Goal: Task Accomplishment & Management: Use online tool/utility

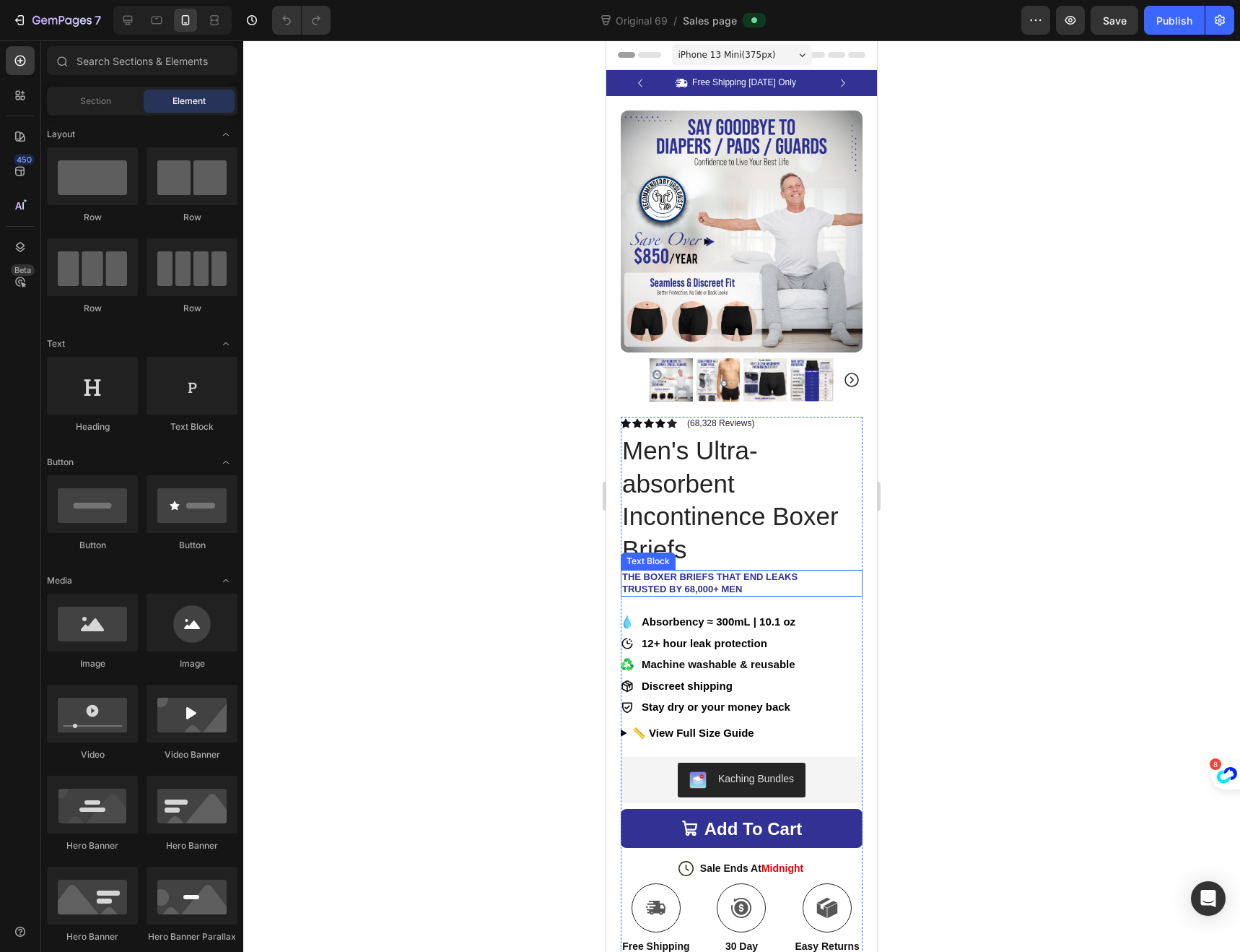
click at [743, 584] on p "Trusted by 68,000+ Men" at bounding box center [741, 589] width 239 height 12
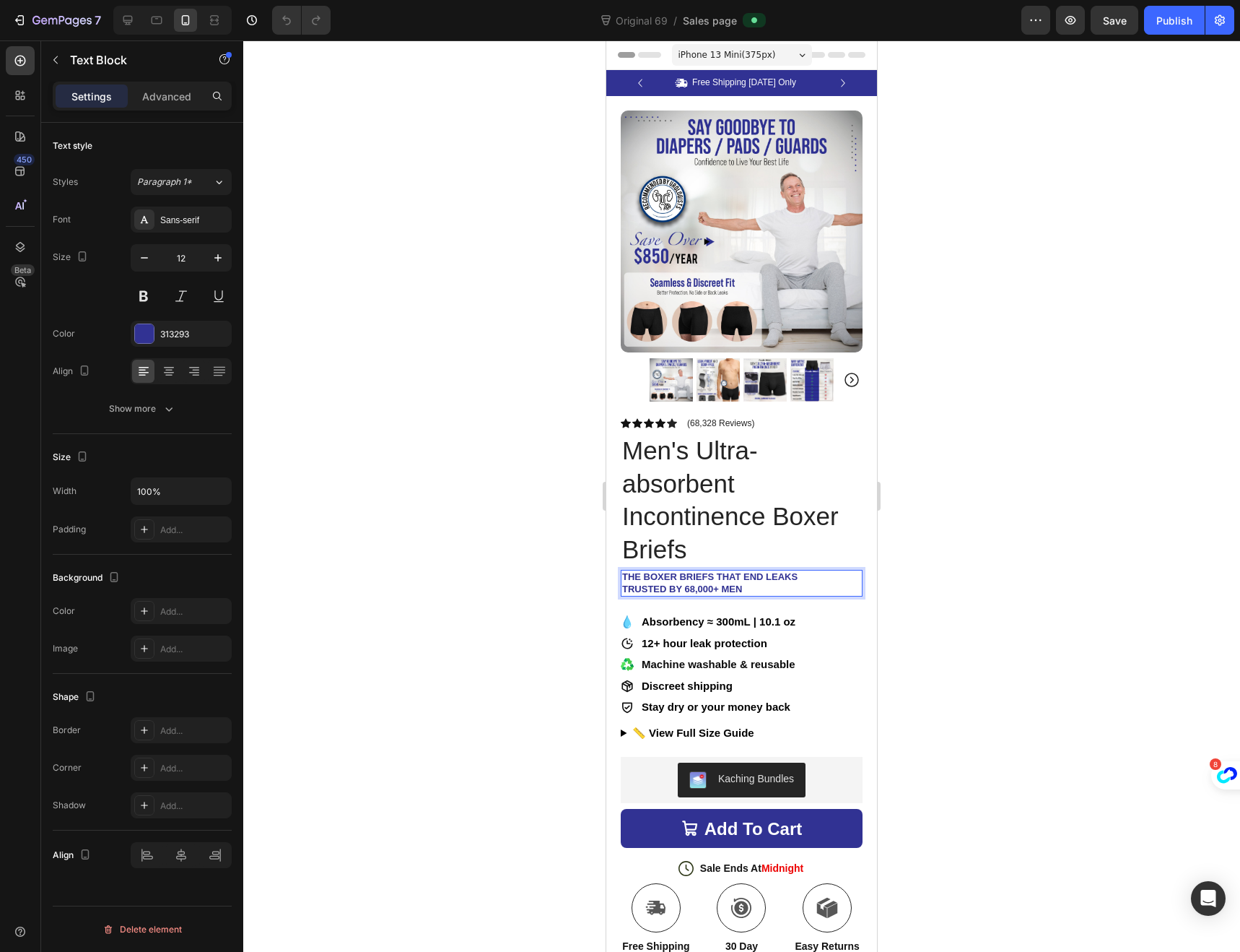
click at [765, 571] on span "The Boxer Briefs That End Leaks" at bounding box center [710, 577] width 176 height 11
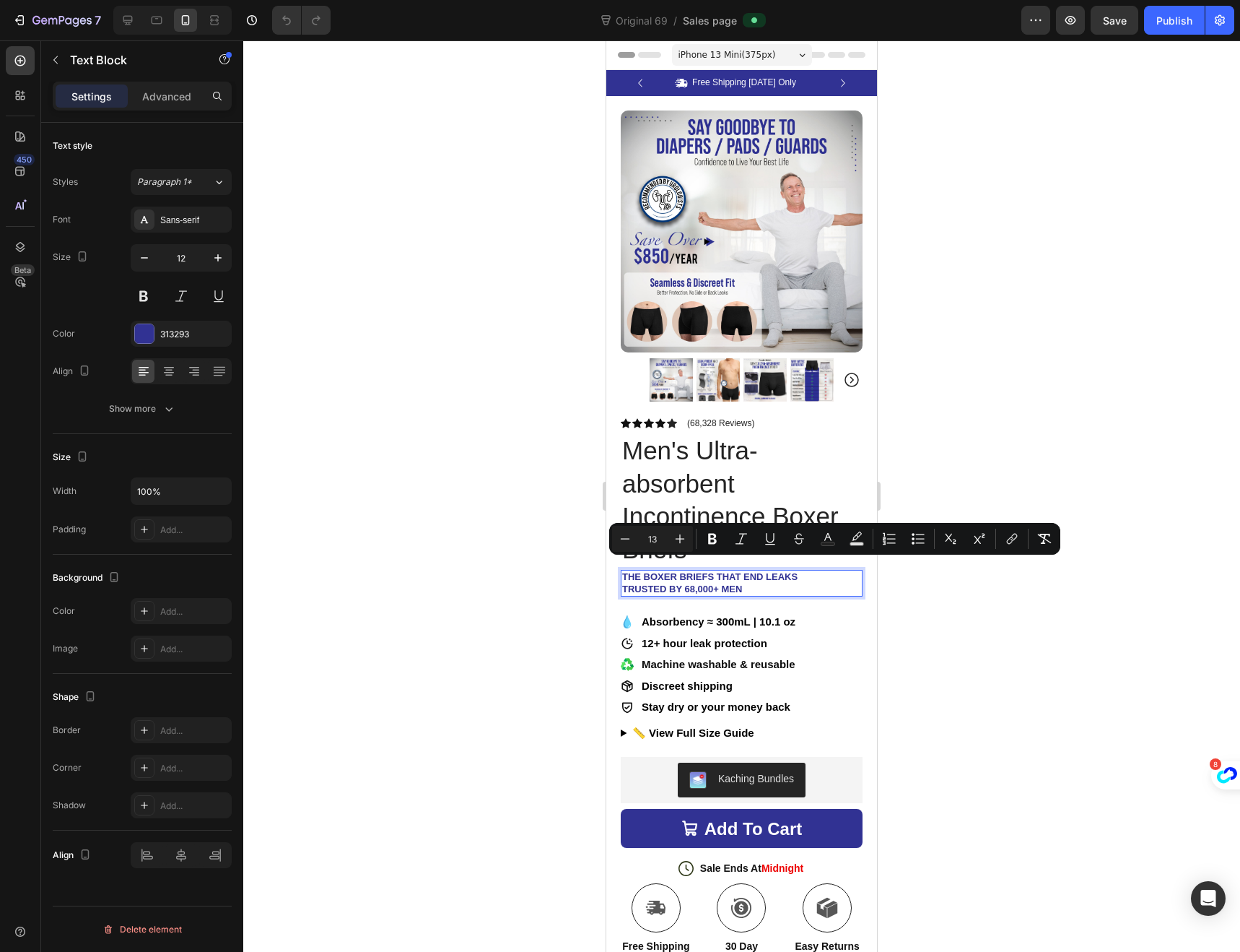
drag, startPoint x: 806, startPoint y: 565, endPoint x: 599, endPoint y: 562, distance: 207.0
copy span "The Boxer Briefs That End Leaks"
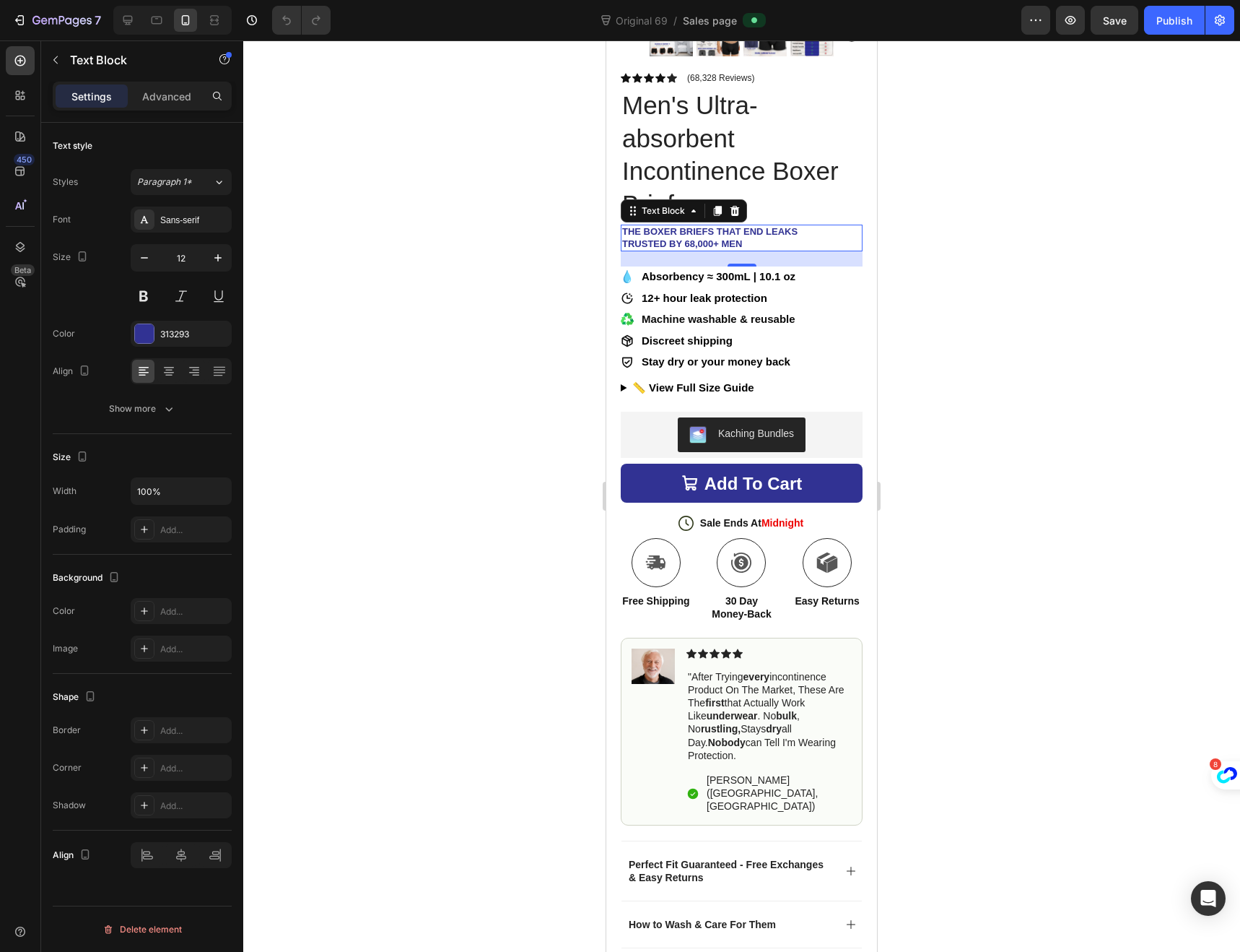
scroll to position [546, 0]
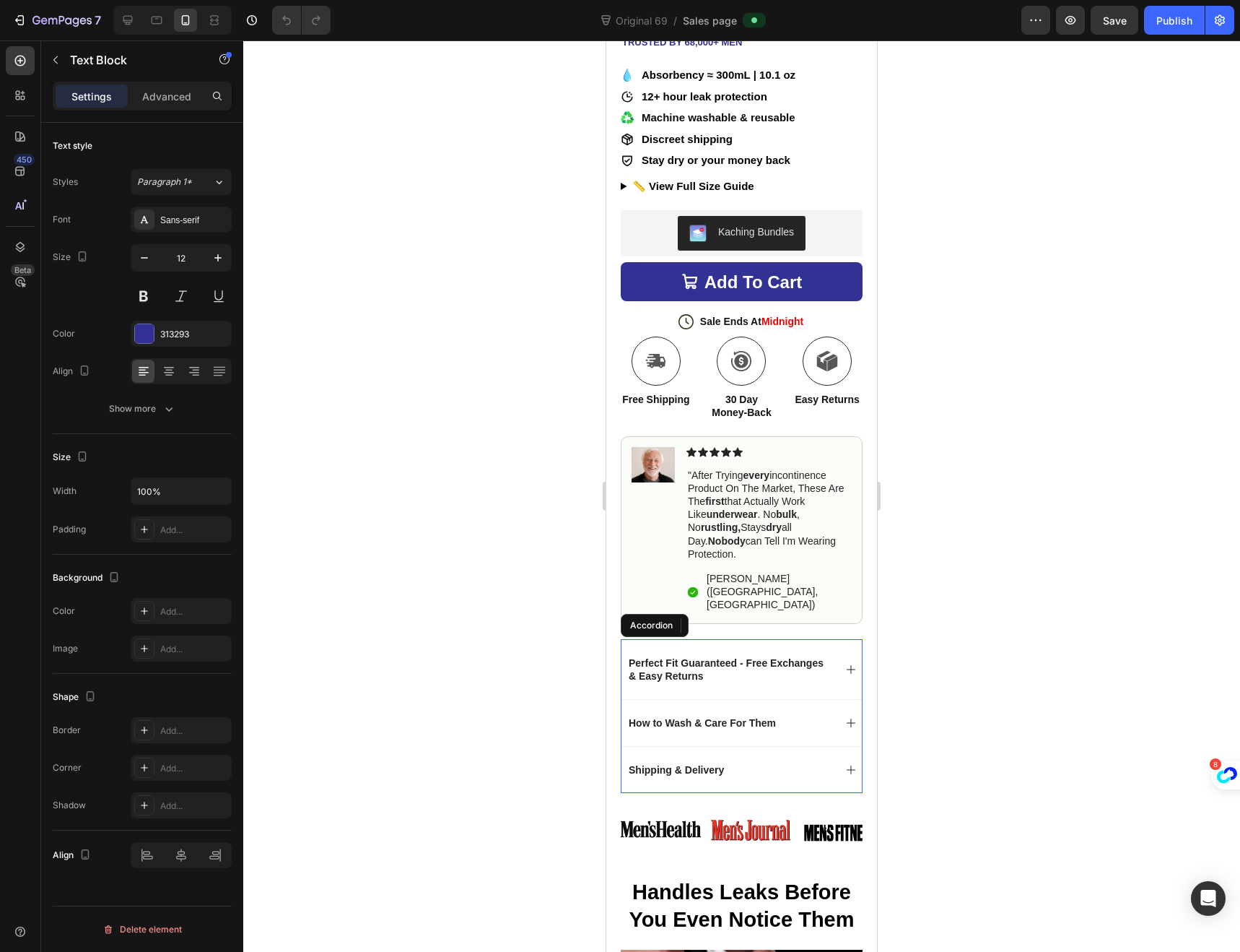
click at [847, 719] on icon at bounding box center [851, 723] width 9 height 9
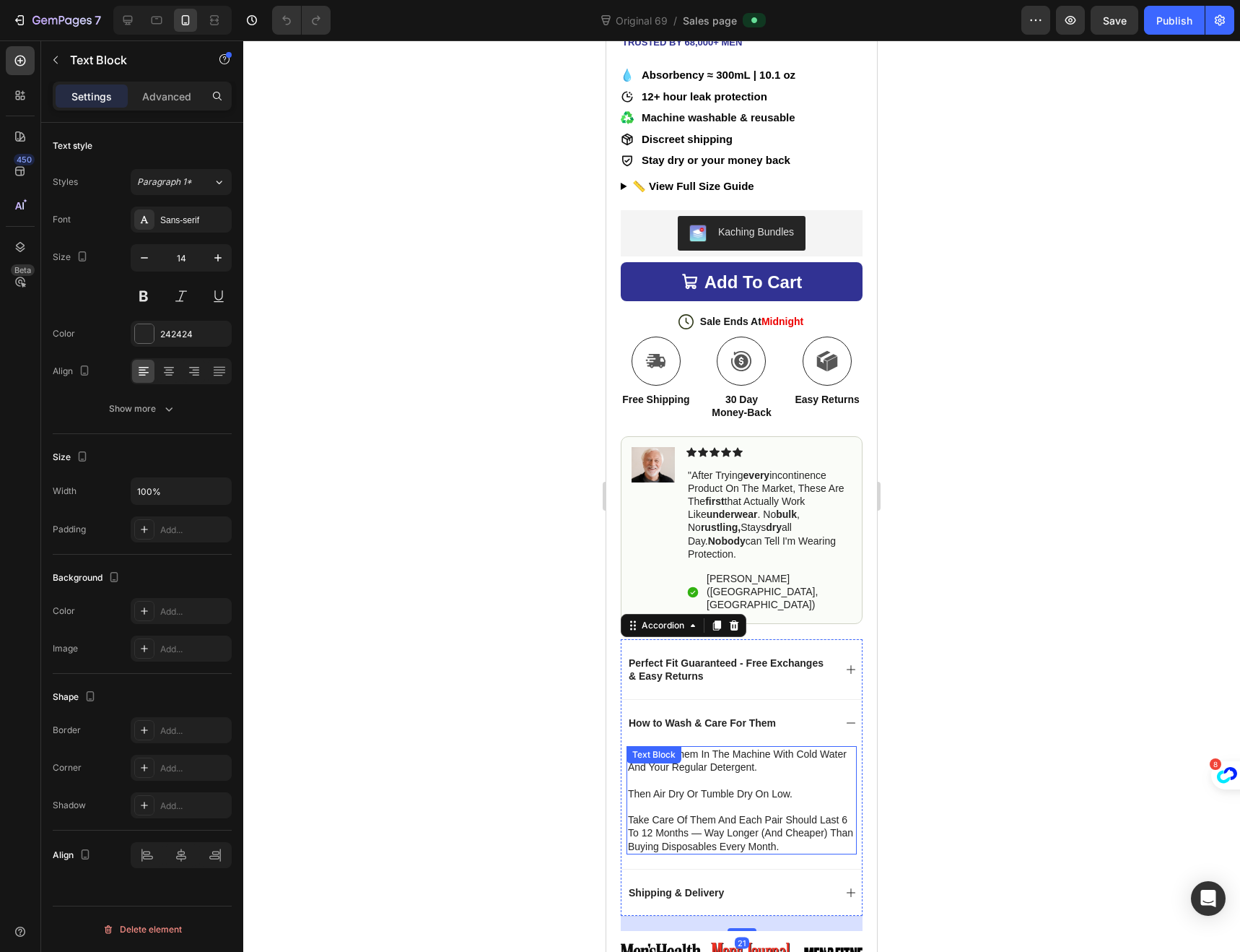
click at [802, 813] on p "take care of them and each pair should last 6 to 12 months — way longer (and ch…" at bounding box center [742, 833] width 228 height 40
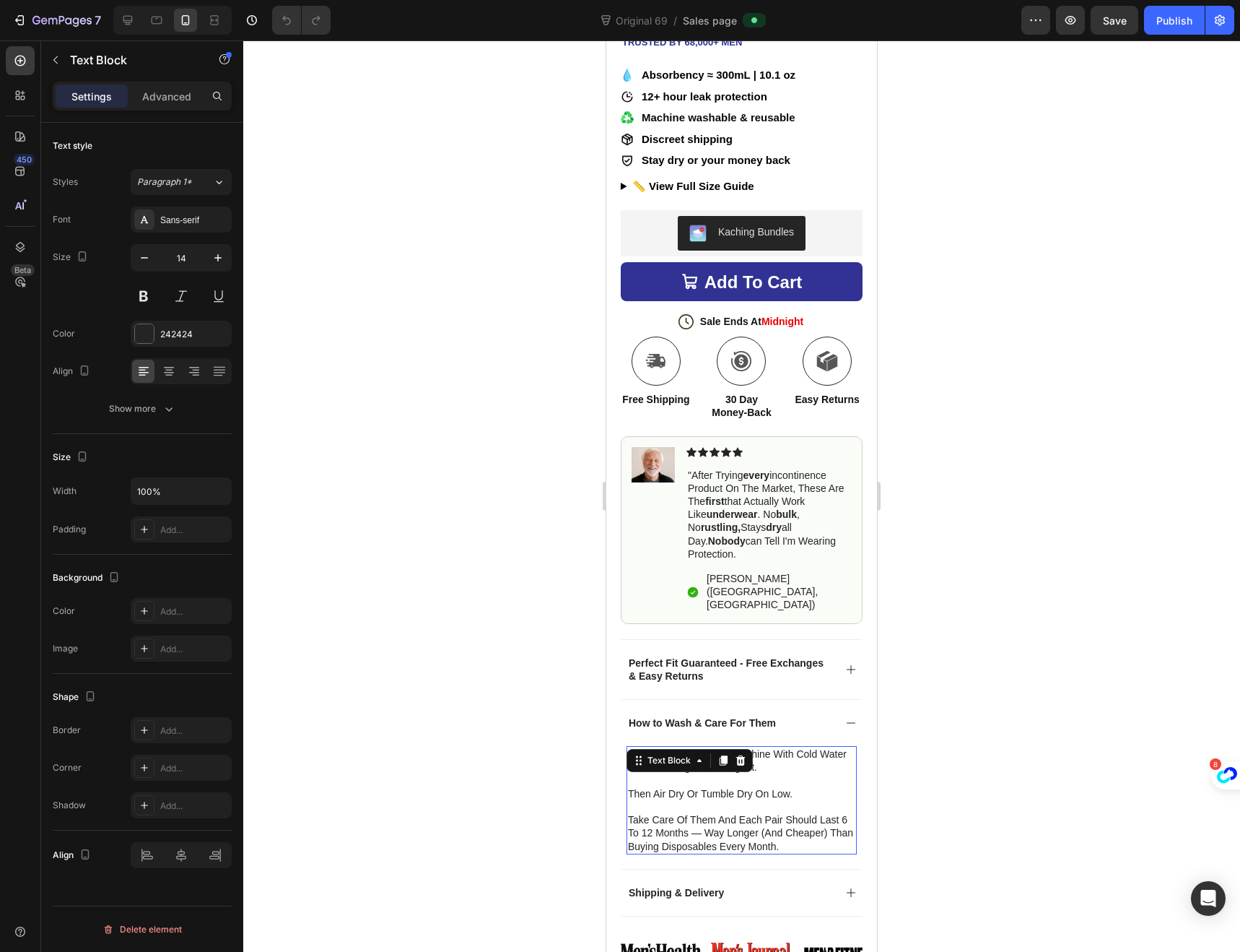
click at [802, 813] on p "take care of them and each pair should last 6 to 12 months — way longer (and ch…" at bounding box center [742, 833] width 228 height 40
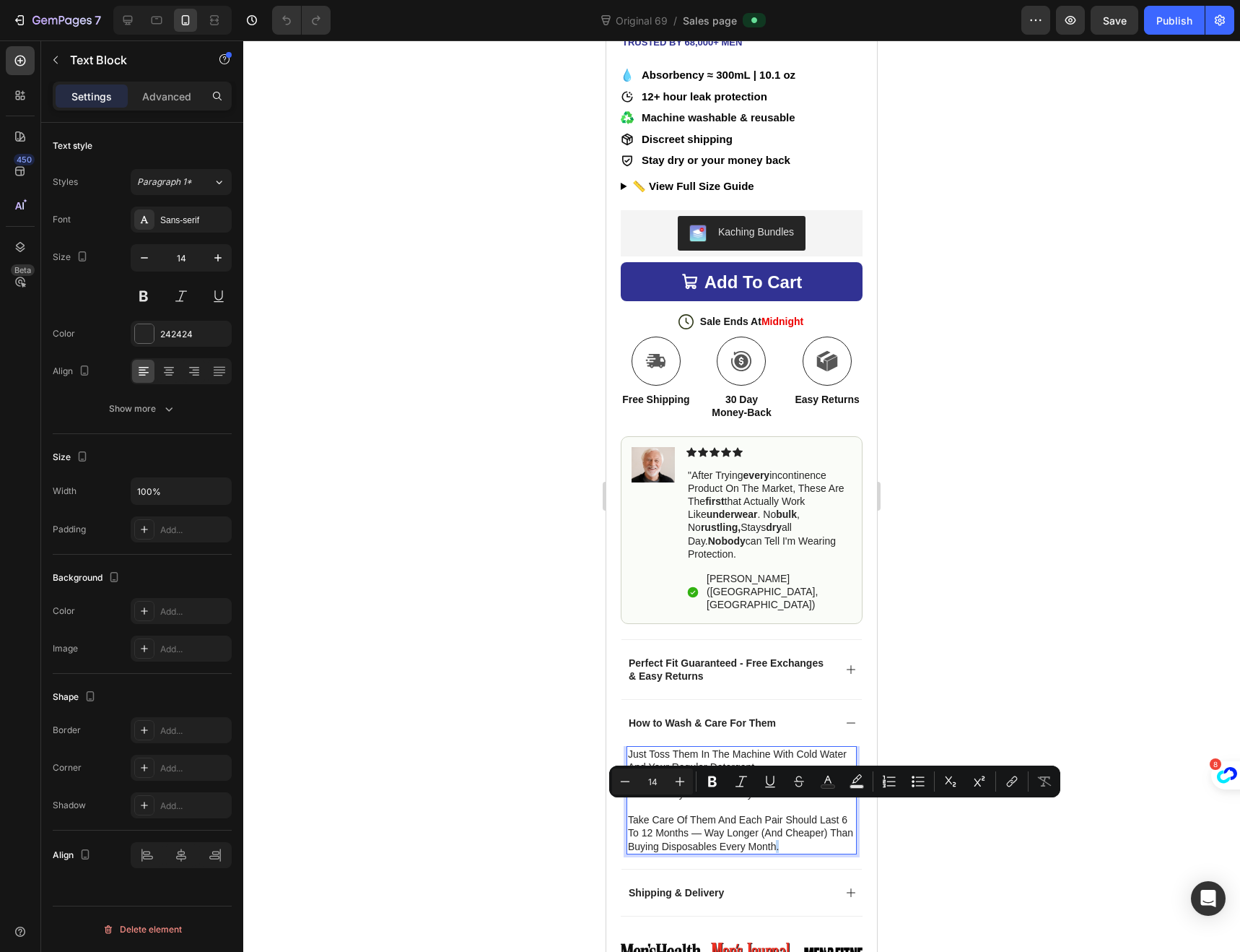
click at [806, 813] on p "take care of them and each pair should last 6 to 12 months — way longer (and ch…" at bounding box center [742, 833] width 228 height 40
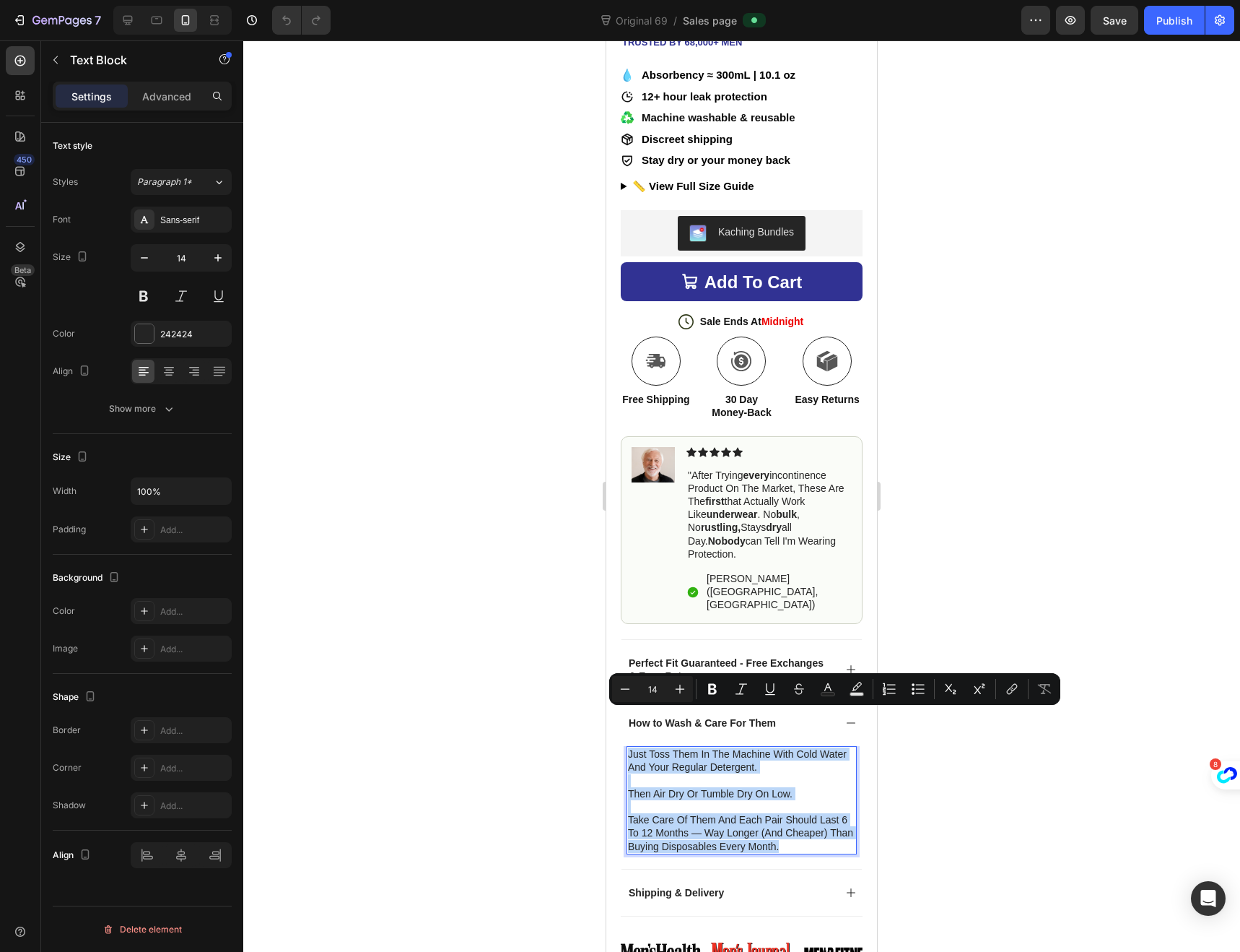
drag, startPoint x: 805, startPoint y: 810, endPoint x: 629, endPoint y: 720, distance: 197.7
click at [629, 746] on div "just toss them in the machine with cold water and your regular detergent. then …" at bounding box center [742, 800] width 230 height 109
copy div "just toss them in the machine with cold water and your regular detergent. then …"
click at [671, 886] on p "Shipping & Delivery" at bounding box center [676, 892] width 95 height 13
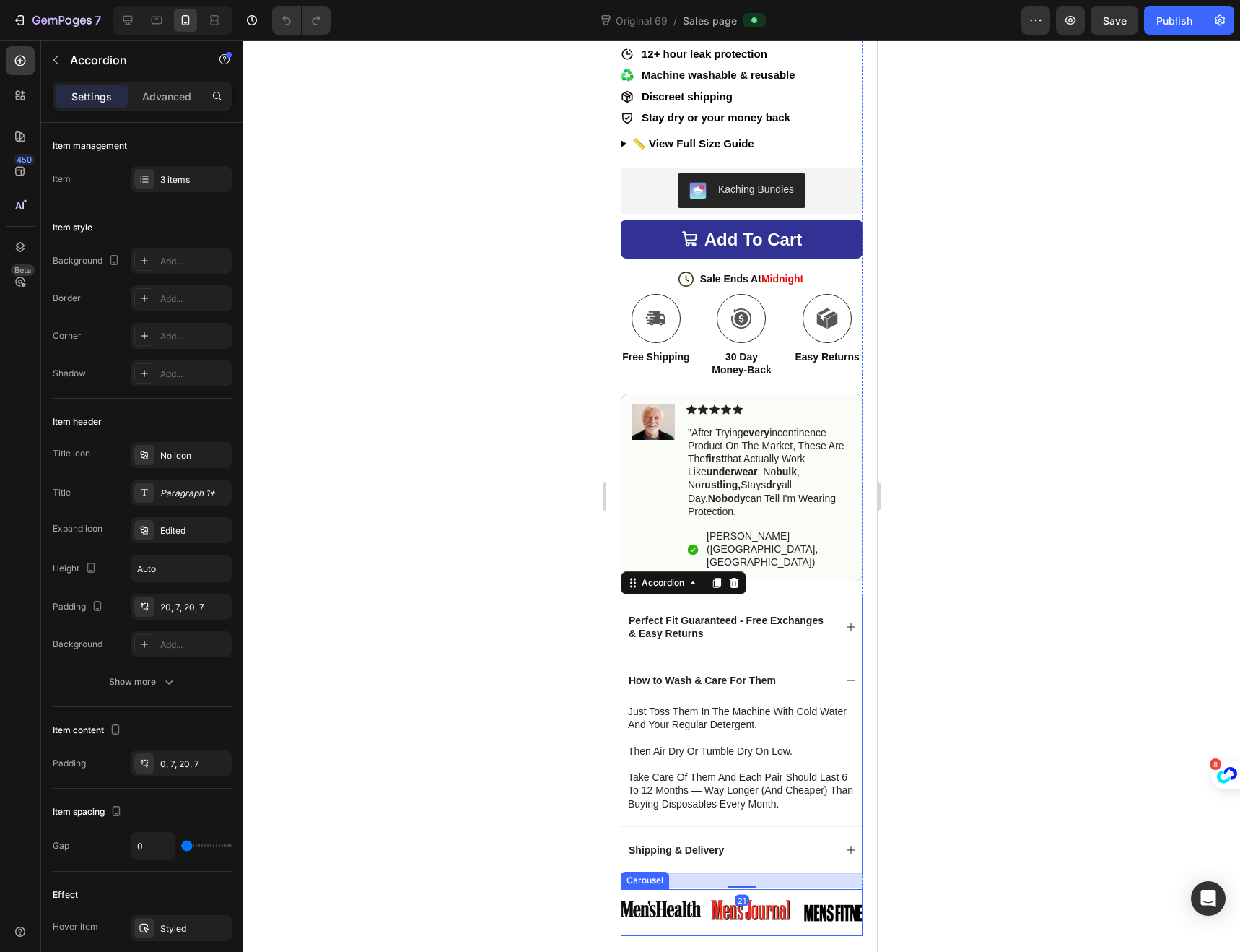
scroll to position [653, 0]
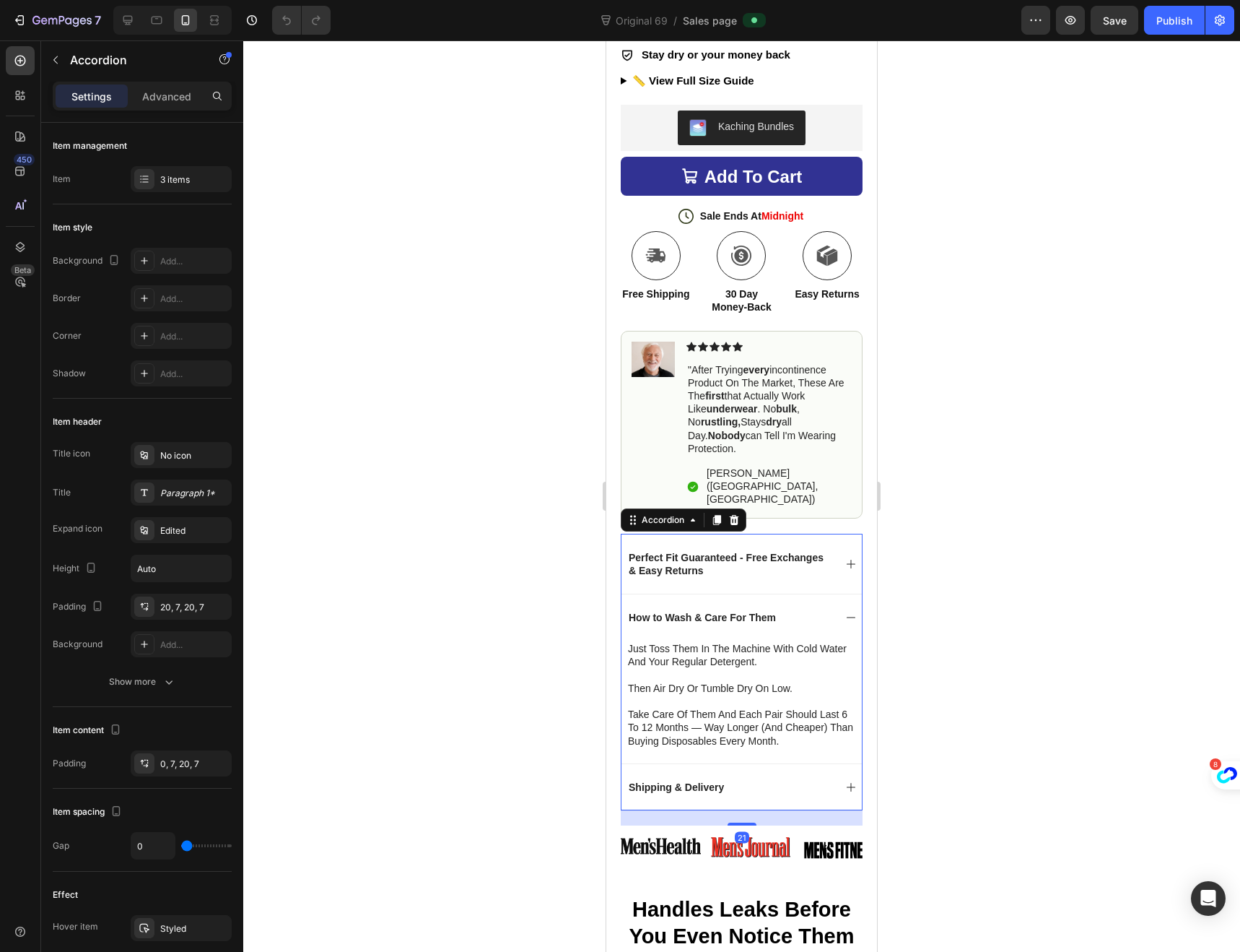
click at [846, 781] on icon at bounding box center [851, 787] width 11 height 11
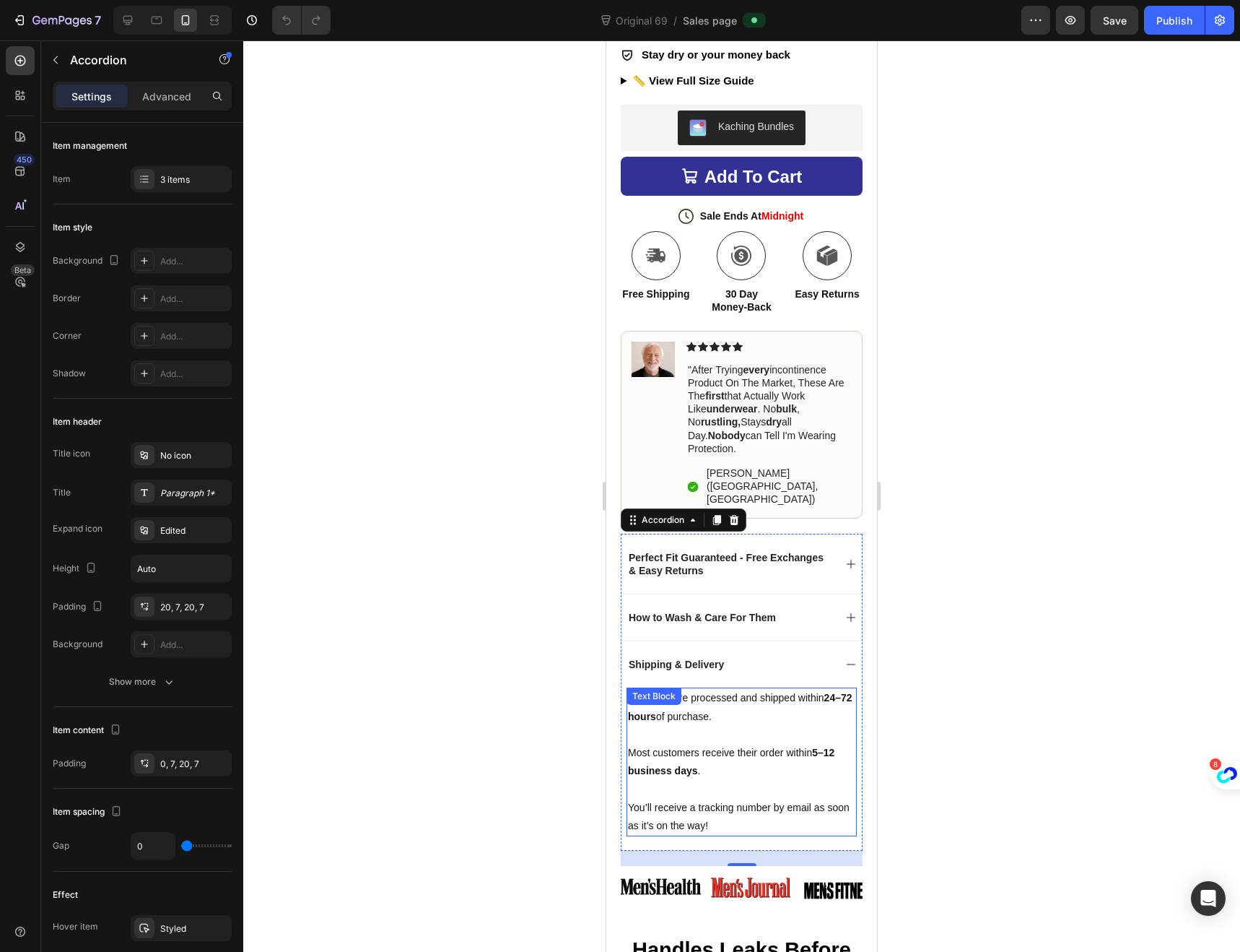
click at [734, 799] on p "You’ll receive a tracking number by email as soon as it’s on the way!" at bounding box center [742, 816] width 228 height 36
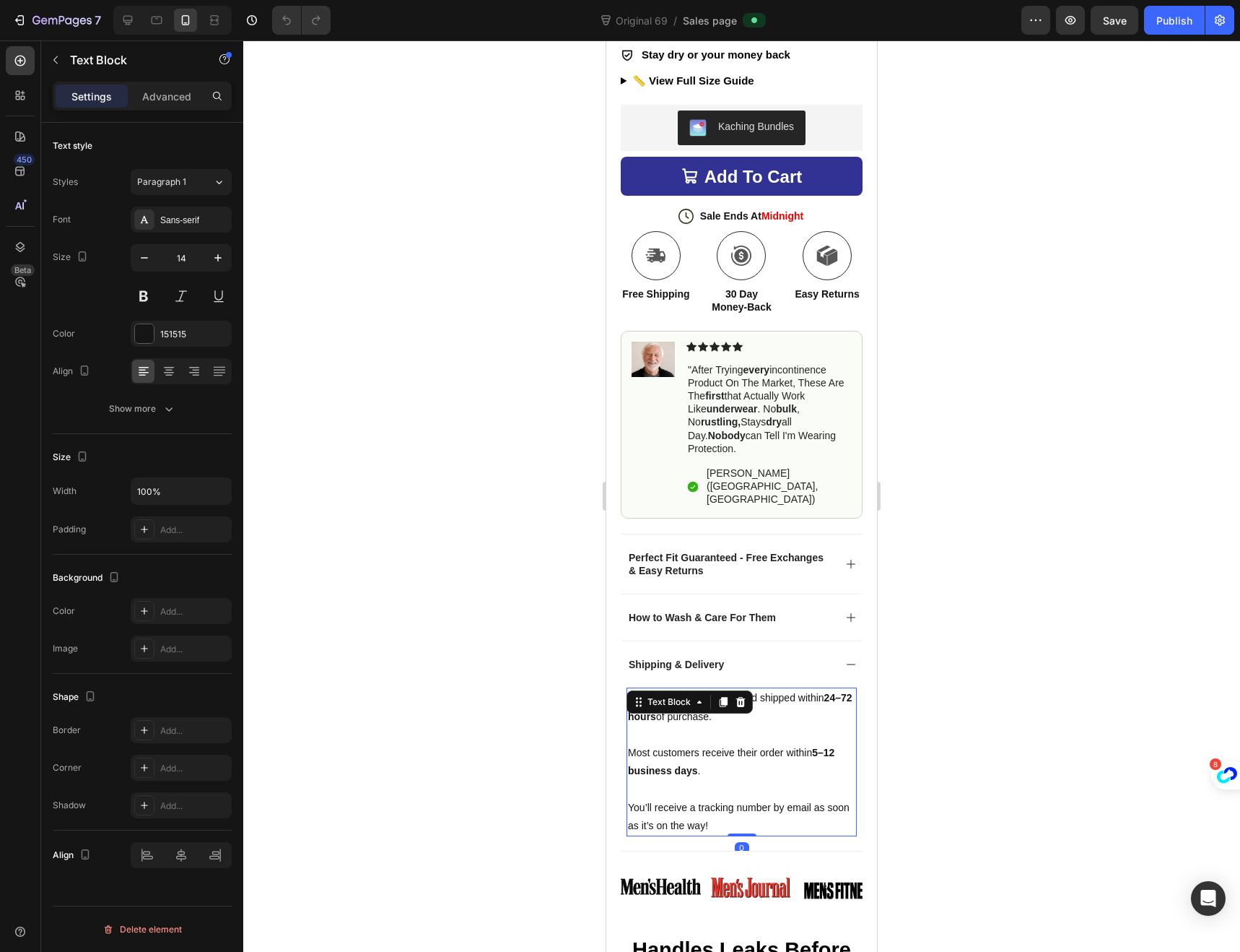
click at [736, 799] on p "You’ll receive a tracking number by email as soon as it’s on the way!" at bounding box center [742, 816] width 228 height 36
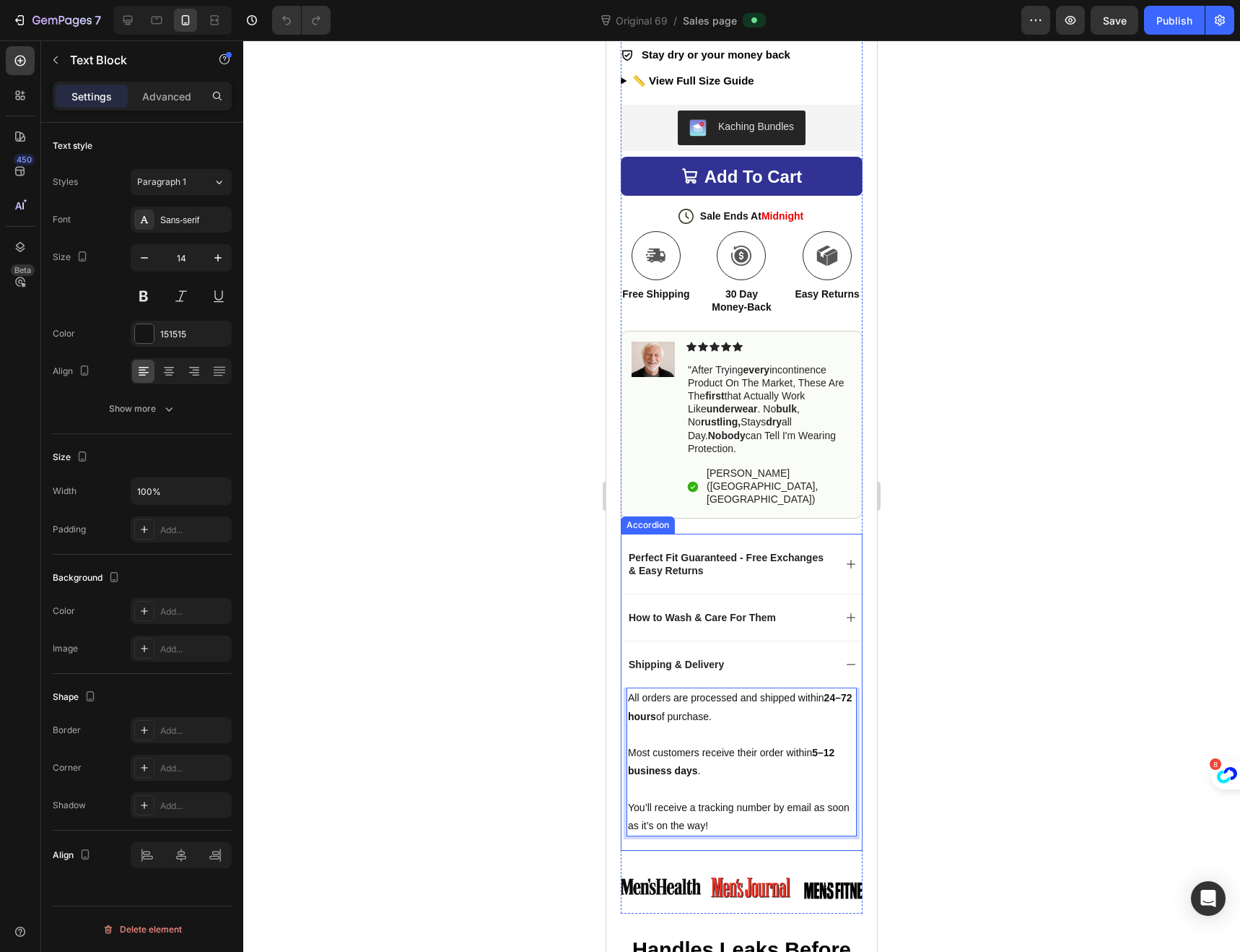
click at [833, 534] on div "Perfect Fit Guaranteed - Free Exchanges & Easy Returns" at bounding box center [742, 563] width 240 height 60
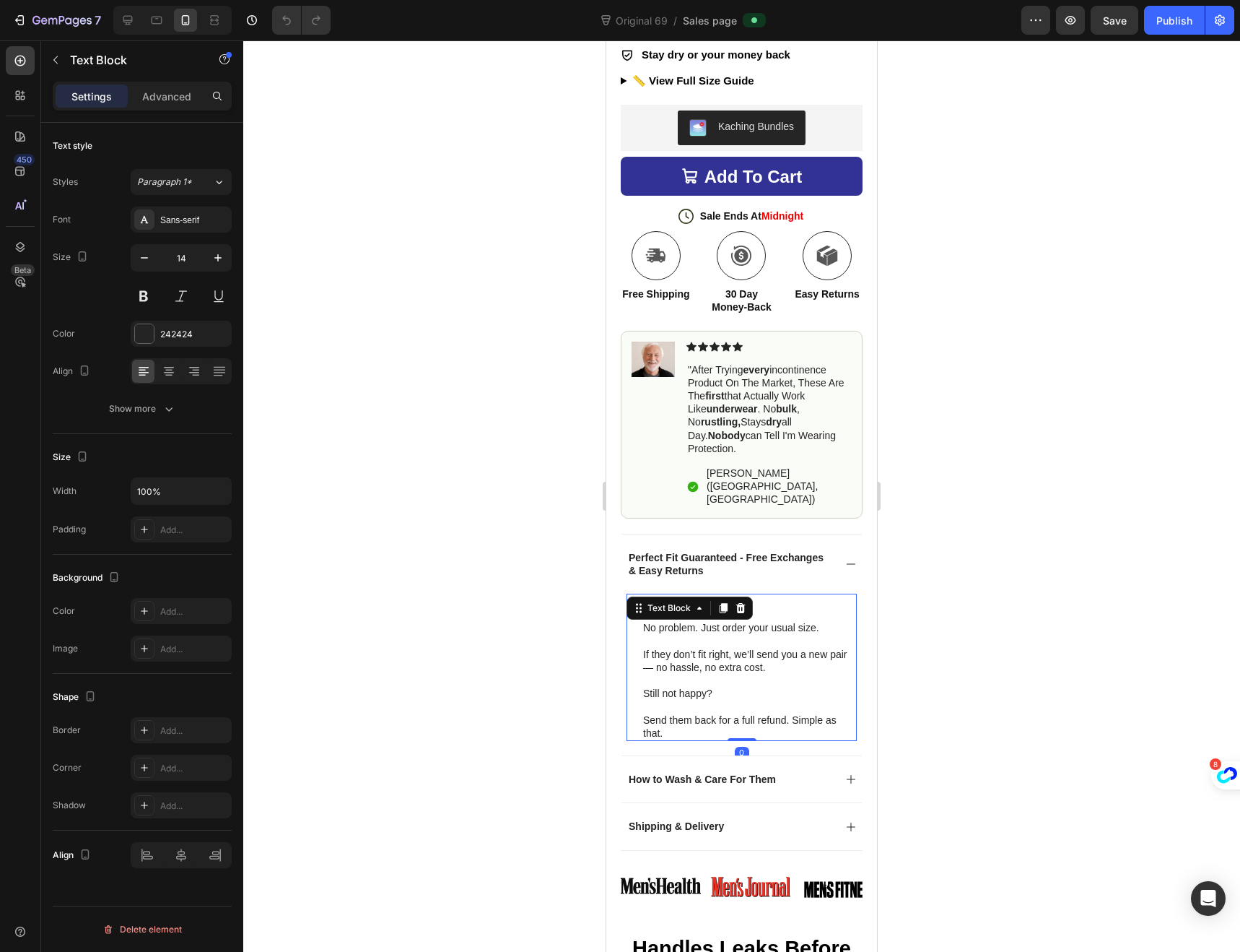
click at [673, 700] on p "Send them back for a full refund. Simple as that." at bounding box center [750, 720] width 212 height 40
click at [671, 700] on p "Send them back for a full refund. Simple as that." at bounding box center [750, 720] width 212 height 40
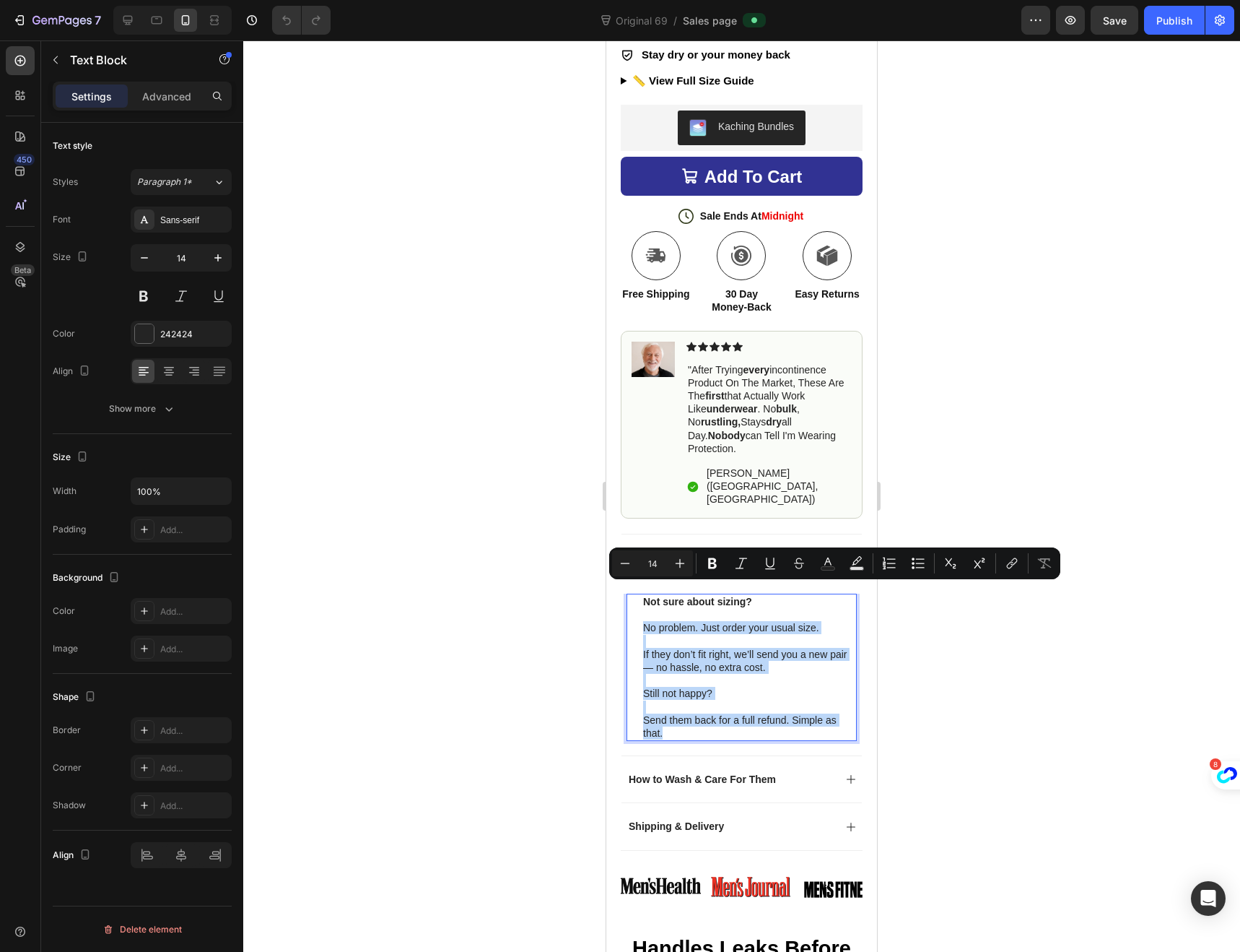
drag, startPoint x: 669, startPoint y: 696, endPoint x: 638, endPoint y: 593, distance: 107.6
click at [638, 593] on div "Not sure about sizing? No problem. Just order your usual size. If they don’t fi…" at bounding box center [742, 667] width 230 height 147
click at [669, 700] on p "Send them back for a full refund. Simple as that." at bounding box center [750, 720] width 212 height 40
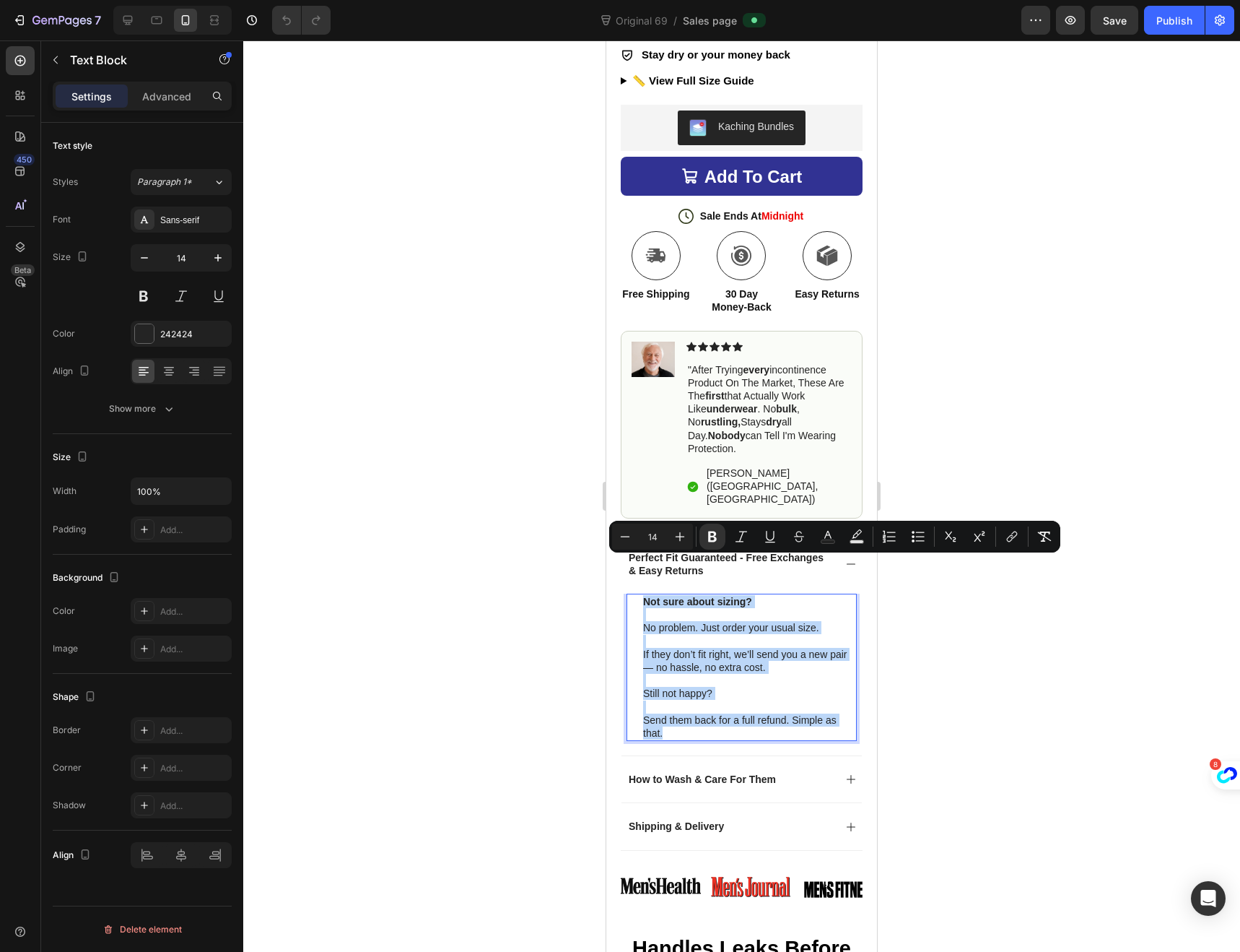
drag, startPoint x: 666, startPoint y: 697, endPoint x: 634, endPoint y: 565, distance: 135.8
click at [634, 593] on div "Not sure about sizing? No problem. Just order your usual size. If they don’t fi…" at bounding box center [742, 667] width 230 height 147
copy div "Not sure about sizing? No problem. Just order your usual size. If they don’t fi…"
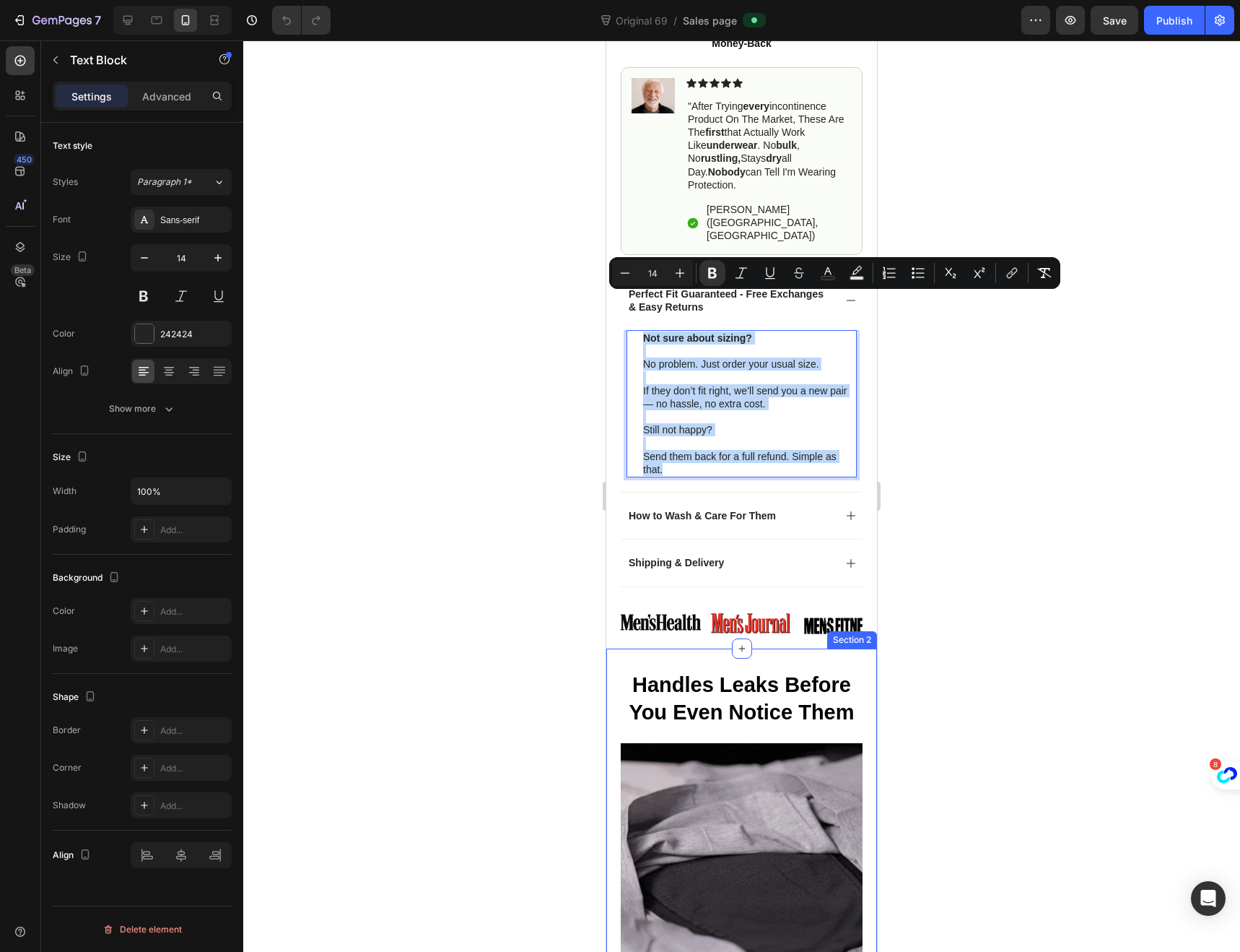
scroll to position [1024, 0]
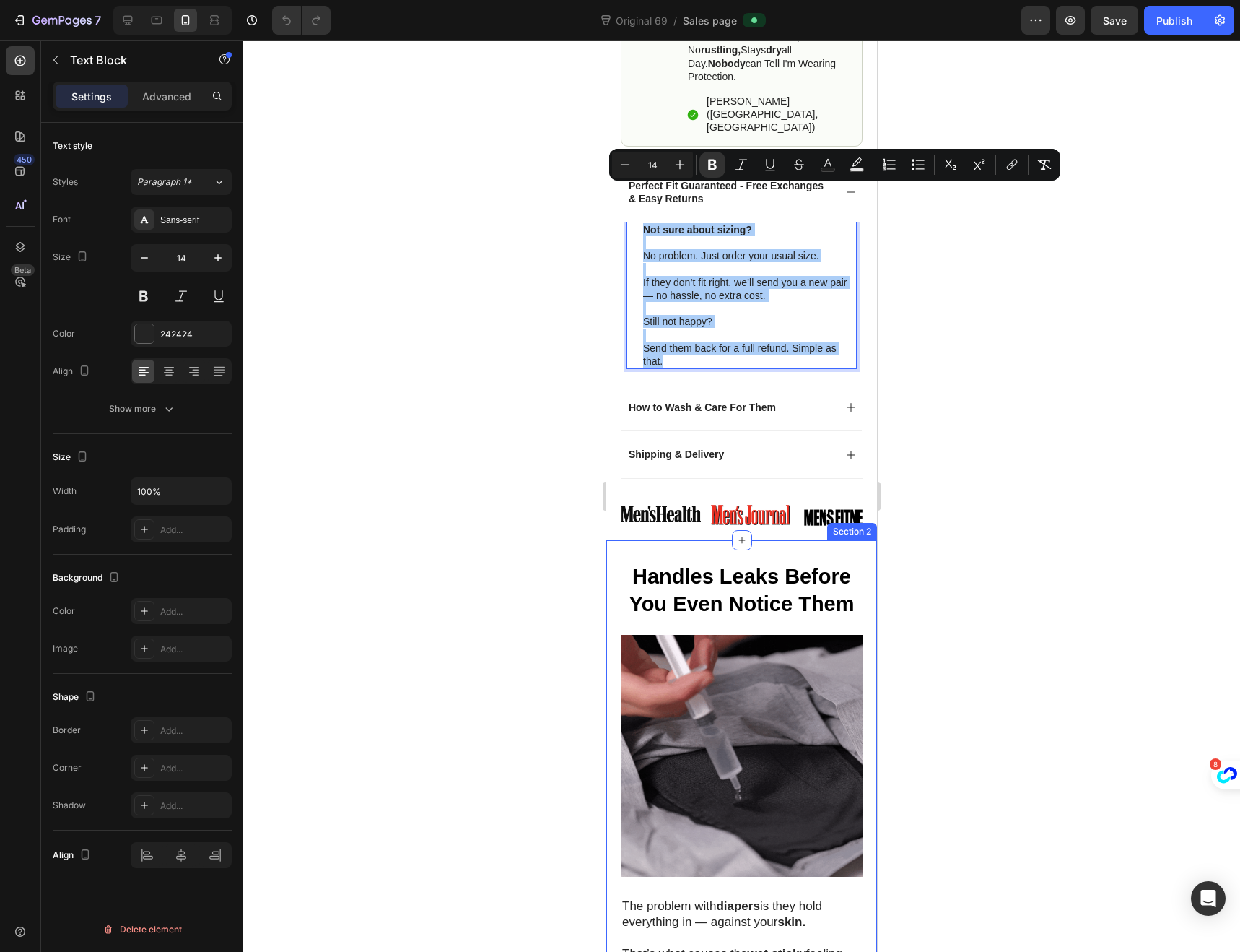
click at [540, 682] on div at bounding box center [742, 496] width 997 height 911
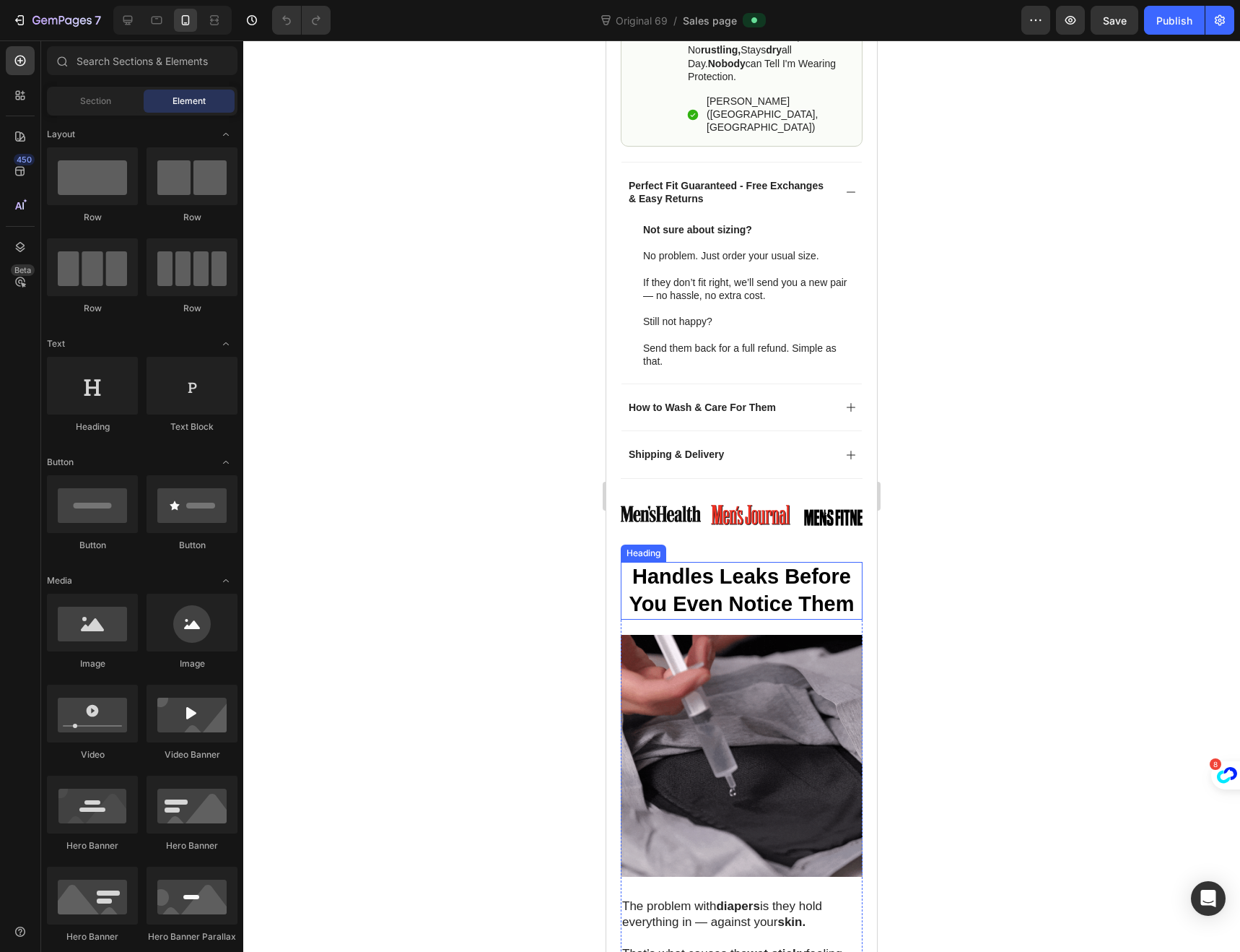
click at [833, 567] on strong "Handles Leaks Before You Even Notice Them" at bounding box center [742, 589] width 225 height 50
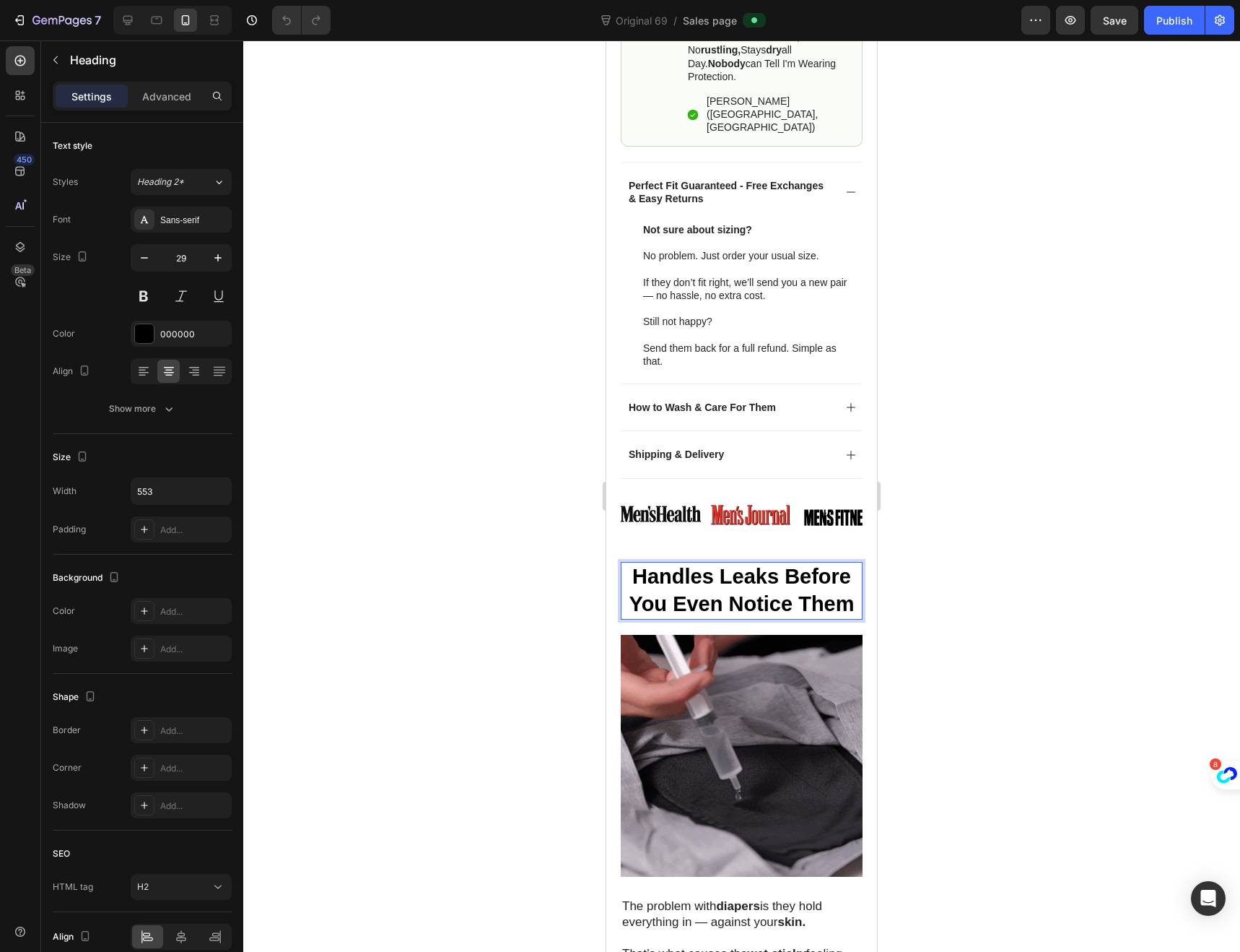
click at [843, 569] on strong "Handles Leaks Before You Even Notice Them" at bounding box center [742, 589] width 225 height 50
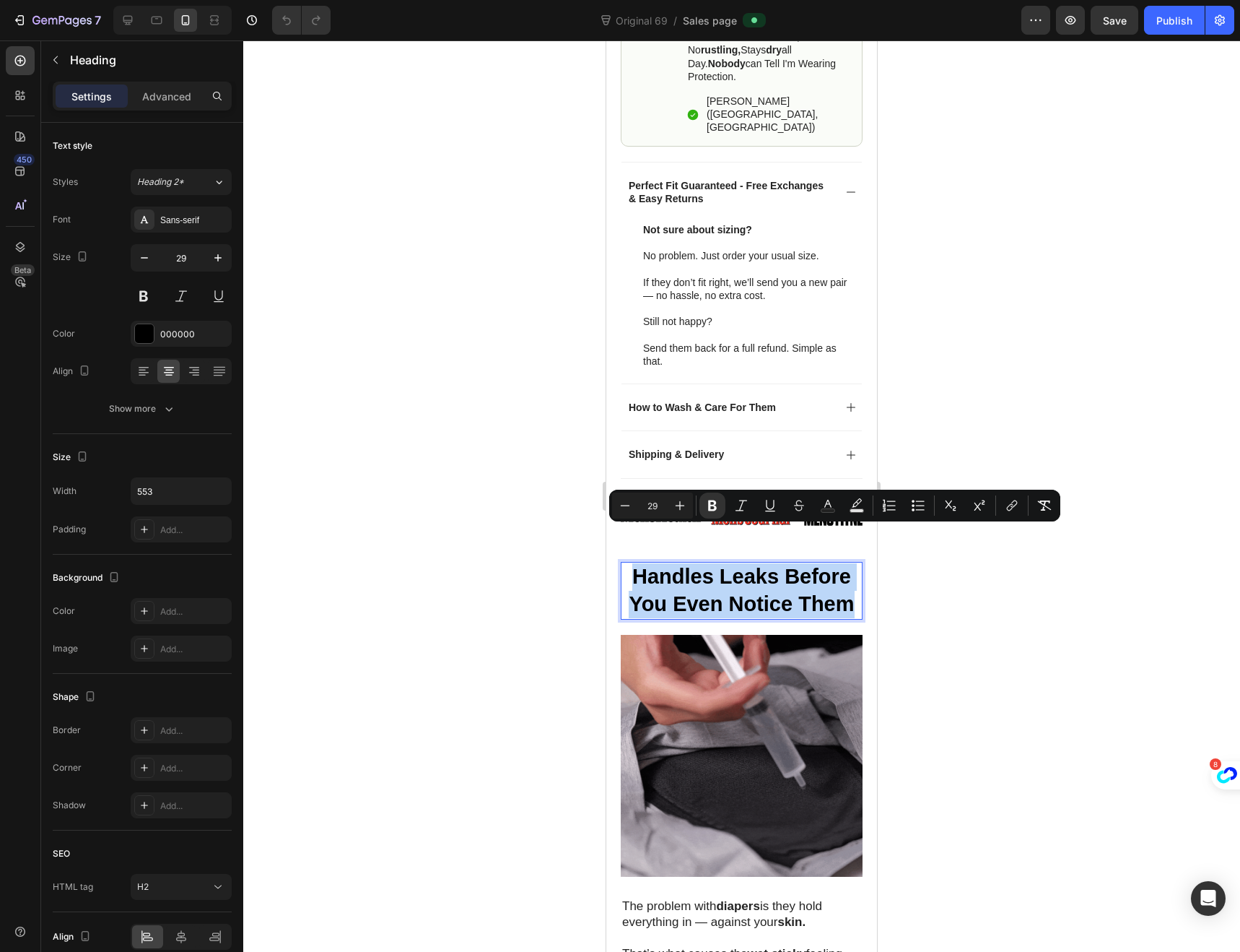
drag, startPoint x: 844, startPoint y: 569, endPoint x: 625, endPoint y: 542, distance: 220.7
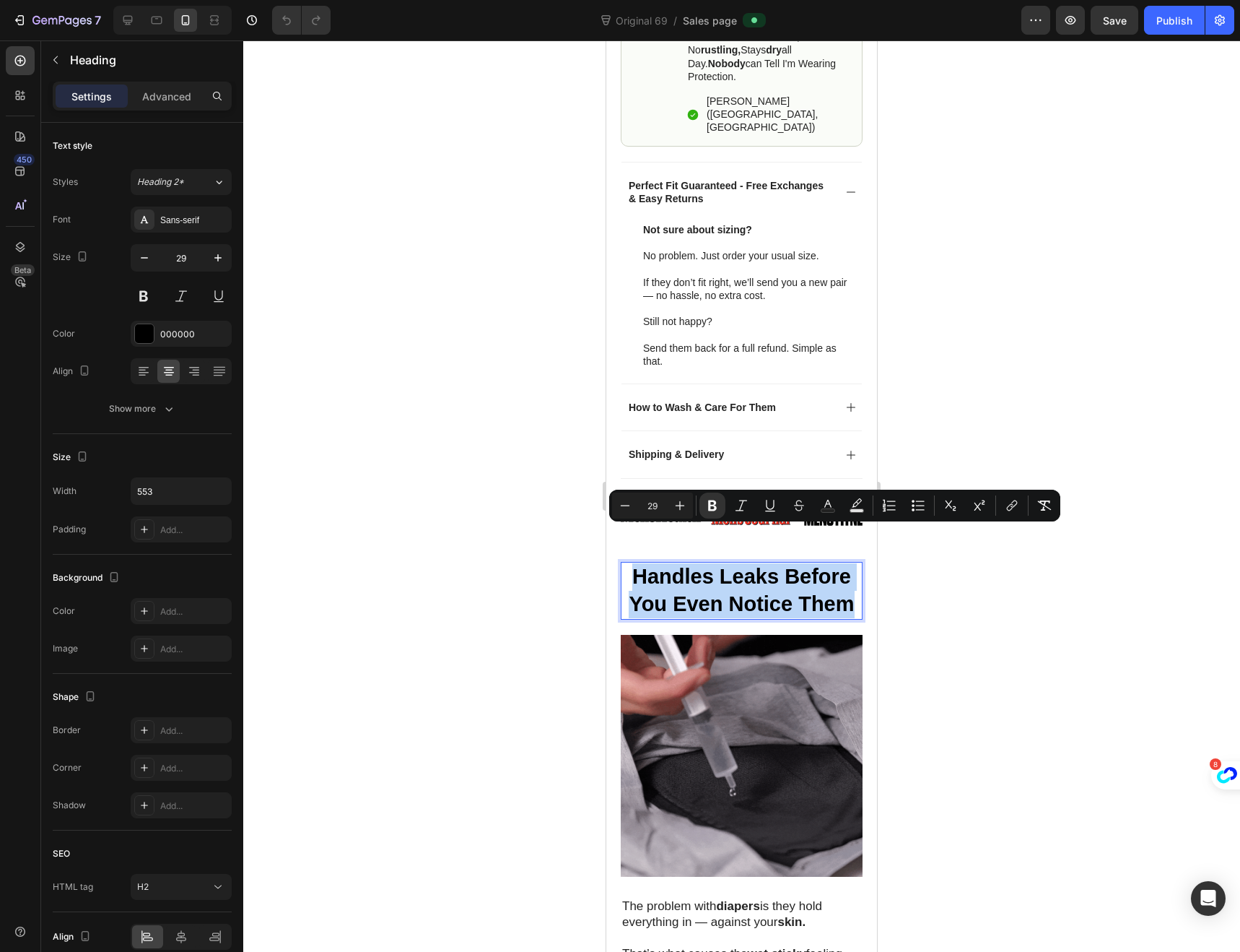
click at [625, 563] on p "Handles Leaks Before You Even Notice Them" at bounding box center [741, 590] width 239 height 54
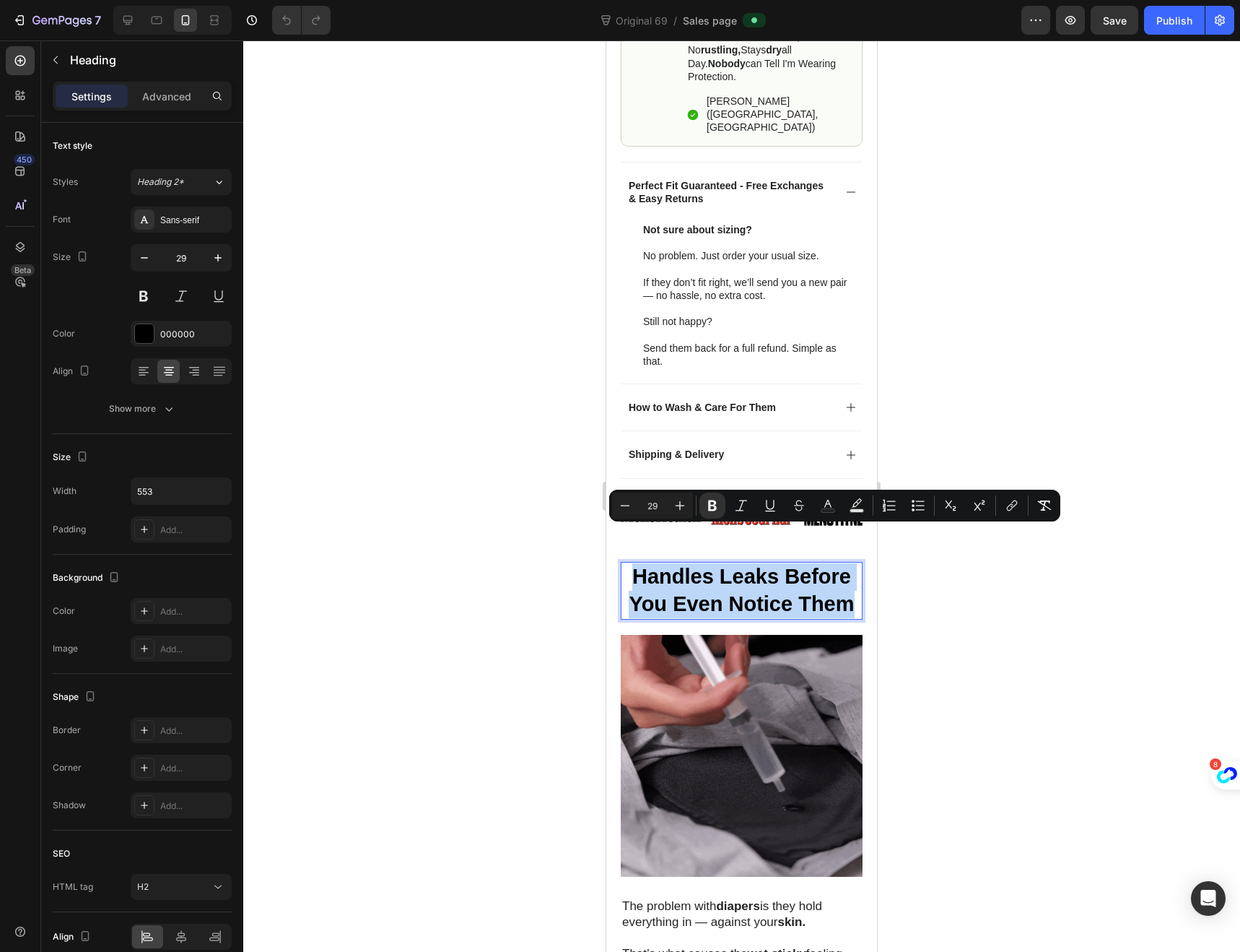
copy strong "Handles Leaks Before You Even Notice Them"
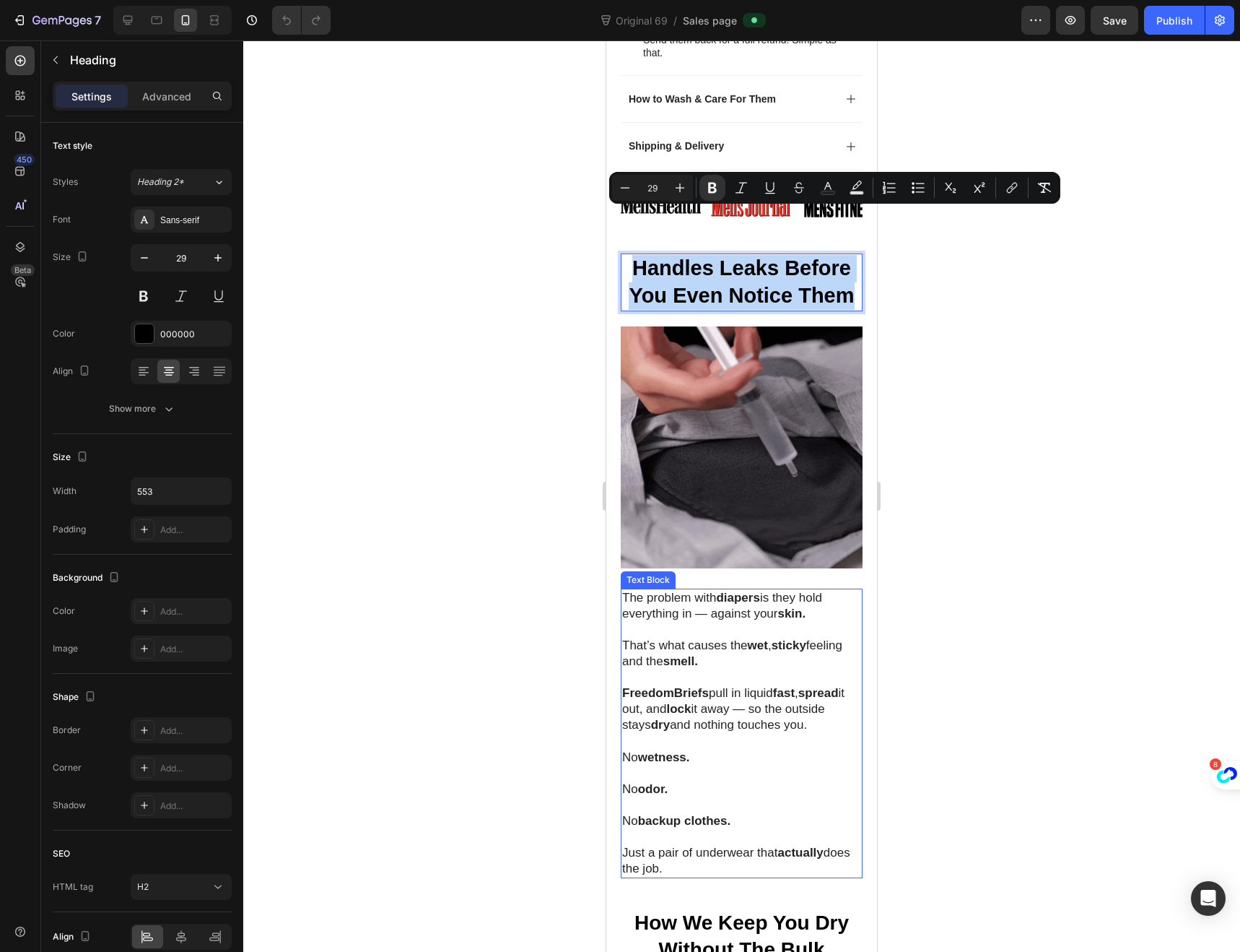
scroll to position [1347, 0]
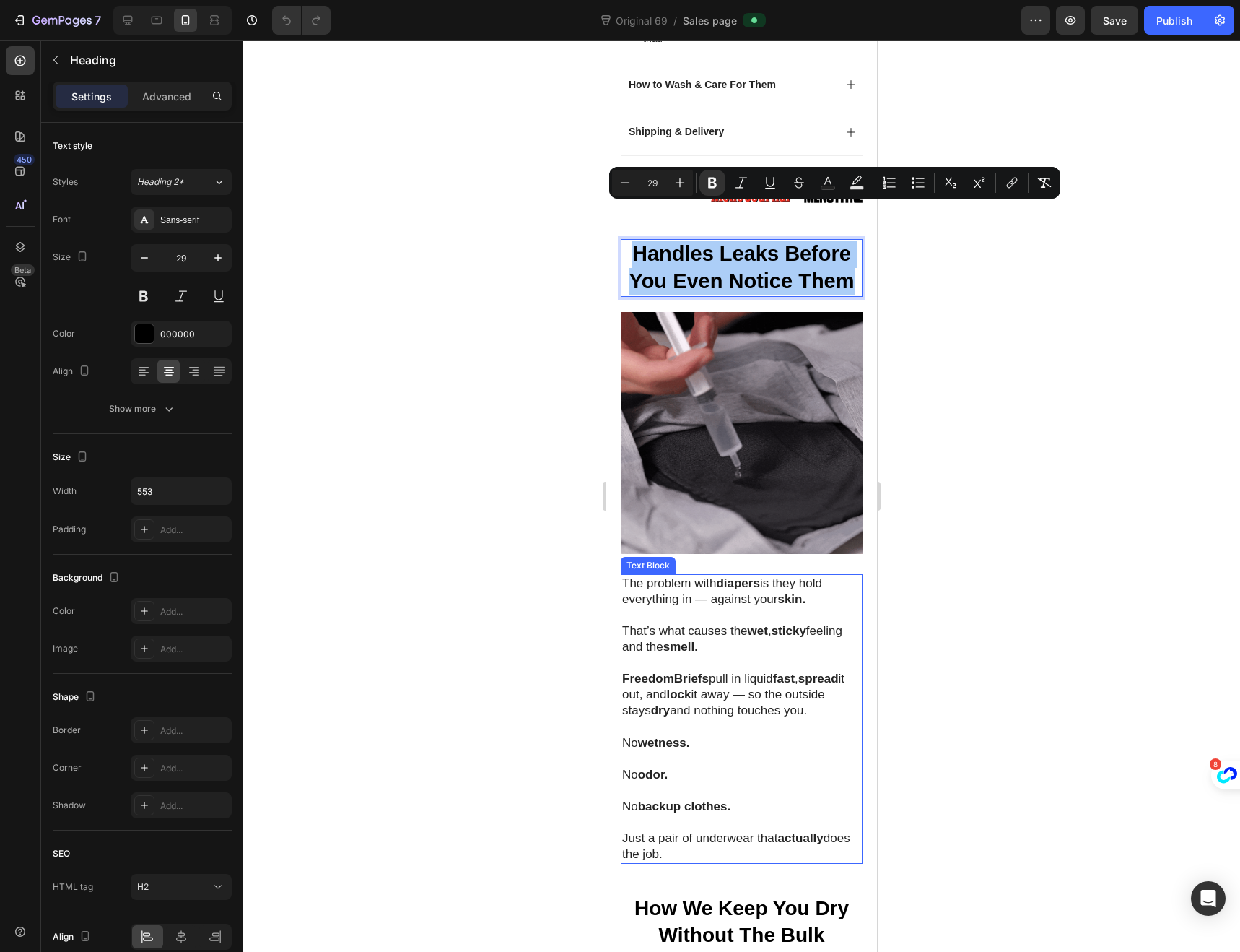
click at [703, 831] on p "Just a pair of underwear that actually does the job." at bounding box center [741, 847] width 239 height 32
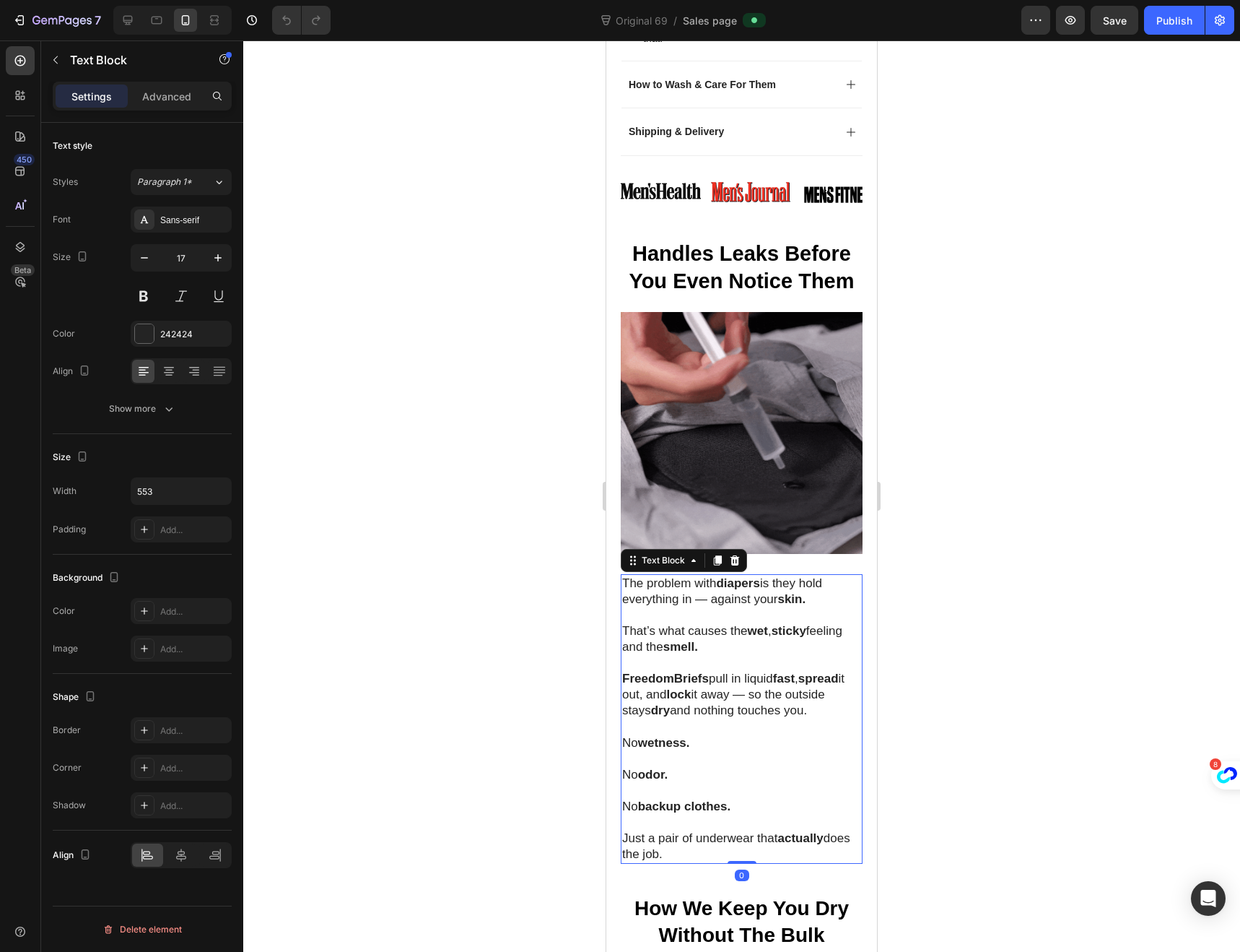
click at [692, 831] on p "Just a pair of underwear that actually does the job." at bounding box center [741, 847] width 239 height 32
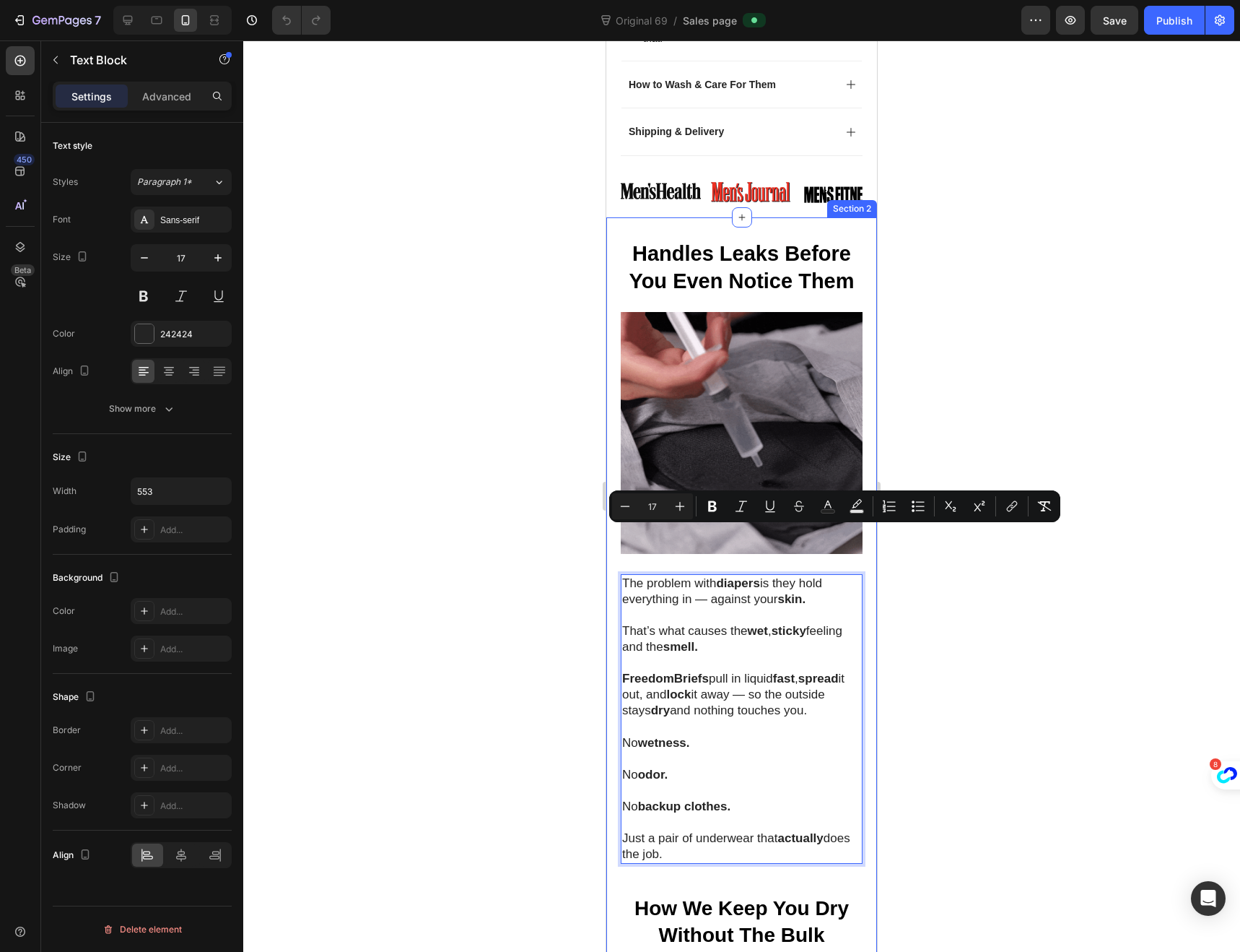
drag, startPoint x: 697, startPoint y: 806, endPoint x: 614, endPoint y: 541, distance: 277.7
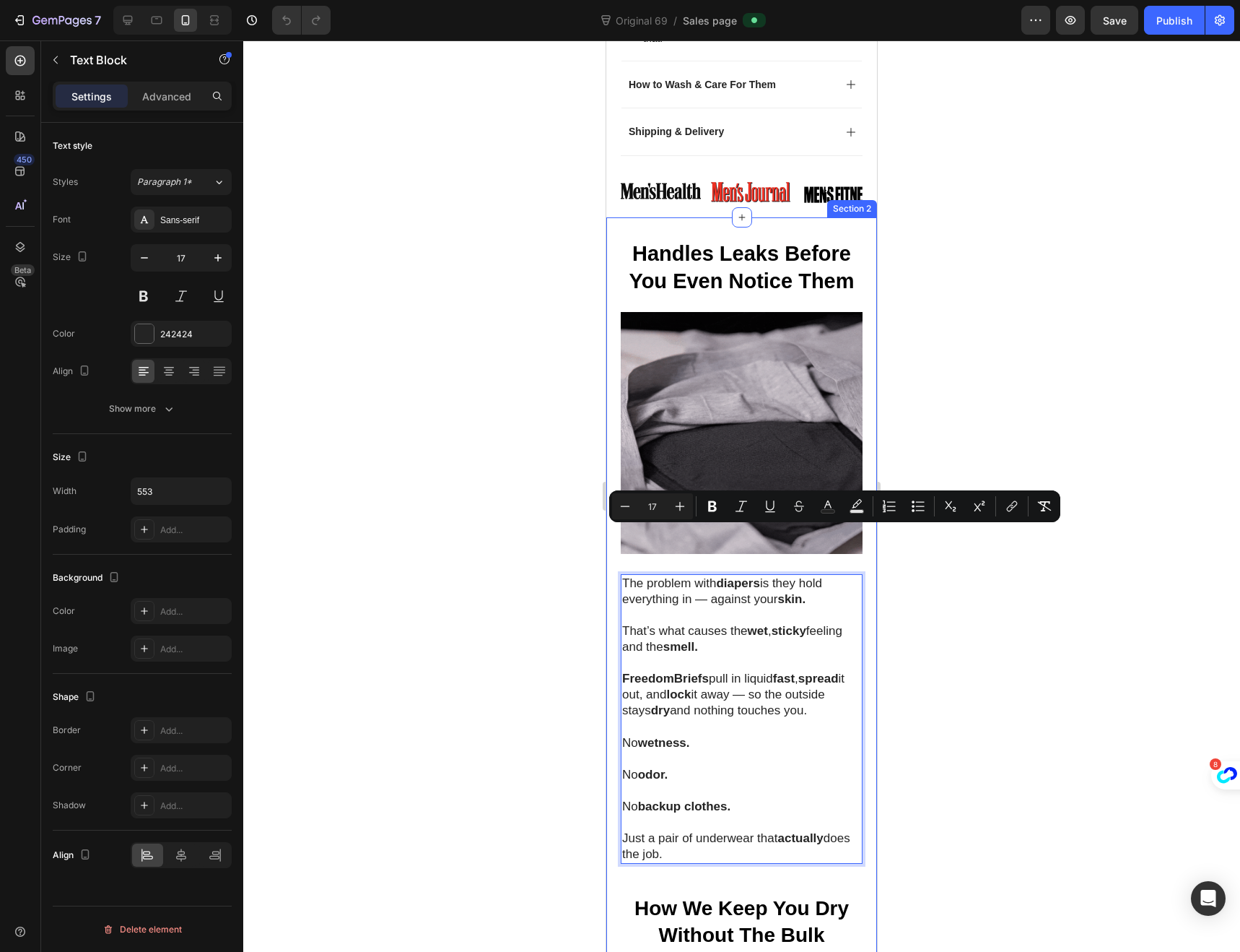
copy div "The problem with diapers is they hold everything in — against your skin. That’s…"
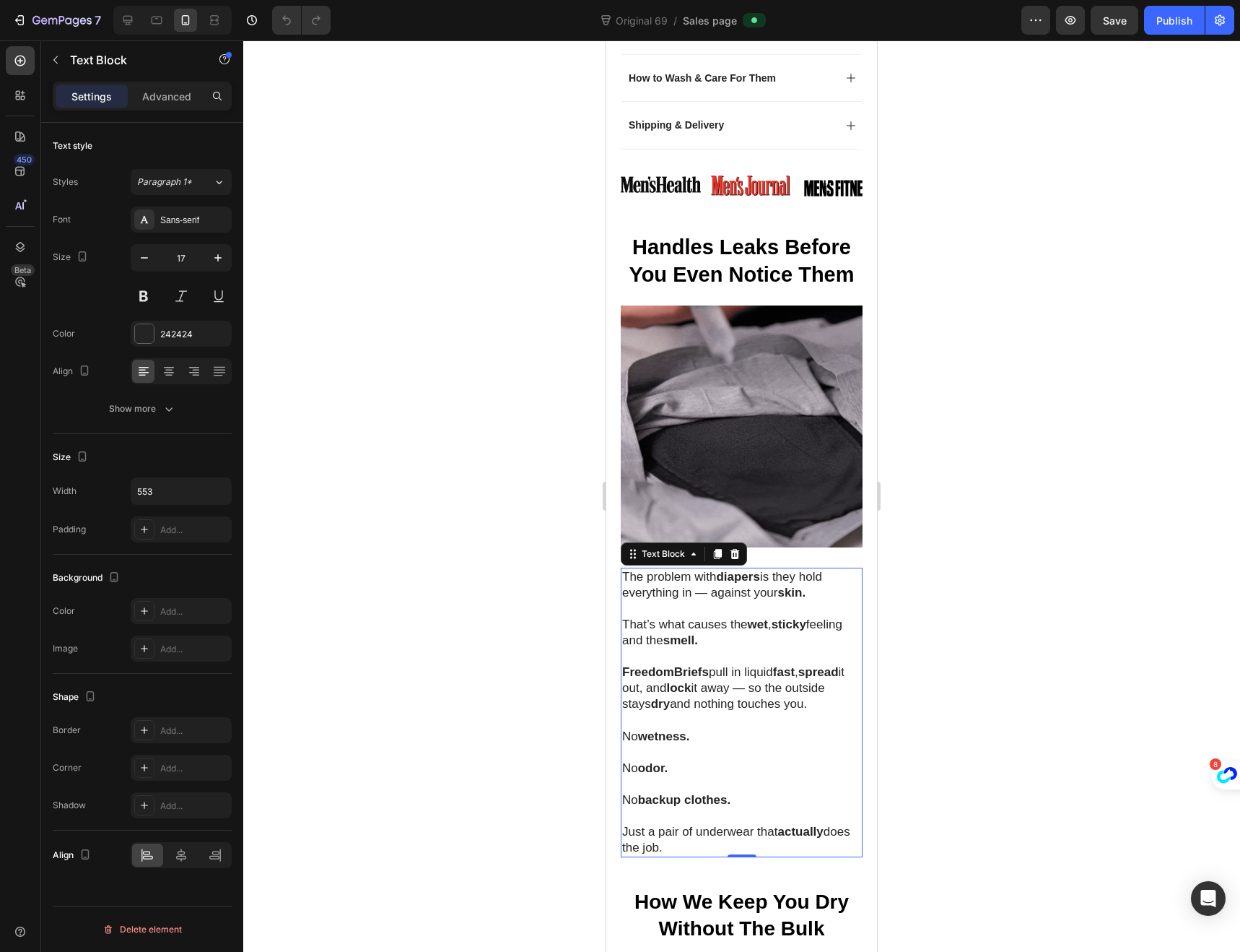
scroll to position [1425, 0]
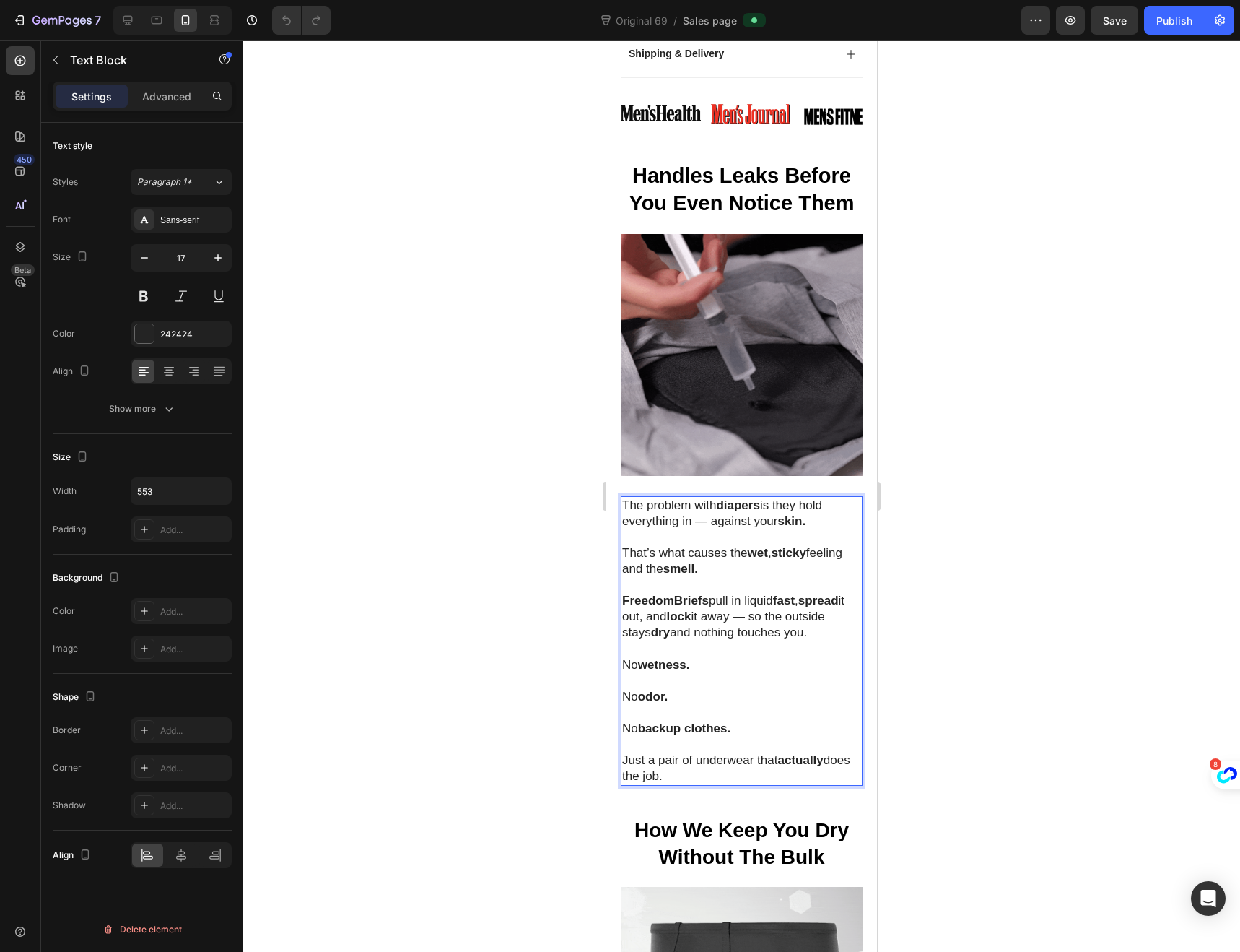
click at [759, 846] on strong "Without The Bulk" at bounding box center [743, 857] width 166 height 22
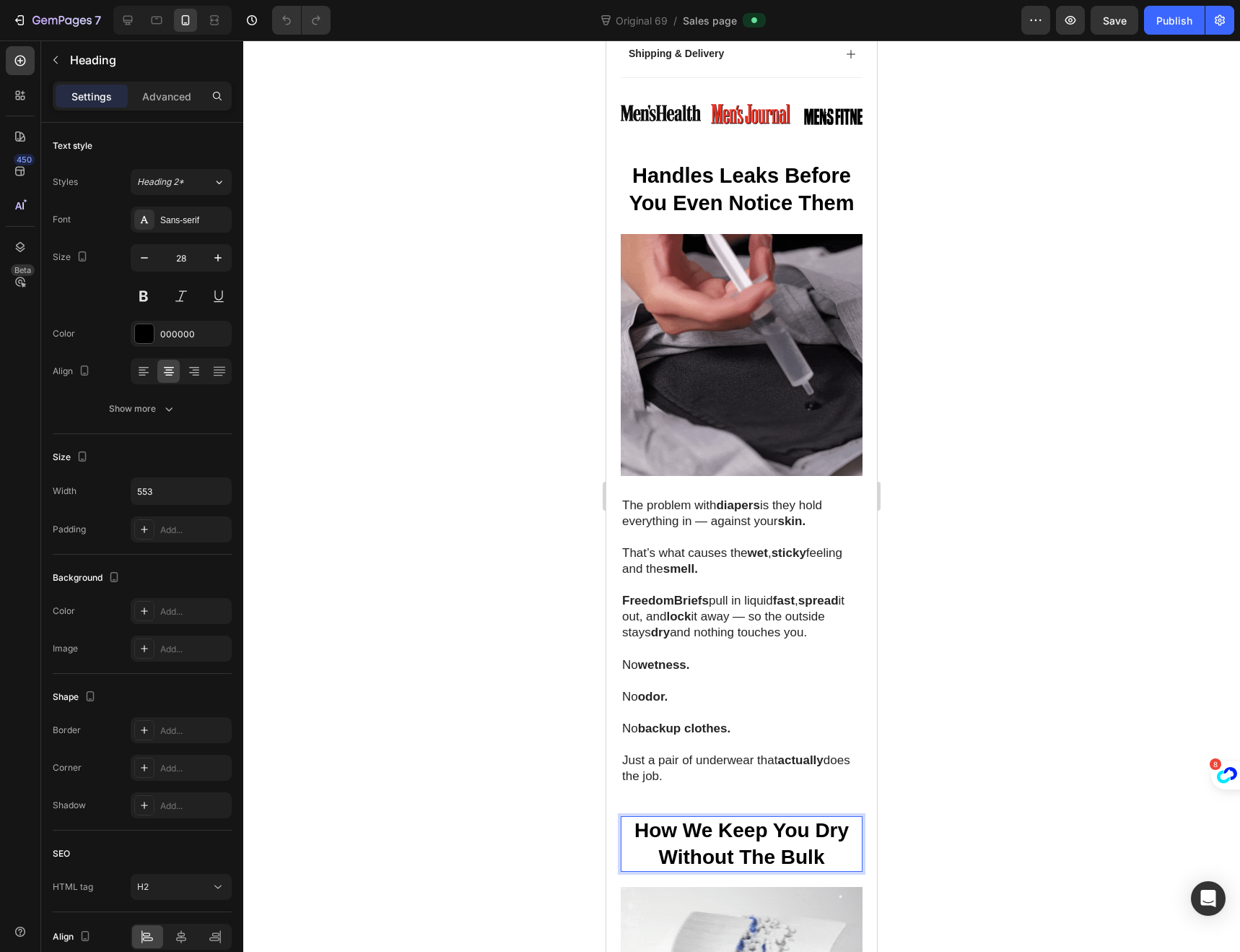
click at [802, 846] on strong "Without The Bulk" at bounding box center [743, 857] width 166 height 22
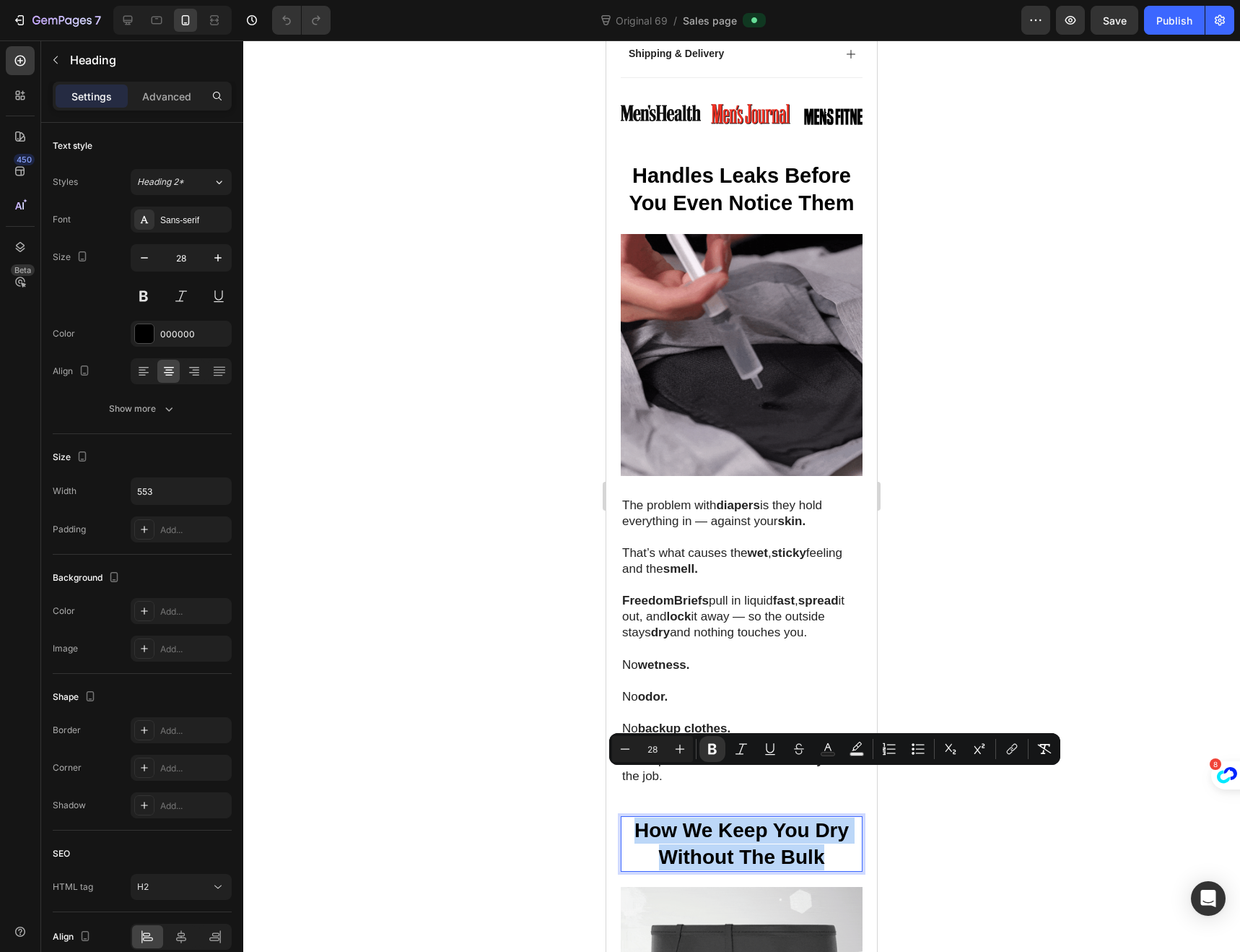
drag, startPoint x: 820, startPoint y: 810, endPoint x: 636, endPoint y: 791, distance: 185.0
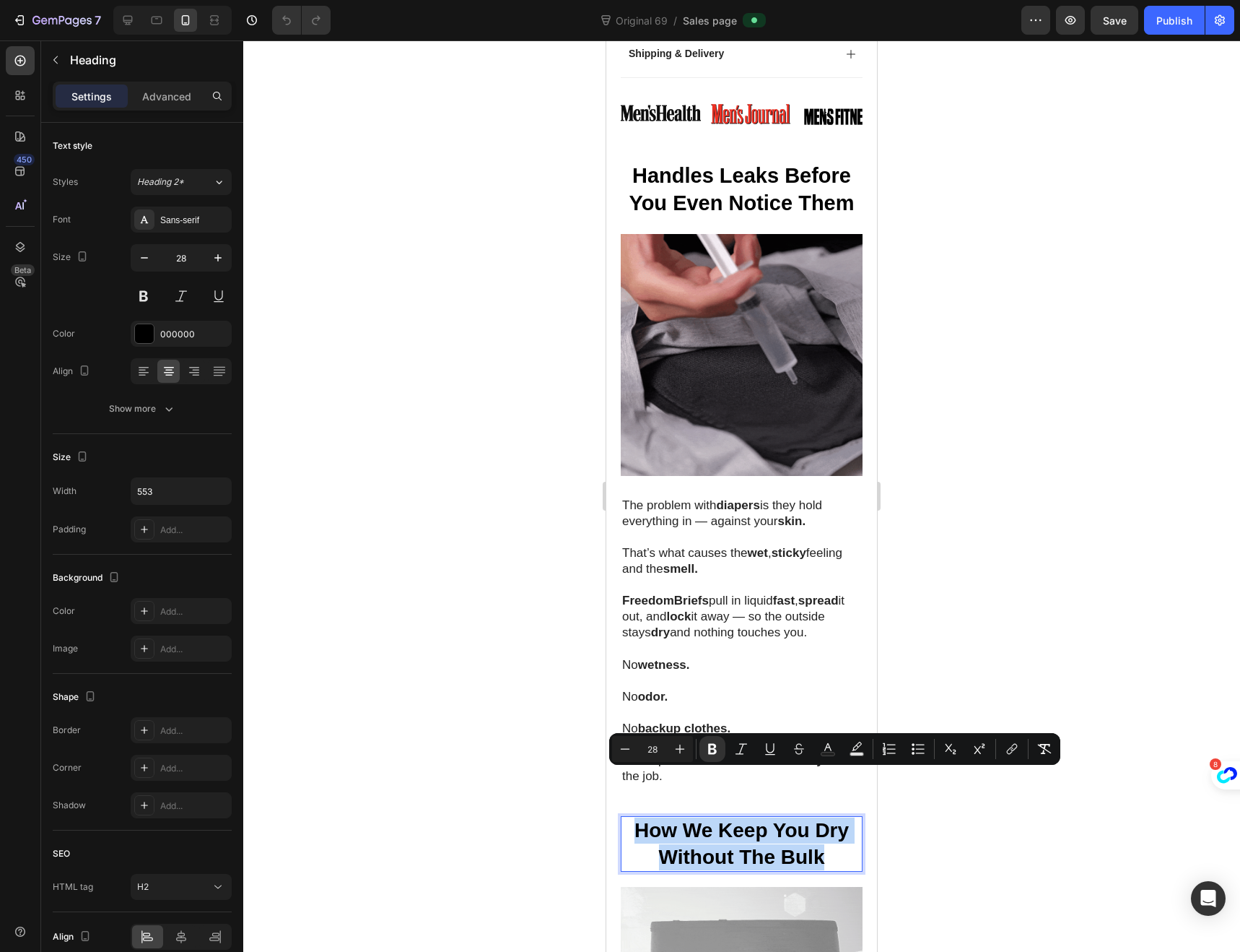
click at [636, 818] on p "How We Keep You Dry Without The Bulk" at bounding box center [741, 844] width 239 height 53
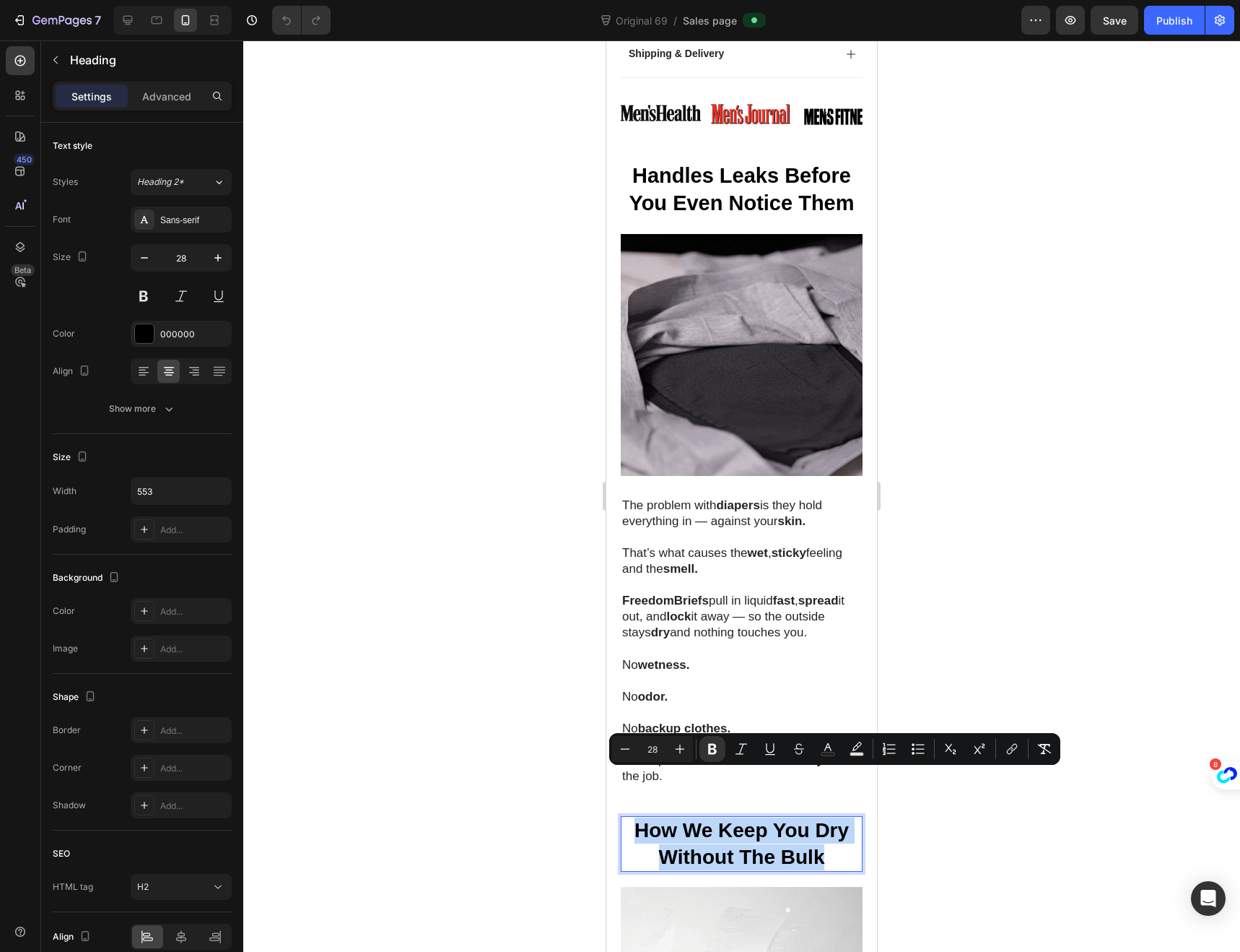
copy p "How We Keep You Dry Without The Bulk"
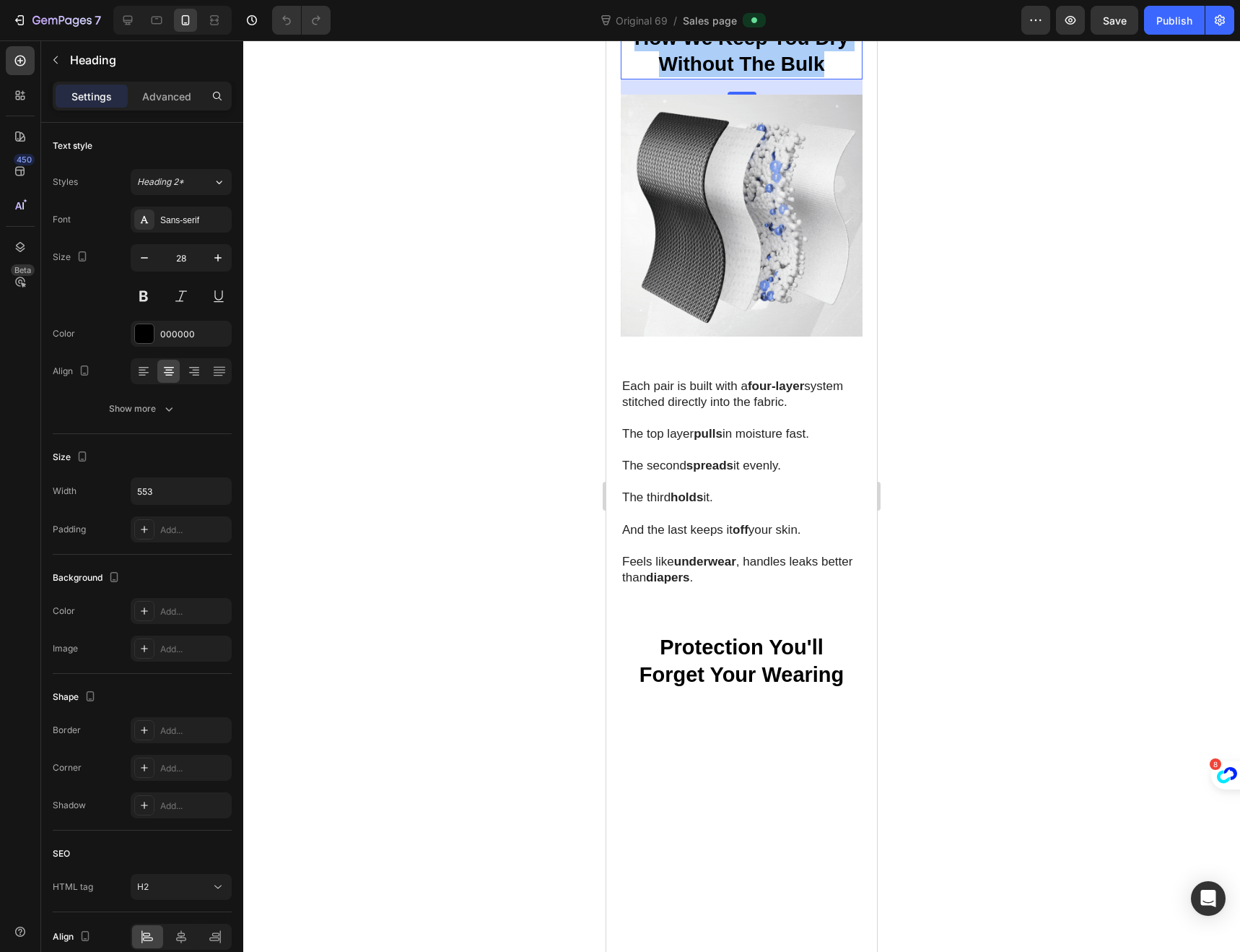
scroll to position [2175, 0]
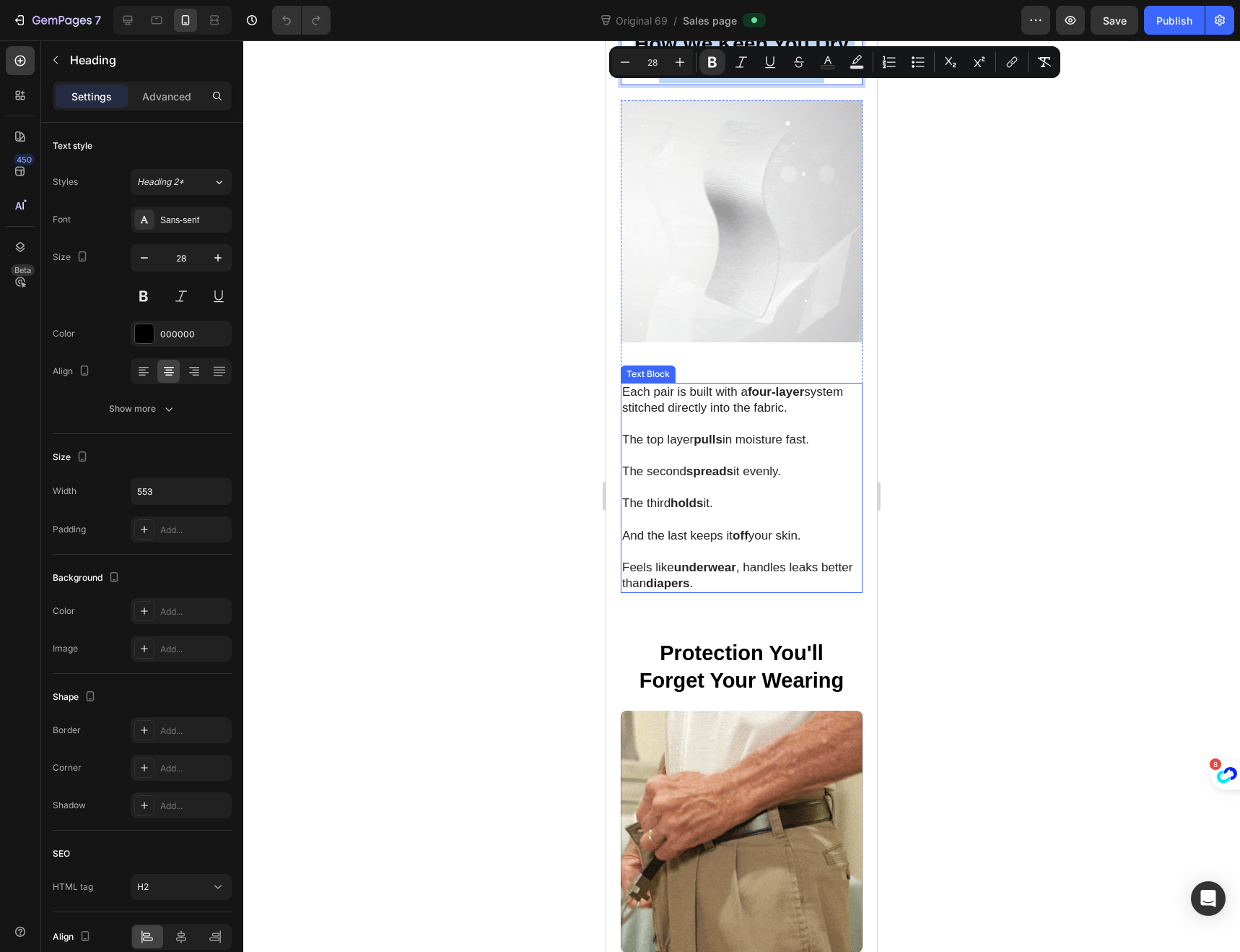
click at [735, 561] on p "Feels like underwear , handles leaks better than diapers ." at bounding box center [741, 576] width 239 height 32
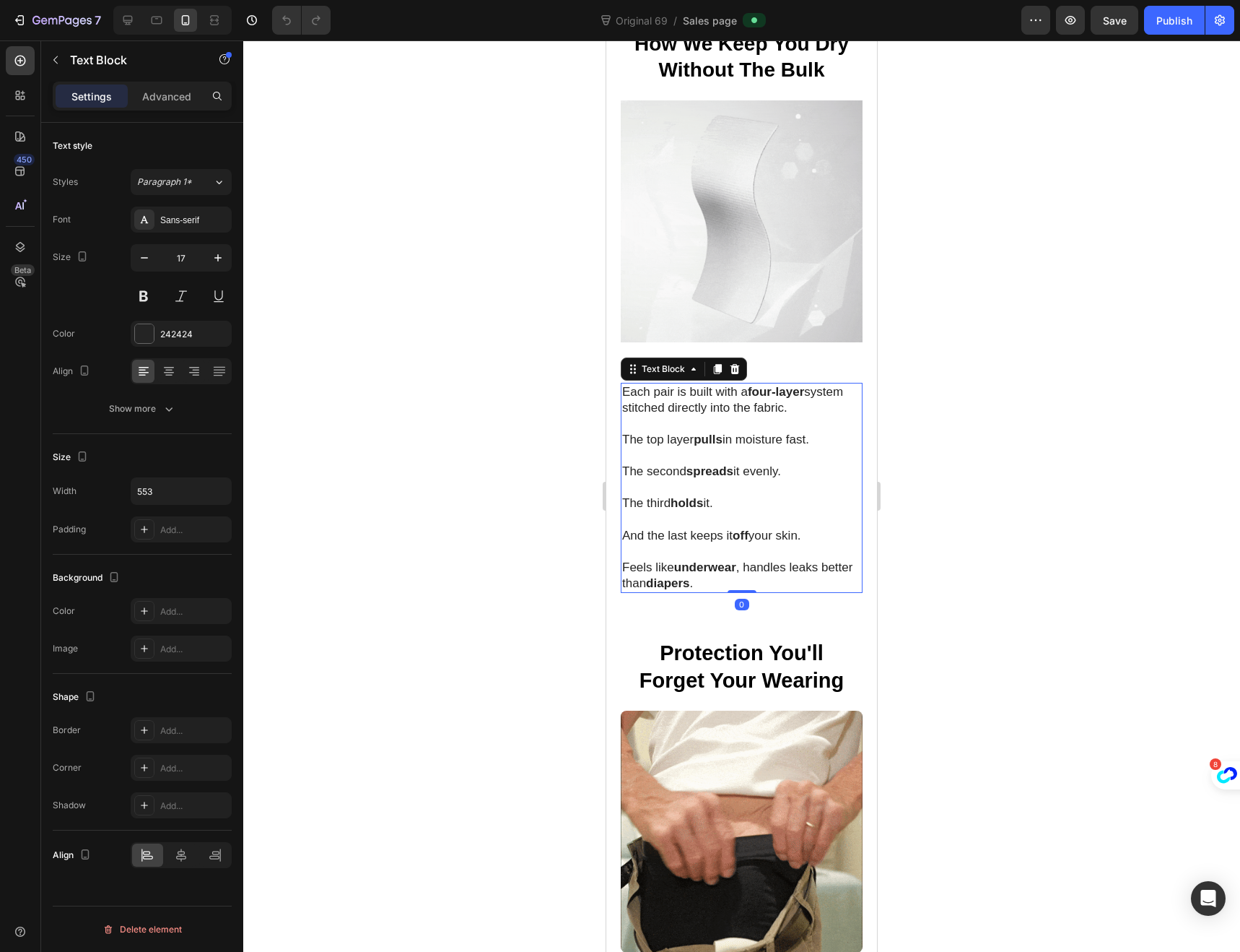
click at [733, 561] on p "Feels like underwear , handles leaks better than diapers ." at bounding box center [741, 576] width 239 height 32
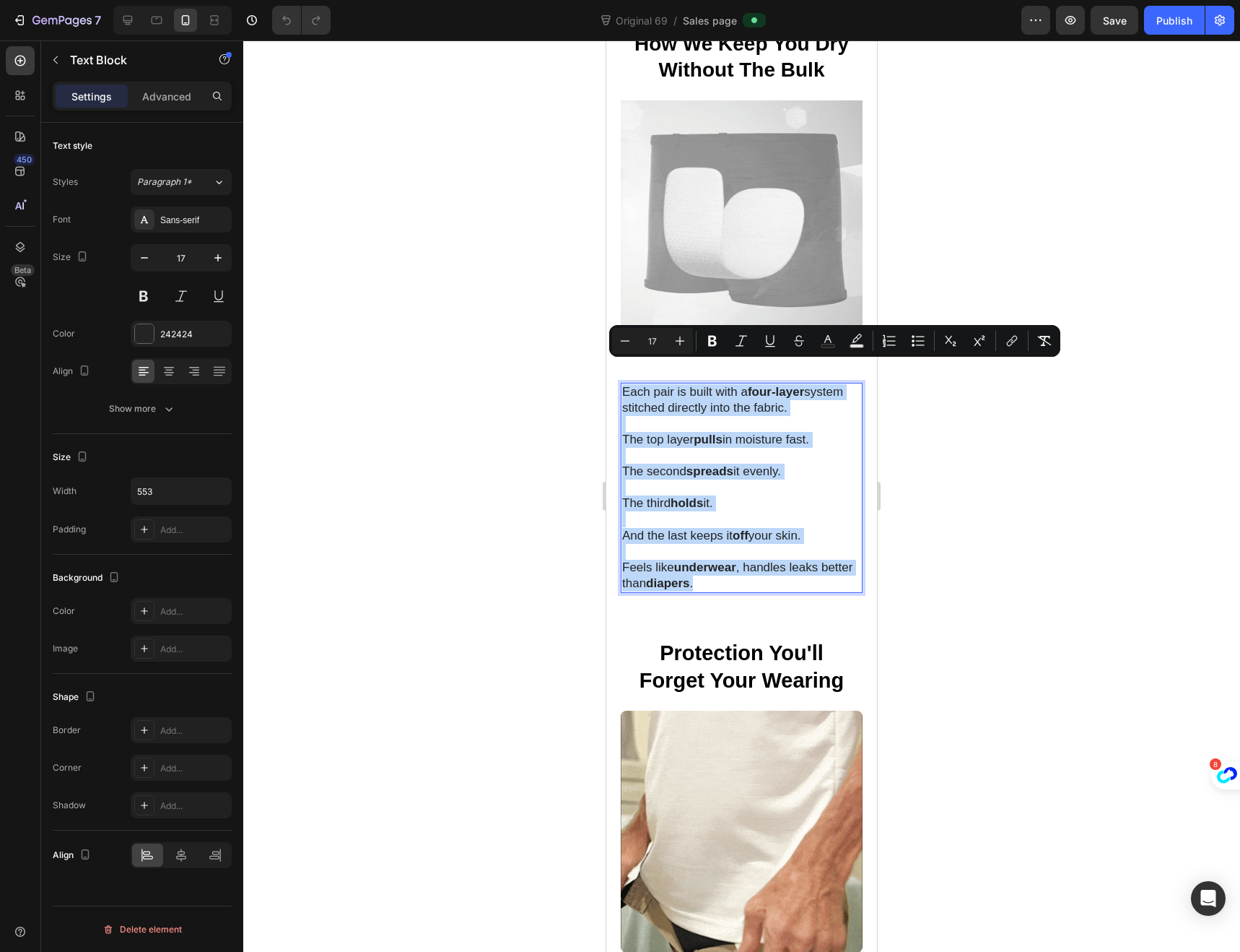
drag, startPoint x: 733, startPoint y: 561, endPoint x: 622, endPoint y: 377, distance: 214.9
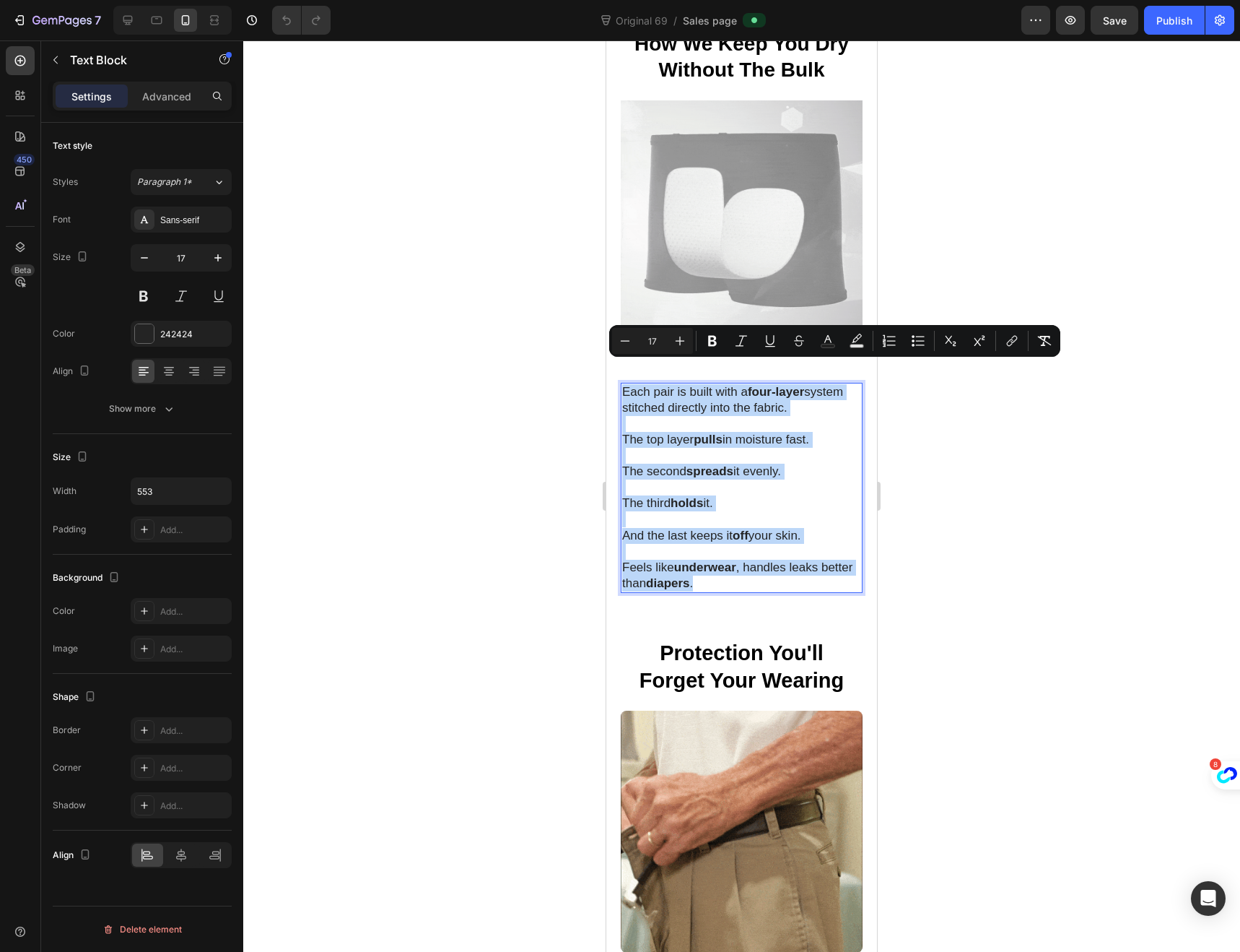
click at [622, 383] on div "Each pair is built with a four-layer system stitched directly into the fabric. …" at bounding box center [742, 487] width 242 height 210
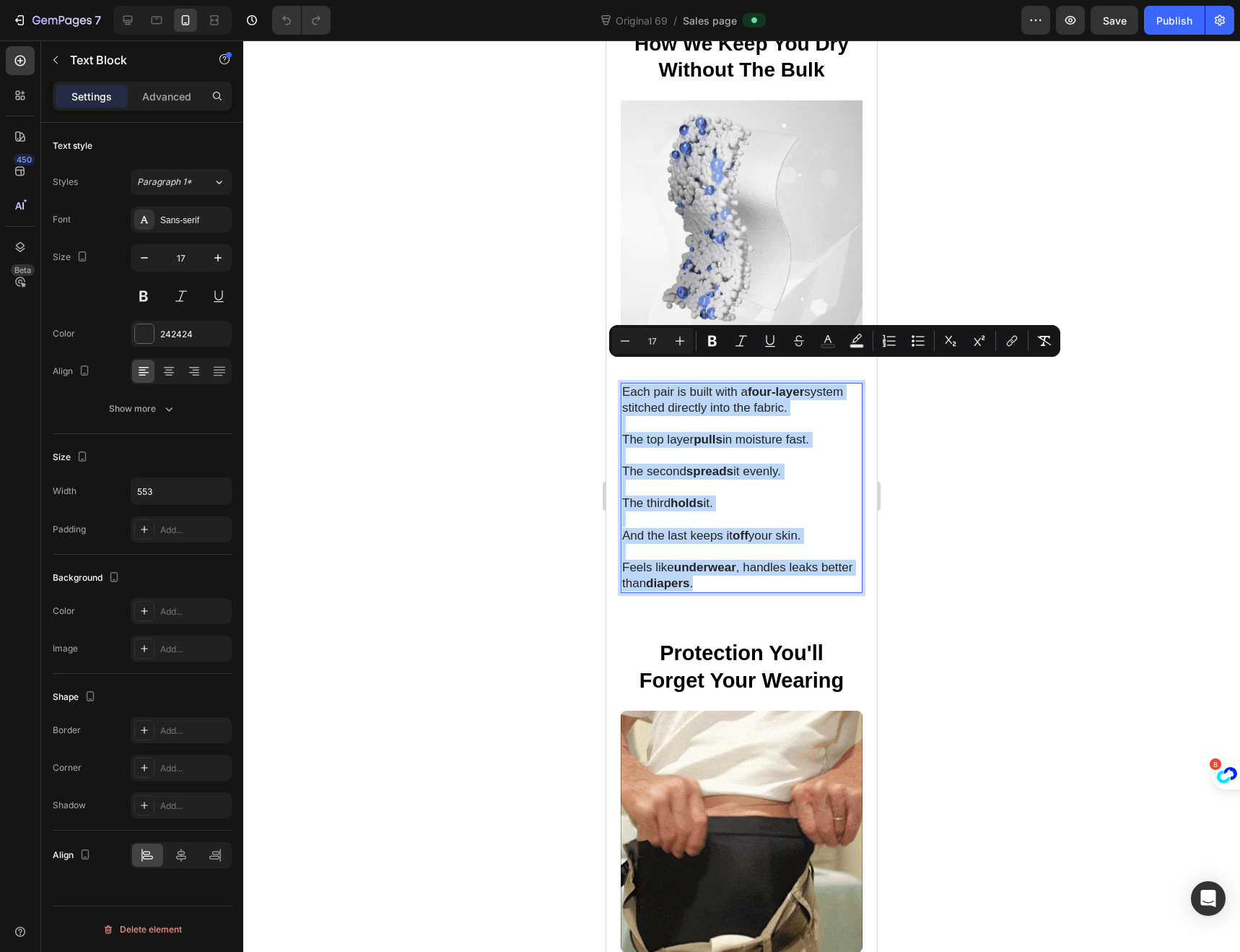
copy div "Each pair is built with a four-layer system stitched directly into the fabric. …"
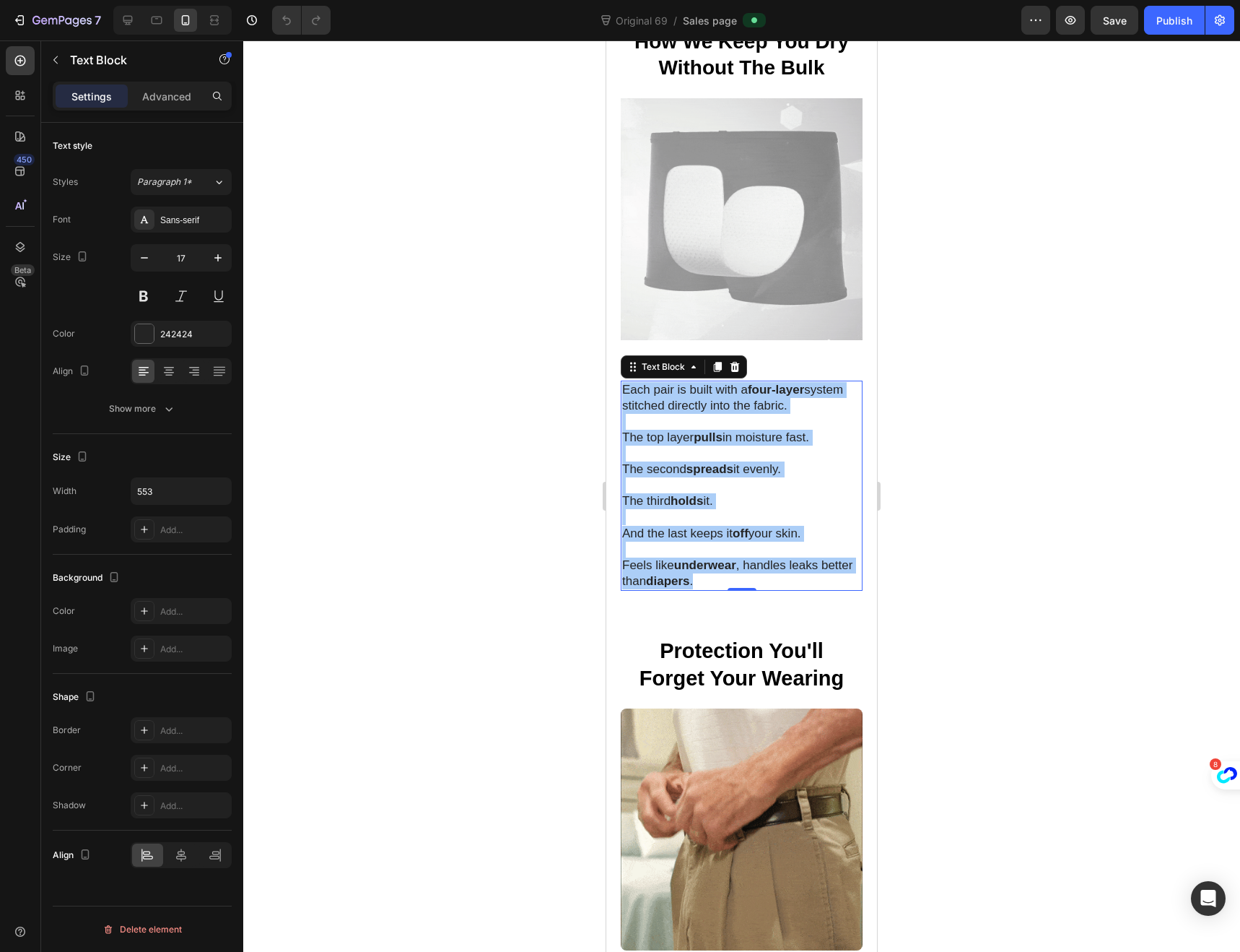
scroll to position [2177, 0]
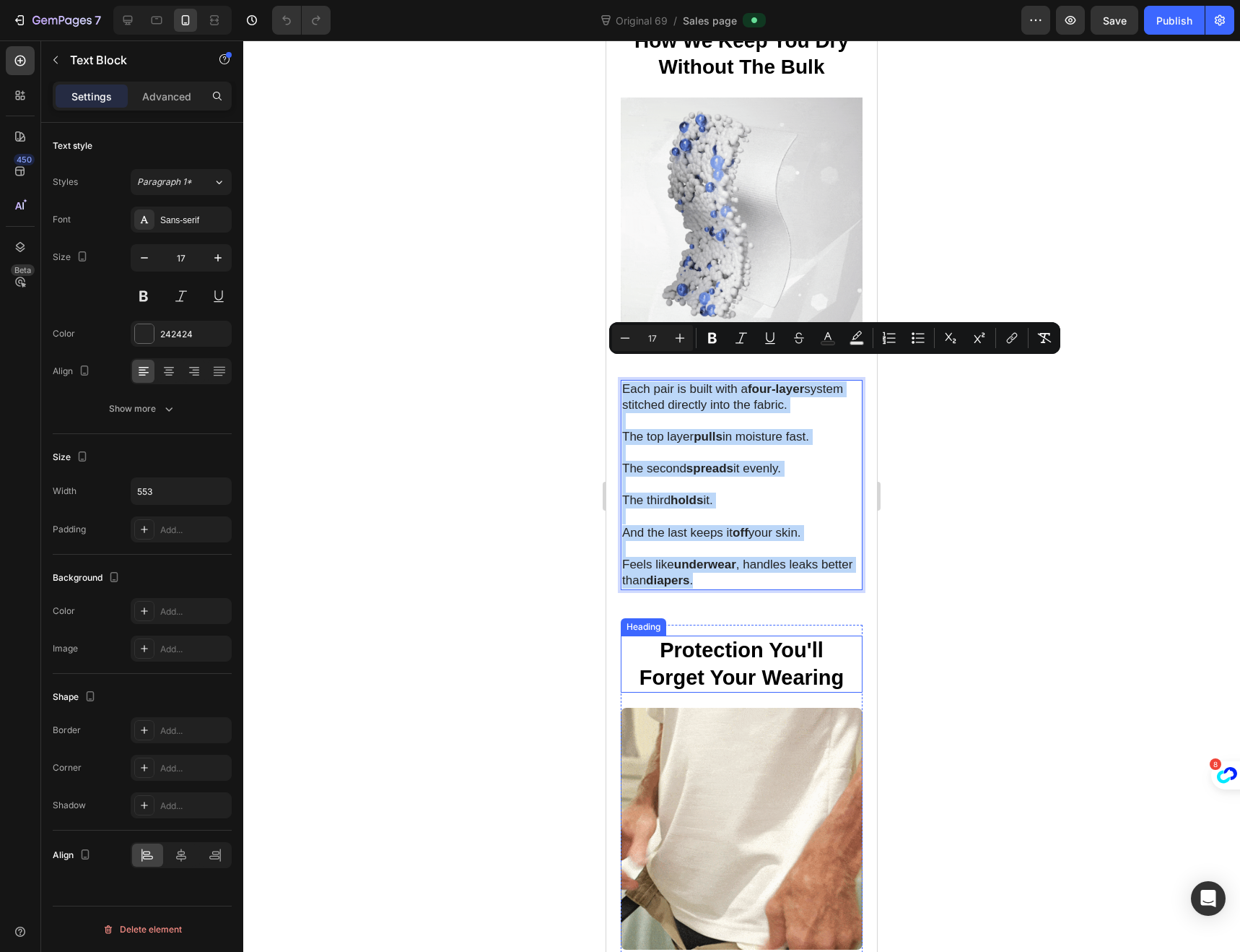
click at [798, 666] on strong "Forget Your Wearing" at bounding box center [742, 677] width 205 height 23
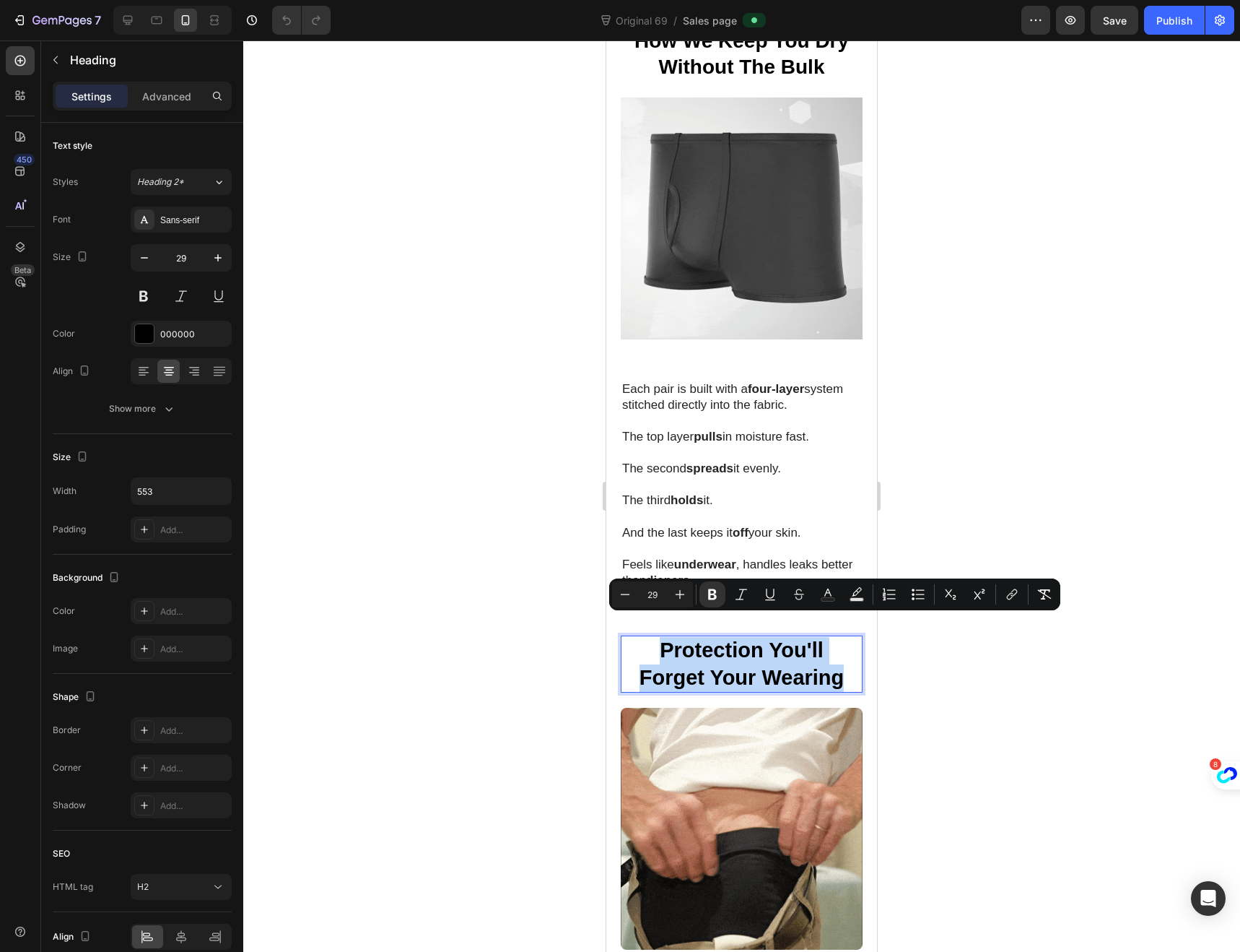
drag, startPoint x: 838, startPoint y: 657, endPoint x: 644, endPoint y: 635, distance: 195.2
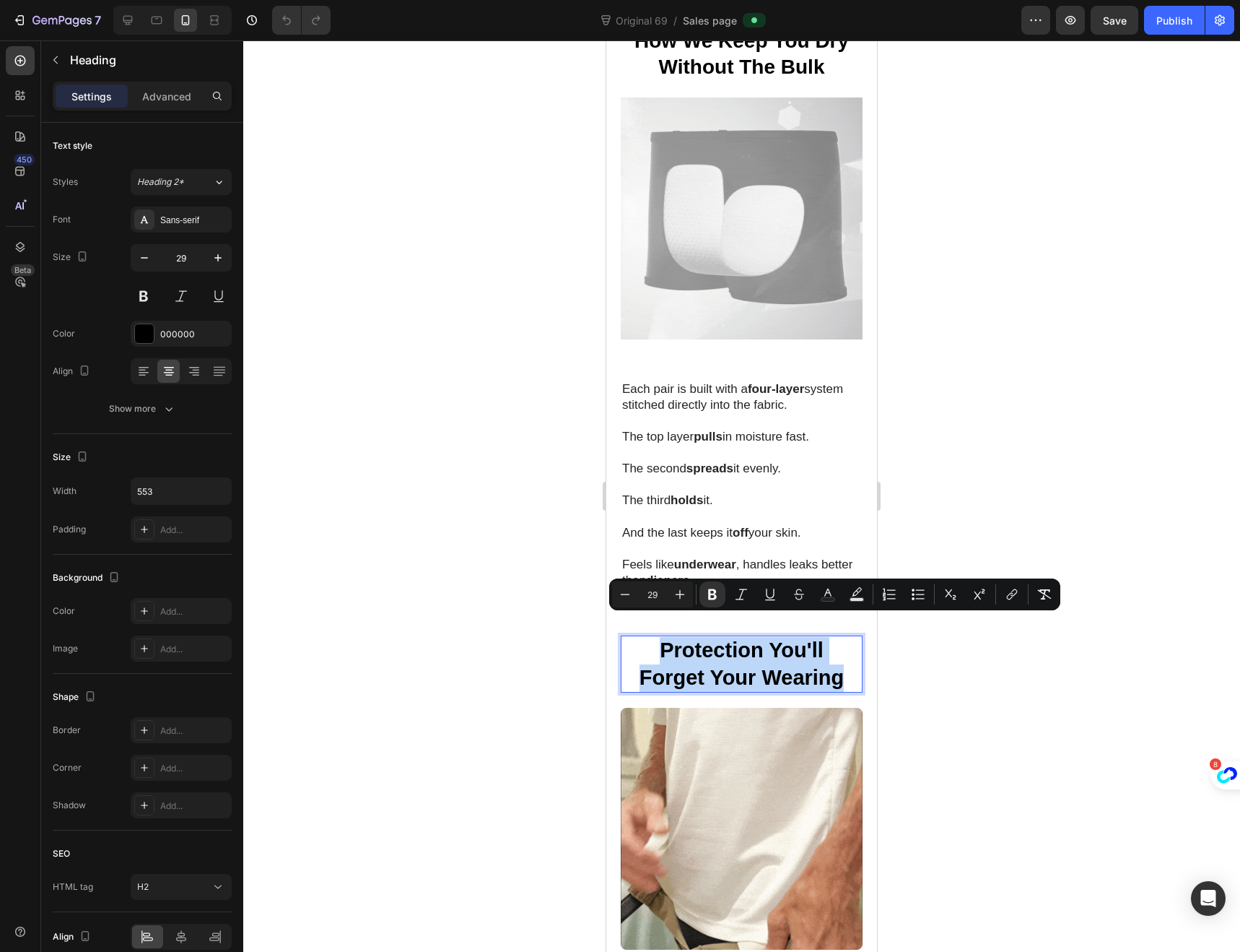
click at [644, 637] on p "Protection You'll Forget Your Wearing" at bounding box center [741, 664] width 239 height 54
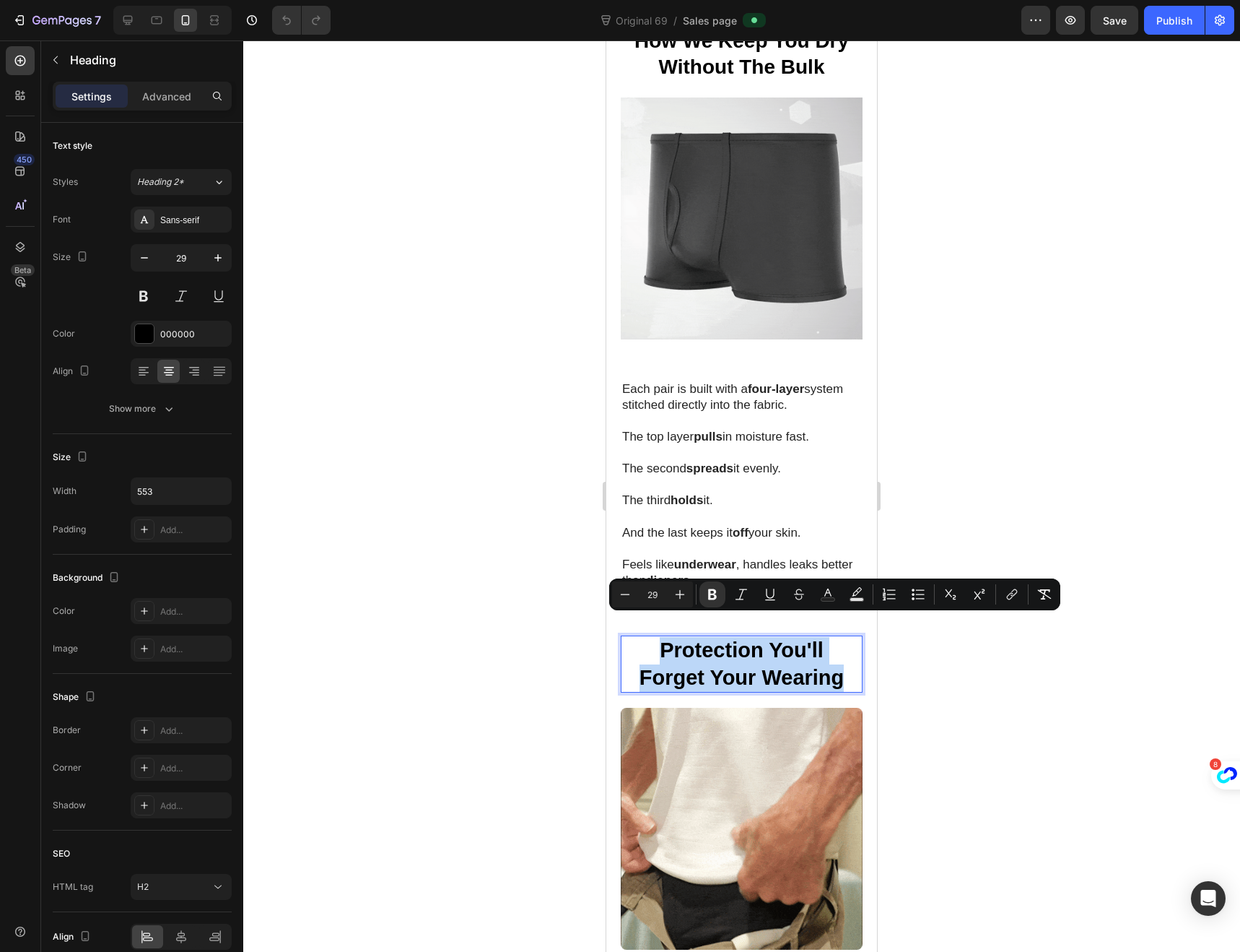
copy p "Protection You'll Forget Your Wearing"
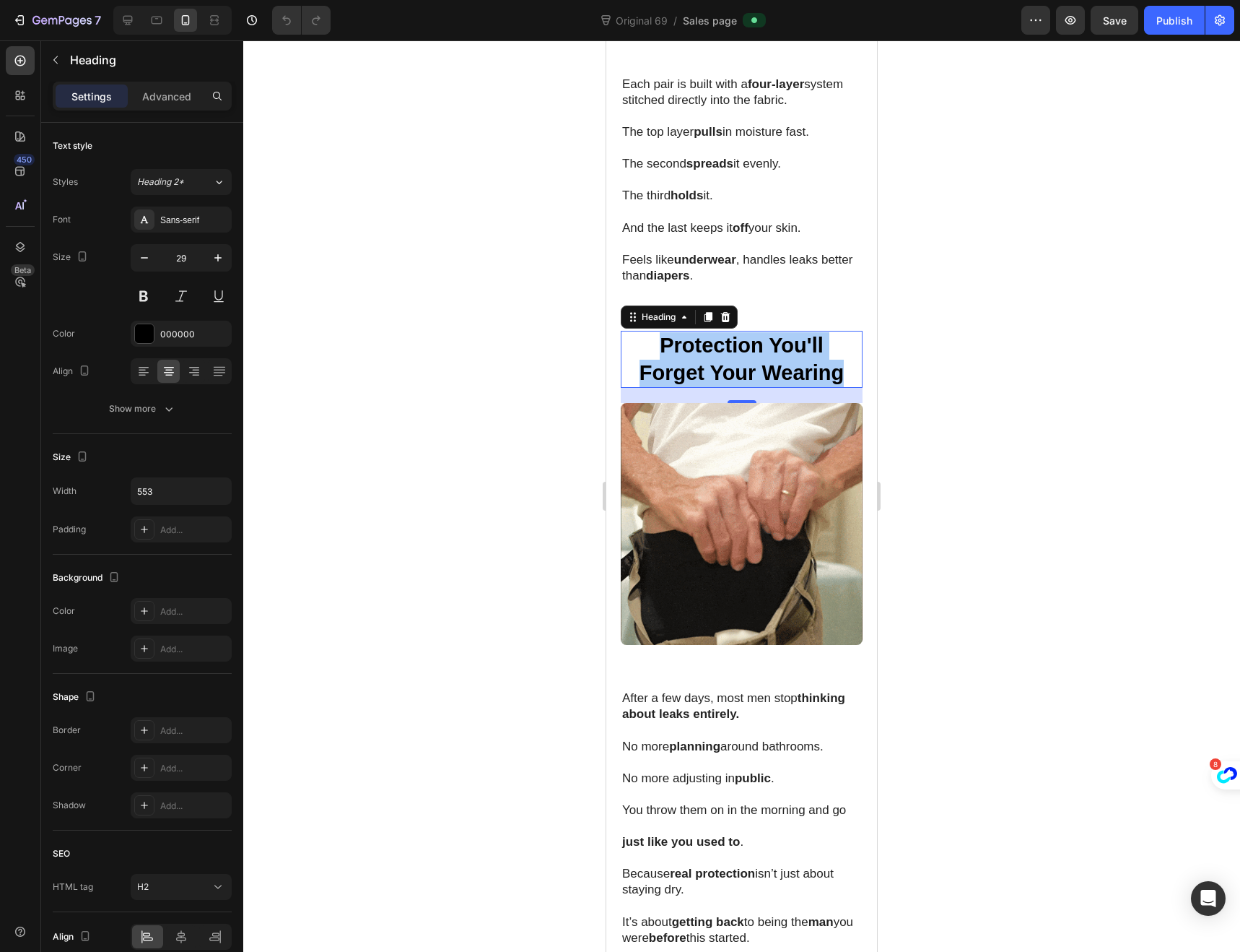
scroll to position [2686, 0]
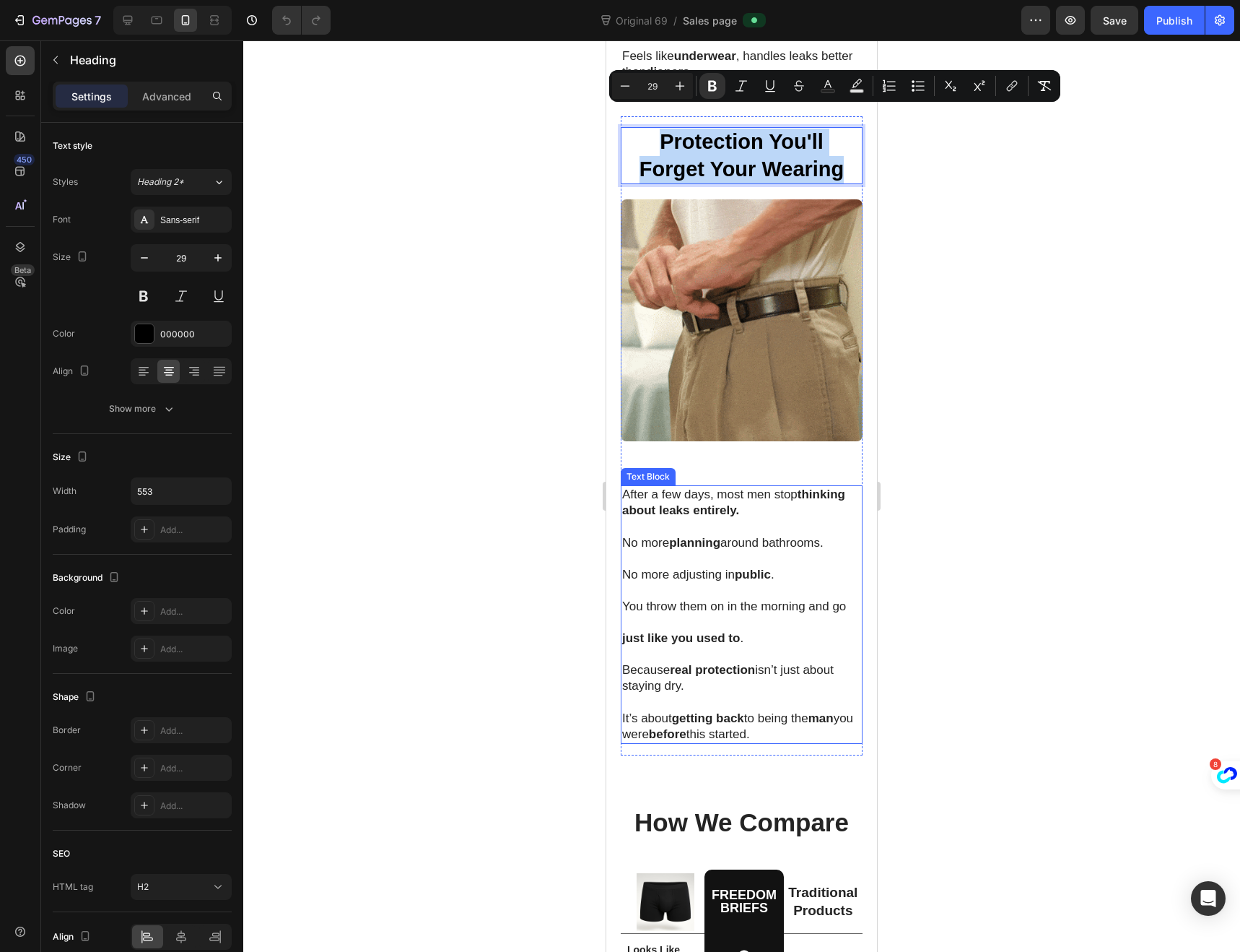
click at [786, 704] on p "It’s about getting back to being the man you were before this started." at bounding box center [741, 719] width 239 height 48
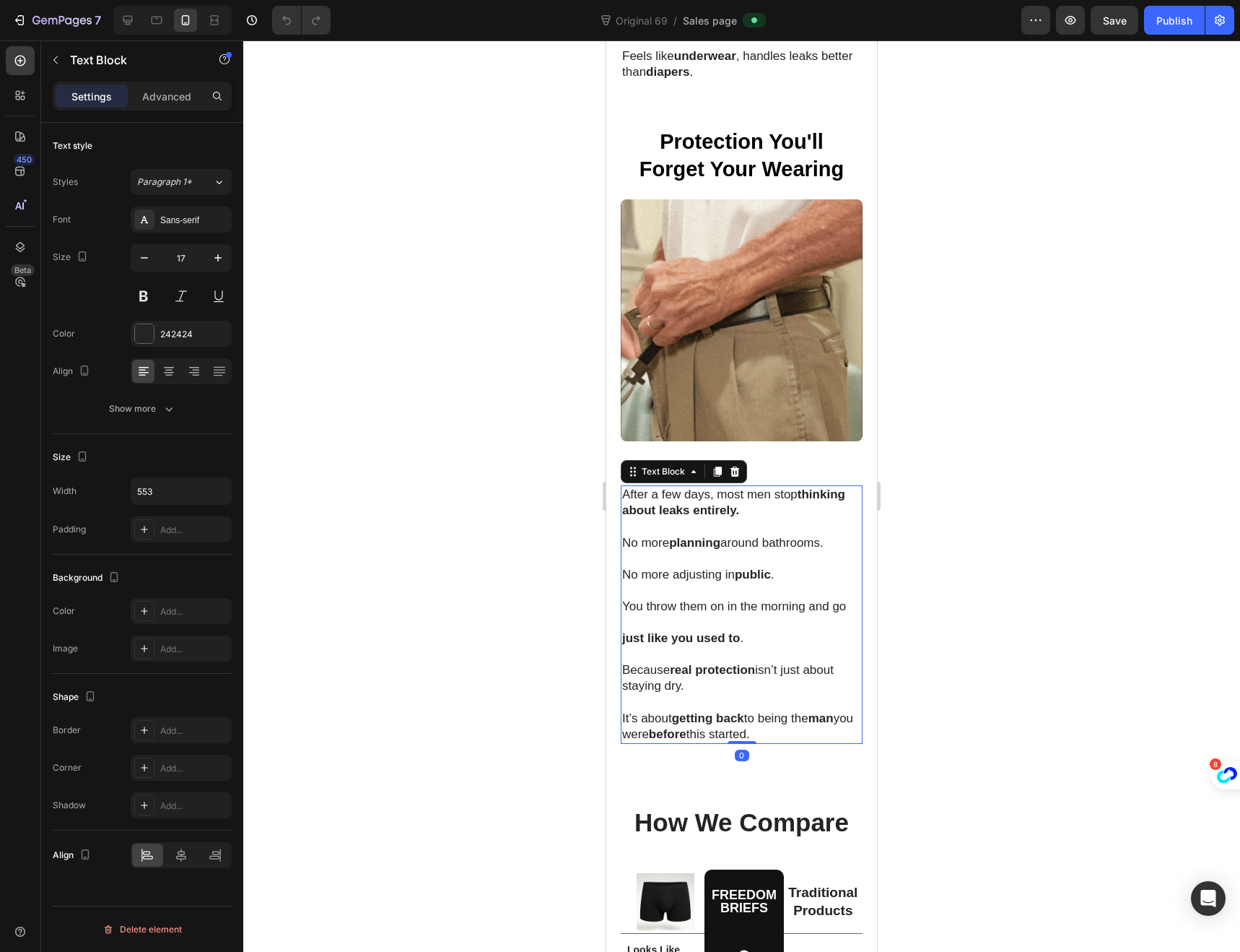
click at [785, 704] on p "It’s about getting back to being the man you were before this started." at bounding box center [741, 719] width 239 height 48
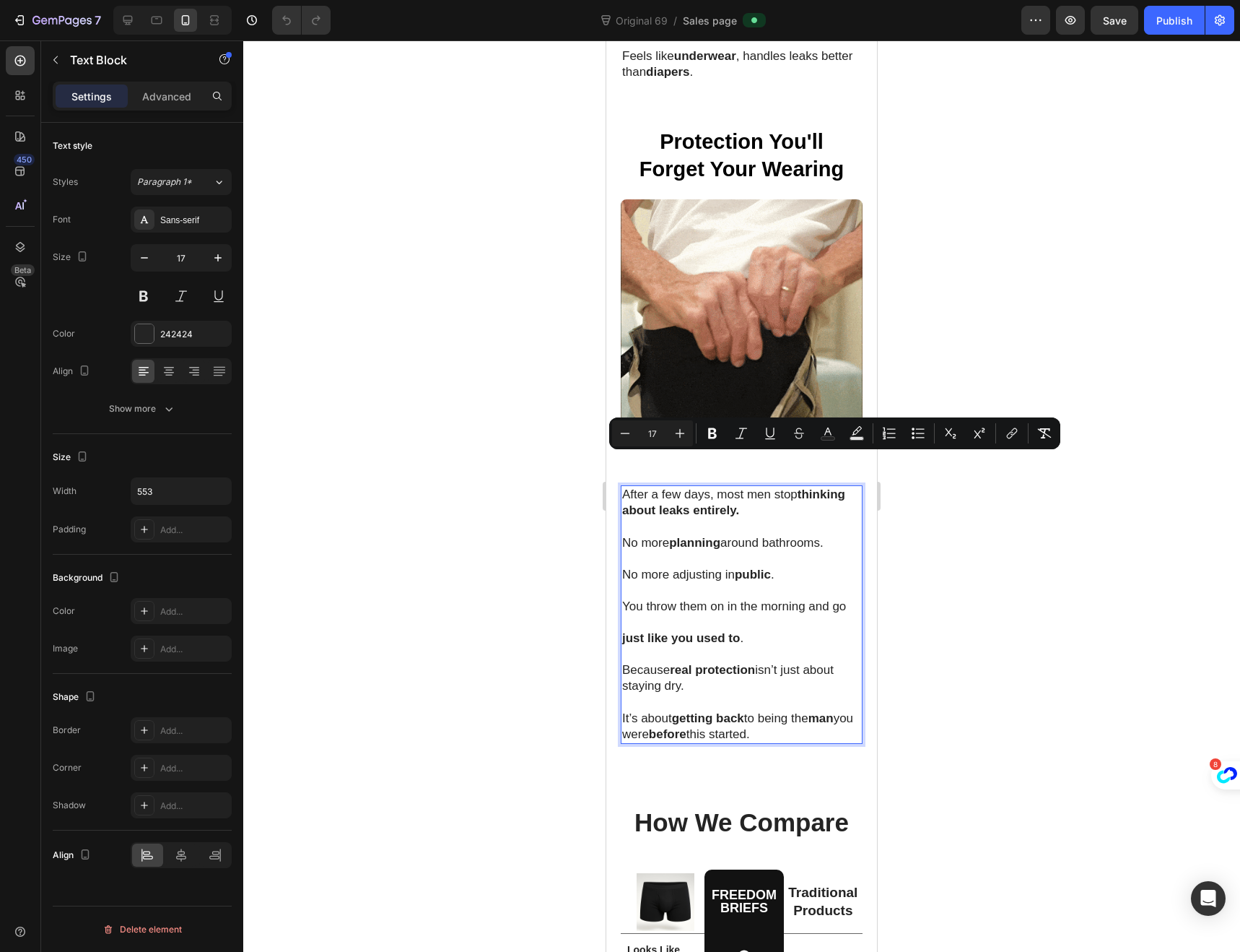
drag, startPoint x: 785, startPoint y: 704, endPoint x: 624, endPoint y: 464, distance: 289.0
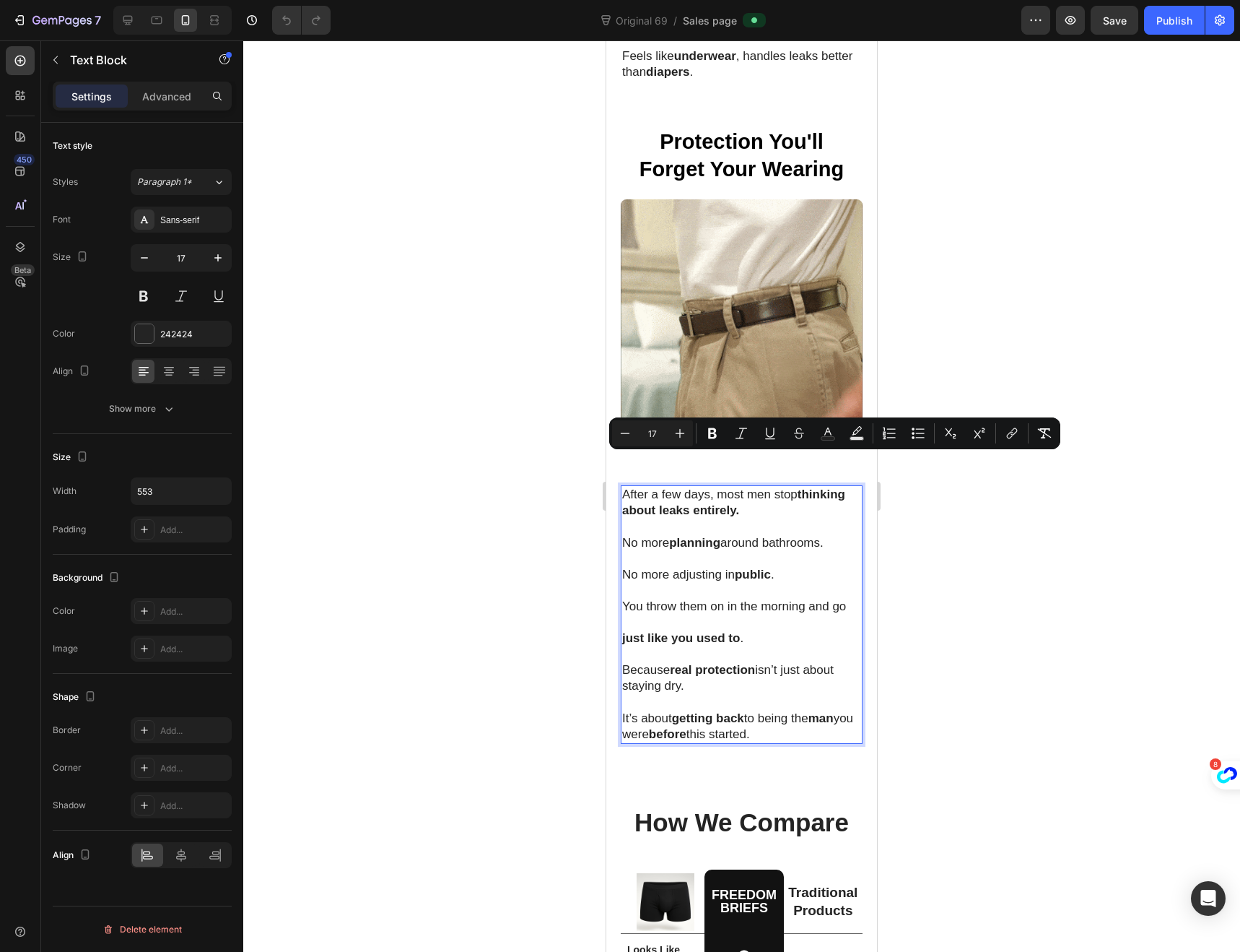
click at [624, 486] on div "After a few days, most men stop thinking about leaks entirely. No more planning…" at bounding box center [742, 615] width 242 height 259
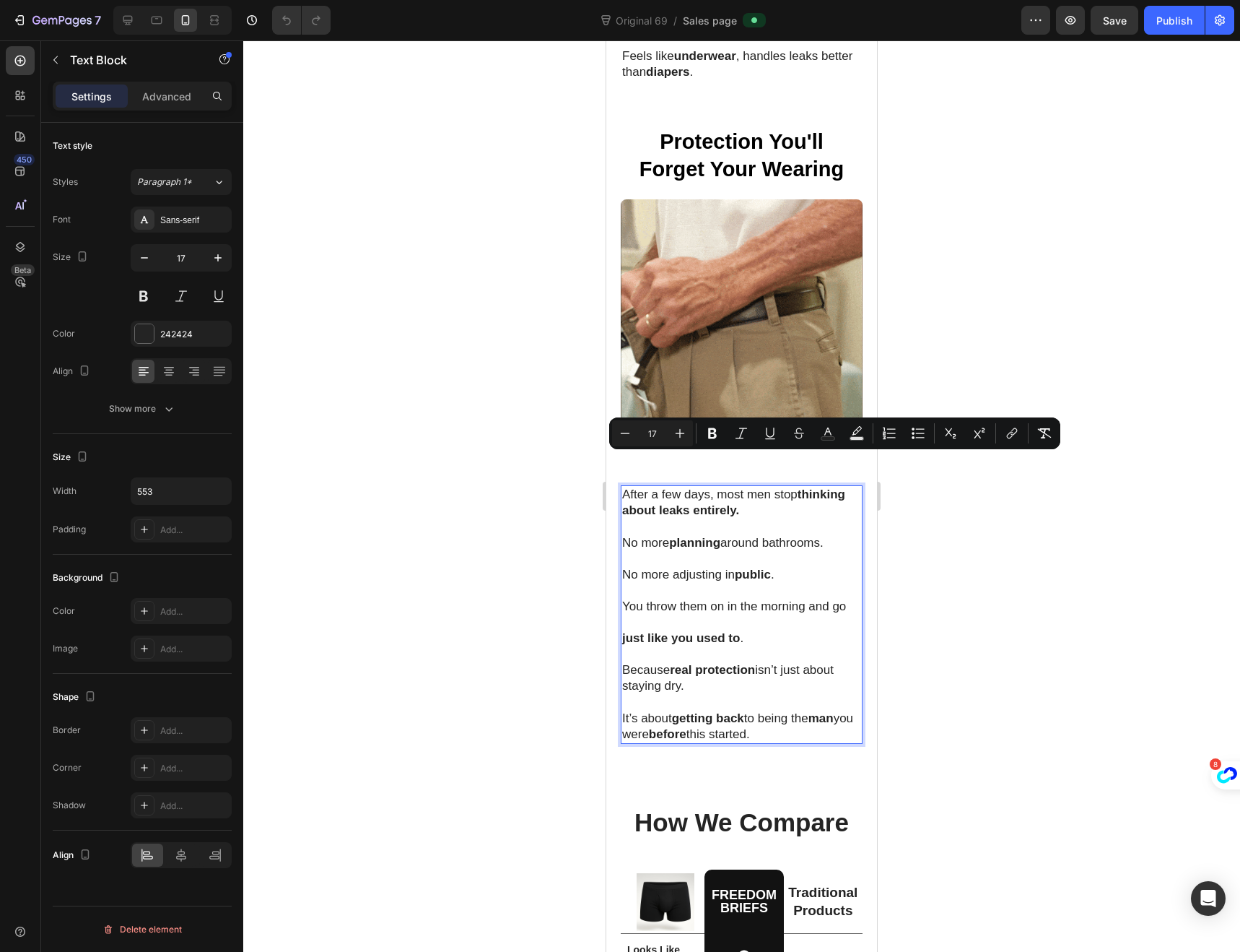
copy div "After a few days, most men stop thinking about leaks entirely. No more planning…"
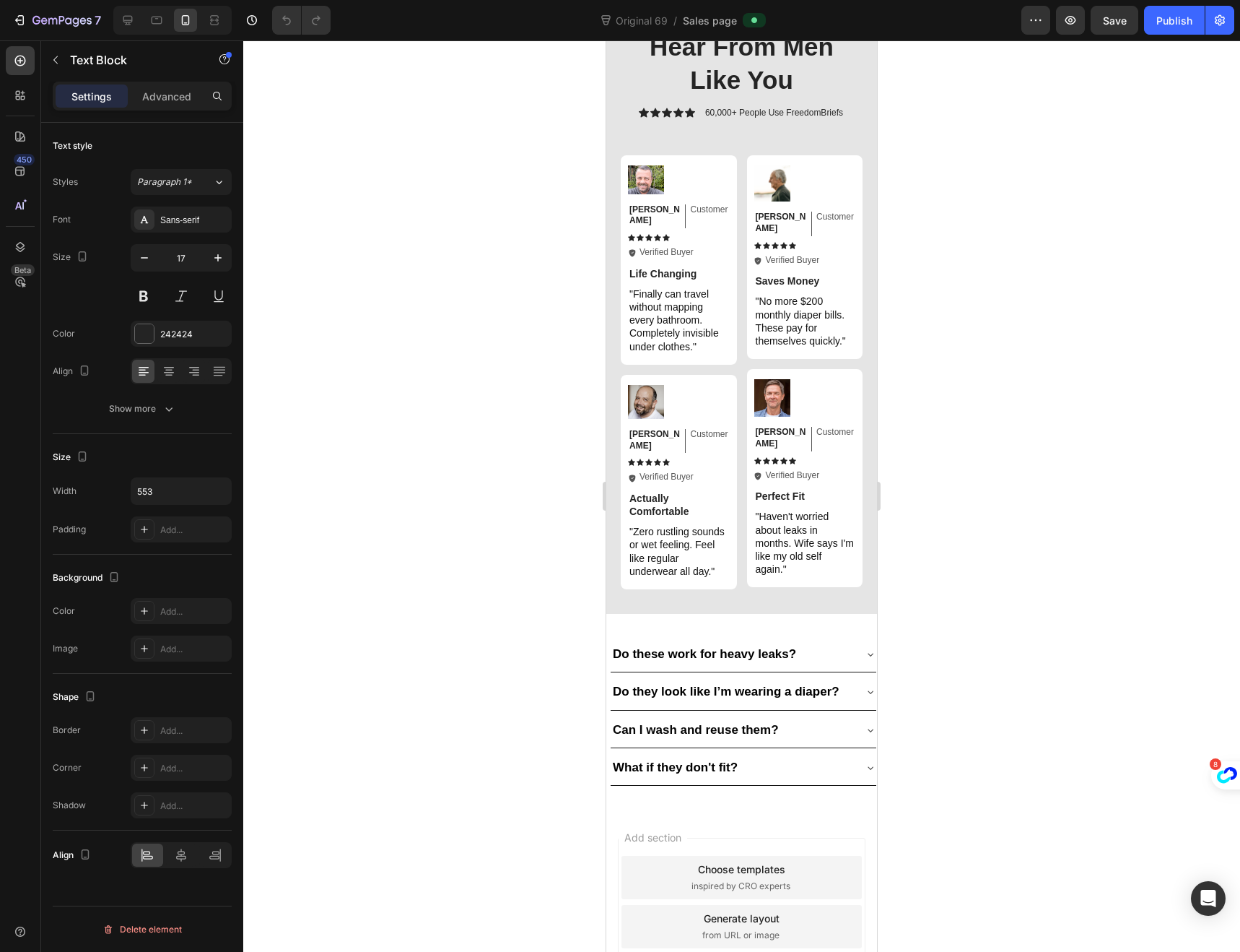
scroll to position [3979, 0]
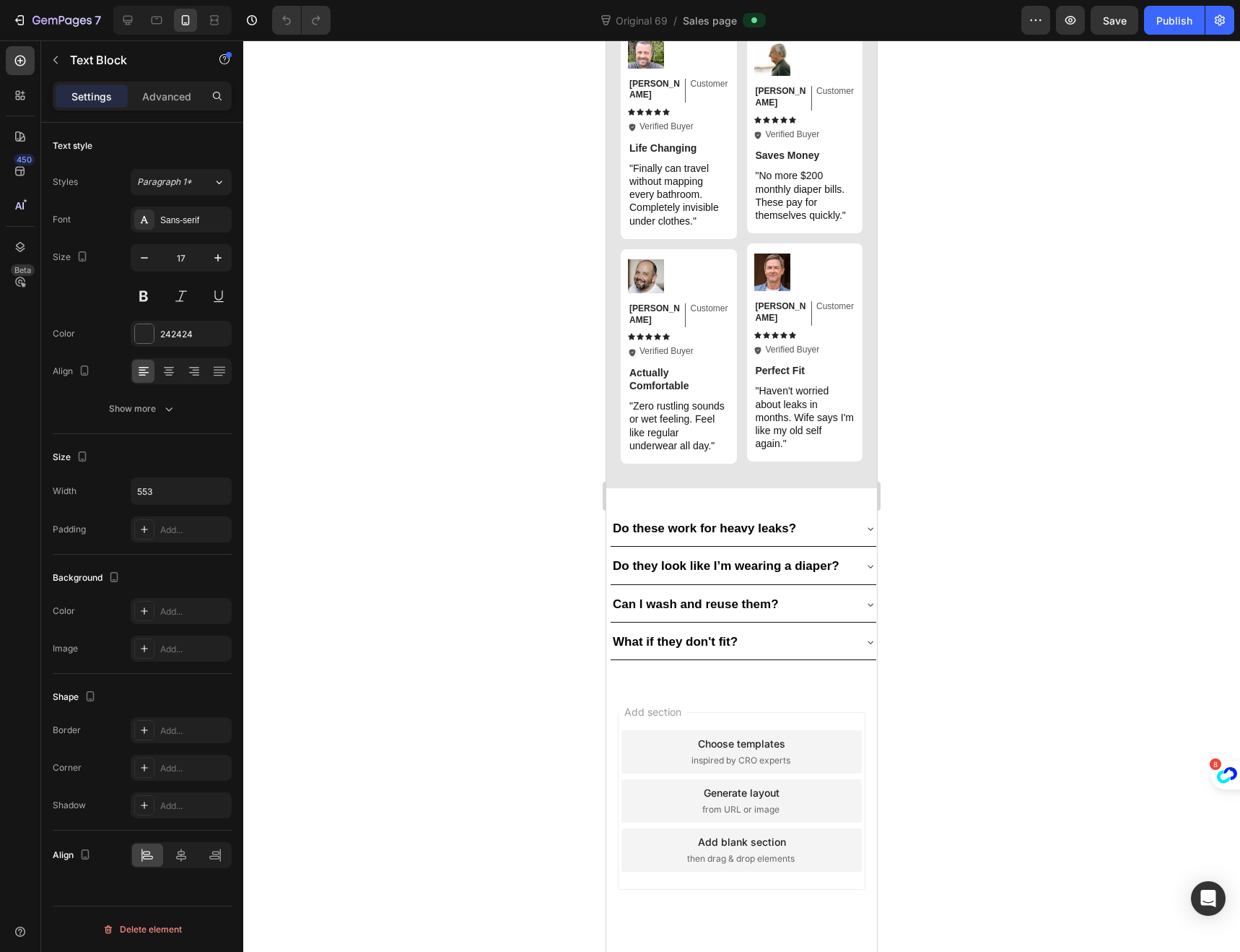
click at [790, 522] on strong "Do these work for heavy leaks?" at bounding box center [705, 528] width 184 height 14
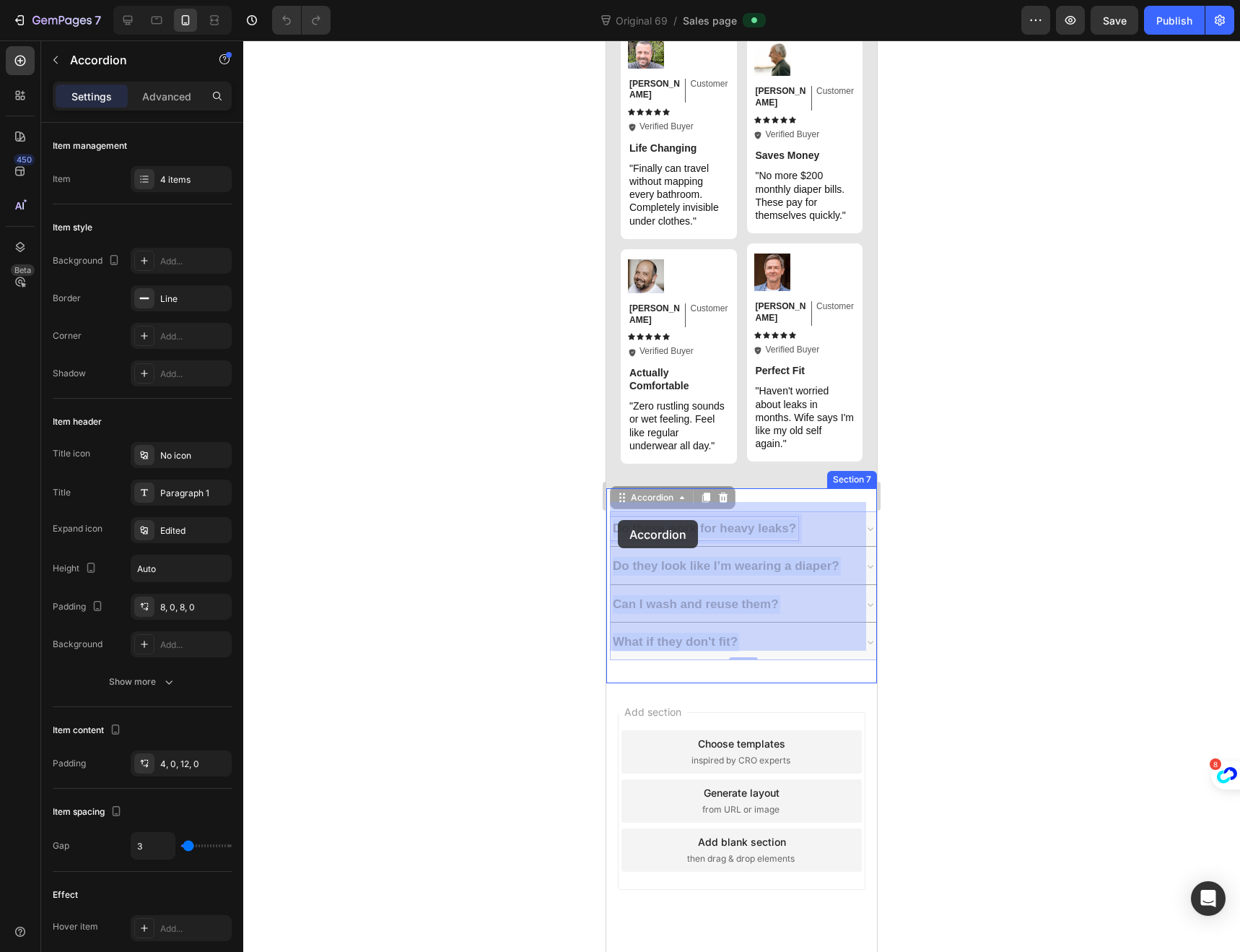
drag, startPoint x: 795, startPoint y: 518, endPoint x: 619, endPoint y: 520, distance: 176.0
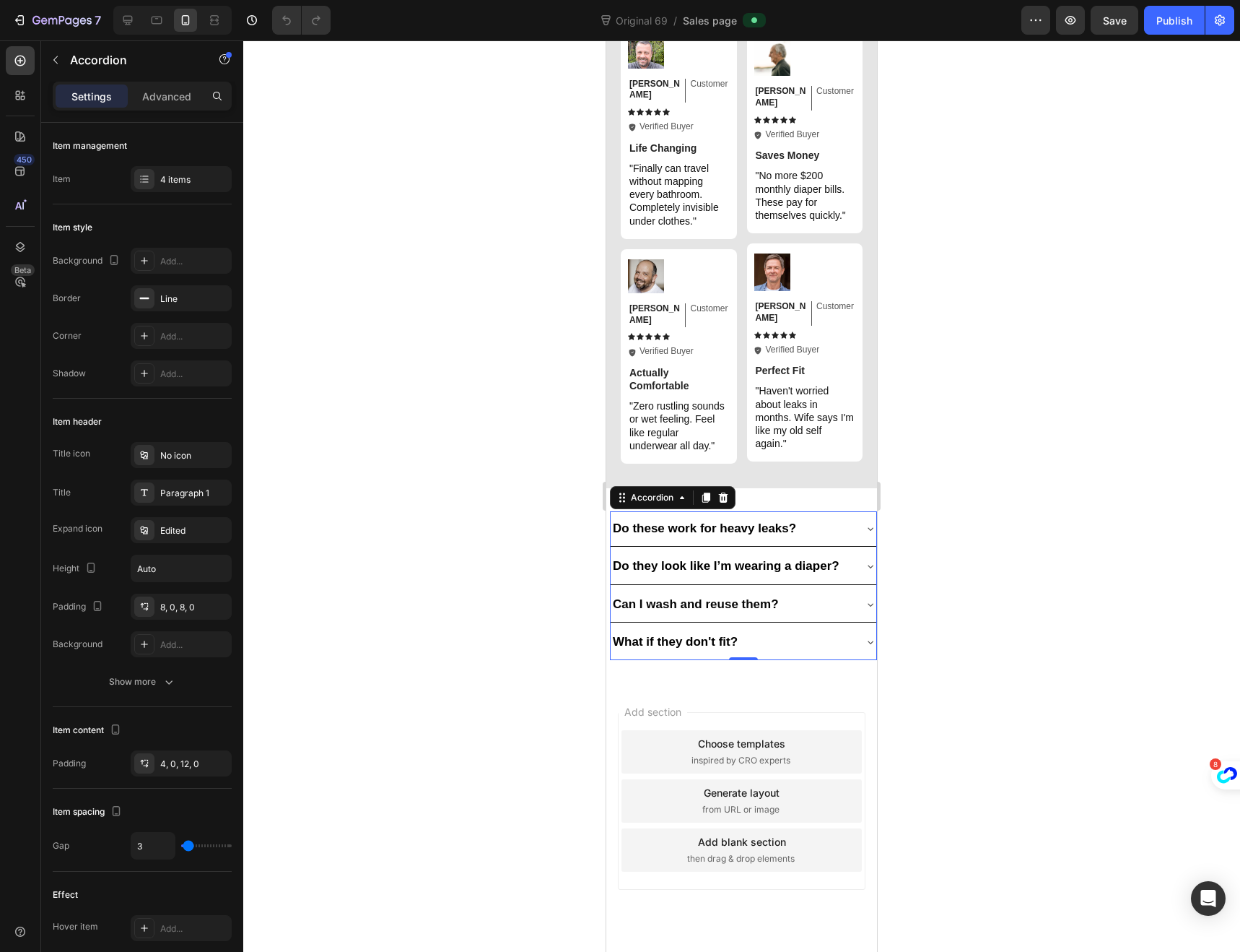
click at [840, 518] on div "Do these work for heavy leaks?" at bounding box center [732, 528] width 243 height 23
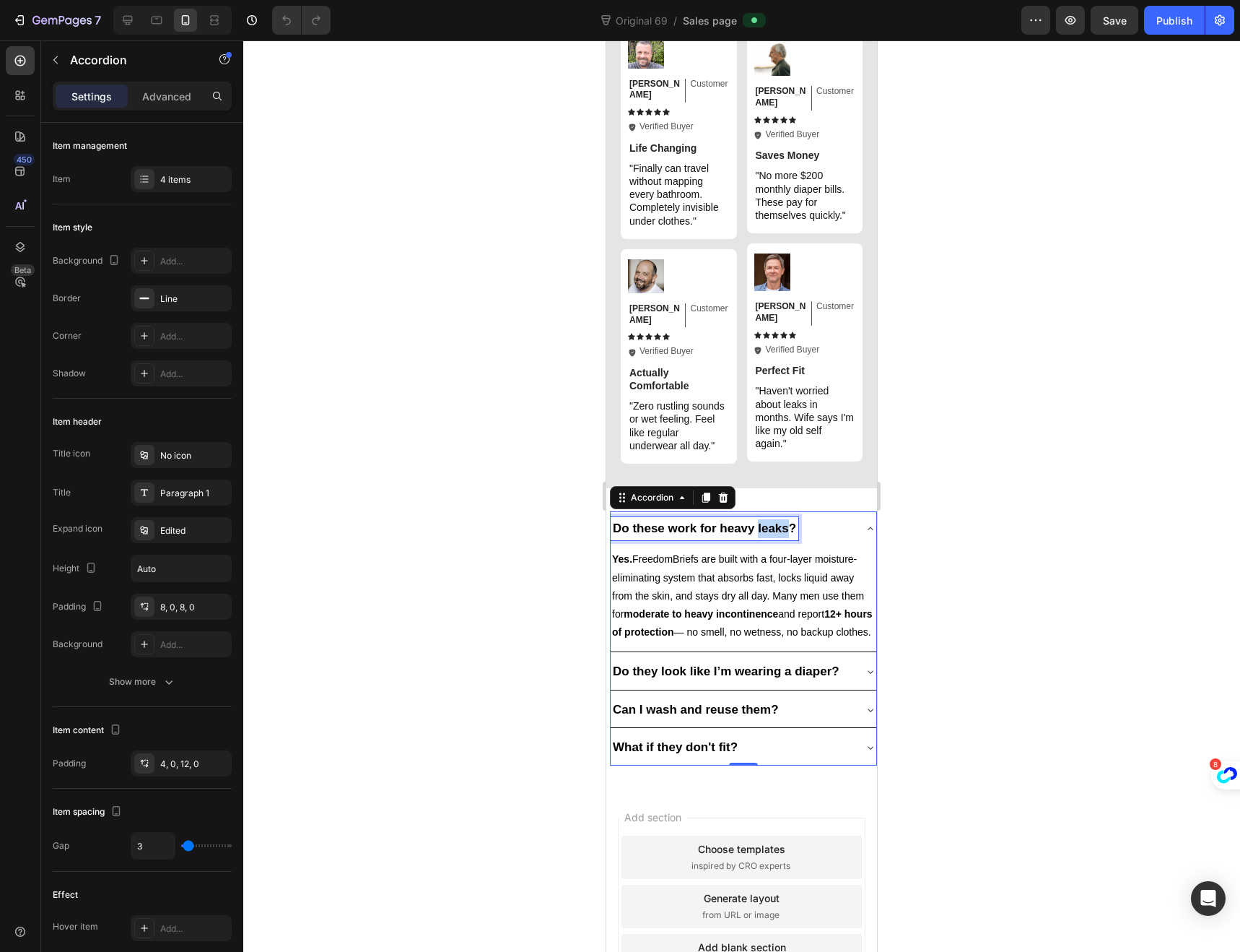
click at [778, 522] on strong "Do these work for heavy leaks?" at bounding box center [705, 528] width 184 height 14
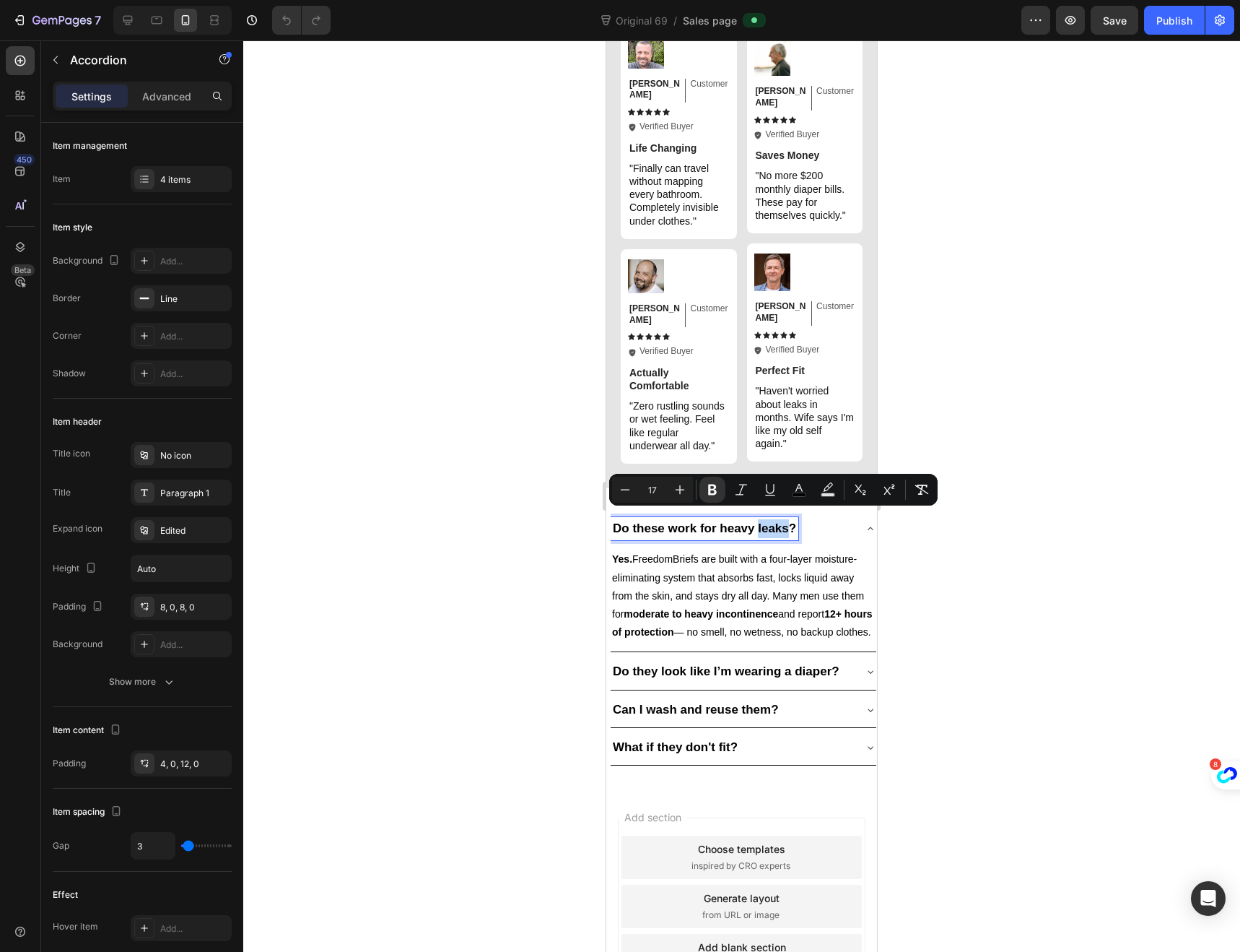
click at [789, 522] on strong "Do these work for heavy leaks?" at bounding box center [705, 528] width 184 height 14
drag, startPoint x: 794, startPoint y: 518, endPoint x: 616, endPoint y: 527, distance: 178.2
click at [616, 527] on p "Do these work for heavy leaks?" at bounding box center [705, 529] width 184 height 19
copy strong "Do these work for heavy leaks?"
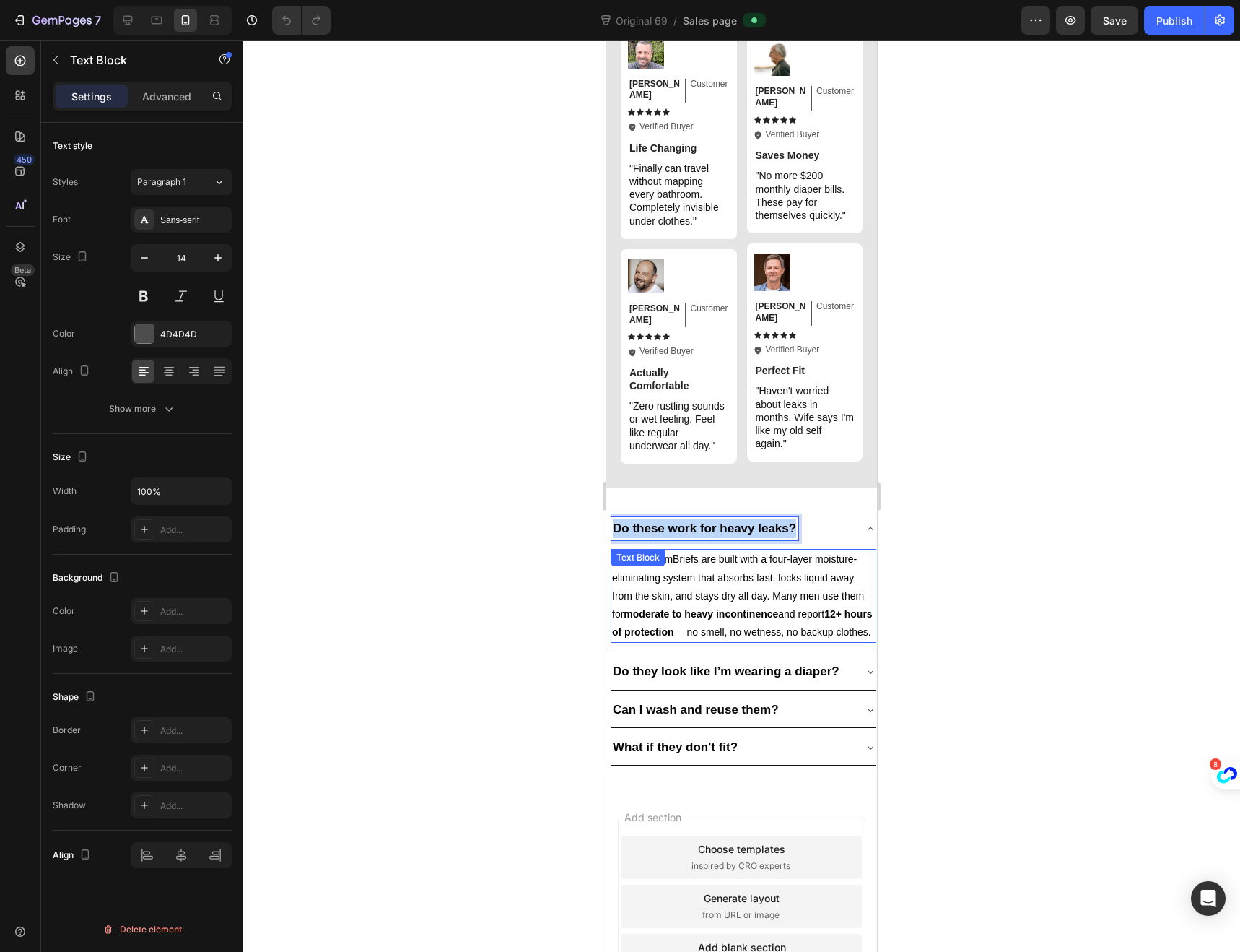
click at [679, 637] on span "Yes. FreedomBriefs are built with a four-layer moisture-eliminating system that…" at bounding box center [743, 596] width 260 height 85
click at [689, 638] on p "Yes. FreedomBriefs are built with a four-layer moisture-eliminating system that…" at bounding box center [743, 596] width 263 height 91
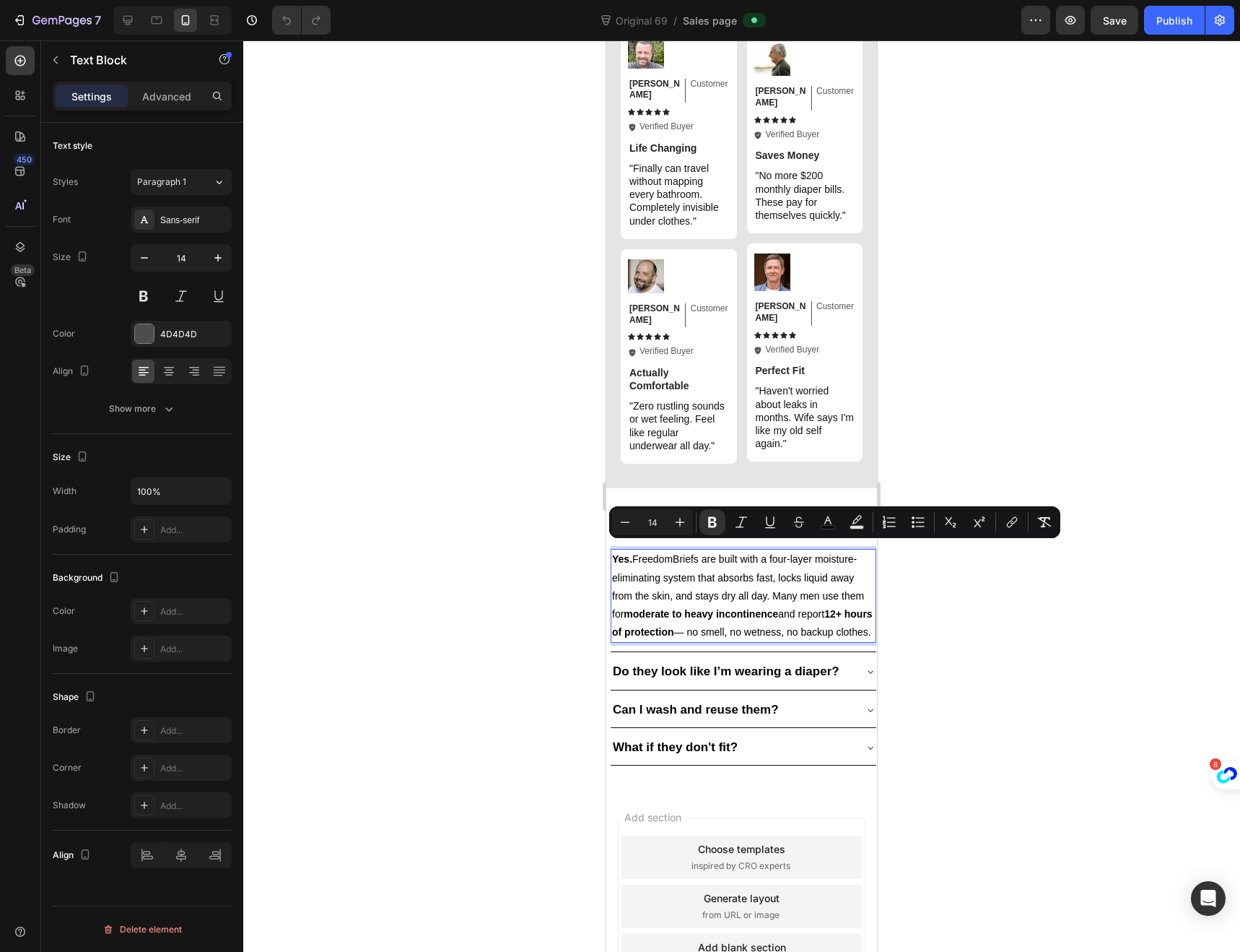
drag, startPoint x: 686, startPoint y: 639, endPoint x: 612, endPoint y: 553, distance: 113.5
click at [612, 553] on p "Yes. FreedomBriefs are built with a four-layer moisture-eliminating system that…" at bounding box center [743, 596] width 263 height 91
click at [865, 677] on icon at bounding box center [870, 672] width 11 height 11
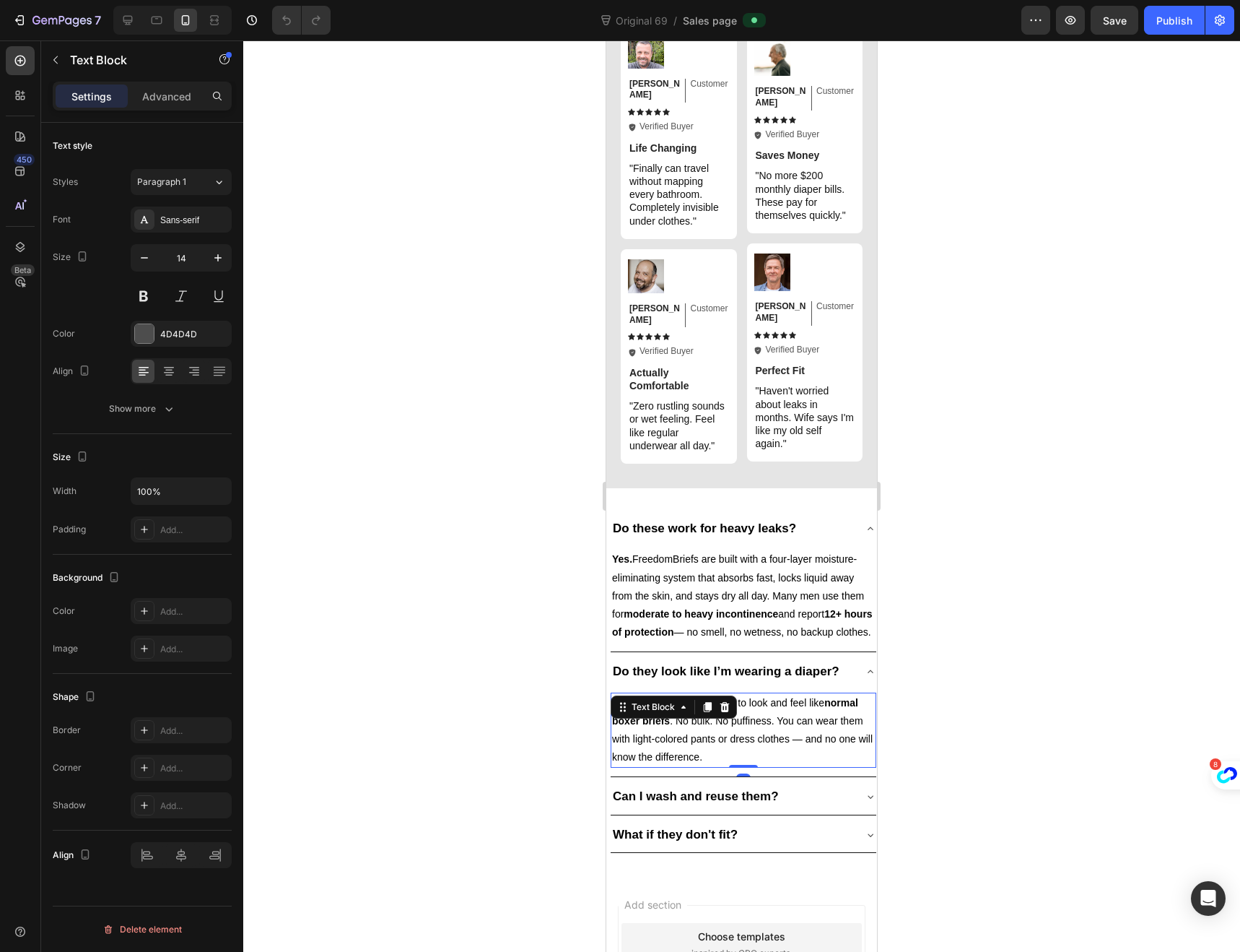
click at [721, 767] on p "Not at all. They’re designed to look and feel like normal boxer briefs . No bul…" at bounding box center [743, 730] width 263 height 73
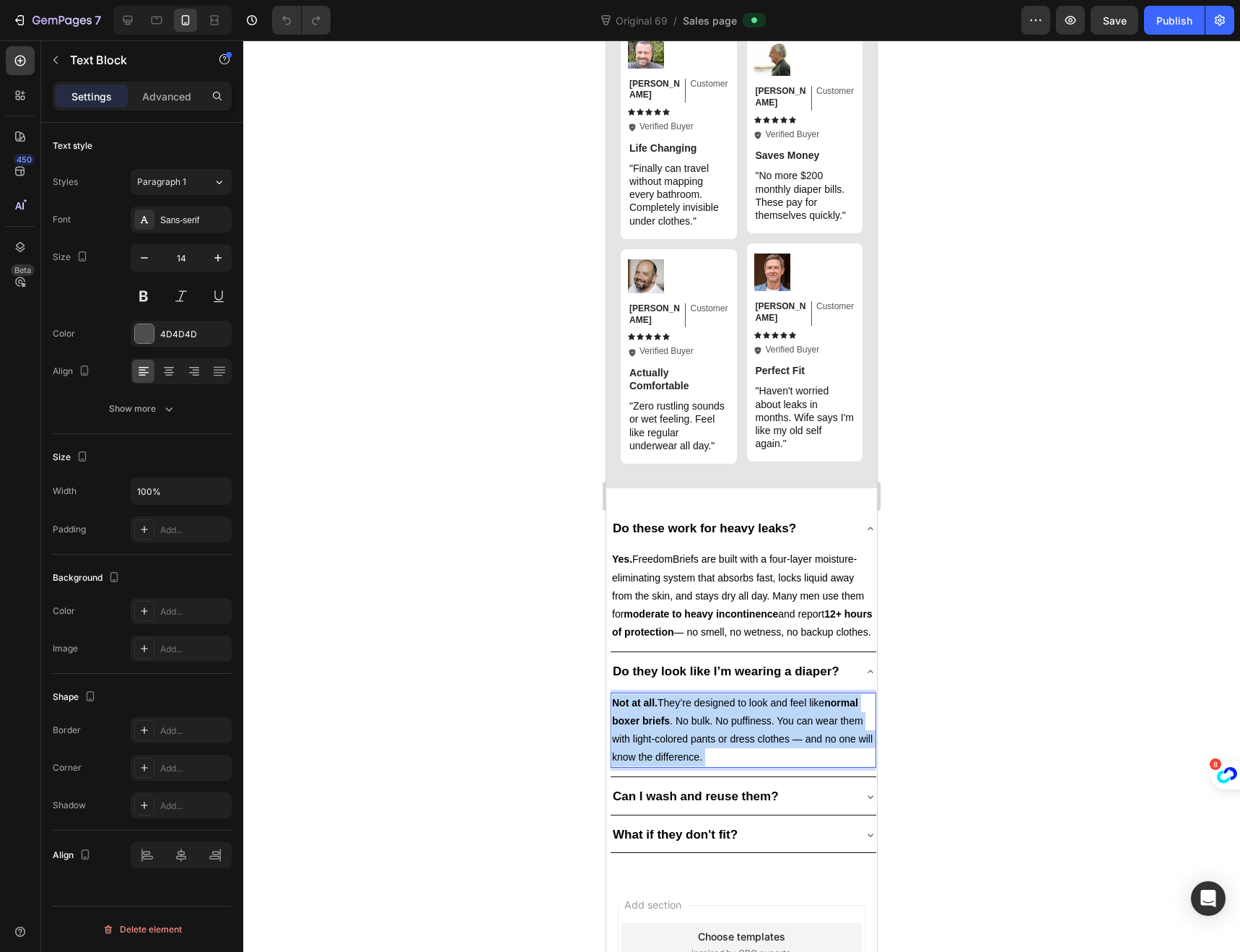
drag, startPoint x: 723, startPoint y: 768, endPoint x: 683, endPoint y: 756, distance: 41.8
click at [683, 756] on p "Not at all. They’re designed to look and feel like normal boxer briefs . No bul…" at bounding box center [743, 730] width 263 height 73
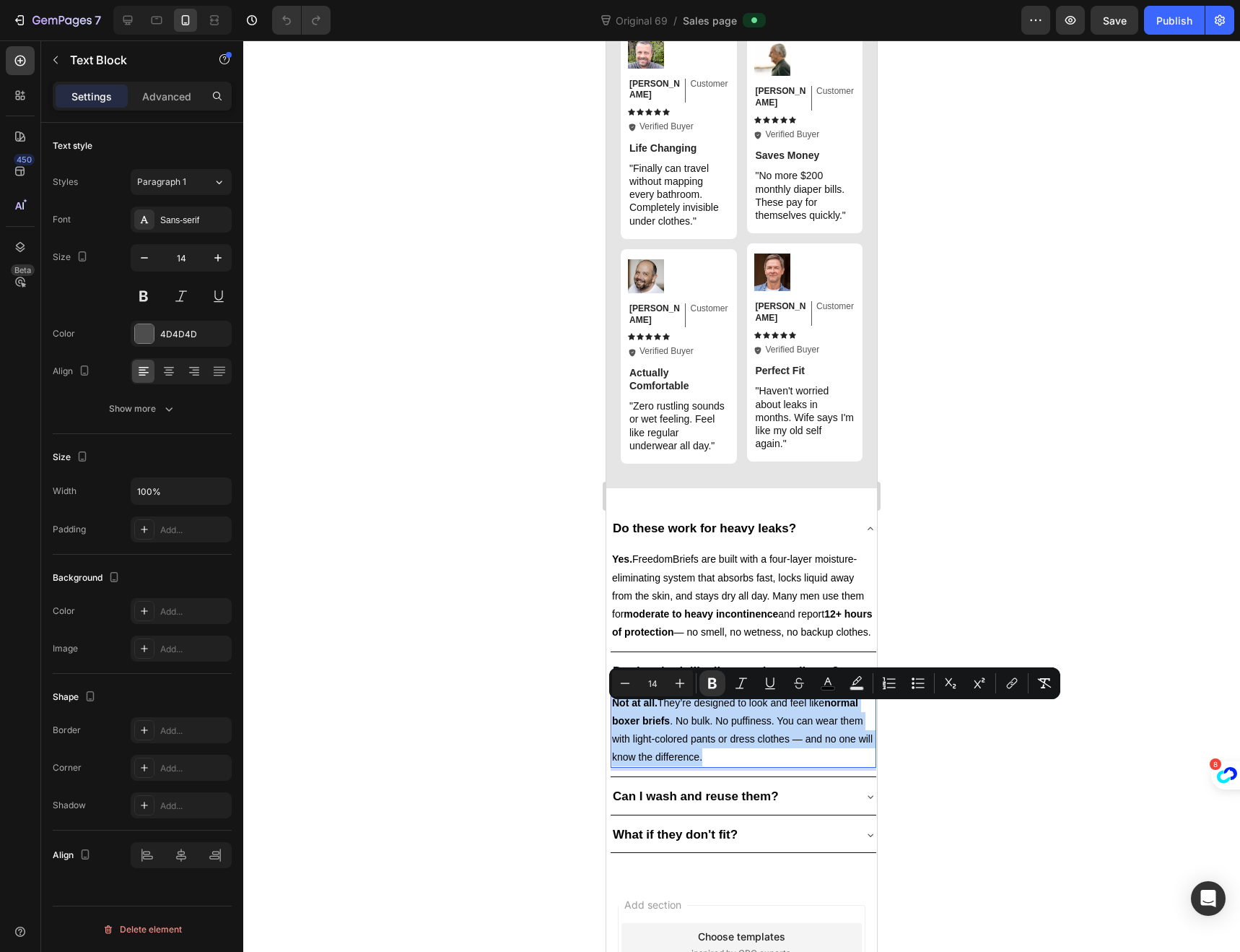
drag, startPoint x: 727, startPoint y: 760, endPoint x: 614, endPoint y: 708, distance: 124.4
click at [614, 708] on p "Not at all. They’re designed to look and feel like normal boxer briefs . No bul…" at bounding box center [743, 730] width 263 height 73
click at [820, 808] on div "Can I wash and reuse them?" at bounding box center [732, 796] width 243 height 23
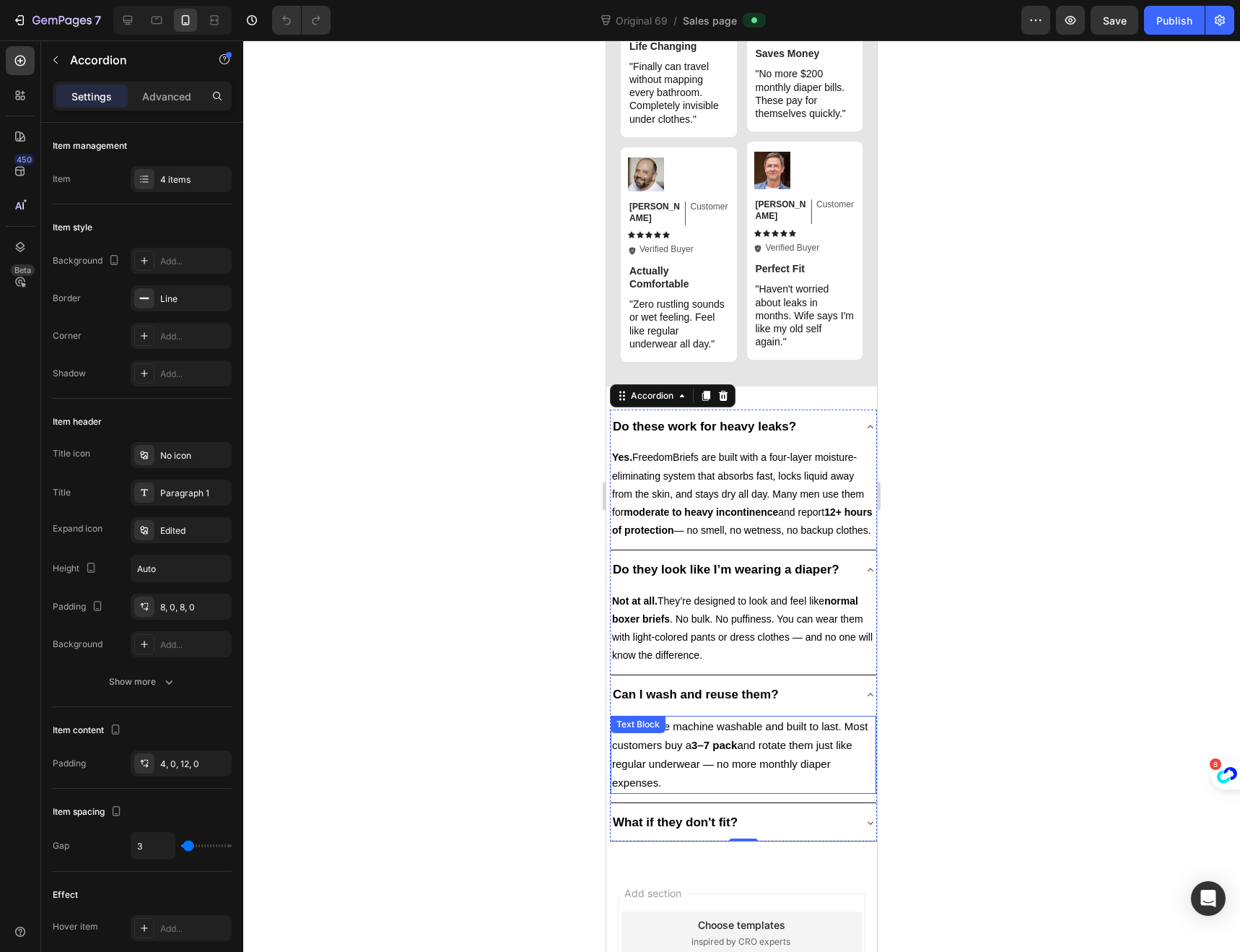
scroll to position [4084, 0]
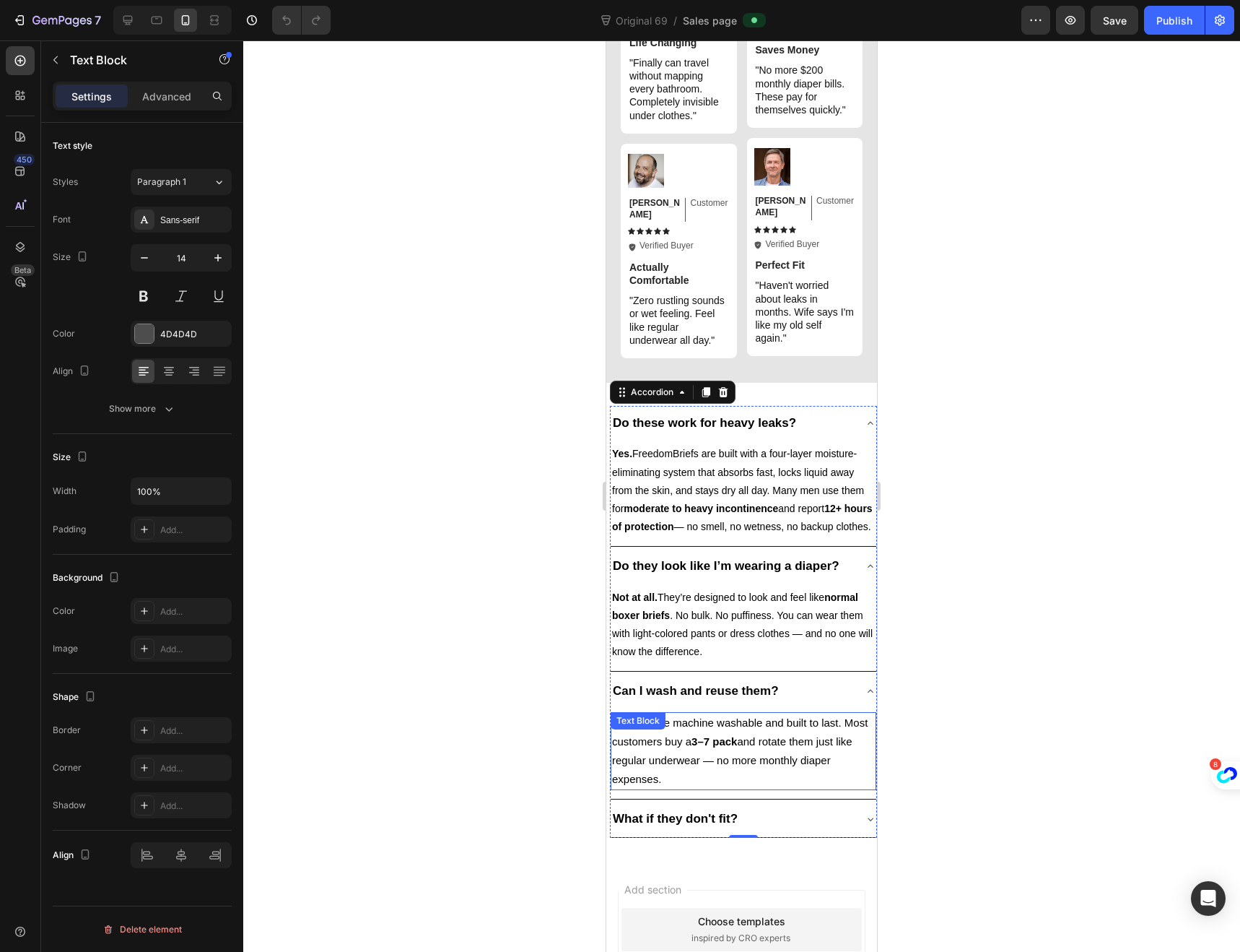
click at [697, 789] on p "Yes. They’re machine washable and built to last. Most customers buy a 3–7 pack …" at bounding box center [743, 751] width 263 height 76
click at [695, 786] on span "Yes. They’re machine washable and built to last. Most customers buy a 3–7 pack …" at bounding box center [740, 751] width 256 height 69
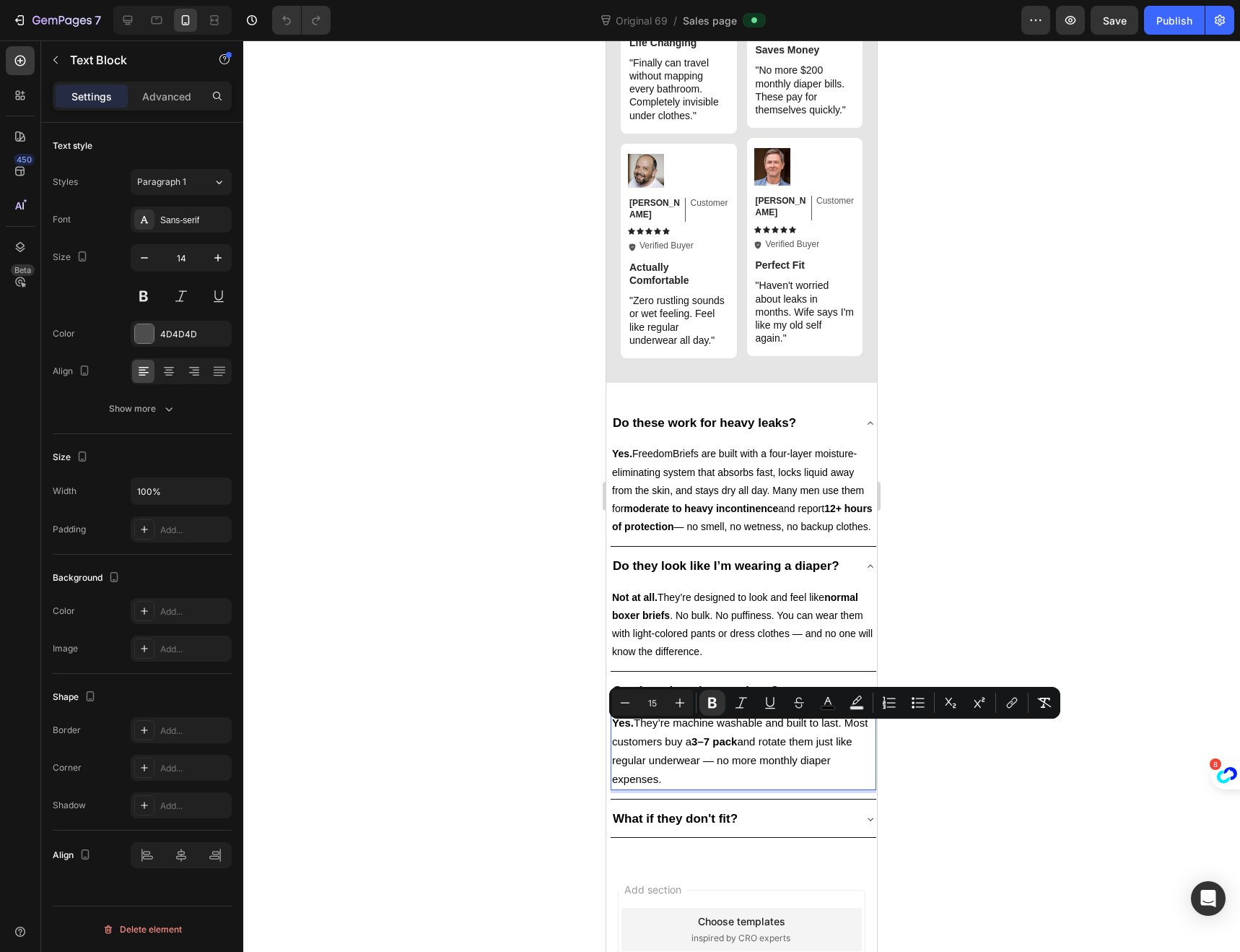
drag, startPoint x: 699, startPoint y: 788, endPoint x: 614, endPoint y: 739, distance: 98.1
click at [614, 739] on p "Yes. They’re machine washable and built to last. Most customers buy a 3–7 pack …" at bounding box center [743, 751] width 263 height 76
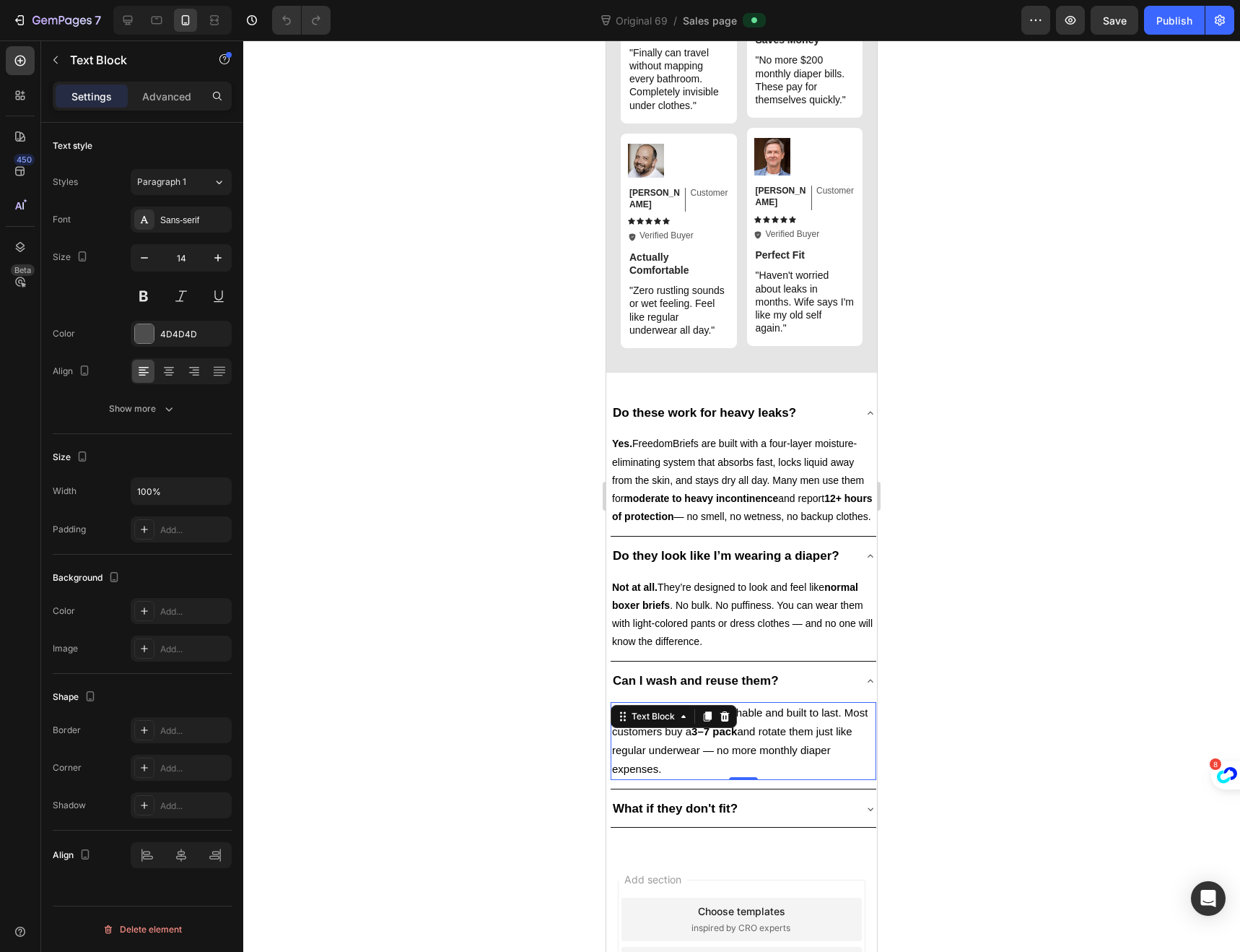
scroll to position [4105, 0]
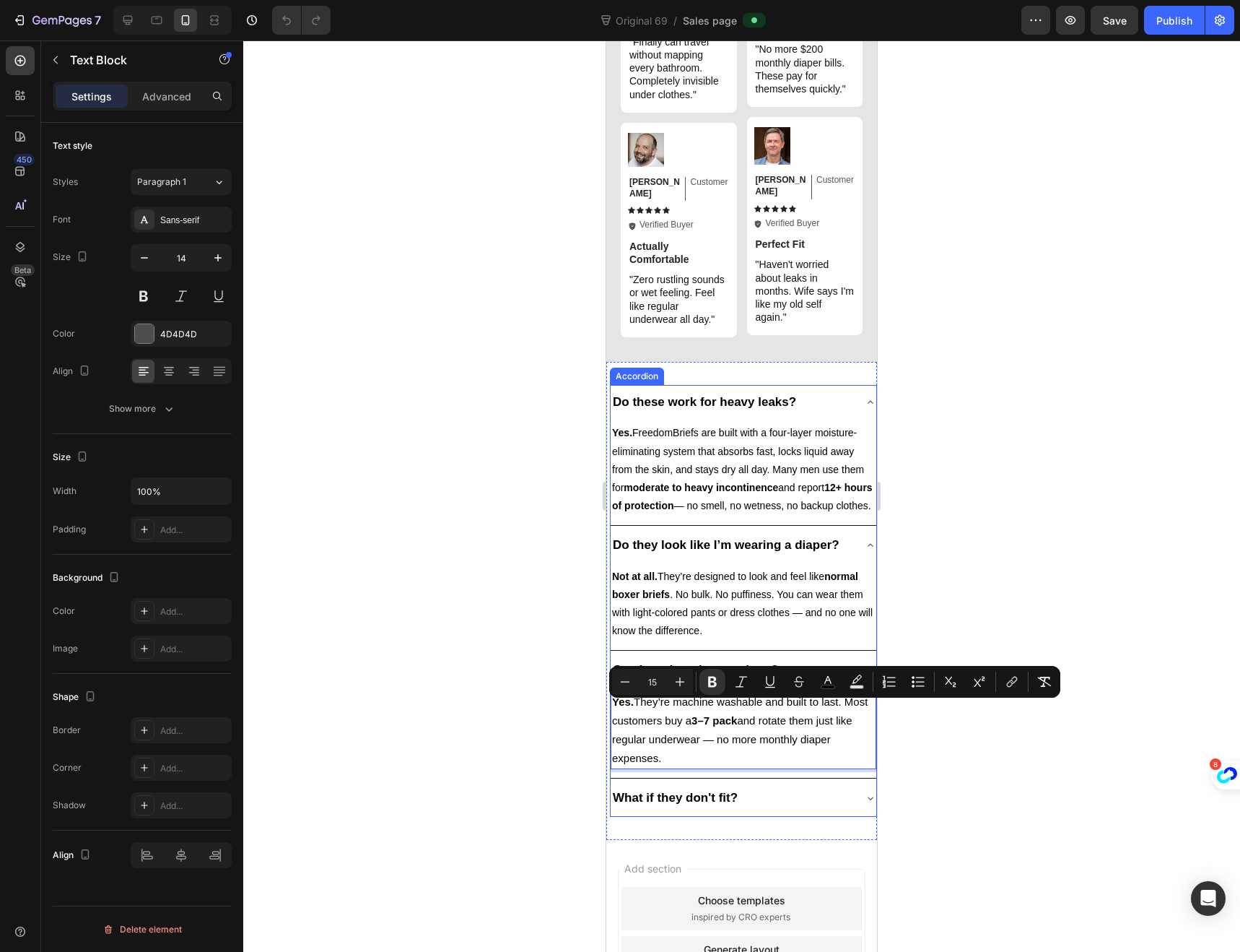
click at [727, 804] on strong "What if they don't fit?" at bounding box center [675, 797] width 125 height 14
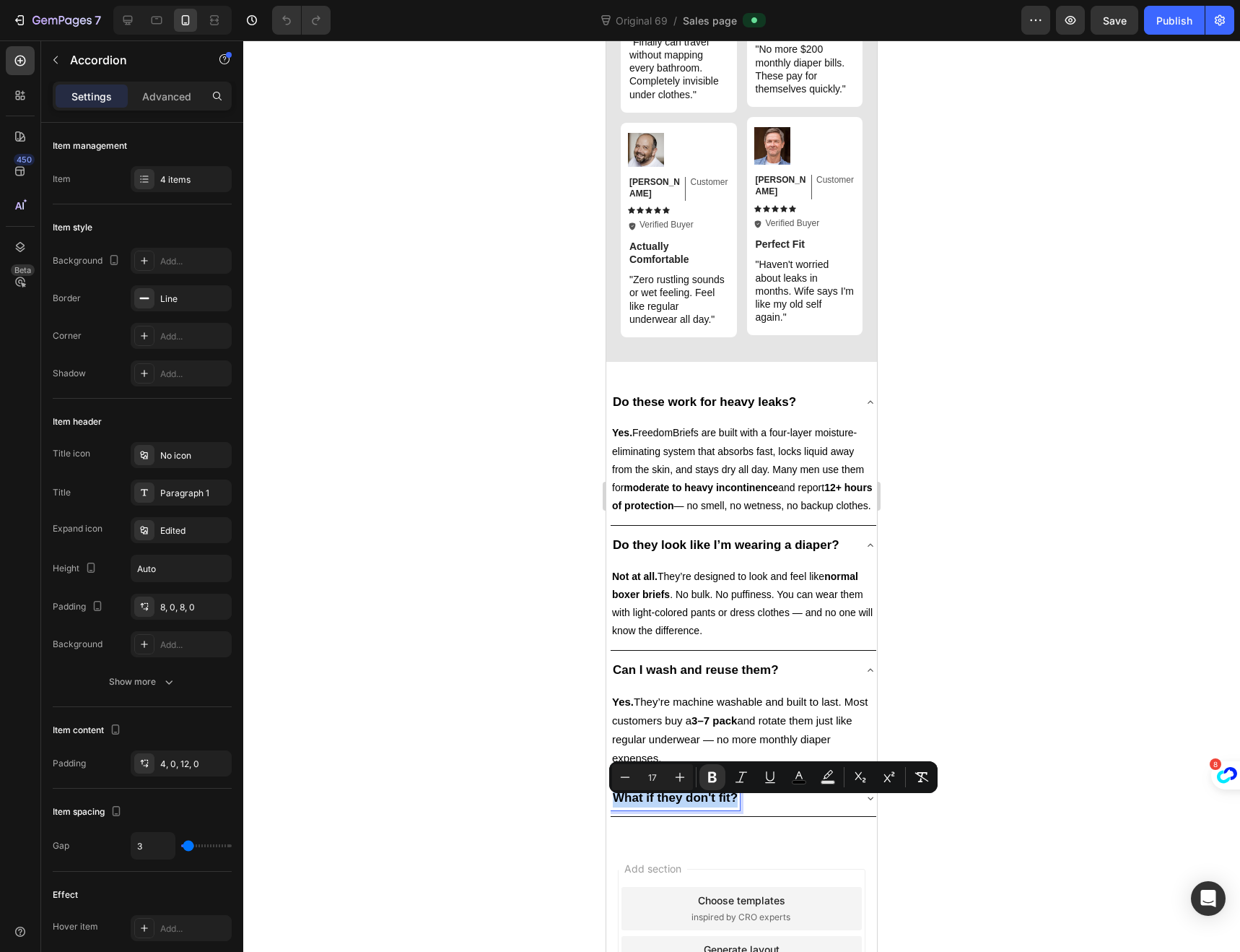
drag, startPoint x: 735, startPoint y: 809, endPoint x: 619, endPoint y: 803, distance: 116.2
click at [845, 803] on div "What if they don't fit?" at bounding box center [743, 797] width 266 height 34
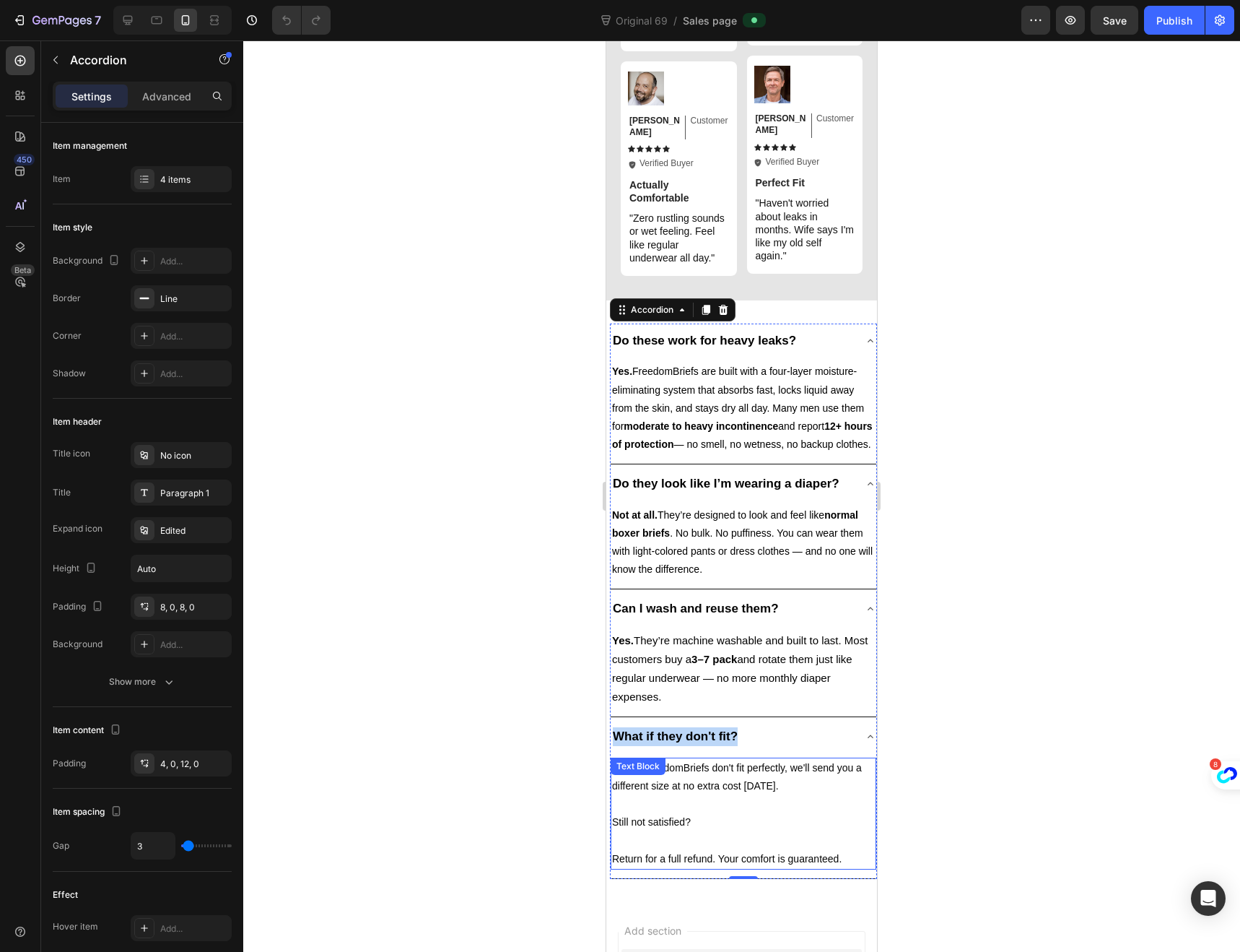
scroll to position [4223, 0]
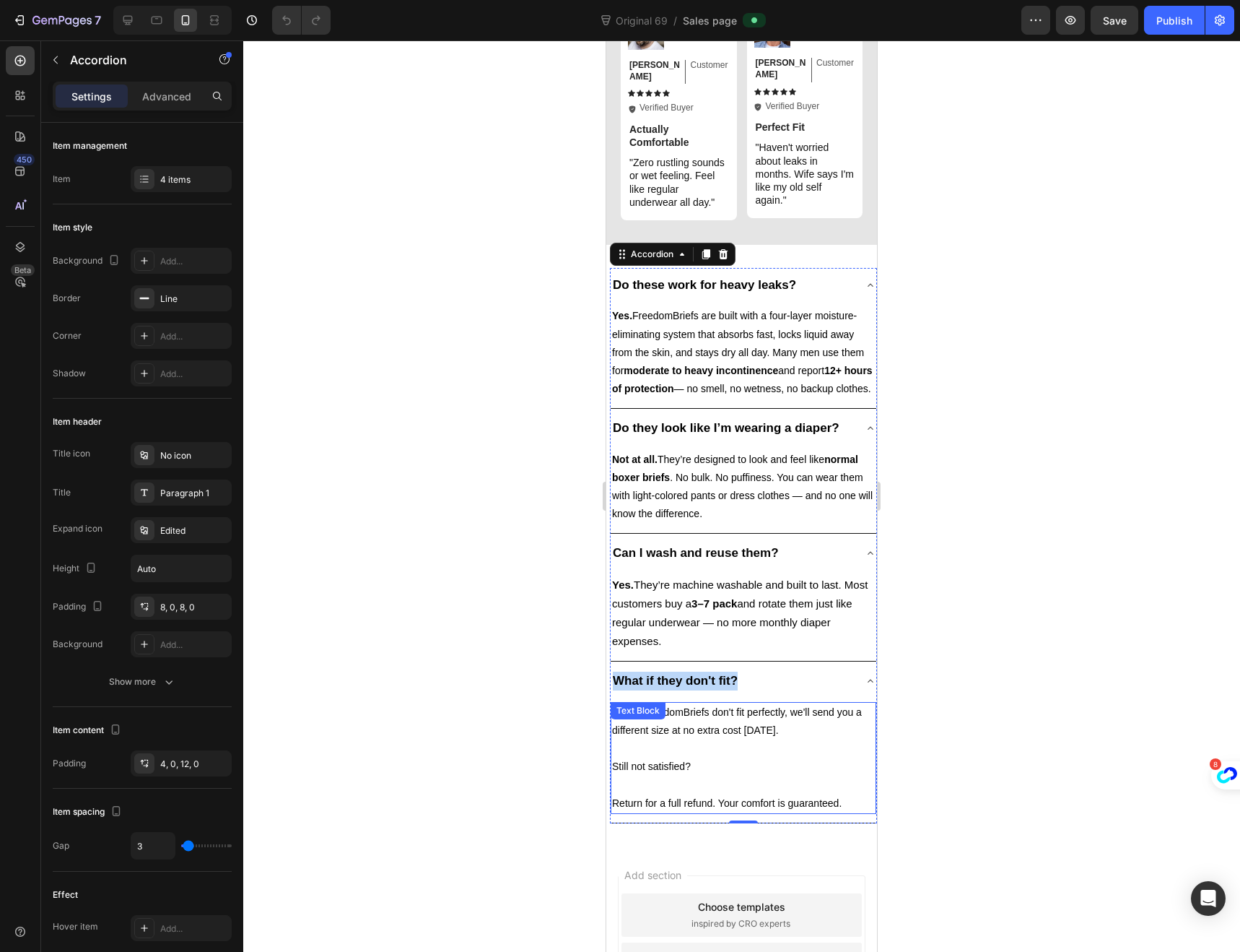
click at [823, 808] on span "Return for a full refund. Your comfort is guaranteed." at bounding box center [727, 803] width 230 height 11
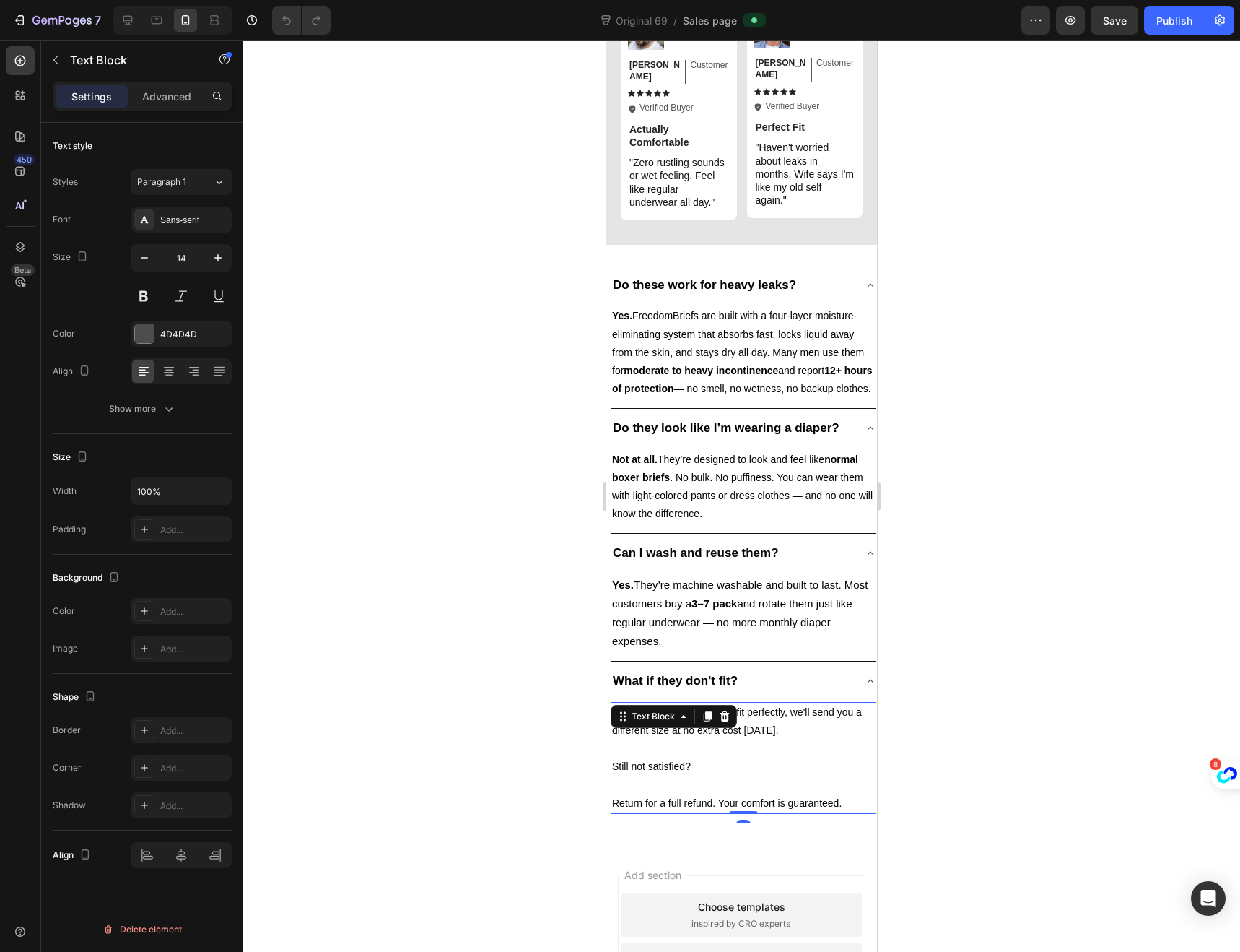
click at [841, 809] on span "Return for a full refund. Your comfort is guaranteed." at bounding box center [727, 803] width 230 height 11
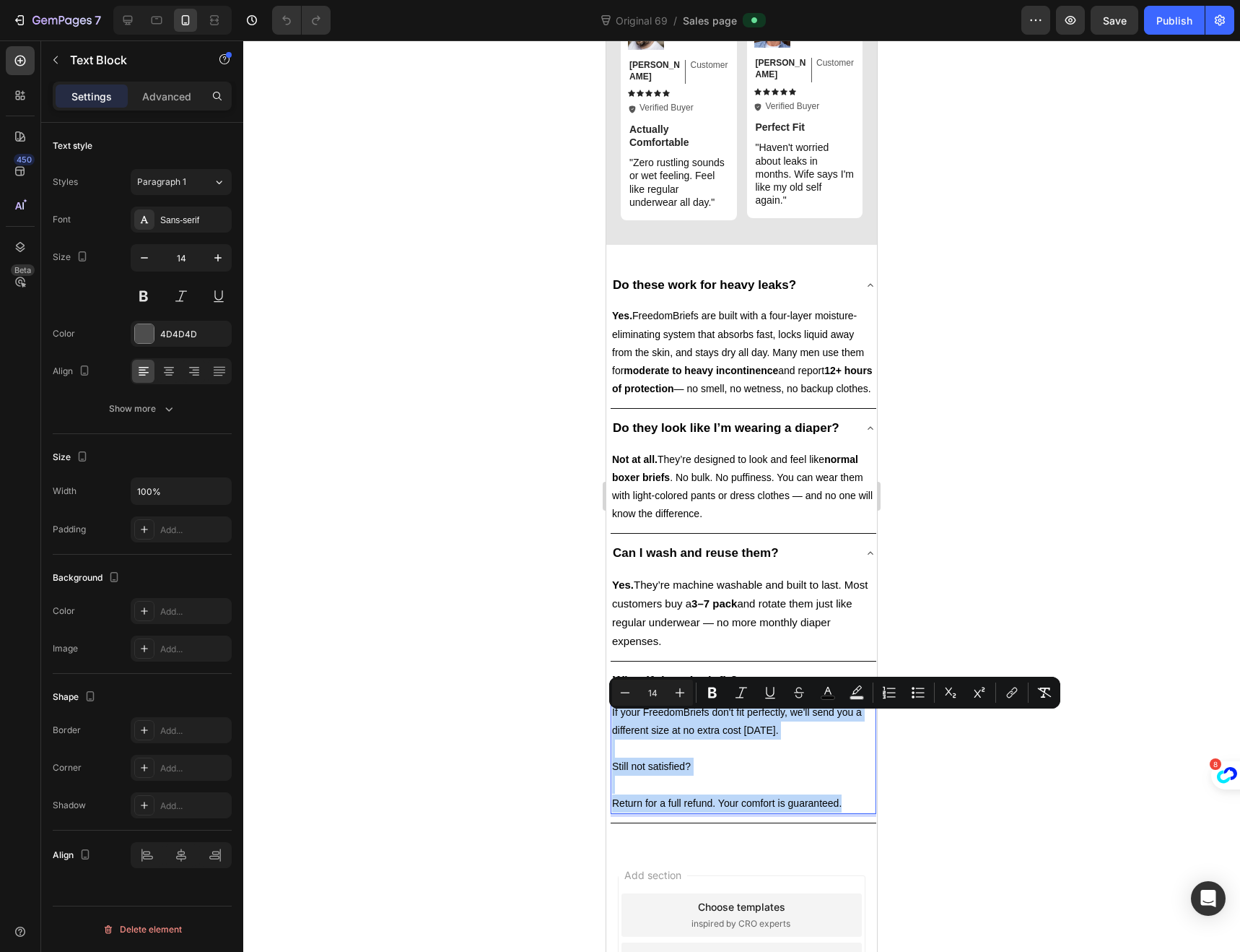
drag, startPoint x: 842, startPoint y: 810, endPoint x: 612, endPoint y: 727, distance: 244.5
click at [612, 727] on div "If your FreedomBriefs don't fit perfectly, we'll send you a different size at n…" at bounding box center [743, 758] width 266 height 112
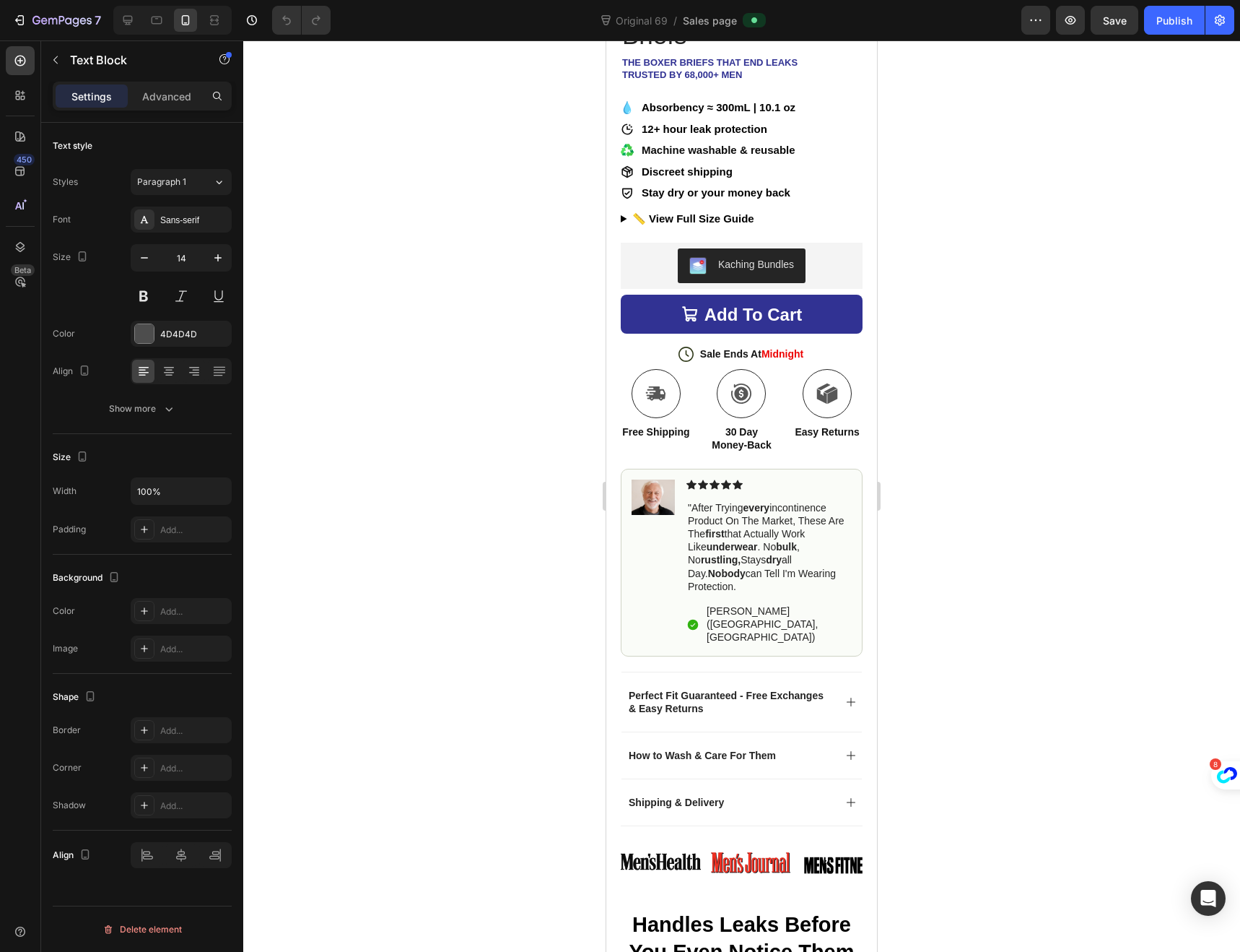
scroll to position [781, 0]
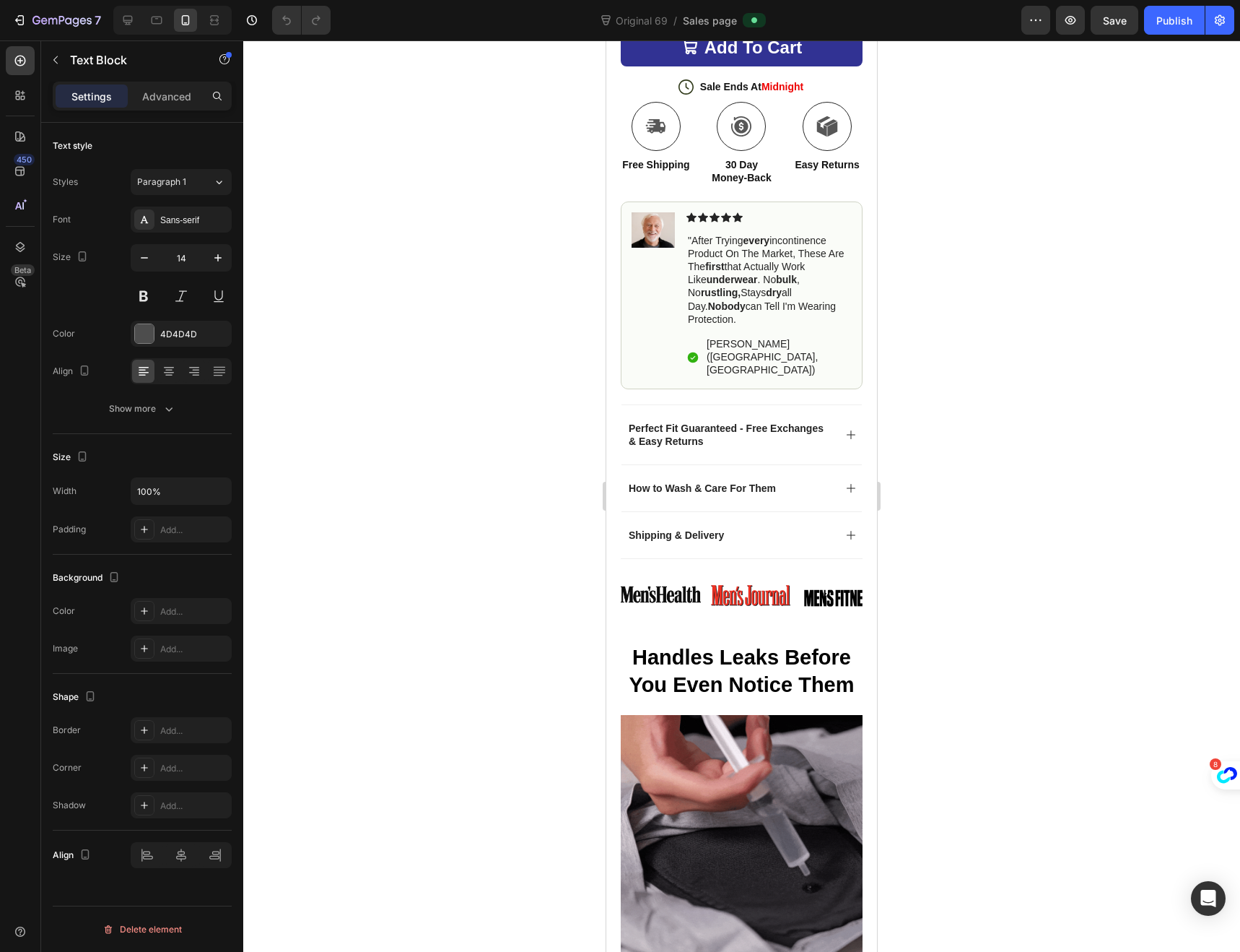
click at [807, 645] on strong "Handles Leaks Before You Even Notice Them" at bounding box center [742, 670] width 225 height 50
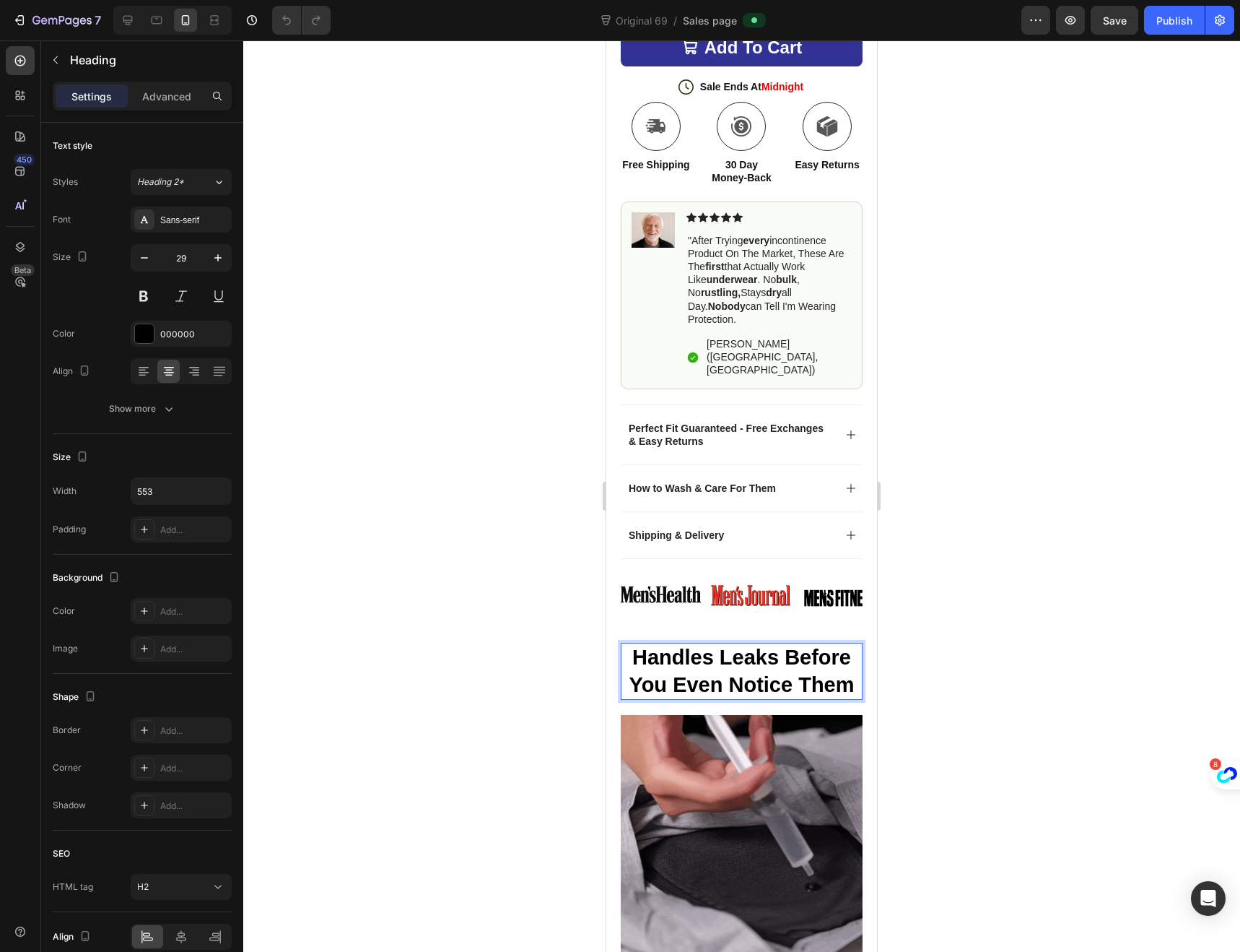
click at [826, 645] on strong "Handles Leaks Before You Even Notice Them" at bounding box center [742, 670] width 225 height 50
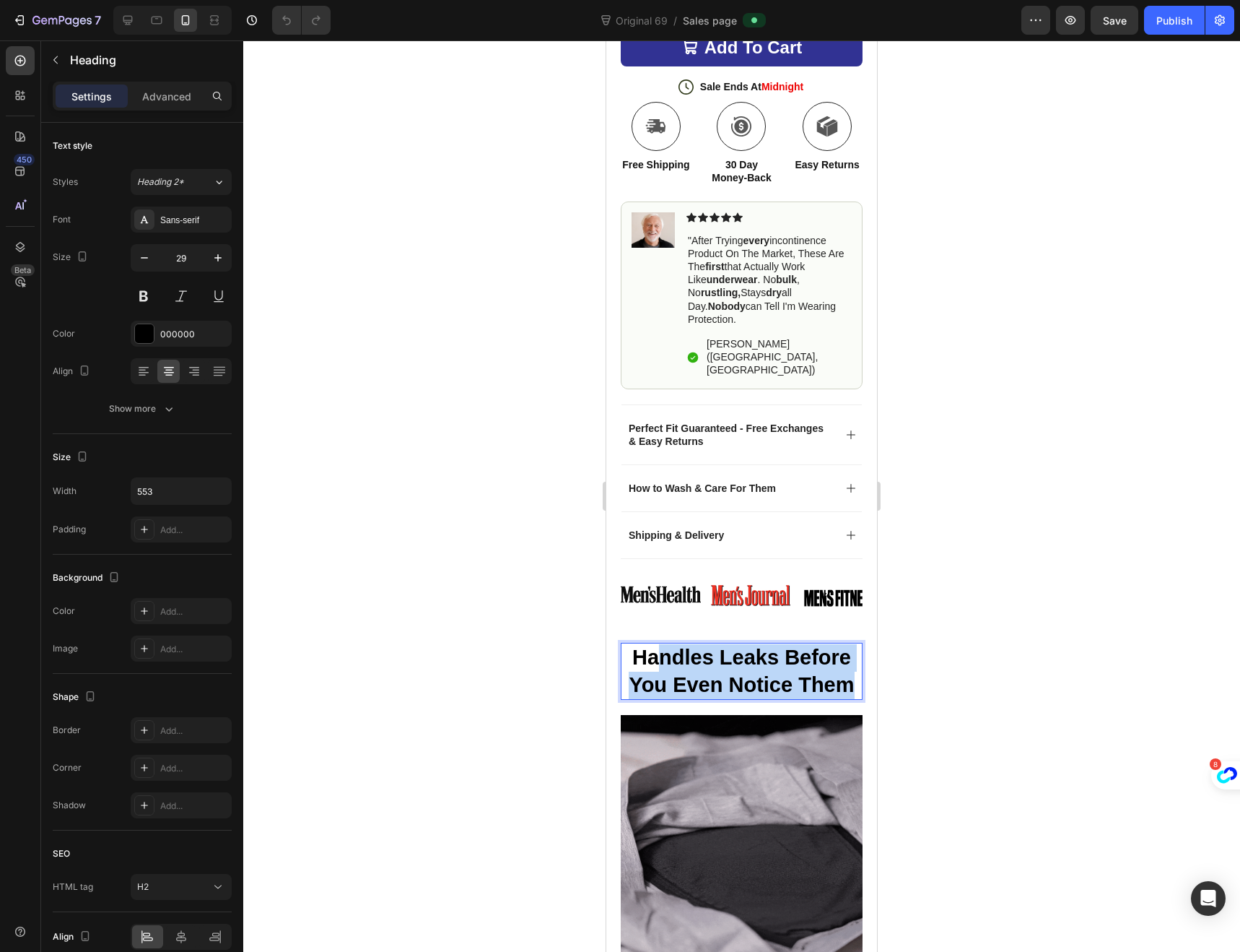
drag, startPoint x: 847, startPoint y: 647, endPoint x: 656, endPoint y: 619, distance: 193.0
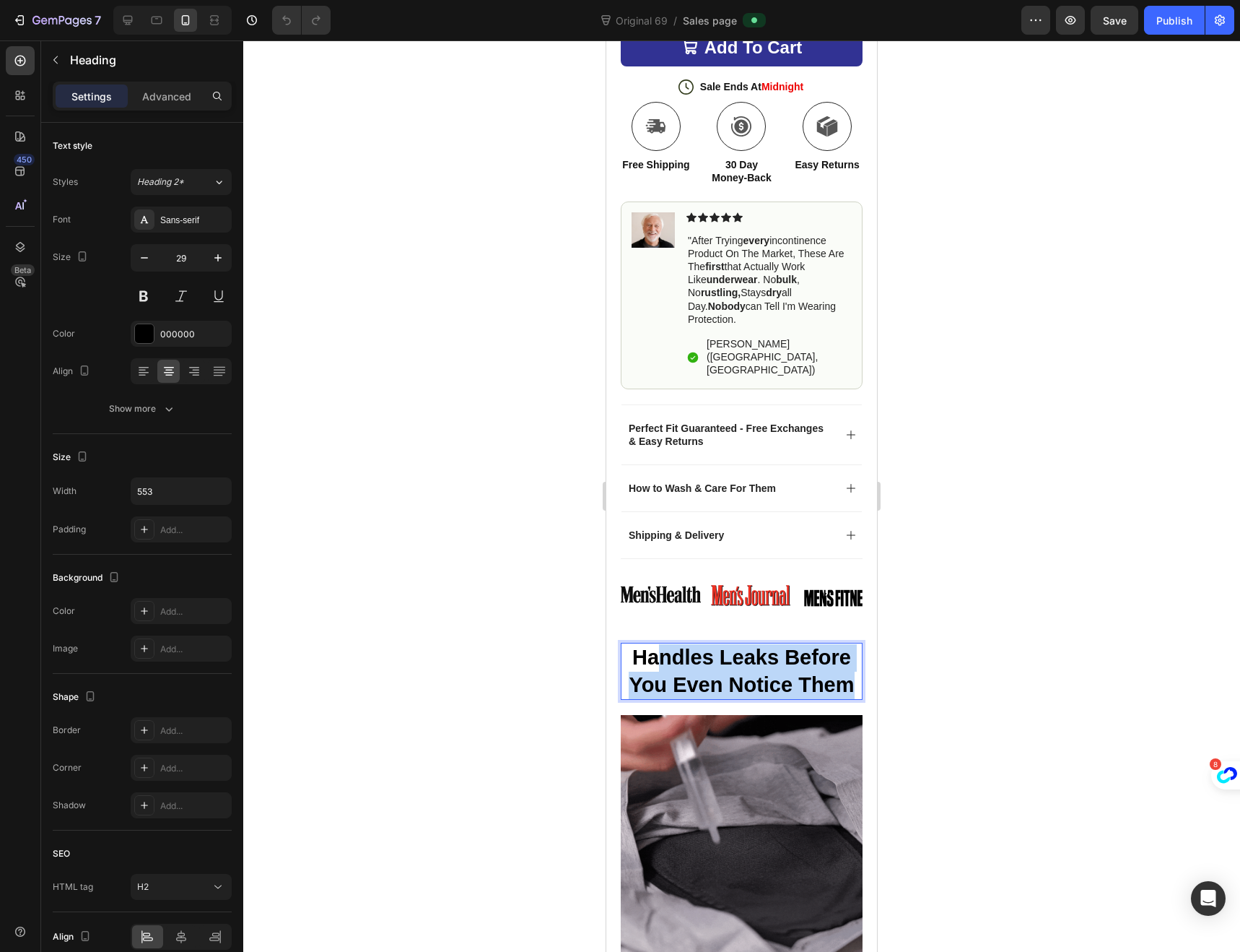
click at [656, 645] on strong "Handles Leaks Before You Even Notice Them" at bounding box center [742, 670] width 225 height 50
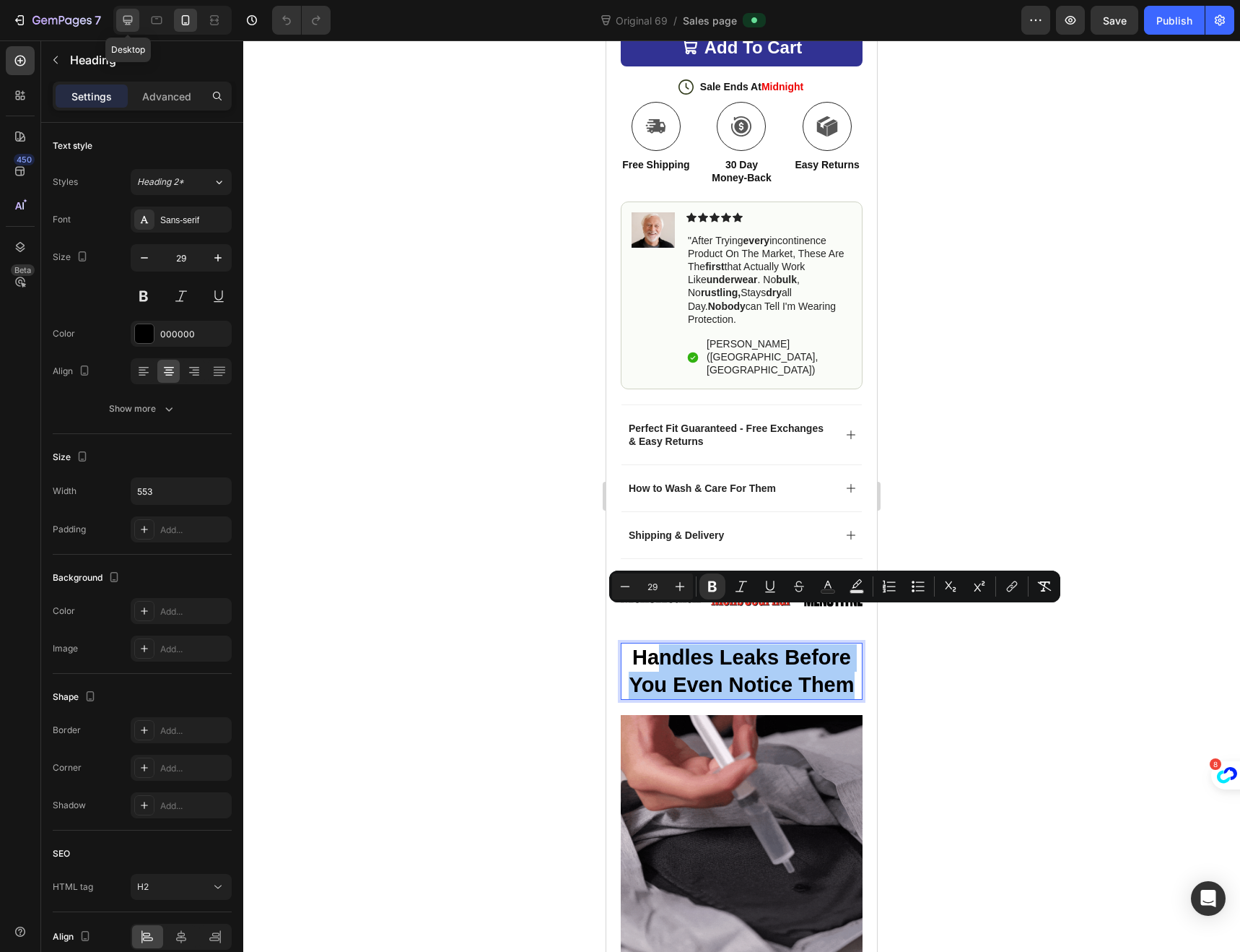
click at [127, 26] on icon at bounding box center [128, 20] width 14 height 14
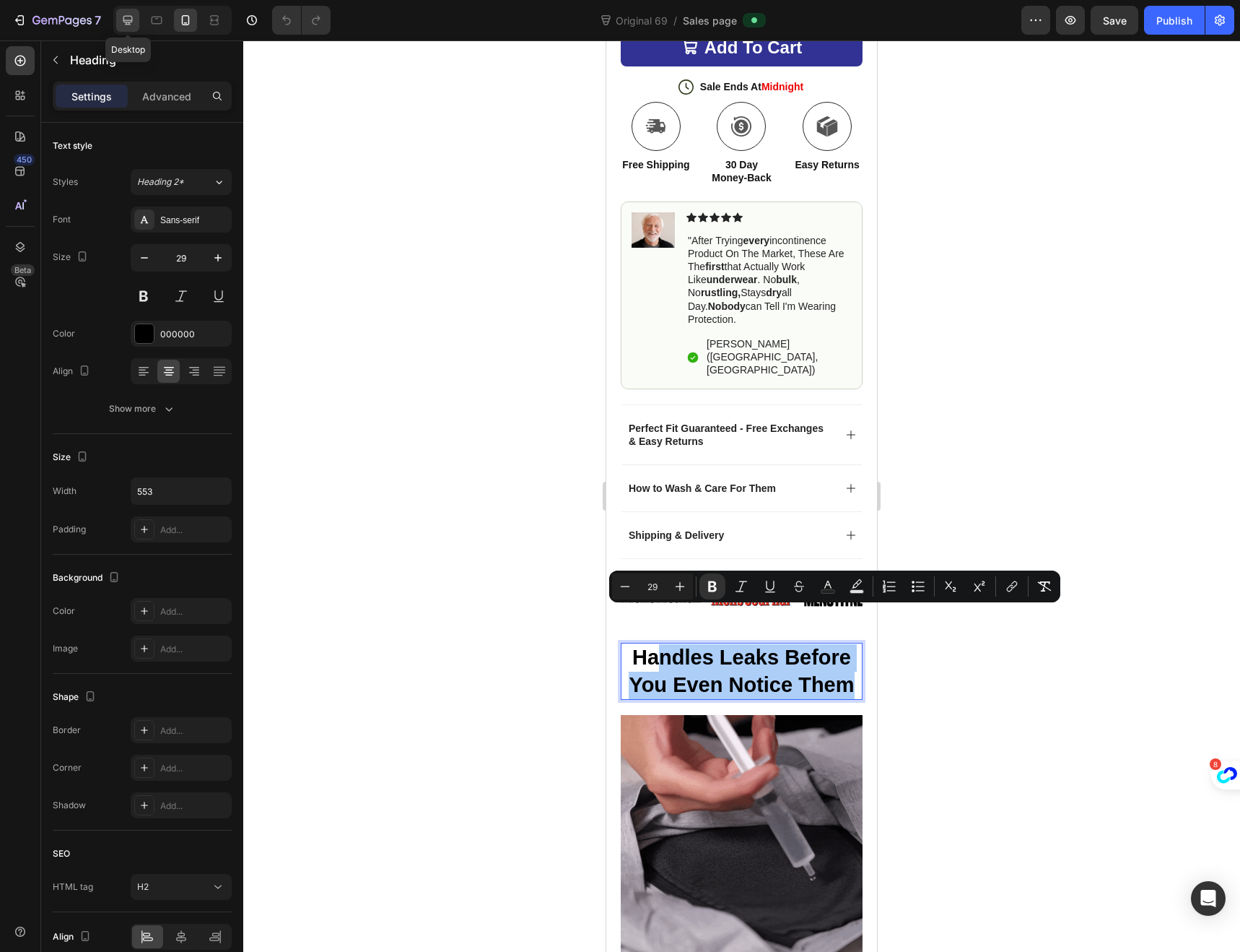
type input "33"
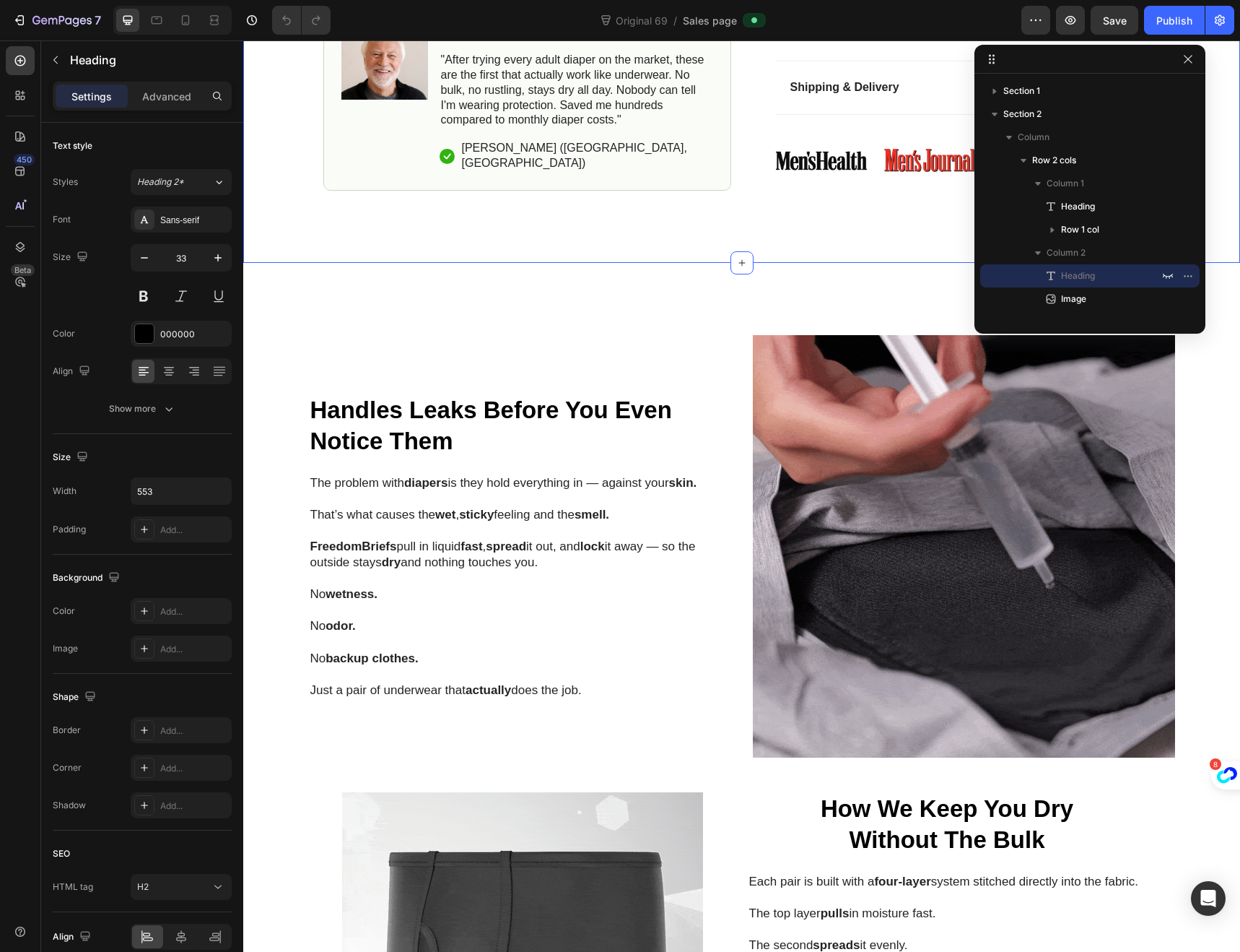
scroll to position [722, 0]
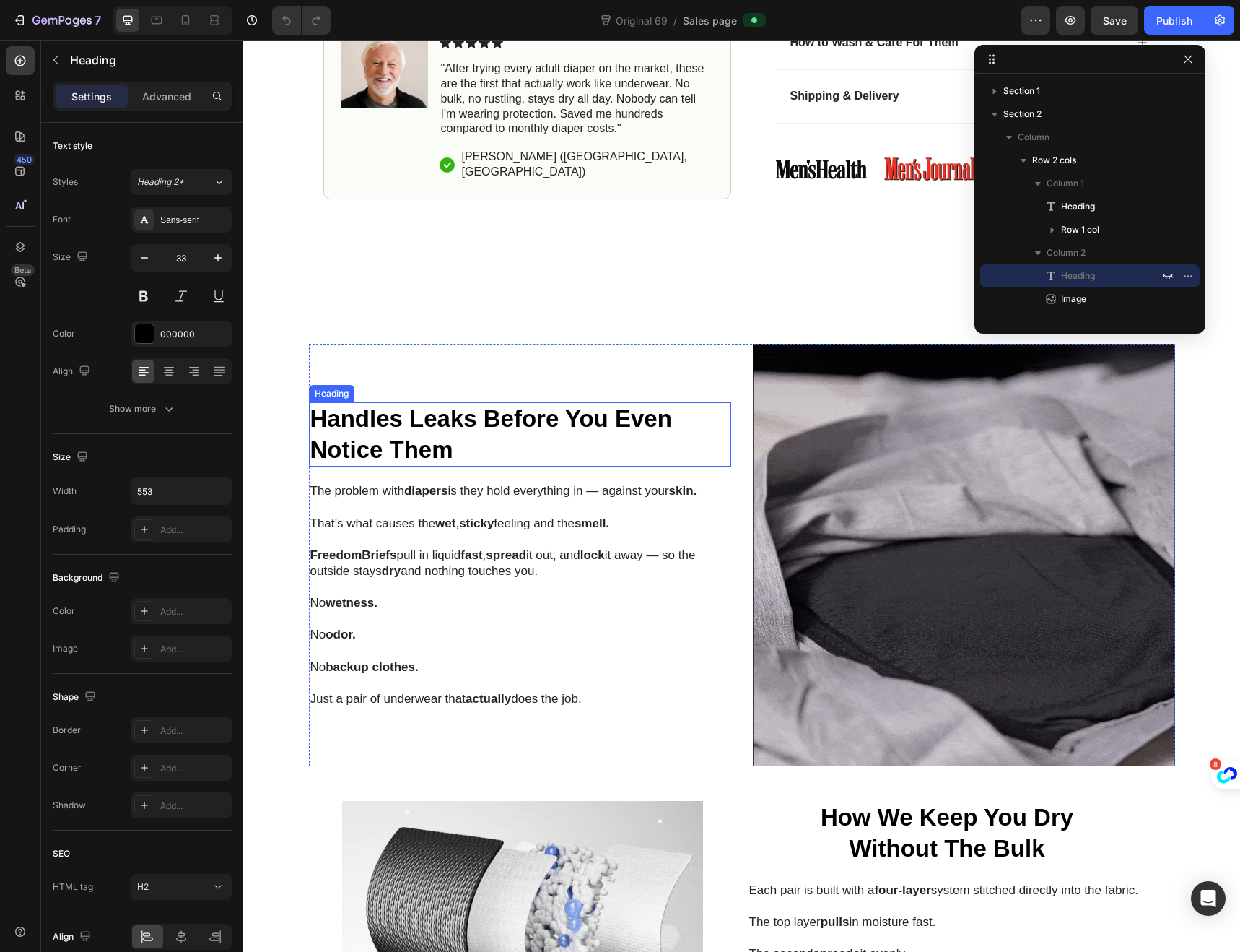
click at [445, 433] on strong "Handles Leaks Before You Even Notice Them" at bounding box center [491, 434] width 362 height 58
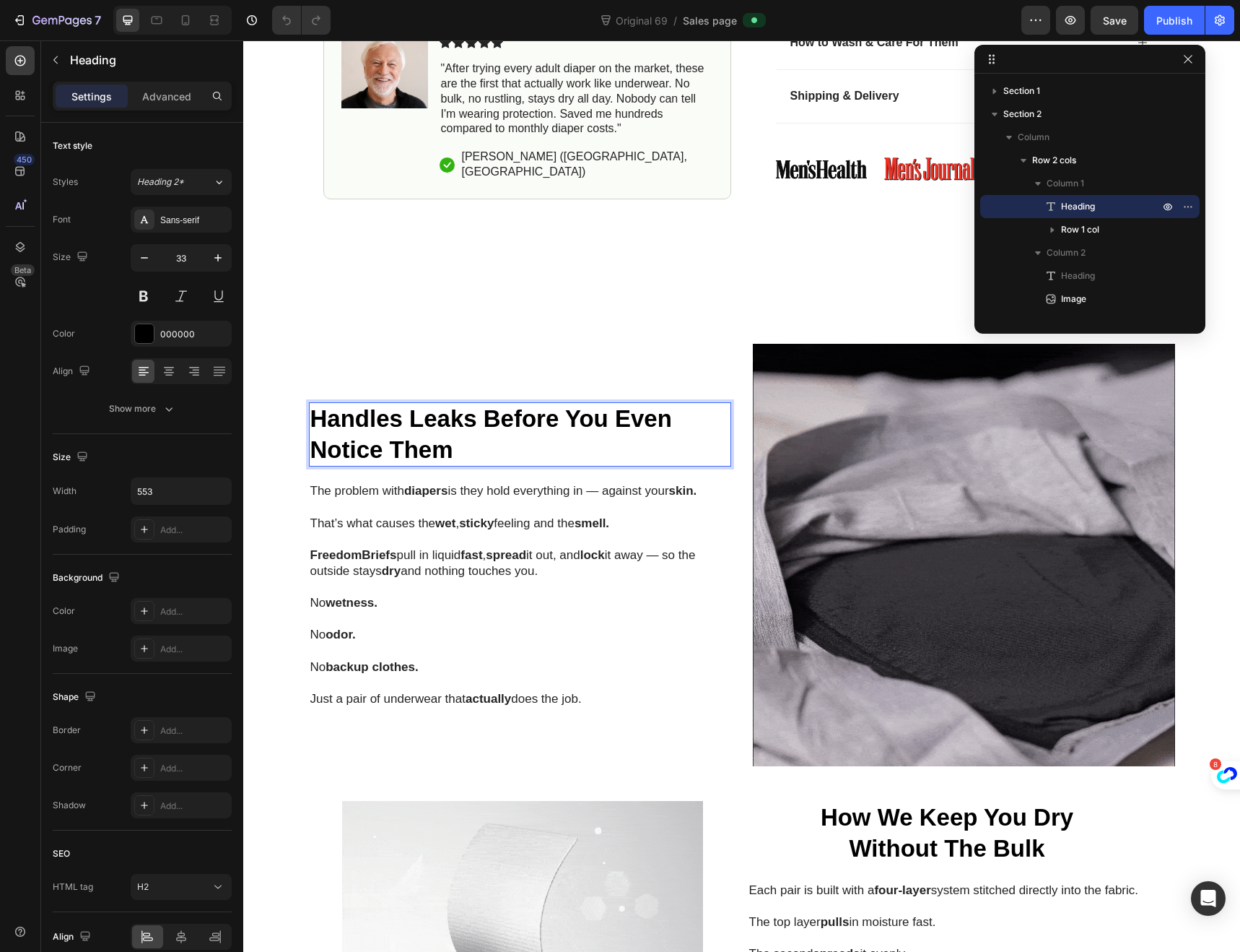
click at [453, 449] on h2 "Handles Leaks Before You Even Notice Them" at bounding box center [509, 434] width 399 height 65
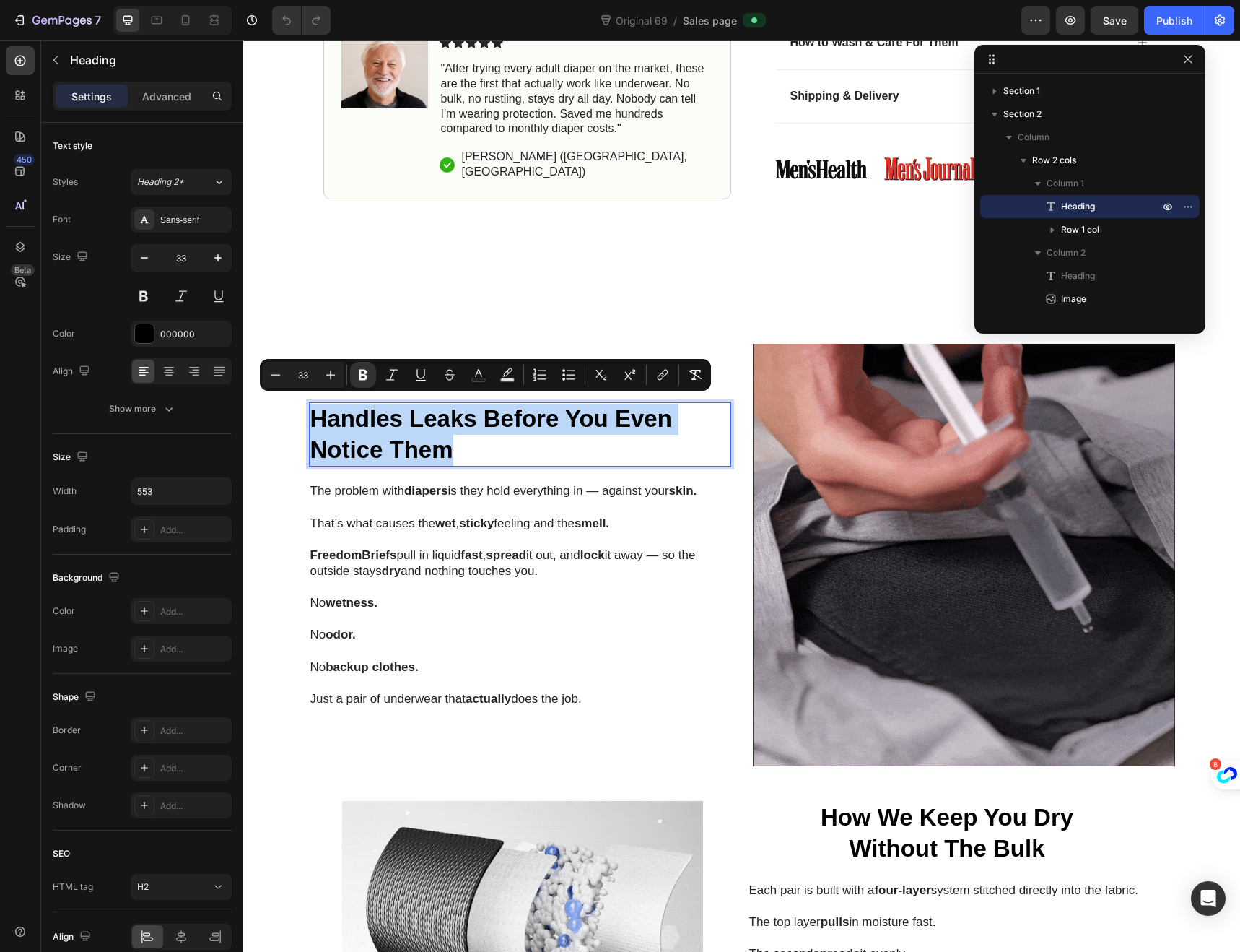
drag, startPoint x: 454, startPoint y: 448, endPoint x: 310, endPoint y: 405, distance: 150.3
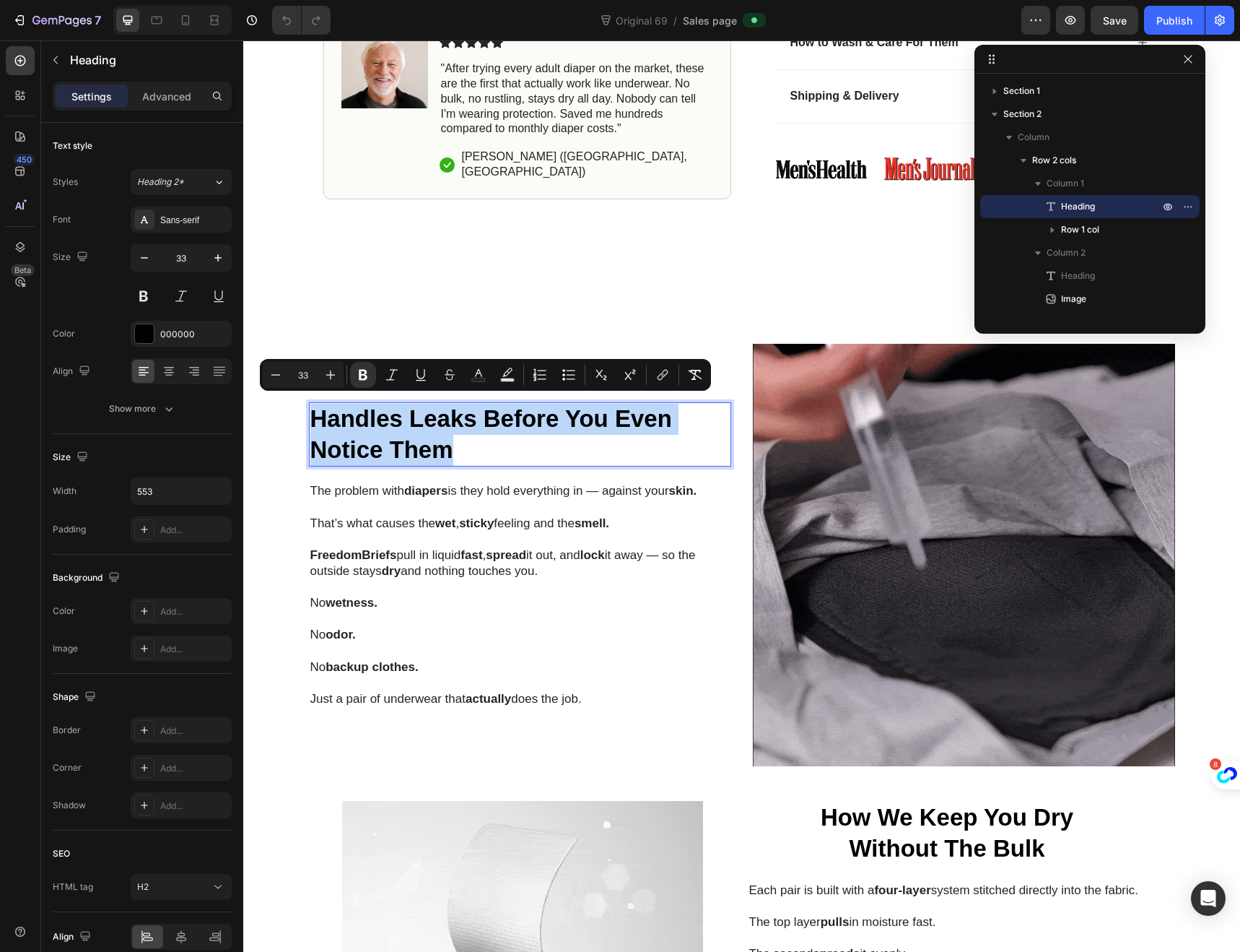
click at [311, 405] on p "Handles Leaks Before You Even Notice Them" at bounding box center [509, 434] width 396 height 62
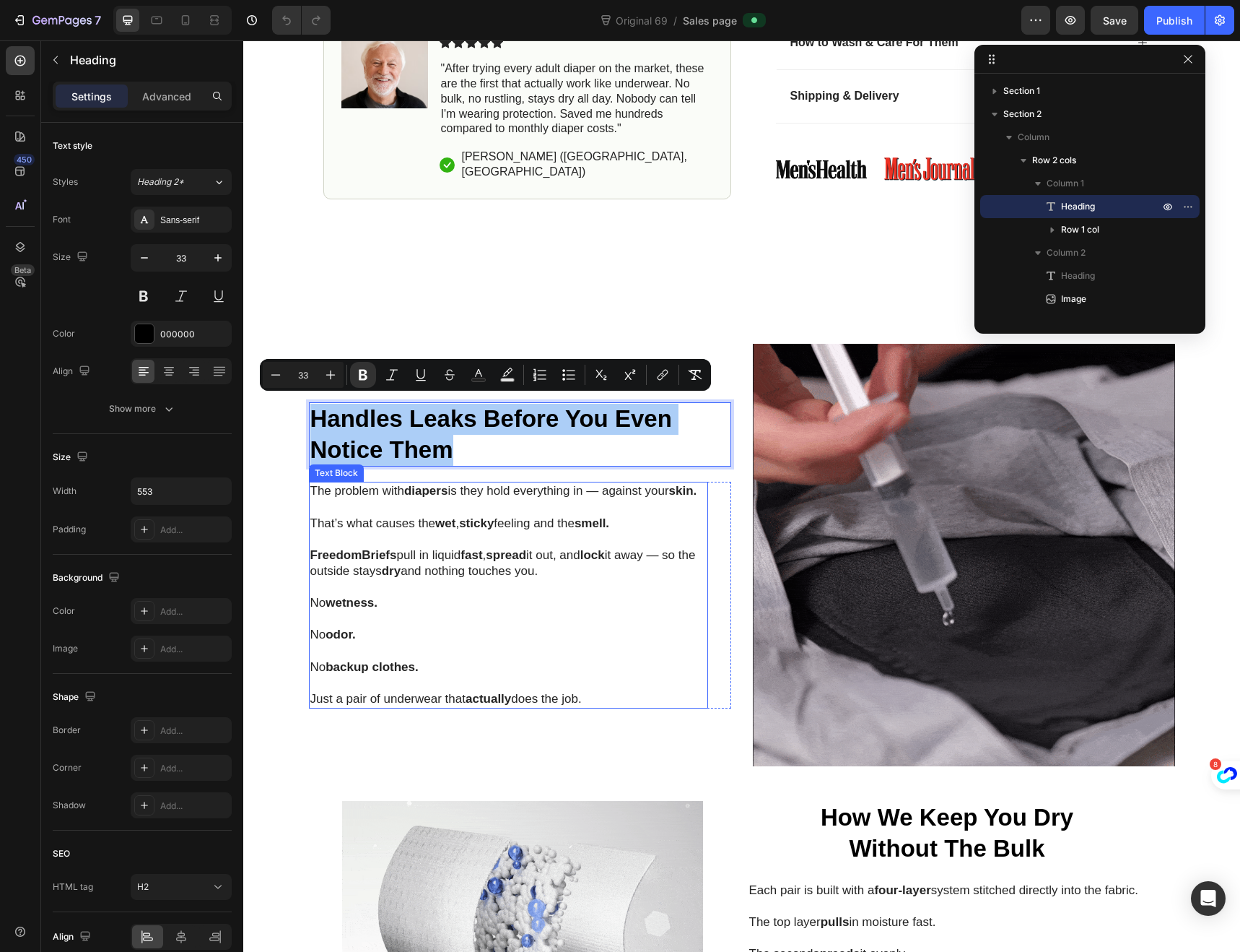
click at [466, 592] on p at bounding box center [509, 587] width 396 height 16
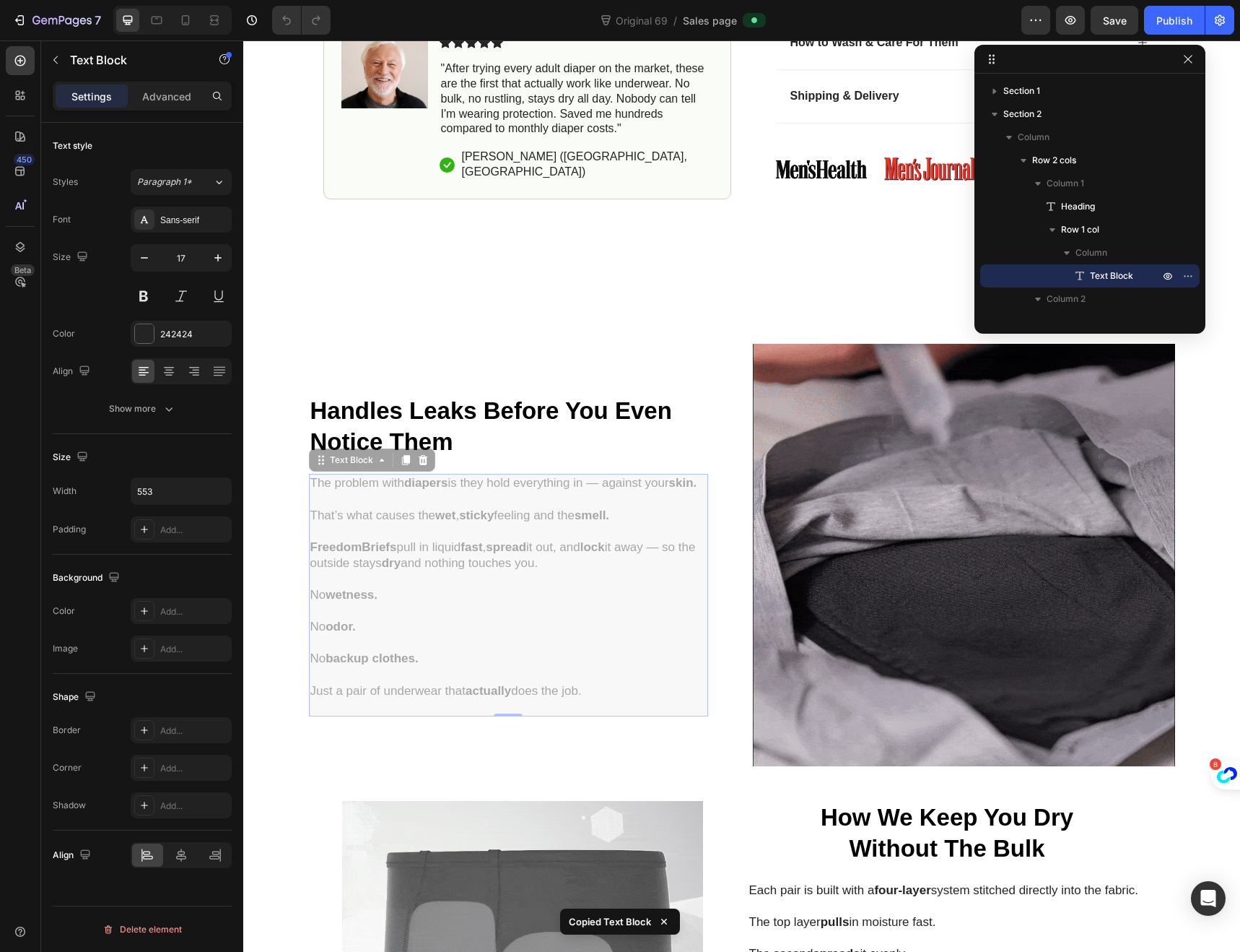
scroll to position [672, 0]
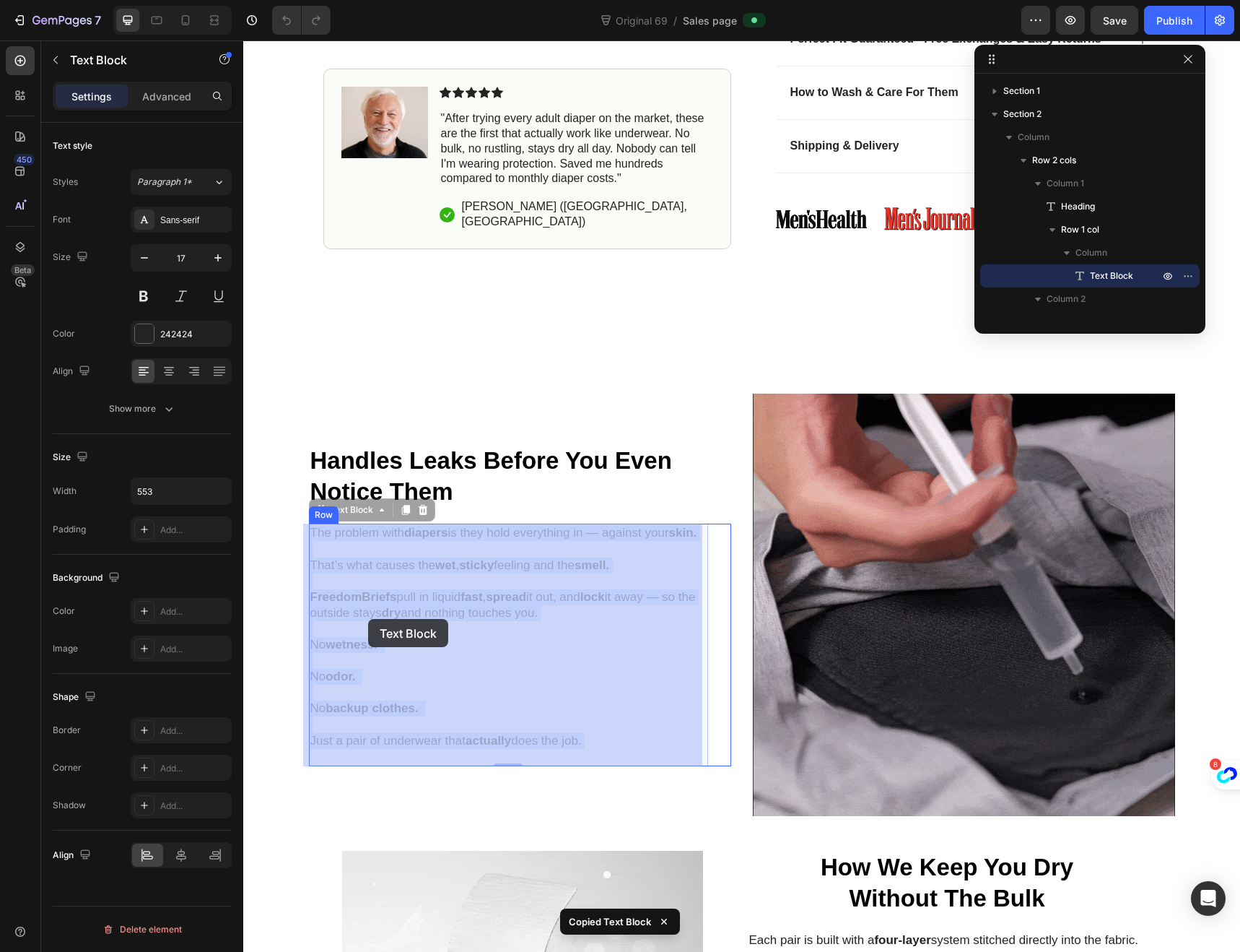
drag, startPoint x: 586, startPoint y: 710, endPoint x: 368, endPoint y: 619, distance: 236.2
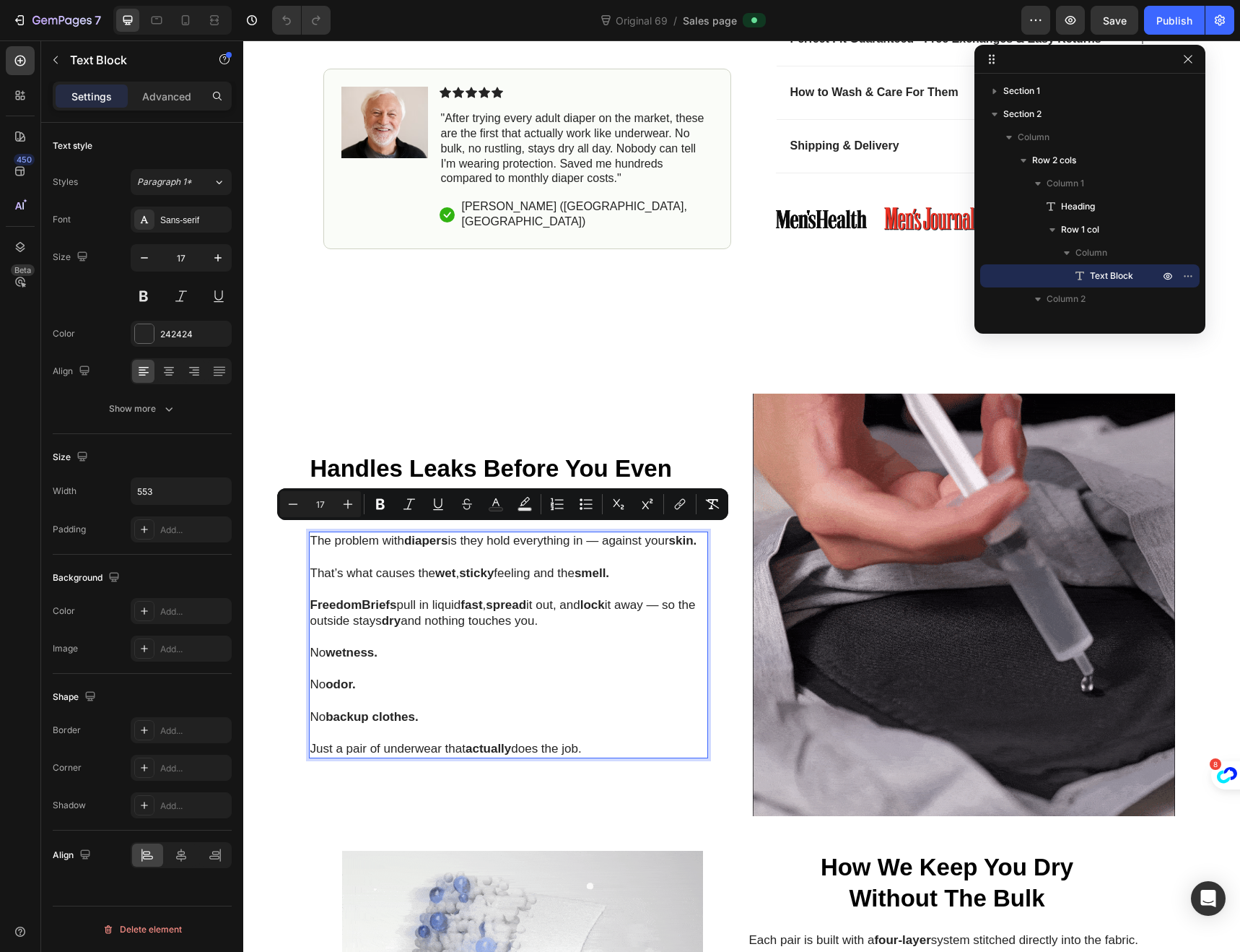
drag, startPoint x: 578, startPoint y: 760, endPoint x: 307, endPoint y: 538, distance: 350.3
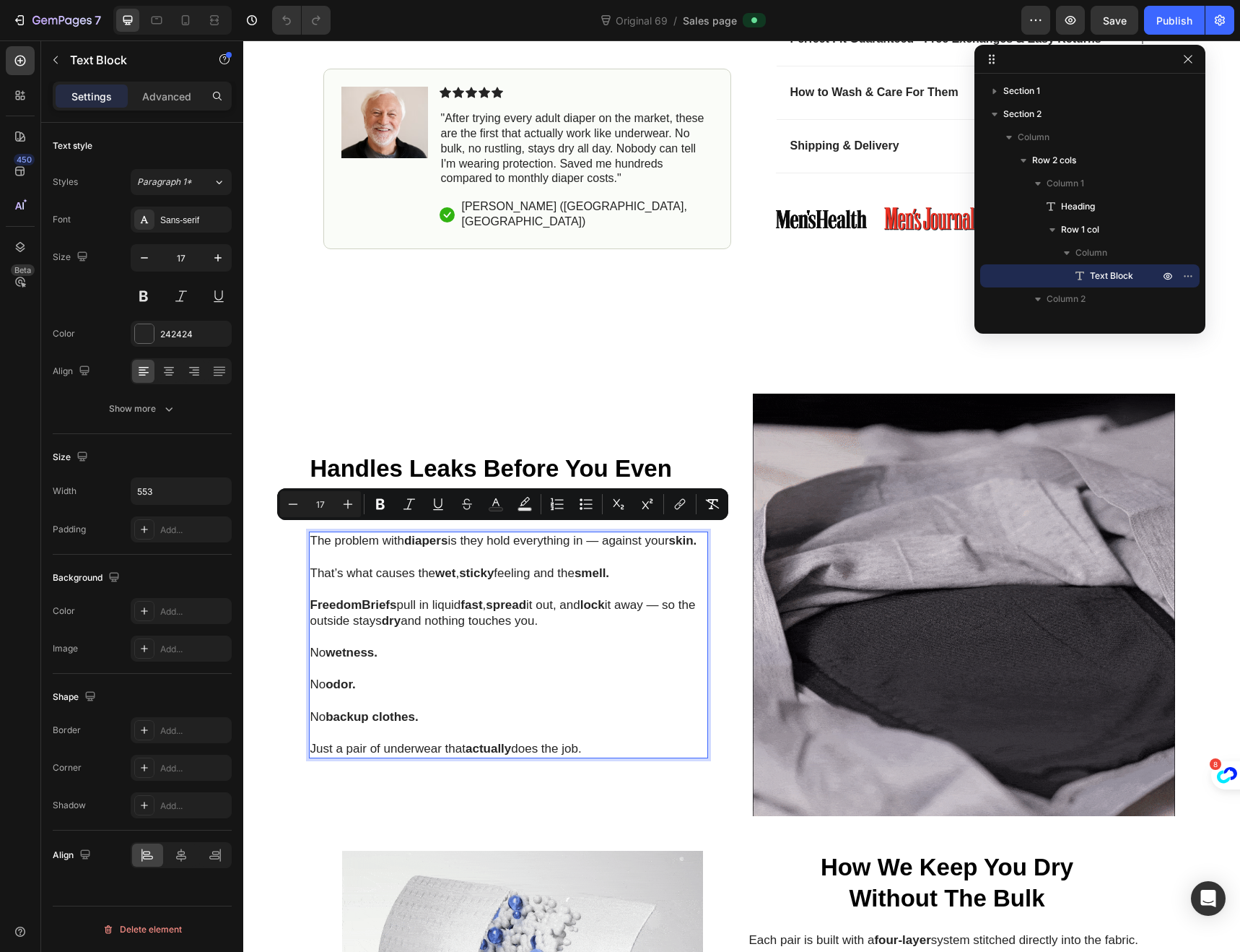
click at [309, 538] on div "The problem with diapers is they hold everything in — against your skin. That’s…" at bounding box center [509, 645] width 399 height 226
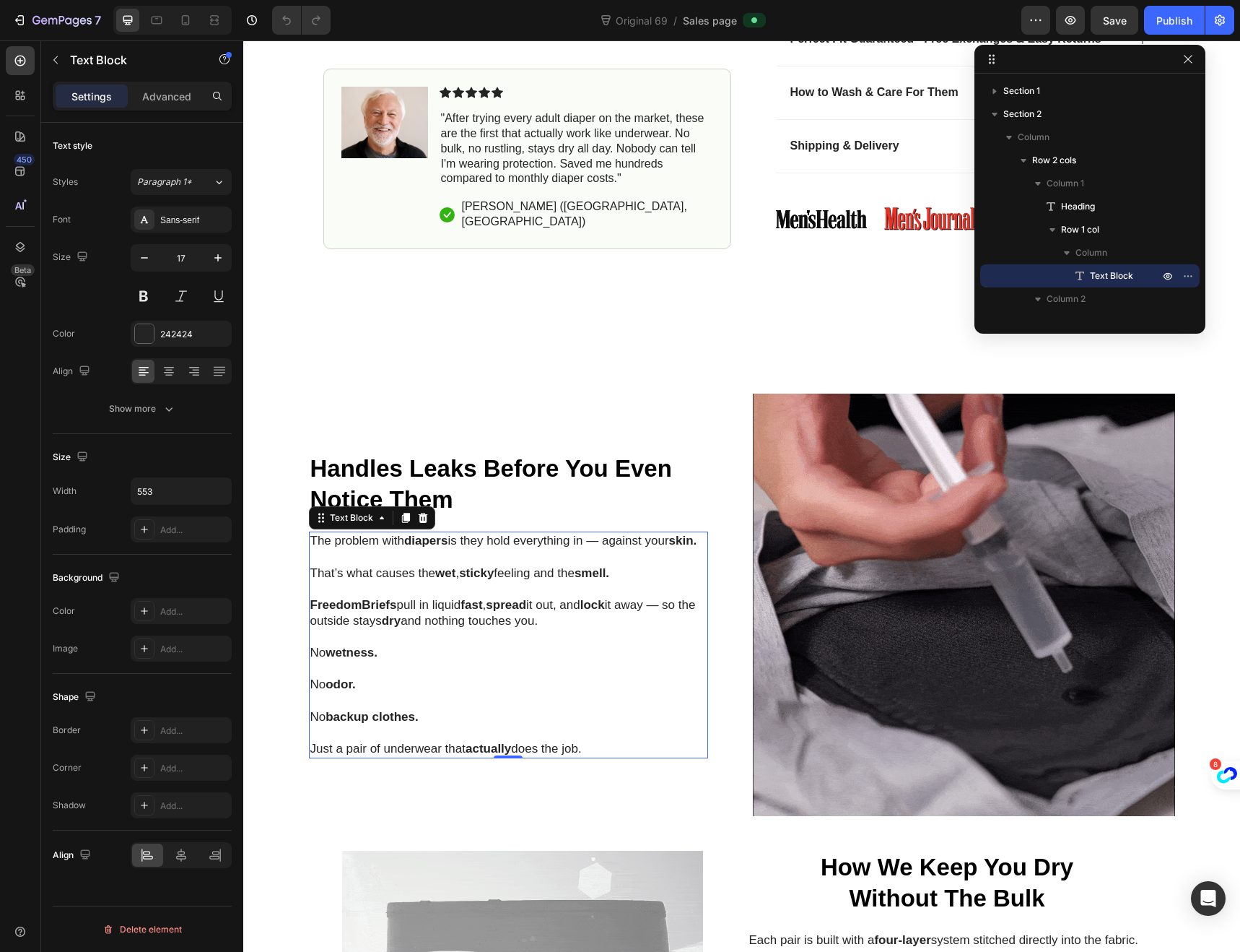
scroll to position [939, 0]
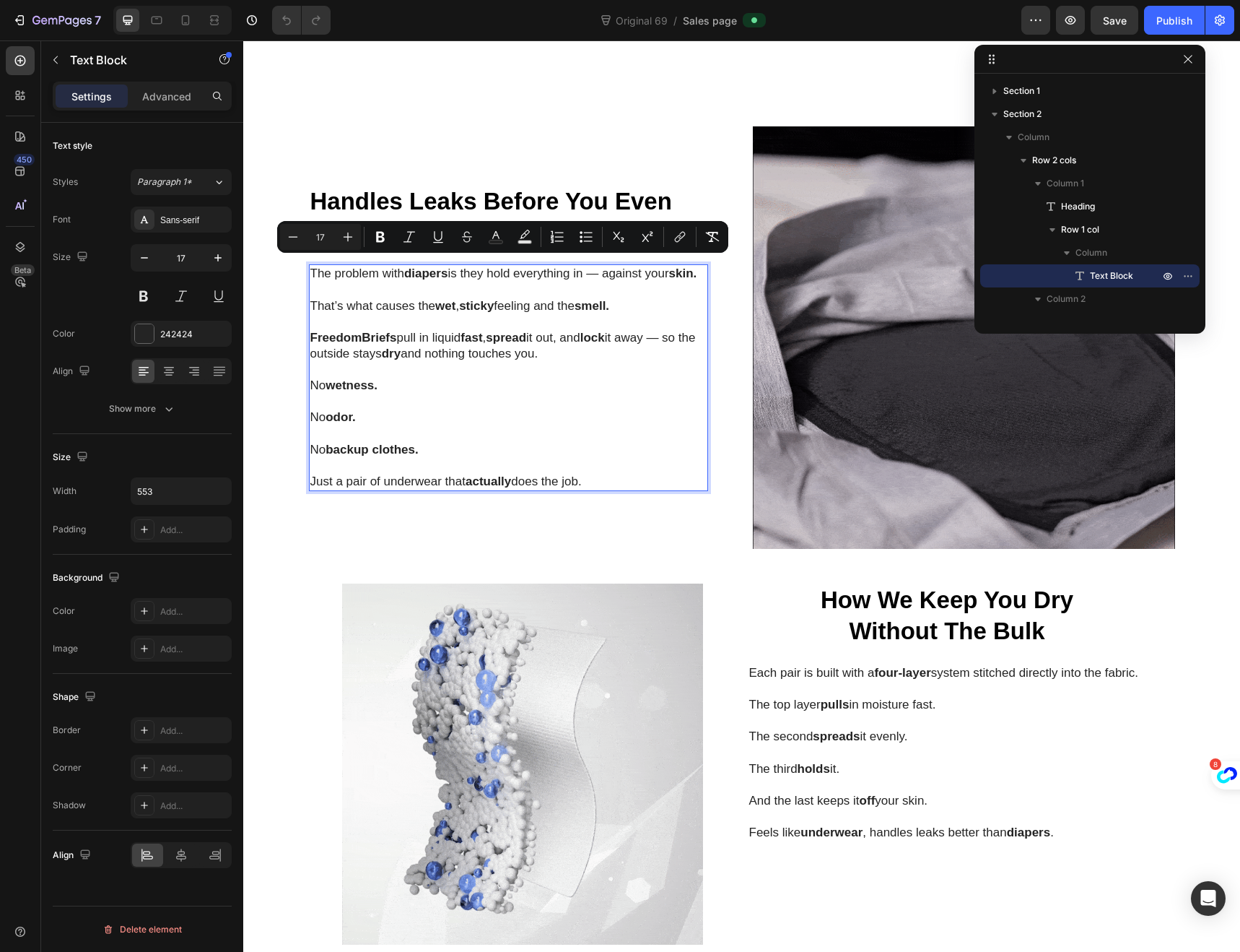
click at [1030, 629] on strong "Without The Bulk" at bounding box center [947, 630] width 196 height 26
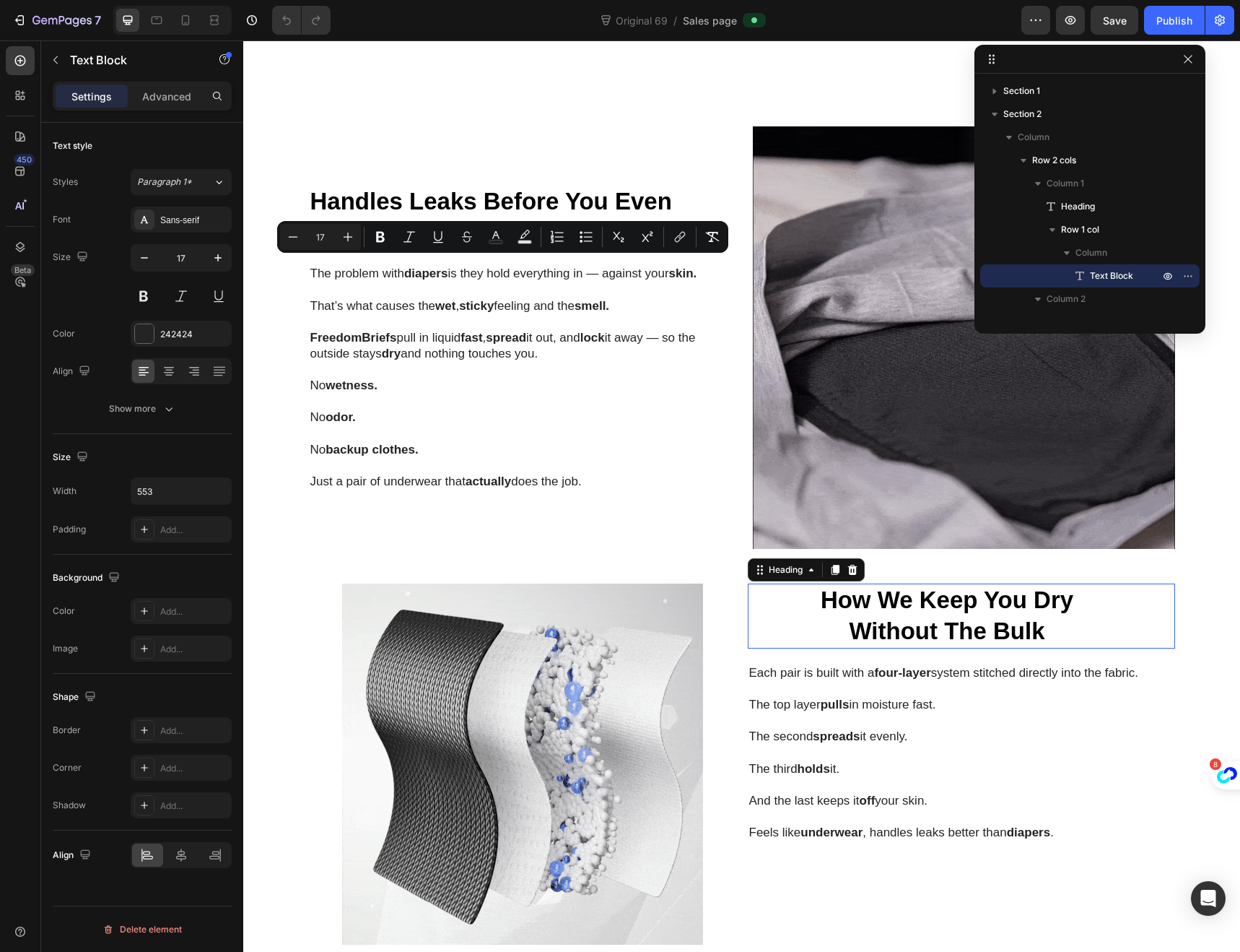
scroll to position [297, 0]
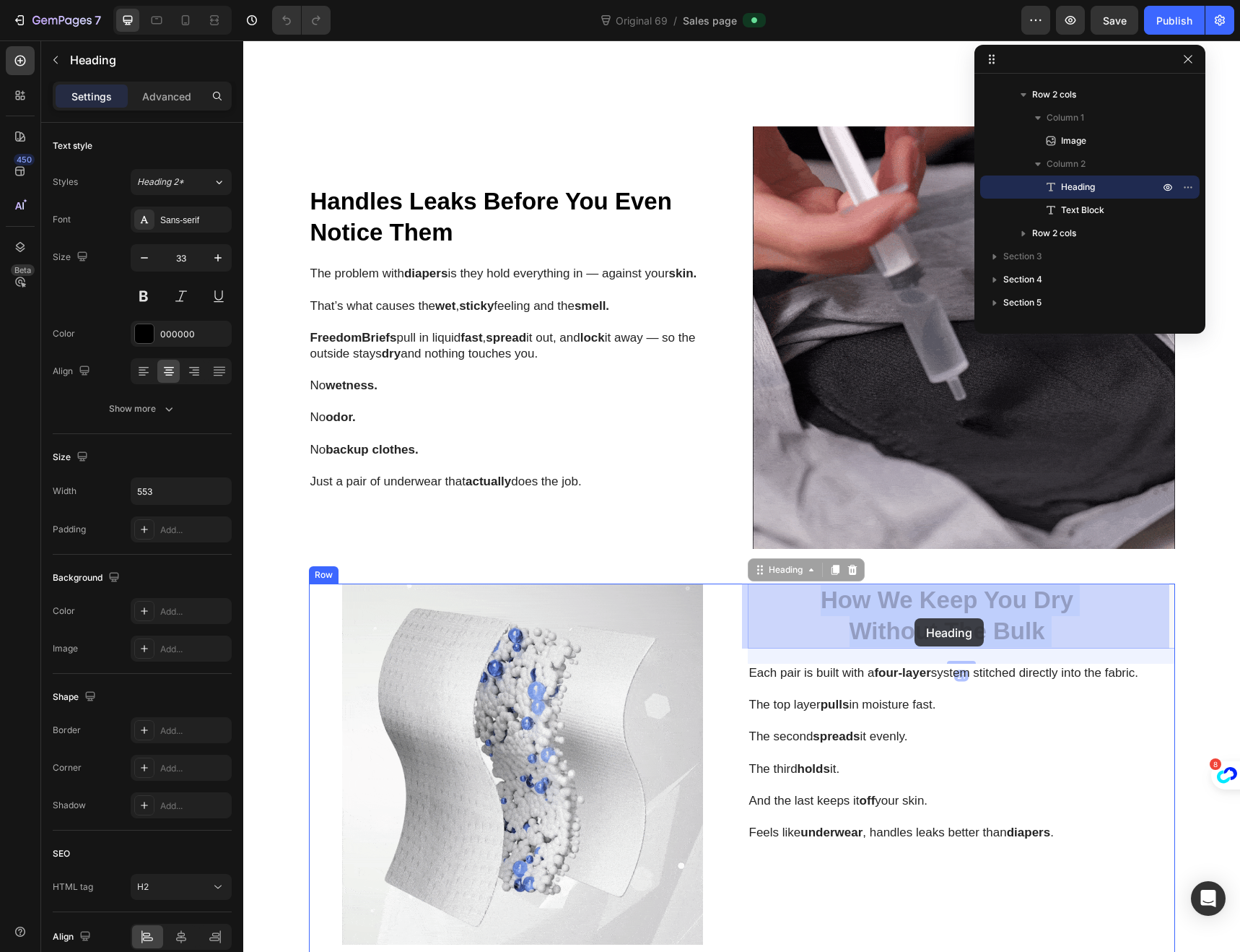
drag, startPoint x: 1042, startPoint y: 630, endPoint x: 923, endPoint y: 619, distance: 119.5
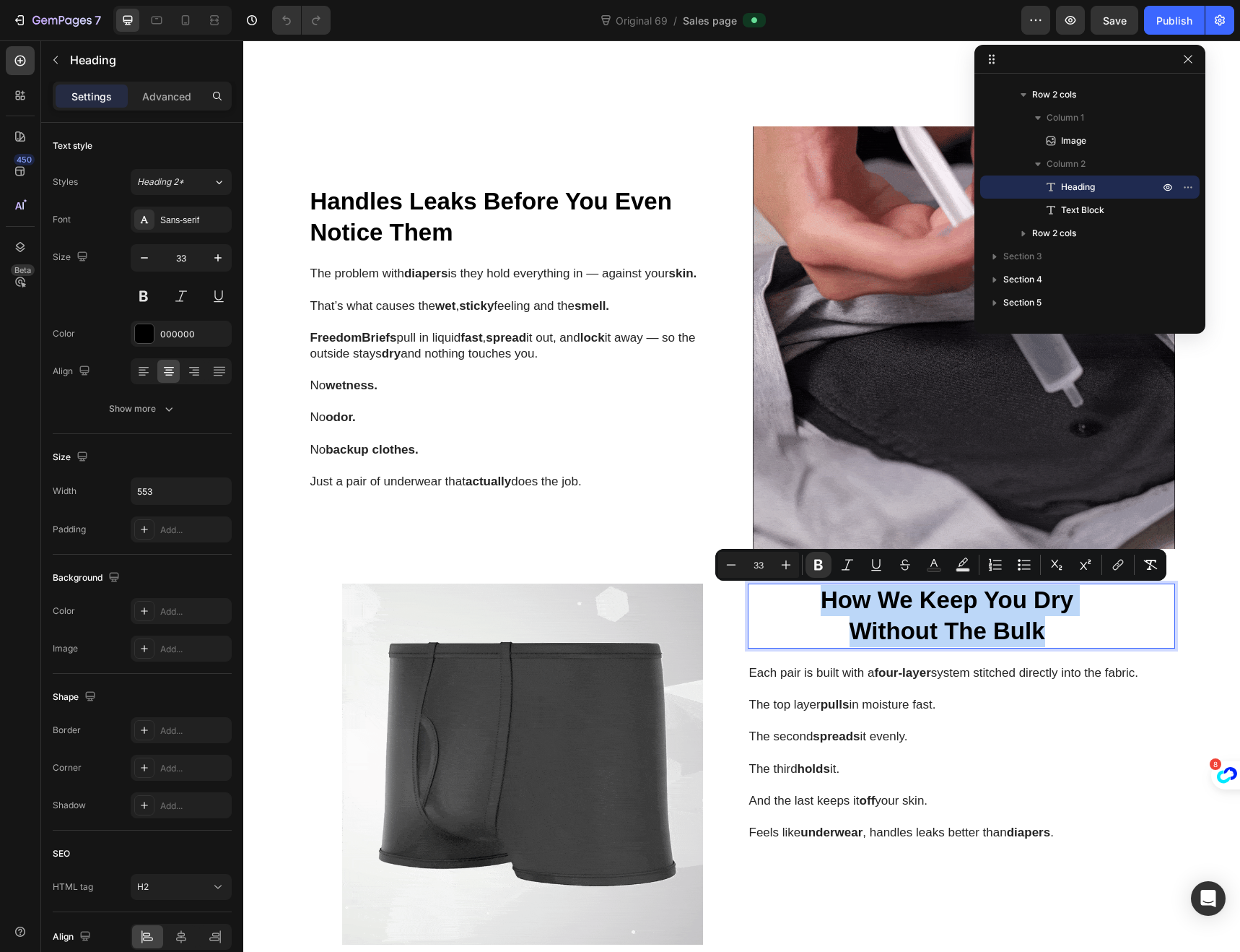
drag, startPoint x: 1042, startPoint y: 632, endPoint x: 821, endPoint y: 612, distance: 221.9
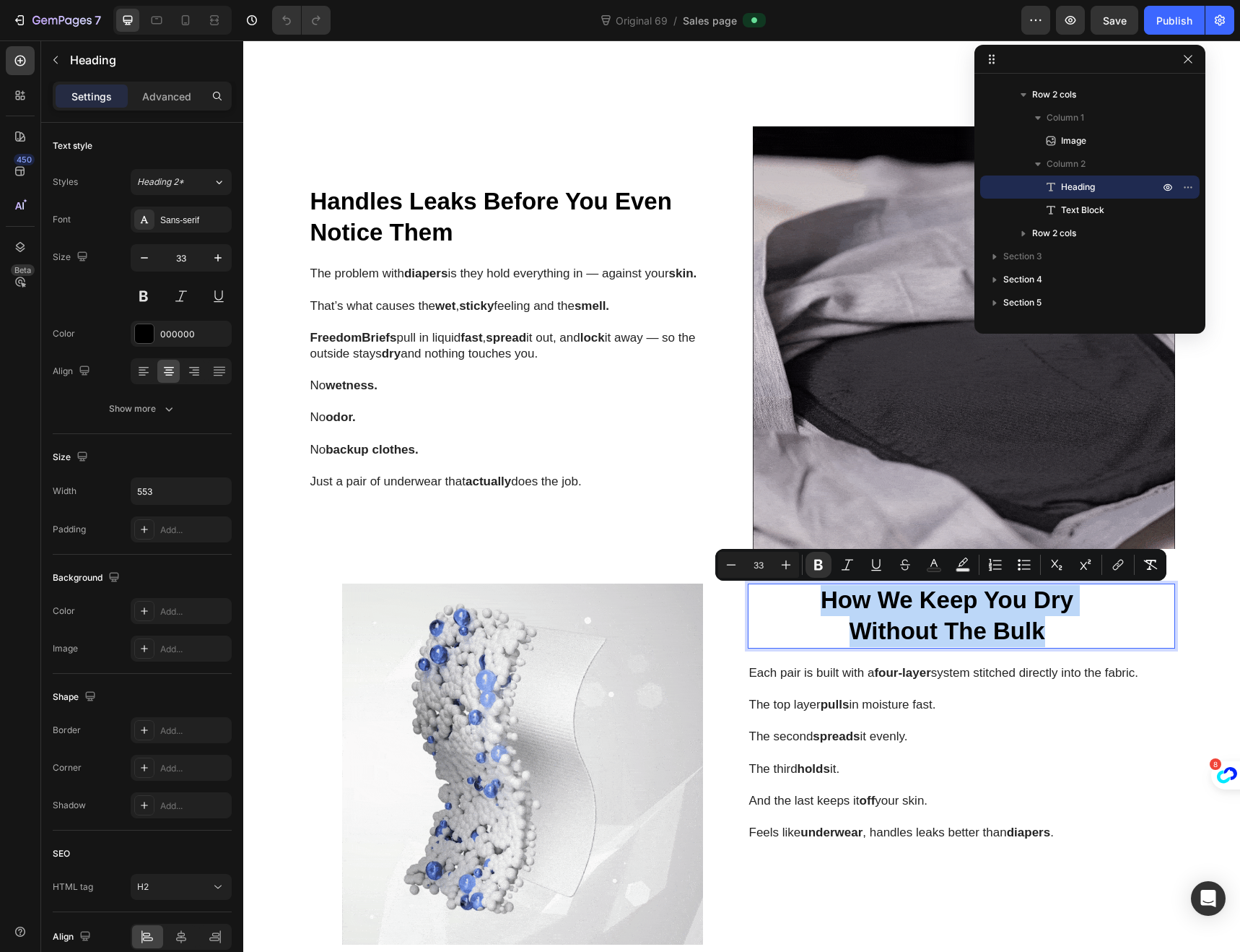
click at [821, 612] on p "How We Keep You Dry Without The Bulk" at bounding box center [948, 616] width 396 height 62
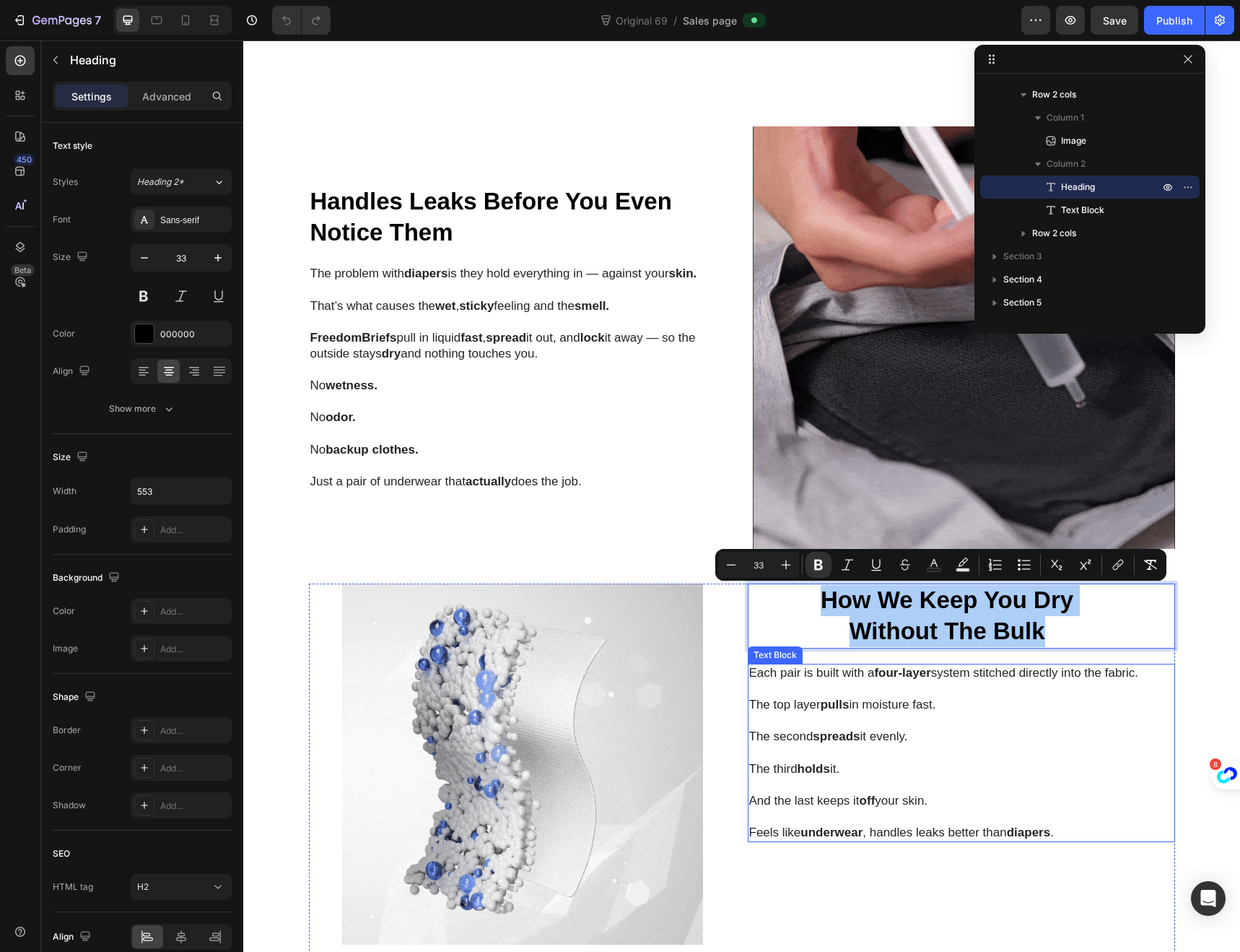
click at [1050, 833] on strong "diapers" at bounding box center [1028, 832] width 43 height 14
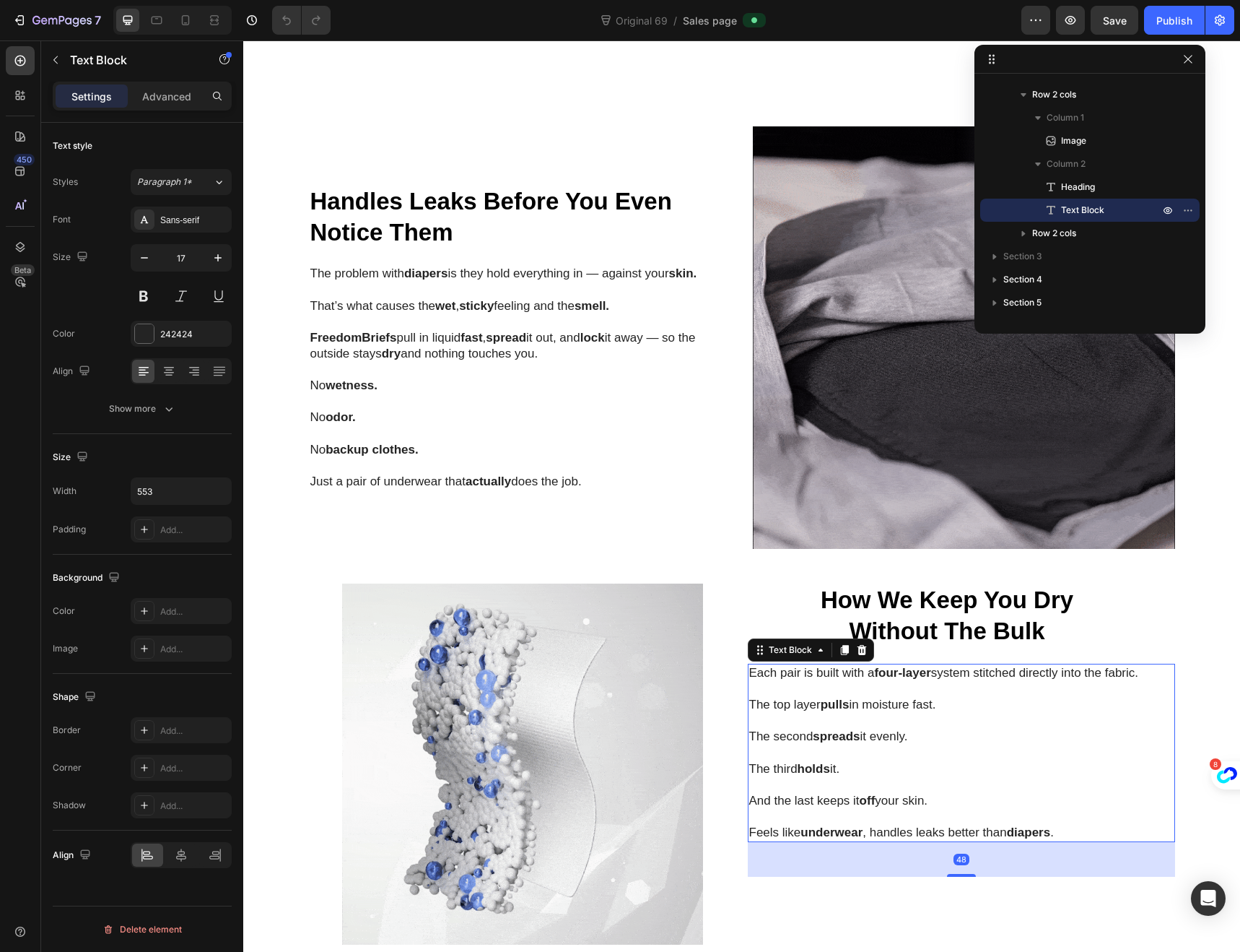
click at [1067, 833] on p "Feels like underwear , handles leaks better than diapers ." at bounding box center [948, 833] width 396 height 16
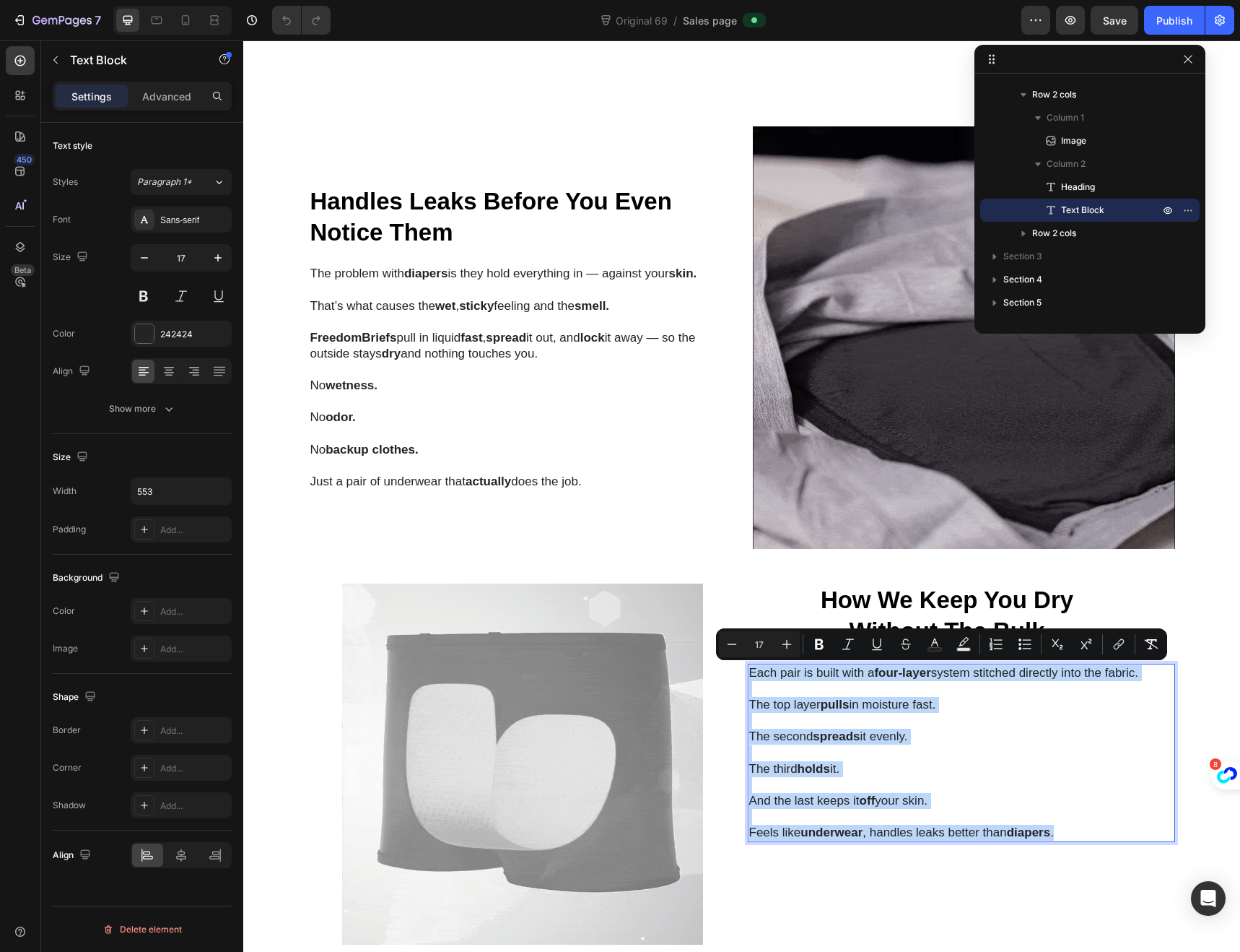
drag, startPoint x: 1061, startPoint y: 834, endPoint x: 750, endPoint y: 664, distance: 354.4
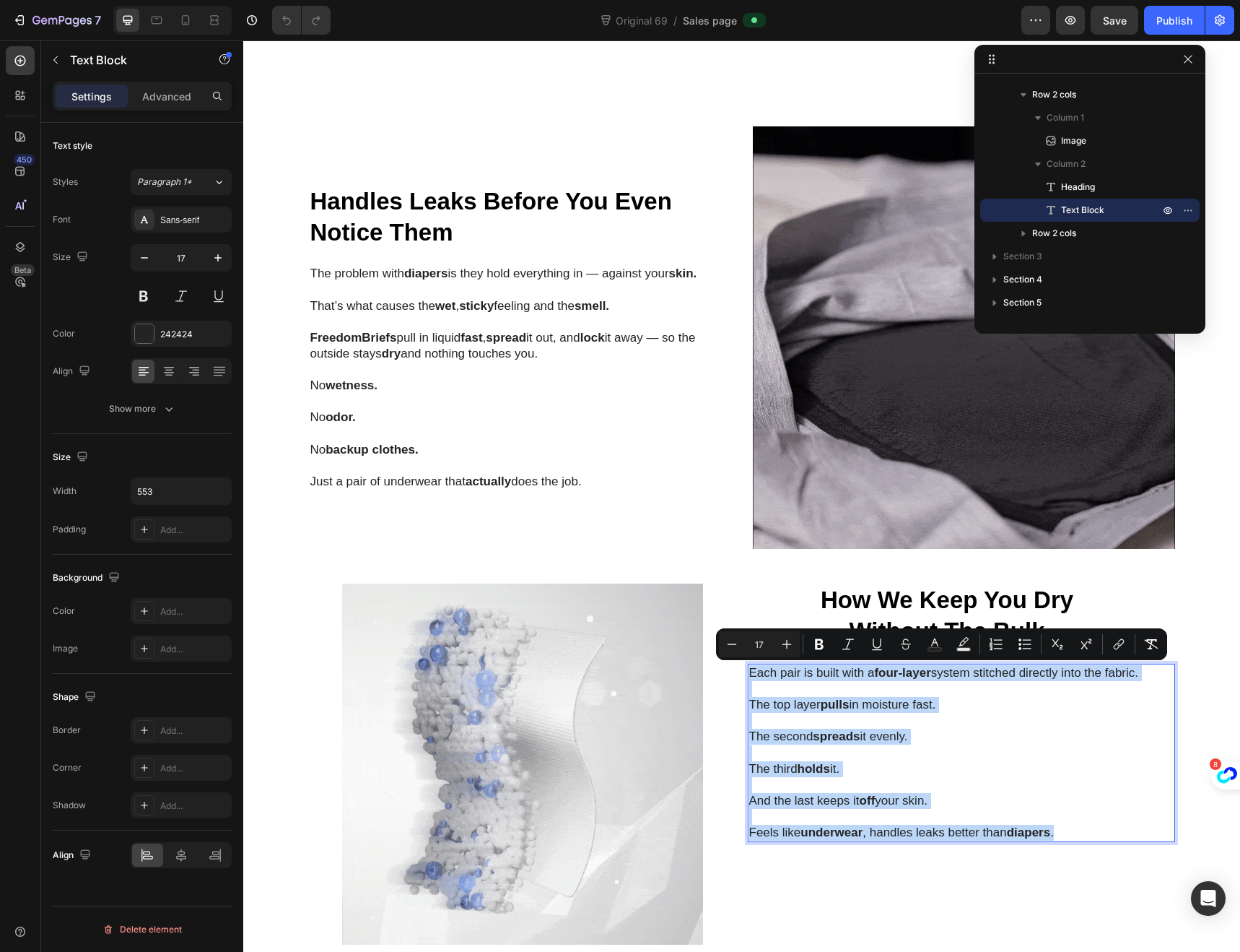
click at [750, 664] on div "Each pair is built with a four-layer system stitched directly into the fabric. …" at bounding box center [948, 752] width 399 height 178
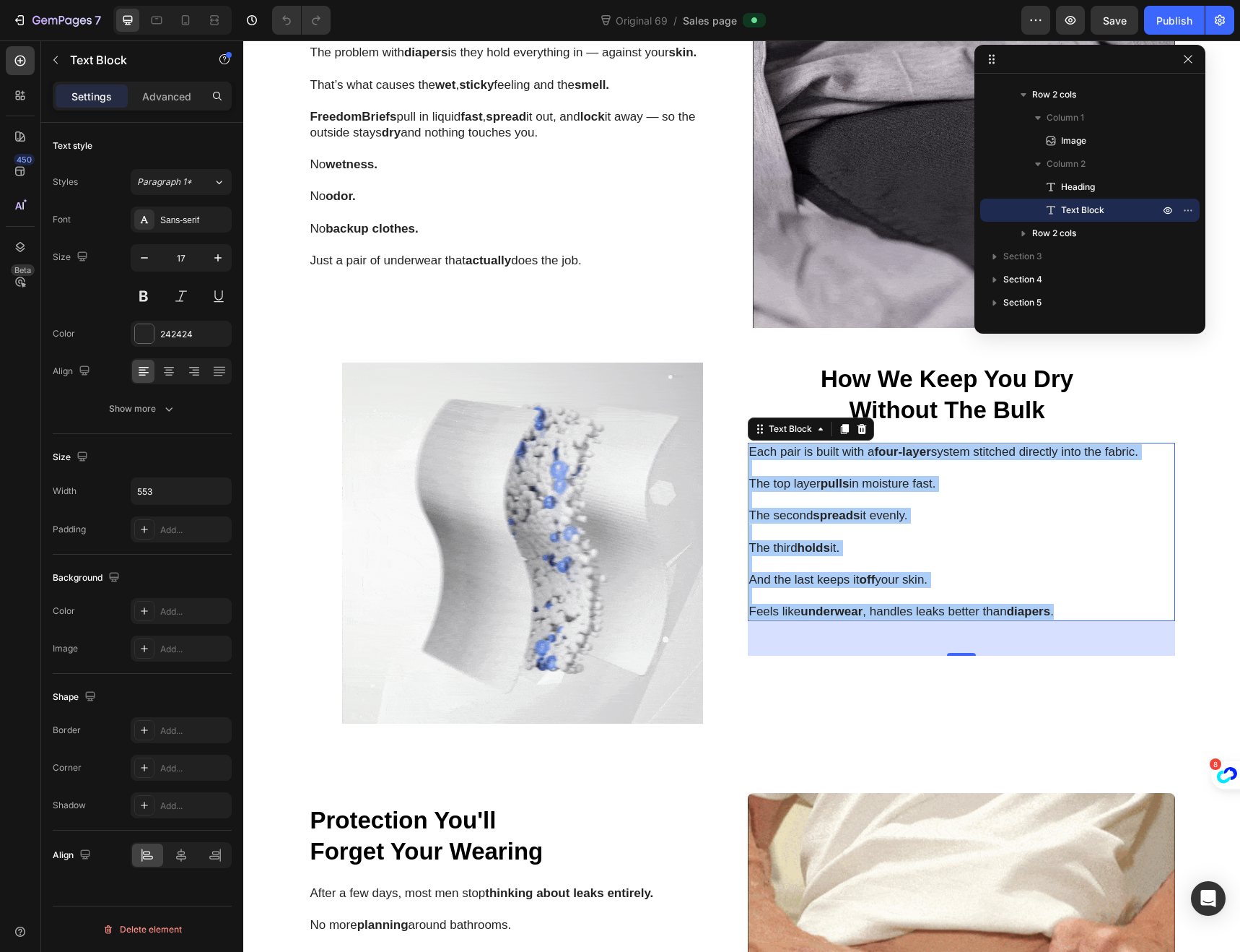
scroll to position [1346, 0]
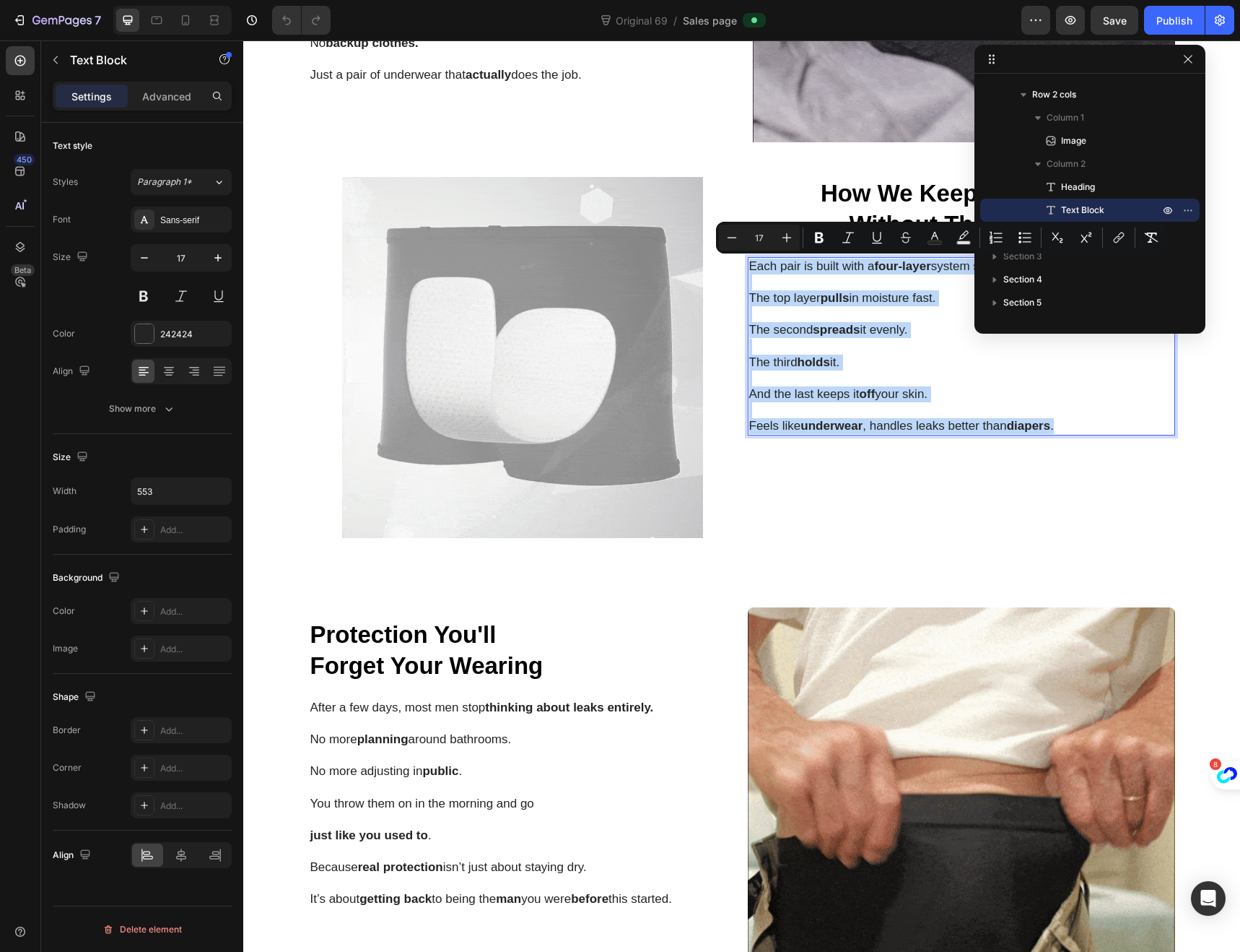
click at [477, 662] on strong "Forget Your Wearing" at bounding box center [427, 665] width 233 height 26
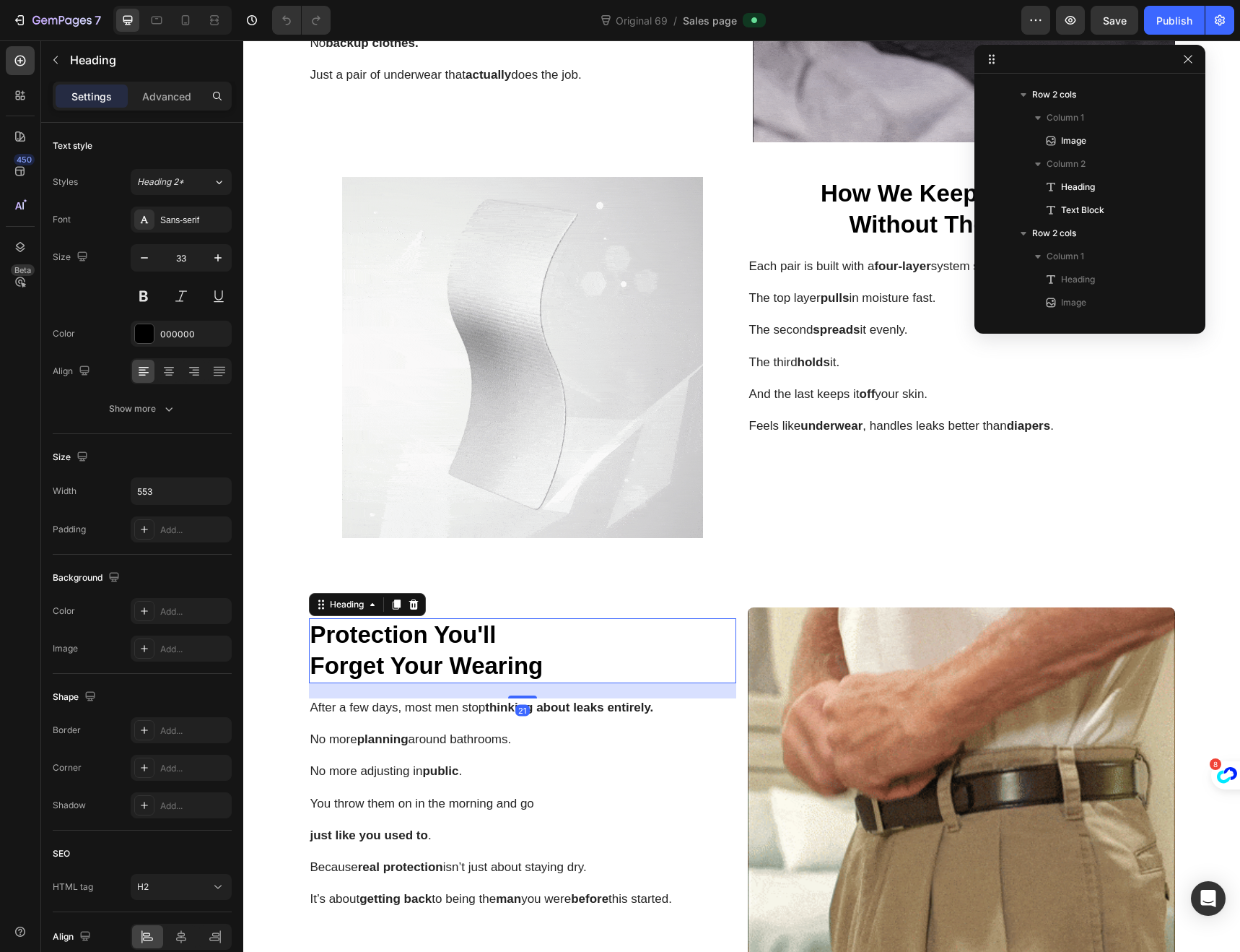
scroll to position [458, 0]
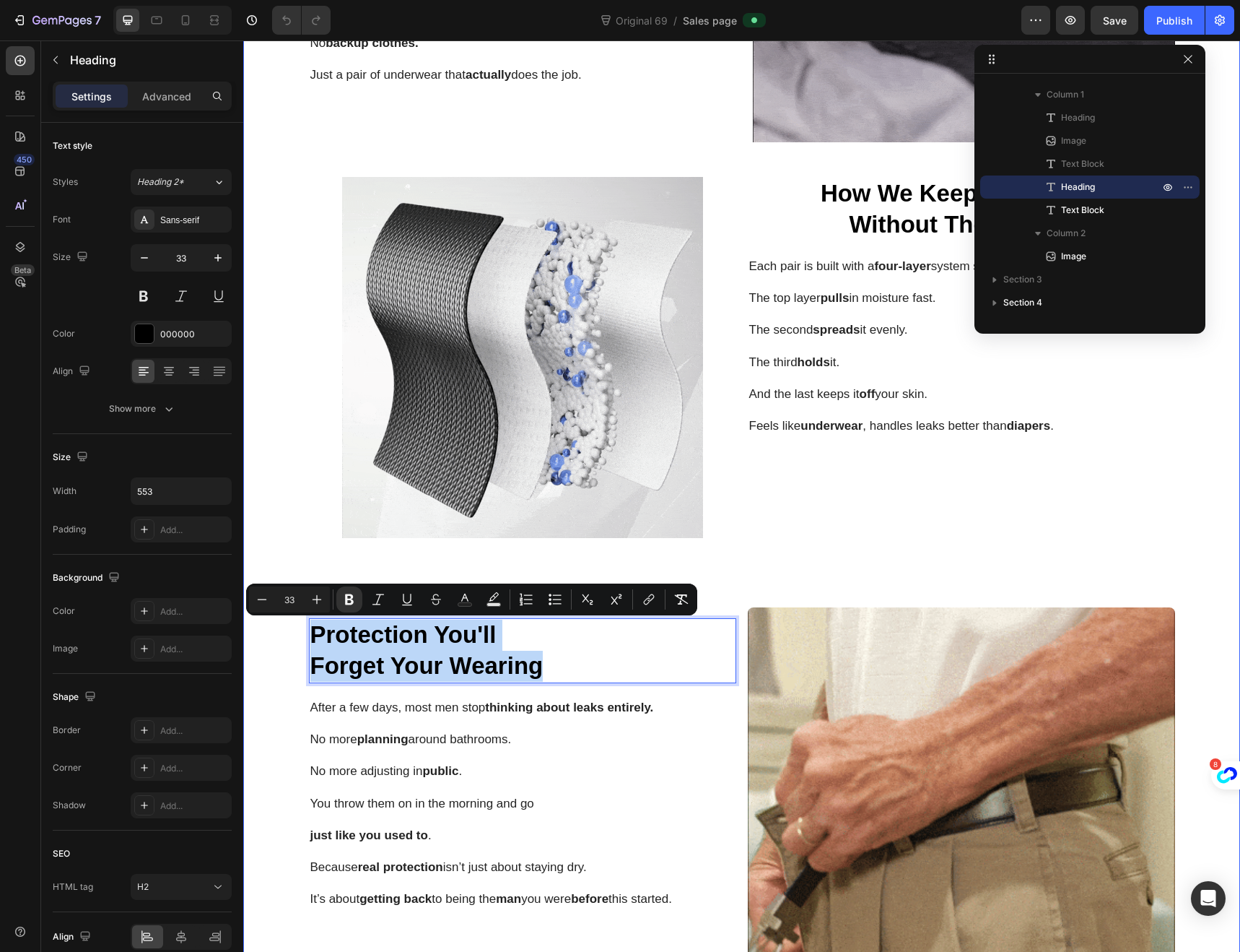
drag, startPoint x: 548, startPoint y: 663, endPoint x: 296, endPoint y: 624, distance: 255.0
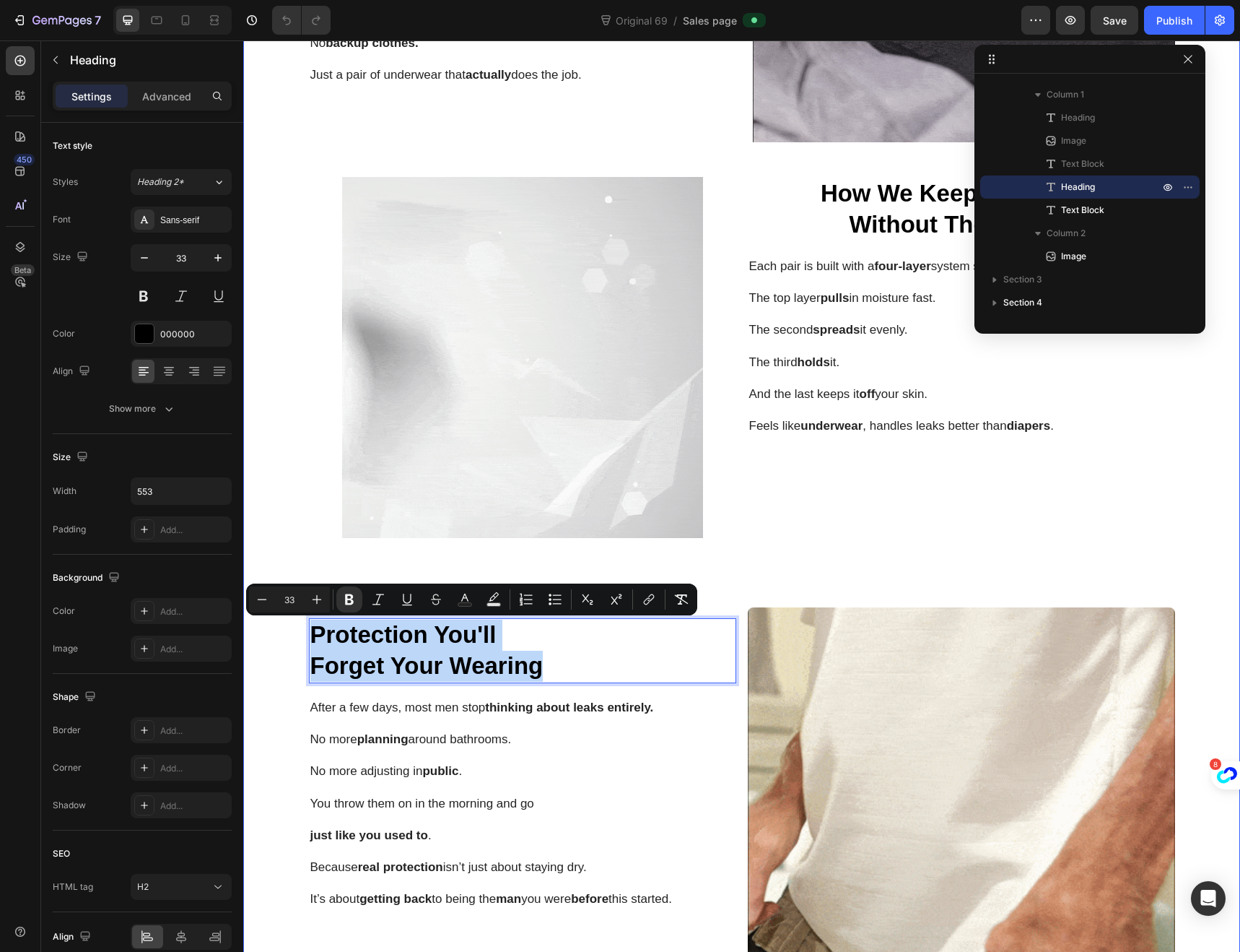
click at [296, 624] on div "⁠⁠⁠⁠⁠⁠⁠ Handles Leaks Before You Even Notice Them Heading The problem with diap…" at bounding box center [742, 402] width 969 height 1365
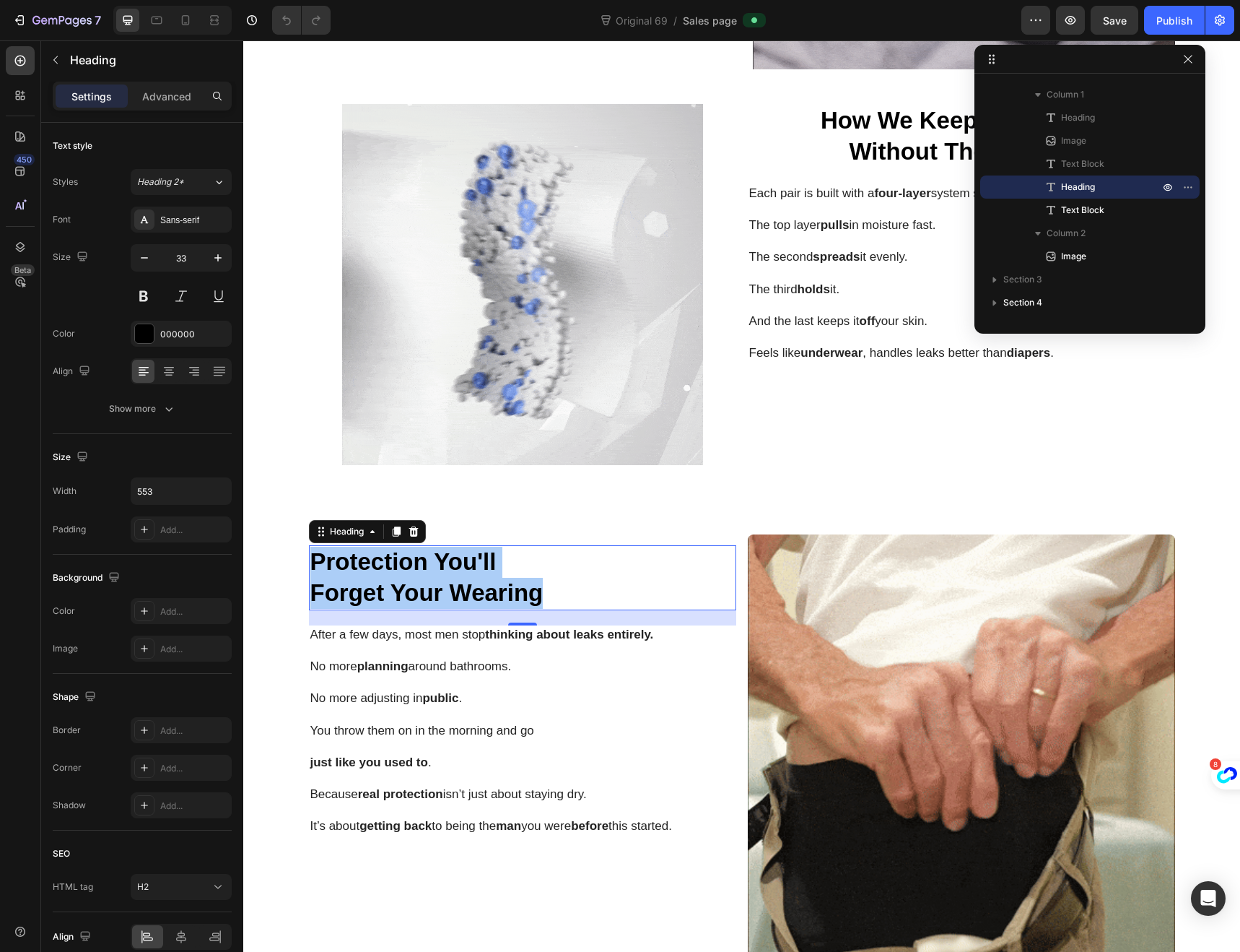
scroll to position [1469, 0]
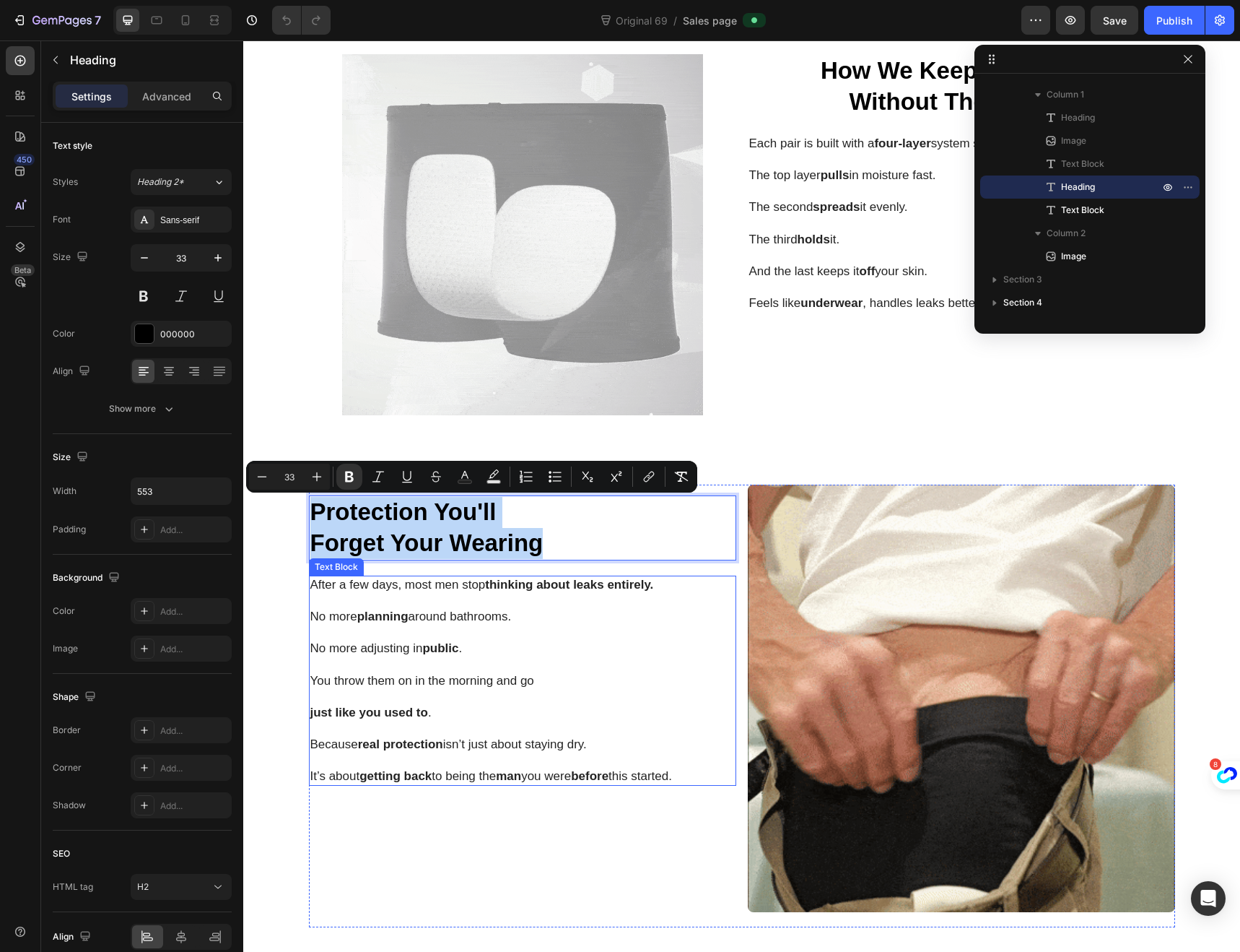
click at [675, 779] on p "It’s about getting back to being the man you were before this started." at bounding box center [509, 768] width 396 height 32
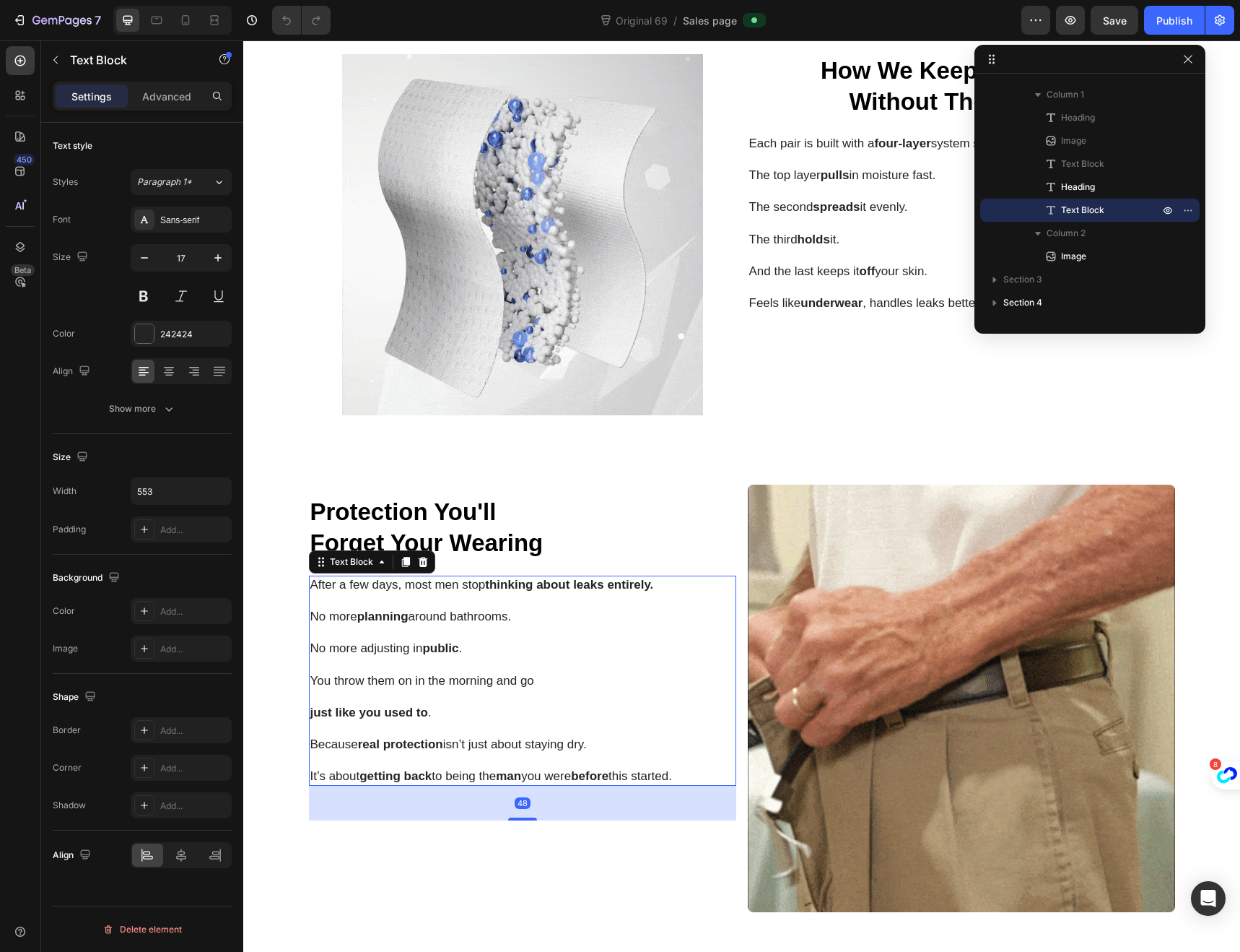
click at [689, 778] on p "It’s about getting back to being the man you were before this started." at bounding box center [509, 768] width 396 height 32
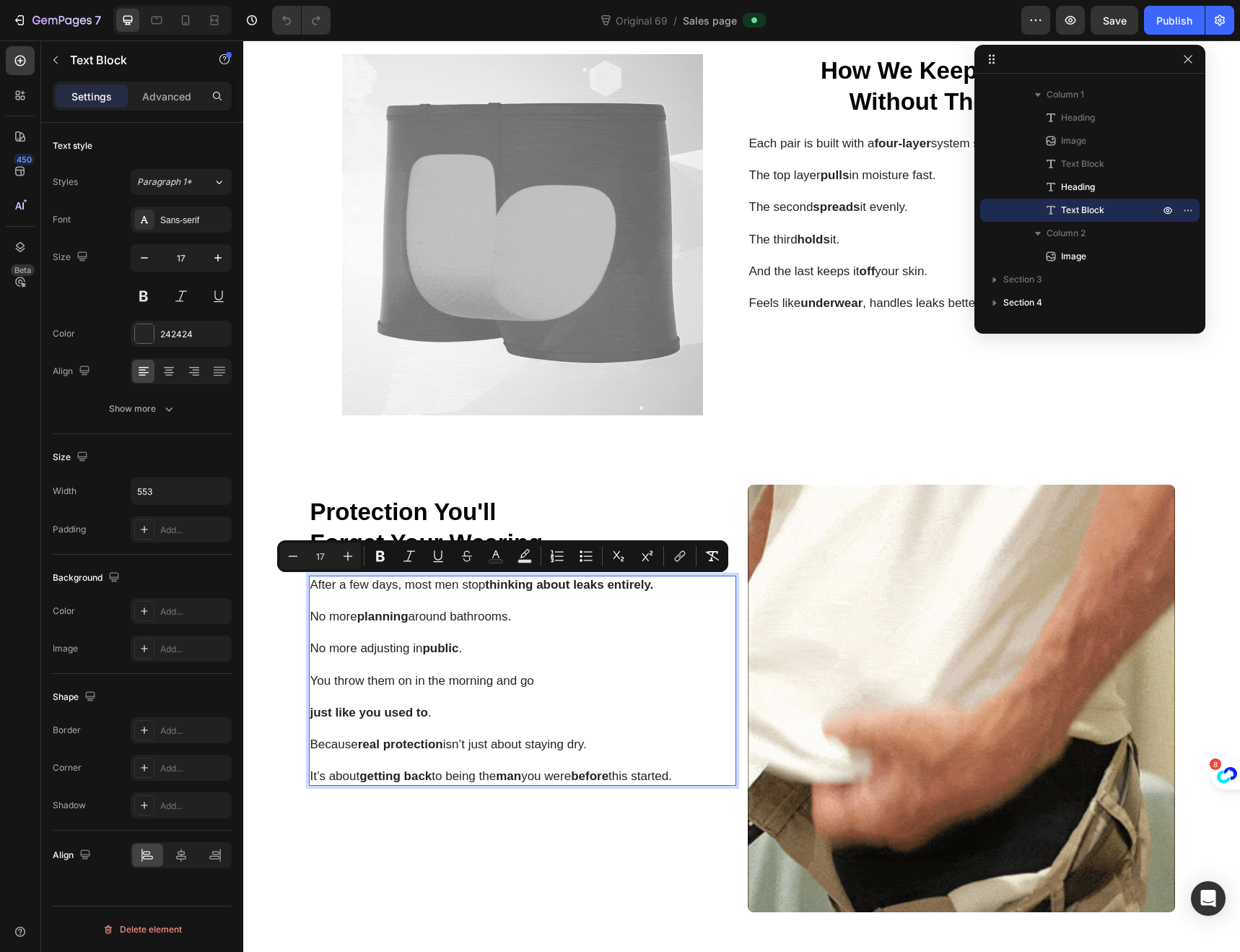
drag, startPoint x: 690, startPoint y: 777, endPoint x: 305, endPoint y: 589, distance: 428.4
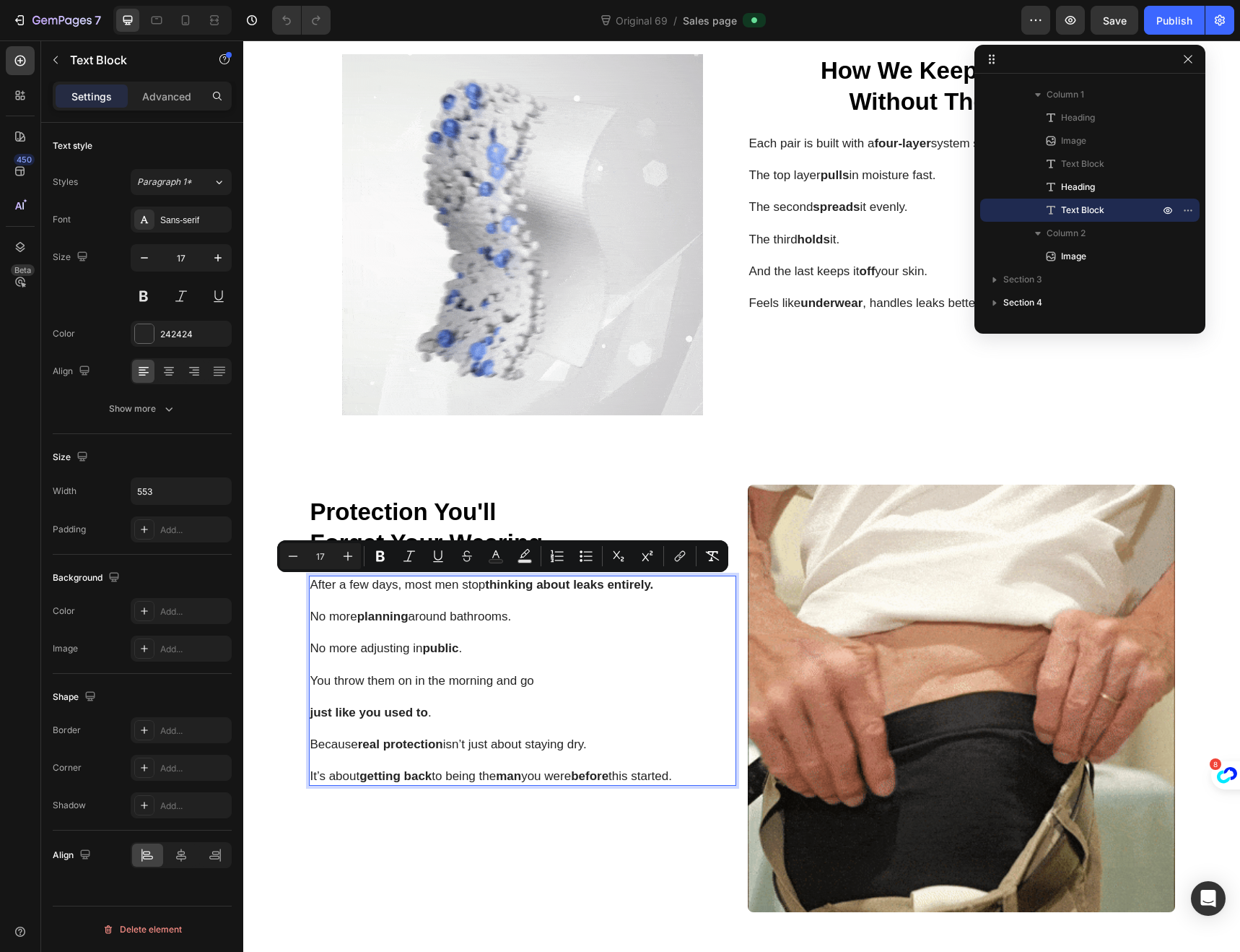
click at [309, 589] on div "After a few days, most men stop thinking about leaks entirely. No more planning…" at bounding box center [509, 680] width 399 height 210
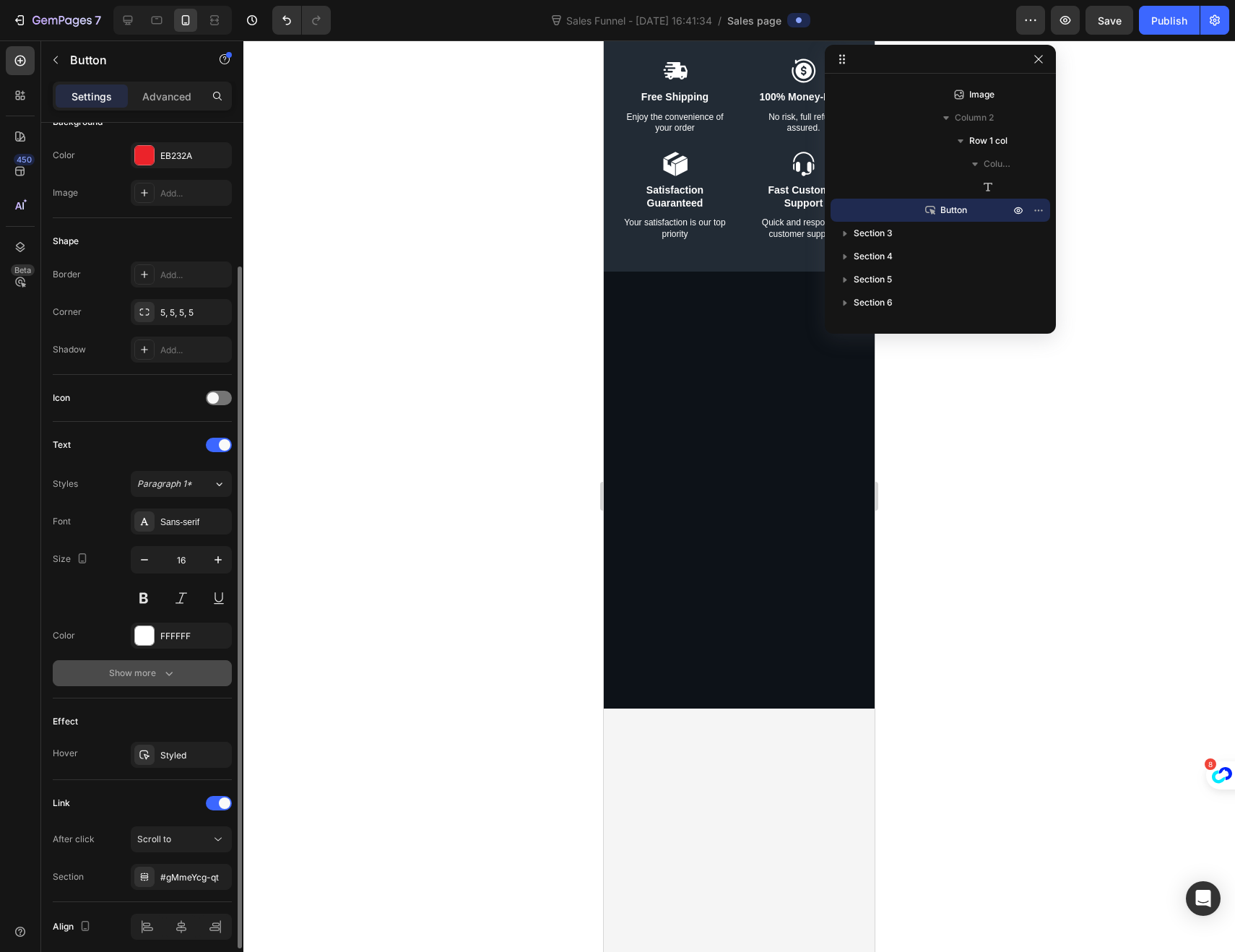
scroll to position [186, 0]
click at [147, 162] on div "EB232A" at bounding box center [181, 153] width 101 height 26
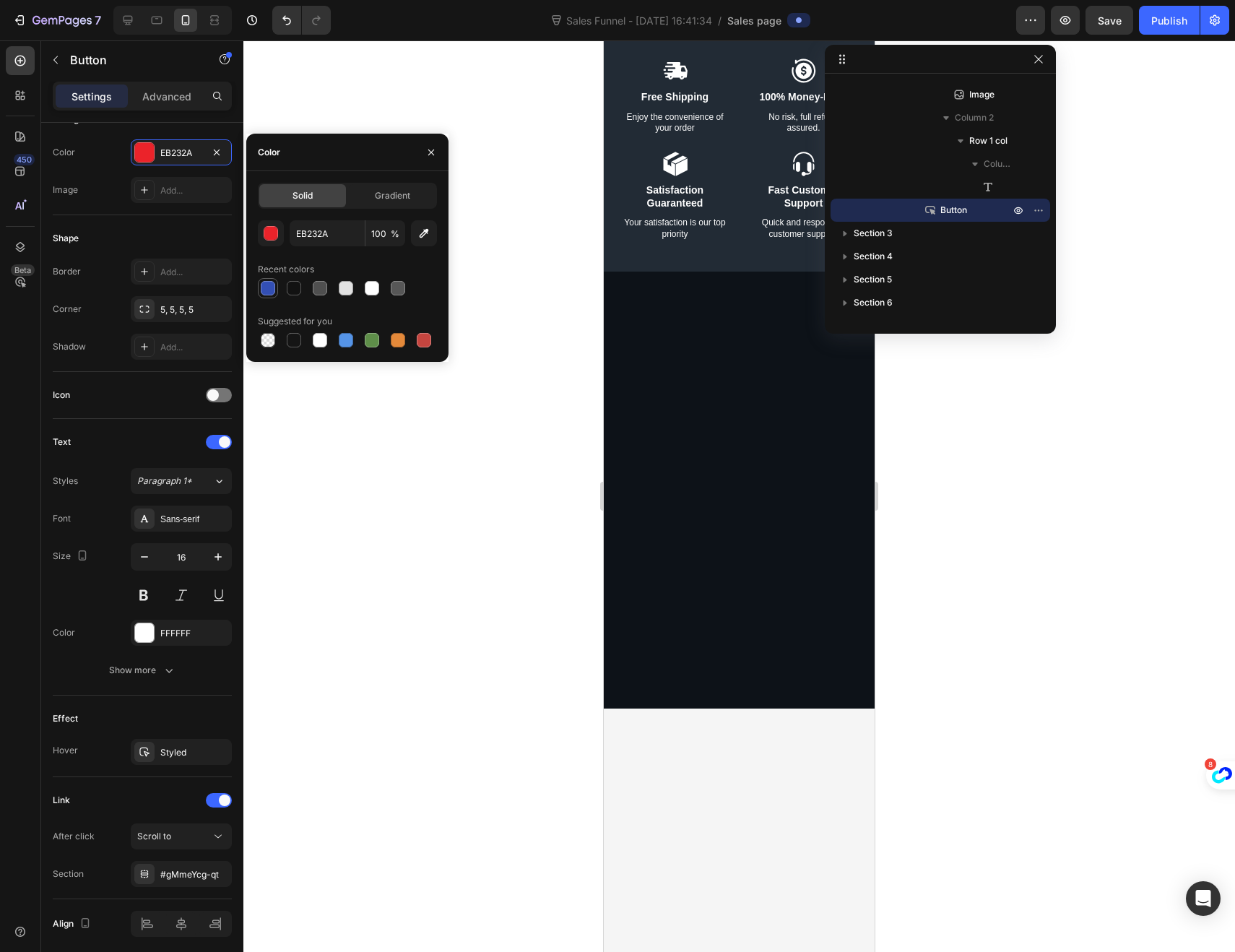
click at [267, 296] on div at bounding box center [268, 288] width 18 height 18
type input "334FB4"
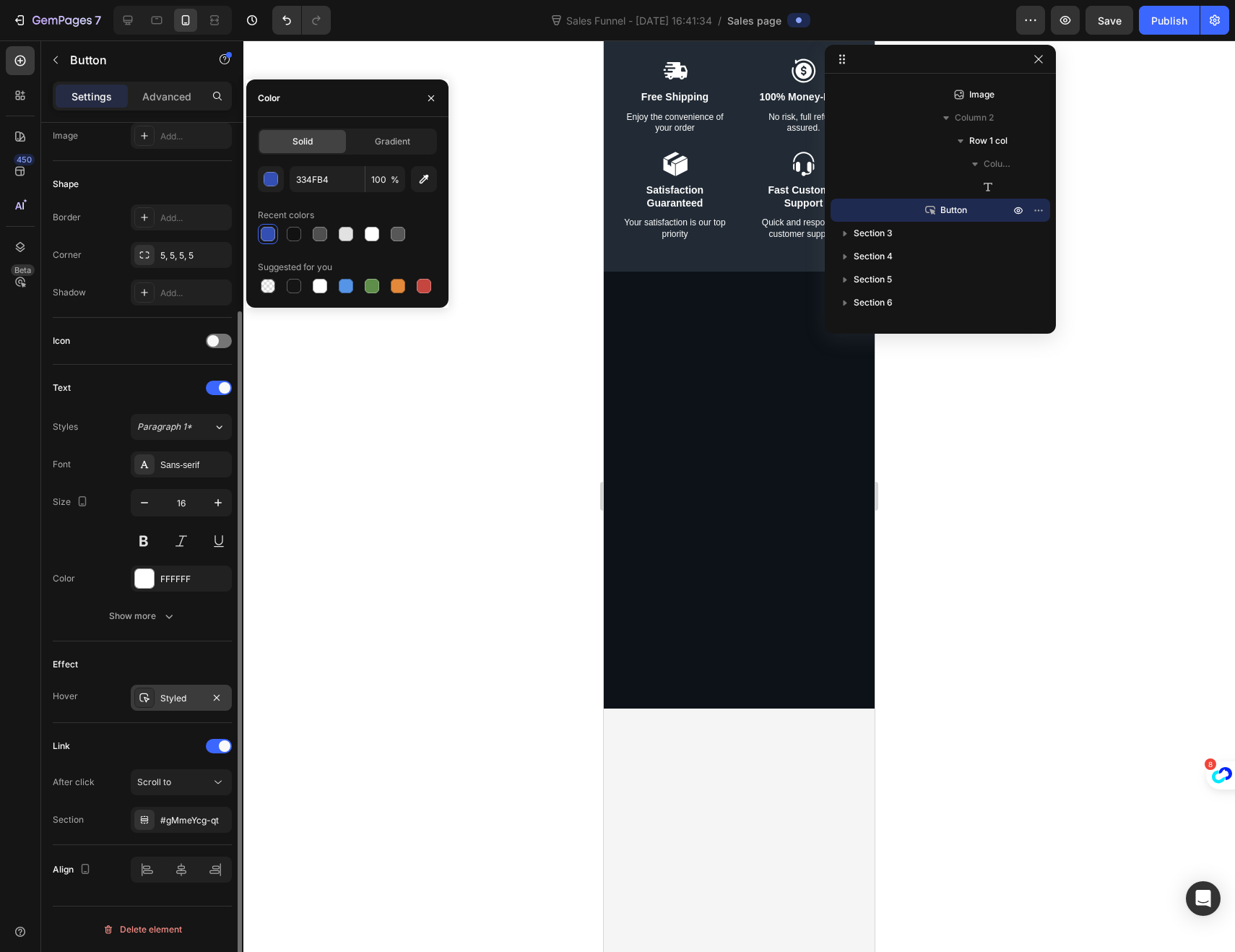
click at [170, 697] on div "Styled" at bounding box center [181, 698] width 42 height 13
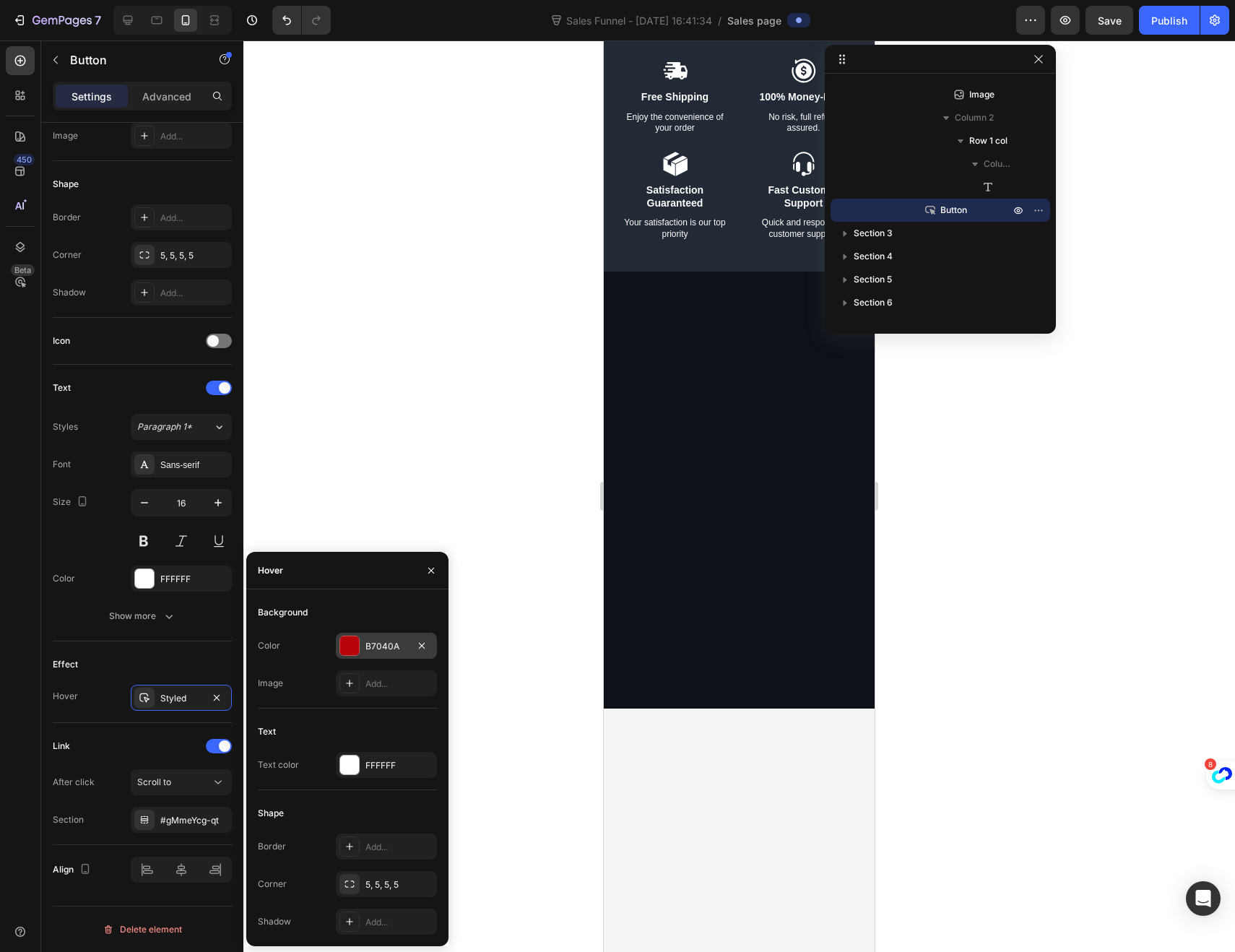
click at [344, 647] on div at bounding box center [350, 646] width 19 height 19
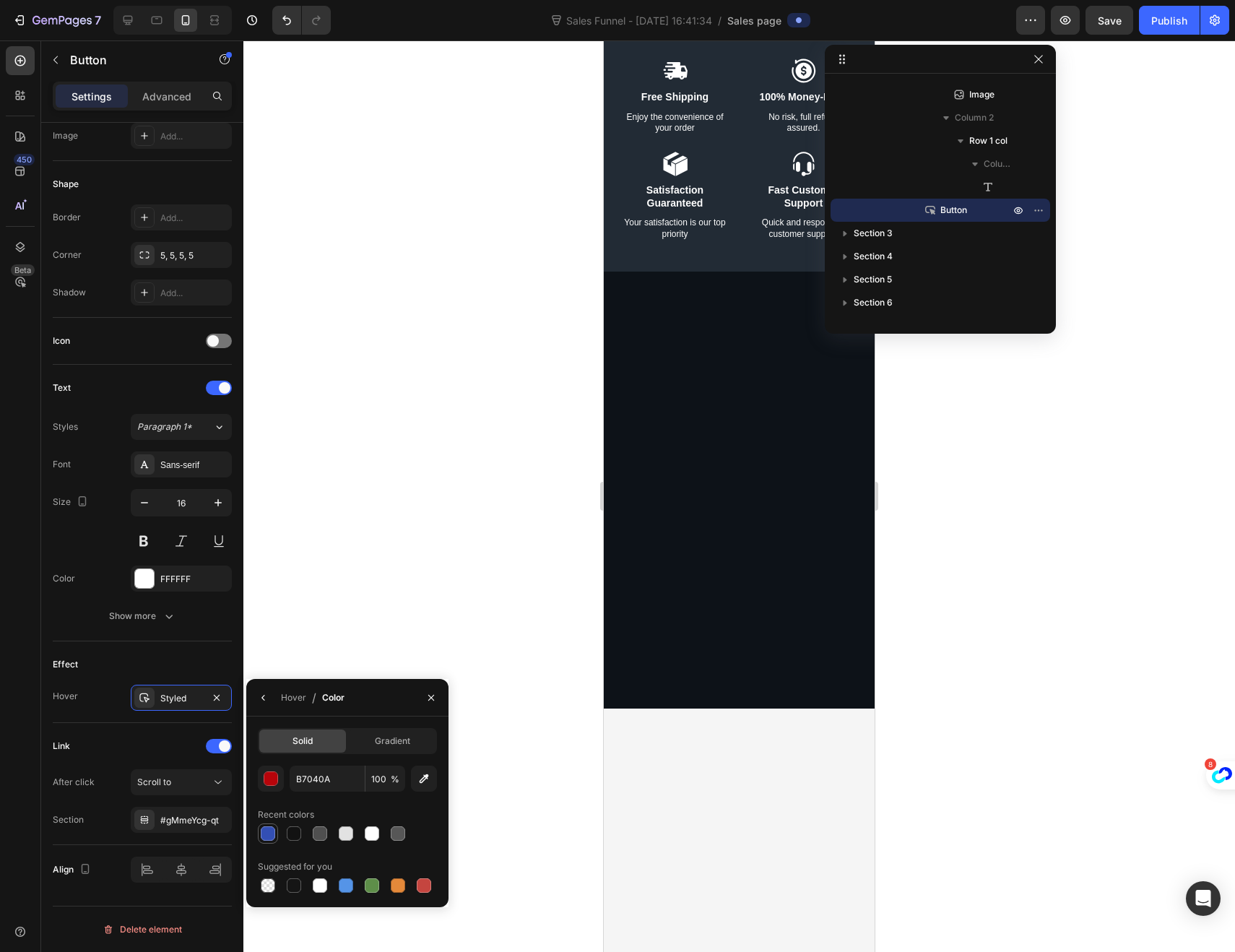
click at [265, 831] on div at bounding box center [268, 833] width 14 height 14
type input "334FB4"
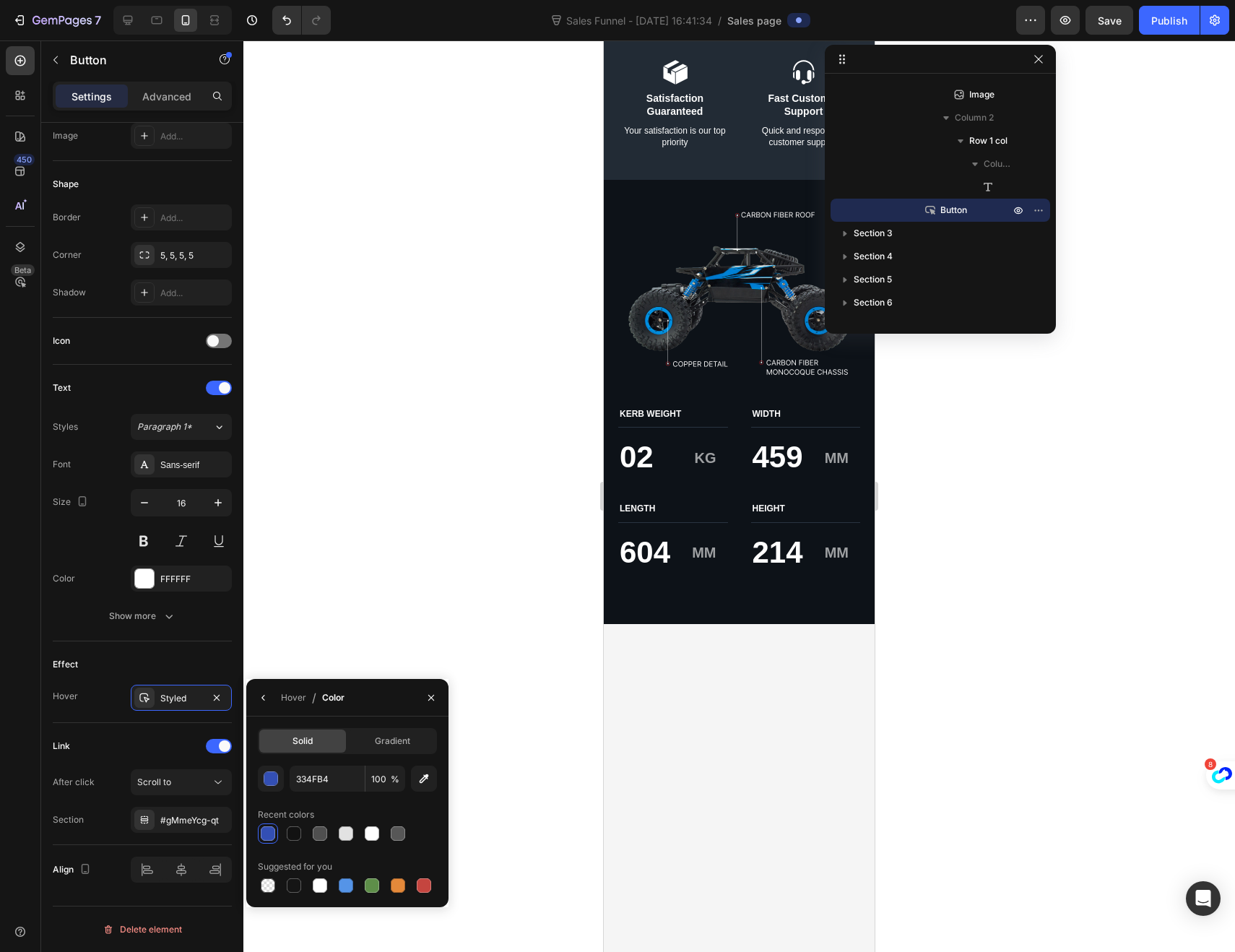
scroll to position [2107, 0]
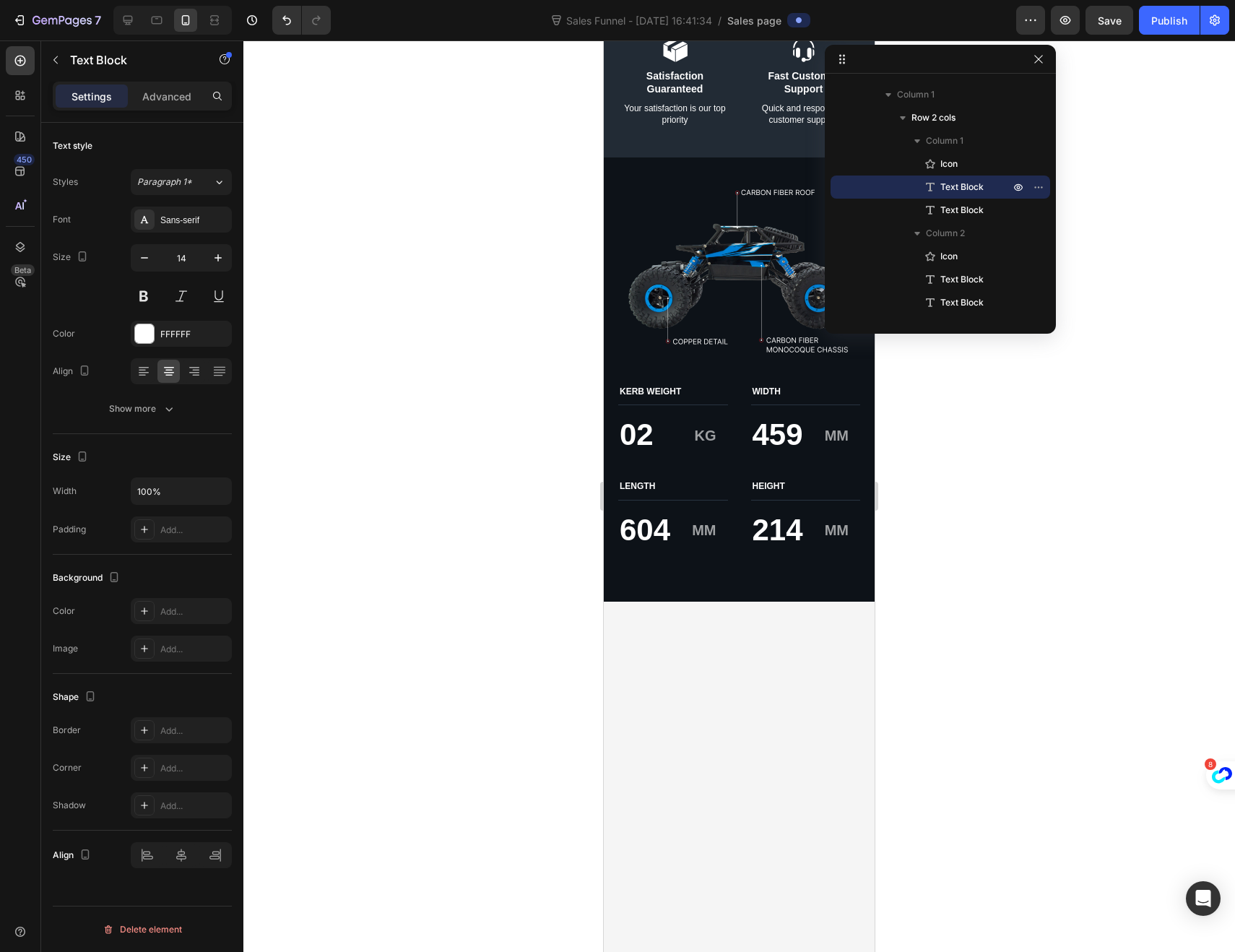
drag, startPoint x: 660, startPoint y: 676, endPoint x: 622, endPoint y: 676, distance: 38.0
click at [617, 157] on div "Icon Discreet Shipping Text Block 7 Enjoy the convenience of your order Text Bl…" at bounding box center [739, 35] width 271 height 244
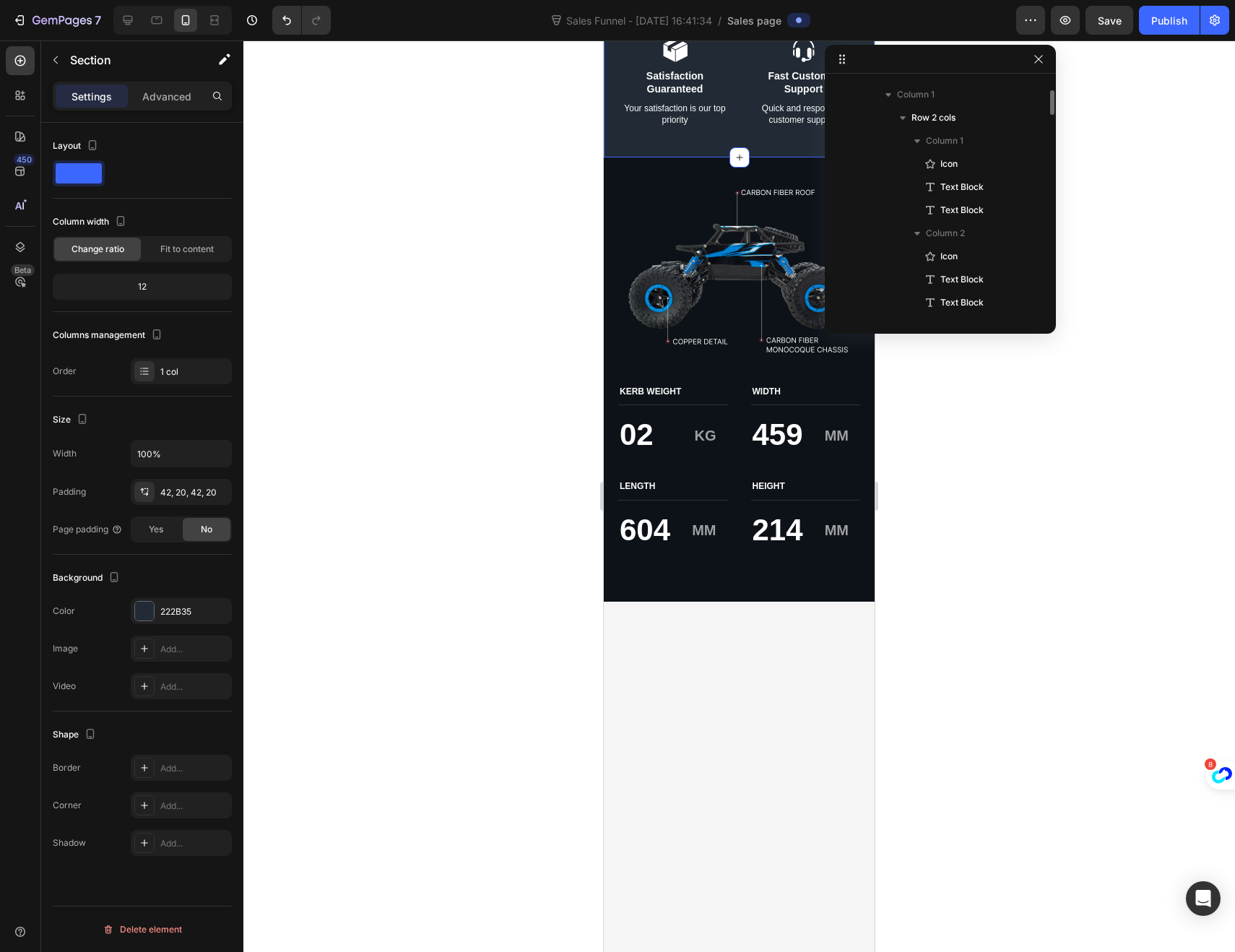
scroll to position [1637, 0]
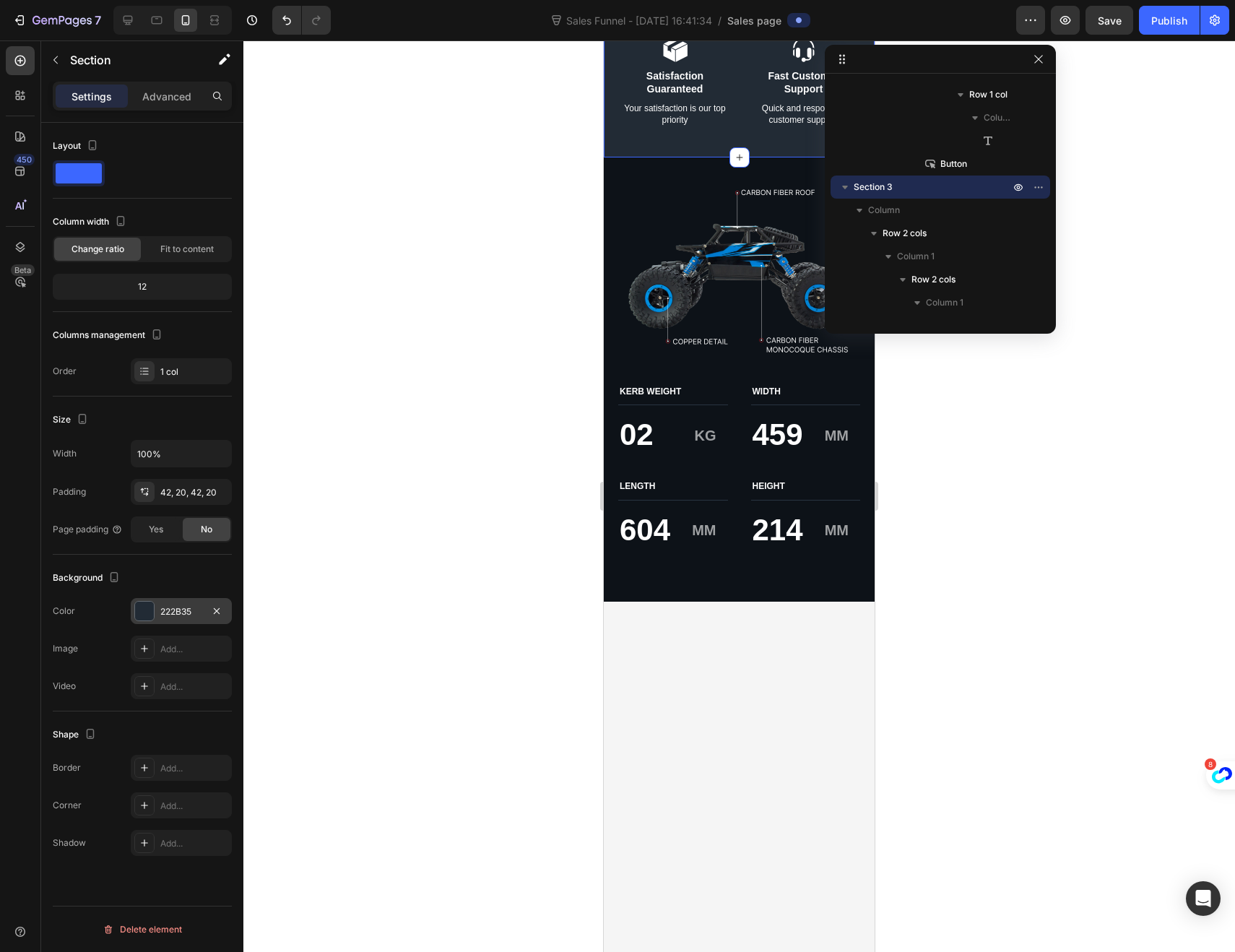
click at [141, 619] on div at bounding box center [145, 611] width 19 height 19
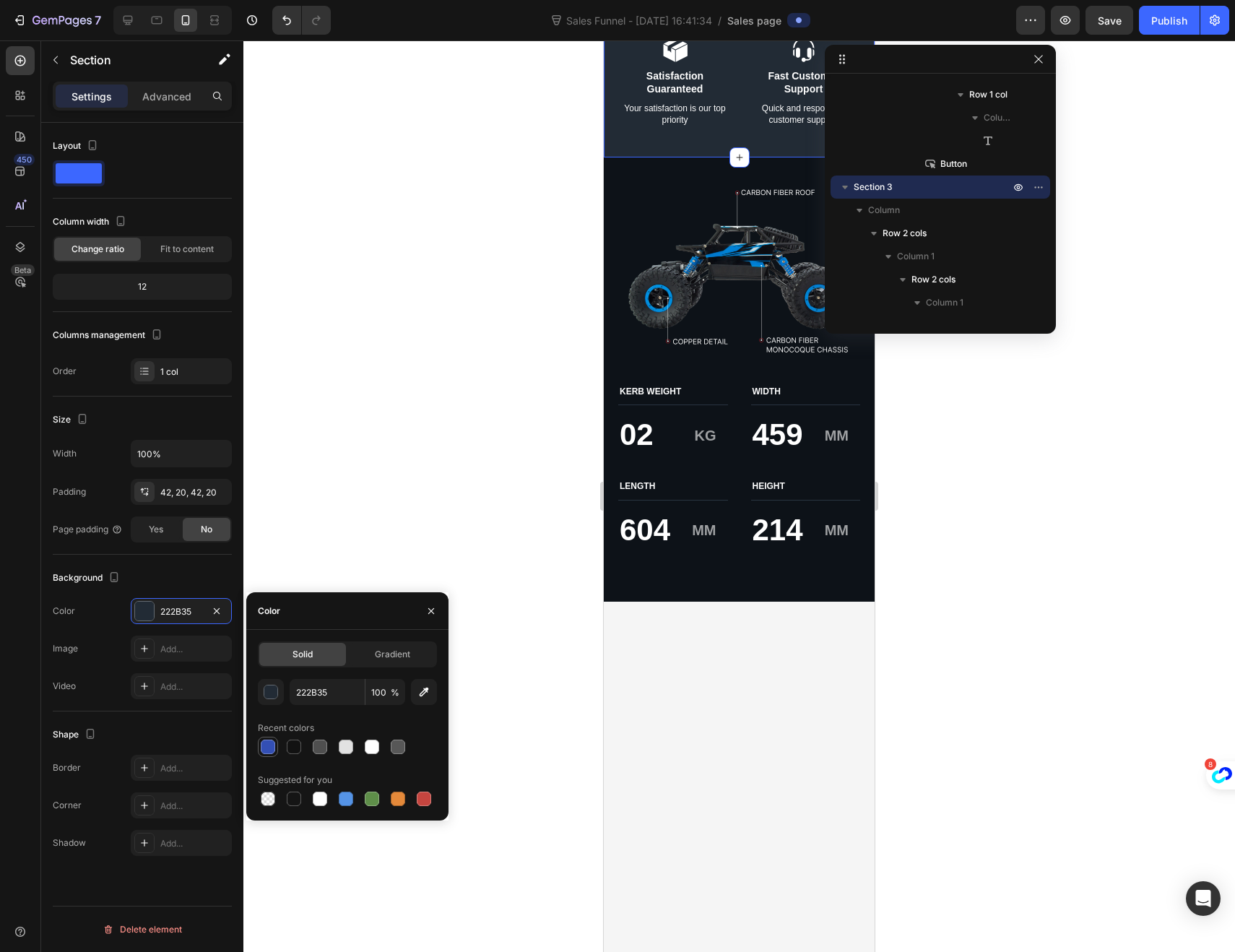
click at [262, 745] on div at bounding box center [268, 747] width 14 height 14
type input "334FB4"
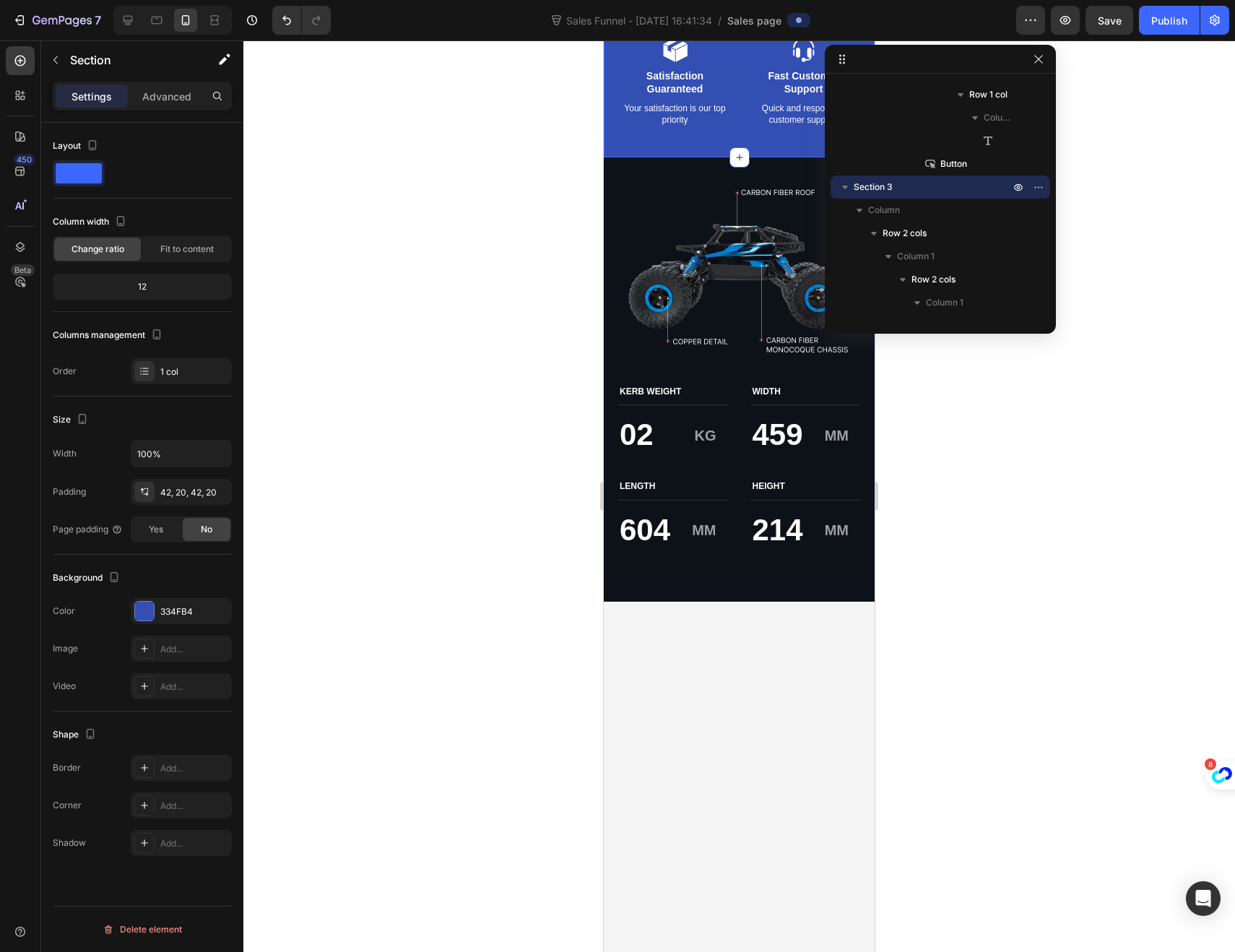
click at [177, 731] on div "Shape" at bounding box center [142, 734] width 179 height 23
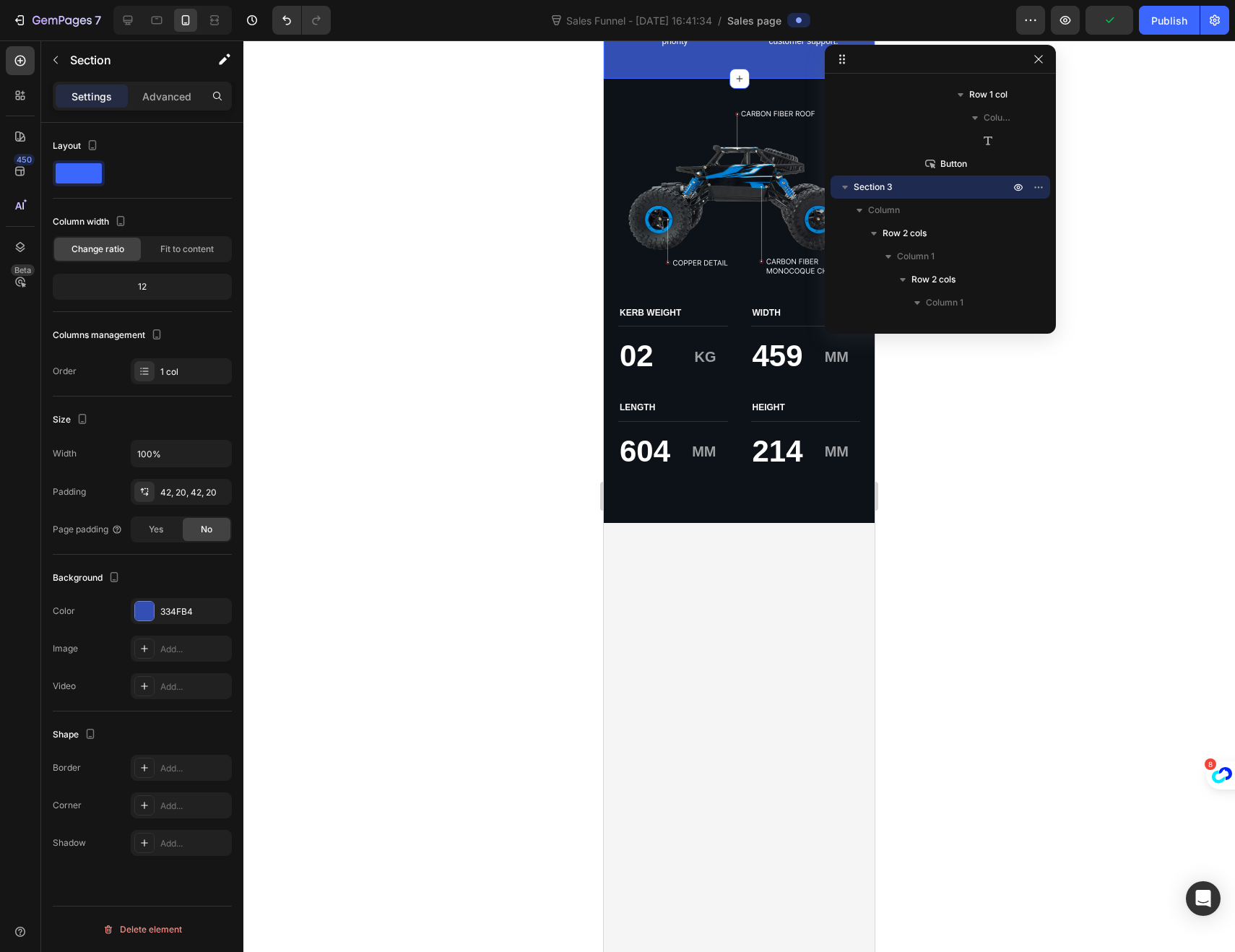
scroll to position [2201, 0]
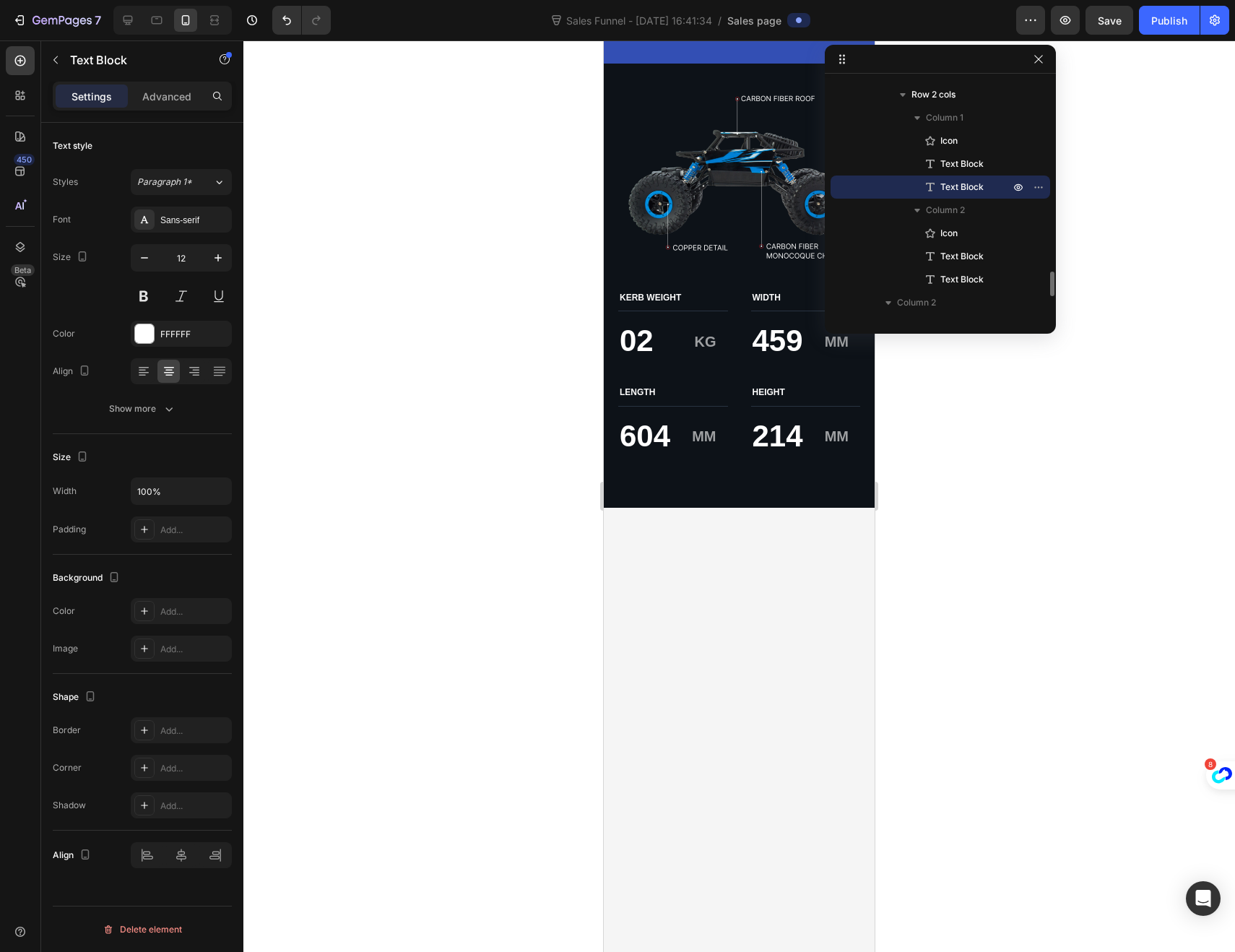
drag, startPoint x: 694, startPoint y: 610, endPoint x: 625, endPoint y: 599, distance: 69.9
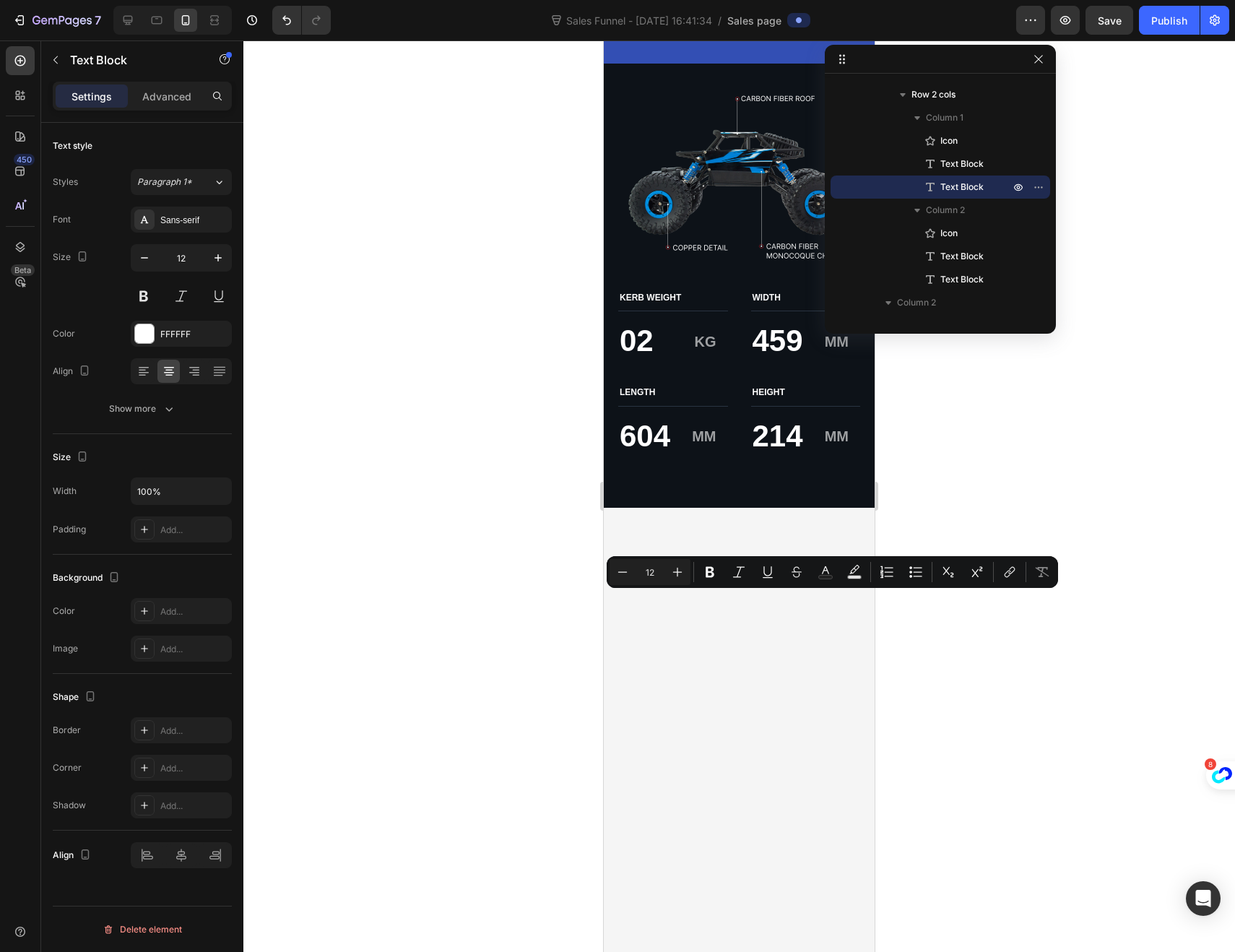
drag, startPoint x: 697, startPoint y: 607, endPoint x: 618, endPoint y: 602, distance: 79.2
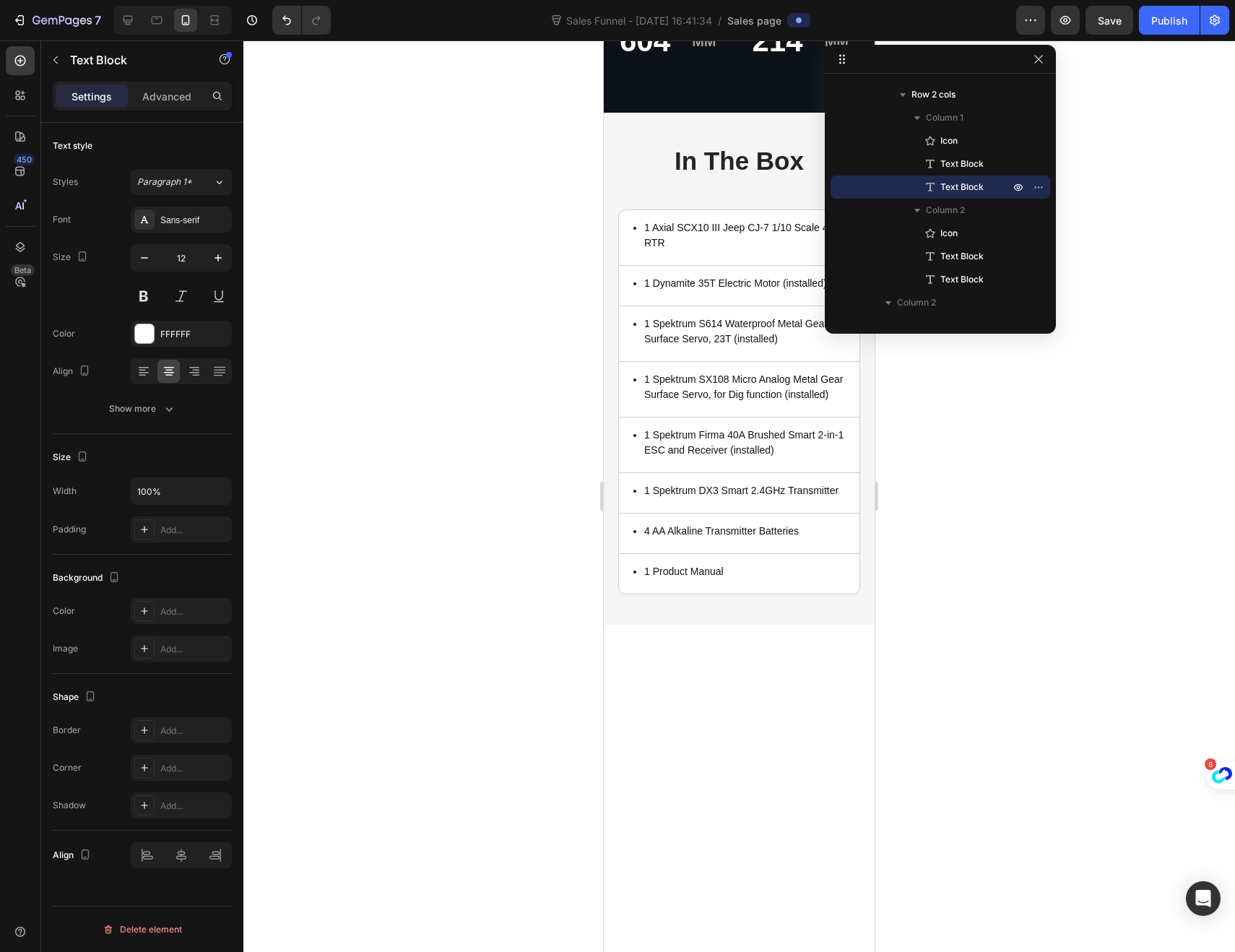
scroll to position [2597, 0]
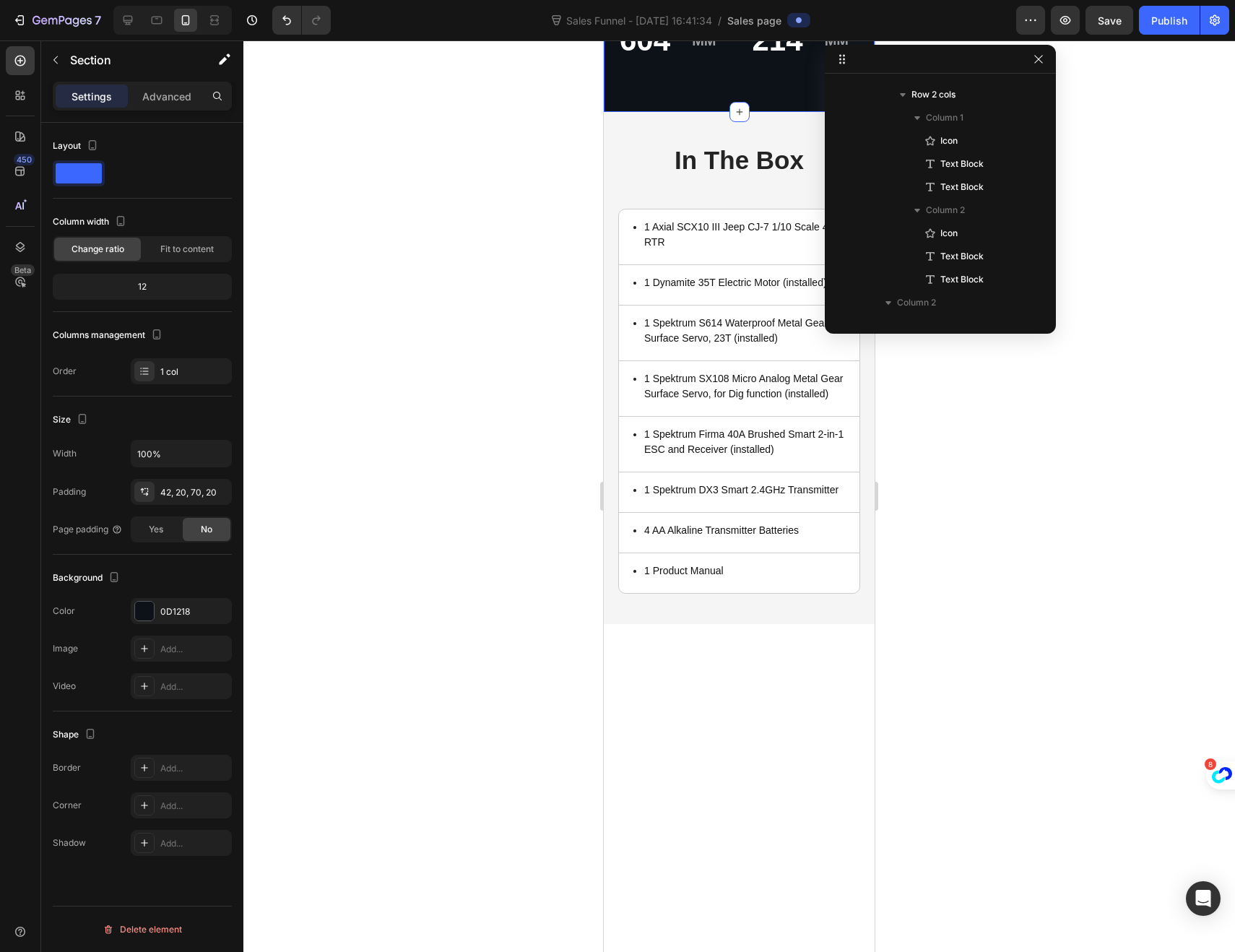
scroll to position [1984, 0]
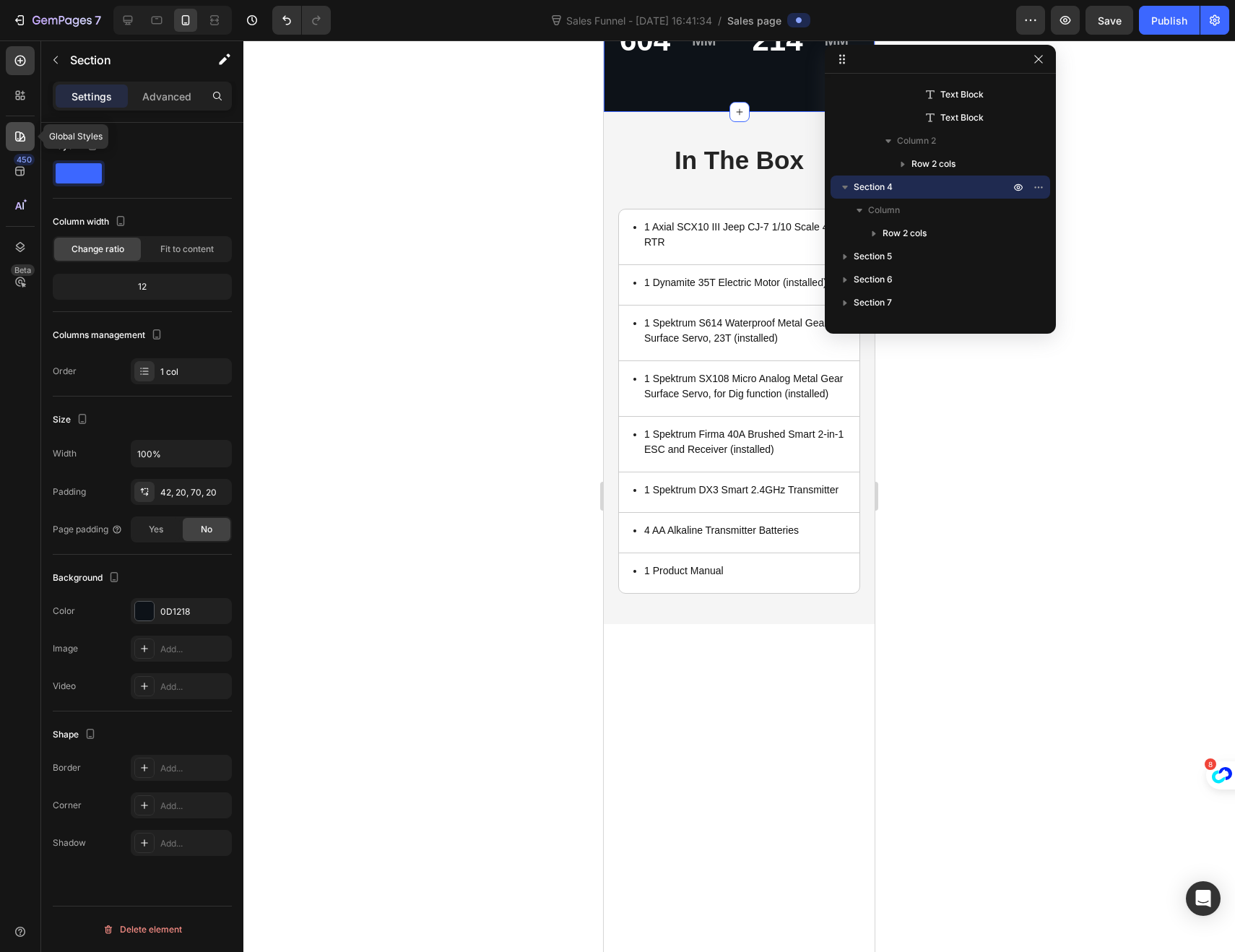
click at [14, 141] on icon at bounding box center [20, 137] width 14 height 14
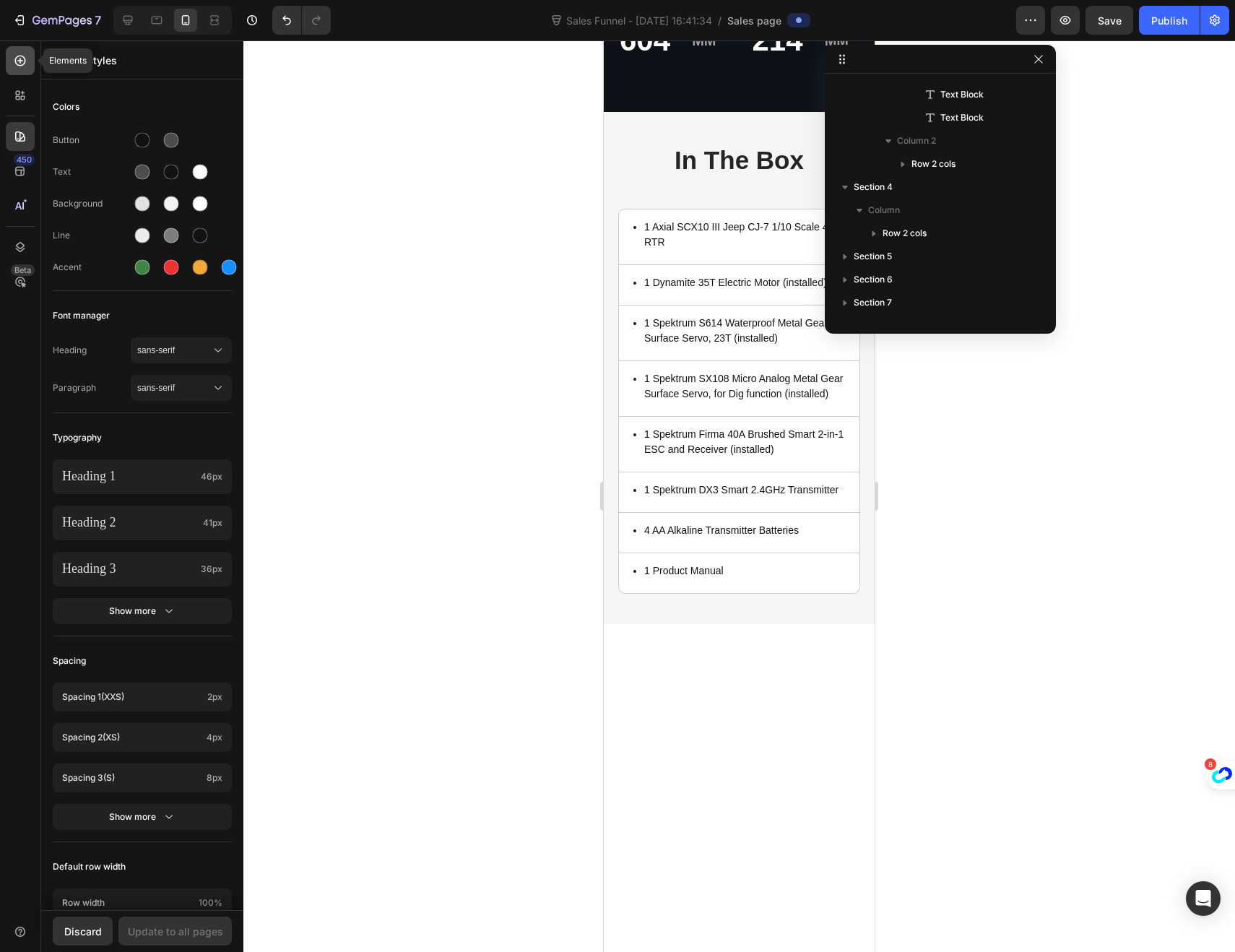
click at [23, 73] on div at bounding box center [20, 61] width 29 height 29
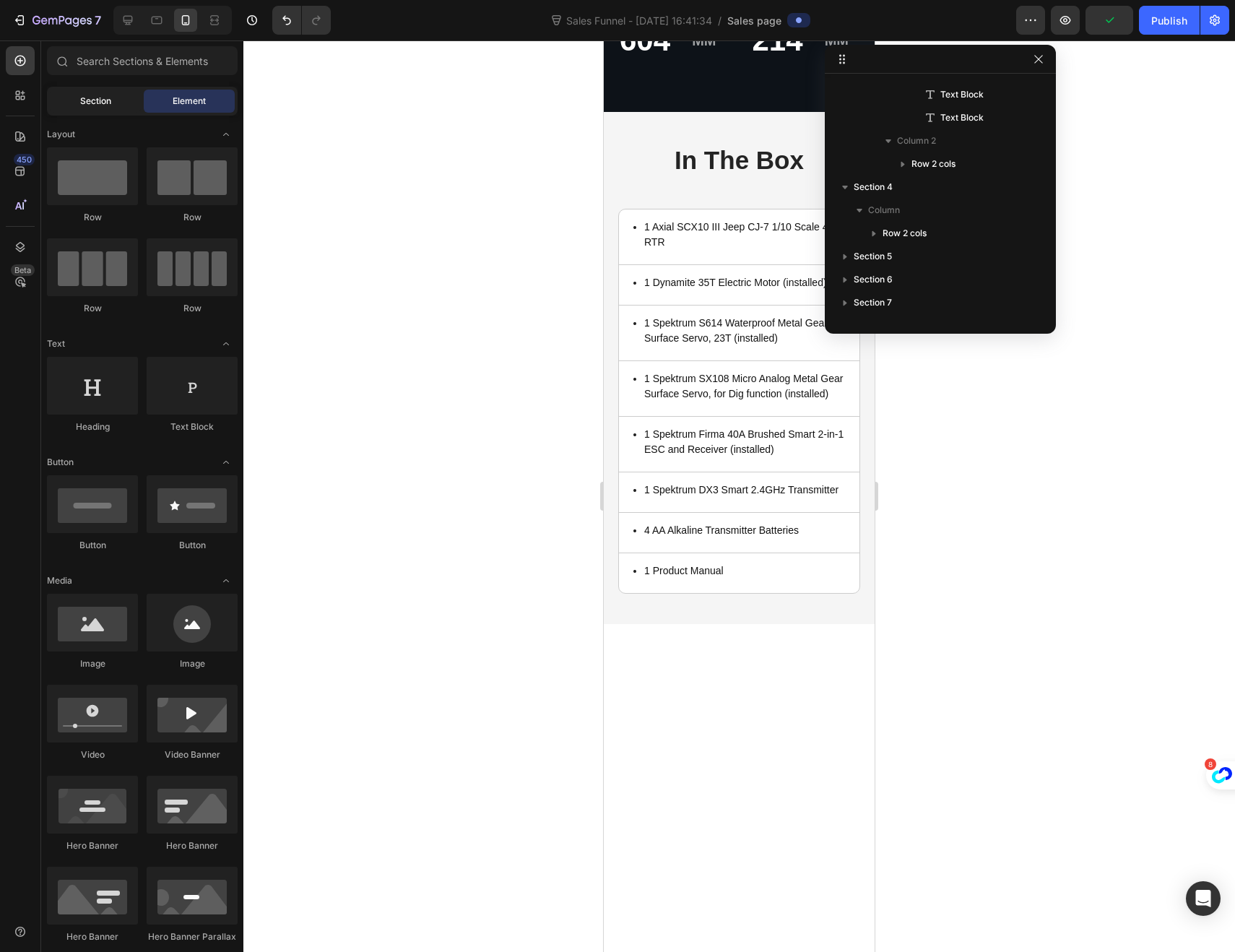
click at [93, 100] on span "Section" at bounding box center [95, 101] width 31 height 13
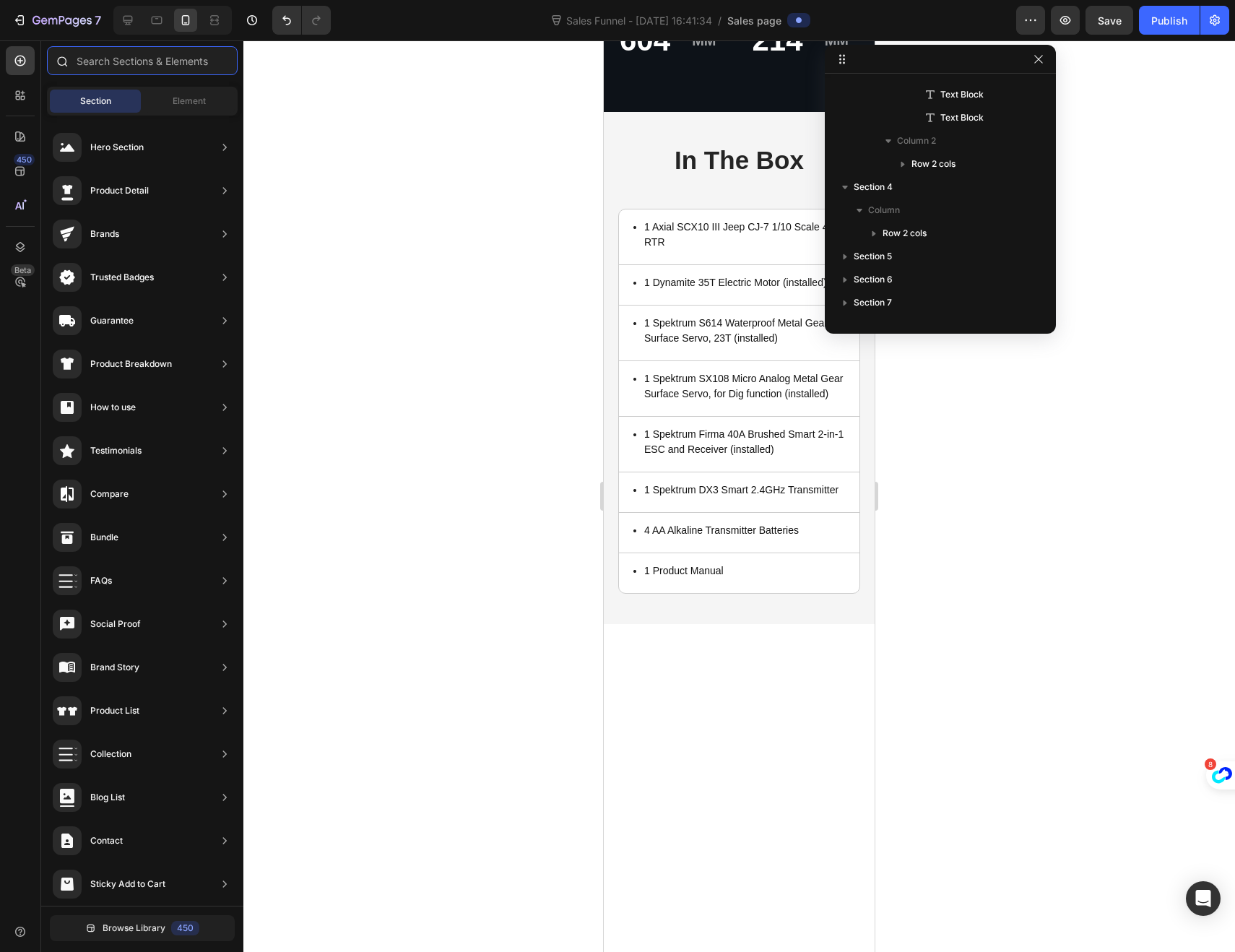
click at [114, 63] on input "text" at bounding box center [142, 61] width 191 height 29
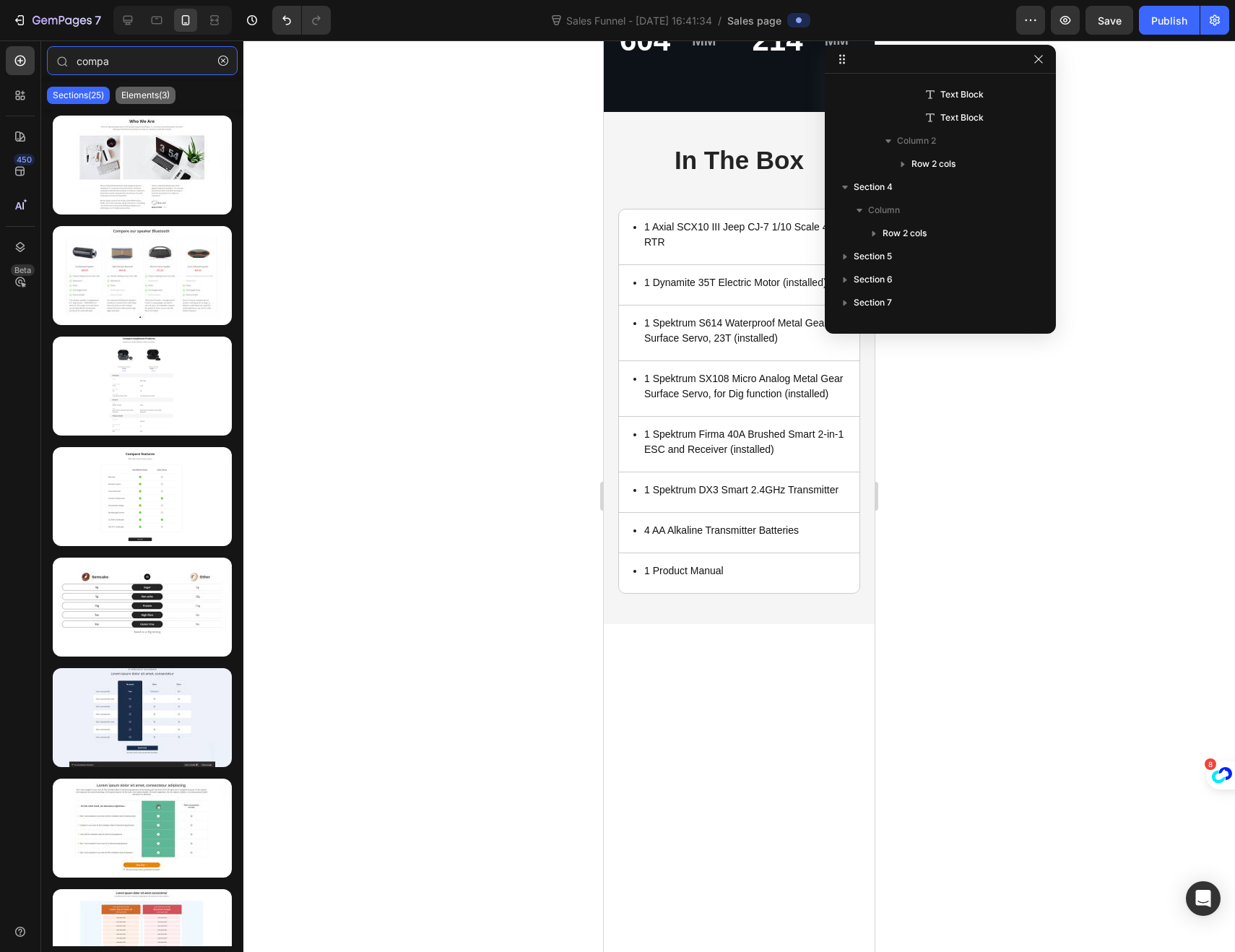
type input "compa"
click at [153, 93] on p "Elements(3)" at bounding box center [145, 95] width 49 height 11
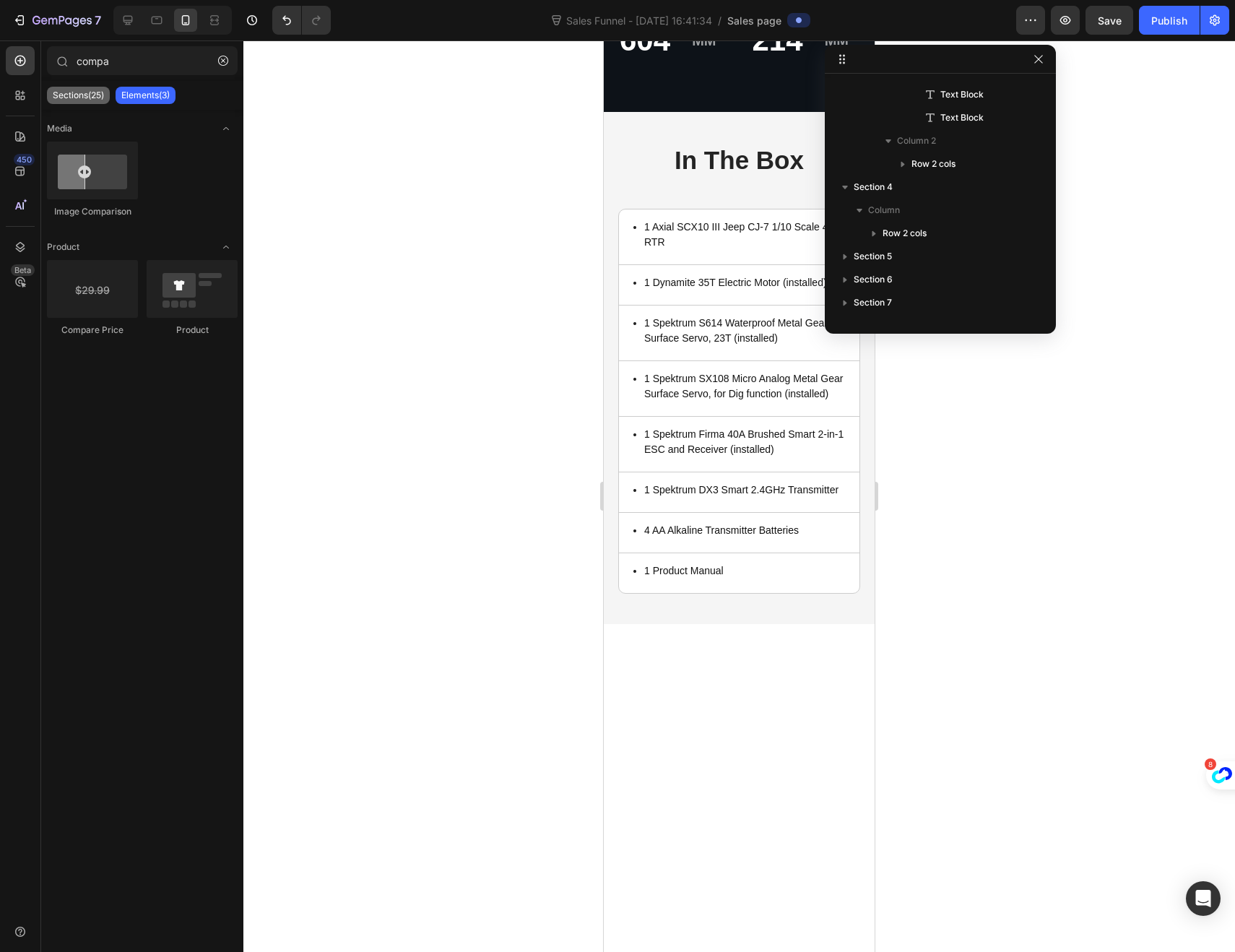
click at [86, 94] on p "Sections(25)" at bounding box center [78, 95] width 51 height 11
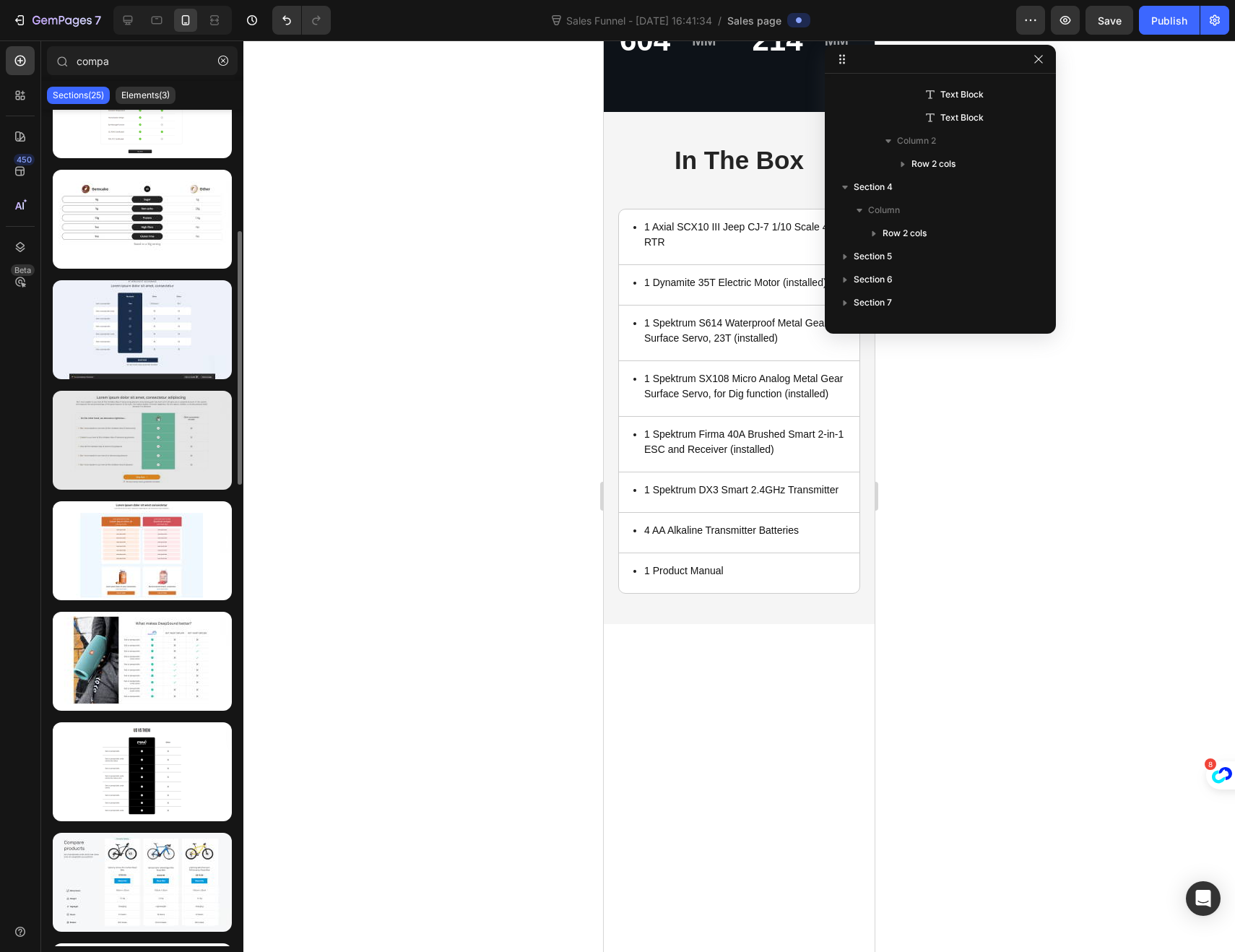
scroll to position [486, 0]
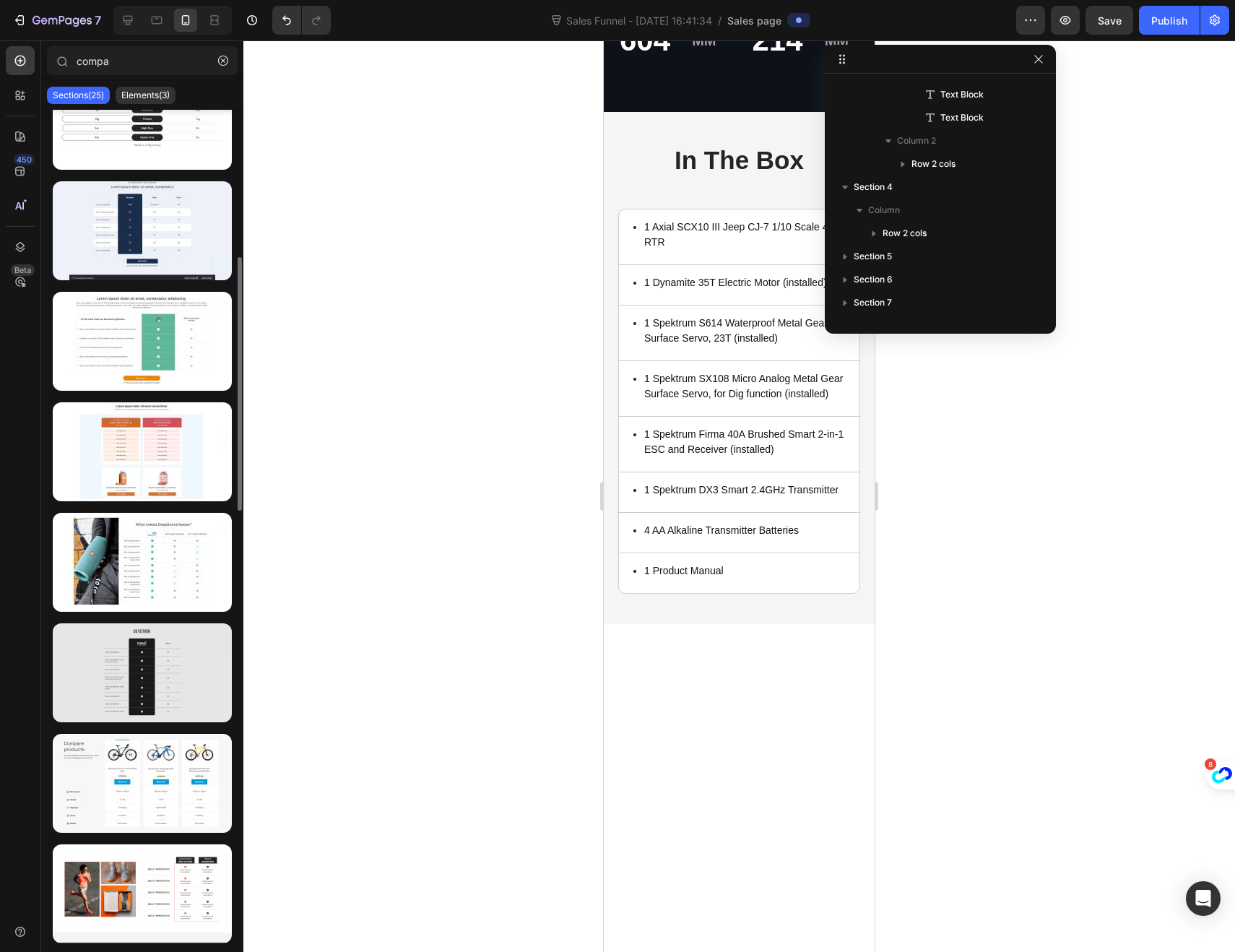
click at [101, 672] on div at bounding box center [142, 672] width 179 height 99
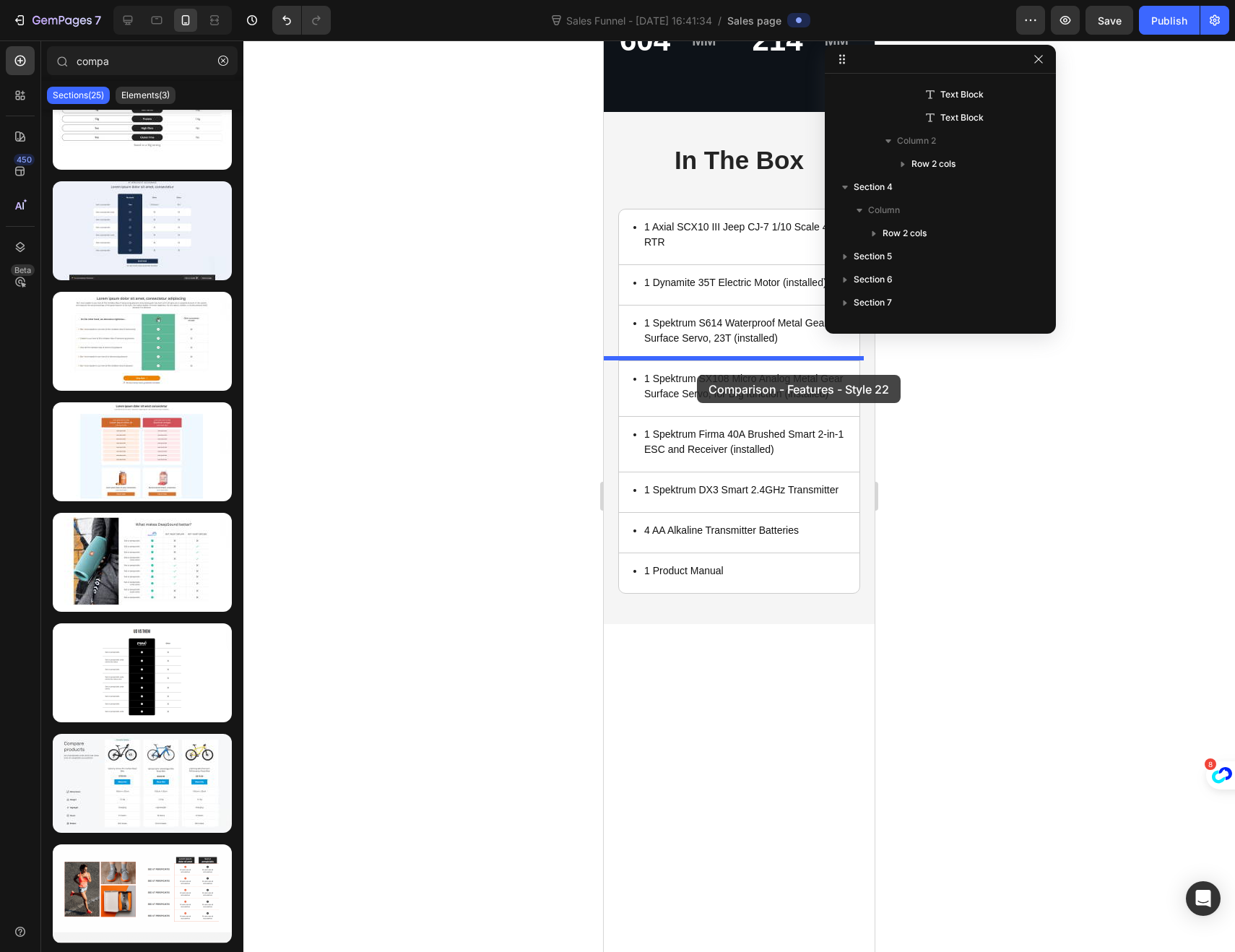
drag, startPoint x: 736, startPoint y: 732, endPoint x: 697, endPoint y: 375, distance: 359.1
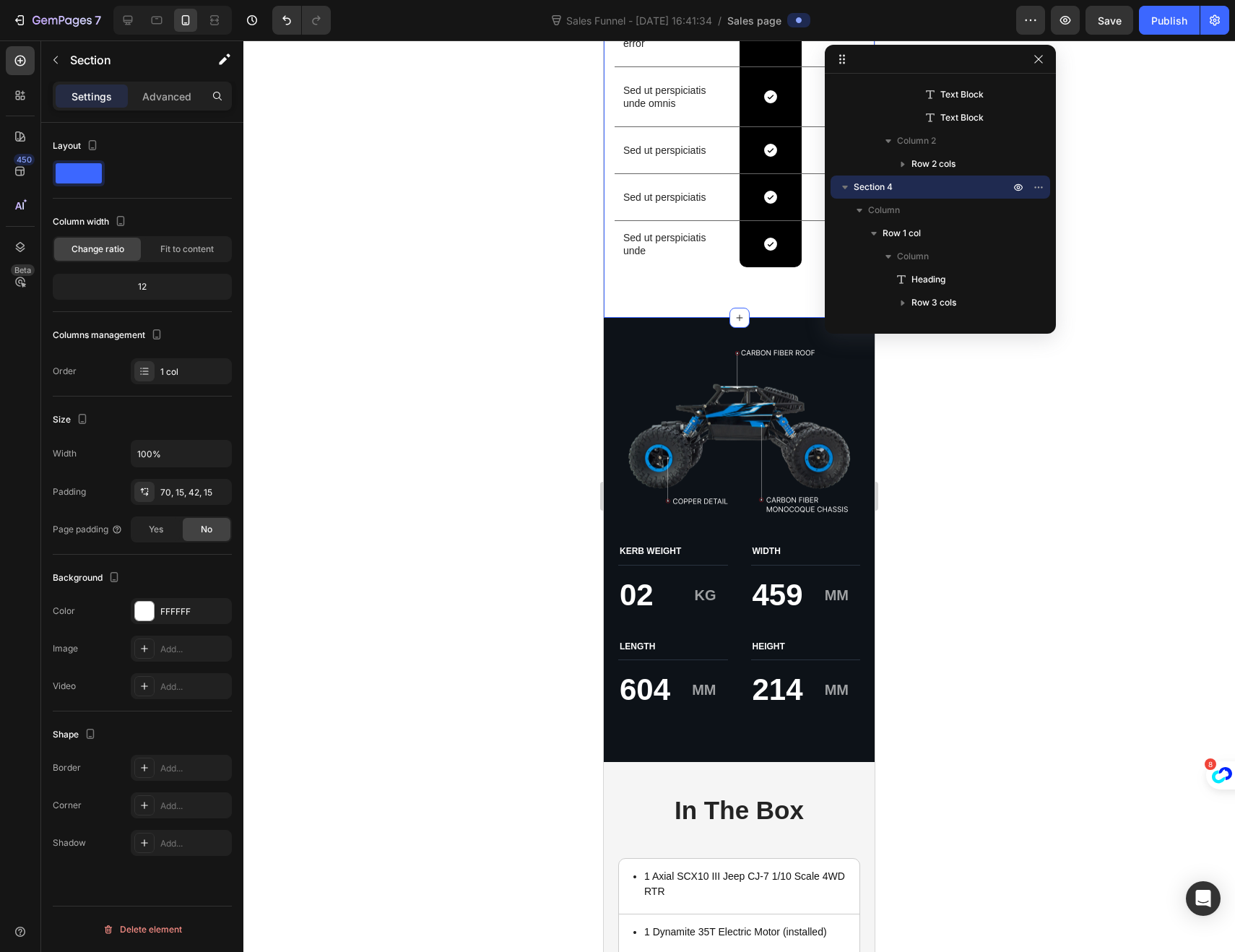
scroll to position [2600, 0]
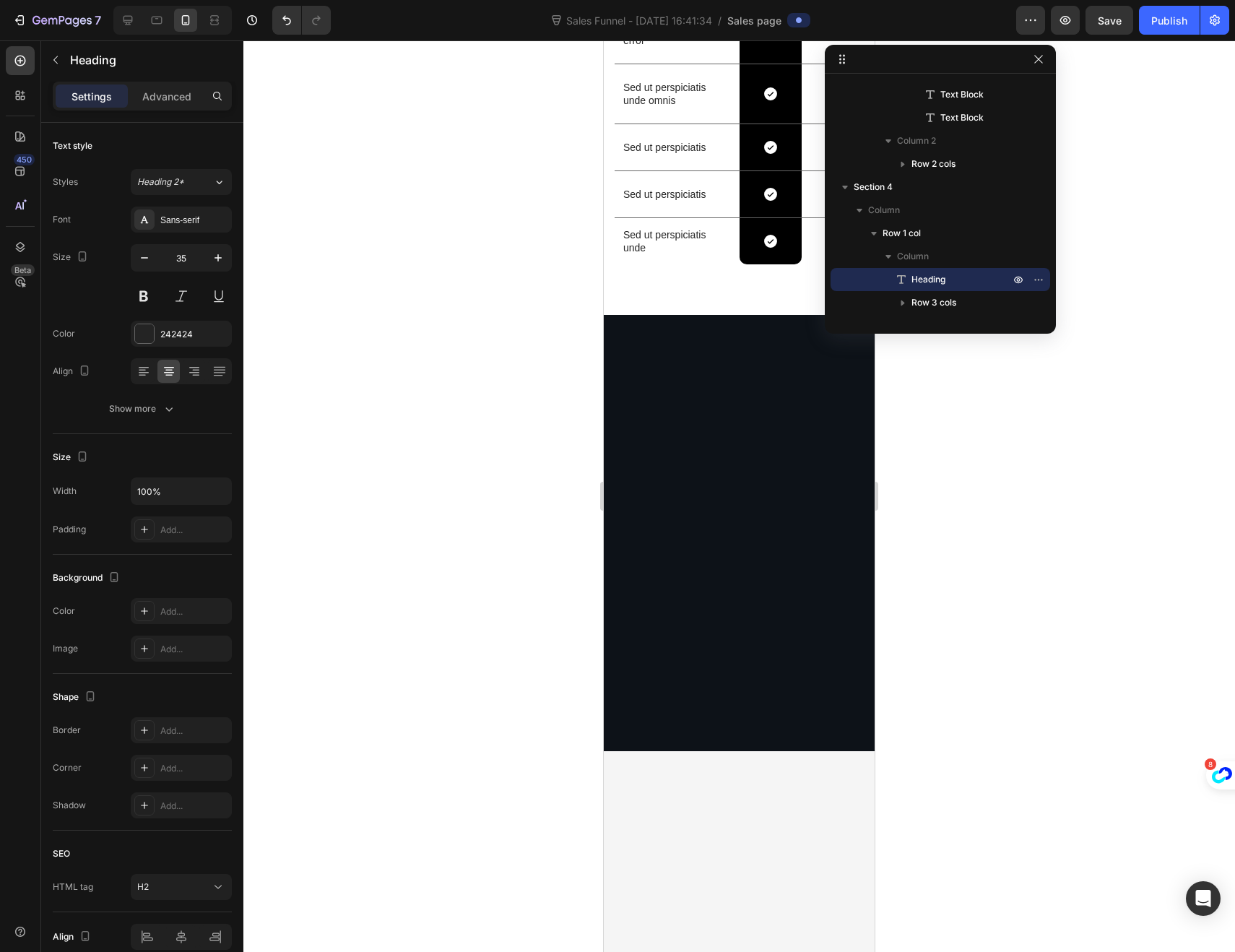
drag, startPoint x: 818, startPoint y: 423, endPoint x: 660, endPoint y: 426, distance: 158.0
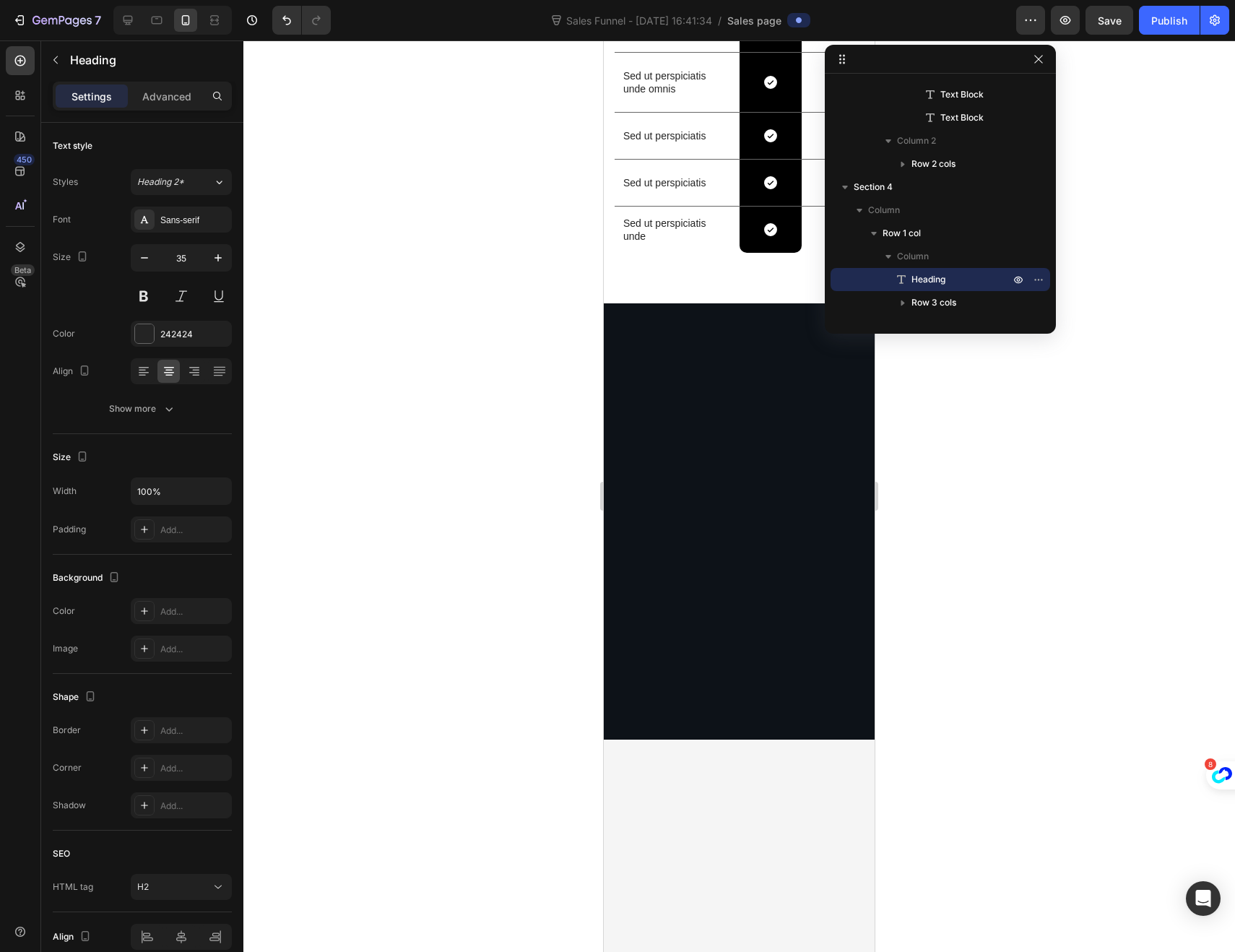
scroll to position [2620, 0]
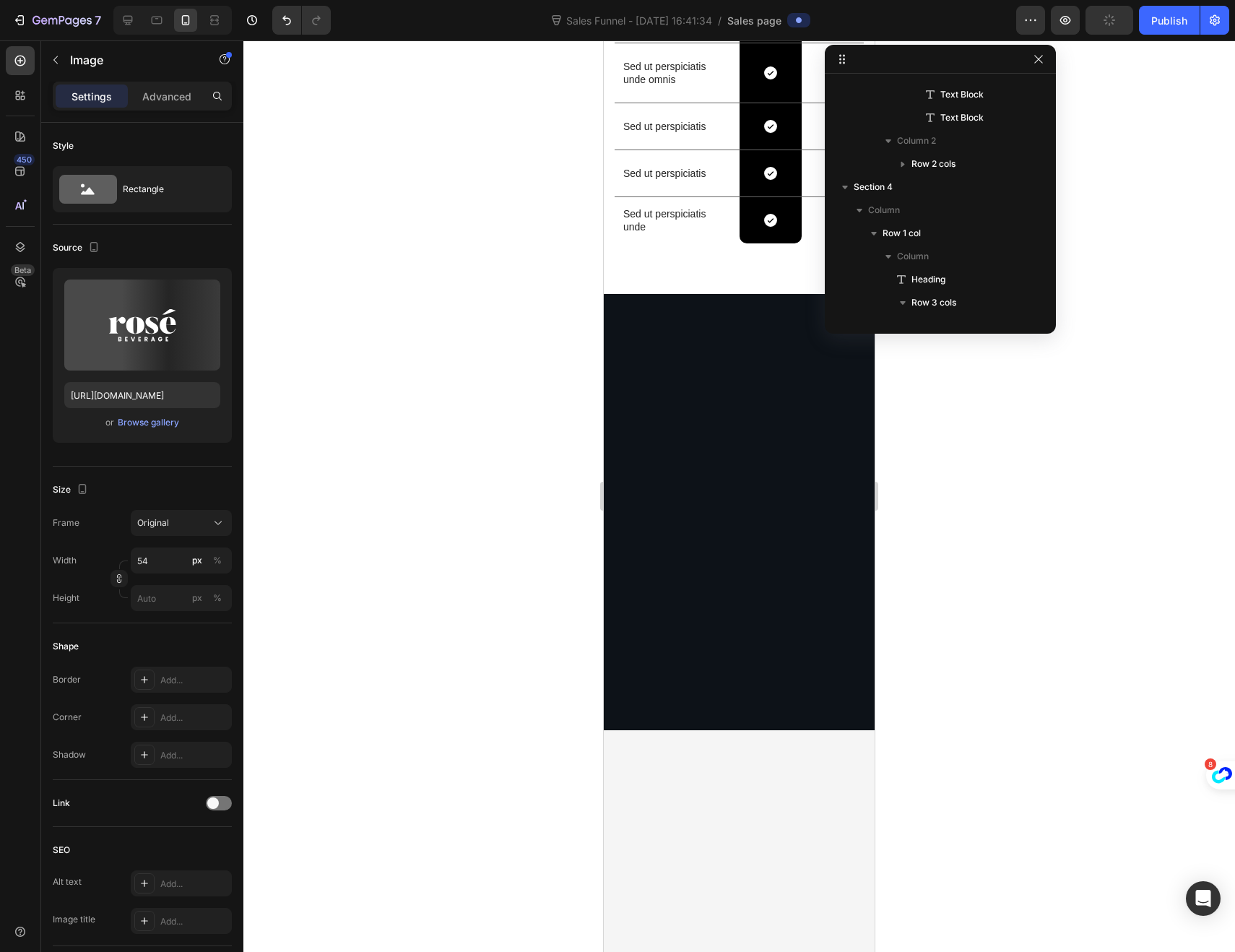
scroll to position [2232, 0]
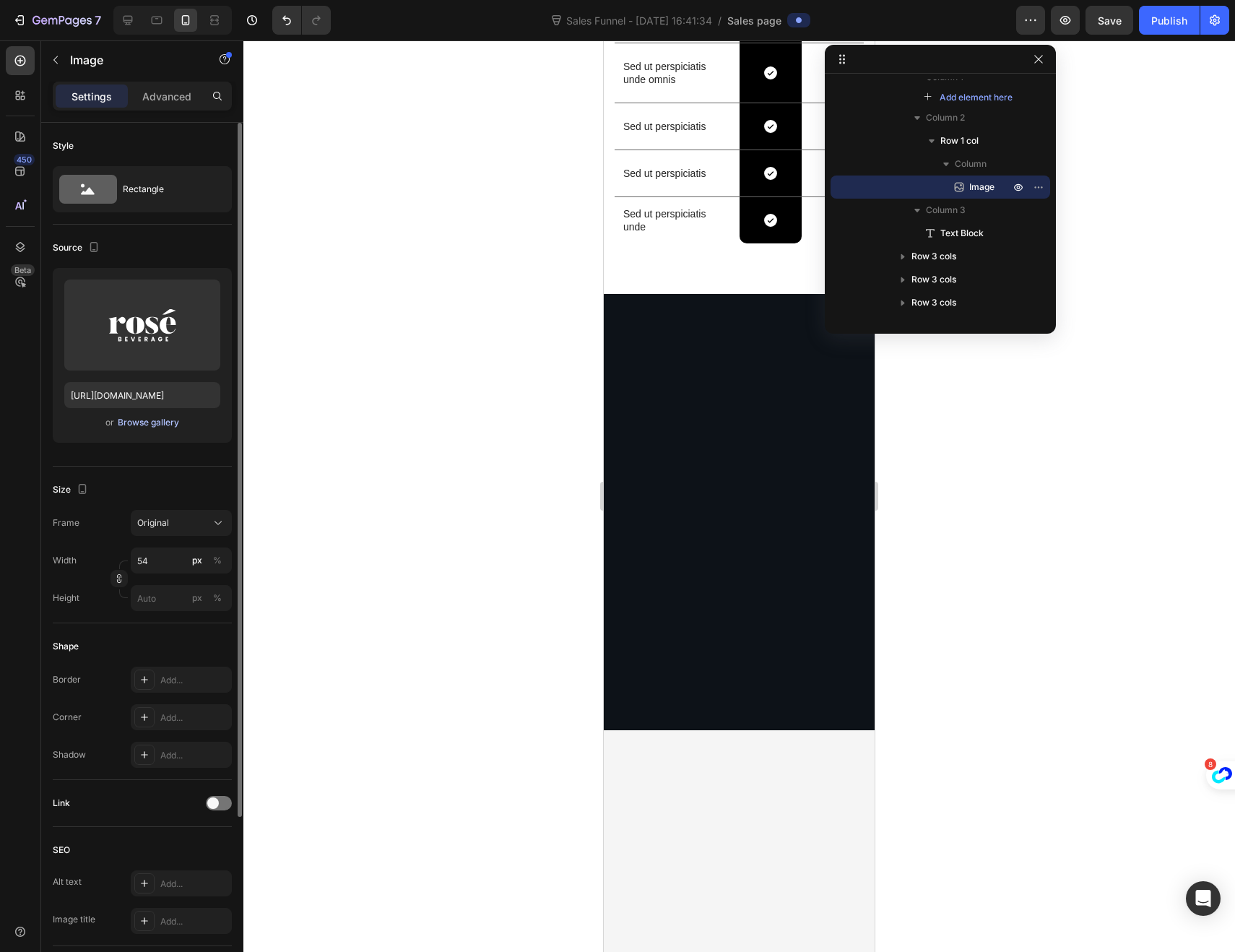
click at [140, 422] on div "Browse gallery" at bounding box center [148, 422] width 62 height 13
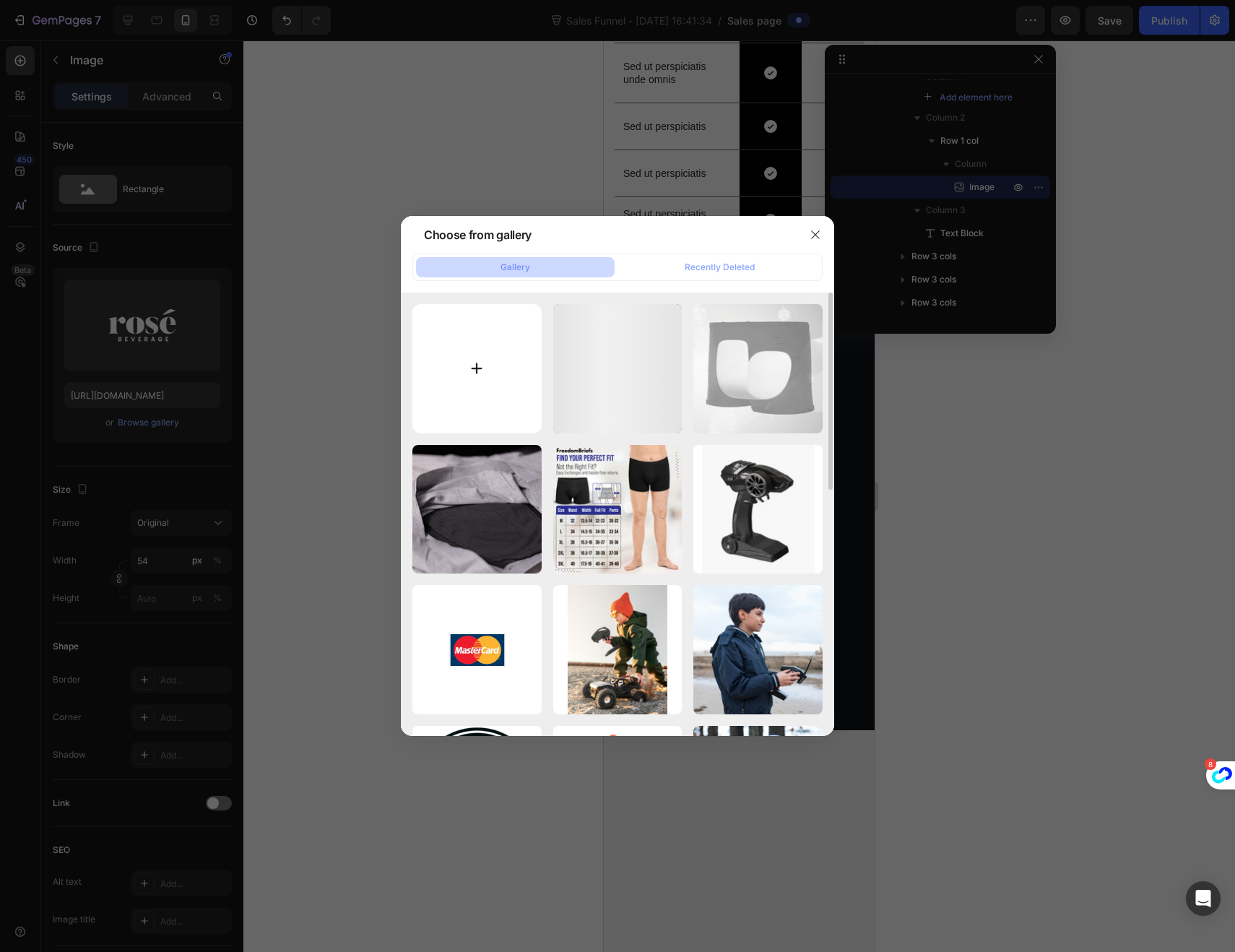
click at [483, 368] on input "file" at bounding box center [477, 369] width 129 height 129
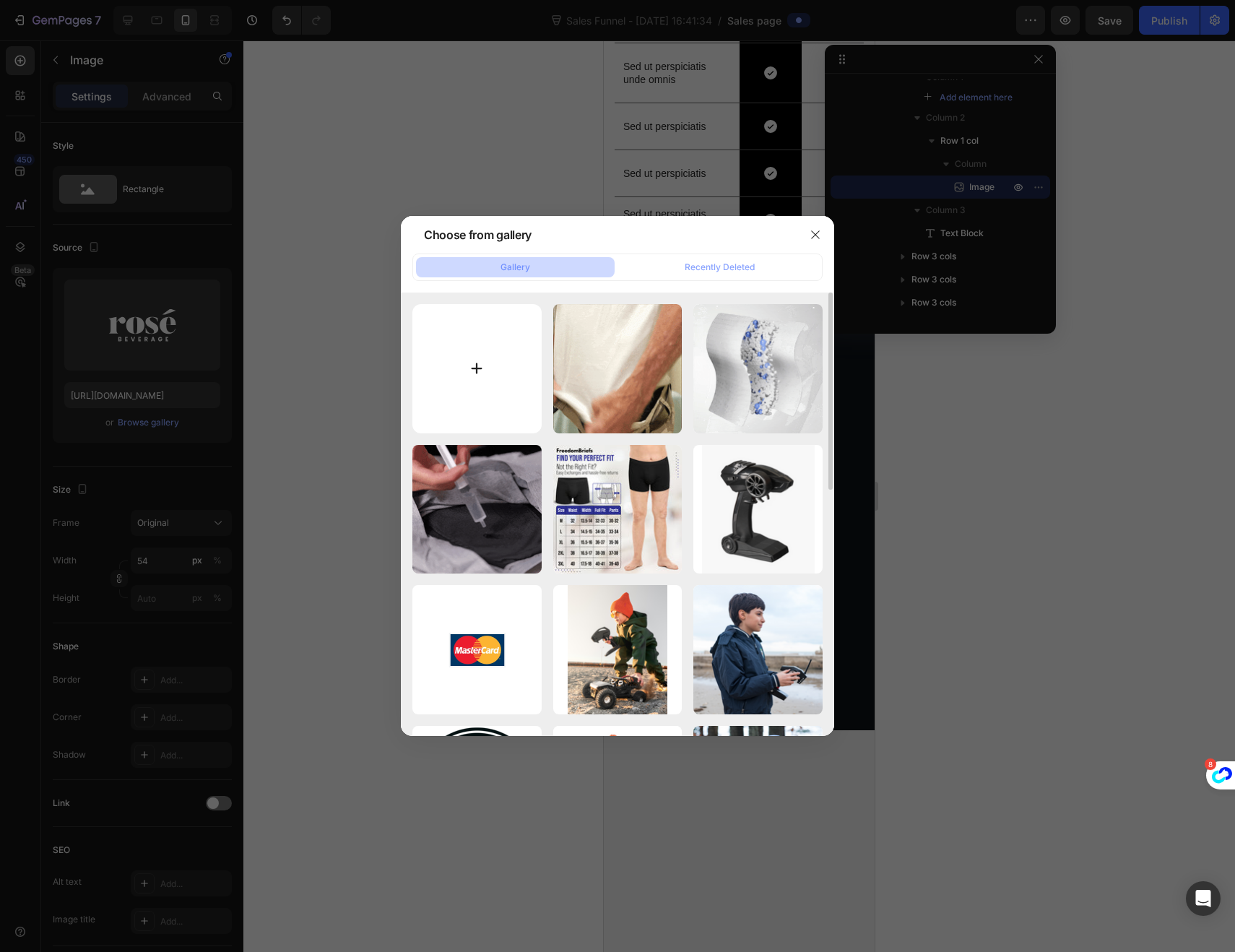
type input "C:\fakepath\Ultra-Absorbent Incontinence Underwear-02.jpg"
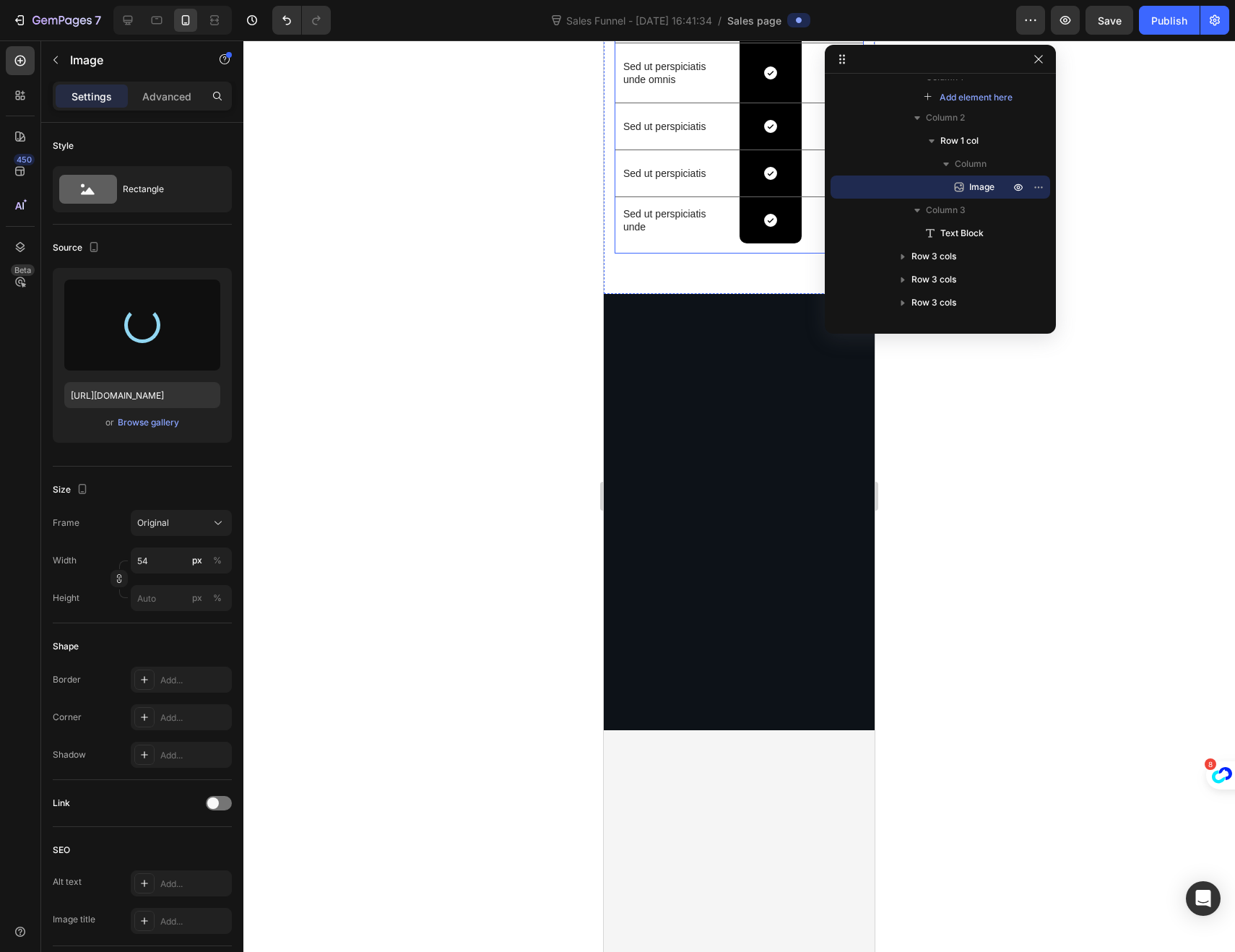
type input "[URL][DOMAIN_NAME]"
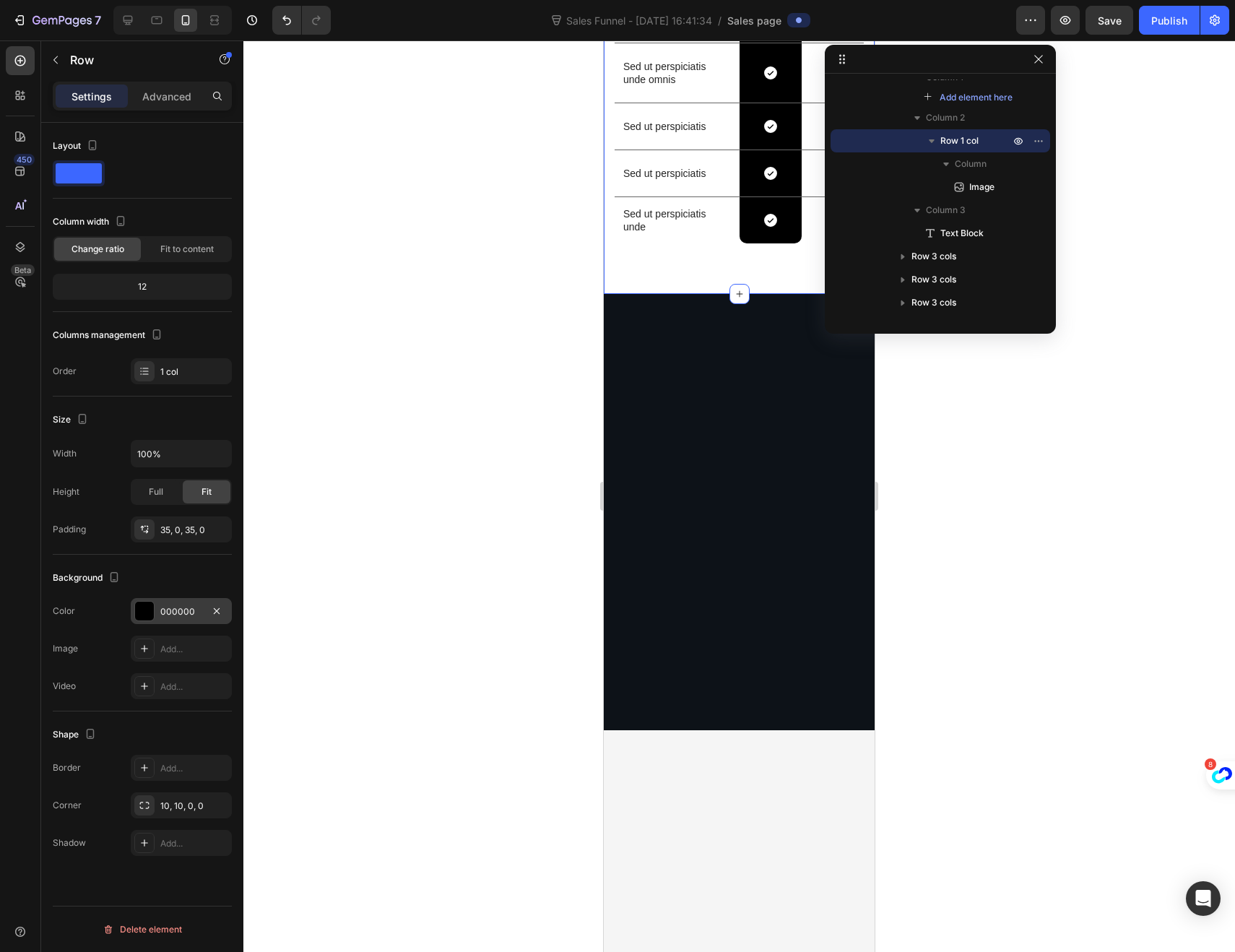
click at [149, 606] on div at bounding box center [145, 611] width 19 height 19
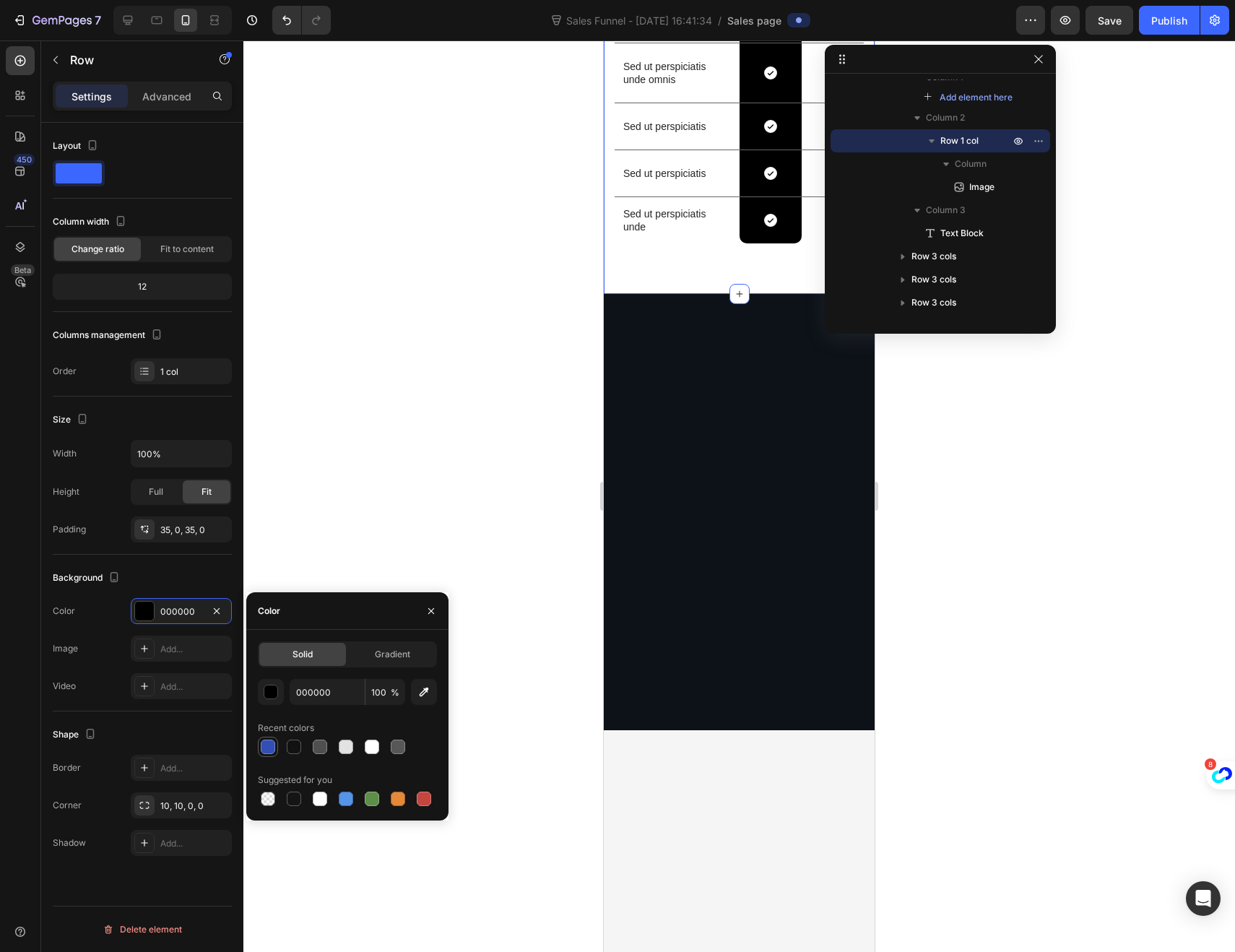
click at [268, 740] on div at bounding box center [268, 747] width 14 height 14
type input "334FB4"
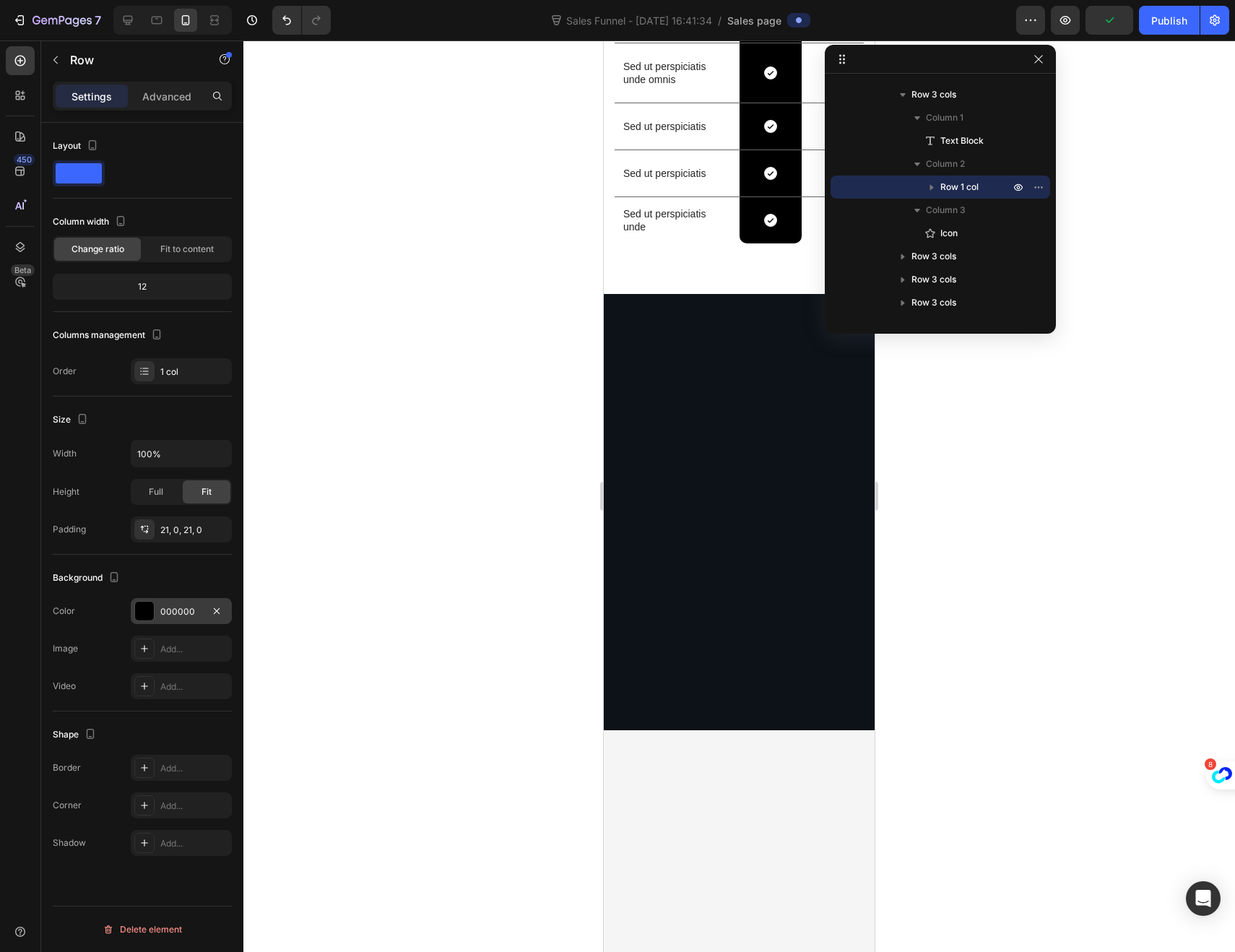
click at [143, 616] on div at bounding box center [145, 611] width 19 height 19
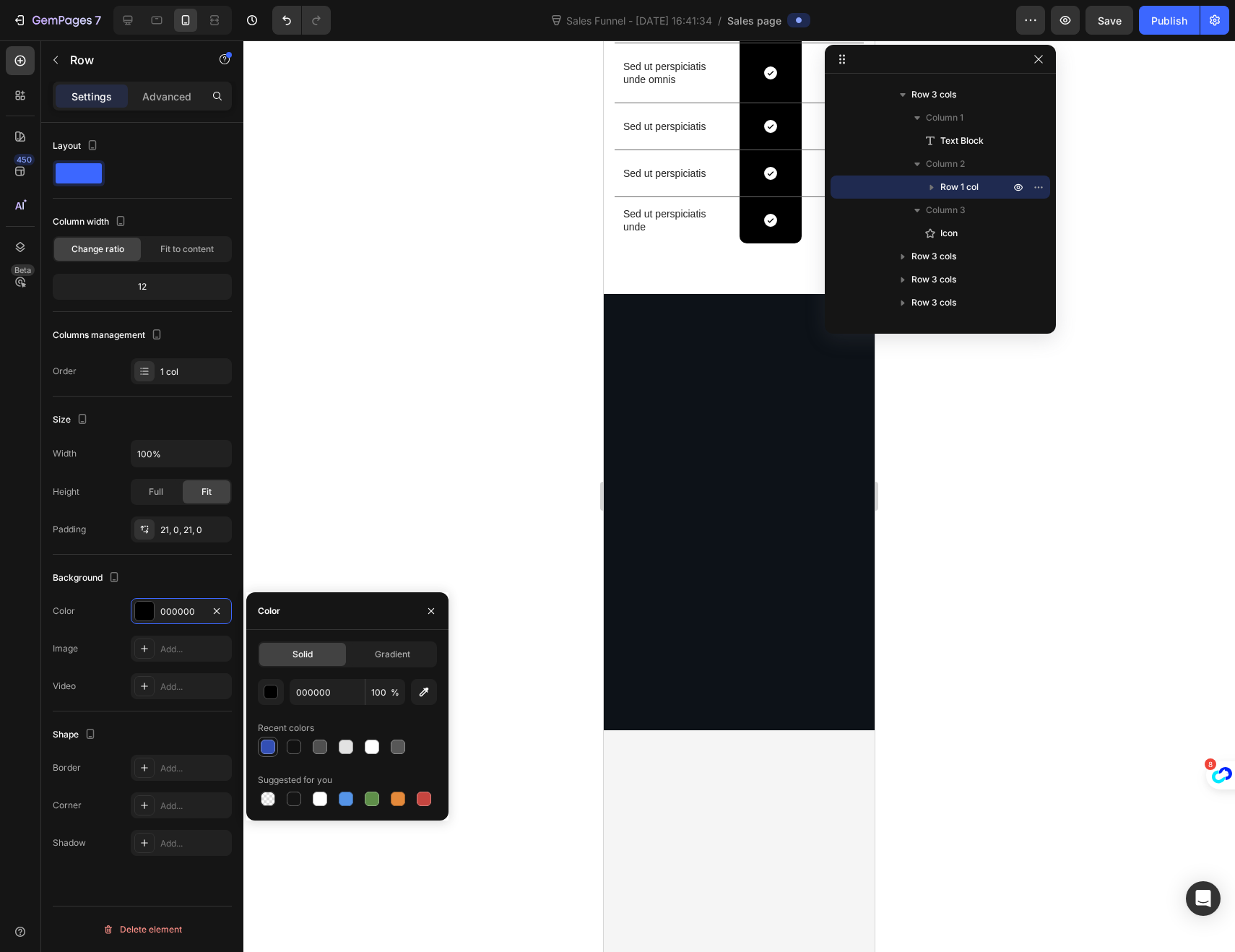
click at [262, 738] on div at bounding box center [268, 747] width 18 height 18
type input "334FB4"
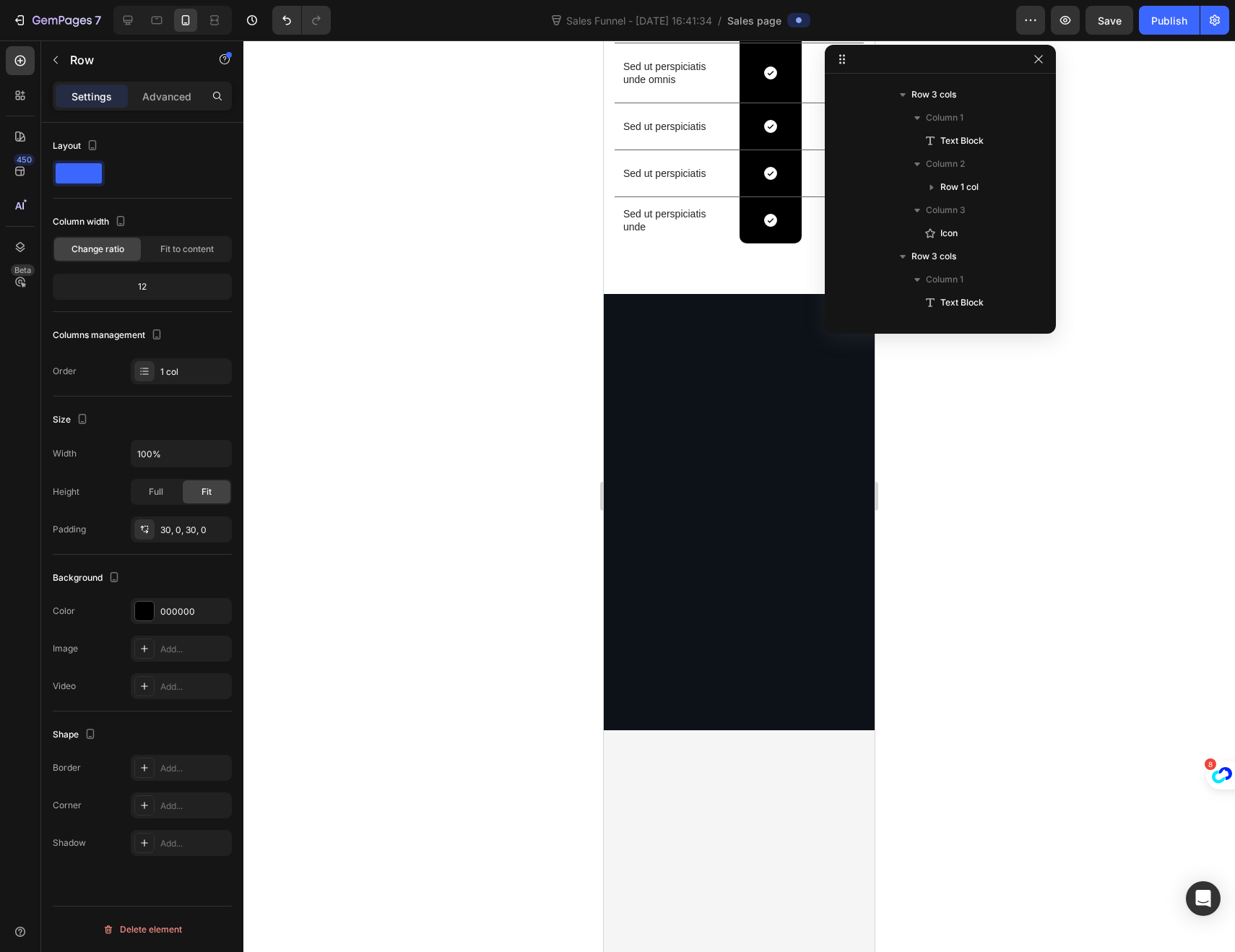
scroll to position [2556, 0]
click at [145, 618] on div at bounding box center [145, 611] width 19 height 19
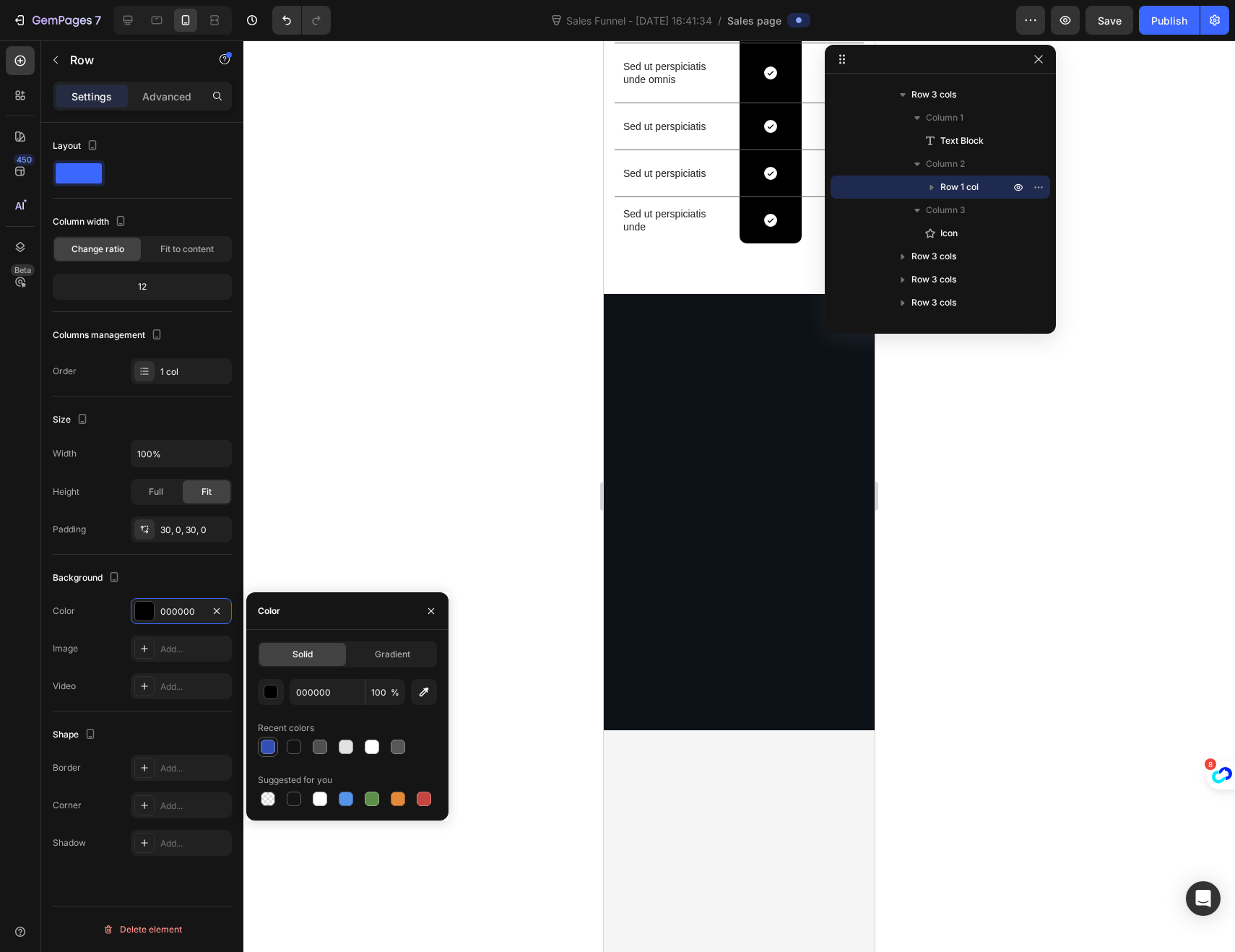
click at [266, 747] on div at bounding box center [268, 747] width 14 height 14
type input "334FB4"
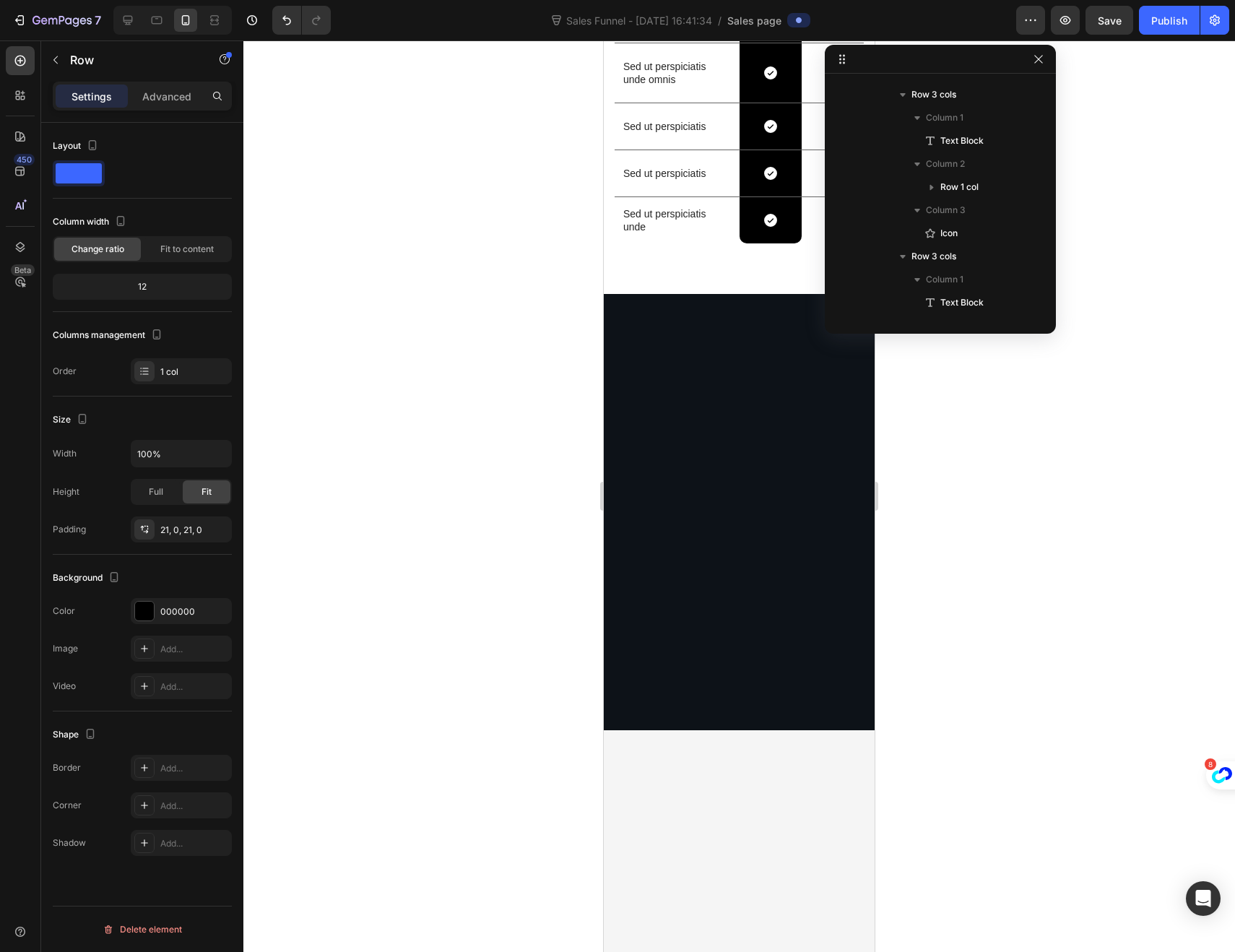
scroll to position [2718, 0]
drag, startPoint x: 135, startPoint y: 610, endPoint x: 144, endPoint y: 613, distance: 9.5
click at [135, 609] on div at bounding box center [145, 611] width 19 height 19
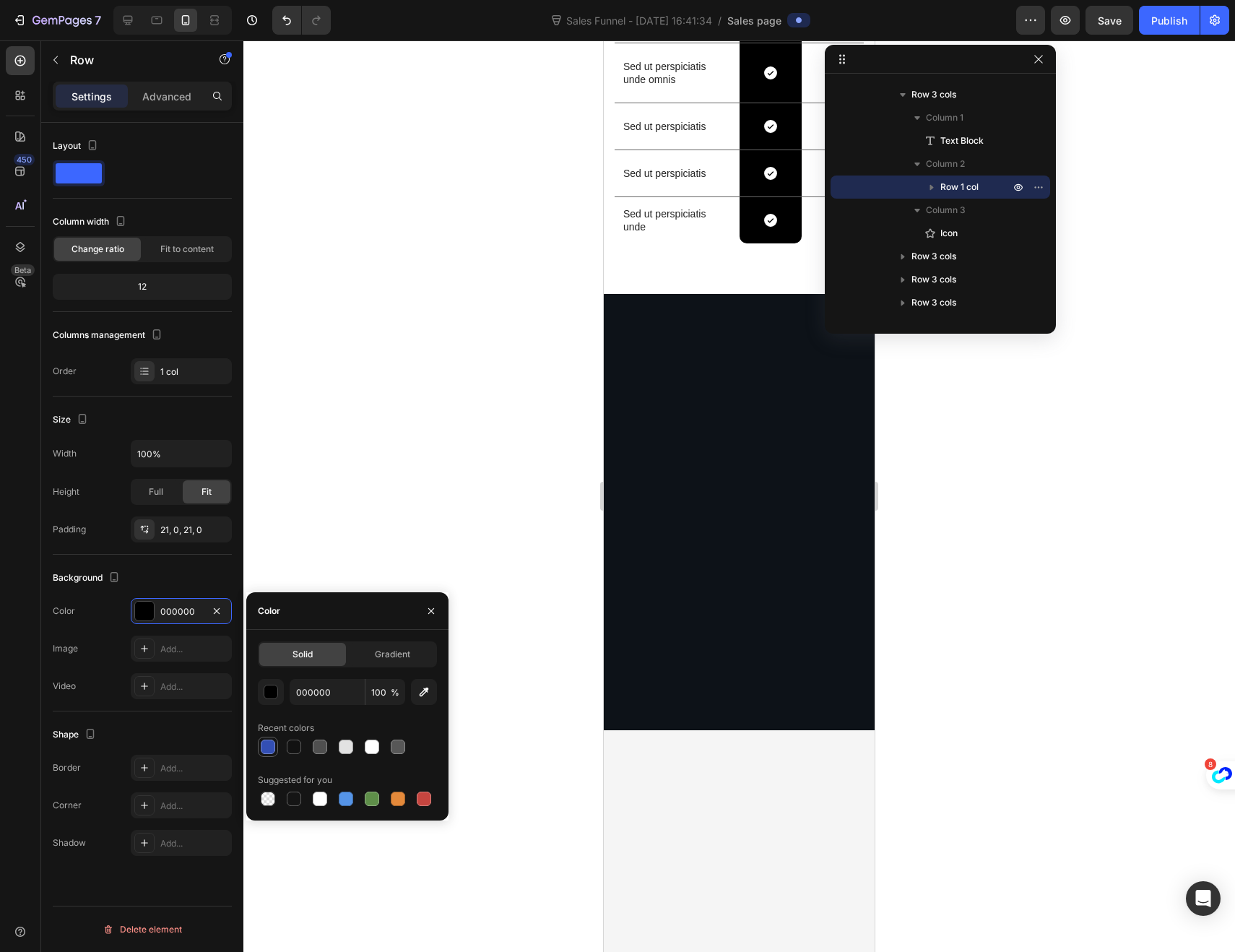
click at [264, 738] on div at bounding box center [268, 747] width 18 height 18
type input "334FB4"
click at [743, 42] on div "Icon Row" at bounding box center [771, 6] width 62 height 72
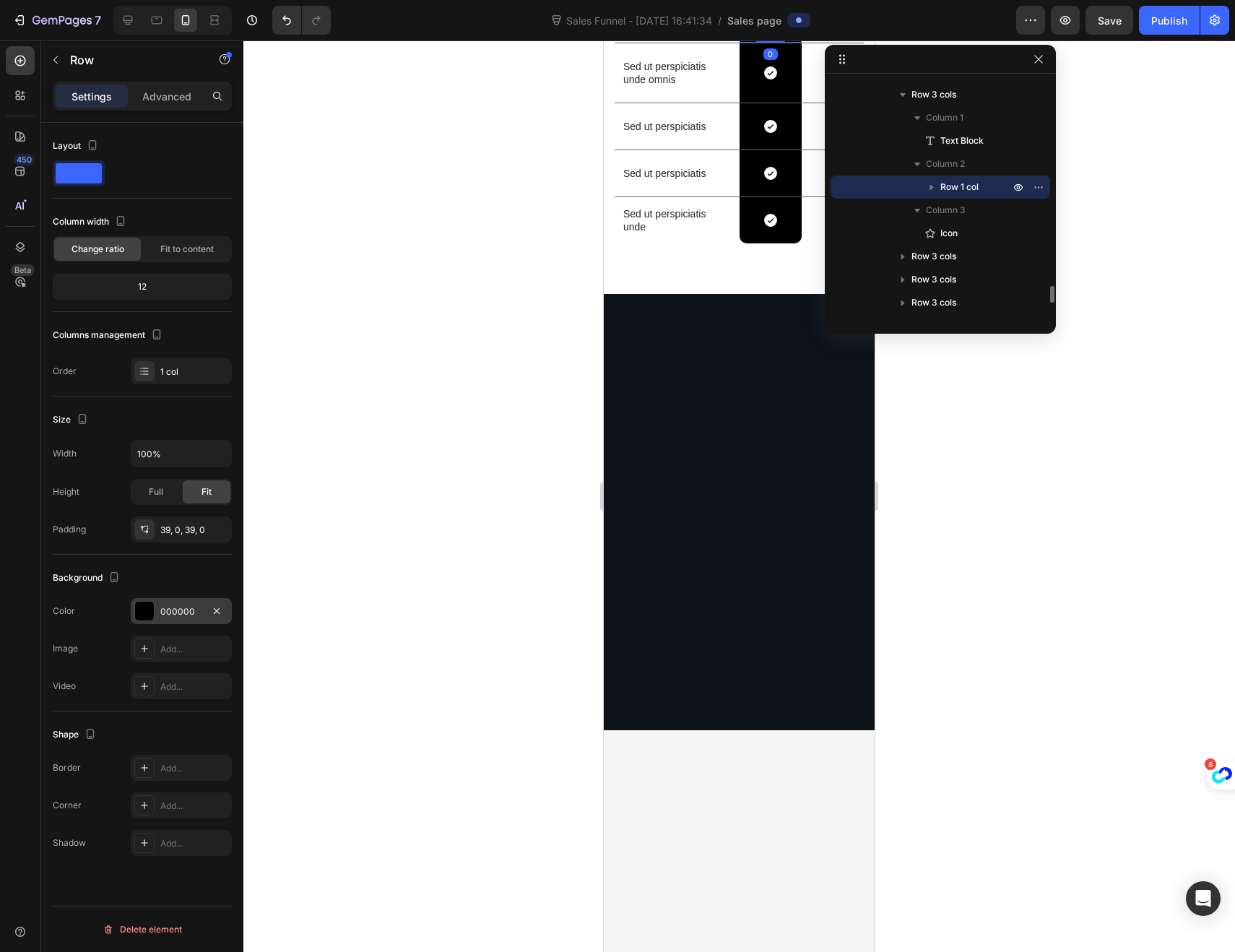
click at [132, 613] on div "000000" at bounding box center [181, 611] width 101 height 26
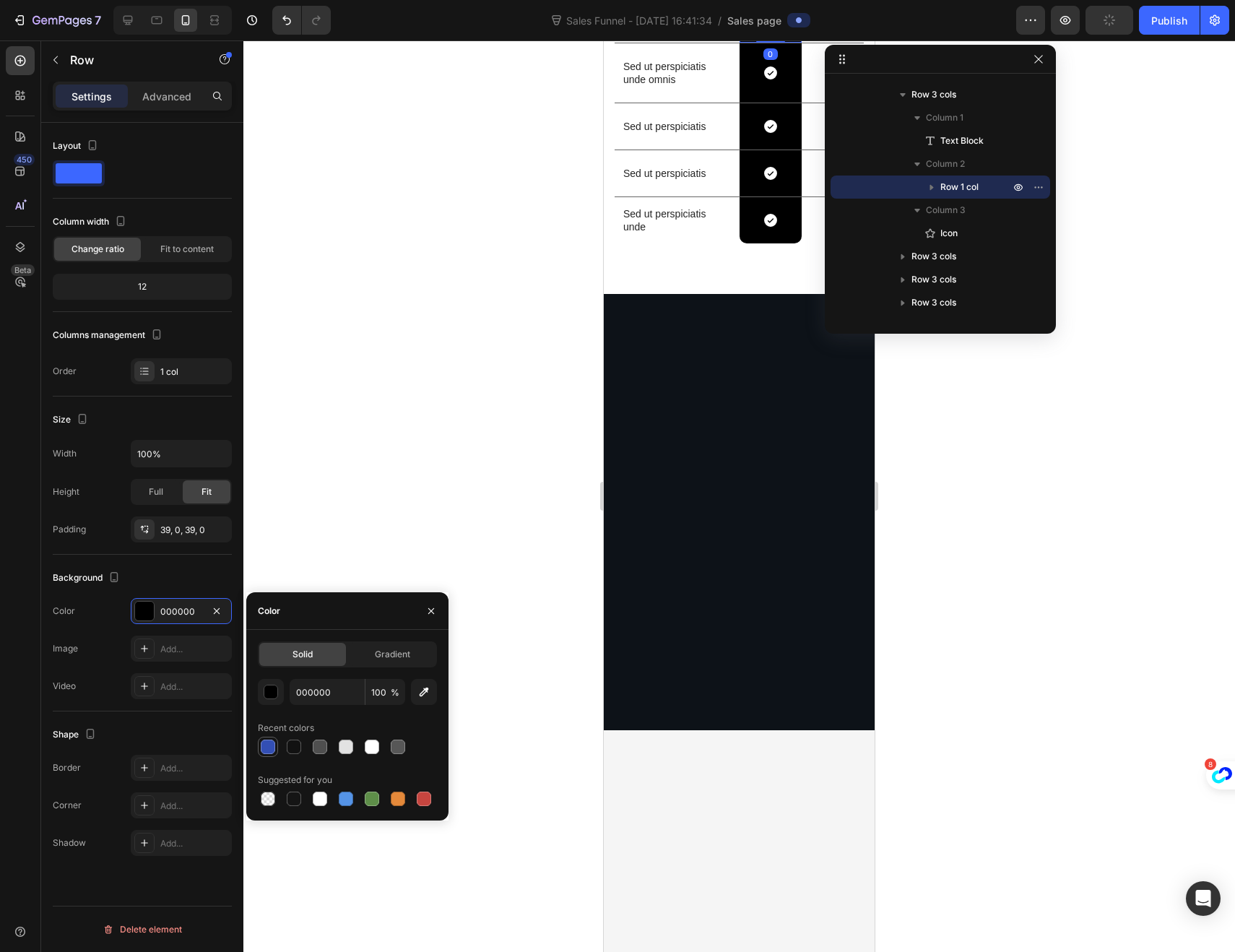
click at [271, 747] on div at bounding box center [268, 747] width 14 height 14
type input "334FB4"
click at [745, 102] on div "Icon Row" at bounding box center [771, 73] width 62 height 59
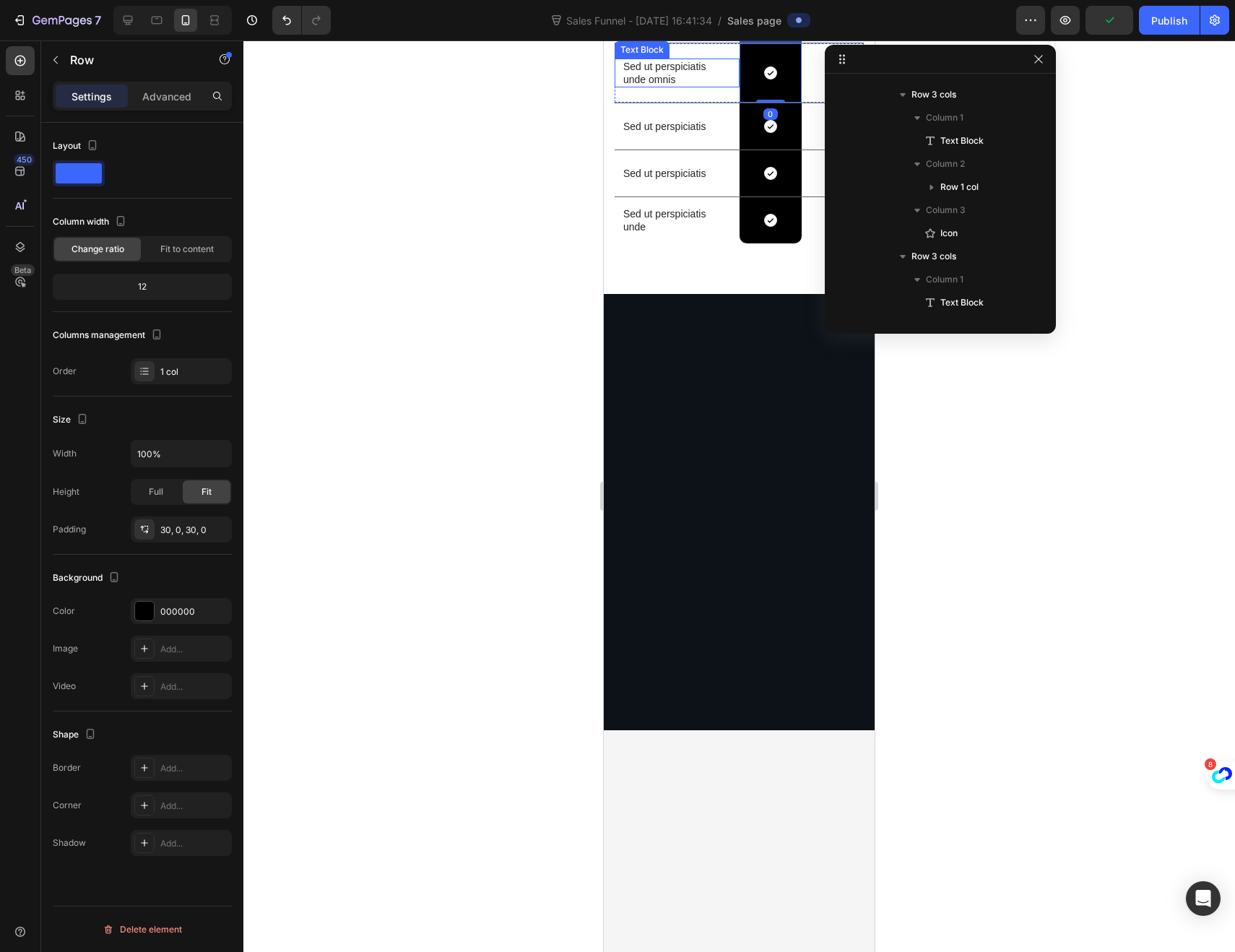
scroll to position [3041, 0]
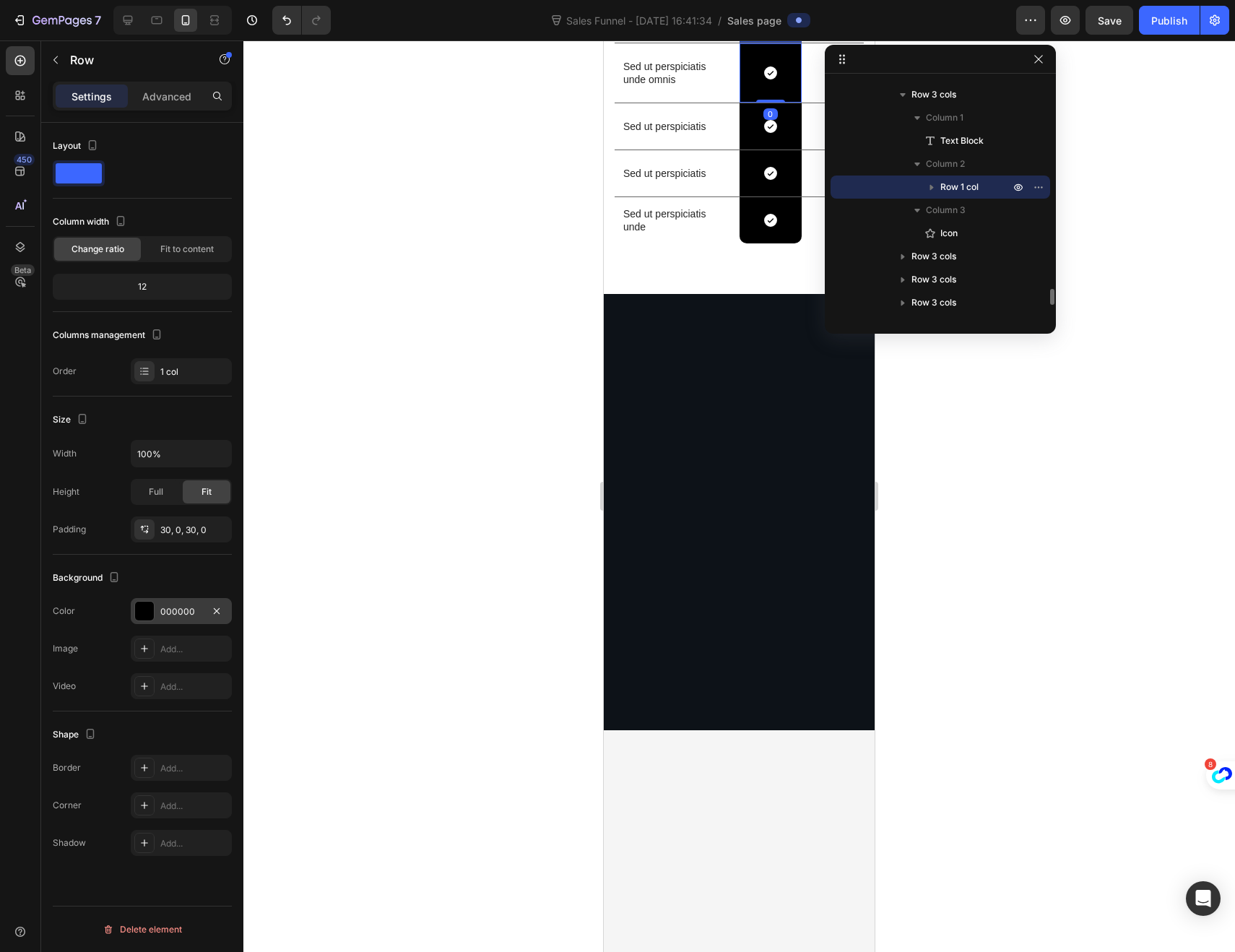
click at [143, 612] on div at bounding box center [145, 611] width 19 height 19
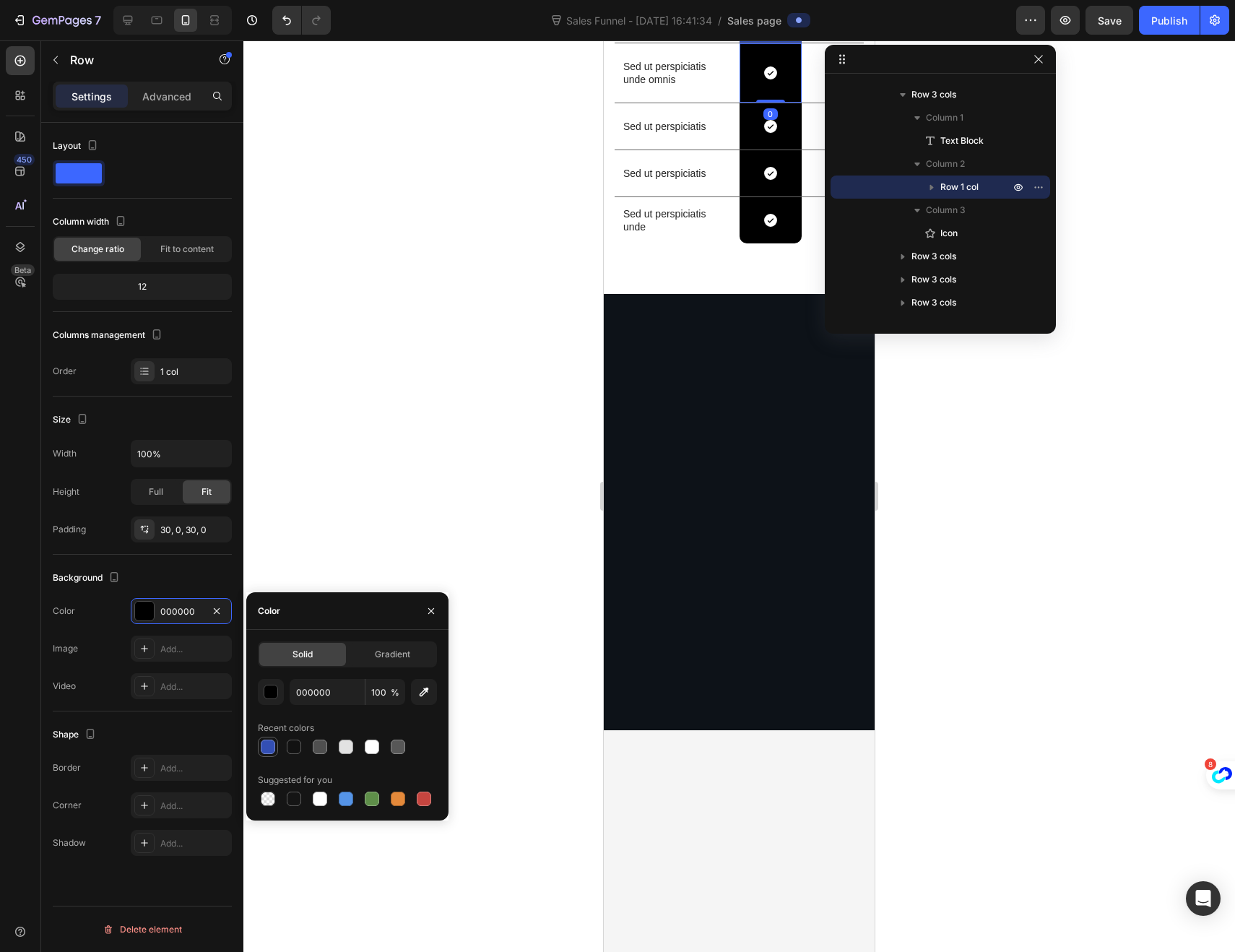
click at [269, 750] on div at bounding box center [268, 747] width 14 height 14
type input "334FB4"
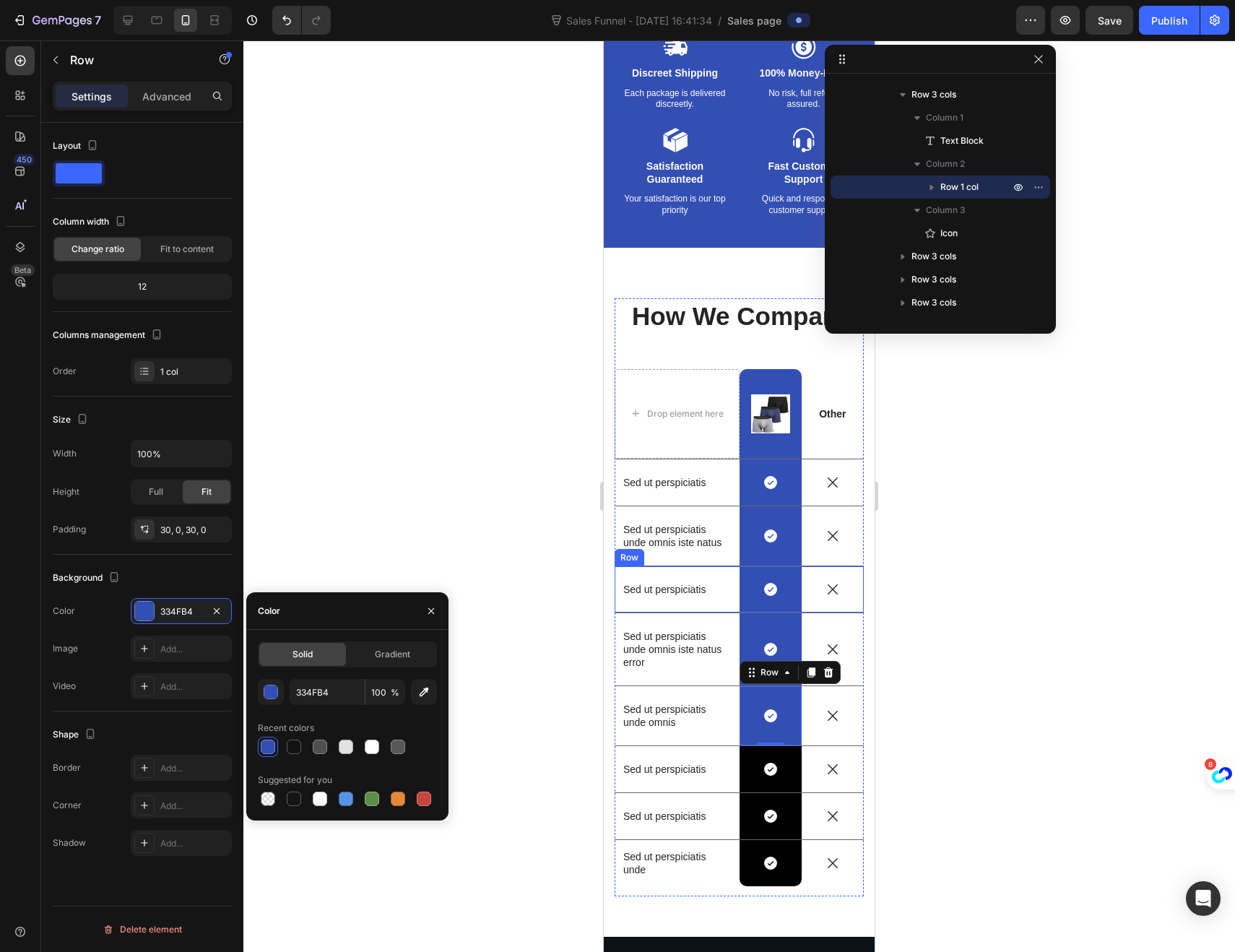
scroll to position [2715, 0]
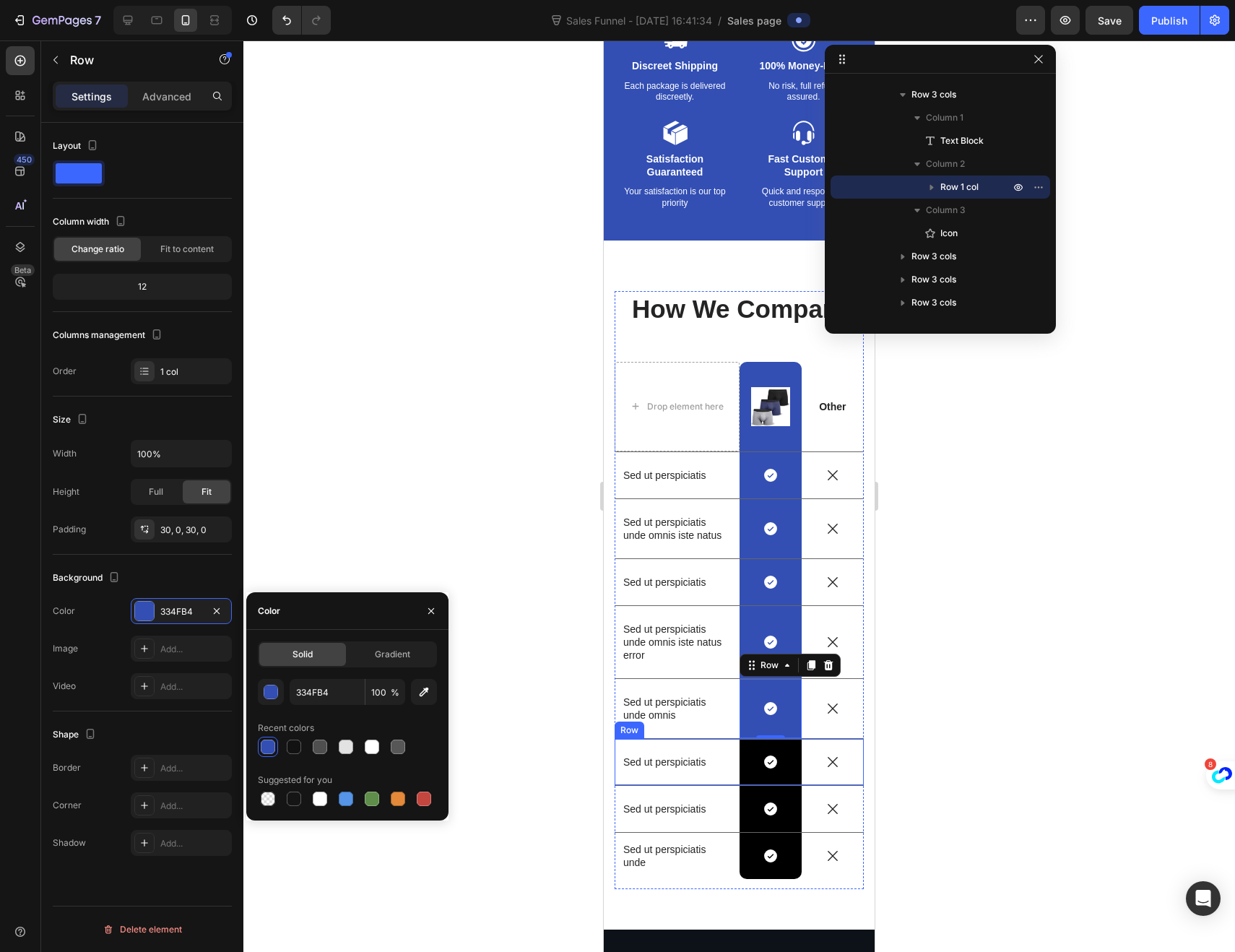
click at [665, 741] on div "Sed ut perspiciatis Text Block" at bounding box center [677, 762] width 125 height 46
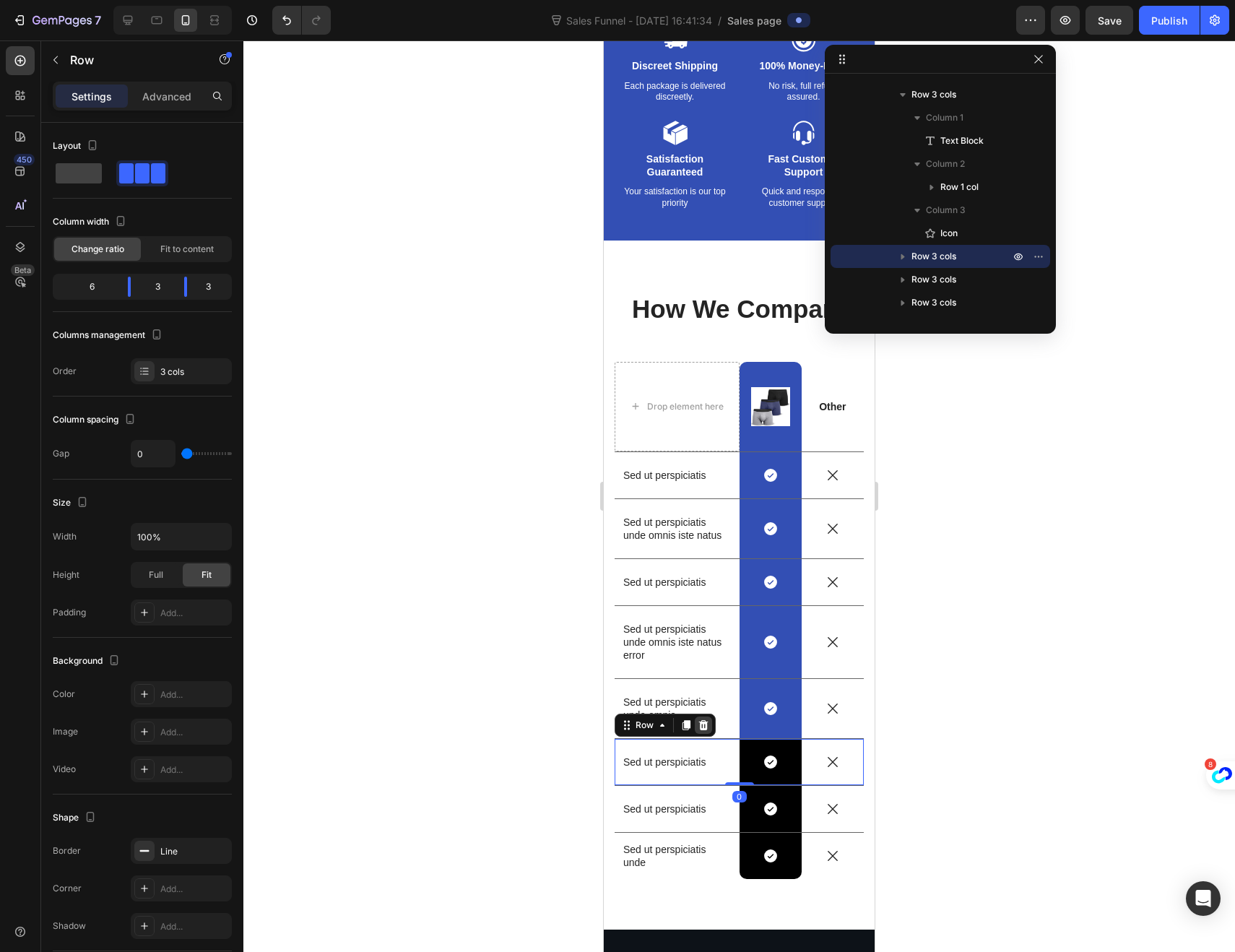
click at [705, 721] on icon at bounding box center [704, 724] width 10 height 10
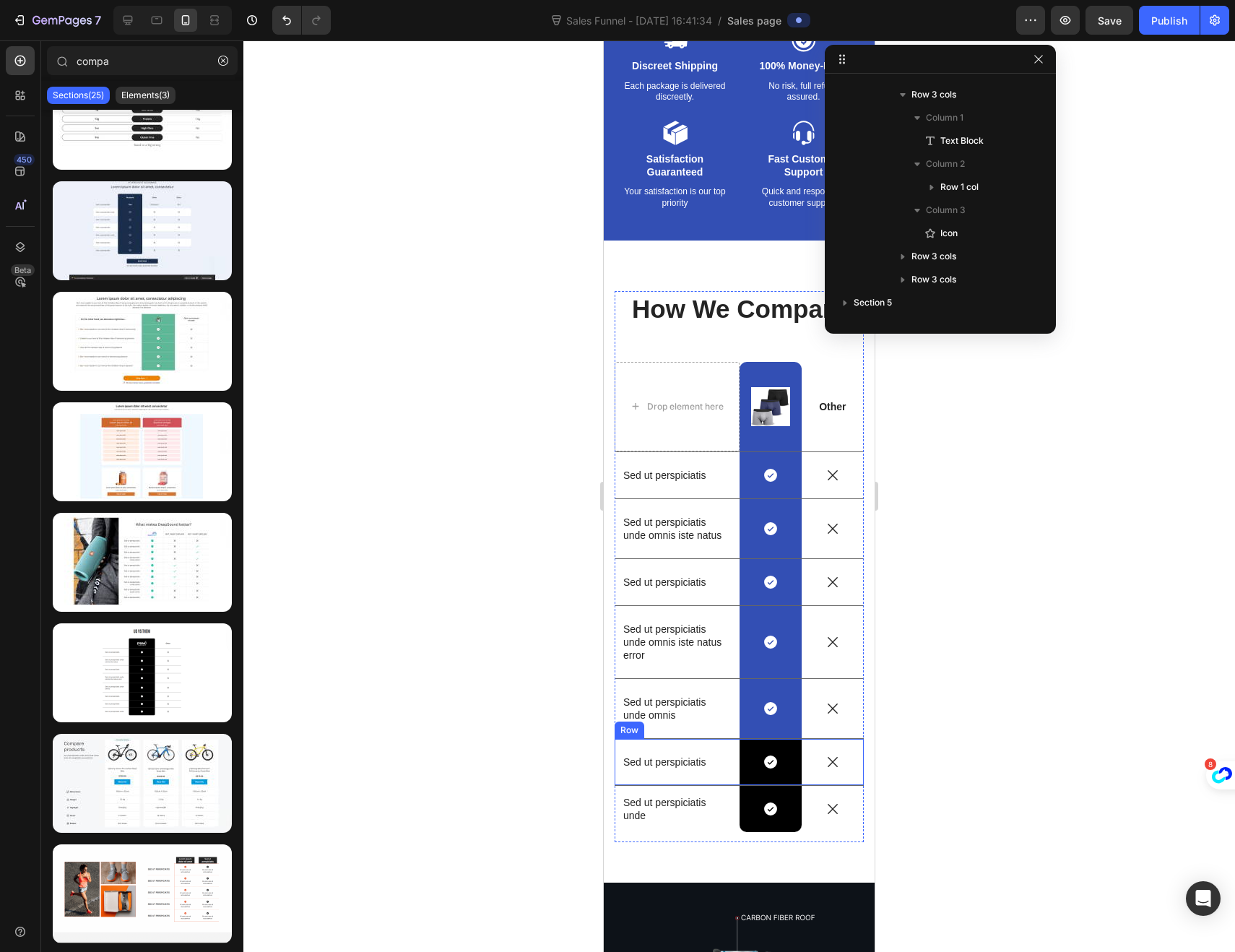
click at [653, 747] on div "Sed ut perspiciatis Text Block" at bounding box center [677, 762] width 125 height 46
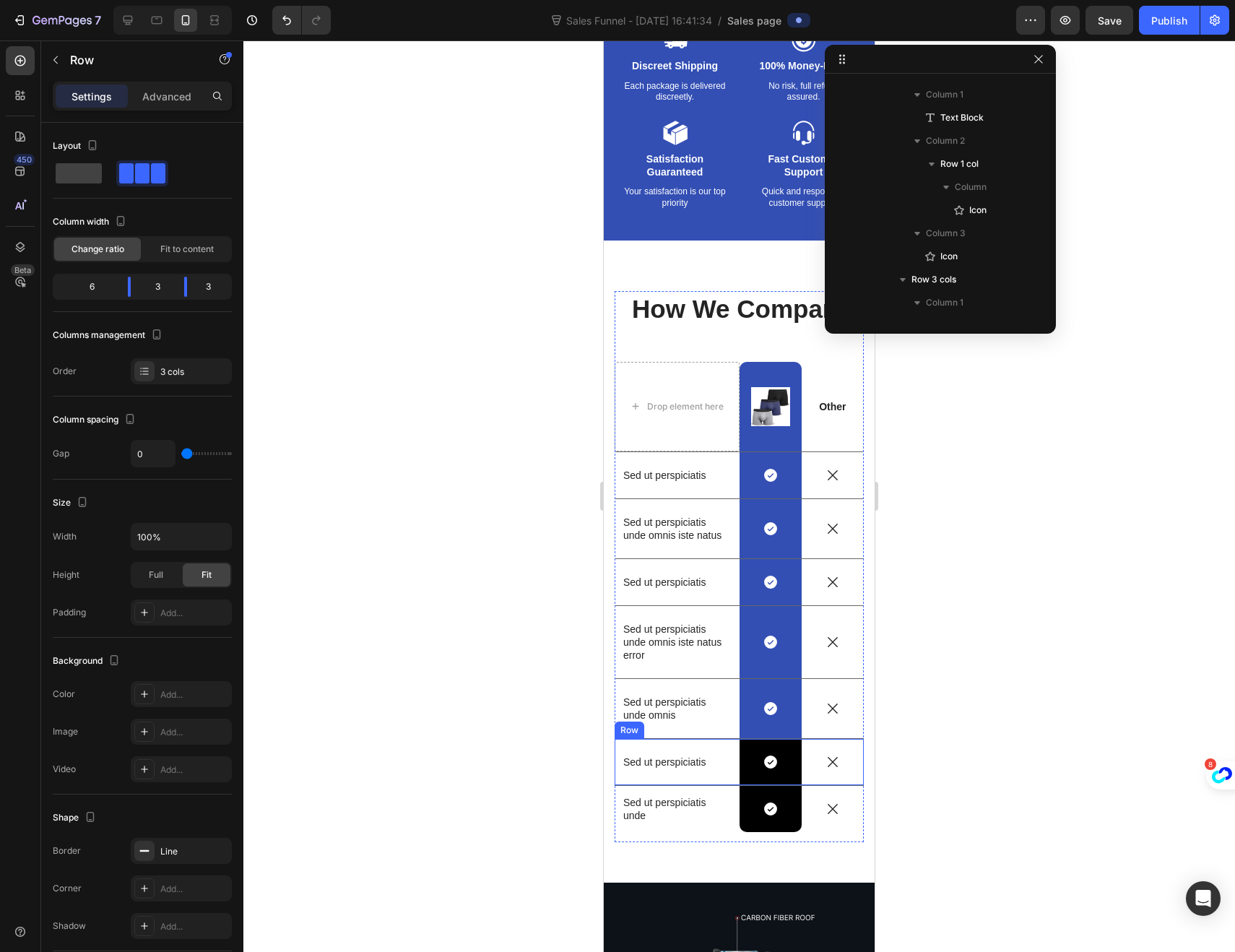
scroll to position [3342, 0]
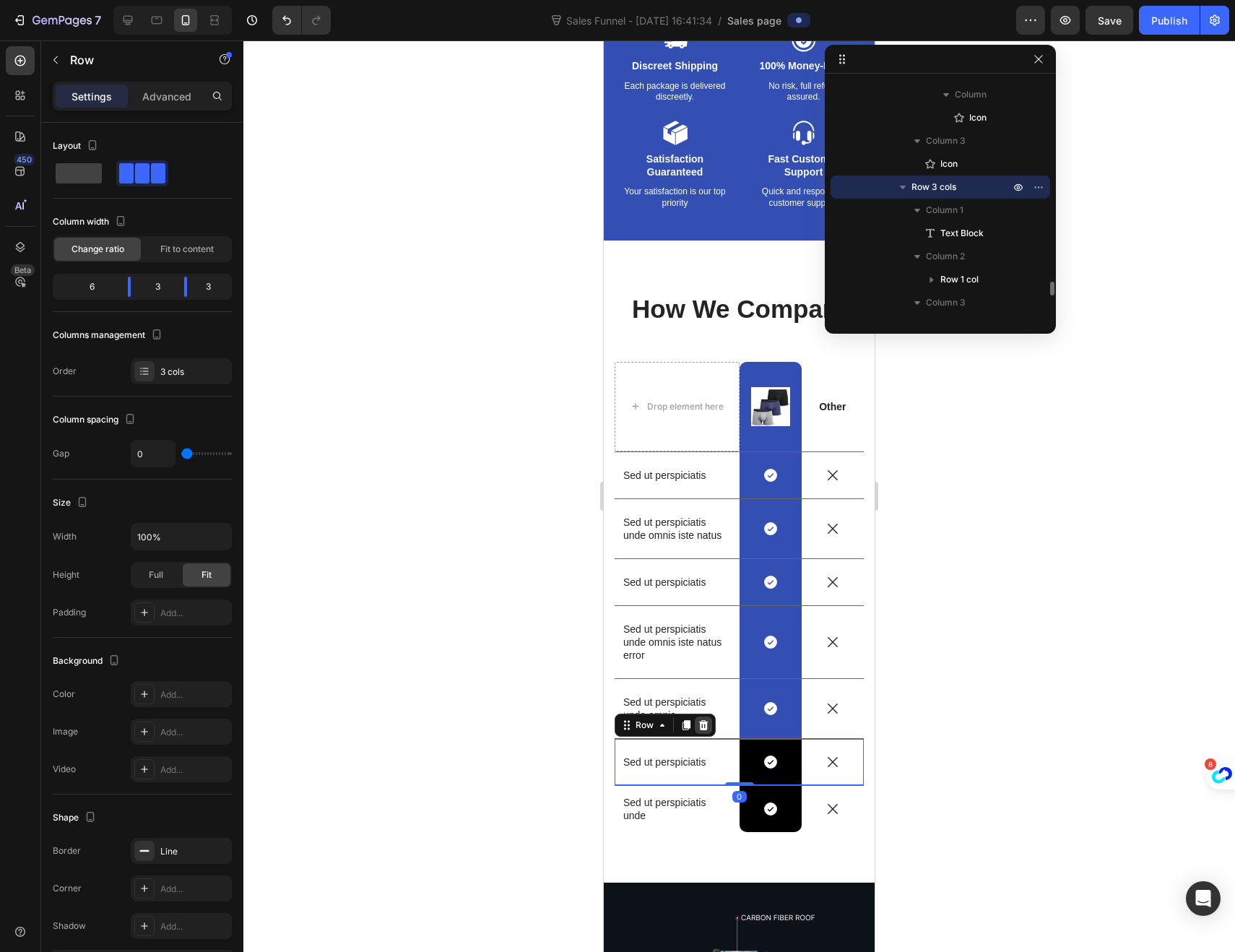
click at [704, 724] on icon at bounding box center [704, 724] width 10 height 10
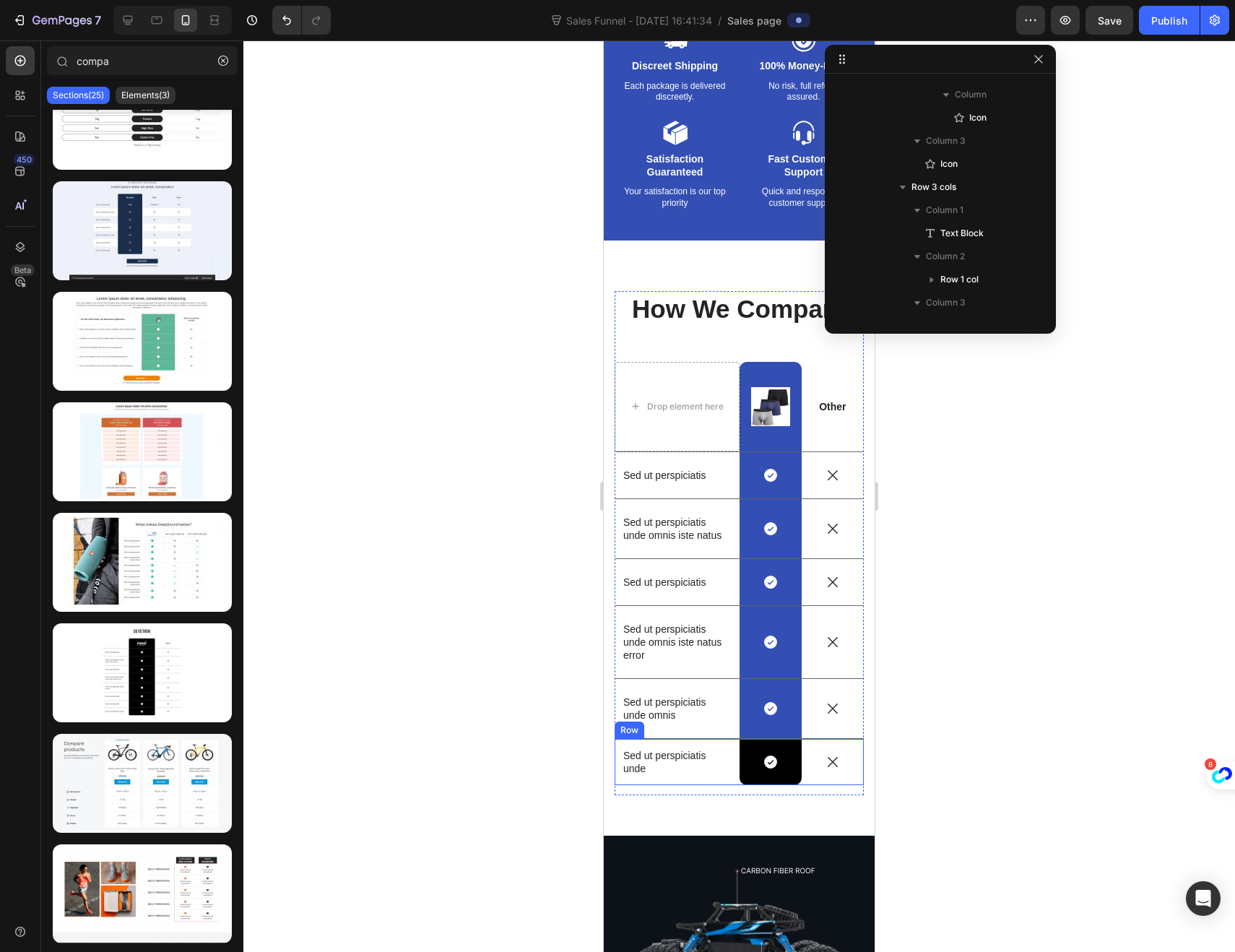
click at [693, 743] on div "Sed ut perspiciatis unde Text Block" at bounding box center [677, 762] width 125 height 46
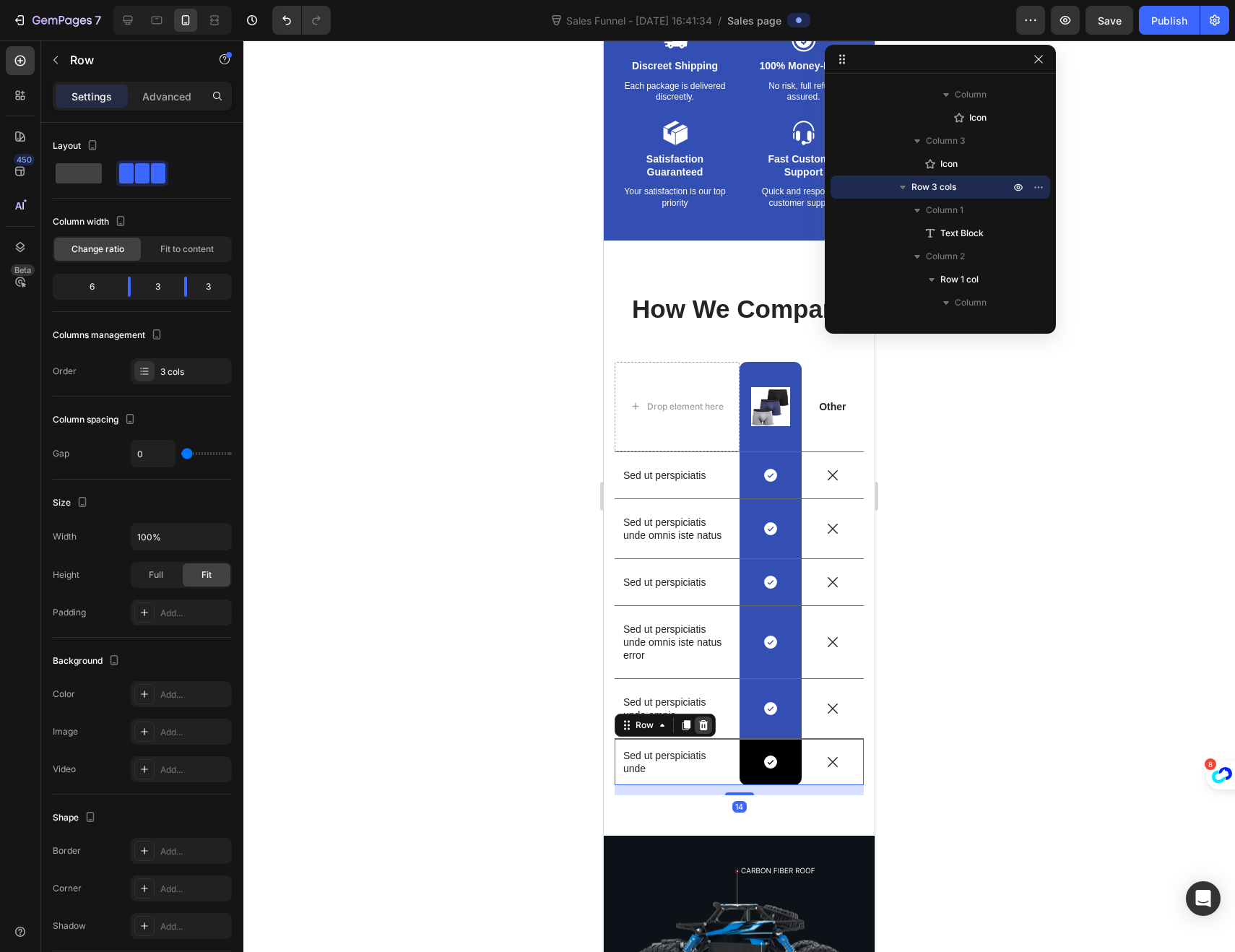
click at [703, 725] on icon at bounding box center [704, 724] width 10 height 10
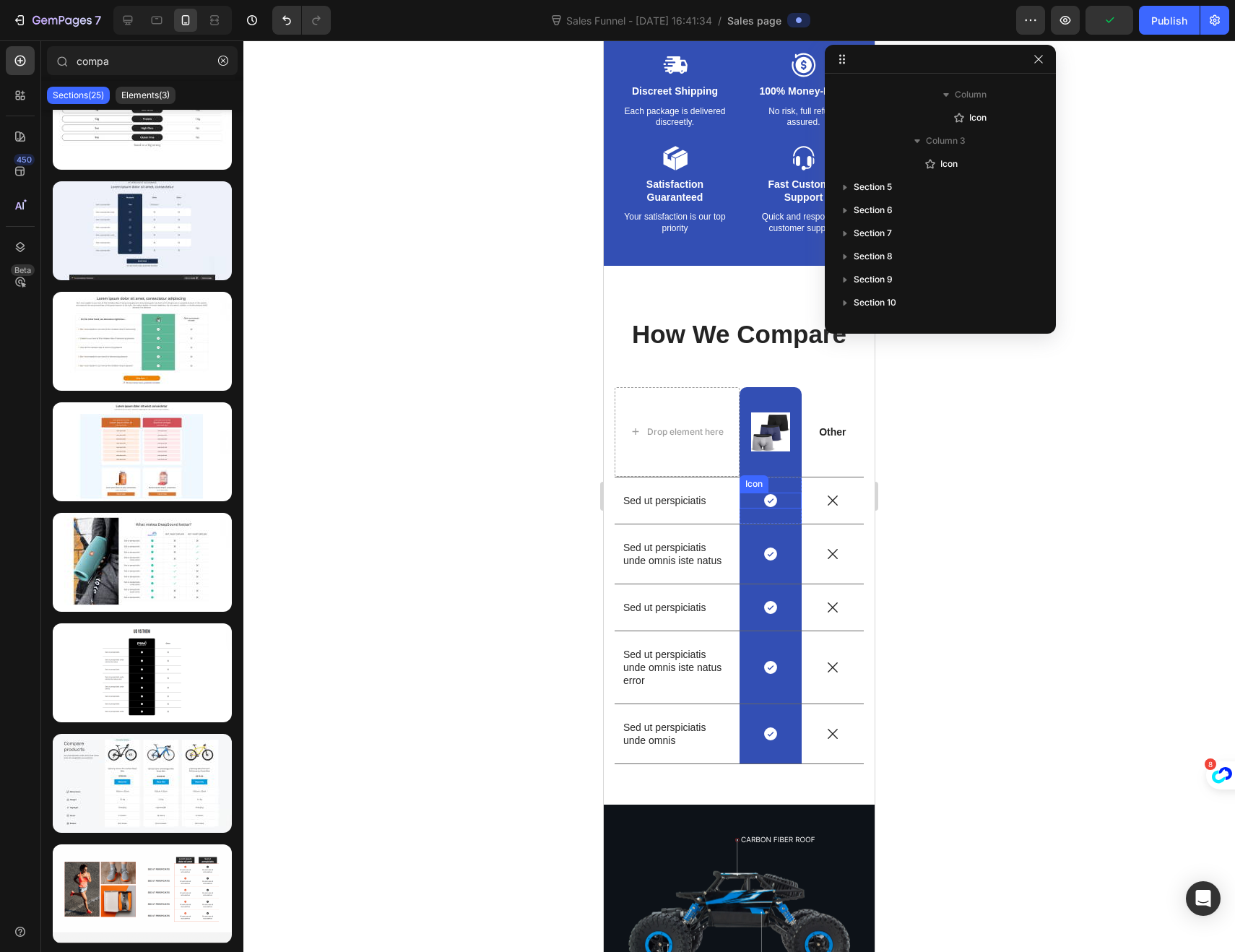
scroll to position [2688, 0]
click at [692, 501] on p "Sed ut perspiciatis" at bounding box center [677, 501] width 108 height 13
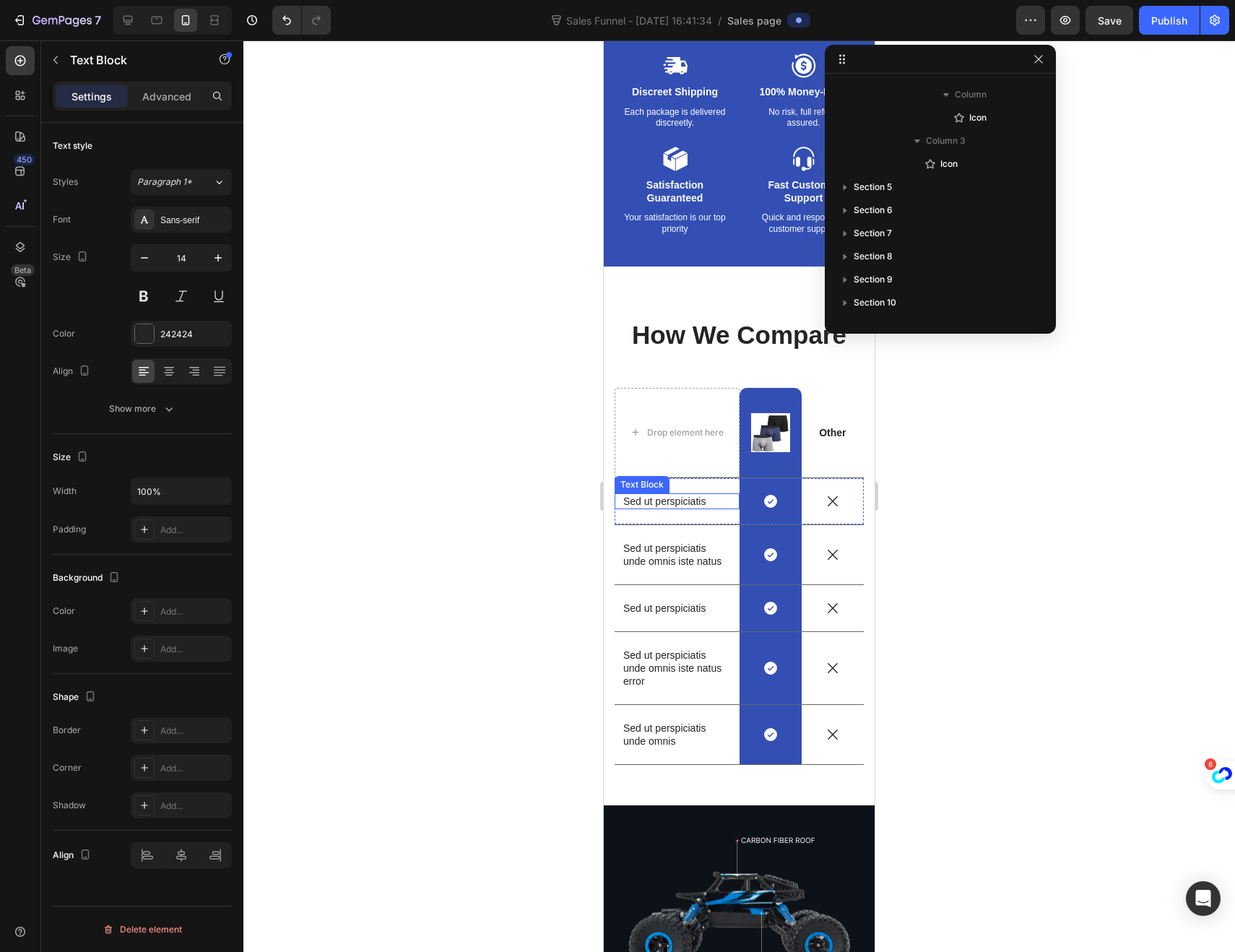
scroll to position [2348, 0]
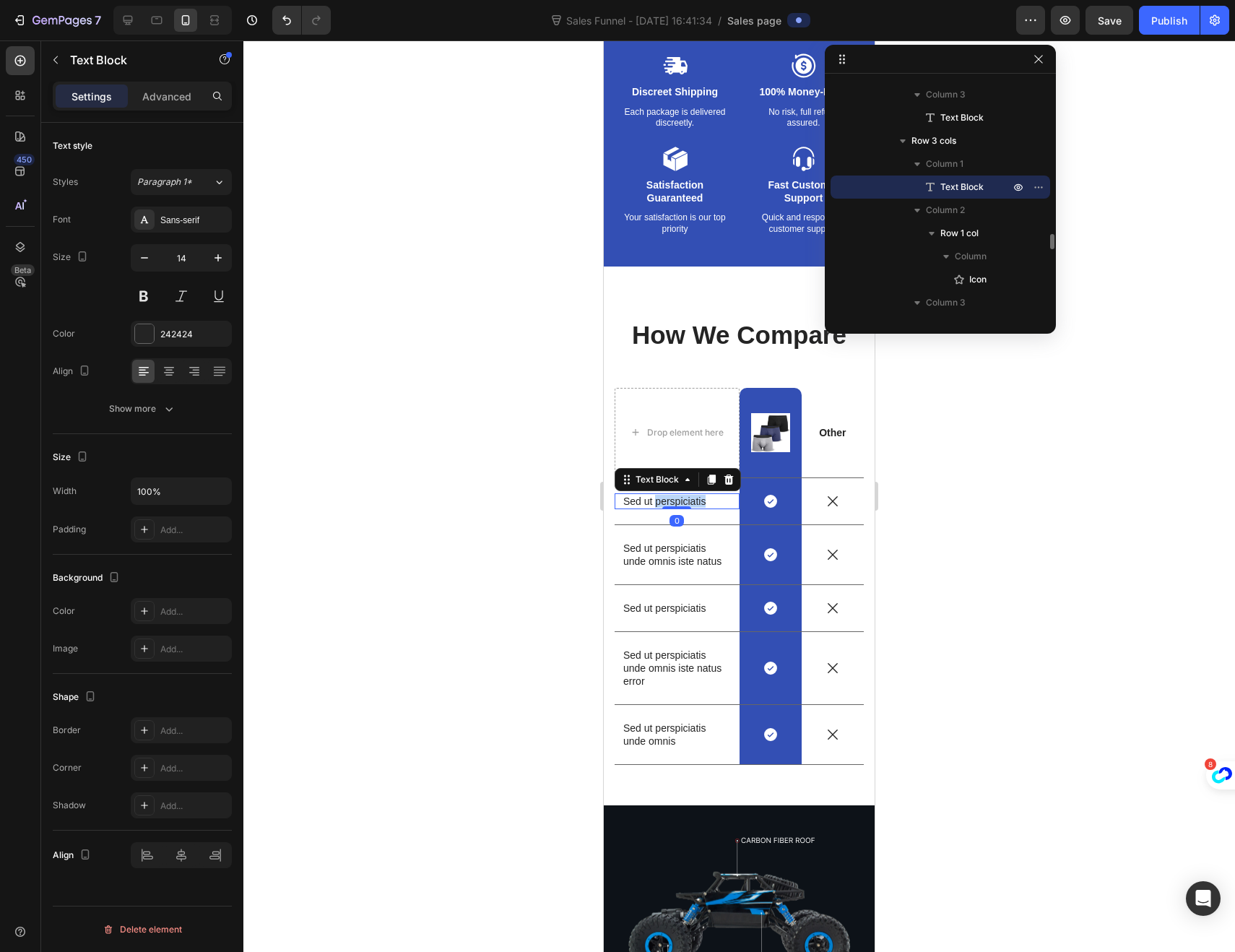
click at [692, 501] on p "Sed ut perspiciatis" at bounding box center [677, 501] width 108 height 13
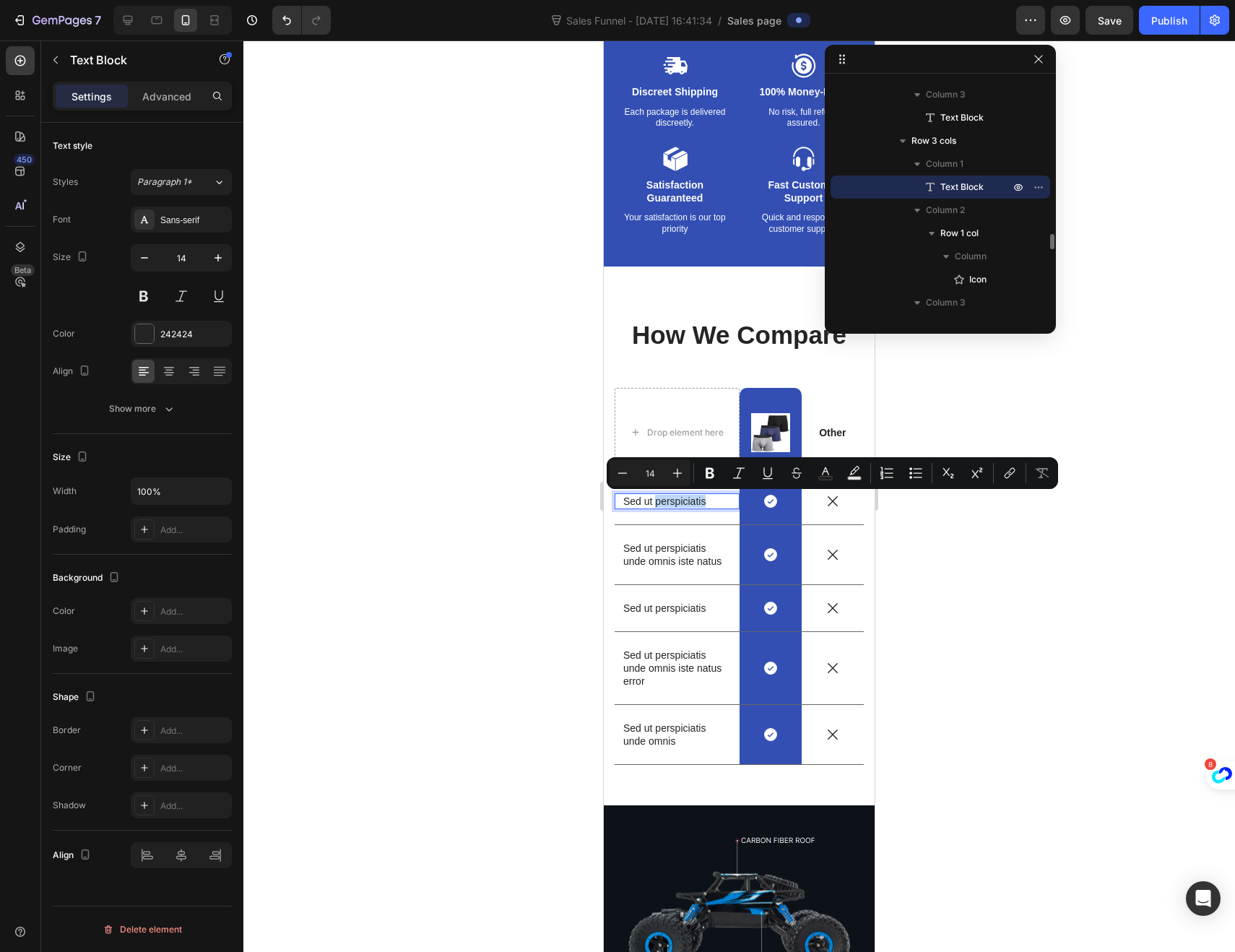
click at [709, 502] on p "Sed ut perspiciatis" at bounding box center [677, 501] width 108 height 13
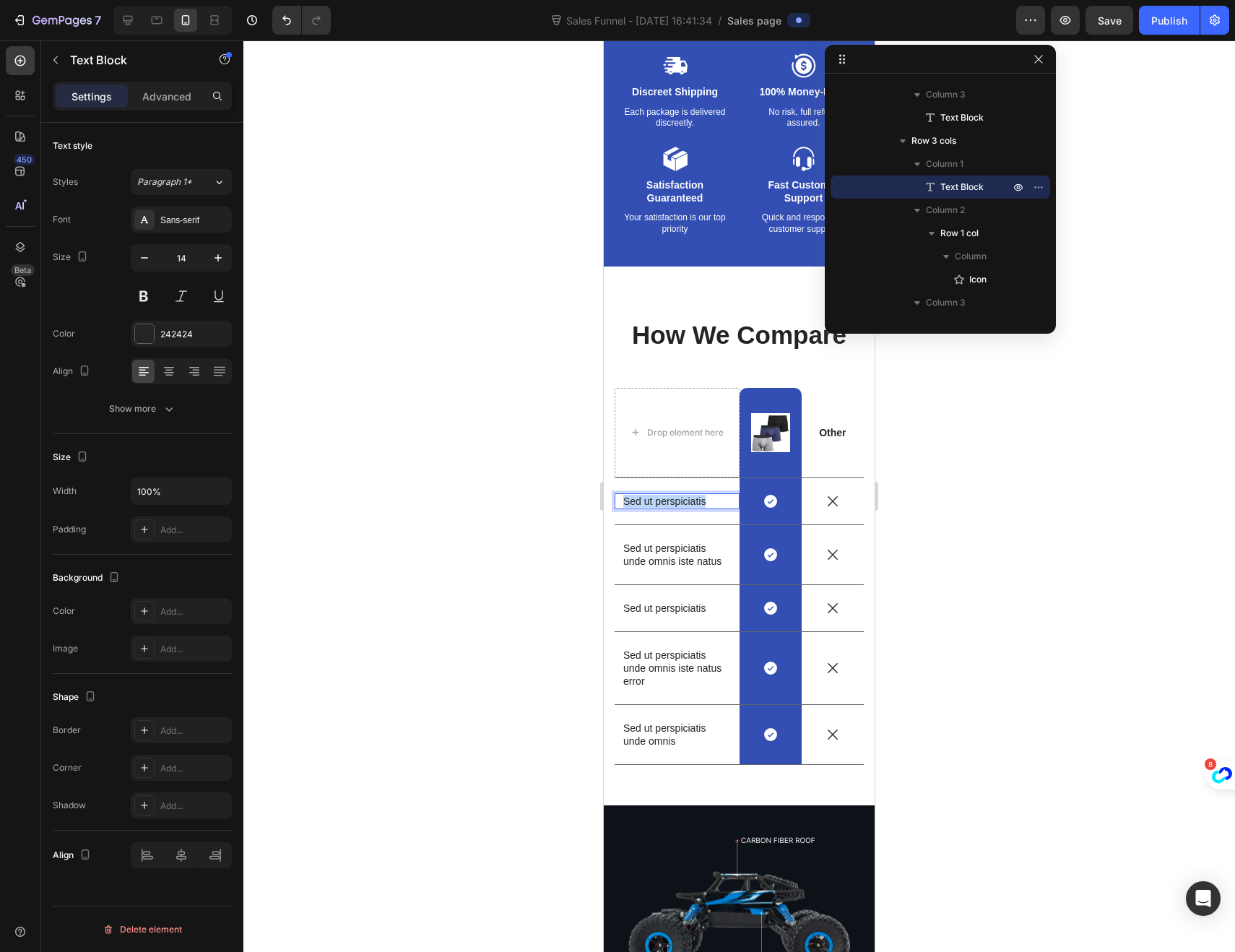
drag, startPoint x: 708, startPoint y: 502, endPoint x: 625, endPoint y: 501, distance: 83.0
click at [625, 501] on p "Sed ut perspiciatis" at bounding box center [677, 501] width 108 height 13
click at [688, 559] on p "Sed ut perspiciatis unde omnis iste natus" at bounding box center [677, 554] width 108 height 26
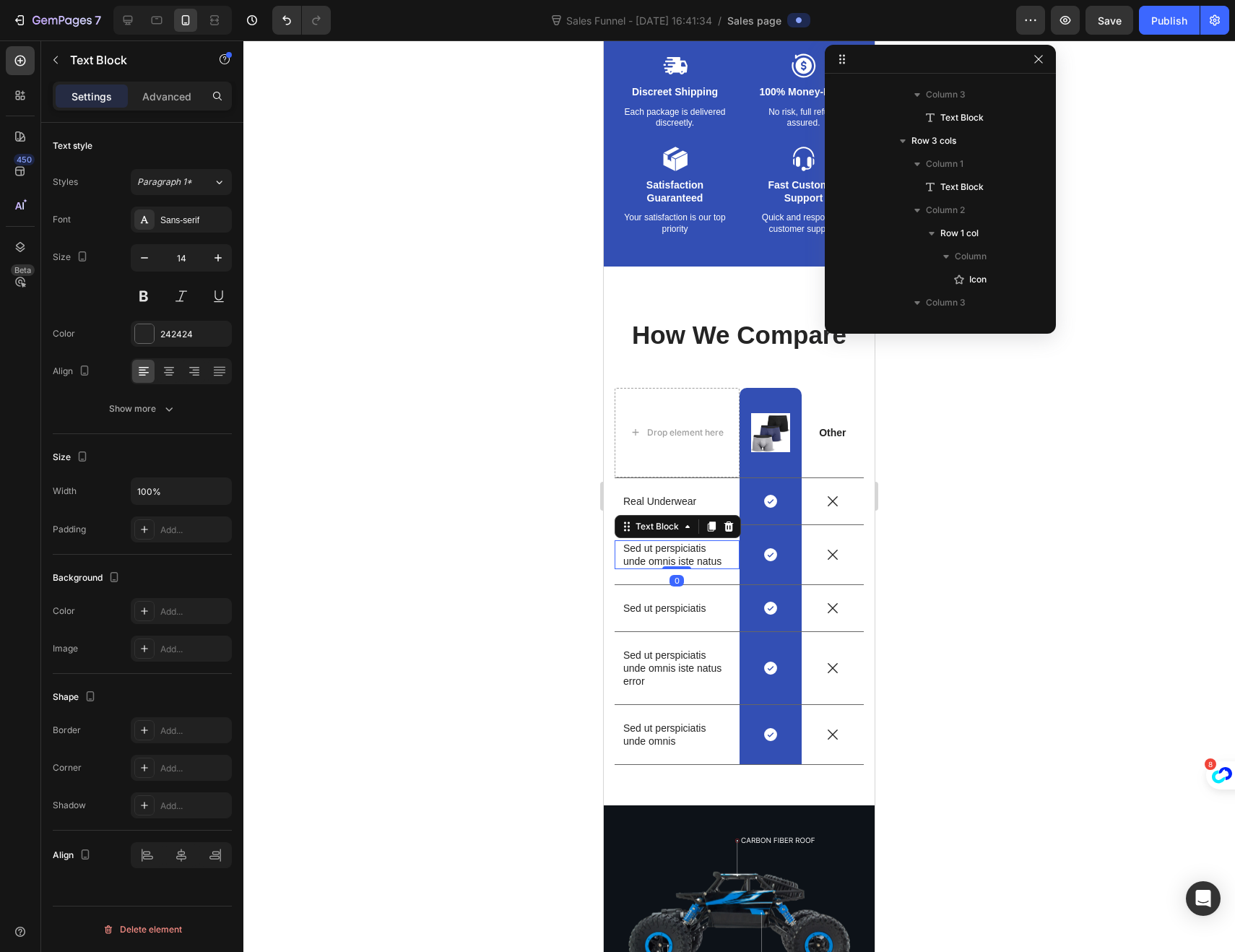
scroll to position [2556, 0]
click at [688, 559] on p "Sed ut perspiciatis unde omnis iste natus" at bounding box center [677, 554] width 108 height 26
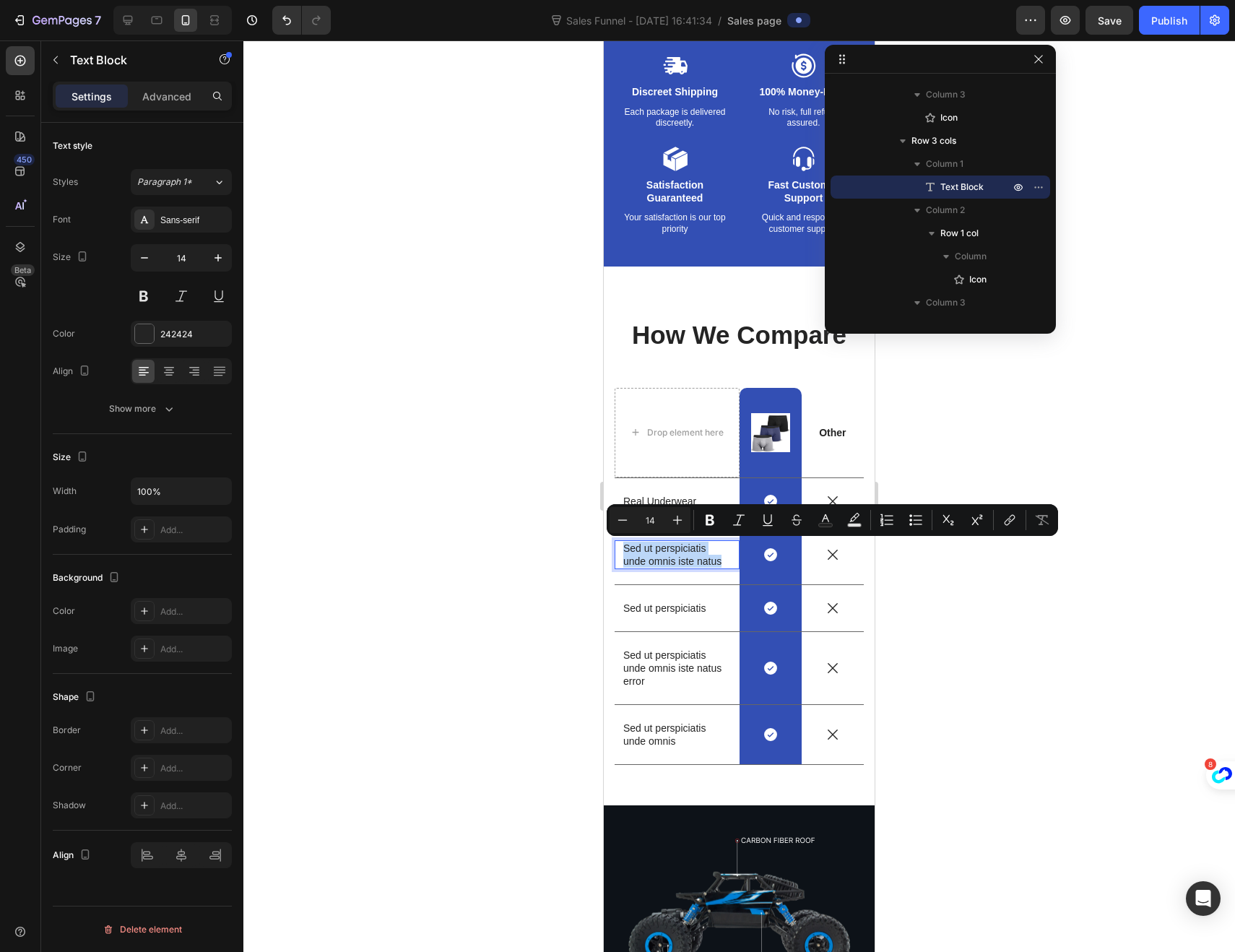
drag, startPoint x: 721, startPoint y: 560, endPoint x: 622, endPoint y: 545, distance: 100.1
click at [623, 545] on p "Sed ut perspiciatis unde omnis iste natus" at bounding box center [677, 554] width 108 height 26
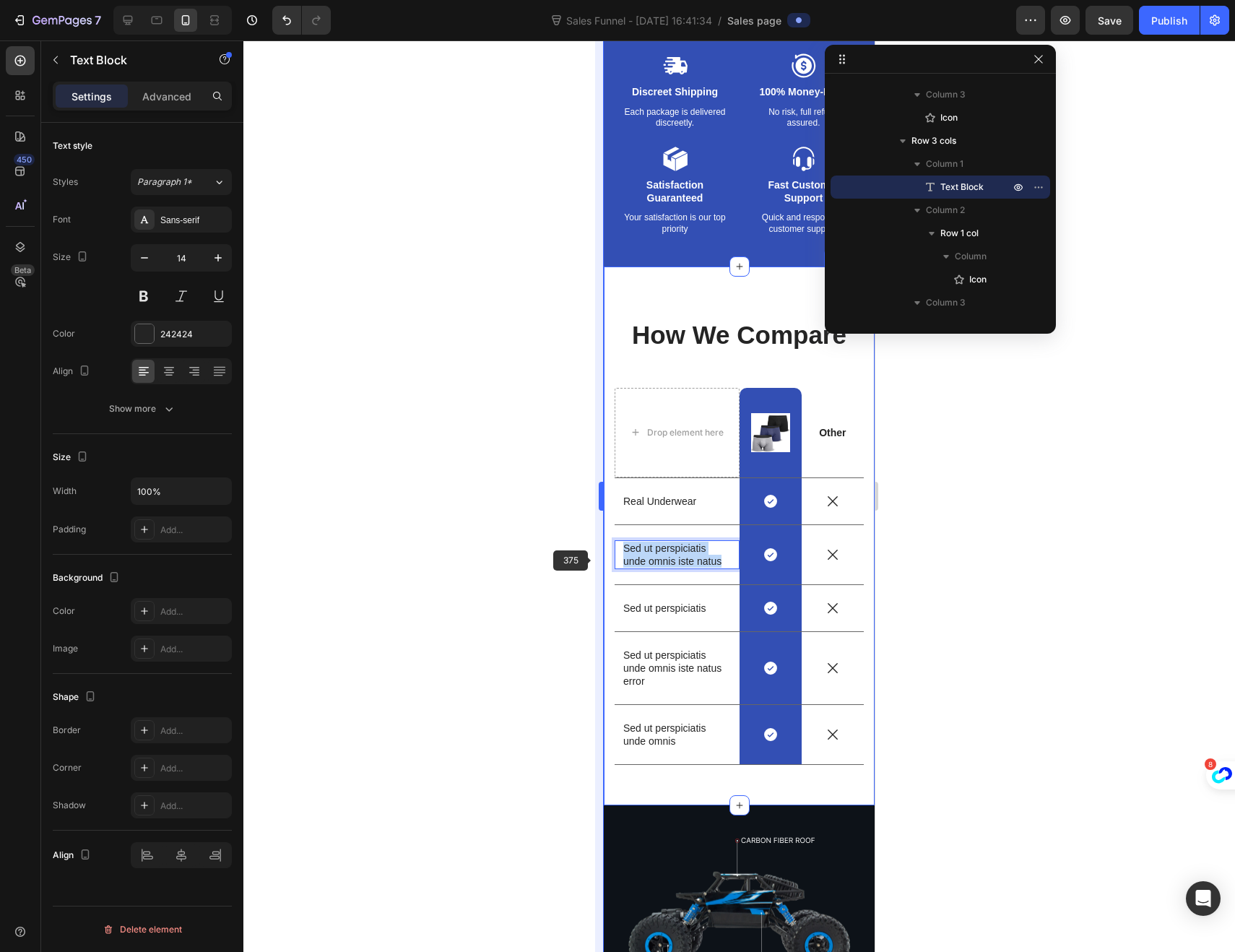
scroll to position [2695, 0]
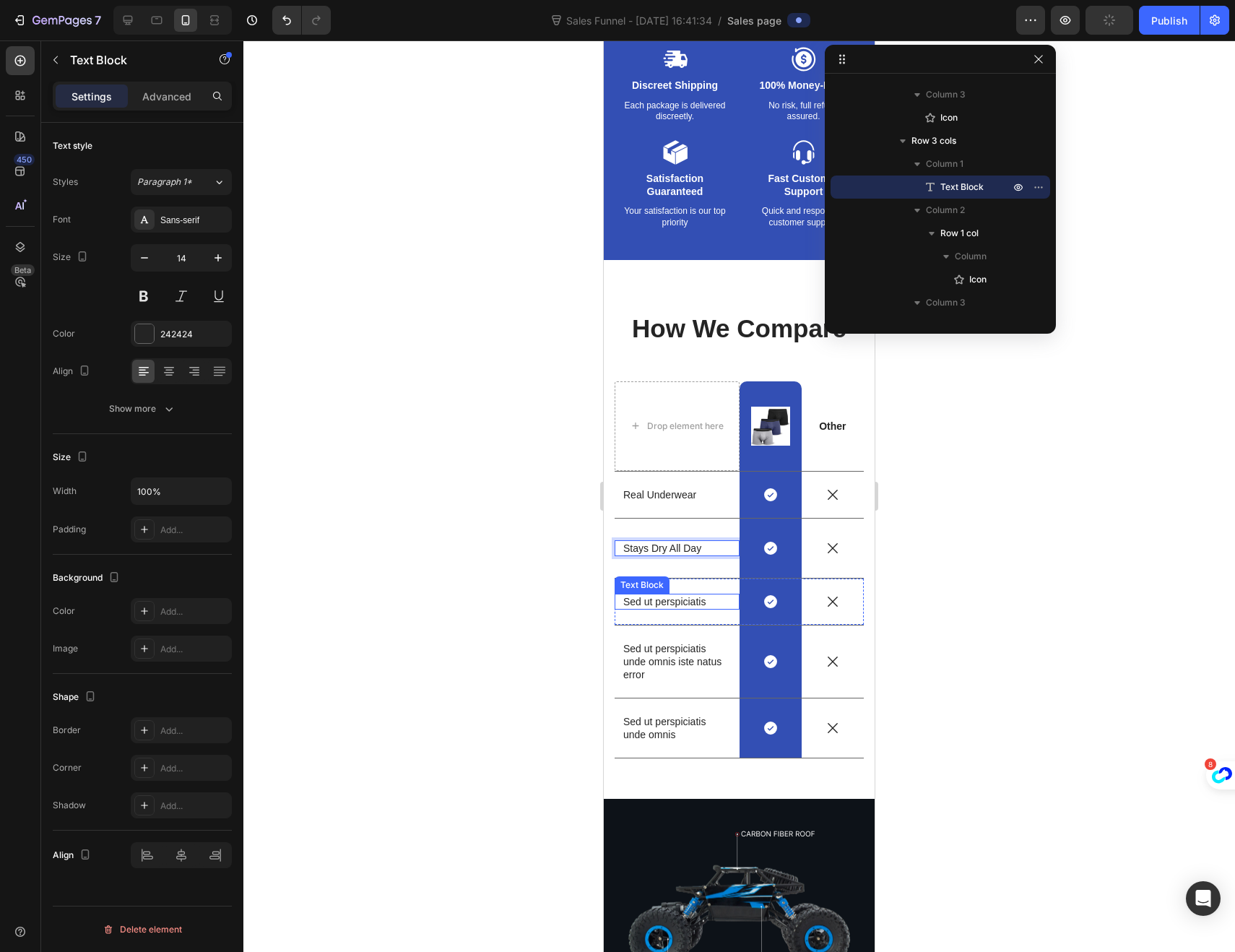
click at [685, 598] on p "Sed ut perspiciatis" at bounding box center [677, 601] width 108 height 13
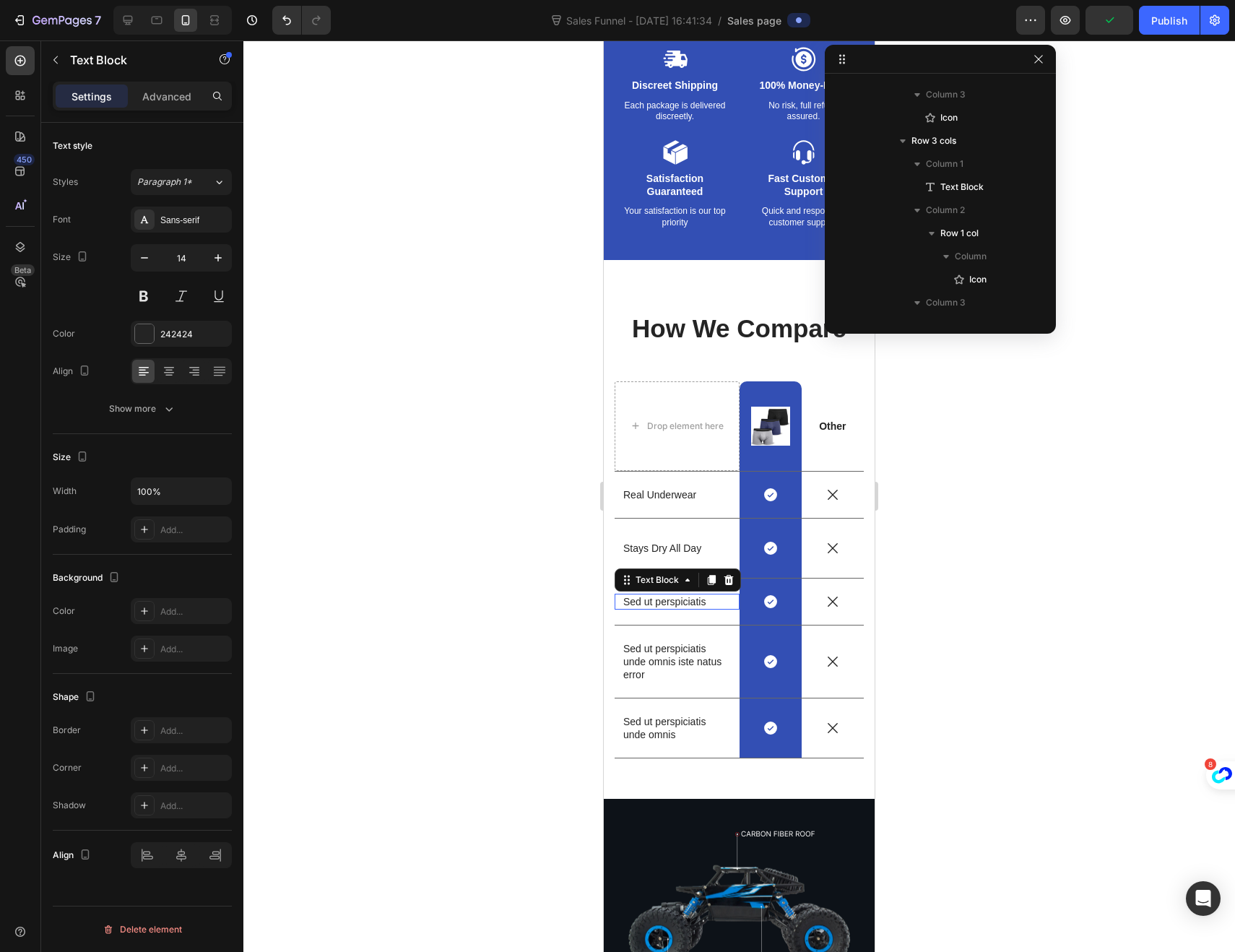
scroll to position [2763, 0]
click at [685, 598] on p "Sed ut perspiciatis" at bounding box center [677, 601] width 108 height 13
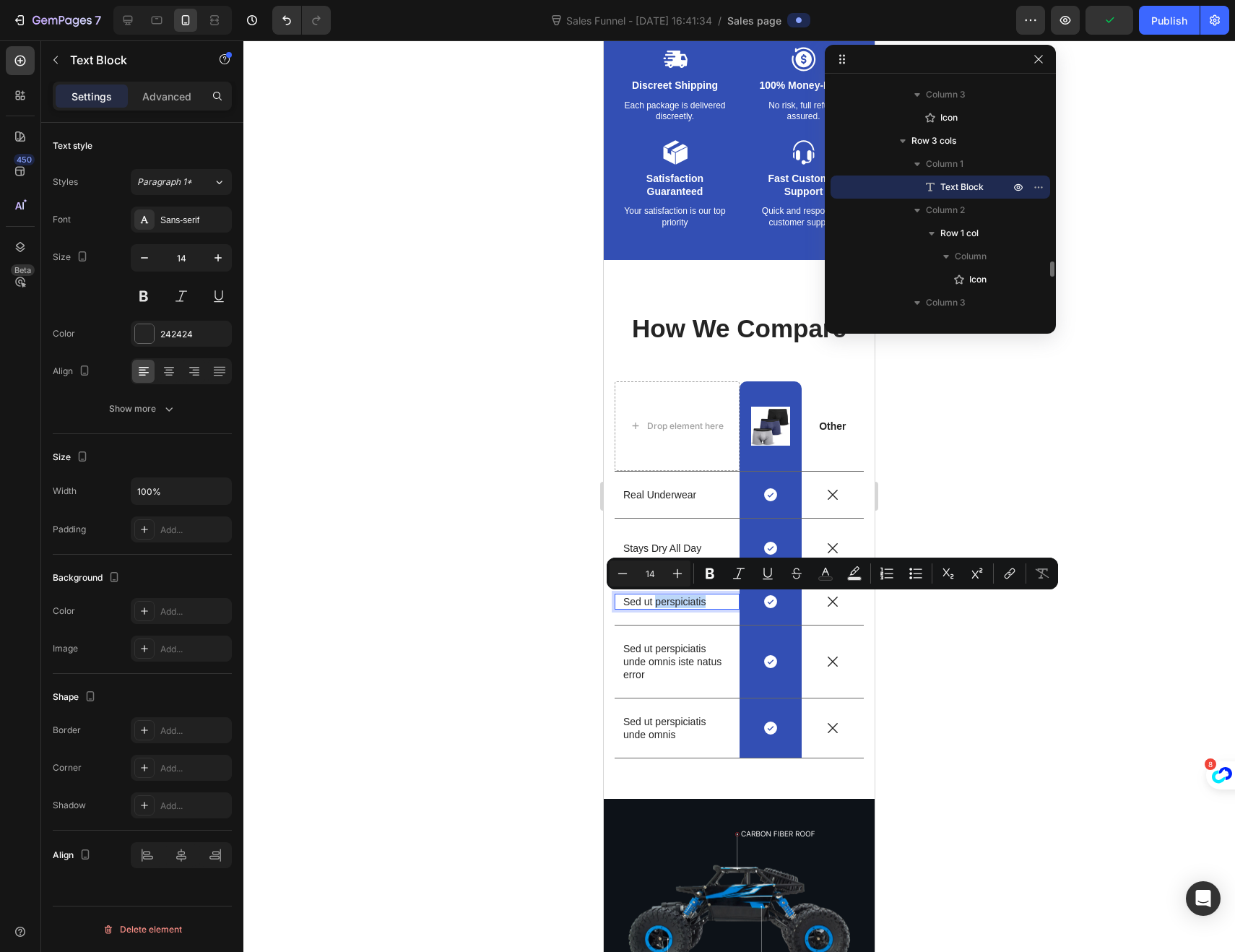
click at [709, 602] on p "Sed ut perspiciatis" at bounding box center [677, 601] width 108 height 13
drag, startPoint x: 709, startPoint y: 602, endPoint x: 625, endPoint y: 601, distance: 84.0
click at [625, 601] on p "Sed ut perspiciatis" at bounding box center [677, 601] width 108 height 13
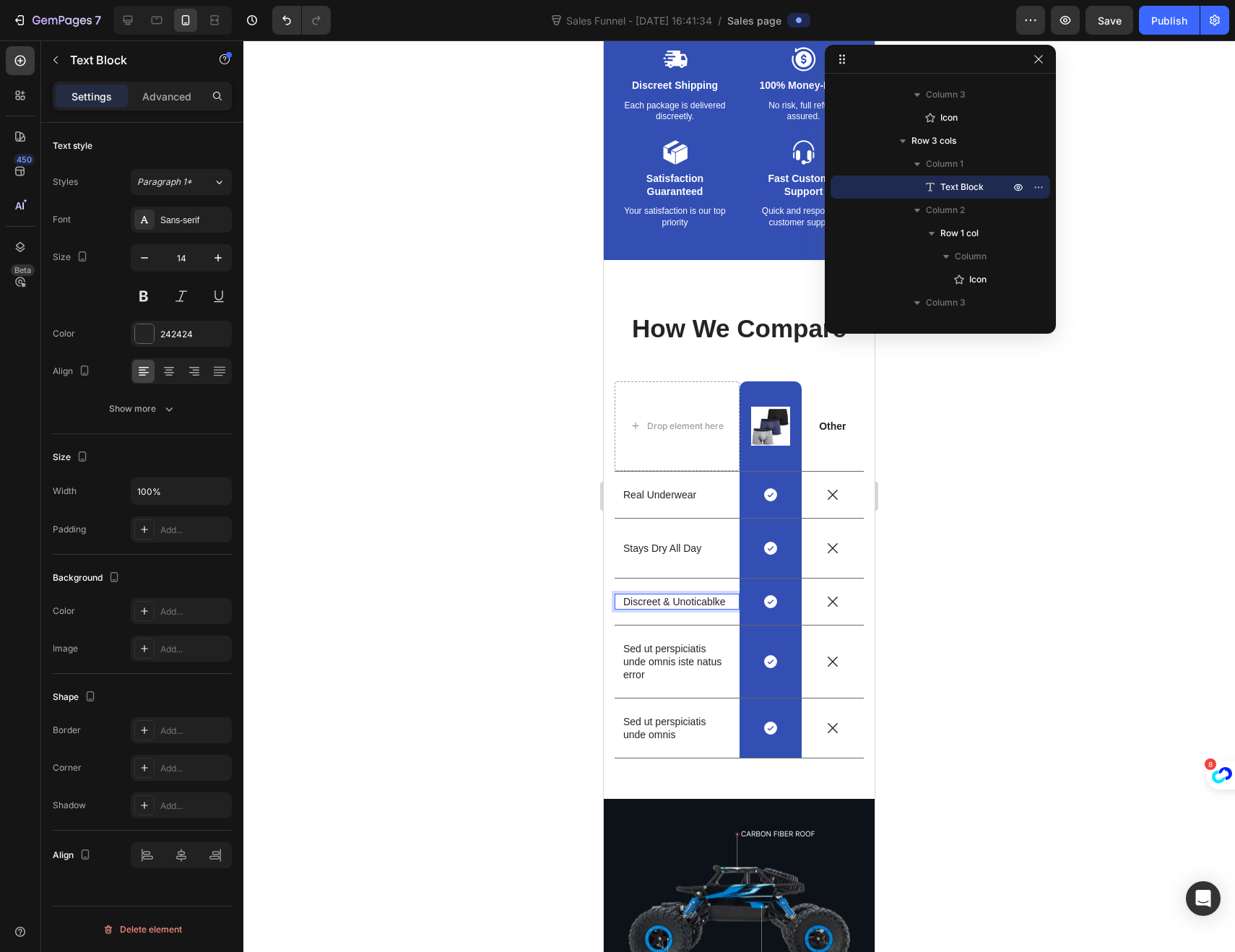
scroll to position [2688, 0]
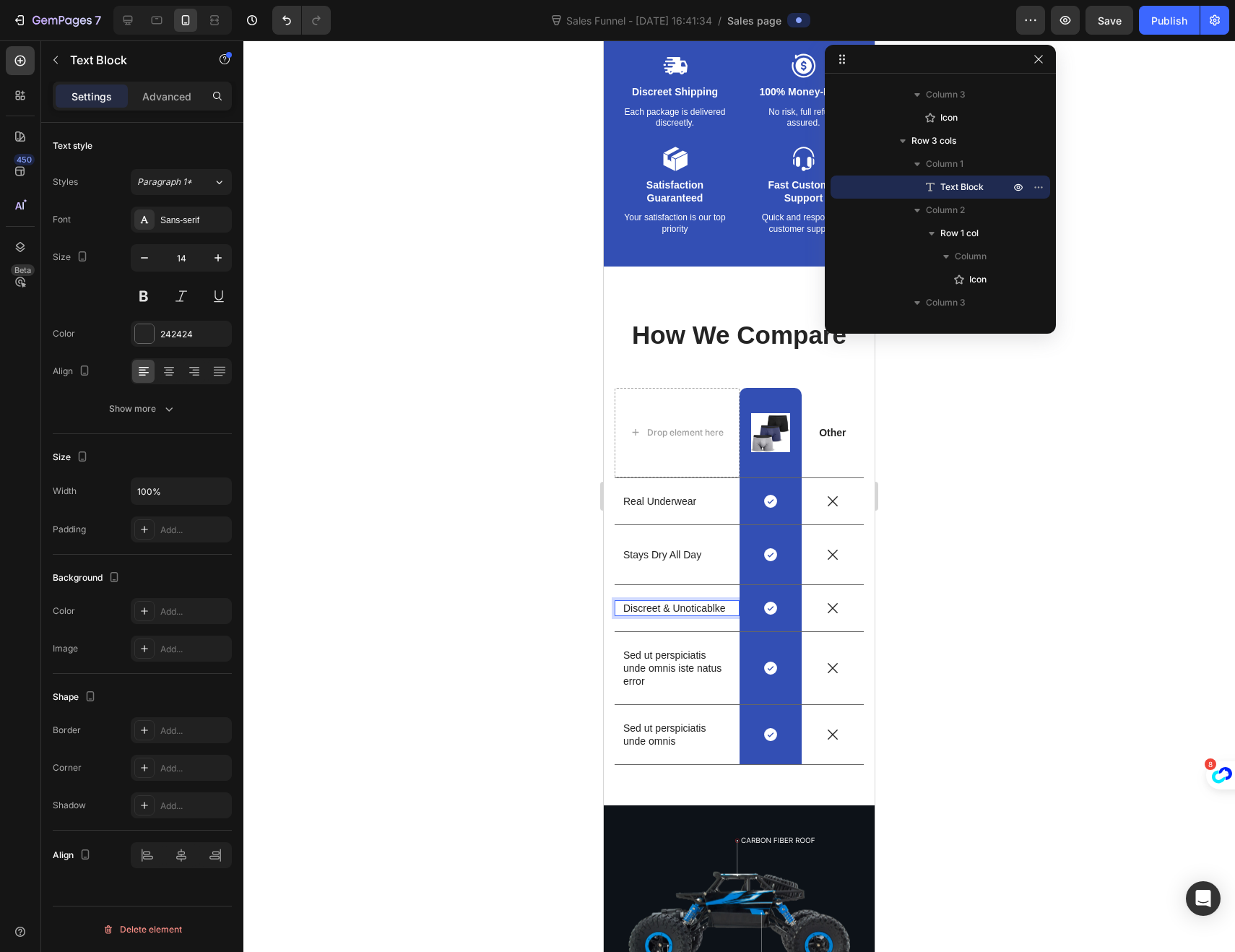
click at [685, 541] on div "Stays Dry All Day Text Block" at bounding box center [677, 554] width 125 height 59
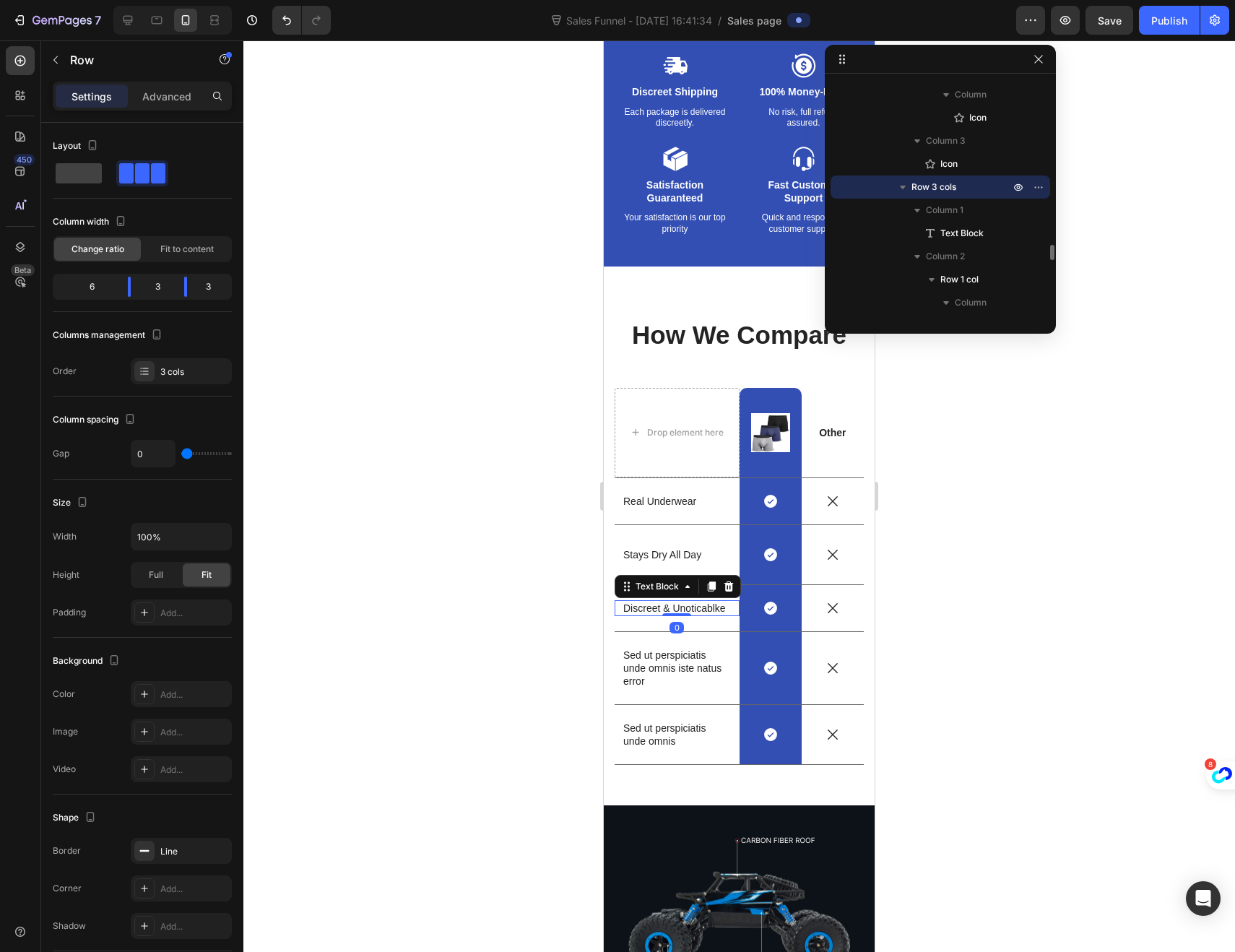
click at [646, 613] on p "Discreet & Unoticablke" at bounding box center [677, 608] width 108 height 13
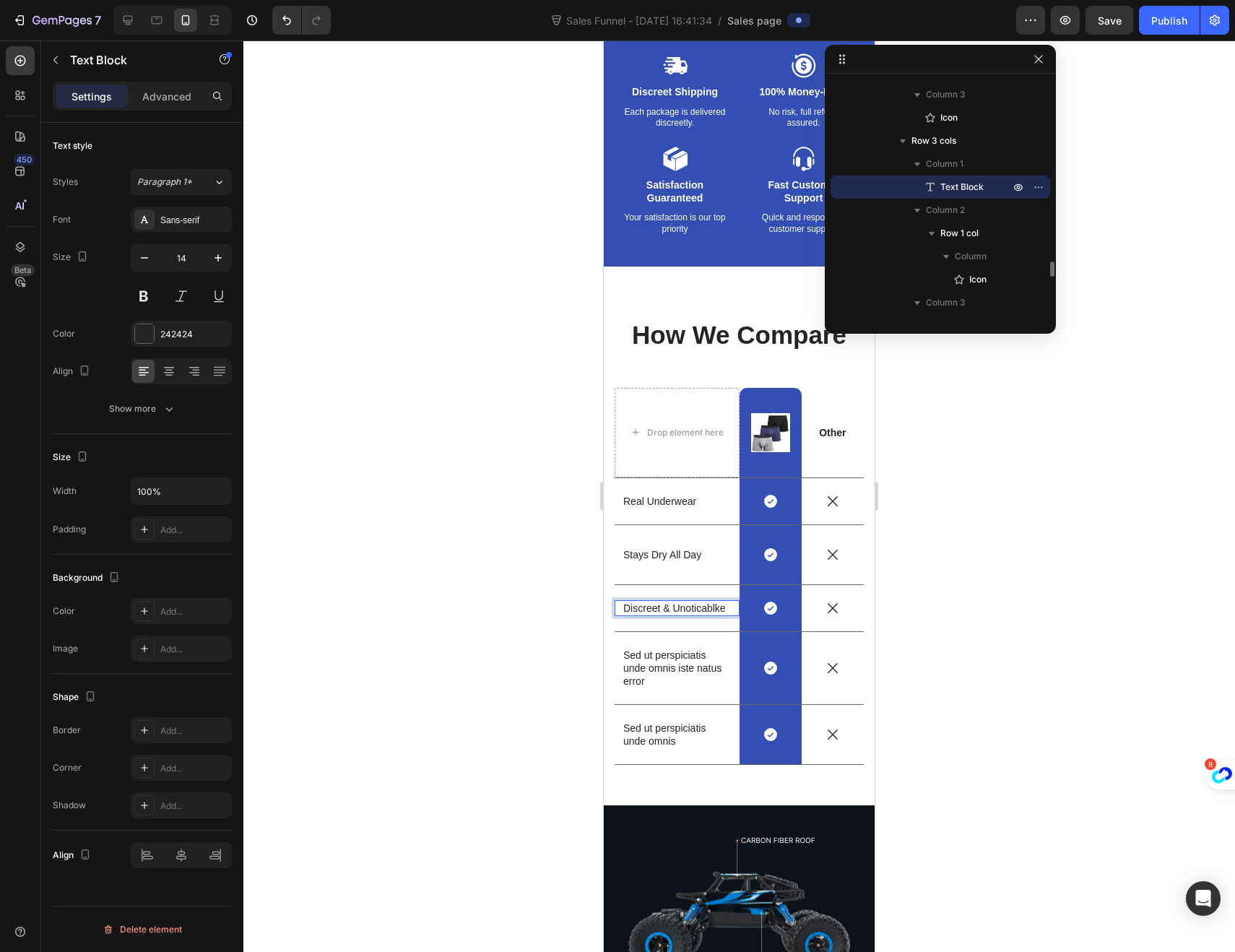
click at [642, 614] on p "Discreet & Unoticablke" at bounding box center [677, 608] width 108 height 13
click at [645, 678] on p "Sed ut perspiciatis unde omnis iste natus error" at bounding box center [677, 668] width 108 height 40
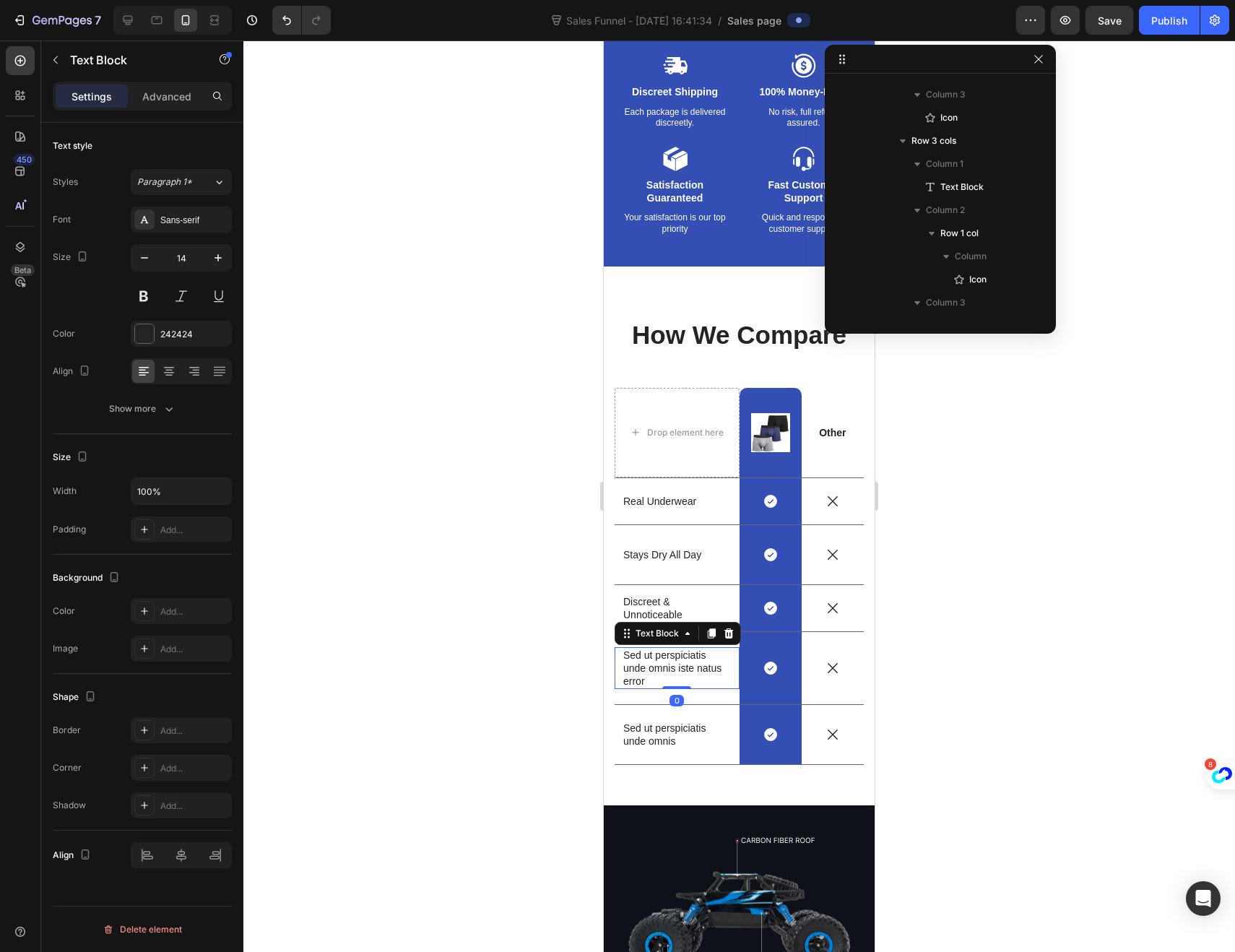
scroll to position [2972, 0]
click at [645, 678] on p "Sed ut perspiciatis unde omnis iste natus error" at bounding box center [677, 668] width 108 height 40
drag, startPoint x: 652, startPoint y: 680, endPoint x: 623, endPoint y: 669, distance: 31.0
click at [623, 669] on p "Sed ut perspiciatis unde omnis iste natus error" at bounding box center [677, 668] width 108 height 40
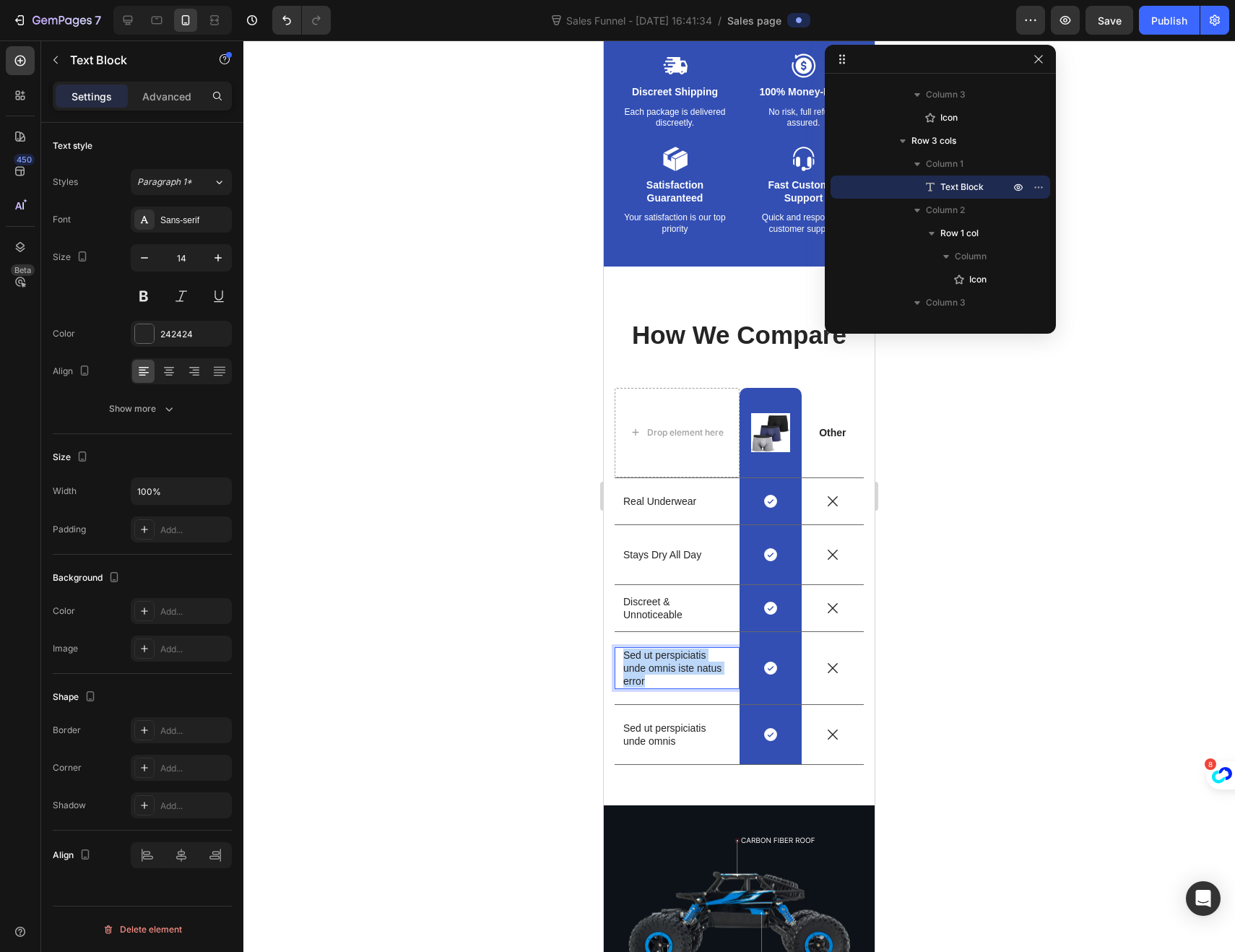
drag, startPoint x: 645, startPoint y: 684, endPoint x: 616, endPoint y: 660, distance: 37.6
click at [616, 660] on div "Sed ut perspiciatis unde omnis iste natus error Text Block 0" at bounding box center [677, 668] width 125 height 42
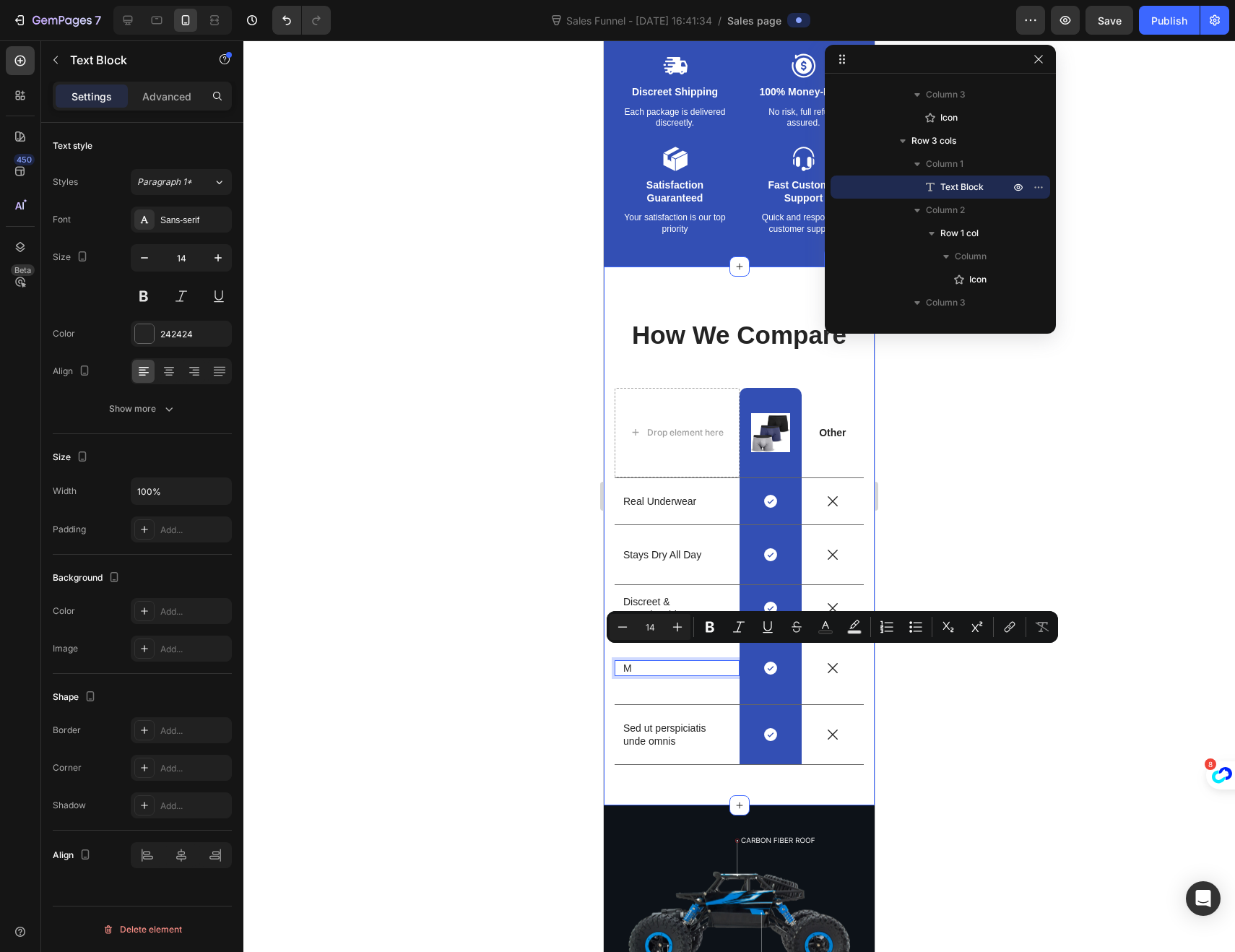
scroll to position [2702, 0]
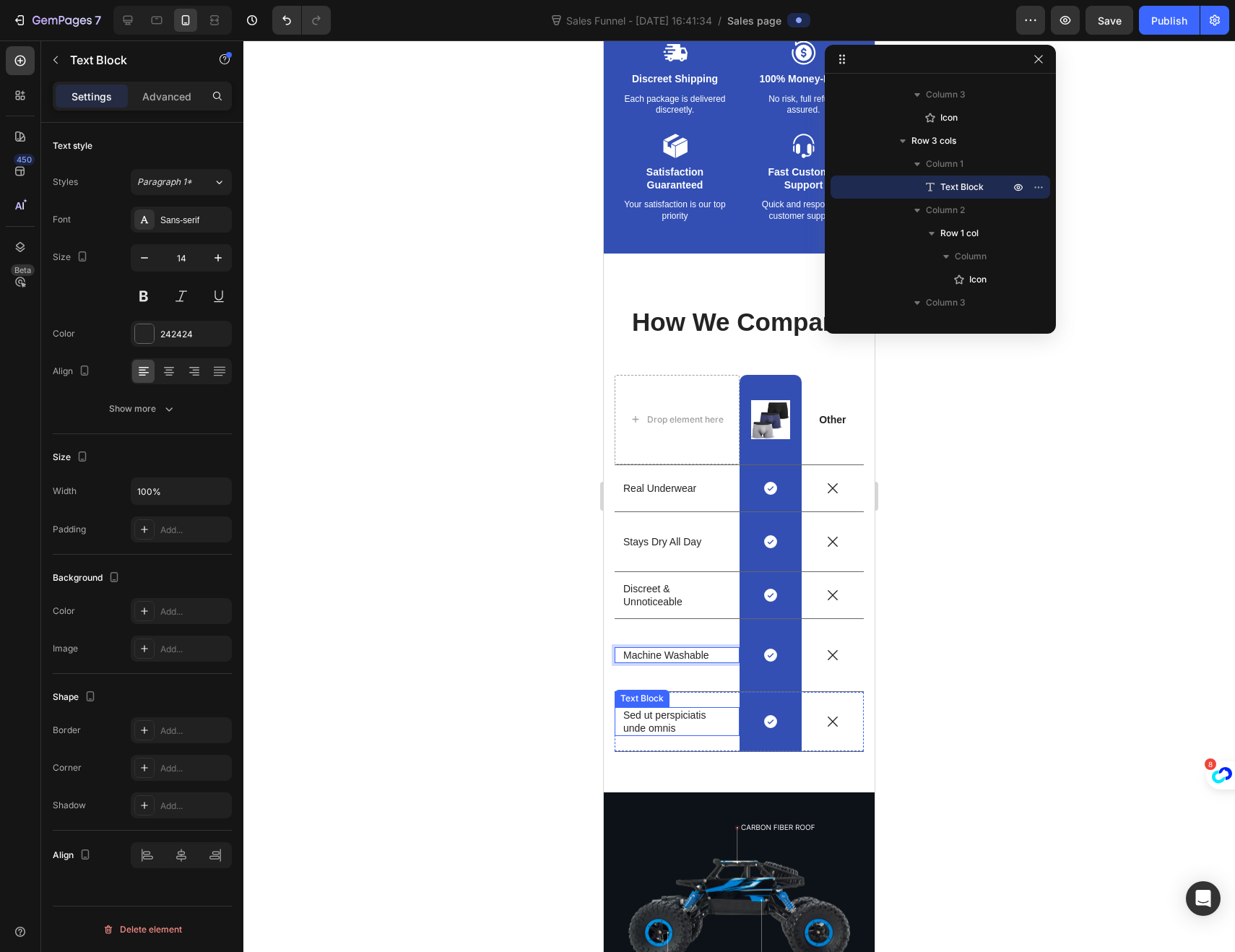
click at [671, 724] on p "Sed ut perspiciatis unde omnis" at bounding box center [677, 721] width 108 height 26
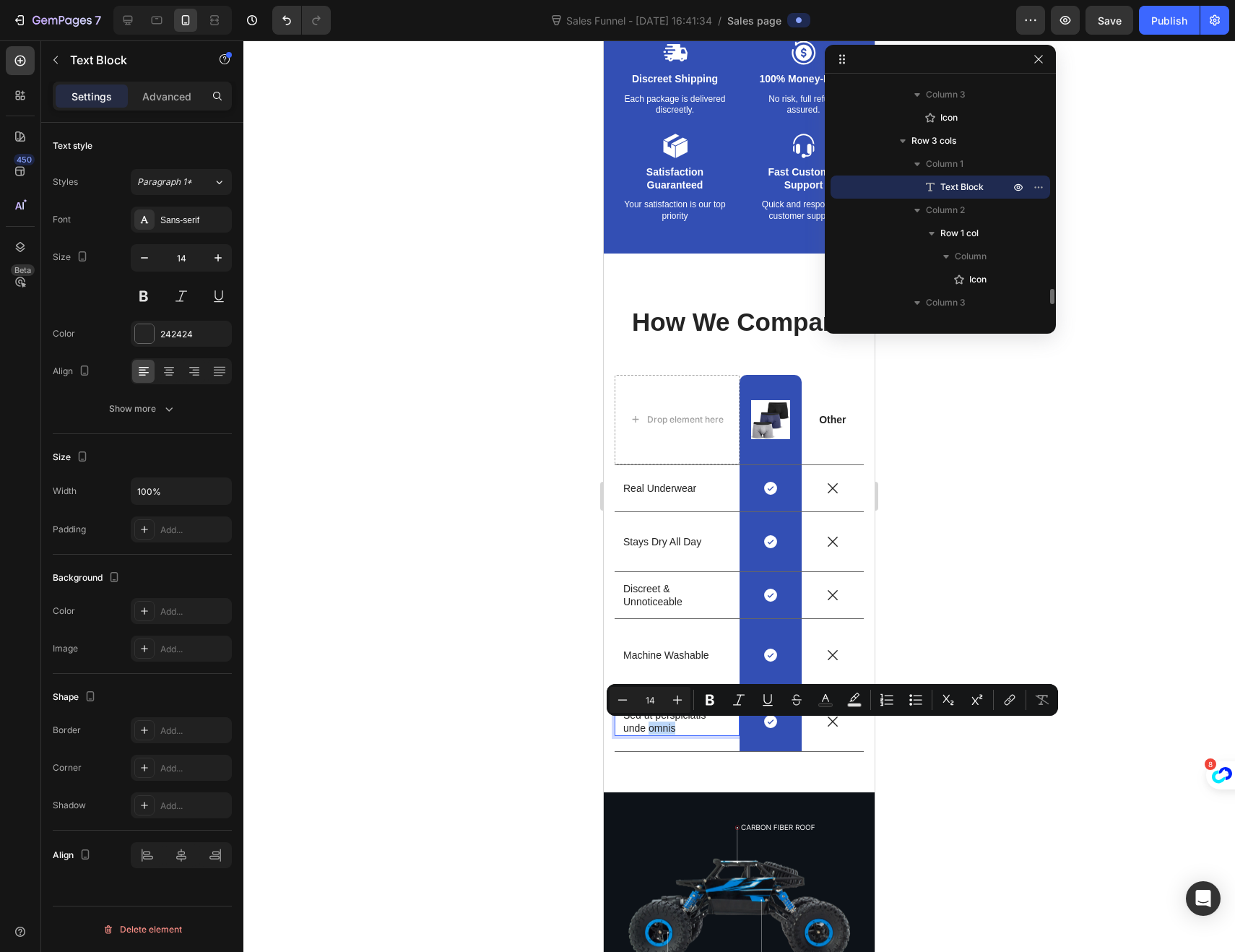
click at [676, 726] on p "Sed ut perspiciatis unde omnis" at bounding box center [677, 721] width 108 height 26
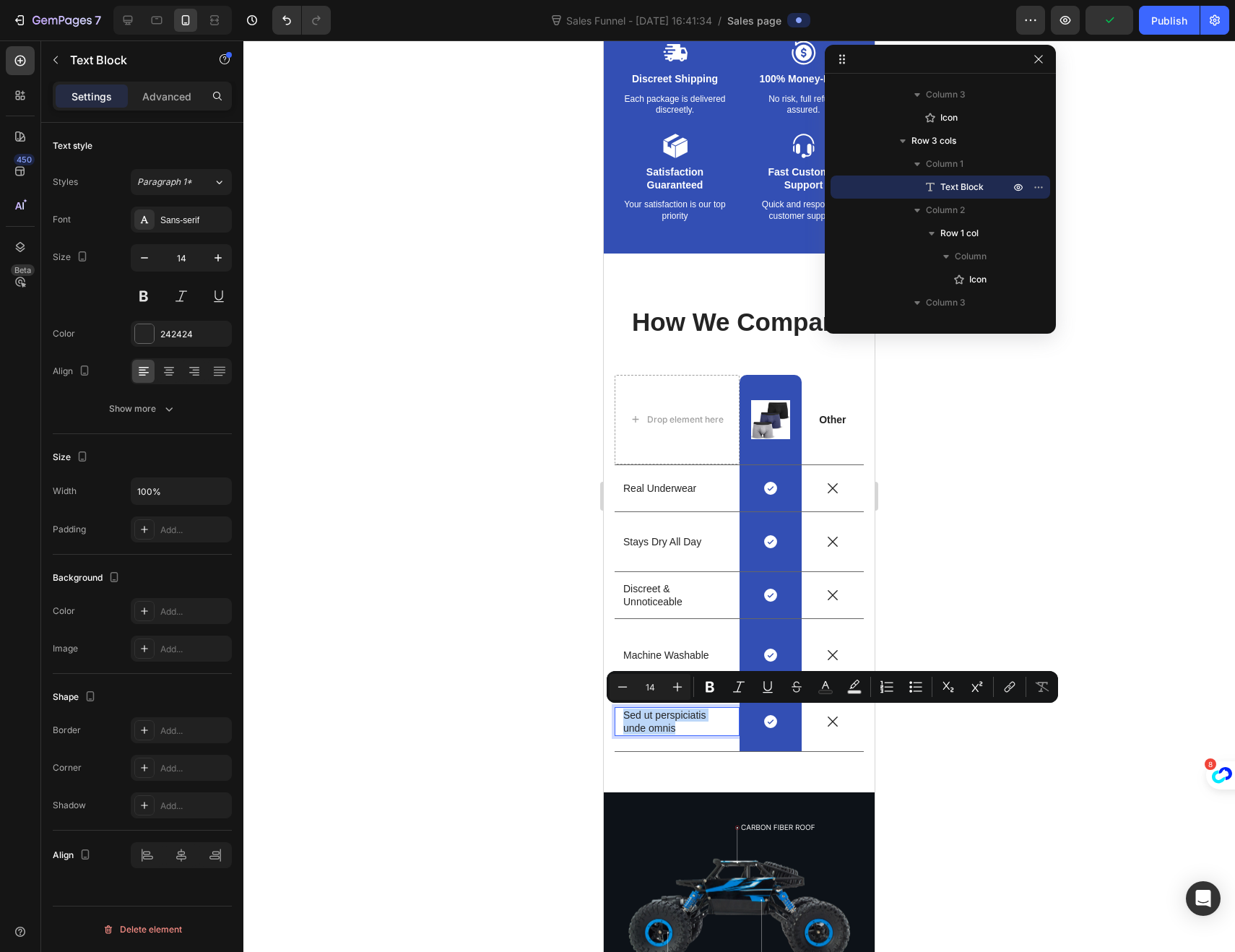
drag, startPoint x: 676, startPoint y: 726, endPoint x: 623, endPoint y: 718, distance: 53.6
click at [623, 718] on p "Sed ut perspiciatis unde omnis" at bounding box center [677, 721] width 108 height 26
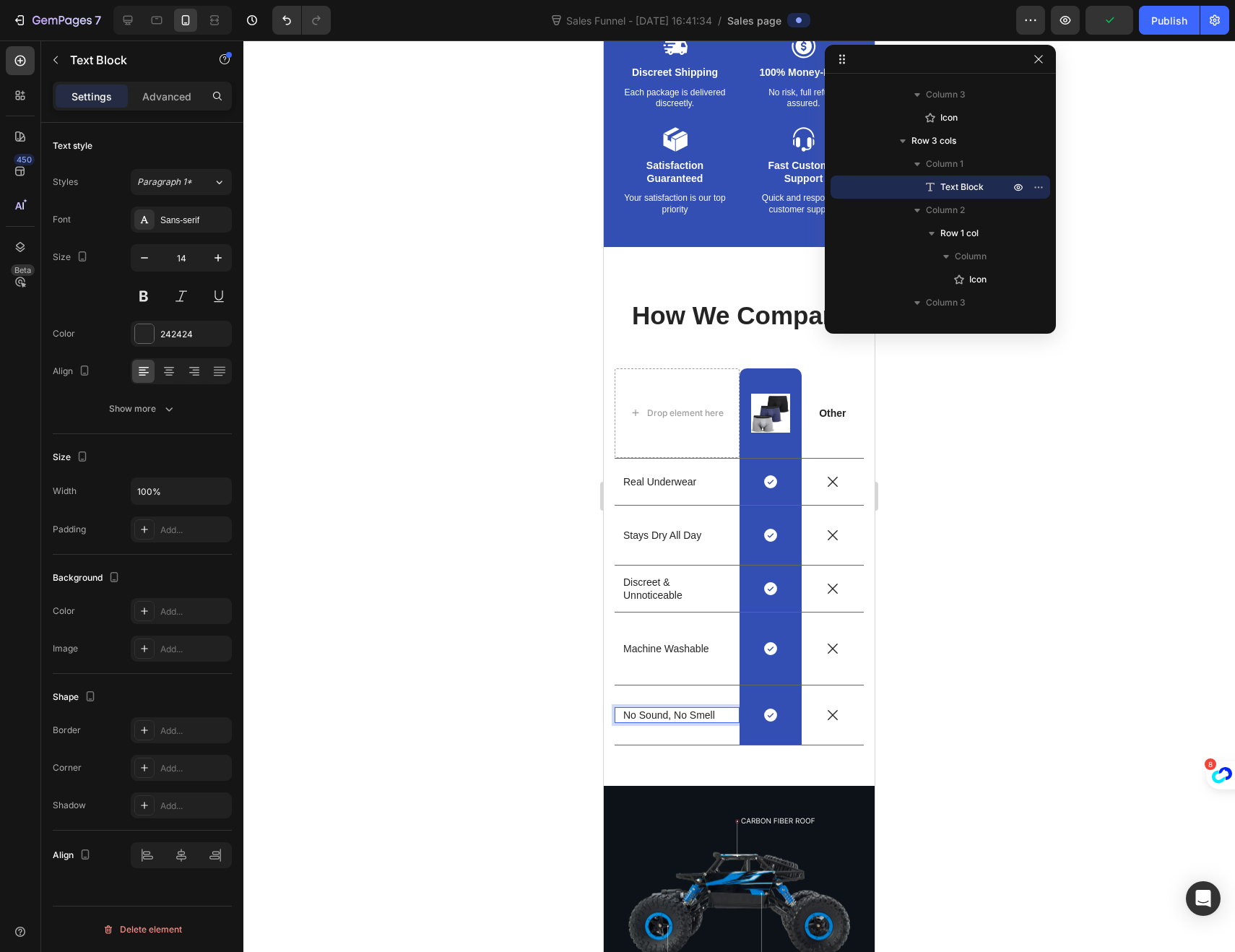
click at [496, 650] on div at bounding box center [739, 496] width 991 height 911
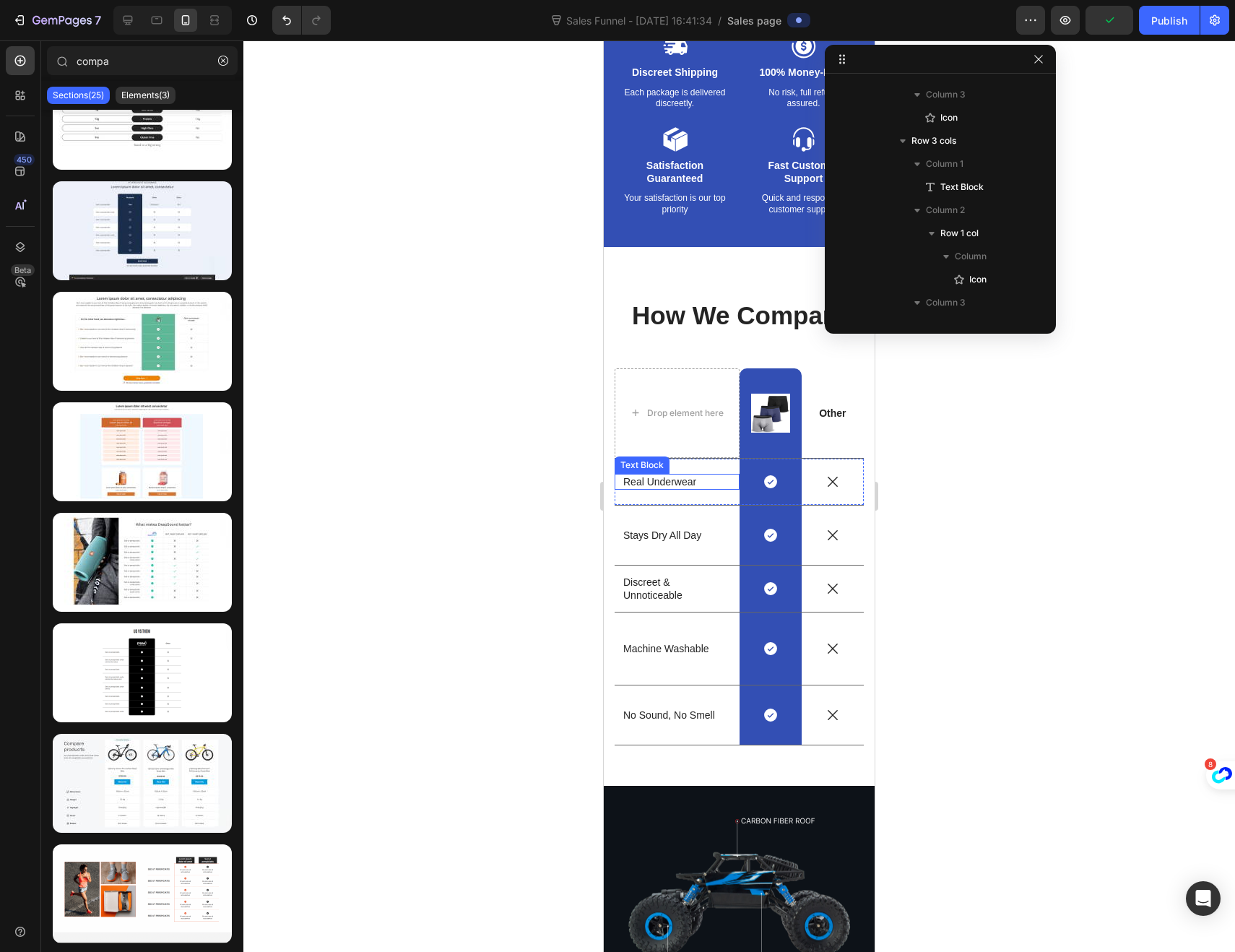
click at [657, 482] on p "Real Underwear" at bounding box center [677, 482] width 108 height 13
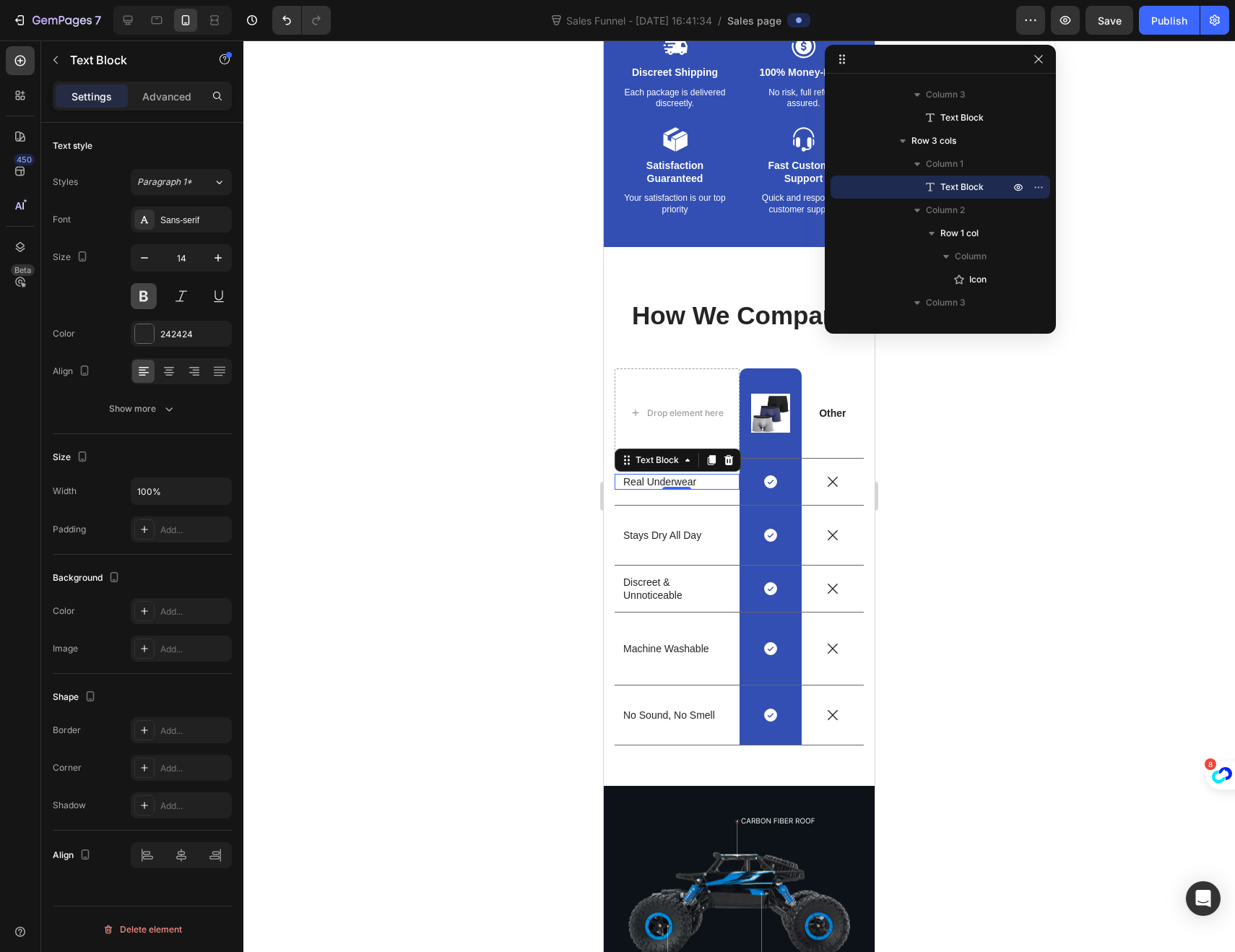
click at [151, 301] on button at bounding box center [144, 296] width 26 height 26
click at [647, 541] on div "Stays Dry All Day" at bounding box center [677, 535] width 110 height 16
click at [147, 297] on button at bounding box center [144, 296] width 26 height 26
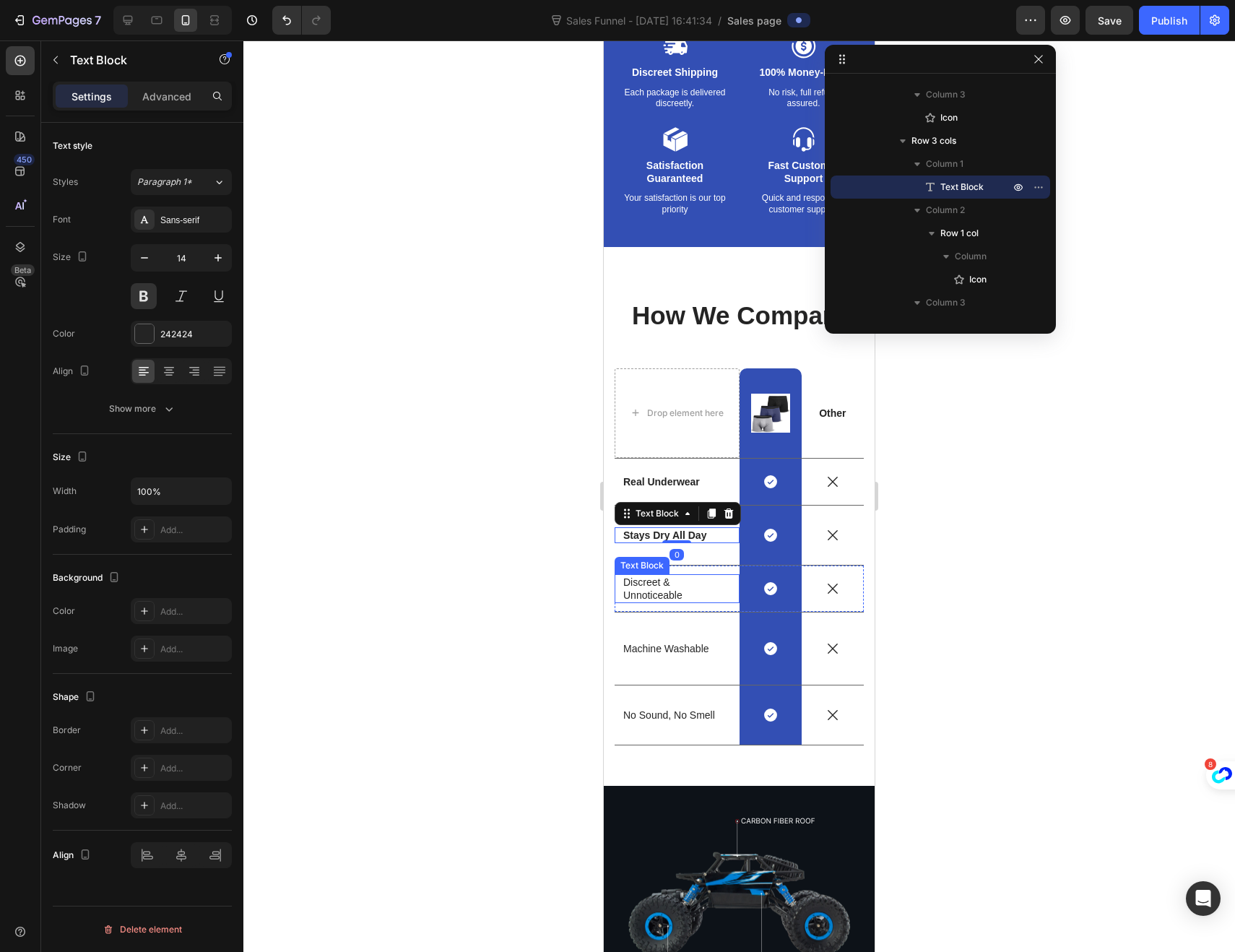
drag, startPoint x: 651, startPoint y: 590, endPoint x: 618, endPoint y: 579, distance: 34.8
click at [651, 590] on p "Discreet & Unnoticeable" at bounding box center [677, 589] width 108 height 26
click at [135, 301] on button at bounding box center [144, 296] width 26 height 26
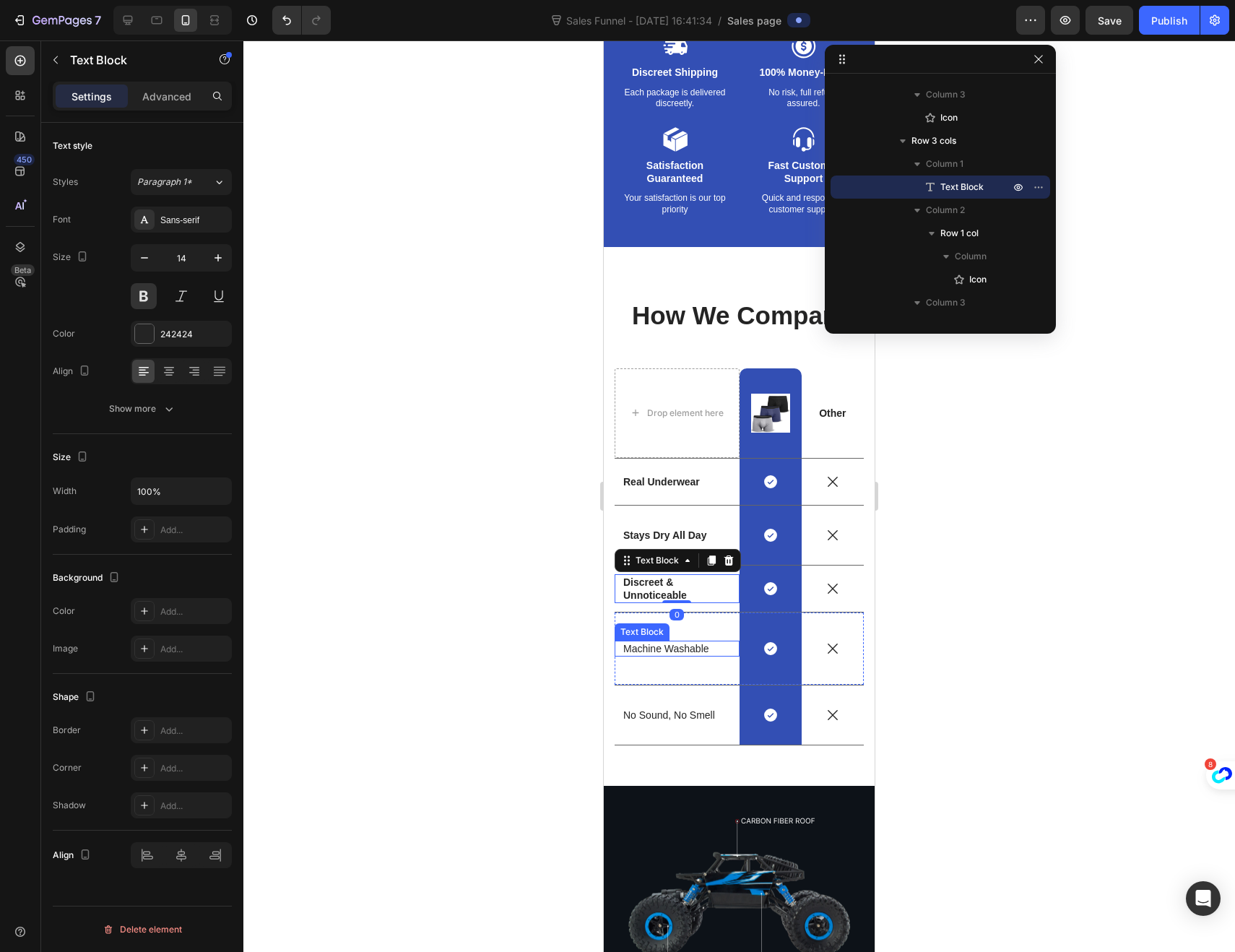
click at [646, 645] on p "Machine Washable" at bounding box center [677, 649] width 108 height 13
click at [140, 297] on button at bounding box center [144, 296] width 26 height 26
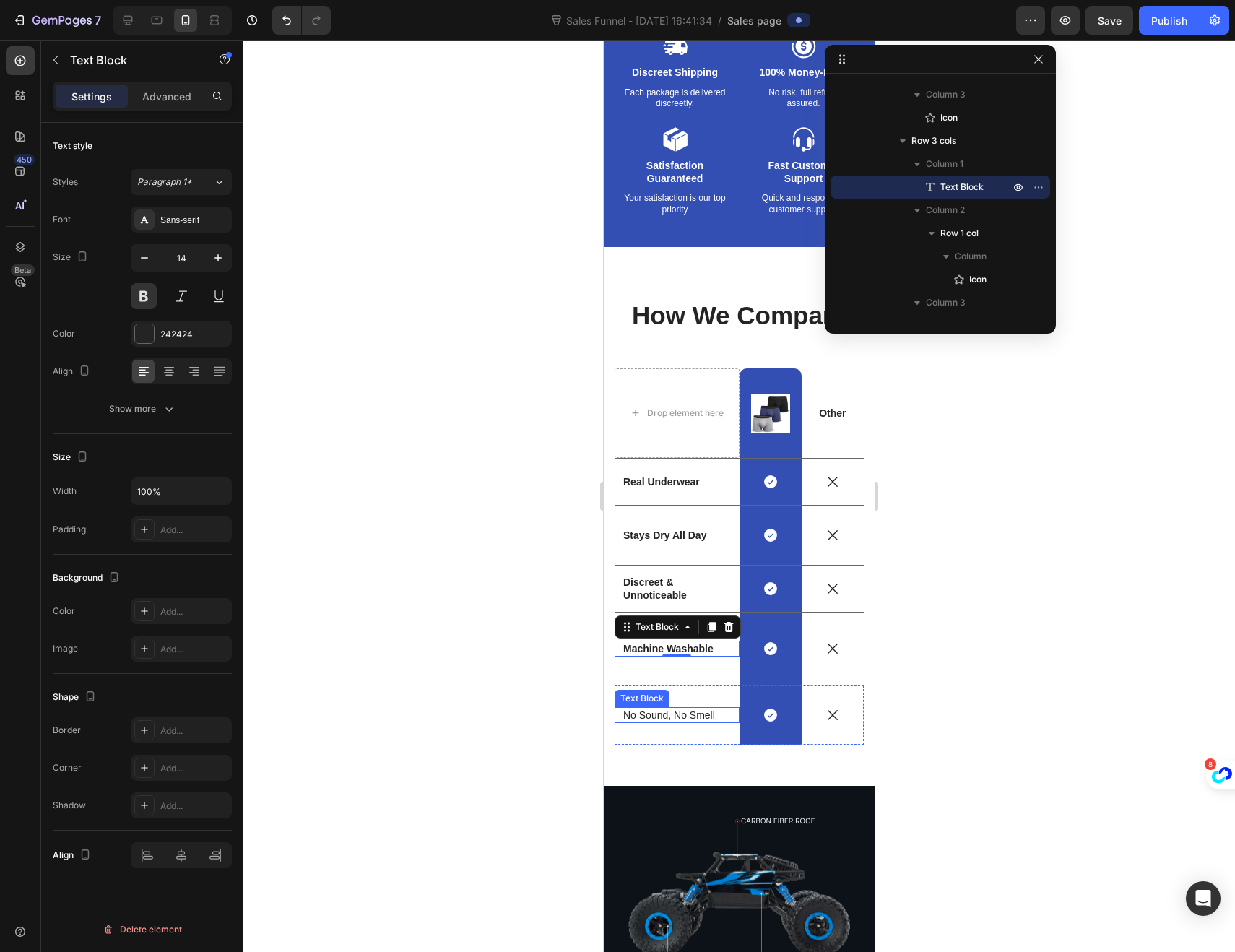
click at [659, 712] on p "No Sound, No Smell" at bounding box center [677, 715] width 108 height 13
click at [143, 305] on button at bounding box center [144, 296] width 26 height 26
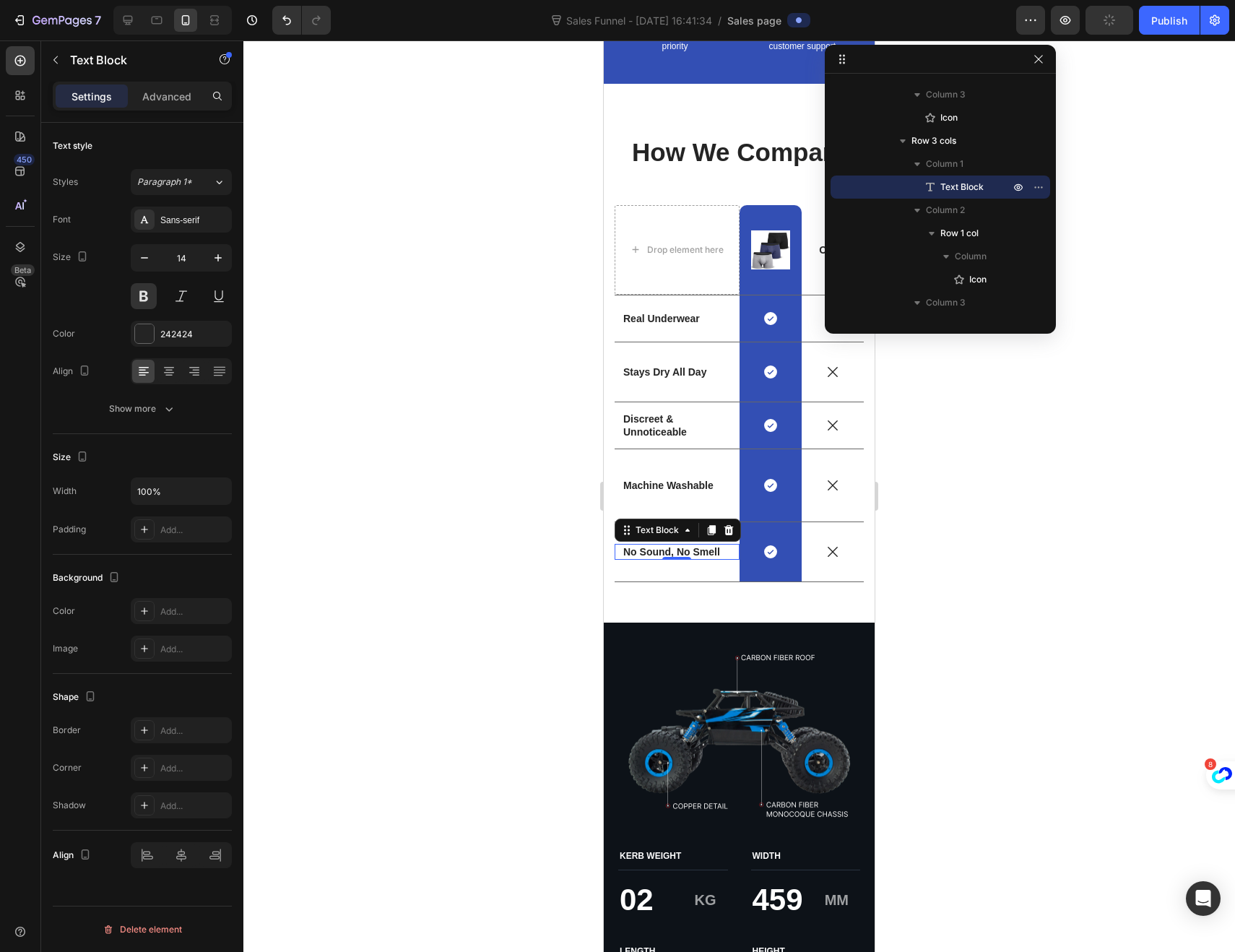
scroll to position [2922, 0]
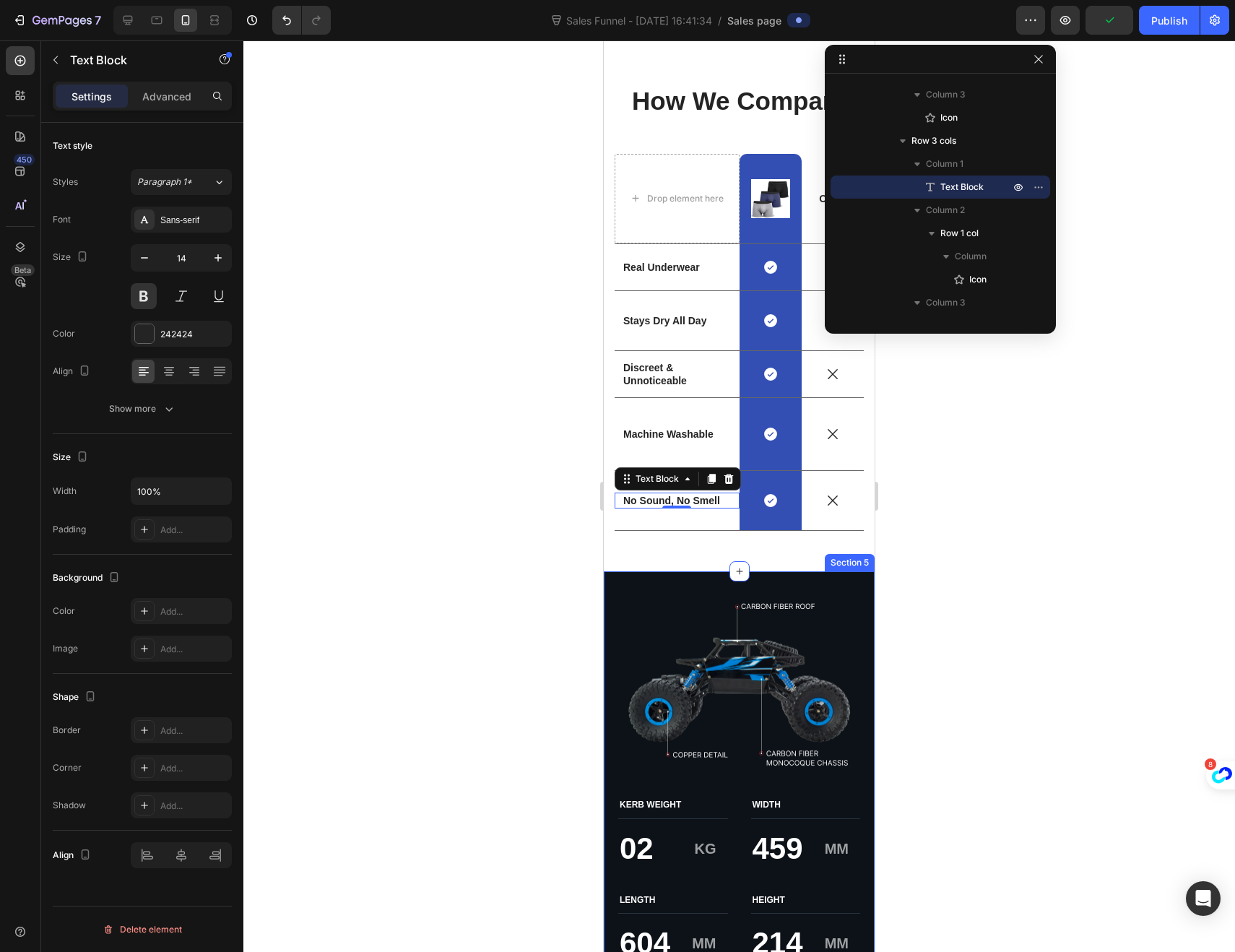
click at [613, 593] on div "Image KERB WEIGHT Text Block 02 Text Block KG Text Block Row LENGTH Text Block …" at bounding box center [739, 793] width 271 height 444
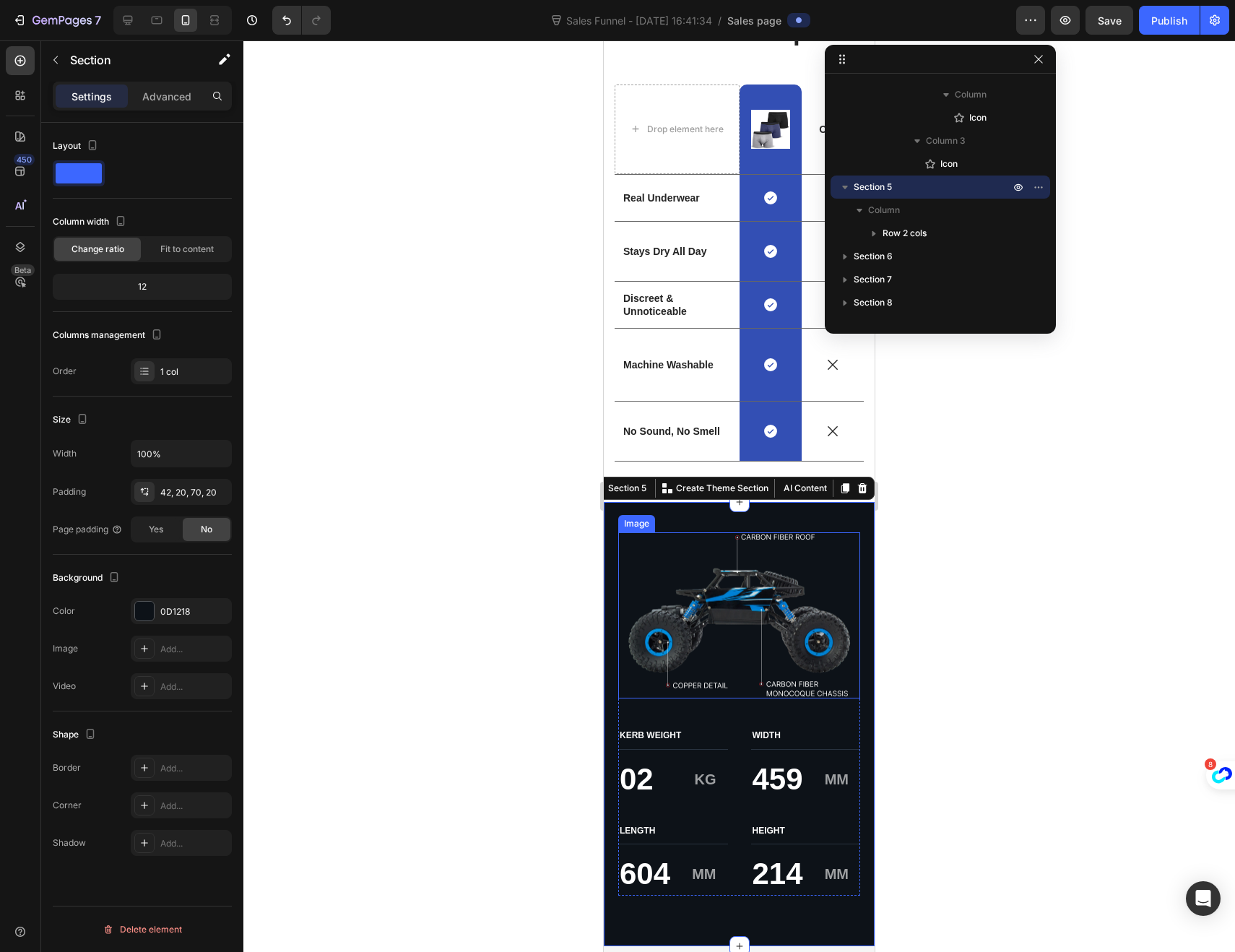
scroll to position [2997, 0]
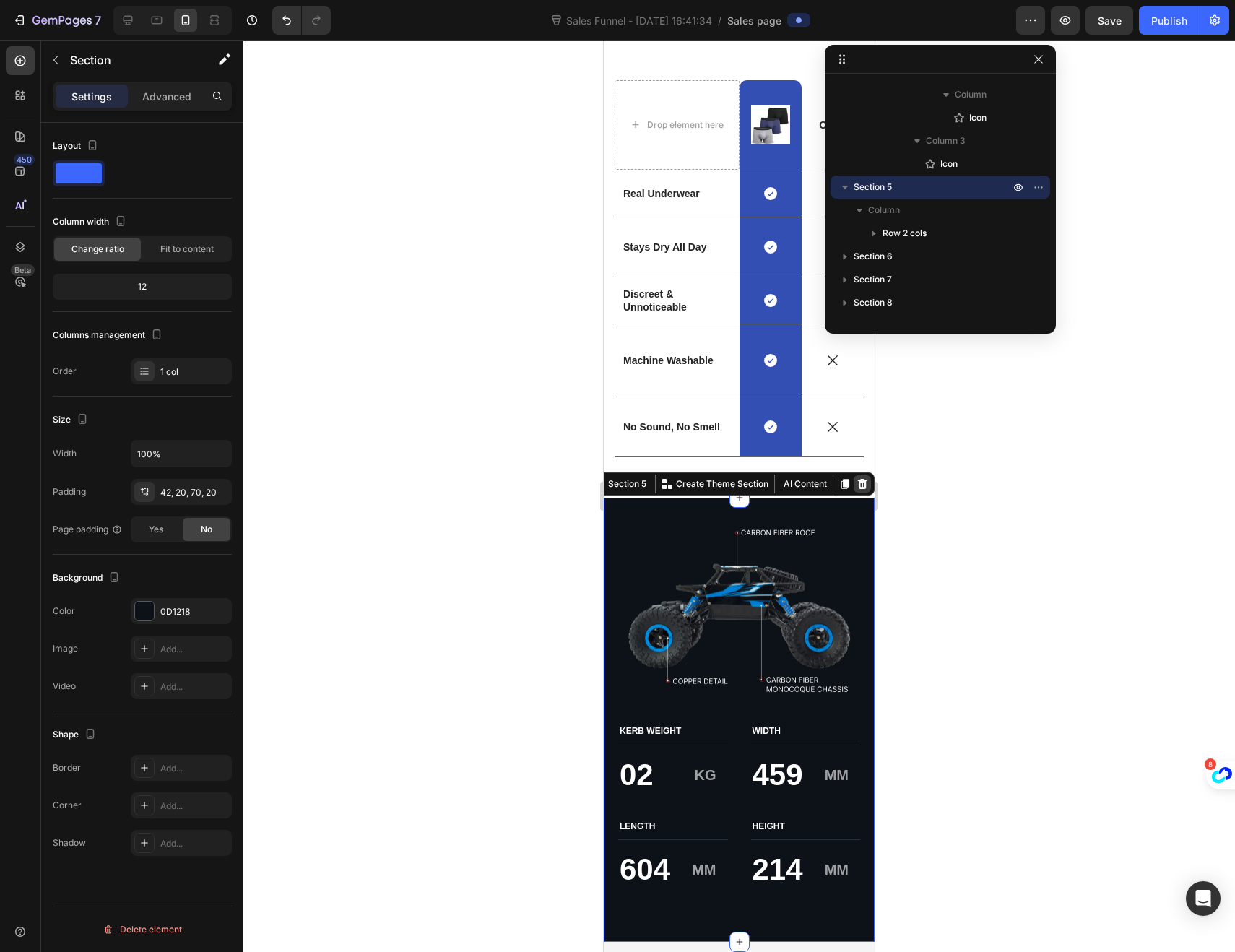
click at [858, 482] on icon at bounding box center [863, 483] width 10 height 10
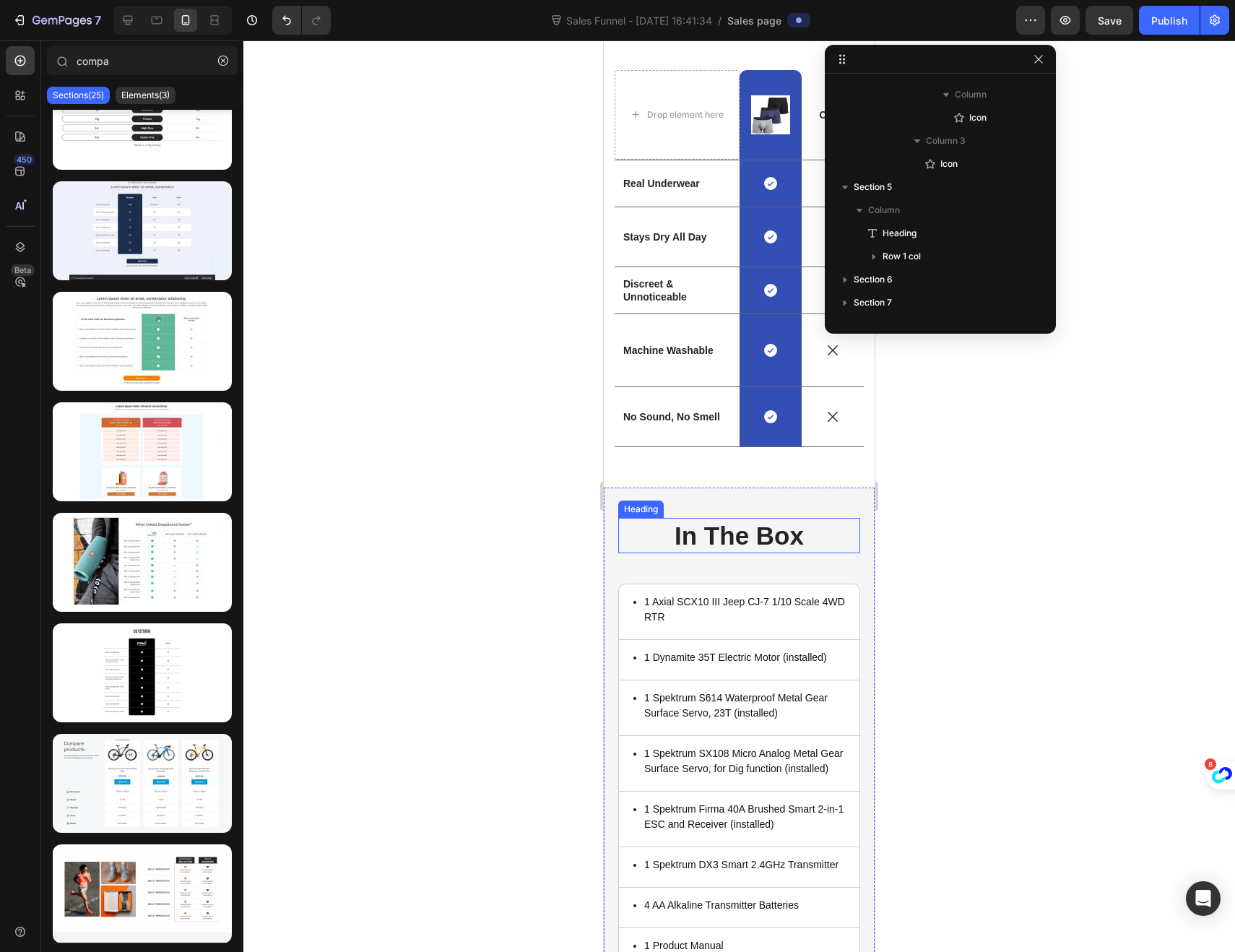
scroll to position [3013, 0]
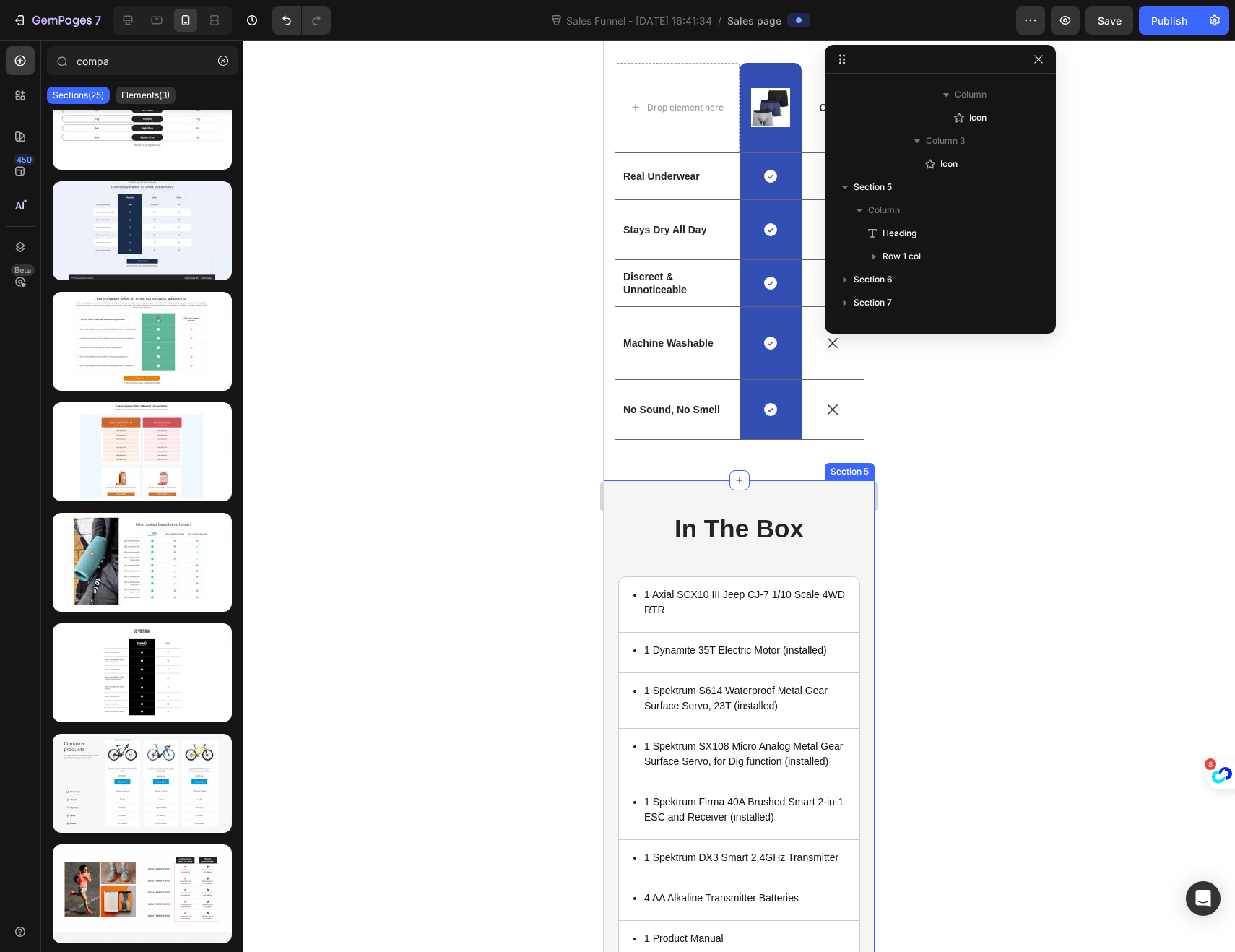
click at [617, 518] on div "In The Box Heading 1 Axial SCX10 III Jeep CJ-7 1/10 Scale 4WD RTR Item List Tit…" at bounding box center [739, 736] width 271 height 512
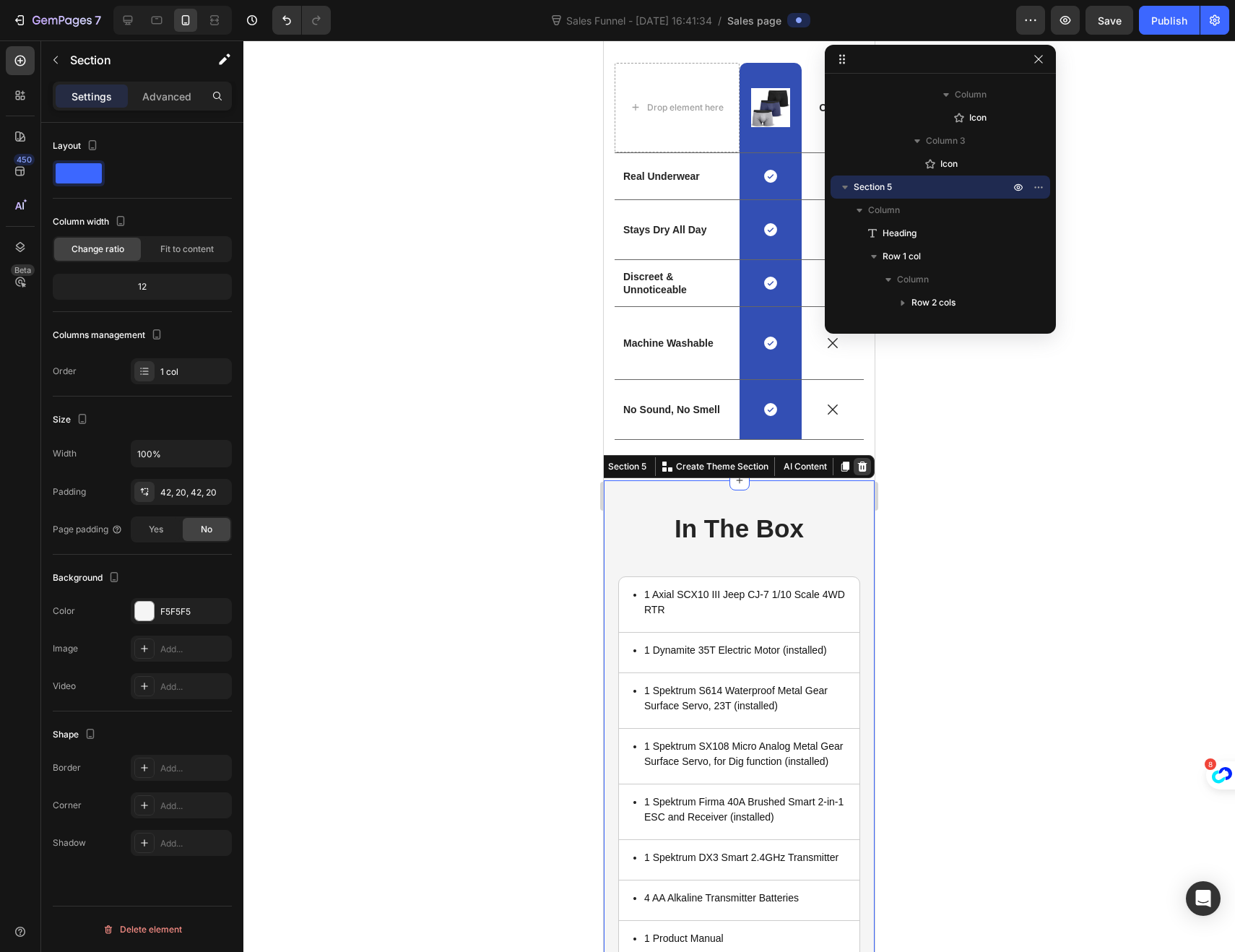
click at [858, 465] on icon at bounding box center [863, 466] width 10 height 10
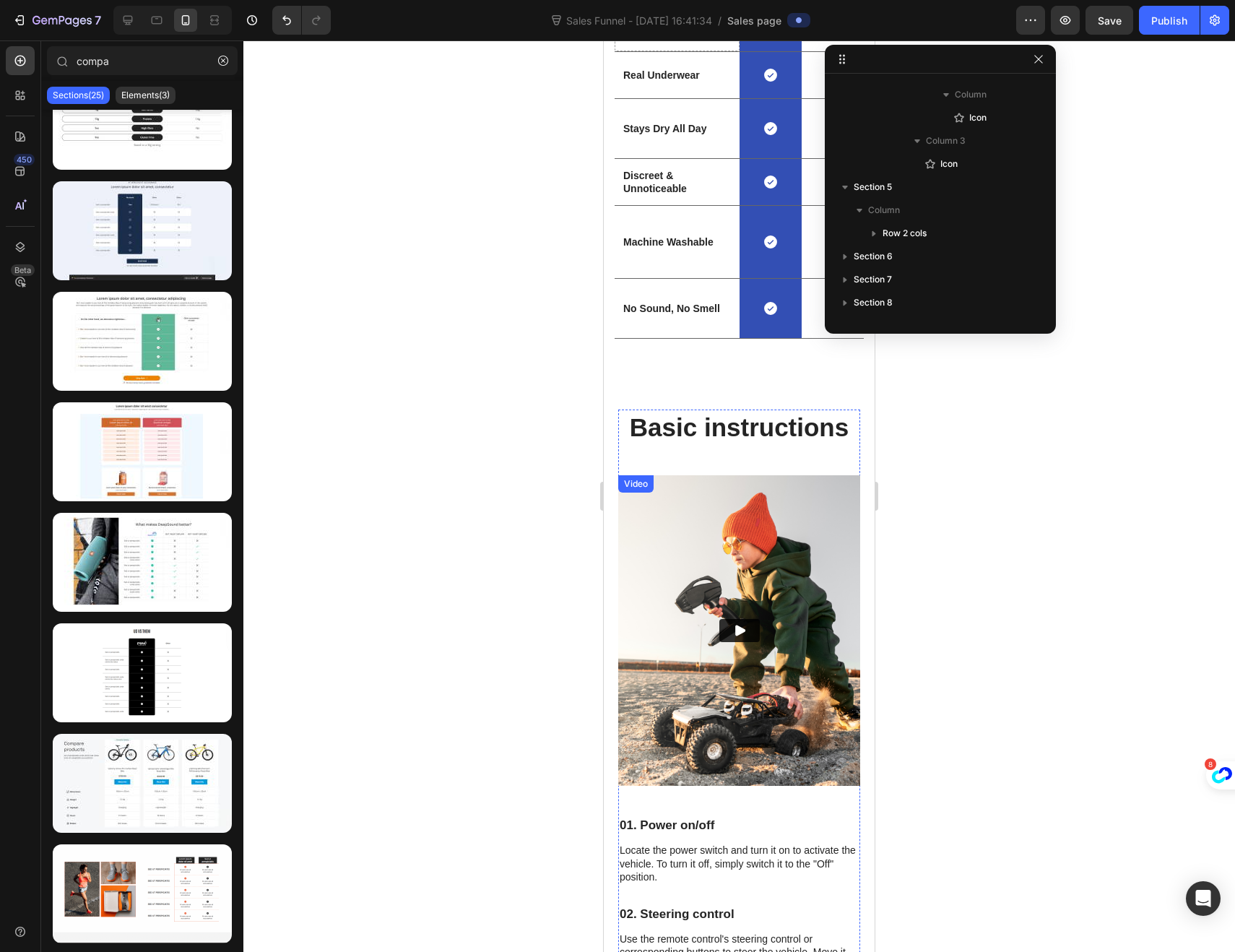
scroll to position [3116, 0]
click at [618, 380] on div "Basic instructions Heading Video Basic instructions Heading 01. Power on/off Te…" at bounding box center [739, 765] width 271 height 774
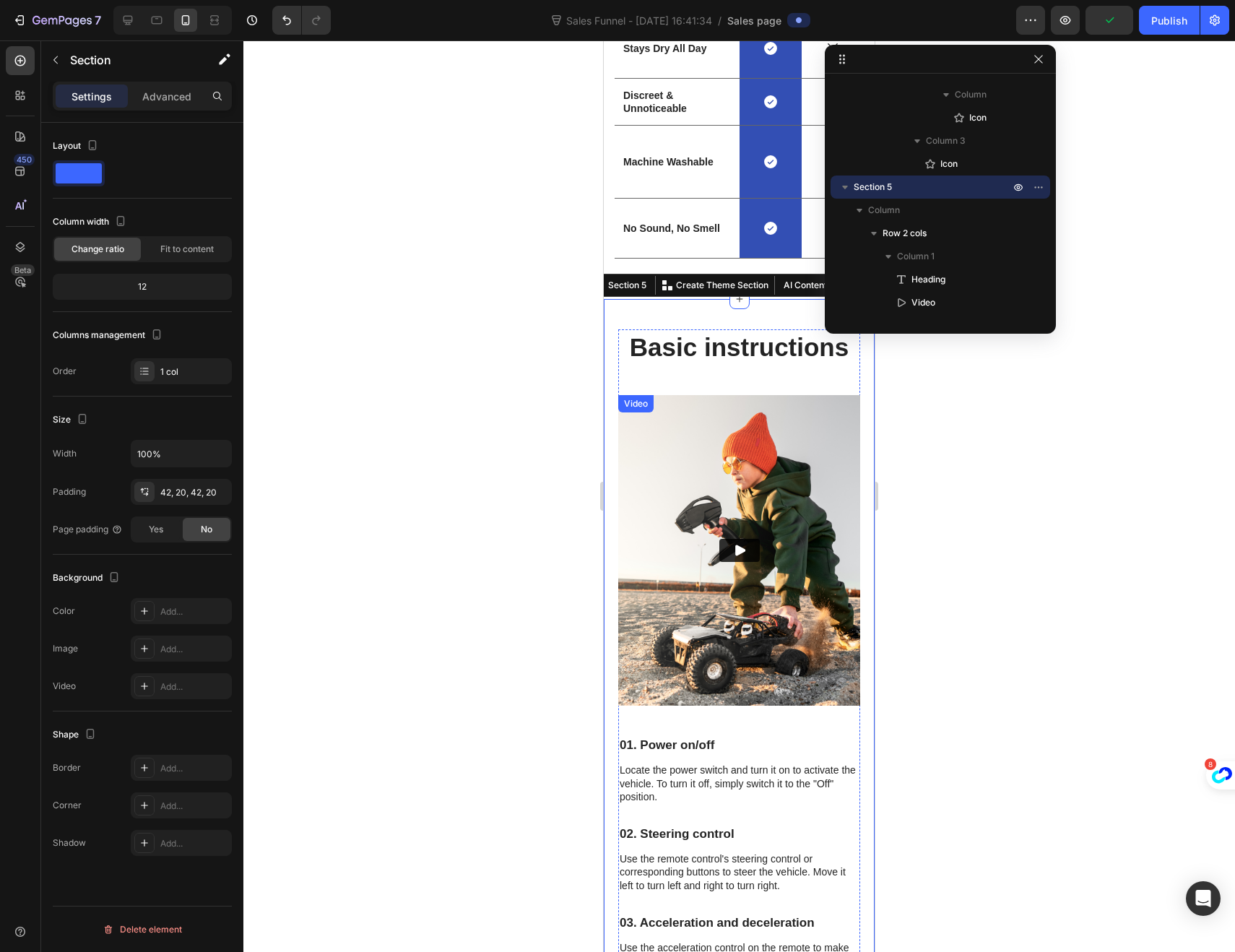
scroll to position [3138, 0]
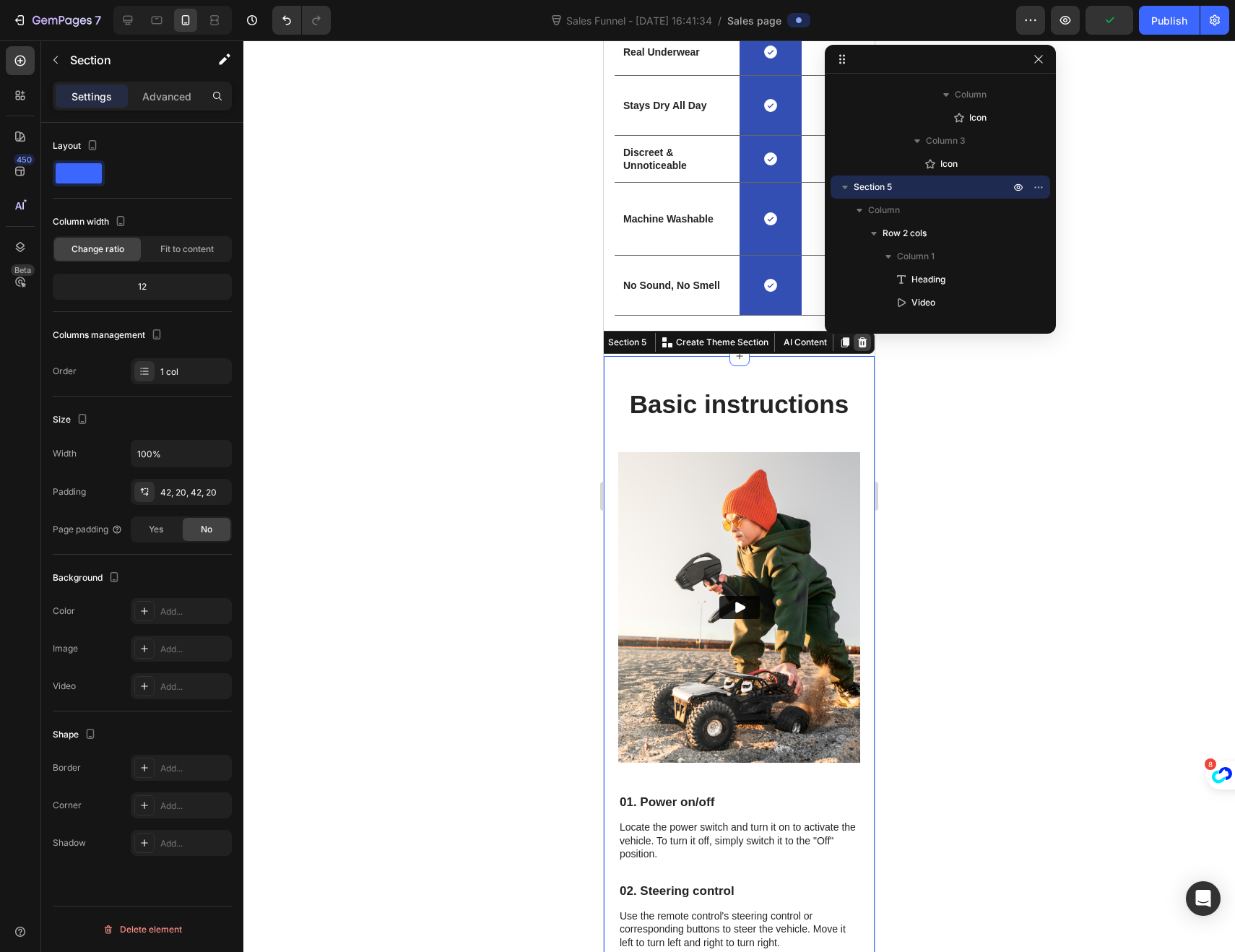
click at [856, 342] on icon at bounding box center [862, 342] width 11 height 11
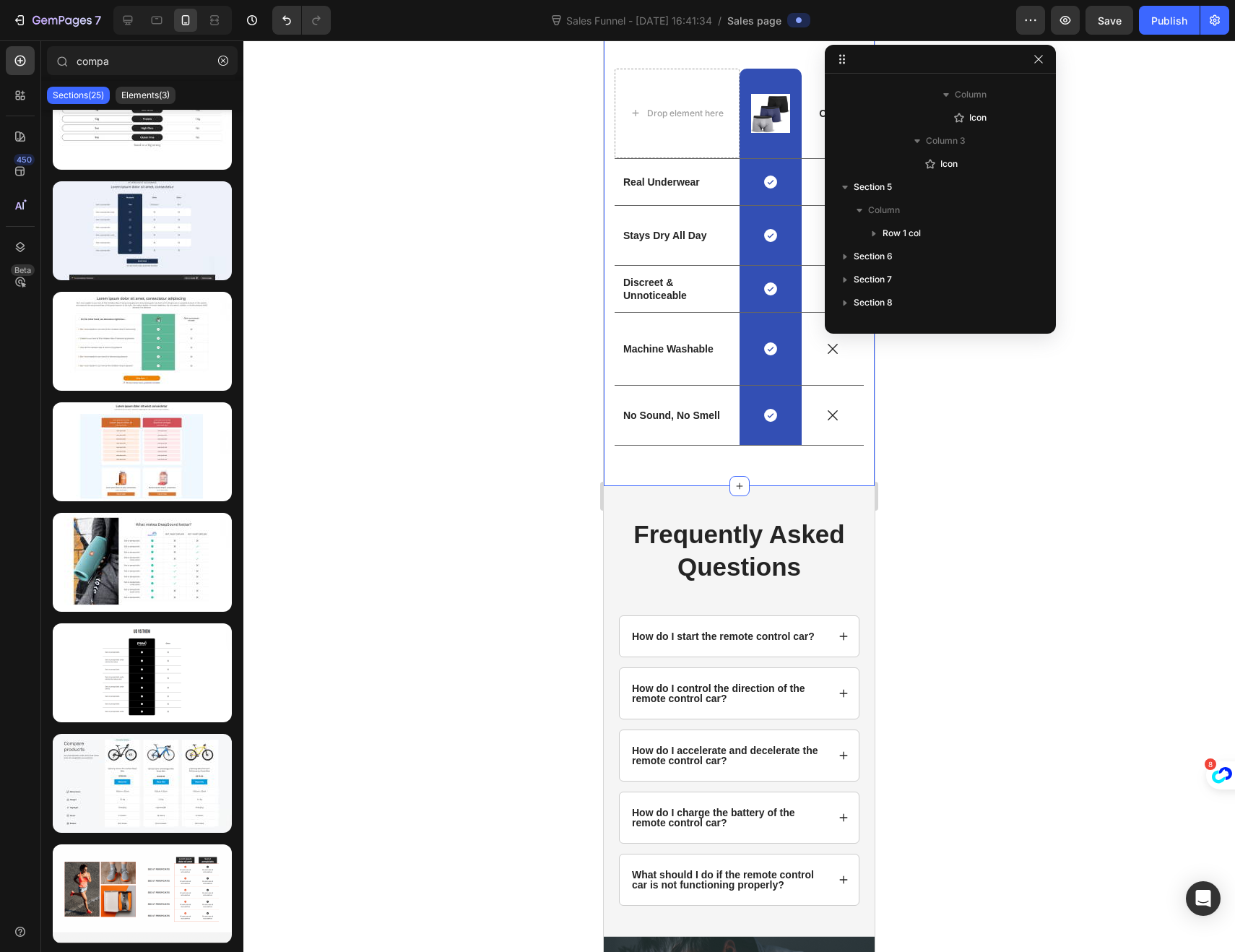
scroll to position [3005, 0]
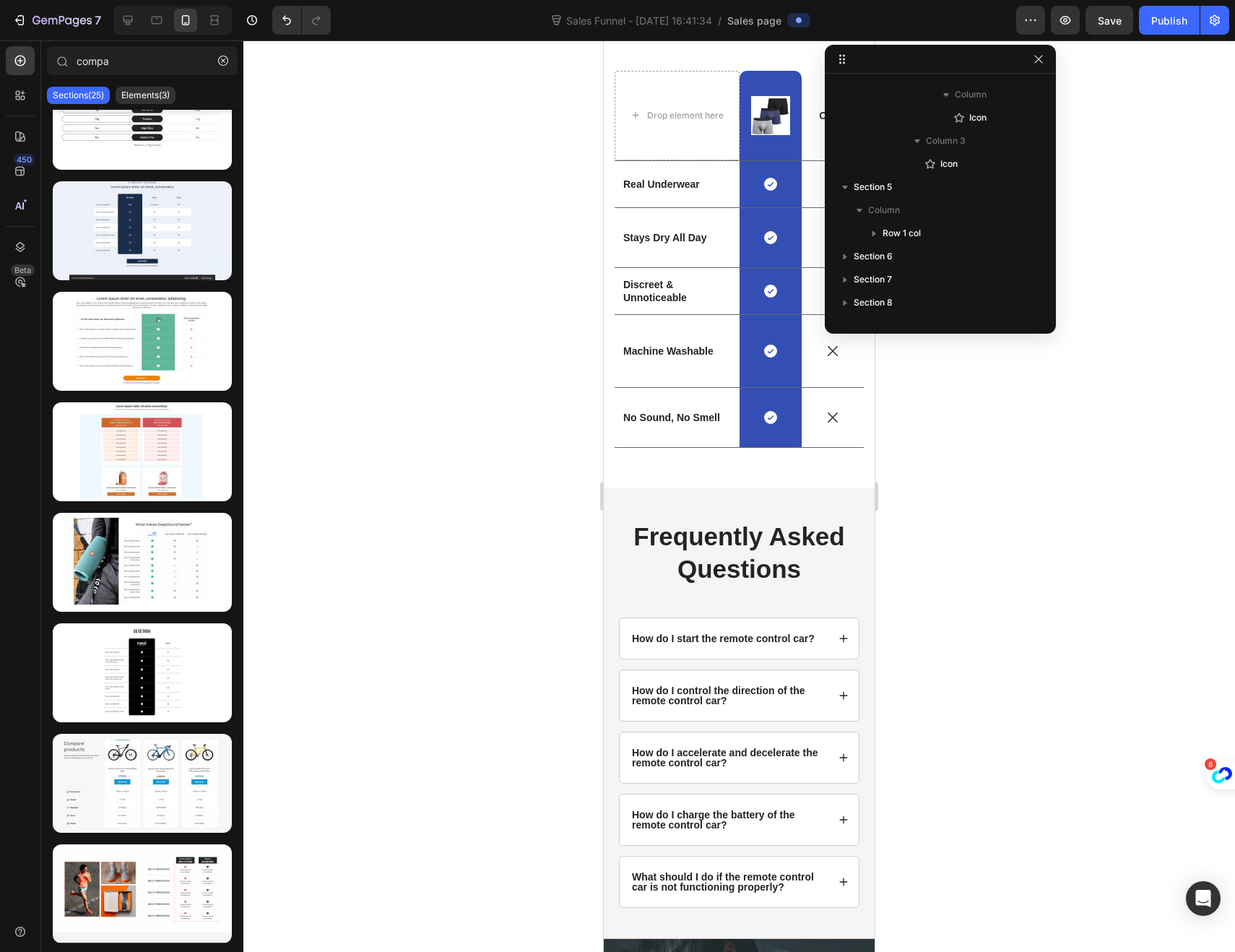
click at [648, 644] on p "How do I start the remote control car?" at bounding box center [723, 638] width 183 height 10
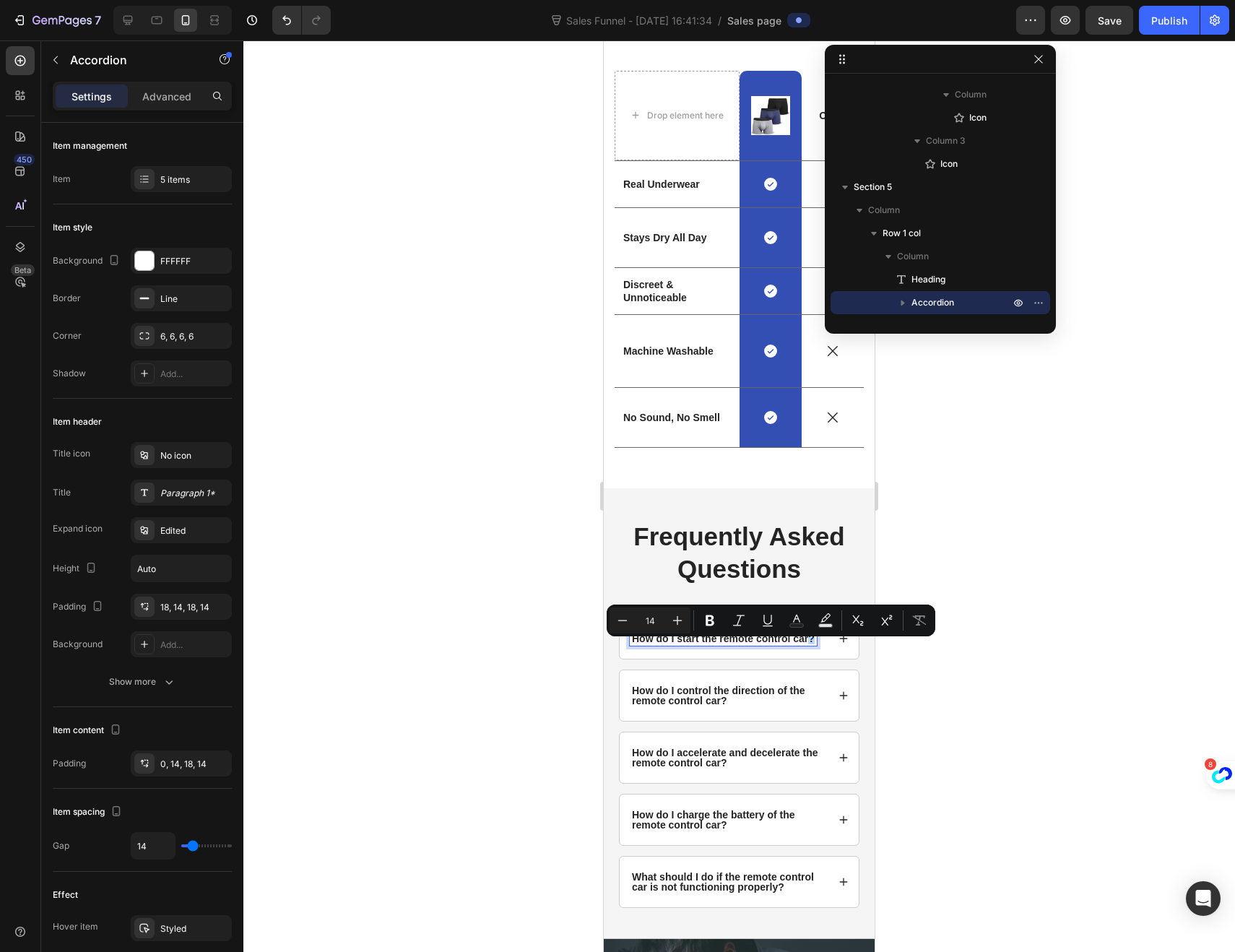
click at [659, 644] on p "How do I start the remote control car?" at bounding box center [723, 638] width 183 height 10
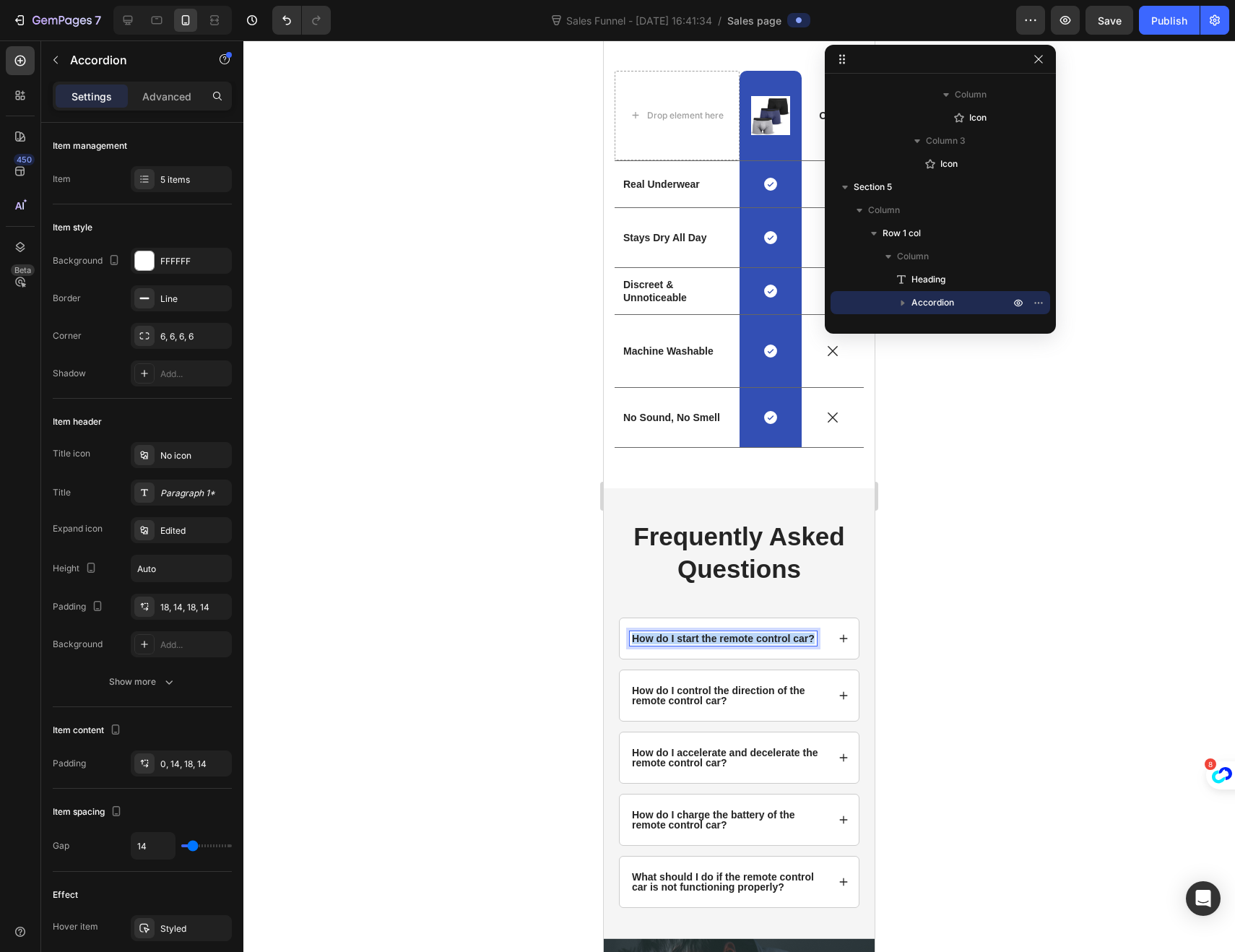
drag, startPoint x: 650, startPoint y: 648, endPoint x: 634, endPoint y: 641, distance: 17.5
click at [634, 641] on p "How do I start the remote control car?" at bounding box center [723, 638] width 183 height 10
click at [839, 644] on icon at bounding box center [844, 638] width 10 height 10
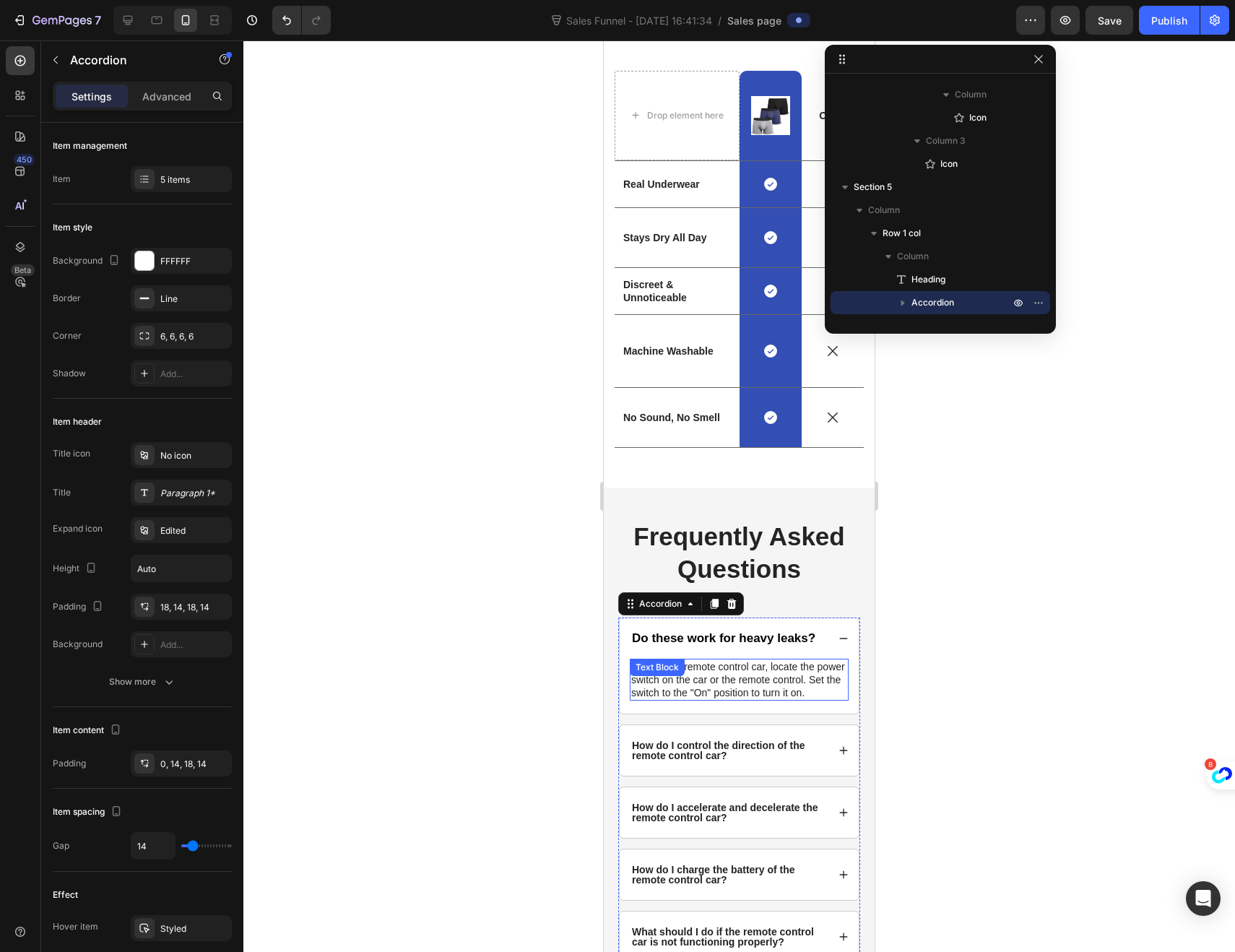
click at [675, 700] on p "To start the remote control car, locate the power switch on the car or the remo…" at bounding box center [739, 680] width 216 height 40
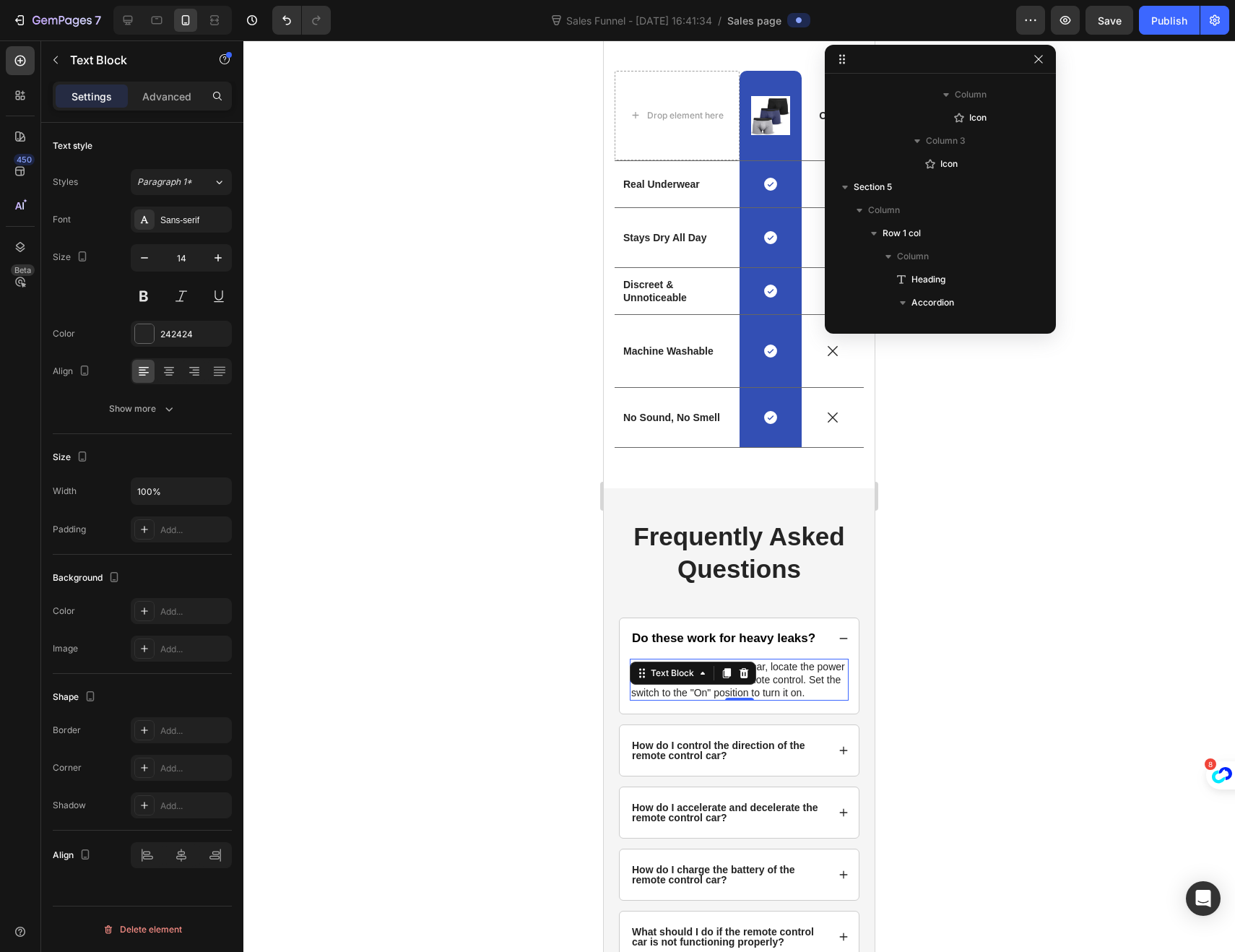
scroll to position [3526, 0]
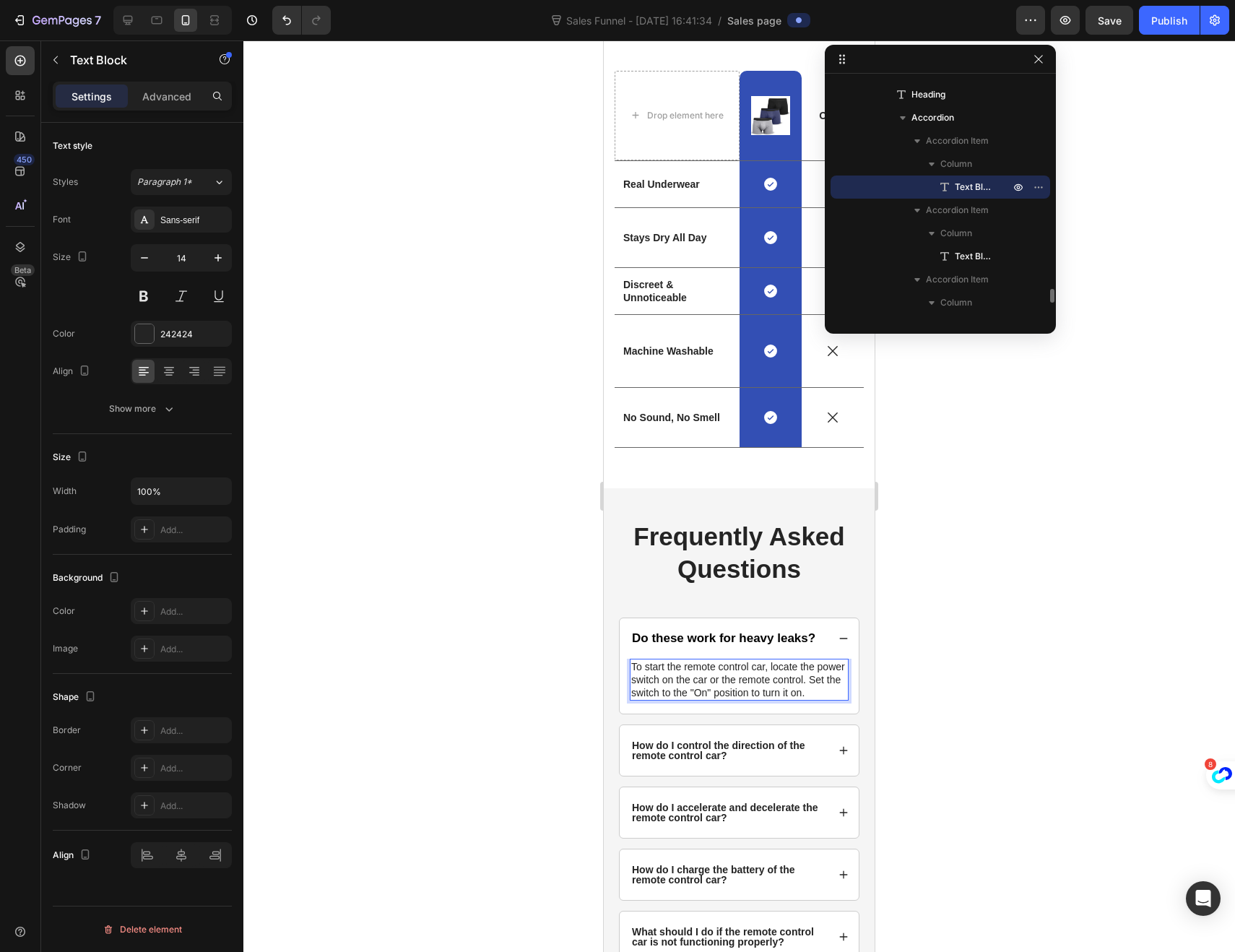
click at [675, 700] on p "To start the remote control car, locate the power switch on the car or the remo…" at bounding box center [739, 680] width 216 height 40
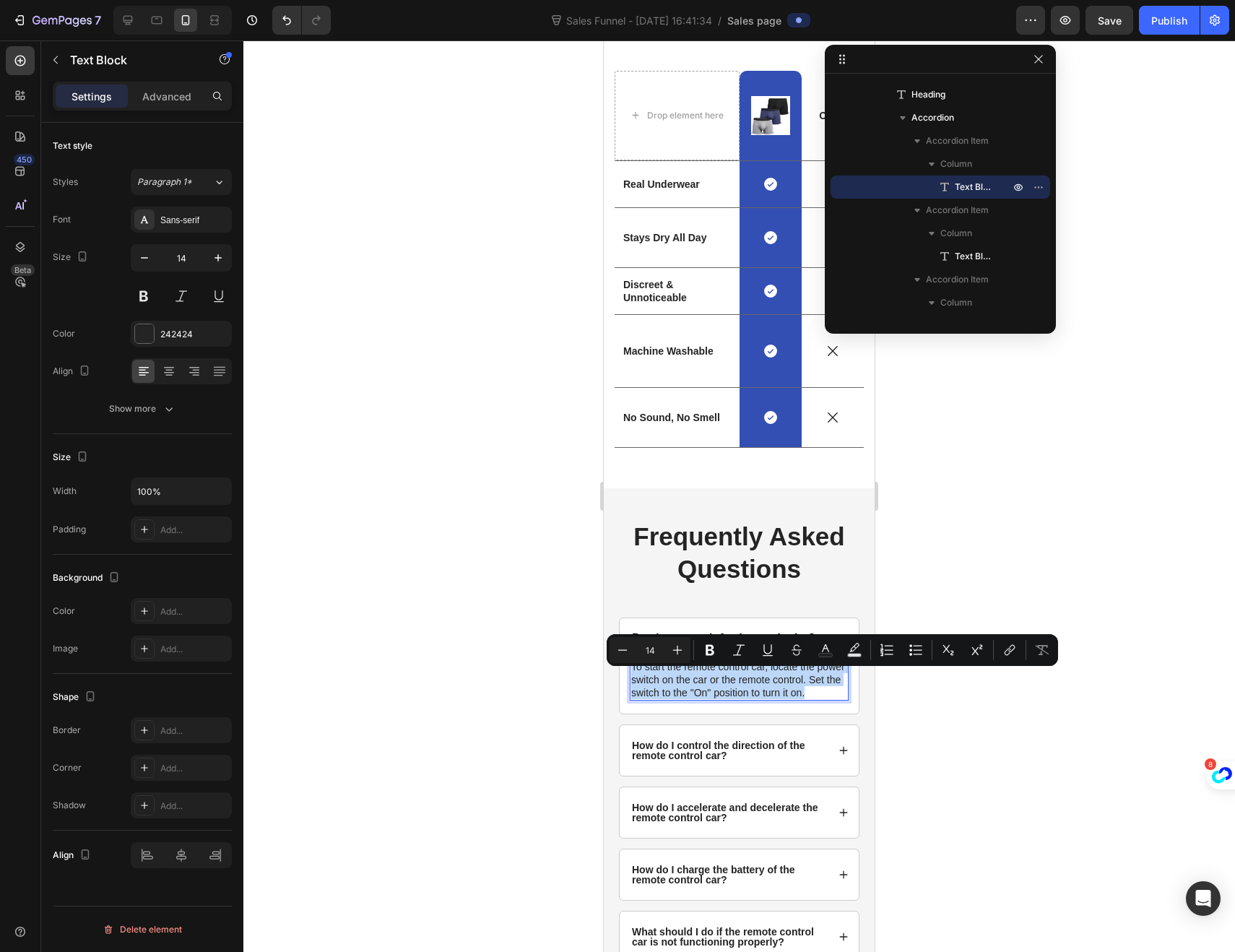
drag, startPoint x: 675, startPoint y: 719, endPoint x: 629, endPoint y: 681, distance: 59.7
click at [629, 681] on div "To start the remote control car, locate the power switch on the car or the remo…" at bounding box center [739, 680] width 219 height 42
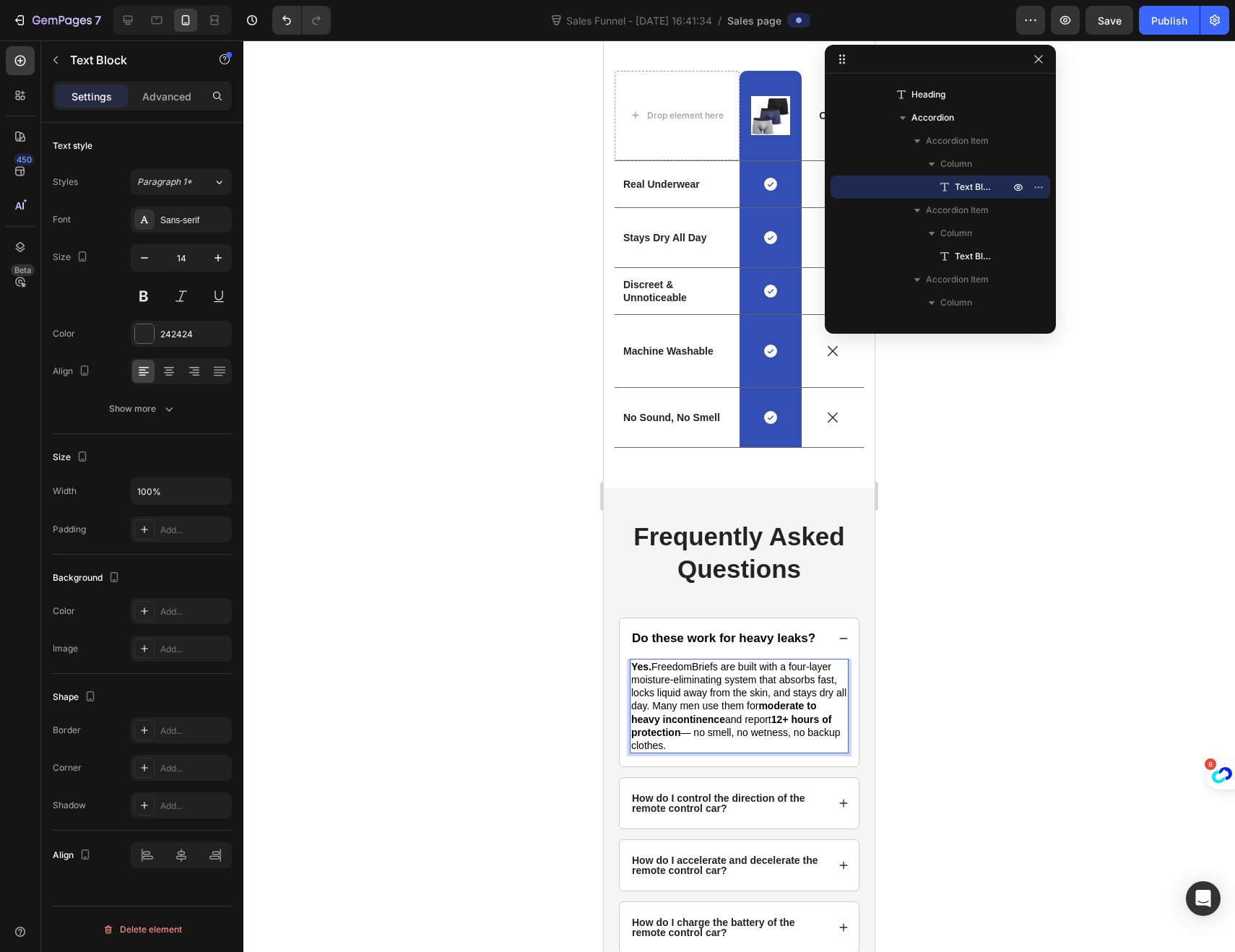
click at [707, 719] on span "Yes. FreedomBriefs are built with a four-layer moisture-eliminating system that…" at bounding box center [738, 705] width 215 height 90
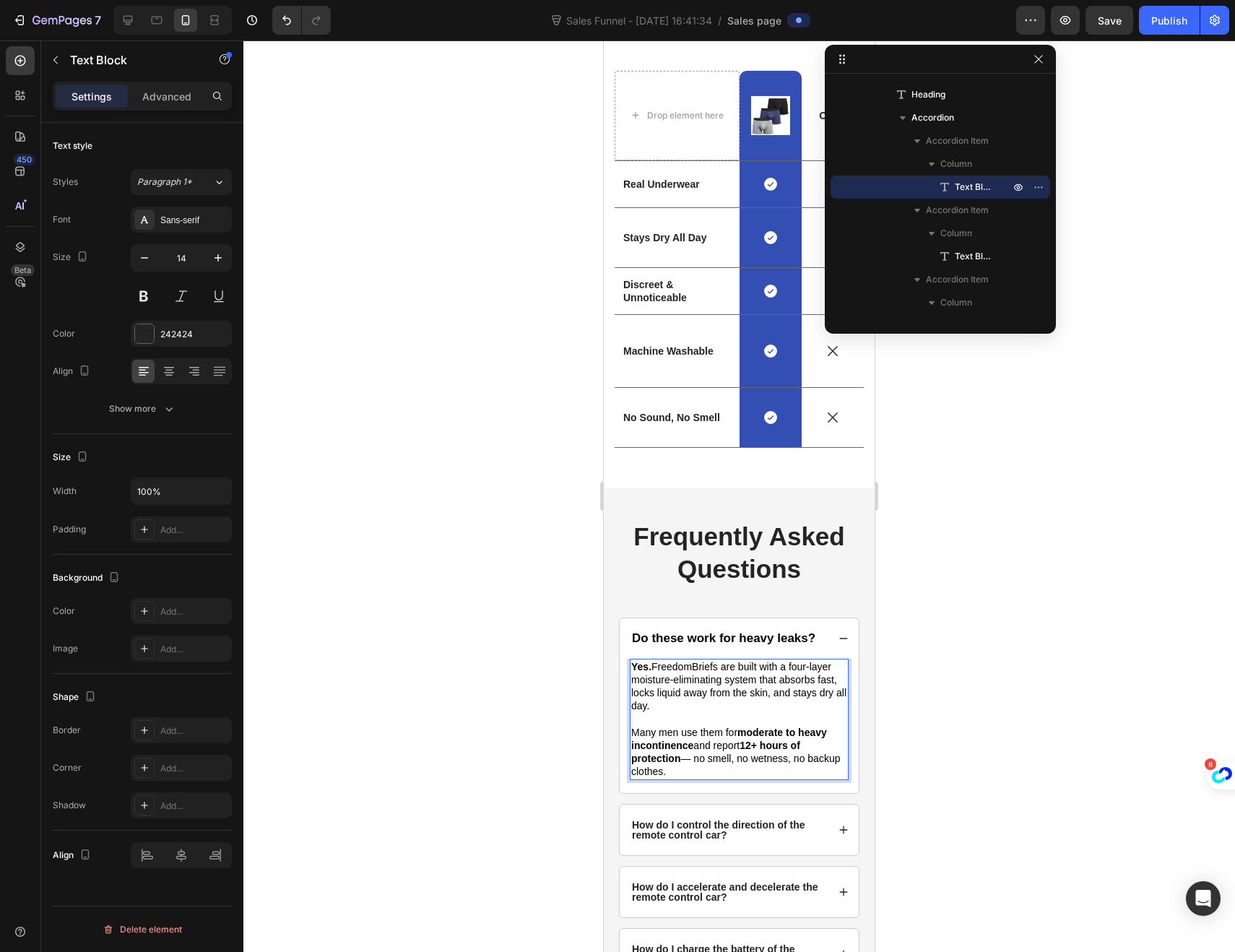
click at [728, 840] on p "How do I control the direction of the remote control car?" at bounding box center [728, 829] width 193 height 20
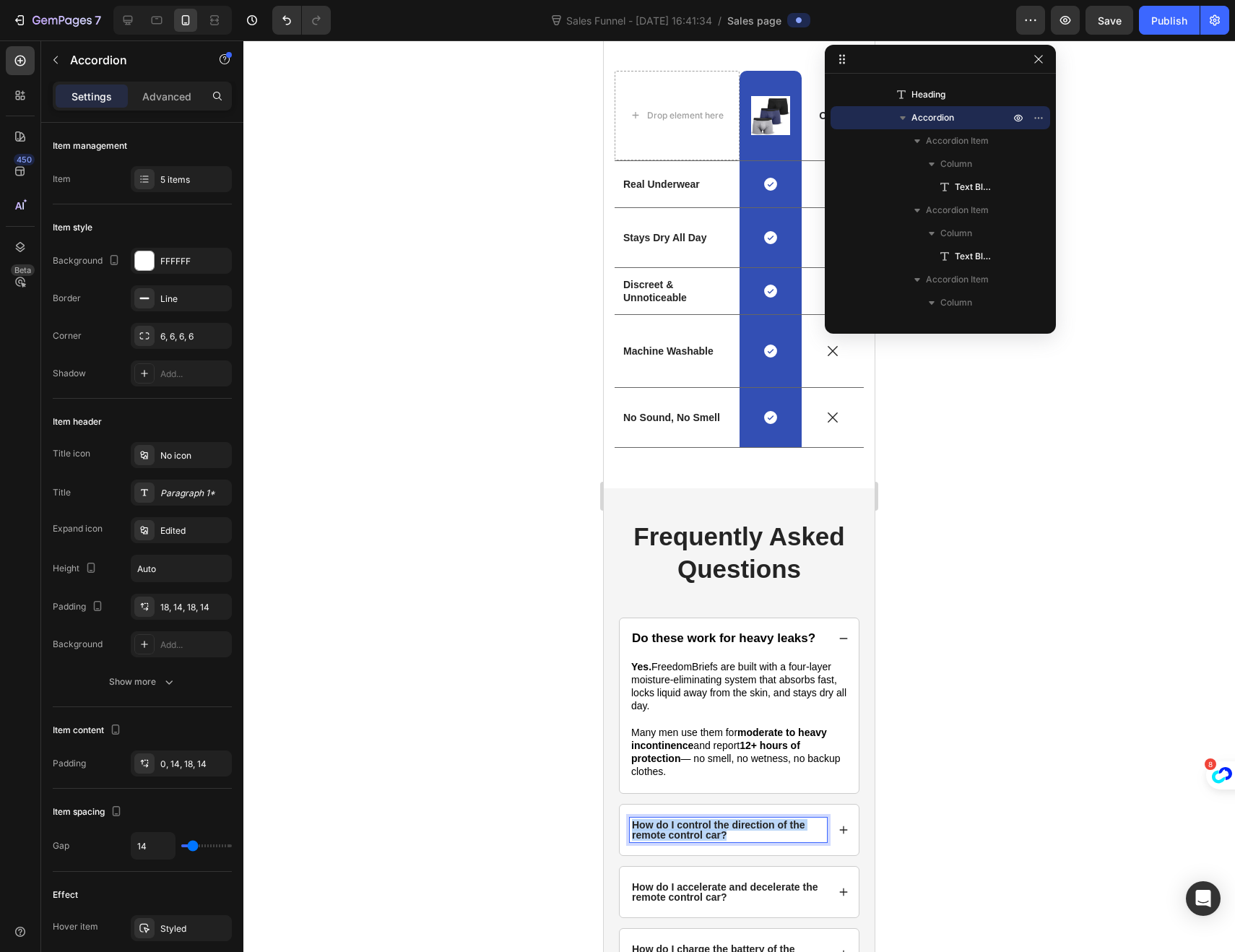
drag, startPoint x: 728, startPoint y: 845, endPoint x: 629, endPoint y: 838, distance: 99.2
click at [629, 838] on div "How do I control the direction of the remote control car?" at bounding box center [739, 829] width 239 height 50
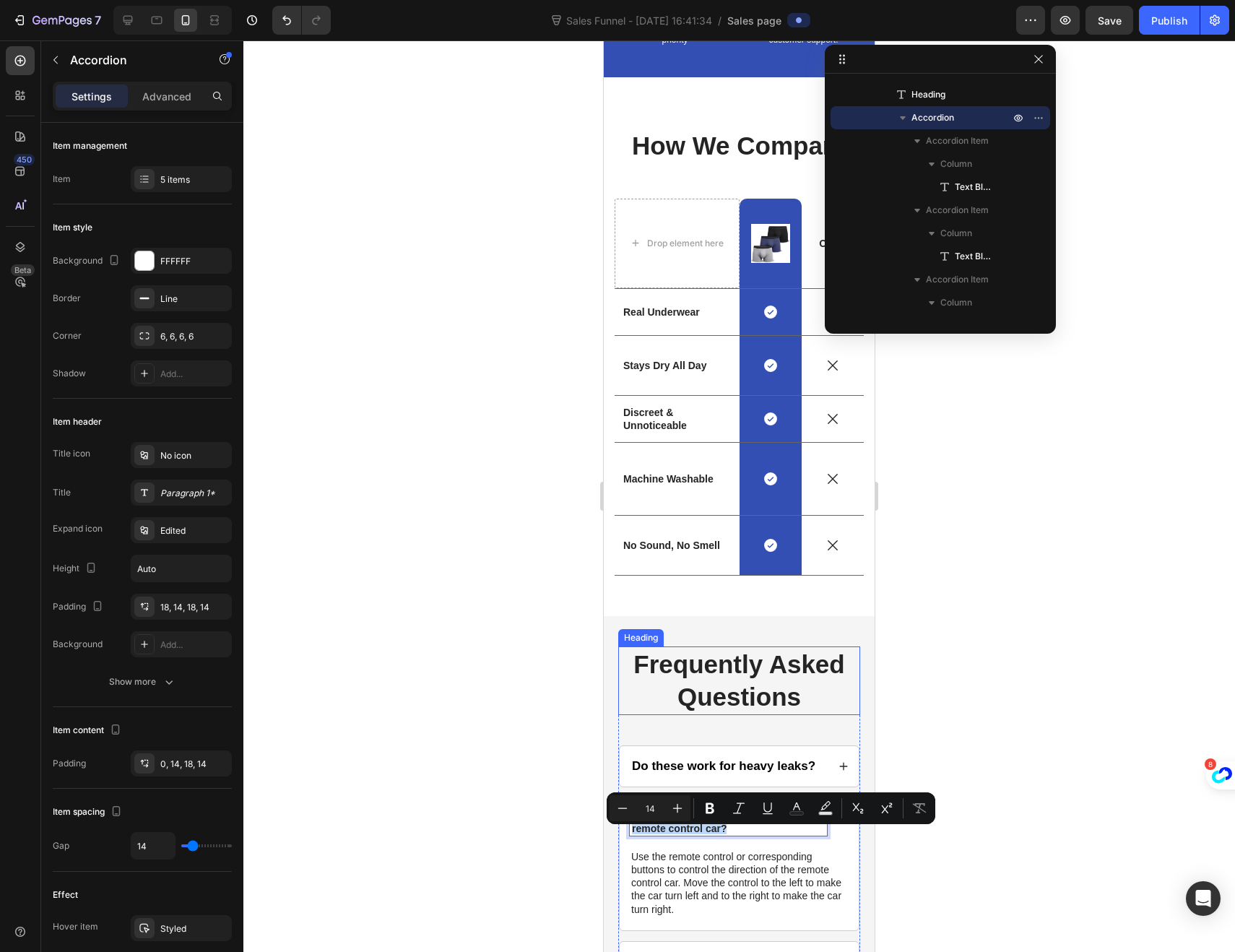
scroll to position [2871, 0]
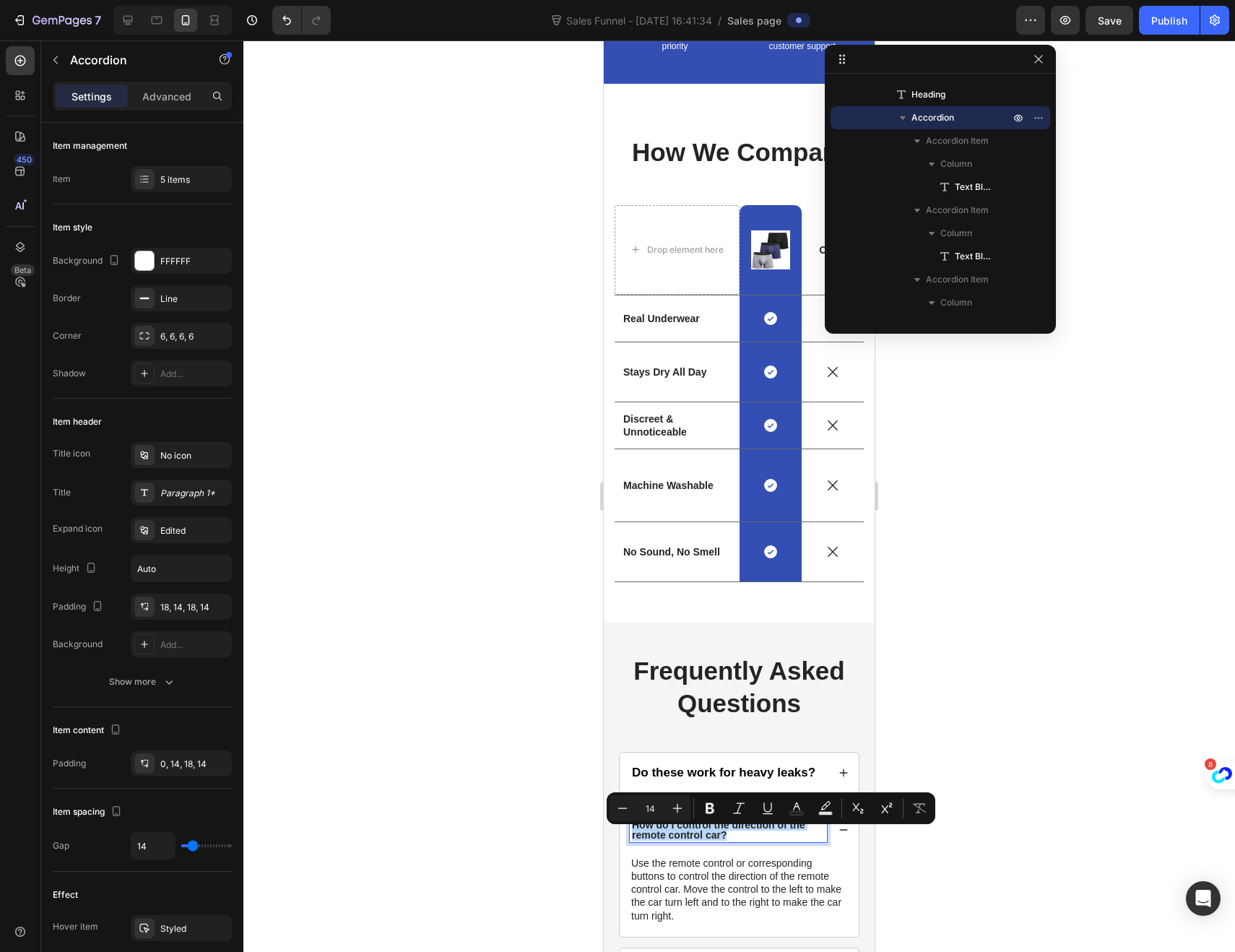
type input "17"
click at [660, 775] on strong "Do these work for heavy leaks?" at bounding box center [724, 772] width 184 height 14
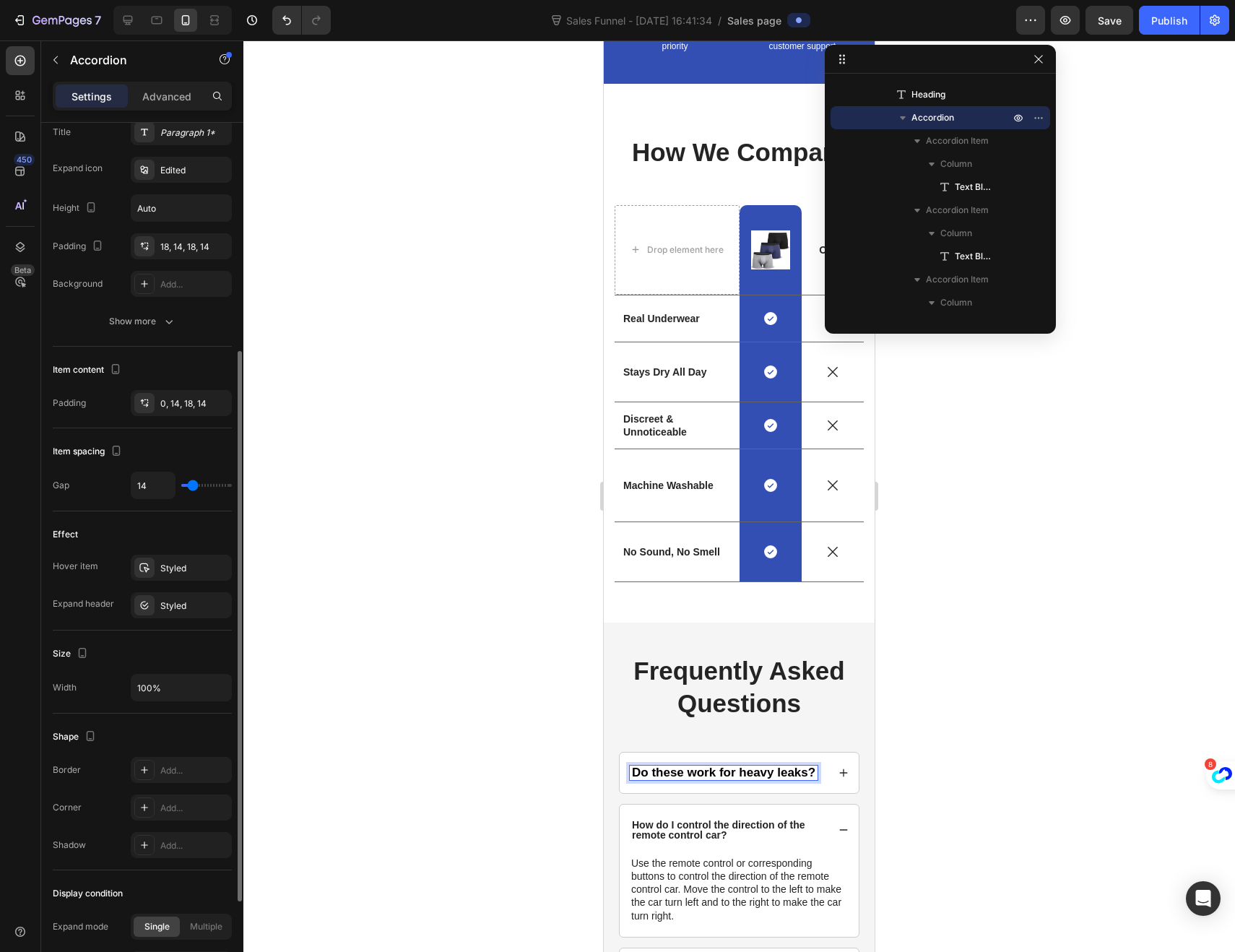
scroll to position [387, 0]
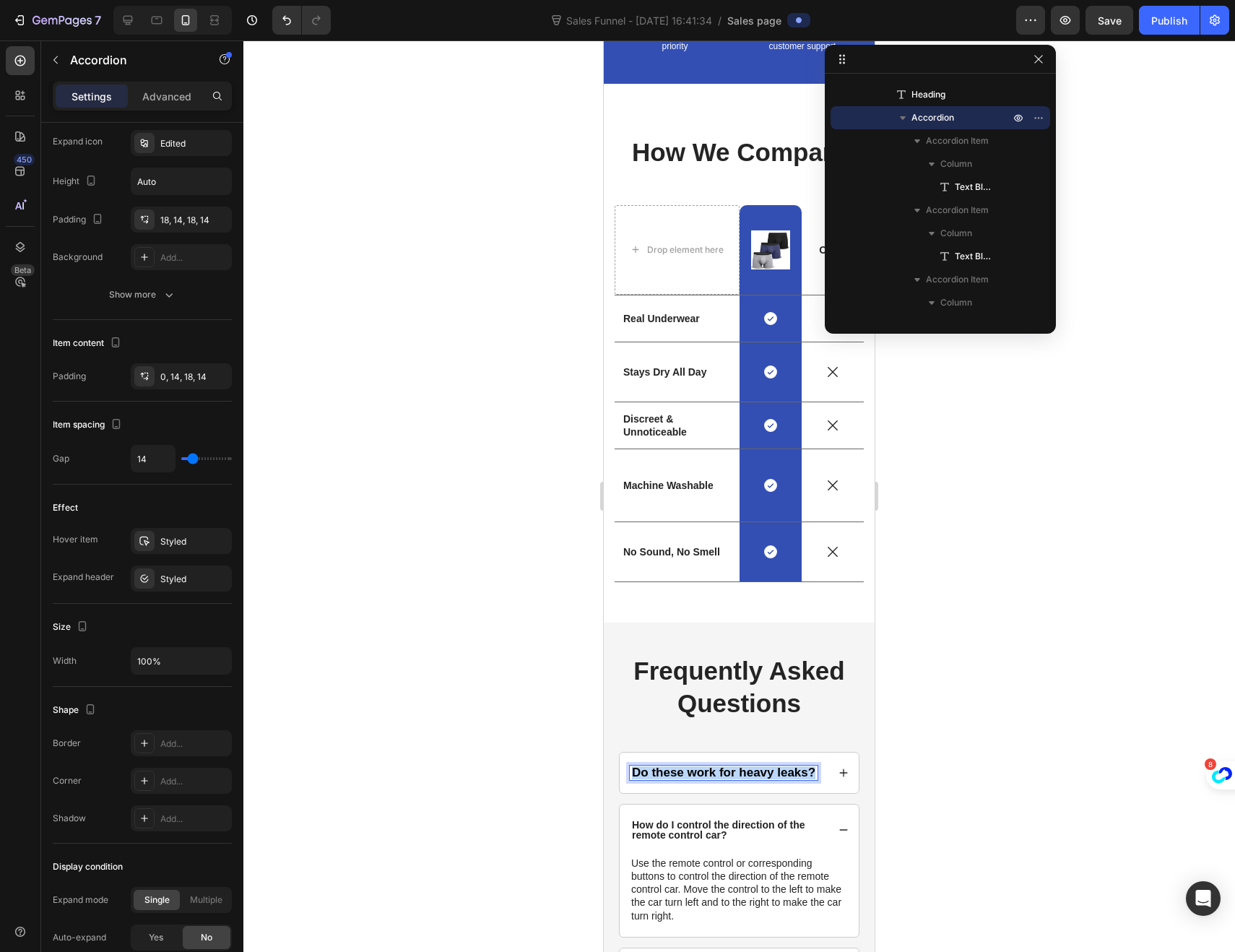
drag, startPoint x: 686, startPoint y: 784, endPoint x: 629, endPoint y: 778, distance: 57.3
click at [629, 778] on div "Do these work for heavy leaks?" at bounding box center [723, 772] width 188 height 14
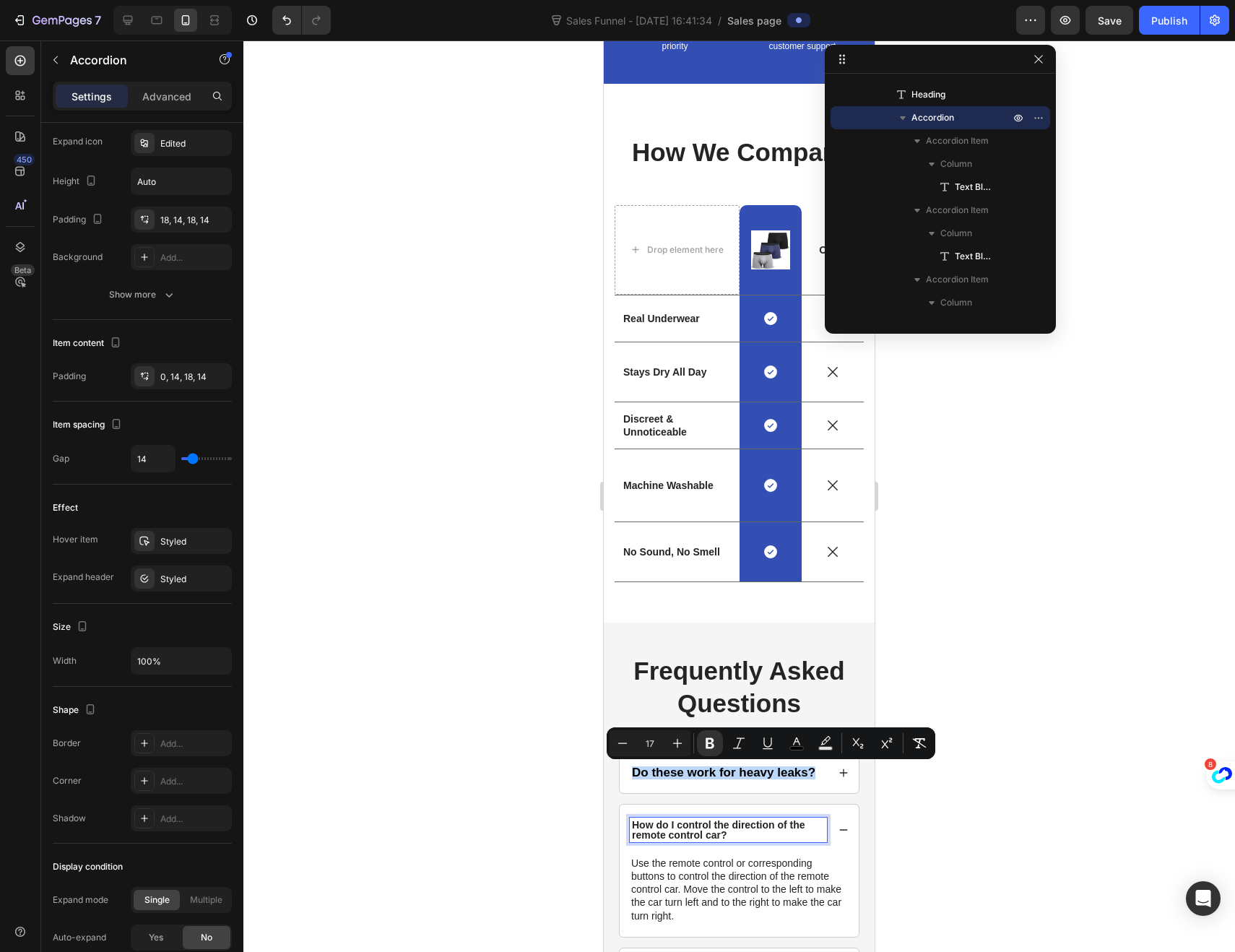
click at [690, 840] on p "How do I control the direction of the remote control car?" at bounding box center [728, 829] width 193 height 20
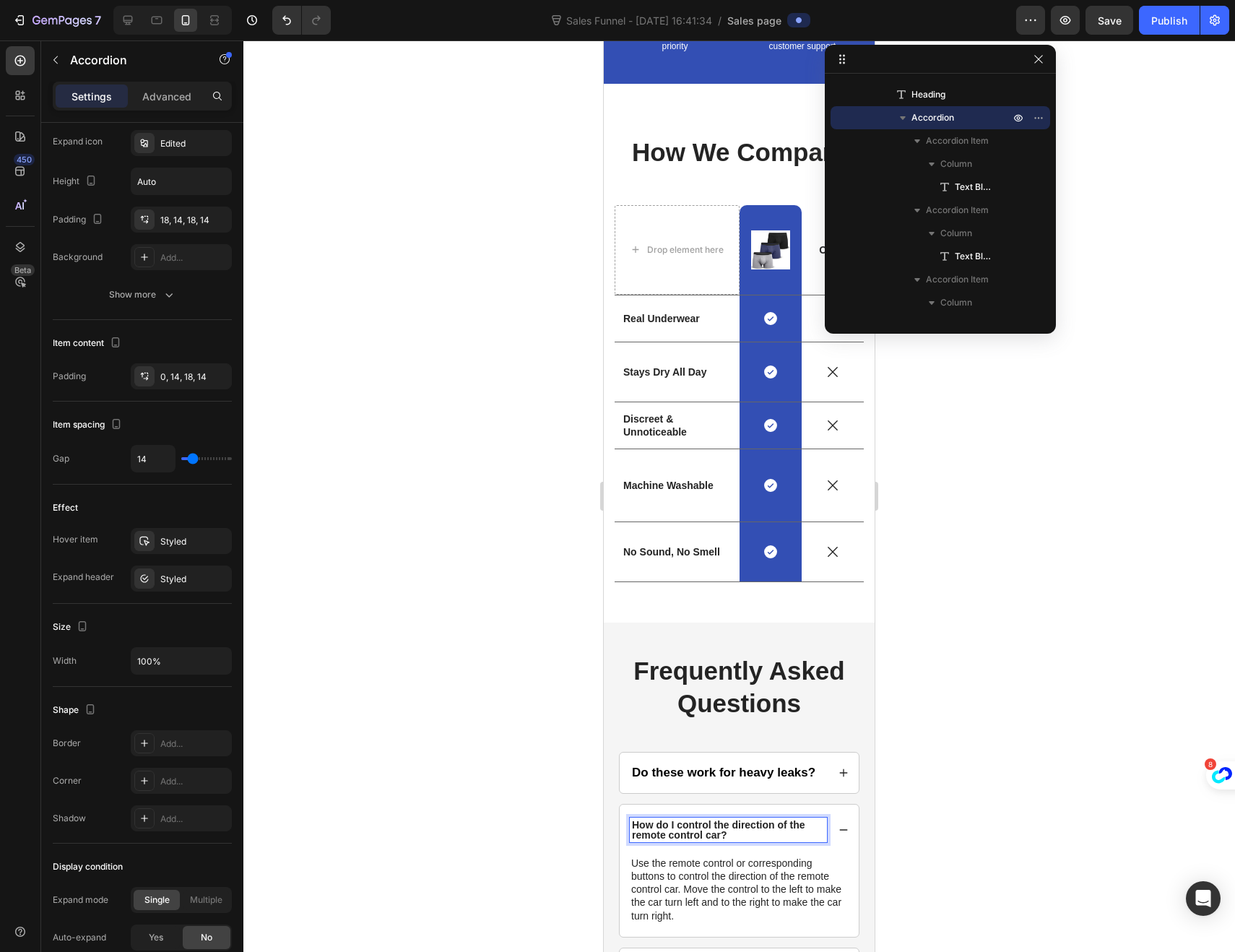
click at [729, 840] on p "How do I control the direction of the remote control car?" at bounding box center [728, 829] width 193 height 20
drag, startPoint x: 726, startPoint y: 846, endPoint x: 631, endPoint y: 835, distance: 95.6
click at [632, 835] on p "How do I control the direction of the remote control car?" at bounding box center [728, 829] width 193 height 20
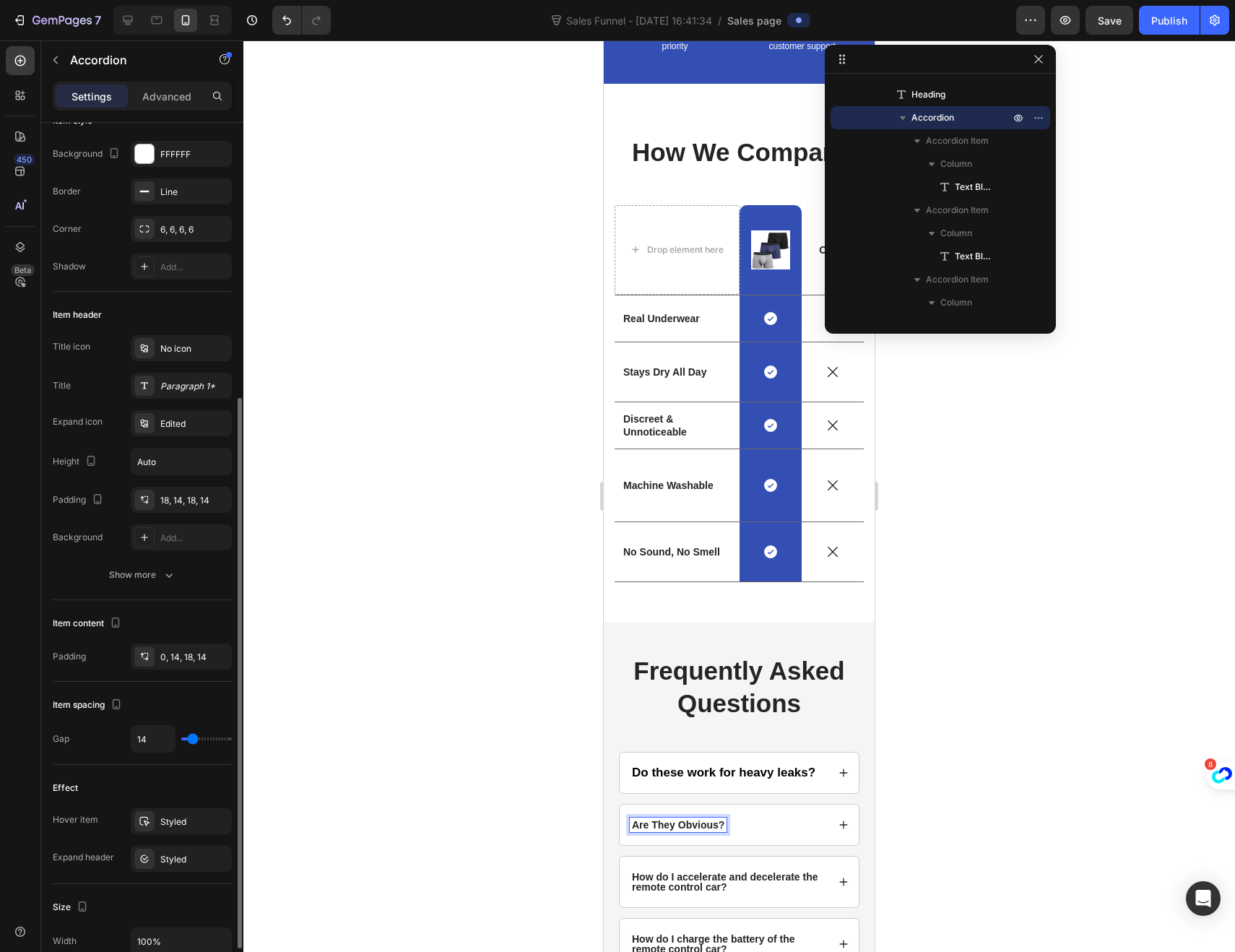
scroll to position [0, 0]
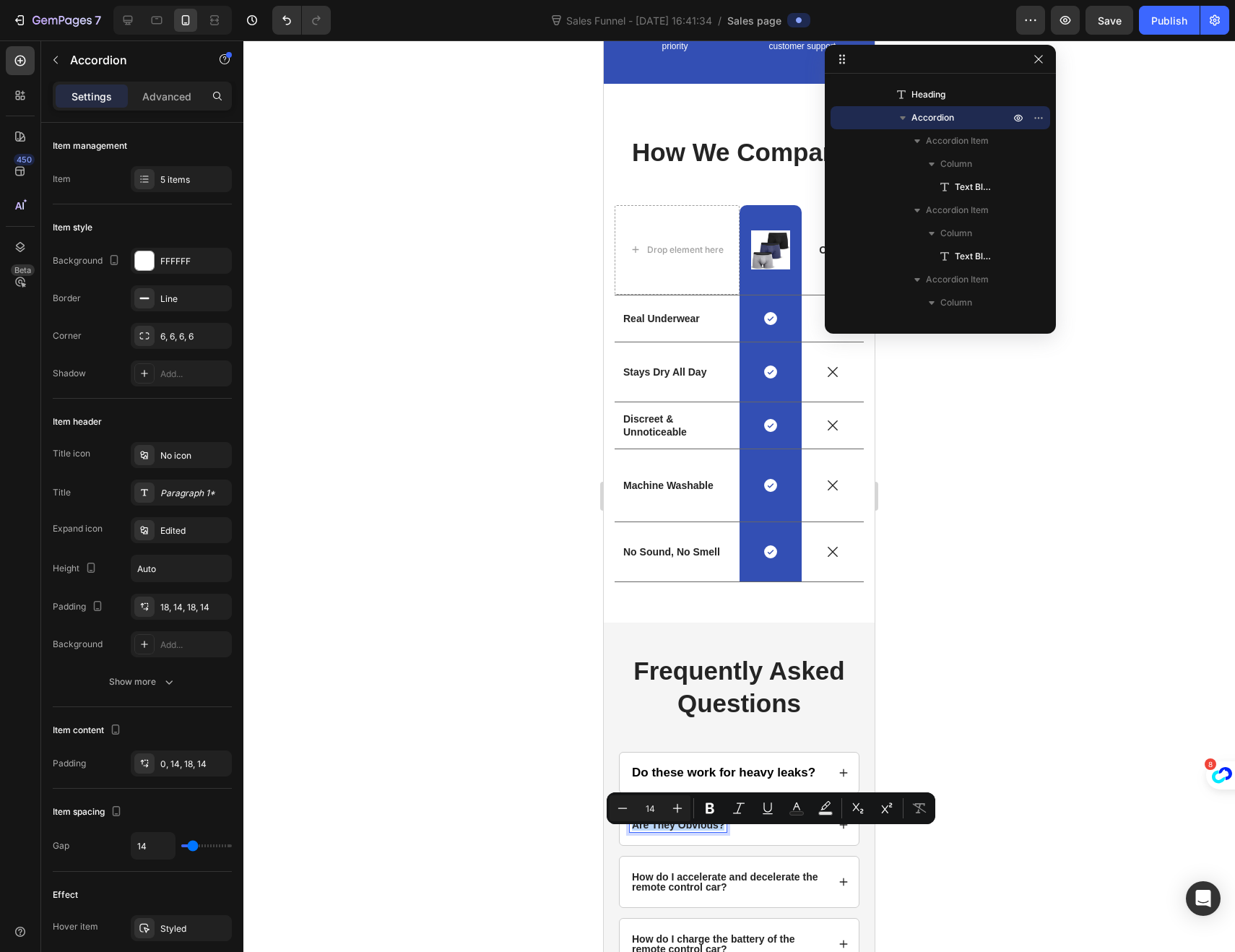
drag, startPoint x: 724, startPoint y: 834, endPoint x: 635, endPoint y: 833, distance: 89.0
click at [635, 830] on p "Are They Obvious?" at bounding box center [678, 824] width 93 height 10
click at [685, 811] on button "Plus" at bounding box center [677, 808] width 26 height 26
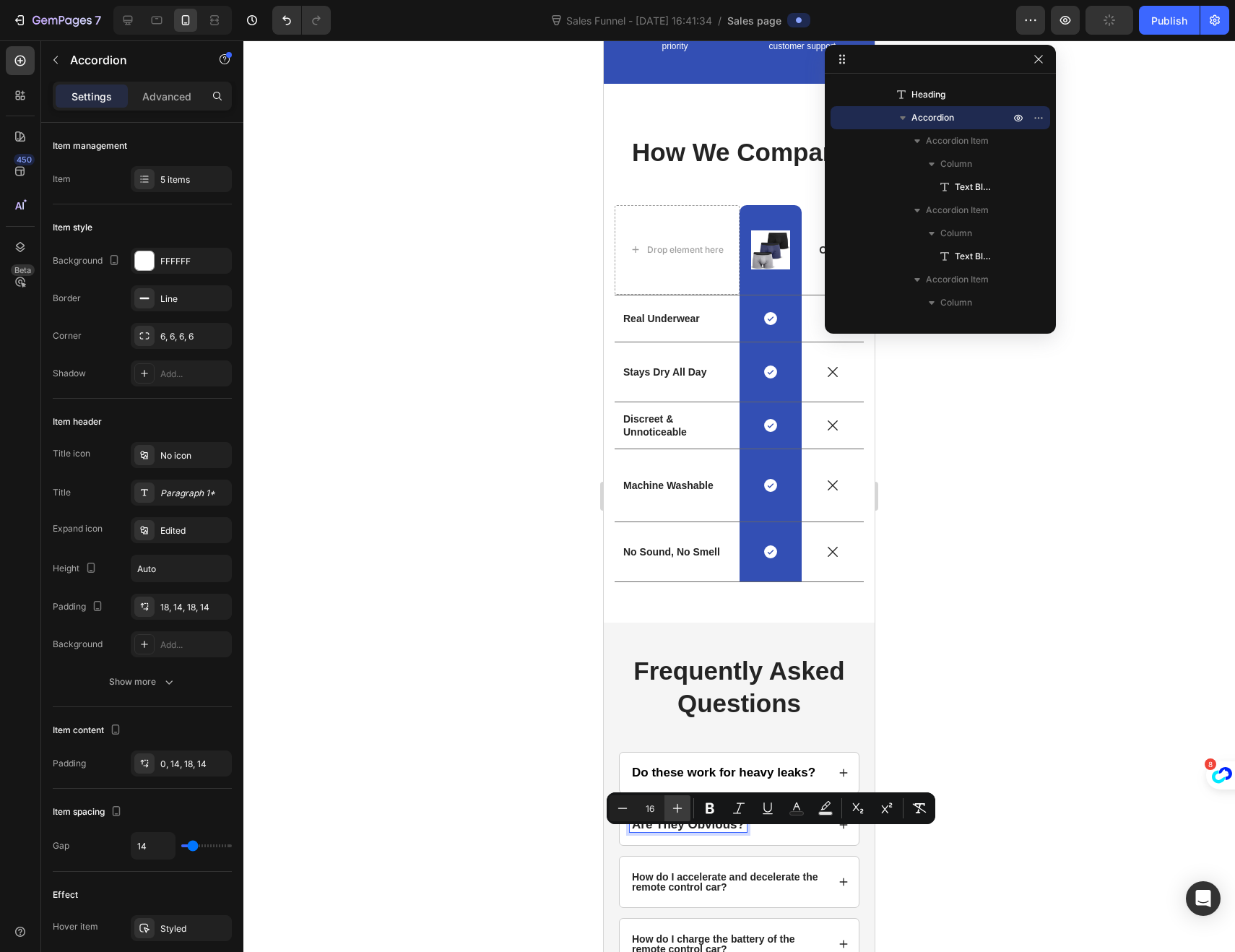
type input "17"
click at [814, 845] on div "Are They Obvious?" at bounding box center [739, 824] width 239 height 41
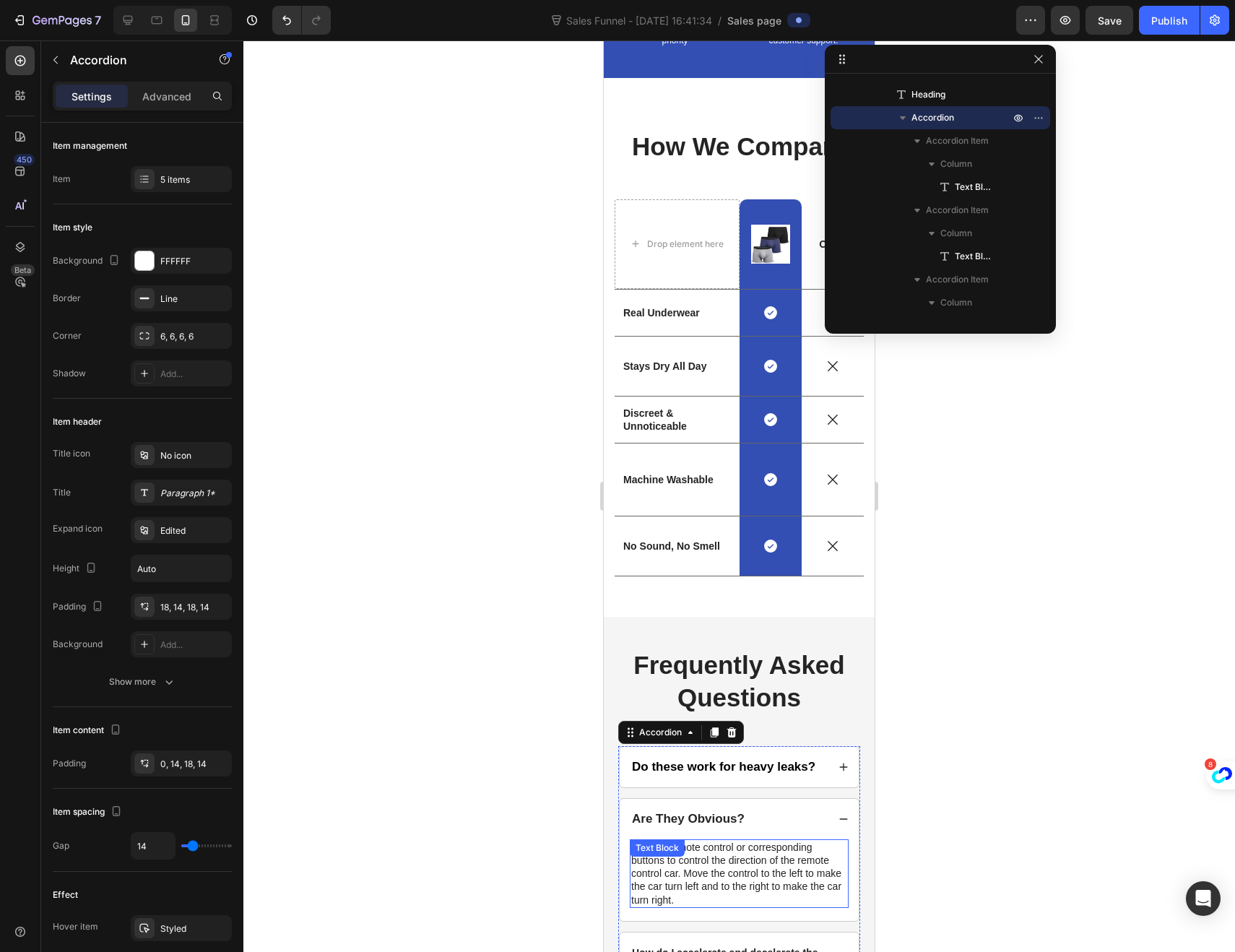
scroll to position [2894, 0]
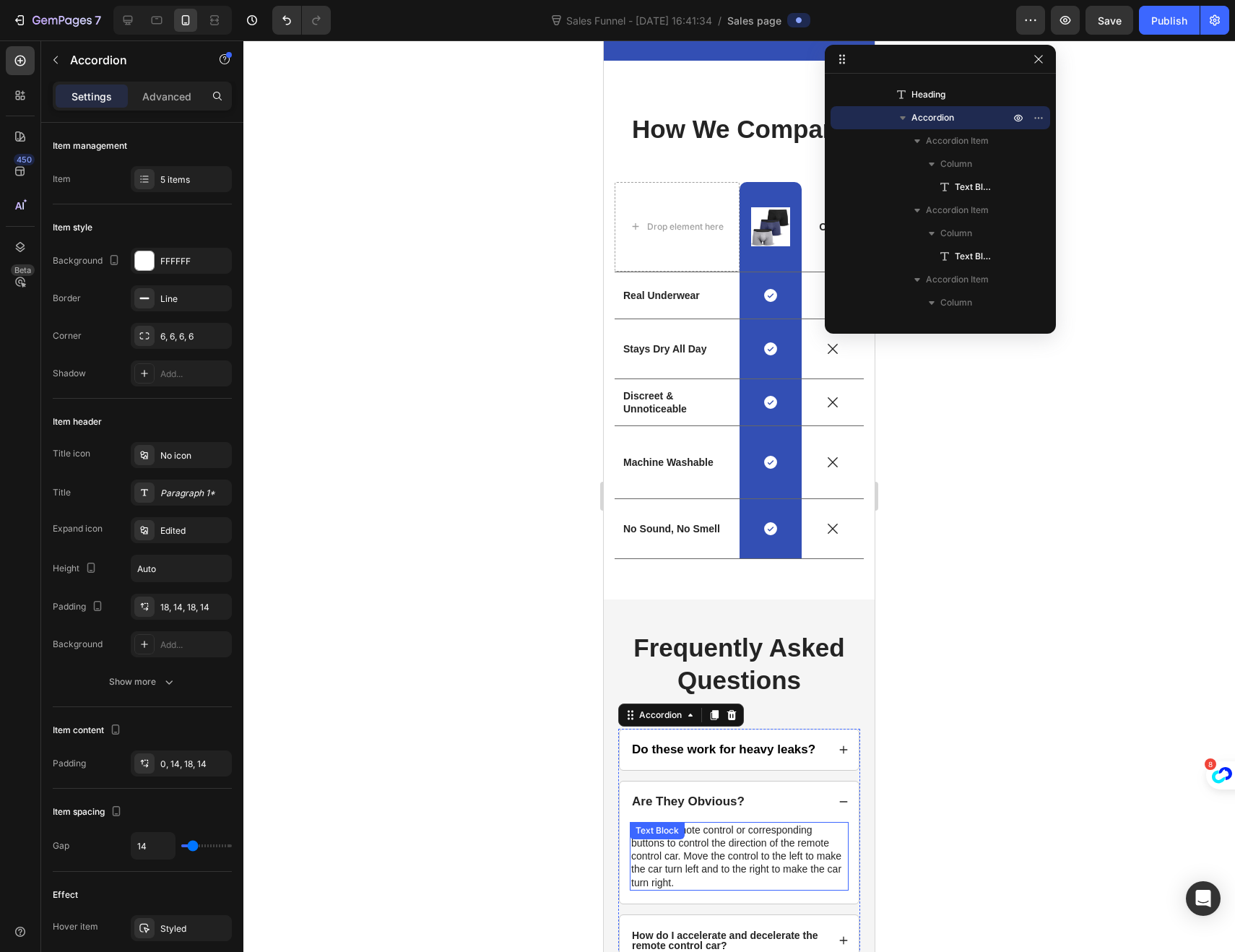
click at [715, 889] on p "Use the remote control or corresponding buttons to control the direction of the…" at bounding box center [739, 856] width 216 height 65
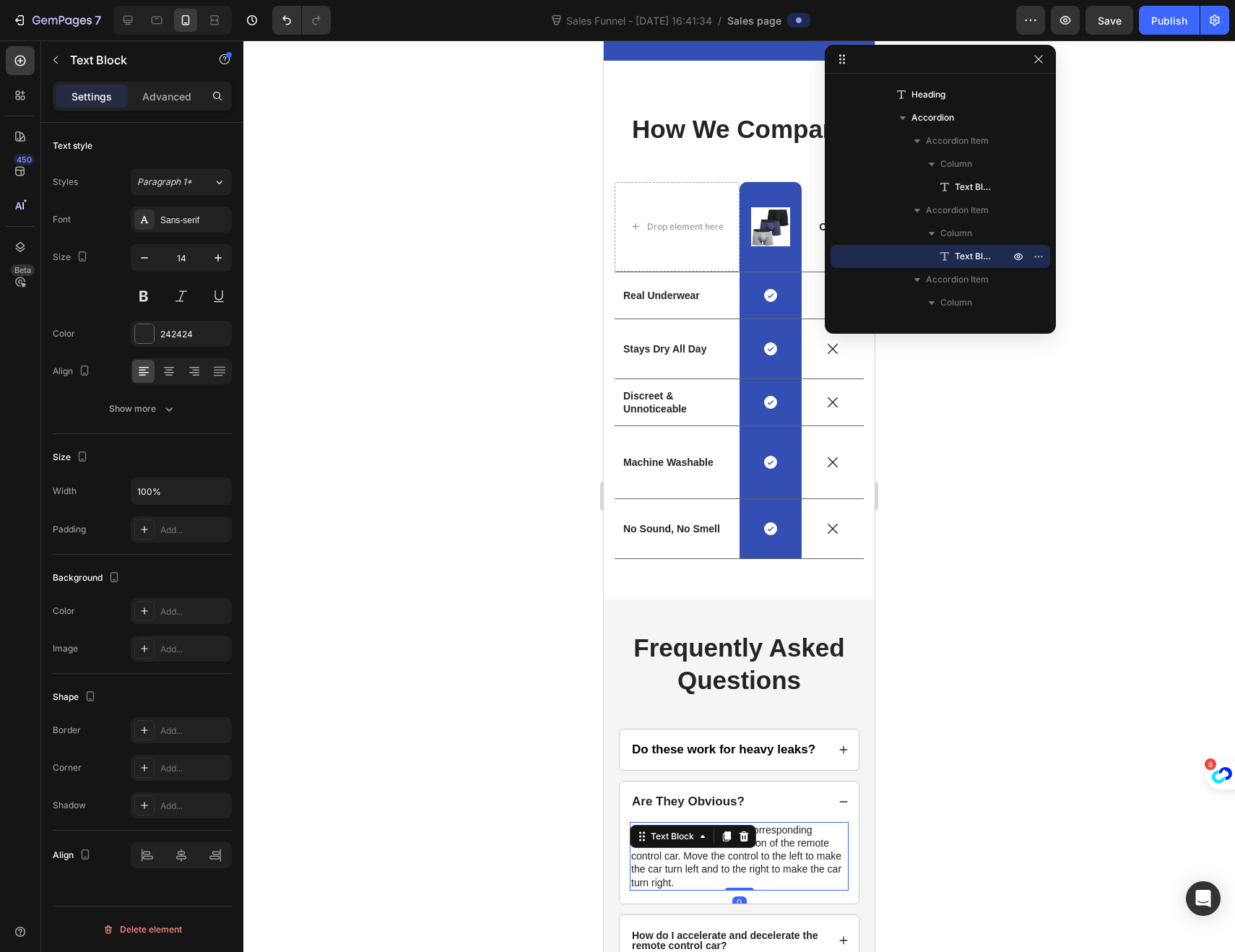
click at [709, 889] on p "Use the remote control or corresponding buttons to control the direction of the…" at bounding box center [739, 856] width 216 height 65
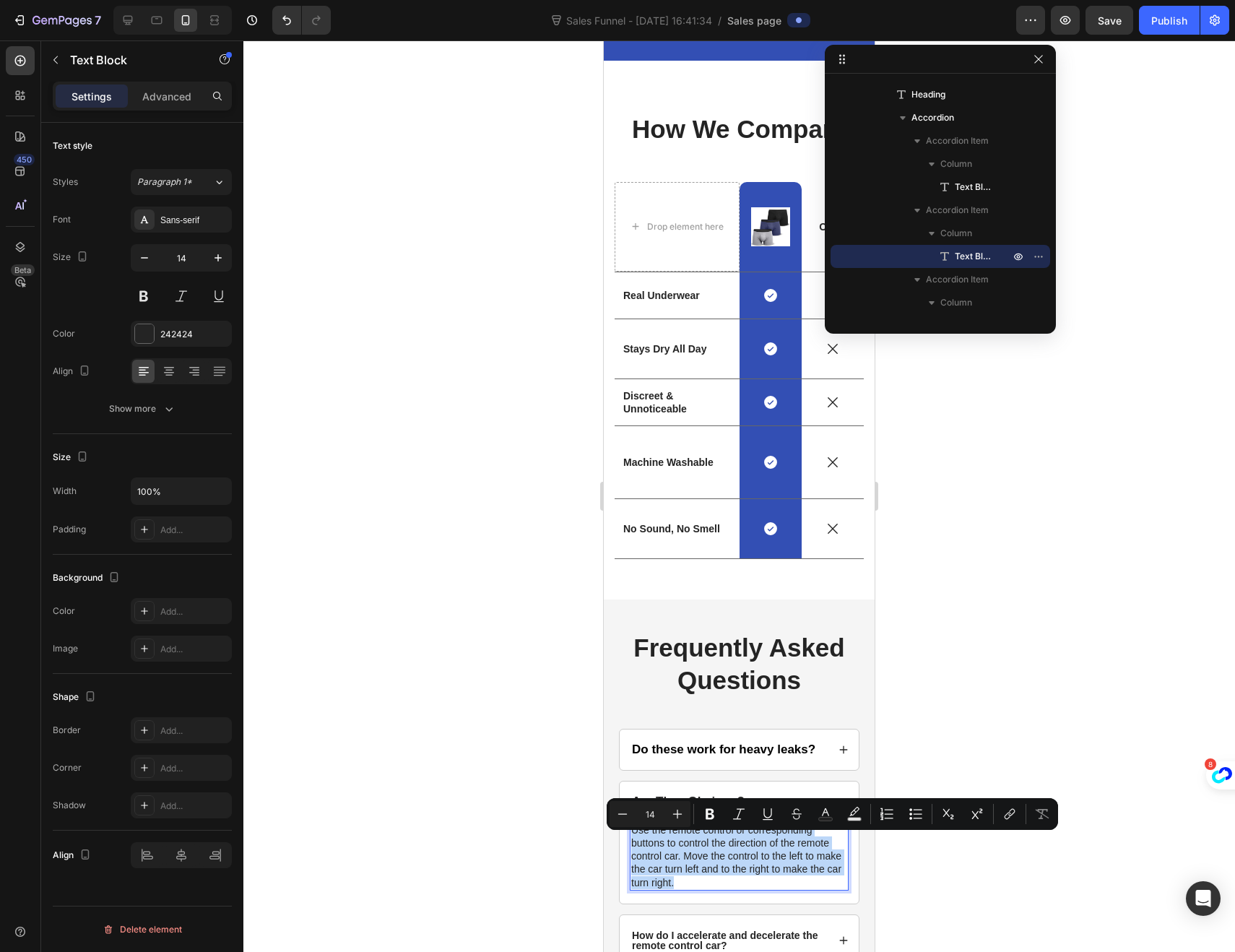
drag, startPoint x: 709, startPoint y: 896, endPoint x: 630, endPoint y: 847, distance: 93.0
click at [631, 847] on p "Use the remote control or corresponding buttons to control the direction of the…" at bounding box center [739, 856] width 216 height 65
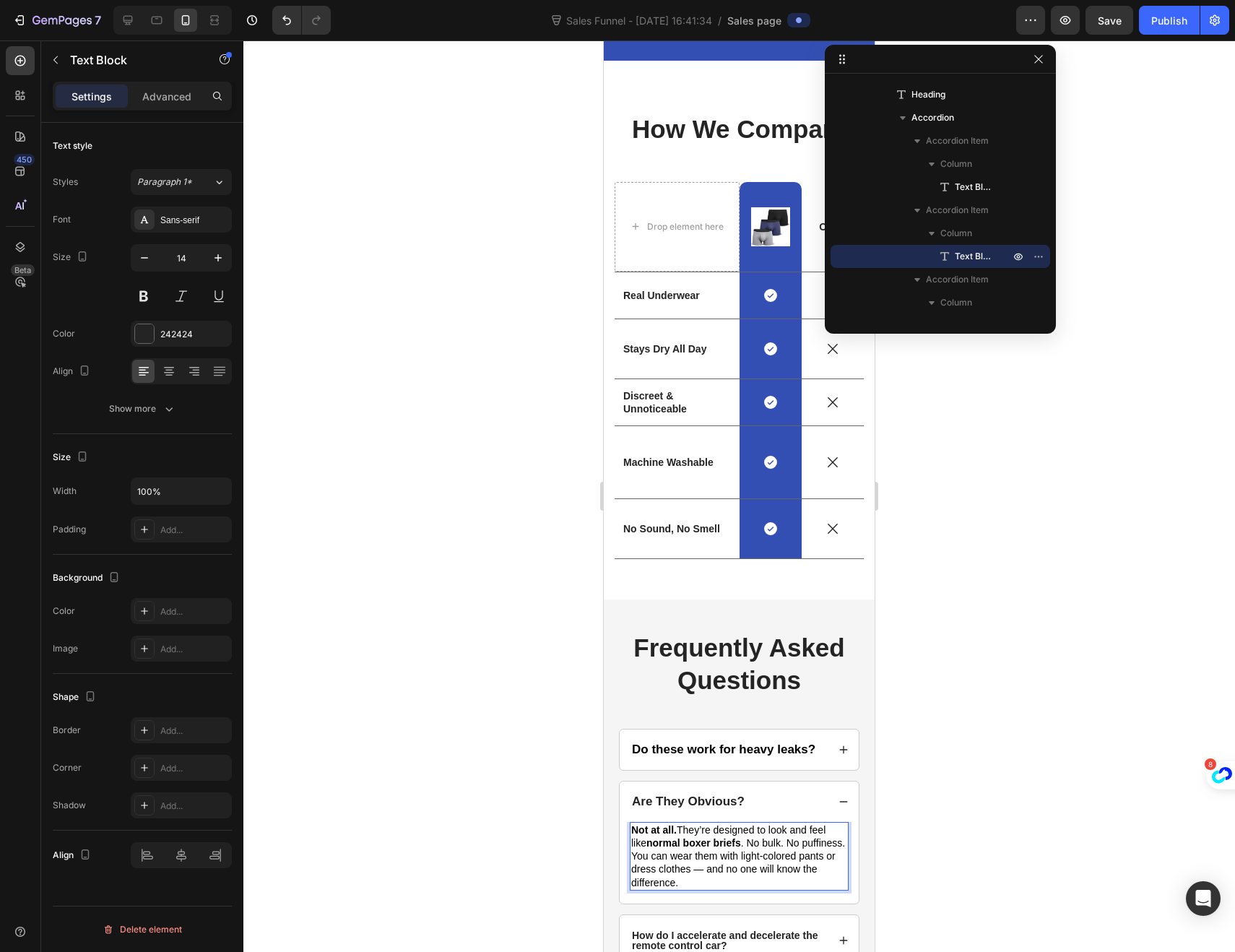
click at [681, 843] on span "Not at all. They’re designed to look and feel like normal boxer briefs . No bul…" at bounding box center [738, 856] width 214 height 64
click at [695, 870] on span "They’re designed to look and feel like normal boxer briefs . No bulk. No puffin…" at bounding box center [735, 863] width 208 height 51
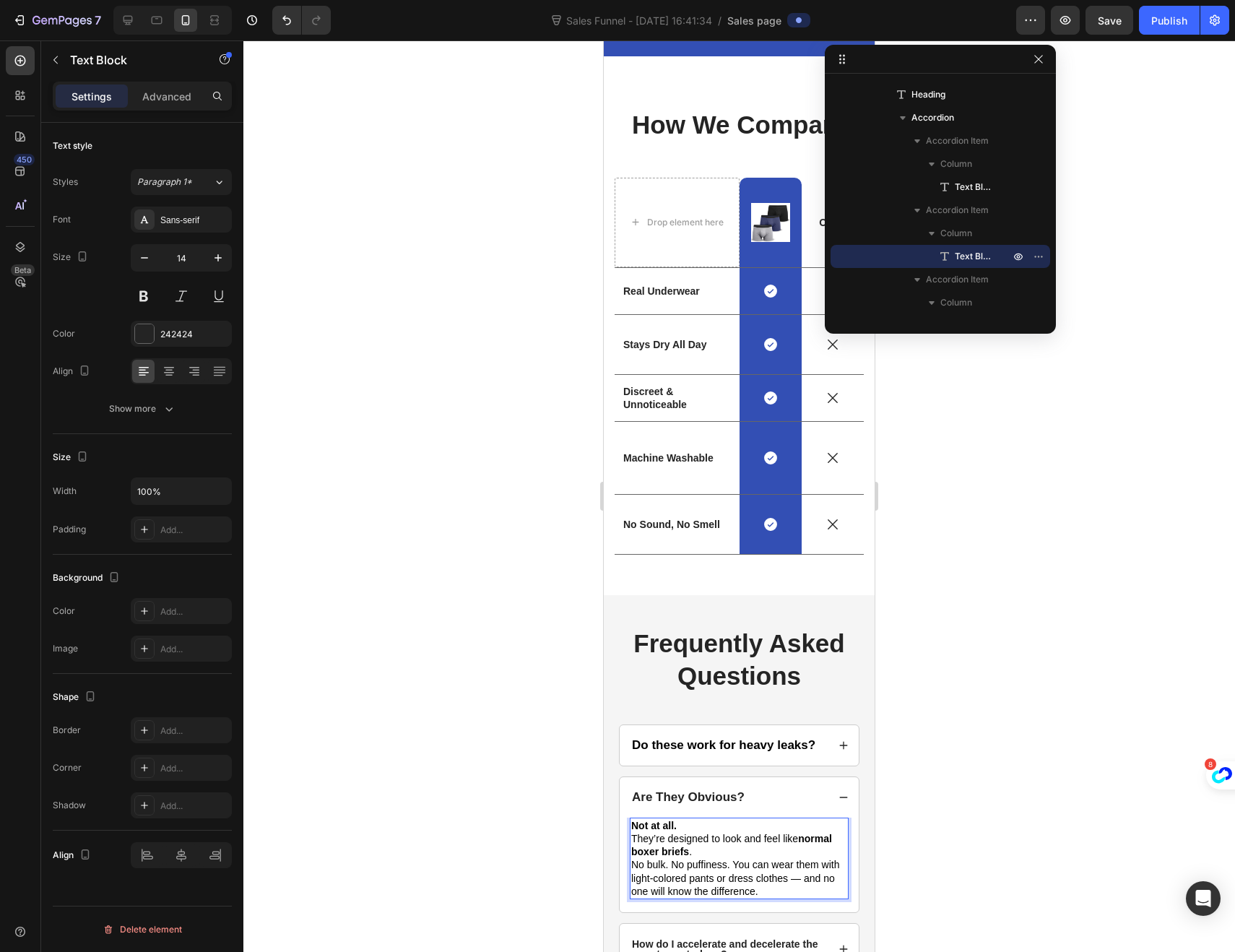
scroll to position [2910, 0]
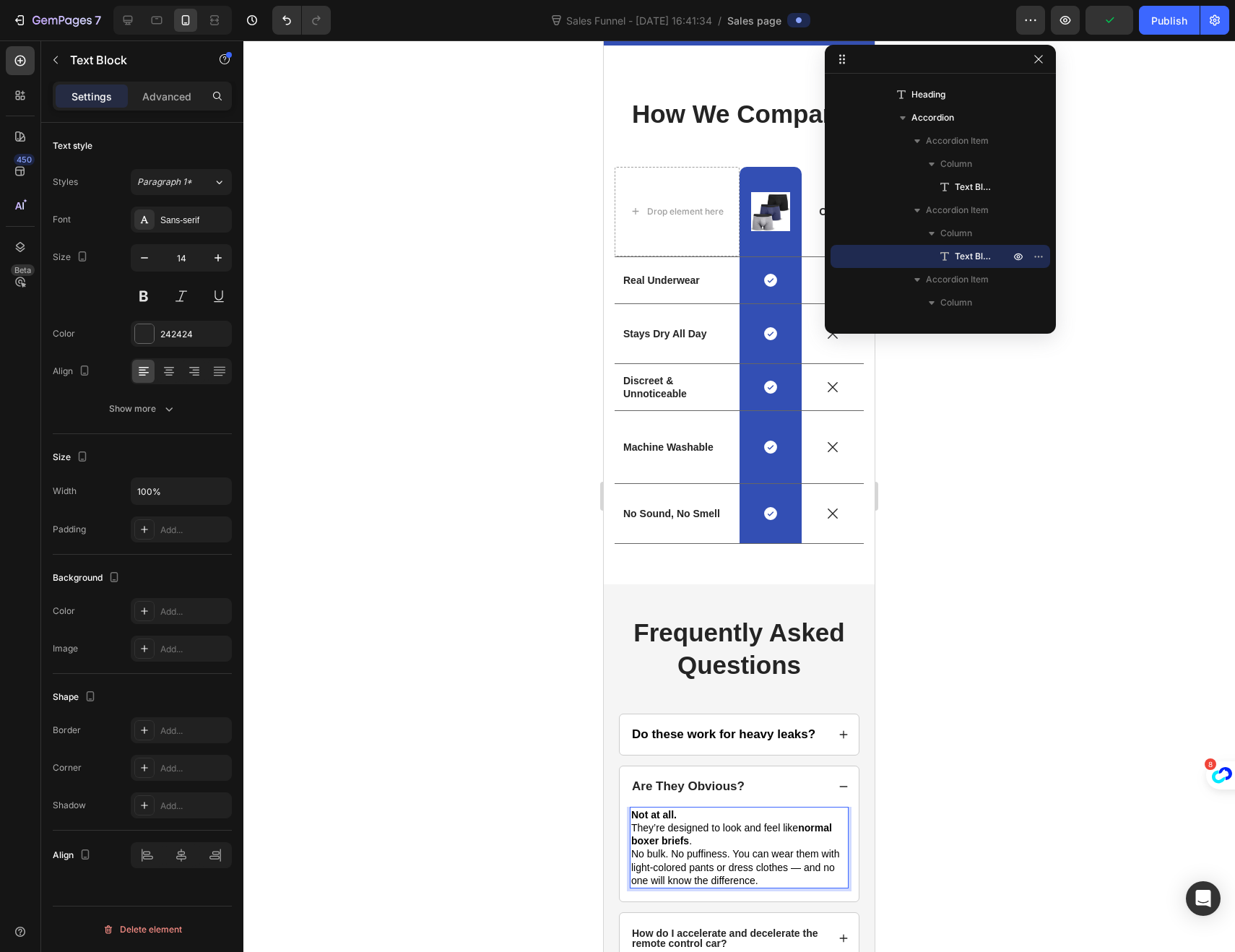
click at [731, 867] on span "No bulk. No puffiness. You can wear them with light-colored pants or dress clot…" at bounding box center [735, 867] width 208 height 38
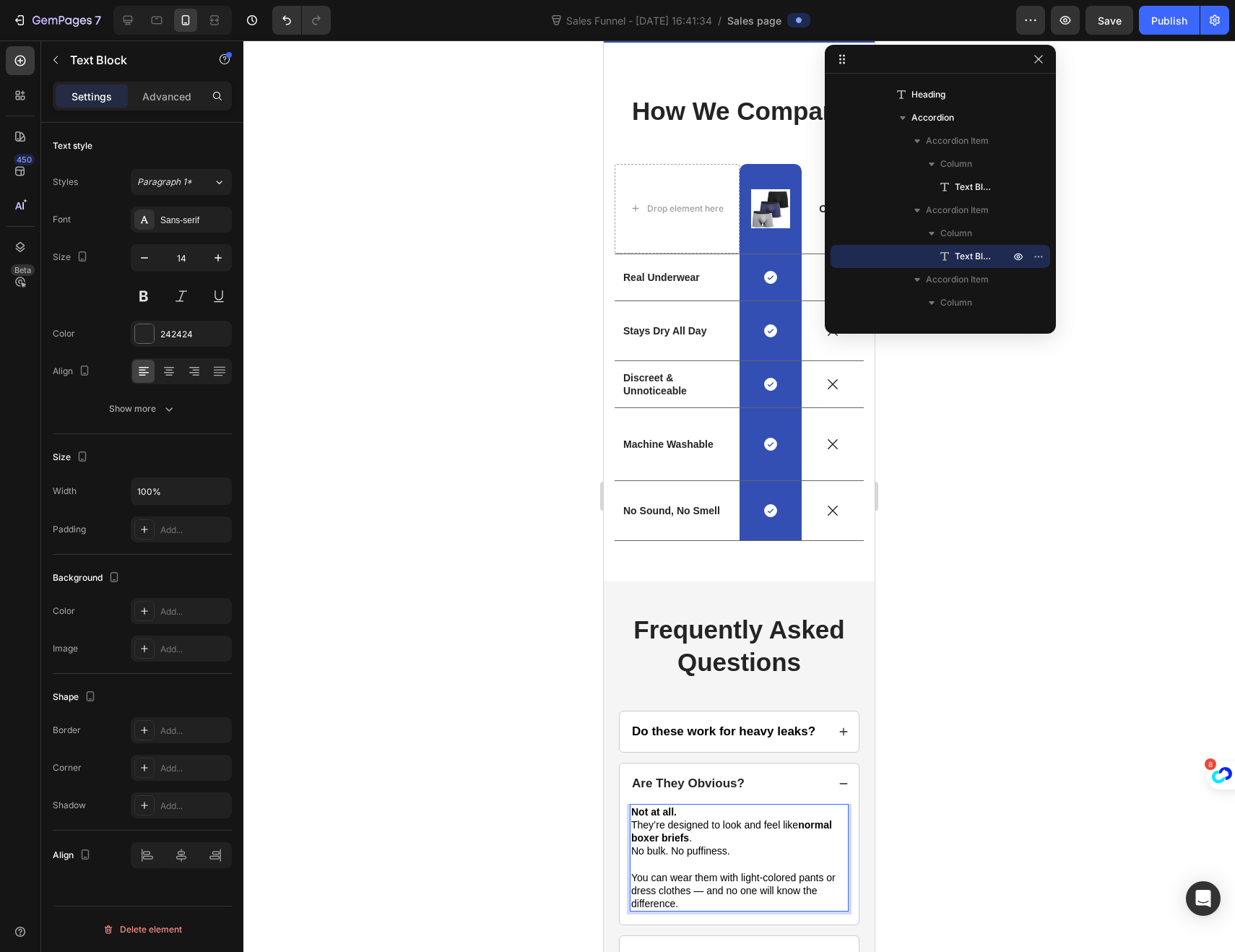
click at [709, 844] on p "They’re designed to look and feel like normal boxer briefs ." at bounding box center [739, 831] width 216 height 26
click at [704, 818] on p "Not at all." at bounding box center [739, 811] width 216 height 13
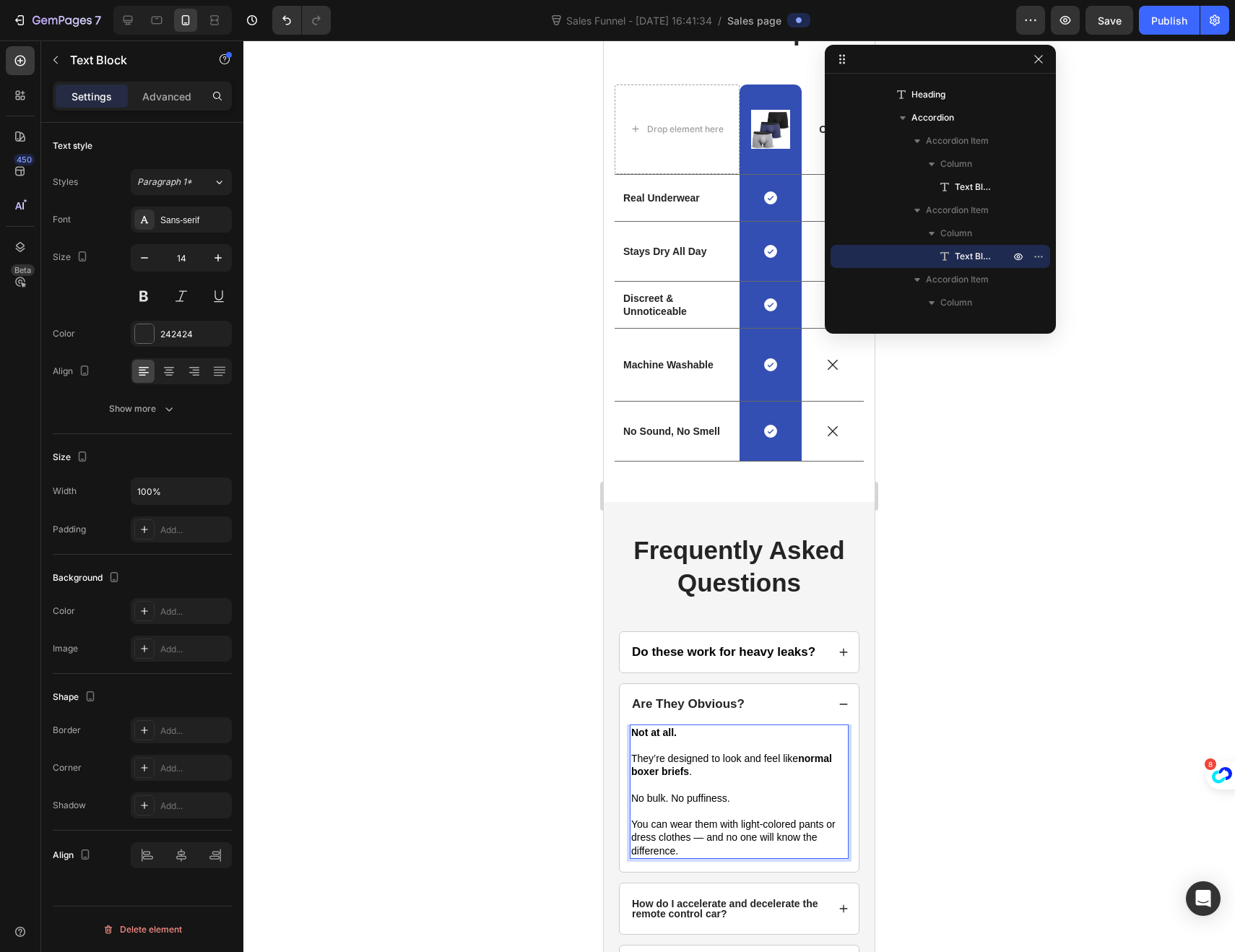
scroll to position [2993, 0]
click at [737, 803] on p "No bulk. No puffiness." at bounding box center [739, 797] width 216 height 13
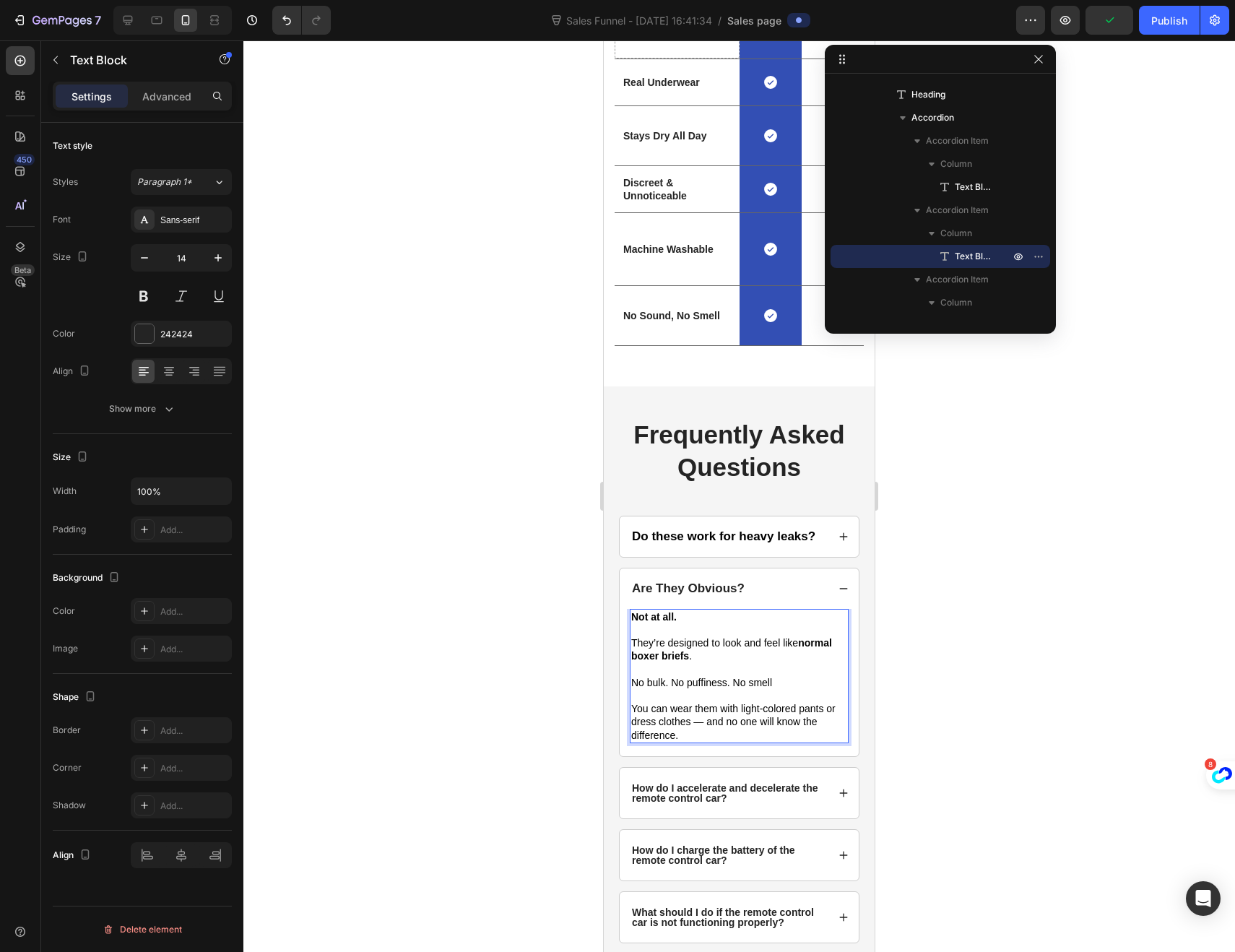
scroll to position [3120, 0]
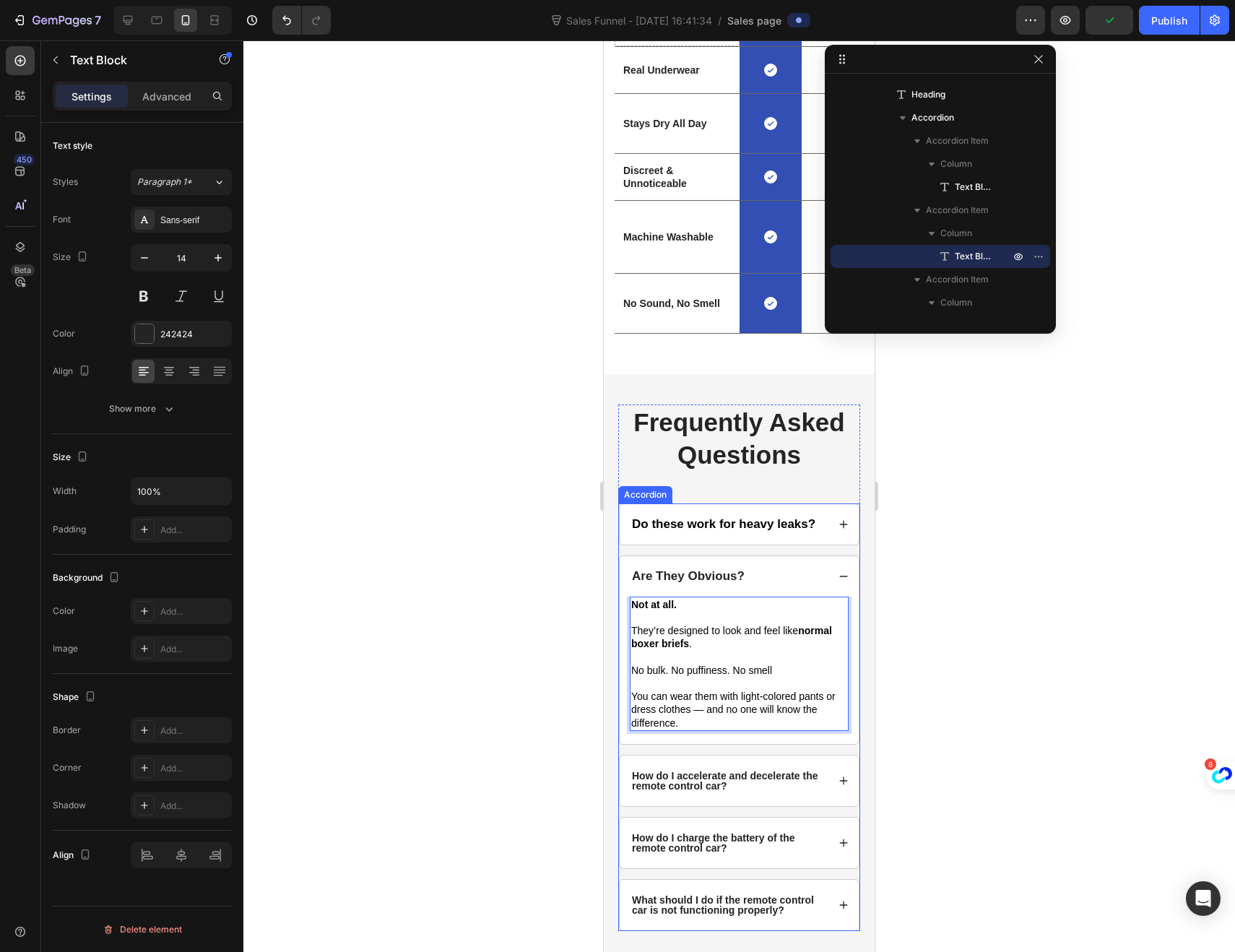
click at [745, 791] on p "How do I accelerate and decelerate the remote control car?" at bounding box center [728, 780] width 193 height 20
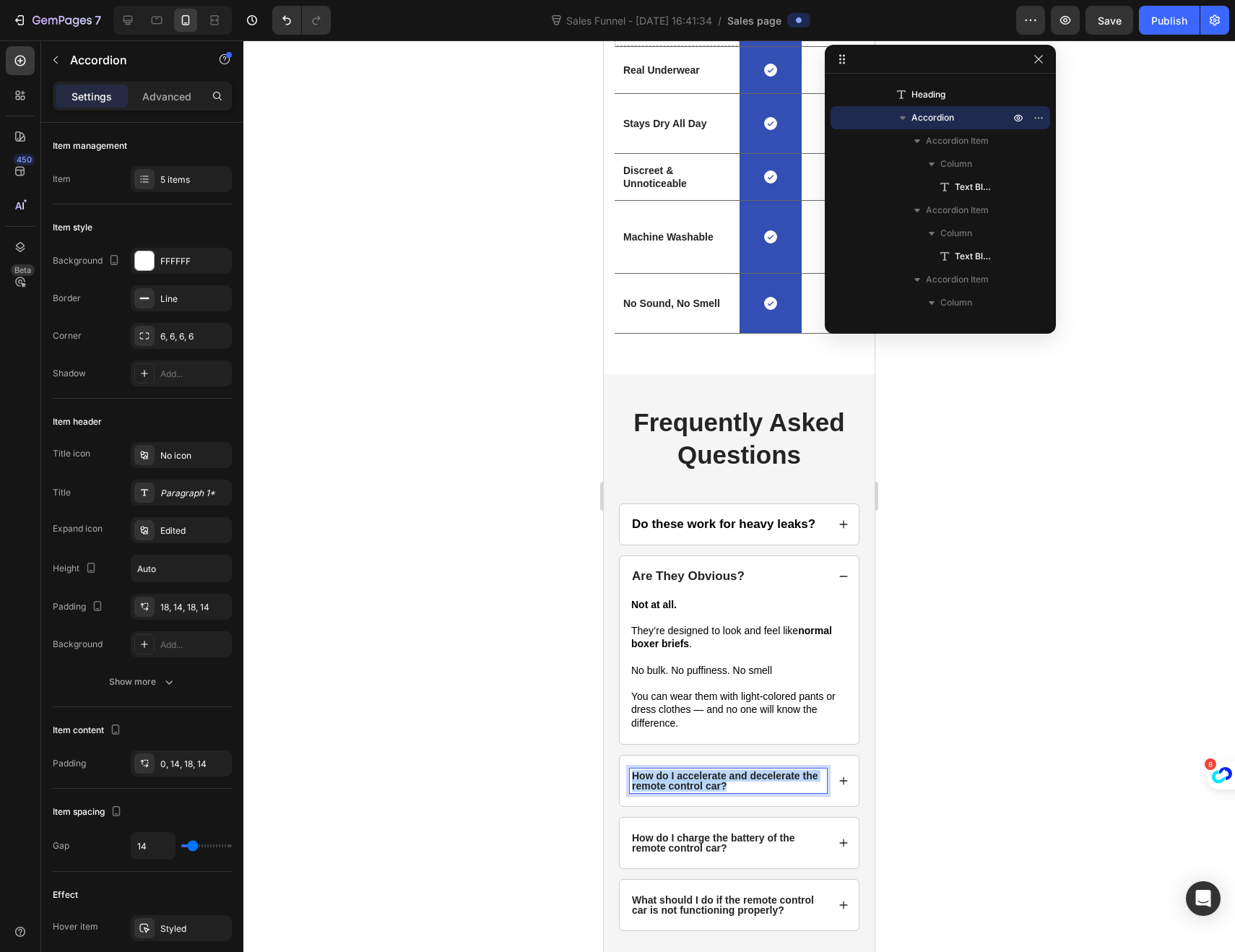
drag, startPoint x: 746, startPoint y: 799, endPoint x: 628, endPoint y: 783, distance: 119.1
click at [628, 783] on div "How do I accelerate and decelerate the remote control car?" at bounding box center [739, 780] width 239 height 50
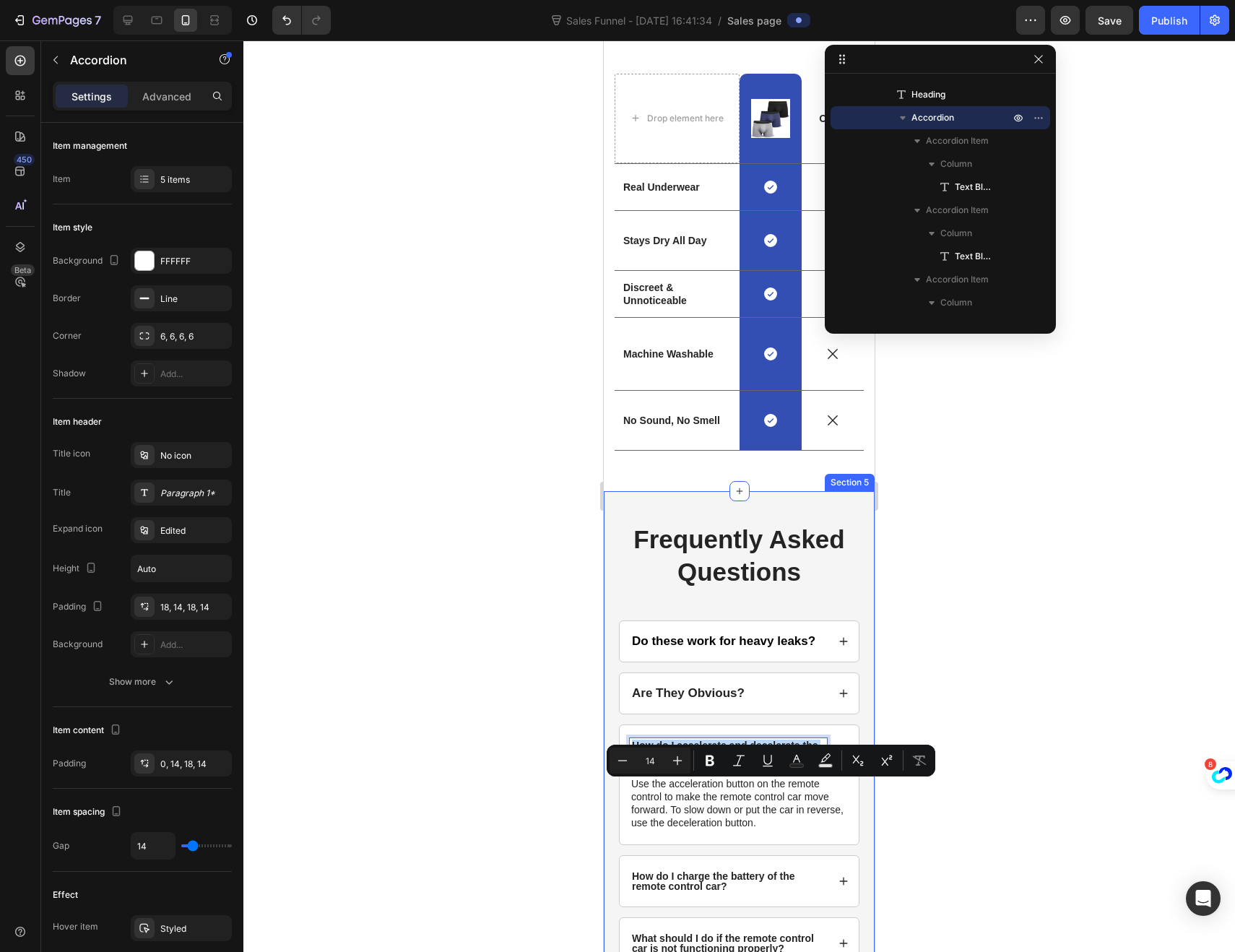
scroll to position [2973, 0]
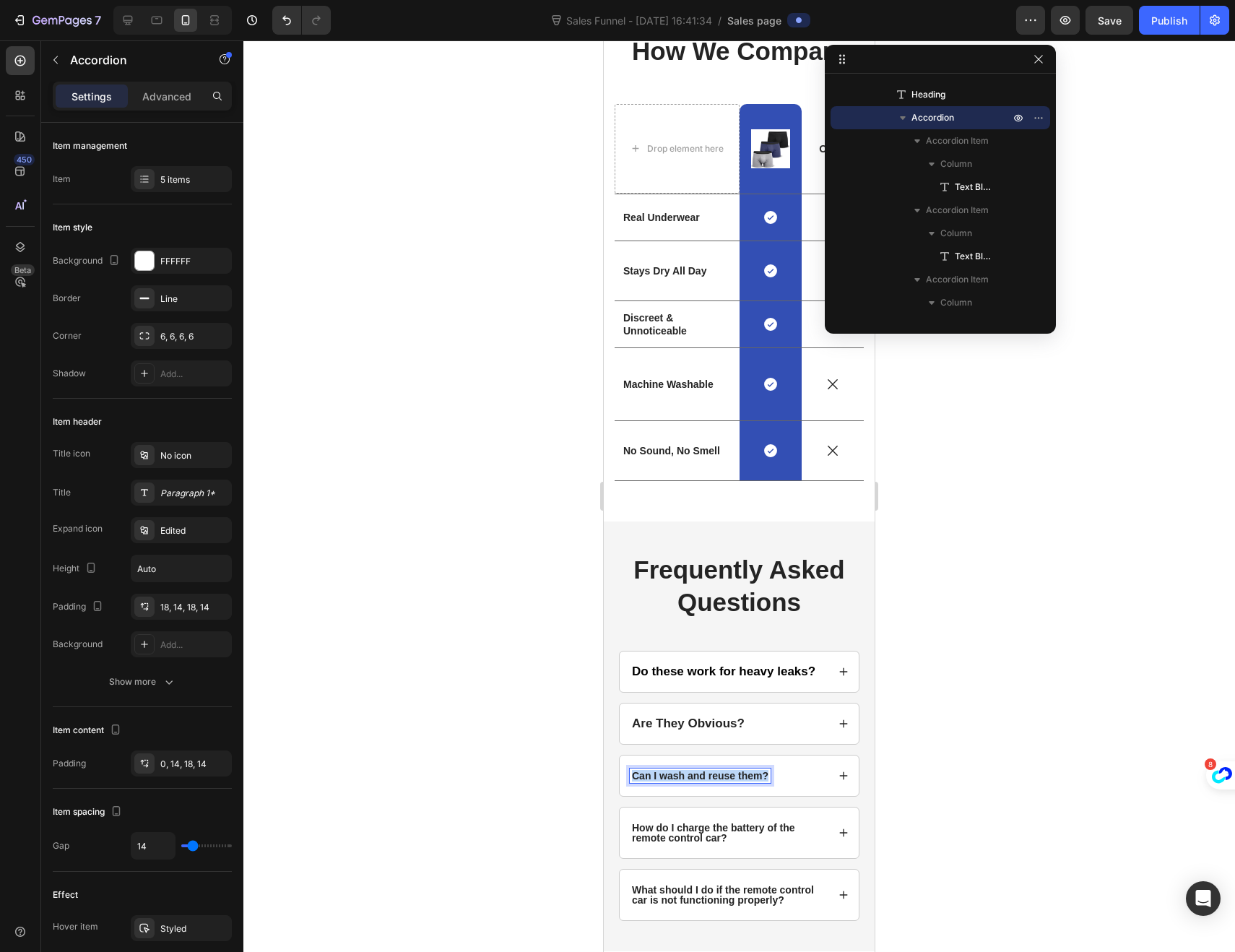
drag, startPoint x: 768, startPoint y: 785, endPoint x: 631, endPoint y: 788, distance: 137.0
click at [632, 780] on p "Can I wash and reuse them?" at bounding box center [700, 775] width 137 height 10
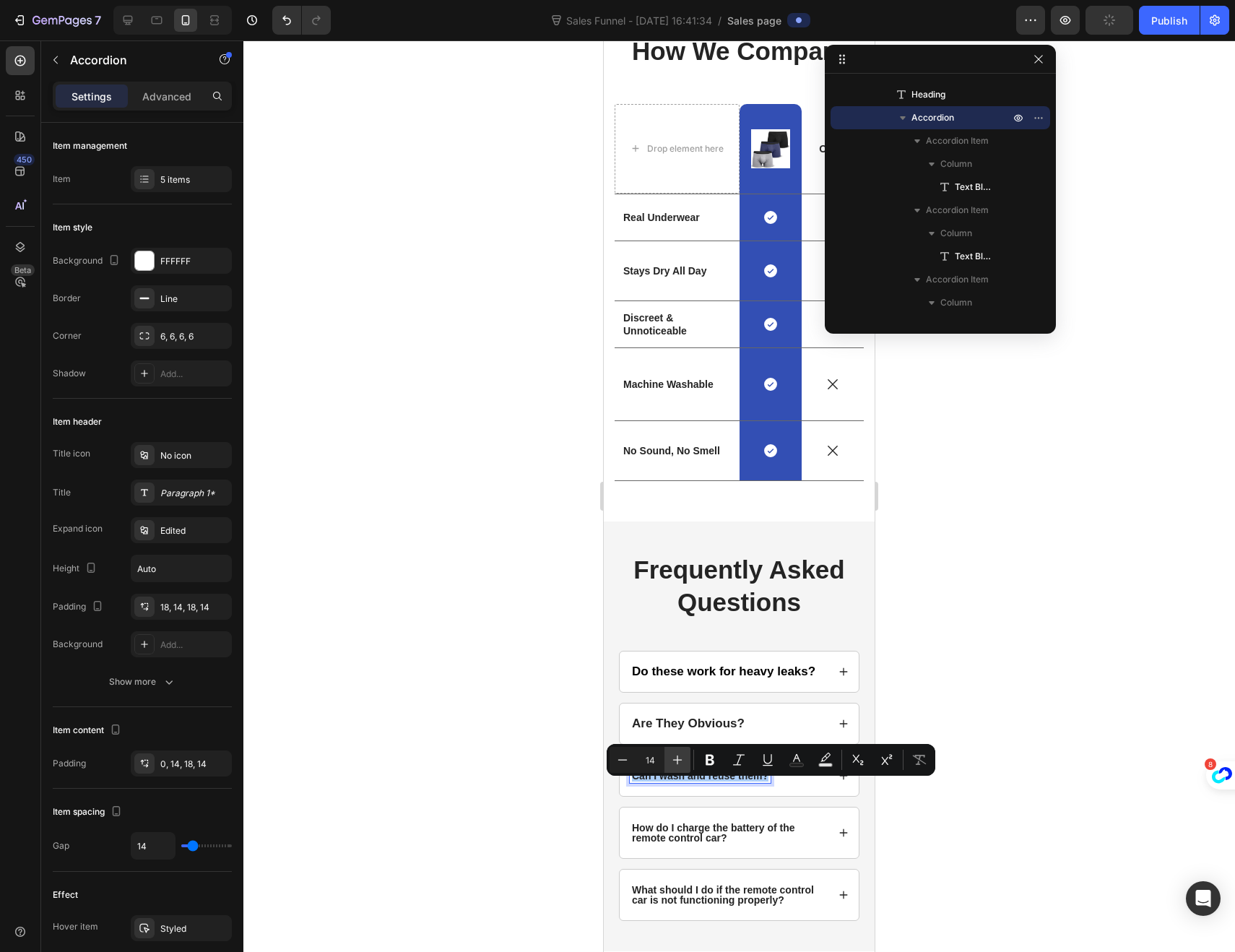
click at [685, 759] on button "Plus" at bounding box center [677, 760] width 26 height 26
type input "17"
click at [709, 730] on span "Are They Obvious?" at bounding box center [688, 723] width 113 height 14
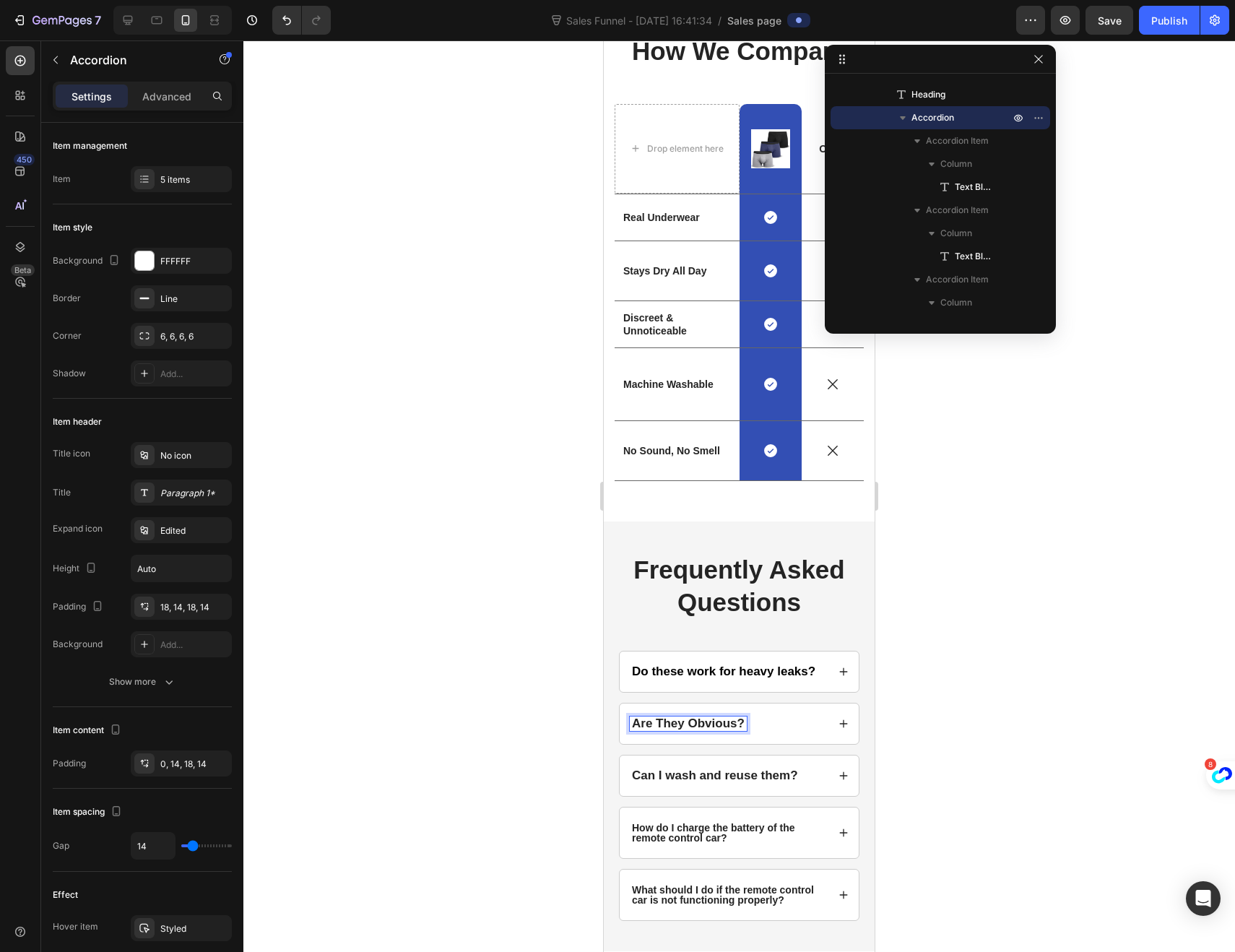
click at [661, 730] on span "Are They Obvious?" at bounding box center [688, 723] width 113 height 14
click at [694, 730] on span "Are they Obvious?" at bounding box center [686, 723] width 109 height 14
click at [839, 780] on icon at bounding box center [844, 775] width 10 height 10
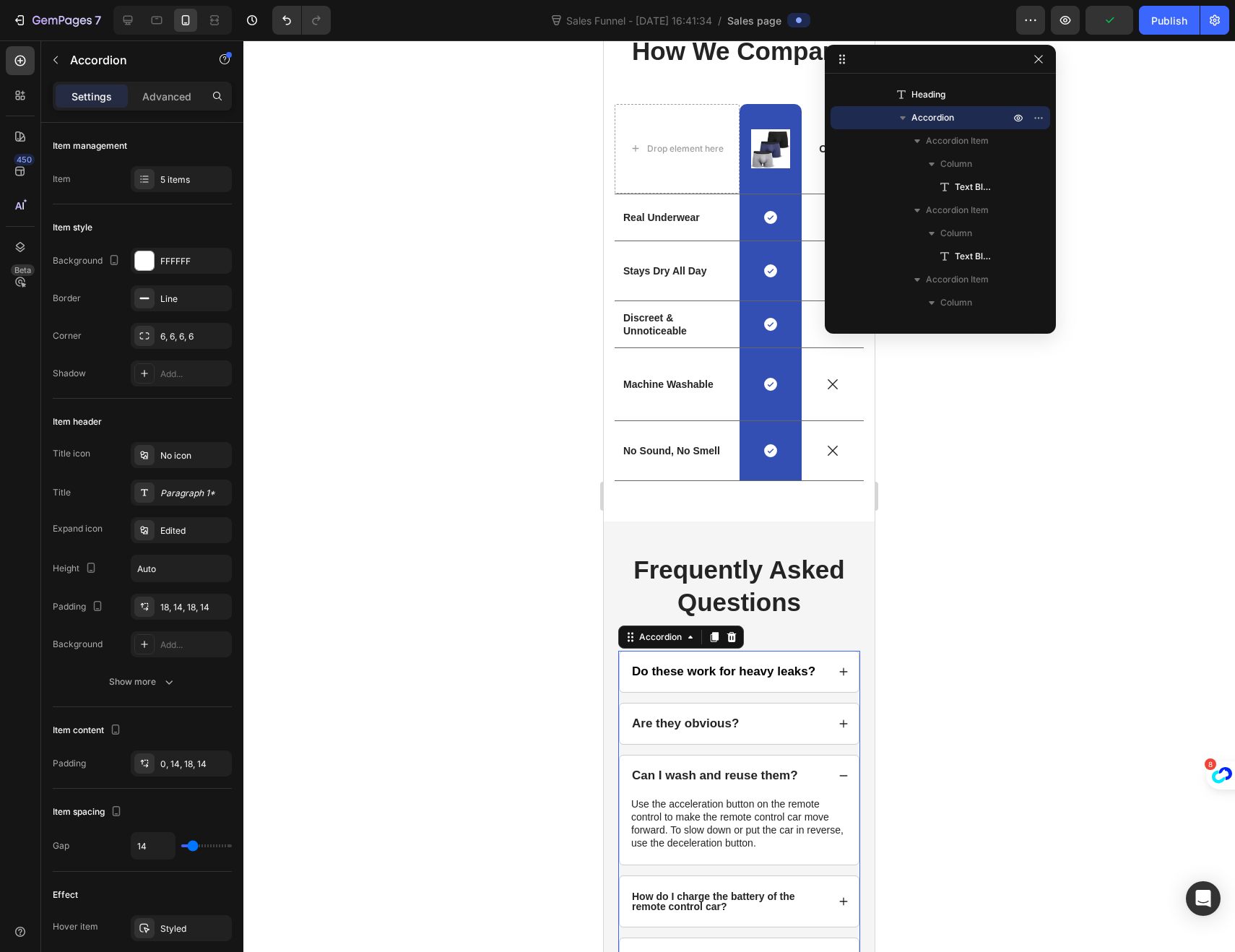
click at [796, 850] on p "Use the acceleration button on the remote control to make the remote control ca…" at bounding box center [739, 823] width 216 height 53
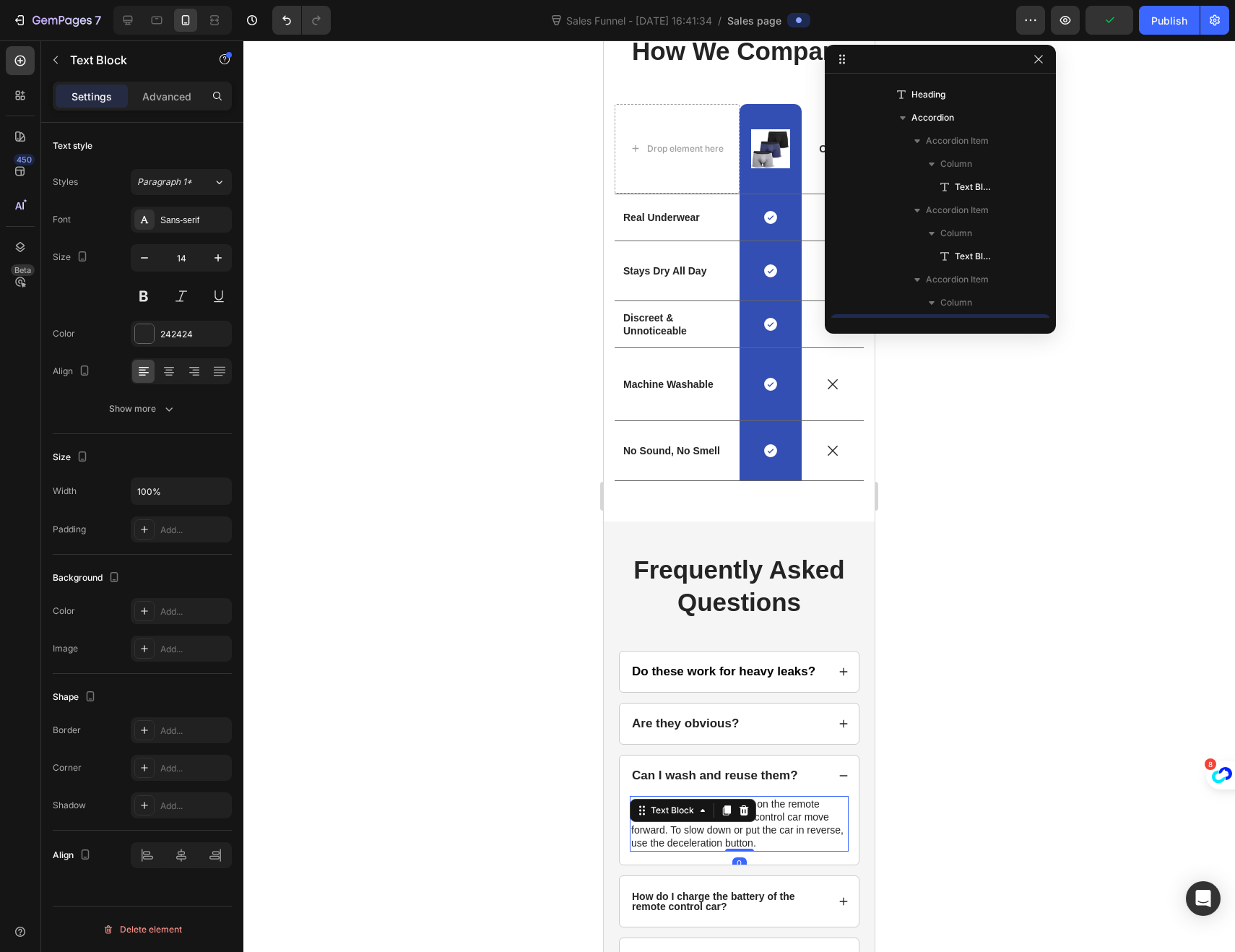
scroll to position [3665, 0]
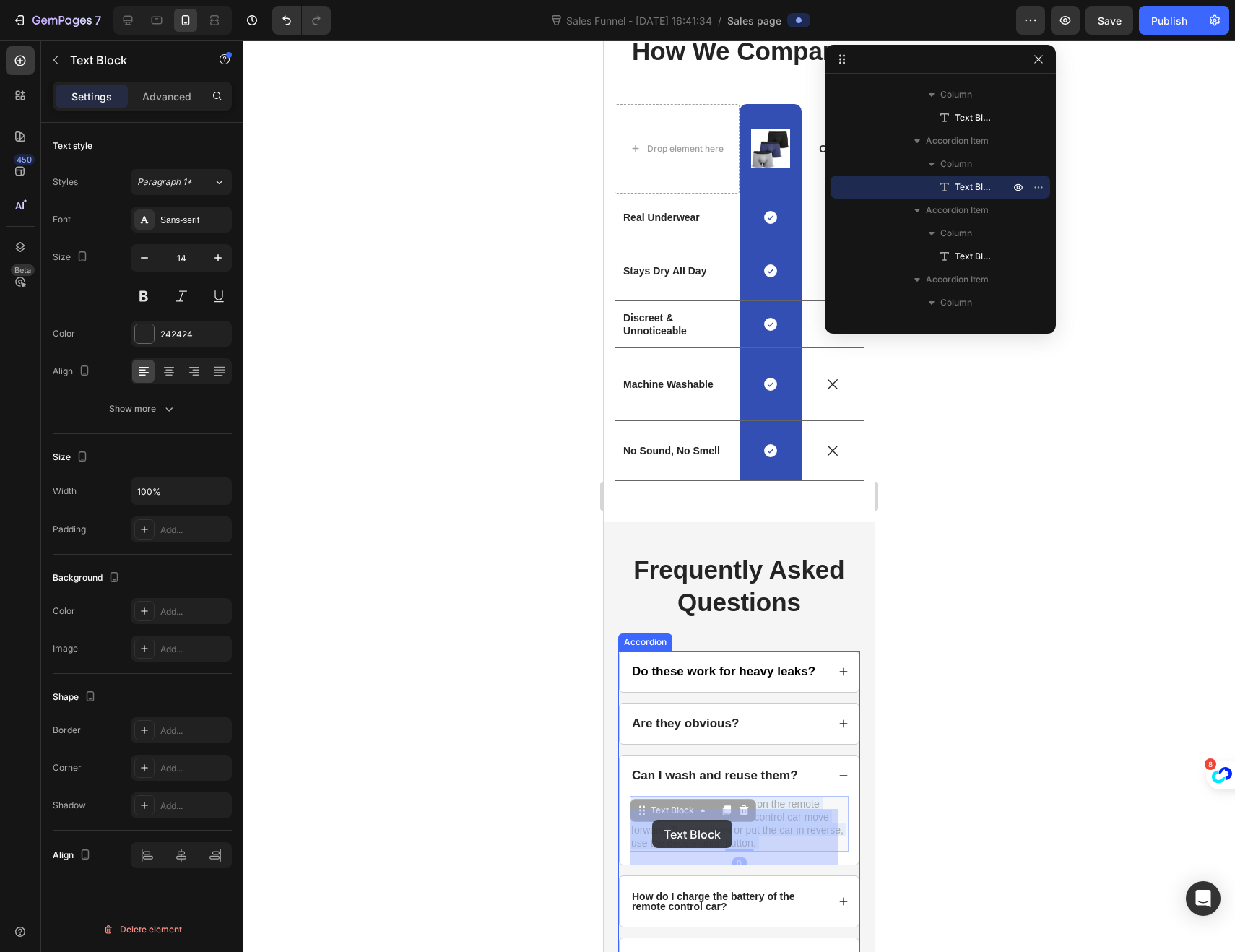
drag, startPoint x: 796, startPoint y: 855, endPoint x: 665, endPoint y: 824, distance: 134.6
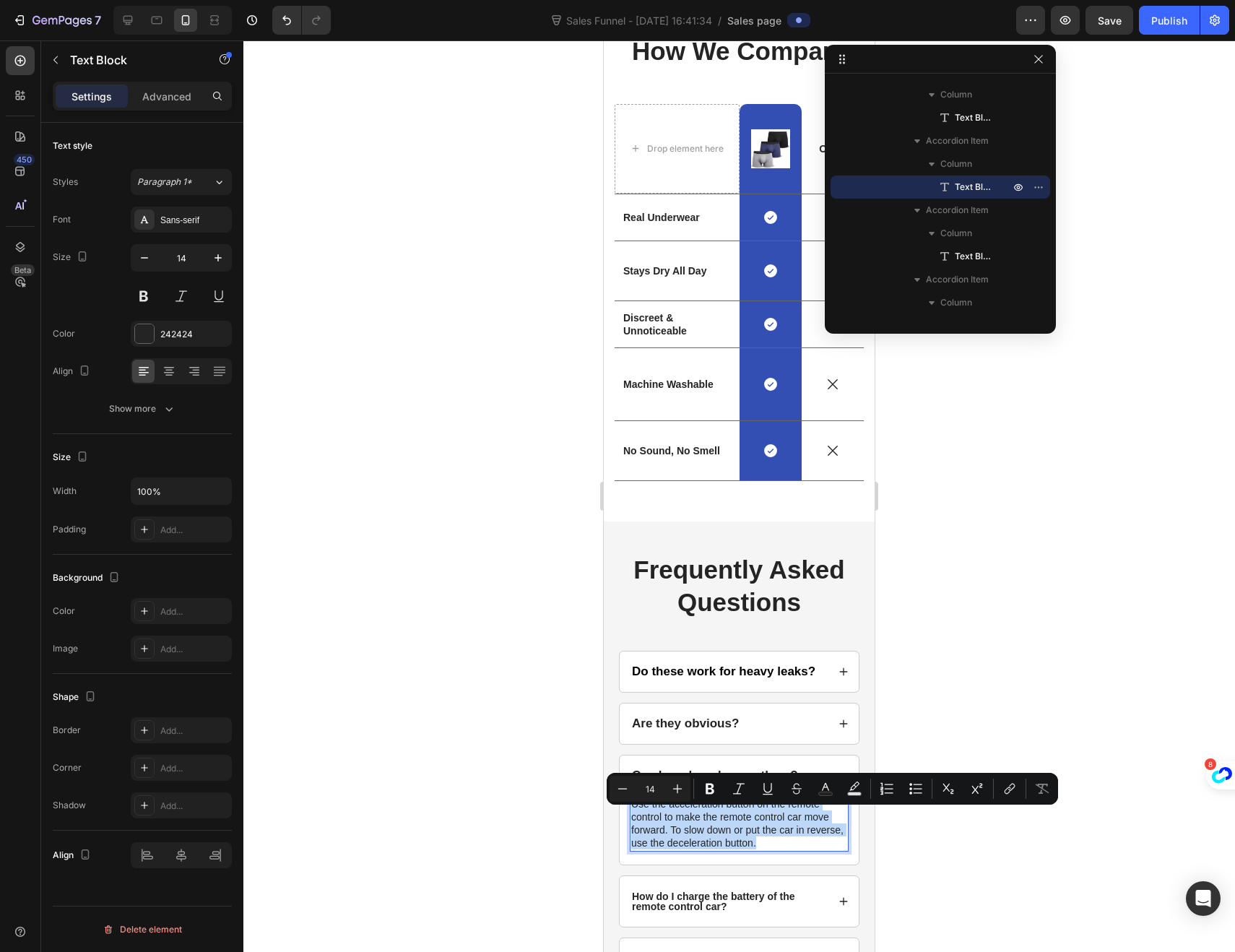
drag, startPoint x: 797, startPoint y: 856, endPoint x: 632, endPoint y: 819, distance: 169.1
click at [632, 819] on p "Use the acceleration button on the remote control to make the remote control ca…" at bounding box center [739, 823] width 216 height 53
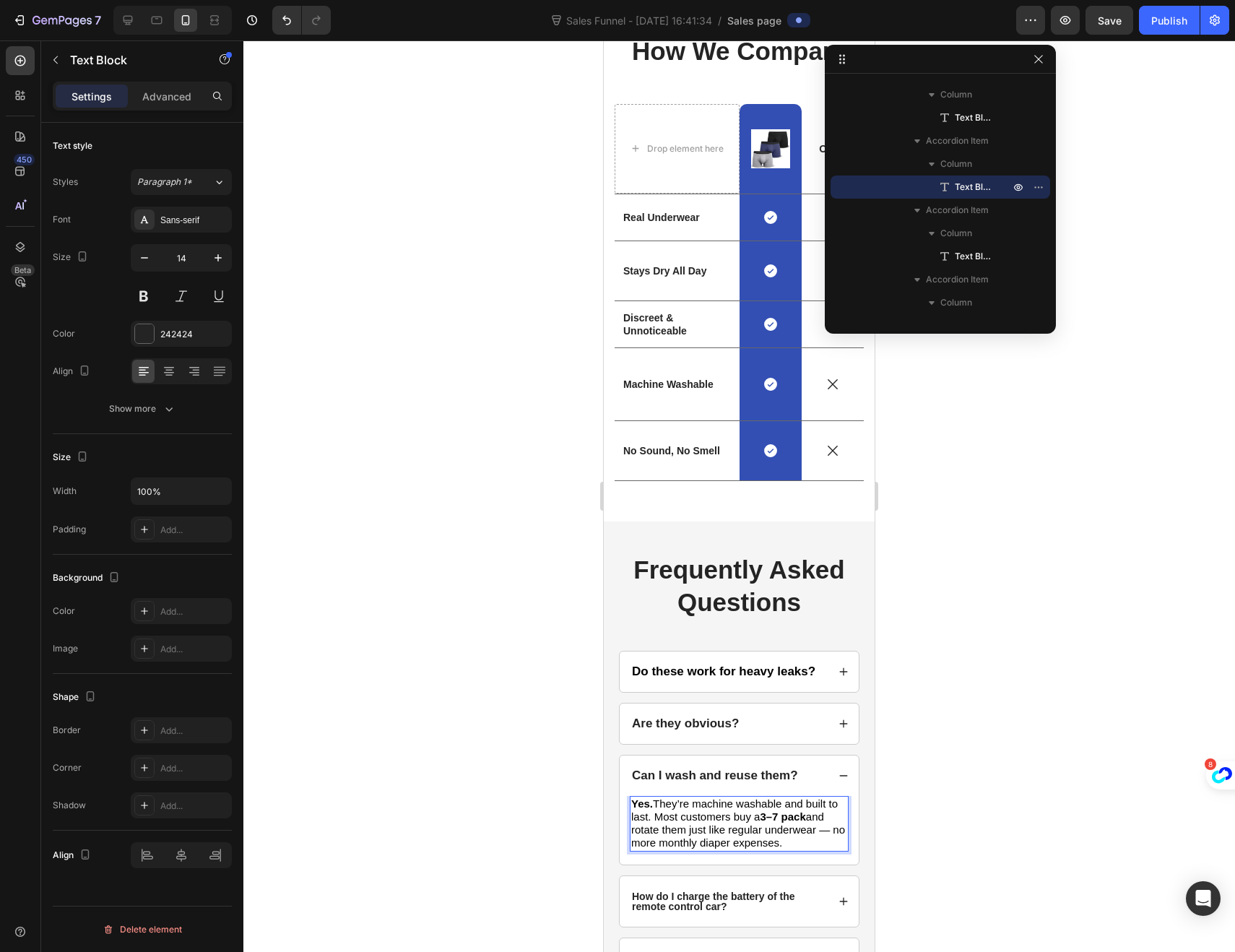
click at [792, 823] on strong "3–7 pack" at bounding box center [782, 816] width 46 height 12
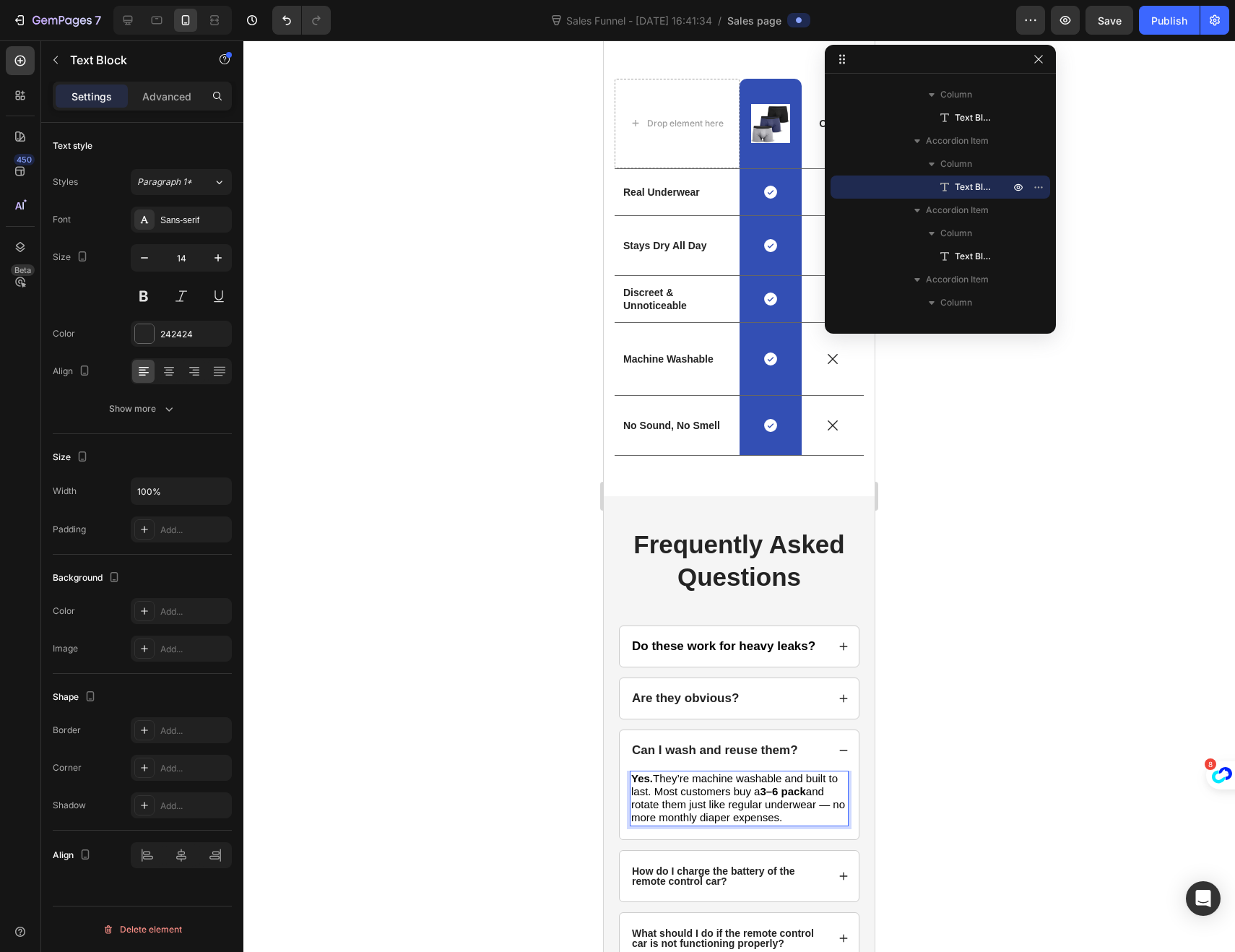
scroll to position [3009, 0]
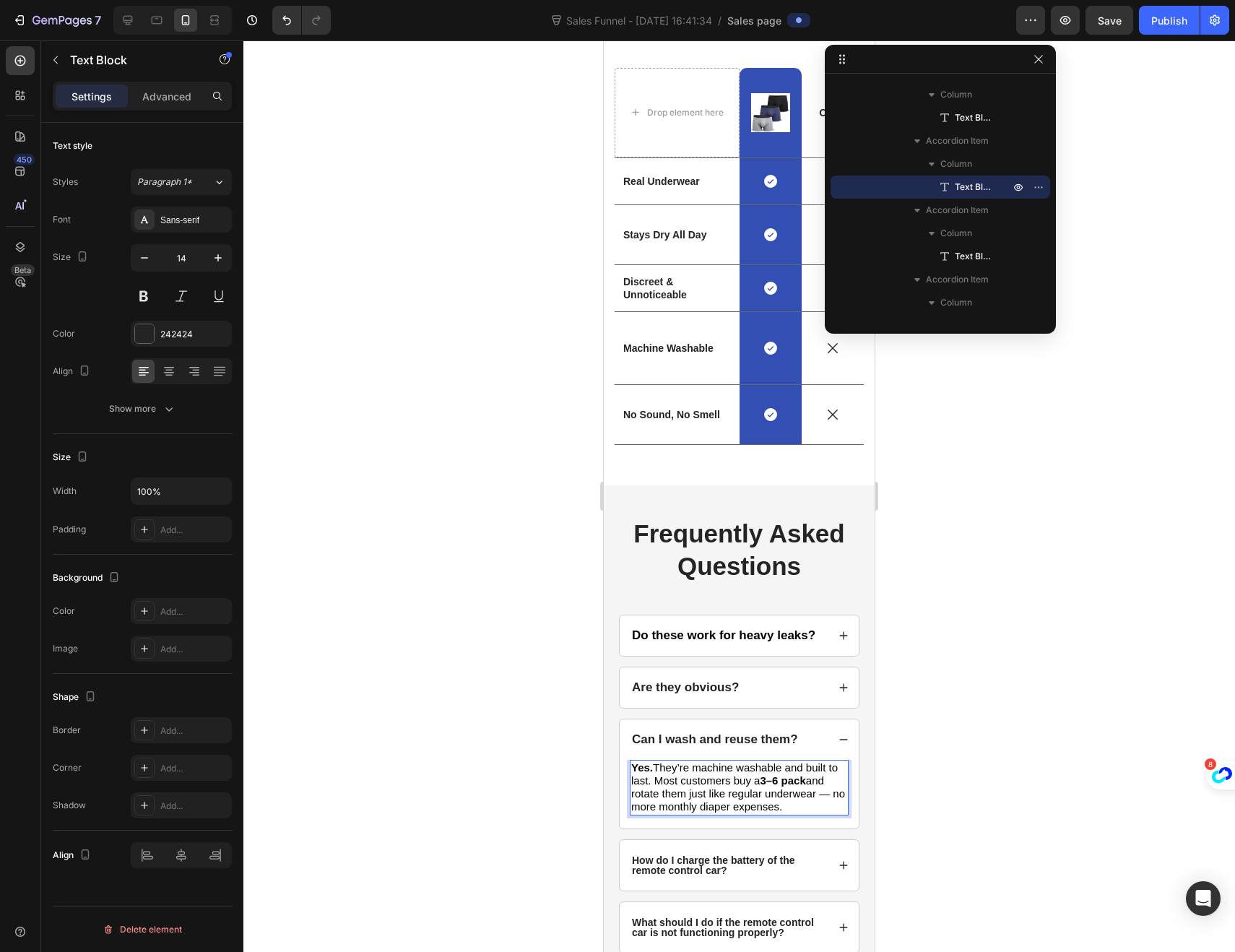
click at [656, 779] on span "Yes. They’re machine washable and built to last. Most customers buy a 3–6 pack …" at bounding box center [738, 787] width 214 height 52
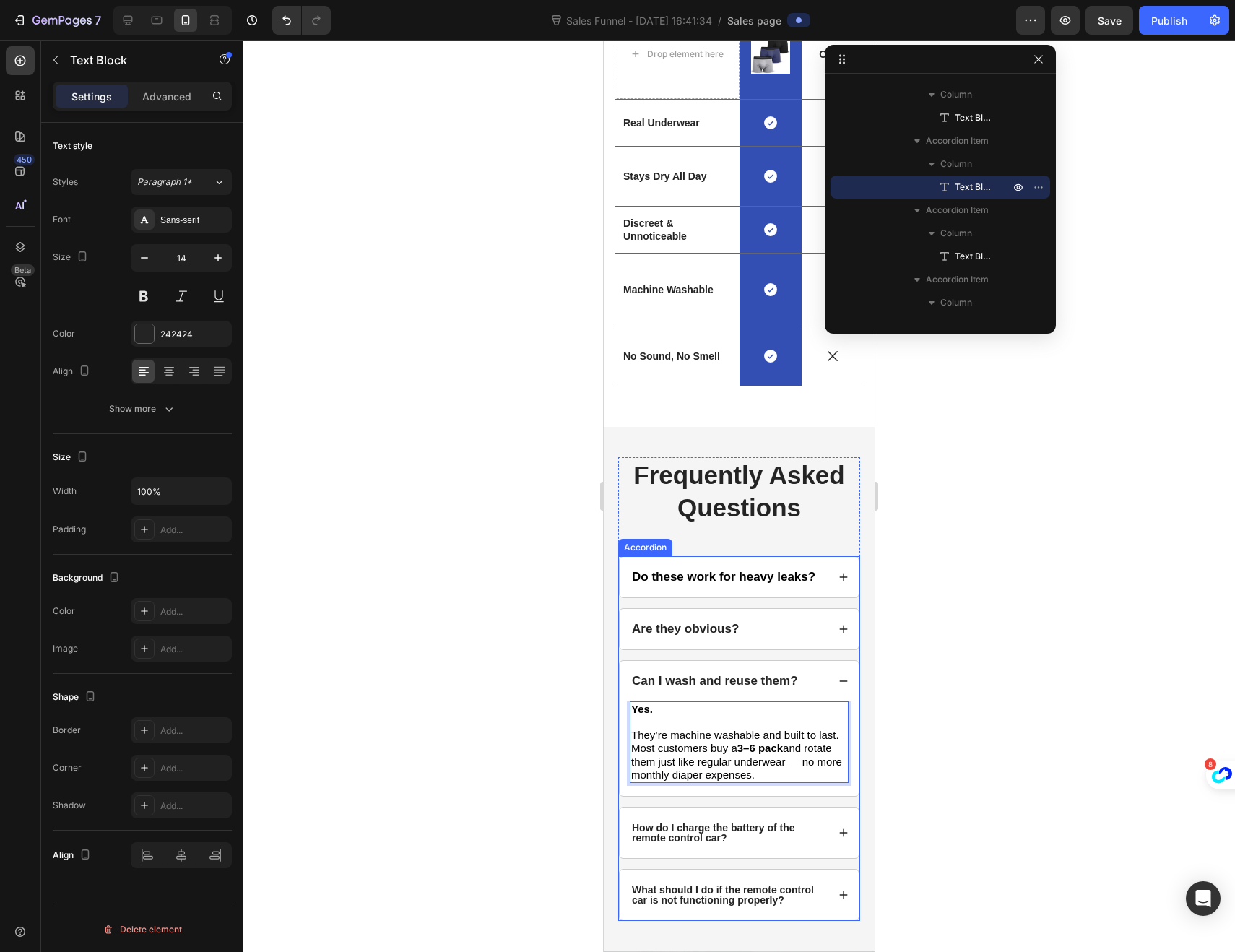
scroll to position [3158, 0]
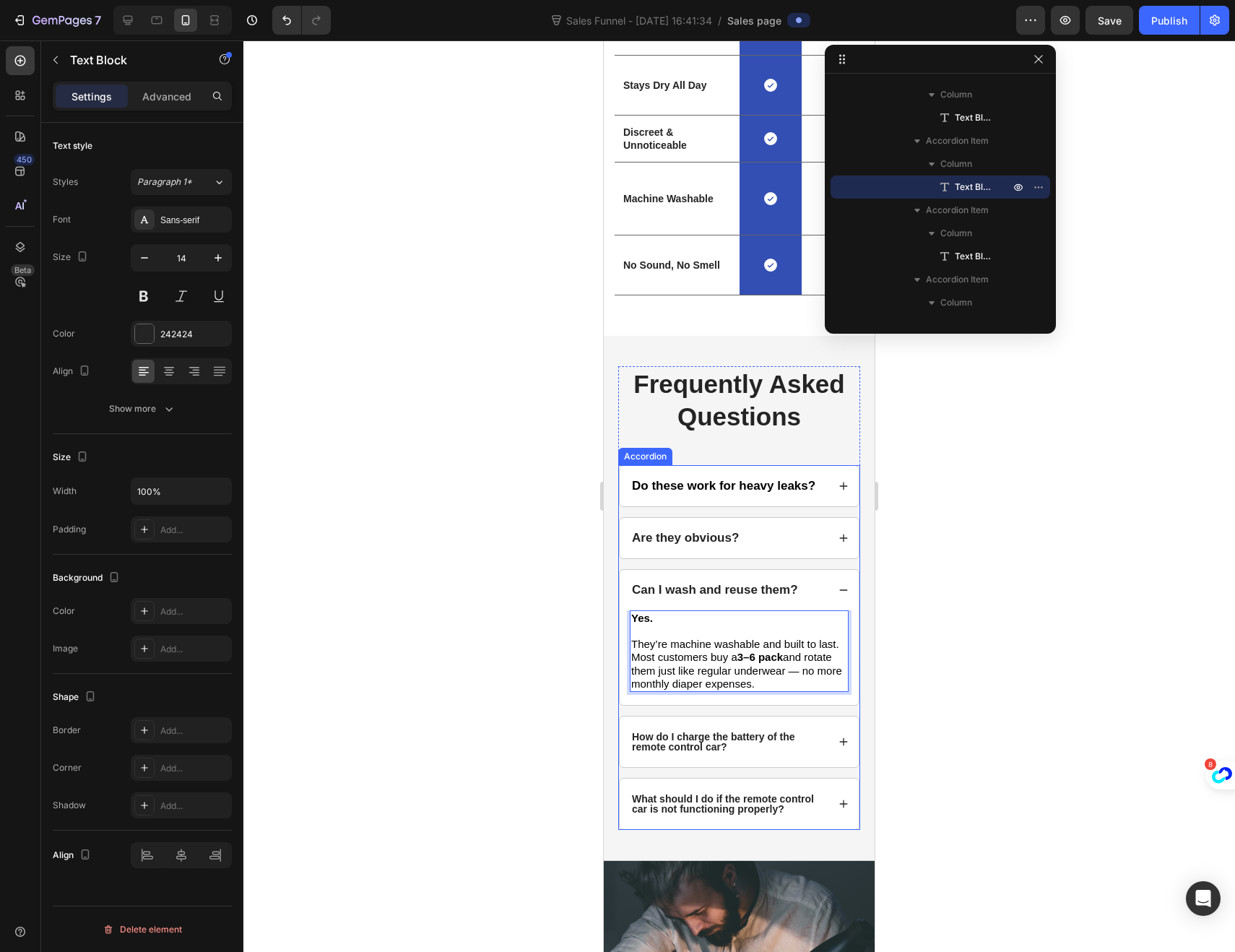
click at [725, 752] on p "How do I charge the battery of the remote control car?" at bounding box center [728, 741] width 193 height 20
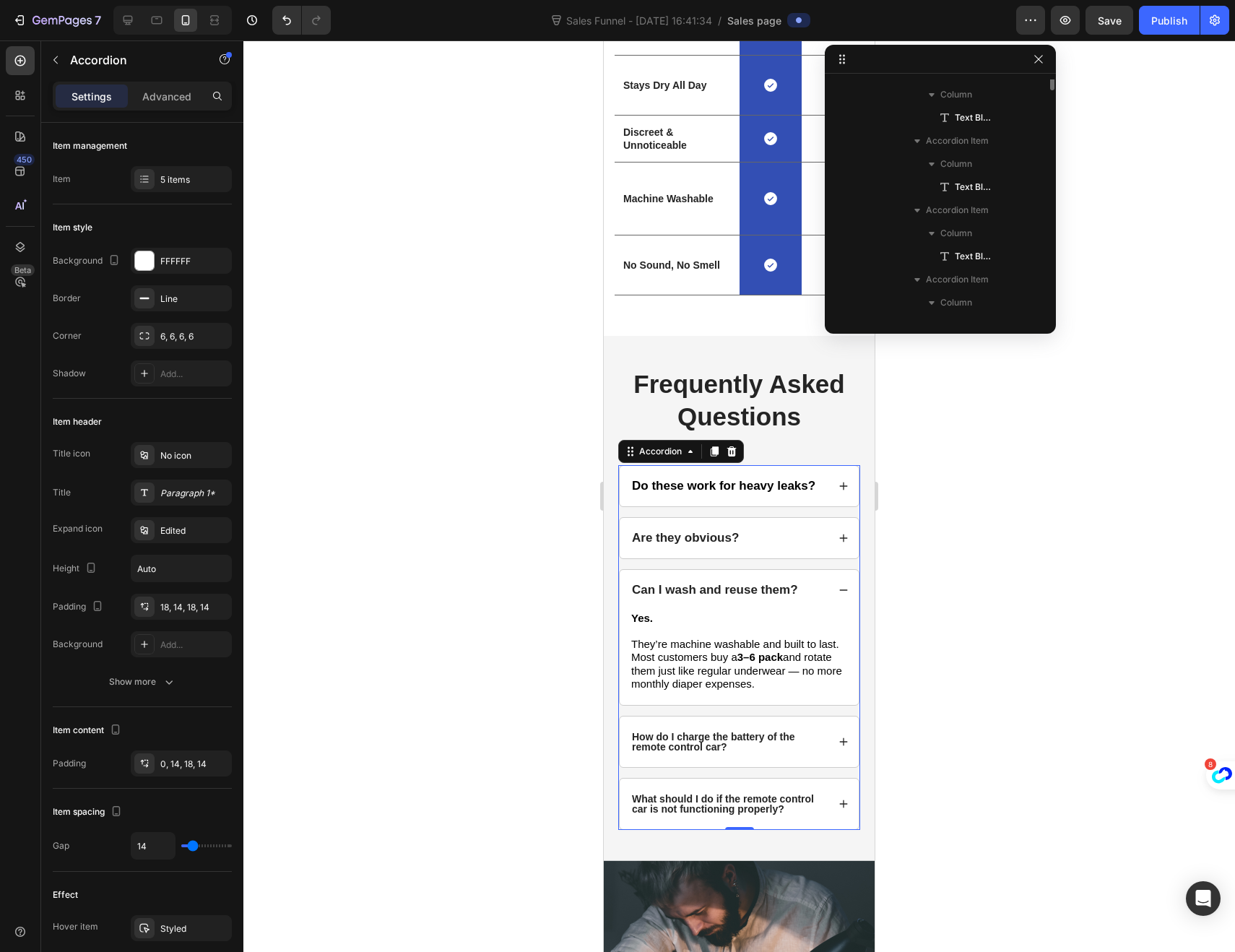
scroll to position [3457, 0]
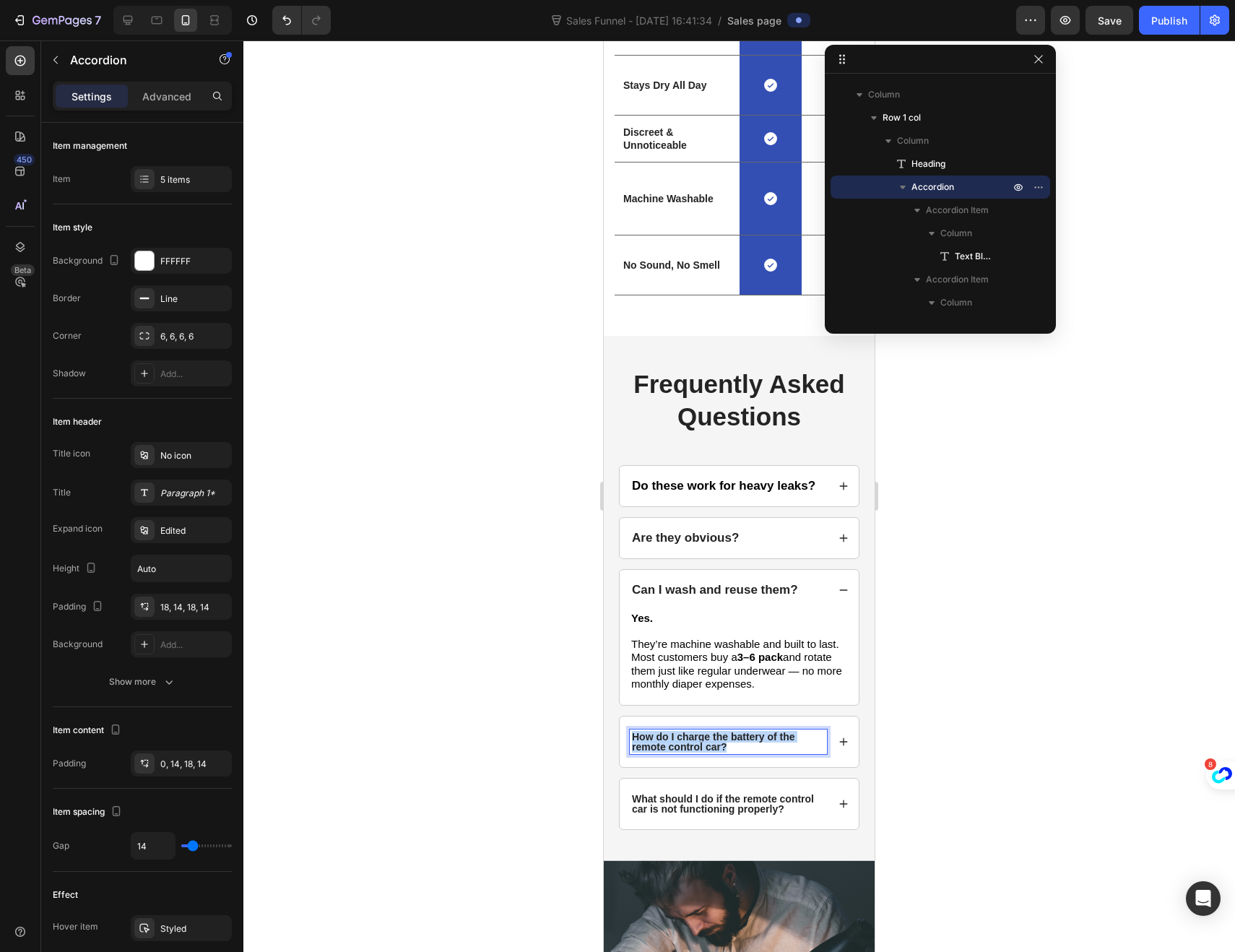
drag, startPoint x: 729, startPoint y: 758, endPoint x: 632, endPoint y: 747, distance: 97.6
click at [632, 747] on p "How do I charge the battery of the remote control car?" at bounding box center [728, 741] width 193 height 20
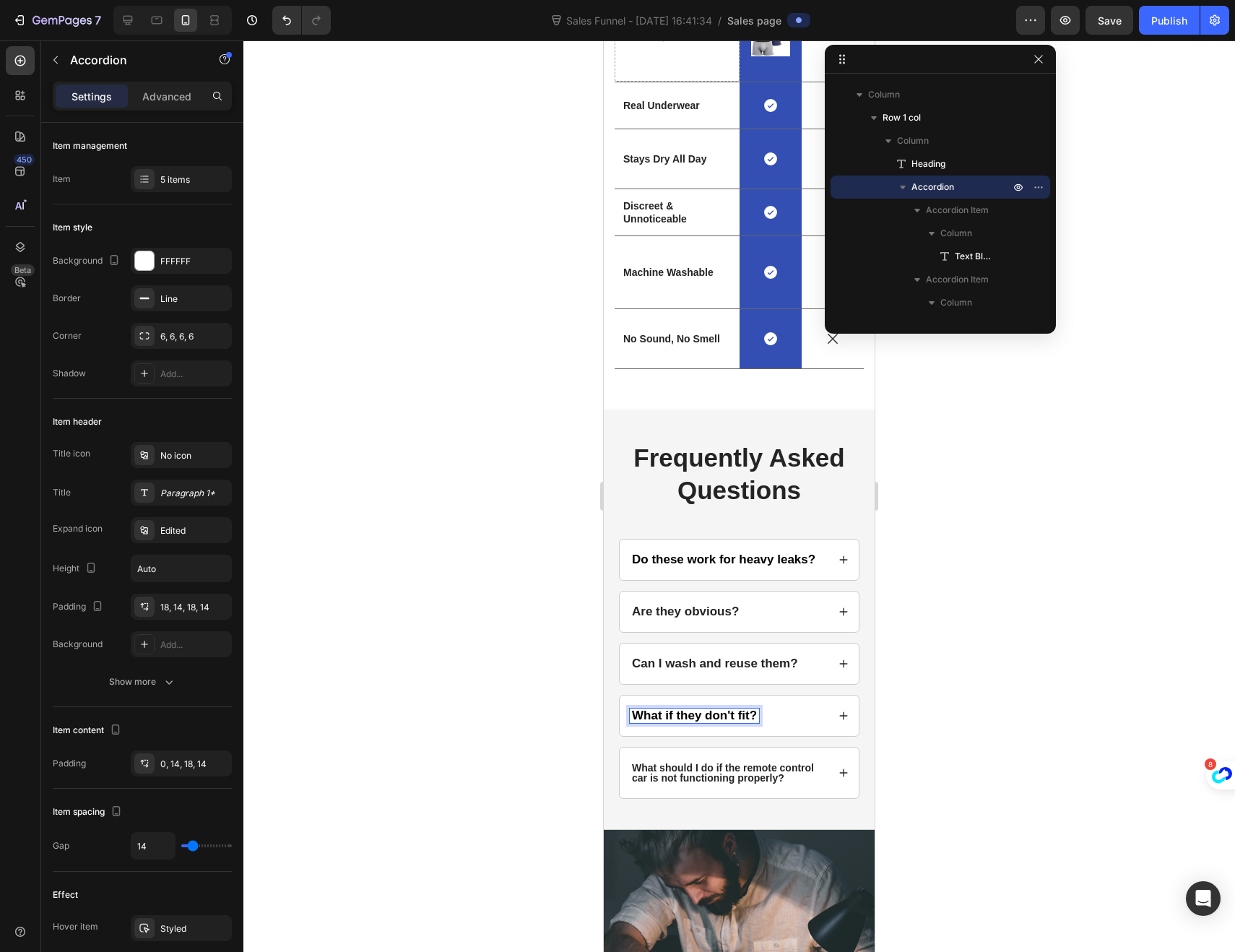
scroll to position [3064, 0]
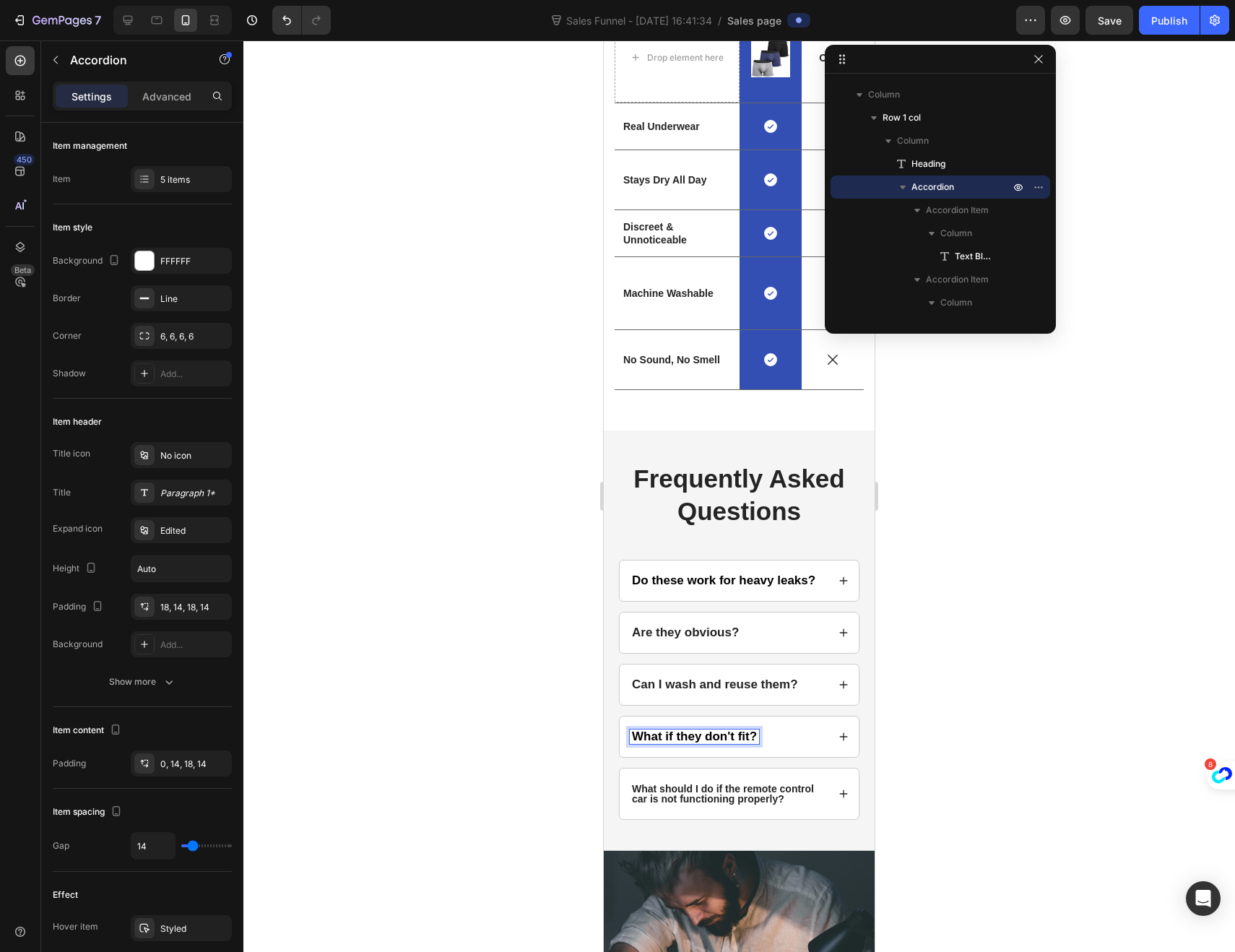
click at [814, 744] on div "What if they don't fit?" at bounding box center [728, 736] width 197 height 14
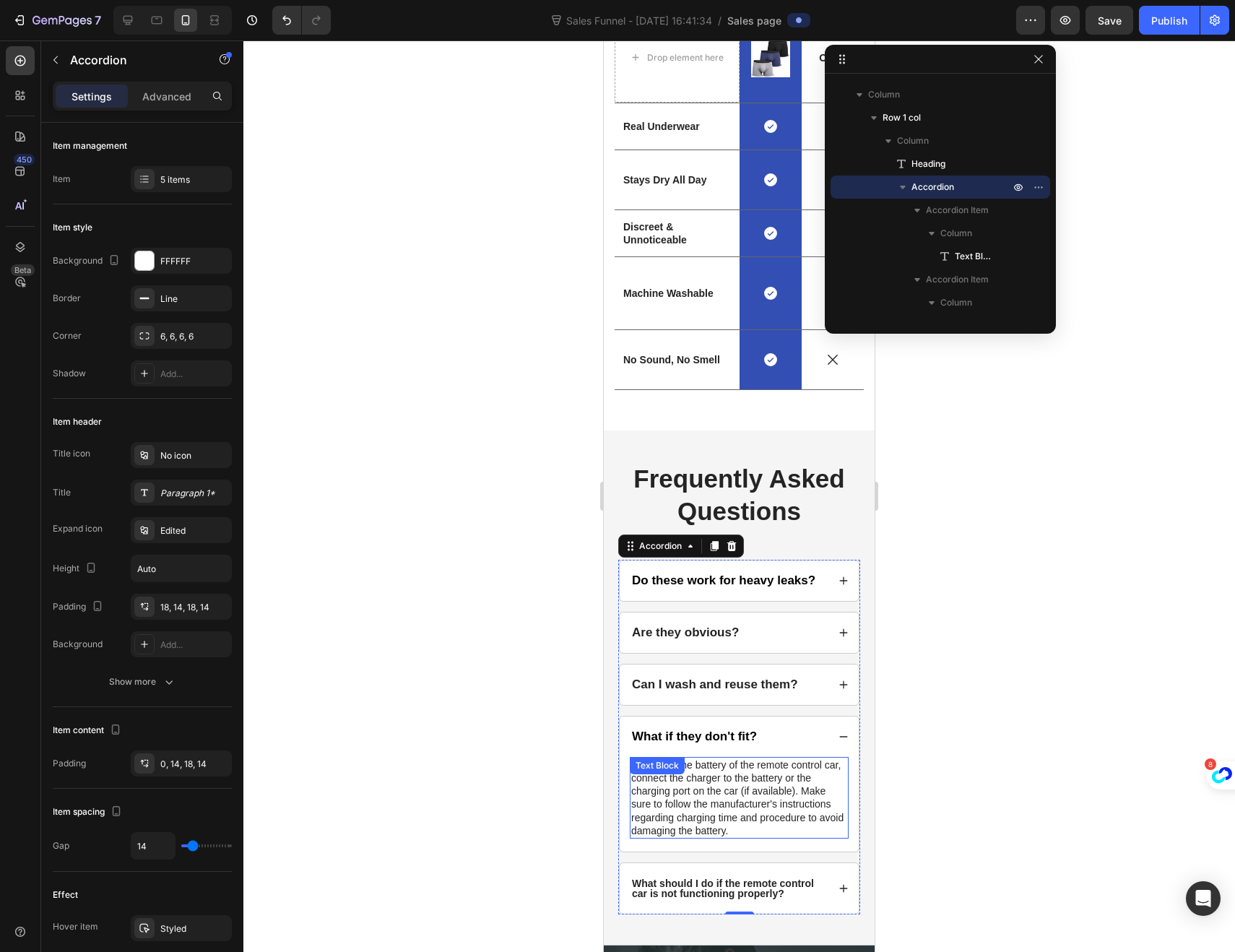
click at [751, 837] on p "To charge the battery of the remote control car, connect the charger to the bat…" at bounding box center [739, 797] width 216 height 79
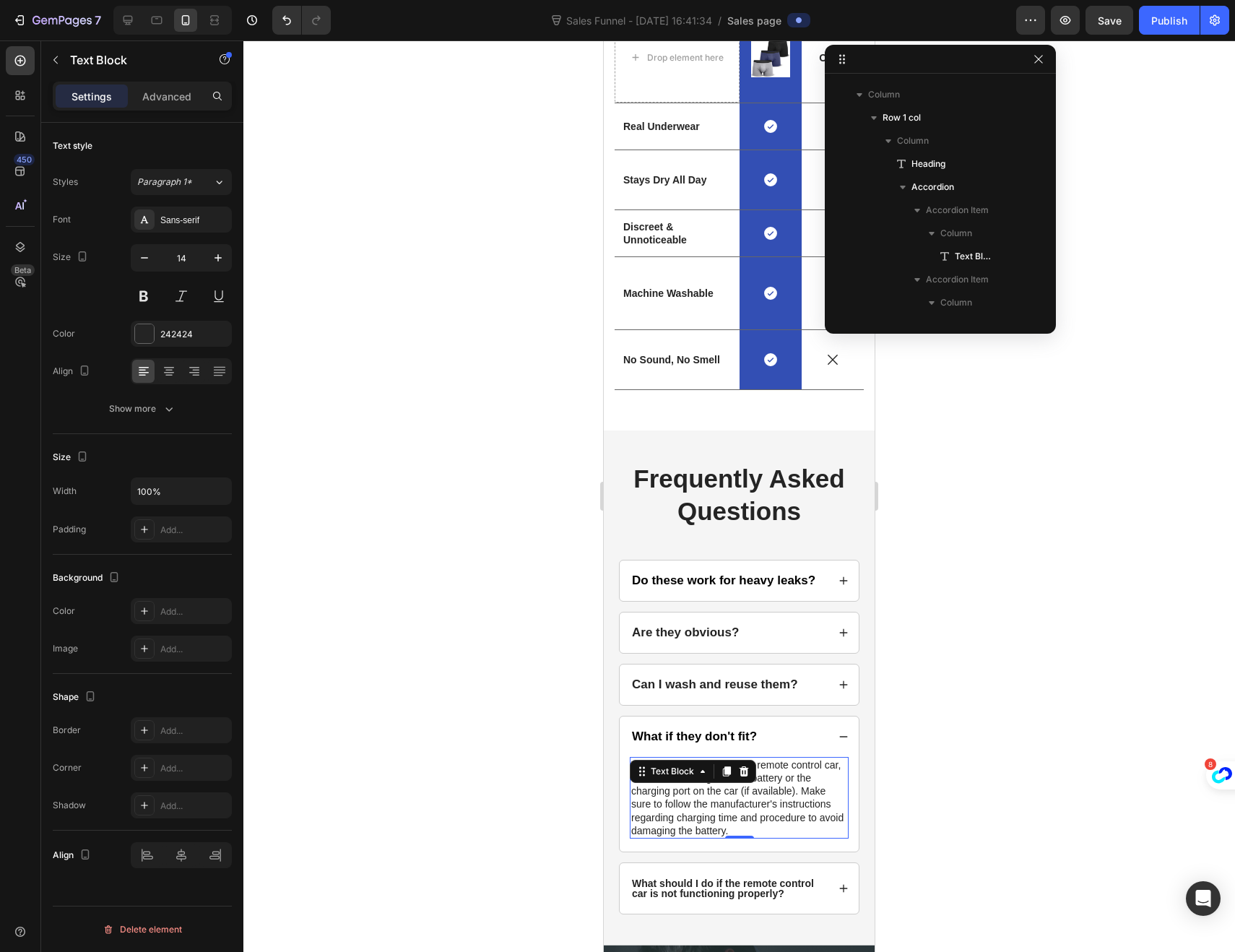
scroll to position [3735, 0]
click at [756, 837] on p "To charge the battery of the remote control car, connect the charger to the bat…" at bounding box center [739, 797] width 216 height 79
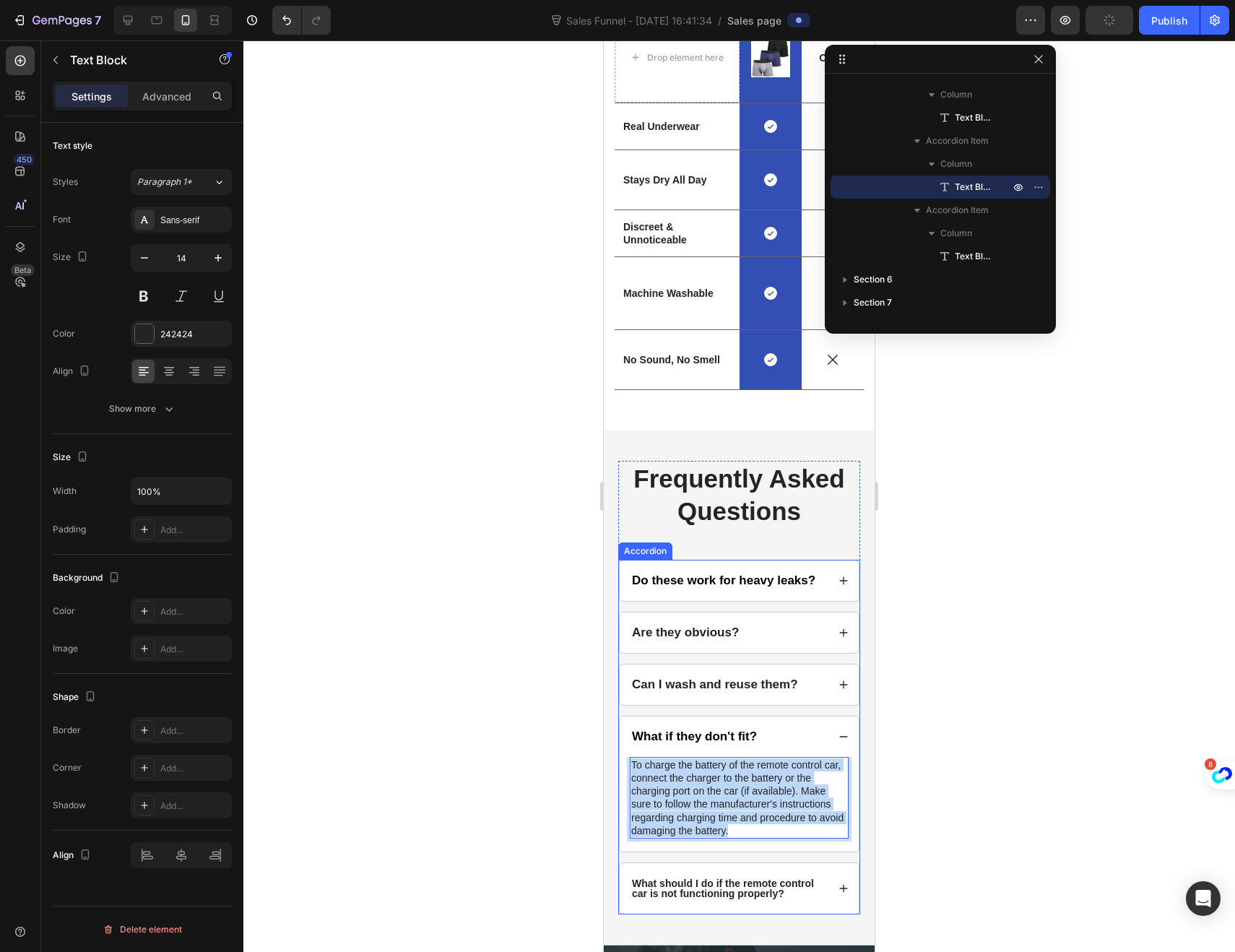
drag, startPoint x: 758, startPoint y: 843, endPoint x: 628, endPoint y: 776, distance: 146.2
click at [628, 776] on div "To charge the battery of the remote control car, connect the charger to the bat…" at bounding box center [739, 804] width 239 height 94
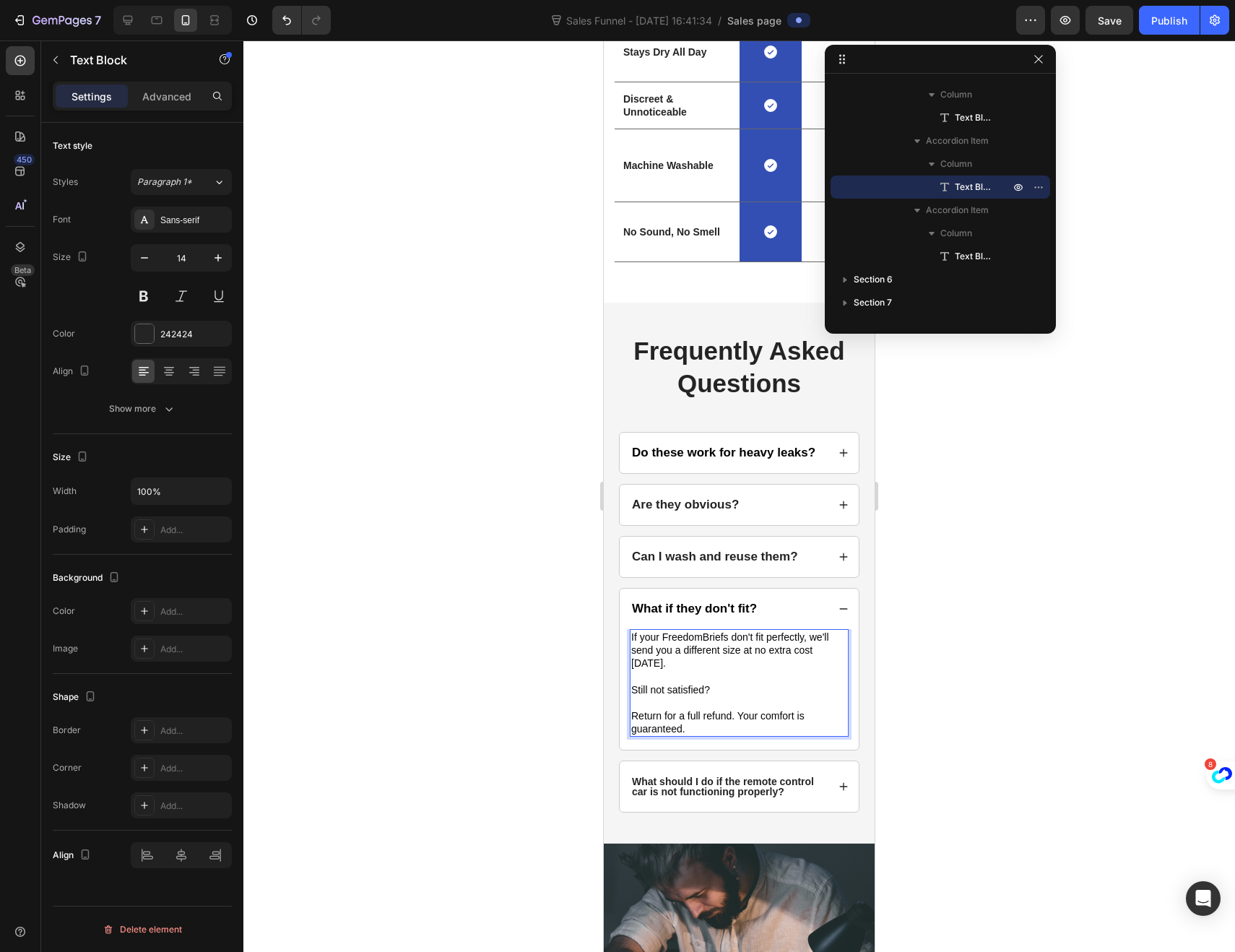
scroll to position [3197, 0]
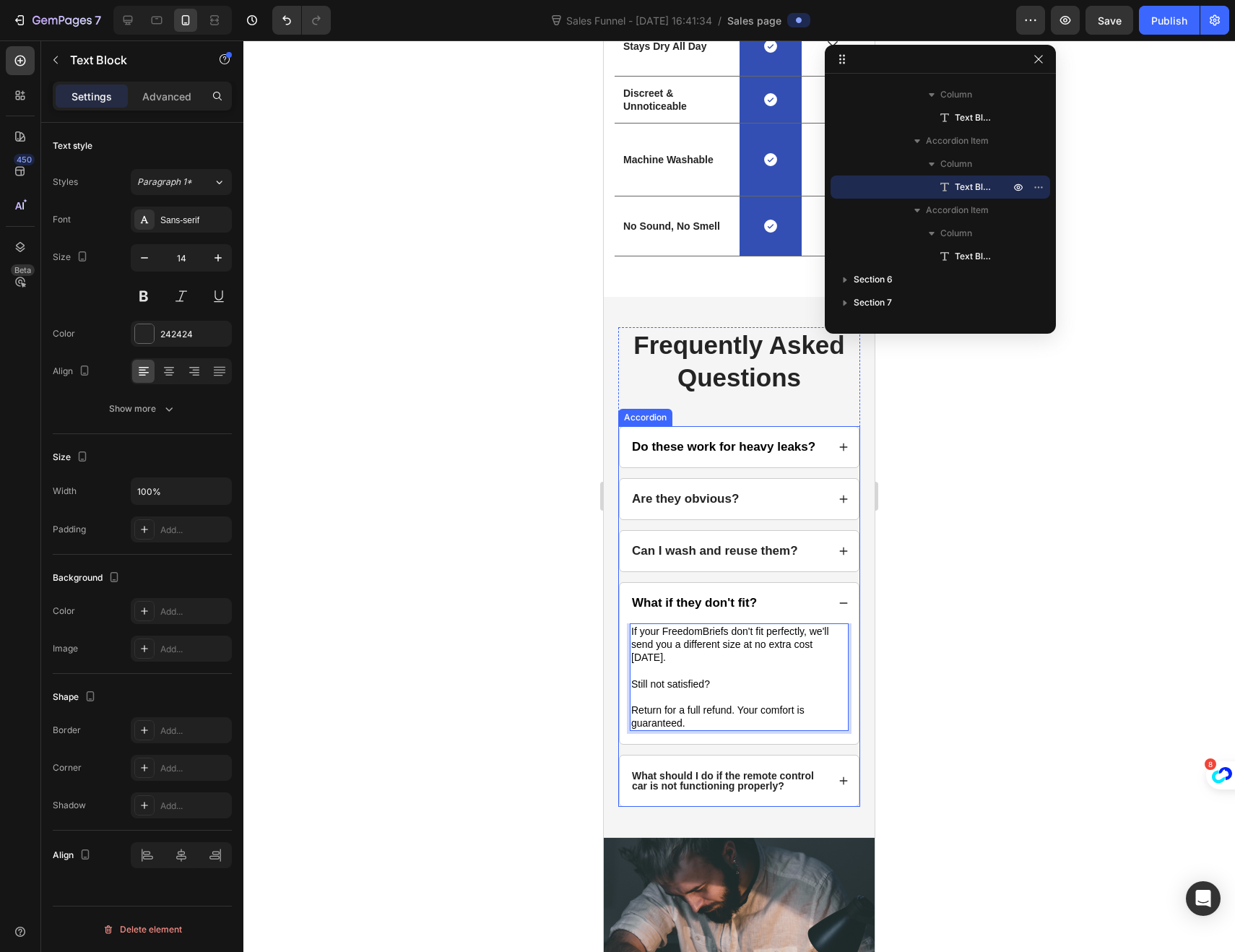
click at [629, 779] on div "What should I do if the remote control car is not functioning properly?" at bounding box center [739, 780] width 239 height 50
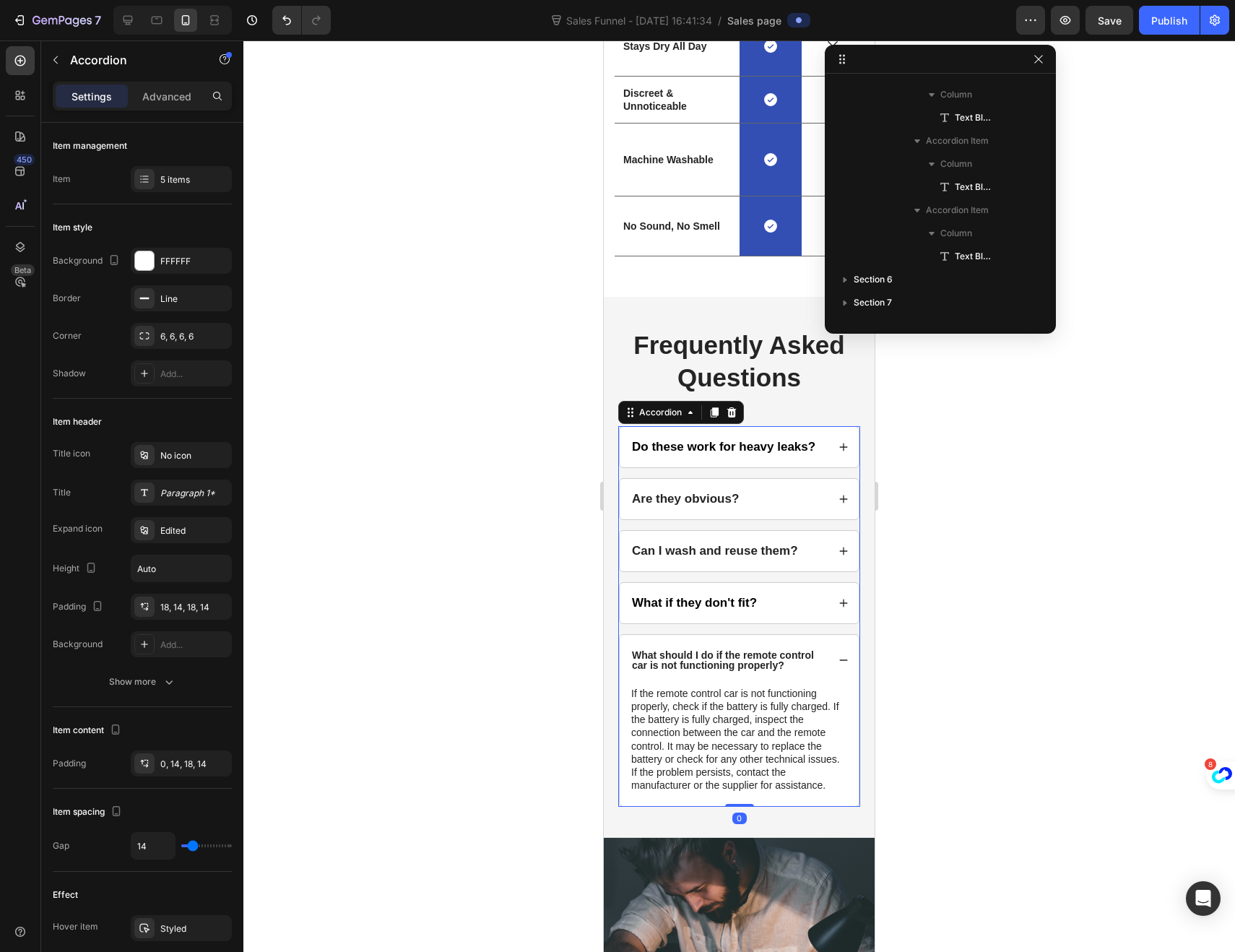
scroll to position [3457, 0]
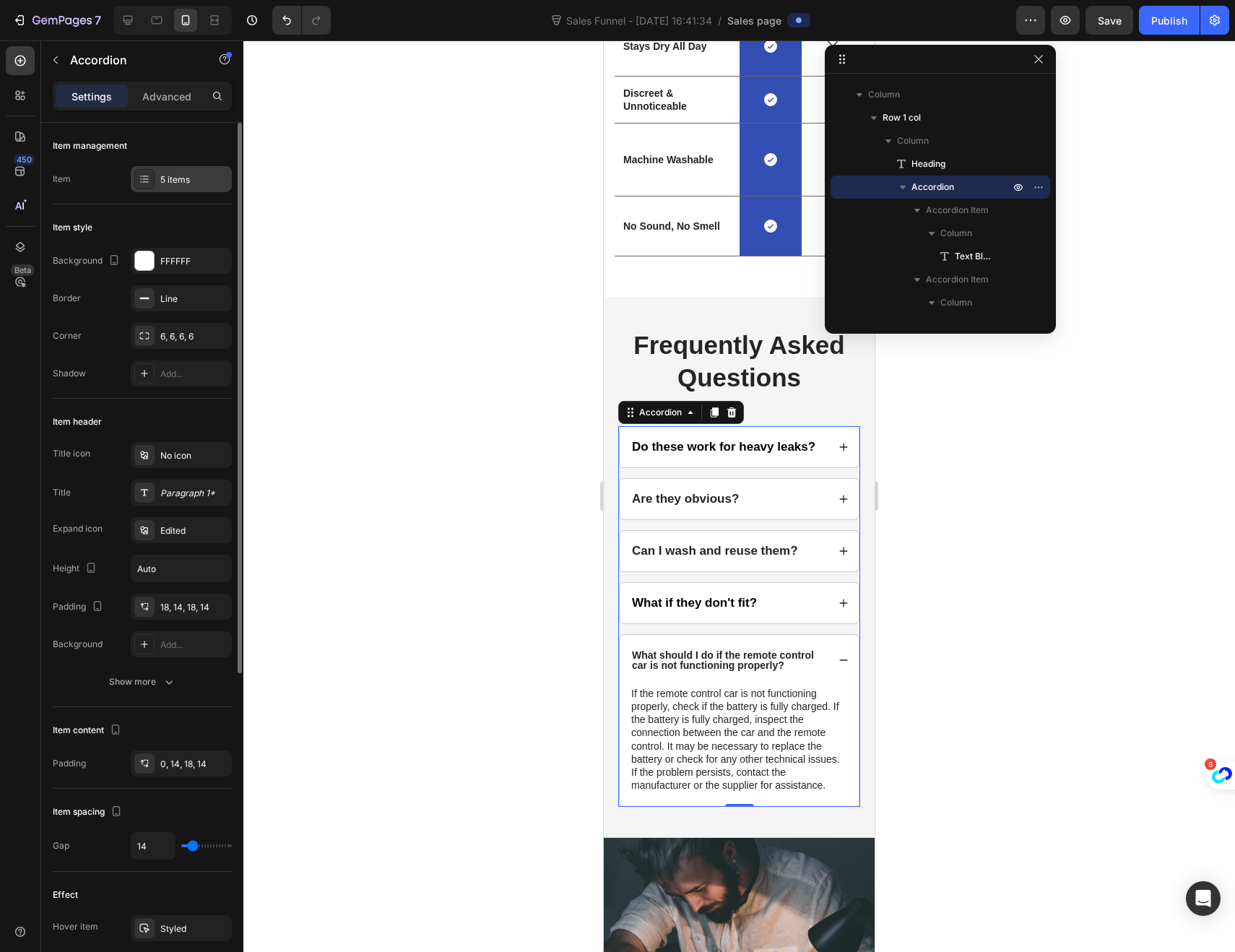
click at [173, 188] on div "5 items" at bounding box center [181, 179] width 101 height 26
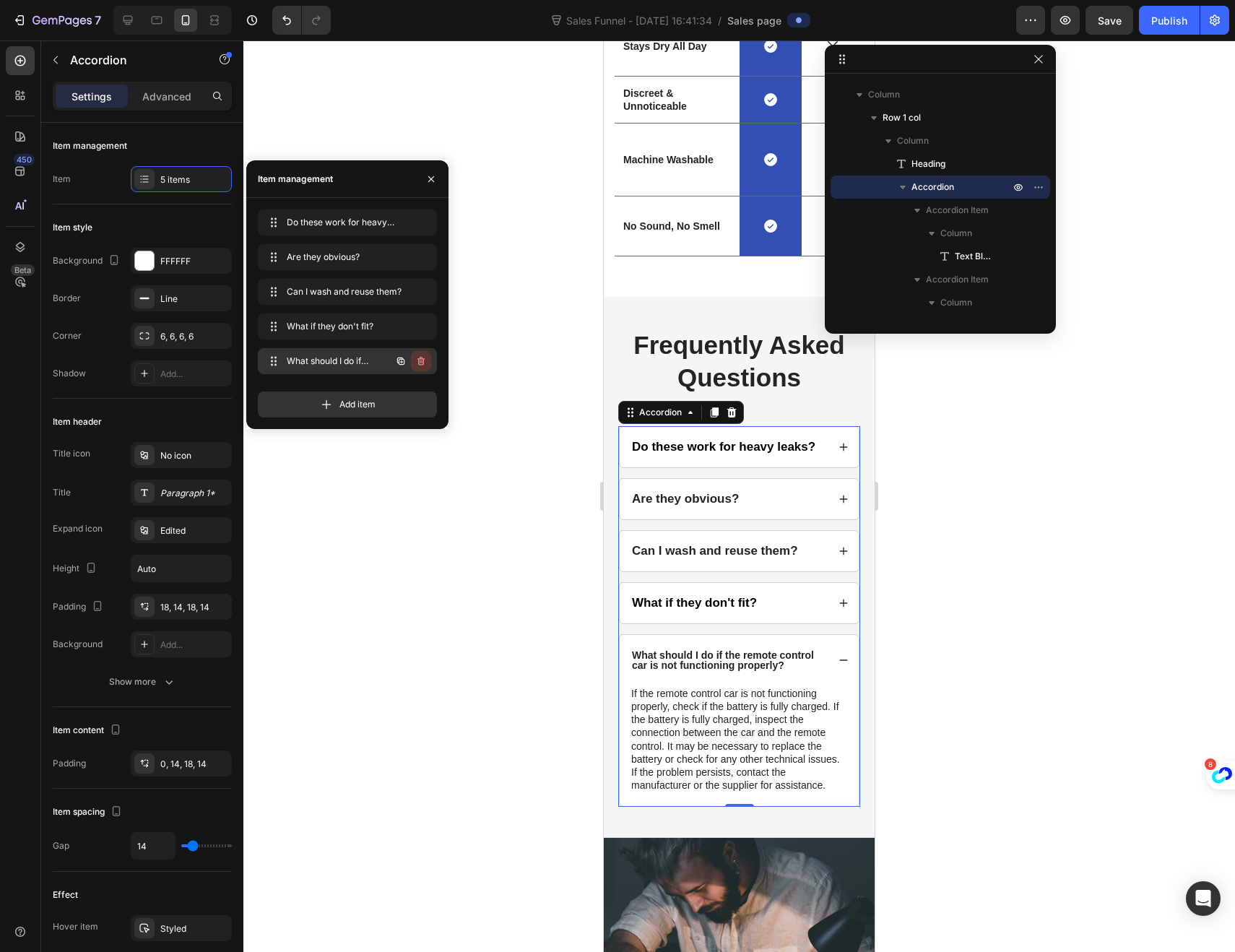
click at [417, 366] on icon "button" at bounding box center [421, 361] width 11 height 11
click at [411, 360] on div "Delete" at bounding box center [411, 361] width 26 height 13
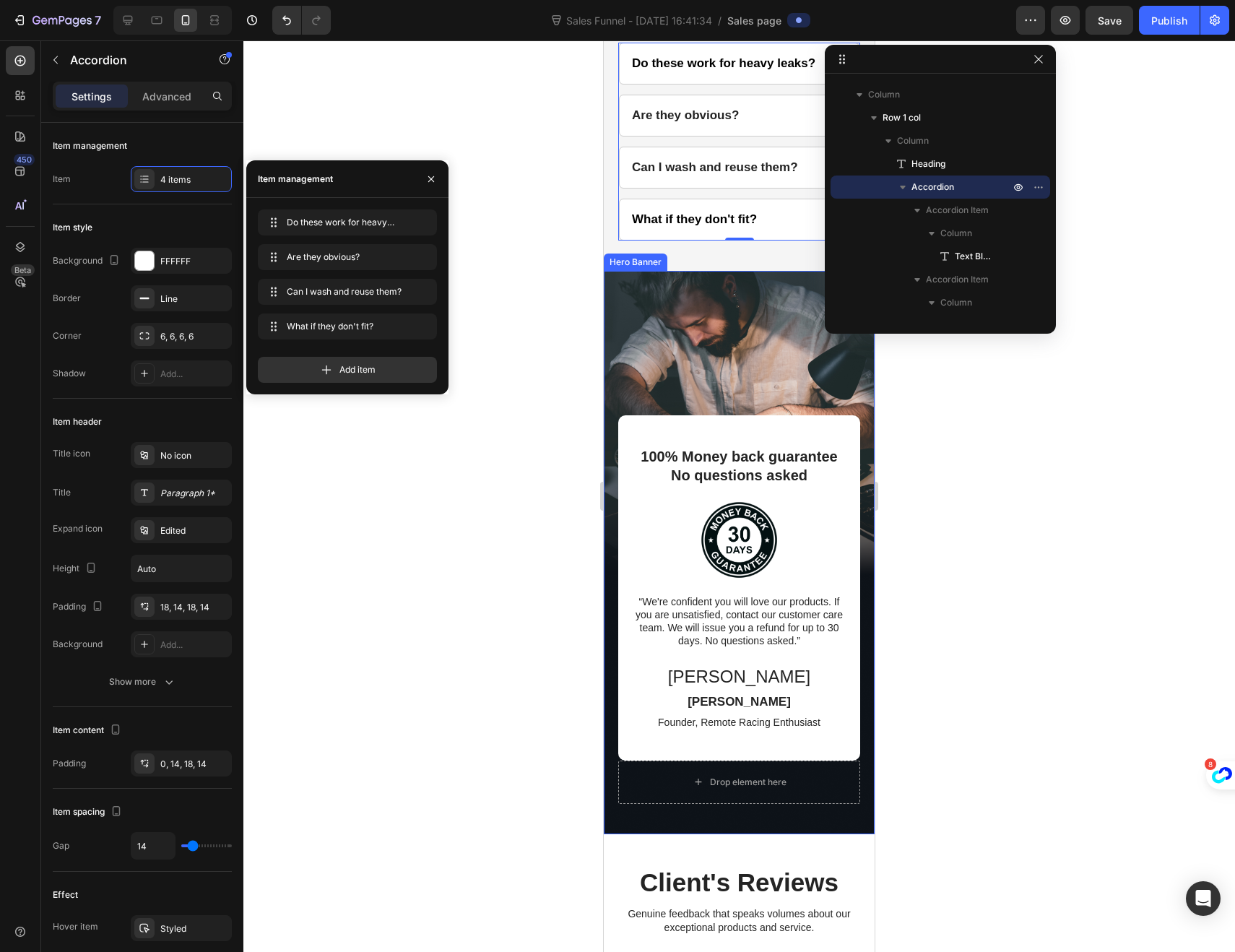
scroll to position [3582, 0]
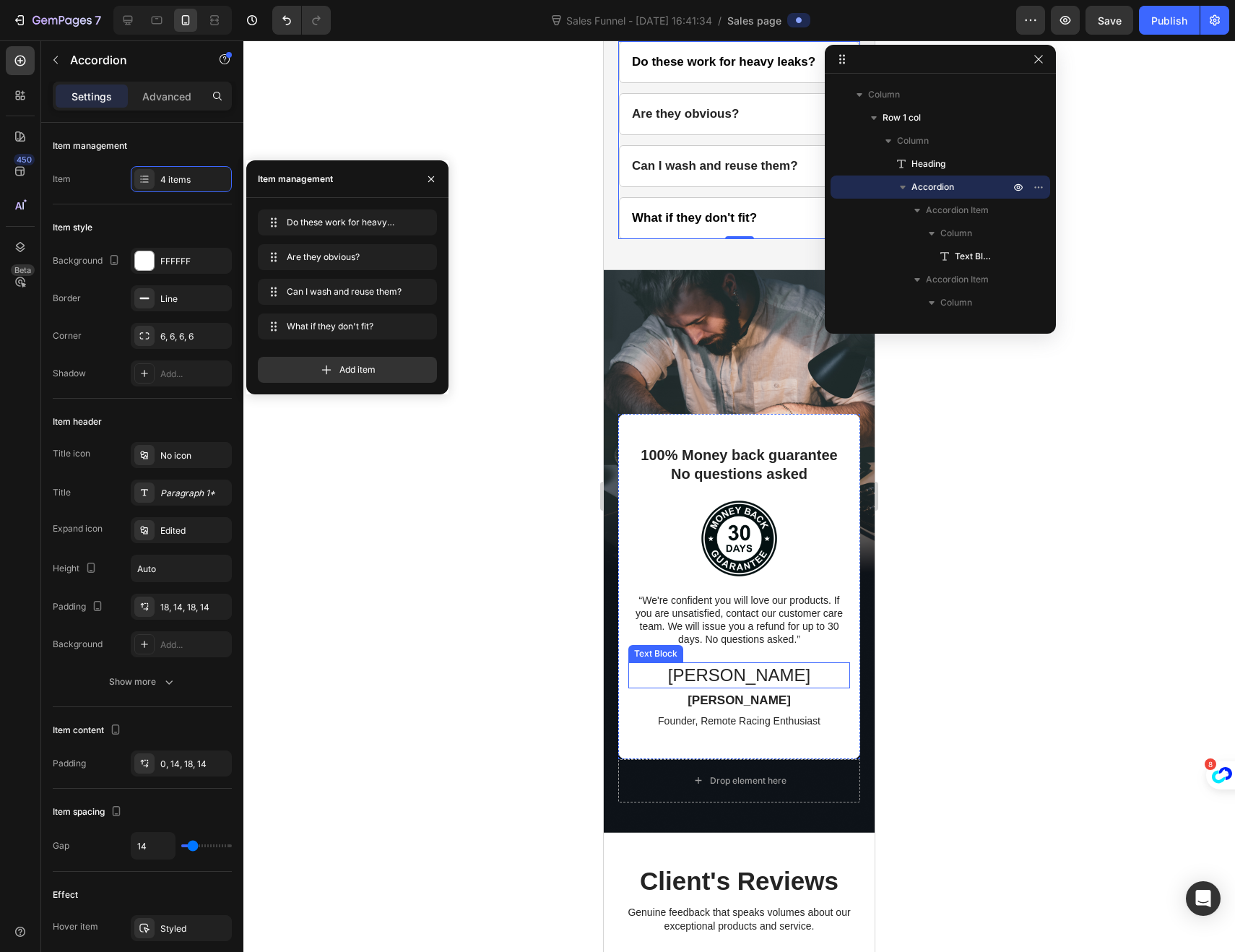
click at [749, 672] on p "[PERSON_NAME]" at bounding box center [739, 675] width 219 height 22
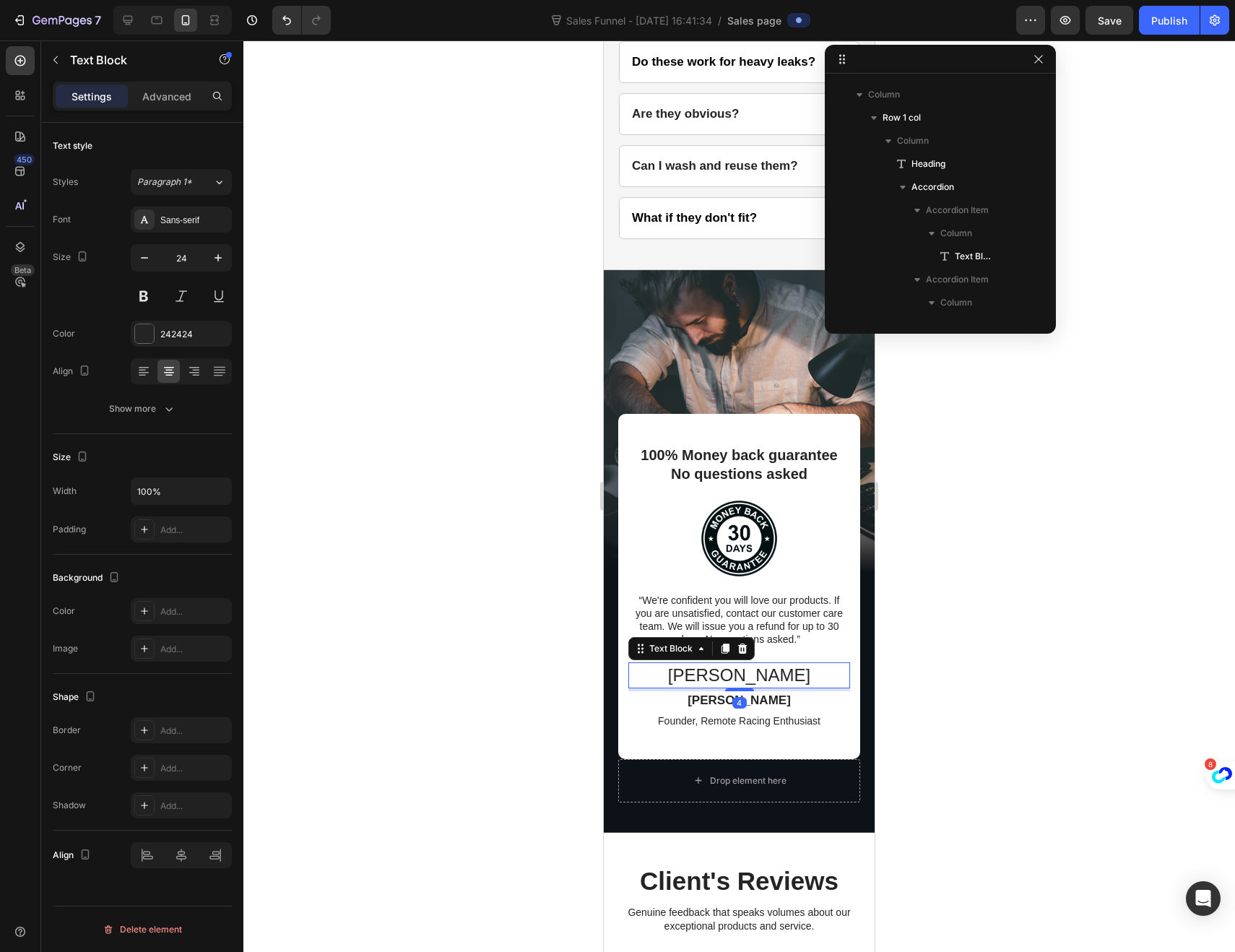
scroll to position [3965, 0]
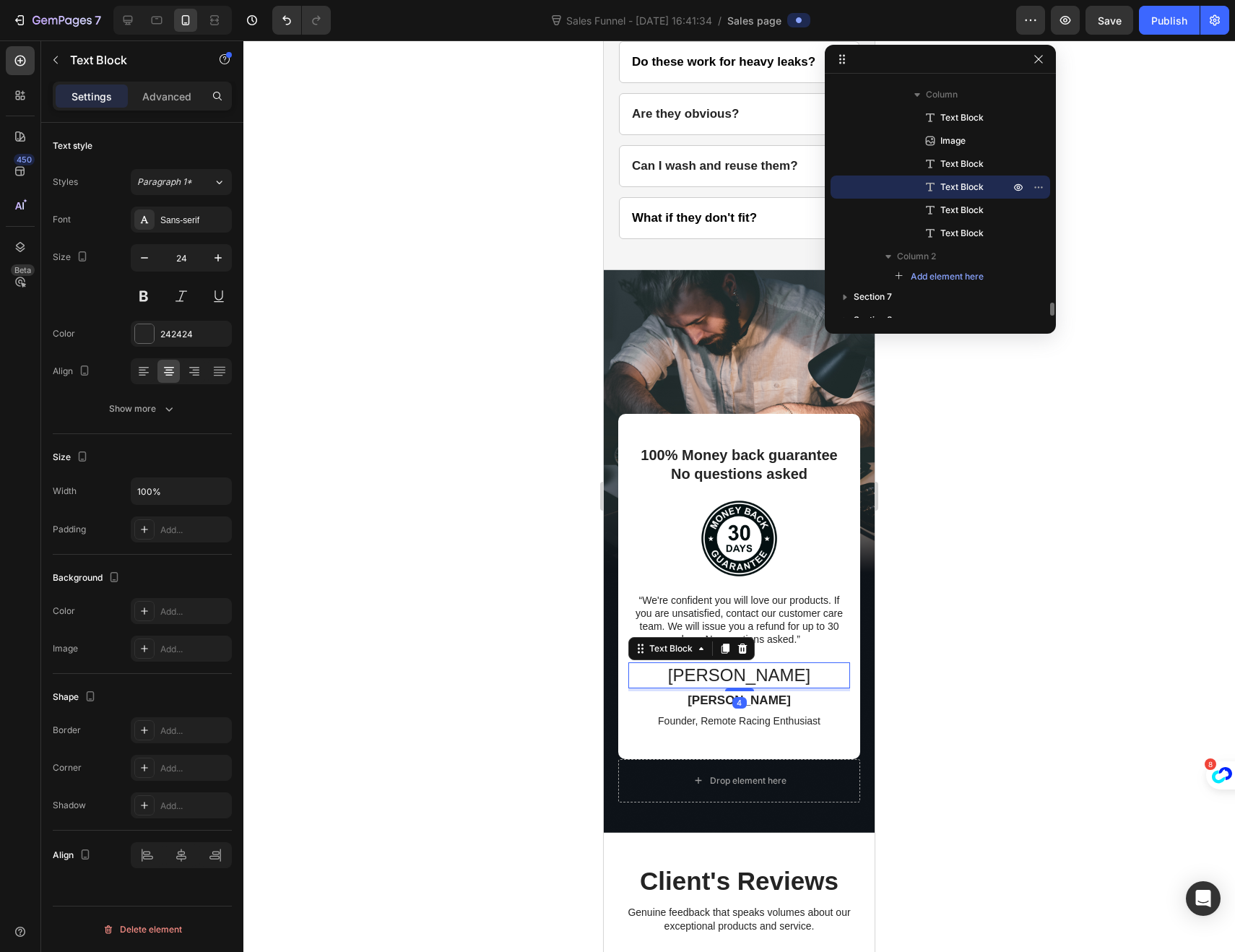
click at [751, 668] on p "[PERSON_NAME]" at bounding box center [739, 675] width 219 height 22
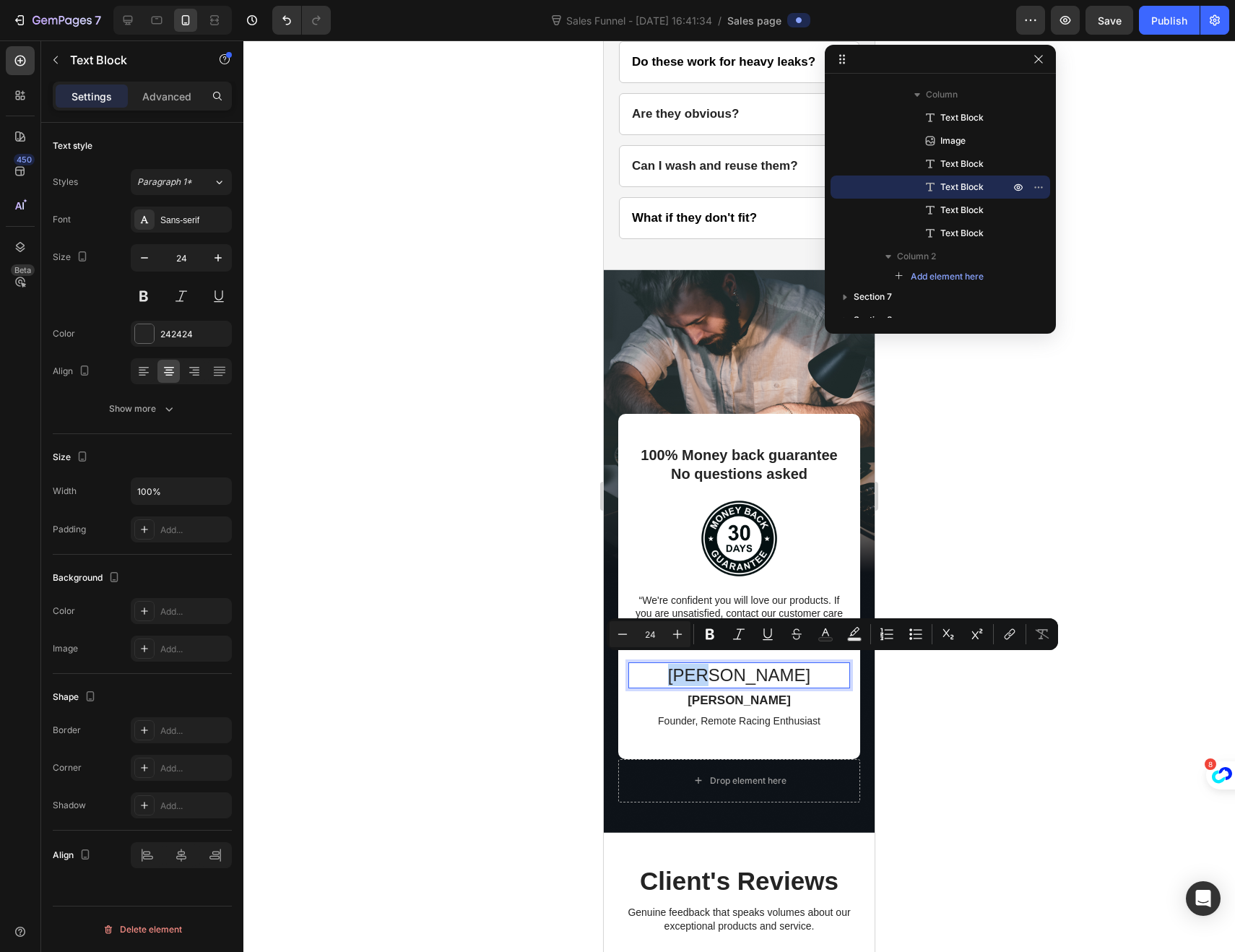
drag, startPoint x: 753, startPoint y: 668, endPoint x: 710, endPoint y: 663, distance: 43.3
click at [710, 664] on p "[PERSON_NAME]" at bounding box center [739, 675] width 219 height 22
click at [554, 541] on div at bounding box center [739, 496] width 991 height 911
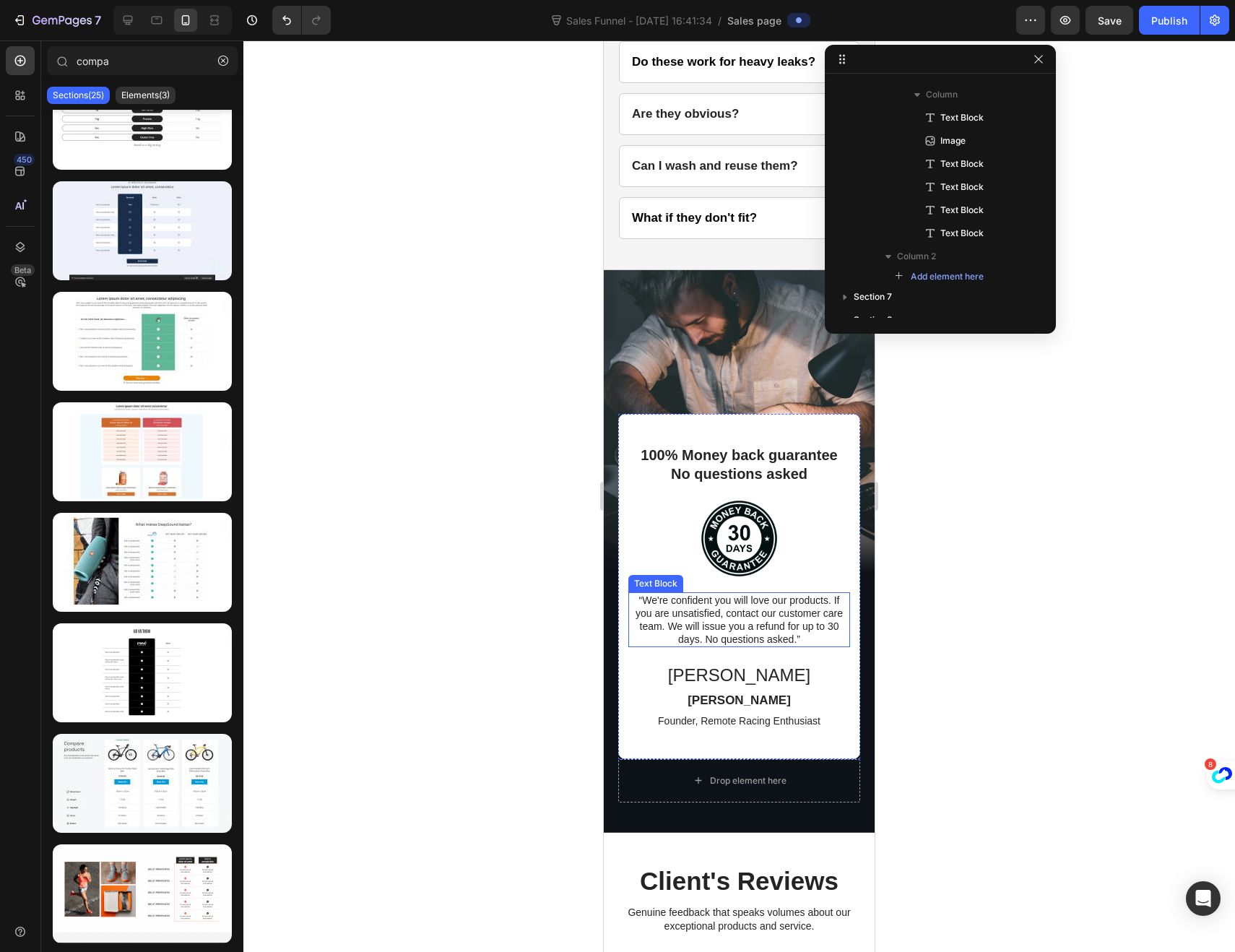
click at [814, 617] on p "“We're confident you will love our products. If you are unsatisfied, contact ou…" at bounding box center [739, 620] width 219 height 53
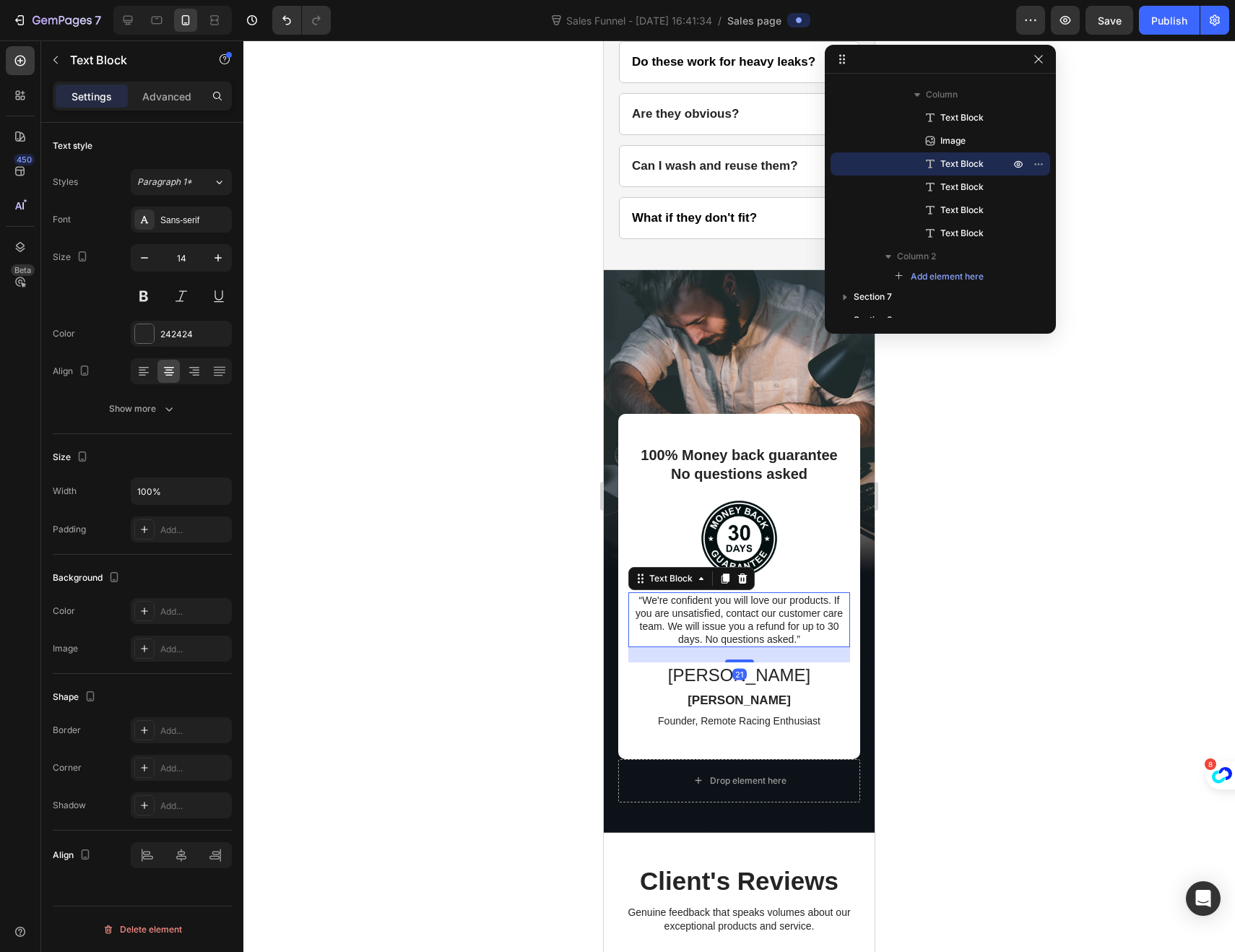
click at [821, 618] on p "“We're confident you will love our products. If you are unsatisfied, contact ou…" at bounding box center [739, 620] width 219 height 53
click at [825, 618] on p "“We're confident you will love our products. If you are unsatisfied, contact ou…" at bounding box center [739, 620] width 219 height 53
click at [806, 633] on p "“We're confident you will love our products. If you are unsatisfied, contact ou…" at bounding box center [739, 620] width 219 height 53
click at [637, 593] on p "“We're confident you will love our products. If you are unsatisfied, contact ou…" at bounding box center [739, 620] width 219 height 53
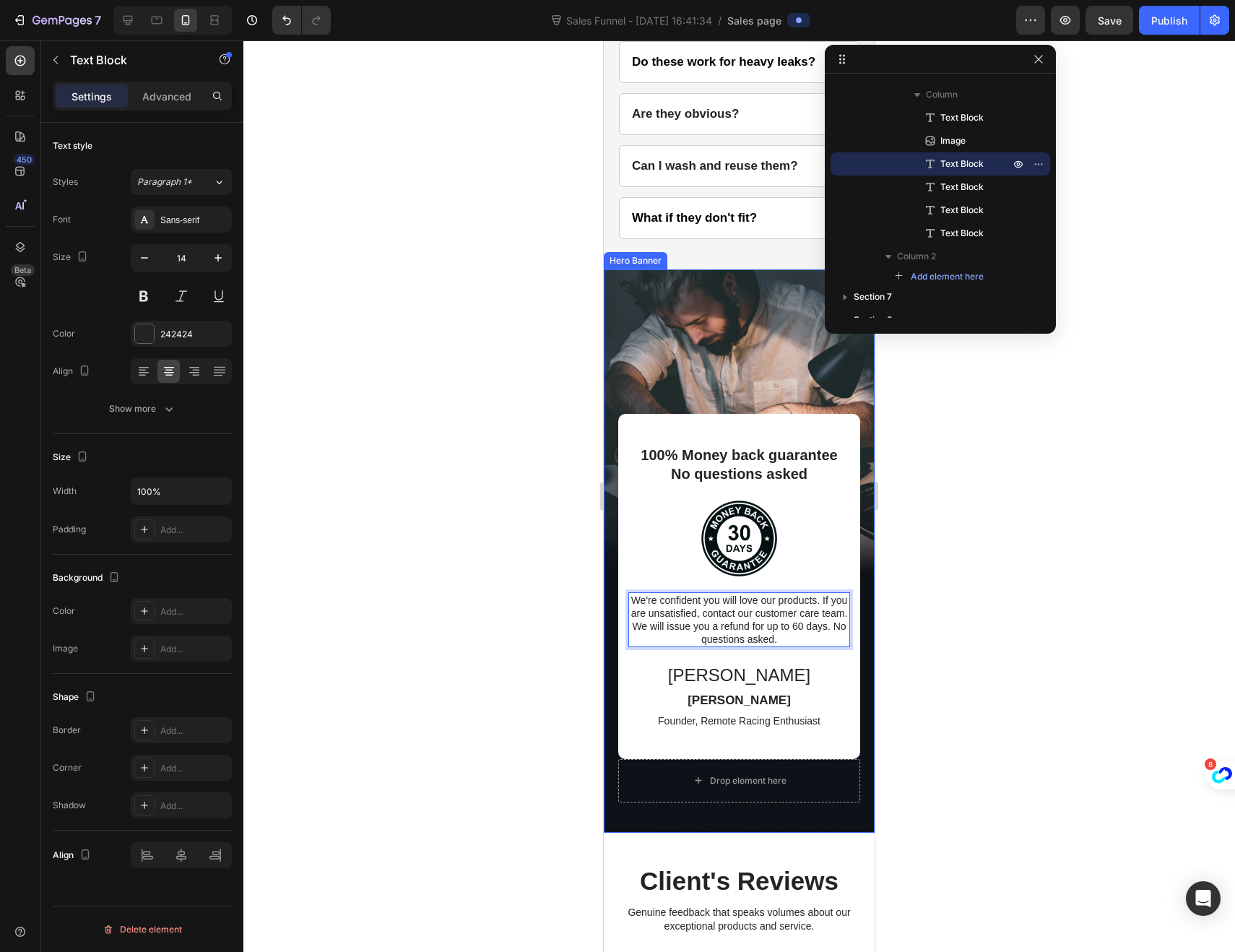
click at [662, 345] on div "Background Image" at bounding box center [739, 550] width 271 height 563
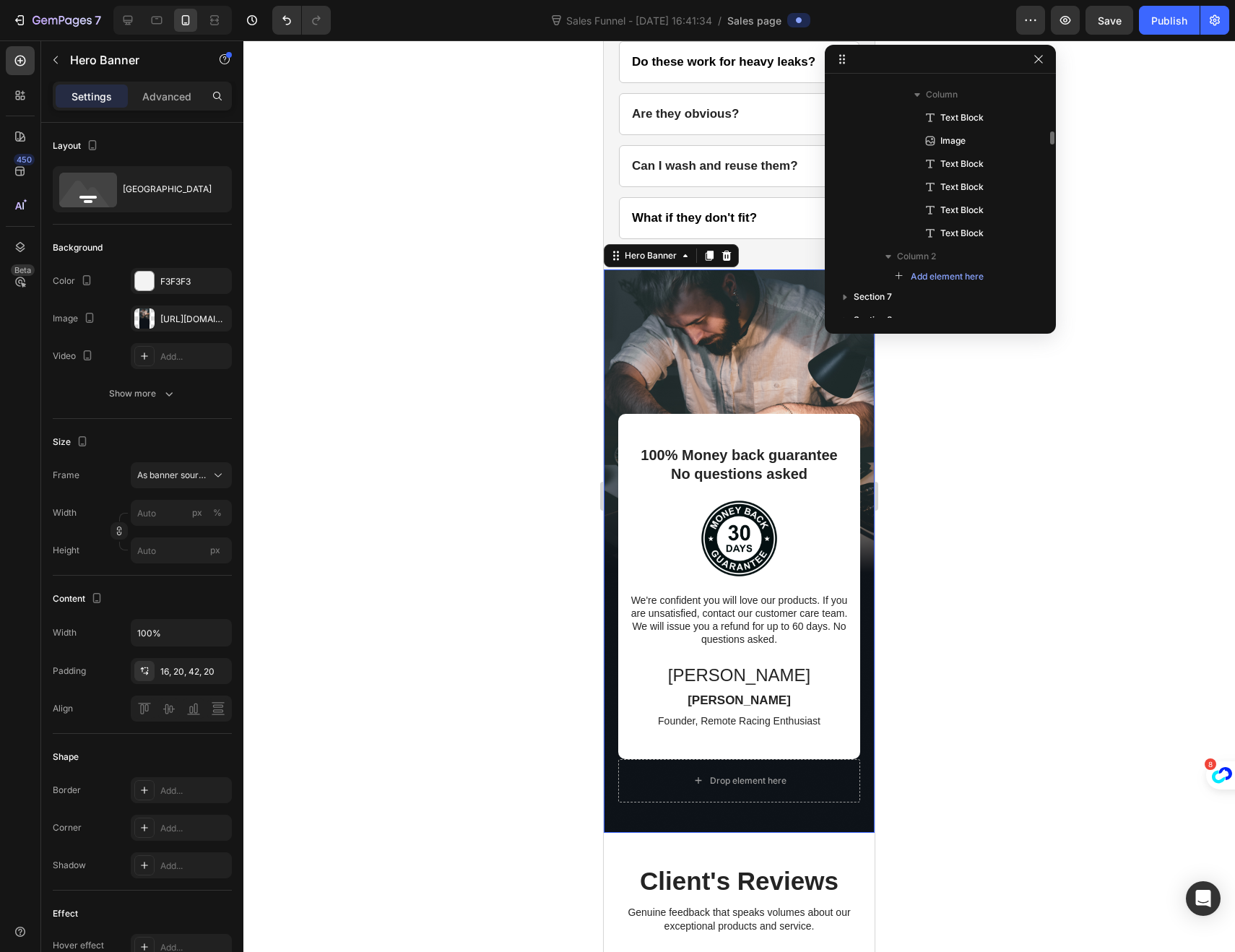
scroll to position [3803, 0]
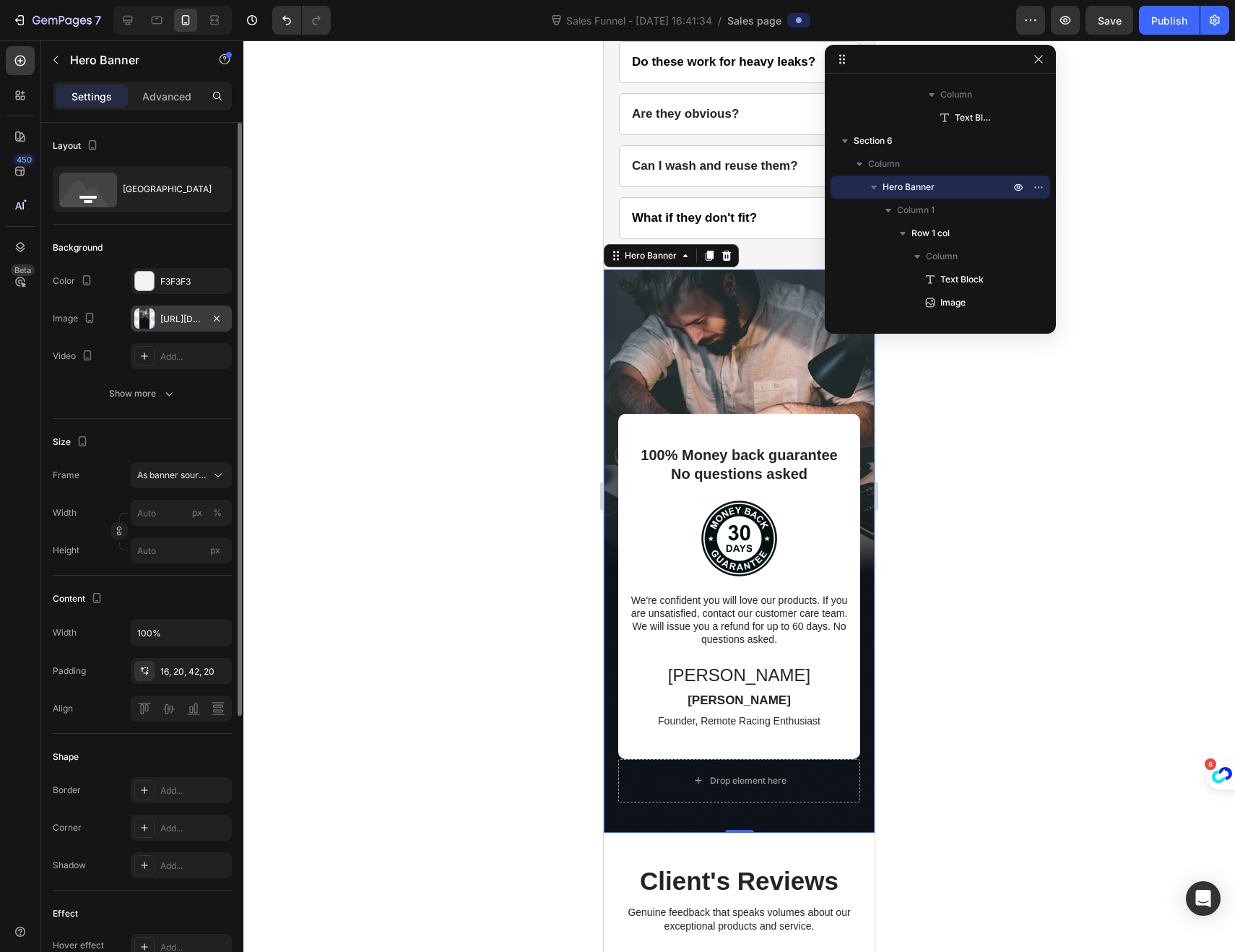
click at [146, 314] on div at bounding box center [144, 318] width 20 height 20
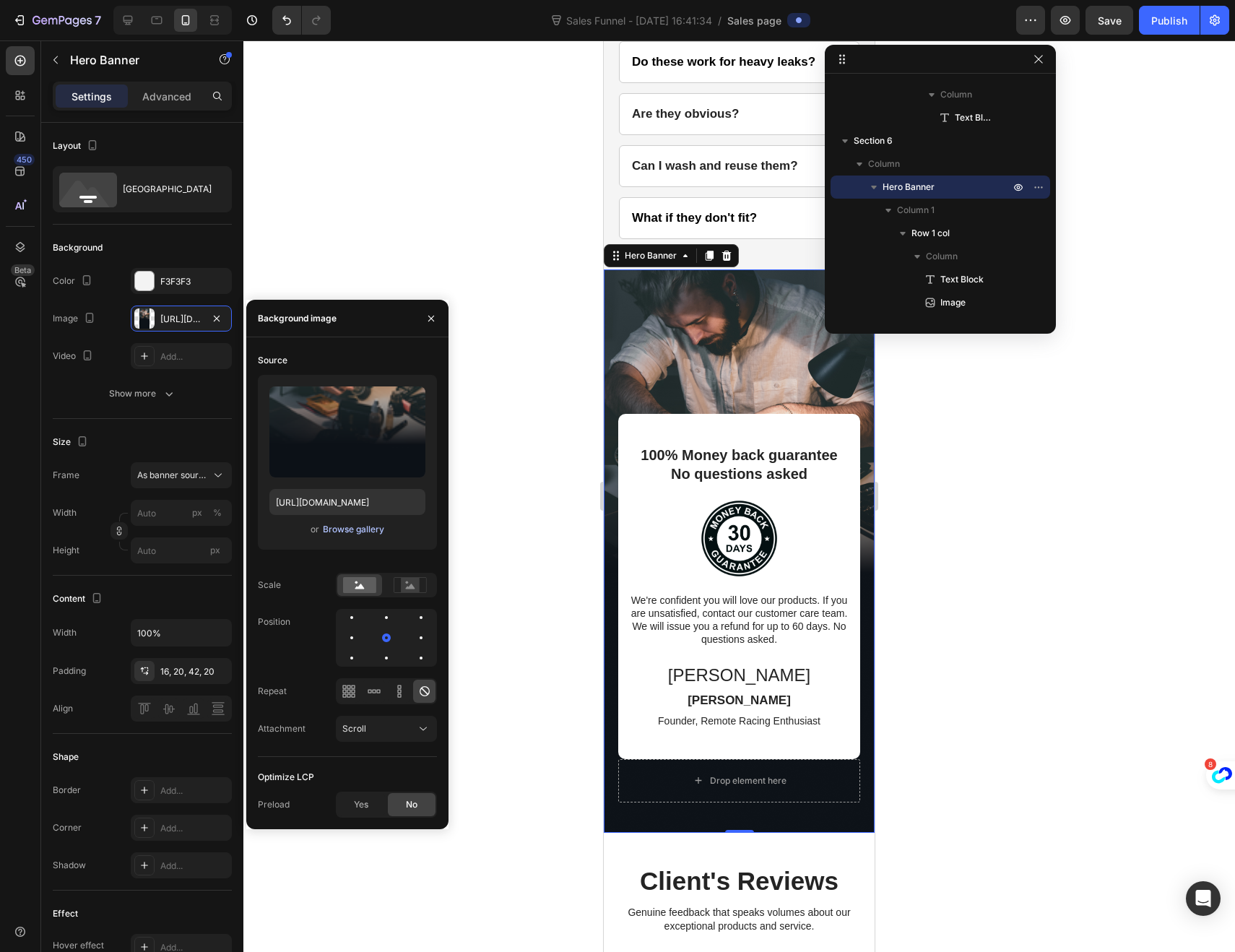
click at [360, 533] on div "Browse gallery" at bounding box center [353, 530] width 62 height 13
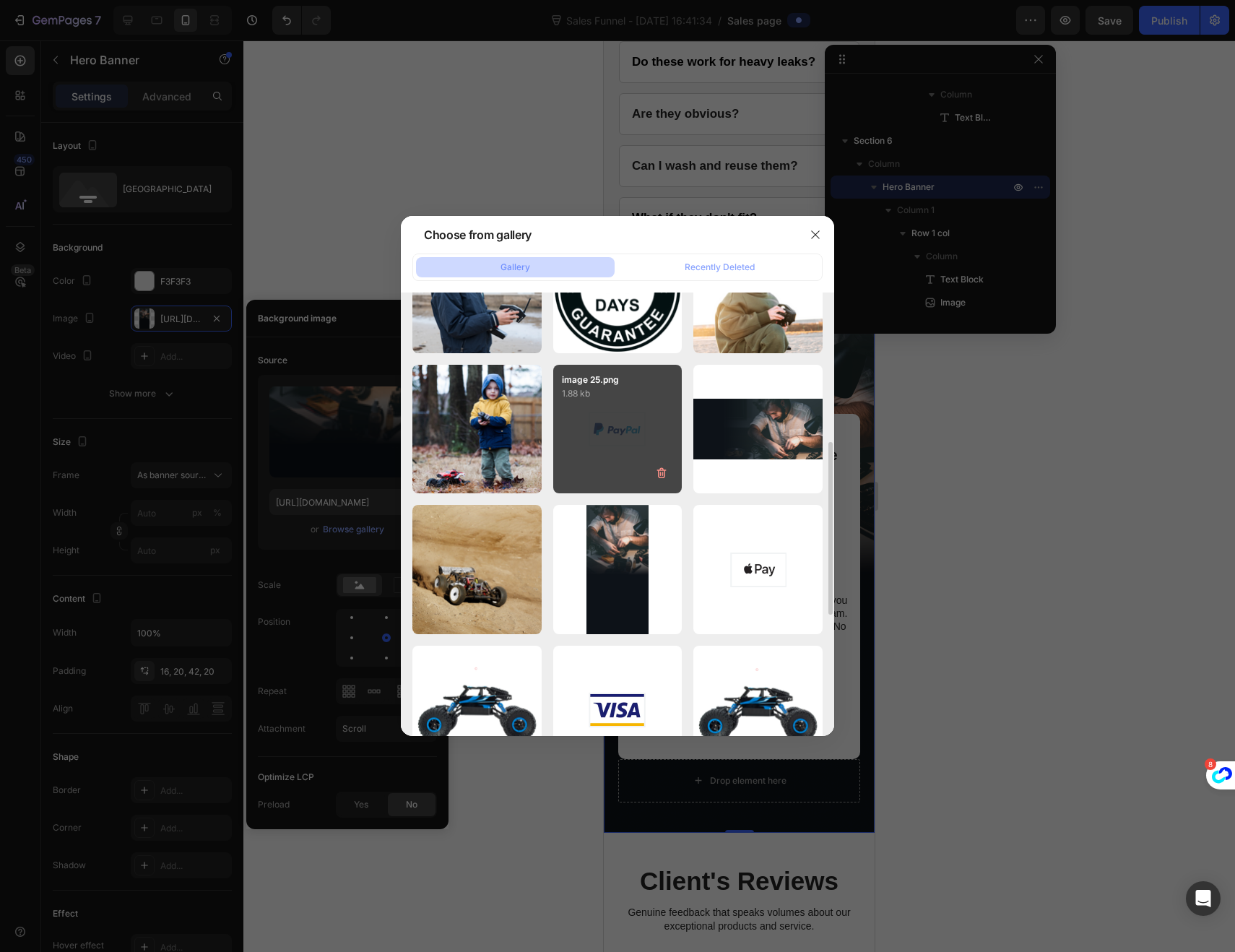
scroll to position [0, 0]
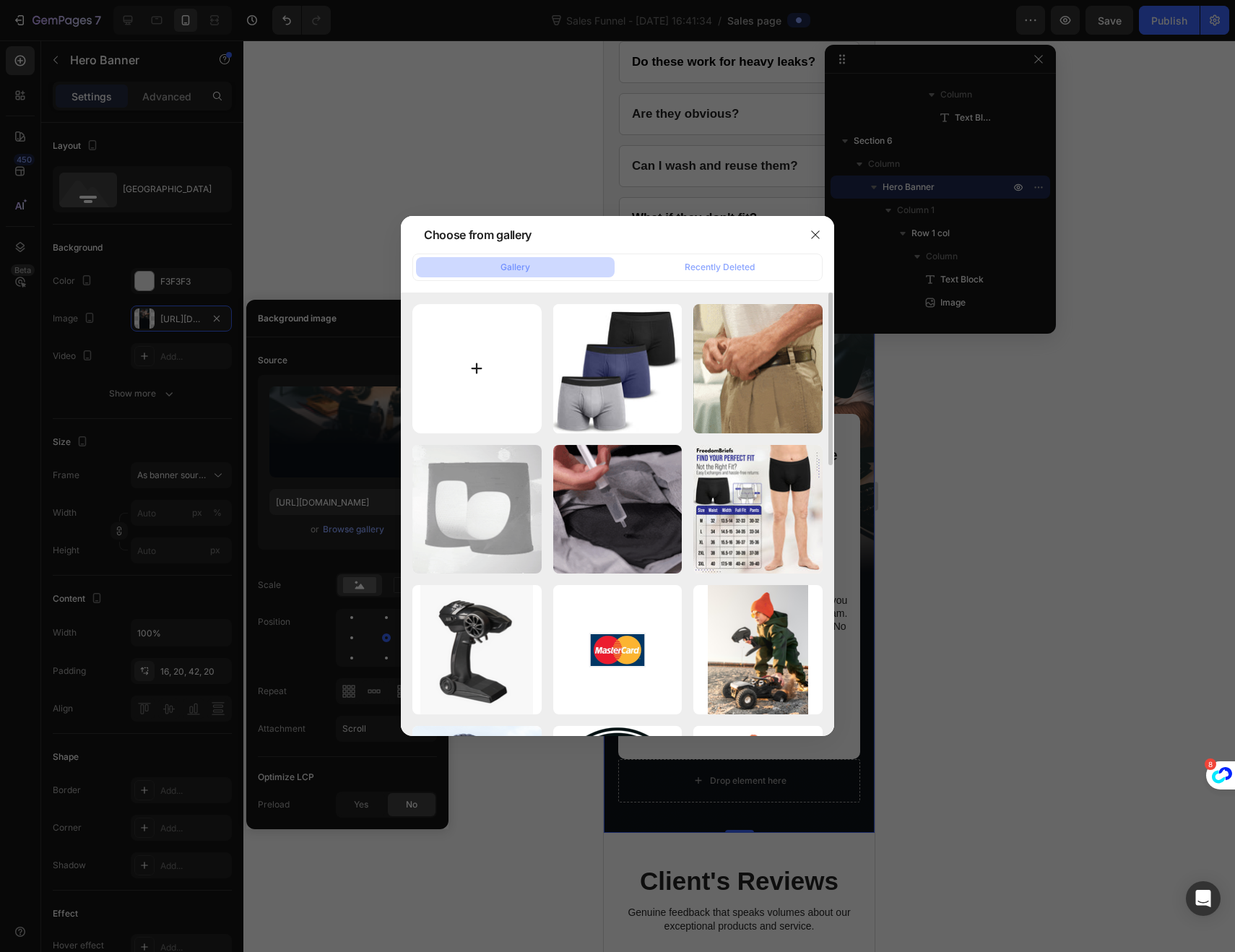
click at [490, 380] on input "file" at bounding box center [477, 369] width 129 height 129
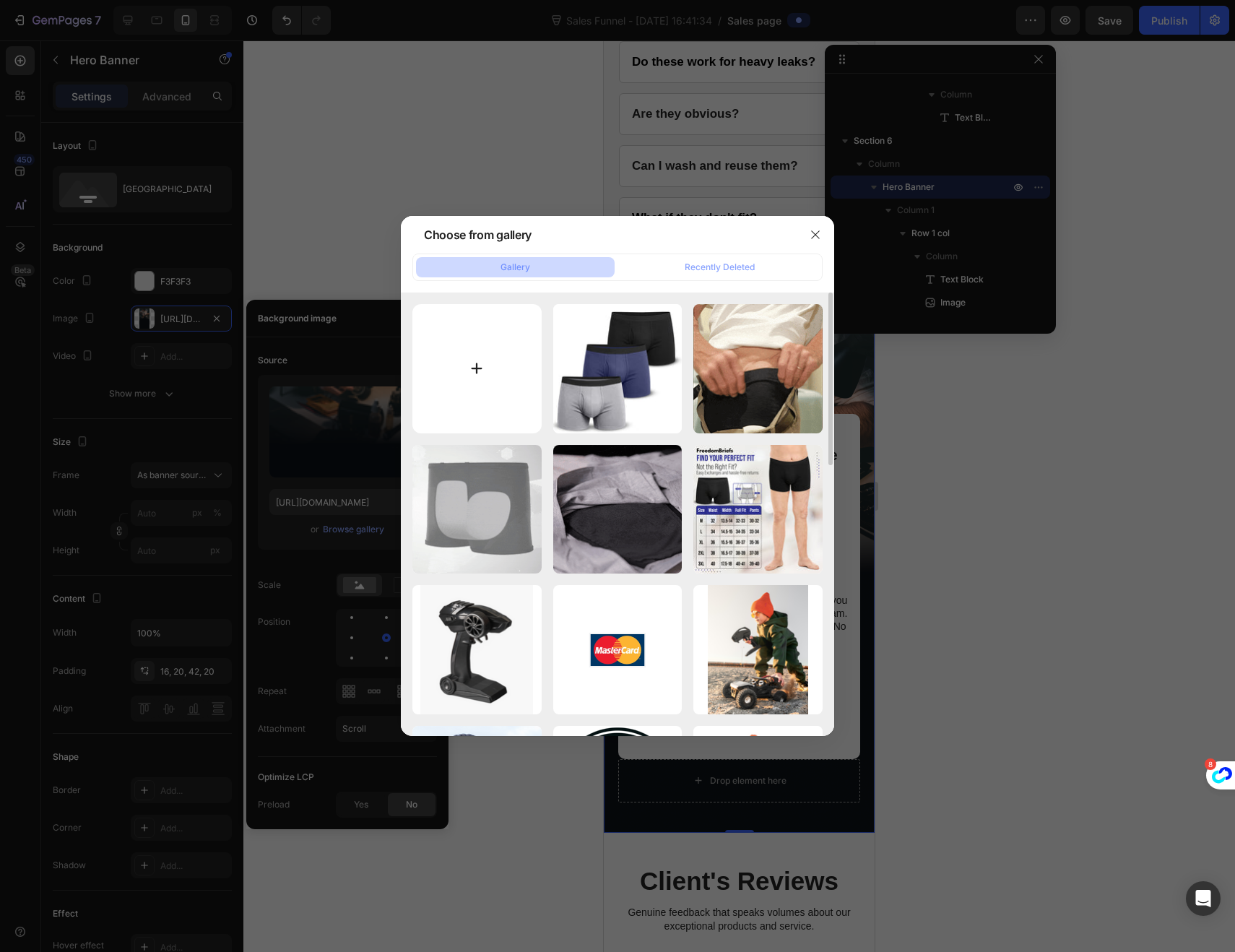
type input "C:\fakepath\FreedomBriefsHookTest1_4.png"
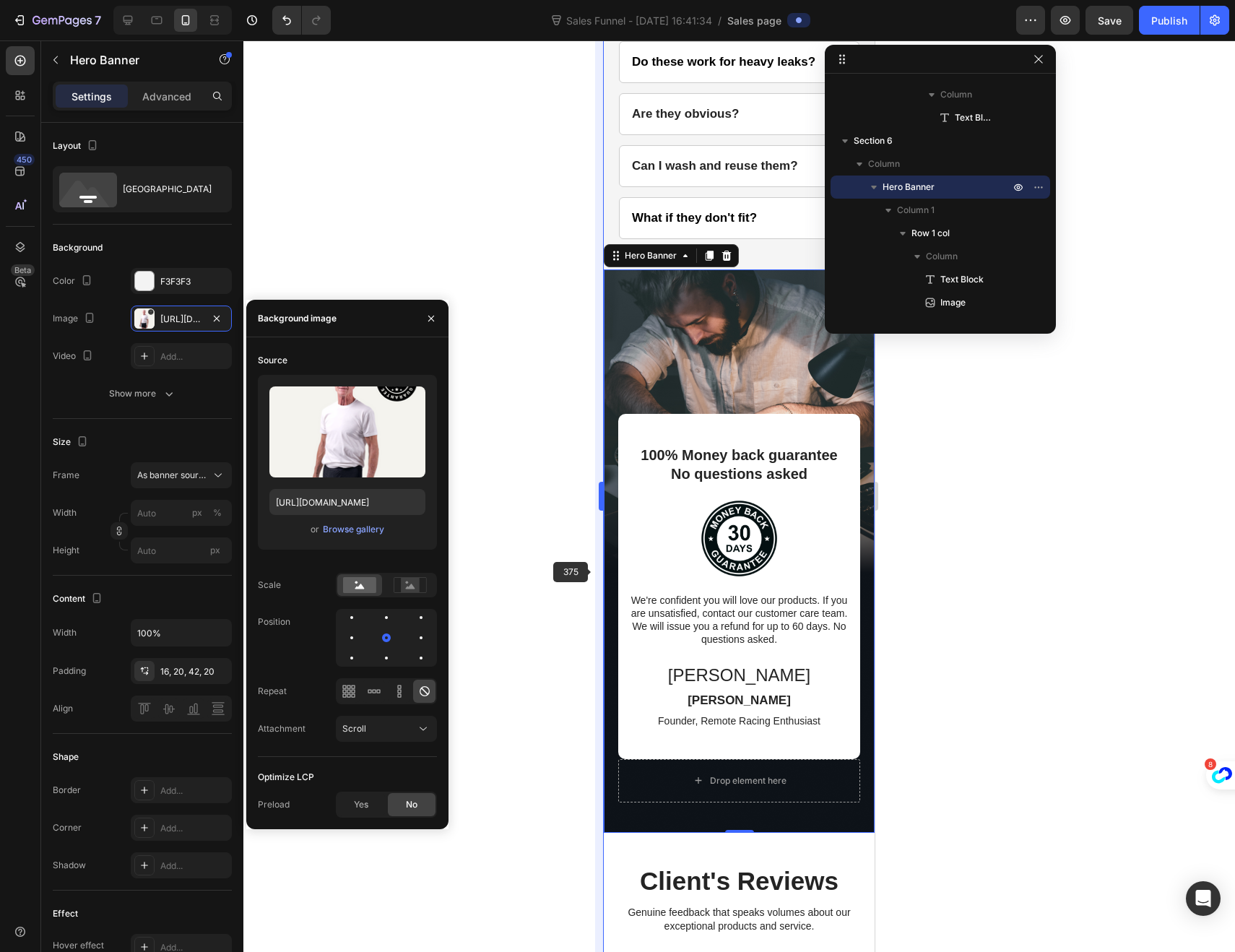
type input "[URL][DOMAIN_NAME]"
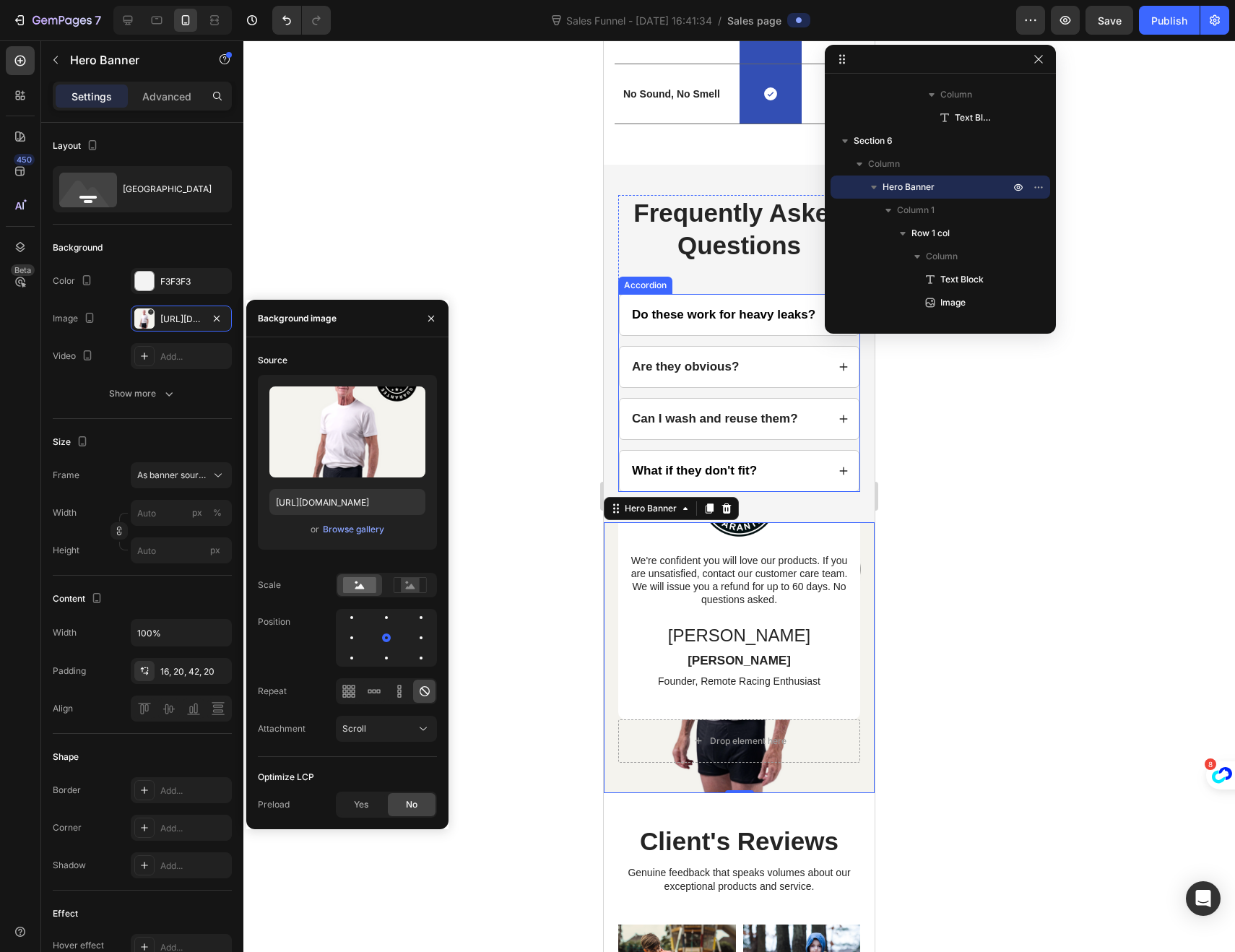
scroll to position [3332, 0]
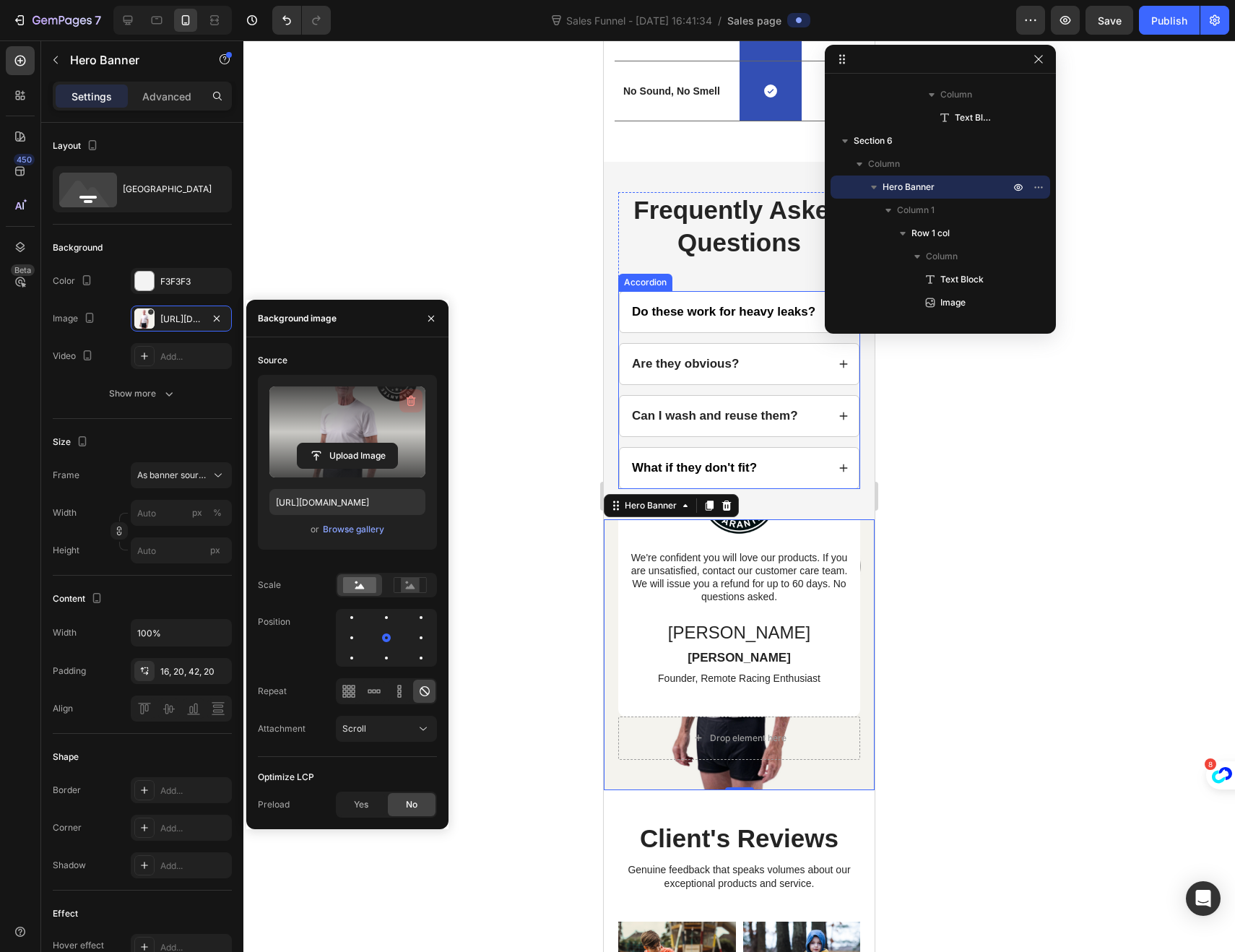
click at [407, 401] on icon "button" at bounding box center [411, 402] width 10 height 11
type input "100"
type input "Auto"
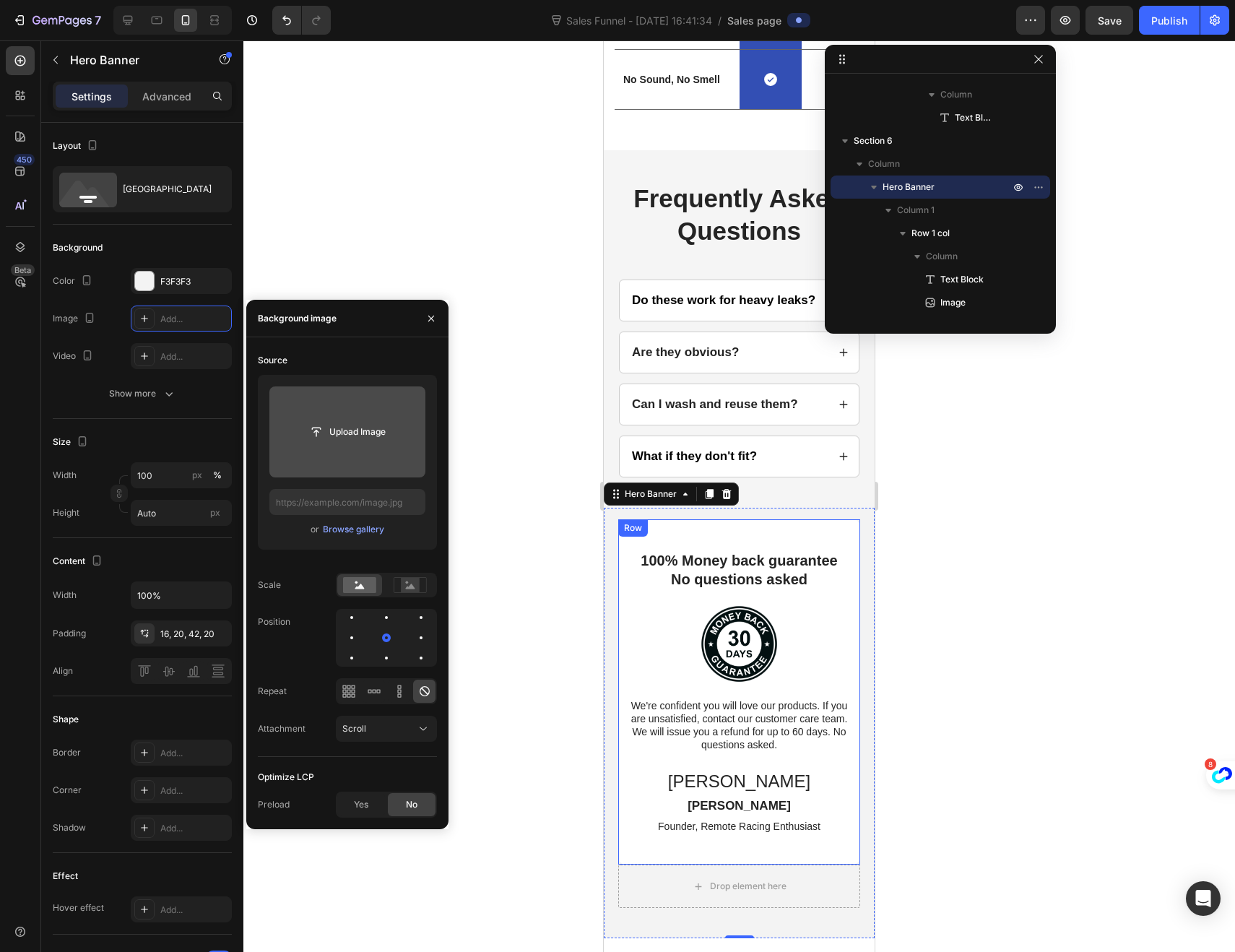
scroll to position [3368, 0]
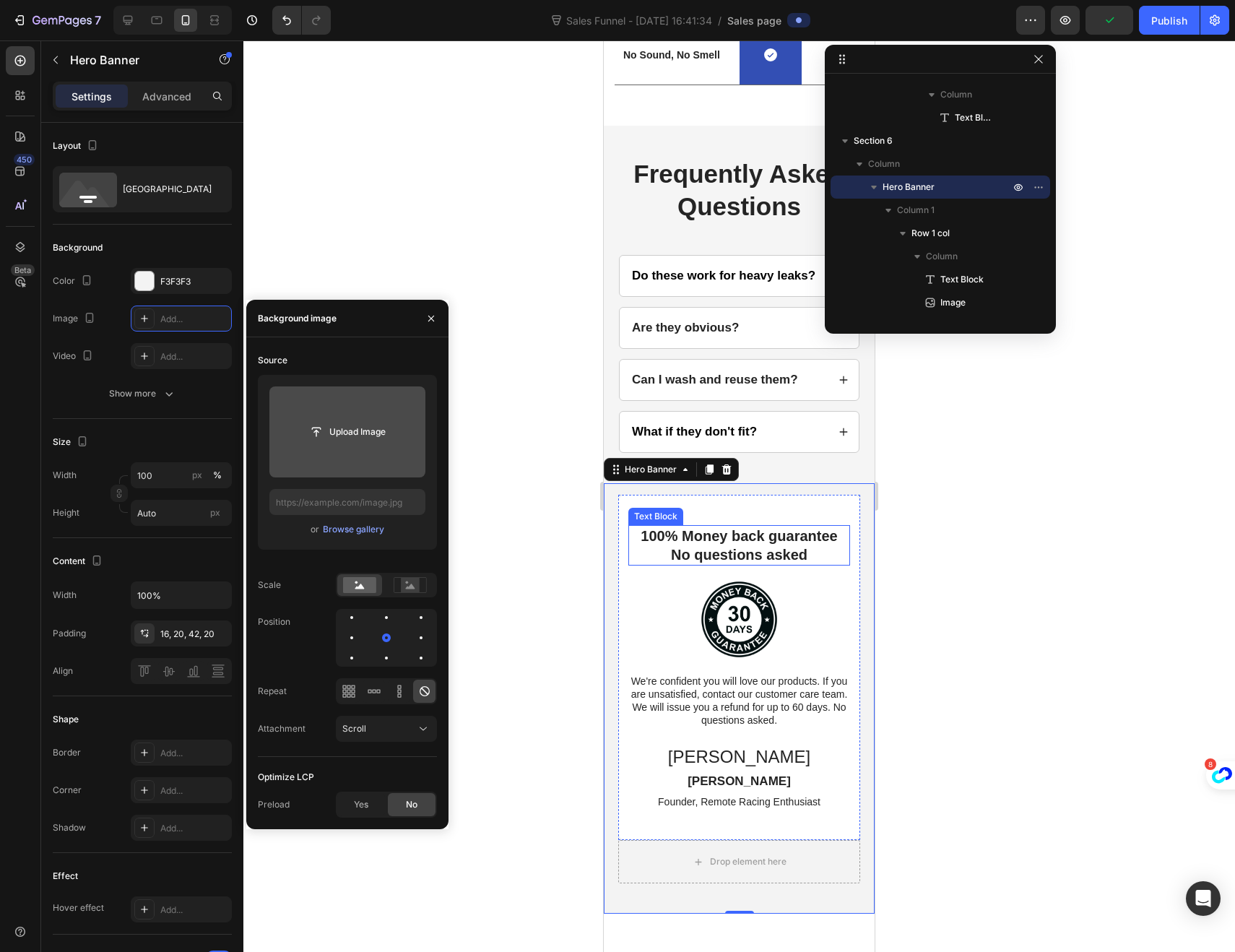
click at [687, 546] on p "100% Money back guarantee No questions asked" at bounding box center [739, 545] width 219 height 38
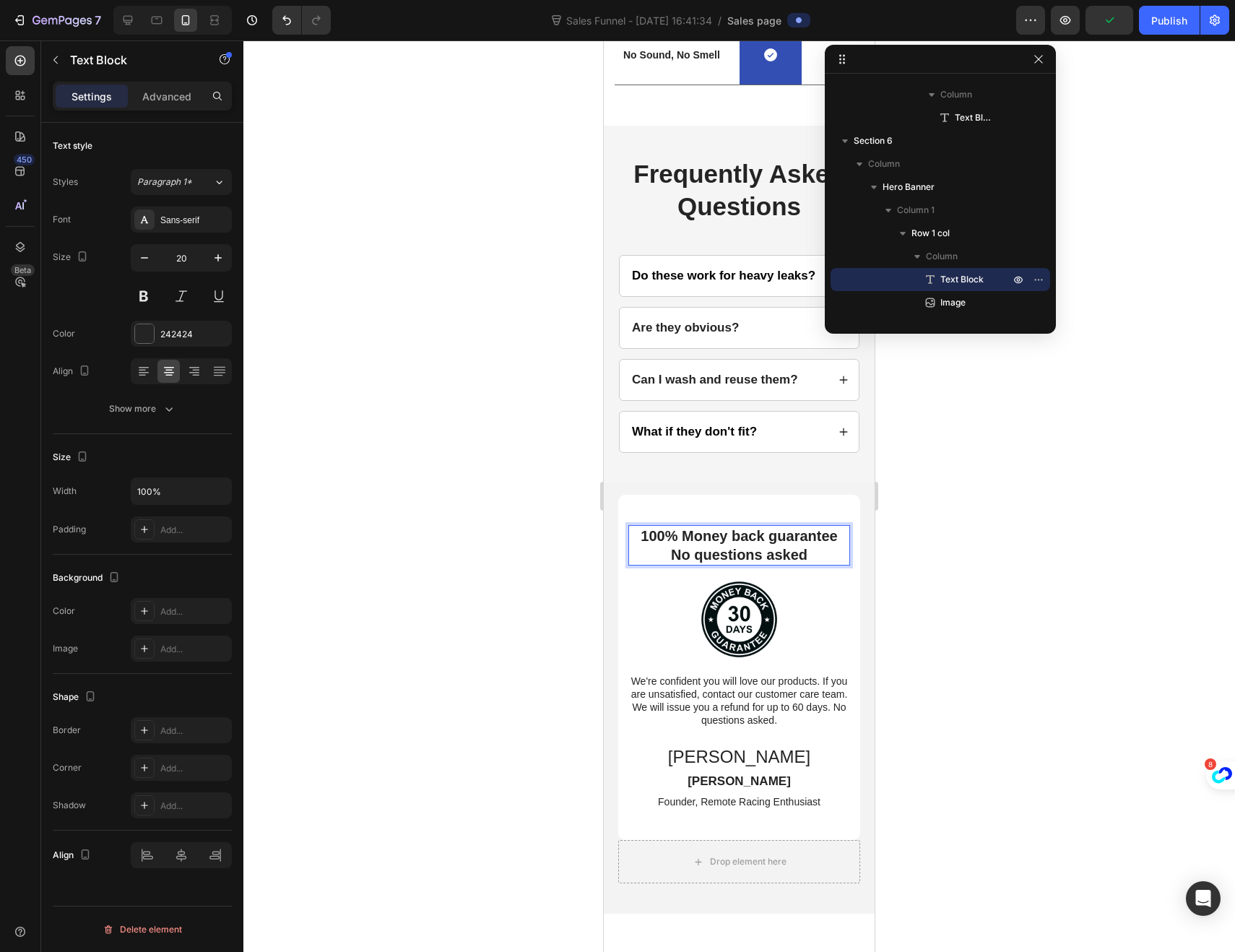
click at [687, 547] on p "100% Money back guarantee No questions asked" at bounding box center [739, 545] width 219 height 38
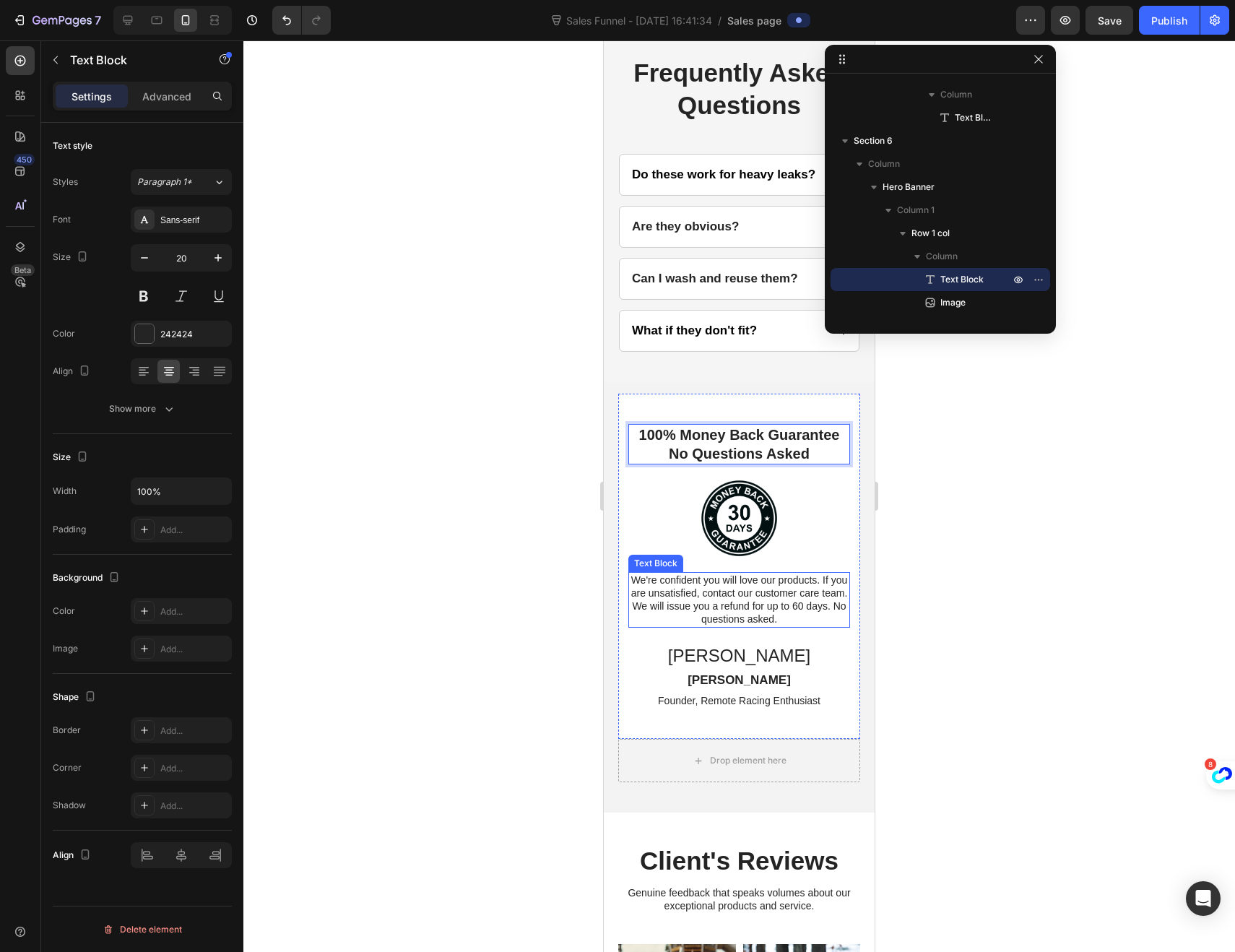
scroll to position [3473, 0]
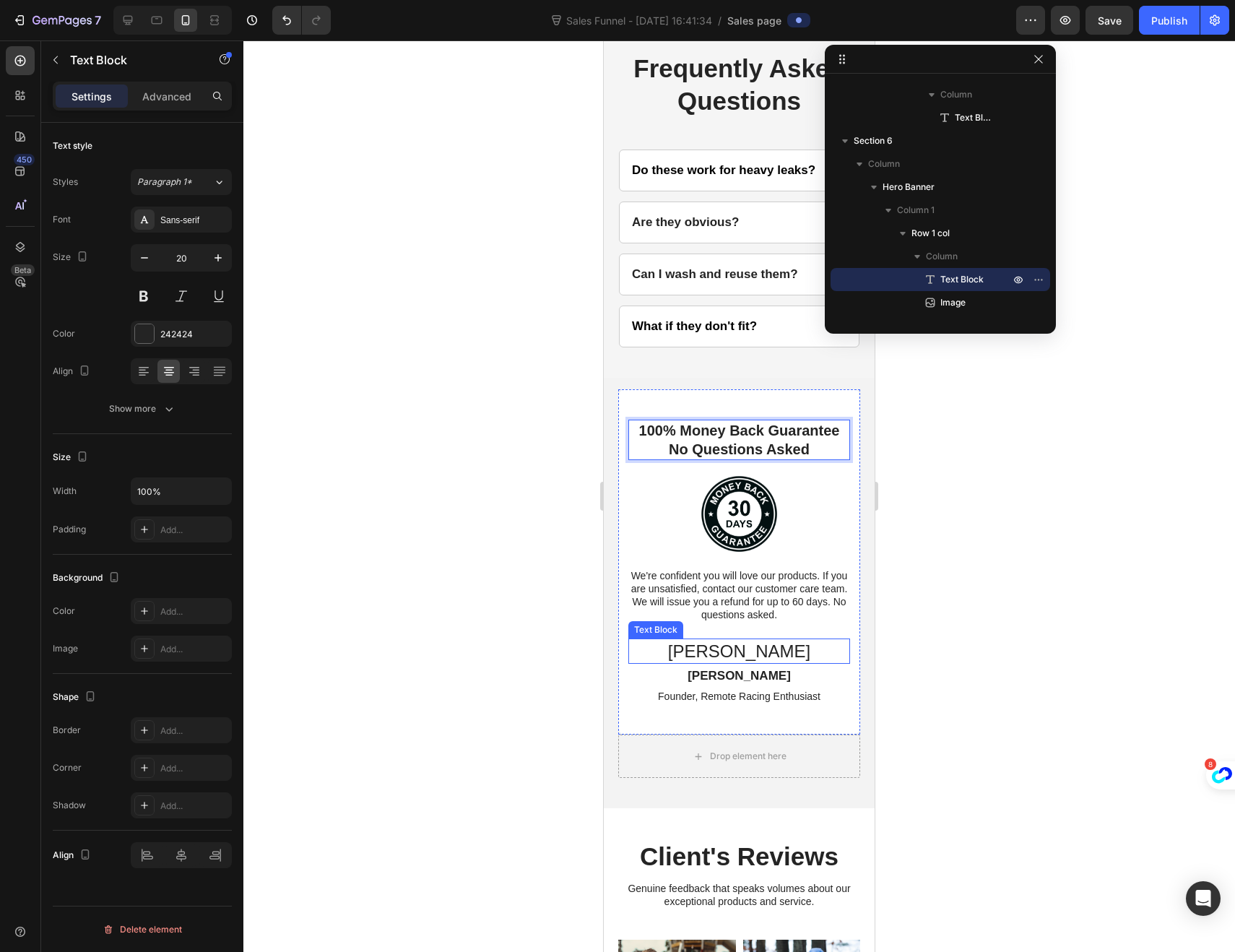
click at [743, 662] on p "[PERSON_NAME]" at bounding box center [739, 651] width 219 height 22
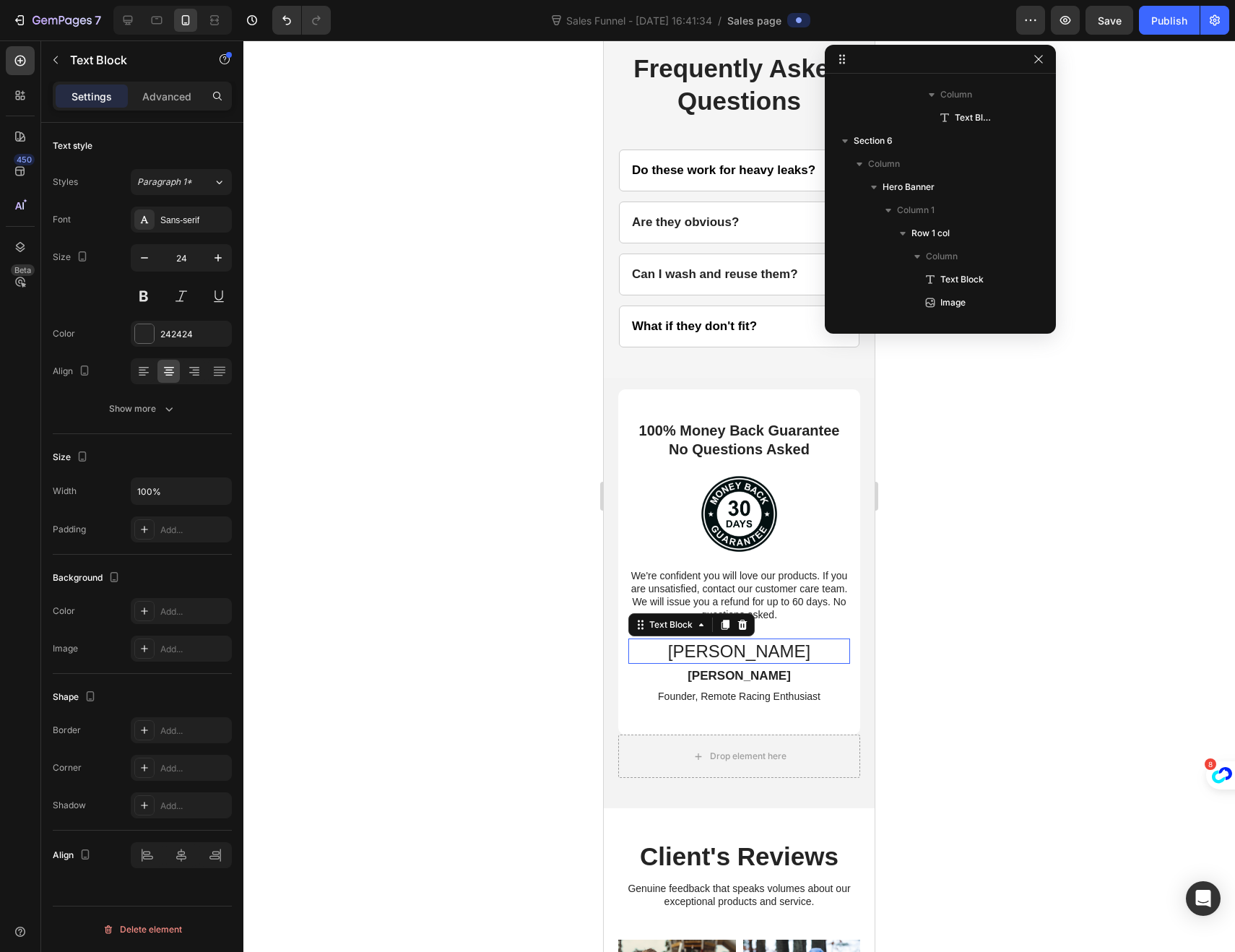
scroll to position [3965, 0]
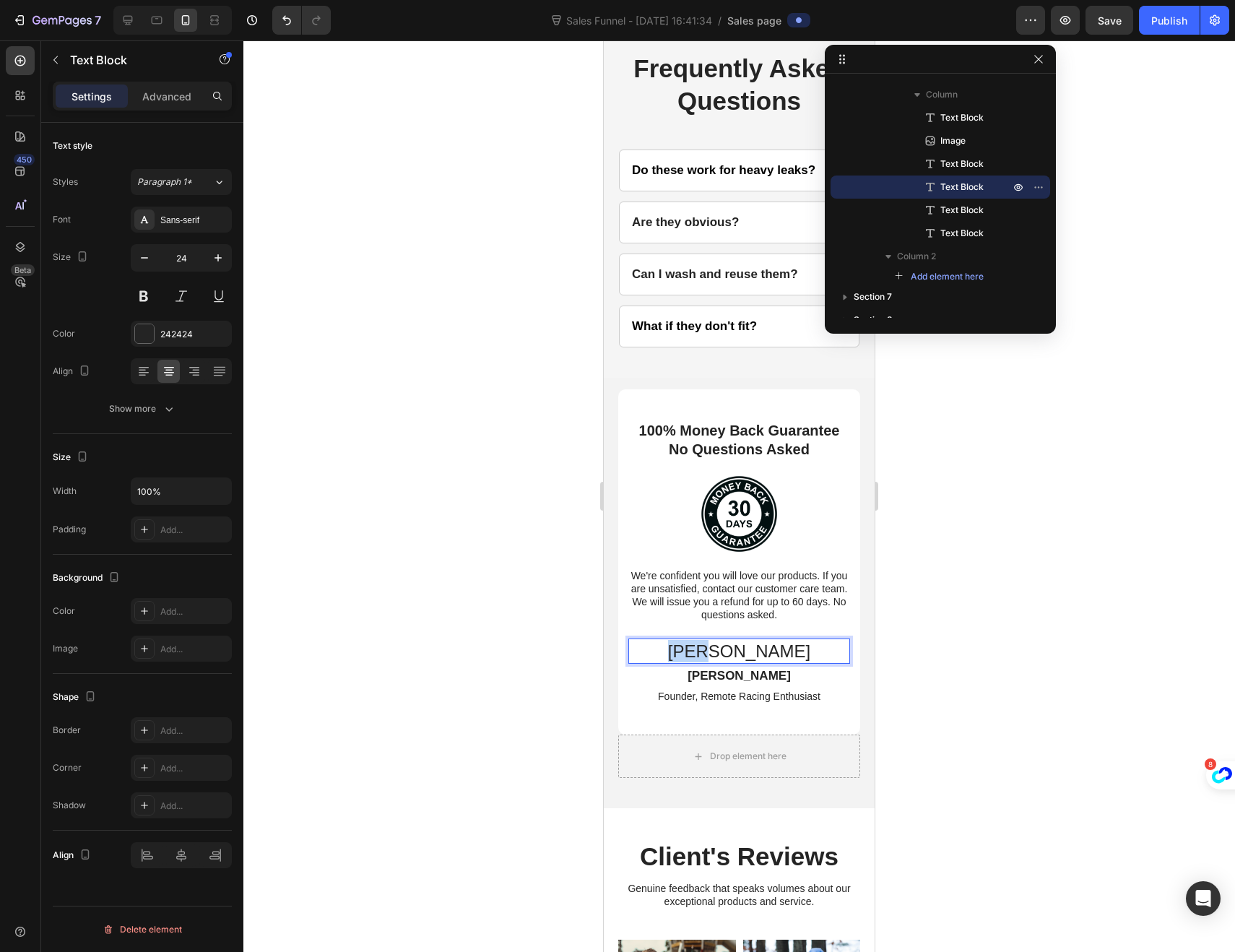
drag, startPoint x: 754, startPoint y: 667, endPoint x: 712, endPoint y: 665, distance: 42.0
click at [712, 662] on p "[PERSON_NAME]" at bounding box center [739, 651] width 219 height 22
click at [747, 684] on p "[PERSON_NAME]" at bounding box center [739, 676] width 219 height 16
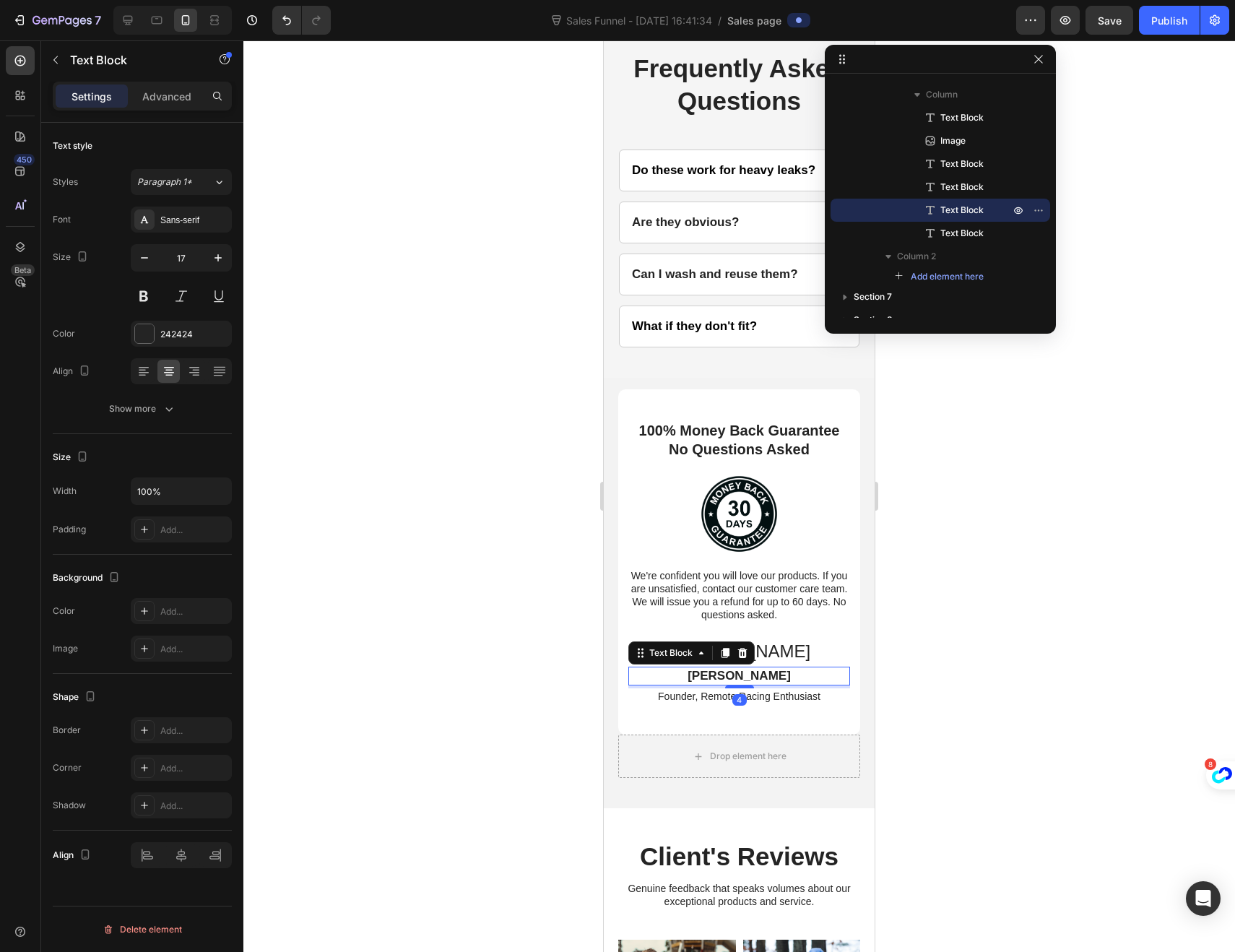
click at [765, 684] on p "[PERSON_NAME]" at bounding box center [739, 676] width 219 height 16
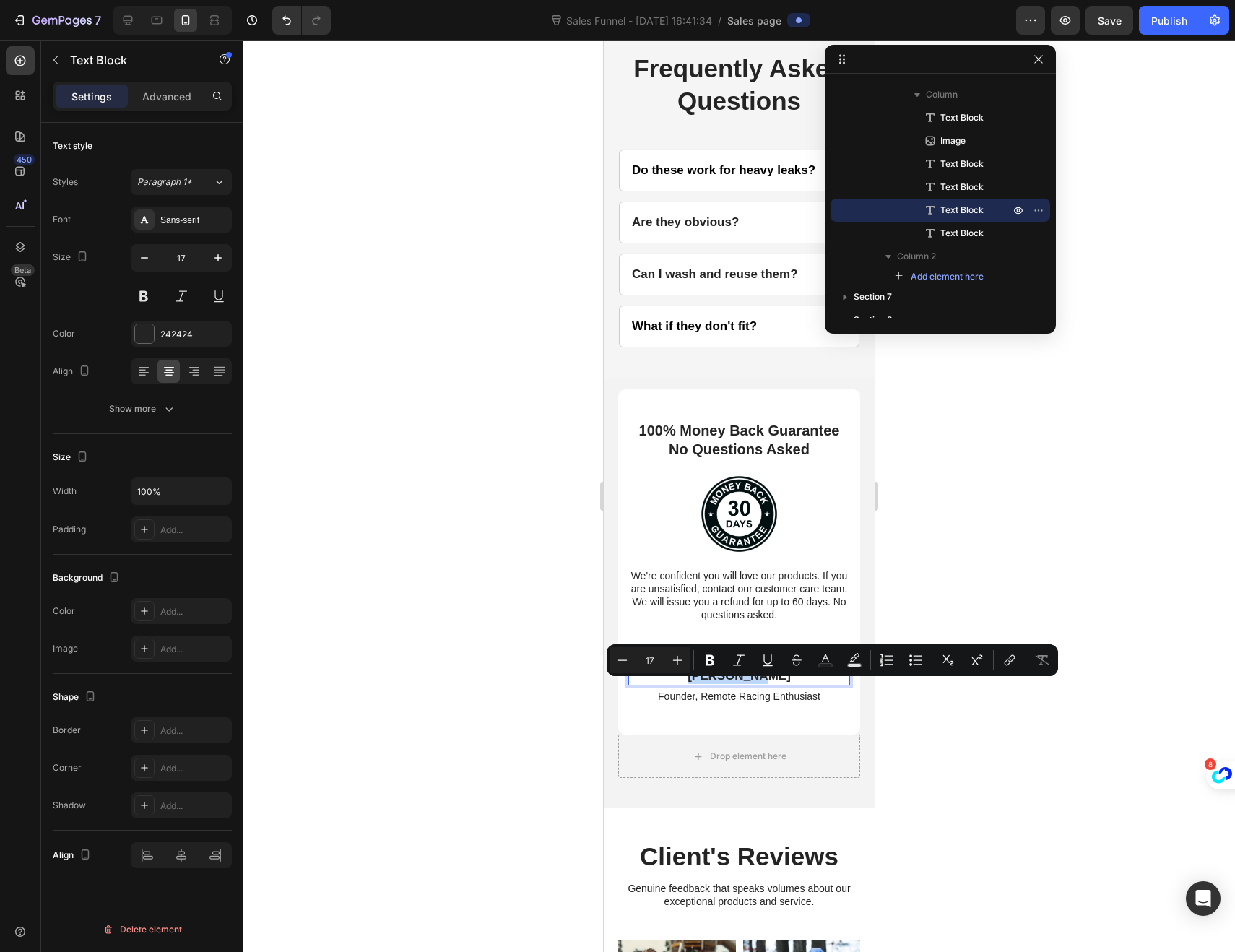
drag, startPoint x: 767, startPoint y: 688, endPoint x: 702, endPoint y: 691, distance: 65.1
click at [702, 684] on p "[PERSON_NAME]" at bounding box center [739, 676] width 219 height 16
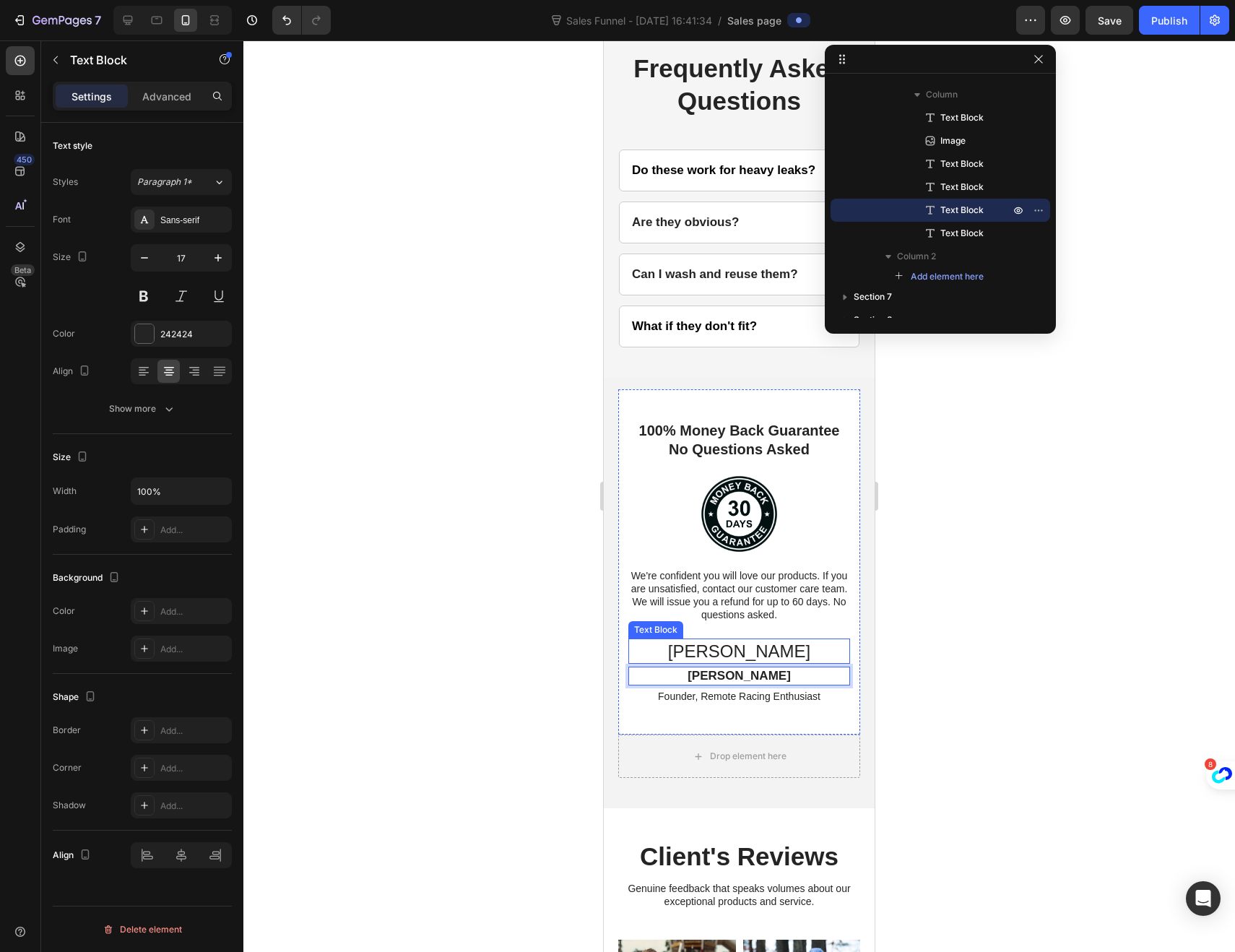
click at [665, 658] on p "[PERSON_NAME]" at bounding box center [739, 651] width 219 height 22
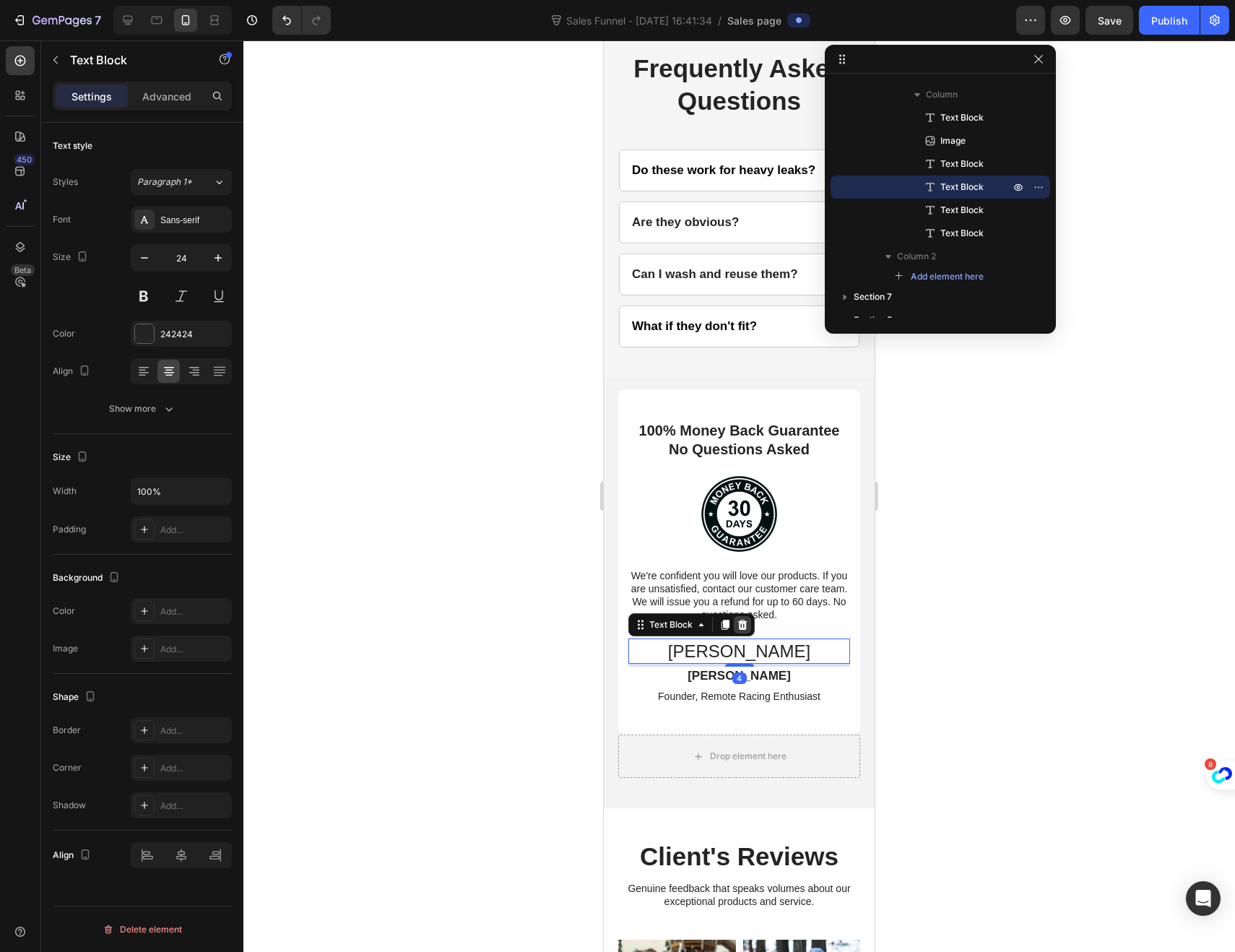
click at [740, 629] on icon at bounding box center [743, 625] width 10 height 10
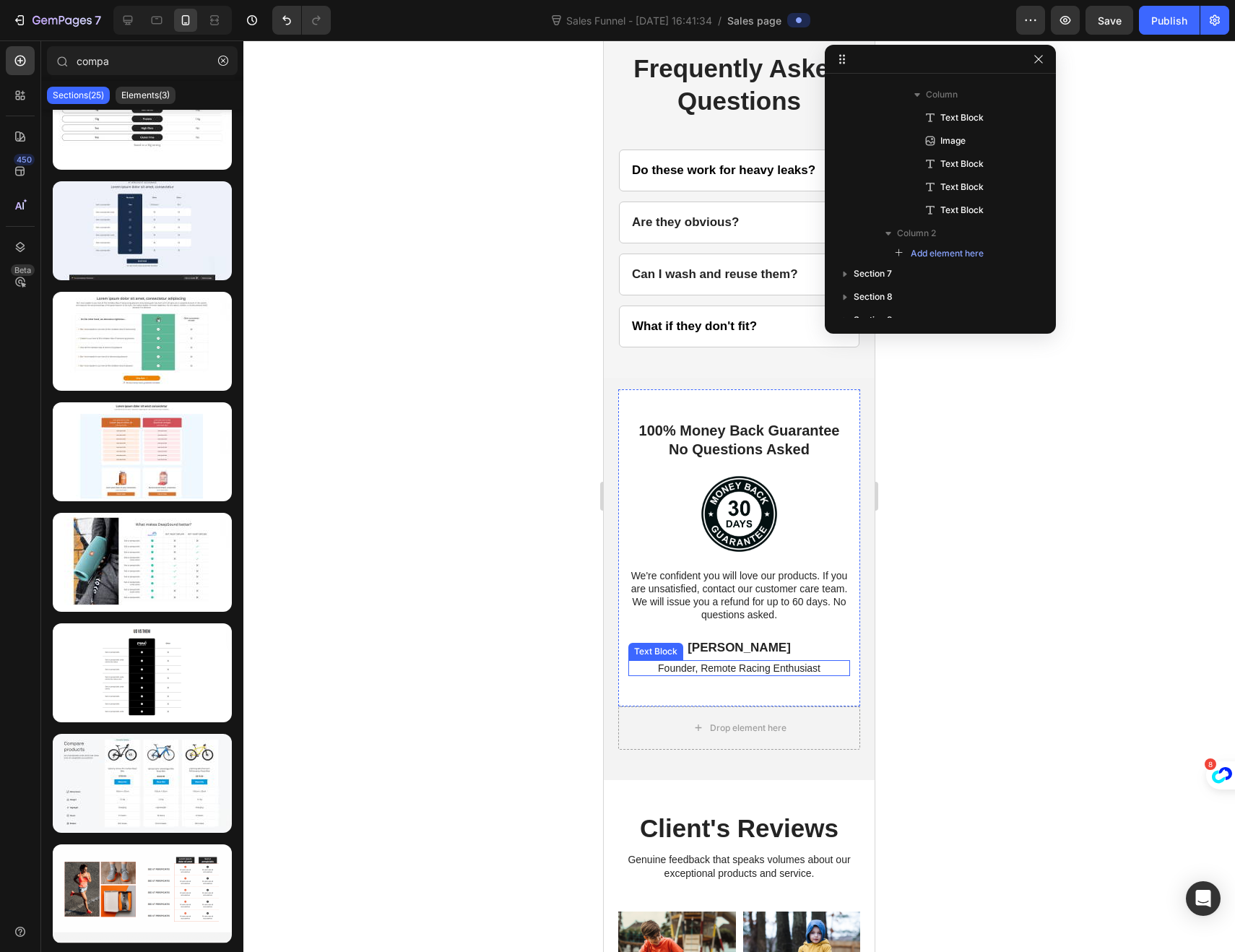
click at [710, 675] on p "Founder, Remote Racing Enthusiast" at bounding box center [739, 668] width 219 height 13
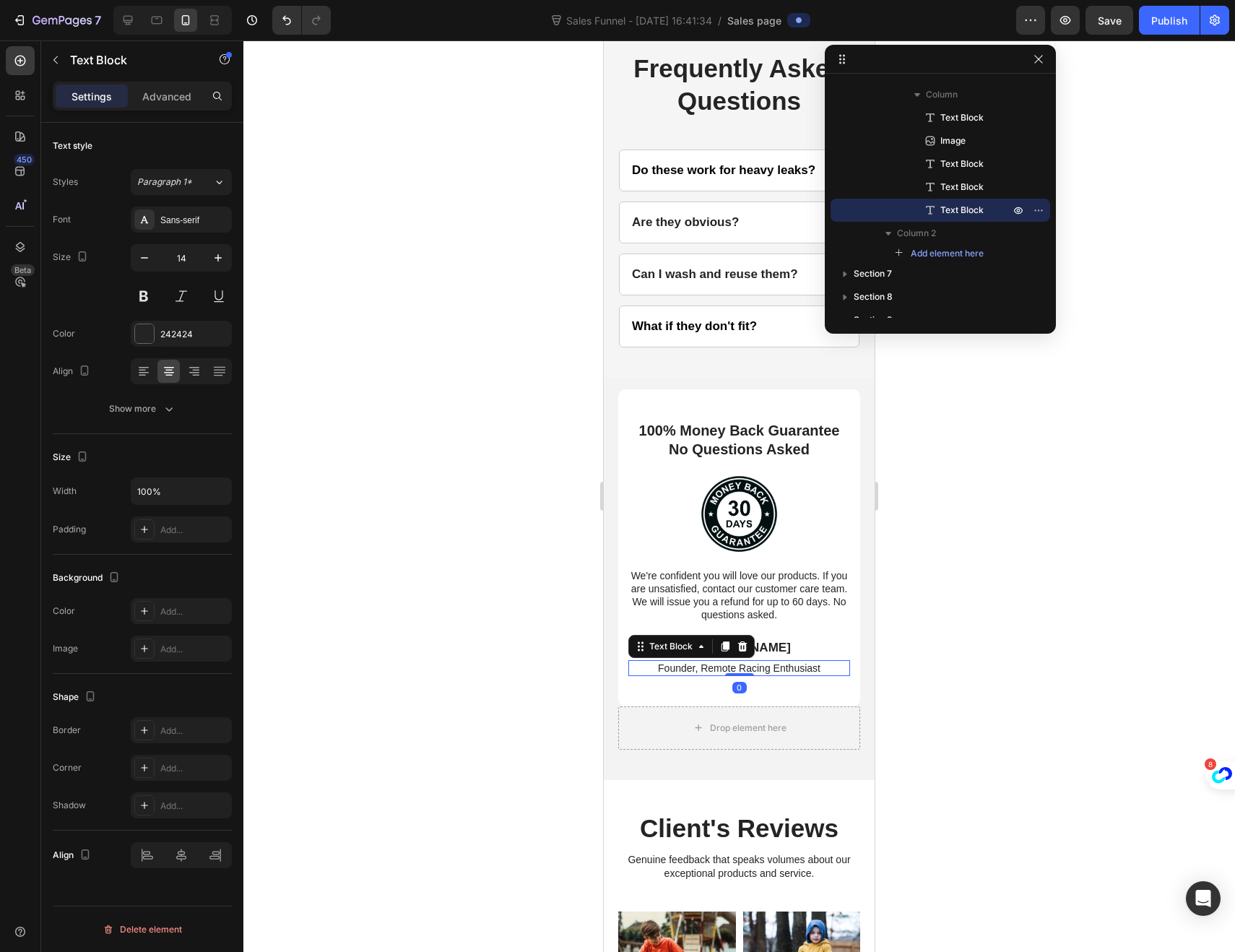
click at [766, 675] on p "Founder, Remote Racing Enthusiast" at bounding box center [739, 668] width 219 height 13
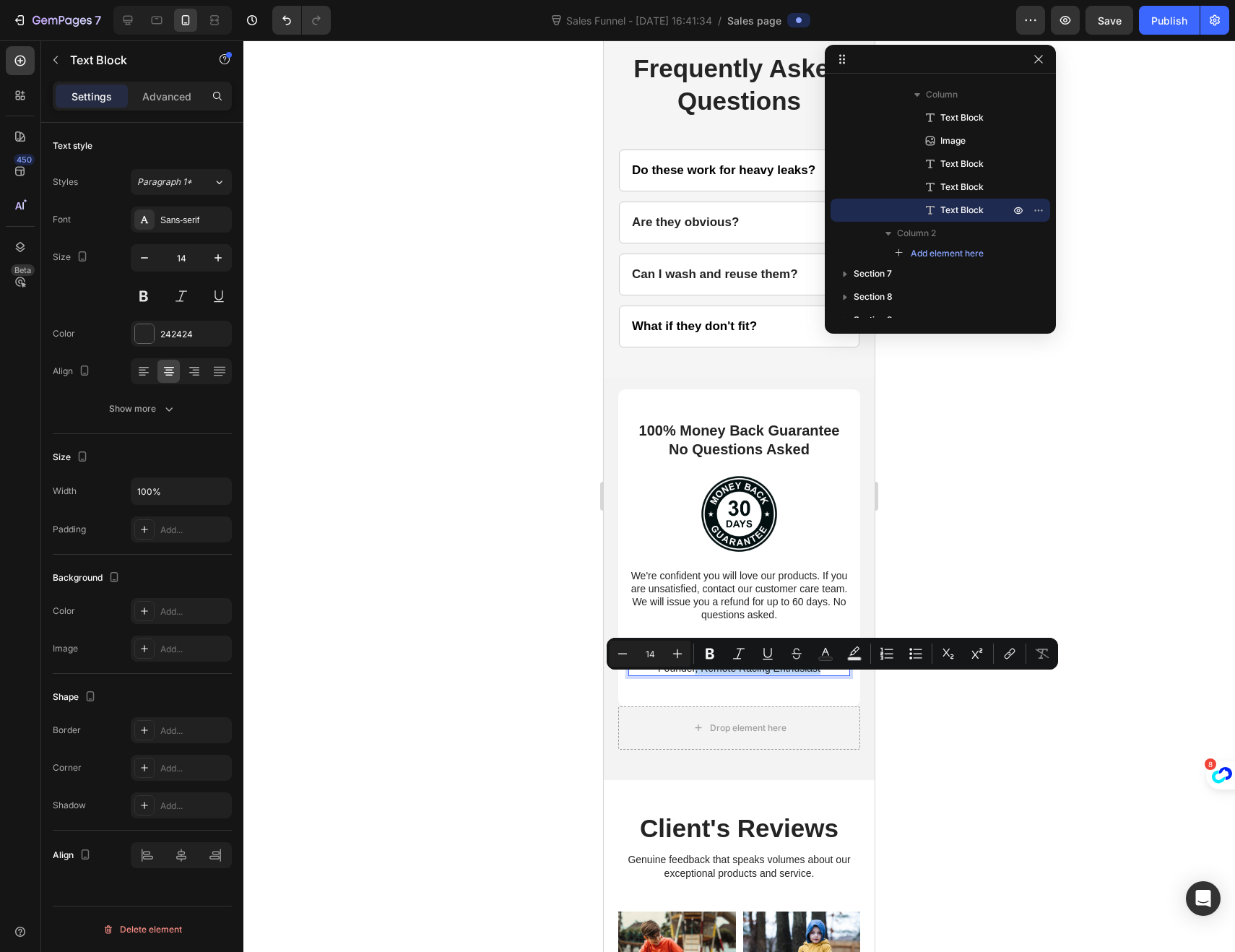
drag, startPoint x: 818, startPoint y: 683, endPoint x: 691, endPoint y: 684, distance: 127.0
click at [691, 675] on p "Founder, Remote Racing Enthusiast" at bounding box center [739, 668] width 219 height 13
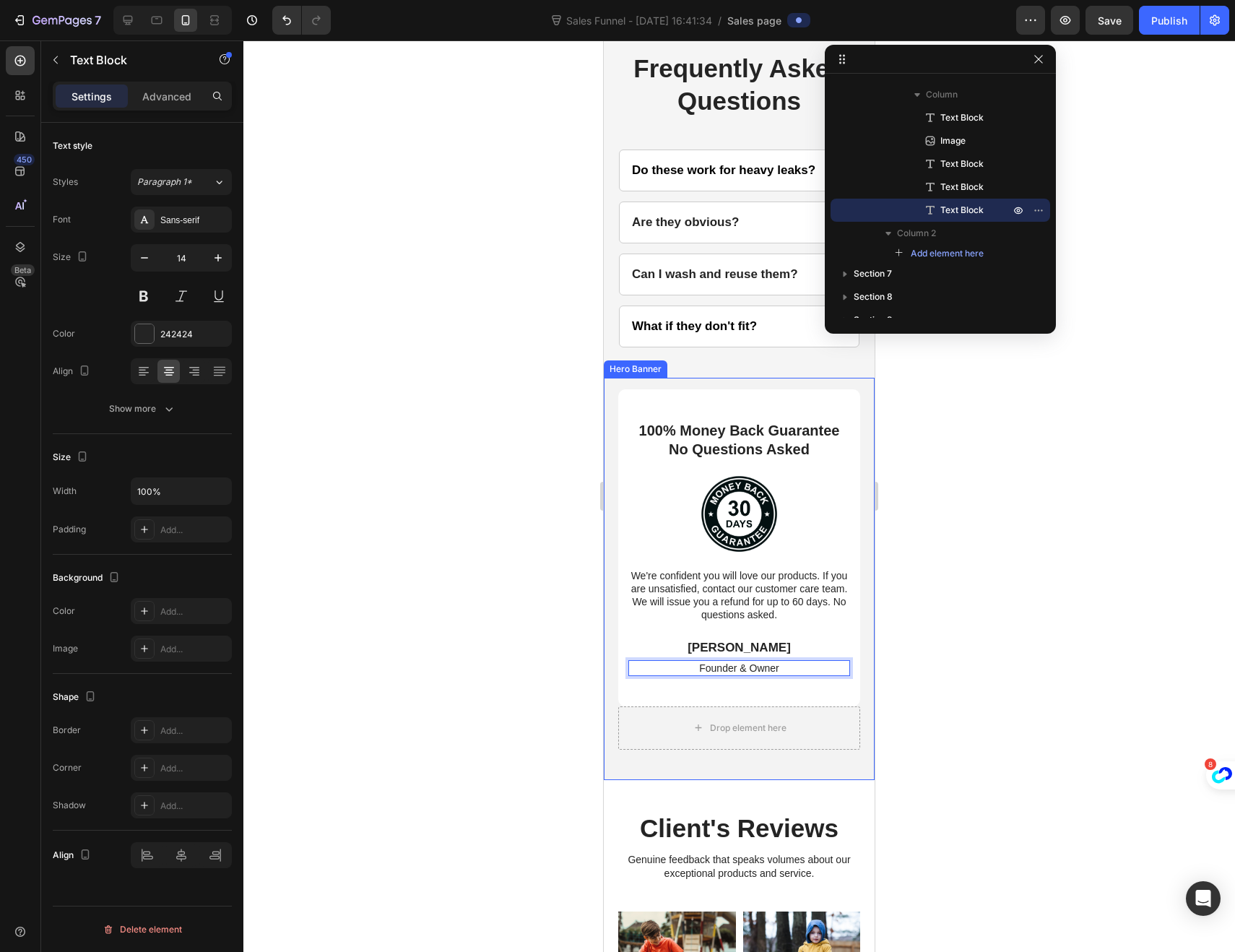
click at [566, 725] on div at bounding box center [739, 496] width 991 height 911
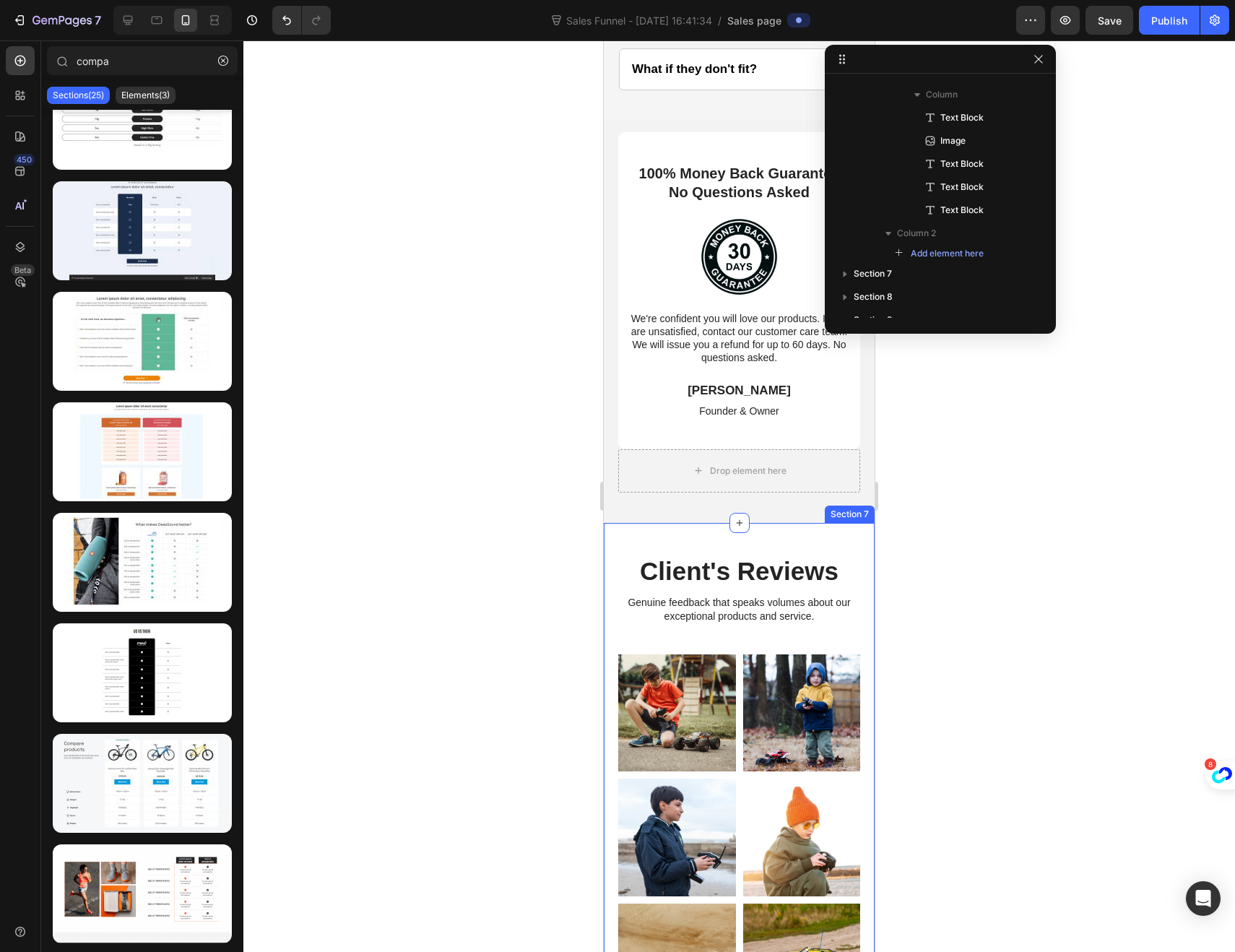
scroll to position [3731, 0]
click at [781, 584] on h2 "Client's Reviews" at bounding box center [739, 570] width 242 height 36
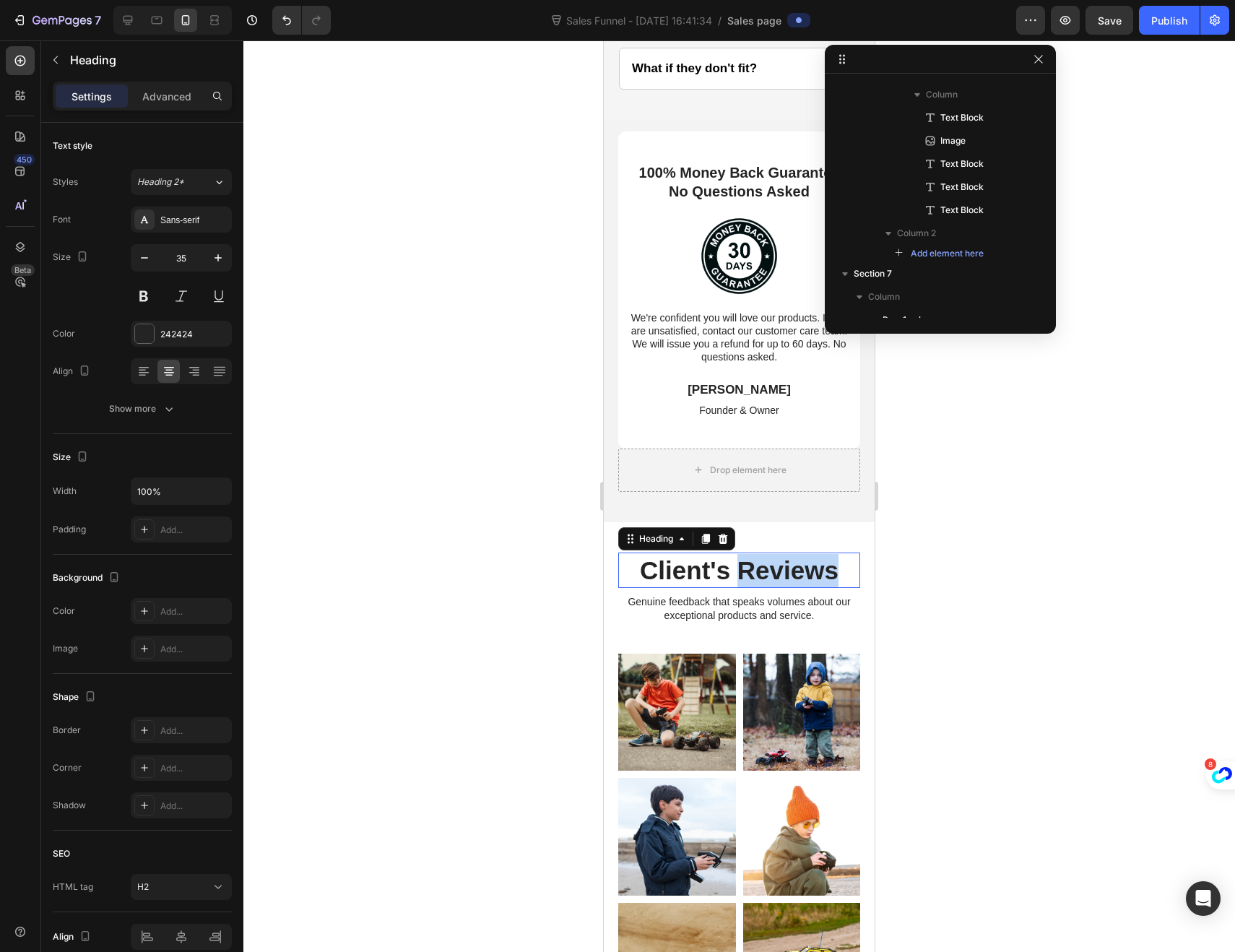
scroll to position [4118, 0]
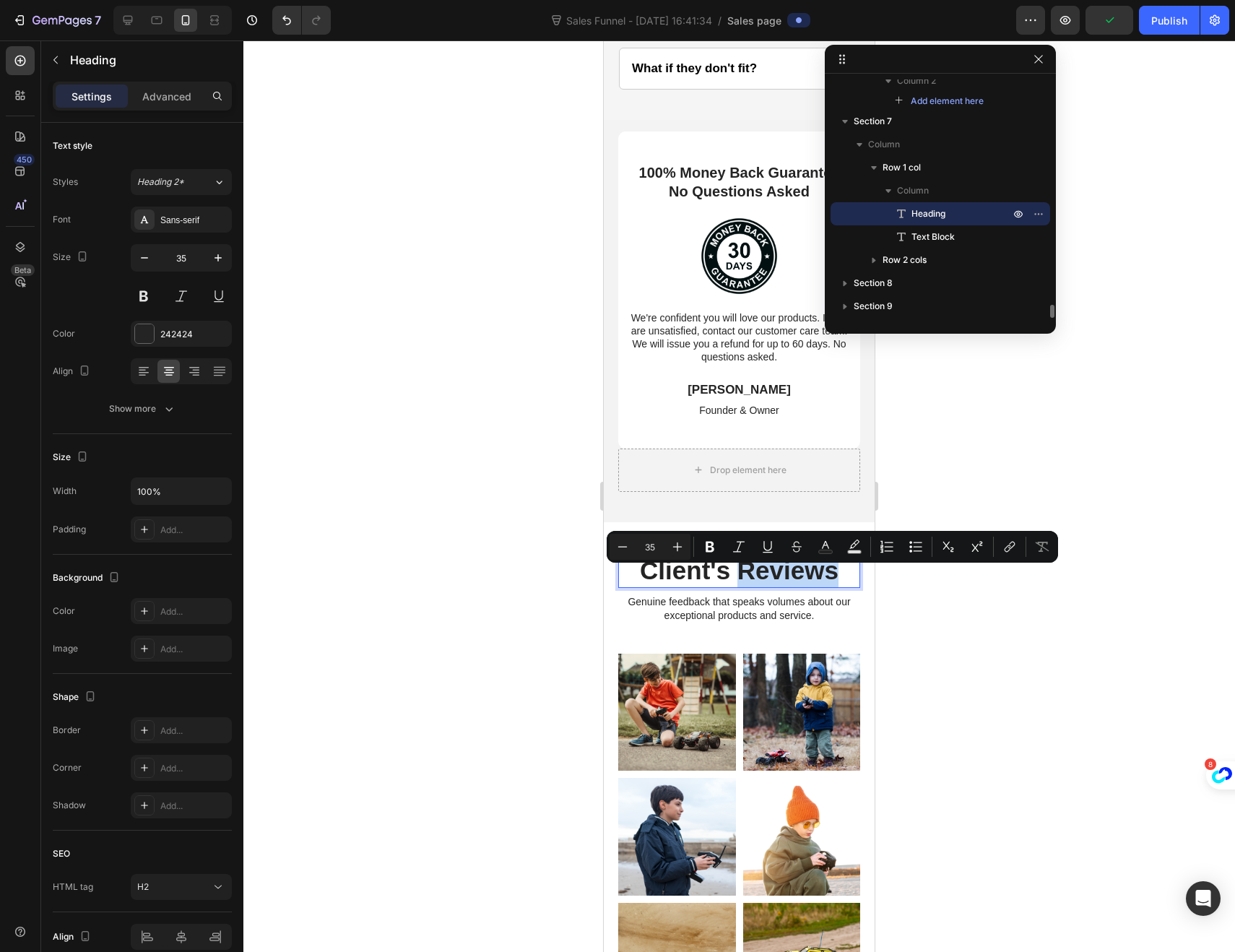
click at [833, 580] on p "Client's Reviews" at bounding box center [739, 571] width 239 height 34
drag, startPoint x: 833, startPoint y: 580, endPoint x: 639, endPoint y: 585, distance: 194.1
click at [639, 585] on p "Client's Reviews" at bounding box center [739, 571] width 239 height 34
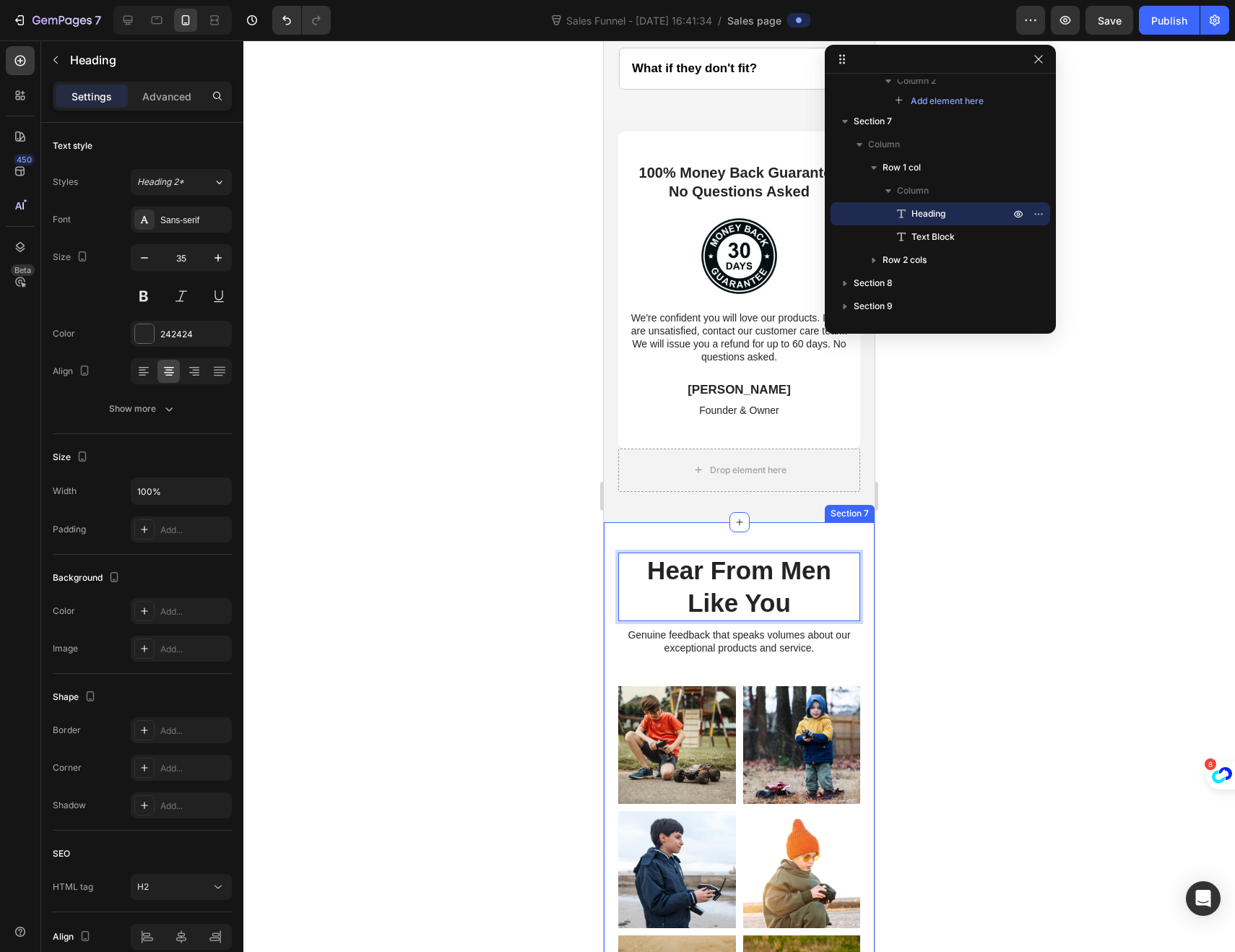
click at [578, 605] on div at bounding box center [739, 496] width 991 height 911
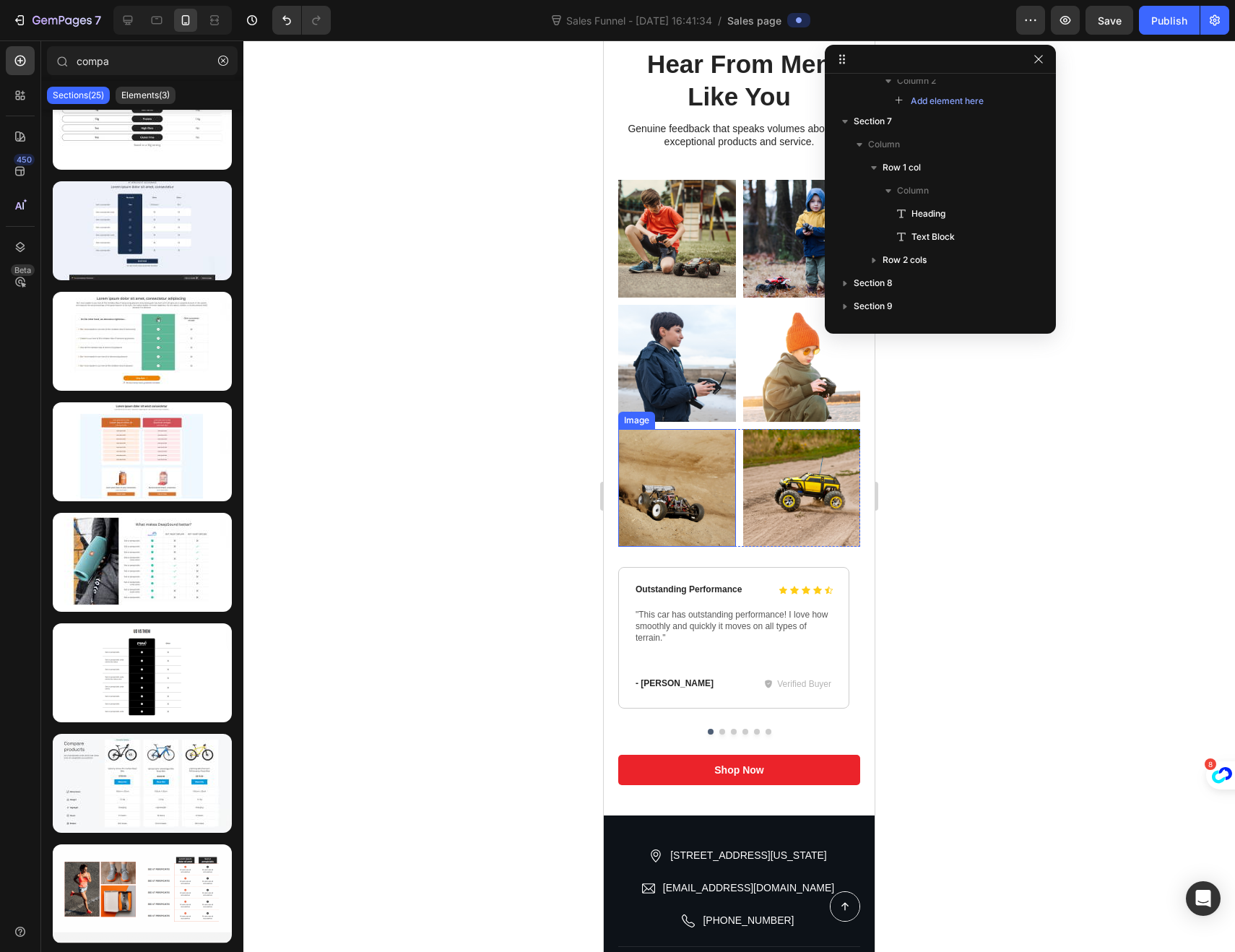
scroll to position [3949, 0]
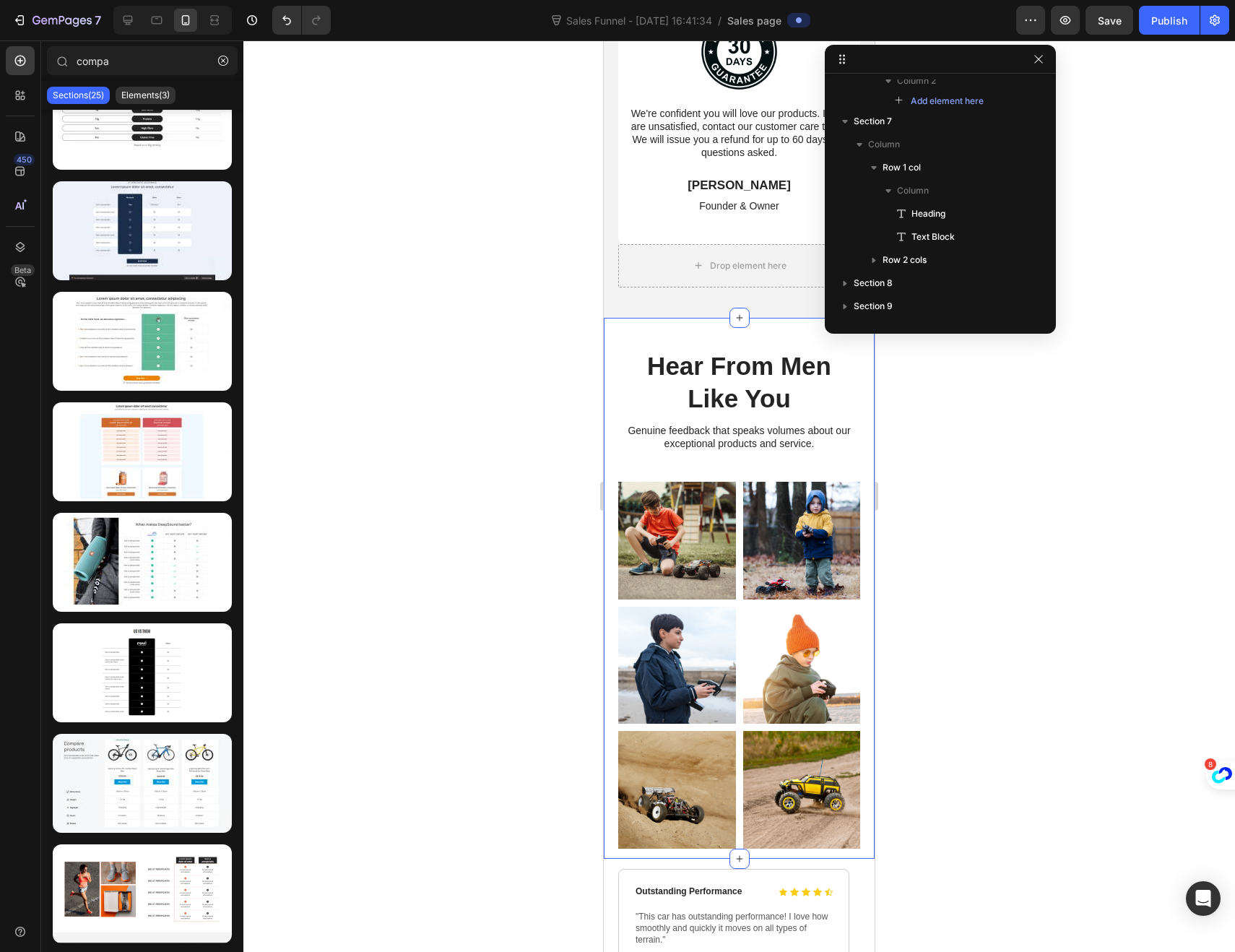
click at [618, 335] on div "Hear From Men Like You Heading Genuine feedback that speaks volumes about our e…" at bounding box center [739, 588] width 271 height 541
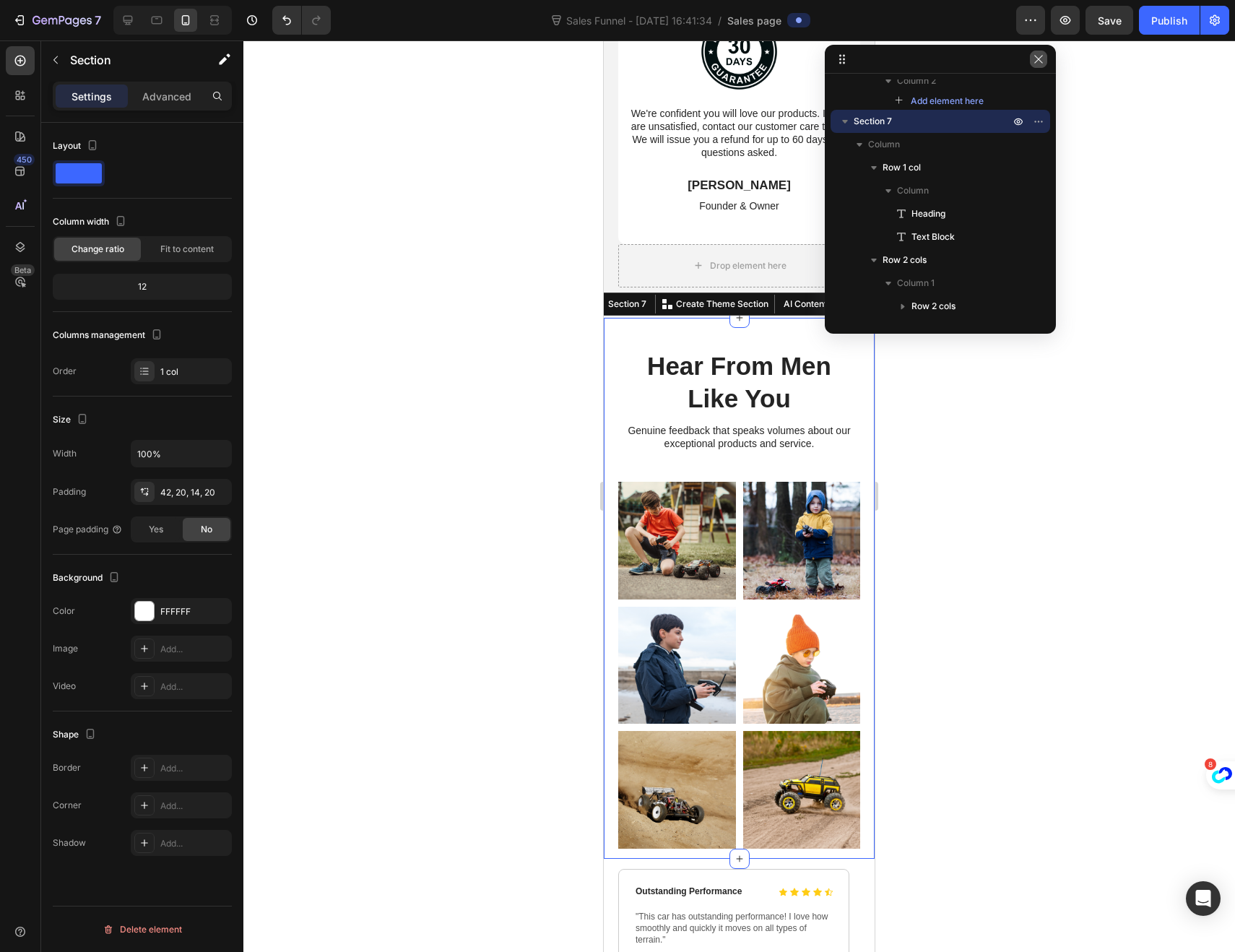
click at [1044, 58] on icon "button" at bounding box center [1038, 59] width 11 height 11
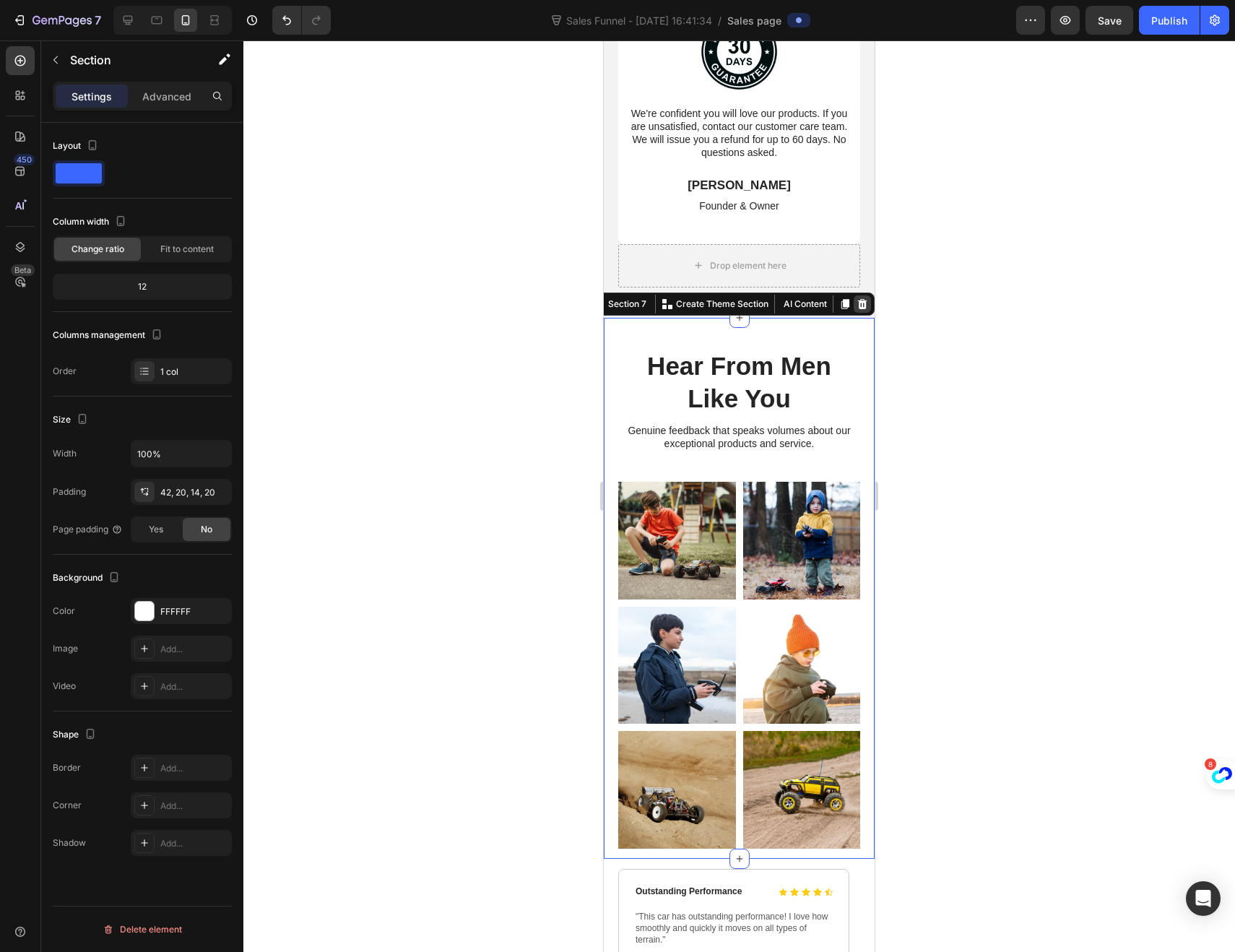
click at [858, 302] on icon at bounding box center [863, 303] width 10 height 10
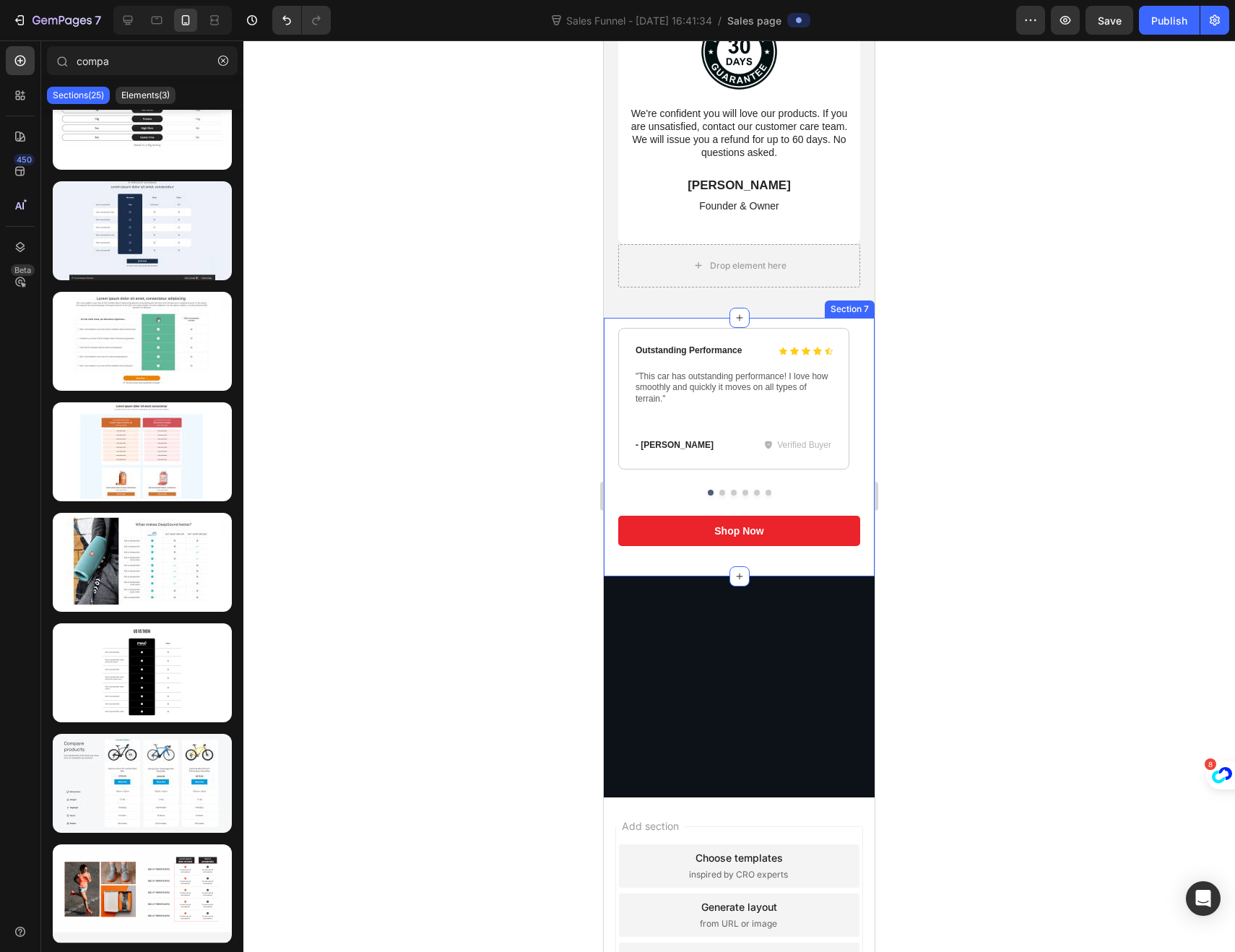
click at [610, 351] on div "Icon Icon Icon Icon Icon Icon List Outstanding Performance Text Block Row "This…" at bounding box center [739, 447] width 271 height 259
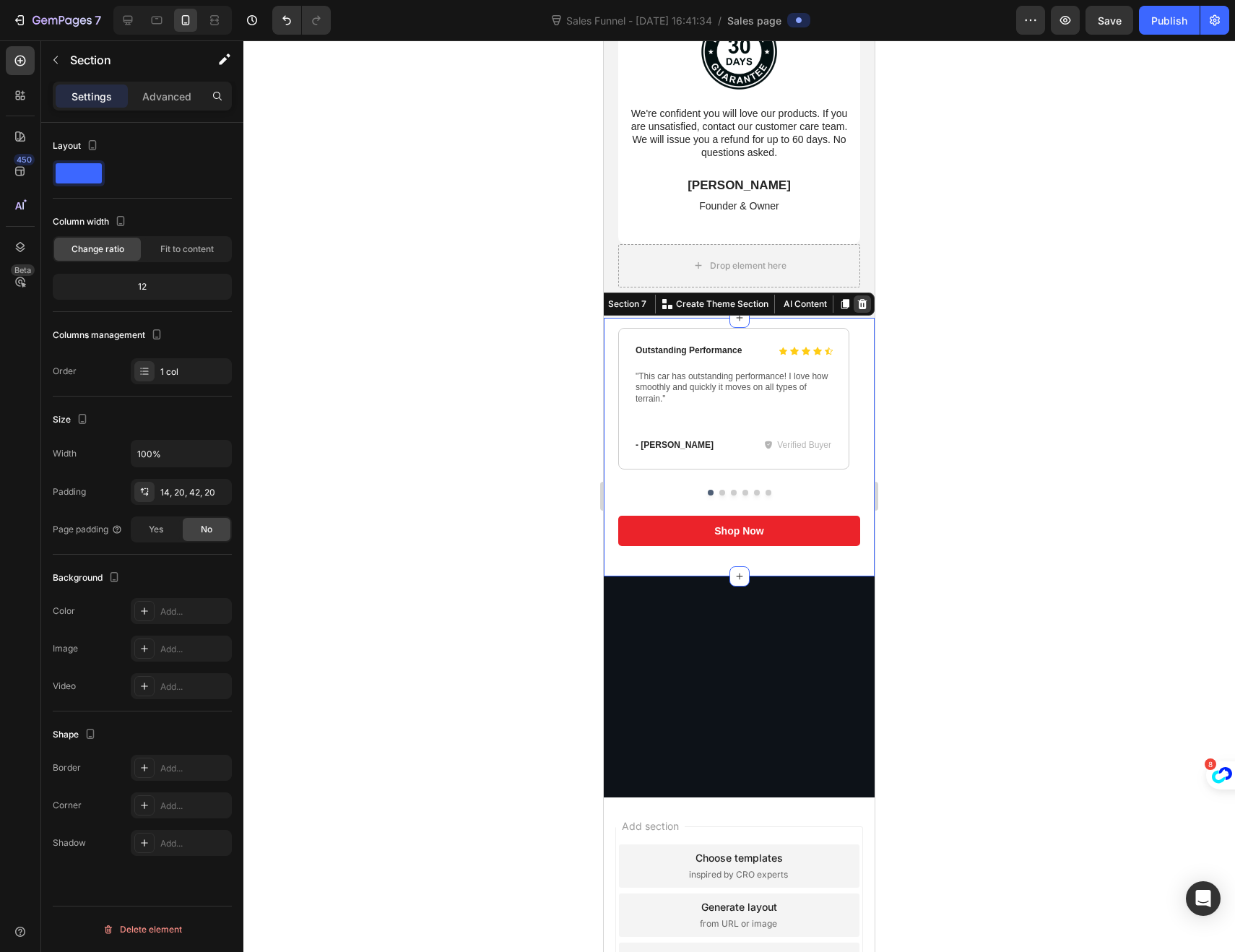
click at [858, 305] on icon at bounding box center [863, 303] width 10 height 10
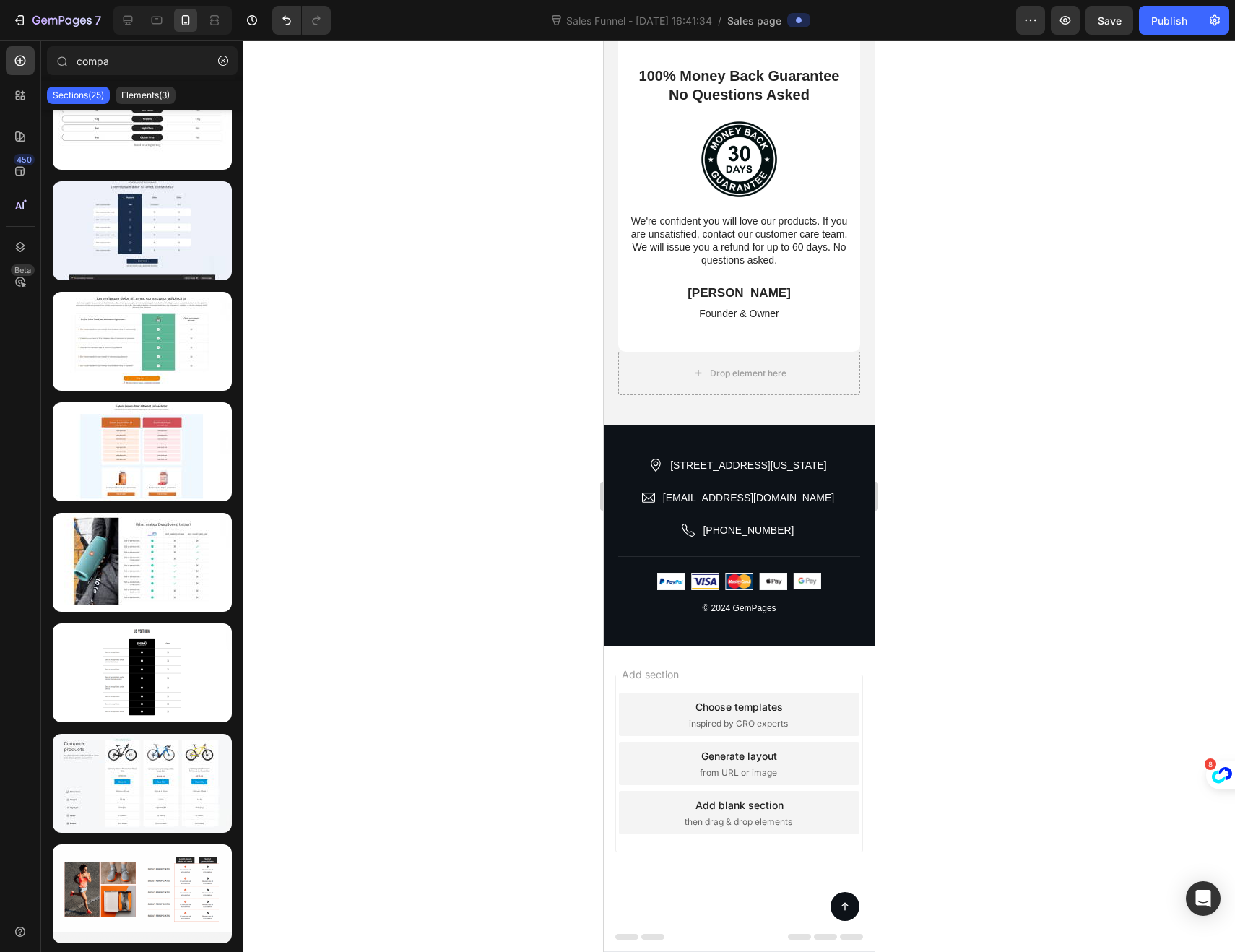
scroll to position [3842, 0]
click at [613, 445] on div "[STREET_ADDRESS][US_STATE] Item List [EMAIL_ADDRESS][DOMAIN_NAME] Item List [PH…" at bounding box center [739, 536] width 271 height 220
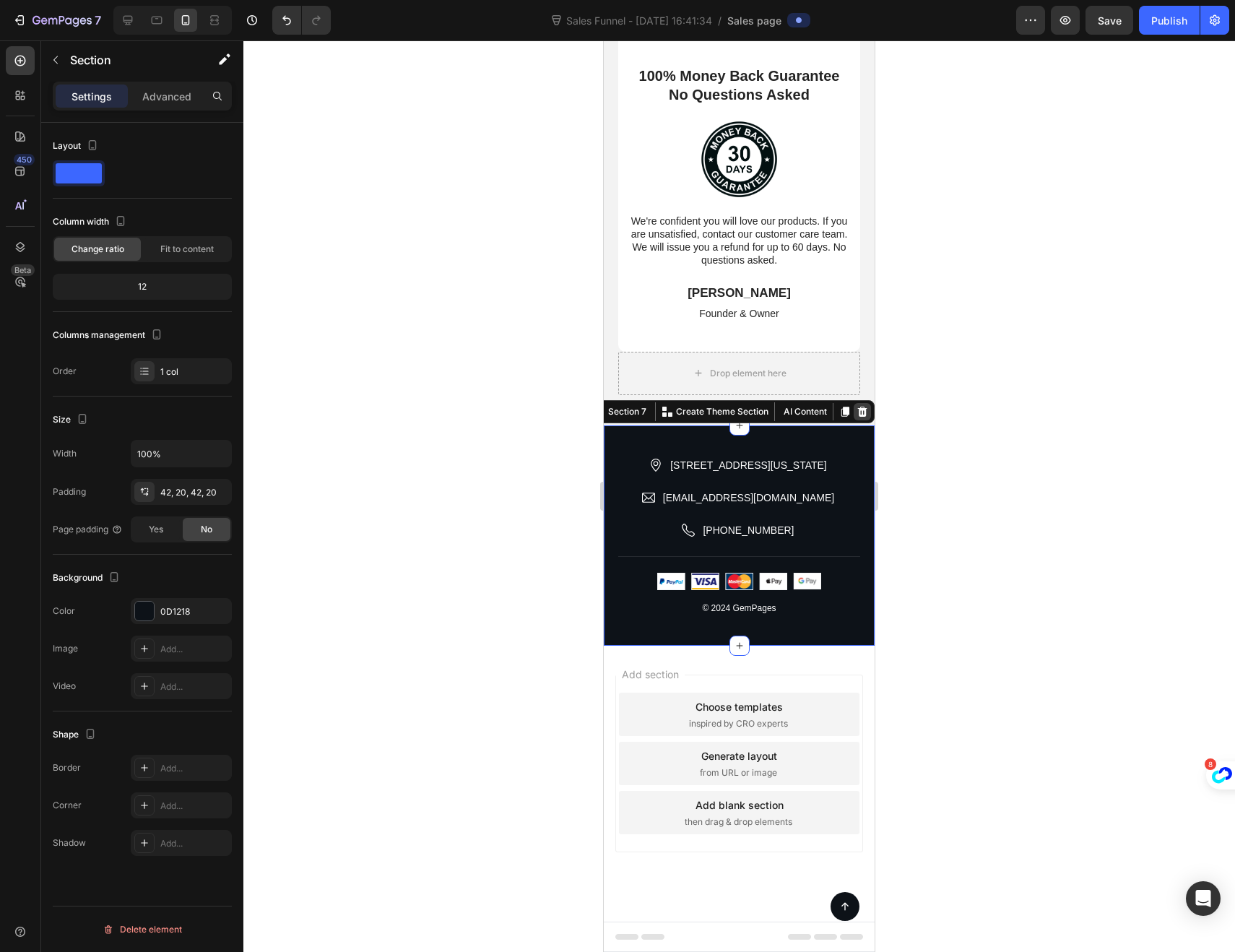
click at [858, 409] on icon at bounding box center [863, 411] width 10 height 10
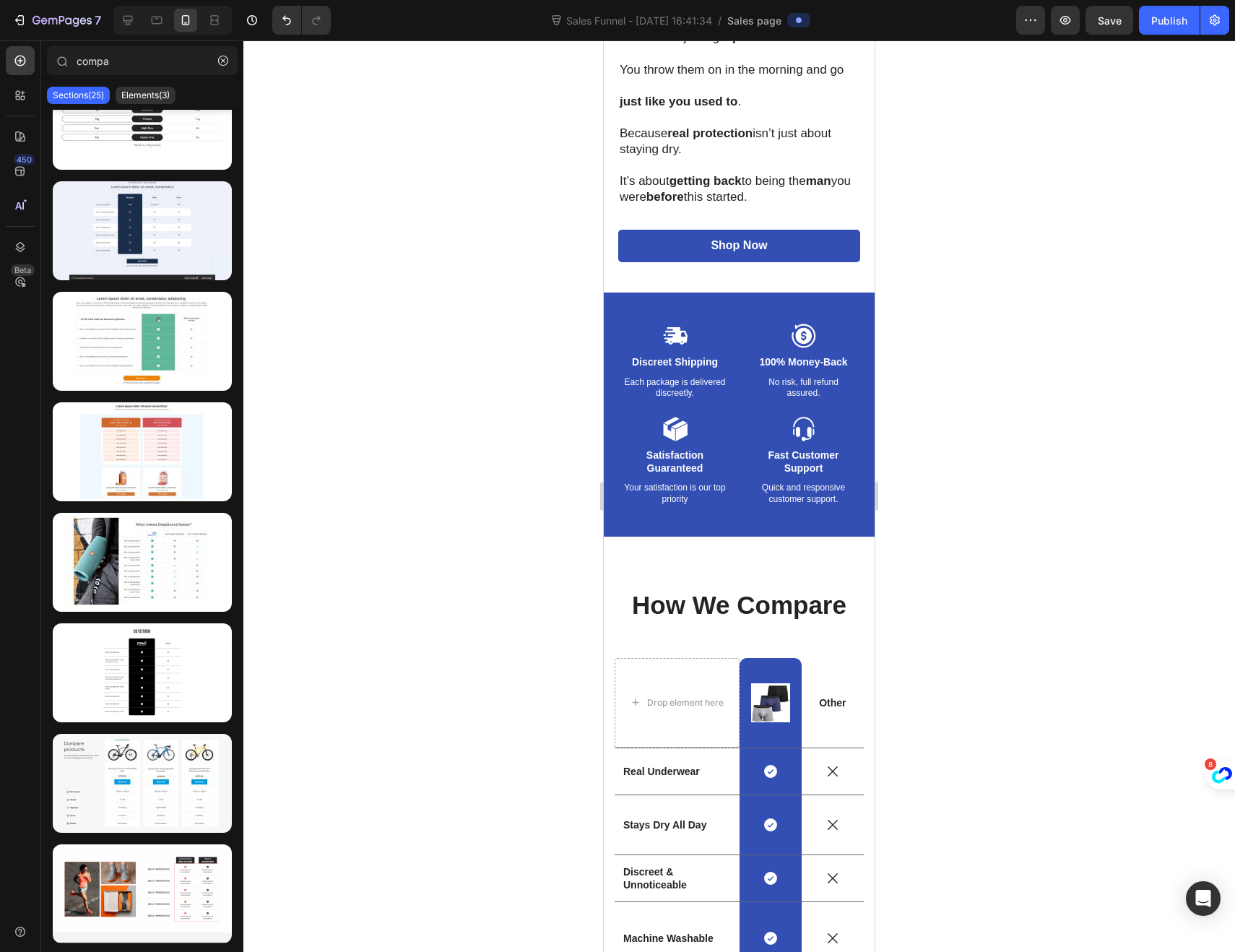
scroll to position [2254, 0]
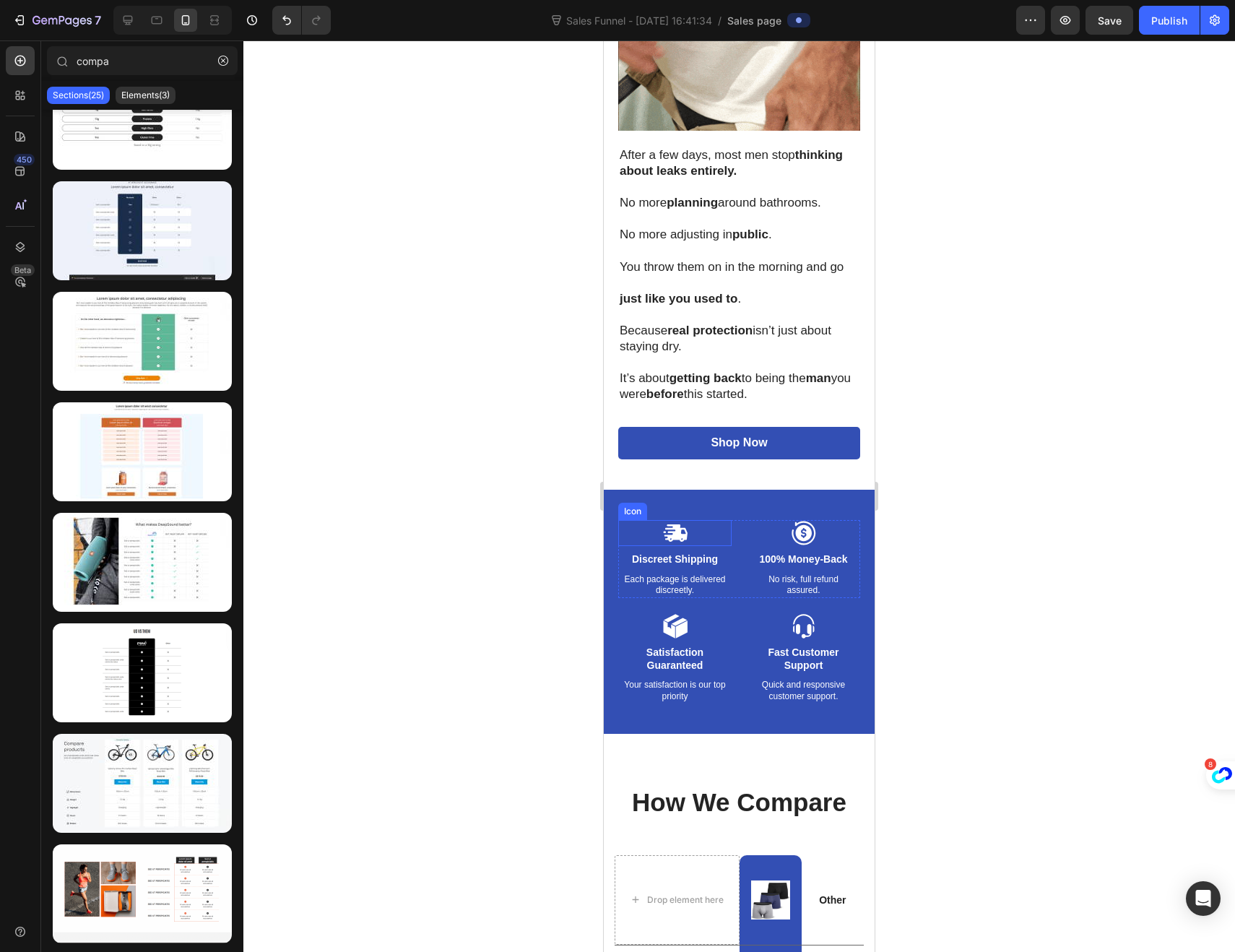
click at [673, 524] on icon at bounding box center [675, 533] width 23 height 18
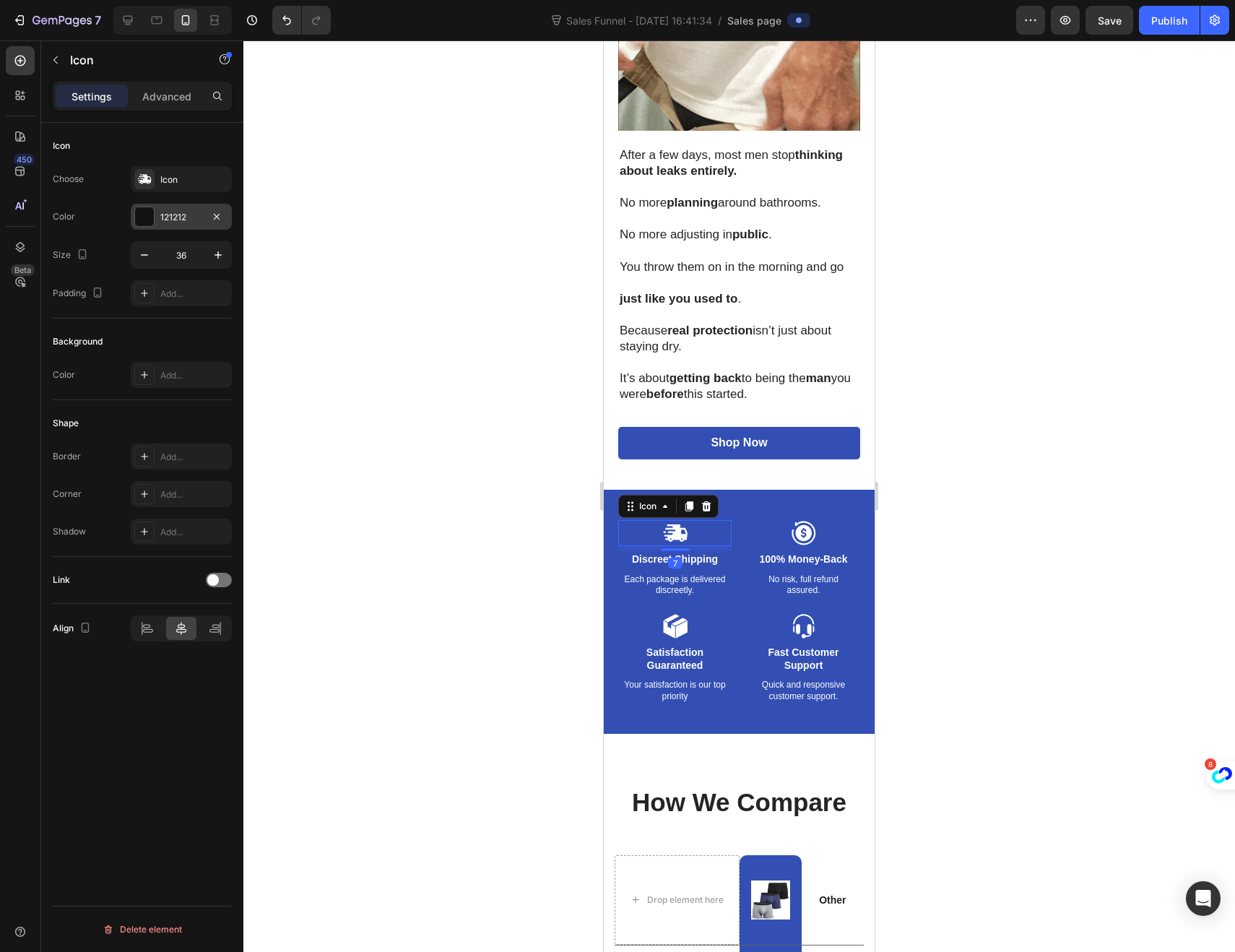
click at [140, 213] on div at bounding box center [145, 217] width 19 height 19
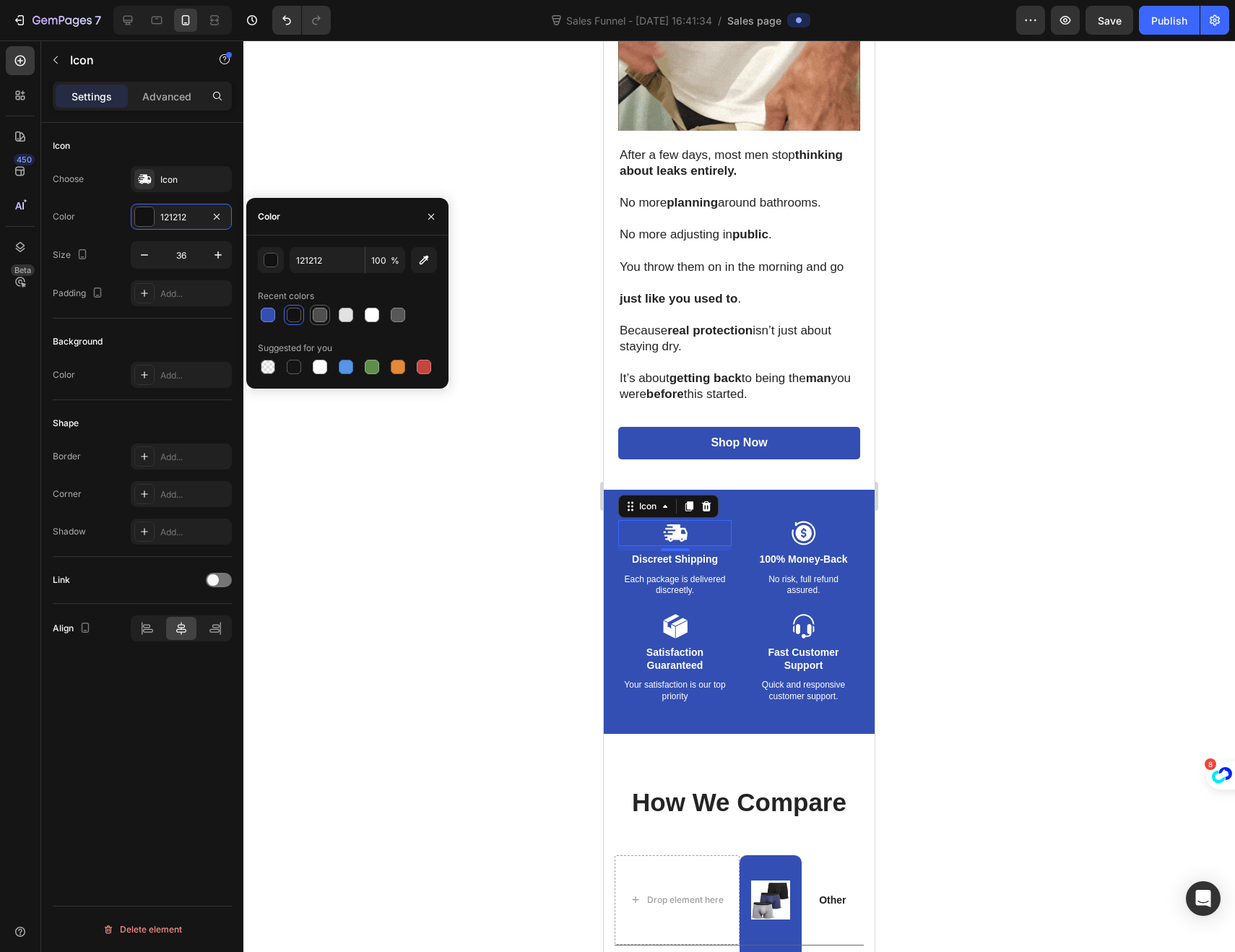
click at [314, 314] on div at bounding box center [320, 315] width 14 height 14
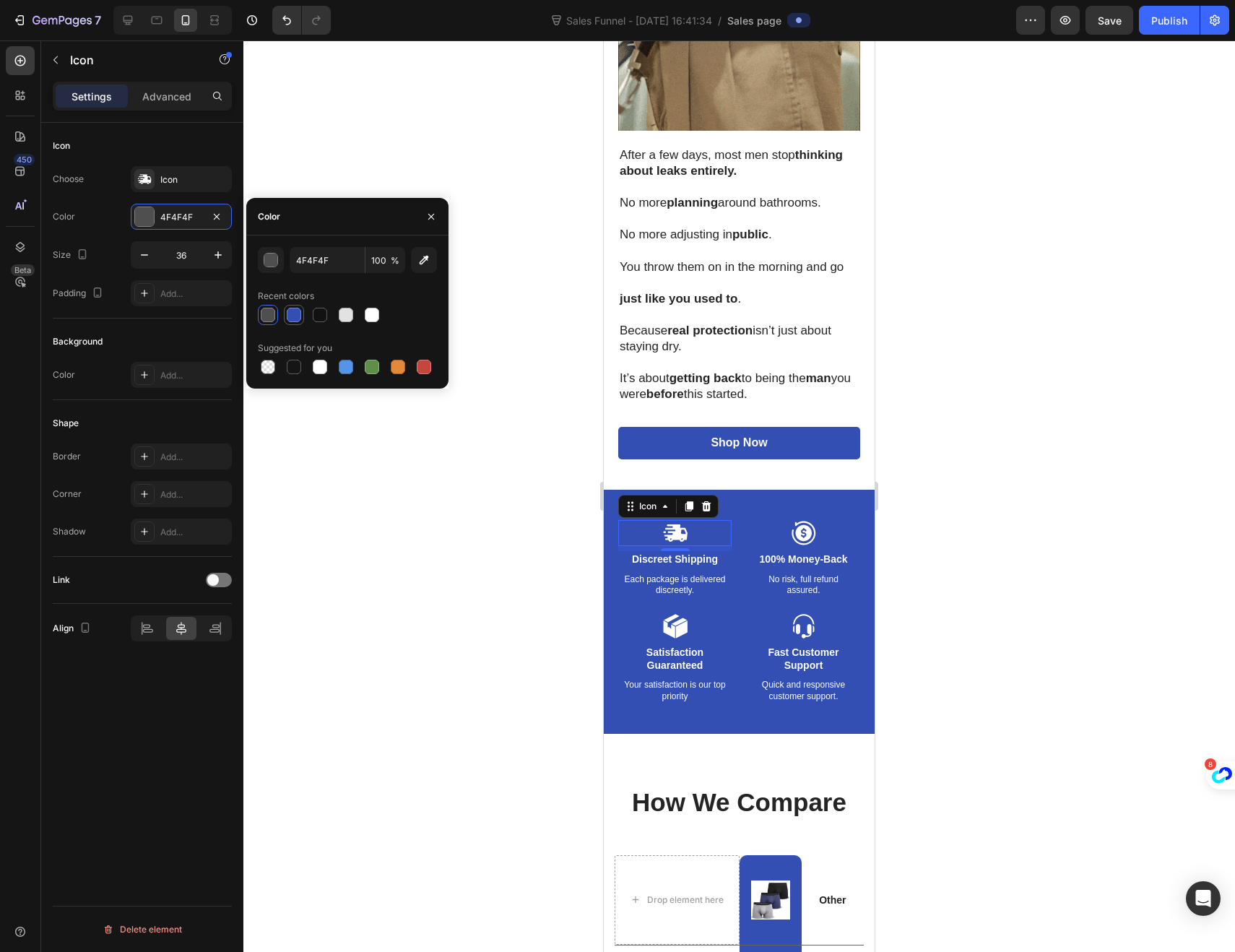
click at [296, 319] on div at bounding box center [294, 315] width 14 height 14
click at [316, 315] on div at bounding box center [320, 315] width 14 height 14
type input "121212"
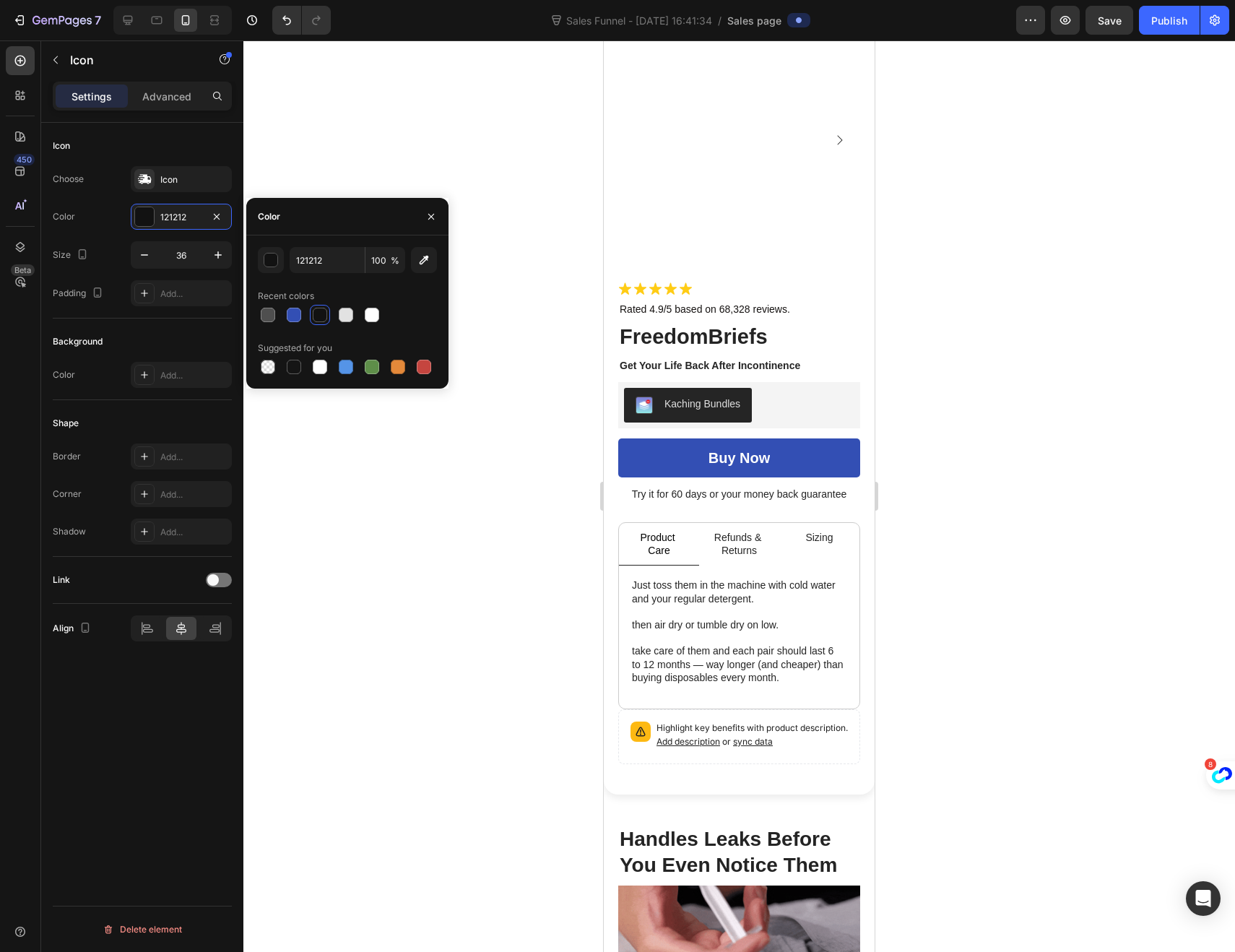
scroll to position [0, 0]
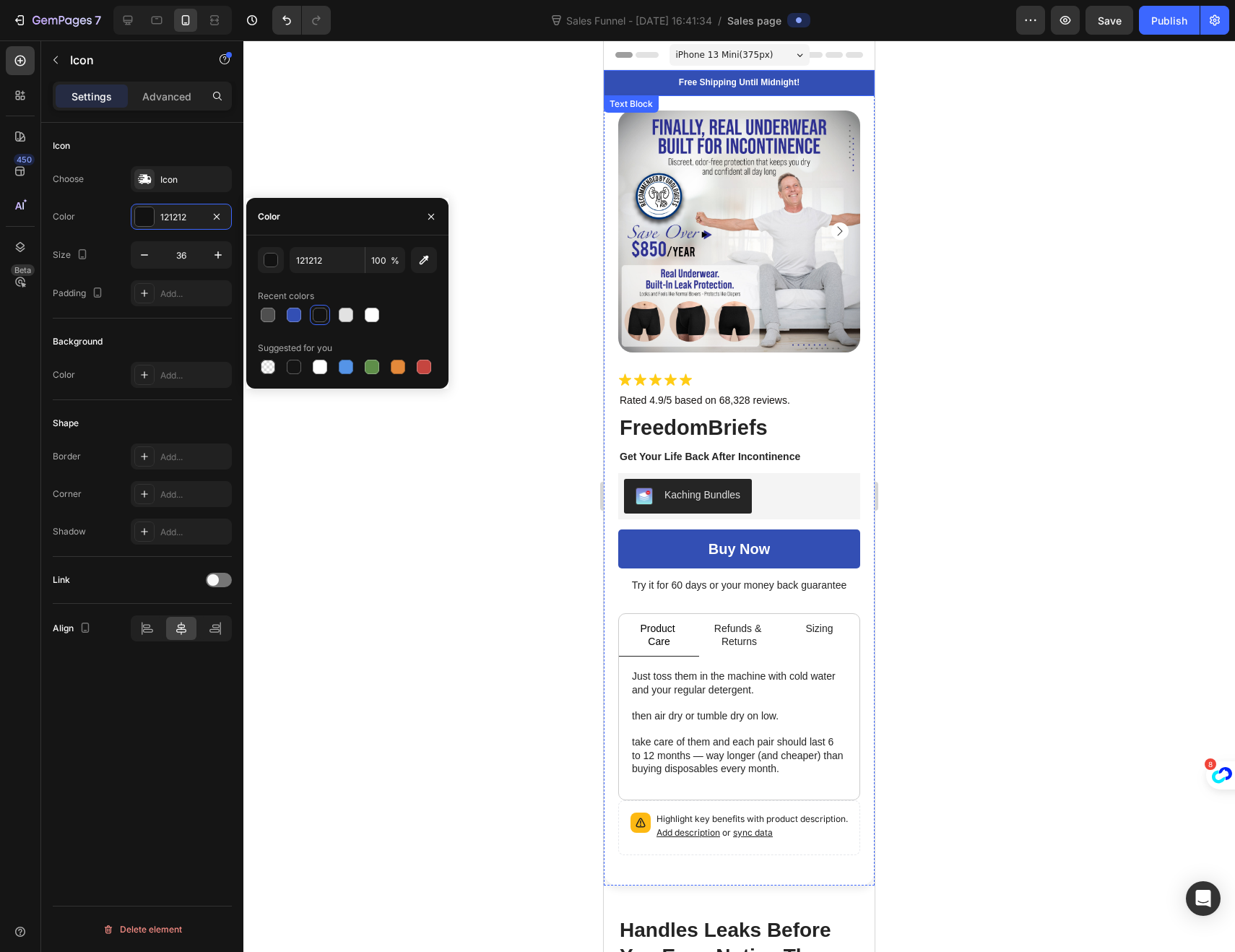
click at [835, 87] on p "Free Shipping Until Midnight!" at bounding box center [739, 83] width 268 height 11
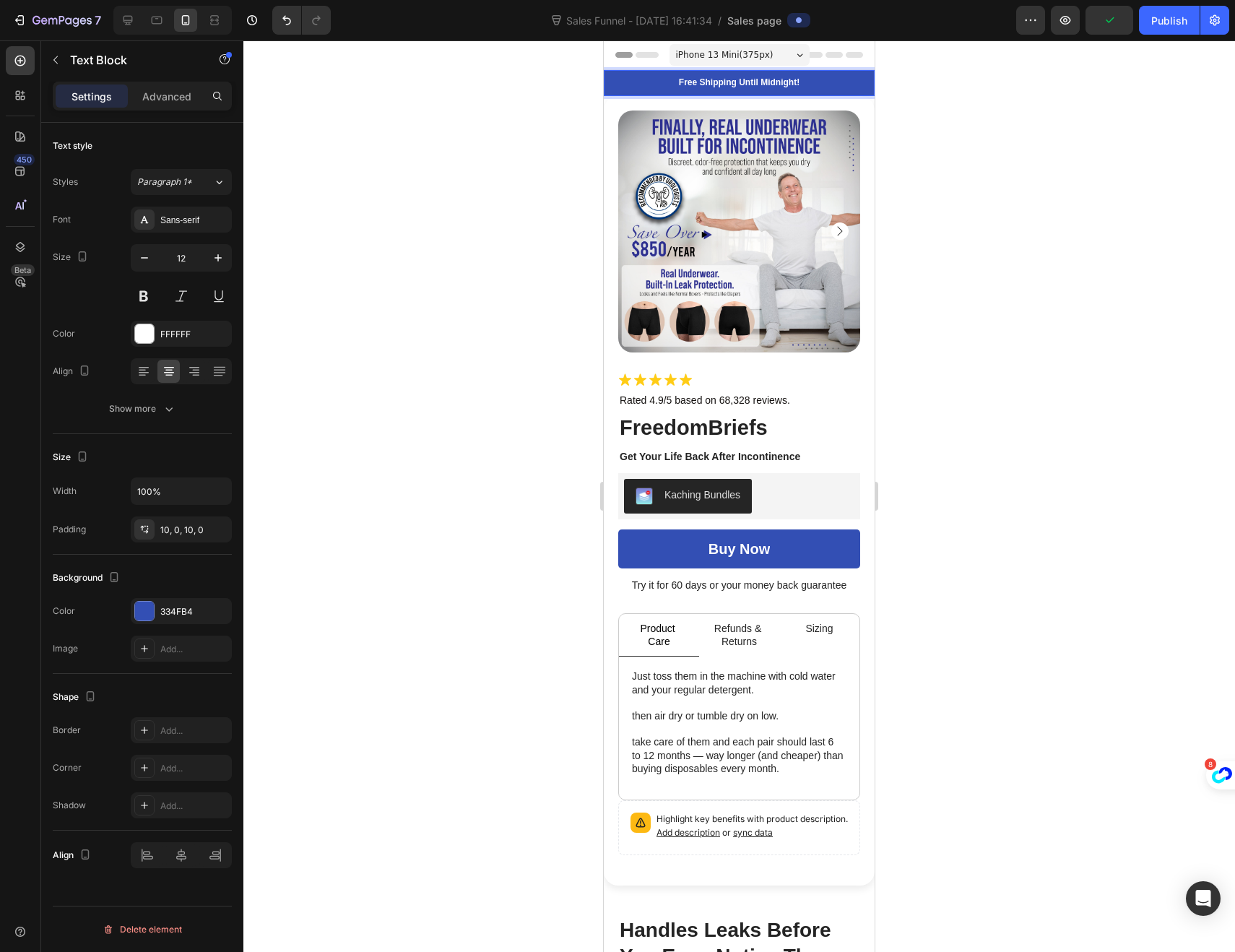
click at [842, 87] on p "Free Shipping Until Midnight!" at bounding box center [739, 83] width 268 height 11
click at [131, 23] on icon at bounding box center [128, 20] width 14 height 14
type input "13"
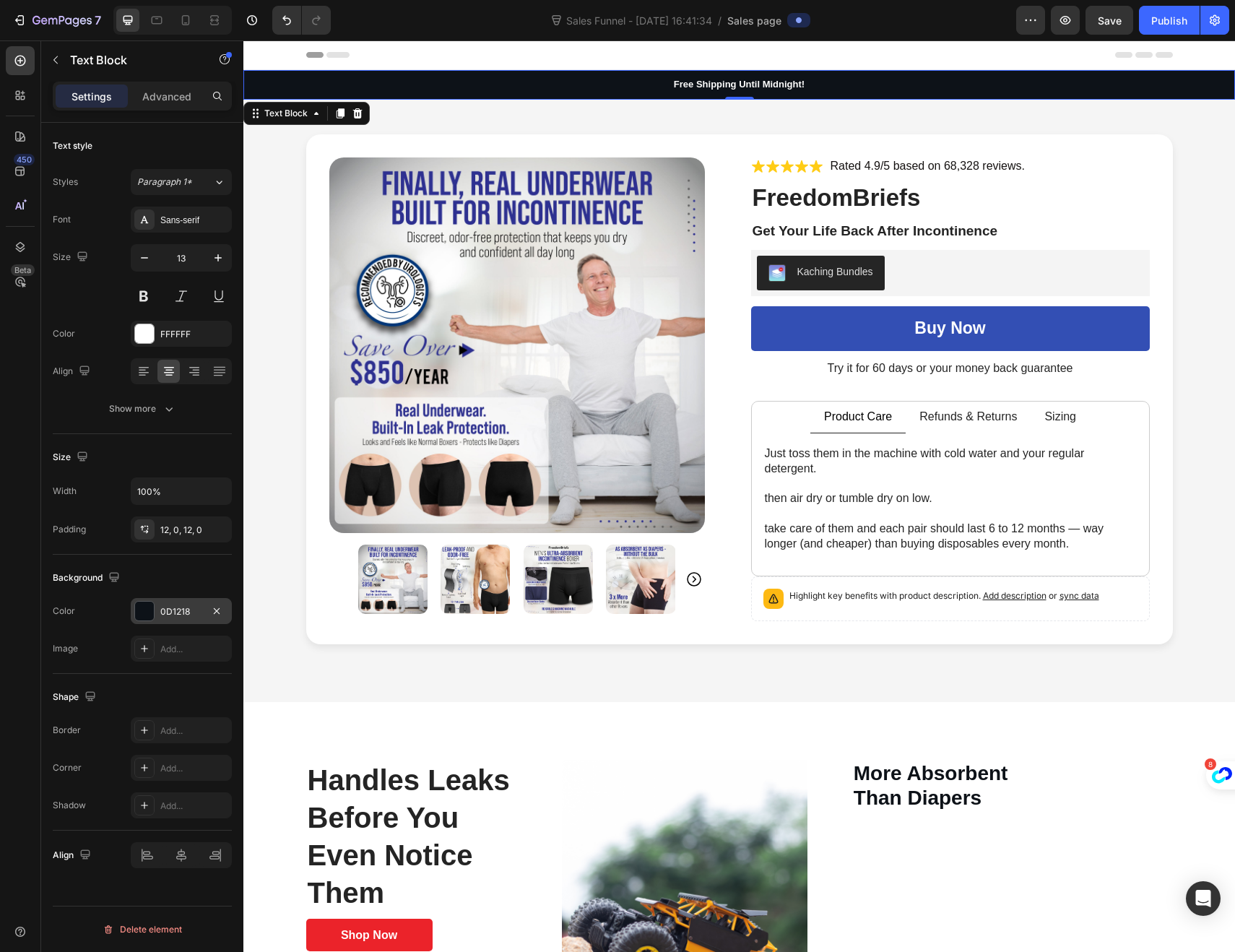
click at [142, 605] on div at bounding box center [145, 611] width 19 height 19
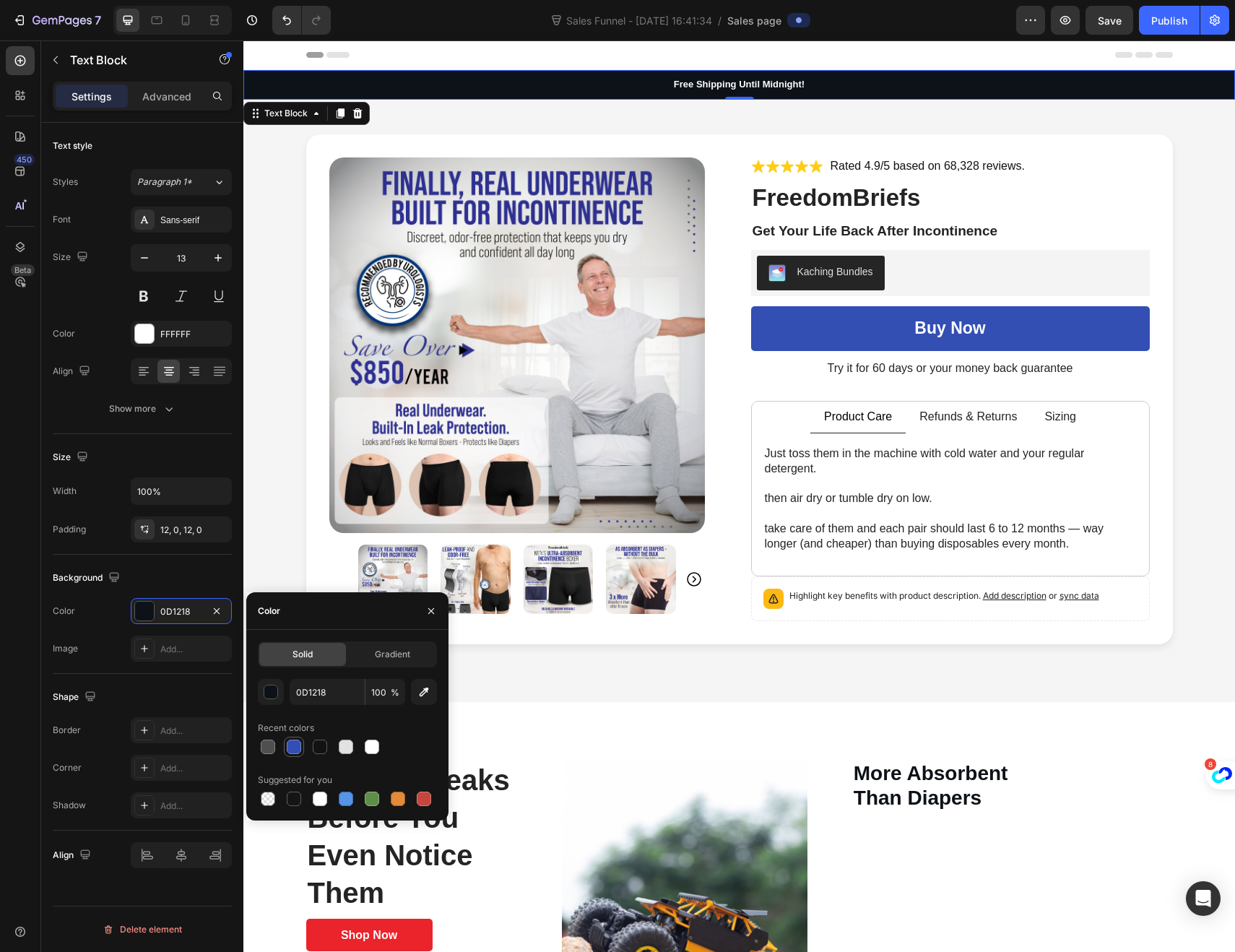
click at [292, 744] on div at bounding box center [294, 747] width 14 height 14
type input "334FB4"
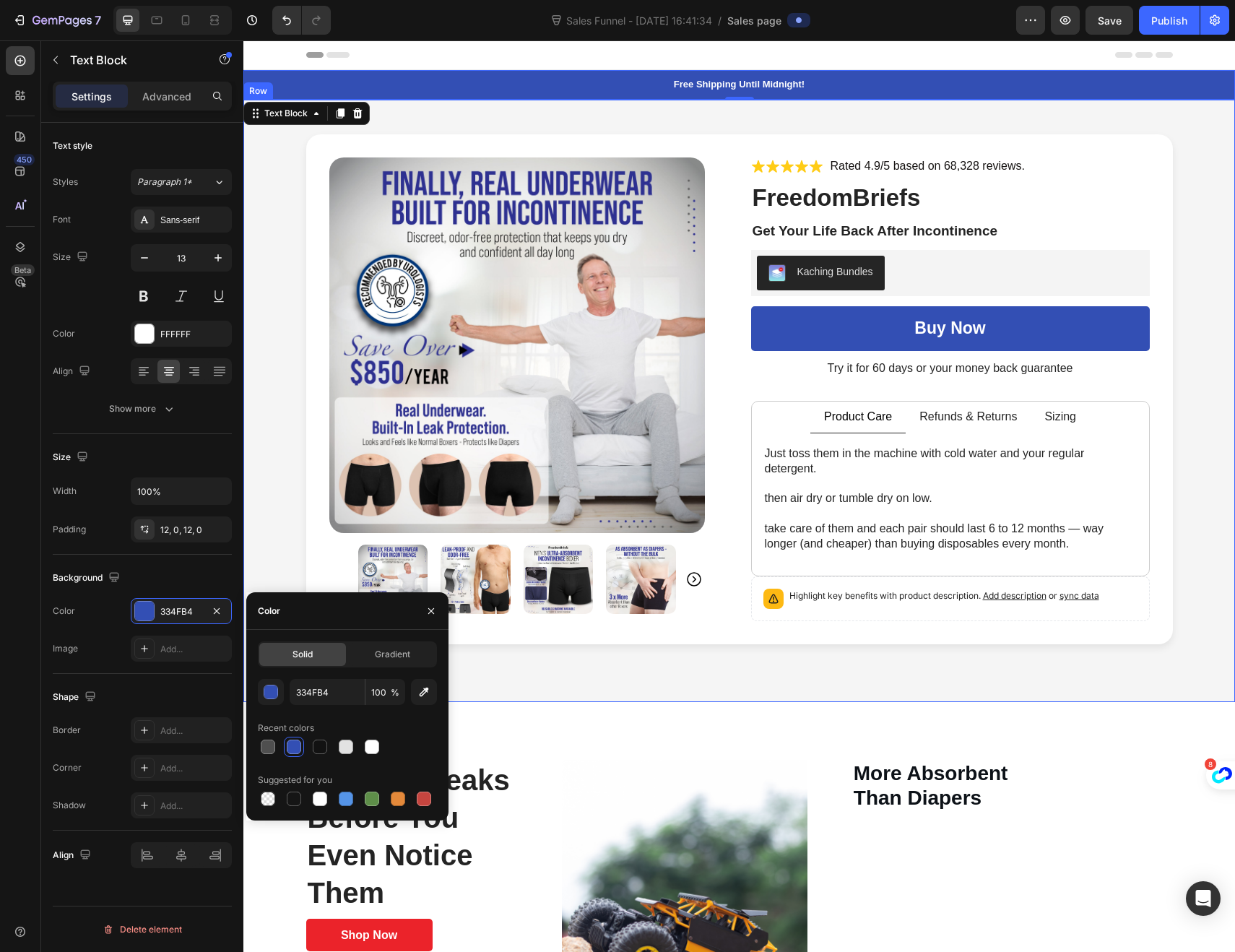
click at [245, 494] on div "Product Images Icon Icon Icon Icon Icon Icon List Rated 4.9/5 based on 68,328 r…" at bounding box center [739, 401] width 991 height 603
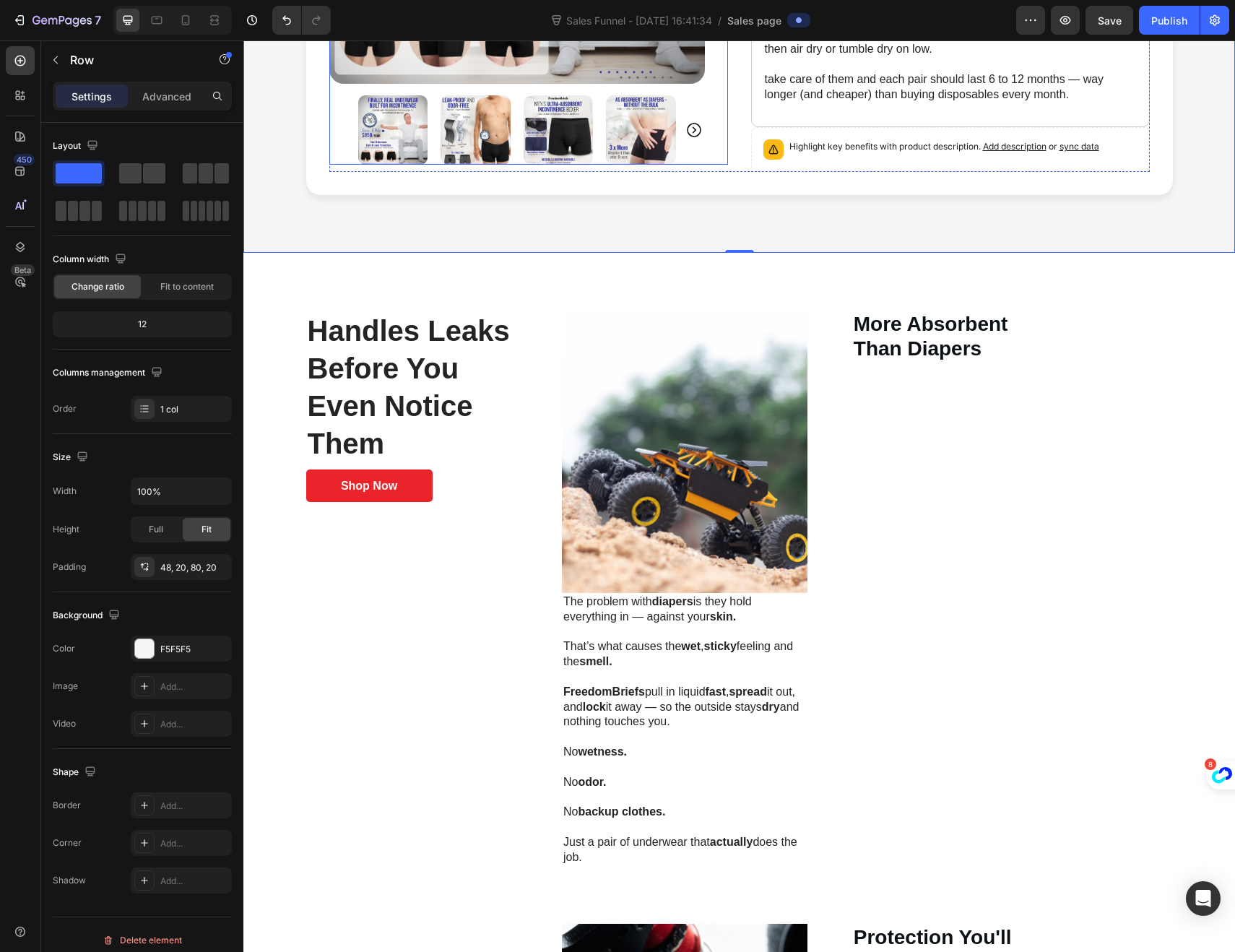
scroll to position [450, 0]
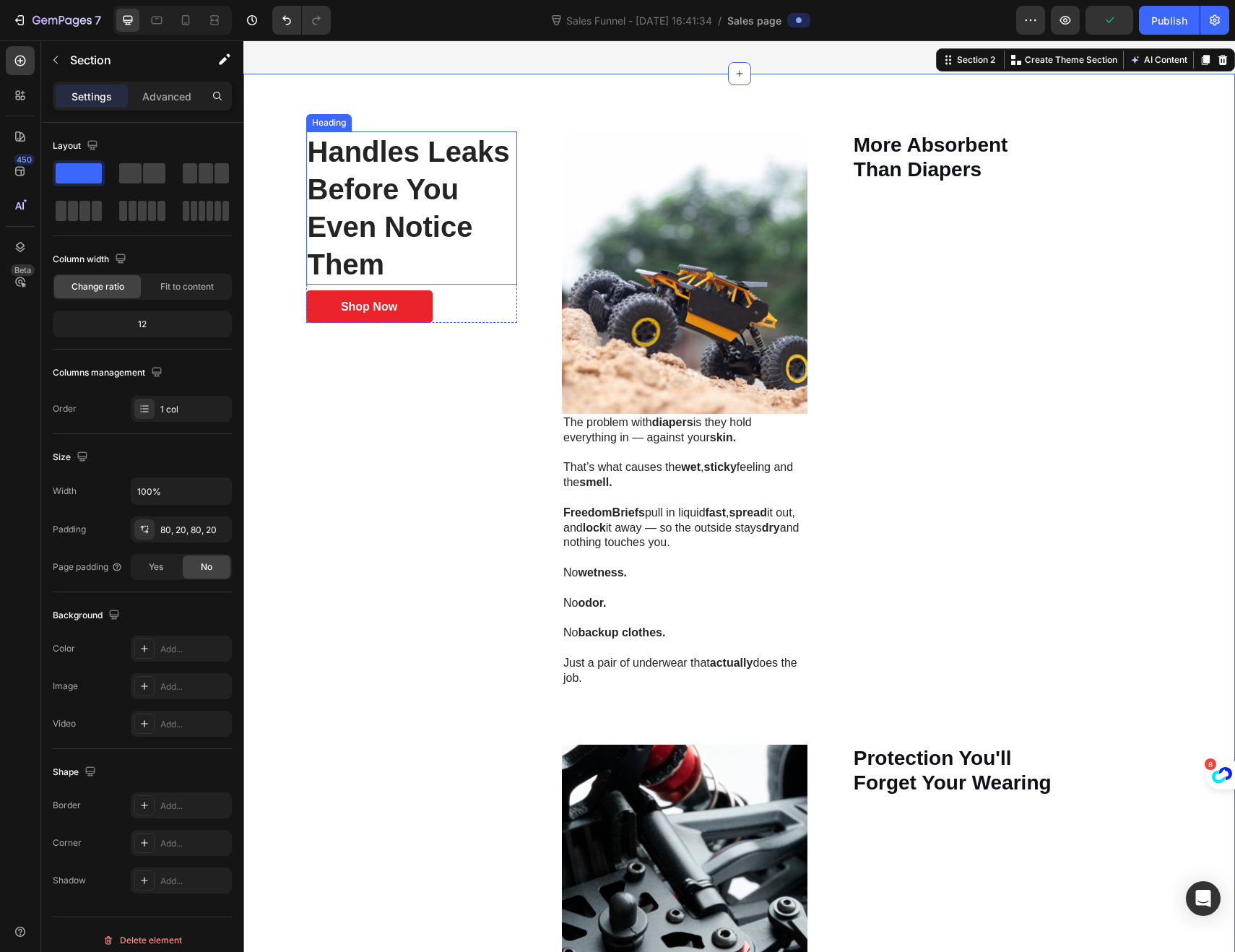
scroll to position [351, 0]
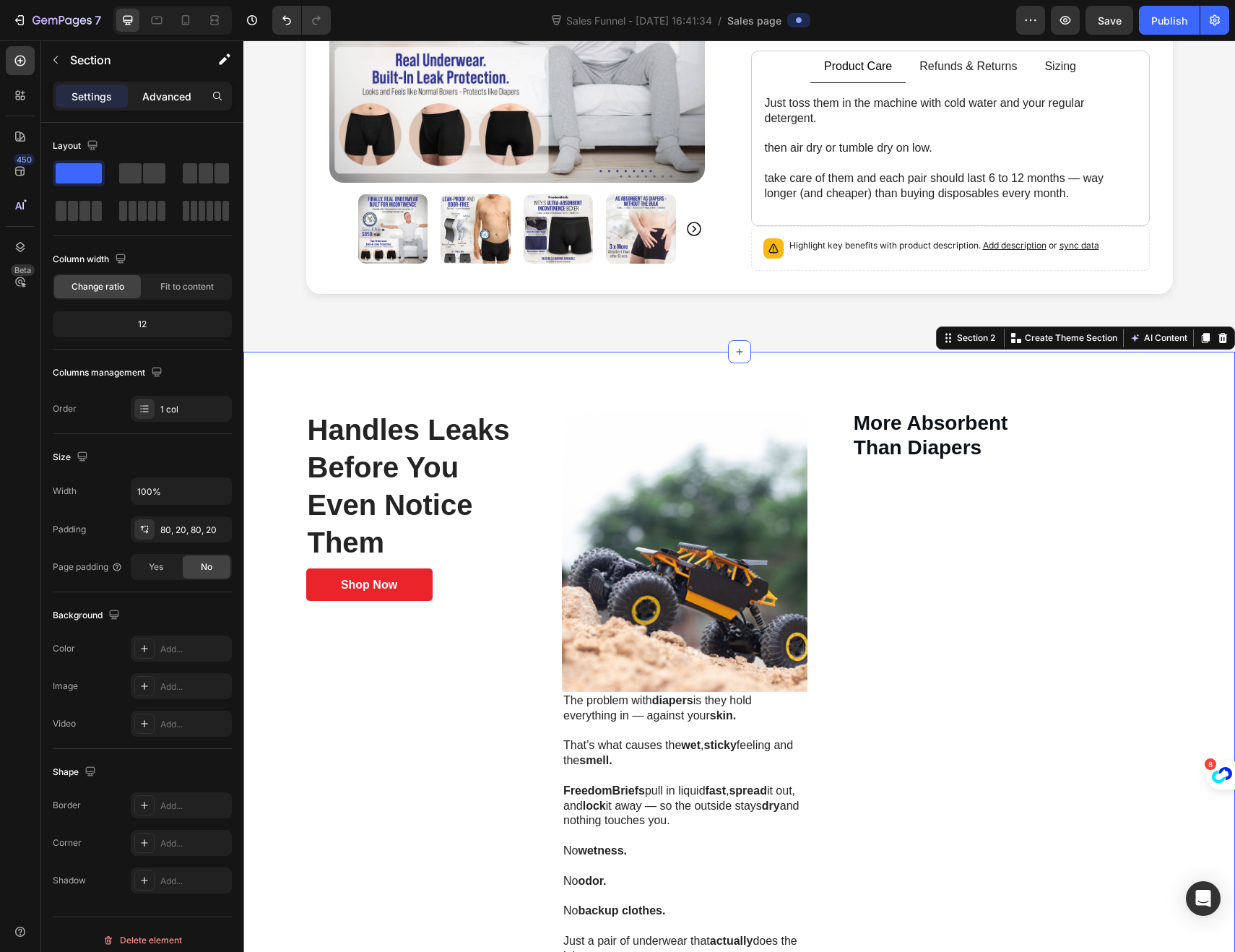
click at [162, 101] on p "Advanced" at bounding box center [166, 96] width 49 height 15
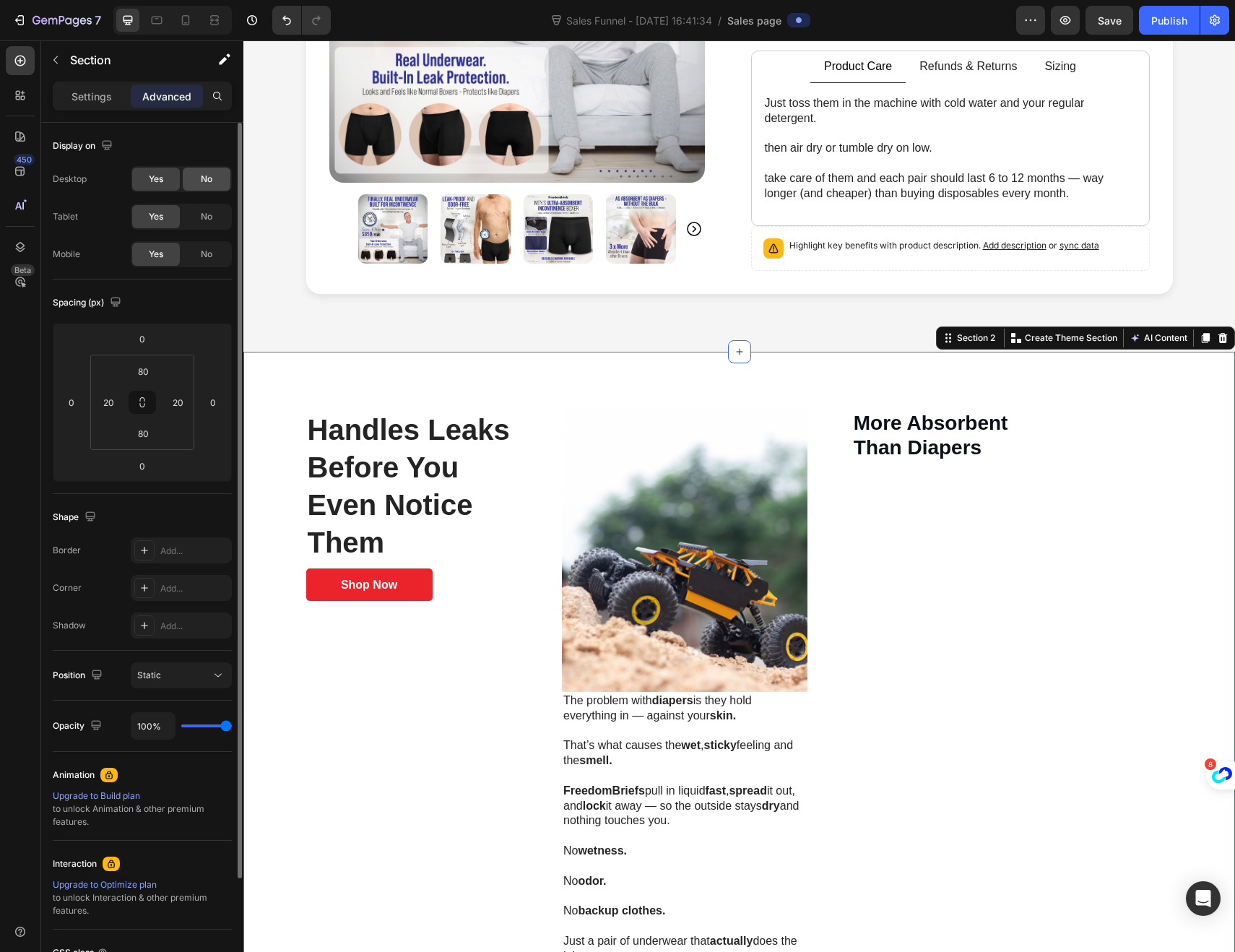
click at [201, 187] on div "No" at bounding box center [207, 179] width 48 height 23
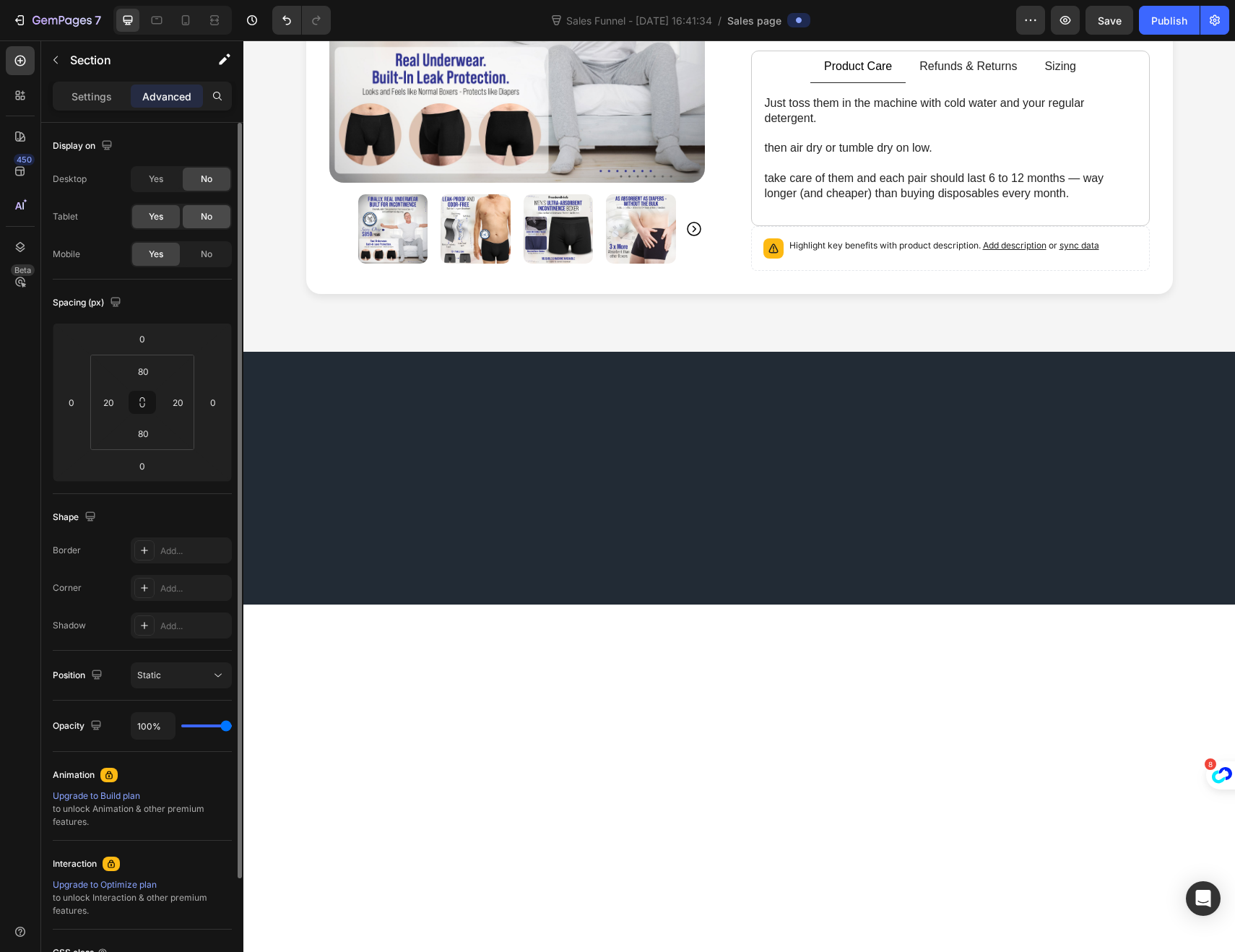
click at [205, 217] on span "No" at bounding box center [206, 216] width 11 height 13
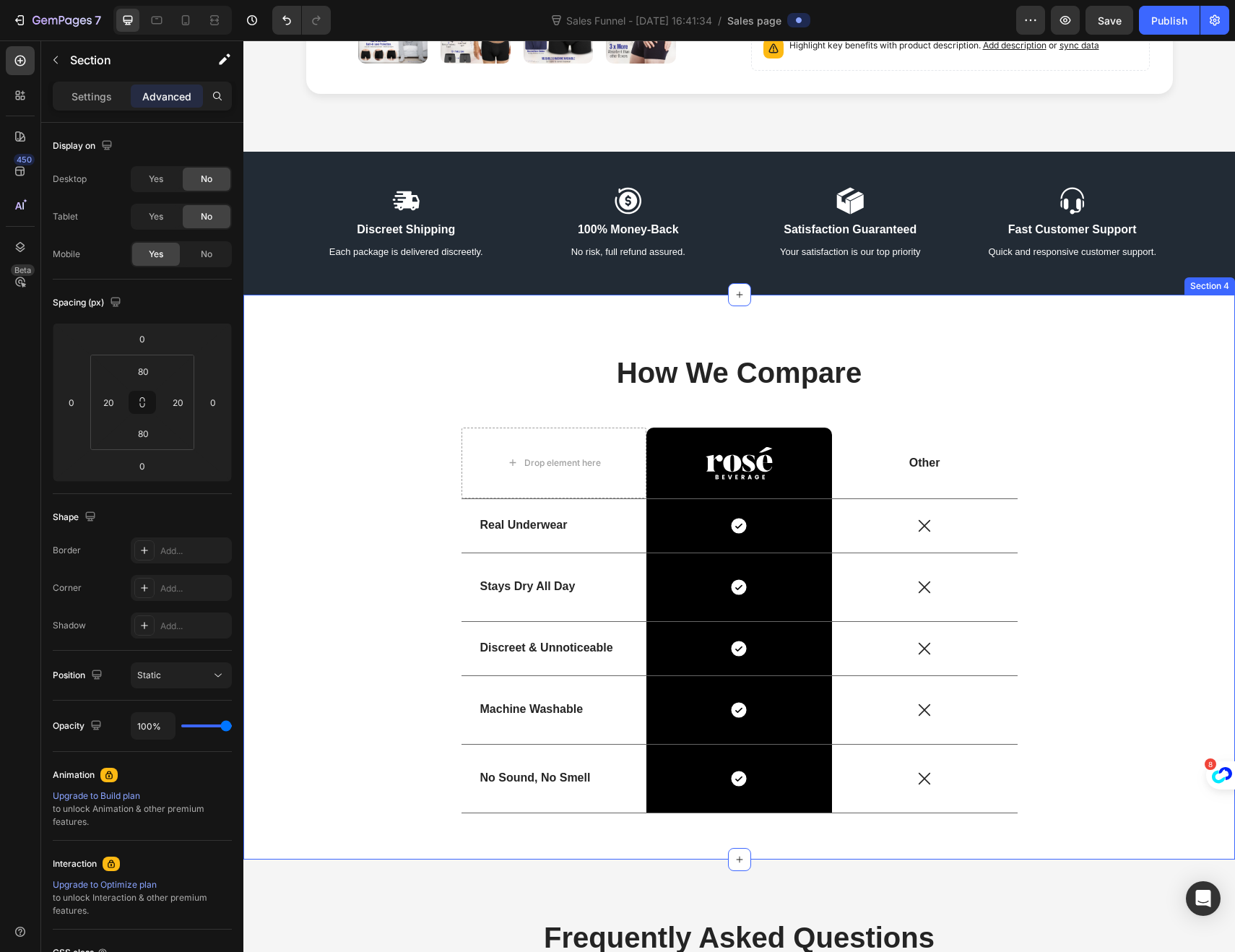
scroll to position [561, 0]
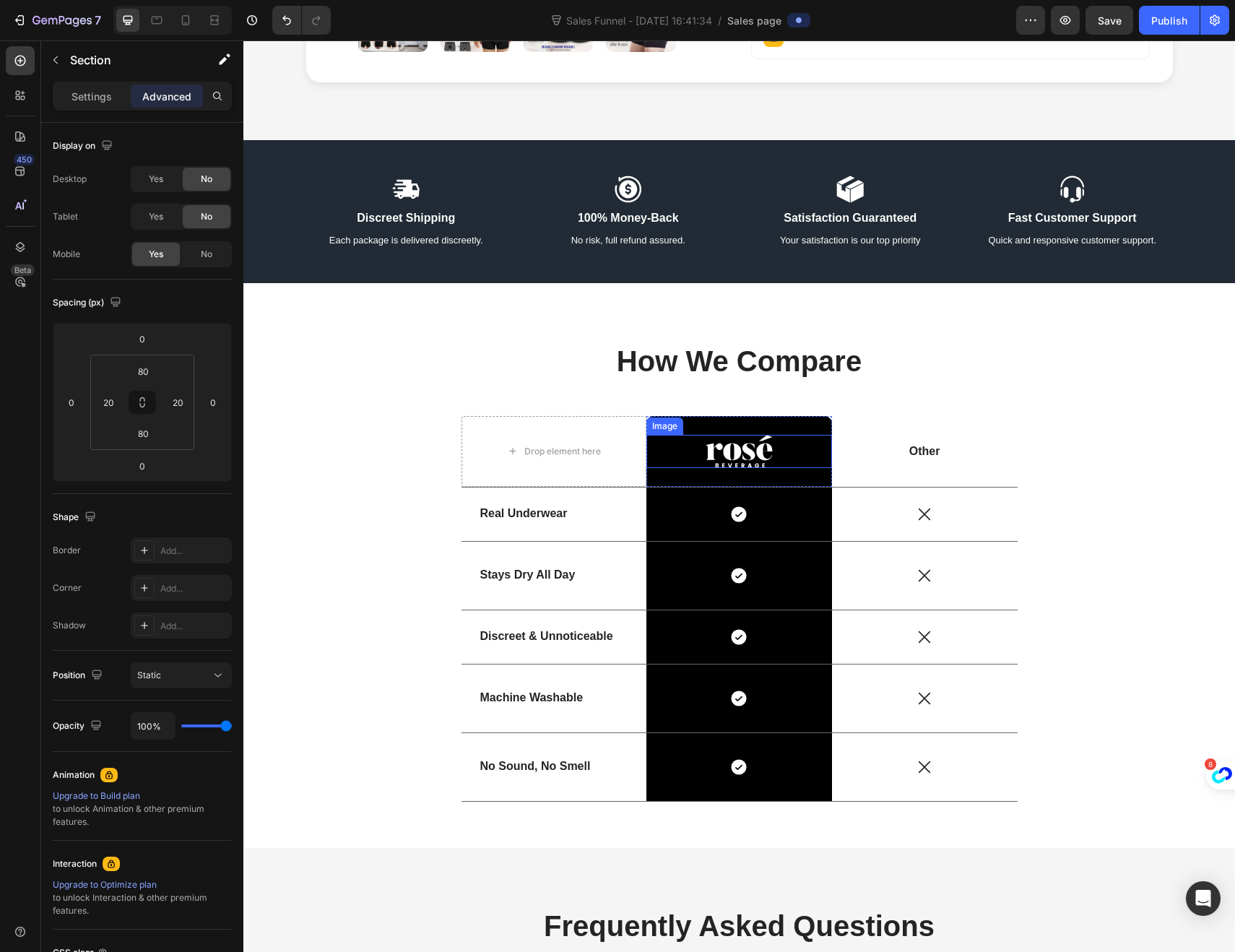
click at [716, 453] on img at bounding box center [739, 451] width 67 height 34
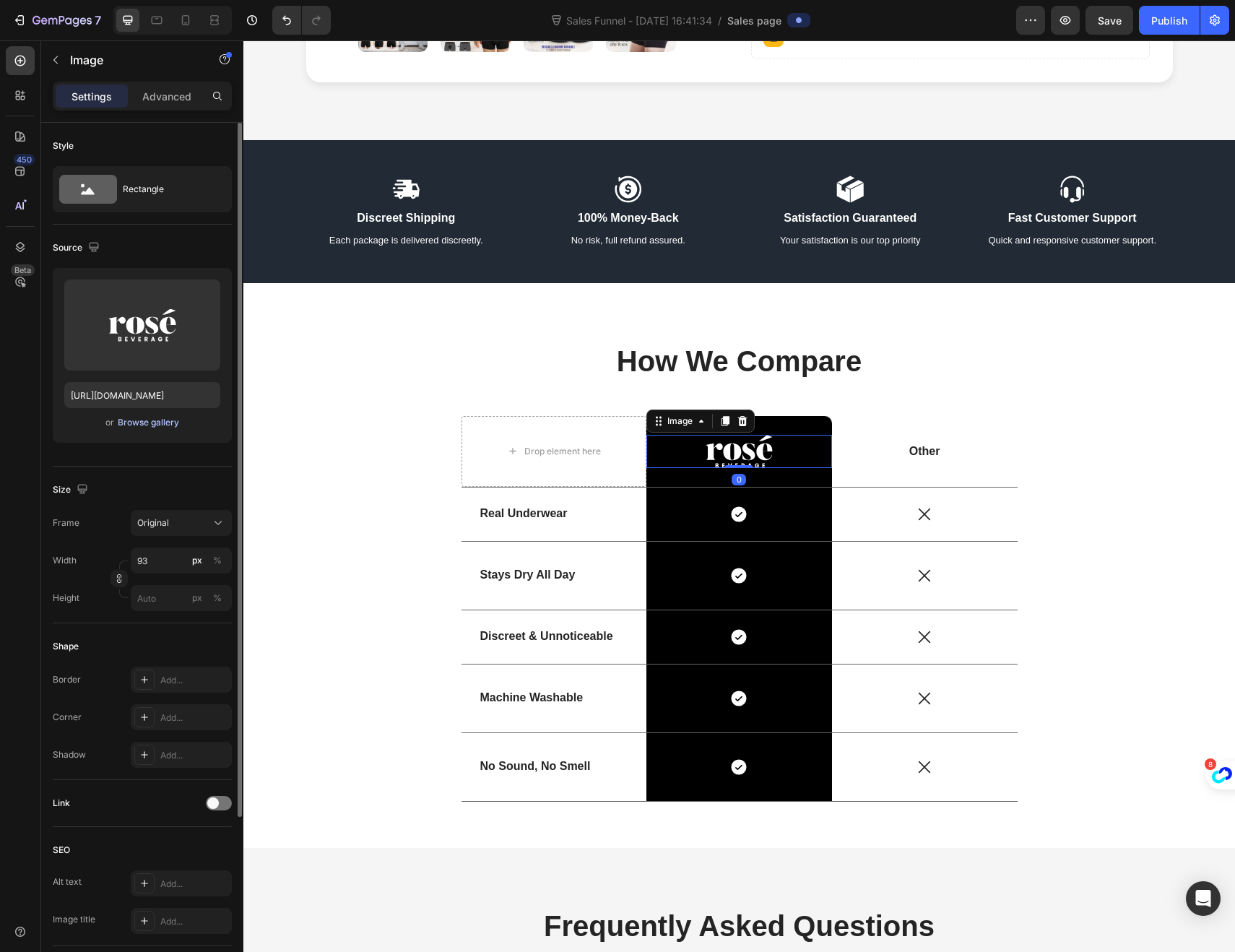
click at [161, 416] on div "Browse gallery" at bounding box center [148, 422] width 62 height 13
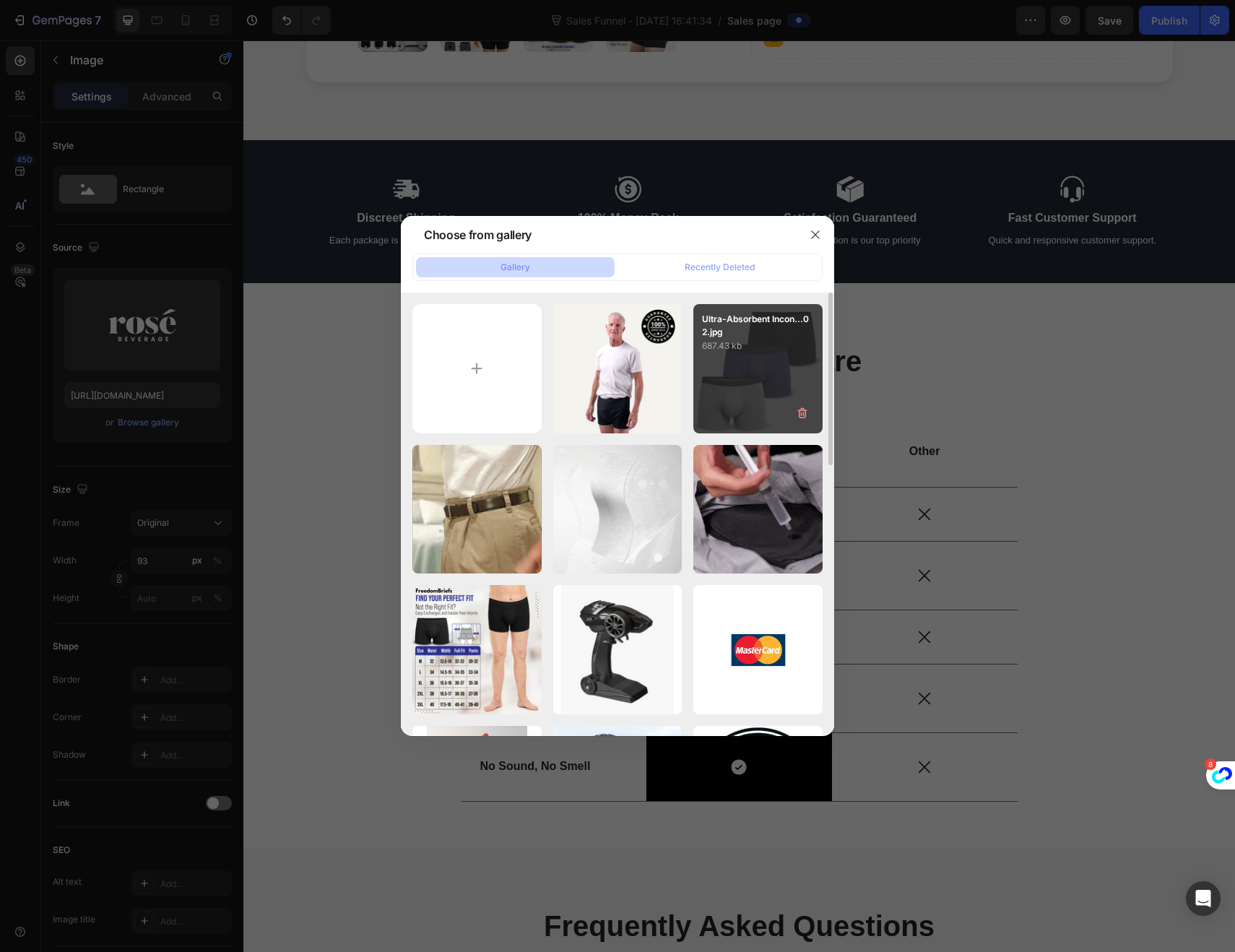
click at [726, 367] on div "Ultra-Absorbent Incon...02.jpg 687.43 kb" at bounding box center [758, 369] width 129 height 129
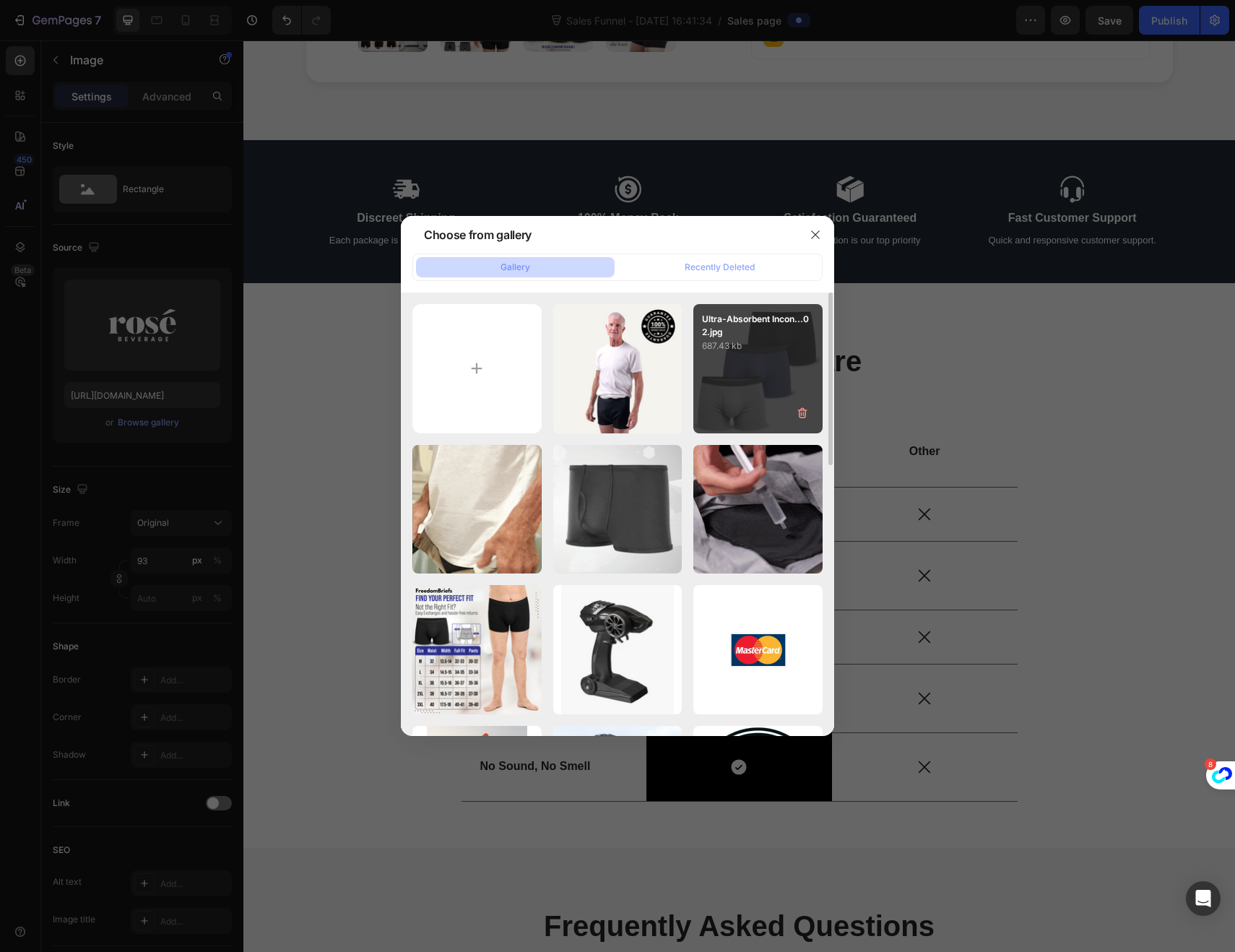
type input "[URL][DOMAIN_NAME]"
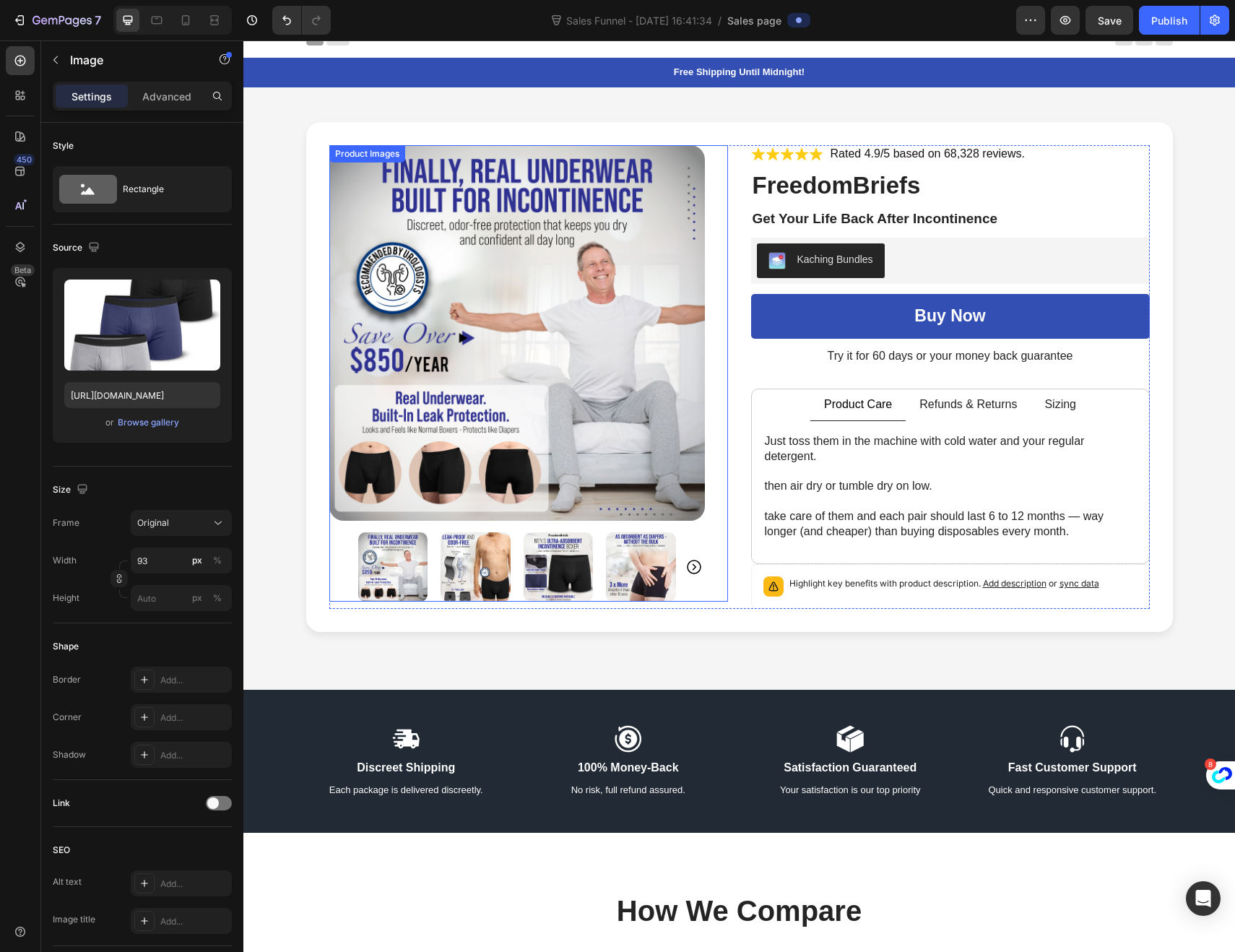
scroll to position [0, 0]
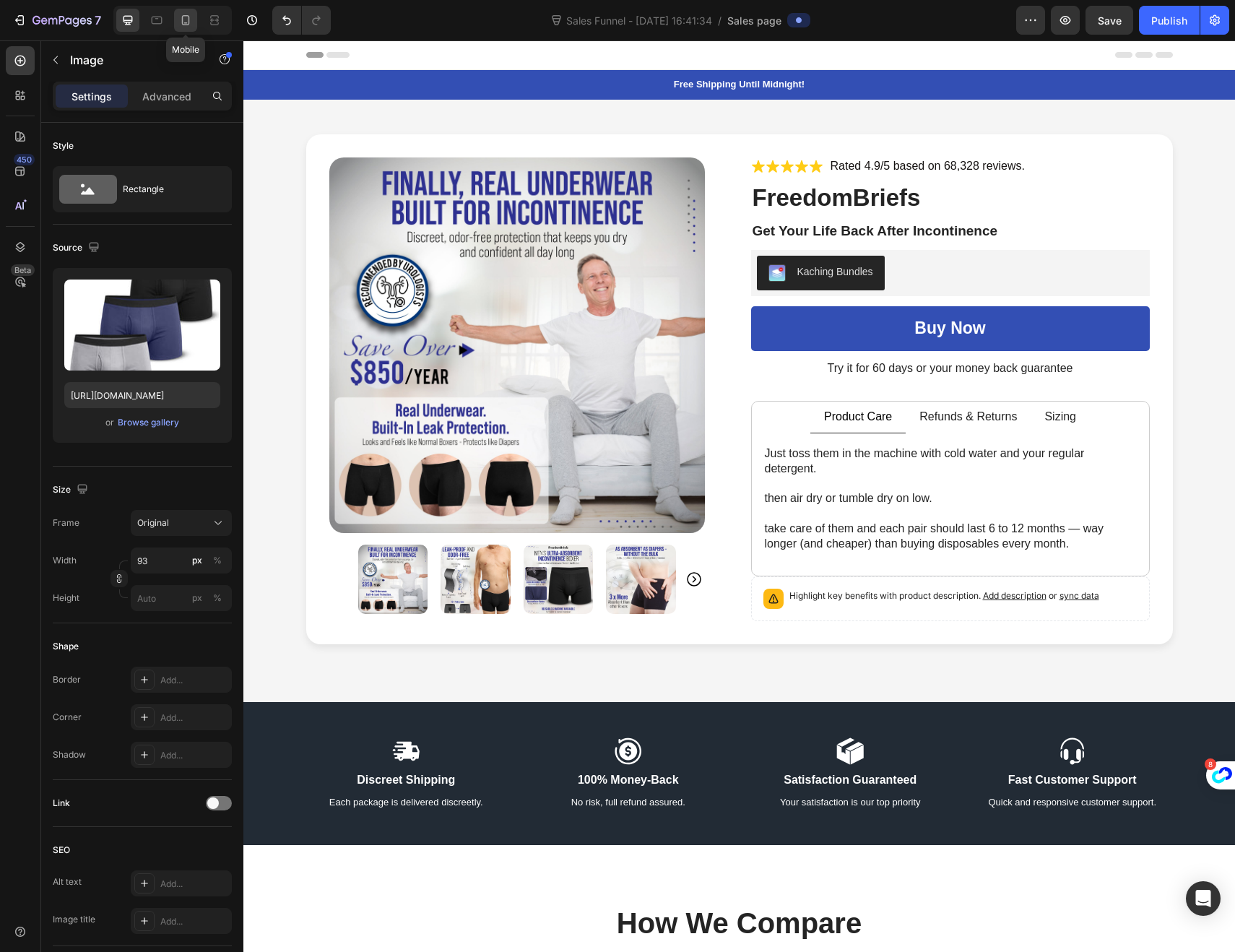
click at [189, 27] on div at bounding box center [185, 20] width 23 height 23
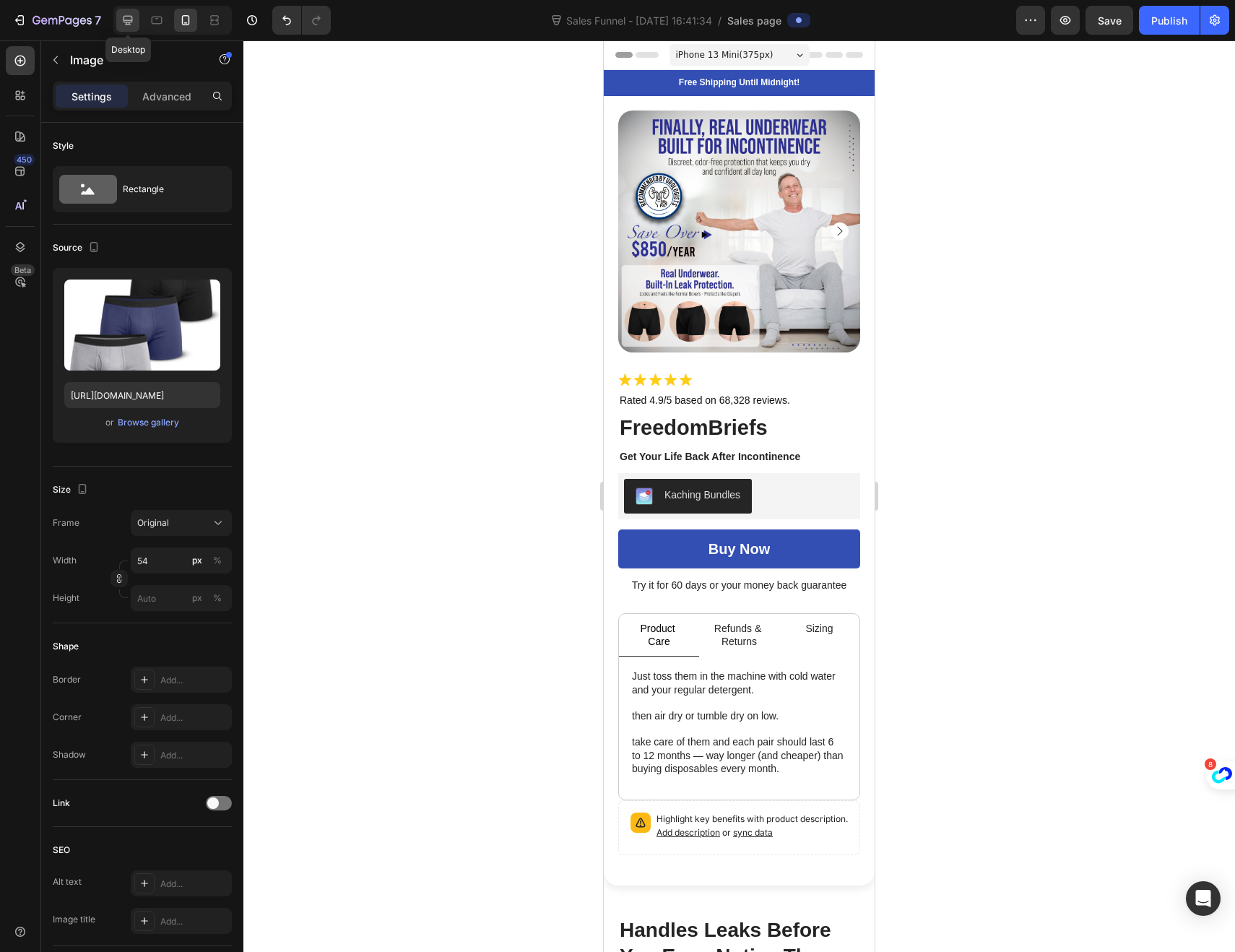
click at [125, 21] on icon at bounding box center [128, 20] width 14 height 14
type input "93"
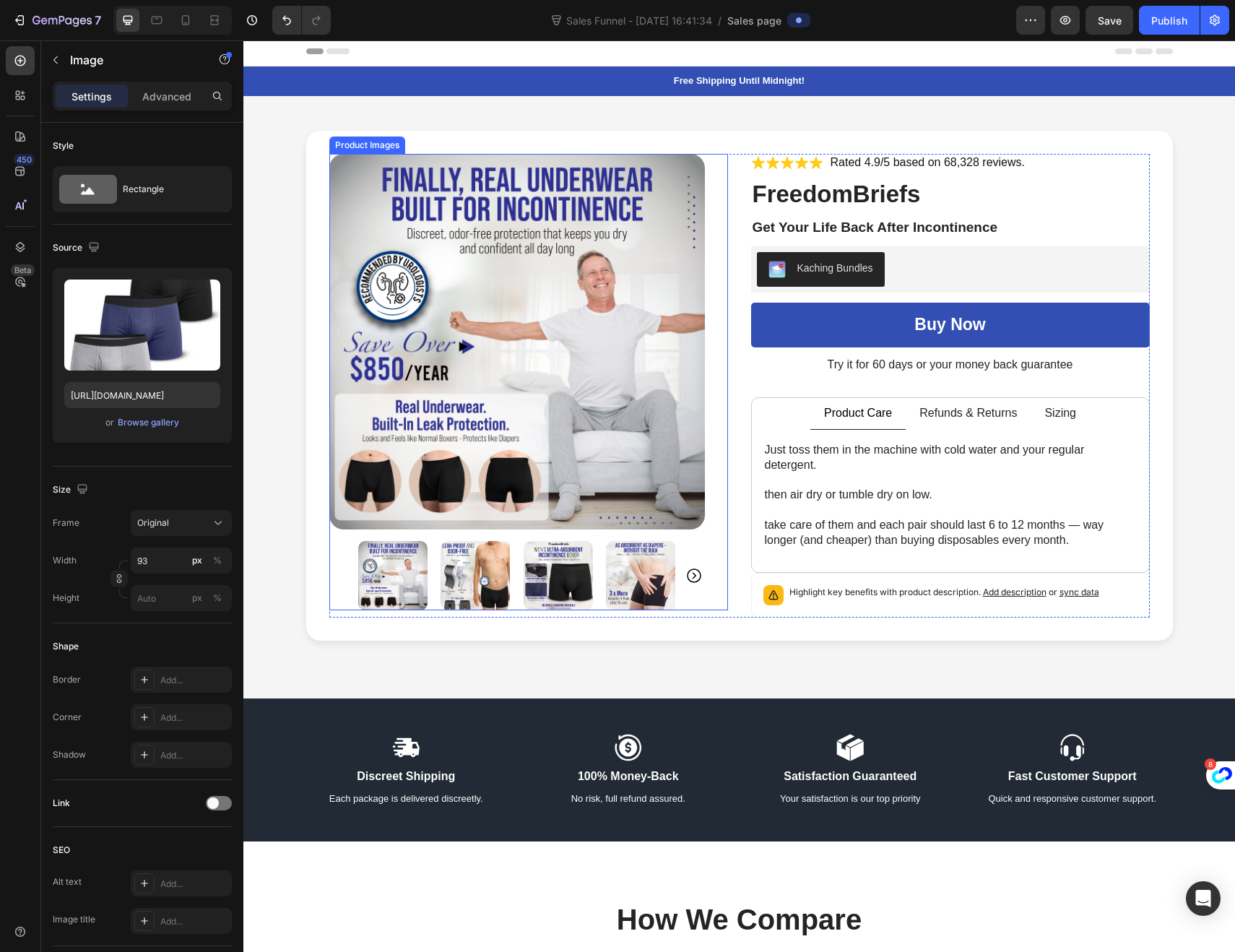
scroll to position [6, 0]
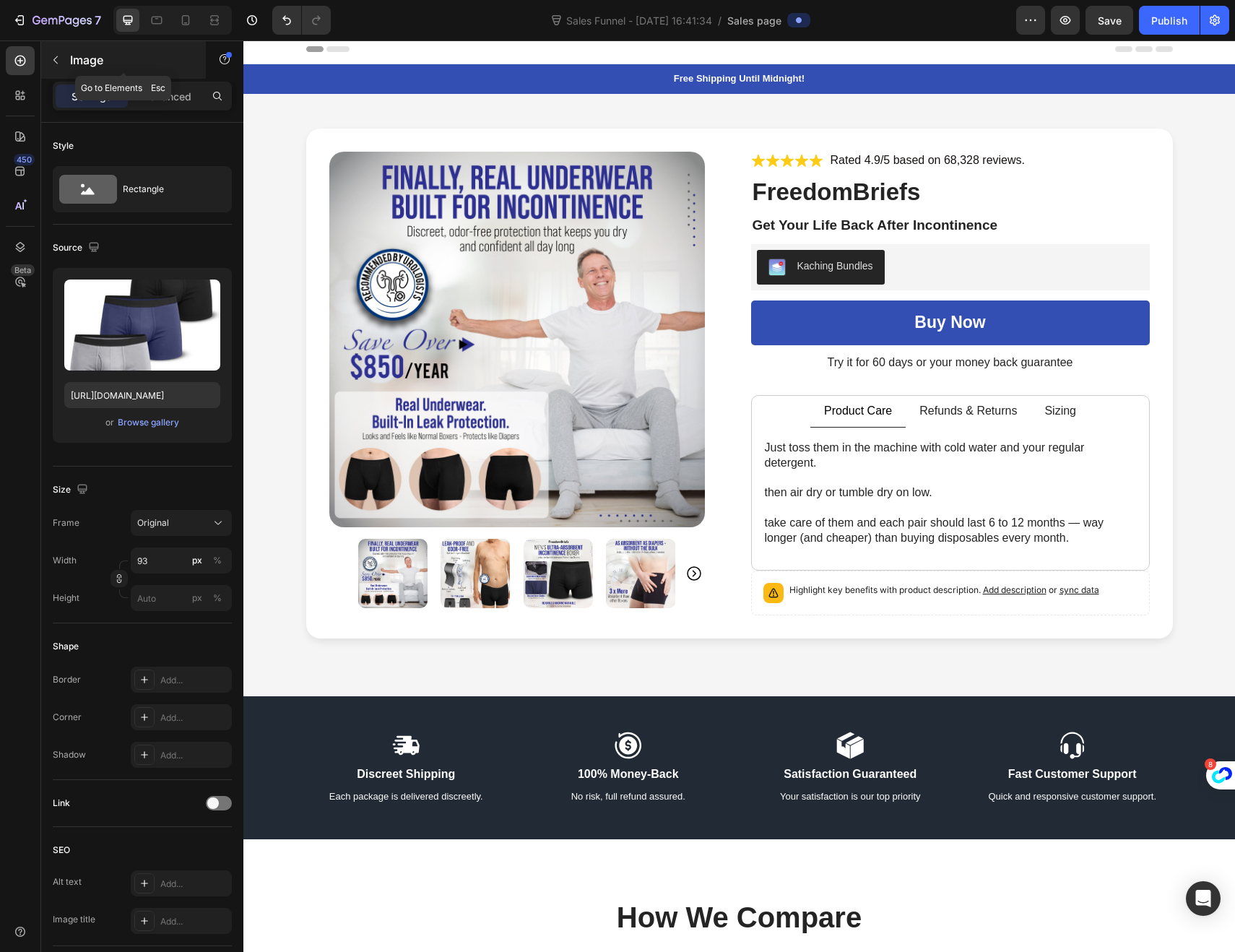
click at [58, 57] on icon "button" at bounding box center [55, 60] width 11 height 11
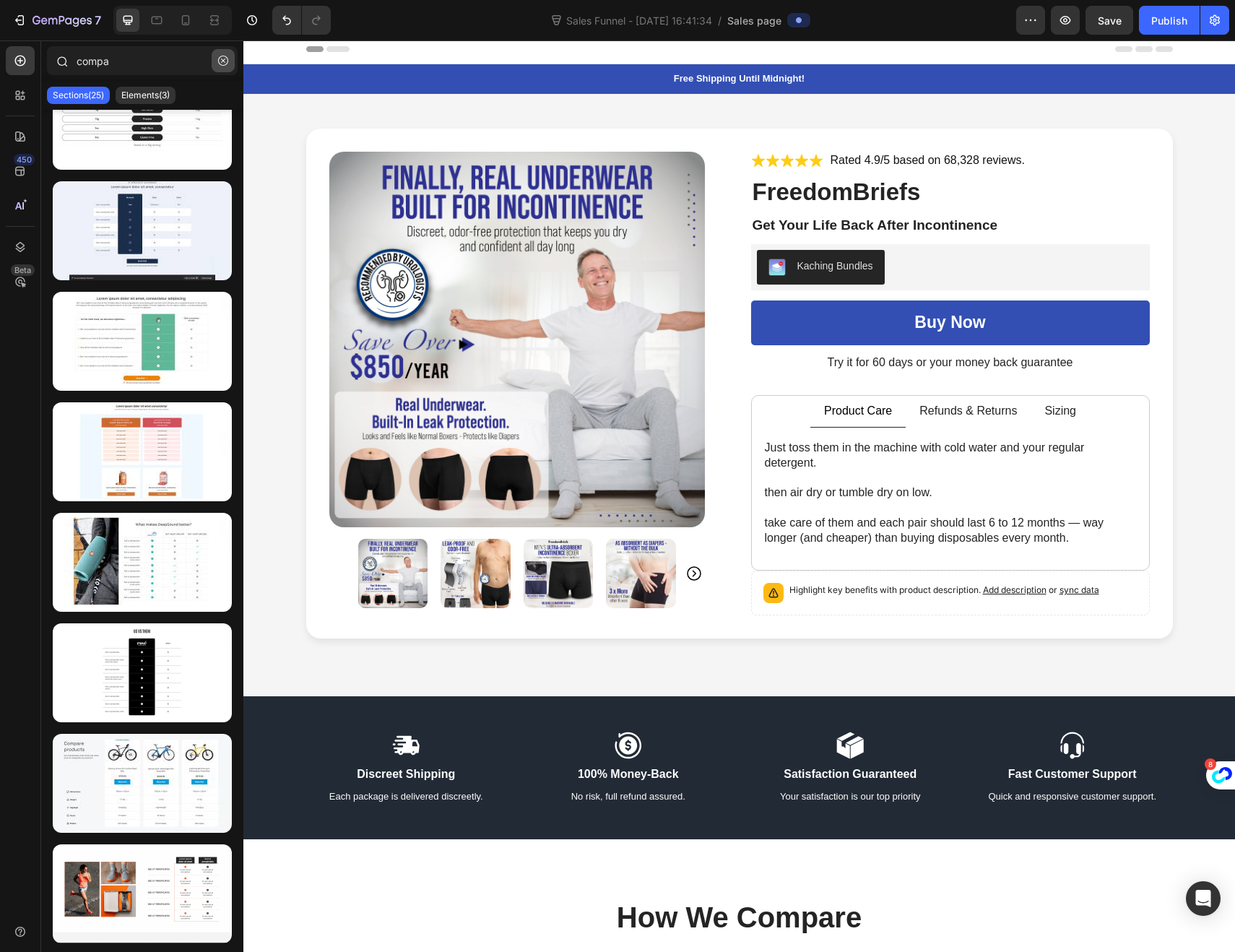
click at [222, 66] on button "button" at bounding box center [223, 60] width 23 height 23
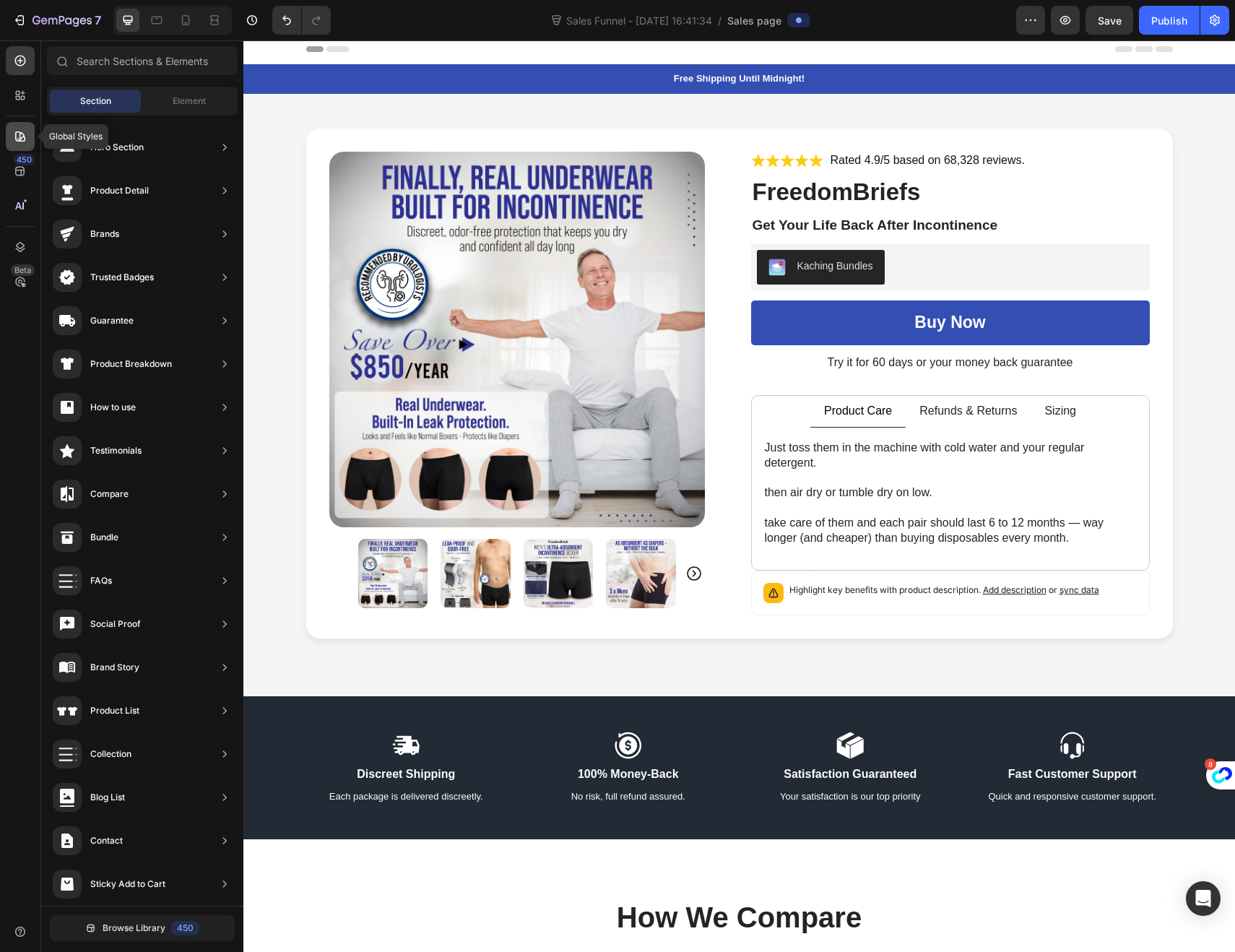
click at [16, 136] on icon at bounding box center [20, 137] width 10 height 10
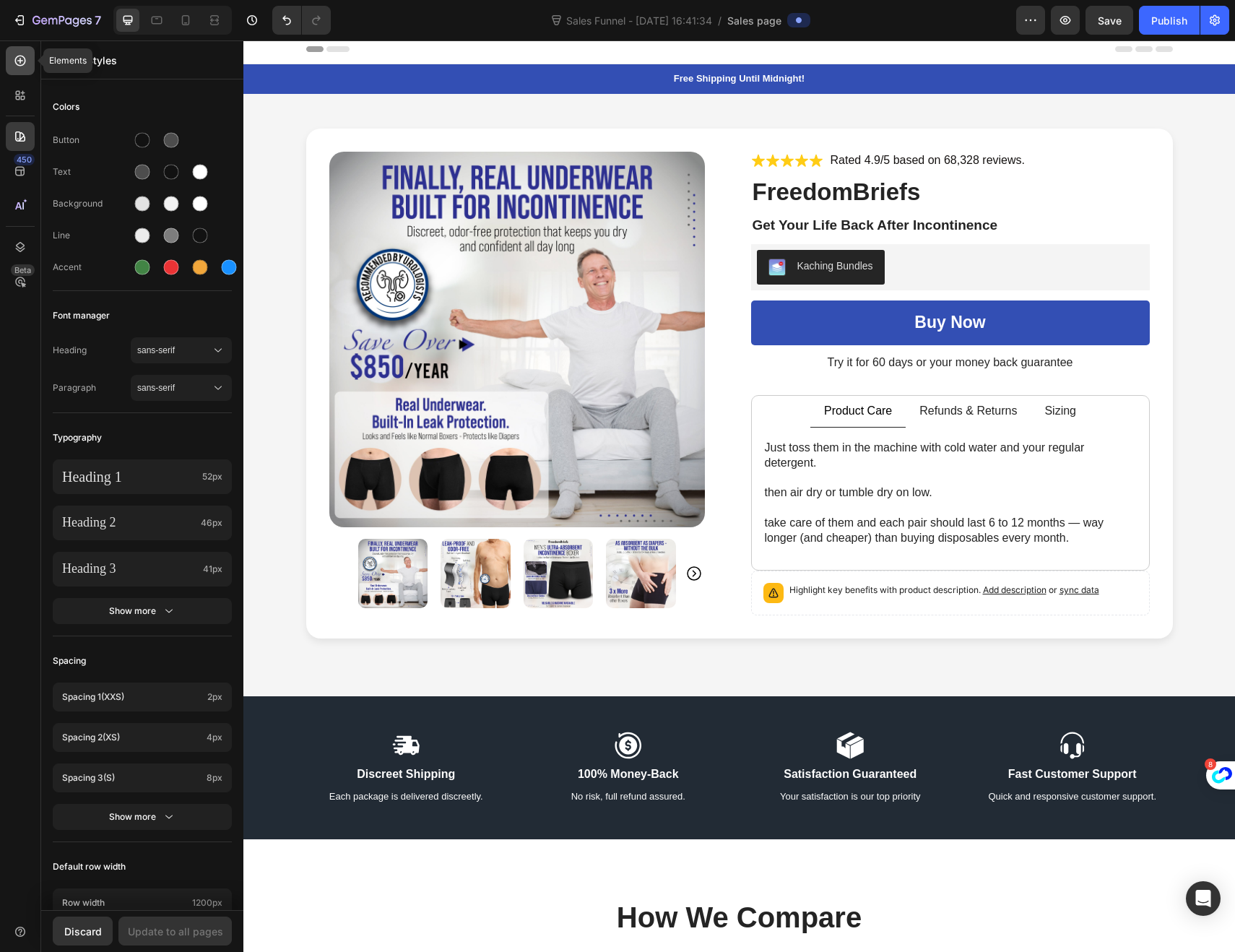
click at [18, 66] on icon at bounding box center [20, 61] width 14 height 14
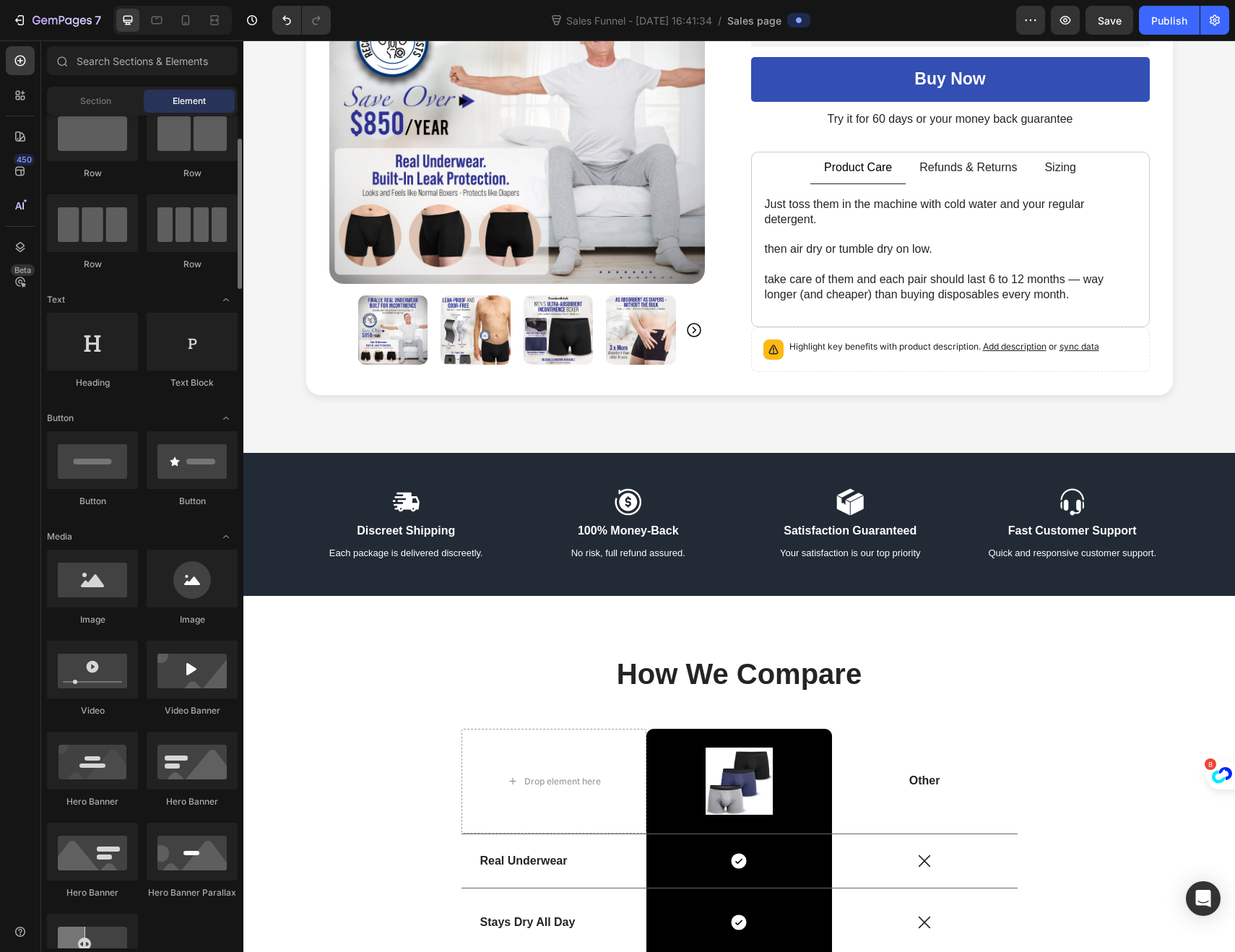
scroll to position [0, 0]
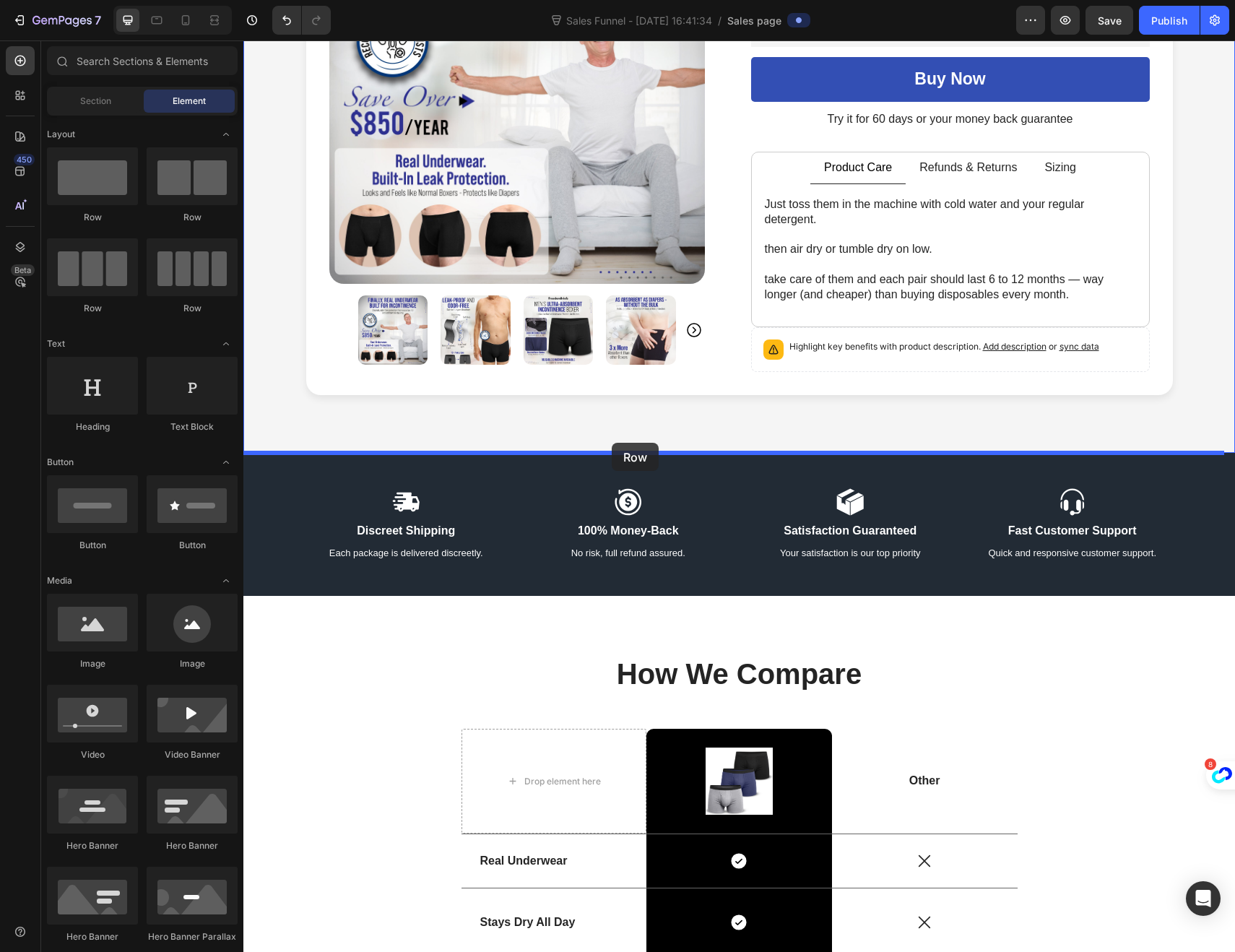
drag, startPoint x: 422, startPoint y: 236, endPoint x: 612, endPoint y: 442, distance: 280.2
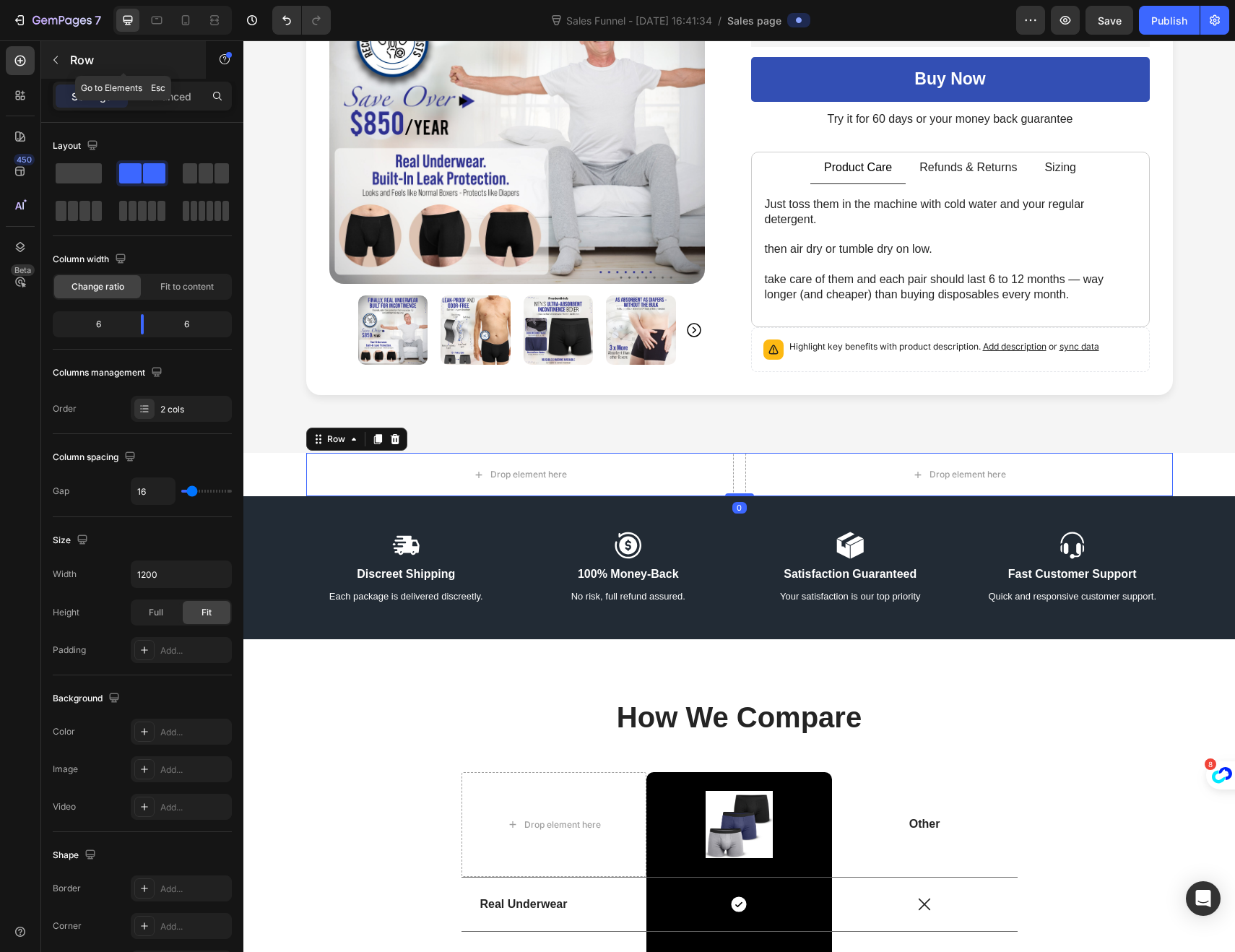
click at [59, 56] on icon "button" at bounding box center [55, 60] width 11 height 11
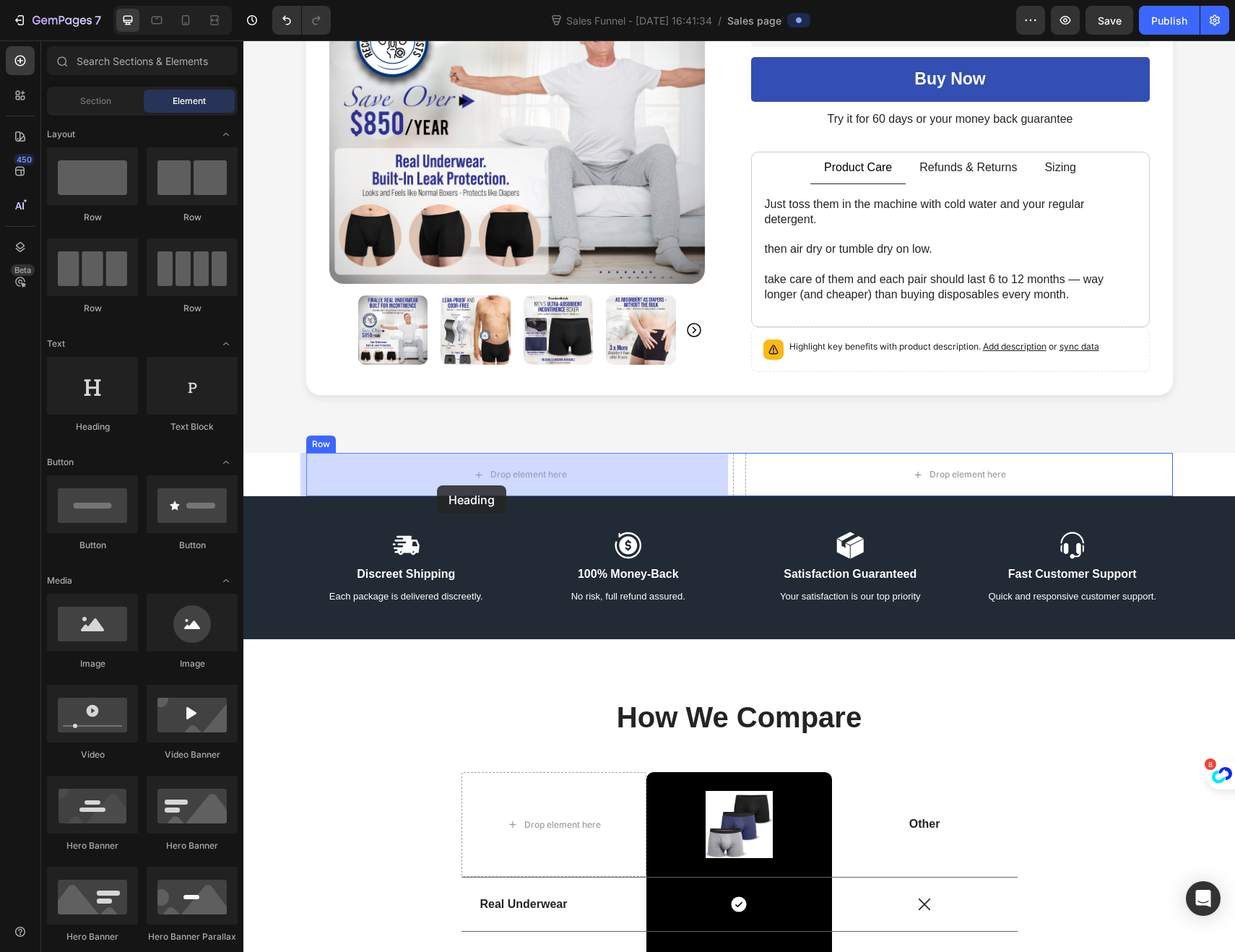
drag, startPoint x: 327, startPoint y: 439, endPoint x: 437, endPoint y: 486, distance: 119.6
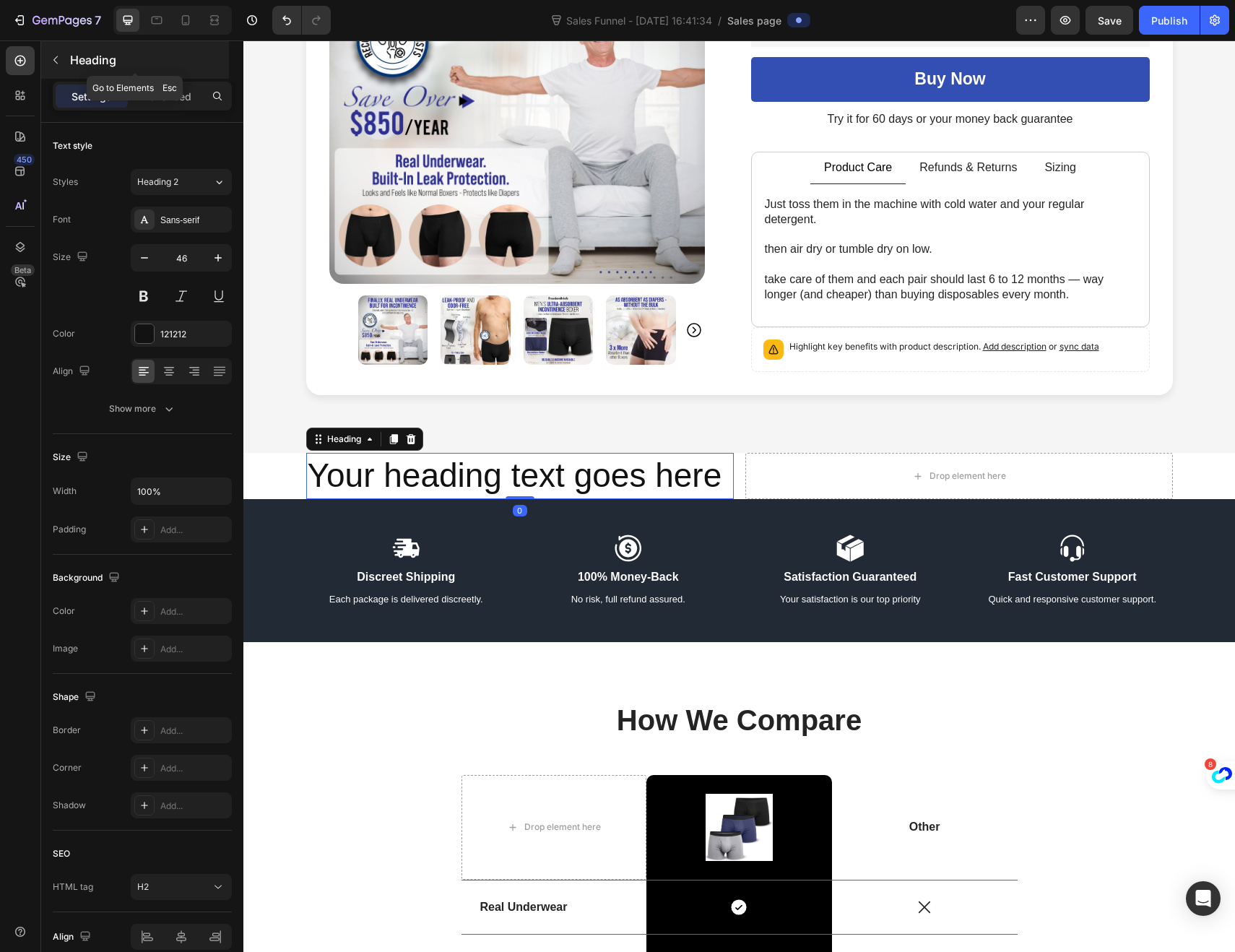
click at [63, 67] on button "button" at bounding box center [55, 60] width 23 height 23
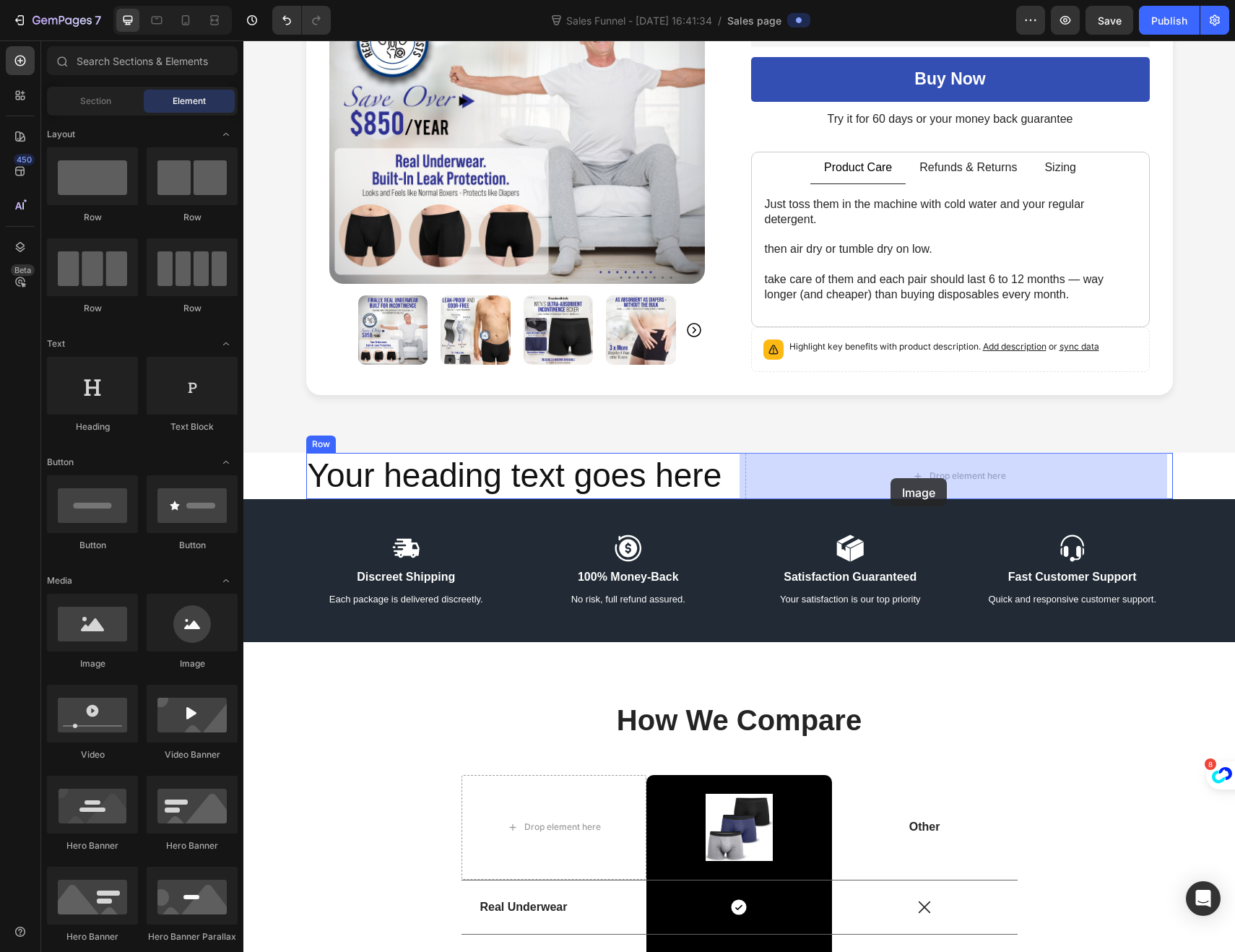
drag, startPoint x: 344, startPoint y: 663, endPoint x: 891, endPoint y: 478, distance: 577.4
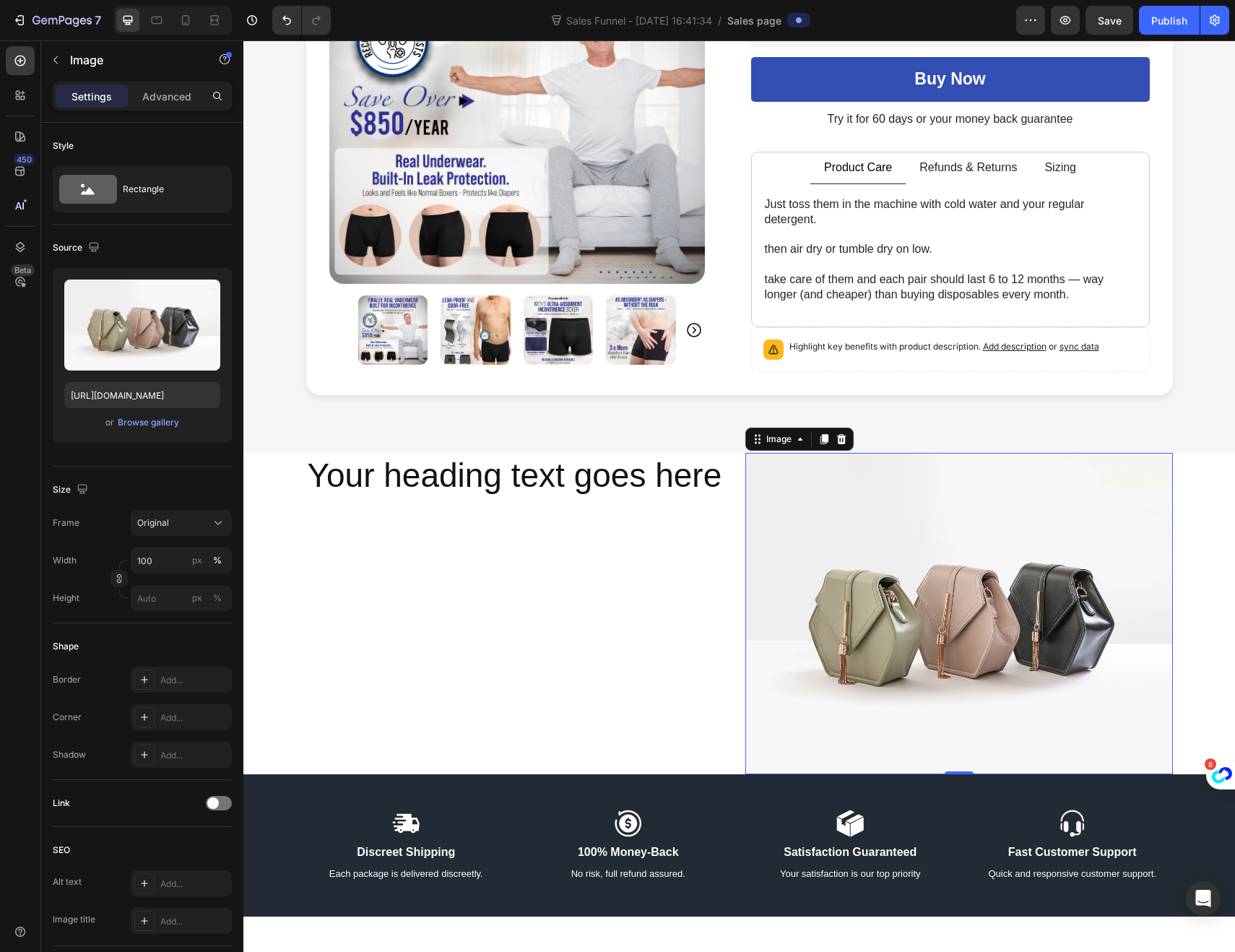
click at [586, 478] on h2 "Your heading text goes here" at bounding box center [519, 476] width 427 height 46
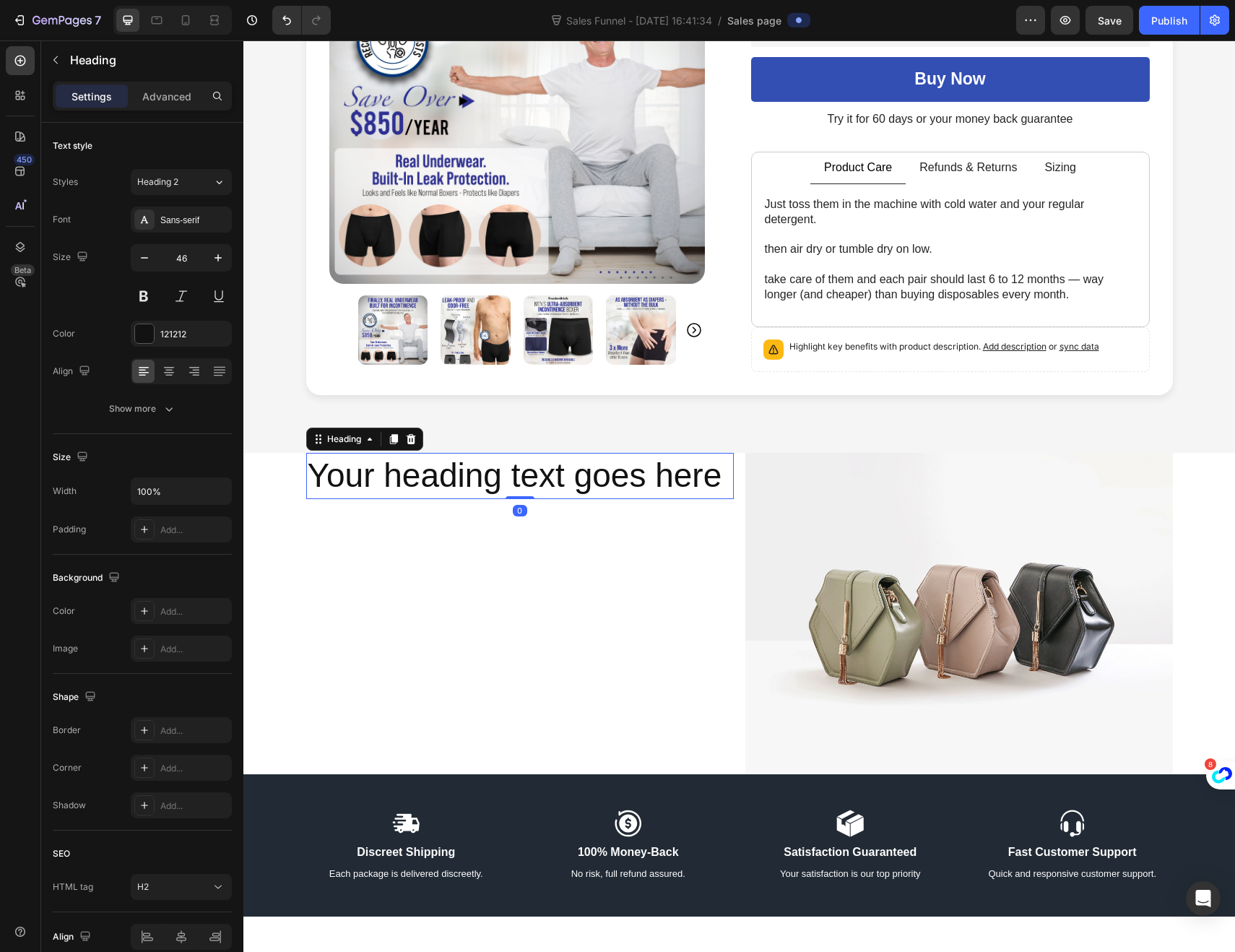
click at [659, 478] on p "Your heading text goes here" at bounding box center [520, 476] width 425 height 43
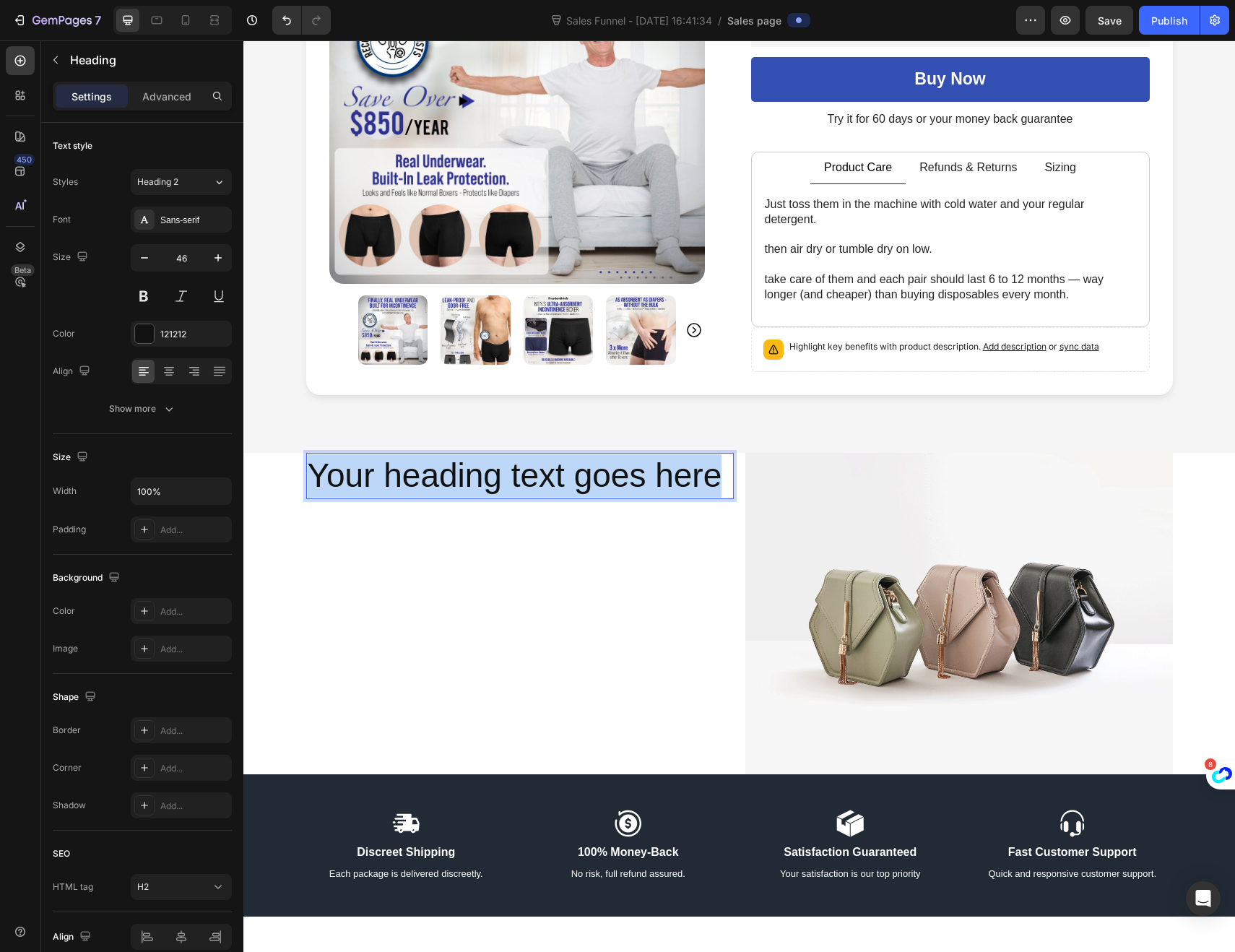
drag, startPoint x: 718, startPoint y: 478, endPoint x: 307, endPoint y: 489, distance: 411.1
click at [308, 489] on p "Your heading text goes here" at bounding box center [520, 476] width 425 height 43
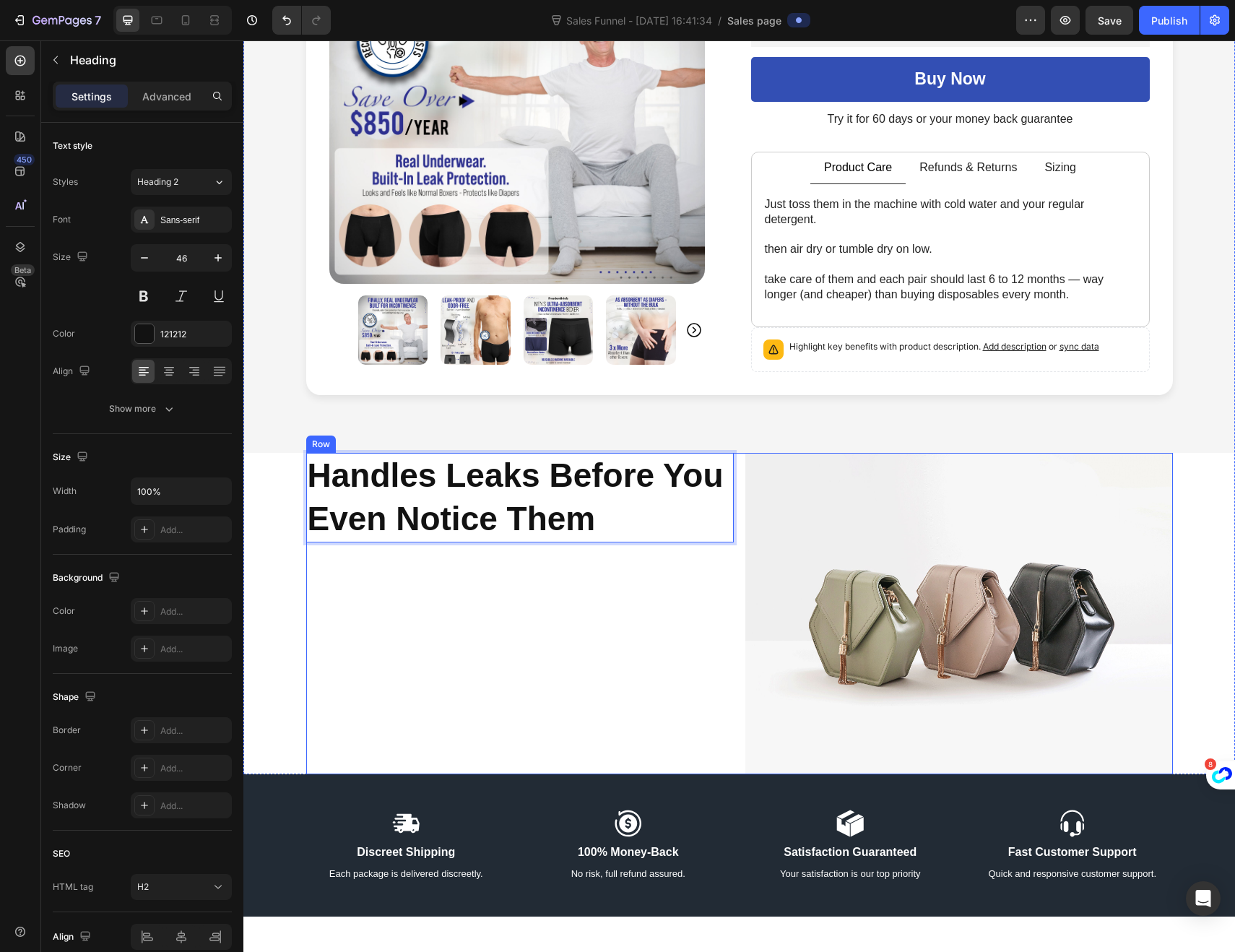
click at [352, 594] on div "Handles Leaks Before You Even Notice Them Heading 0" at bounding box center [519, 613] width 427 height 320
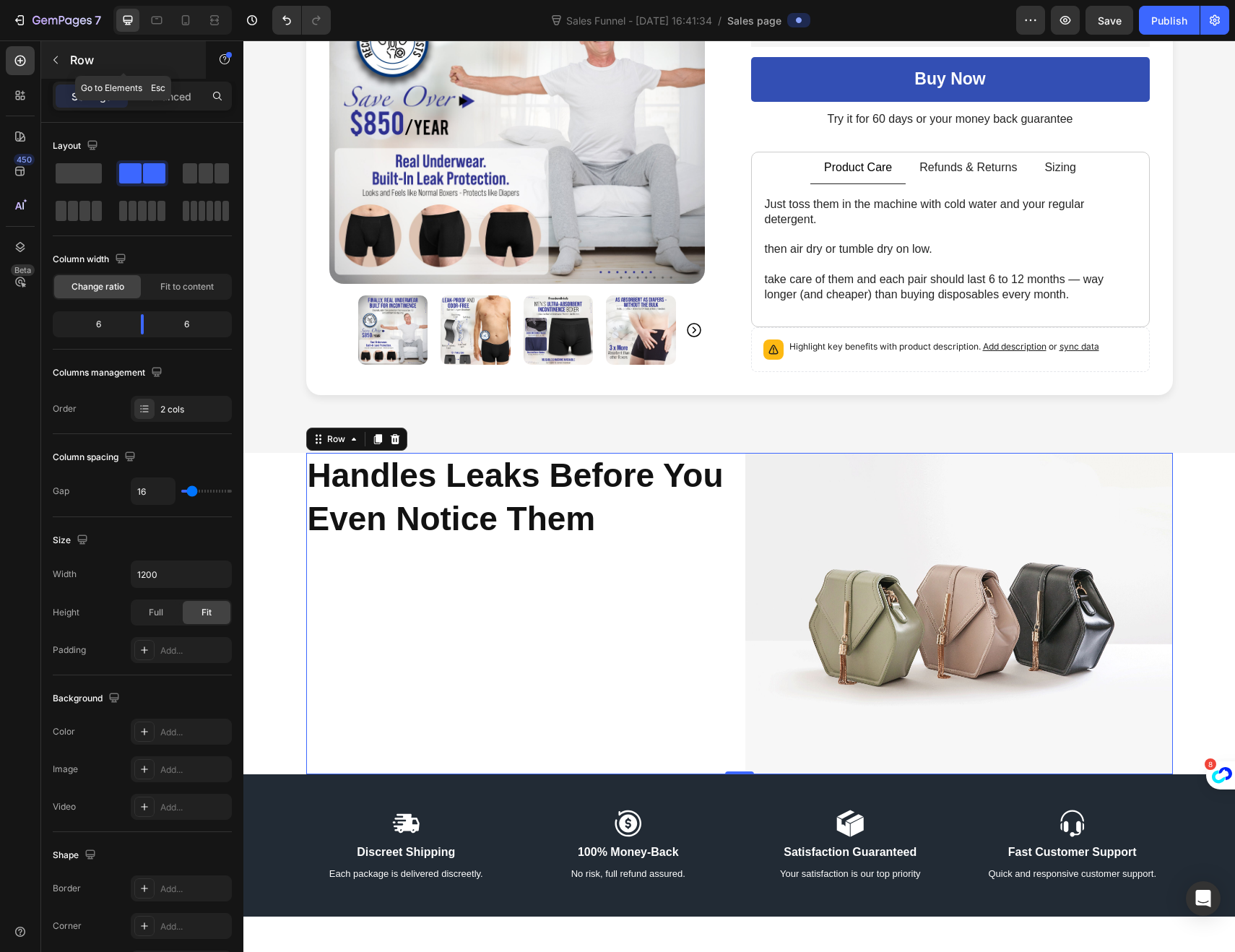
click at [57, 61] on icon "button" at bounding box center [55, 60] width 11 height 11
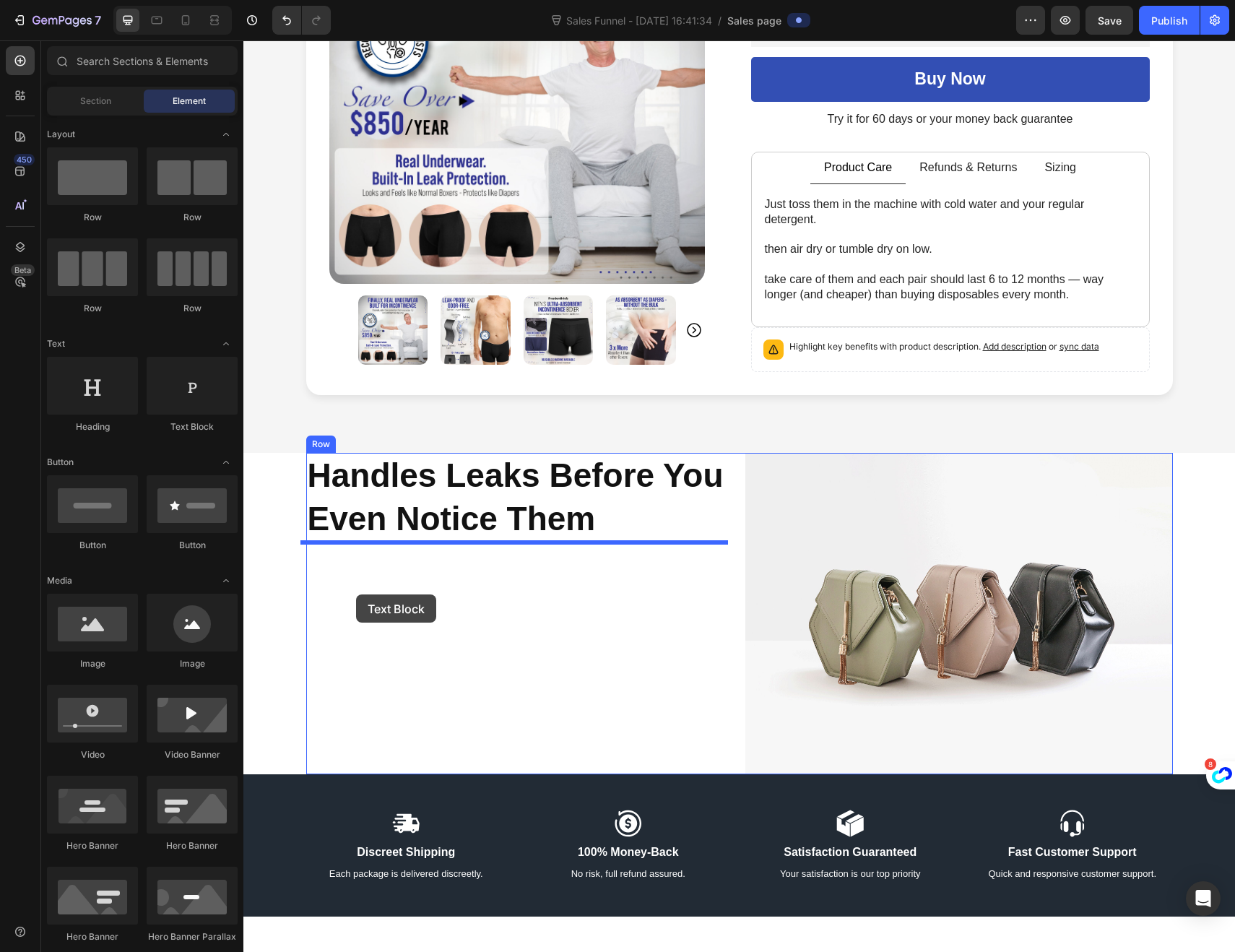
drag, startPoint x: 407, startPoint y: 434, endPoint x: 356, endPoint y: 594, distance: 167.9
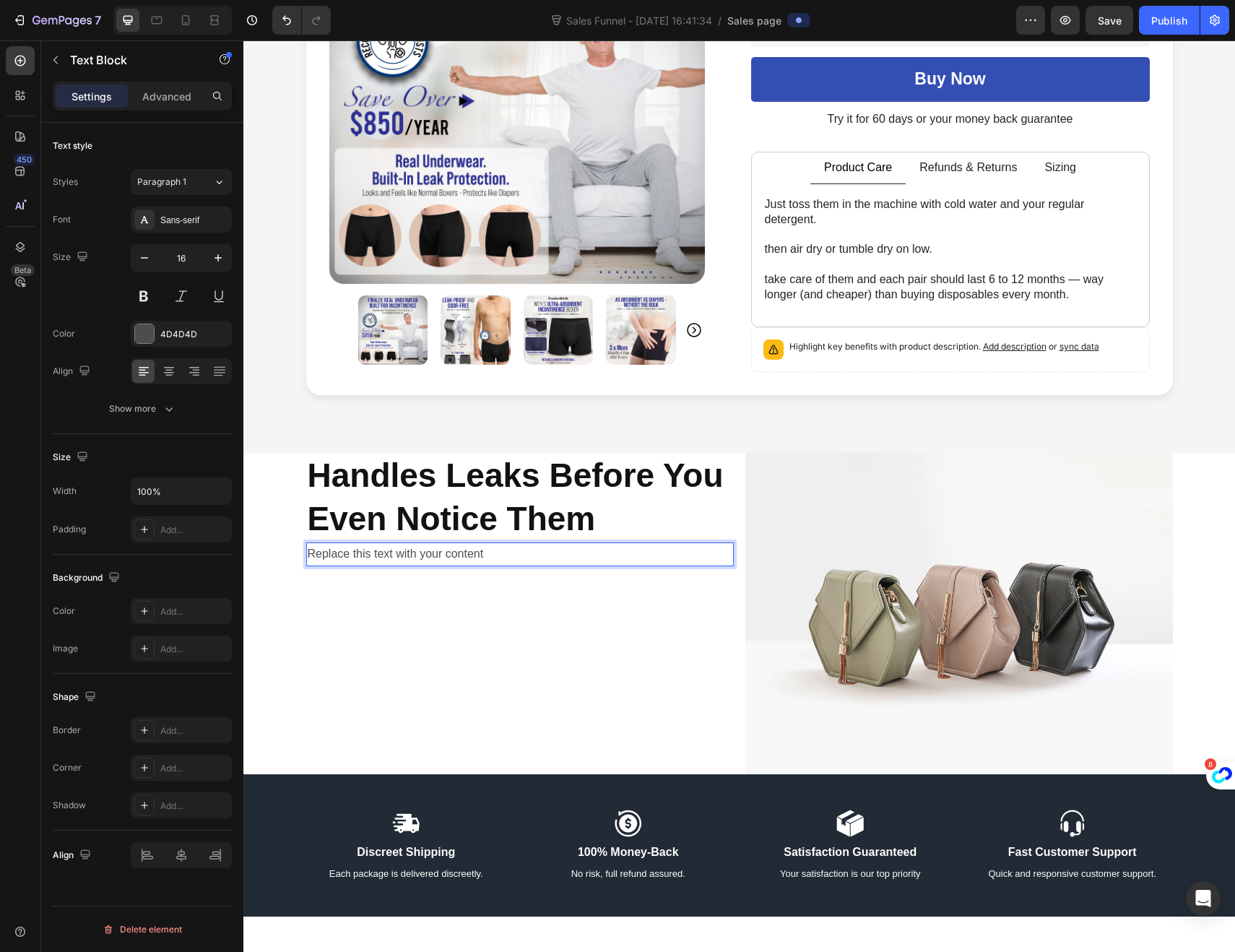
click at [478, 554] on div "Replace this text with your content" at bounding box center [519, 554] width 427 height 24
drag, startPoint x: 479, startPoint y: 554, endPoint x: 304, endPoint y: 557, distance: 175.0
click at [308, 557] on p "Replace this text with your content" at bounding box center [520, 554] width 425 height 21
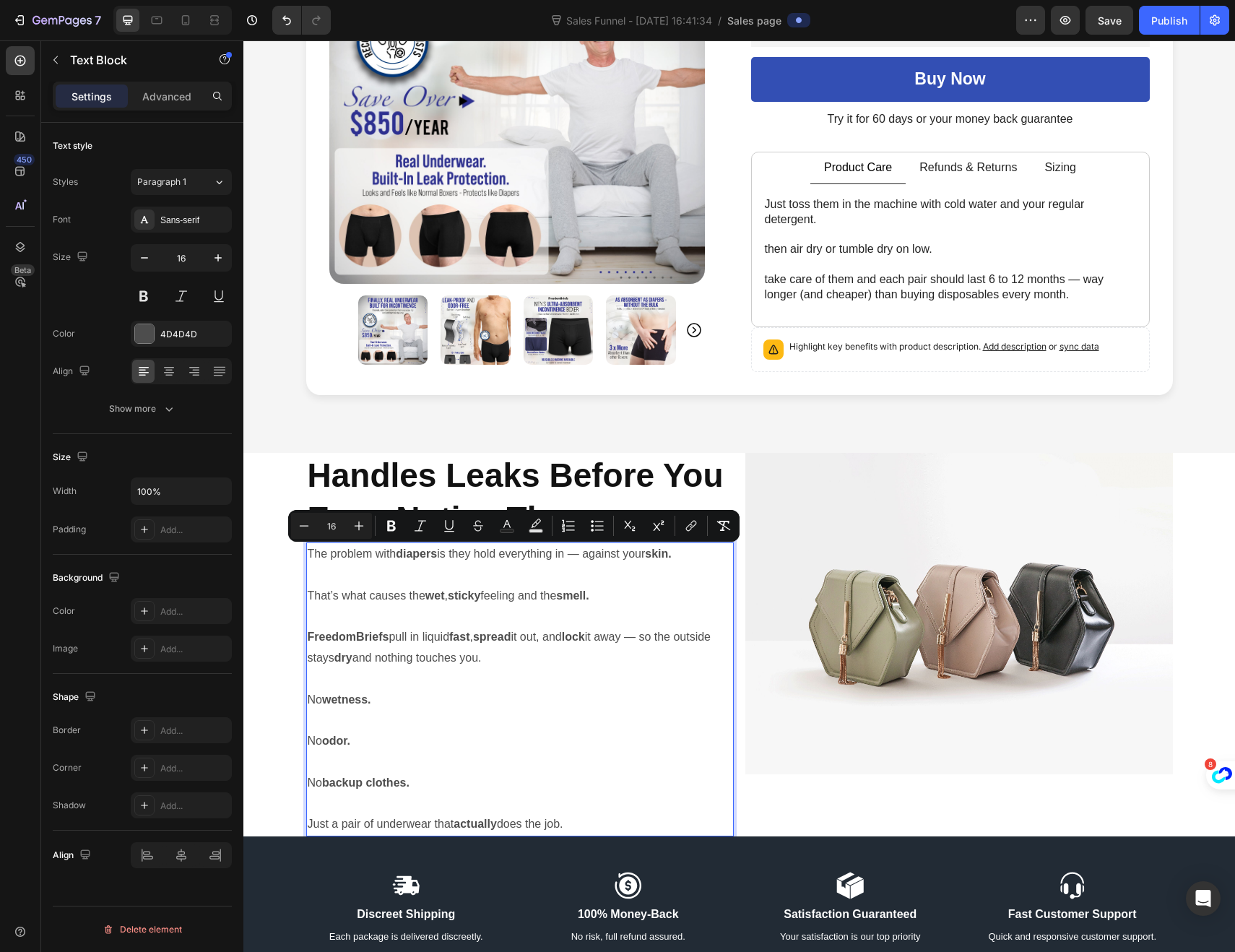
drag, startPoint x: 574, startPoint y: 819, endPoint x: 304, endPoint y: 549, distance: 381.8
click at [306, 549] on div "The problem with diapers is they hold everything in — against your skin. That’s…" at bounding box center [519, 689] width 427 height 294
click at [505, 520] on icon "Editor contextual toolbar" at bounding box center [507, 526] width 14 height 14
type input "4D4D4D"
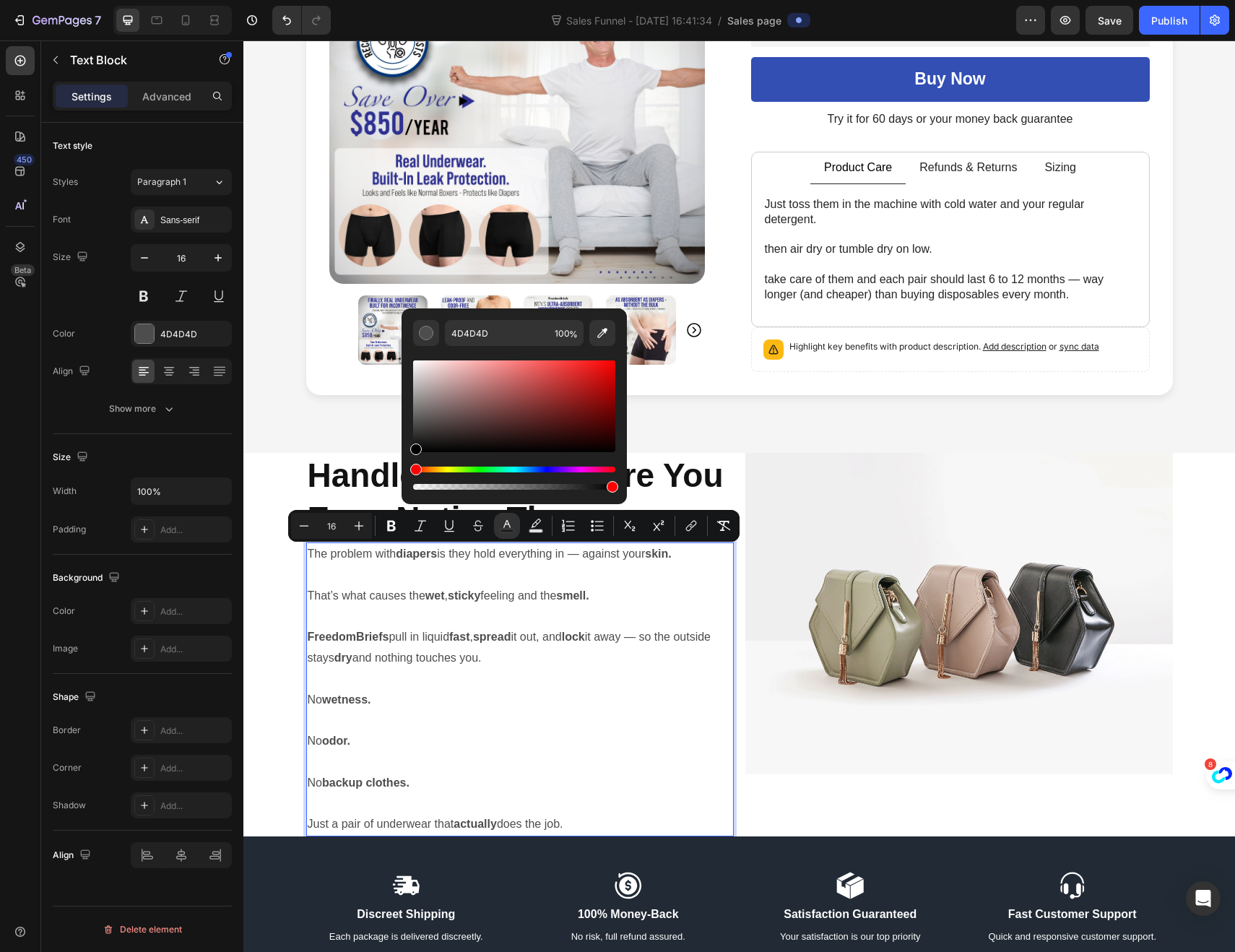
type input "000000"
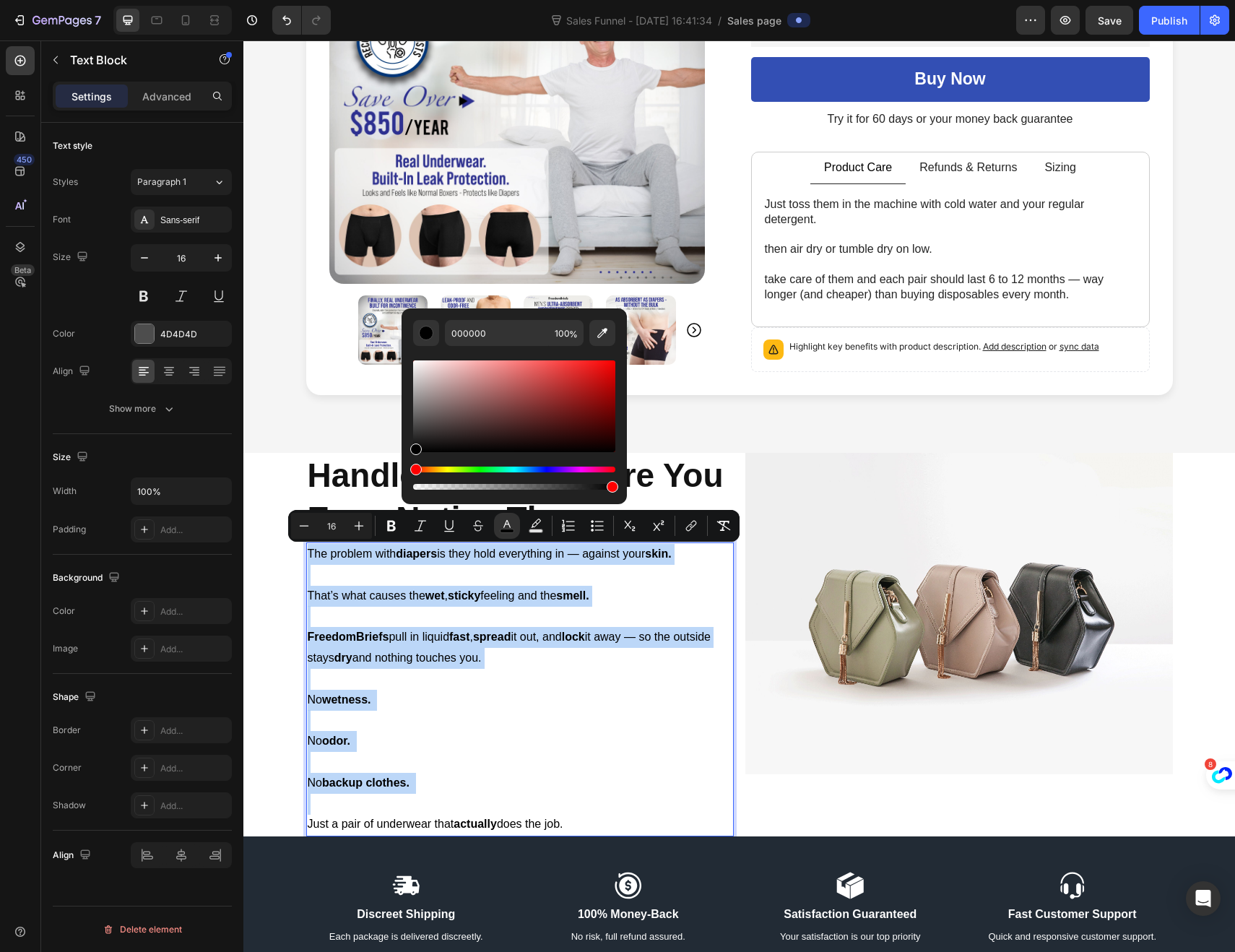
drag, startPoint x: 434, startPoint y: 450, endPoint x: 412, endPoint y: 455, distance: 22.6
click at [413, 455] on div "Editor contextual toolbar" at bounding box center [514, 425] width 202 height 135
click at [931, 645] on img at bounding box center [959, 613] width 427 height 320
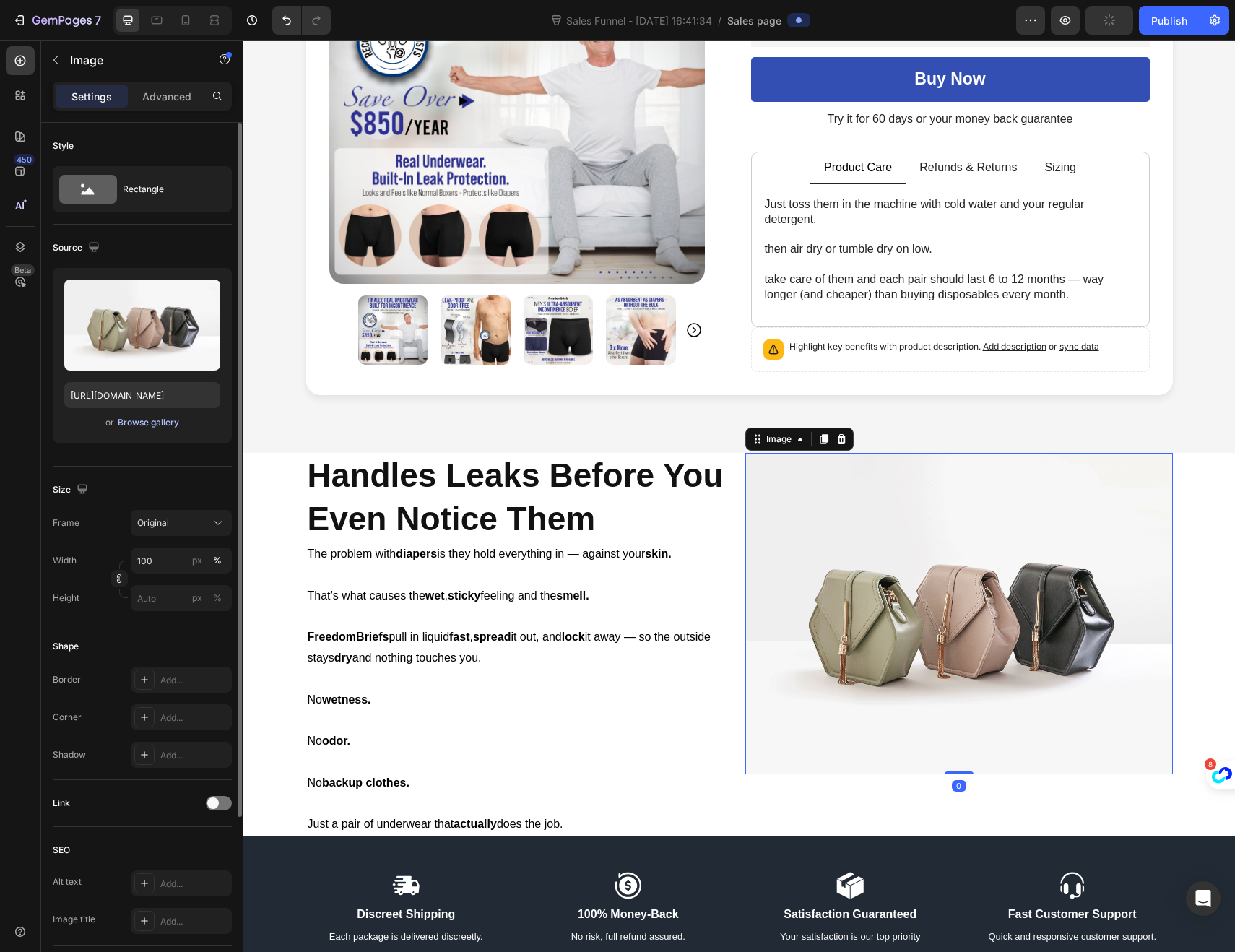
click at [157, 418] on div "Browse gallery" at bounding box center [148, 422] width 62 height 13
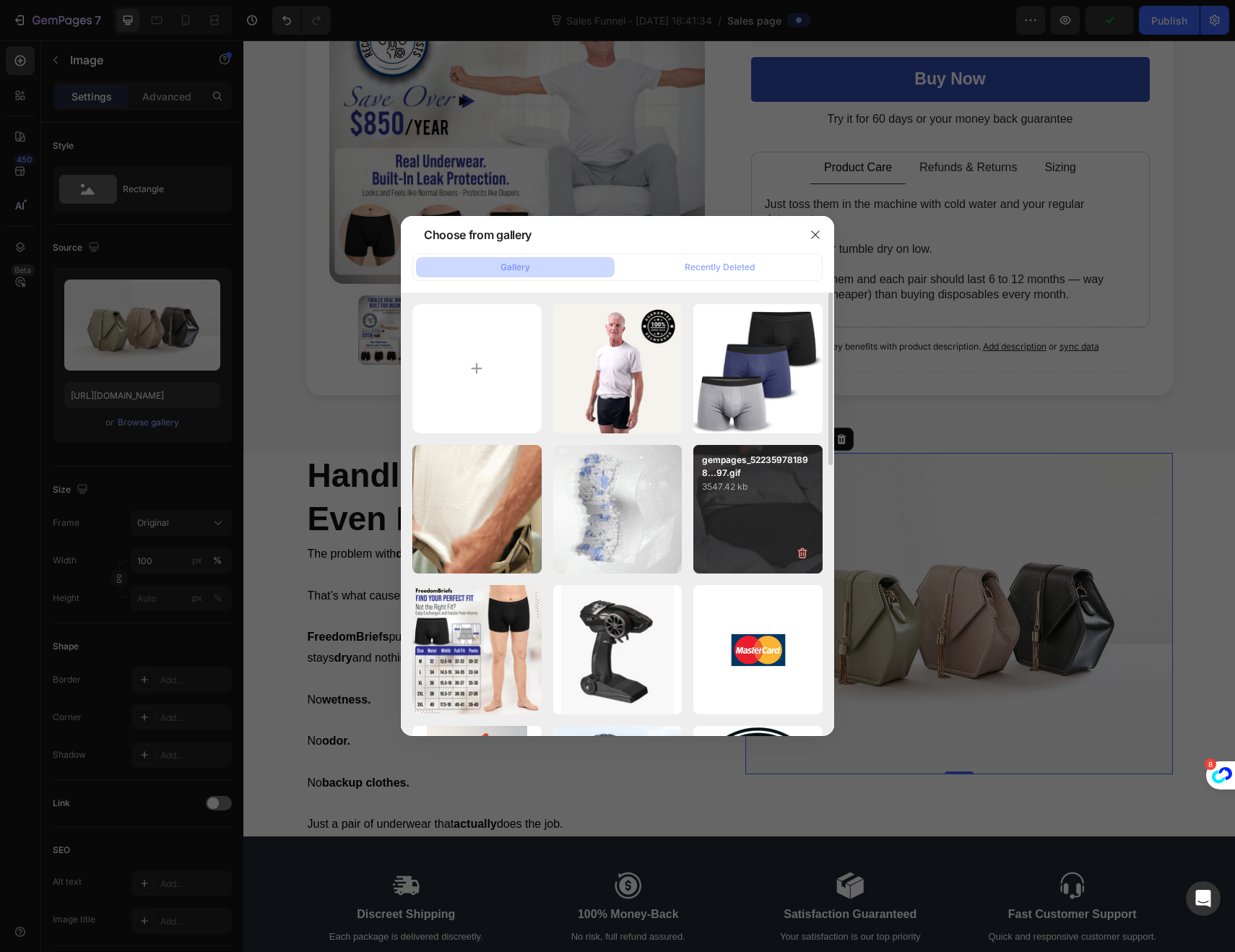
click at [760, 504] on div "gempages_522359781898...97.gif 3547.42 kb" at bounding box center [758, 510] width 129 height 129
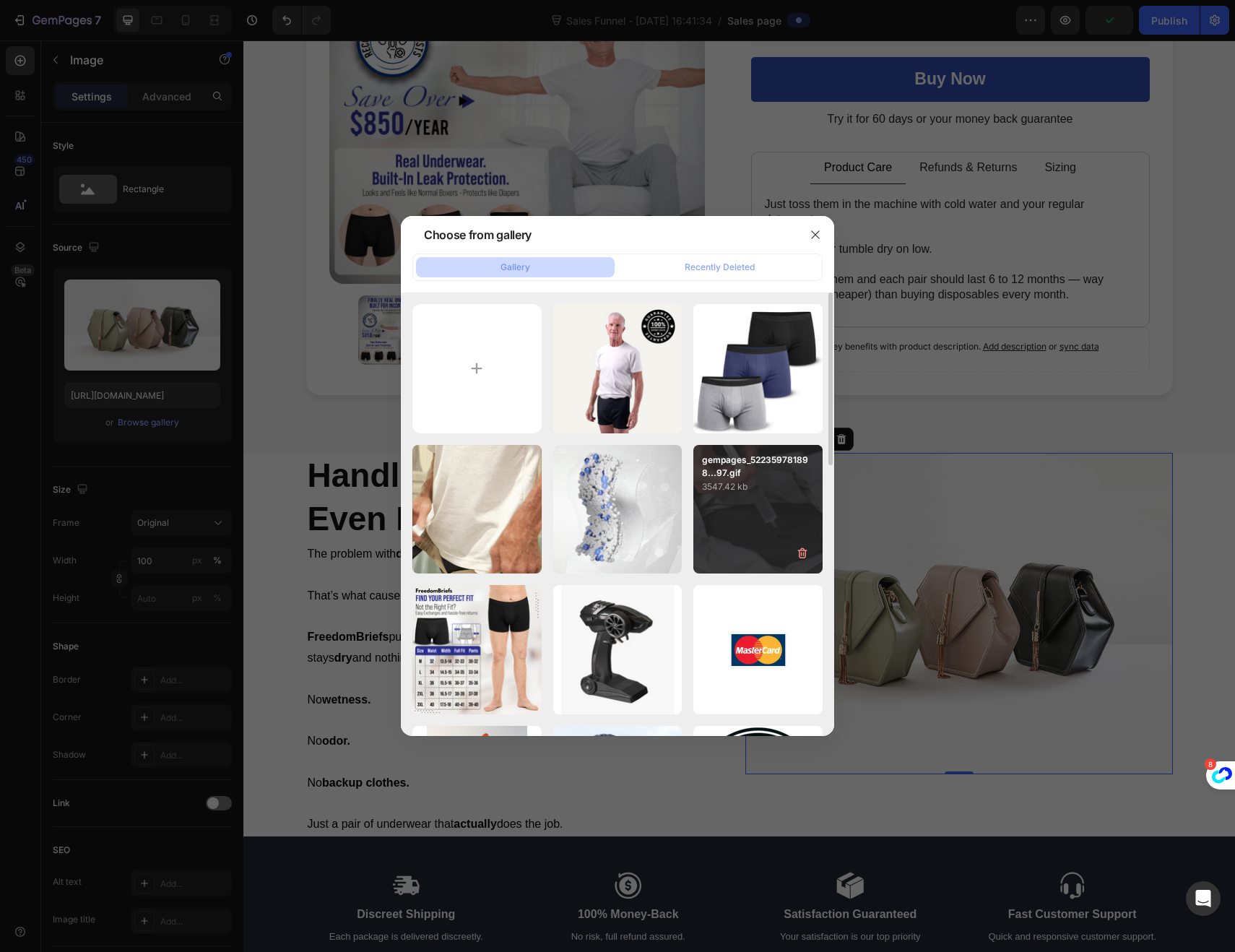
type input "[URL][DOMAIN_NAME]"
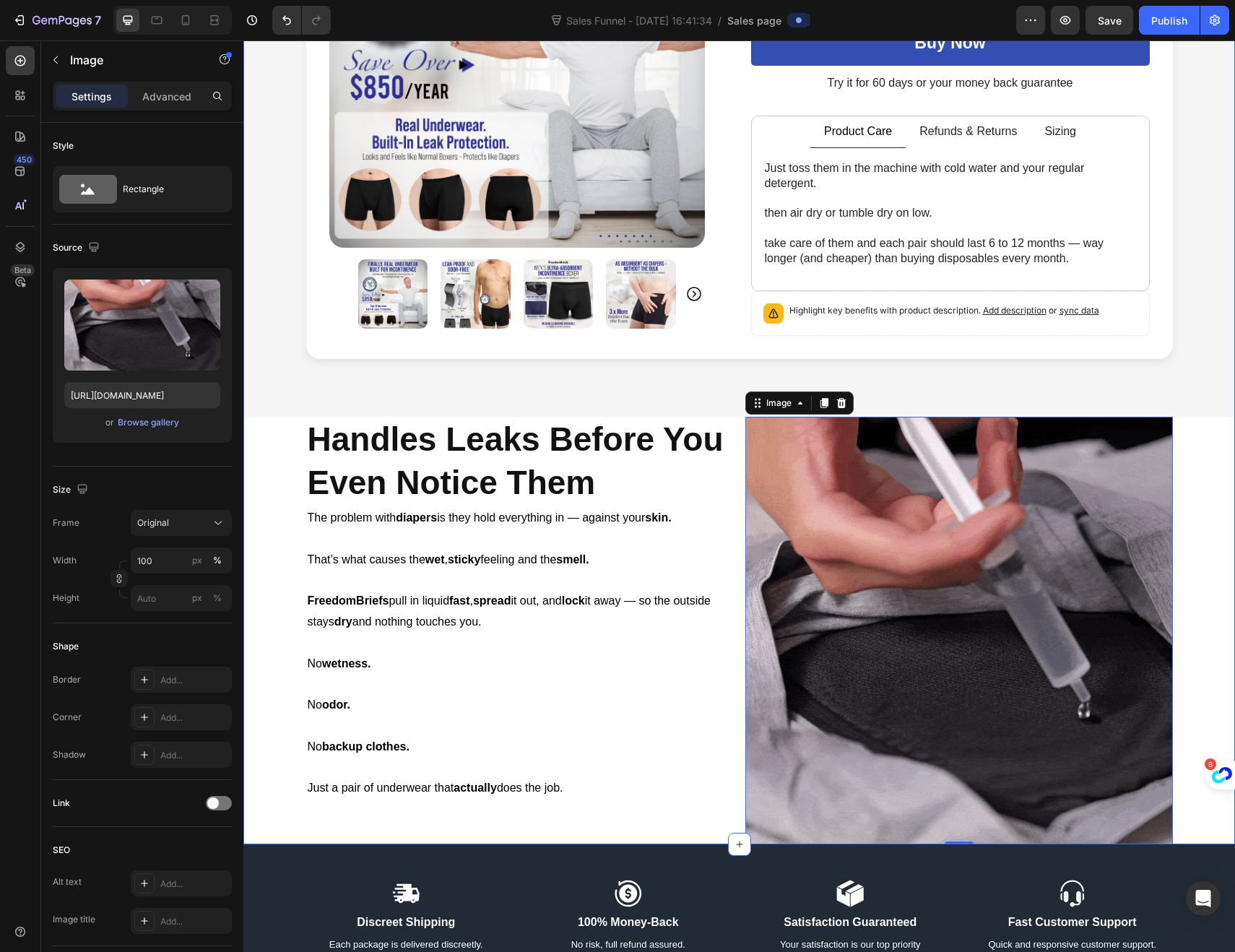
scroll to position [292, 0]
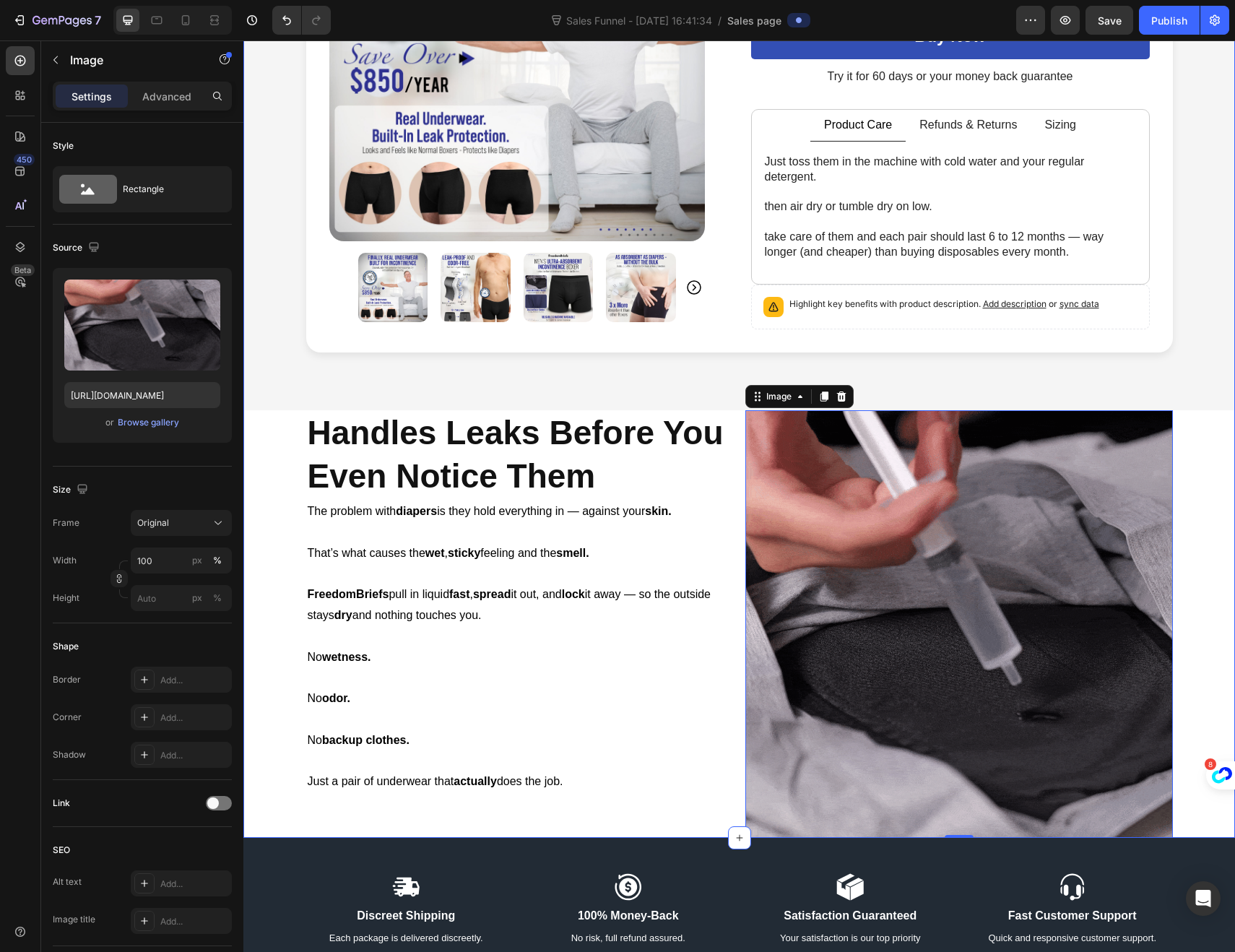
click at [271, 535] on div "Free Shipping Until Midnight! Text Block Product Images Icon Icon Icon Icon Ico…" at bounding box center [739, 307] width 991 height 1059
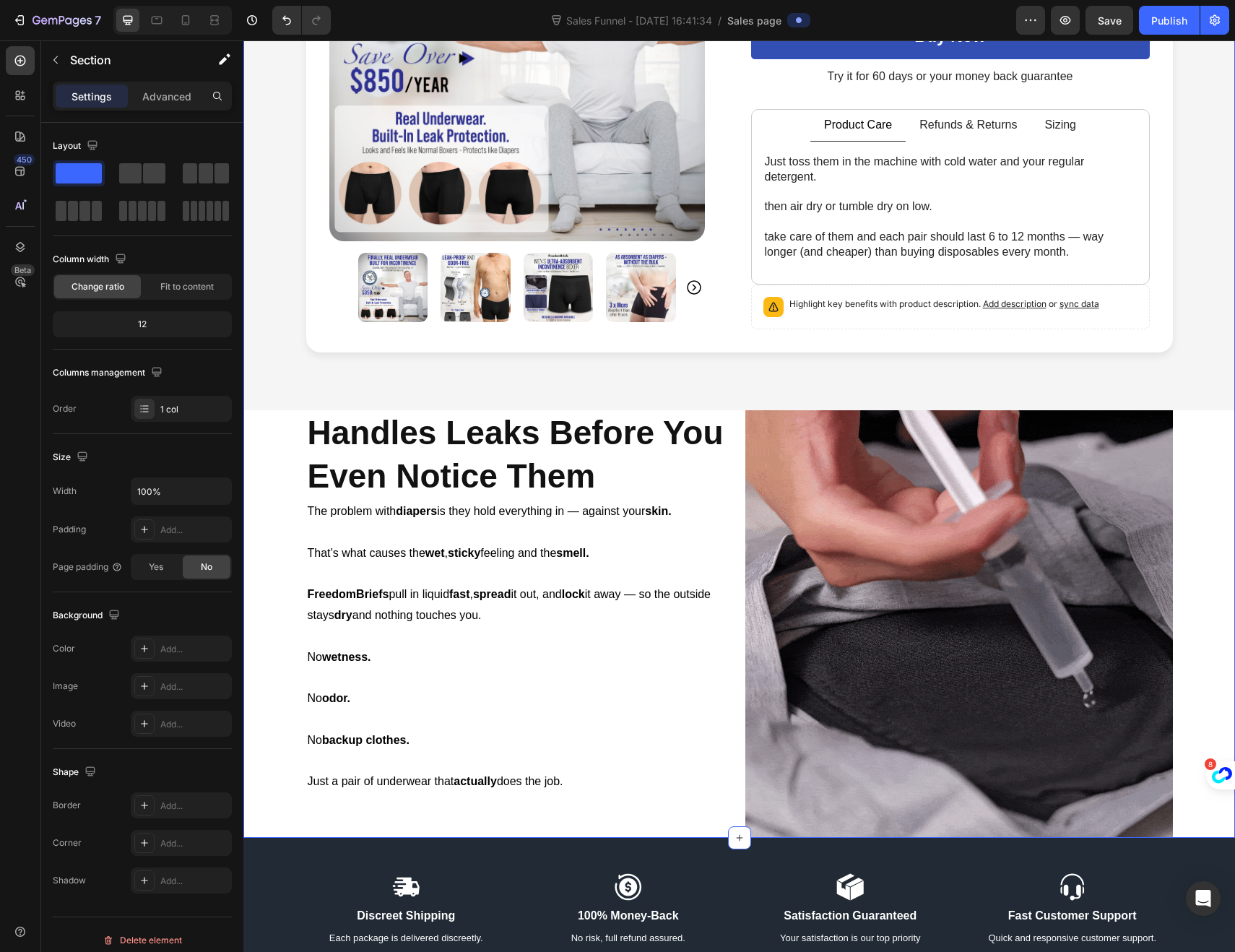
click at [290, 490] on div "Free Shipping Until Midnight! Text Block Product Images Icon Icon Icon Icon Ico…" at bounding box center [739, 307] width 991 height 1059
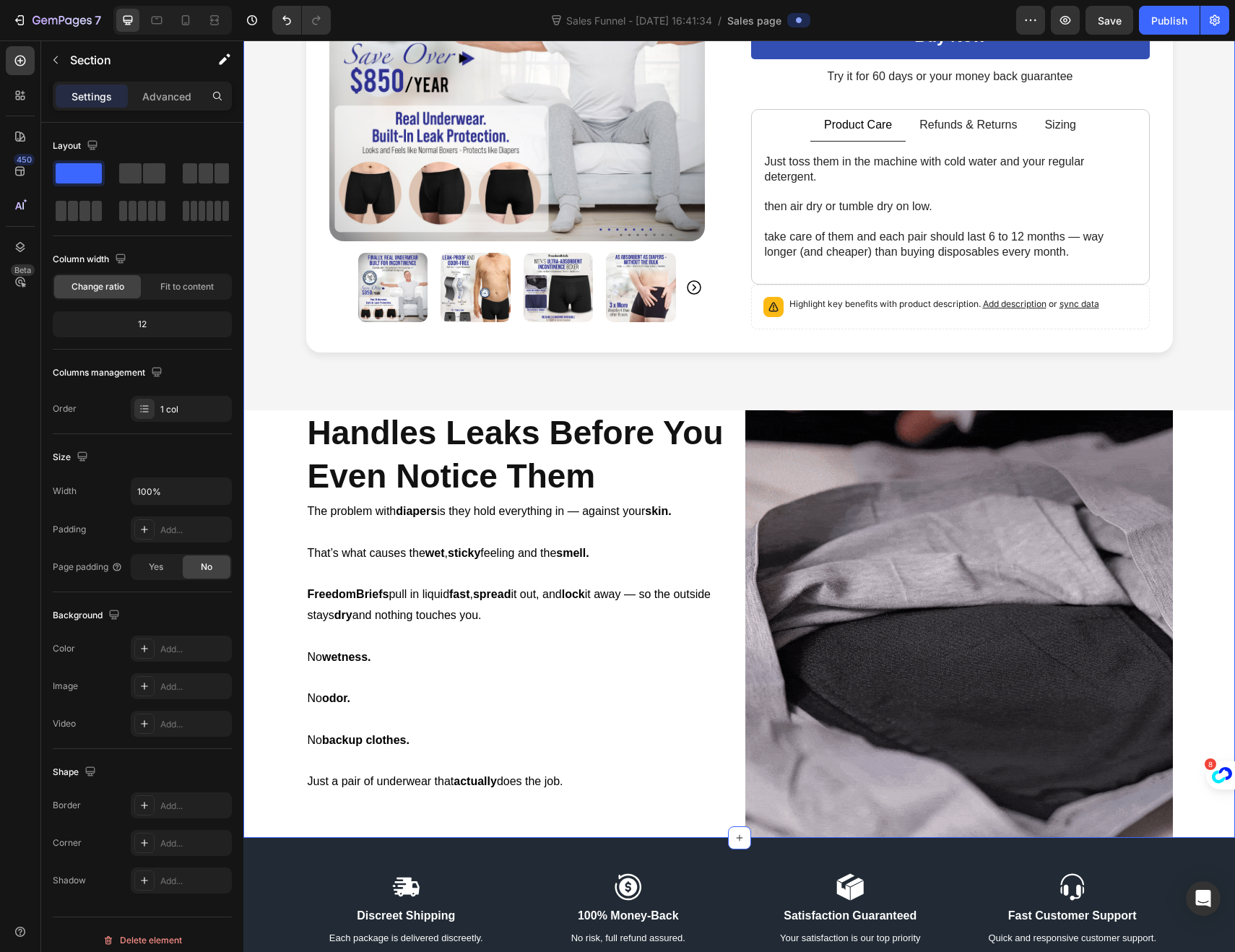
click at [279, 419] on div "Free Shipping Until Midnight! Text Block Product Images Icon Icon Icon Icon Ico…" at bounding box center [739, 307] width 991 height 1059
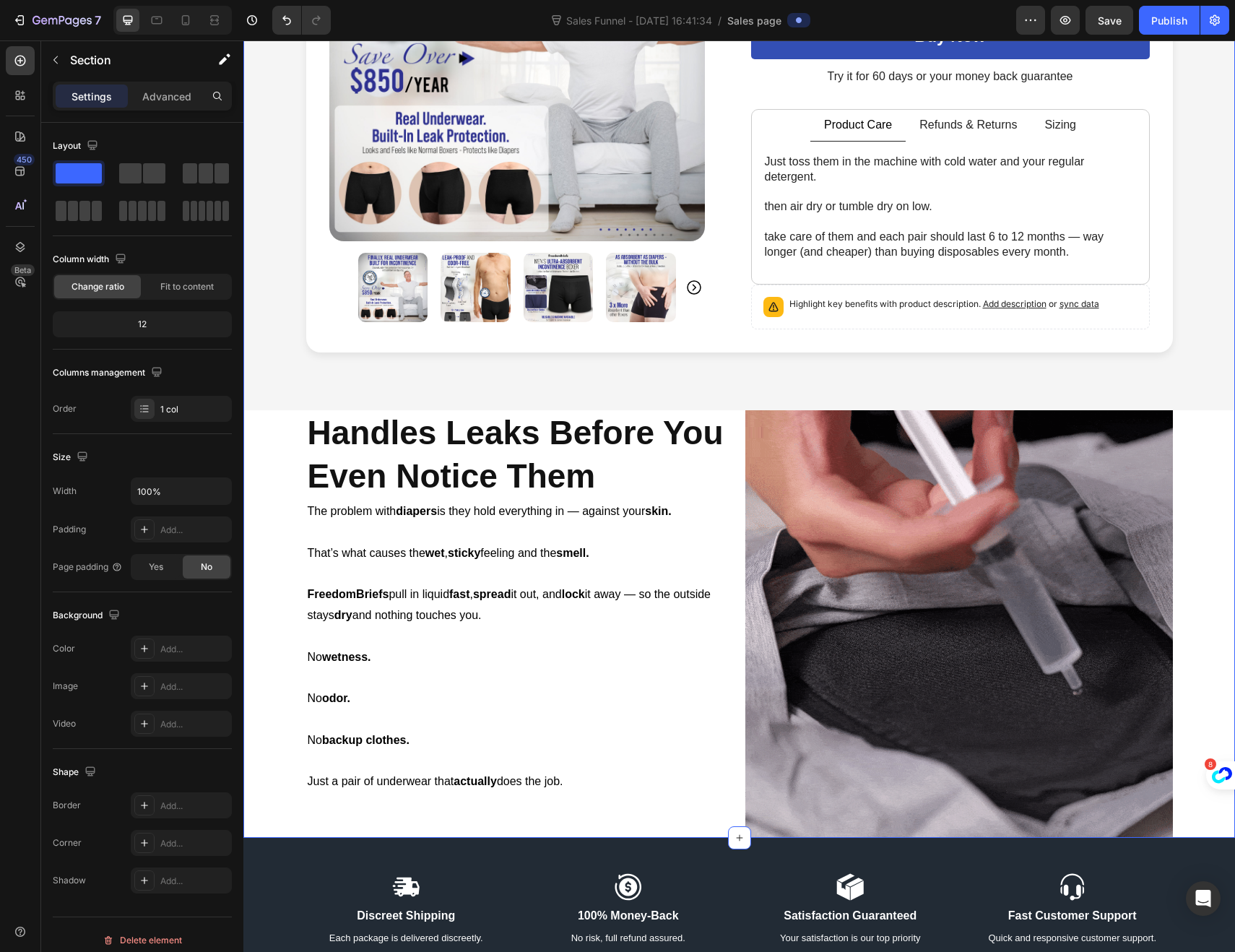
click at [276, 420] on div "Free Shipping Until Midnight! Text Block Product Images Icon Icon Icon Icon Ico…" at bounding box center [739, 307] width 991 height 1059
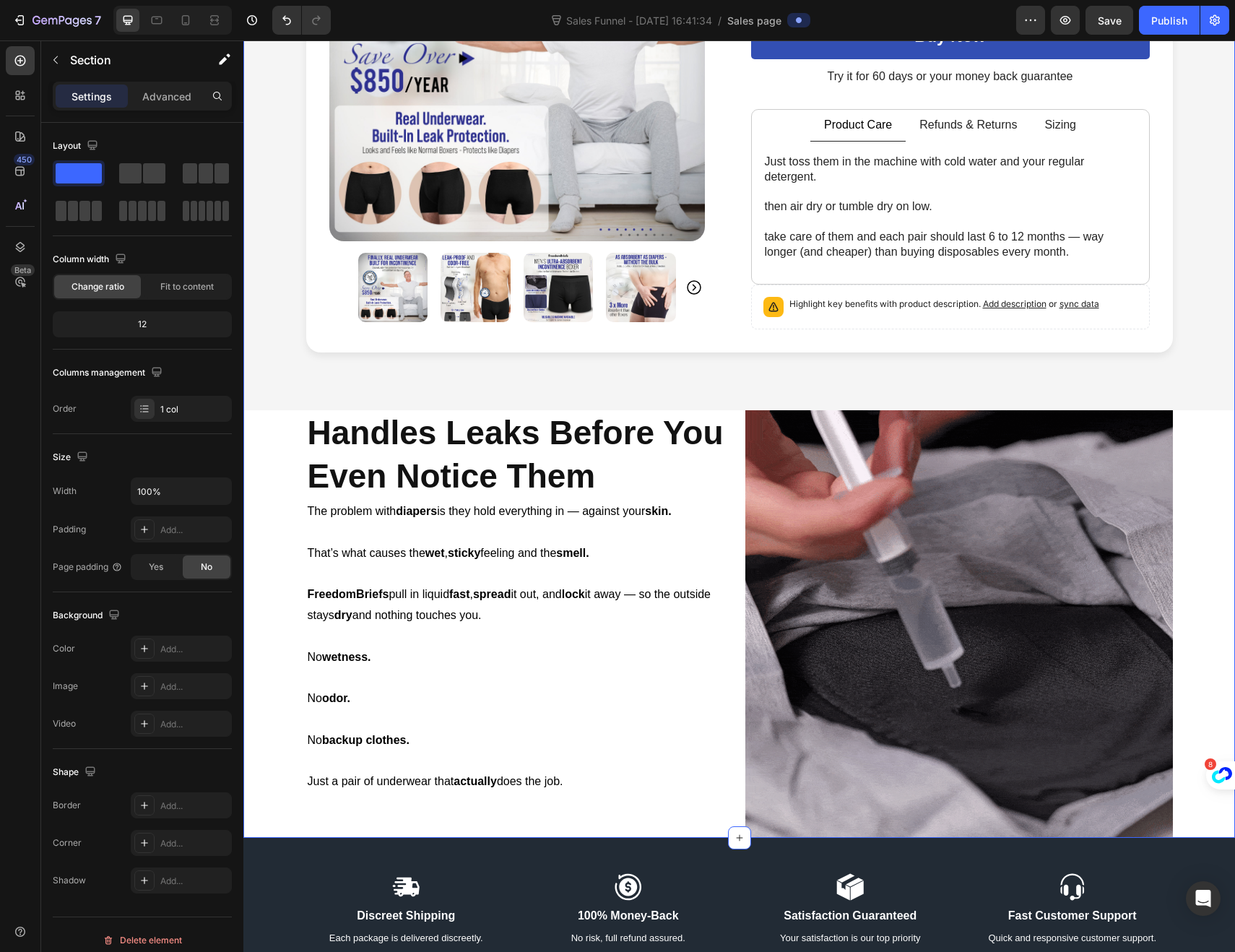
click at [1179, 475] on div "Free Shipping Until Midnight! Text Block Product Images Icon Icon Icon Icon Ico…" at bounding box center [739, 307] width 991 height 1059
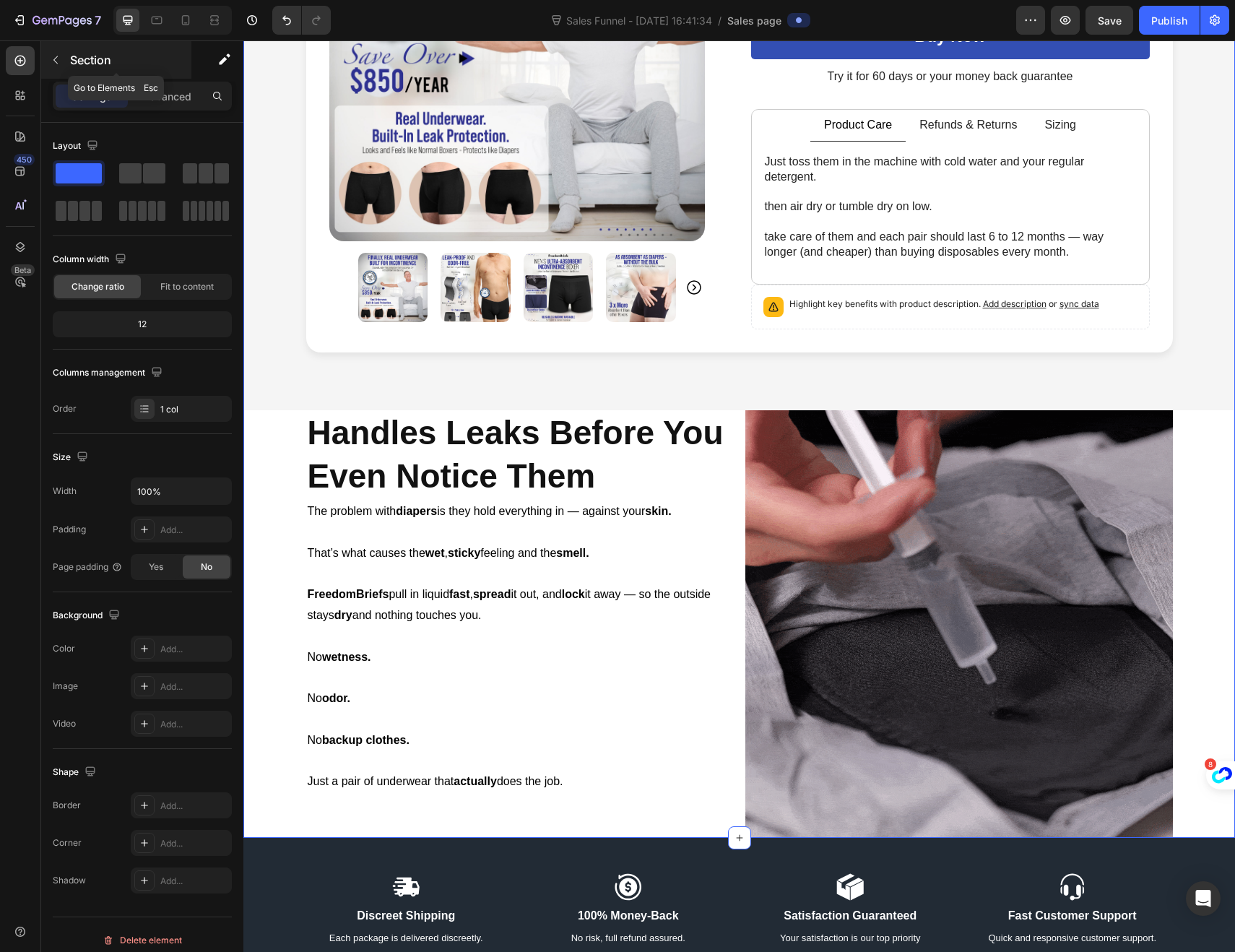
click at [53, 64] on icon "button" at bounding box center [55, 60] width 11 height 11
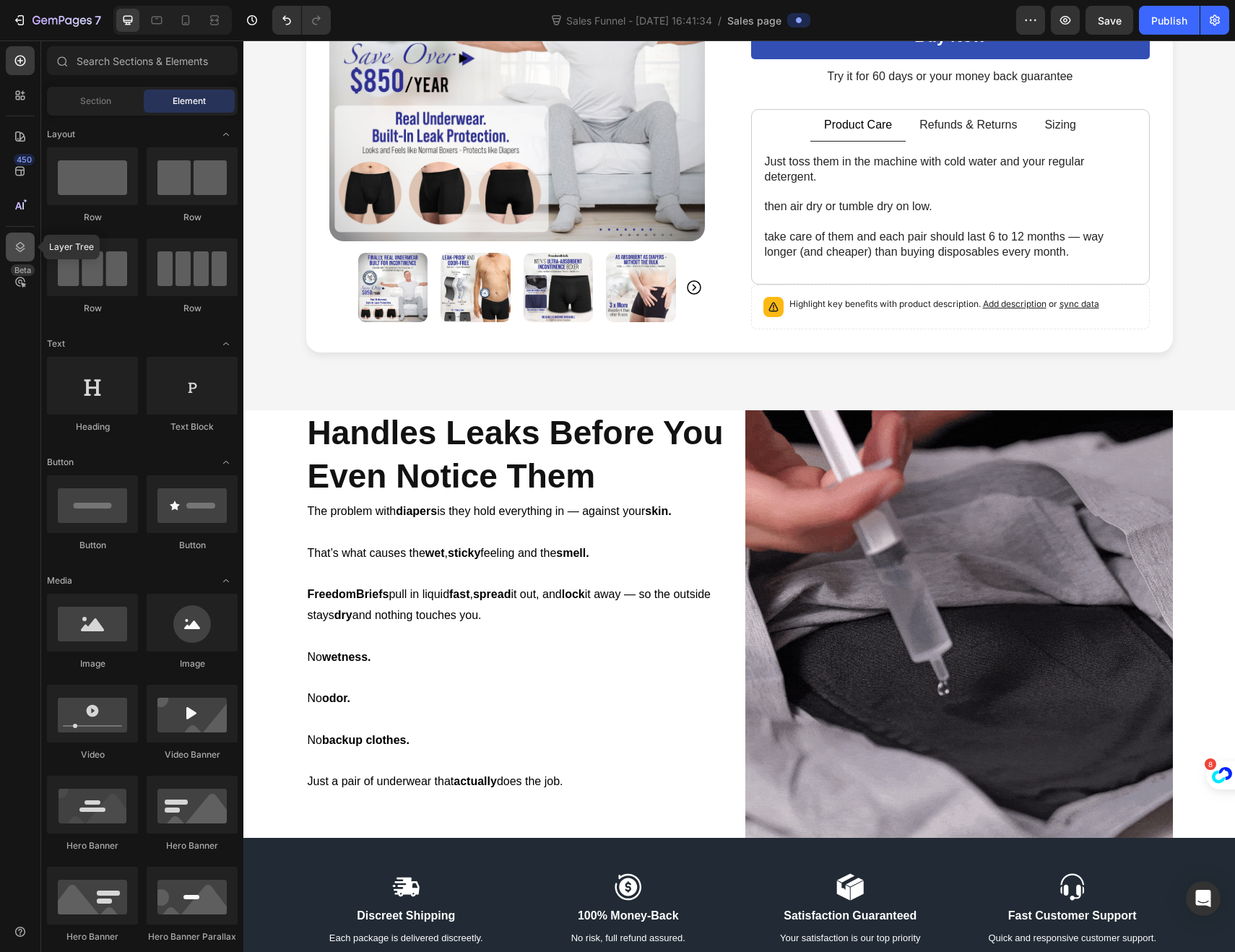
click at [16, 245] on icon at bounding box center [21, 247] width 10 height 10
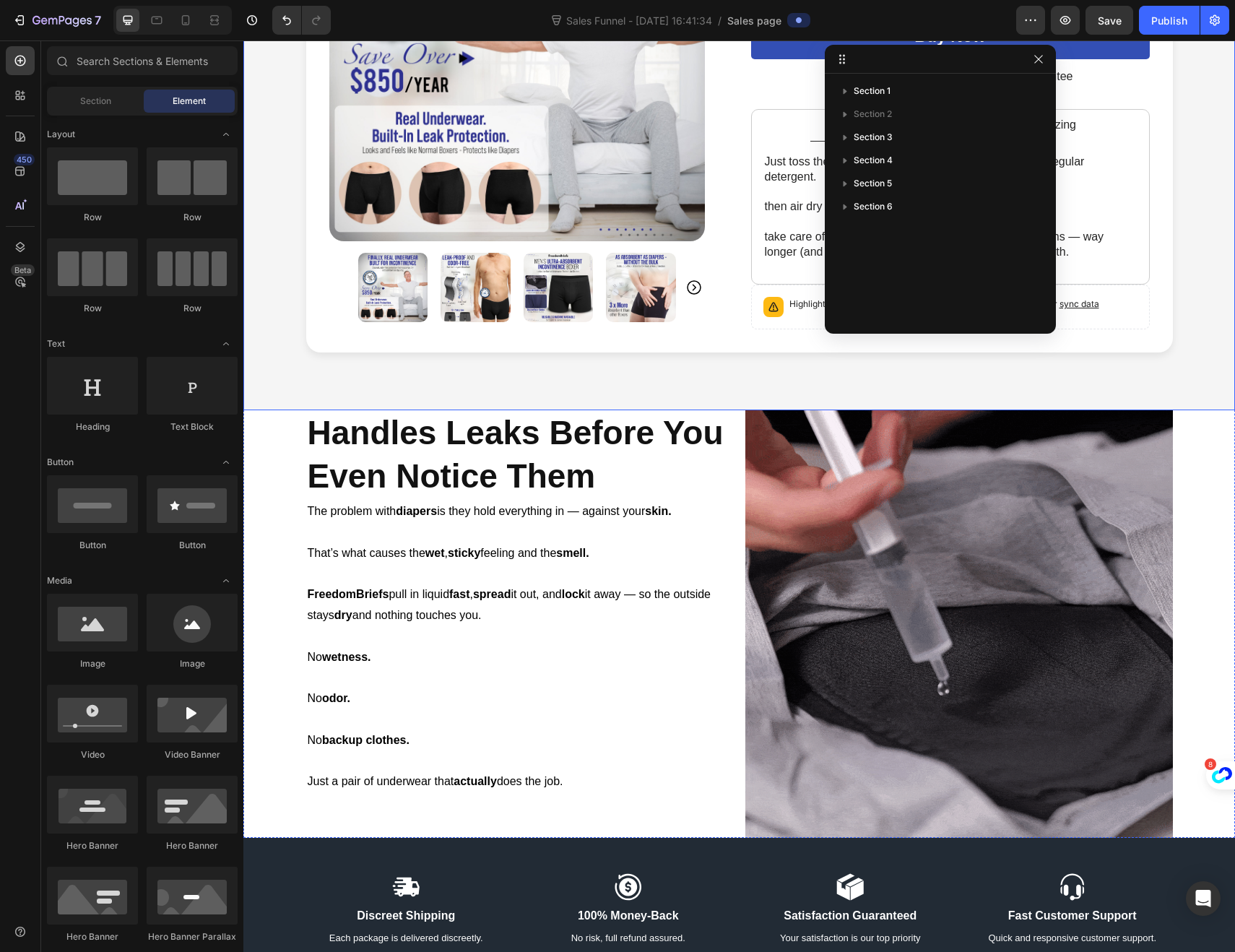
click at [373, 391] on div "Product Images Icon Icon Icon Icon Icon Icon List Rated 4.9/5 based on 68,328 r…" at bounding box center [739, 109] width 991 height 603
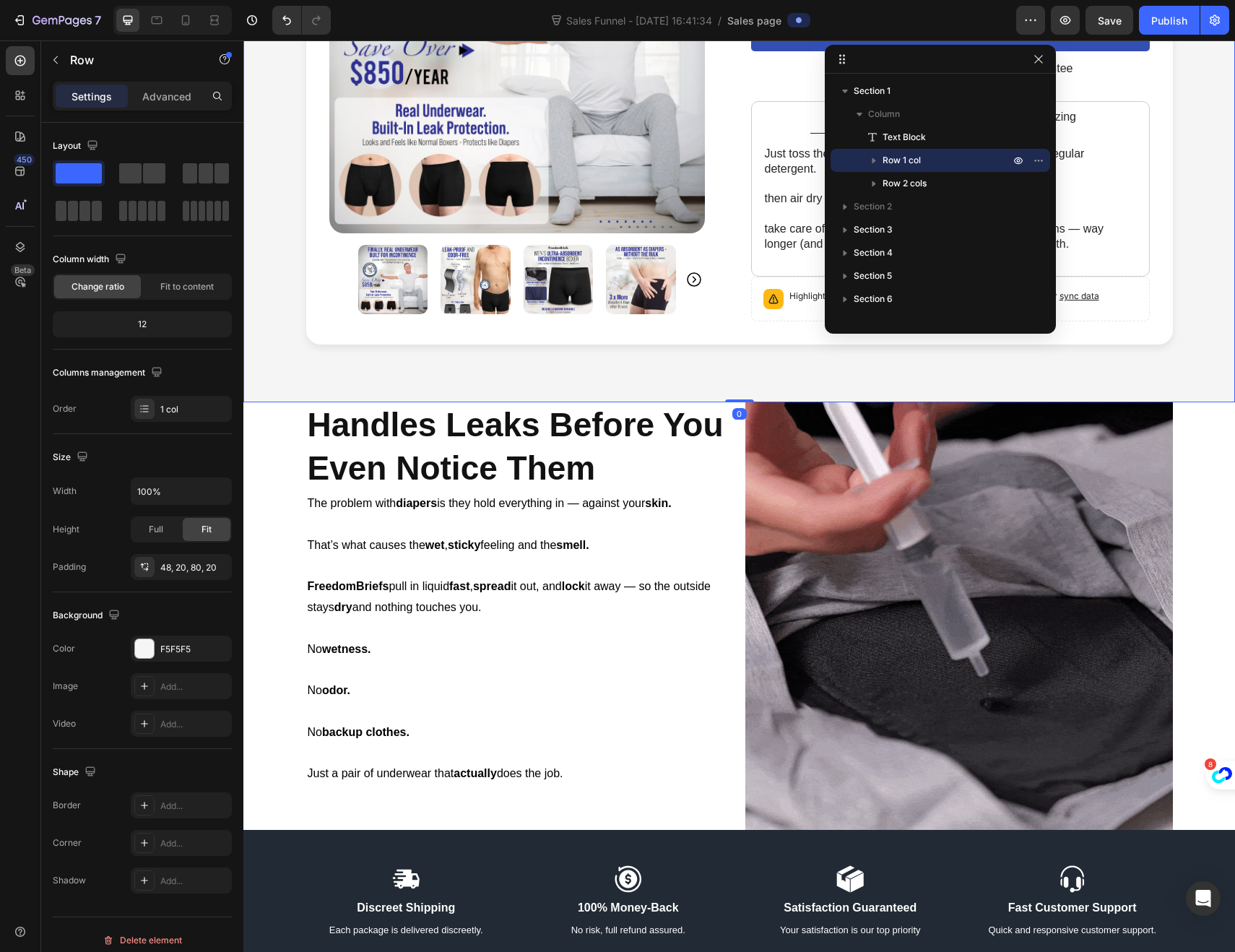
scroll to position [300, 0]
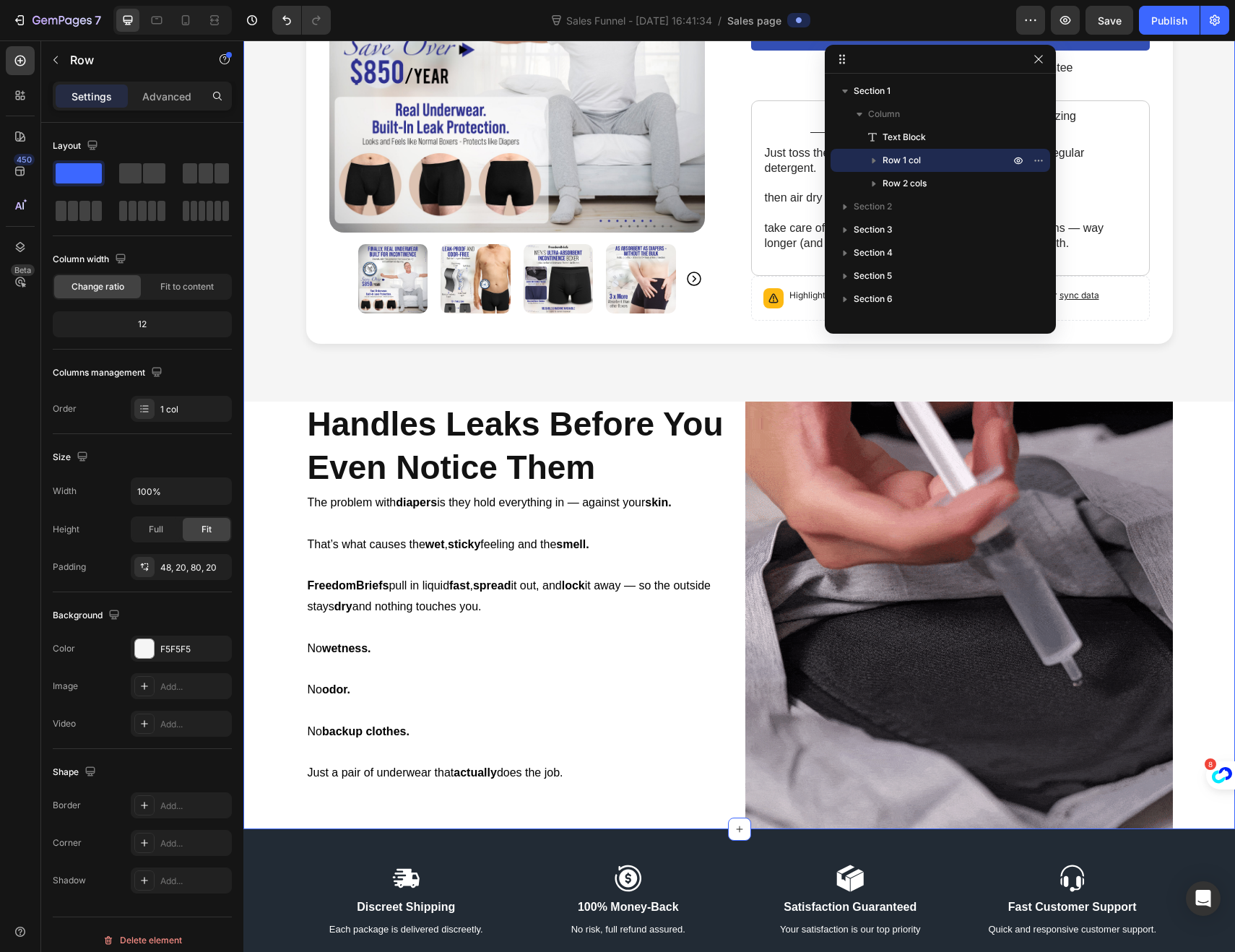
click at [263, 418] on div "Free Shipping Until Midnight! Text Block Product Images Icon Icon Icon Icon Ico…" at bounding box center [739, 299] width 991 height 1059
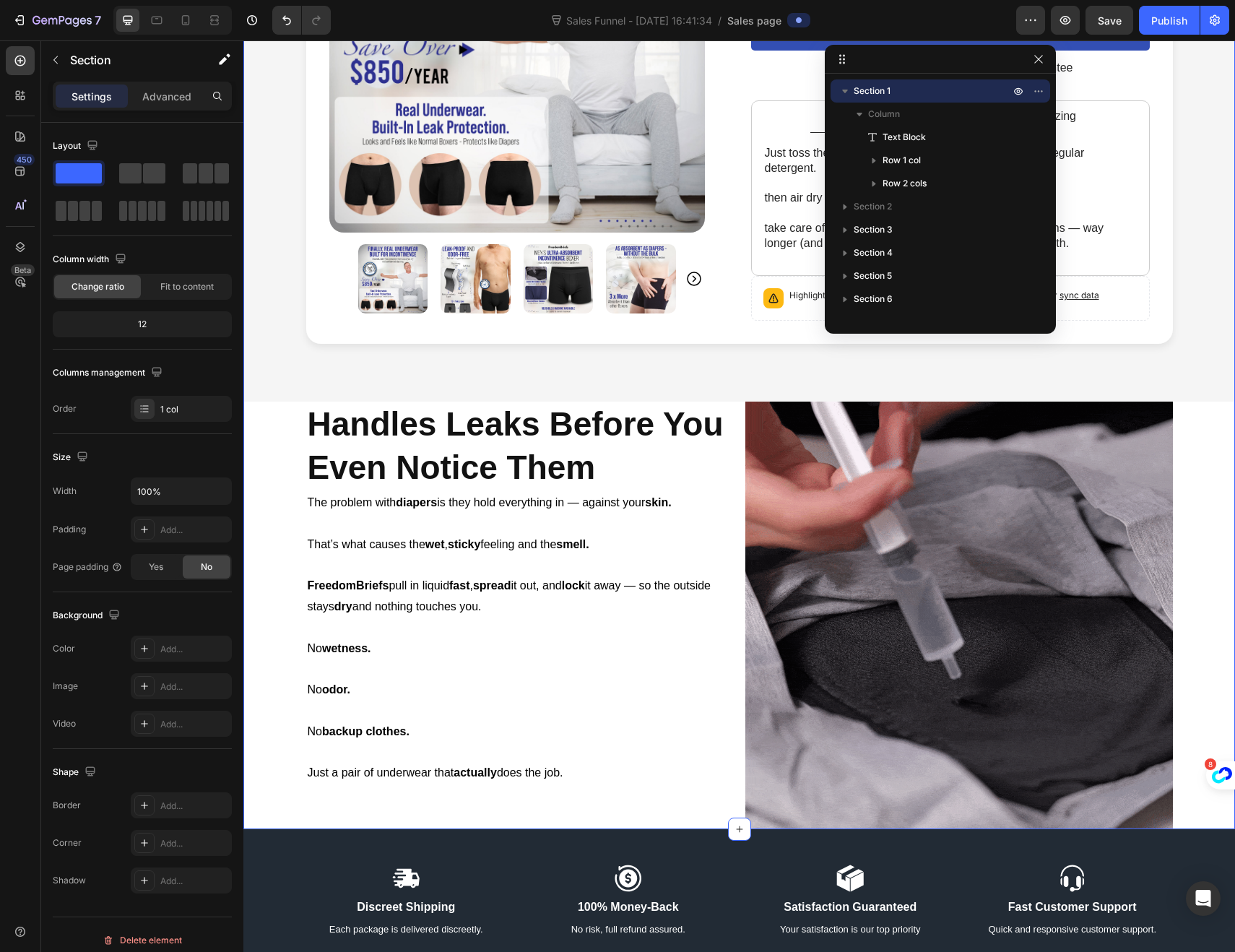
click at [269, 421] on div "Free Shipping Until Midnight! Text Block Product Images Icon Icon Icon Icon Ico…" at bounding box center [739, 299] width 991 height 1059
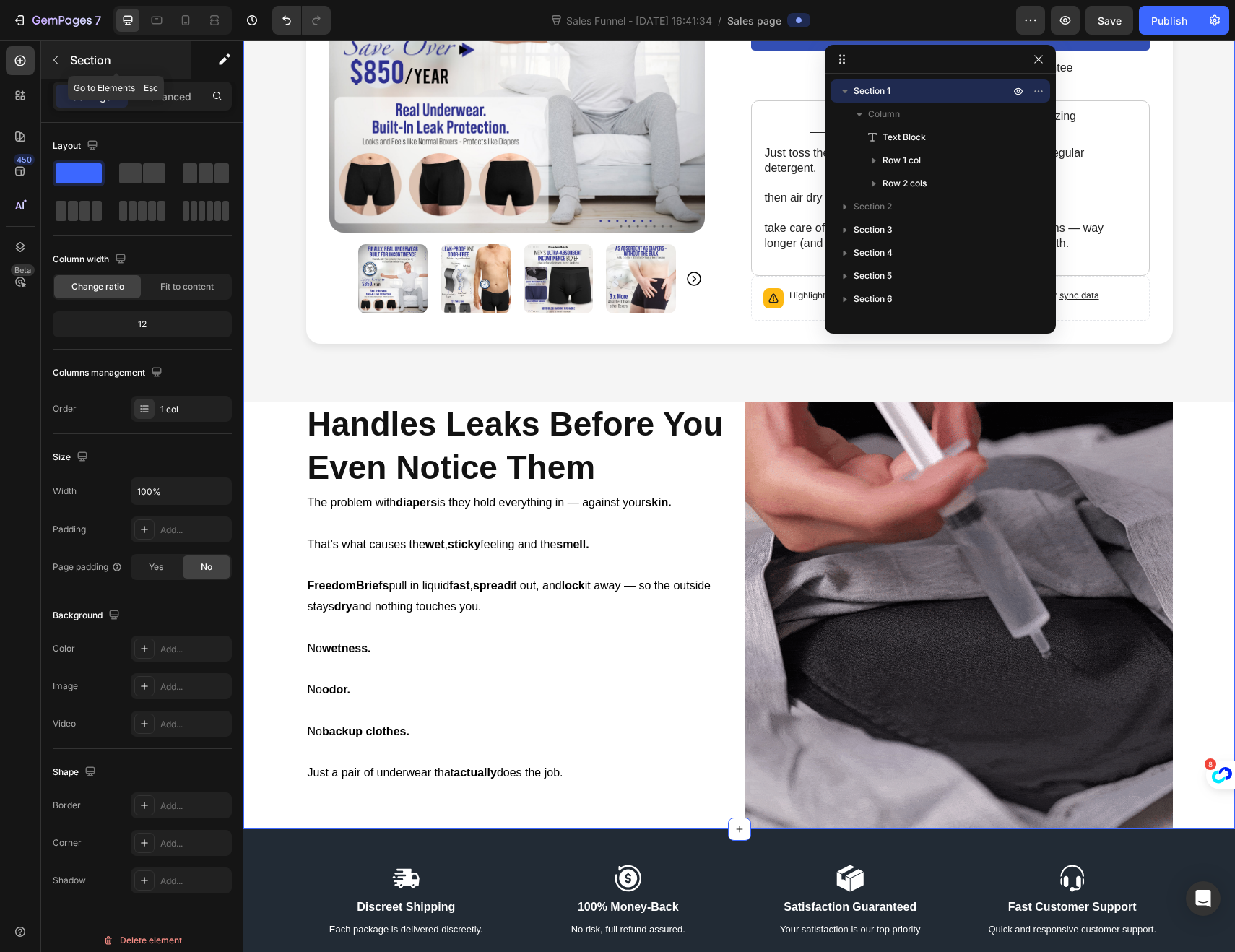
click at [53, 56] on icon "button" at bounding box center [55, 60] width 11 height 11
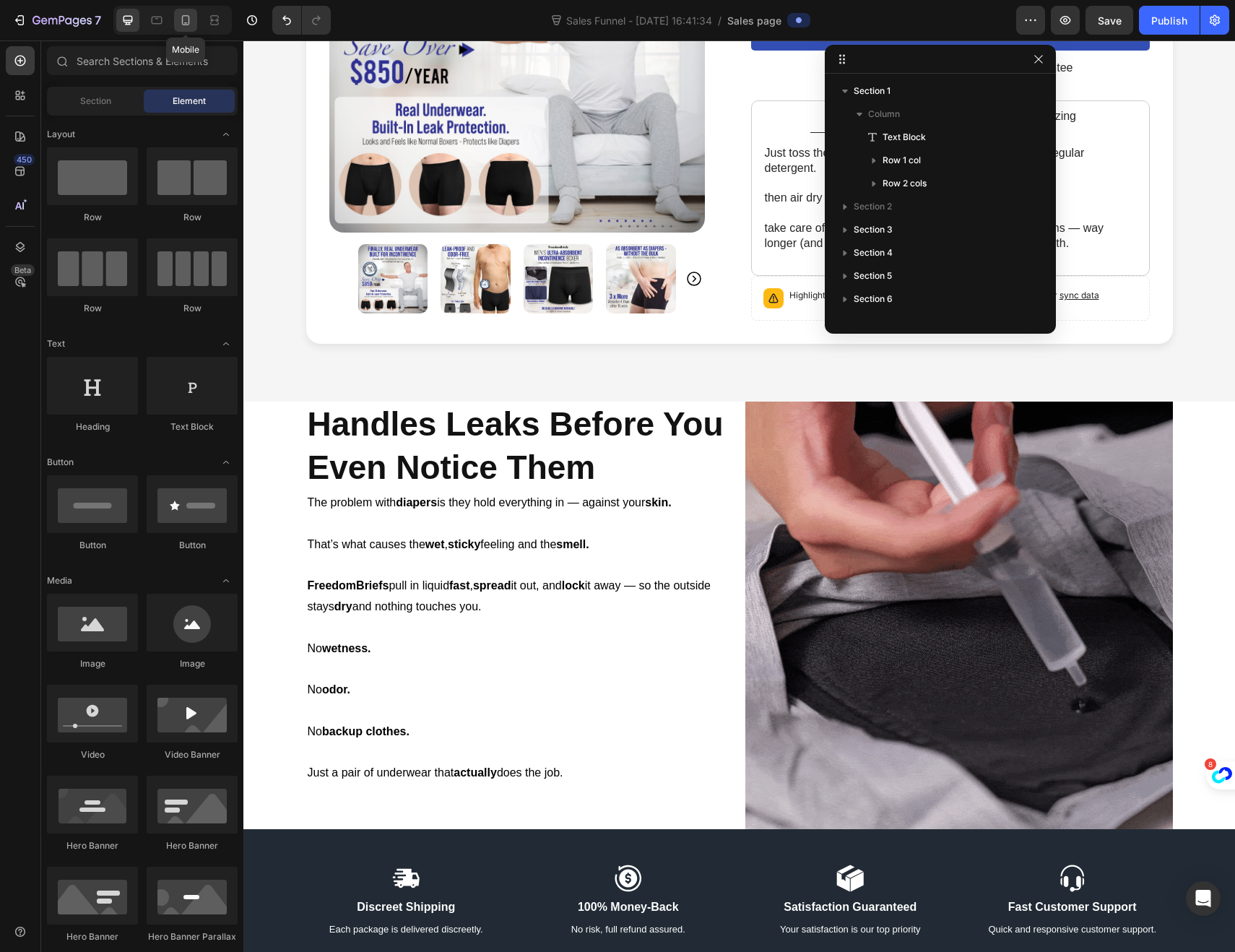
click at [181, 28] on div at bounding box center [185, 20] width 23 height 23
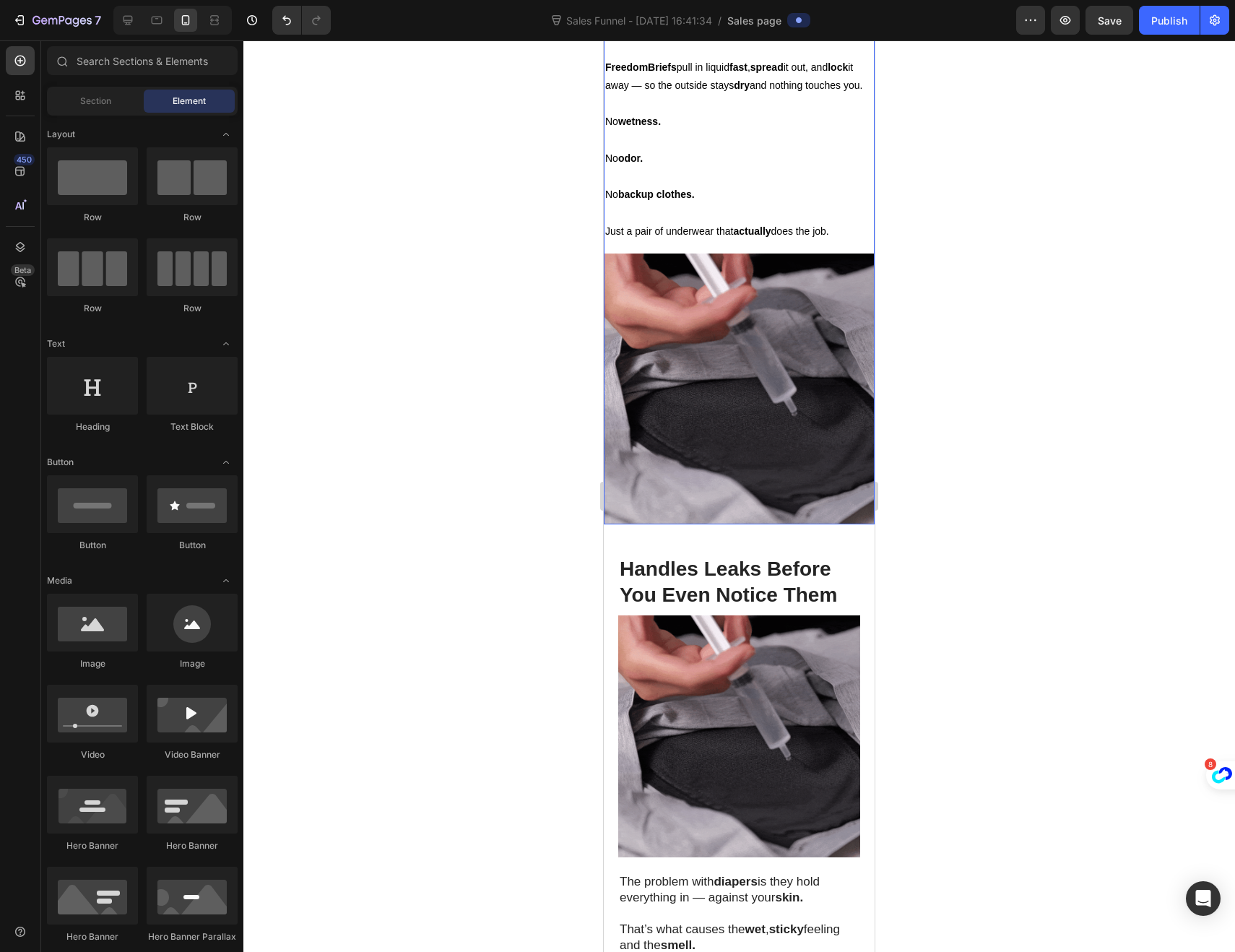
scroll to position [1172, 0]
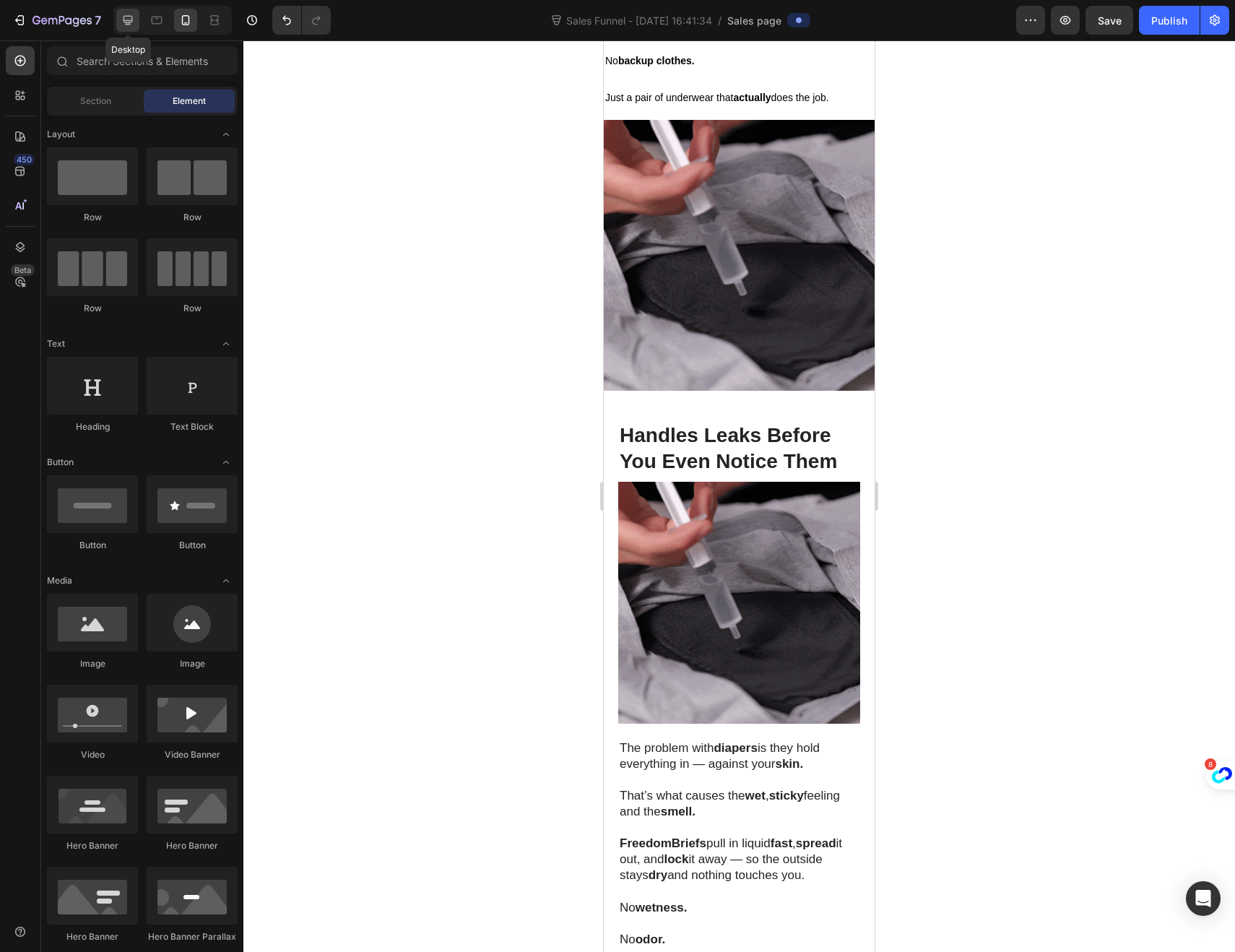
click at [125, 26] on icon at bounding box center [128, 20] width 14 height 14
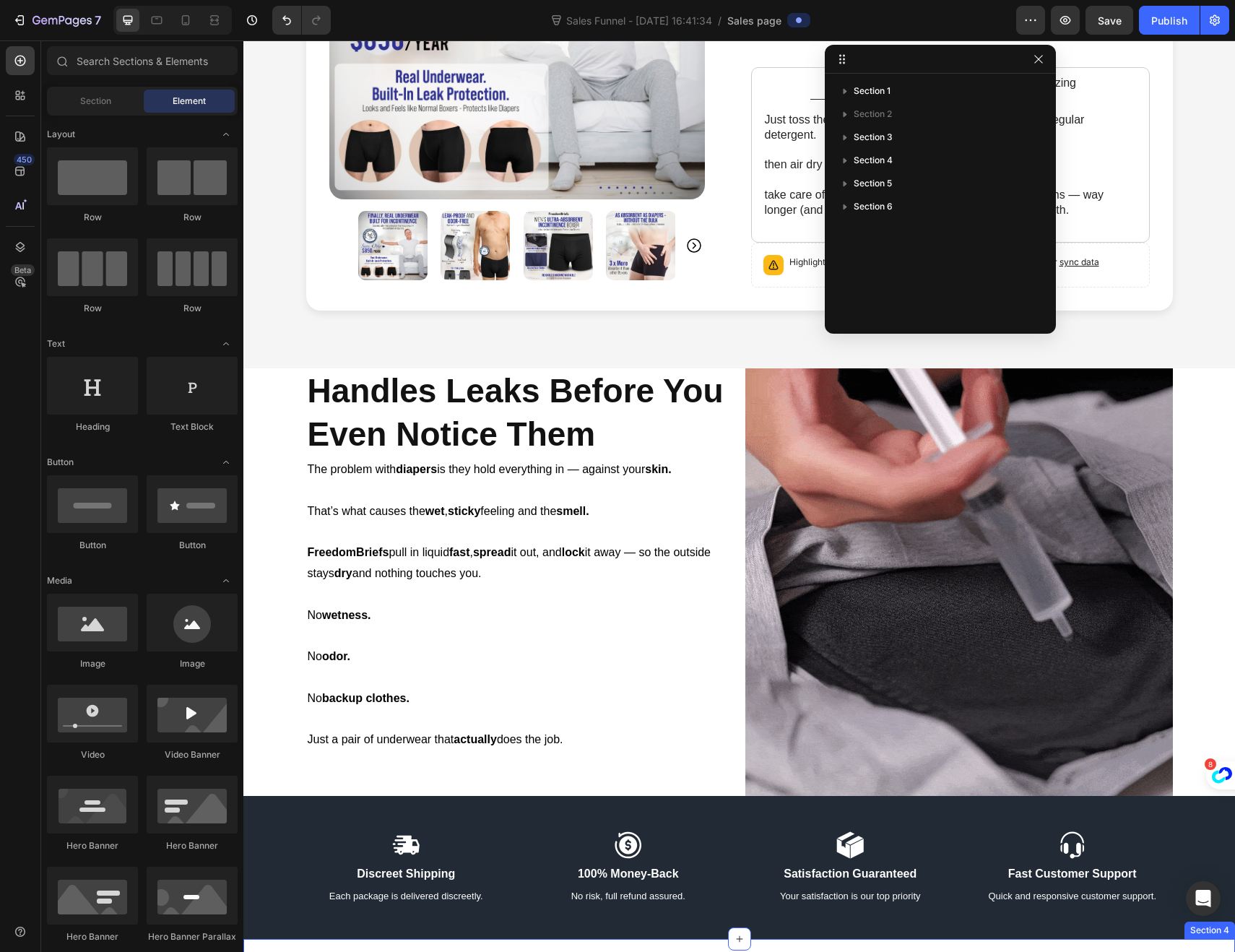
scroll to position [27, 0]
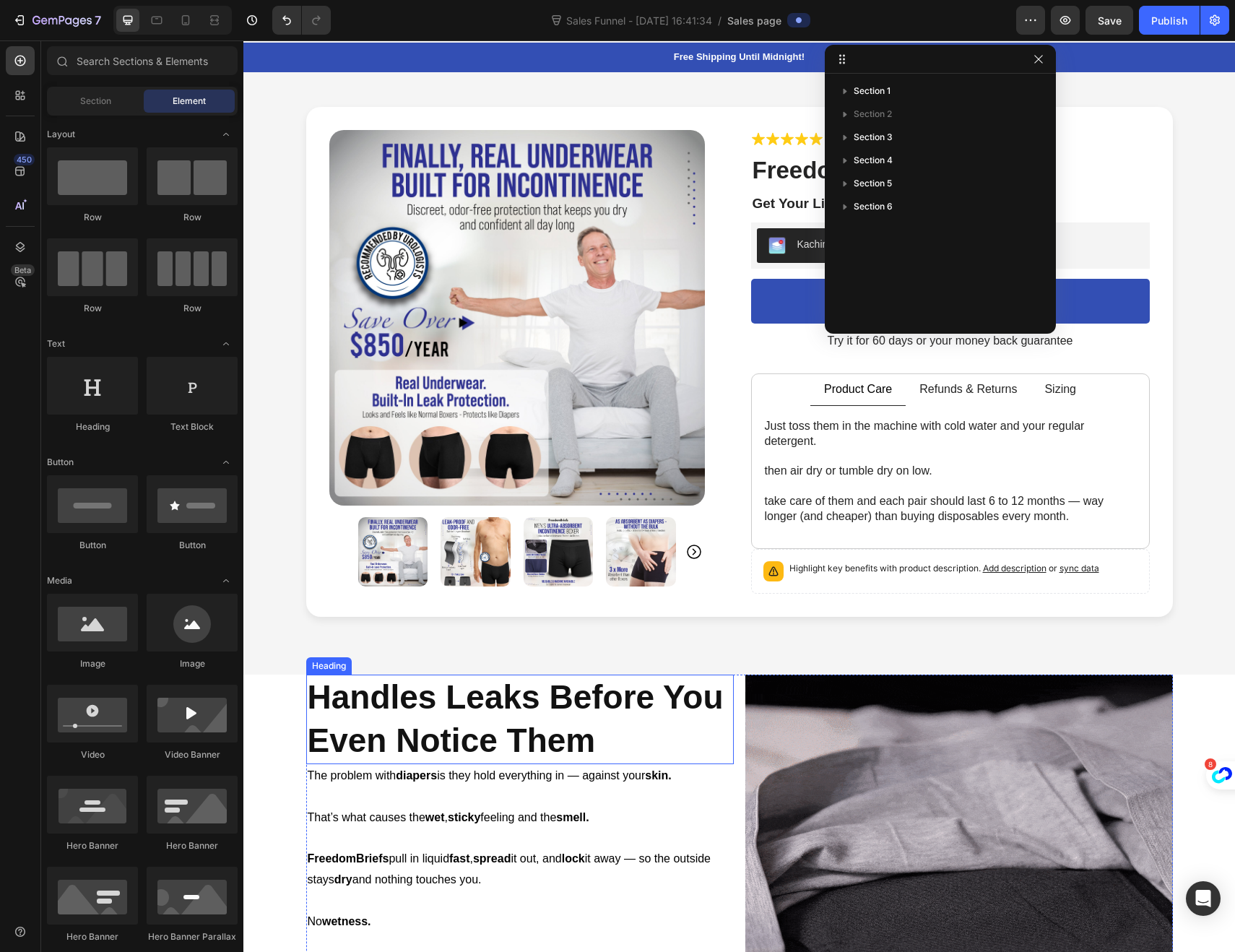
click at [347, 728] on strong "Handles Leaks Before You Even Notice Them" at bounding box center [515, 718] width 416 height 81
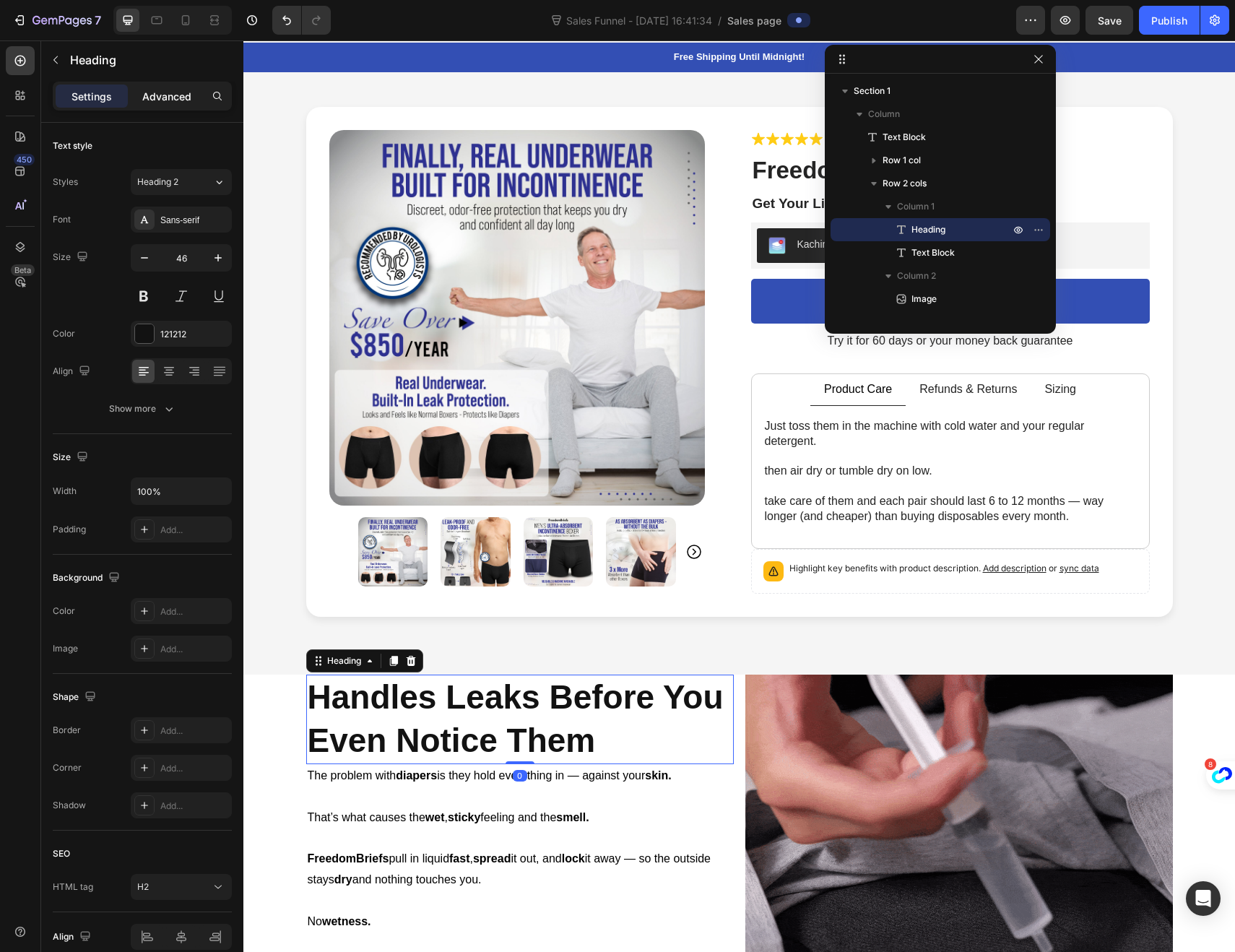
click at [163, 107] on div "Advanced" at bounding box center [167, 96] width 72 height 23
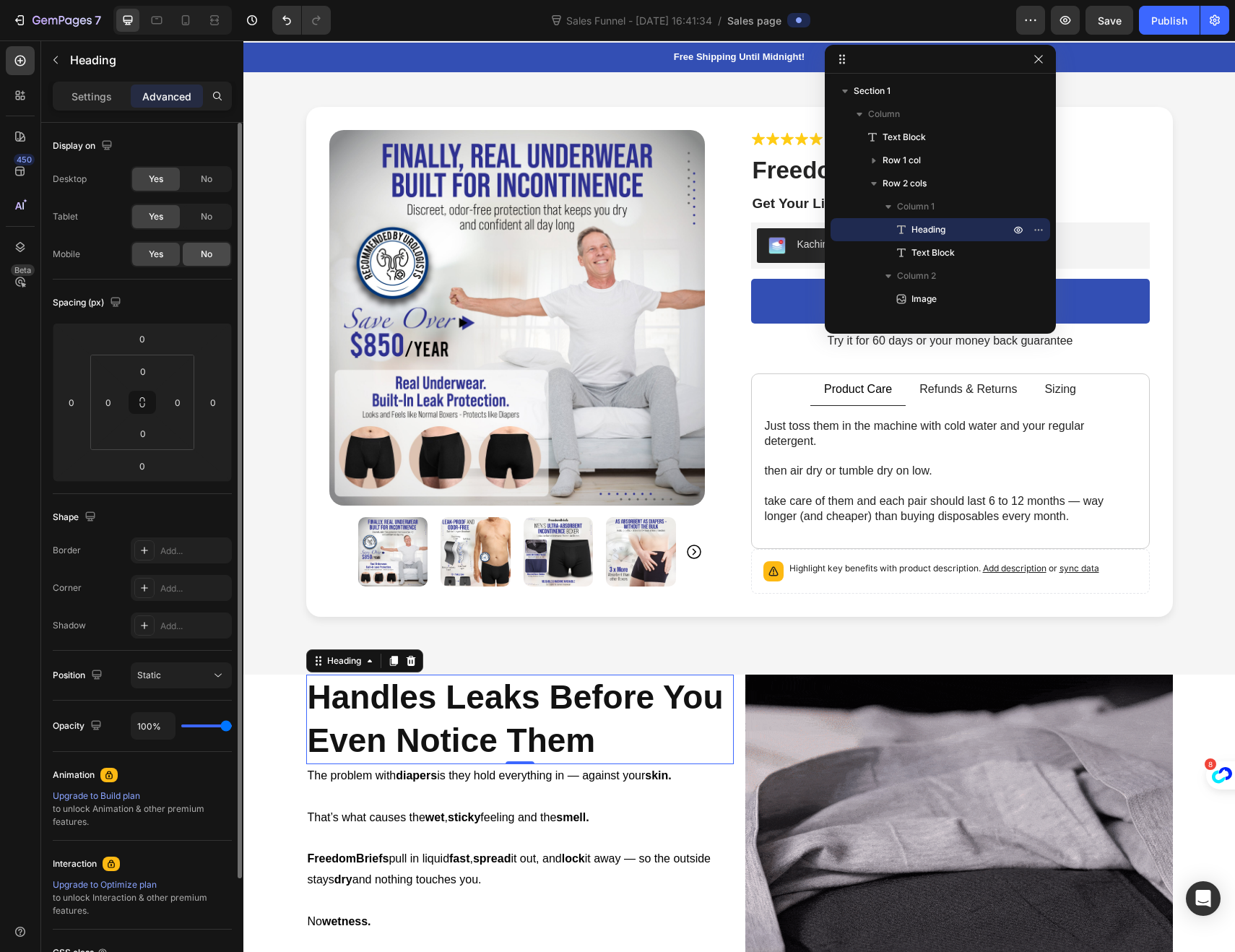
click at [210, 248] on span "No" at bounding box center [206, 254] width 11 height 13
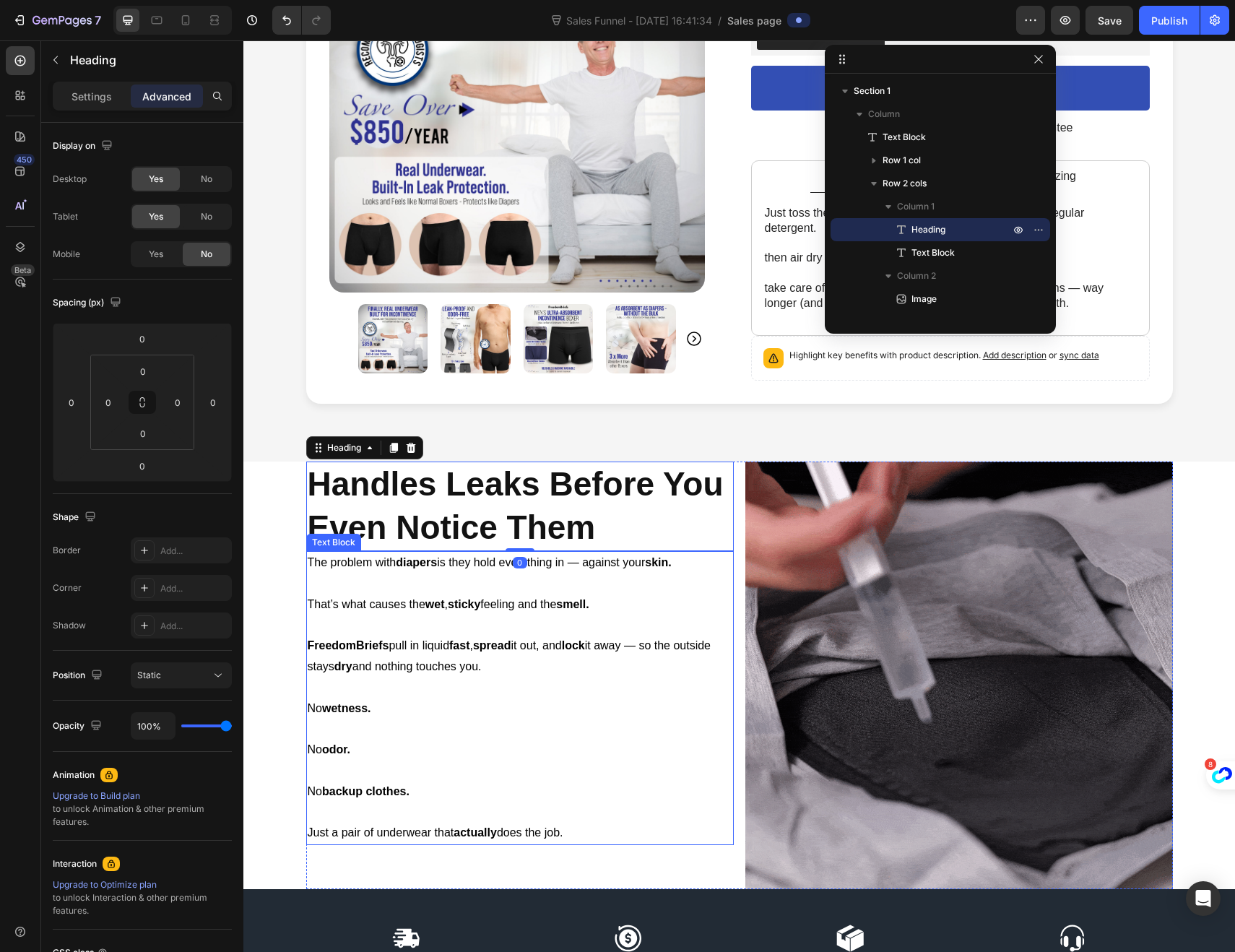
scroll to position [308, 0]
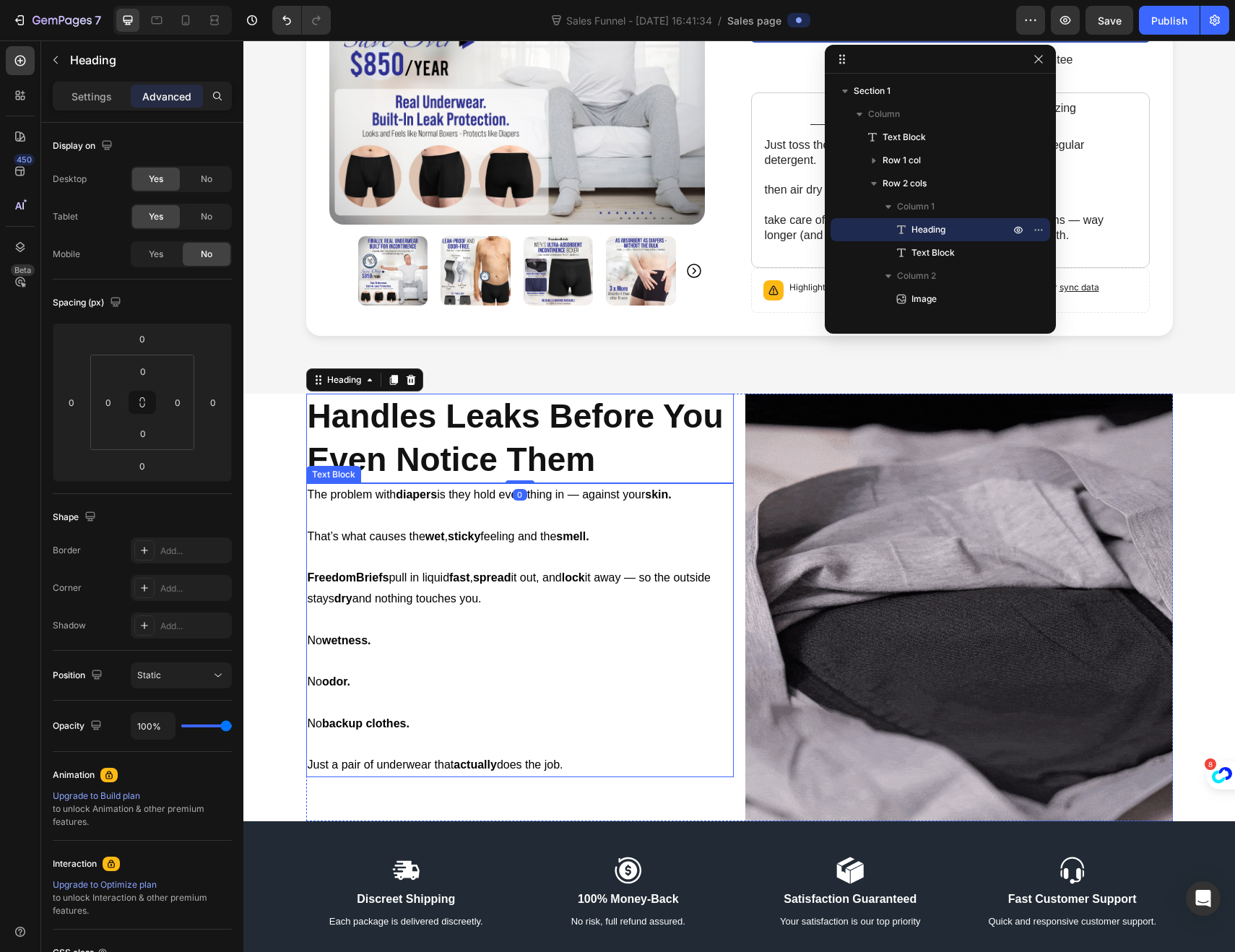
click at [356, 569] on p "FreedomBriefs pull in liquid fast , spread it out, and lock it away — so the ou…" at bounding box center [520, 589] width 425 height 42
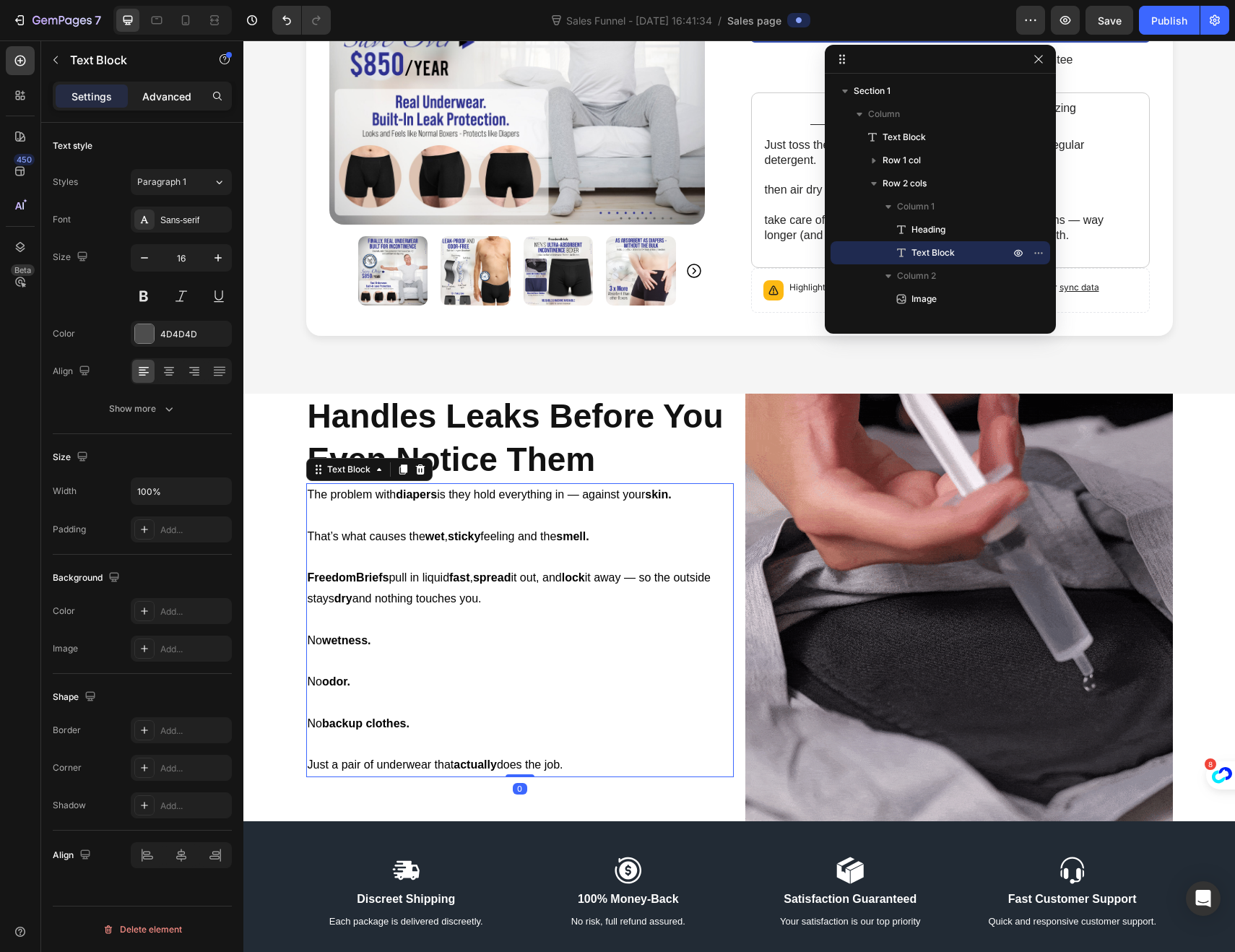
click at [177, 95] on p "Advanced" at bounding box center [166, 96] width 49 height 15
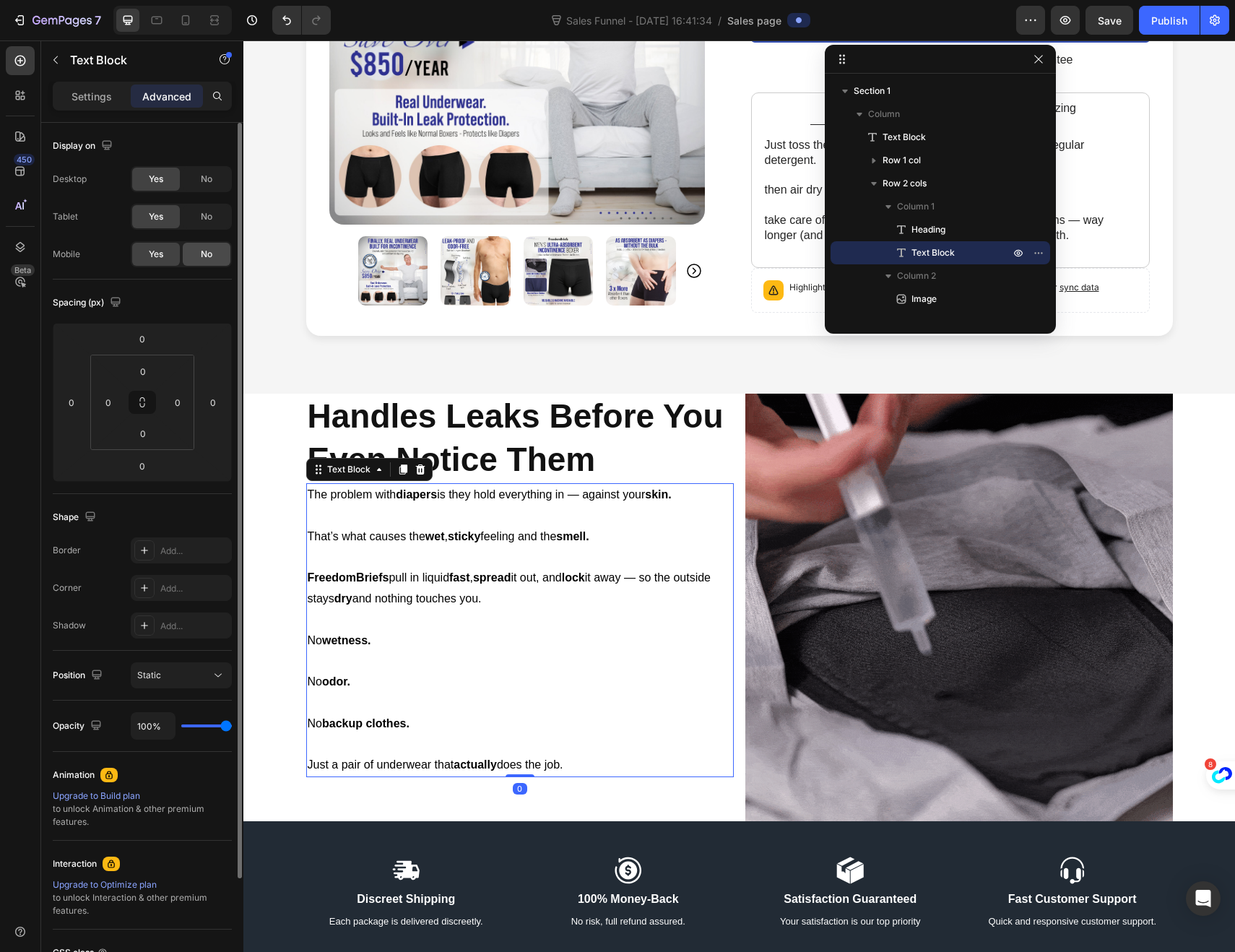
drag, startPoint x: 206, startPoint y: 259, endPoint x: 208, endPoint y: 248, distance: 11.2
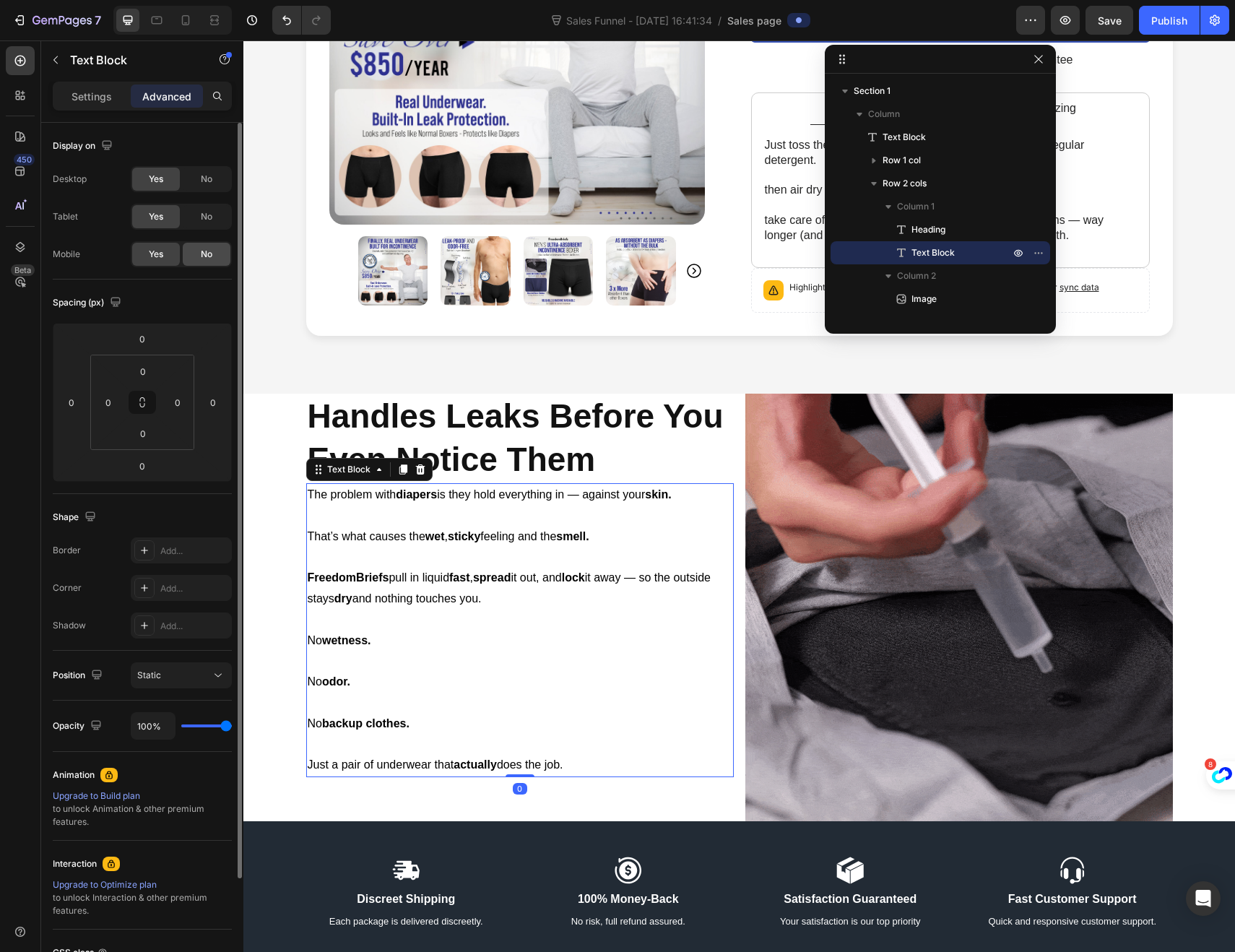
click at [206, 258] on span "No" at bounding box center [206, 254] width 11 height 13
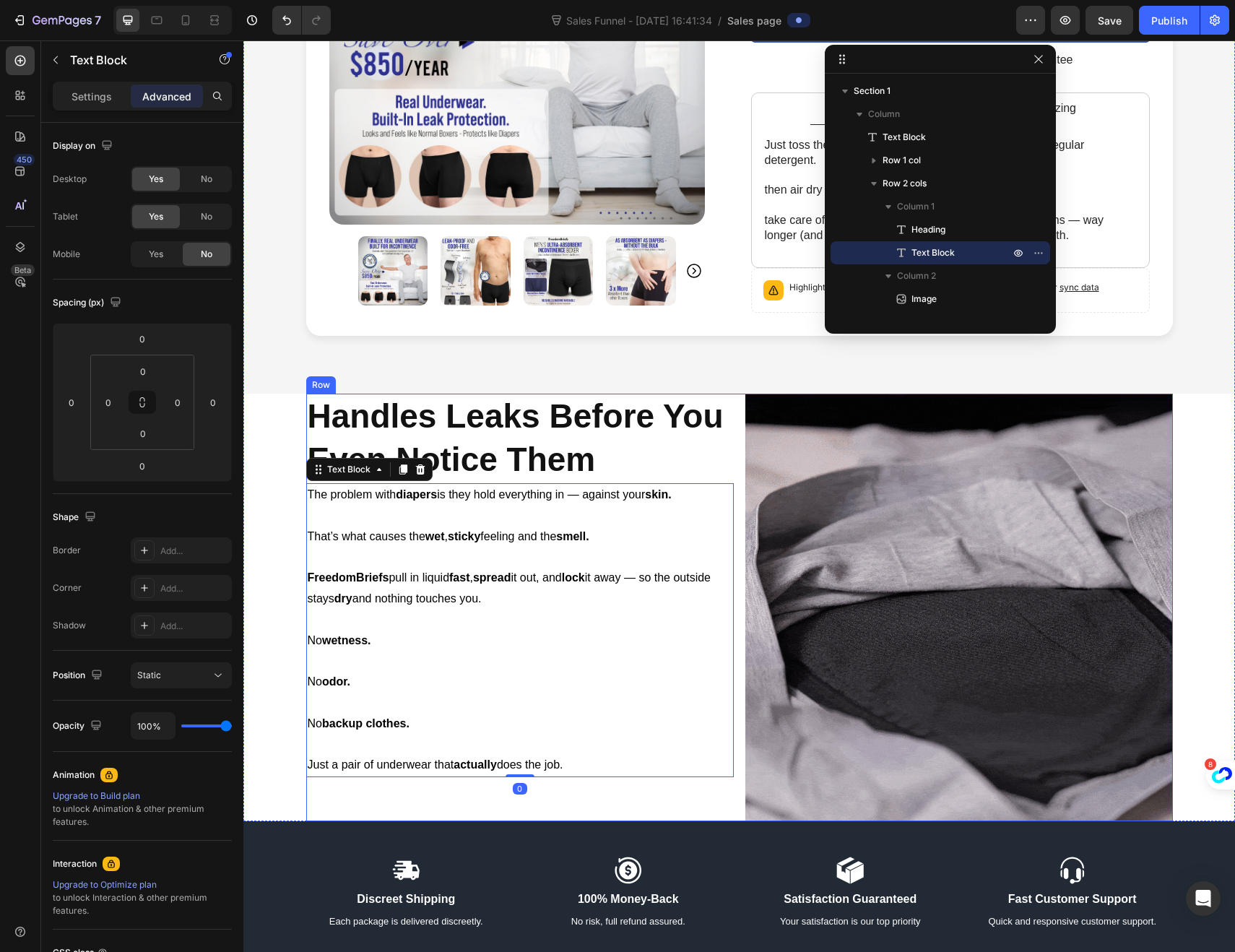
click at [796, 526] on img at bounding box center [959, 607] width 427 height 427
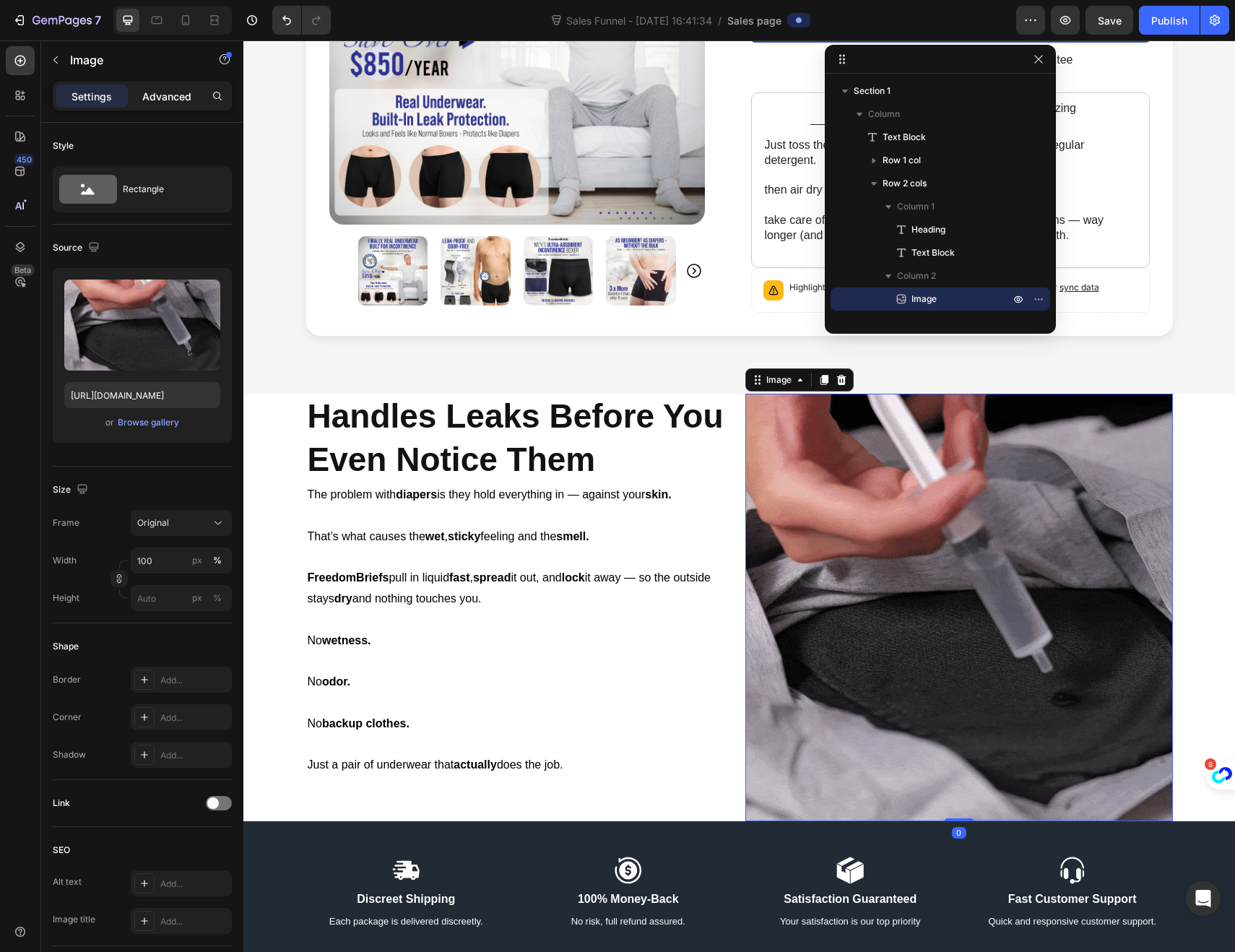
click at [174, 94] on p "Advanced" at bounding box center [166, 96] width 49 height 15
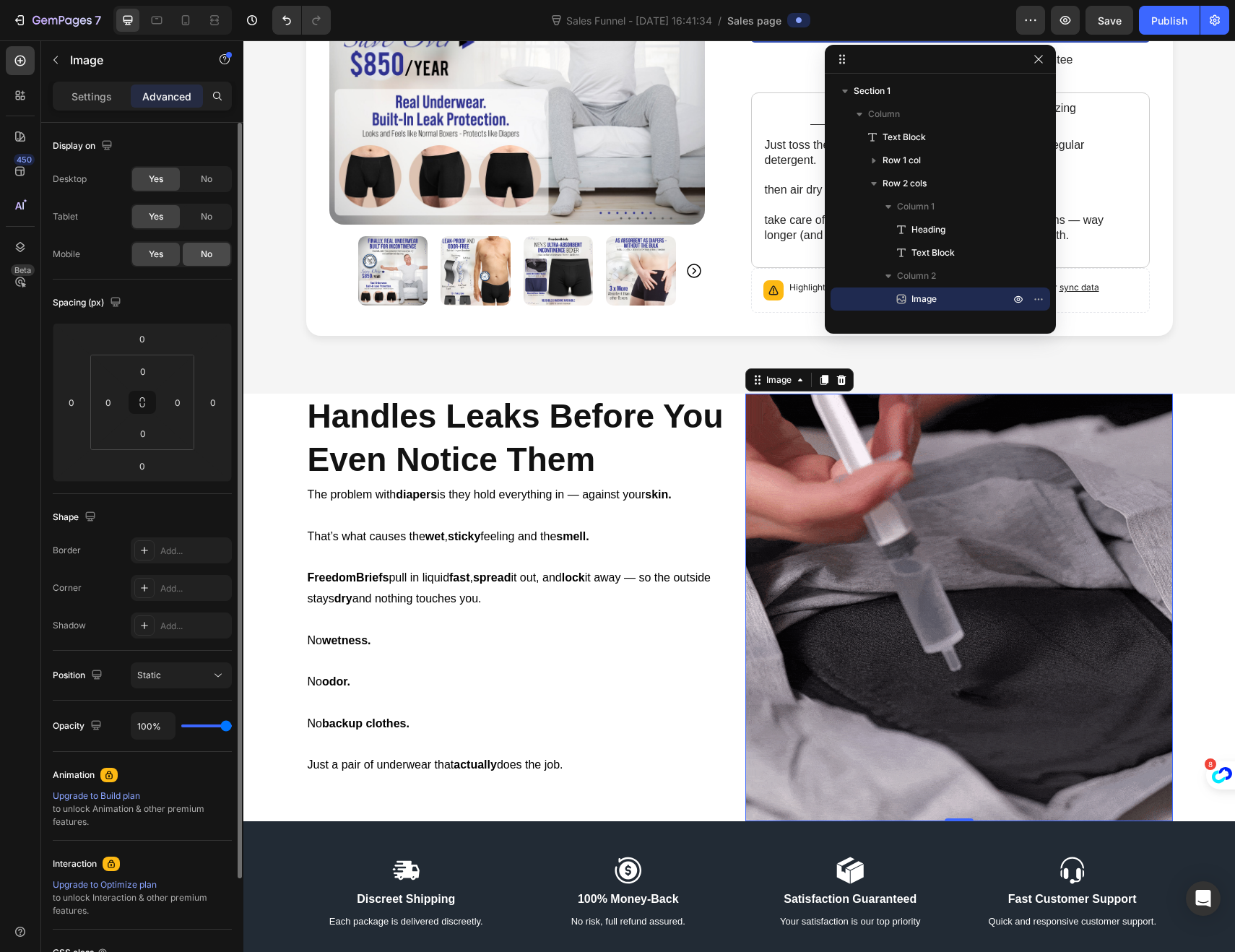
click at [203, 251] on span "No" at bounding box center [206, 254] width 11 height 13
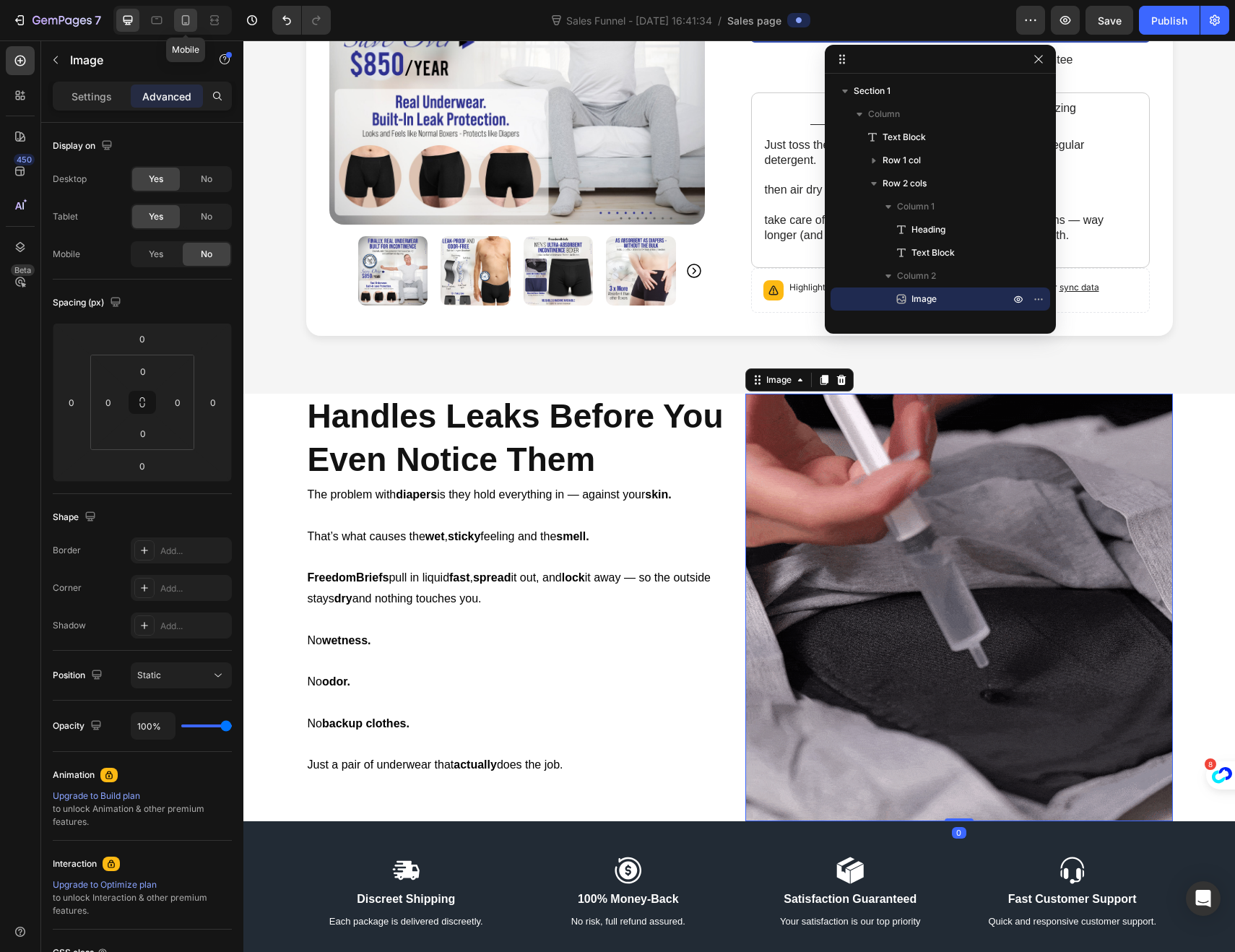
click at [190, 23] on icon at bounding box center [185, 20] width 14 height 14
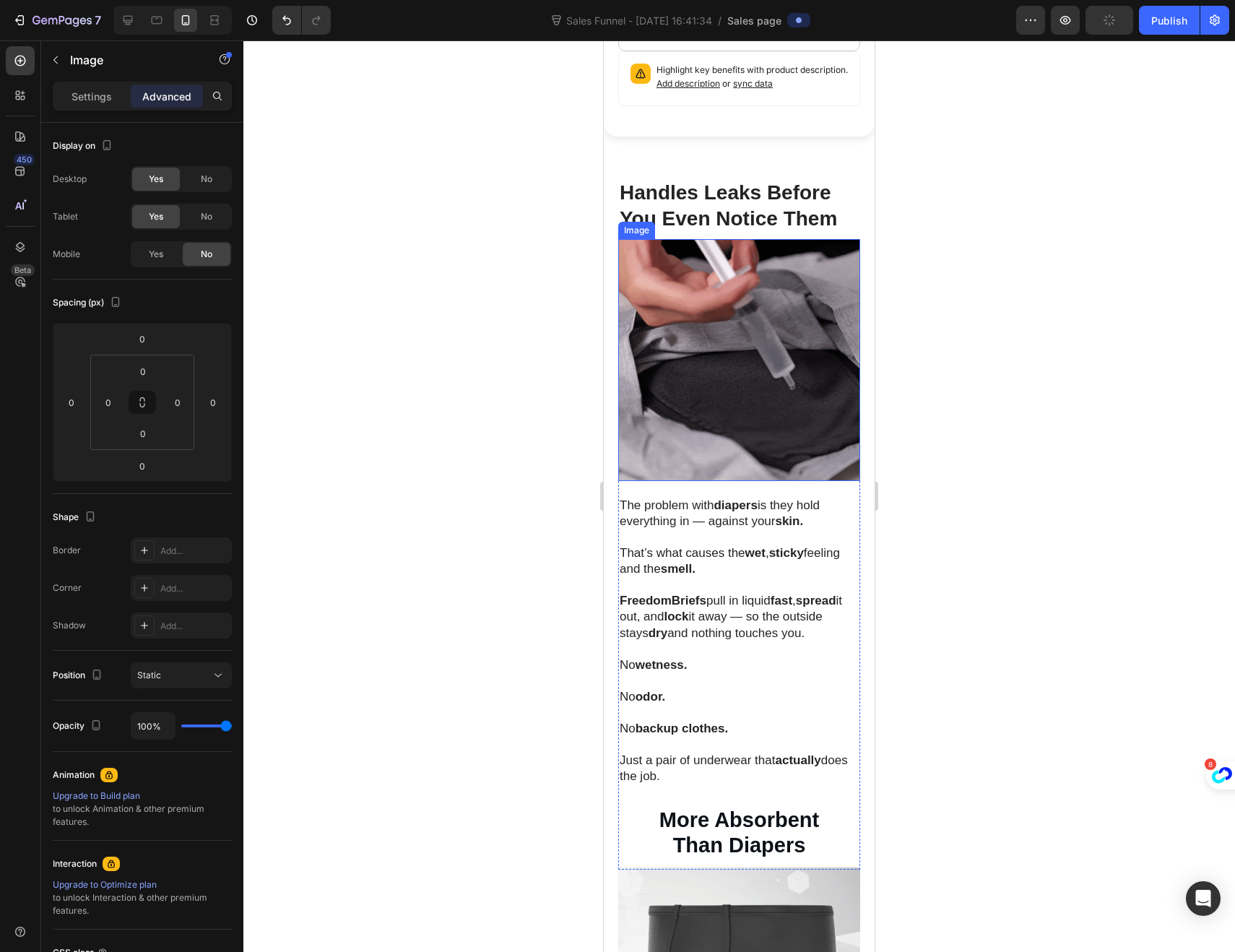
scroll to position [244, 0]
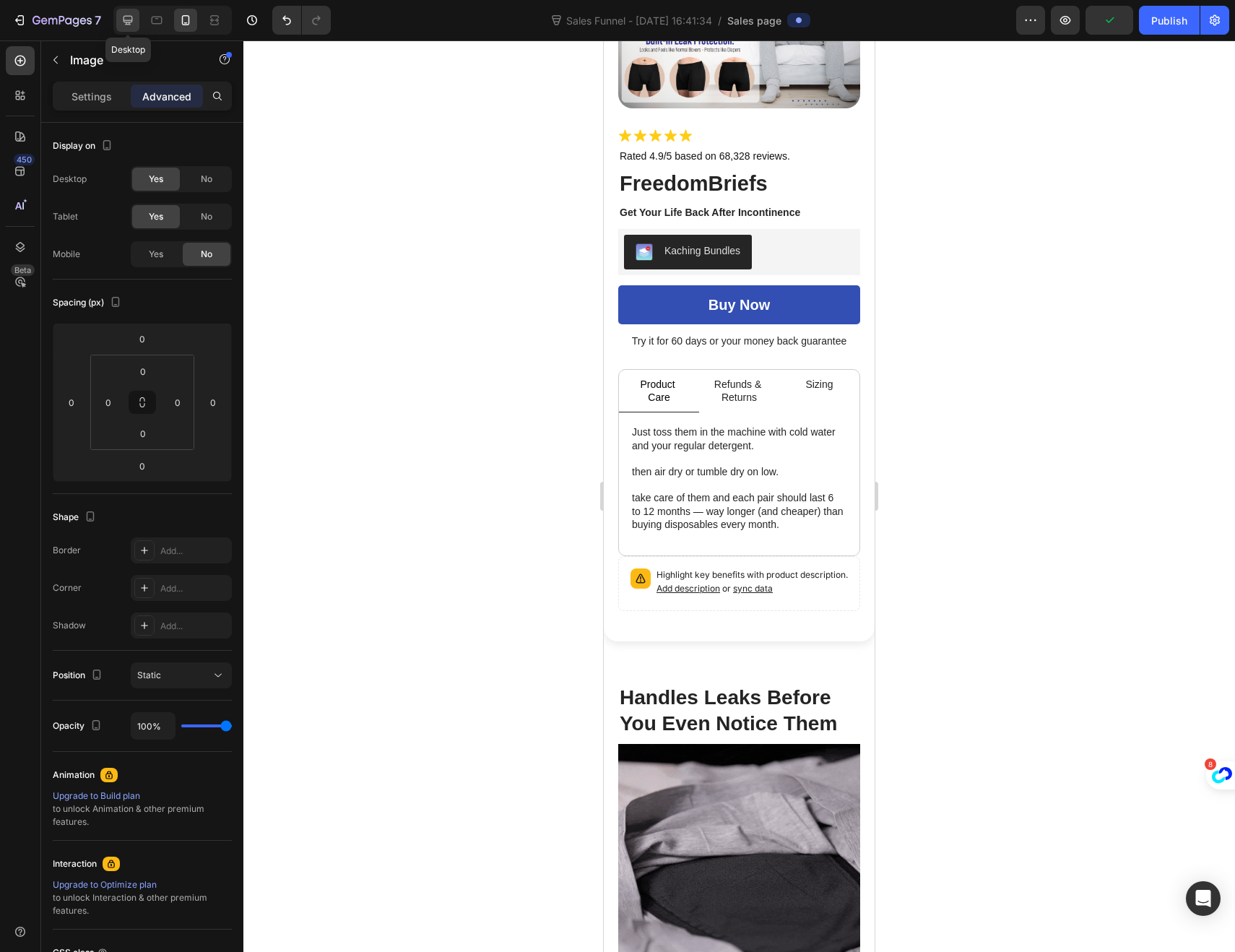
click at [121, 16] on icon at bounding box center [128, 20] width 14 height 14
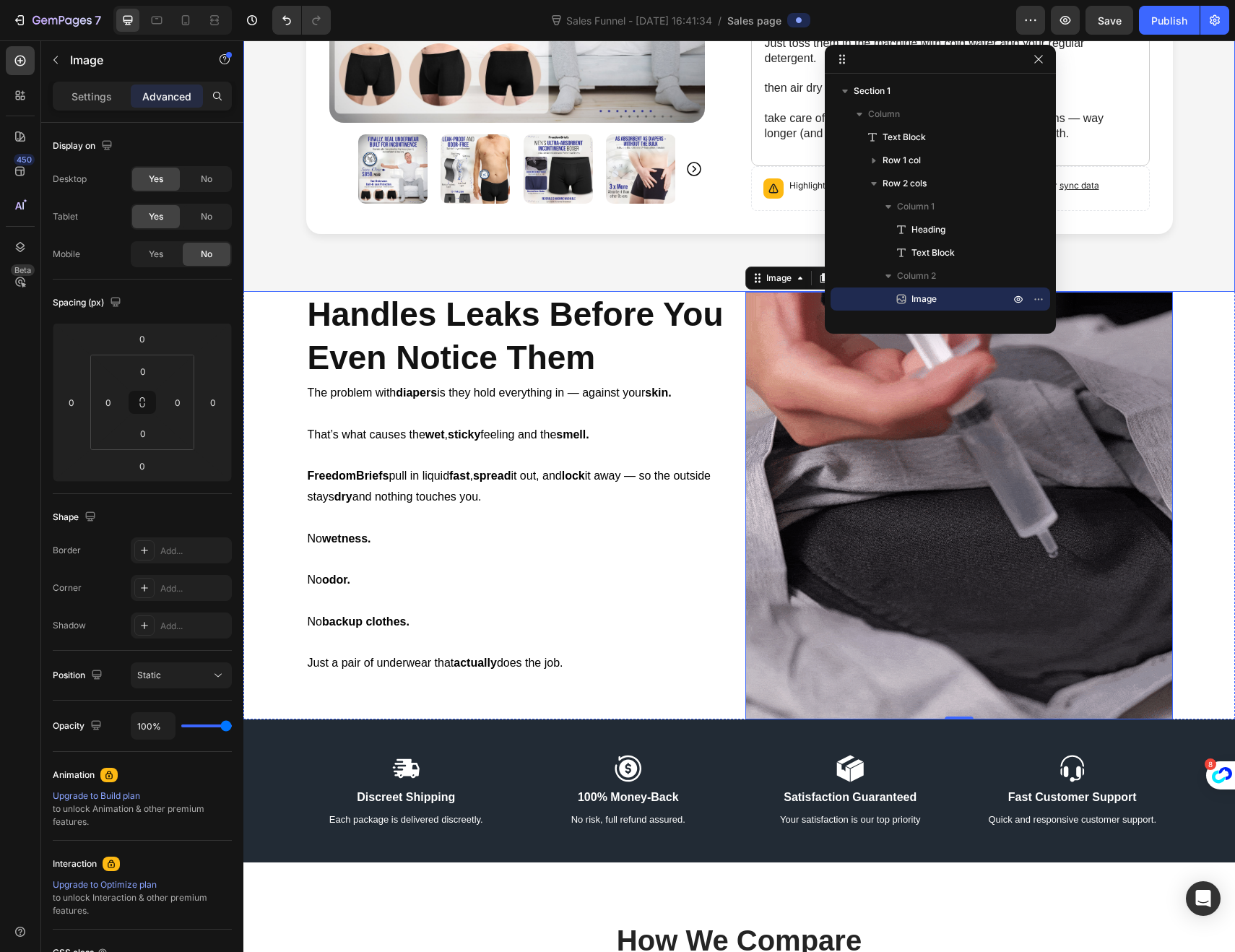
scroll to position [412, 0]
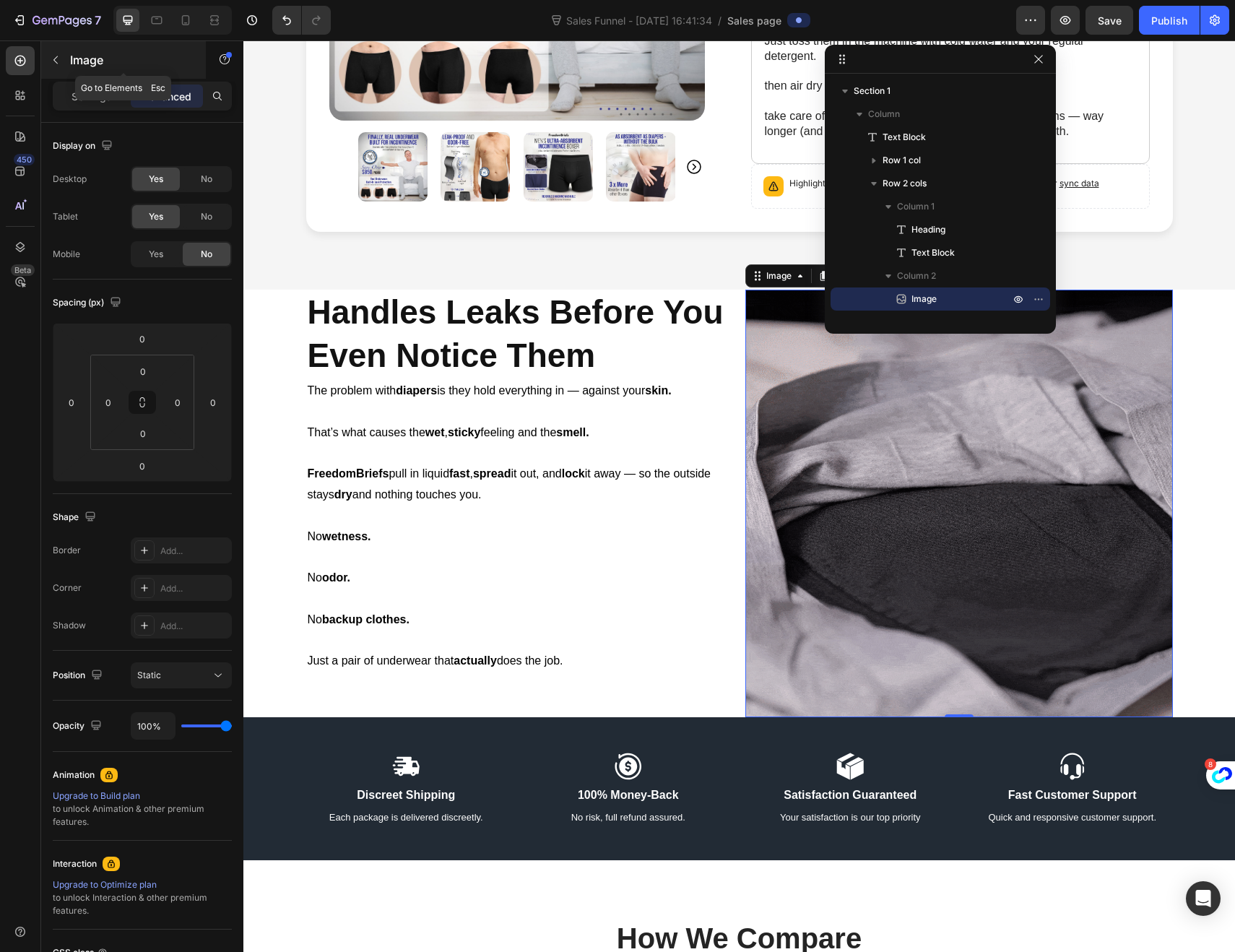
click at [46, 54] on button "button" at bounding box center [55, 60] width 23 height 23
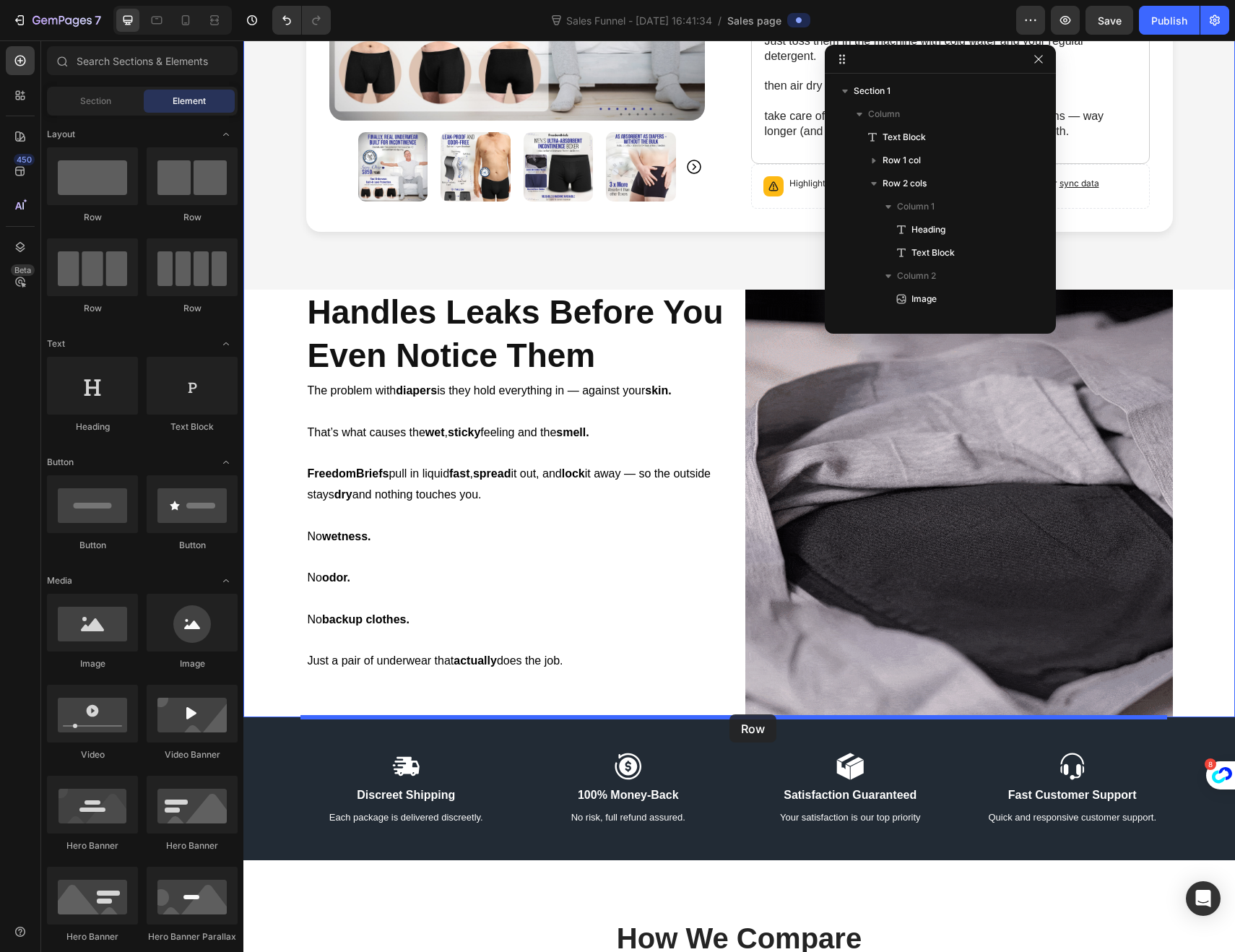
drag, startPoint x: 432, startPoint y: 228, endPoint x: 729, endPoint y: 714, distance: 569.6
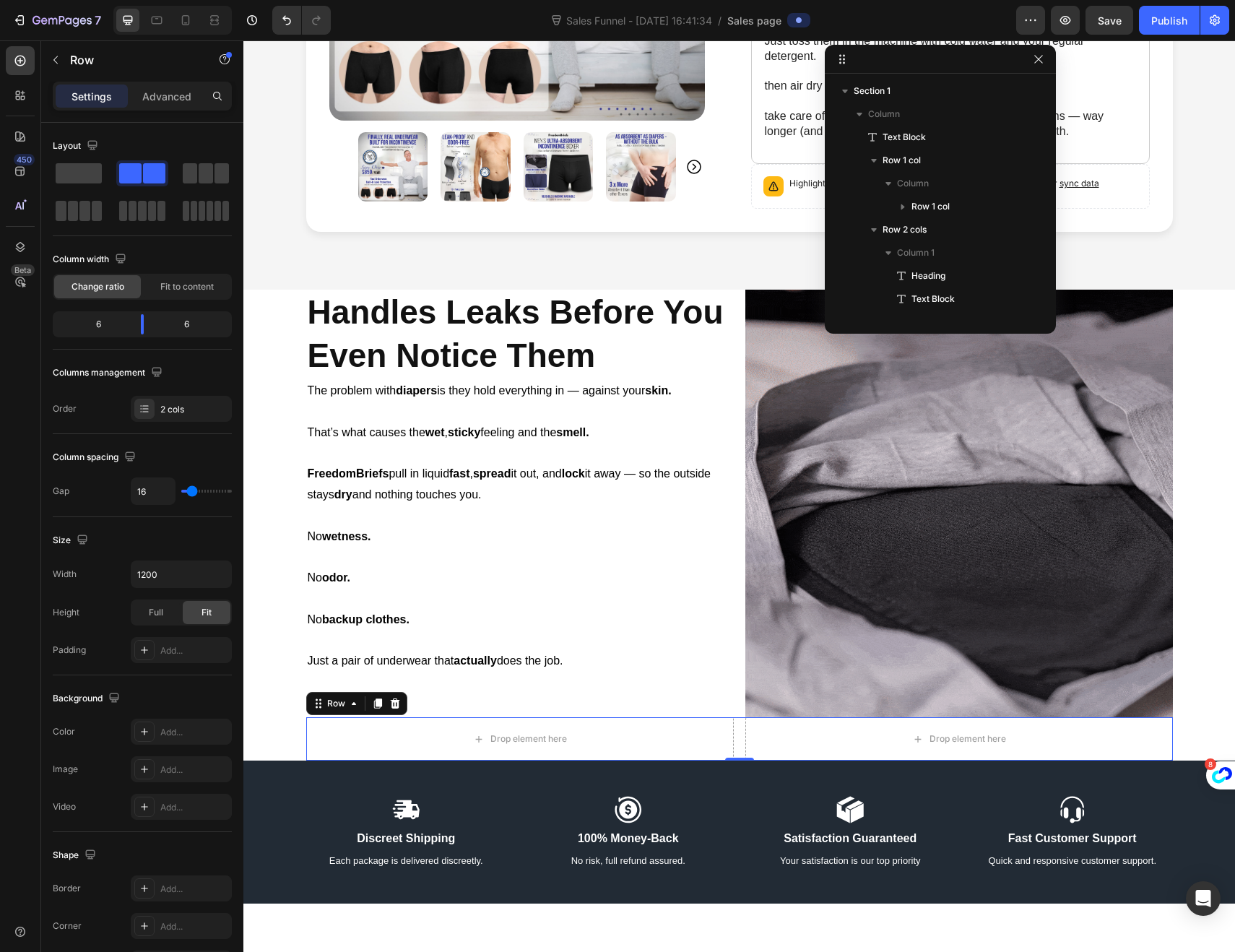
scroll to position [177, 0]
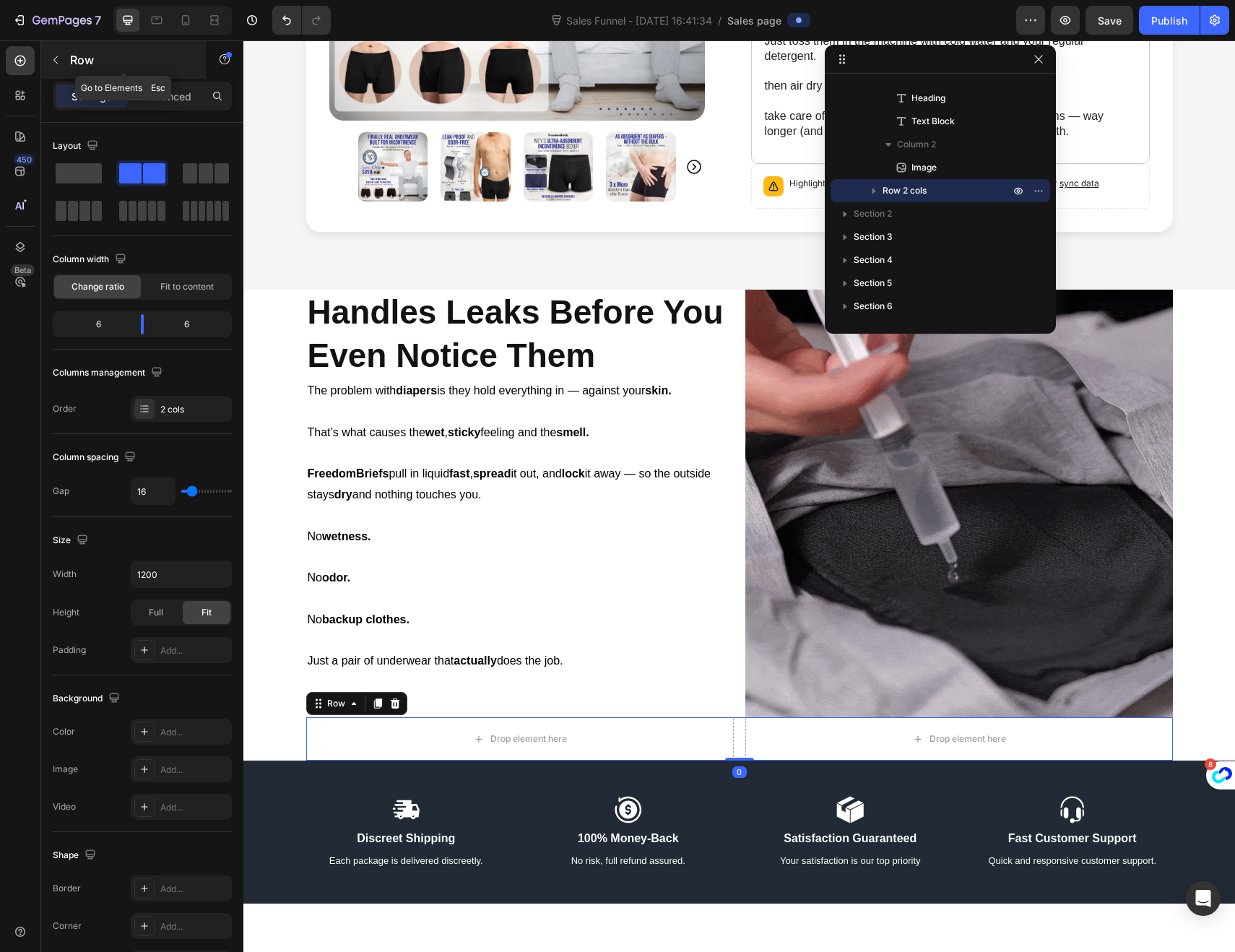
click at [62, 57] on button "button" at bounding box center [55, 60] width 23 height 23
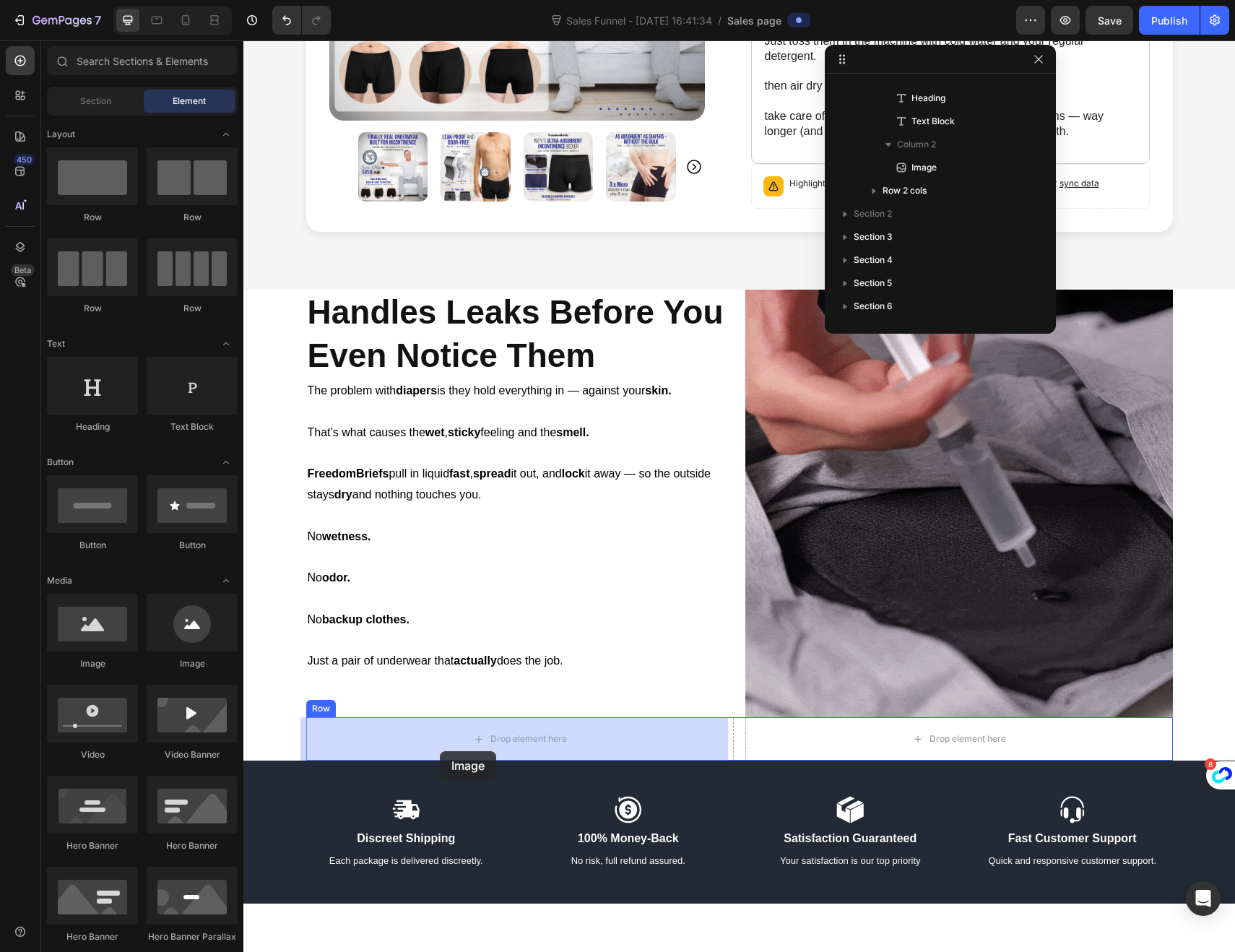
drag, startPoint x: 339, startPoint y: 675, endPoint x: 440, endPoint y: 751, distance: 126.4
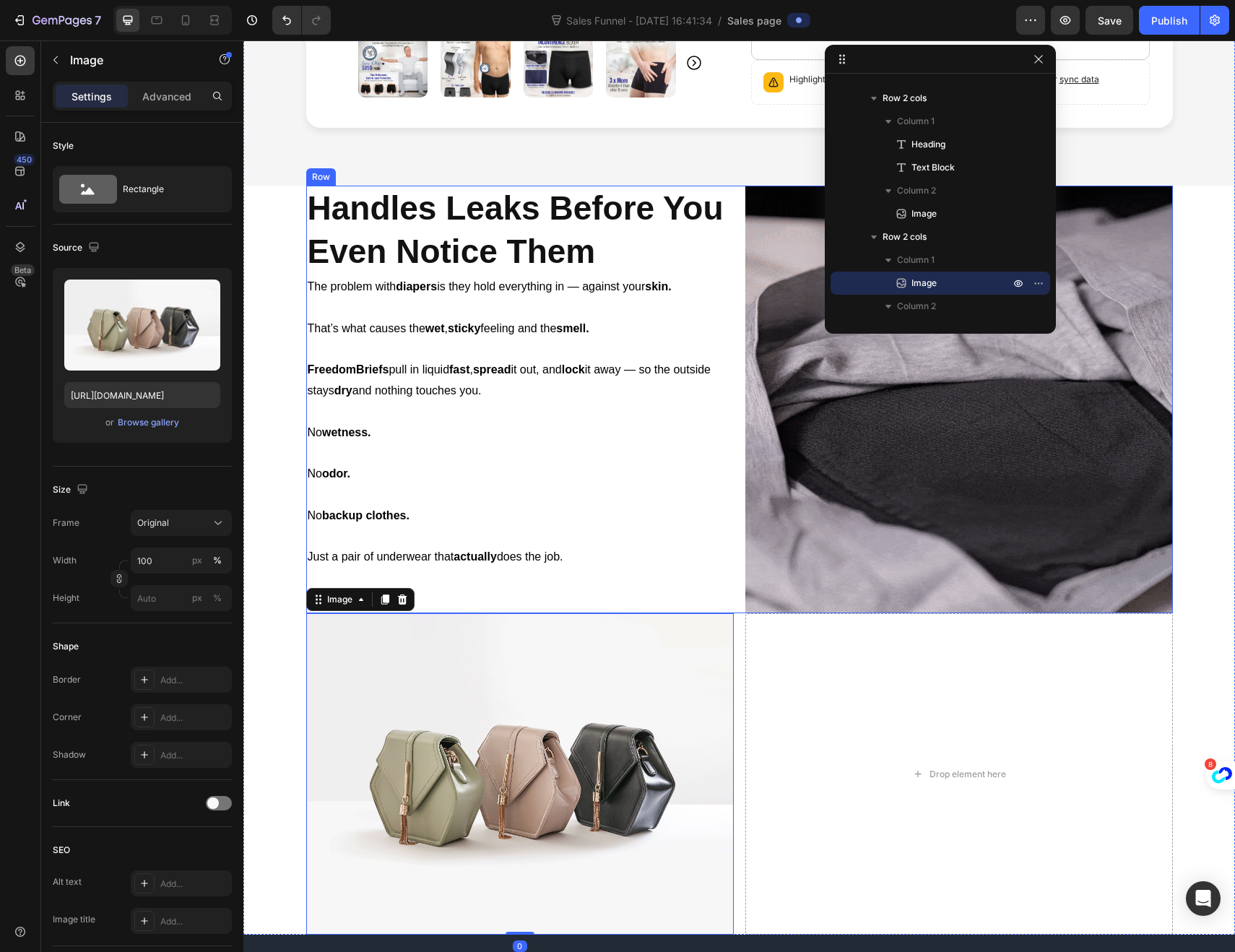
scroll to position [518, 0]
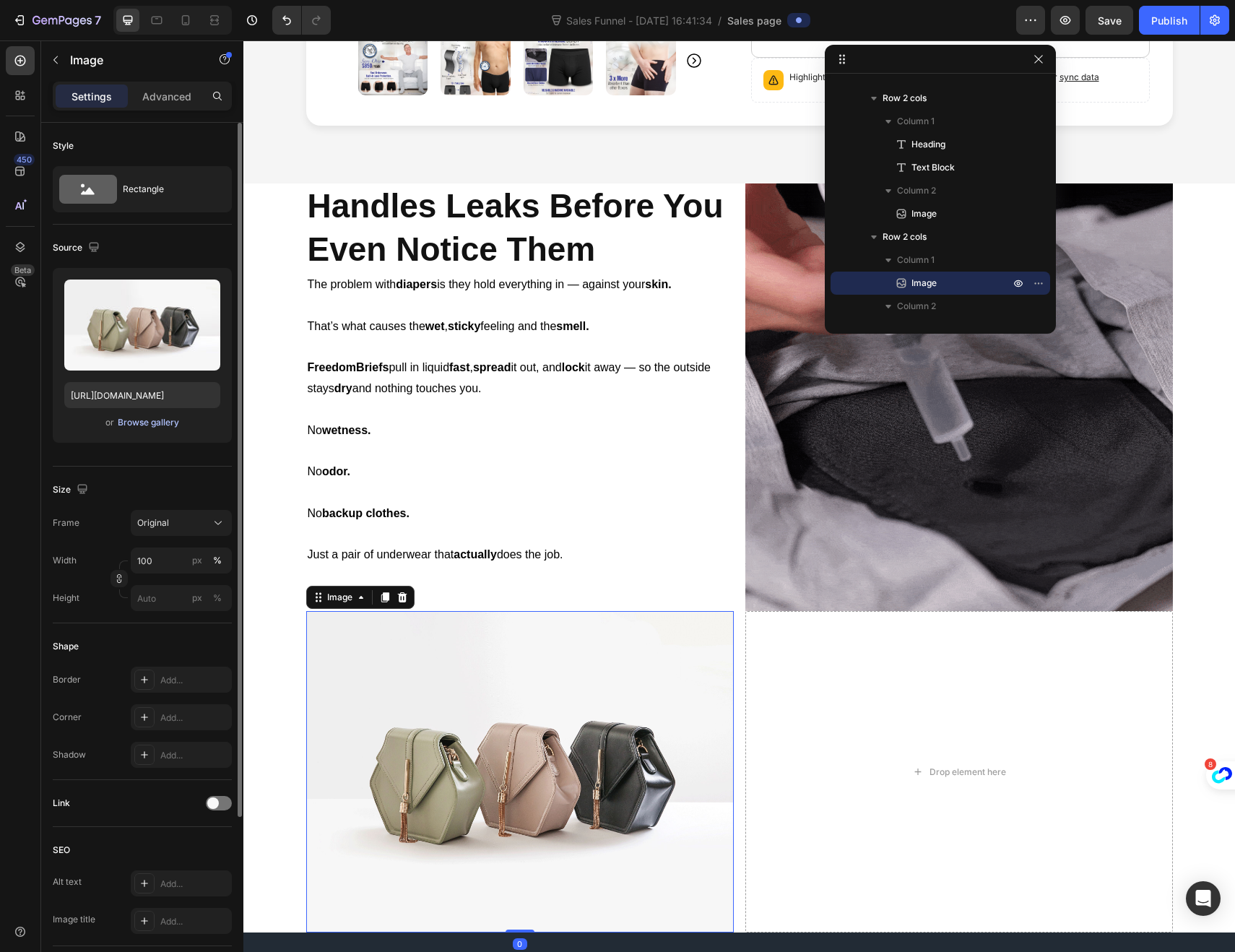
click at [159, 426] on div "Browse gallery" at bounding box center [148, 422] width 62 height 13
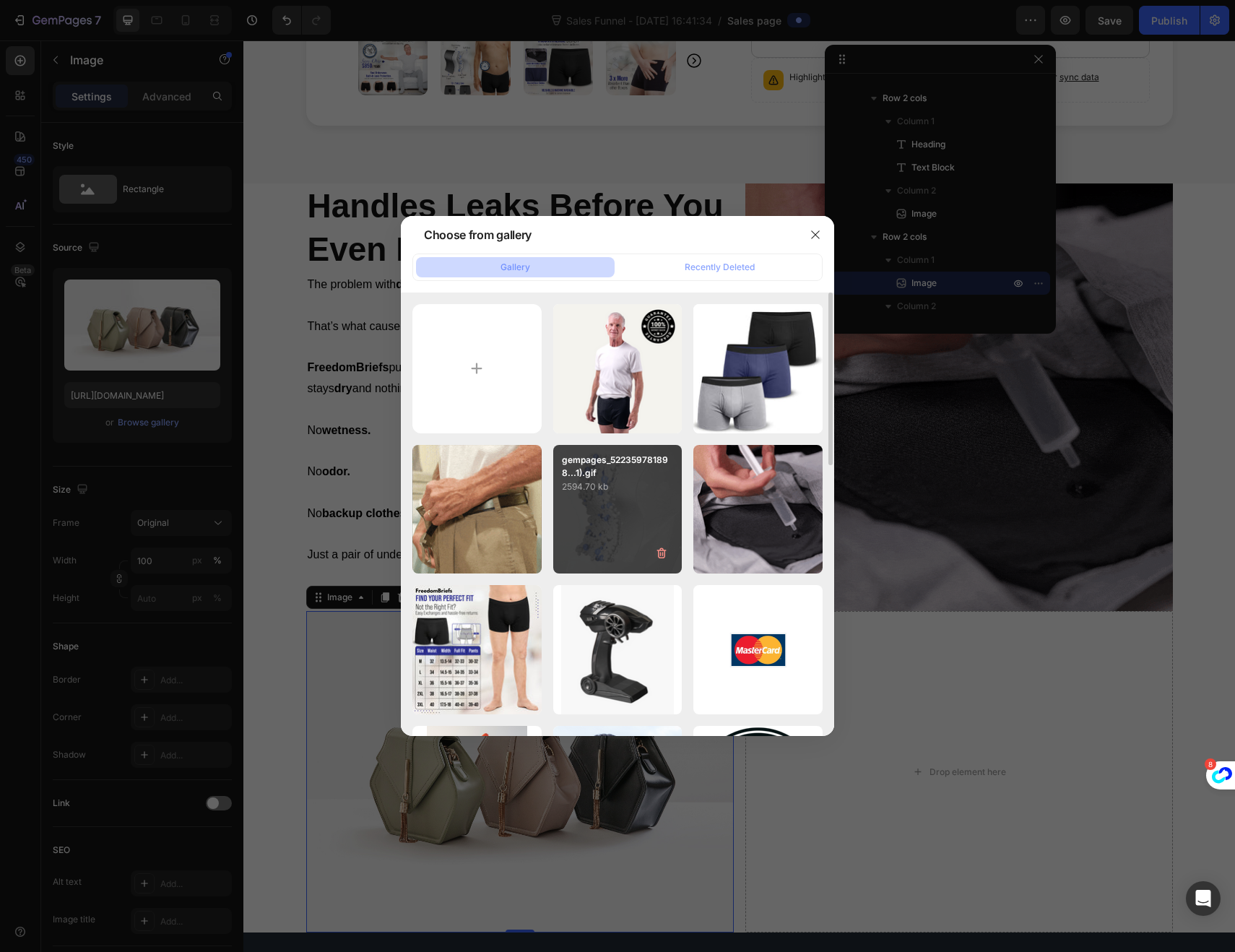
click at [609, 490] on p "2594.70 kb" at bounding box center [618, 486] width 112 height 14
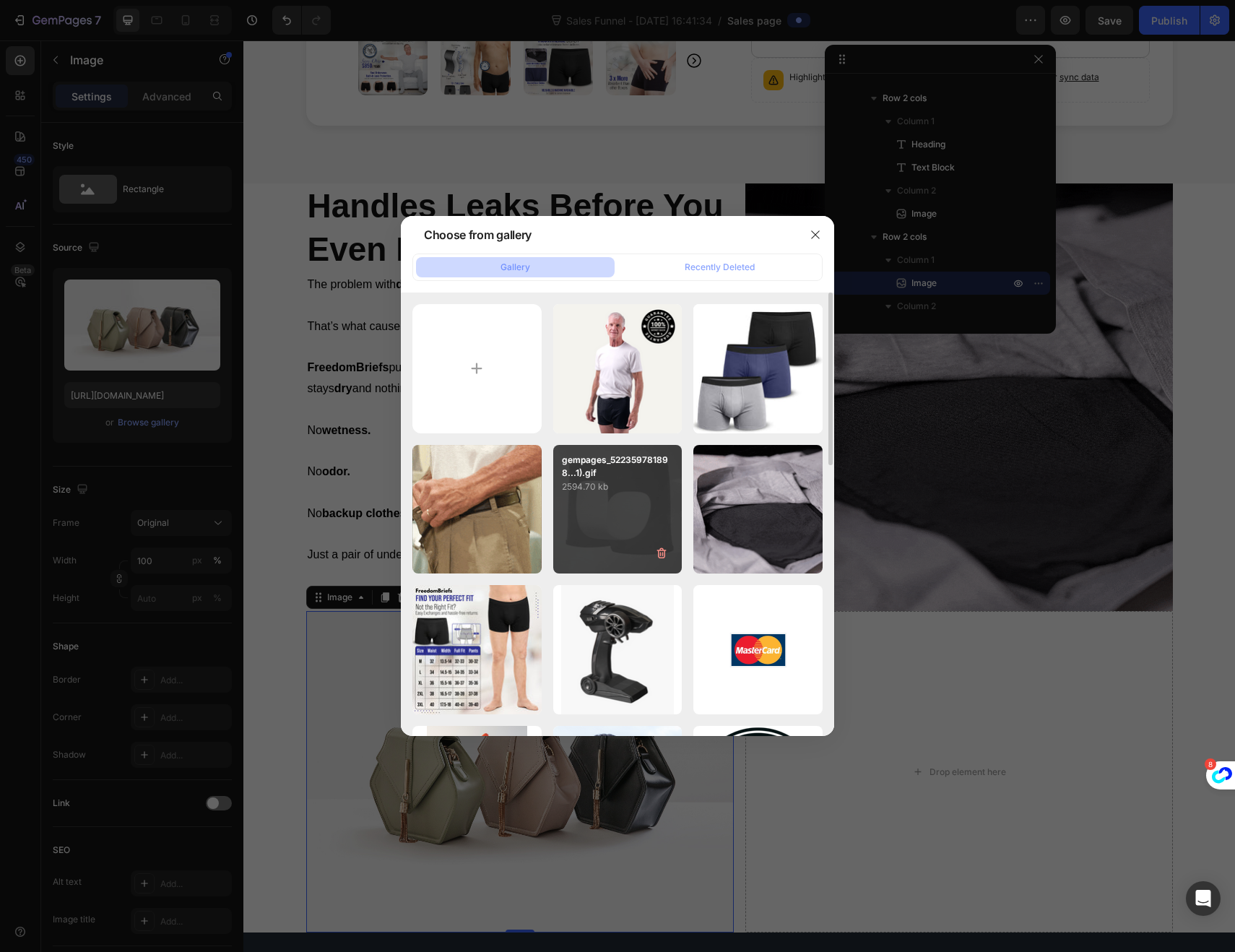
type input "[URL][DOMAIN_NAME]"
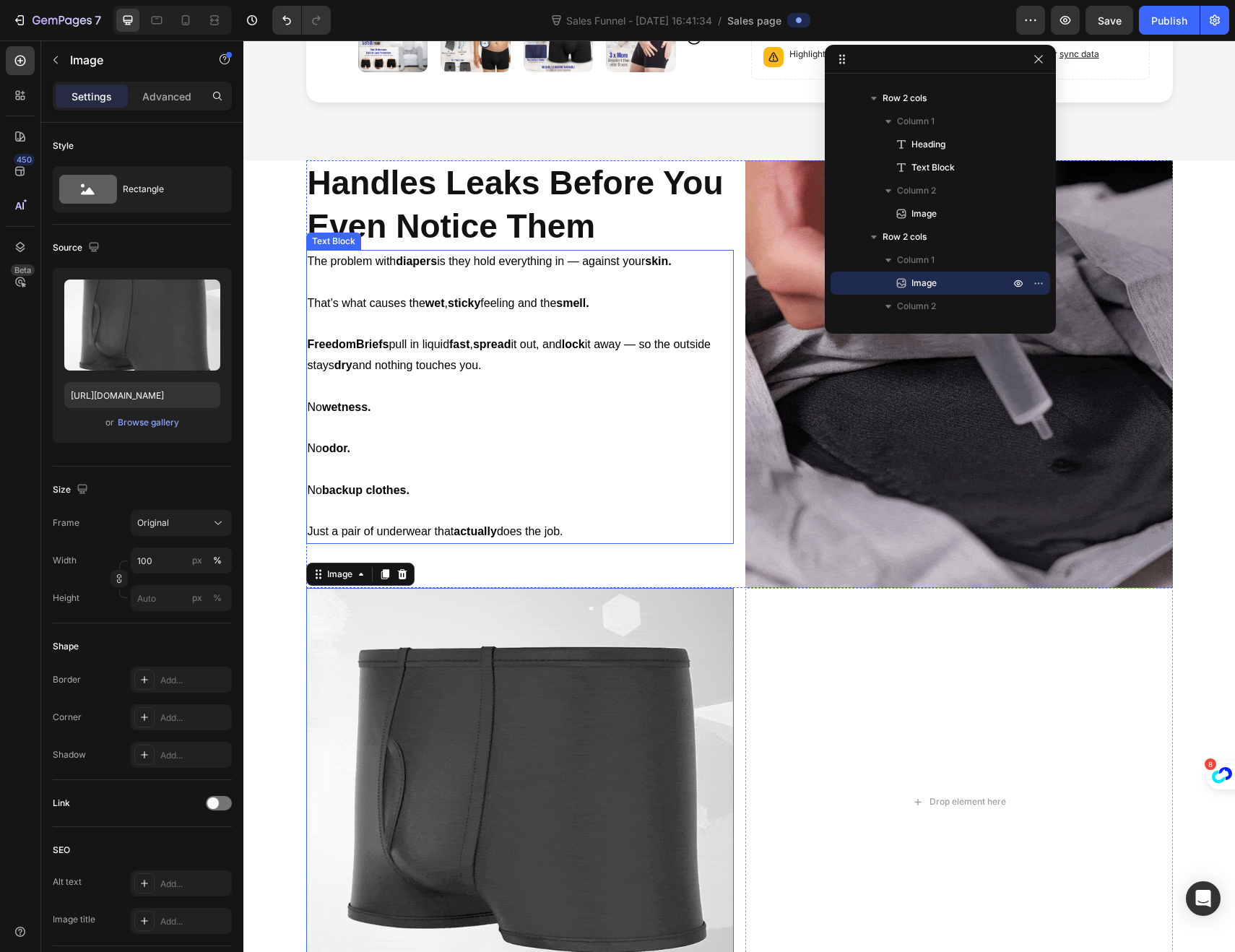
scroll to position [553, 0]
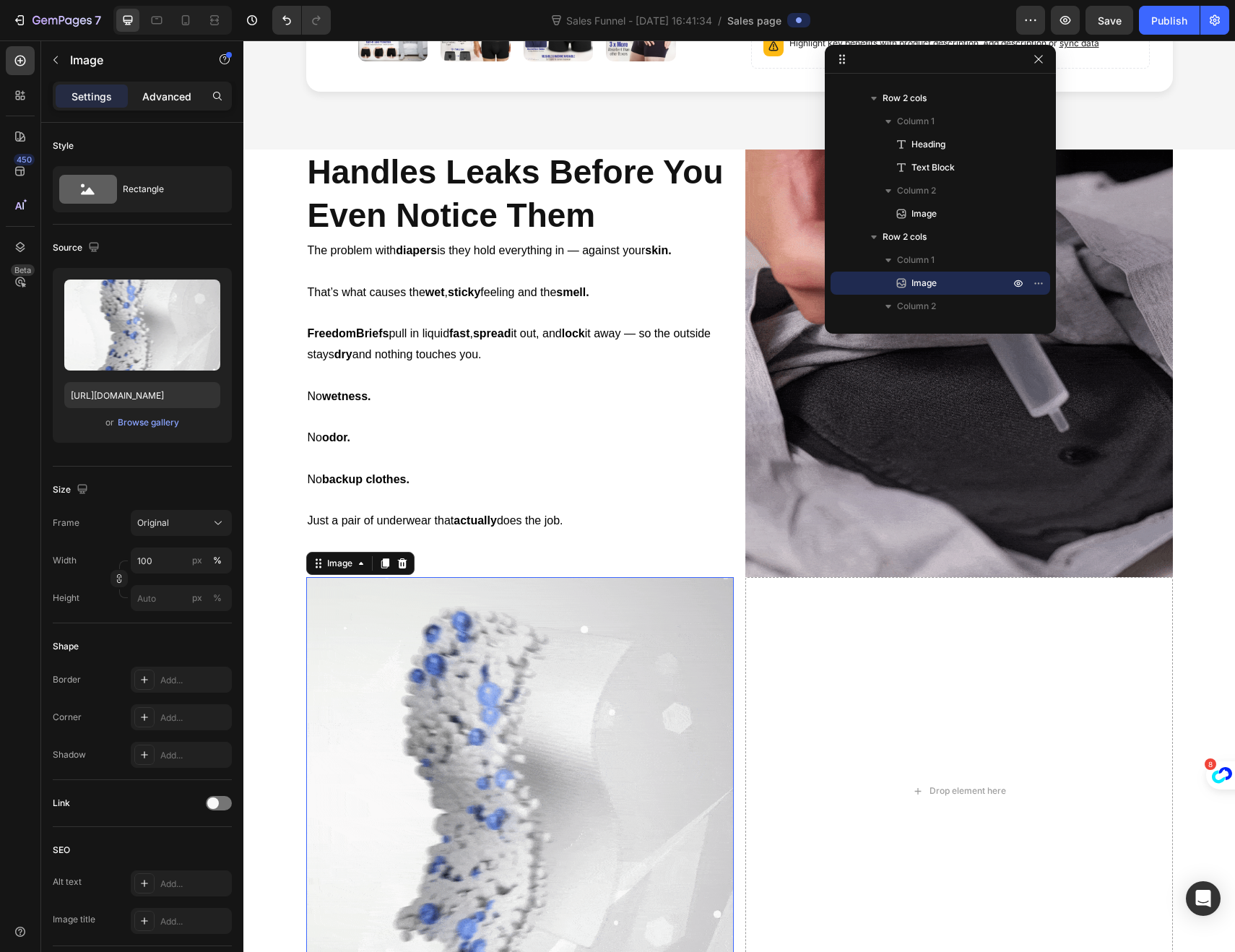
click at [157, 93] on p "Advanced" at bounding box center [166, 96] width 49 height 15
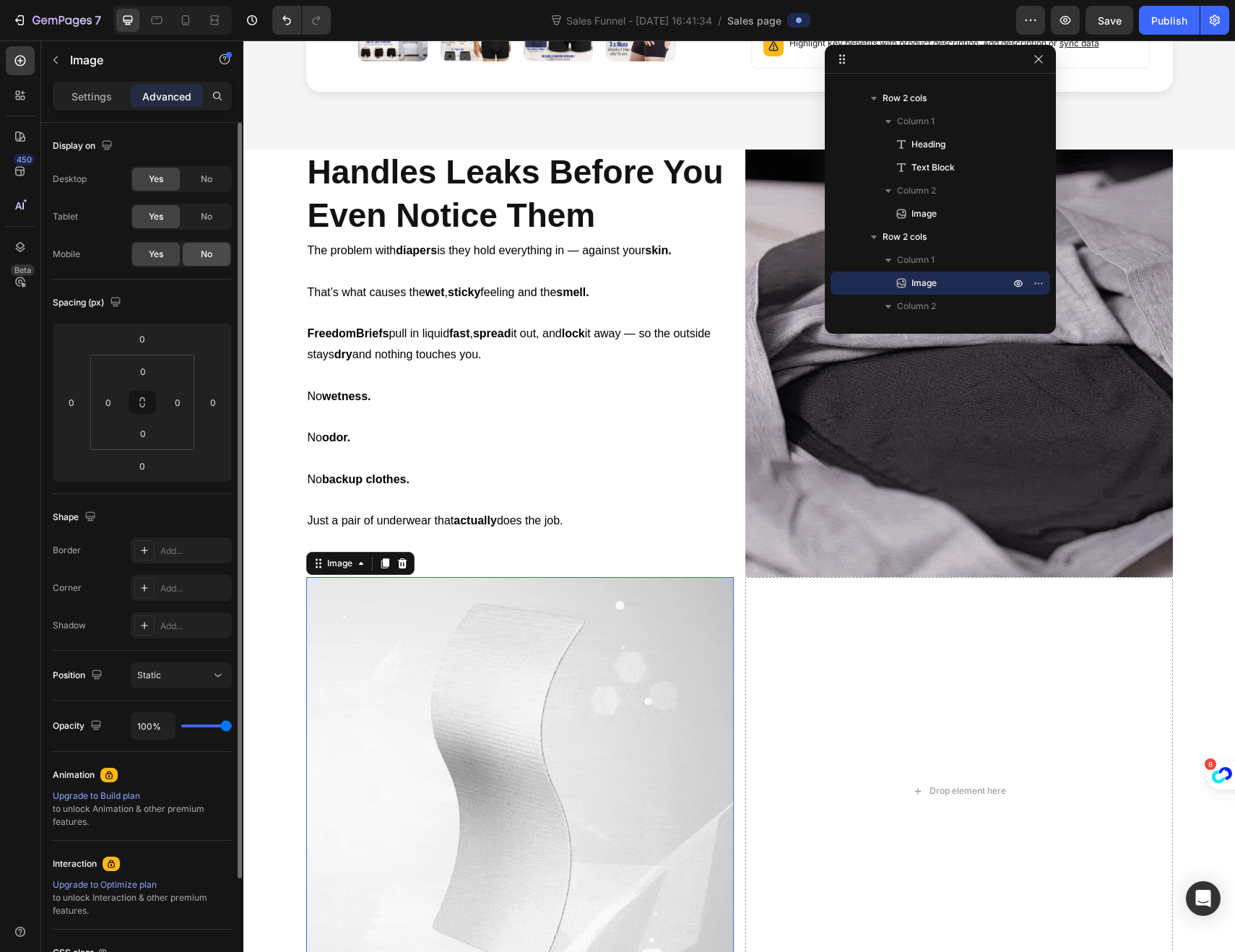
click at [195, 252] on div "No" at bounding box center [207, 254] width 48 height 23
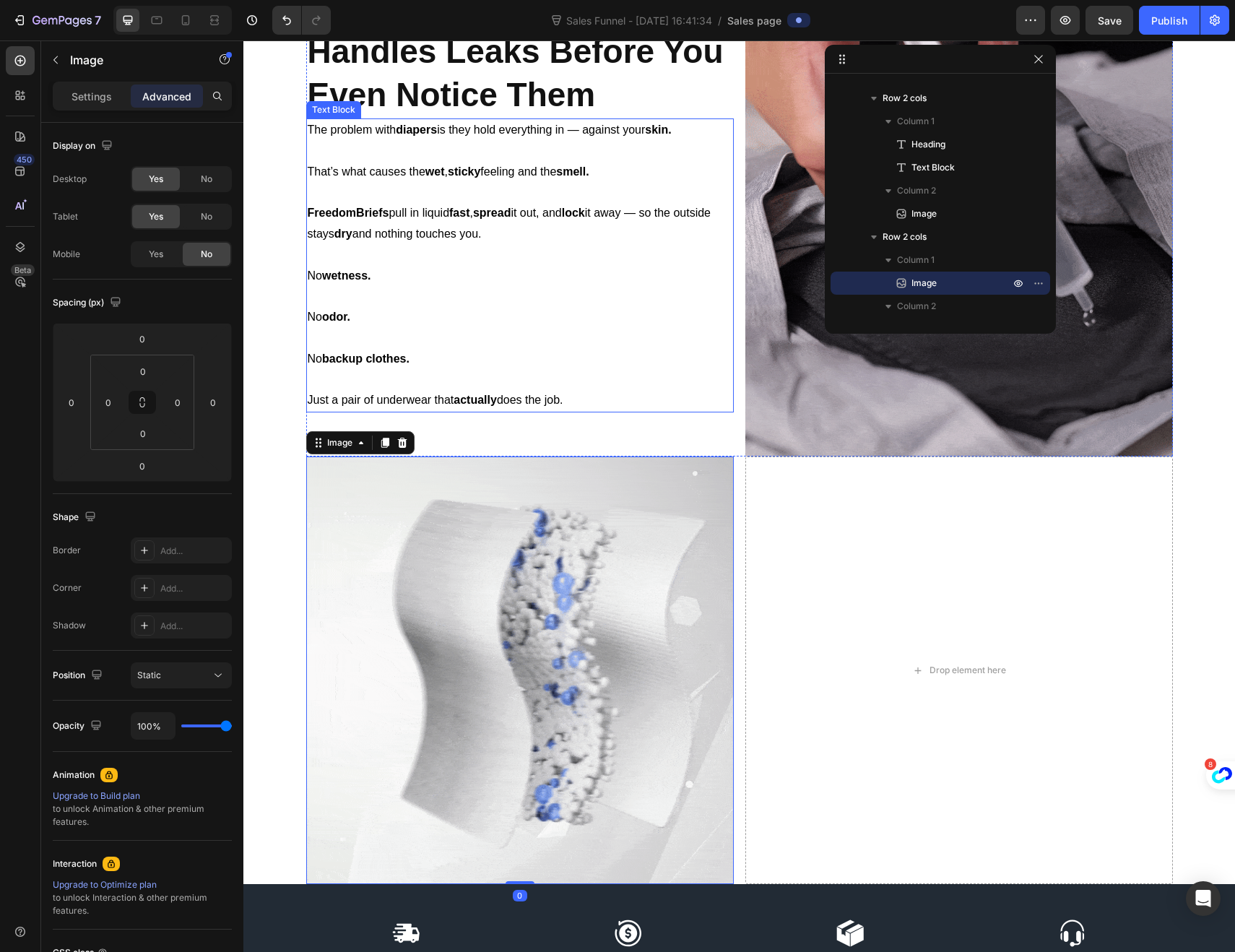
scroll to position [684, 0]
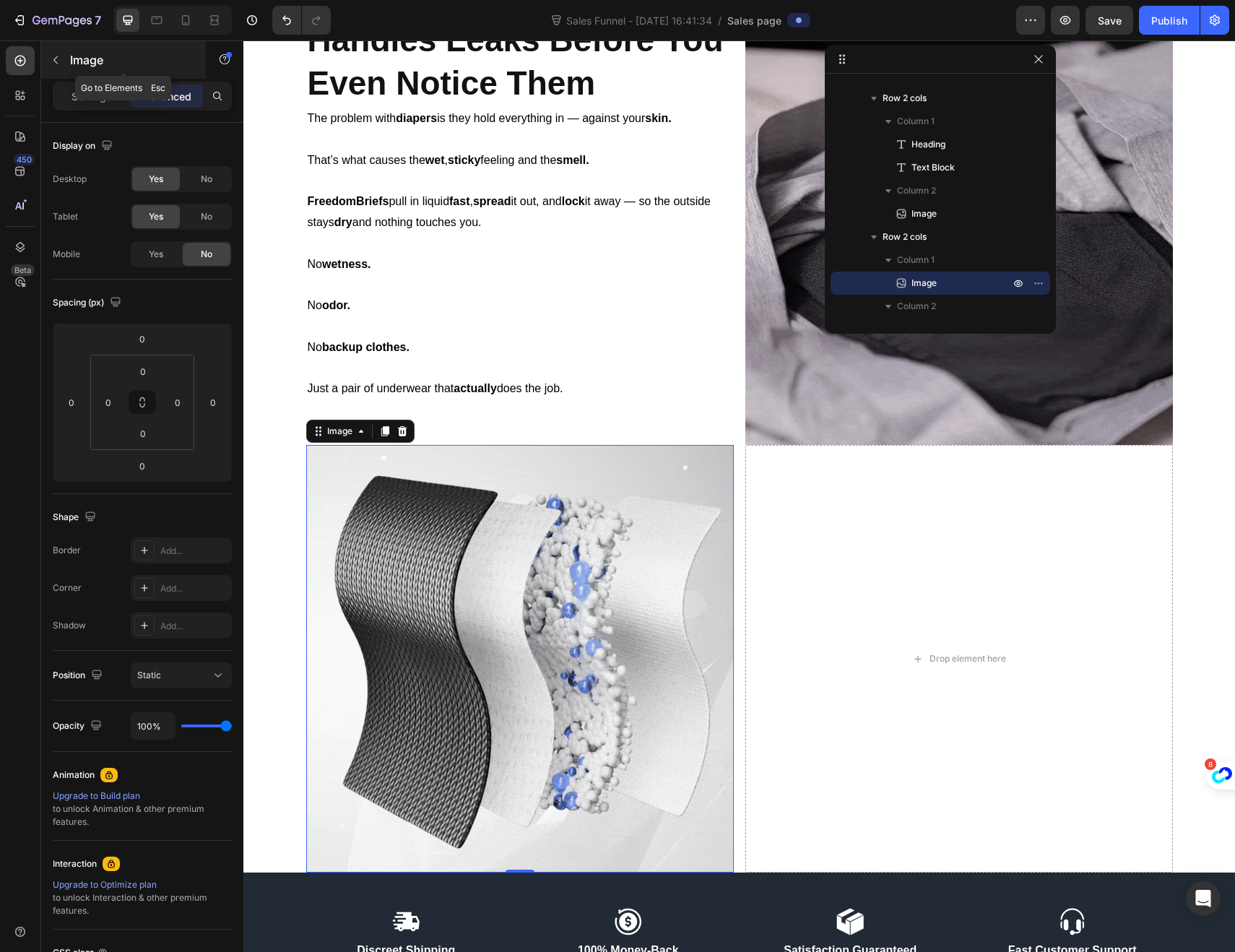
click at [59, 59] on icon "button" at bounding box center [55, 60] width 11 height 11
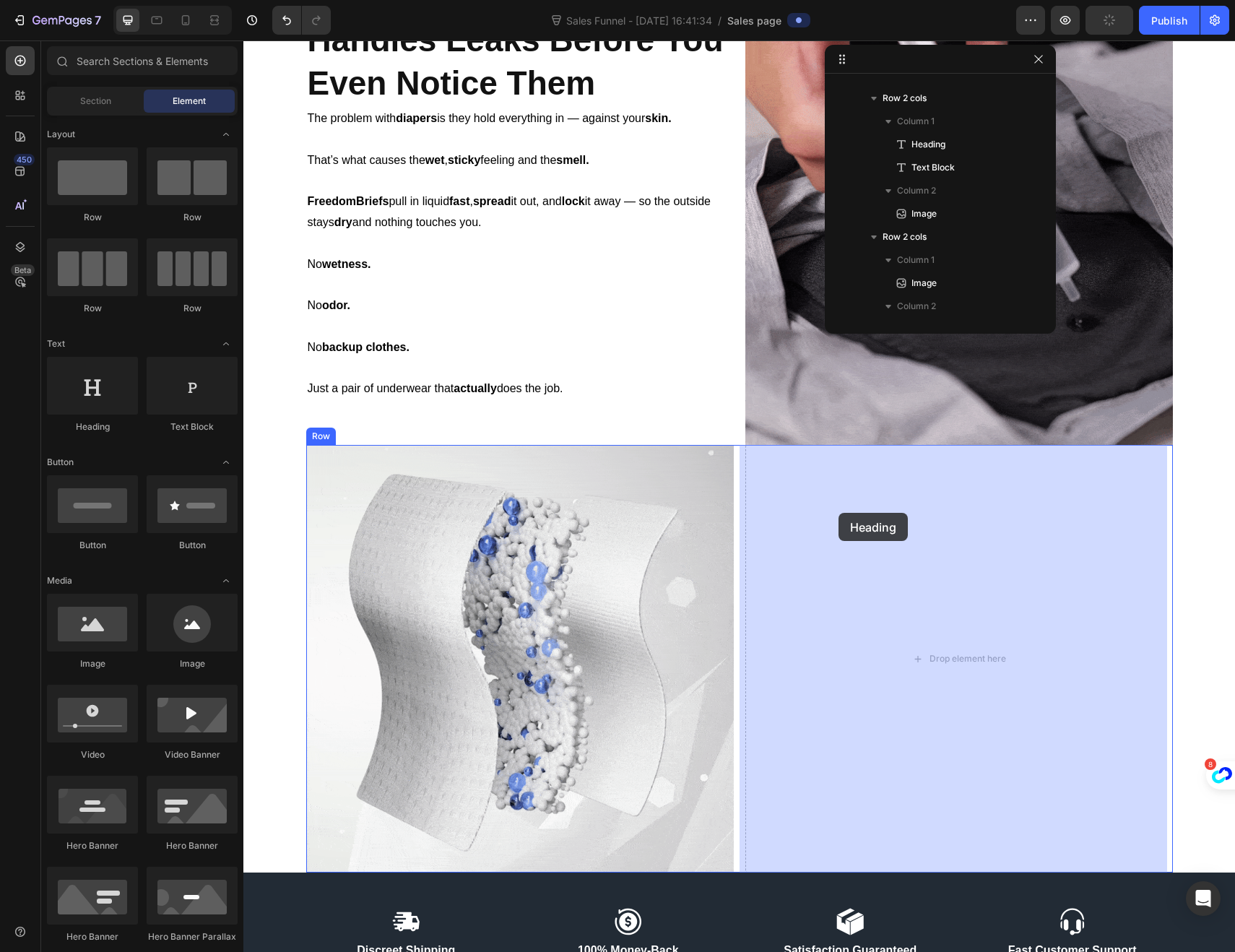
drag, startPoint x: 324, startPoint y: 426, endPoint x: 839, endPoint y: 513, distance: 522.3
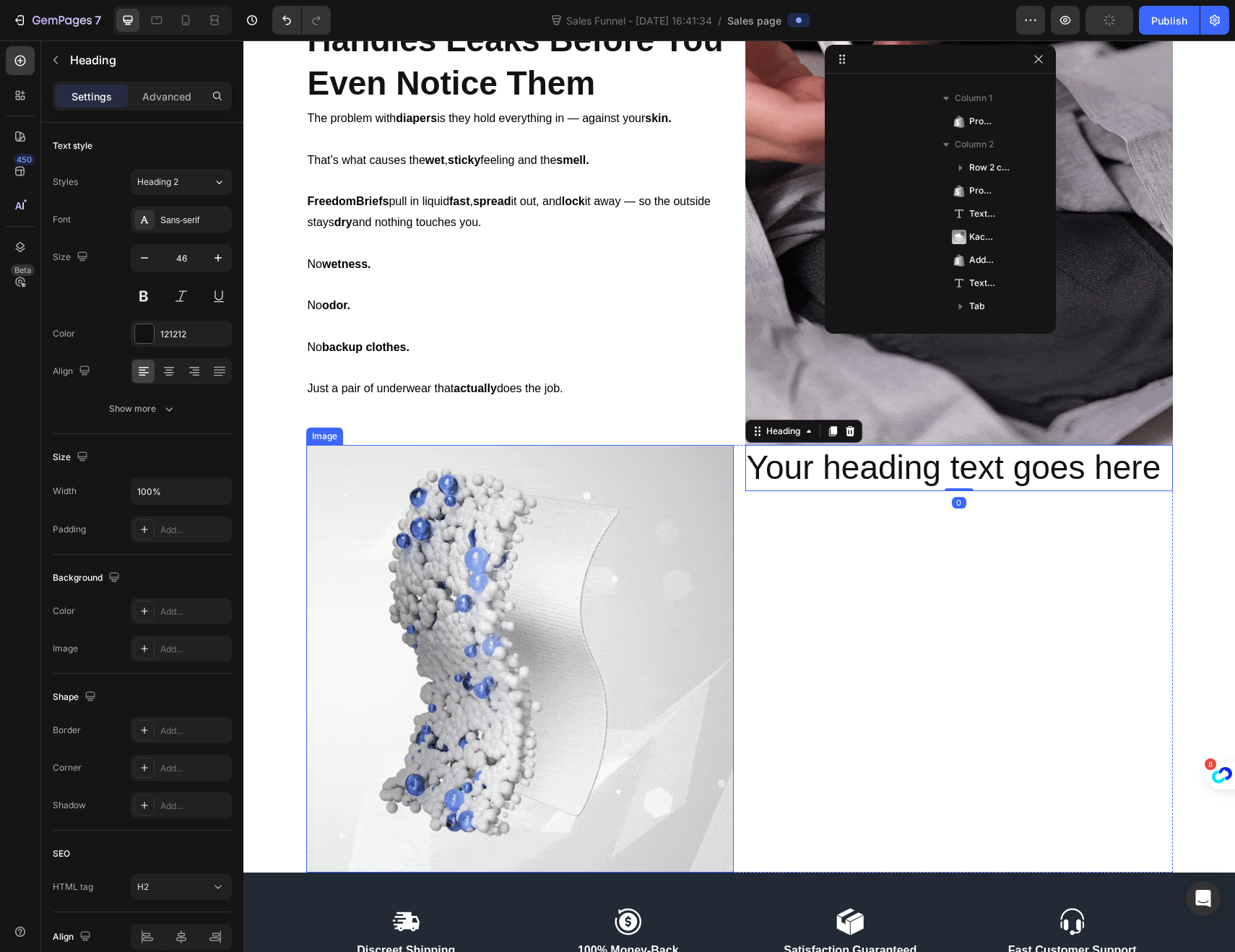
scroll to position [570, 0]
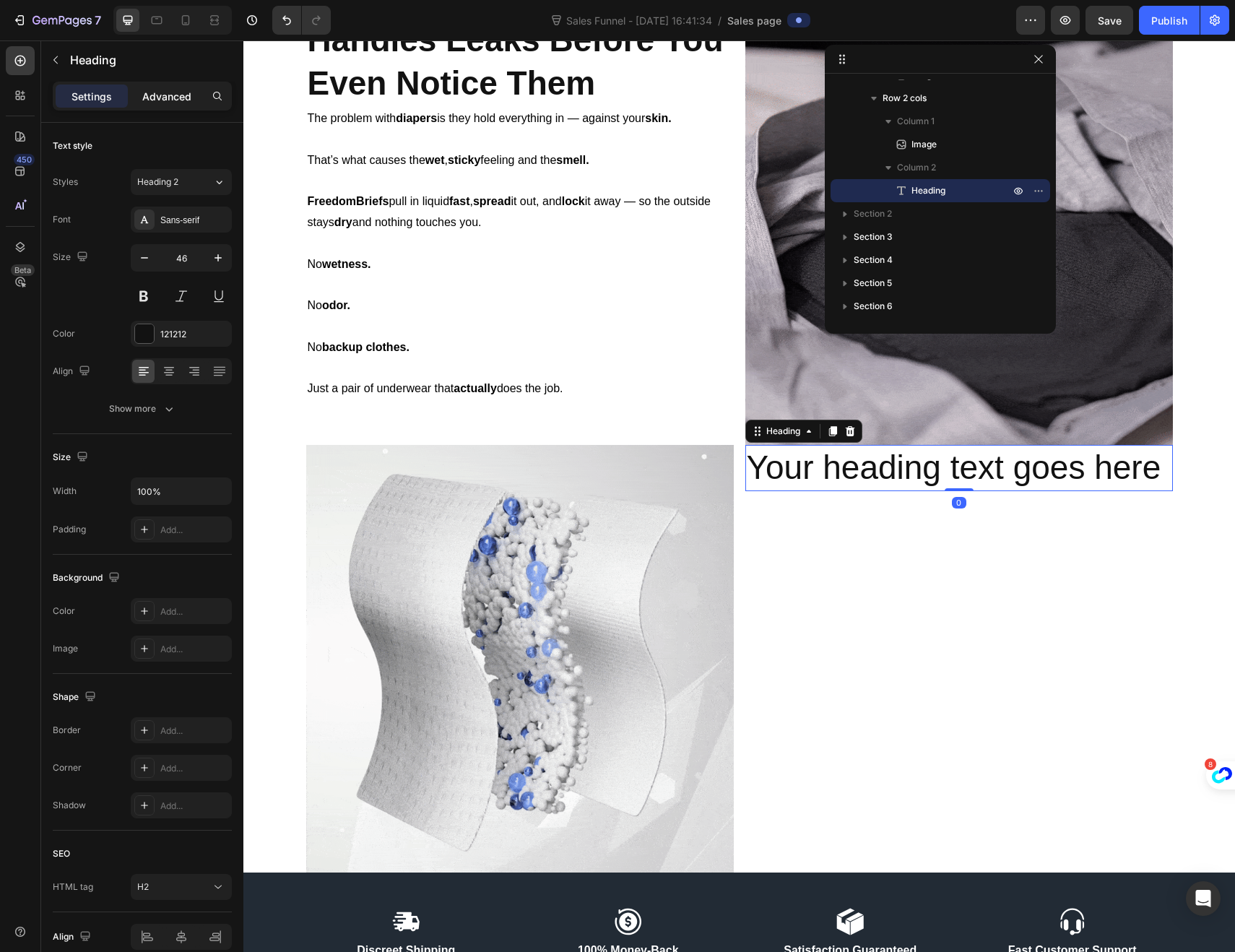
click at [168, 104] on div "Advanced" at bounding box center [167, 96] width 72 height 23
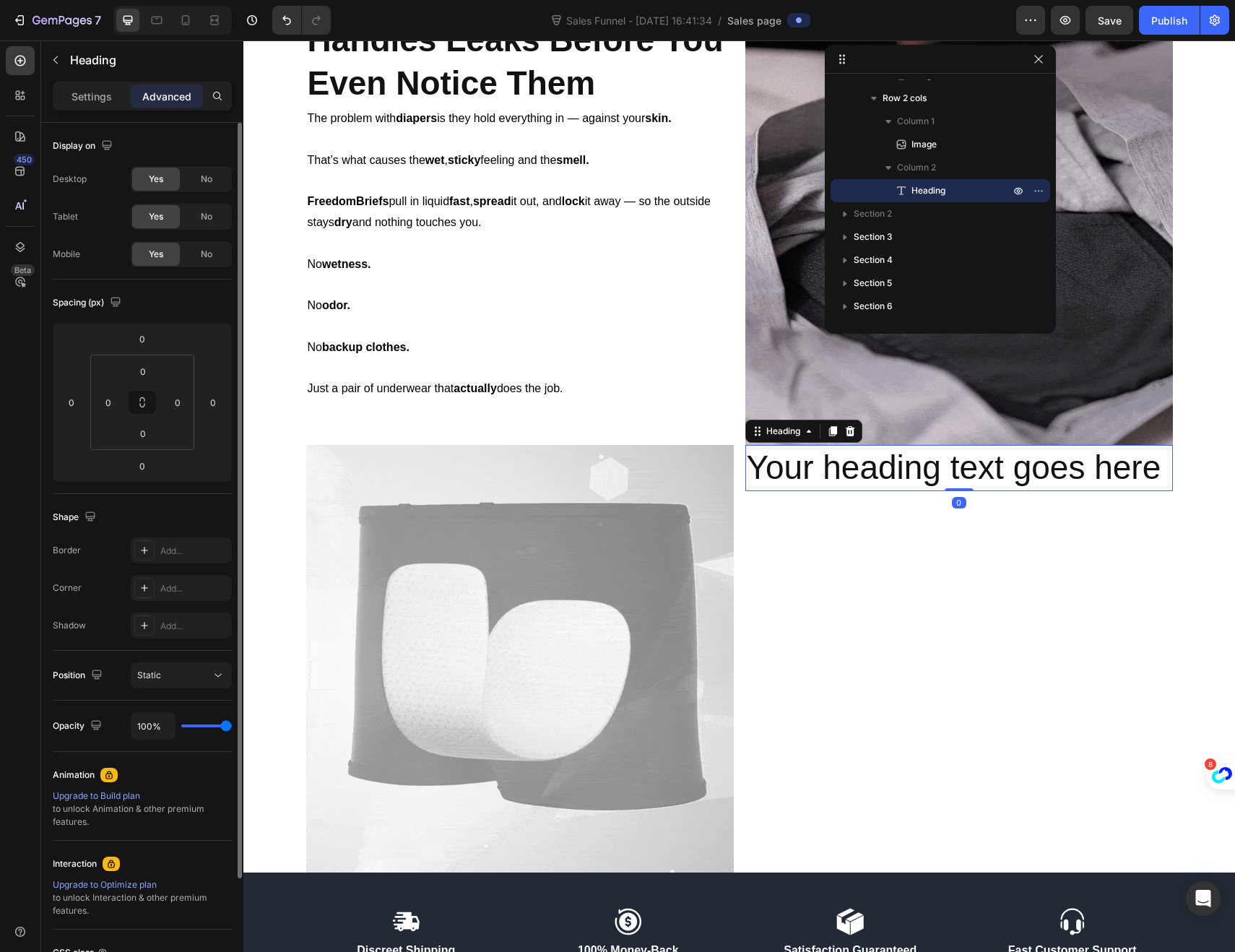
click at [206, 266] on div "Yes No" at bounding box center [181, 254] width 101 height 26
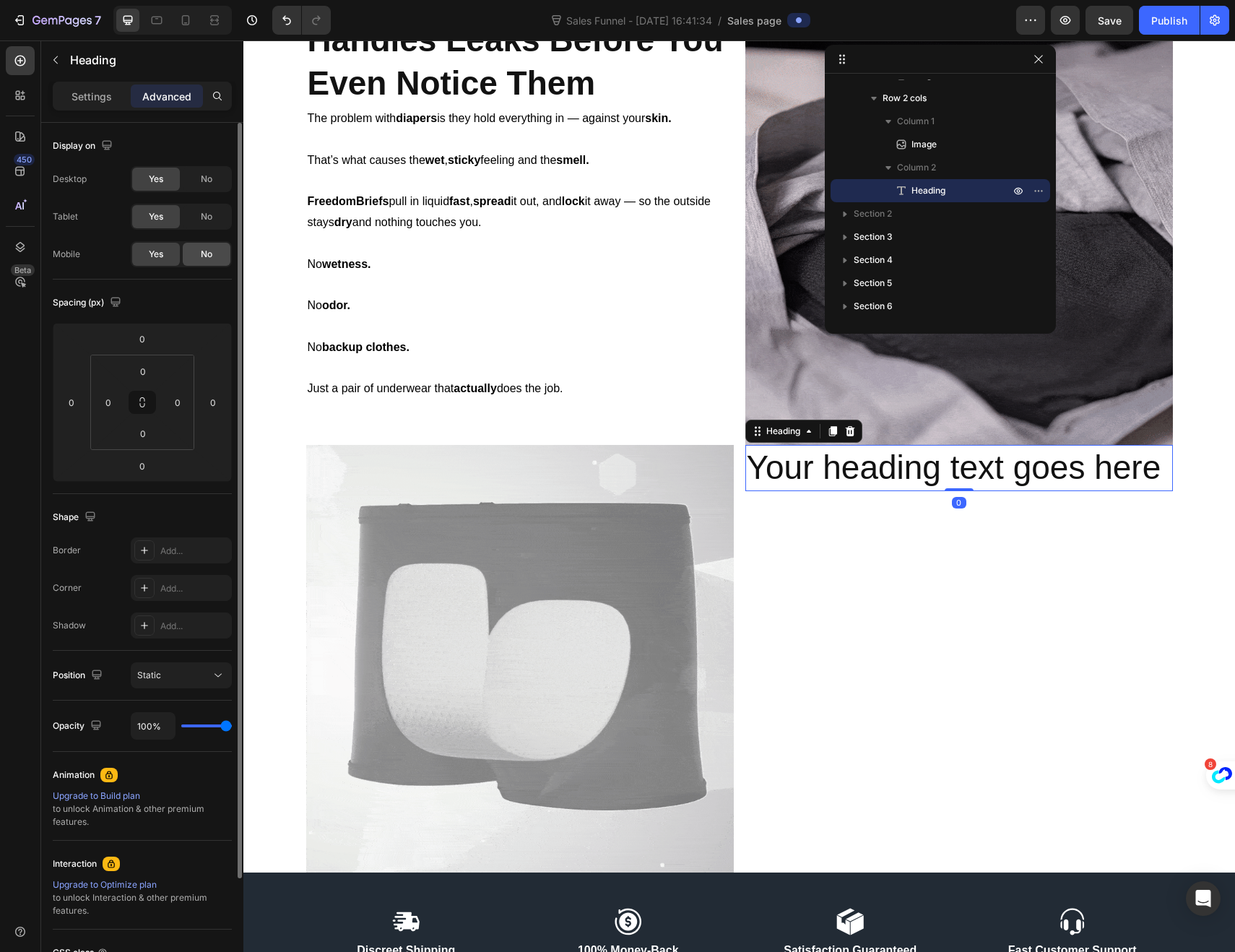
click at [205, 252] on span "No" at bounding box center [206, 254] width 11 height 13
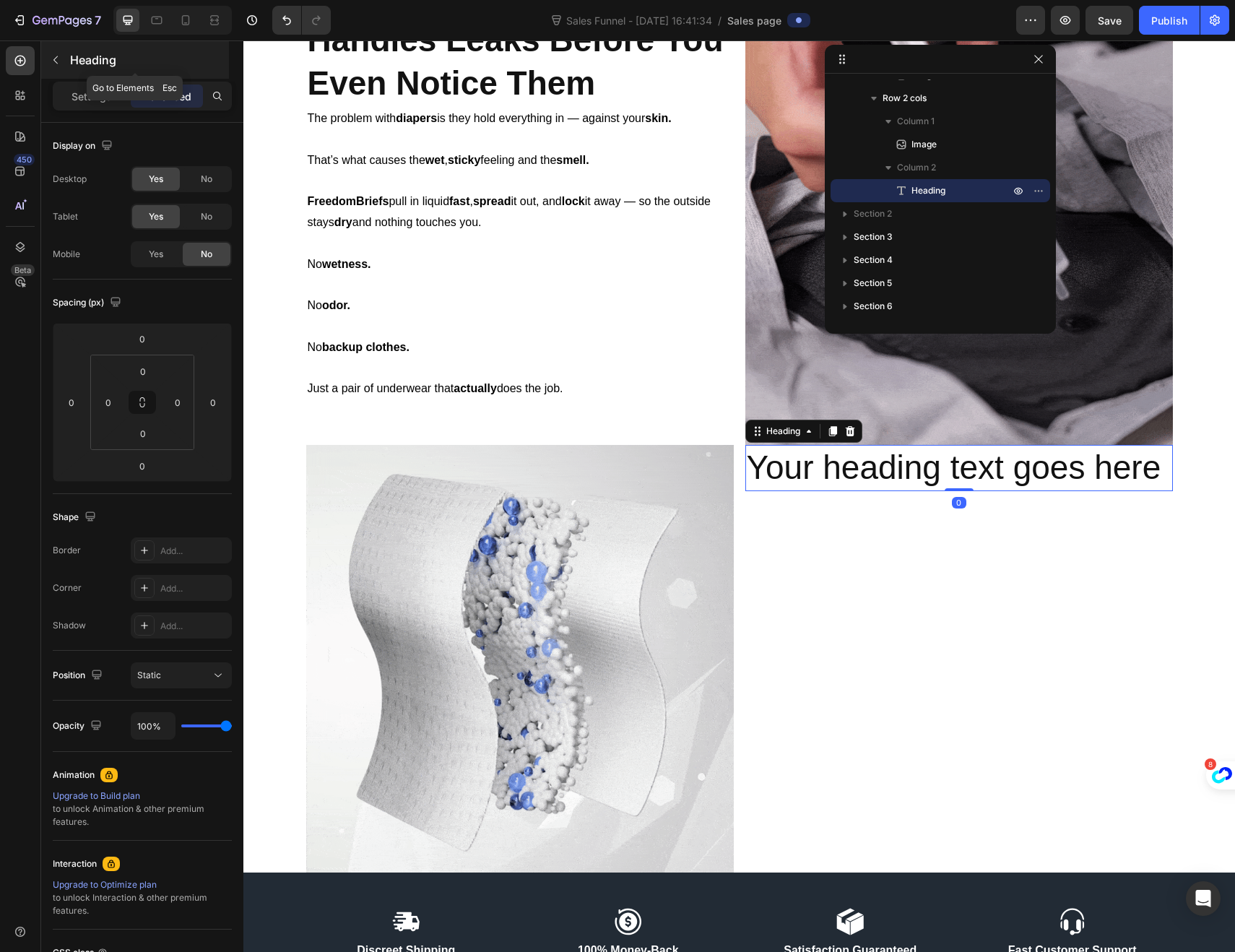
click at [62, 66] on button "button" at bounding box center [55, 60] width 23 height 23
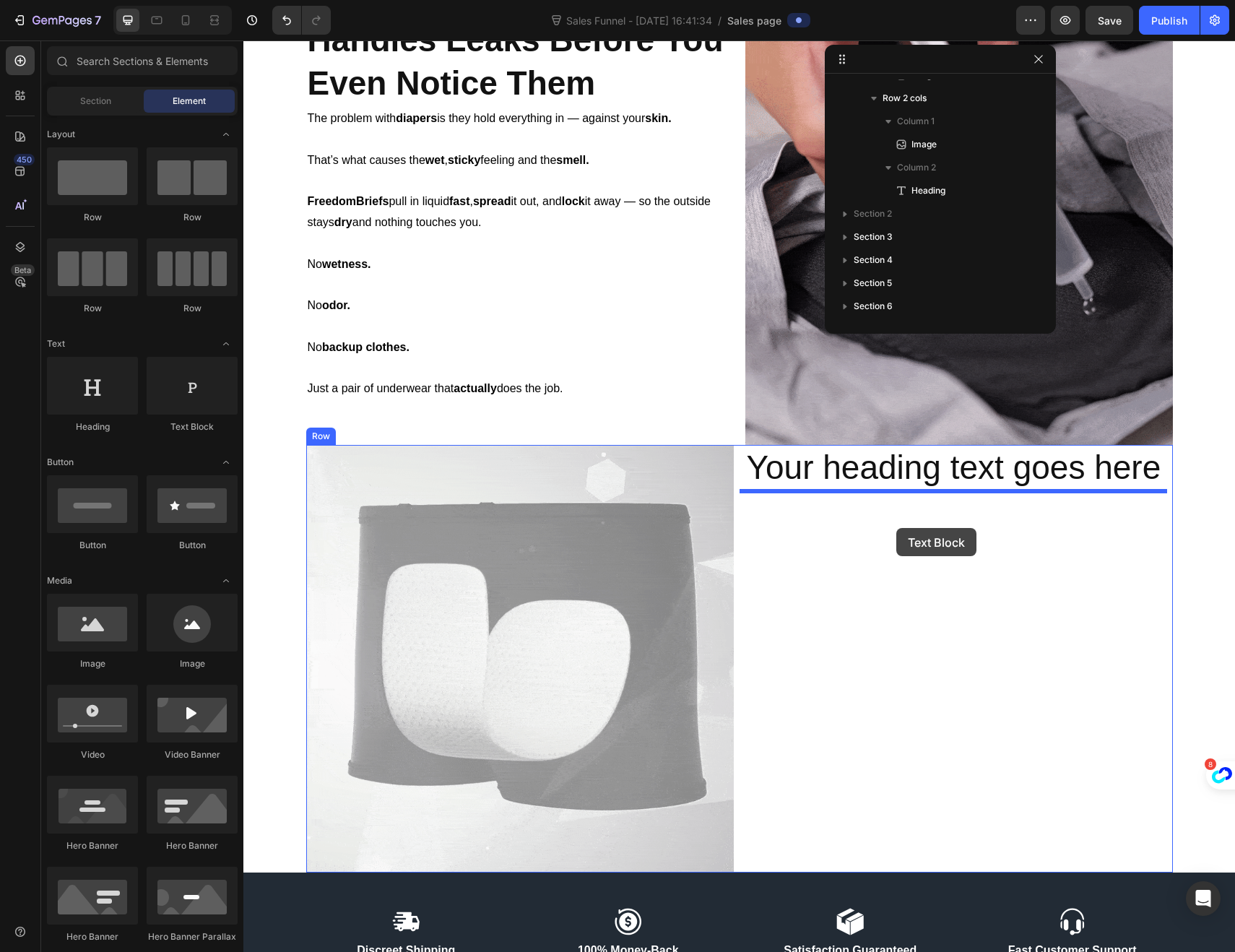
drag, startPoint x: 411, startPoint y: 426, endPoint x: 896, endPoint y: 528, distance: 495.6
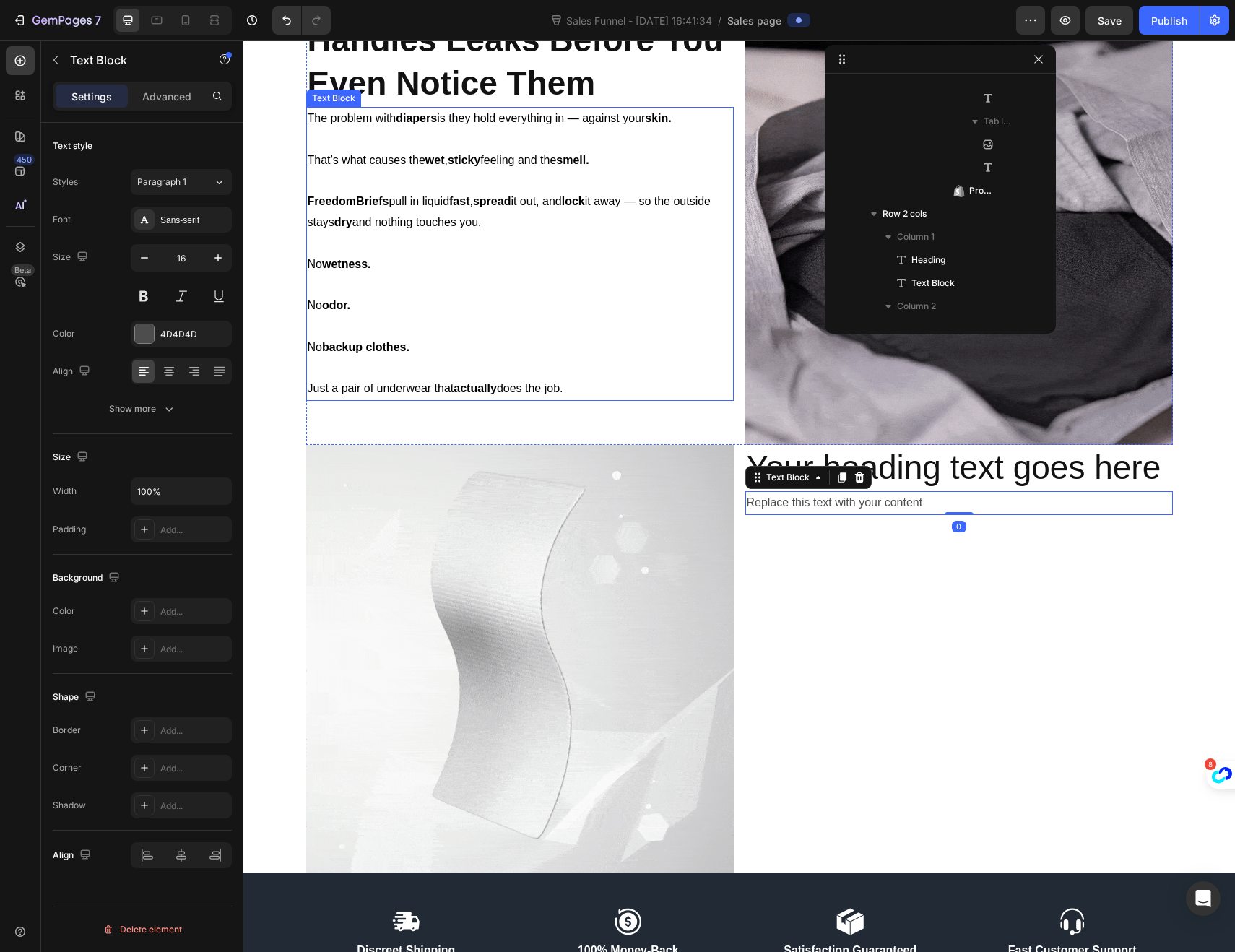
scroll to position [848, 0]
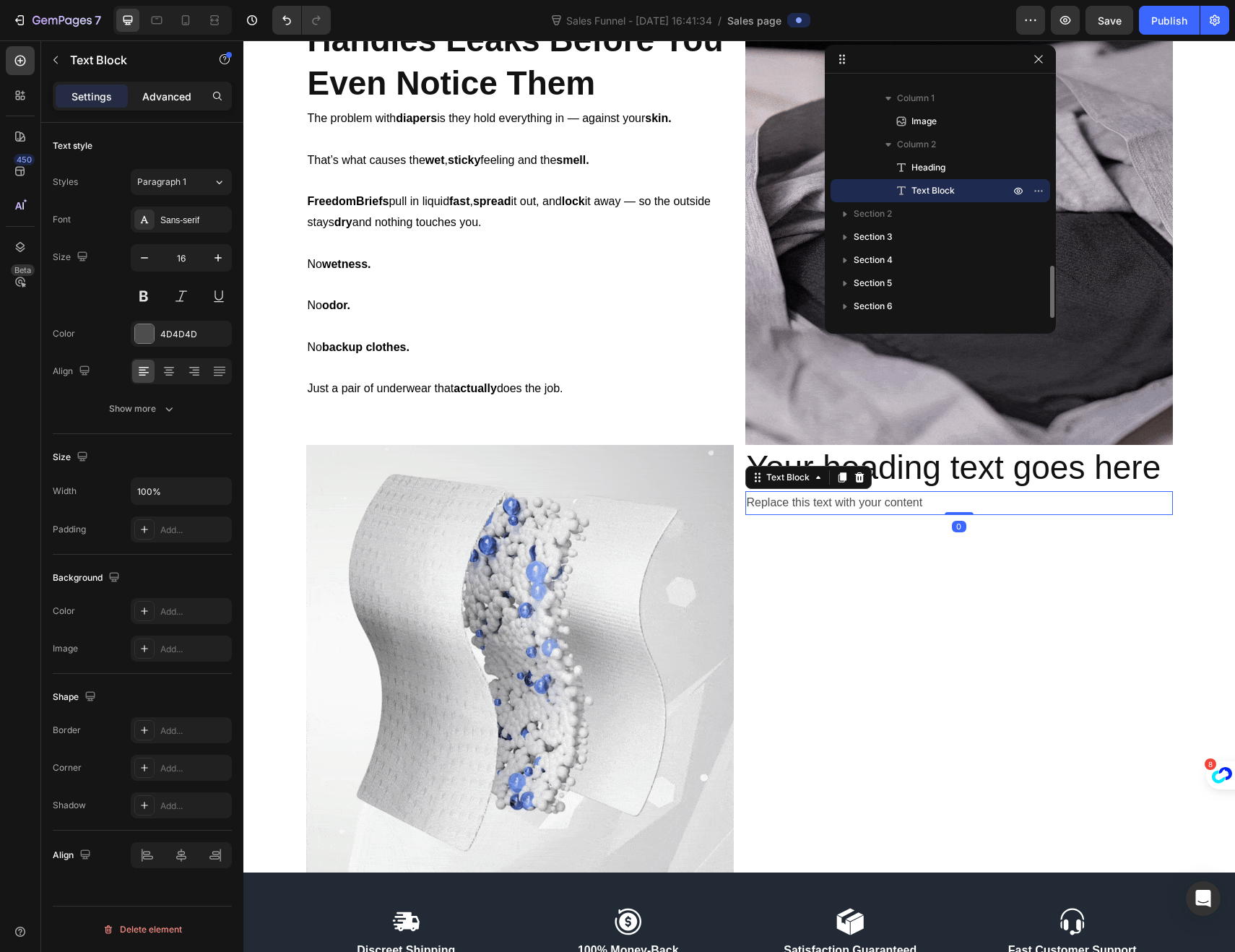
click at [162, 93] on p "Advanced" at bounding box center [166, 96] width 49 height 15
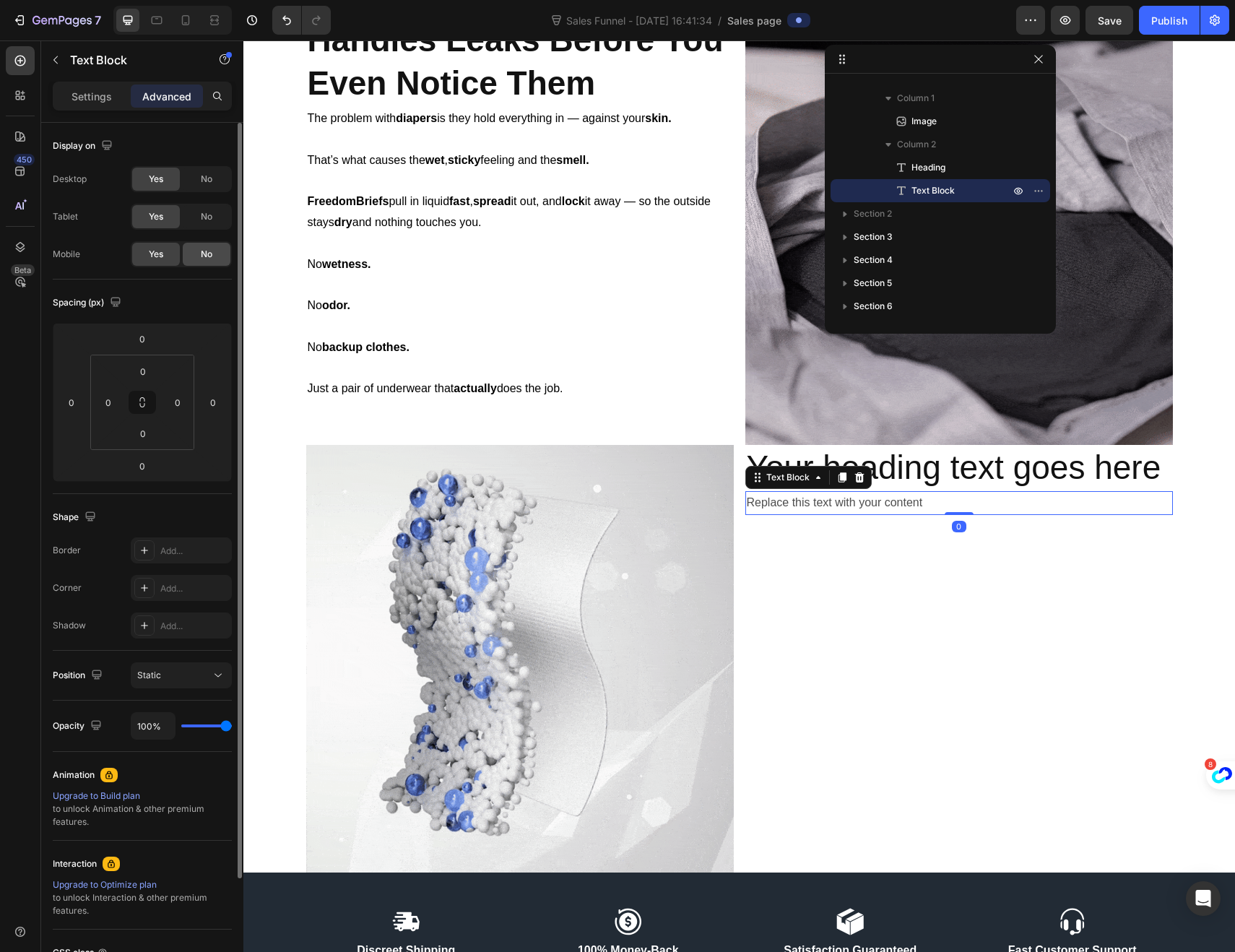
click at [200, 260] on div "No" at bounding box center [207, 254] width 48 height 23
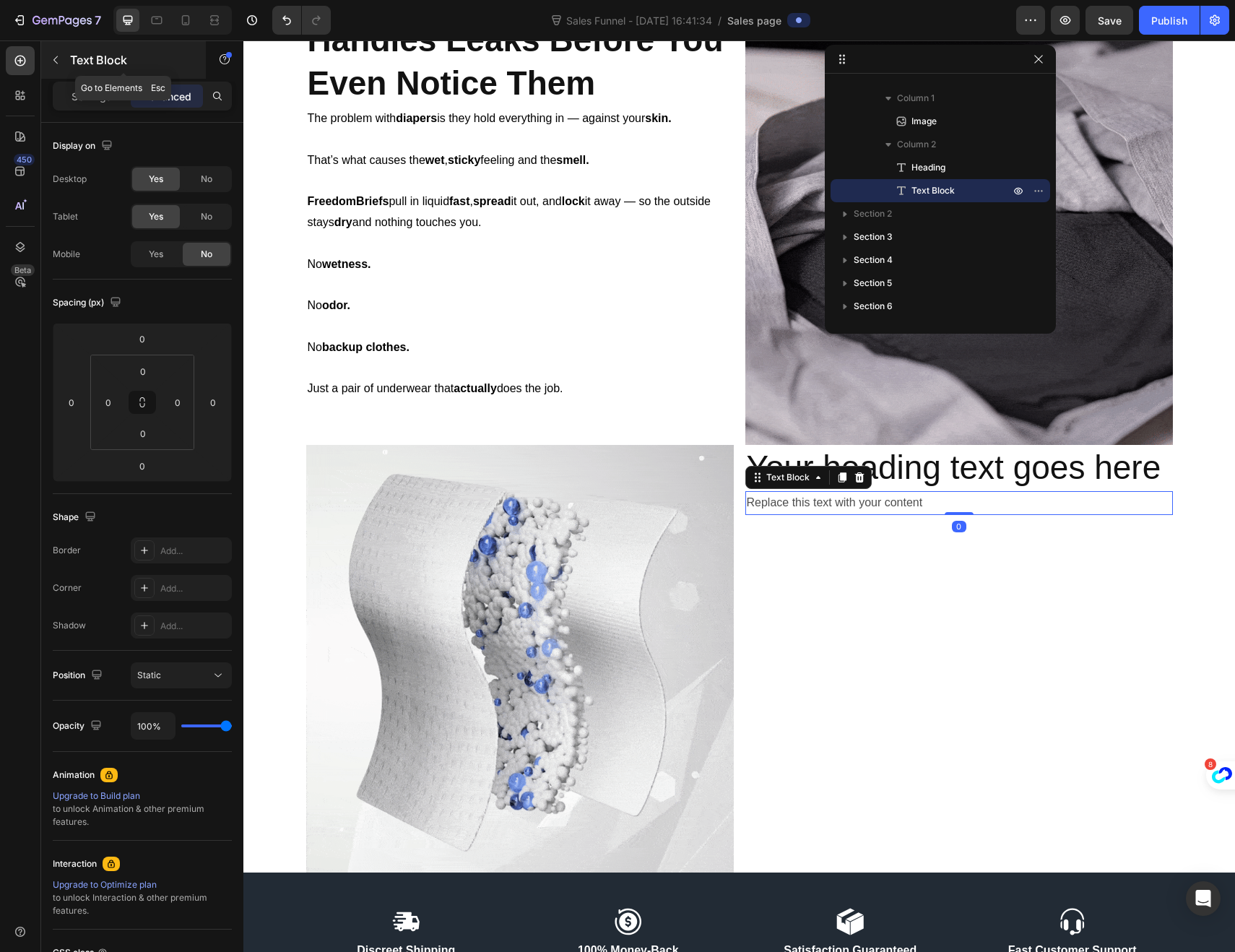
click at [62, 62] on button "button" at bounding box center [55, 60] width 23 height 23
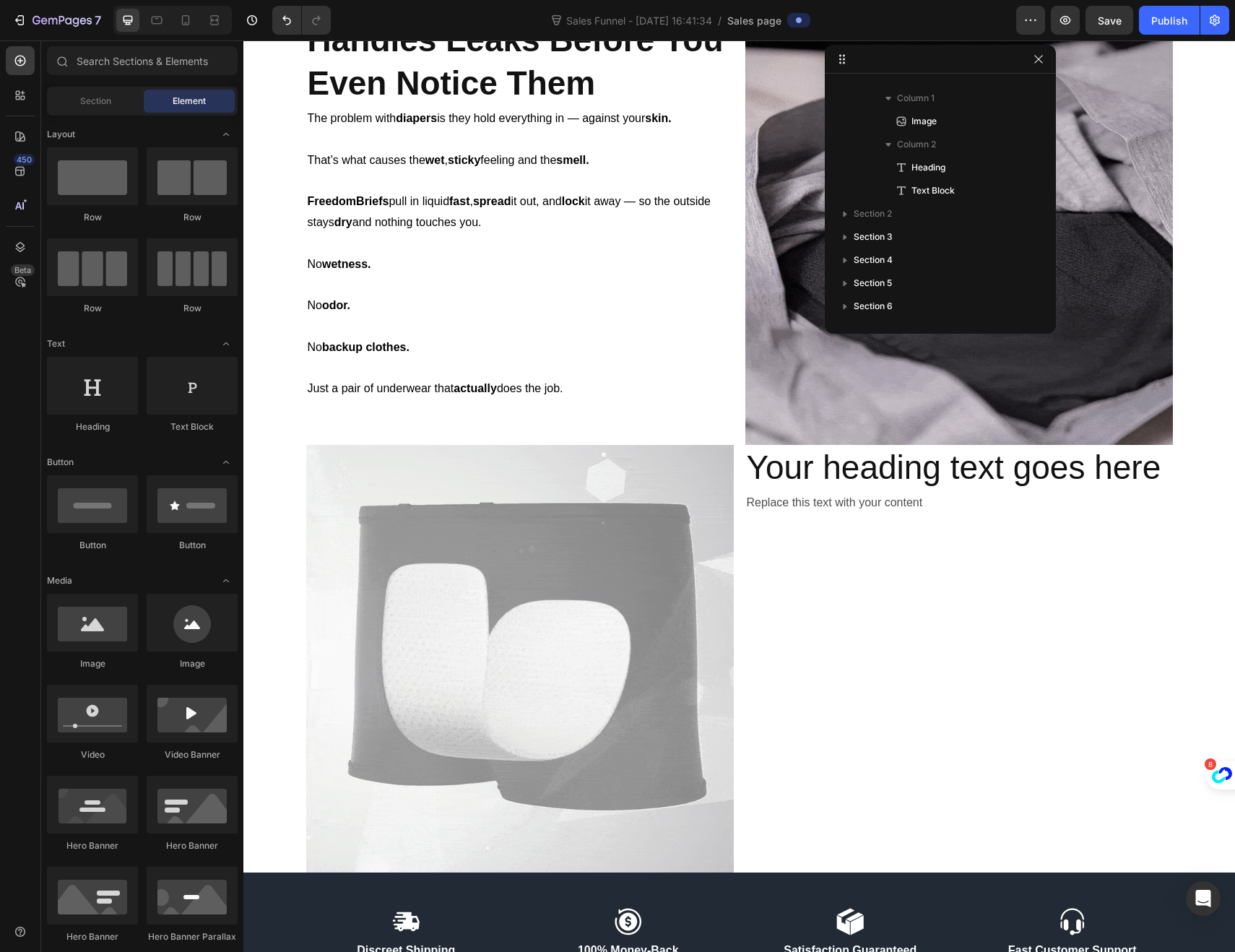
click at [824, 465] on h2 "Your heading text goes here" at bounding box center [959, 468] width 427 height 46
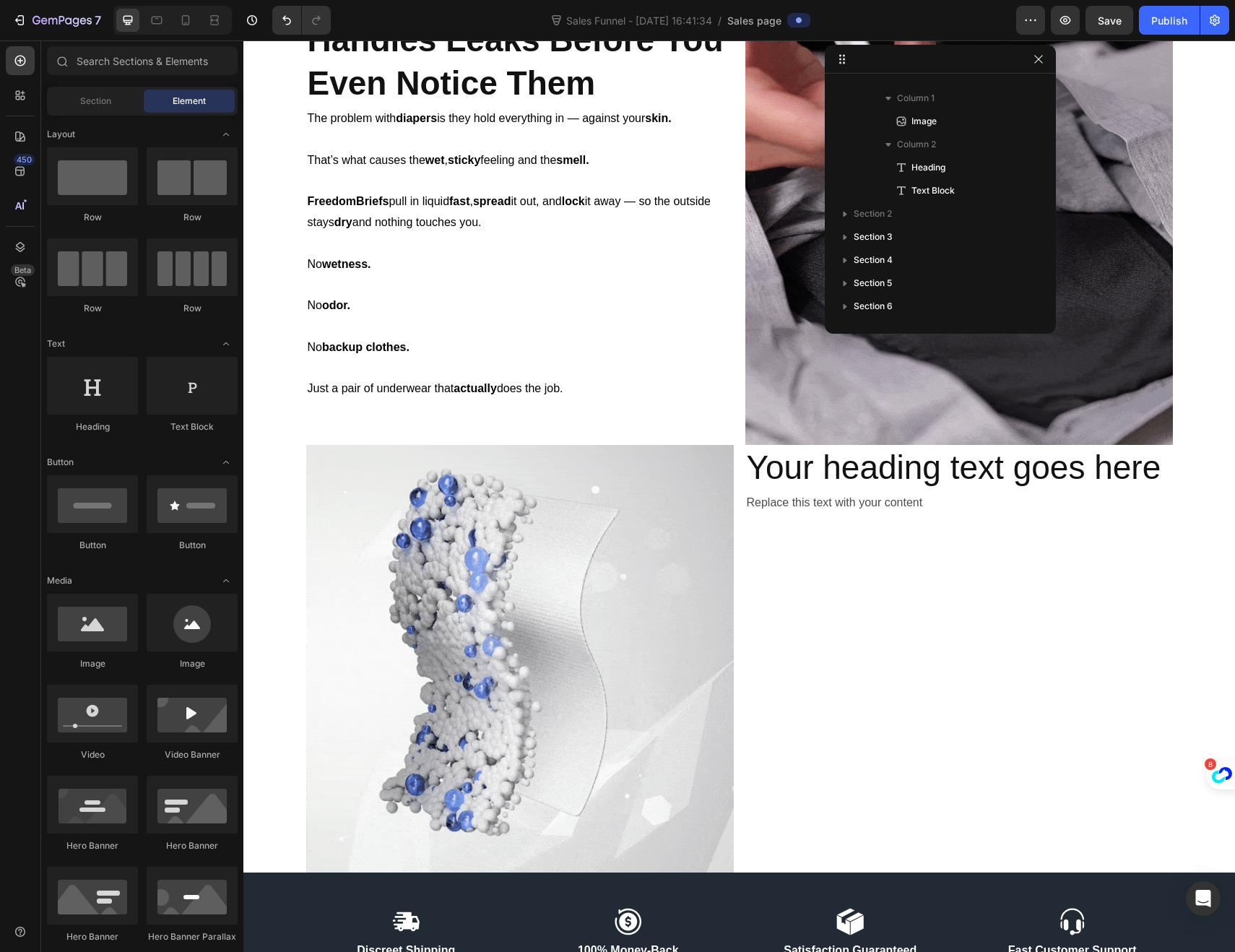
click at [824, 465] on h2 "Your heading text goes here" at bounding box center [959, 468] width 427 height 46
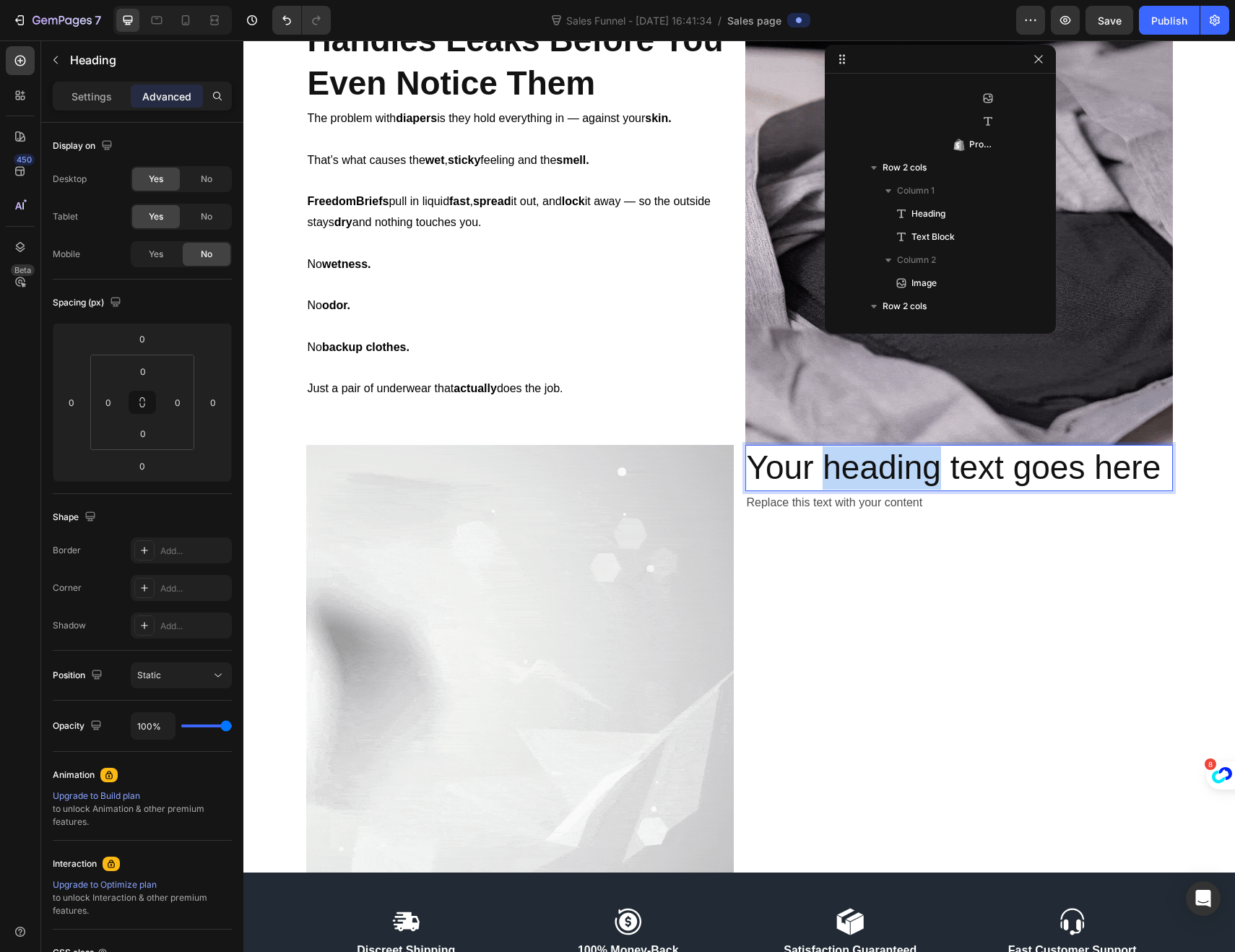
scroll to position [1059, 0]
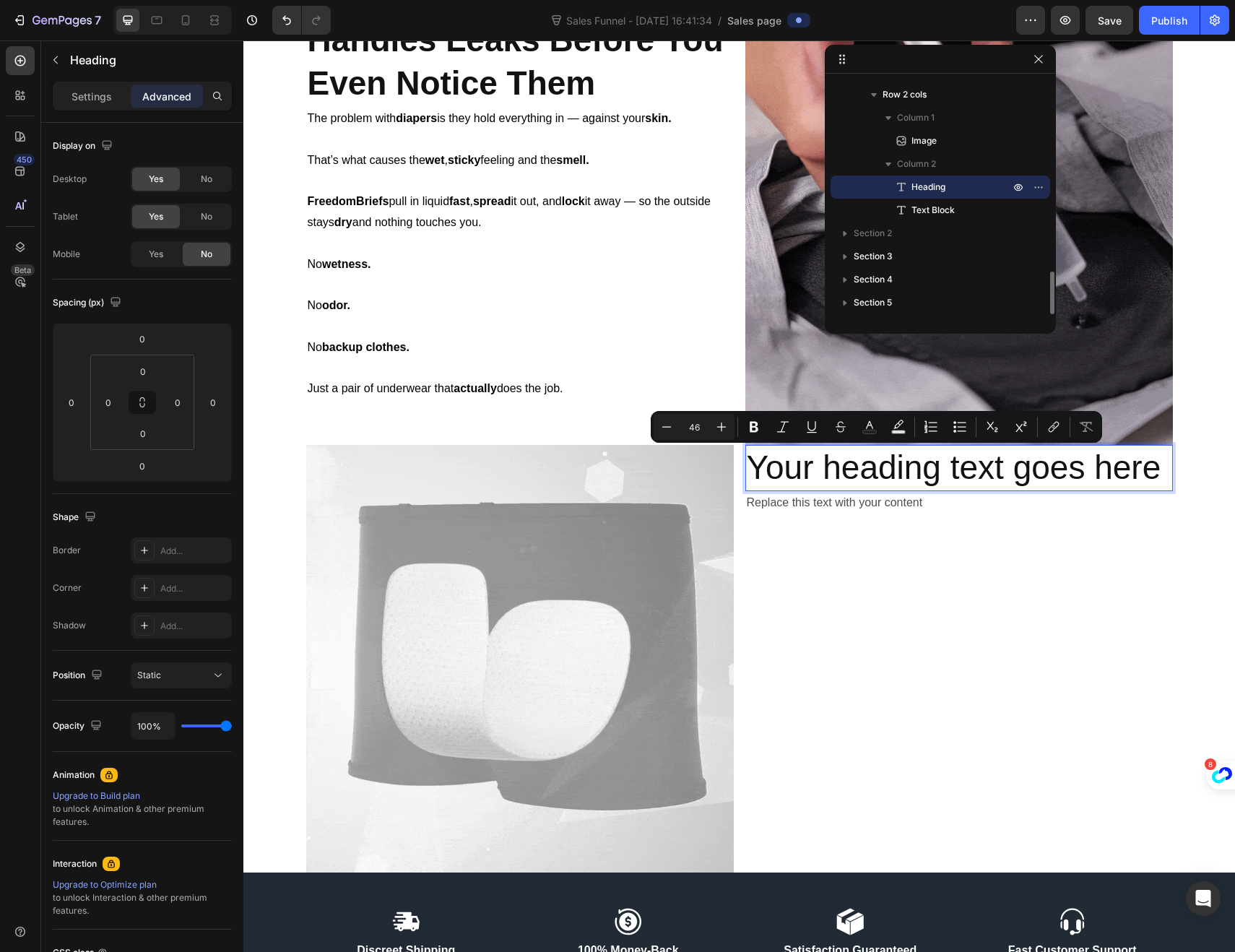
click at [765, 471] on p "Your heading text goes here" at bounding box center [959, 468] width 425 height 43
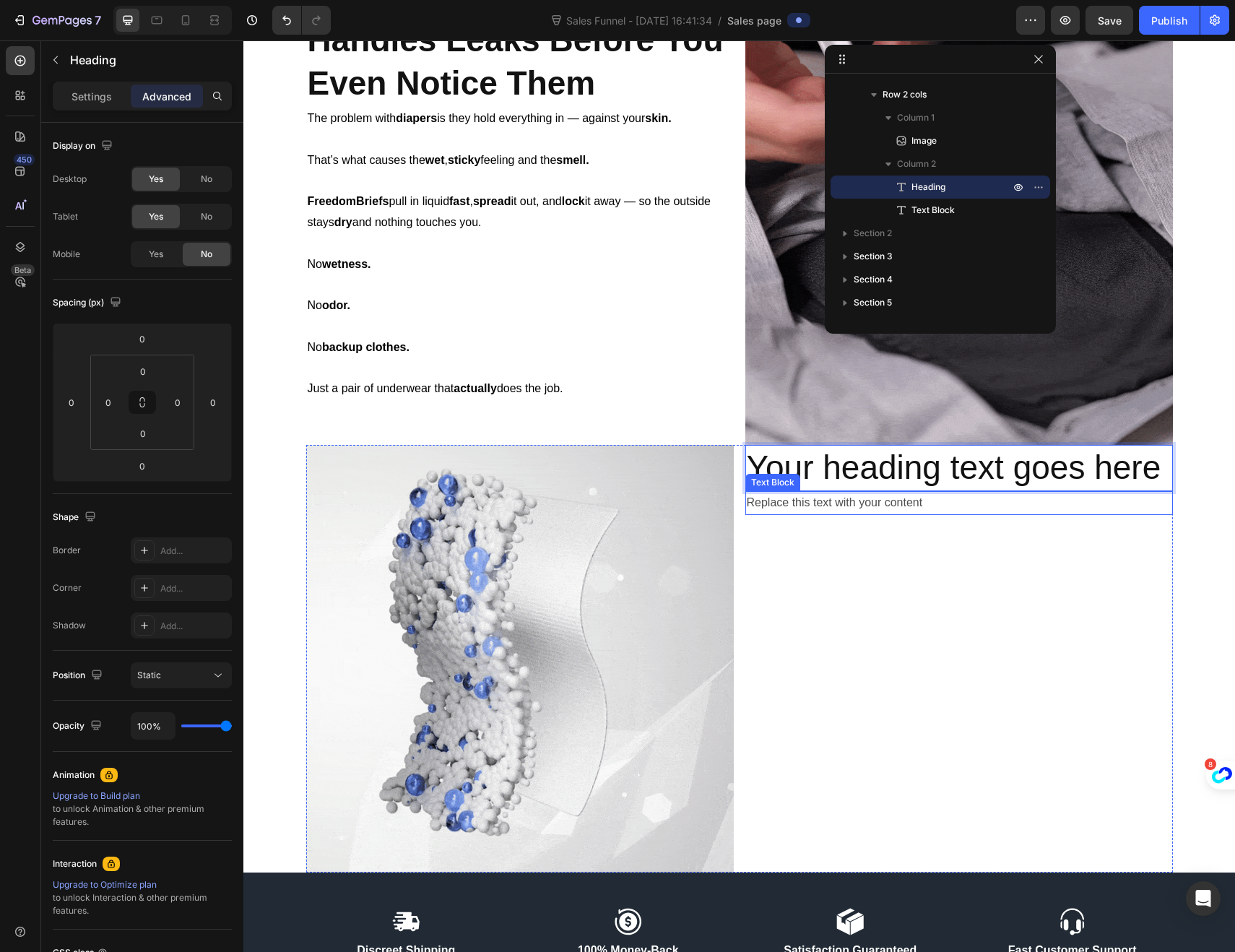
drag, startPoint x: 751, startPoint y: 471, endPoint x: 1094, endPoint y: 490, distance: 343.5
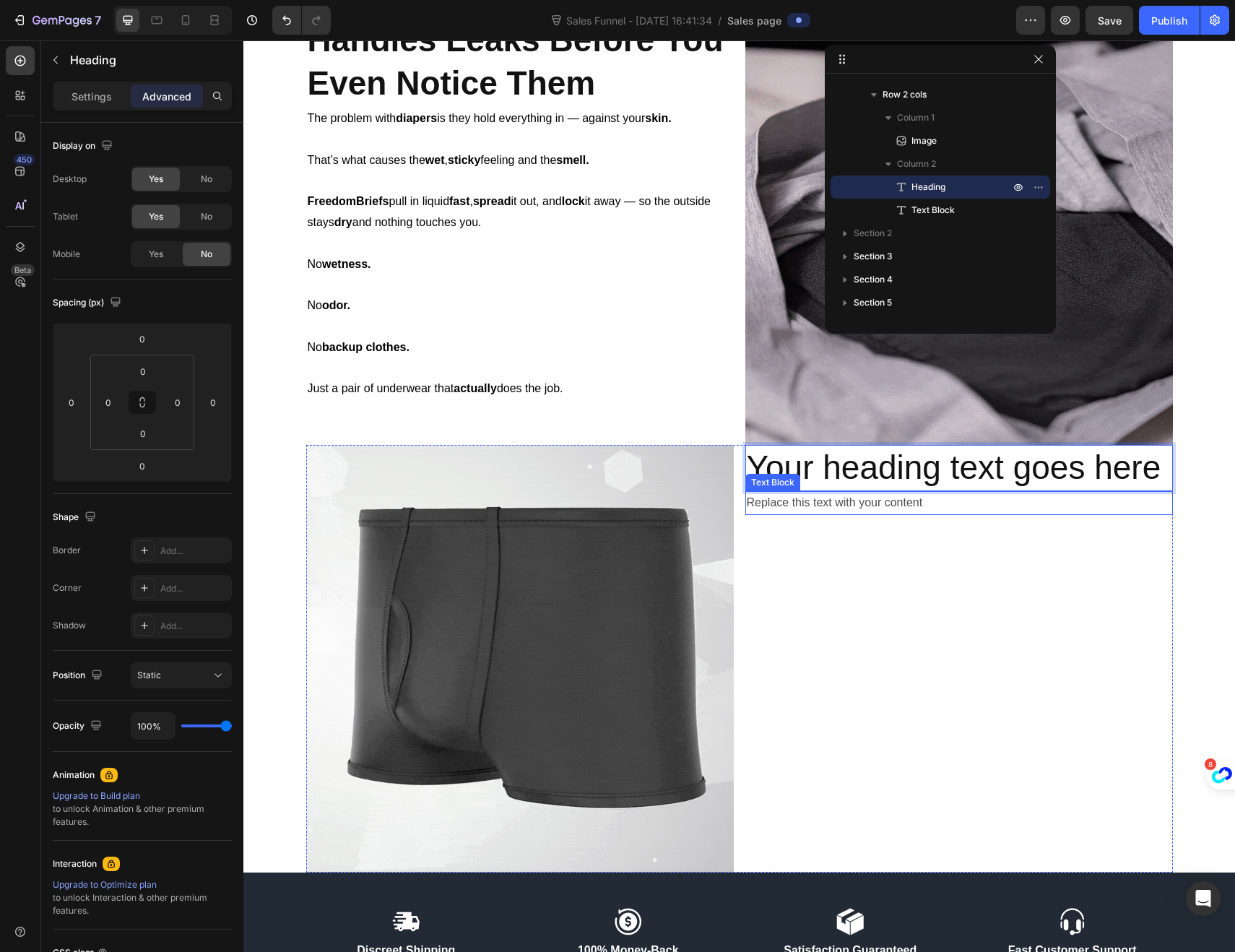
click at [1094, 490] on div "Your heading text goes here Heading 0 Replace this text with your content Text …" at bounding box center [959, 658] width 427 height 427
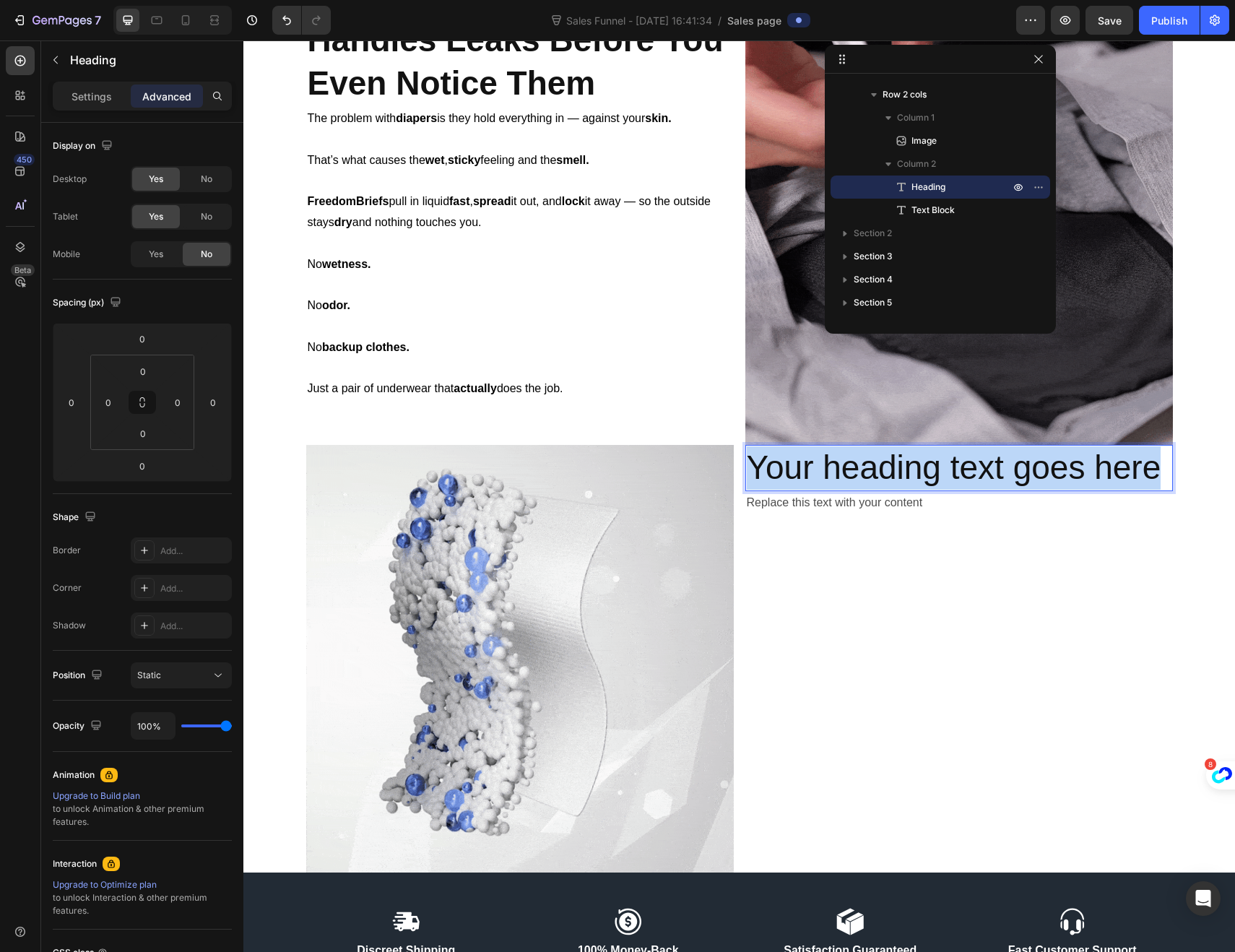
drag, startPoint x: 1154, startPoint y: 469, endPoint x: 743, endPoint y: 464, distance: 411.0
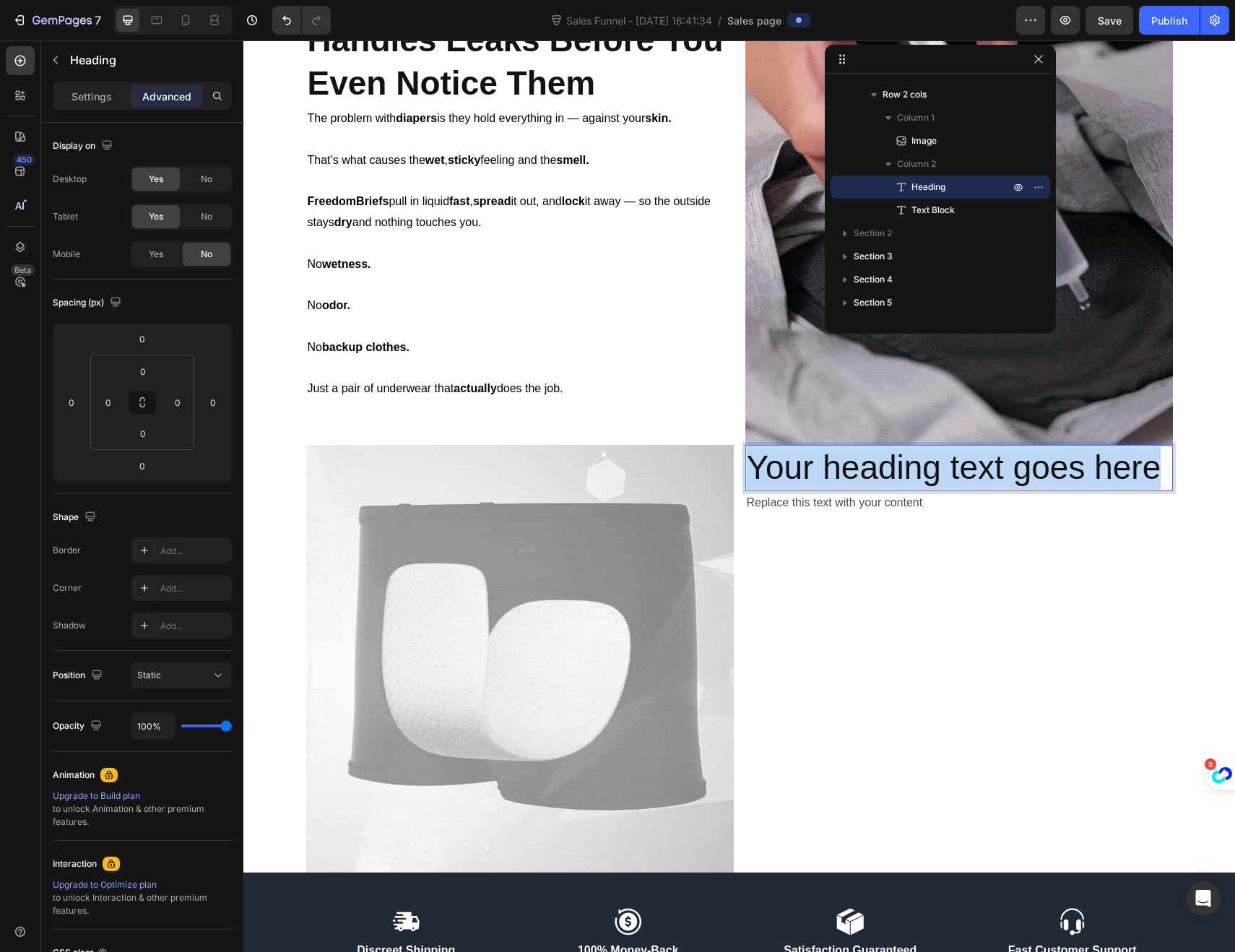
click at [747, 464] on p "Your heading text goes here" at bounding box center [959, 468] width 425 height 43
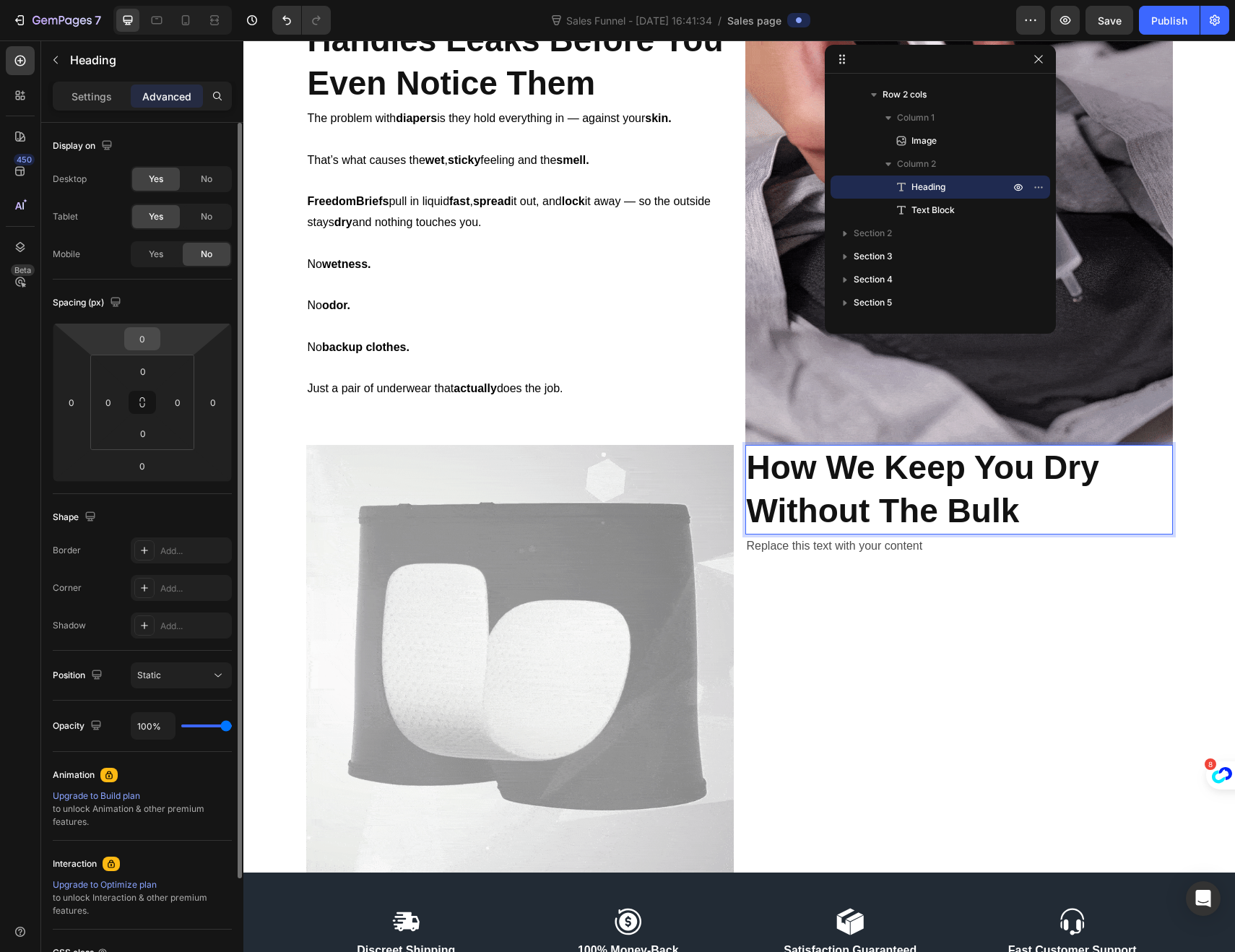
click at [145, 339] on input "0" at bounding box center [142, 339] width 29 height 22
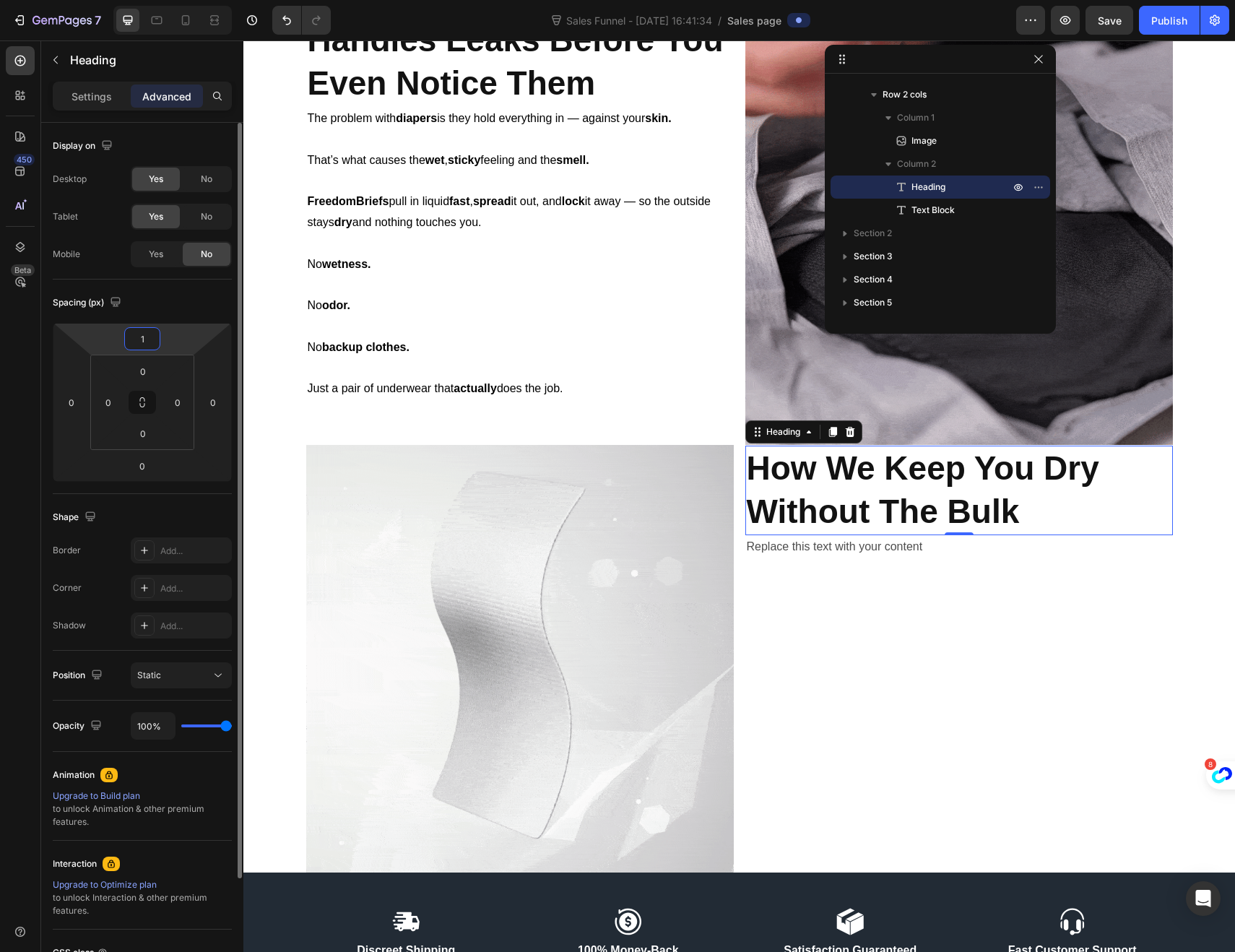
type input "15"
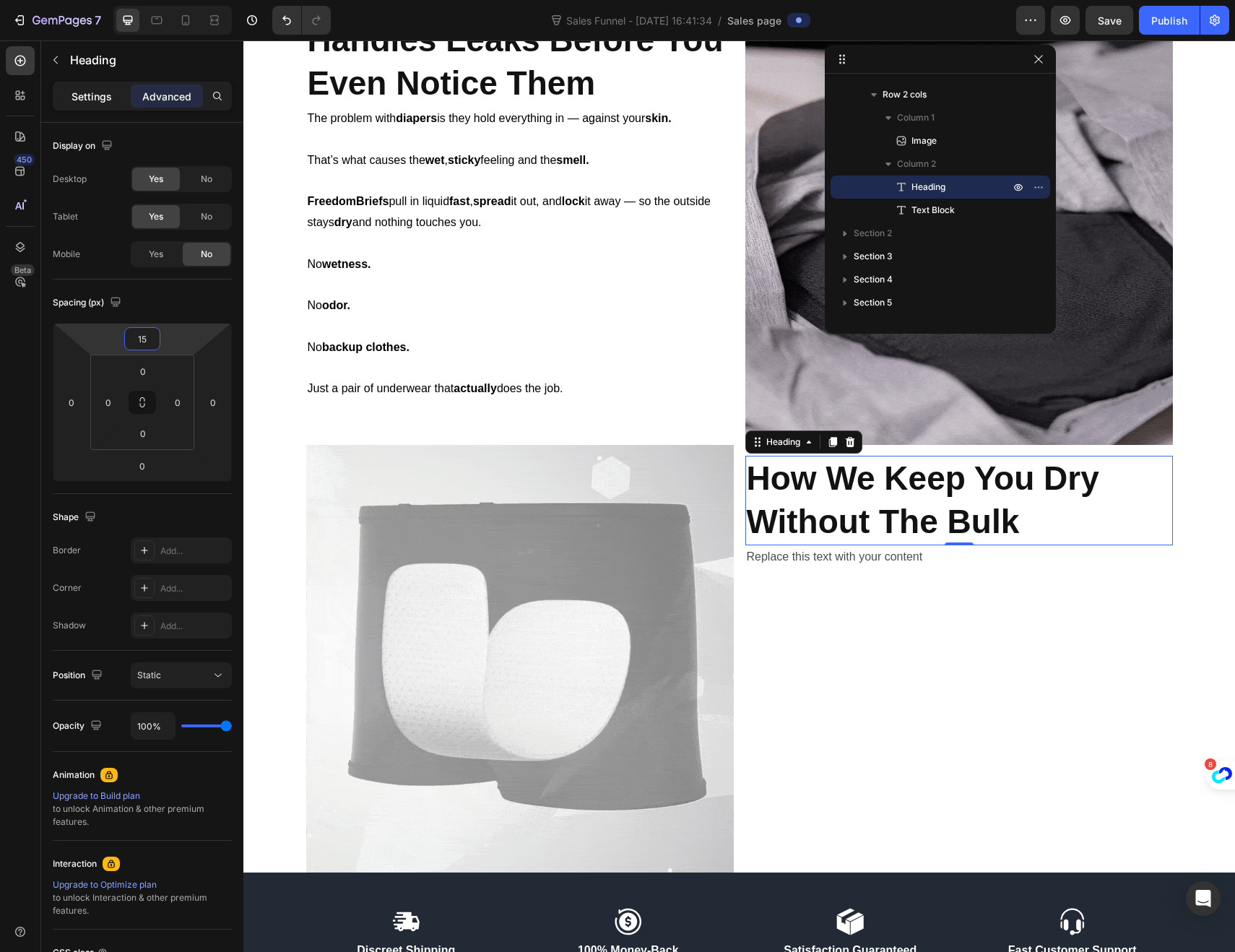
click at [87, 97] on p "Settings" at bounding box center [92, 96] width 41 height 15
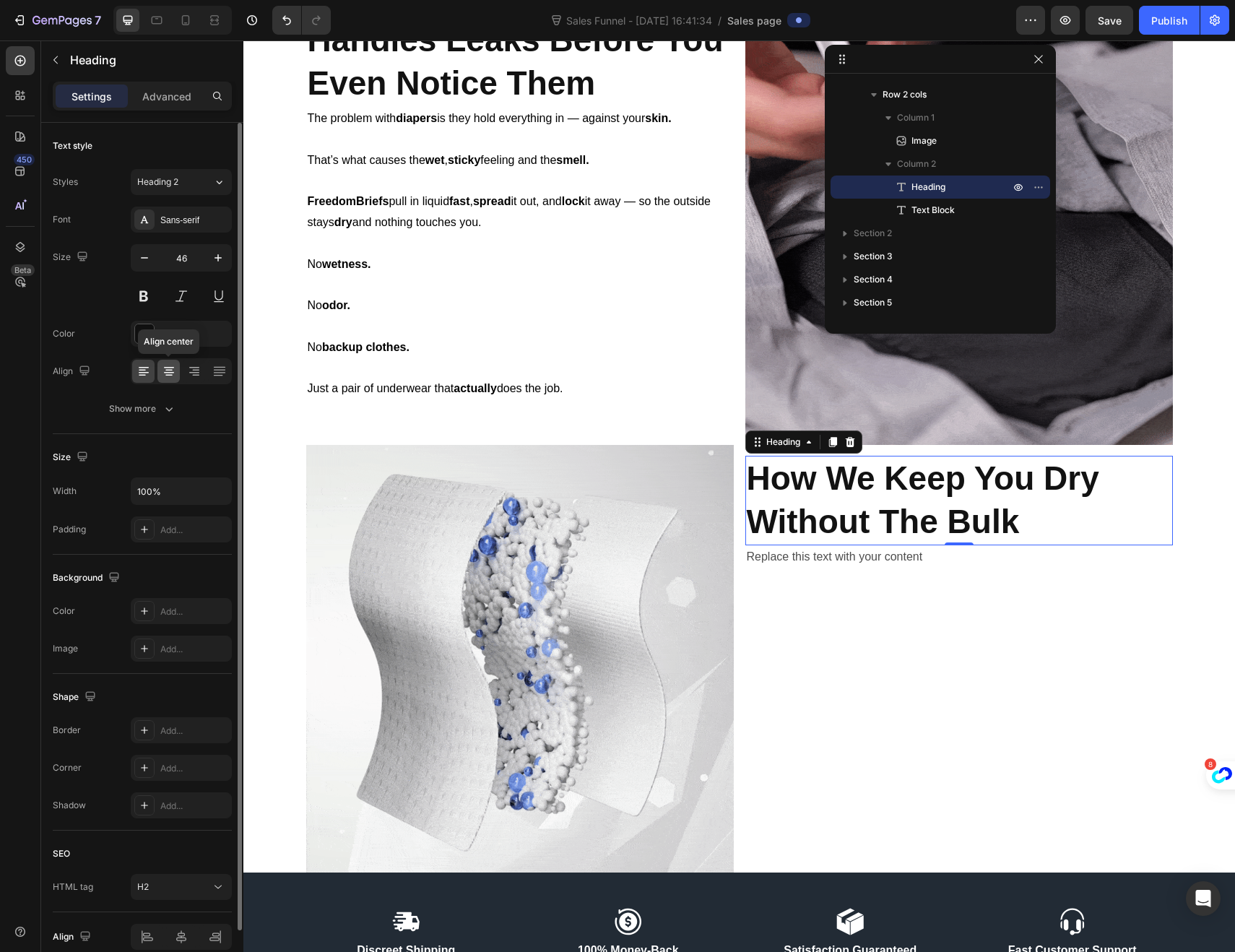
click at [167, 366] on icon at bounding box center [169, 371] width 14 height 14
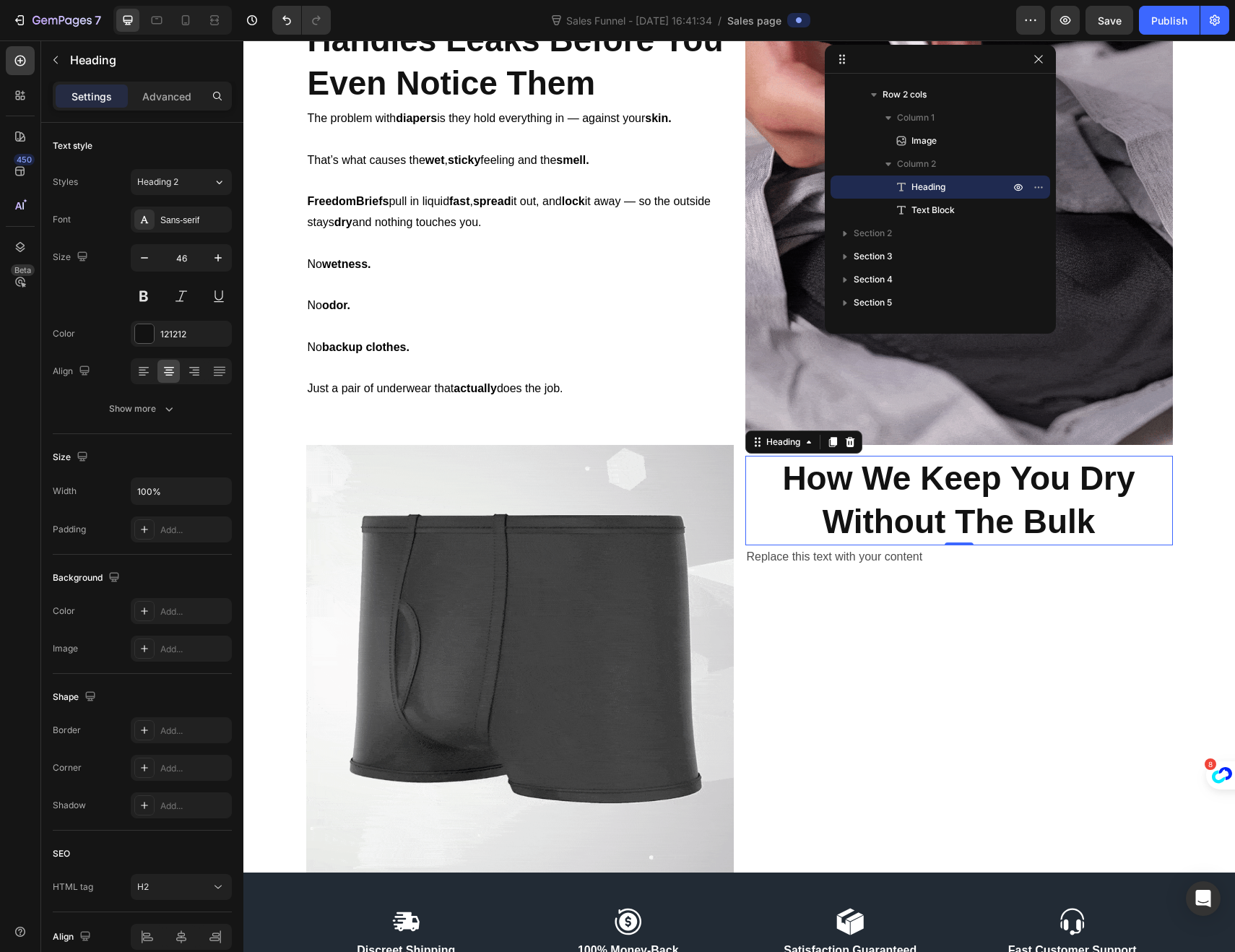
click at [884, 555] on div "Replace this text with your content" at bounding box center [959, 557] width 427 height 24
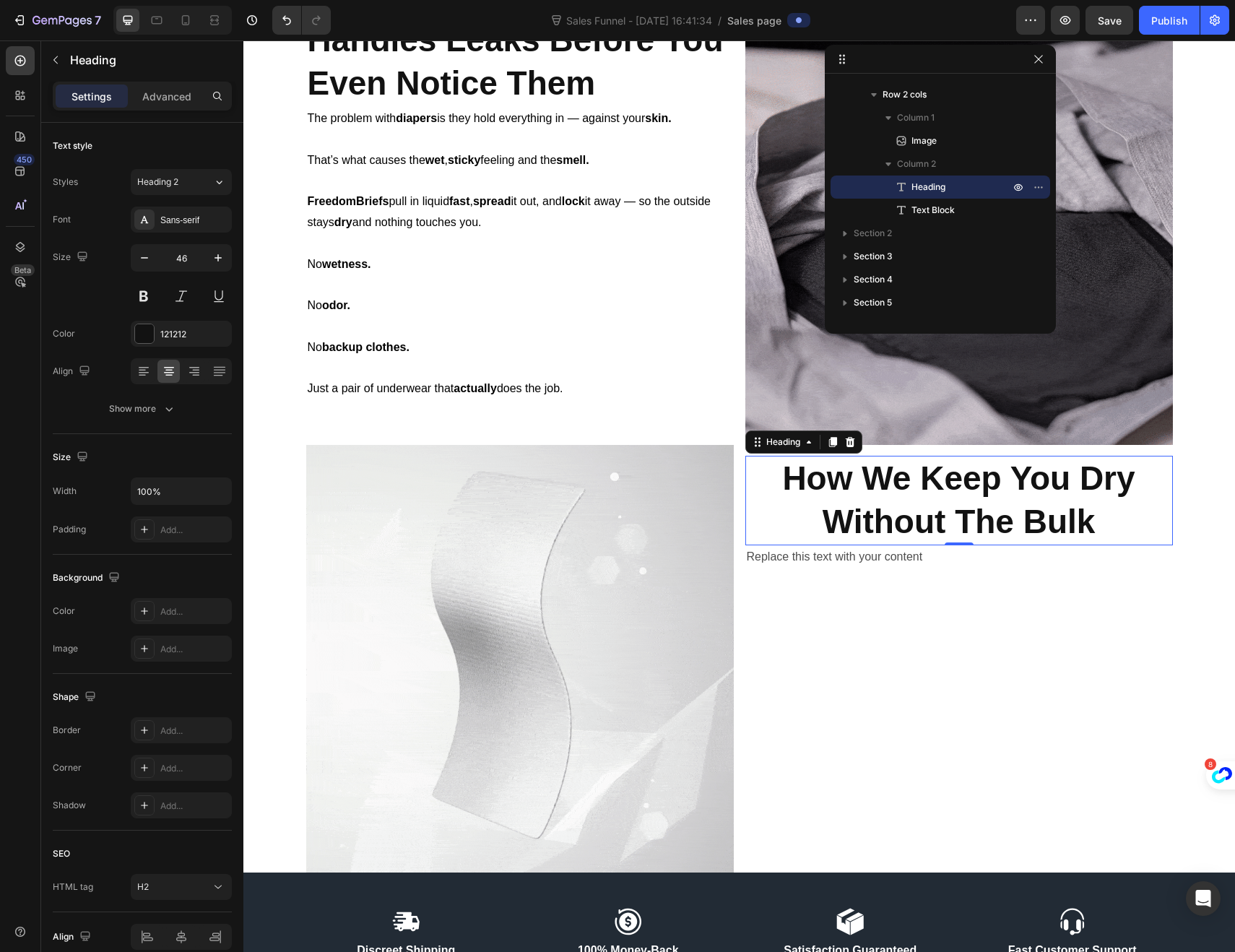
click at [884, 555] on div "Replace this text with your content" at bounding box center [959, 557] width 427 height 24
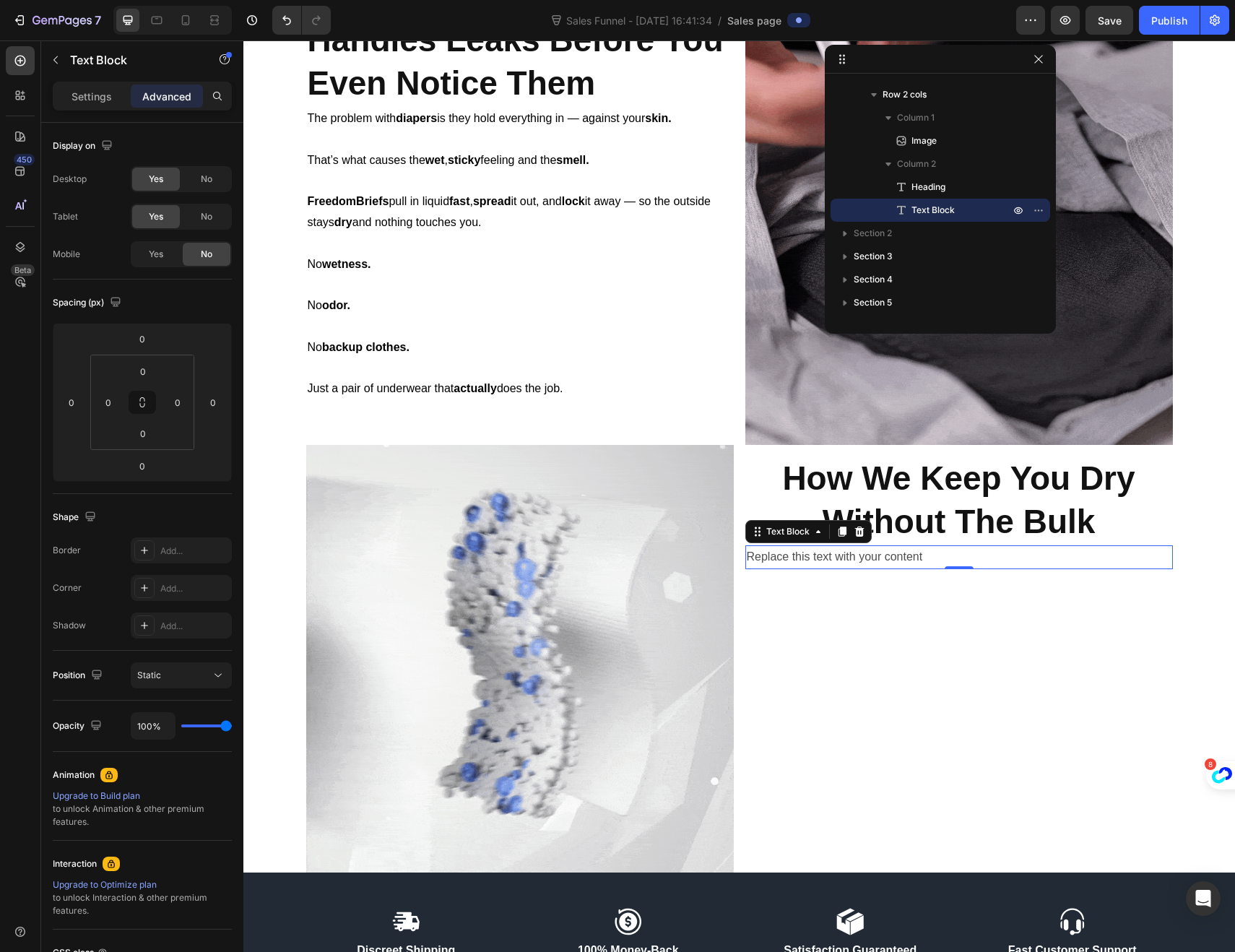
click at [916, 557] on p "Replace this text with your content" at bounding box center [959, 557] width 425 height 21
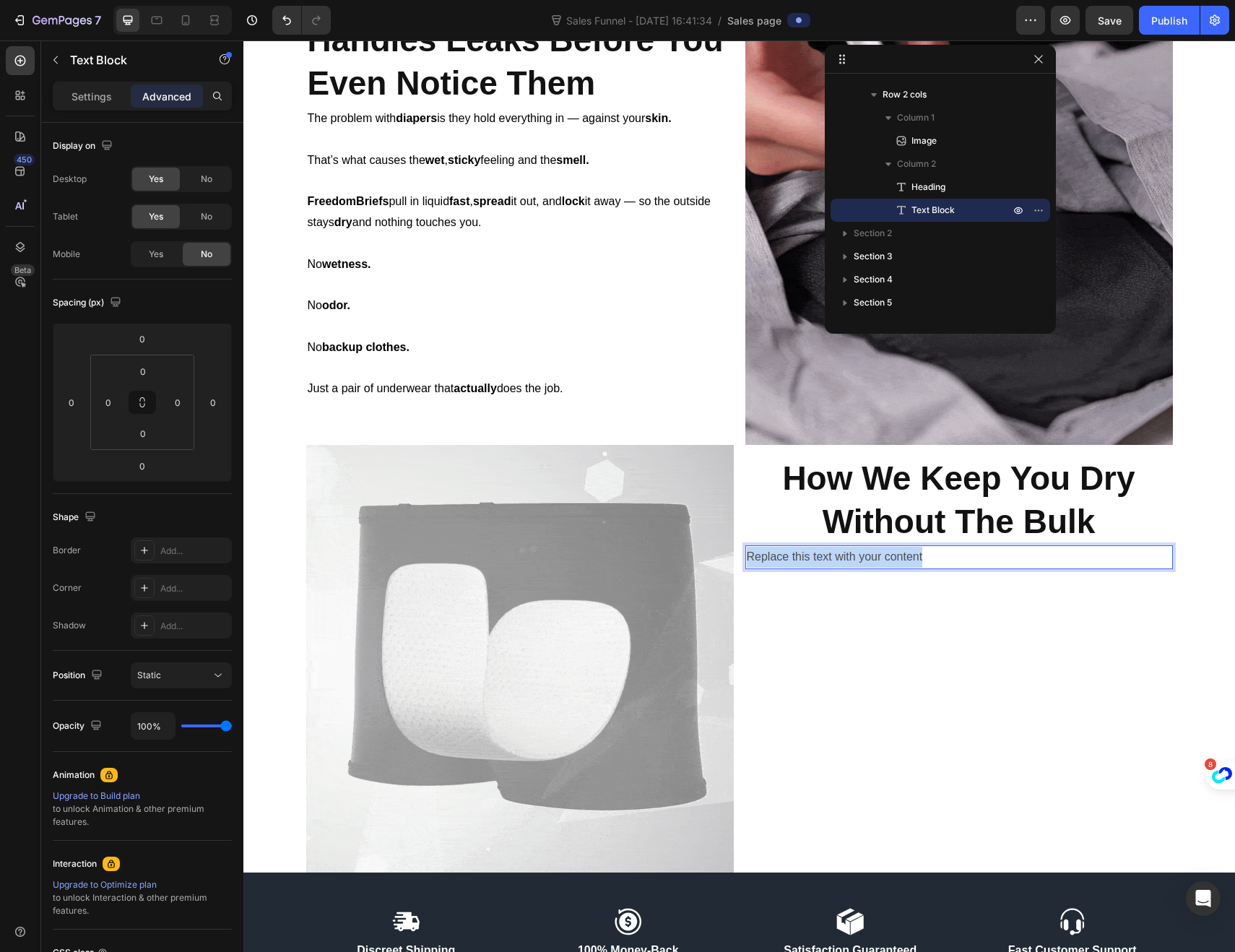
drag, startPoint x: 923, startPoint y: 556, endPoint x: 743, endPoint y: 551, distance: 180.1
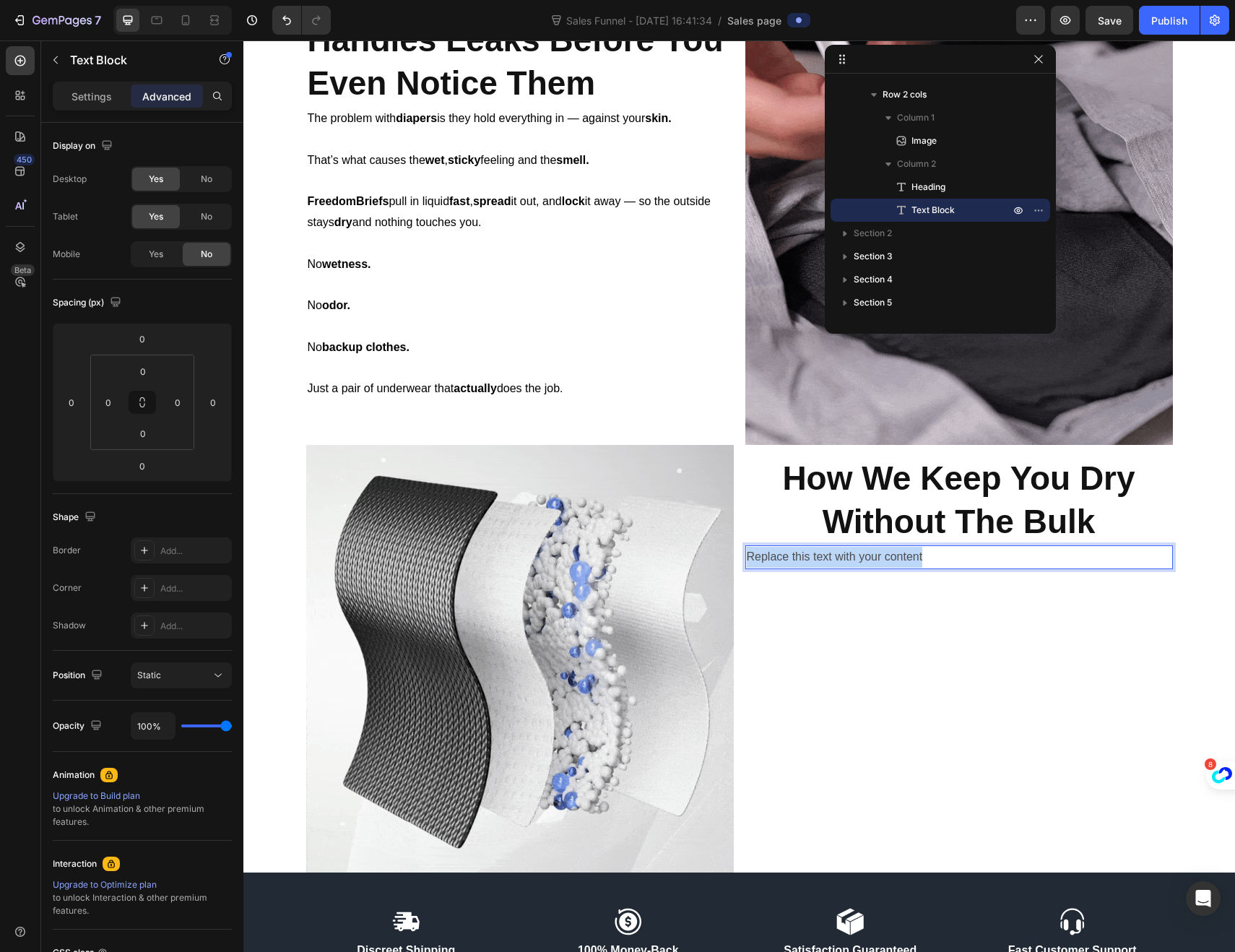
click at [747, 551] on p "Replace this text with your content" at bounding box center [959, 557] width 425 height 21
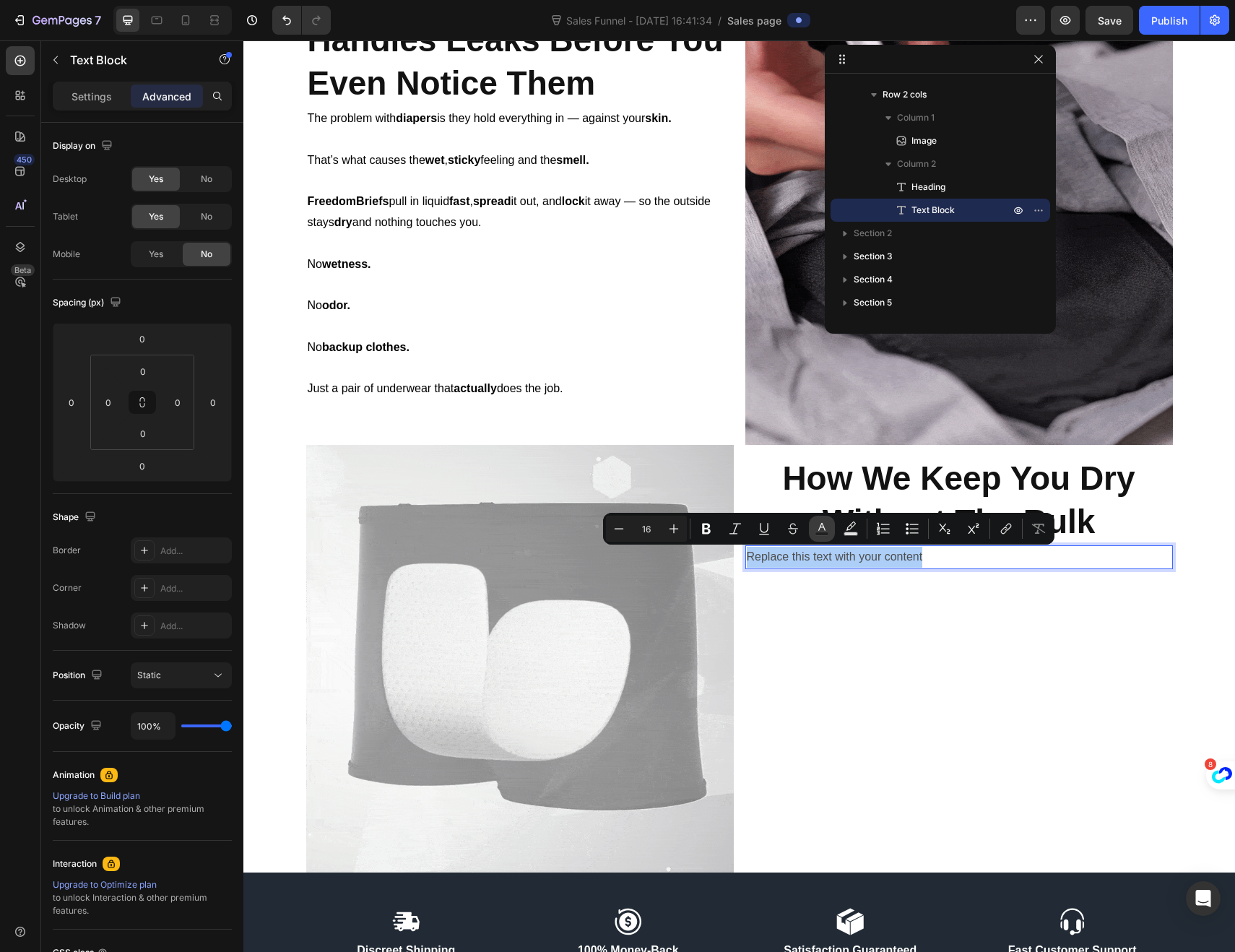
click at [824, 530] on icon "Editor contextual toolbar" at bounding box center [822, 529] width 14 height 14
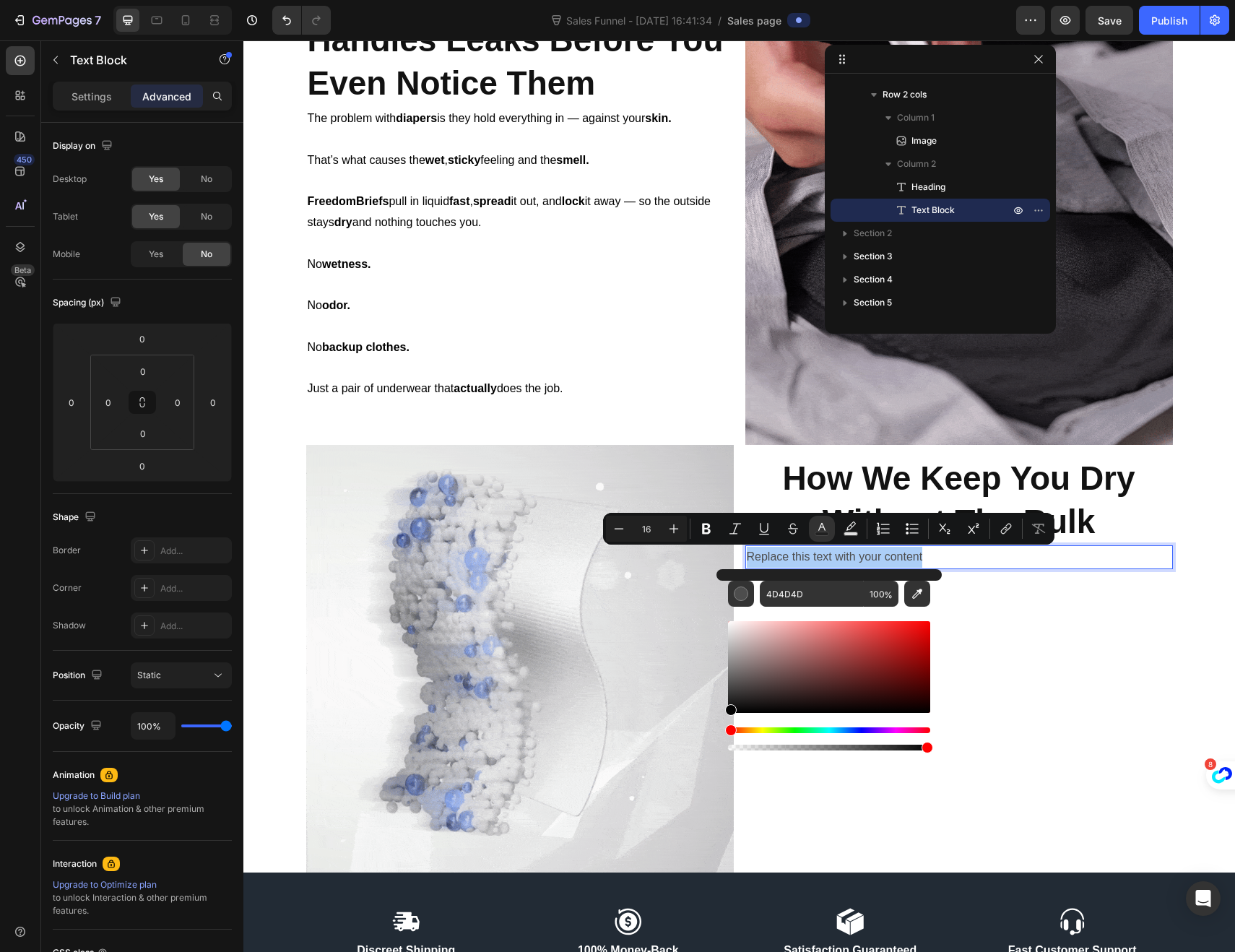
drag, startPoint x: 748, startPoint y: 682, endPoint x: 727, endPoint y: 712, distance: 36.6
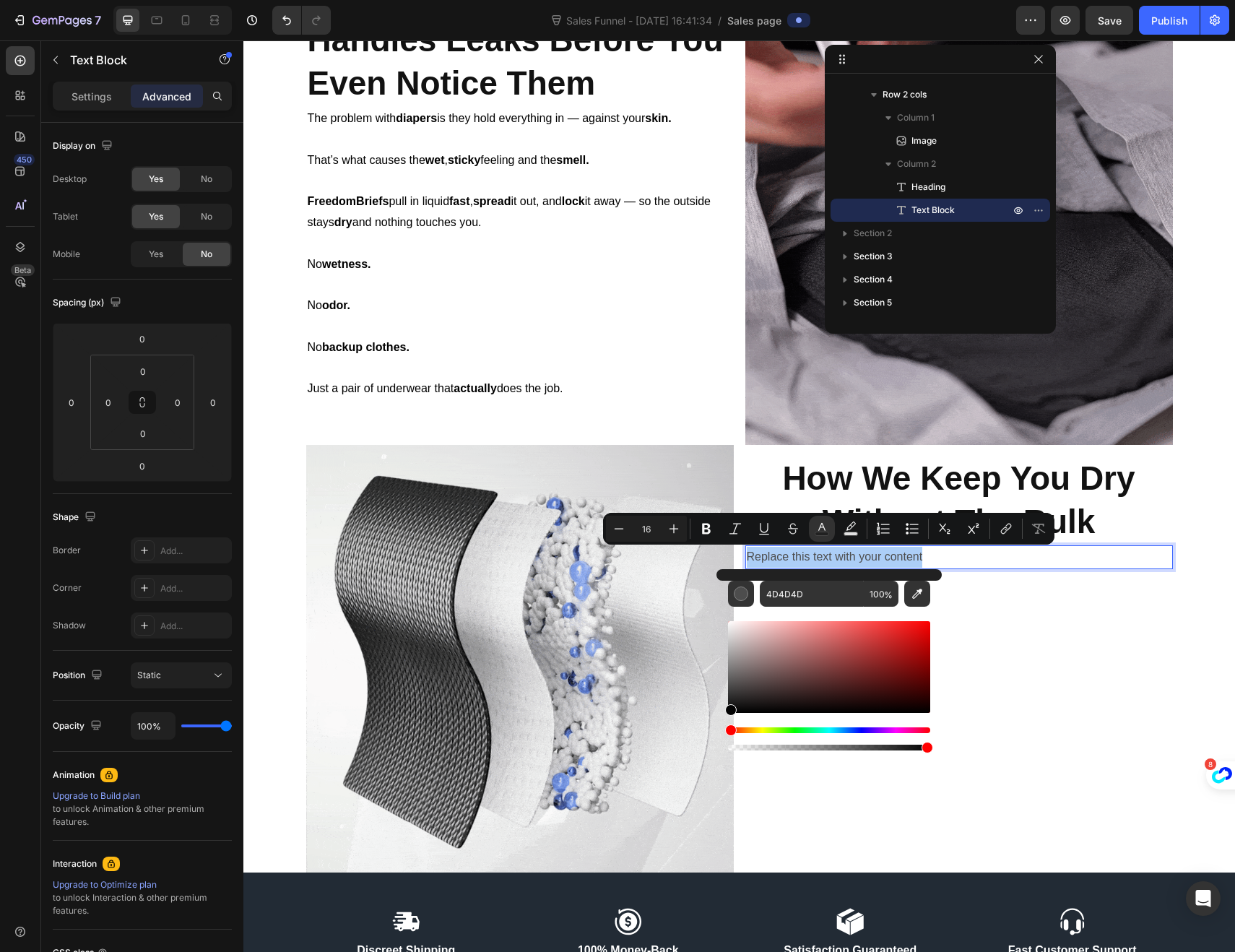
click at [728, 712] on div "Editor contextual toolbar" at bounding box center [828, 667] width 202 height 92
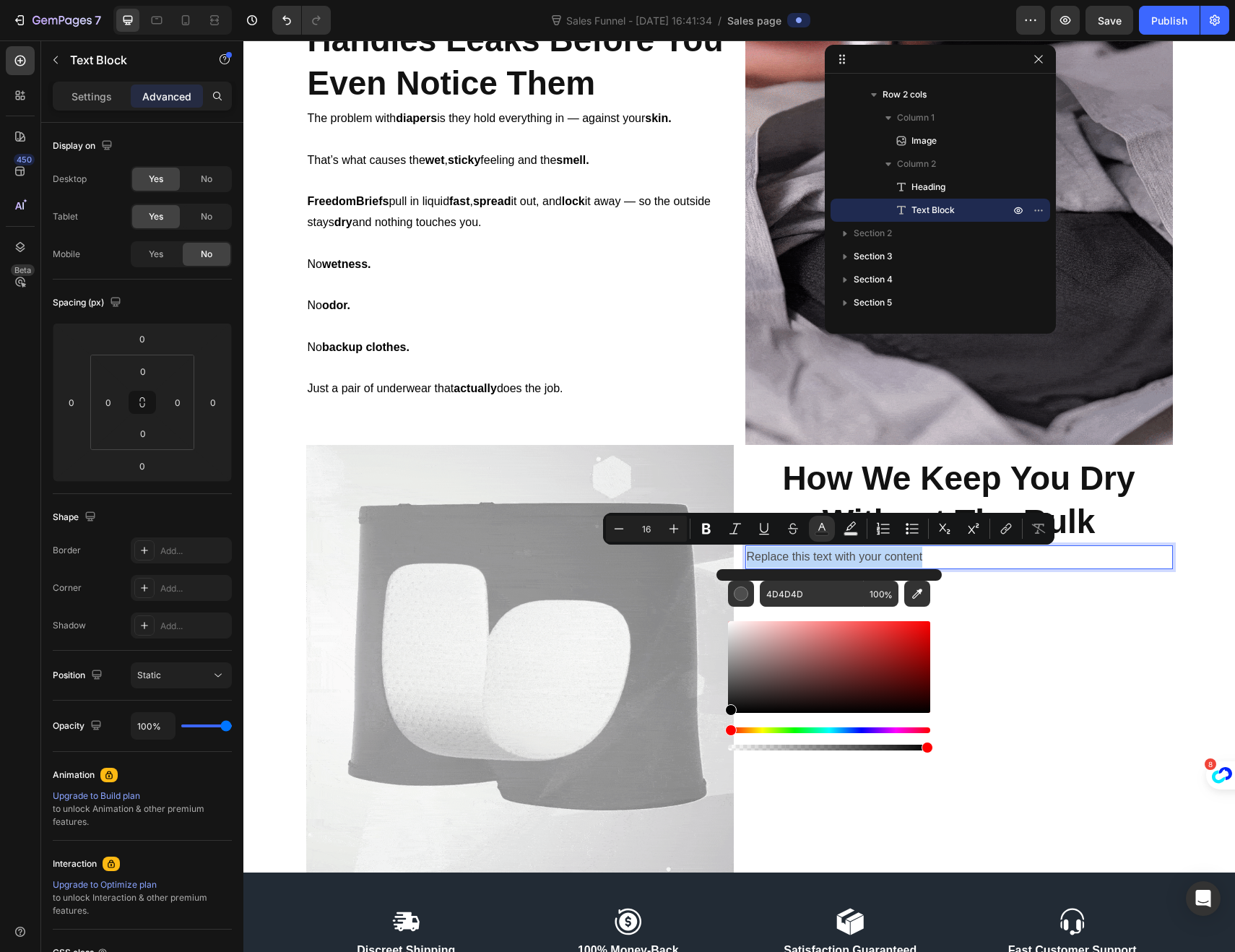
type input "020202"
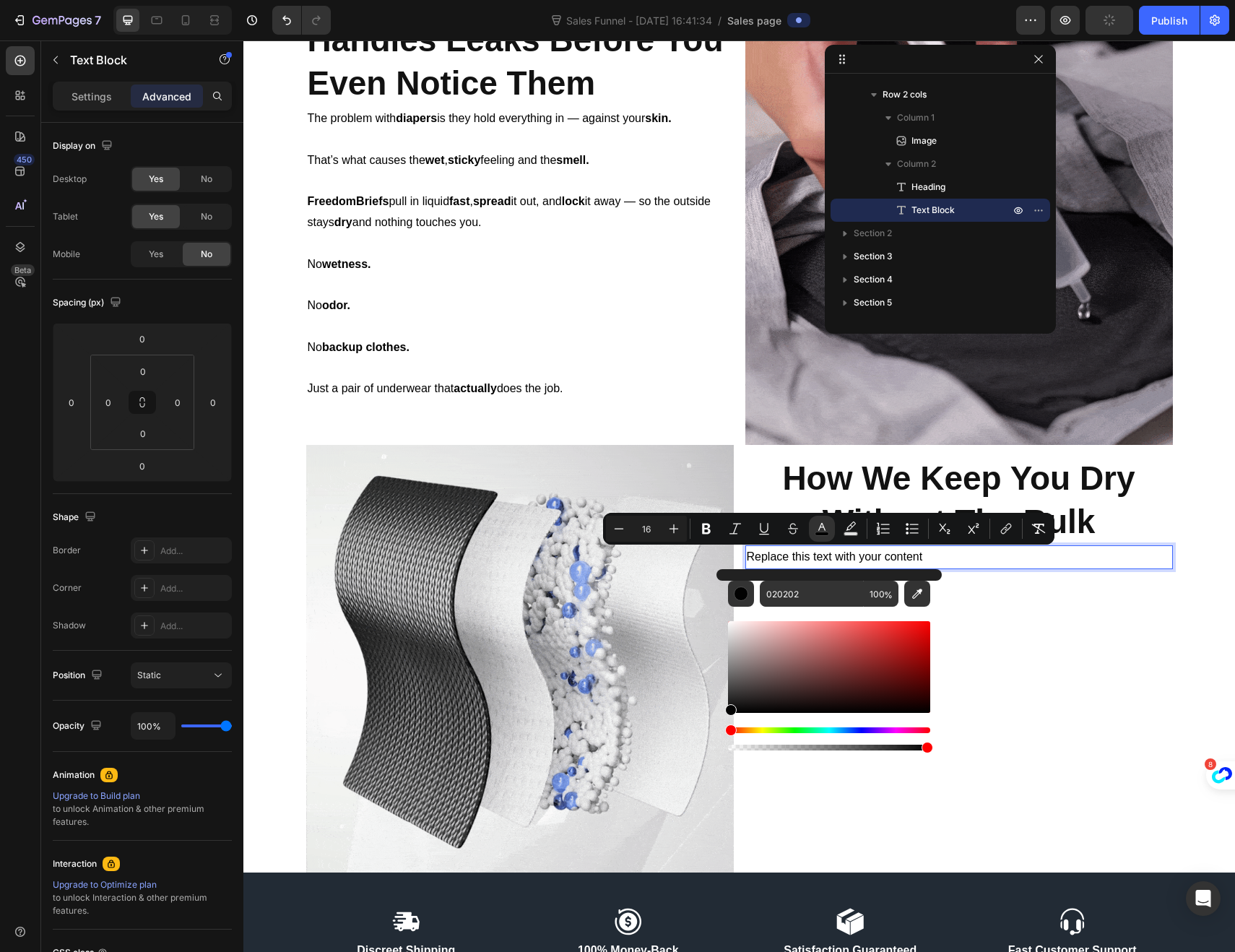
drag, startPoint x: 939, startPoint y: 560, endPoint x: 928, endPoint y: 557, distance: 11.4
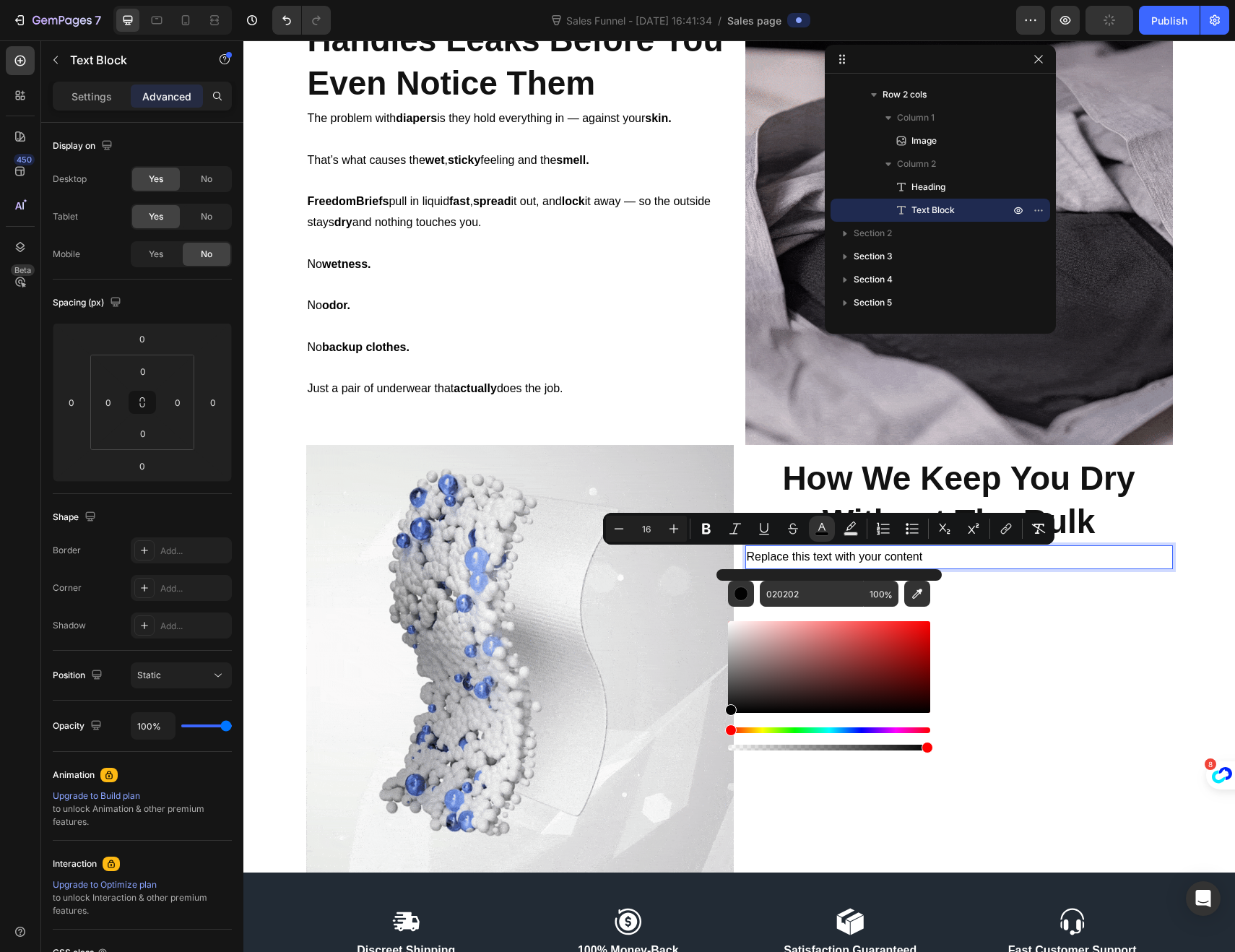
click at [939, 560] on p "Replace this text with your content" at bounding box center [959, 557] width 425 height 21
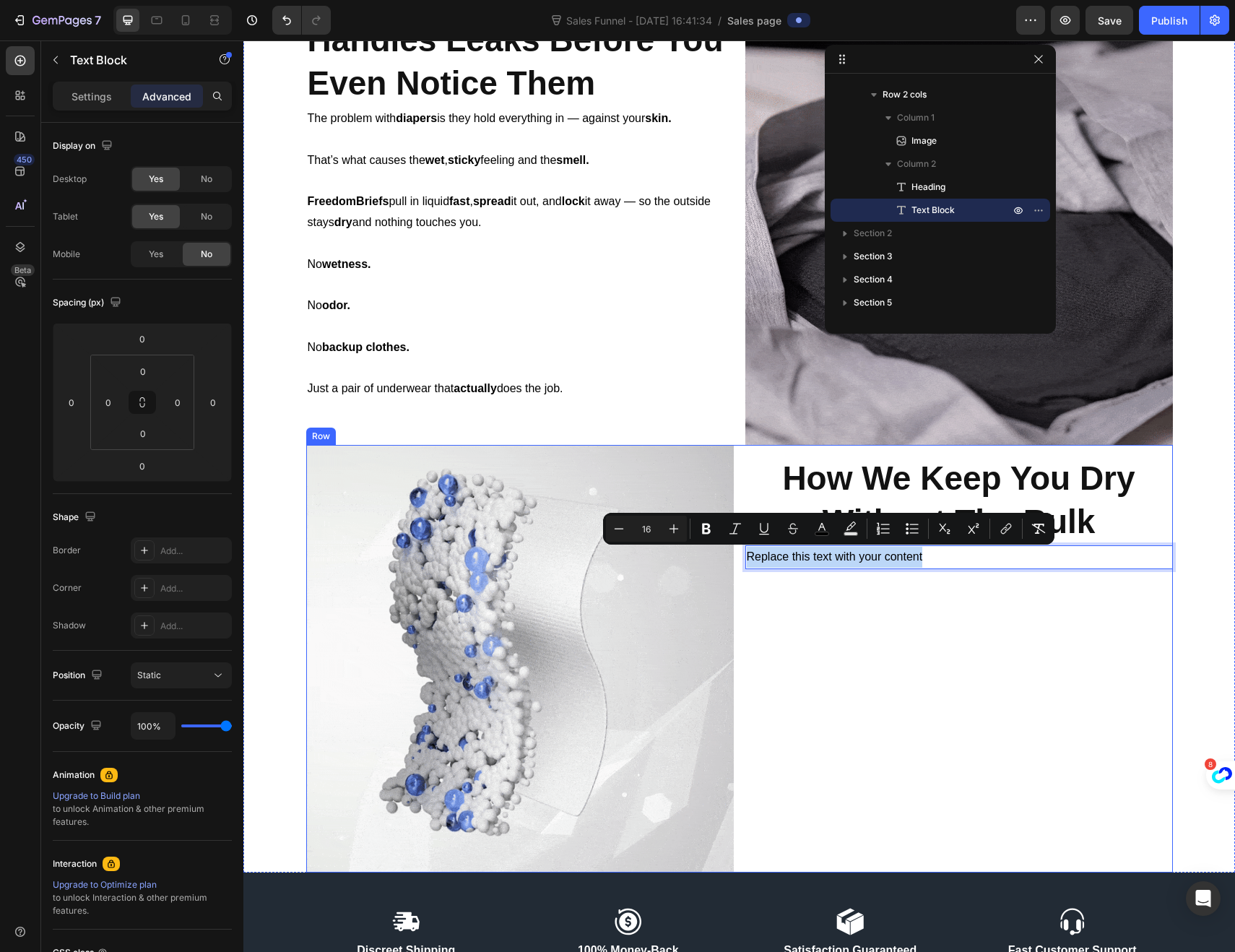
drag, startPoint x: 926, startPoint y: 557, endPoint x: 737, endPoint y: 559, distance: 189.0
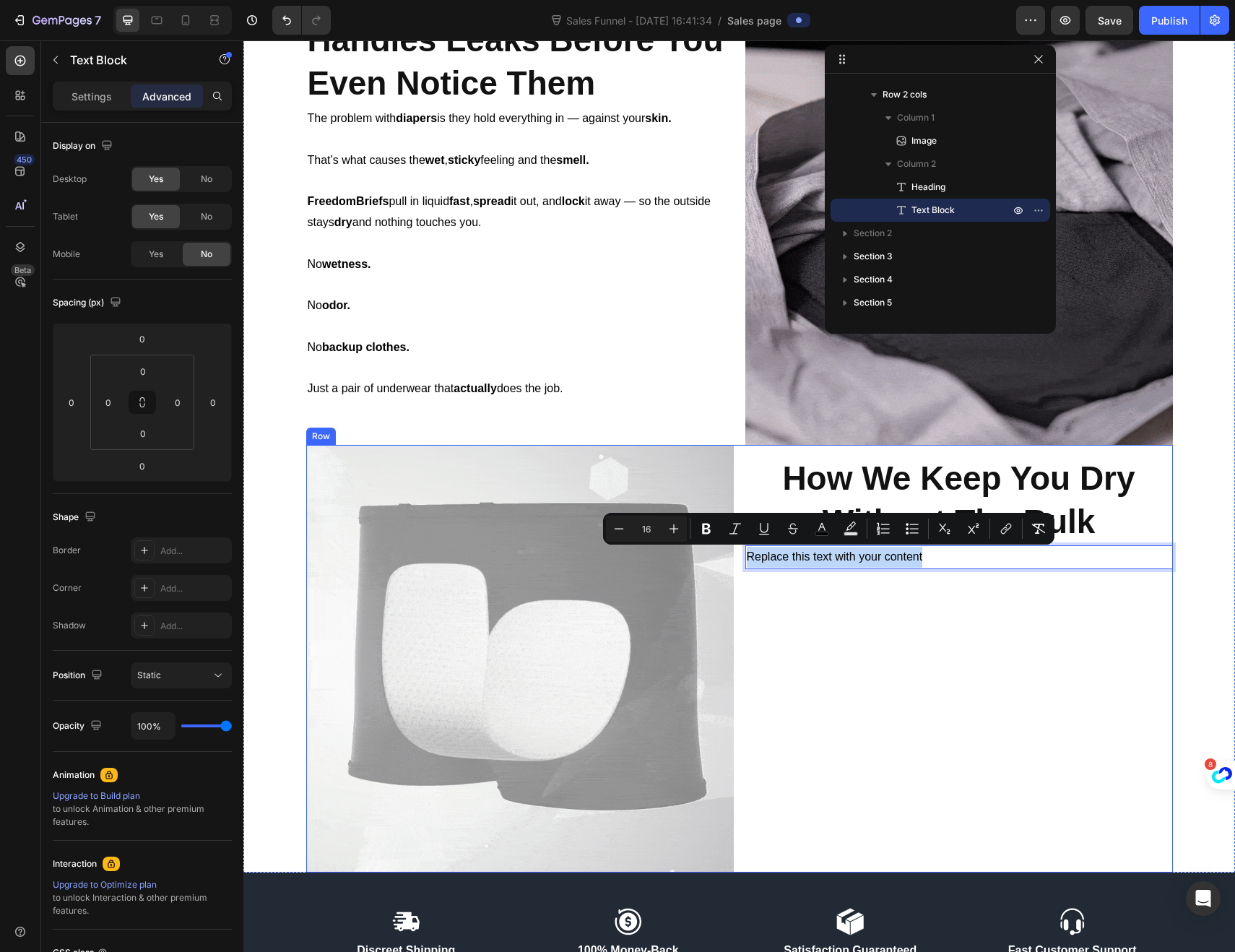
click at [737, 559] on div "Image ⁠⁠⁠⁠⁠⁠⁠ How We Keep You Dry Without The Bulk Heading Replace this text wi…" at bounding box center [739, 658] width 867 height 427
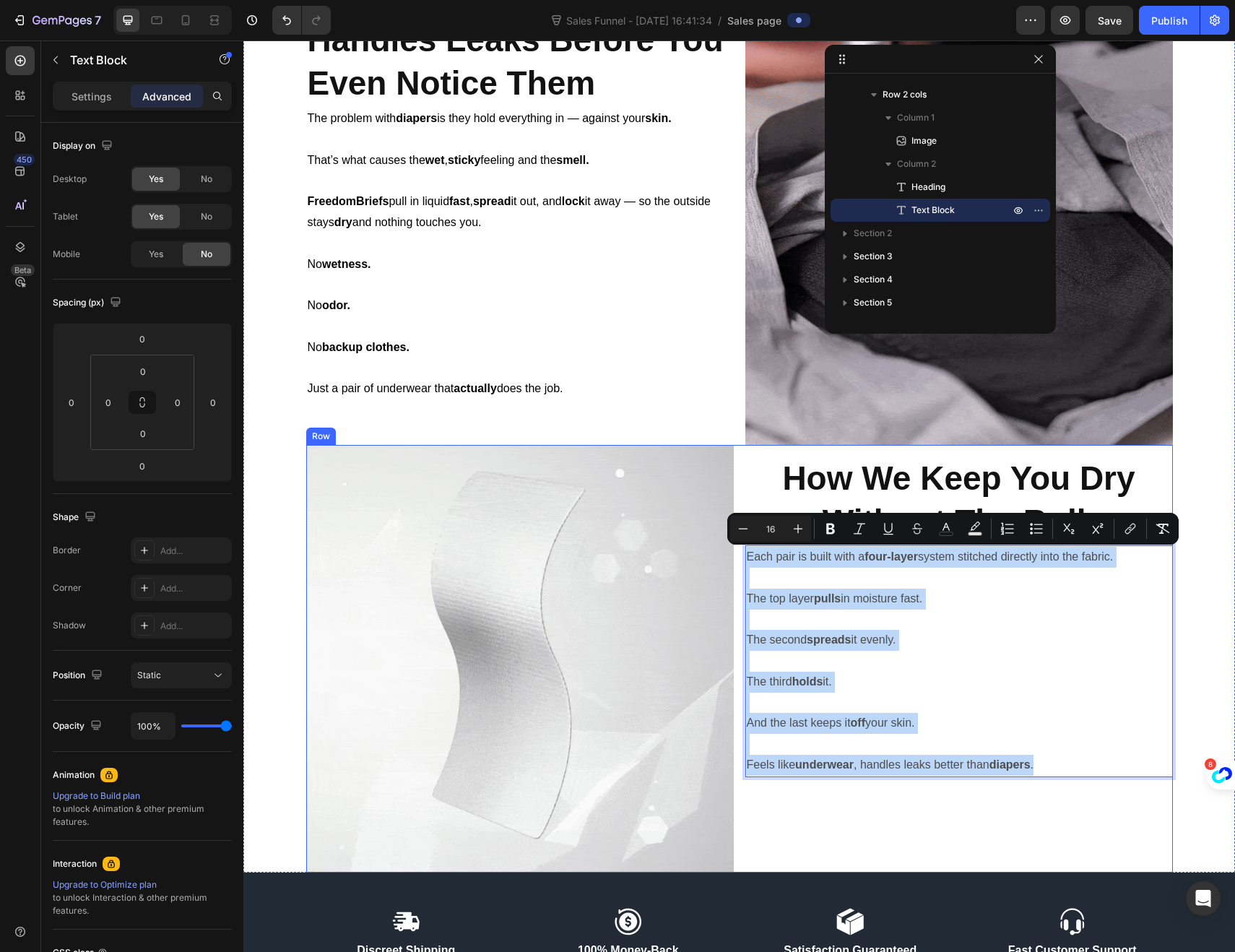
drag, startPoint x: 1052, startPoint y: 768, endPoint x: 738, endPoint y: 557, distance: 378.3
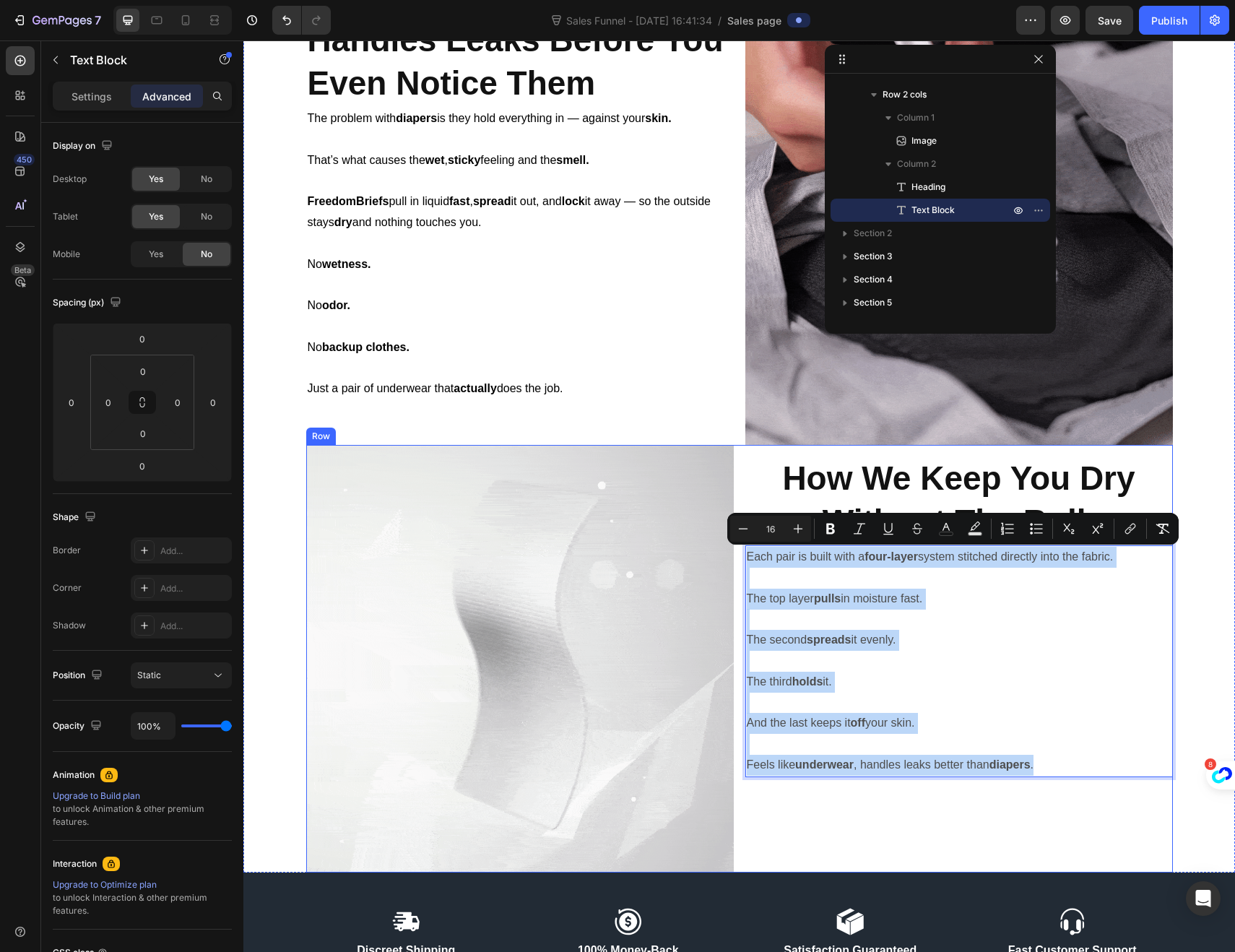
click at [738, 557] on div "Image ⁠⁠⁠⁠⁠⁠⁠ How We Keep You Dry Without The Bulk Heading Each pair is built w…" at bounding box center [739, 658] width 867 height 427
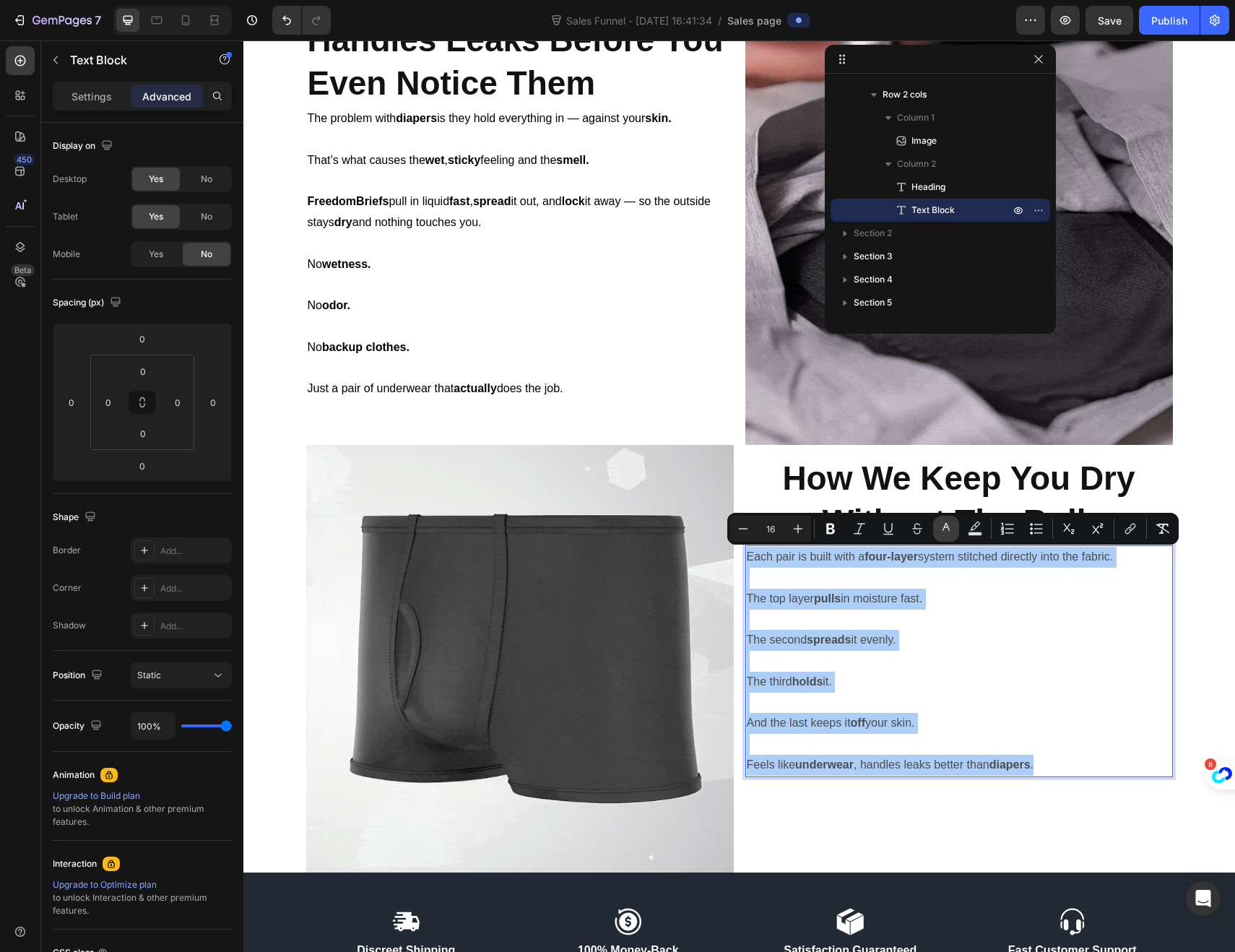
click at [939, 527] on icon "Editor contextual toolbar" at bounding box center [946, 529] width 14 height 14
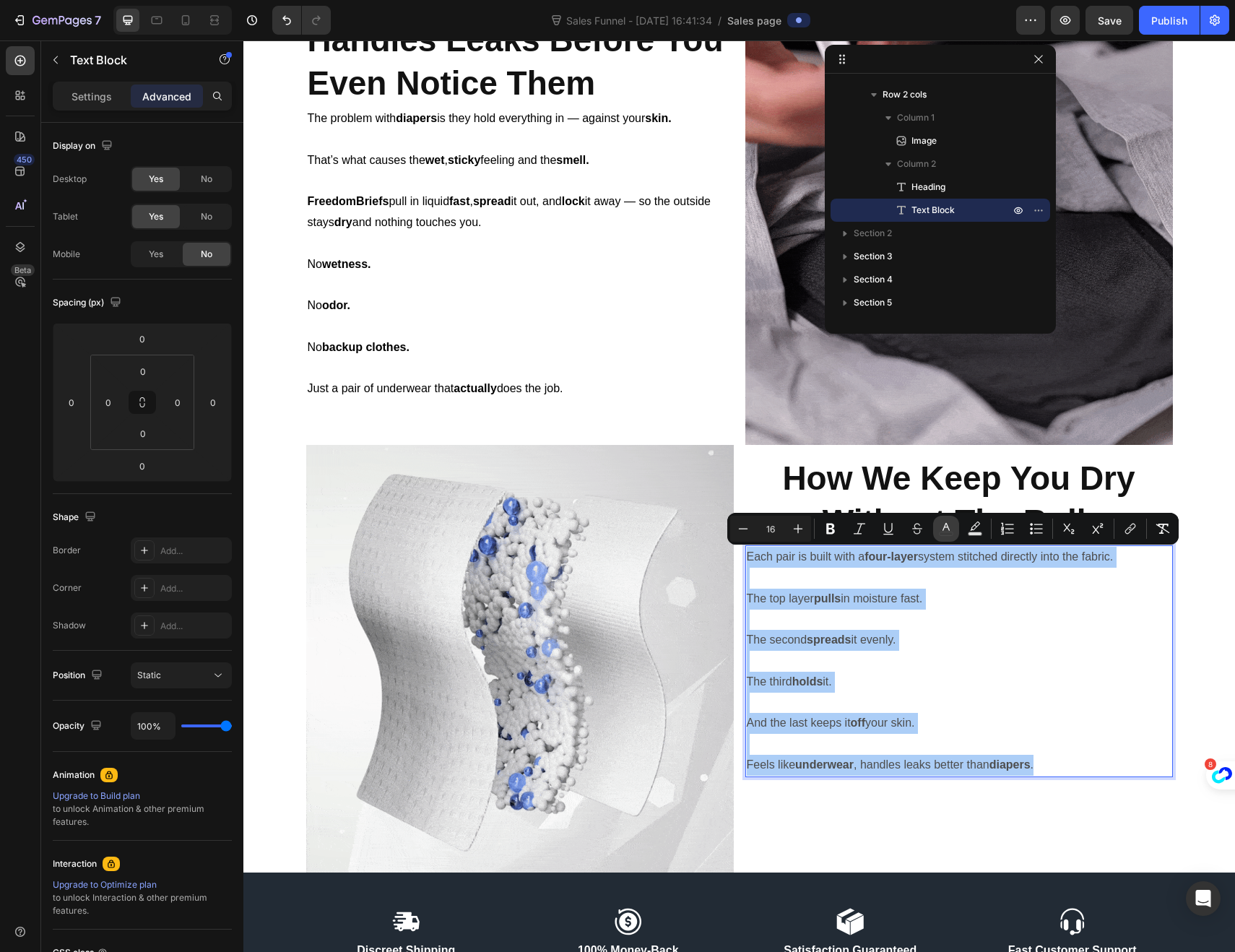
type input "4D4D4D"
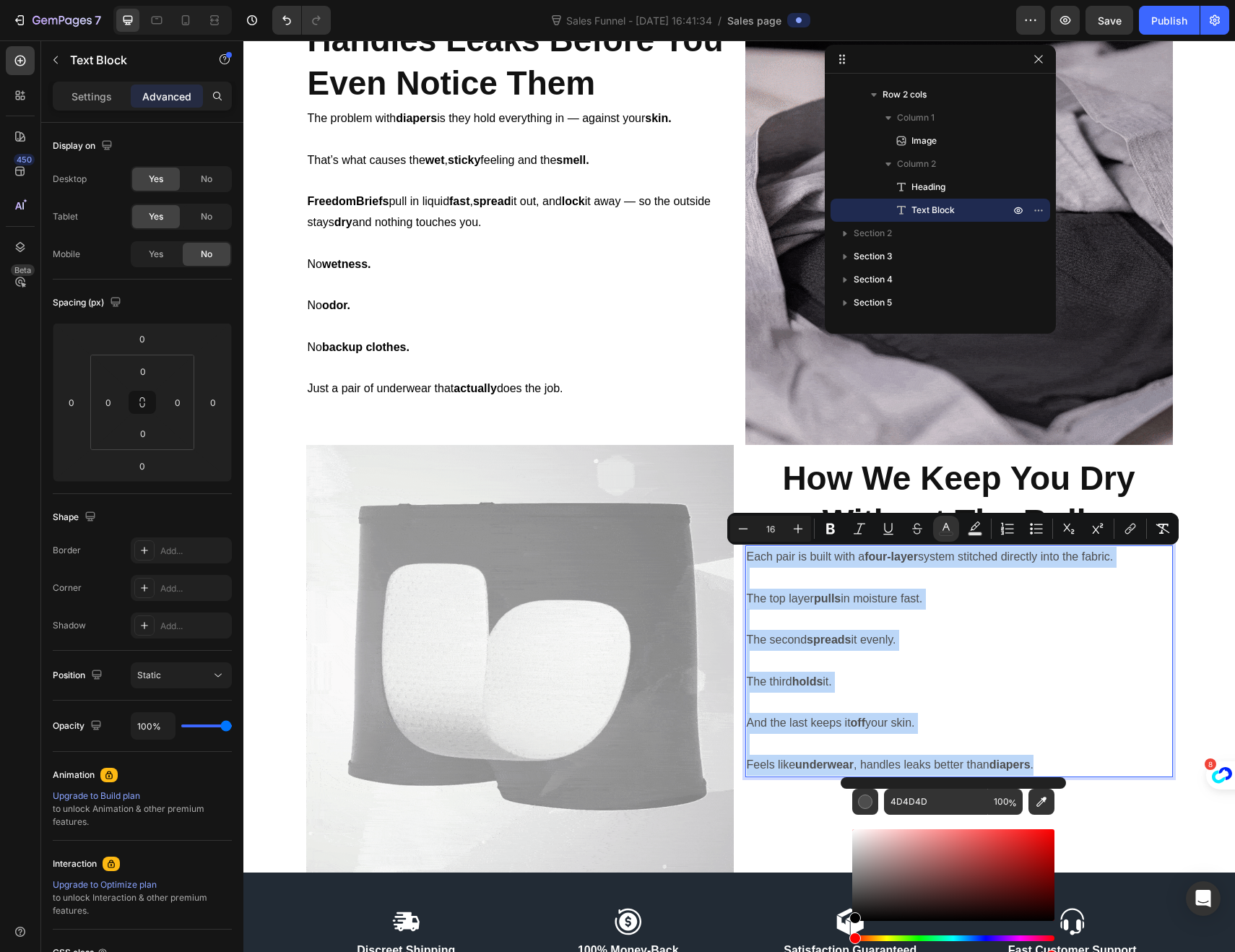
type input "000000"
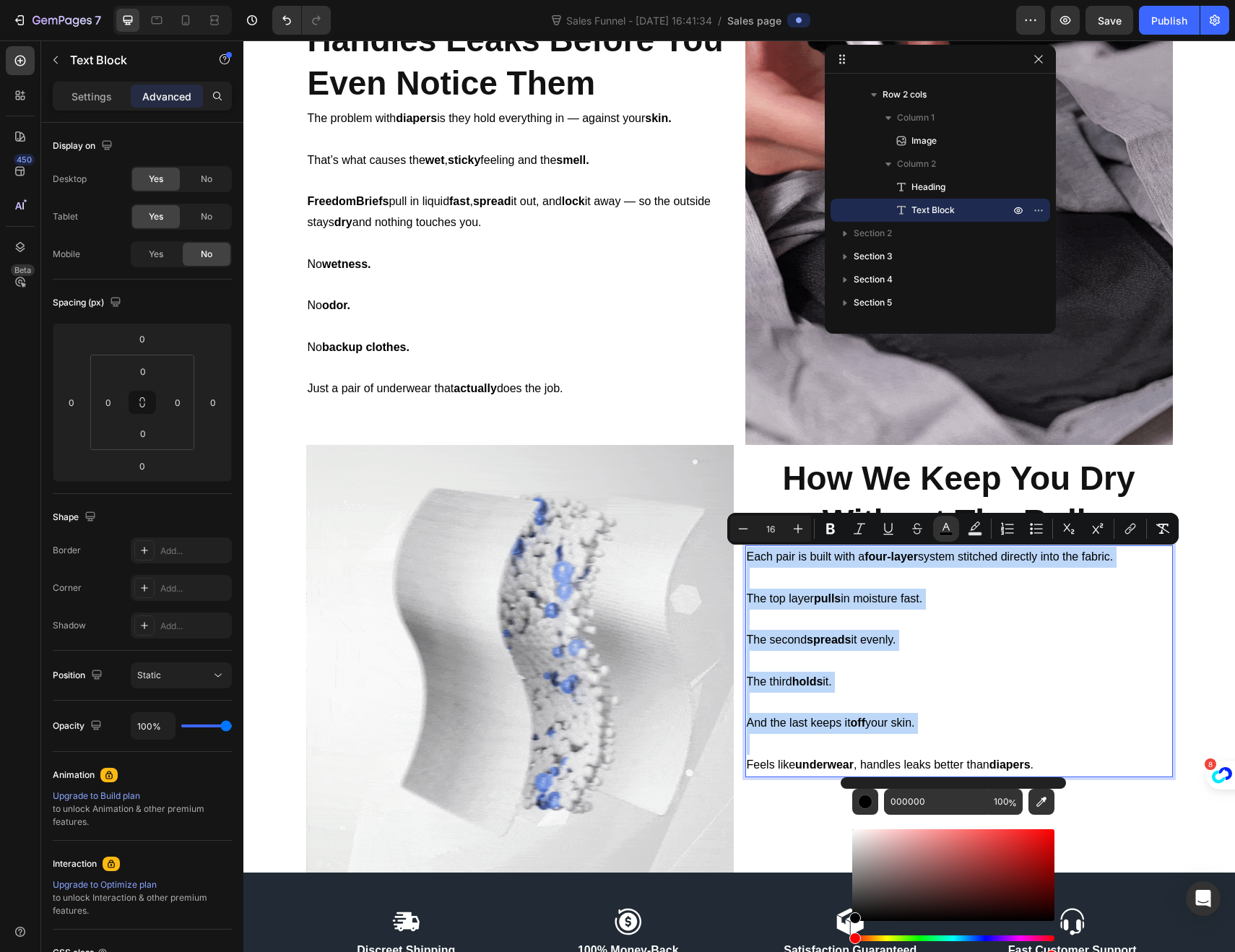
drag, startPoint x: 881, startPoint y: 892, endPoint x: 843, endPoint y: 920, distance: 47.2
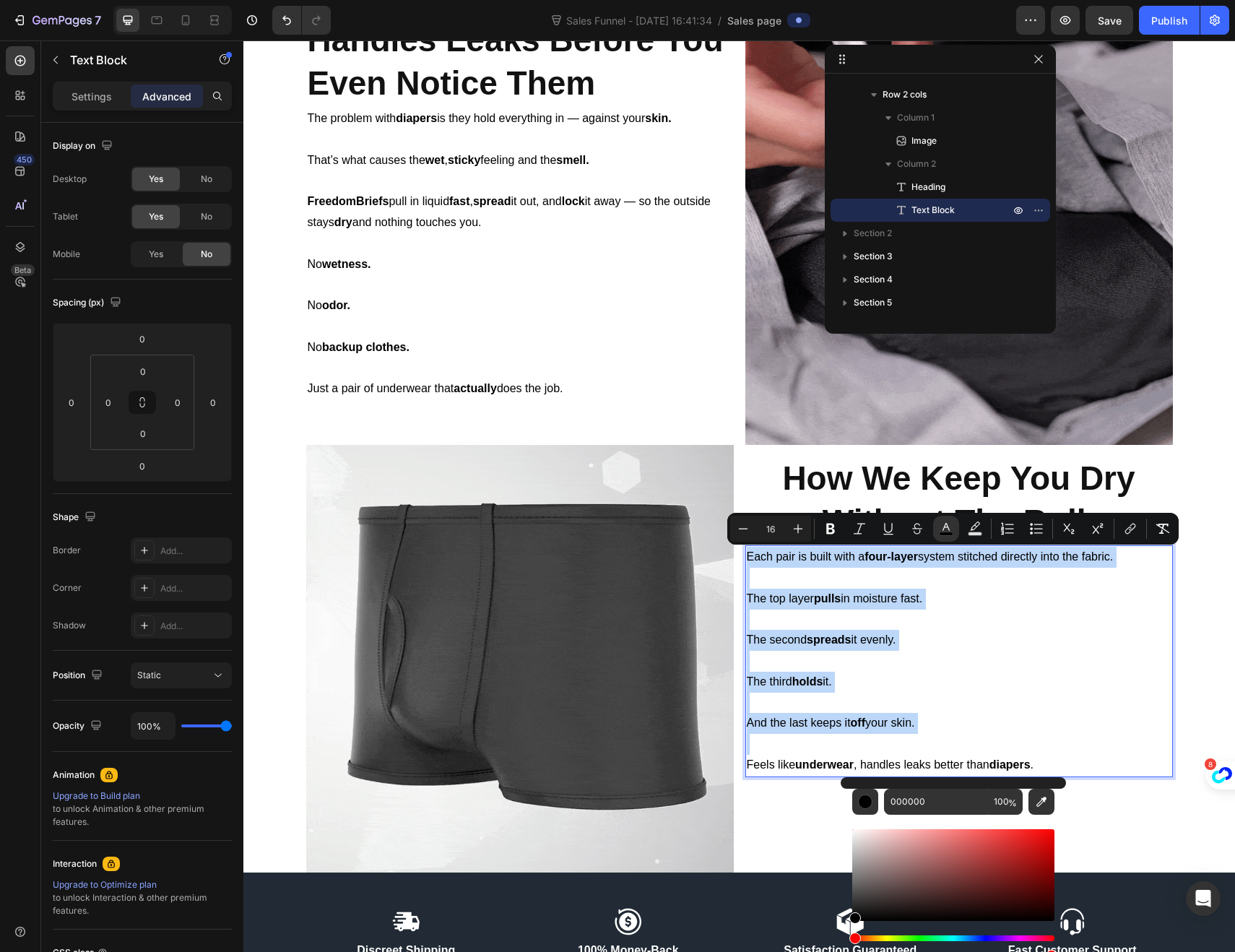
click at [843, 920] on div "000000 100 %" at bounding box center [954, 869] width 225 height 184
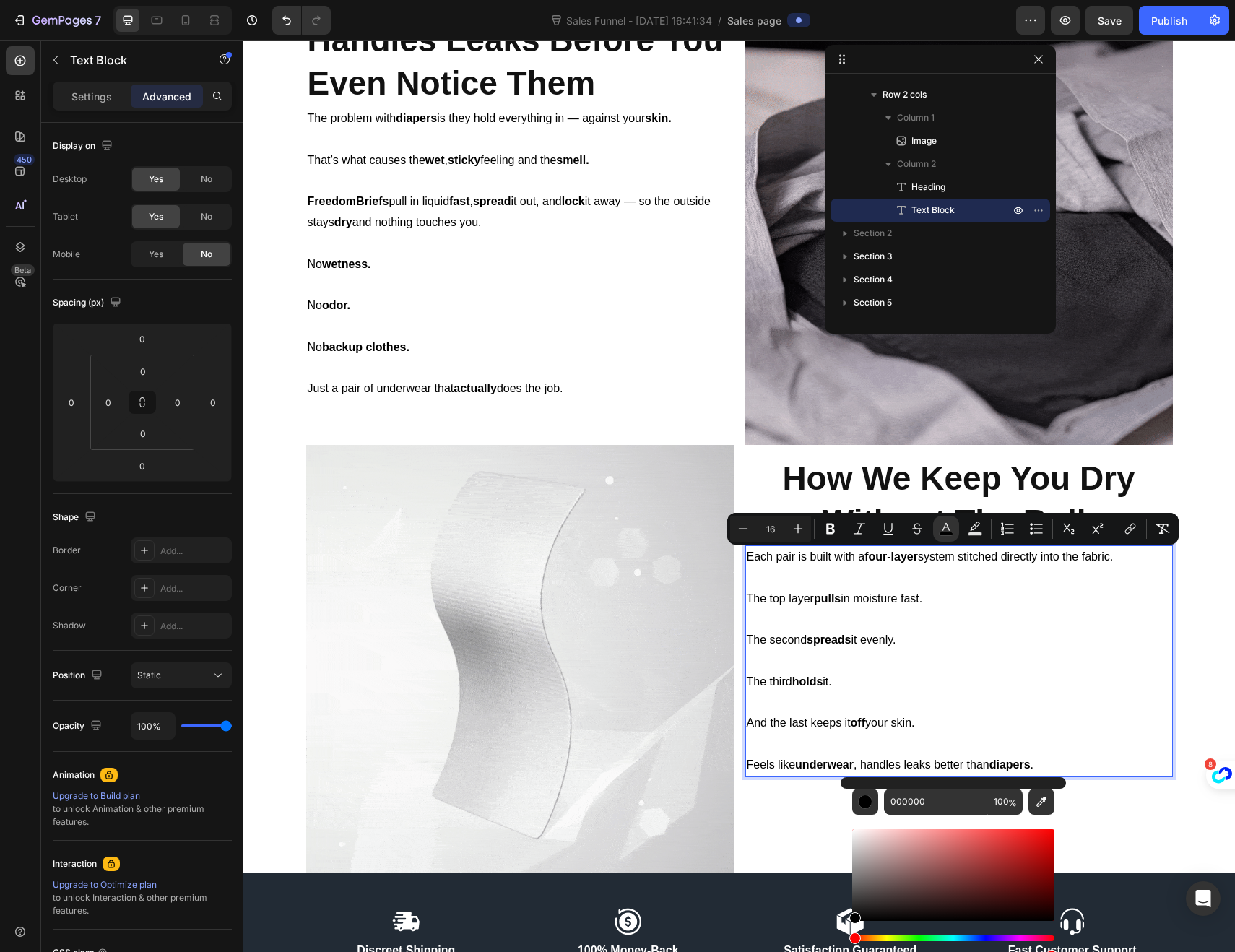
click at [931, 743] on p "Rich Text Editor. Editing area: main" at bounding box center [959, 744] width 425 height 21
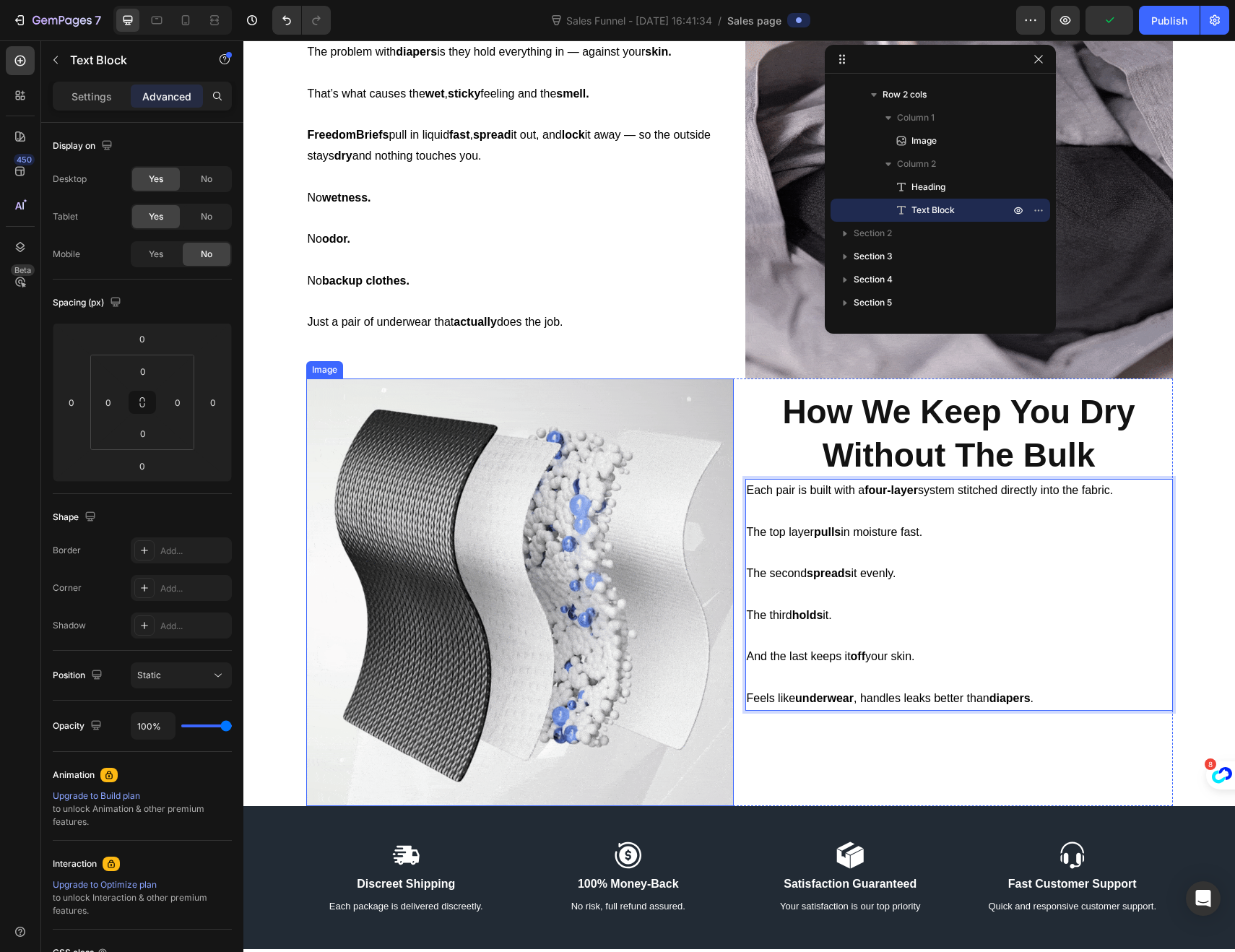
scroll to position [750, 0]
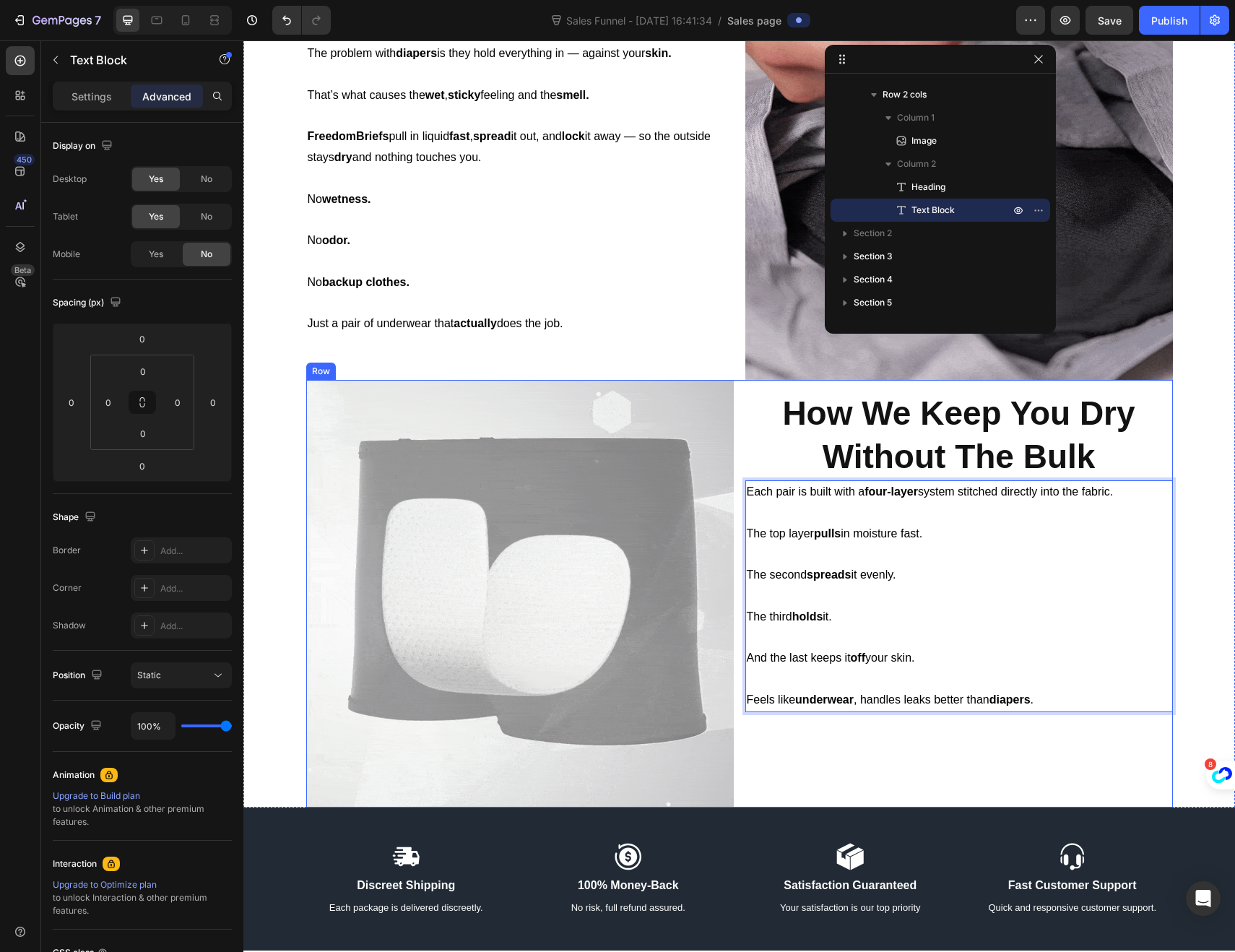
click at [738, 383] on div "Image ⁠⁠⁠⁠⁠⁠⁠ How We Keep You Dry Without The Bulk Heading Each pair is built w…" at bounding box center [739, 593] width 867 height 427
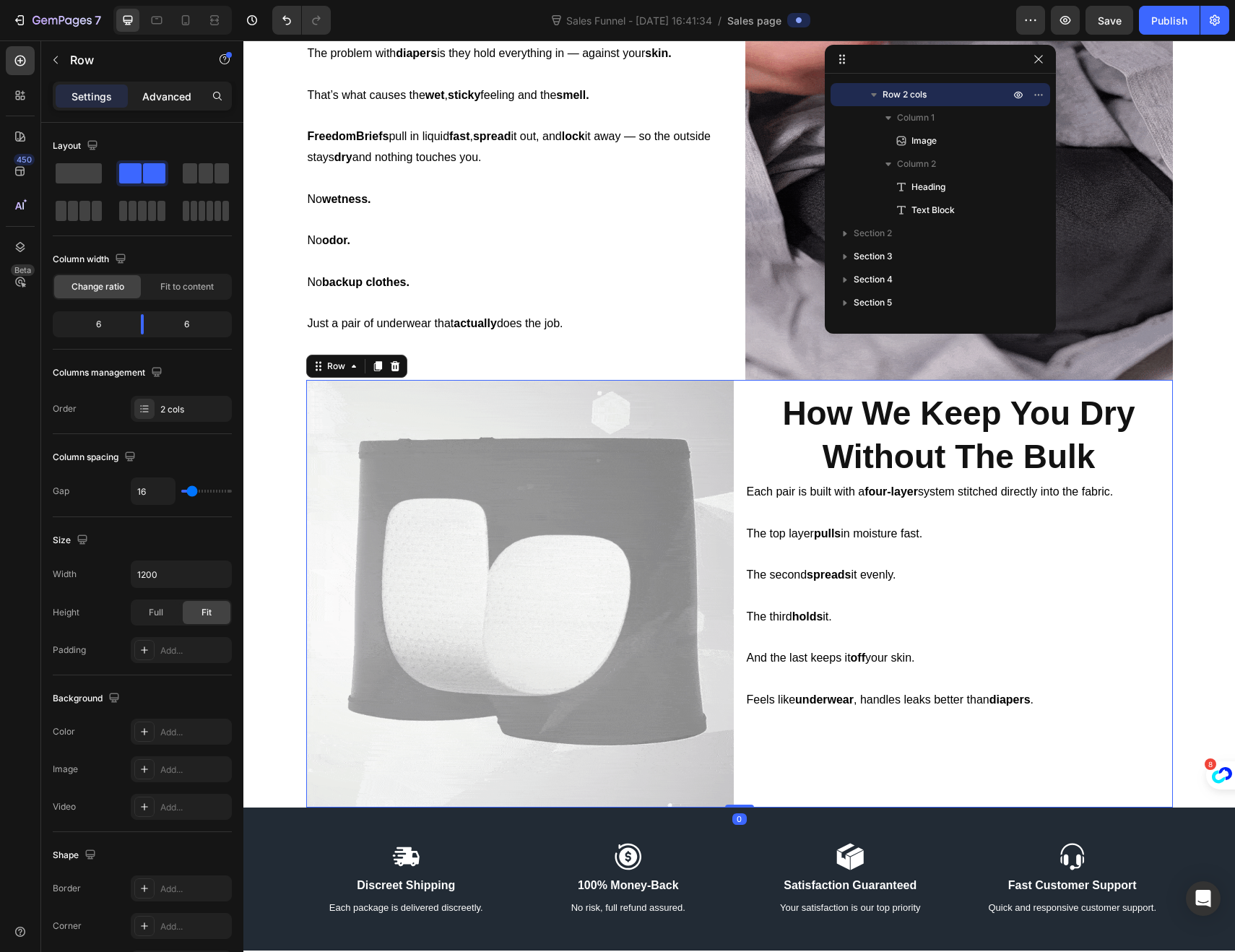
click at [162, 100] on p "Advanced" at bounding box center [166, 96] width 49 height 15
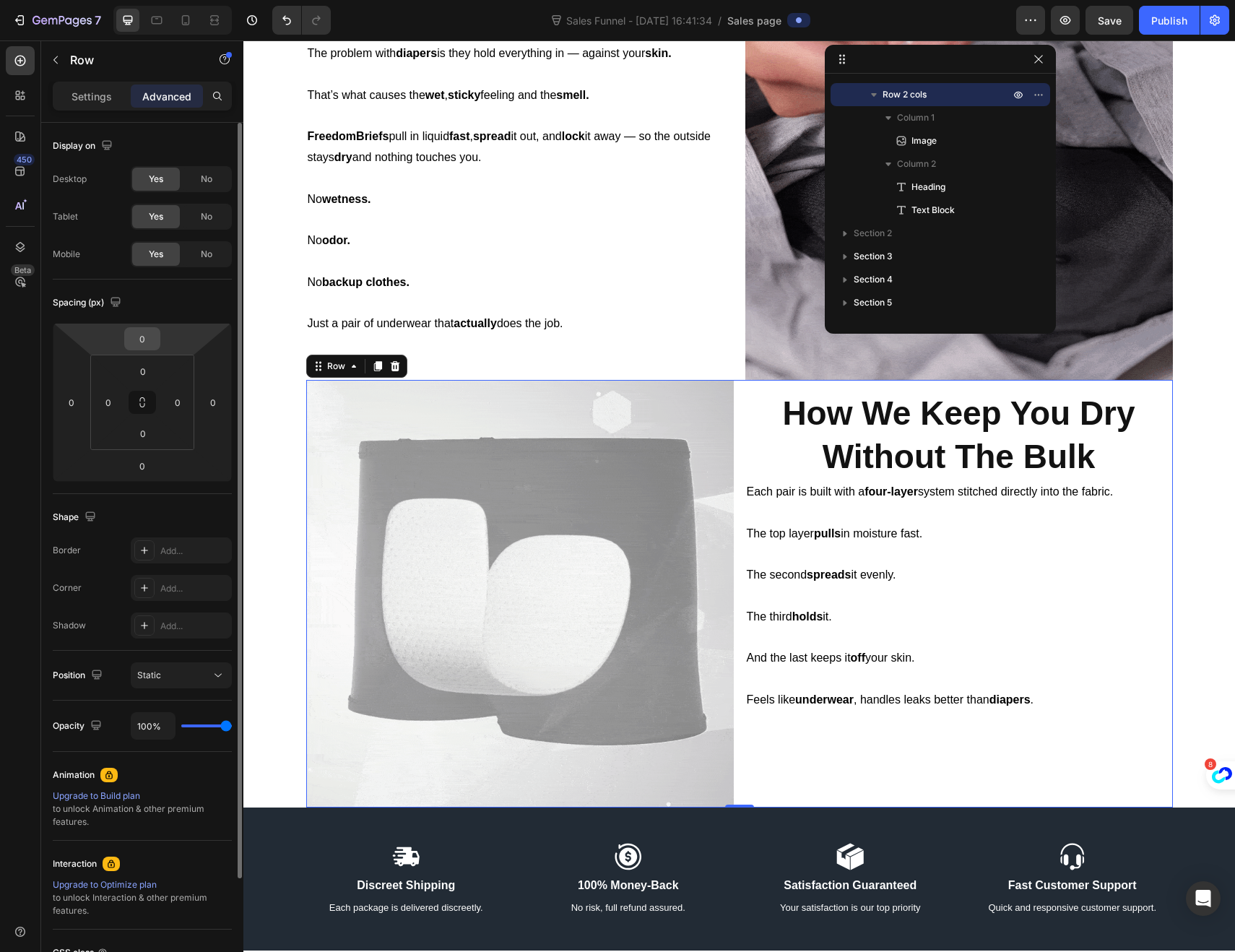
click at [145, 345] on input "0" at bounding box center [142, 339] width 29 height 22
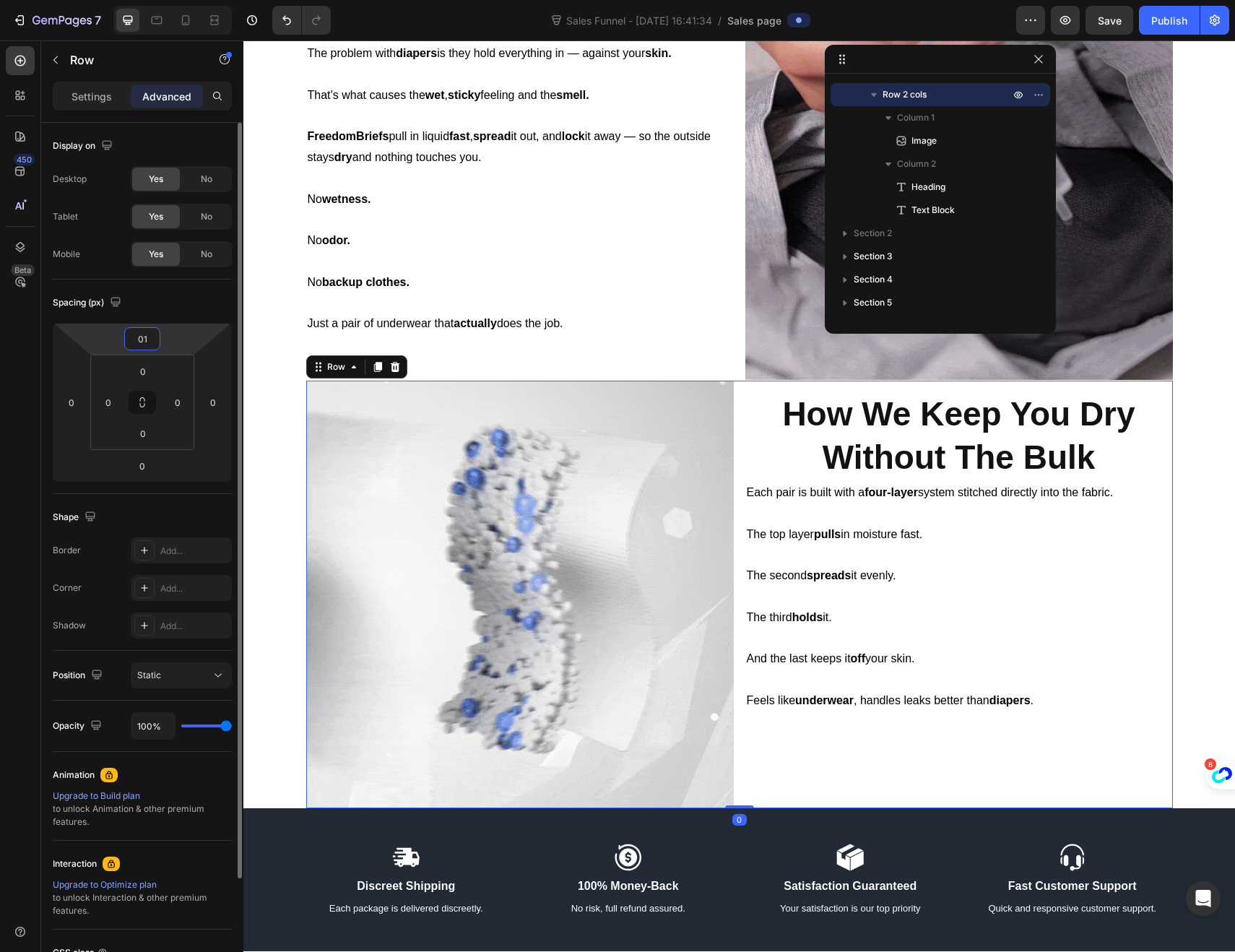
type input "5"
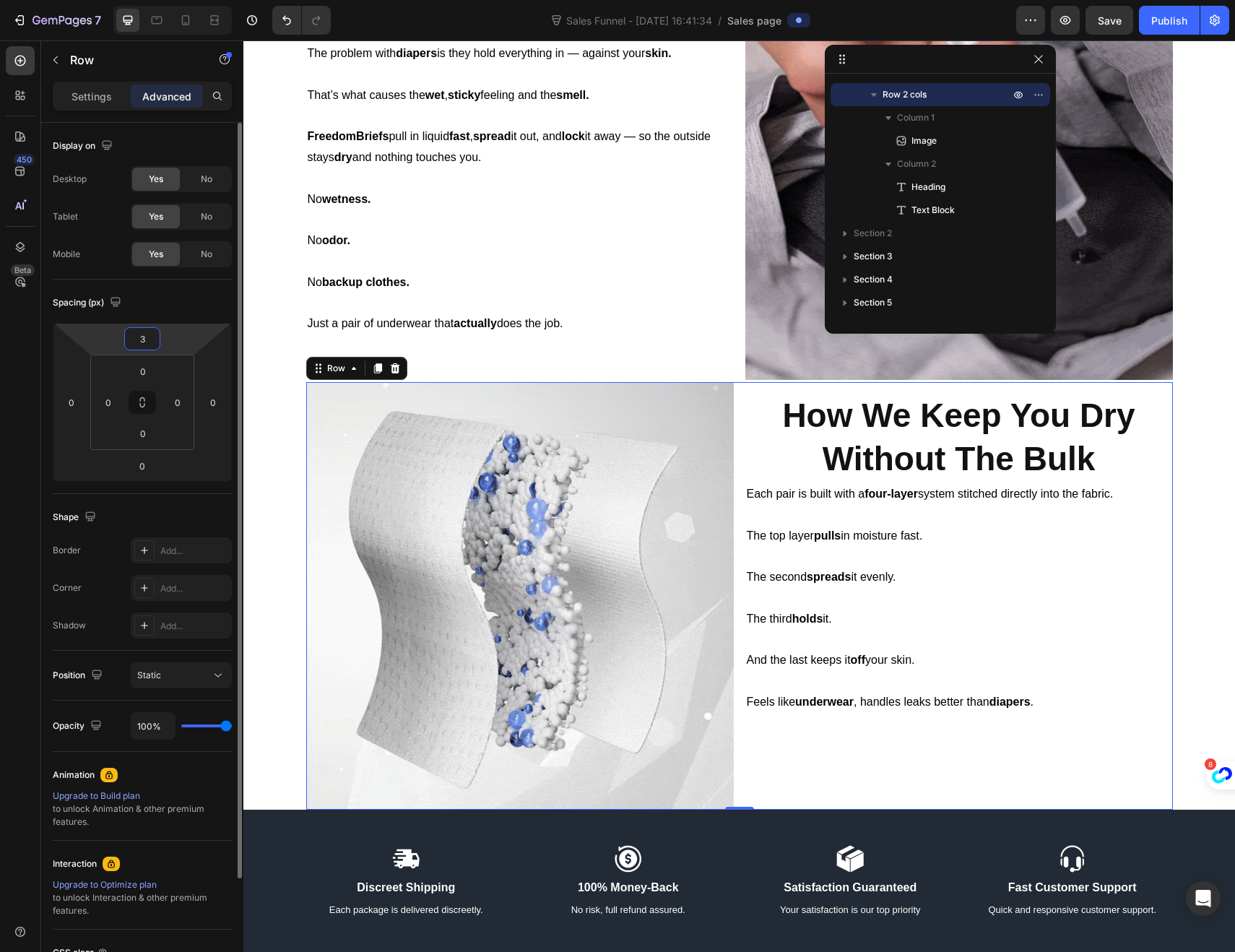
type input "30"
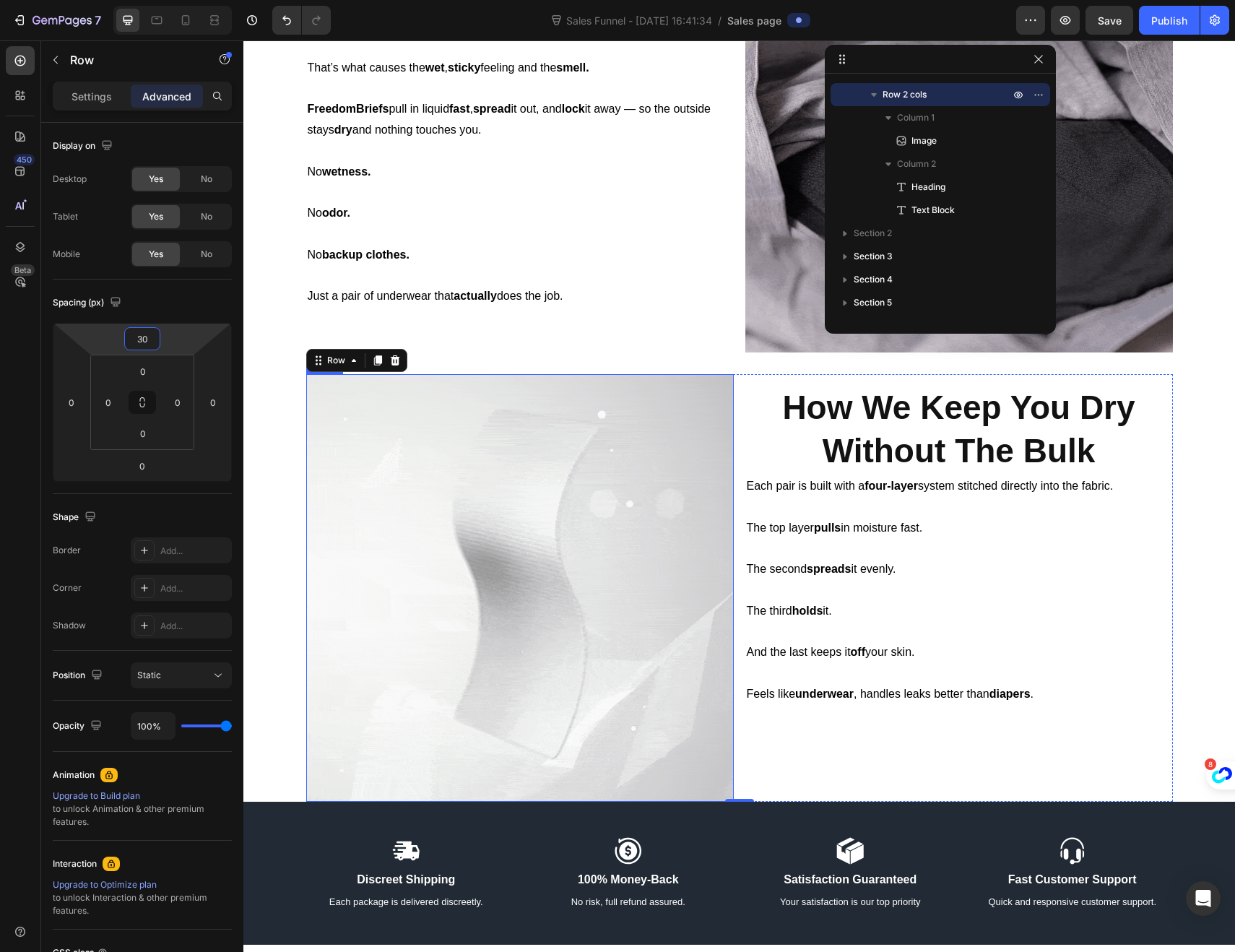
scroll to position [841, 0]
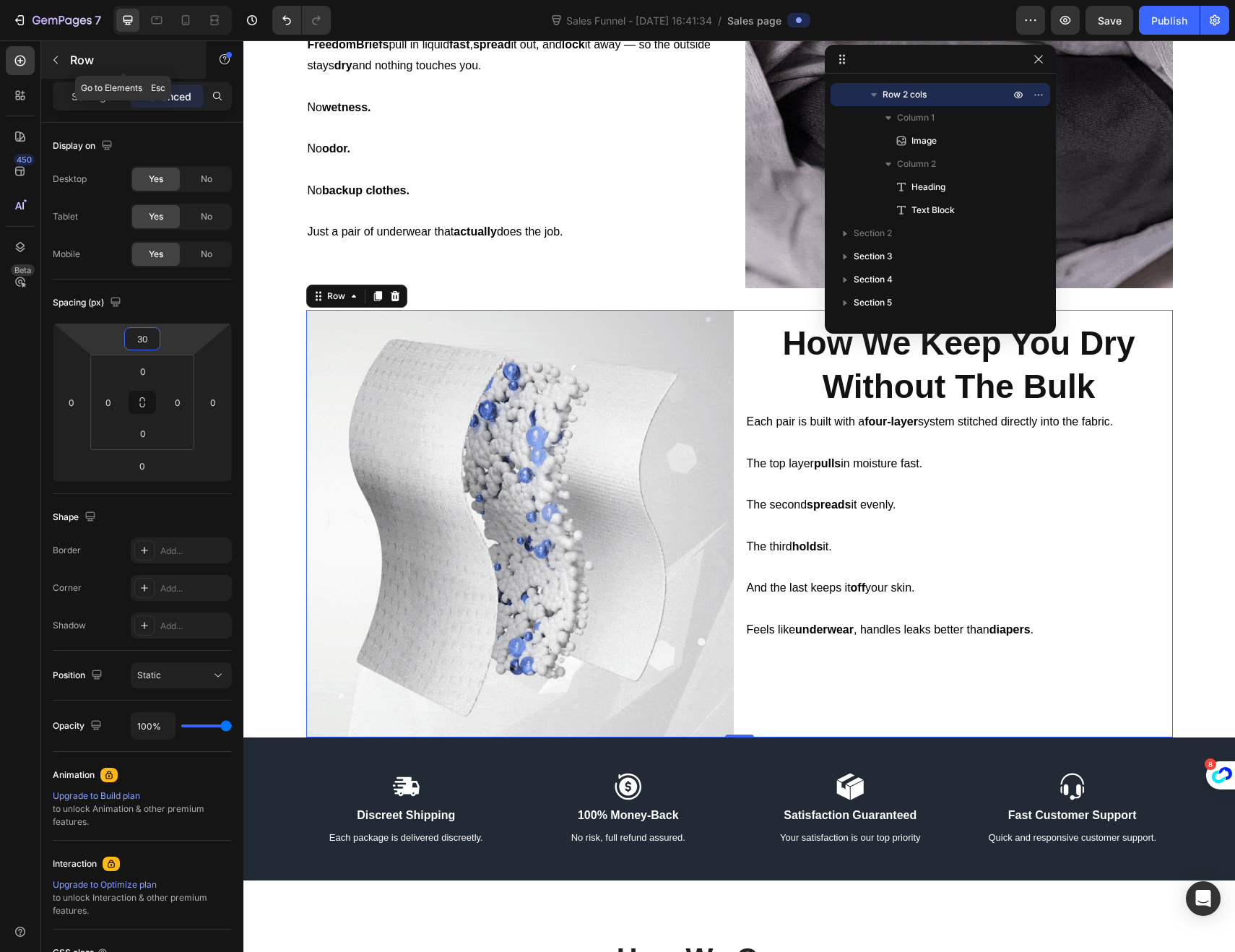
click at [53, 61] on icon "button" at bounding box center [55, 60] width 11 height 11
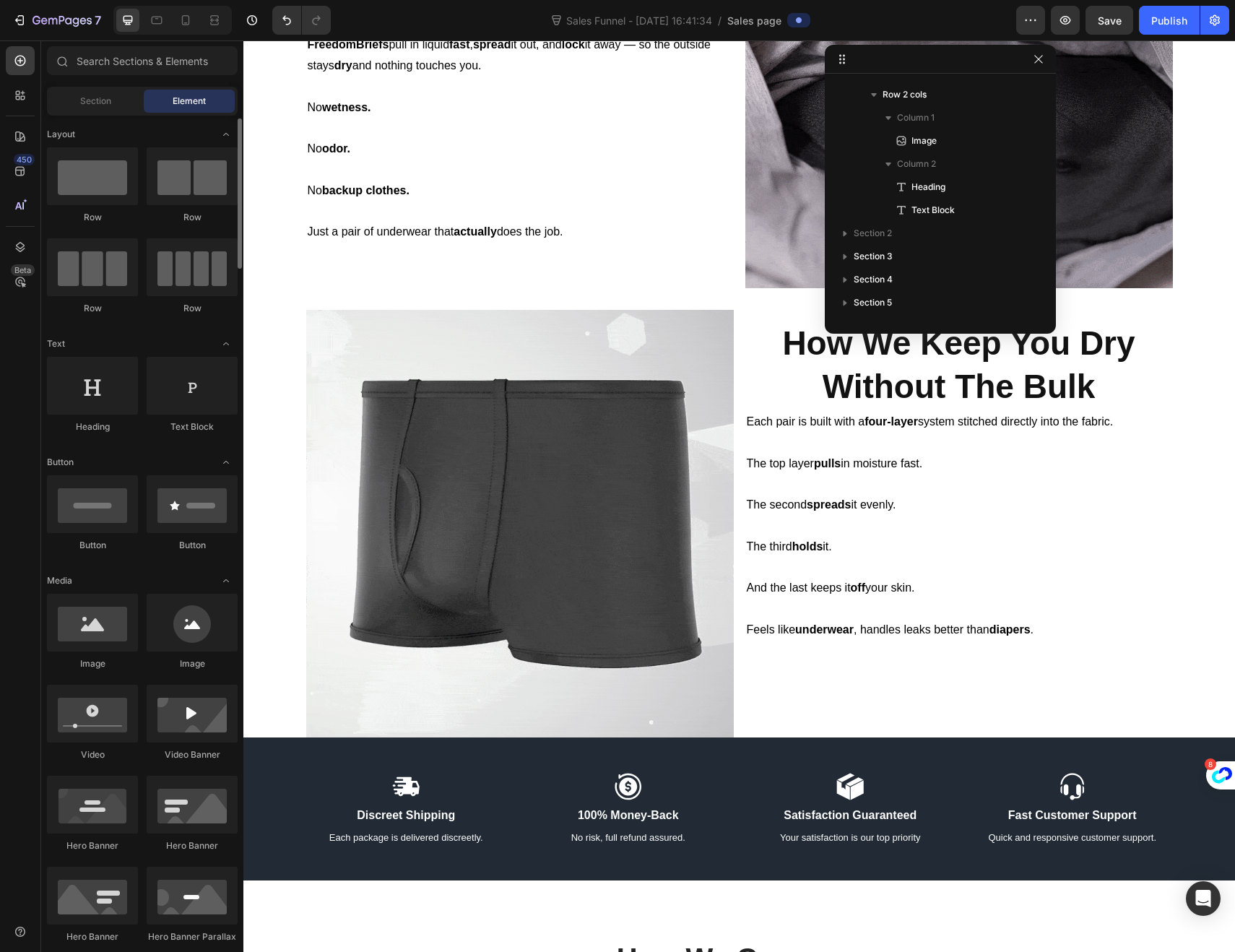
scroll to position [21, 0]
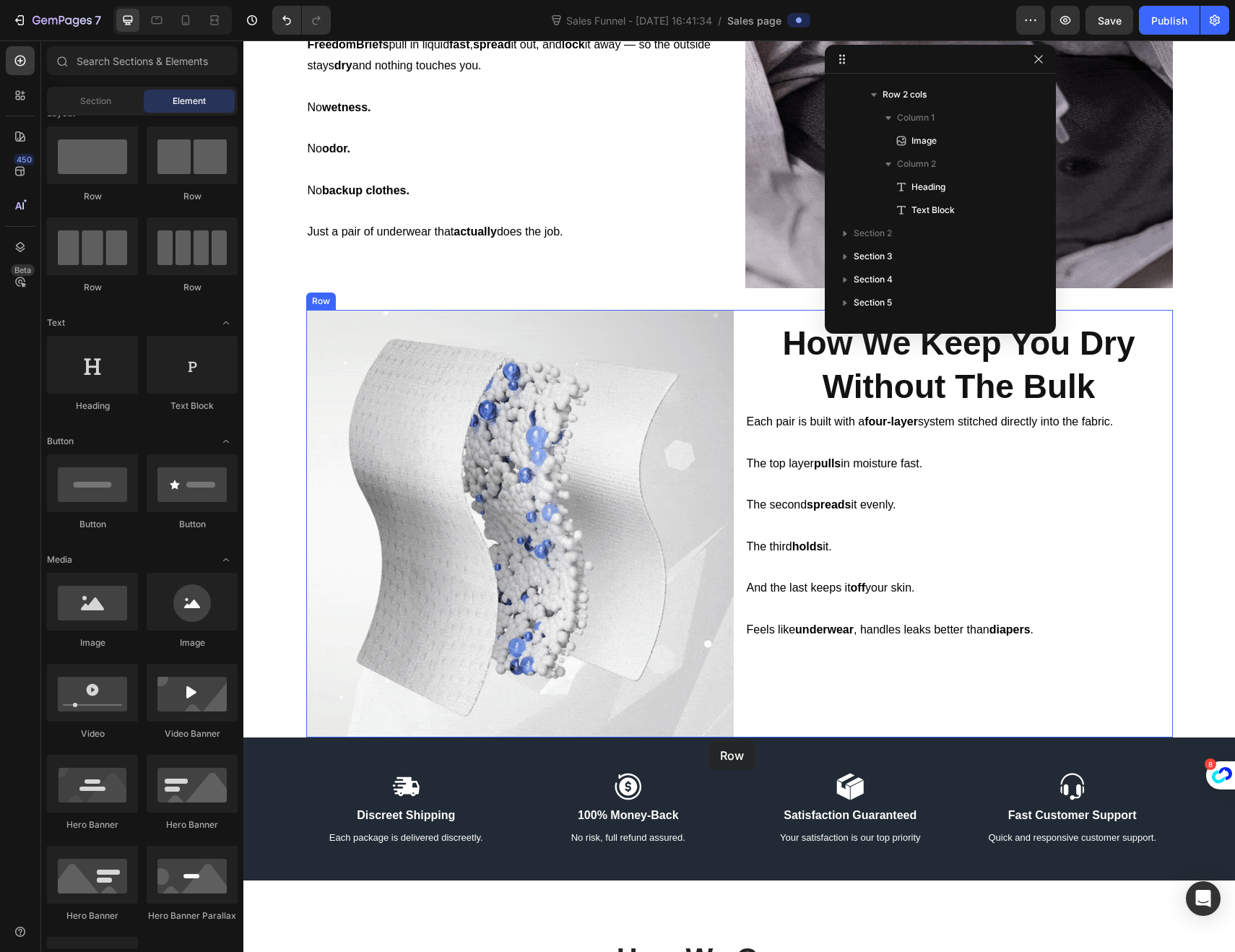
drag, startPoint x: 411, startPoint y: 216, endPoint x: 709, endPoint y: 741, distance: 603.7
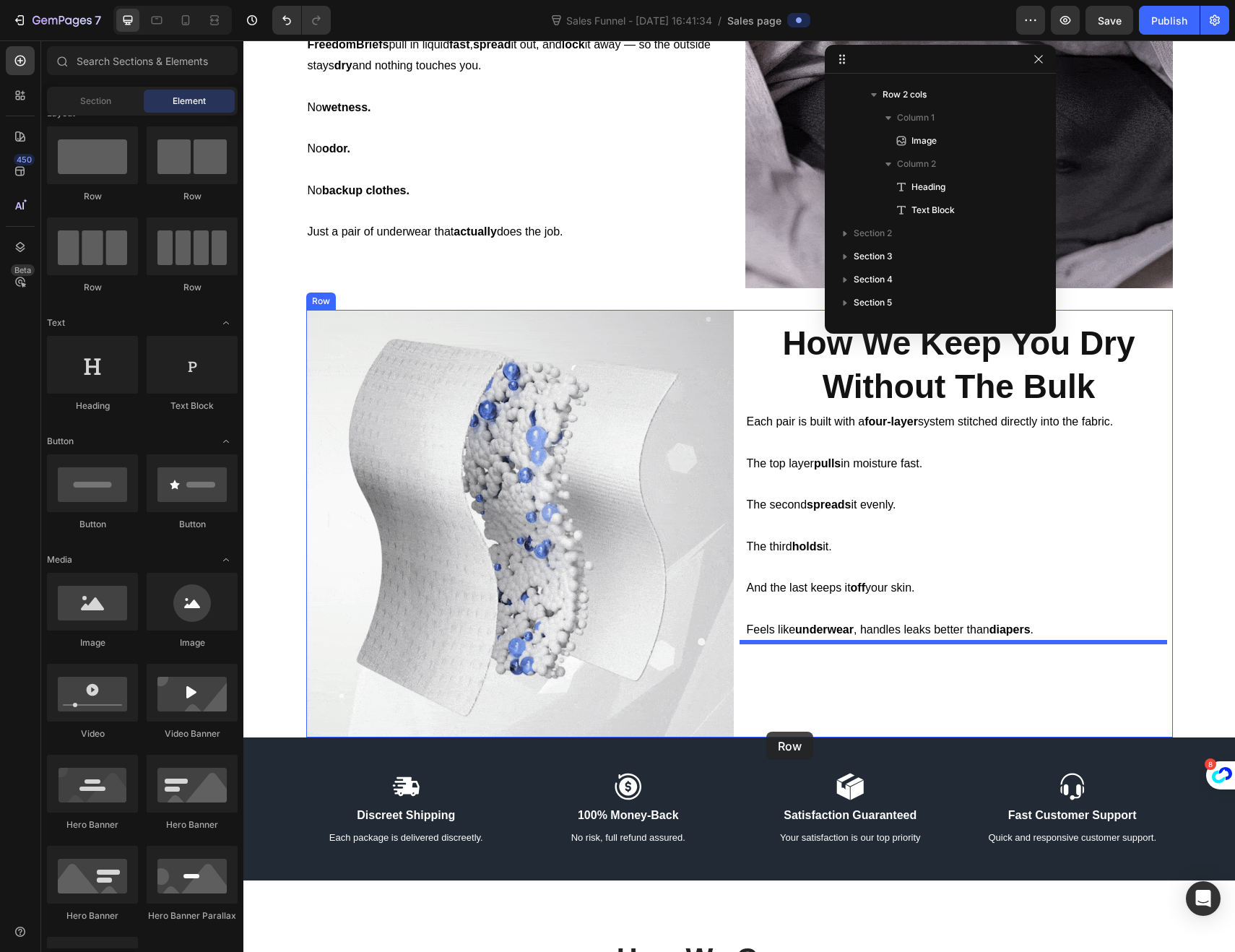
scroll to position [841, 0]
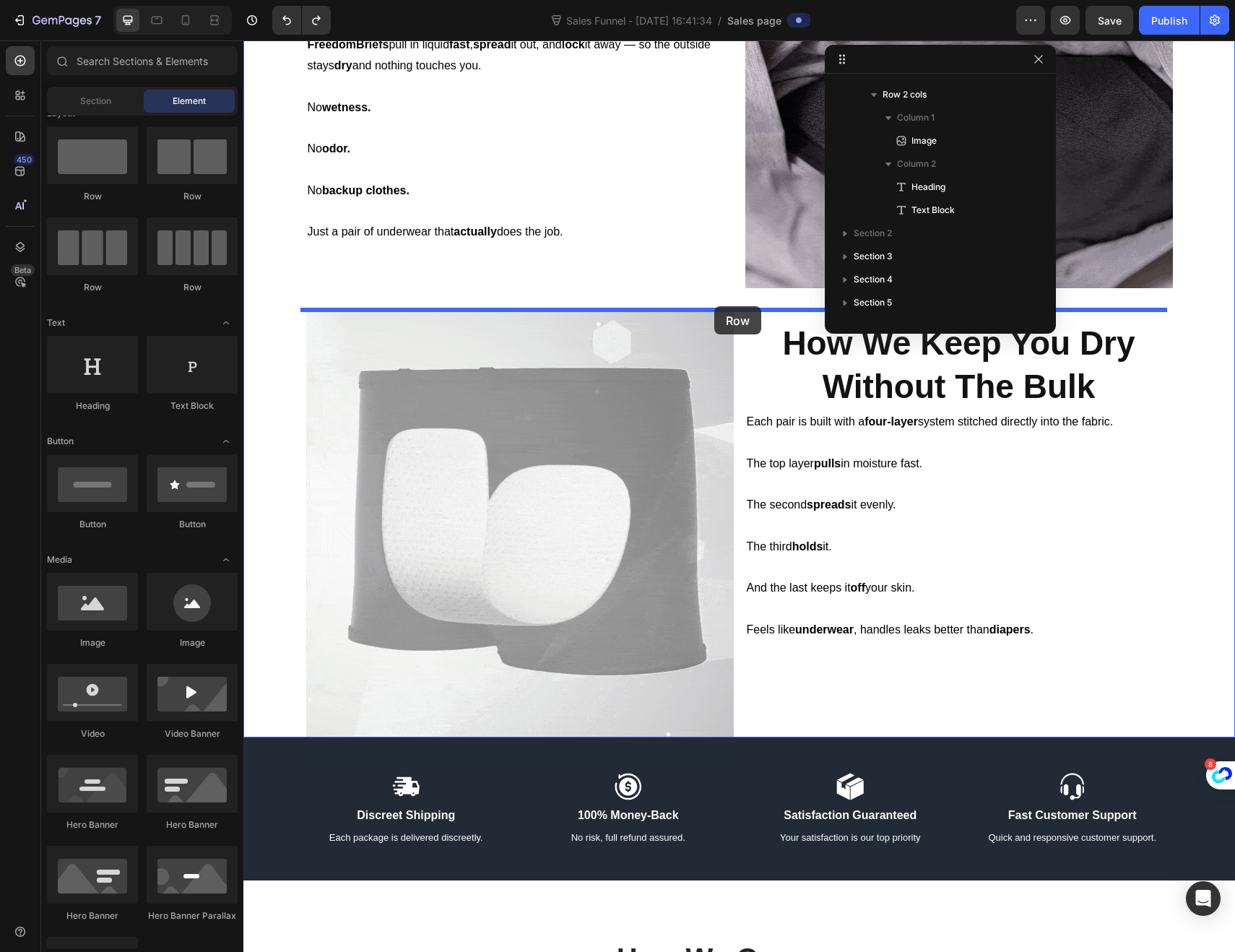
drag, startPoint x: 435, startPoint y: 210, endPoint x: 714, endPoint y: 306, distance: 295.1
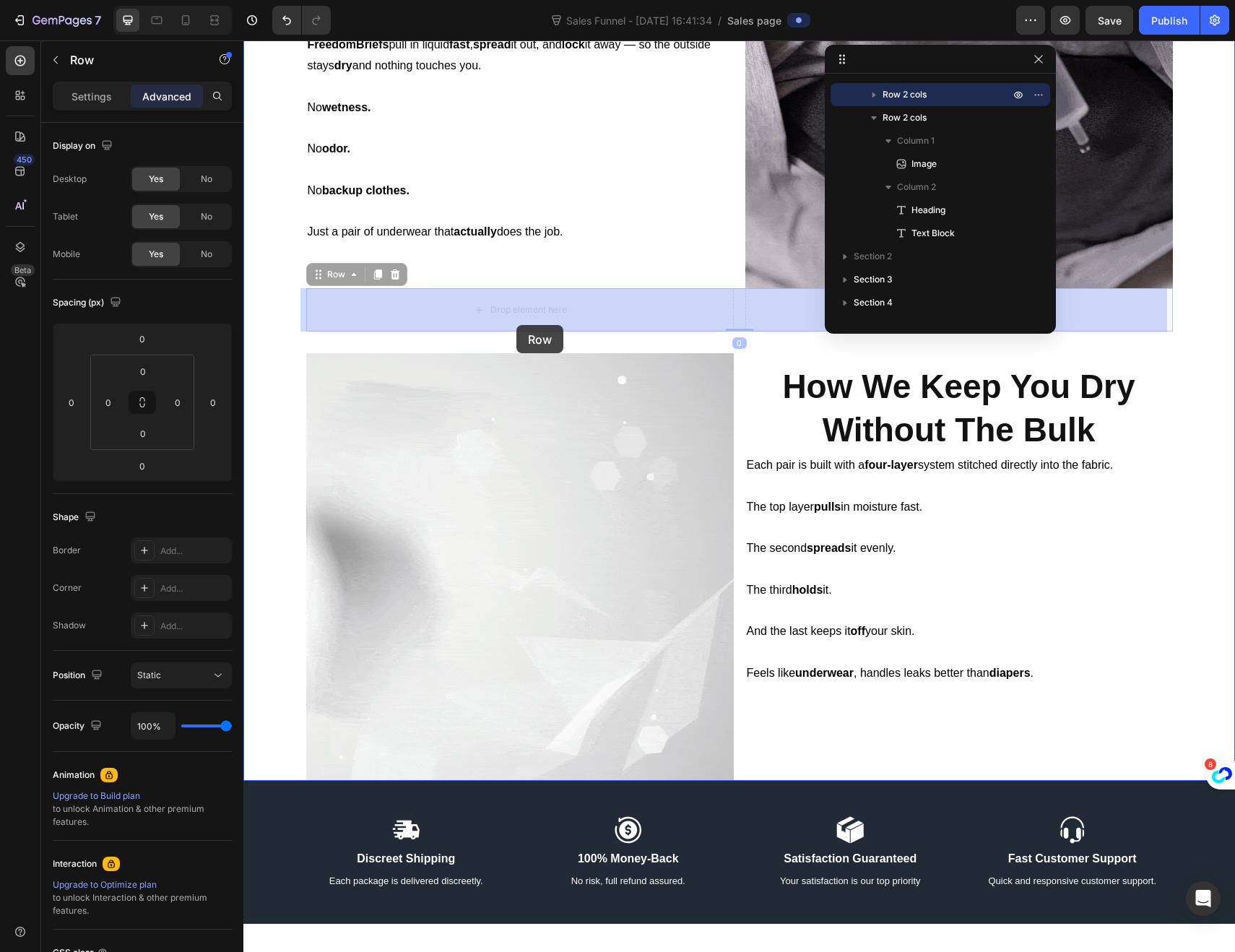
drag, startPoint x: 320, startPoint y: 282, endPoint x: 517, endPoint y: 325, distance: 201.6
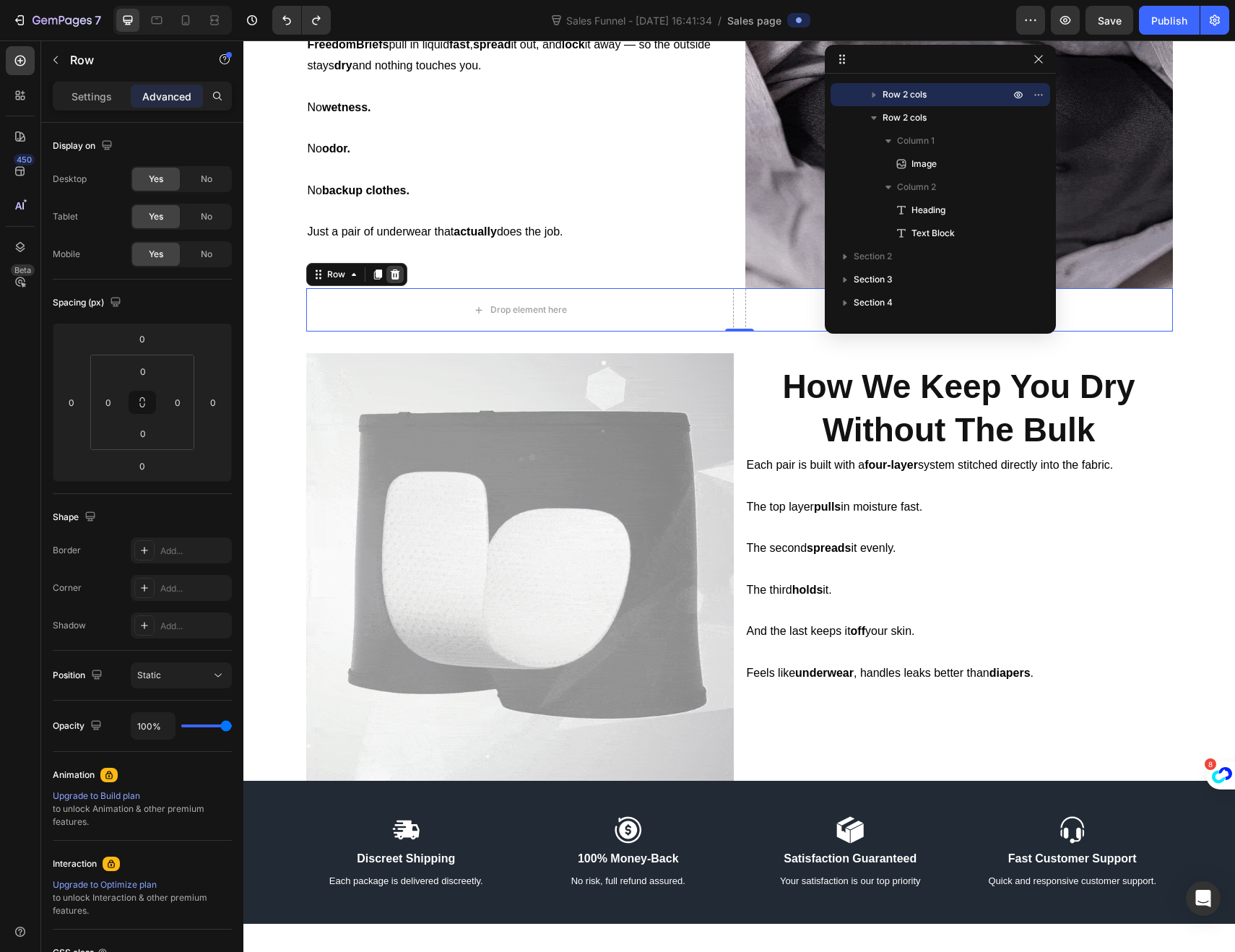
click at [392, 275] on icon at bounding box center [395, 274] width 10 height 10
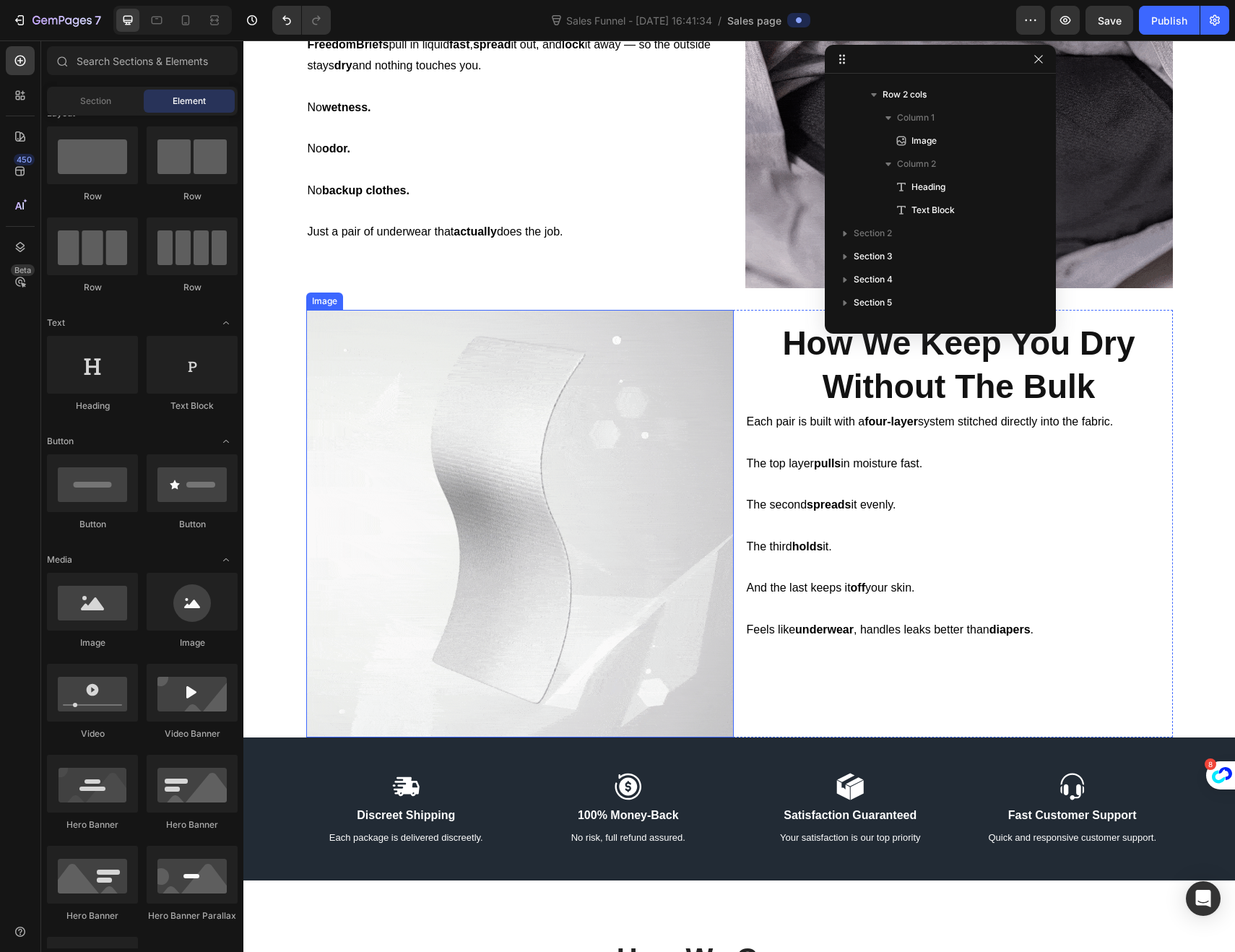
click at [572, 725] on img at bounding box center [519, 523] width 427 height 427
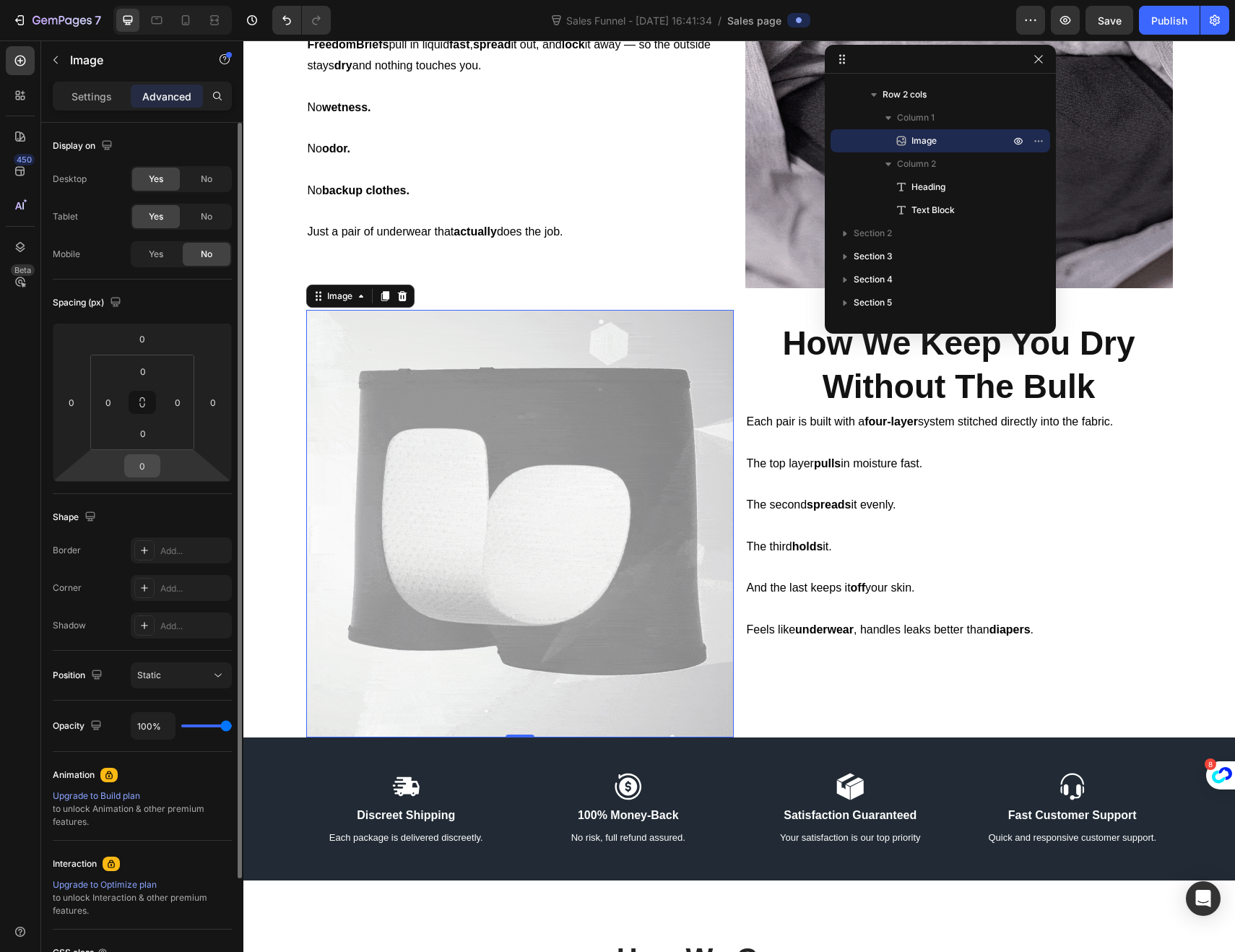
click at [140, 459] on input "0" at bounding box center [142, 466] width 29 height 22
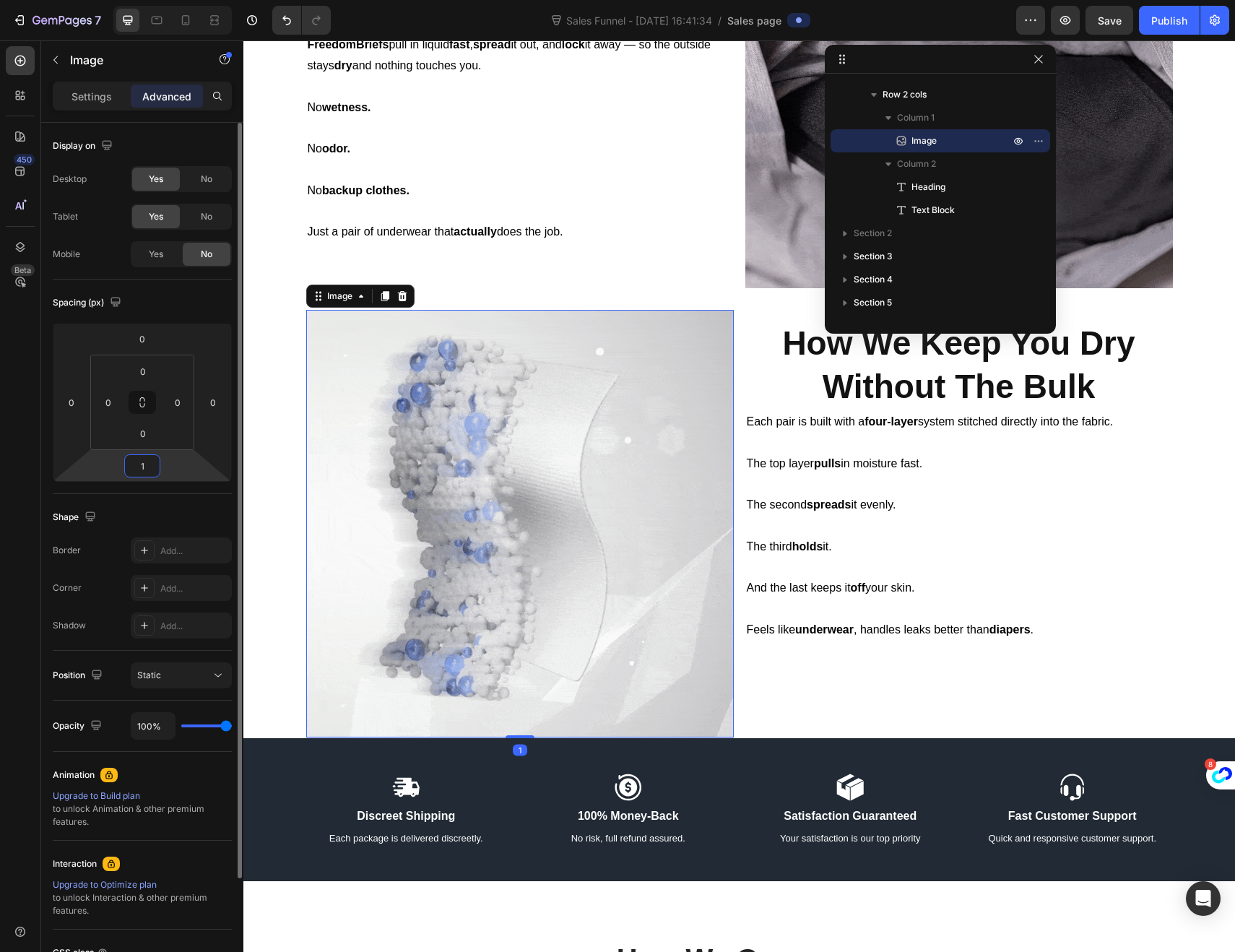
type input "10"
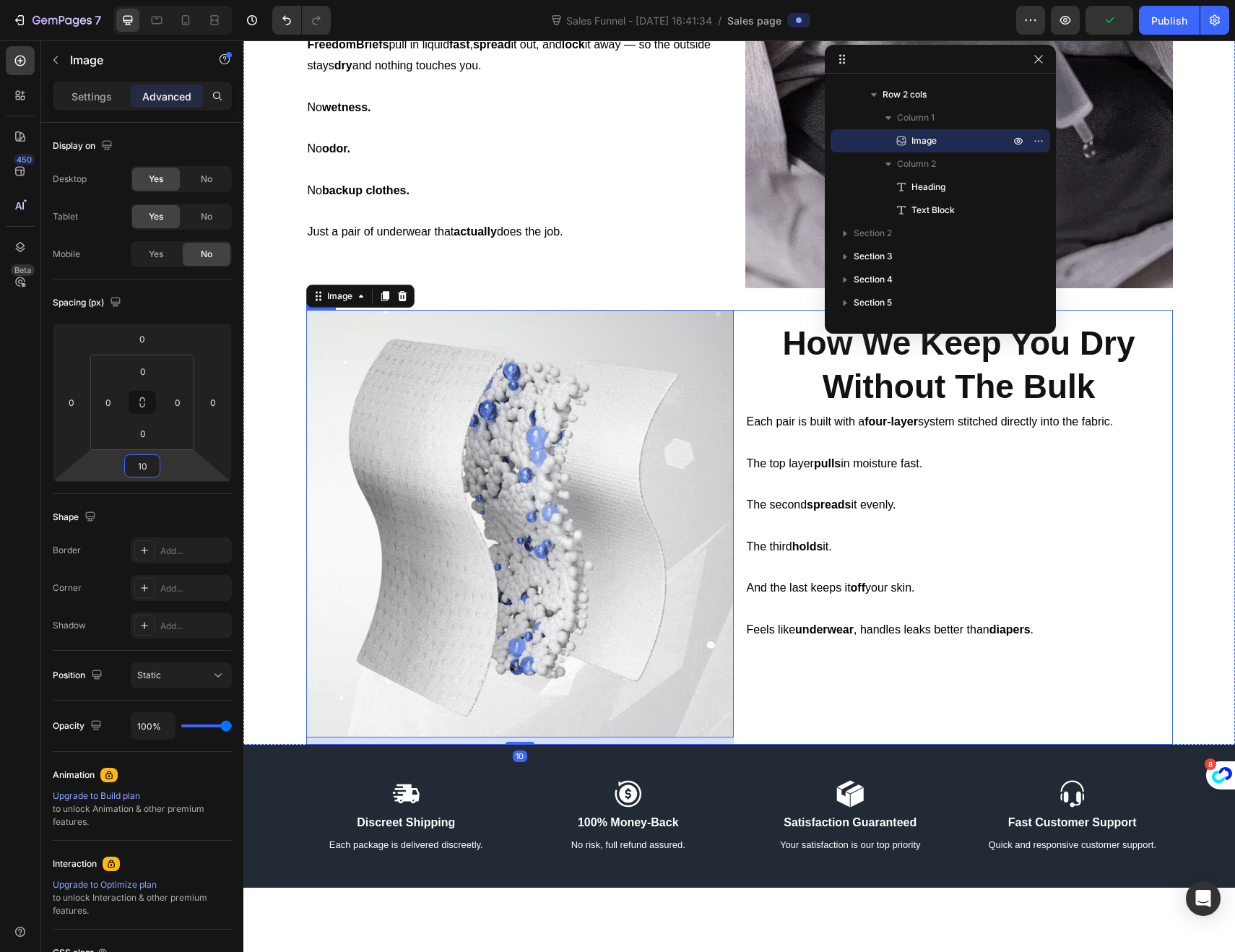
click at [838, 642] on div "⁠⁠⁠⁠⁠⁠⁠ How We Keep You Dry Without The Bulk Heading Each pair is built with a …" at bounding box center [959, 527] width 427 height 434
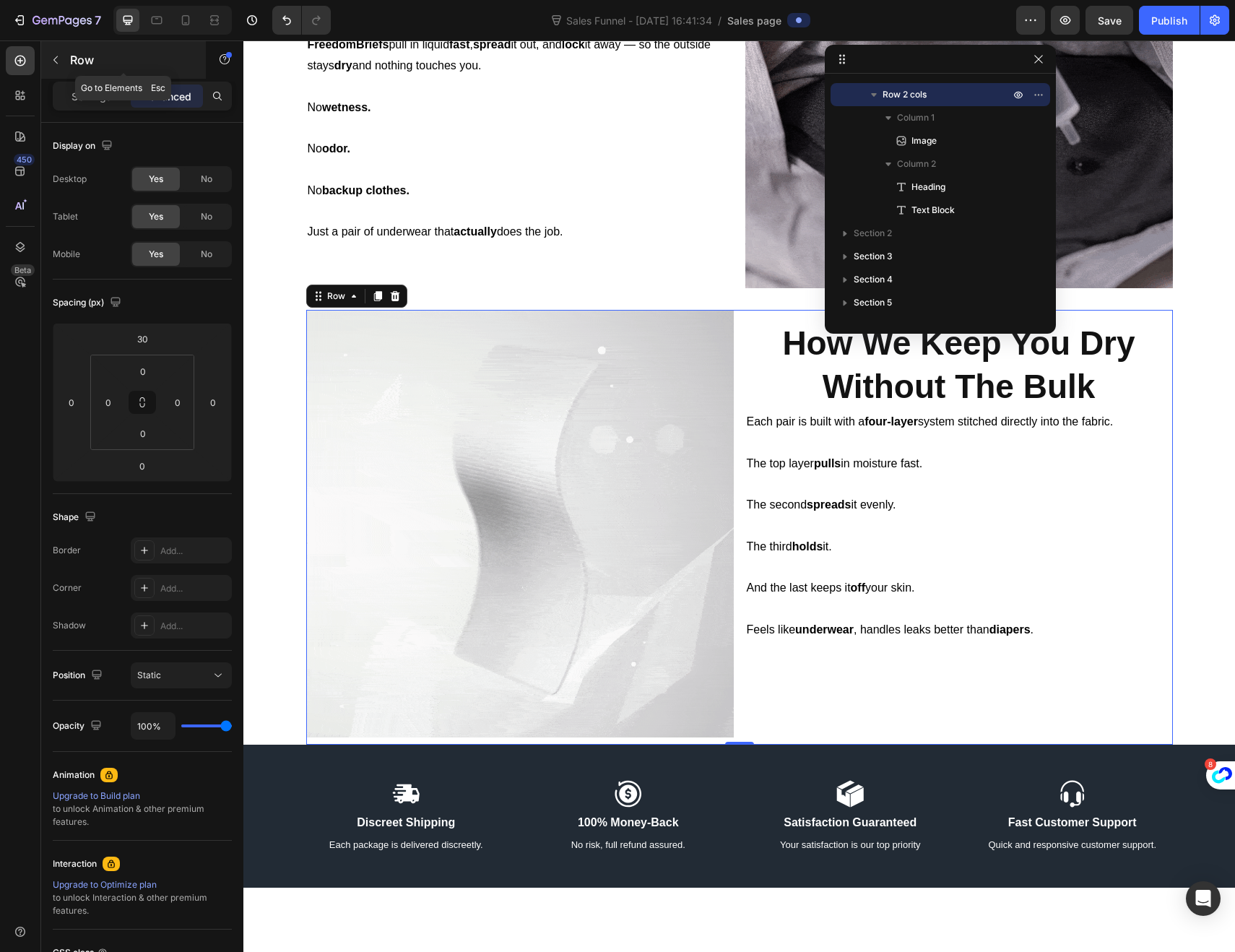
click at [56, 61] on icon "button" at bounding box center [55, 60] width 11 height 11
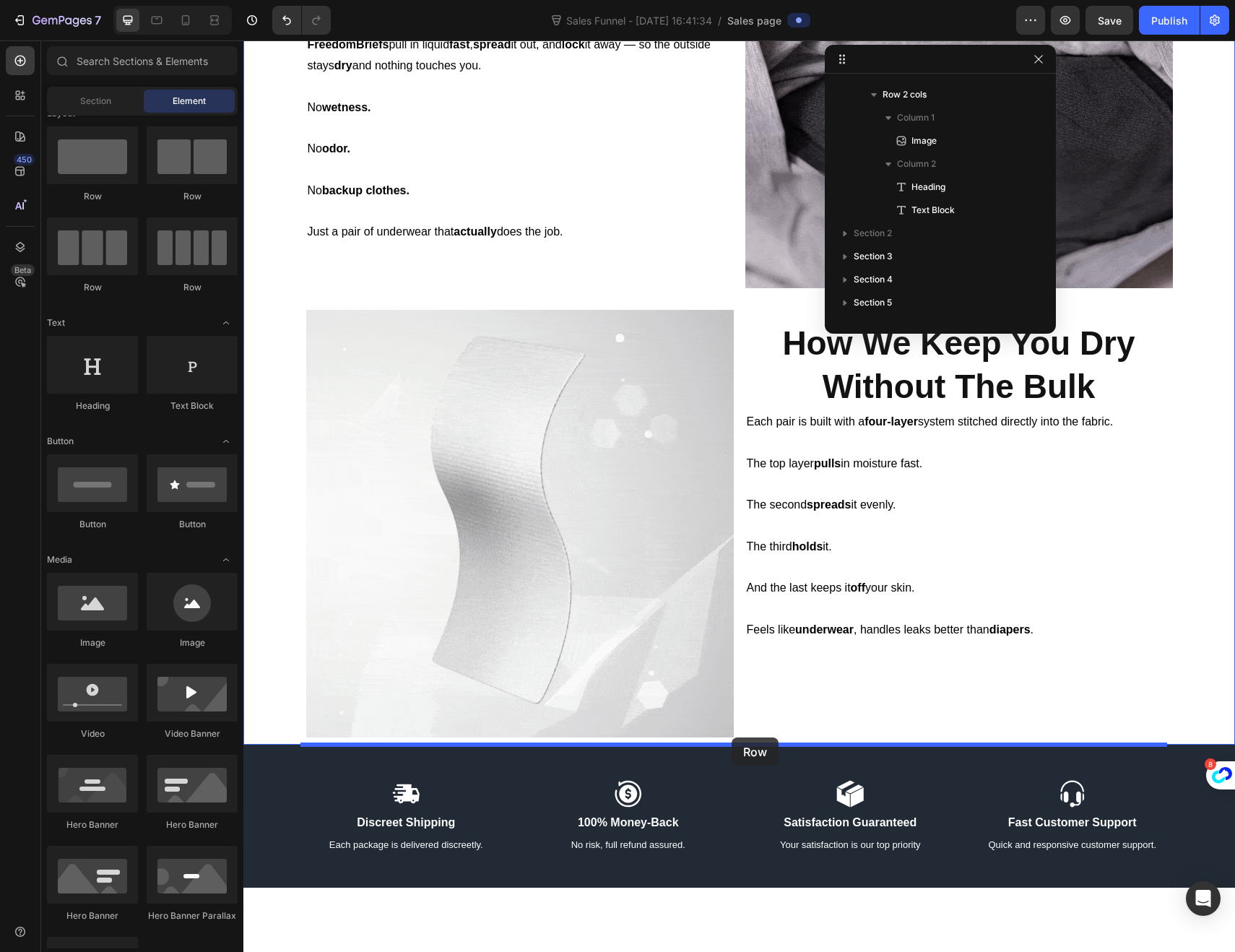
drag, startPoint x: 427, startPoint y: 204, endPoint x: 732, endPoint y: 737, distance: 614.1
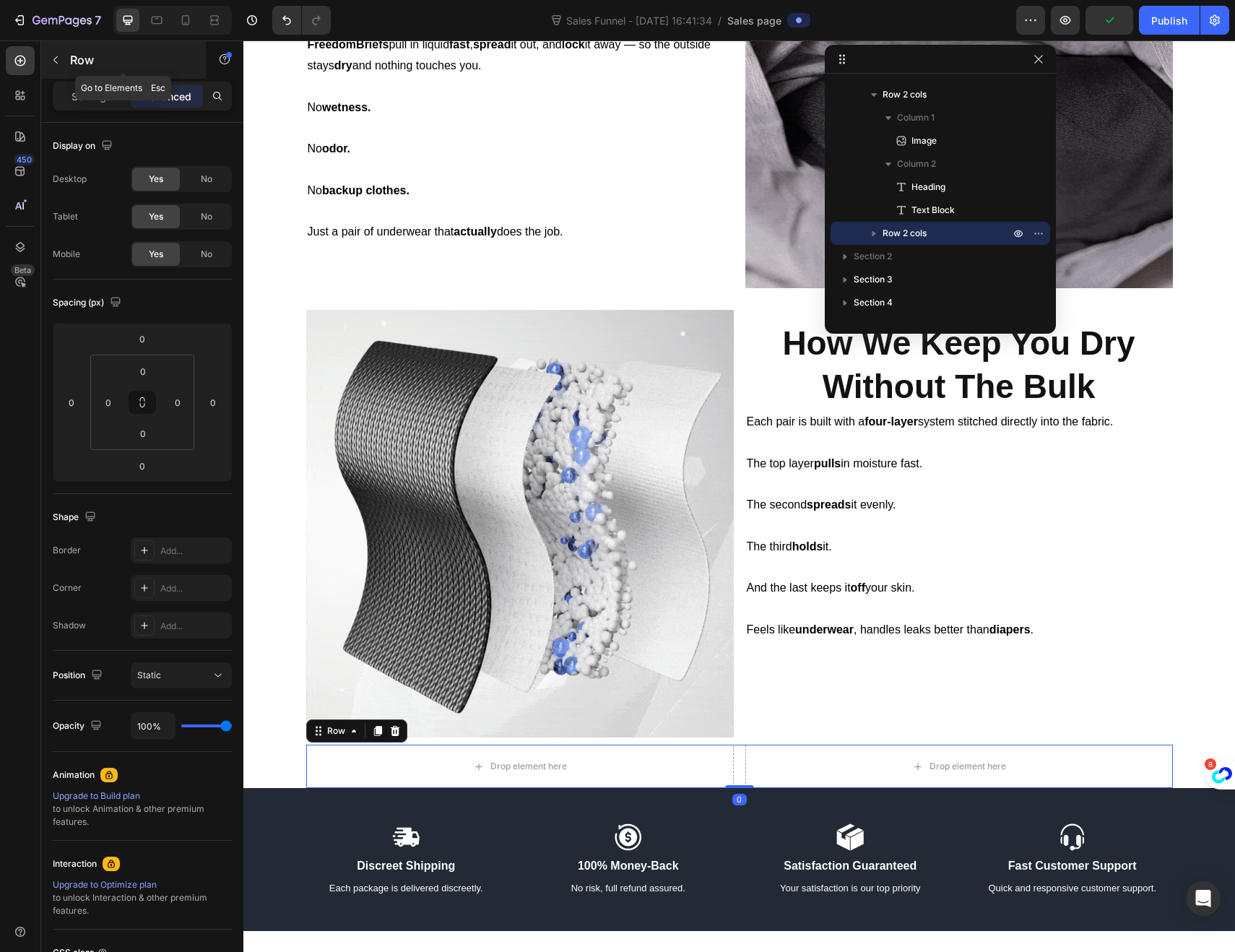
click at [58, 61] on icon "button" at bounding box center [55, 60] width 11 height 11
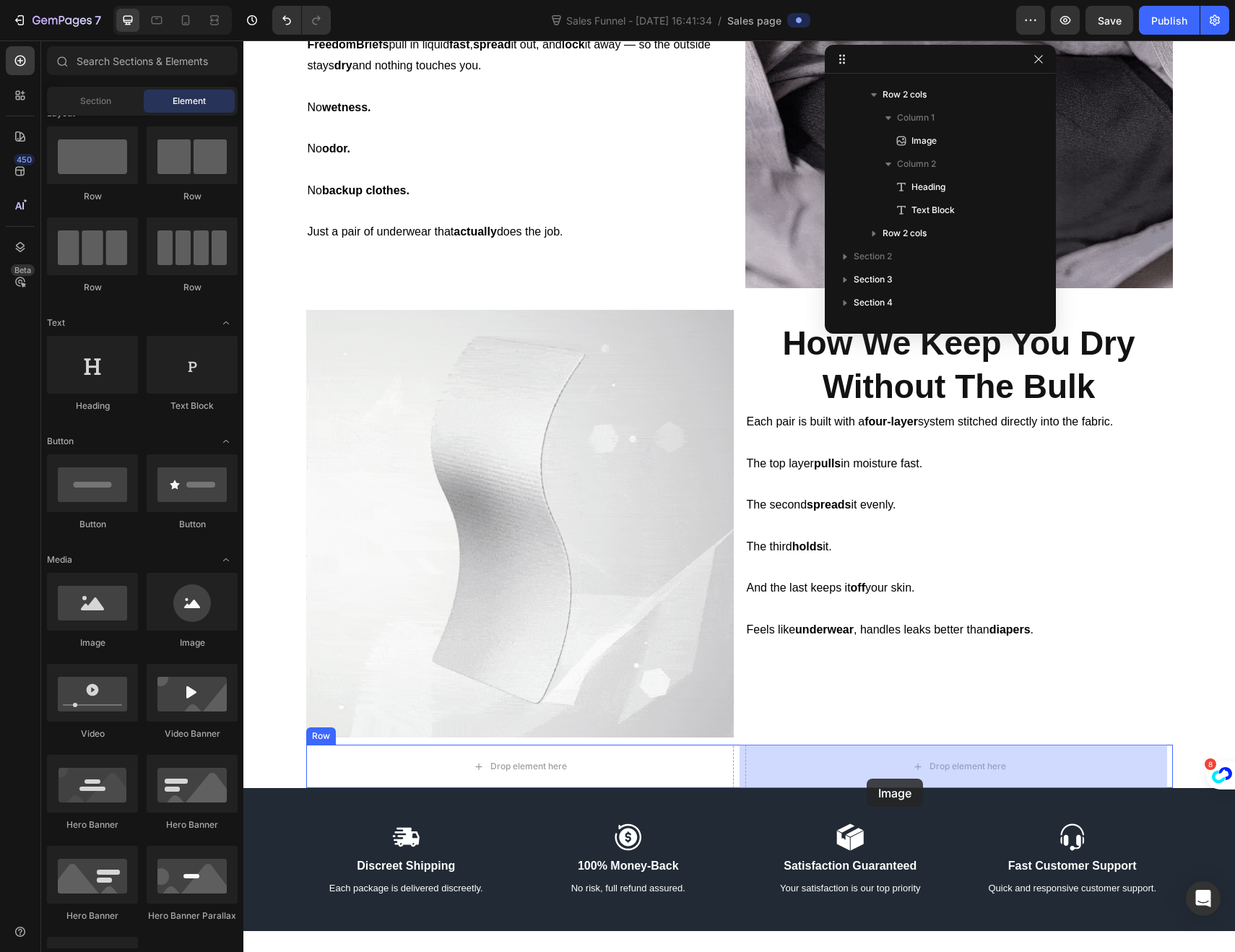
drag, startPoint x: 333, startPoint y: 648, endPoint x: 867, endPoint y: 779, distance: 549.8
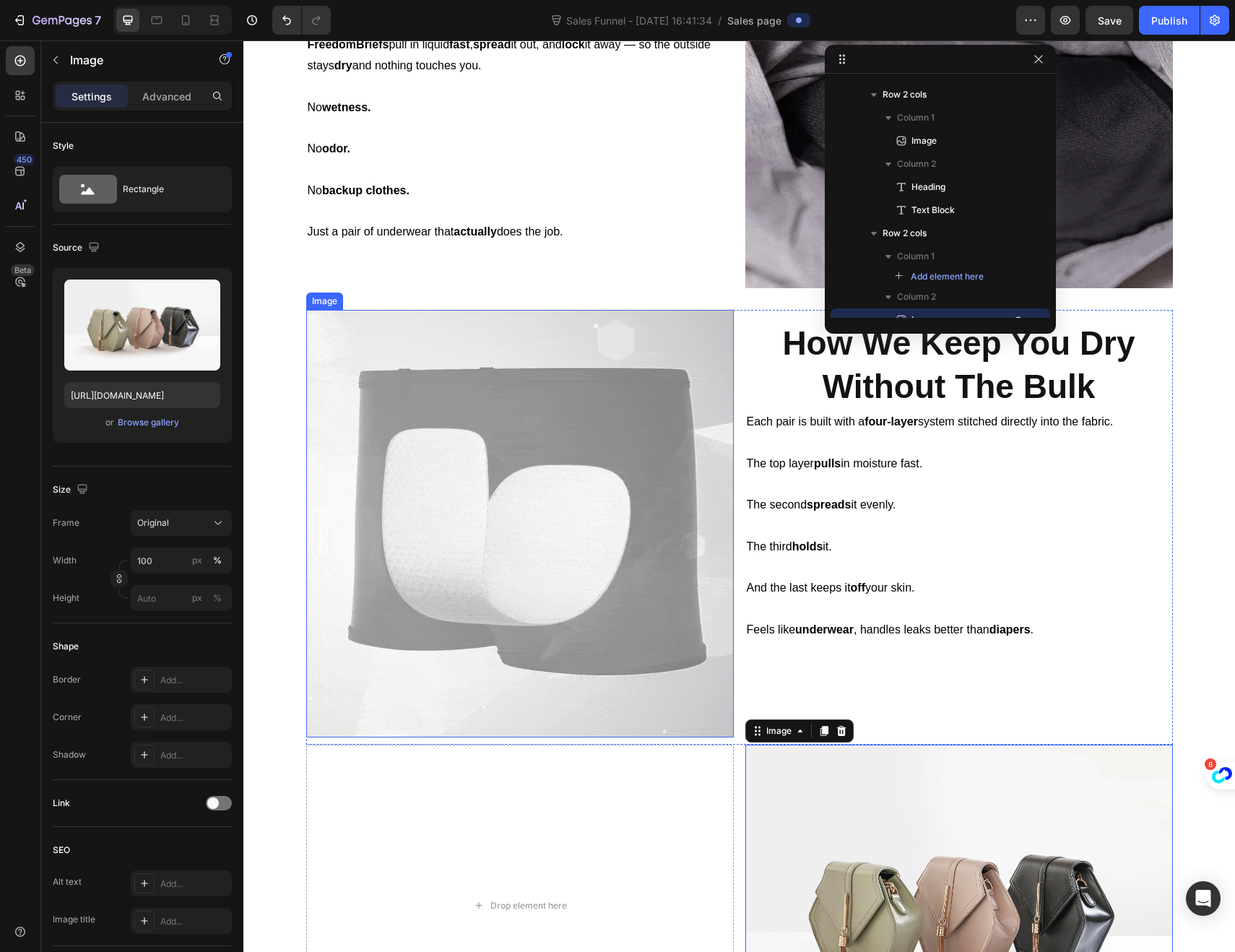
scroll to position [1188, 0]
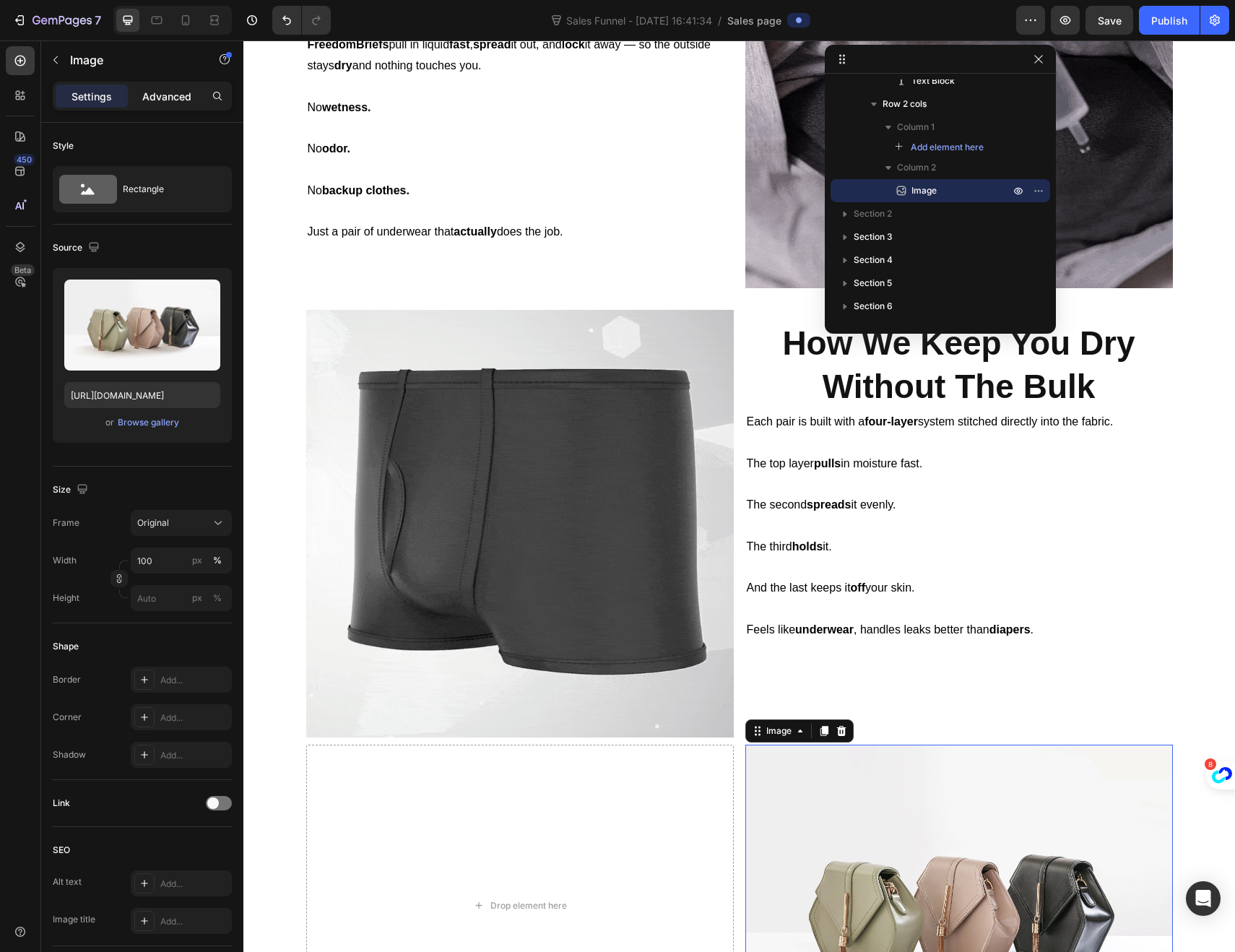
click at [155, 95] on p "Advanced" at bounding box center [166, 96] width 49 height 15
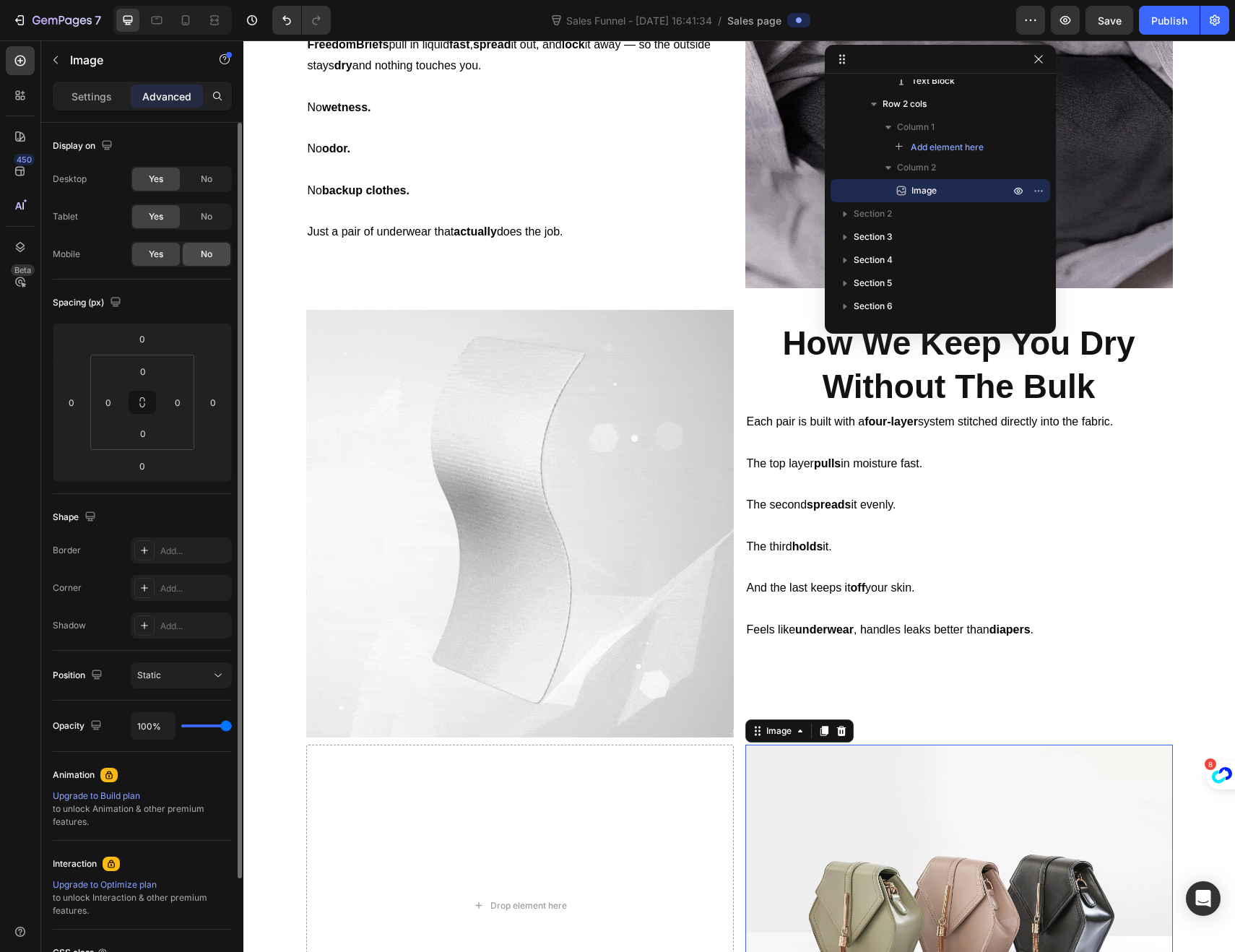
click at [204, 257] on span "No" at bounding box center [206, 254] width 11 height 13
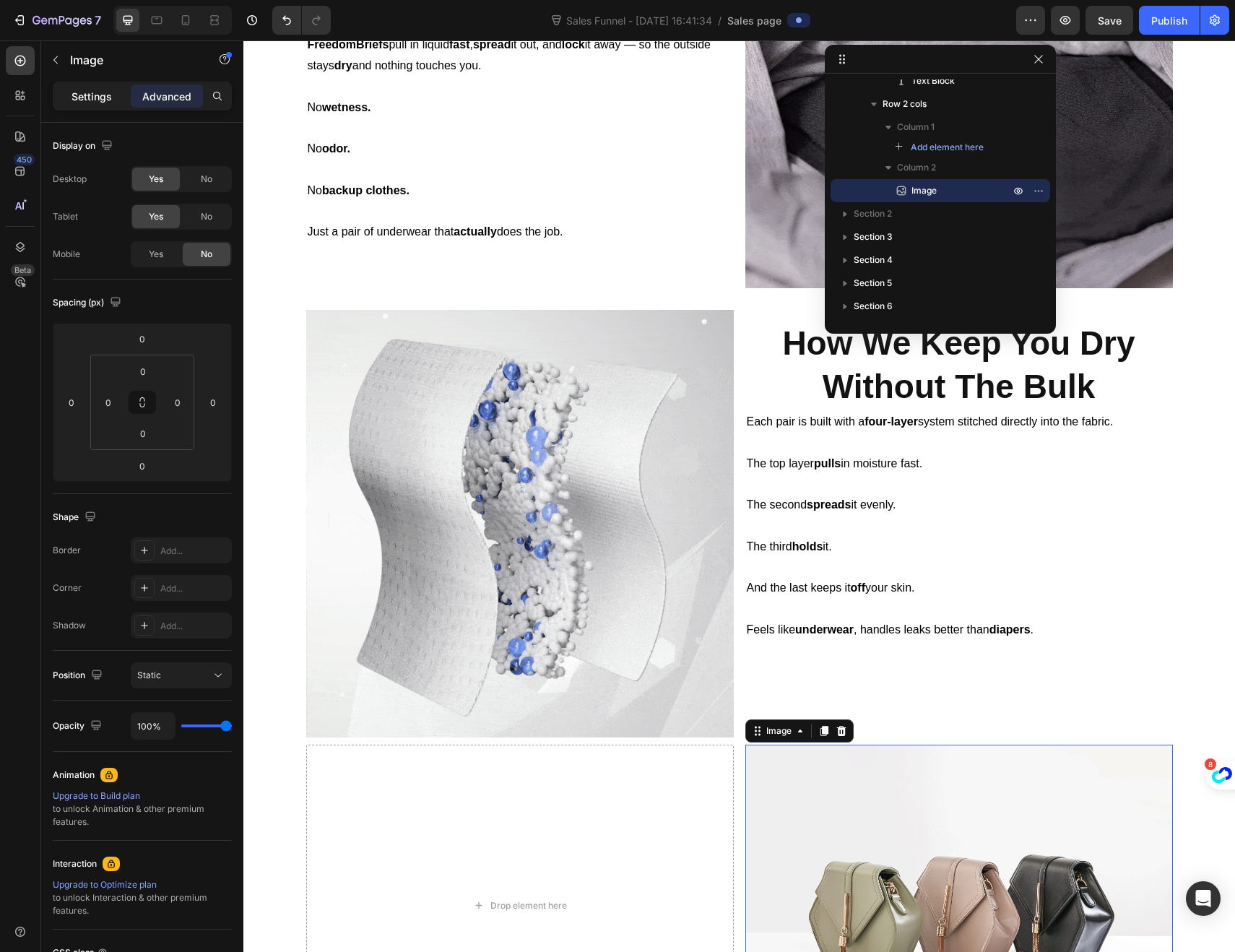
click at [87, 87] on div "Settings" at bounding box center [92, 96] width 72 height 23
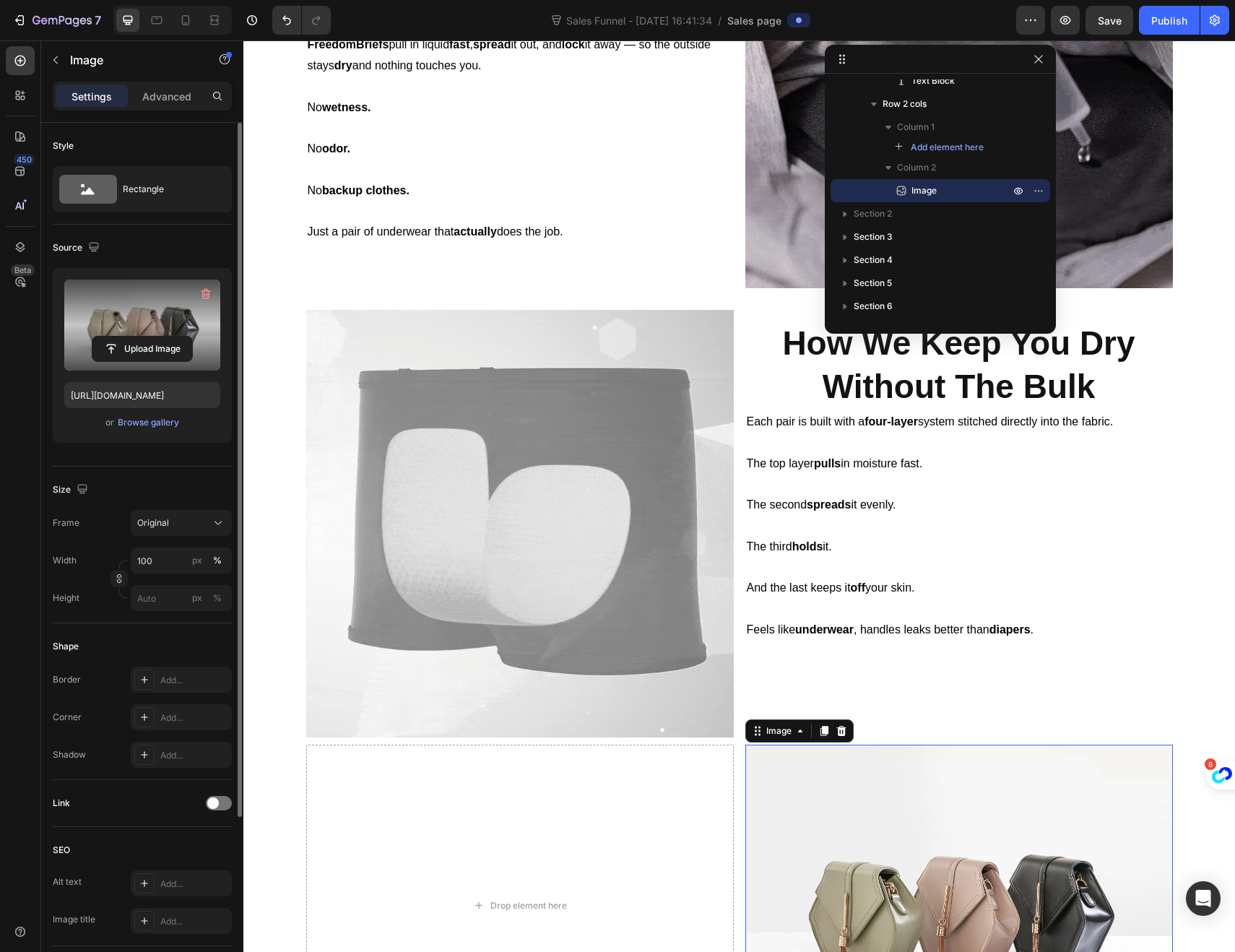
click at [158, 316] on label at bounding box center [141, 325] width 156 height 91
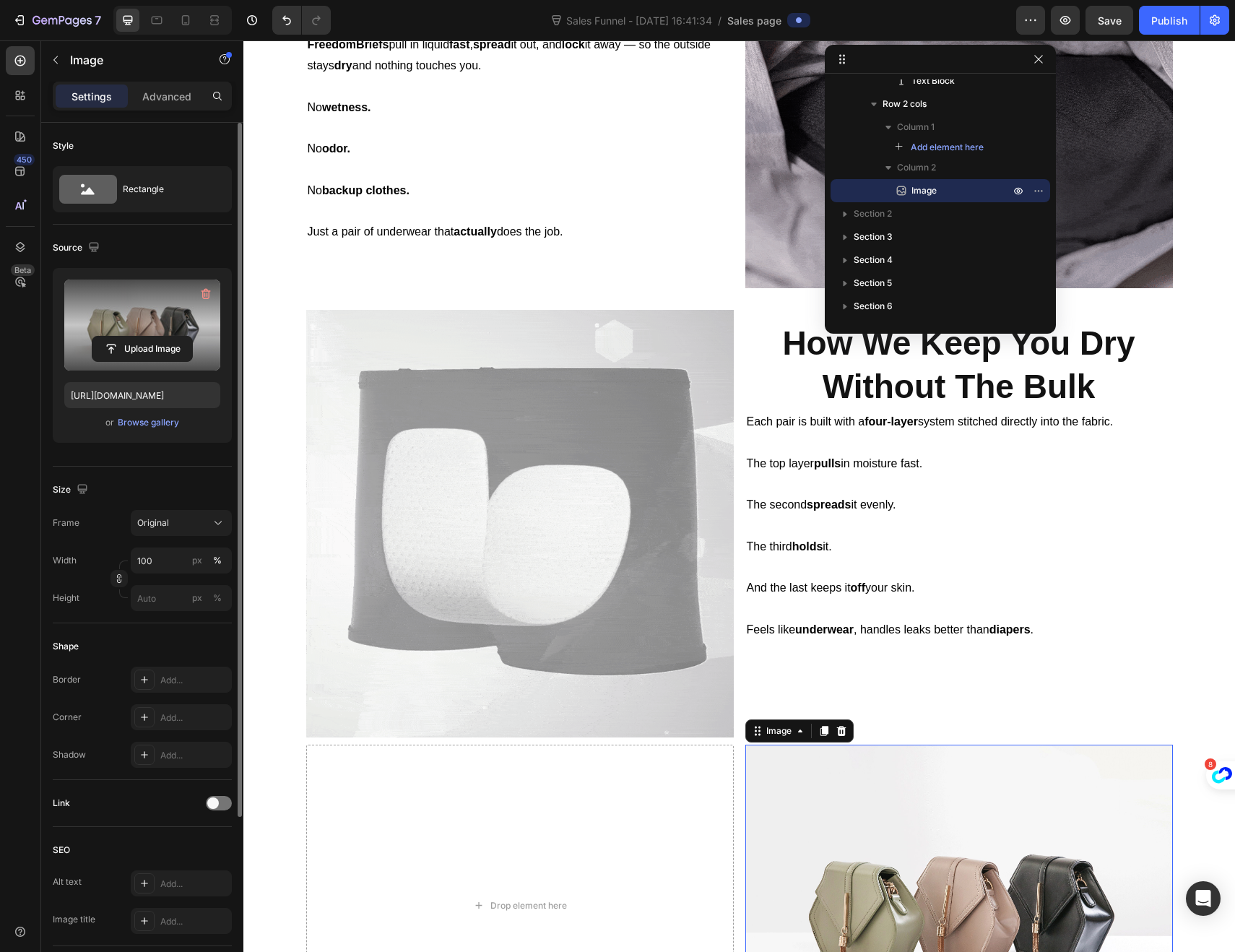
click at [158, 336] on input "file" at bounding box center [142, 348] width 100 height 25
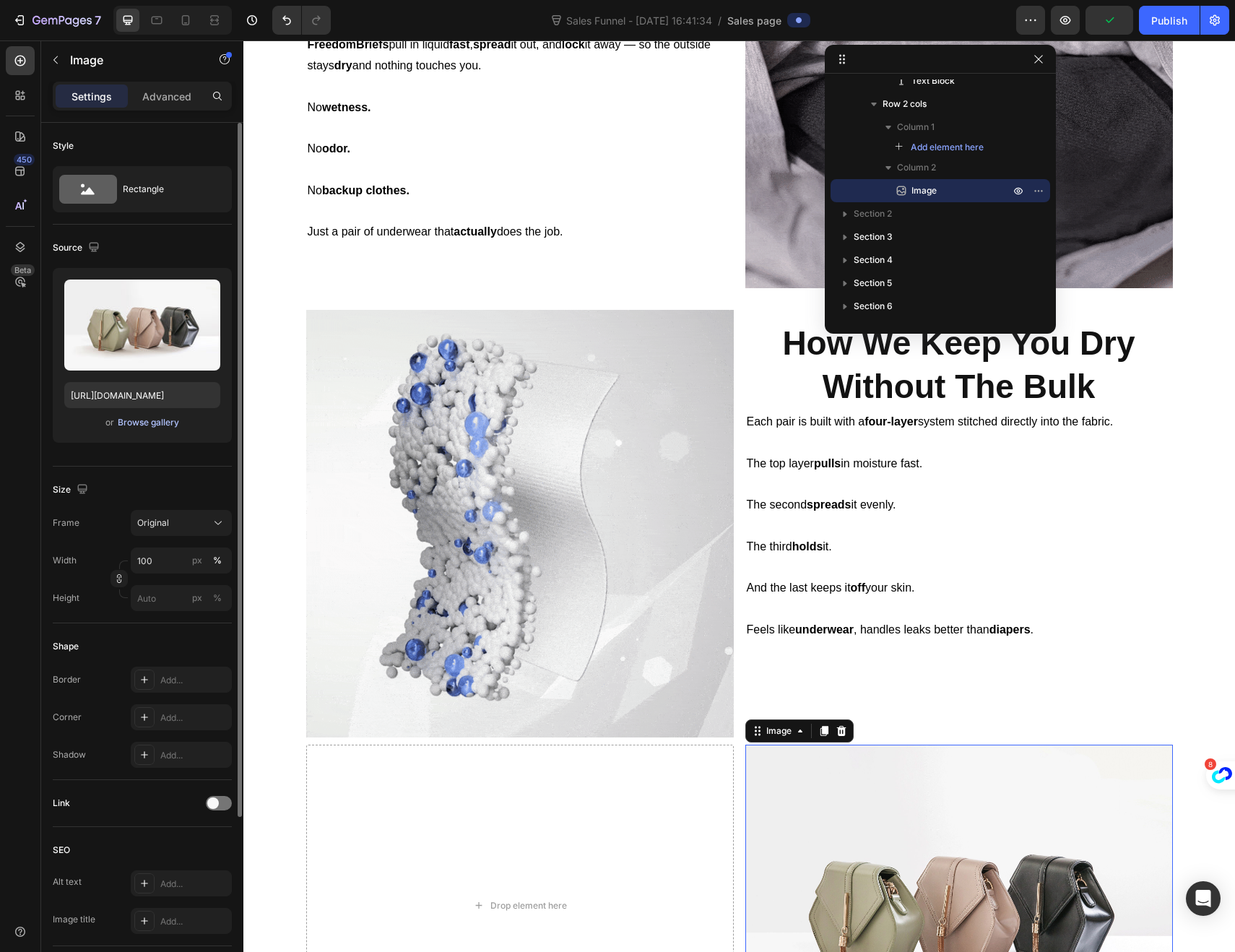
click at [145, 426] on div "Browse gallery" at bounding box center [148, 422] width 62 height 13
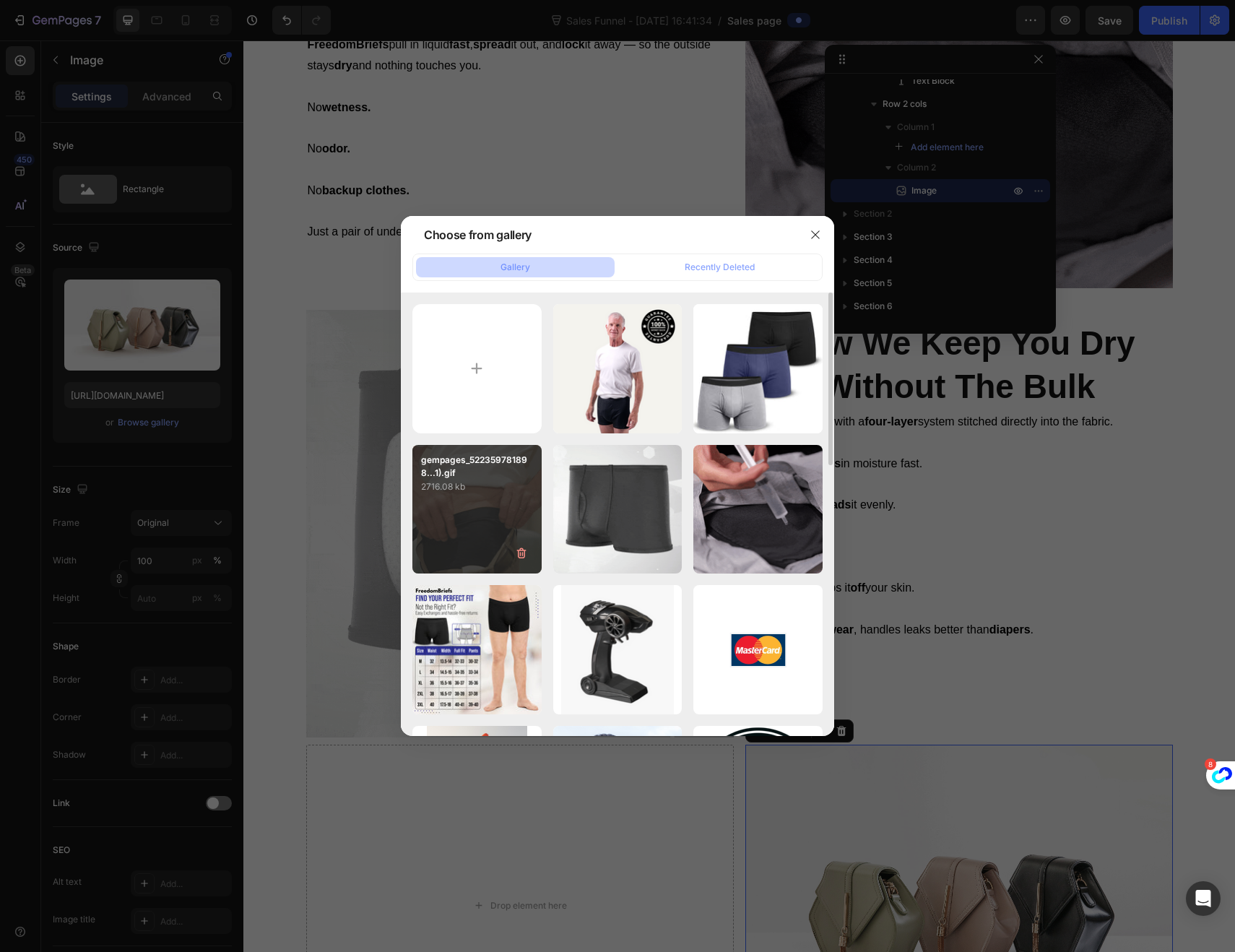
click at [499, 500] on div "gempages_522359781898...1).gif 2716.08 kb" at bounding box center [477, 510] width 129 height 129
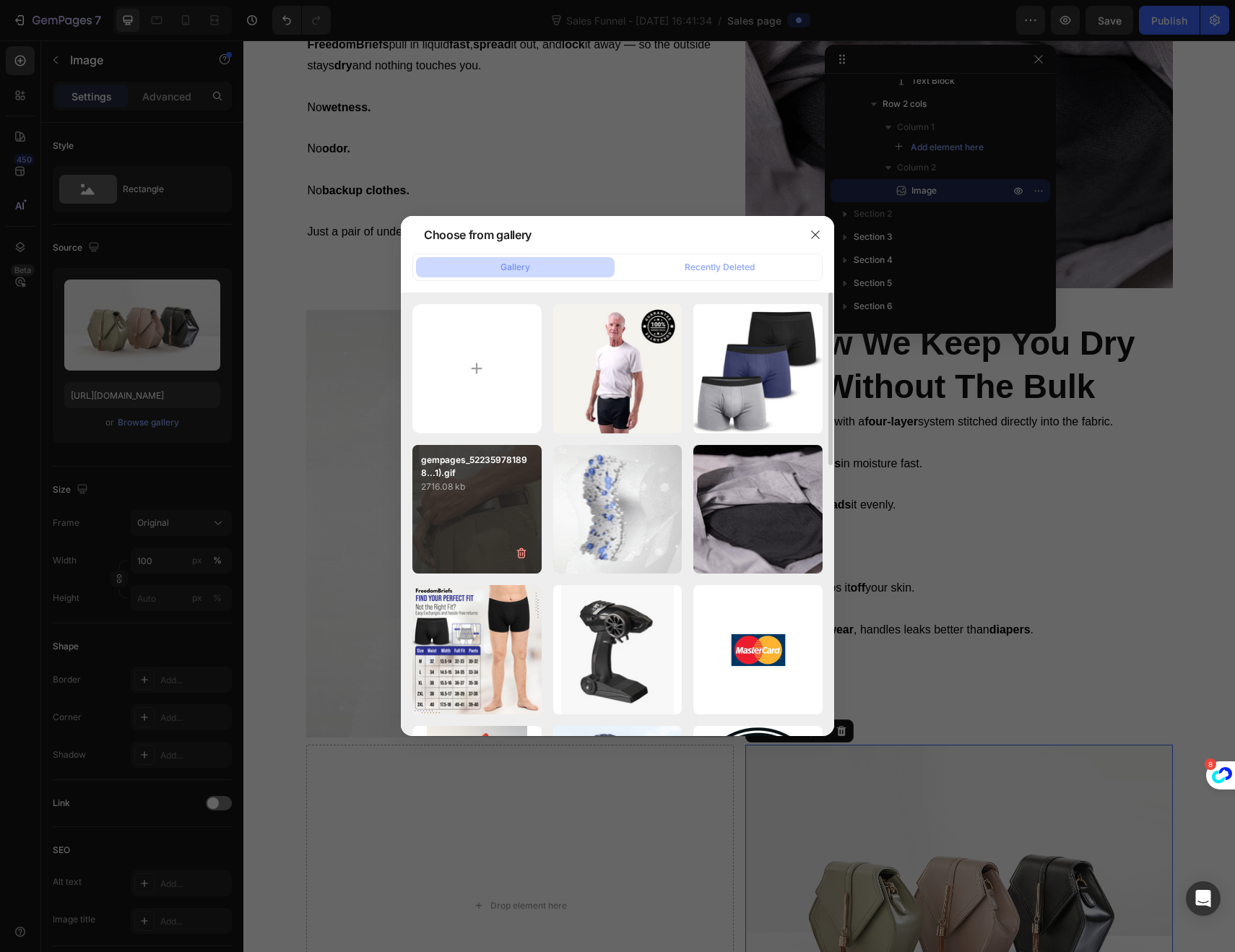
type input "https://cdn.shopify.com/s/files/1/0730/8922/0844/files/gempages_581829009462002…"
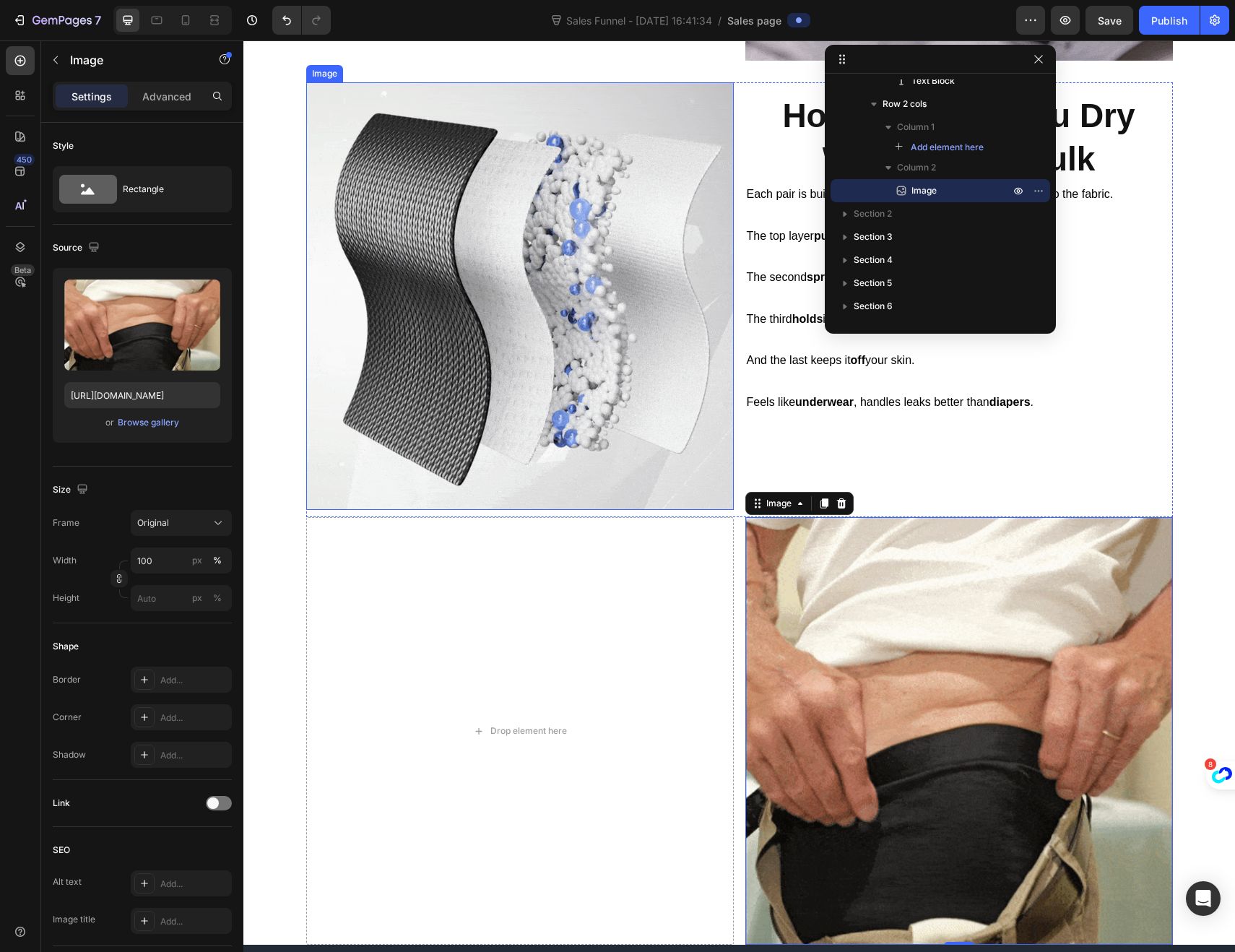
scroll to position [1117, 0]
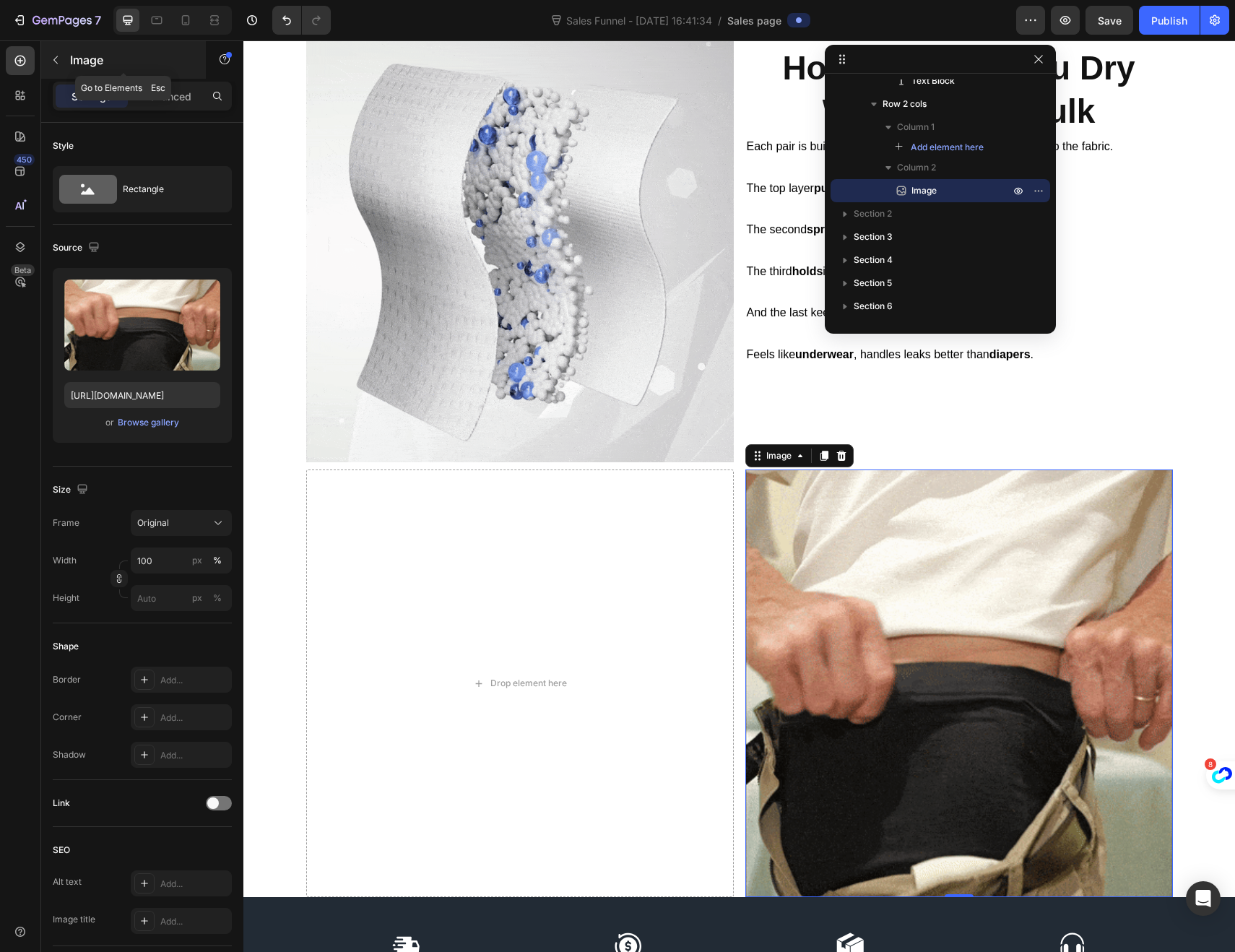
click at [66, 63] on button "button" at bounding box center [55, 60] width 23 height 23
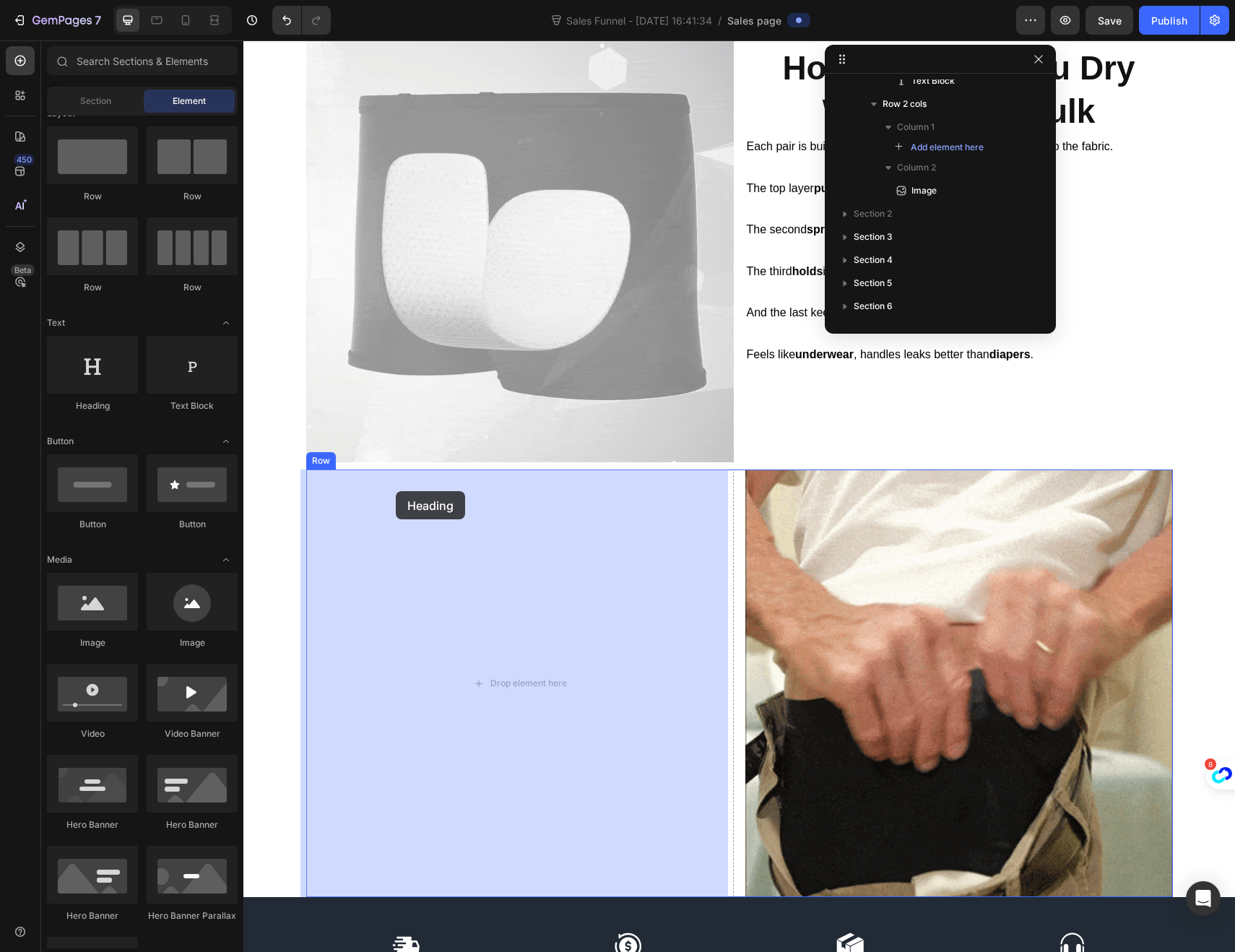
drag, startPoint x: 327, startPoint y: 406, endPoint x: 399, endPoint y: 494, distance: 113.7
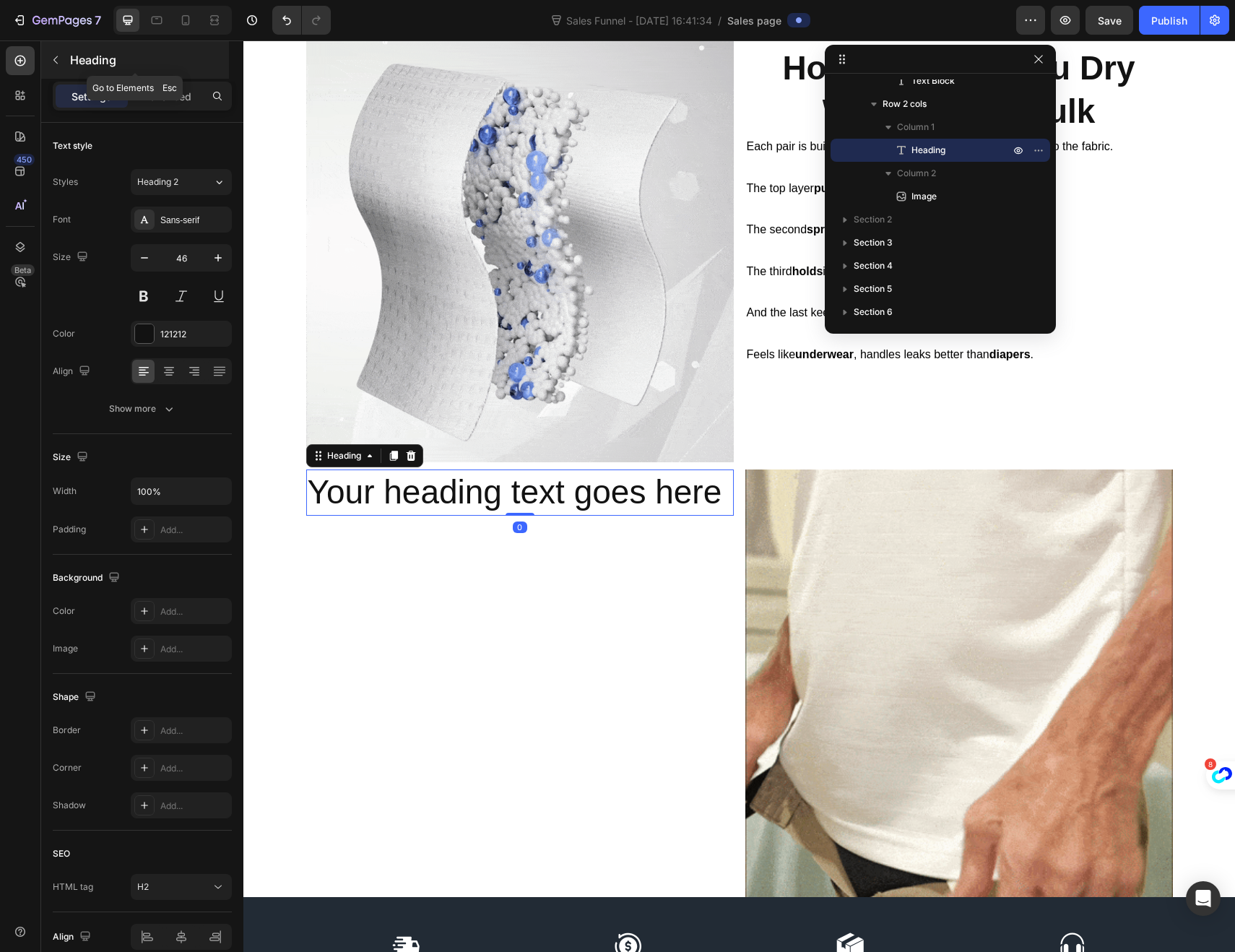
click at [61, 64] on icon "button" at bounding box center [55, 60] width 11 height 11
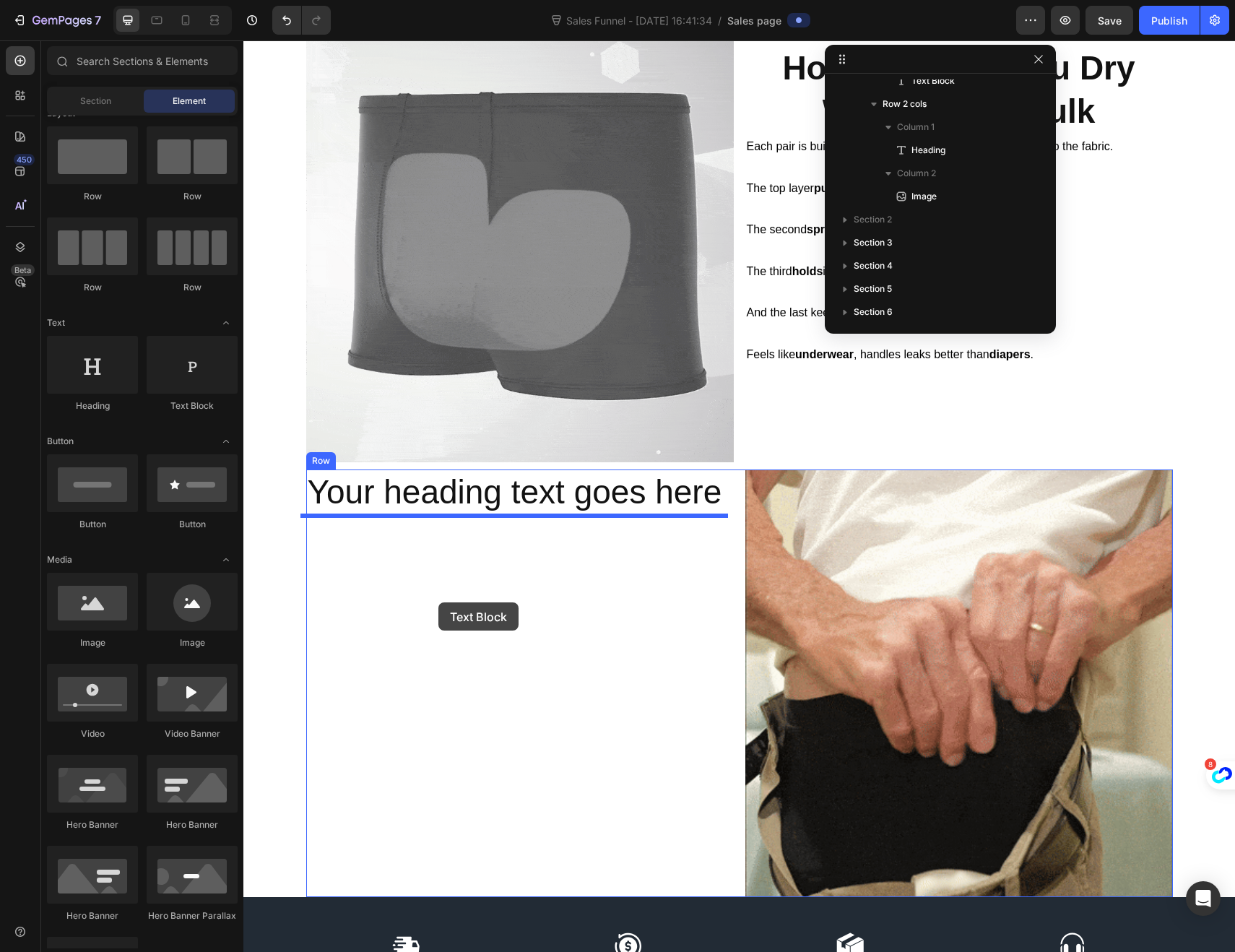
drag, startPoint x: 418, startPoint y: 422, endPoint x: 439, endPoint y: 602, distance: 181.2
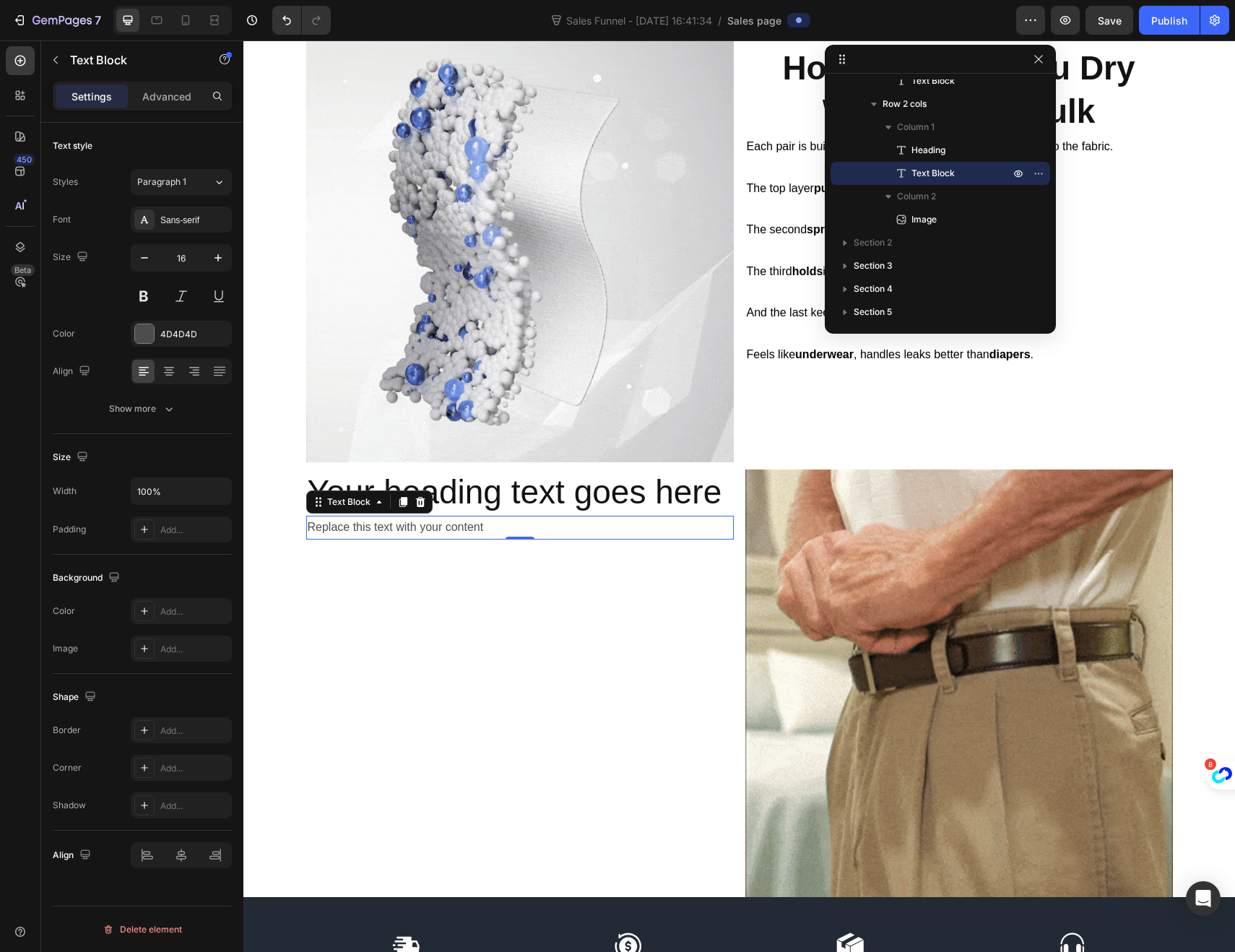
click at [637, 494] on h2 "Your heading text goes here" at bounding box center [519, 493] width 427 height 46
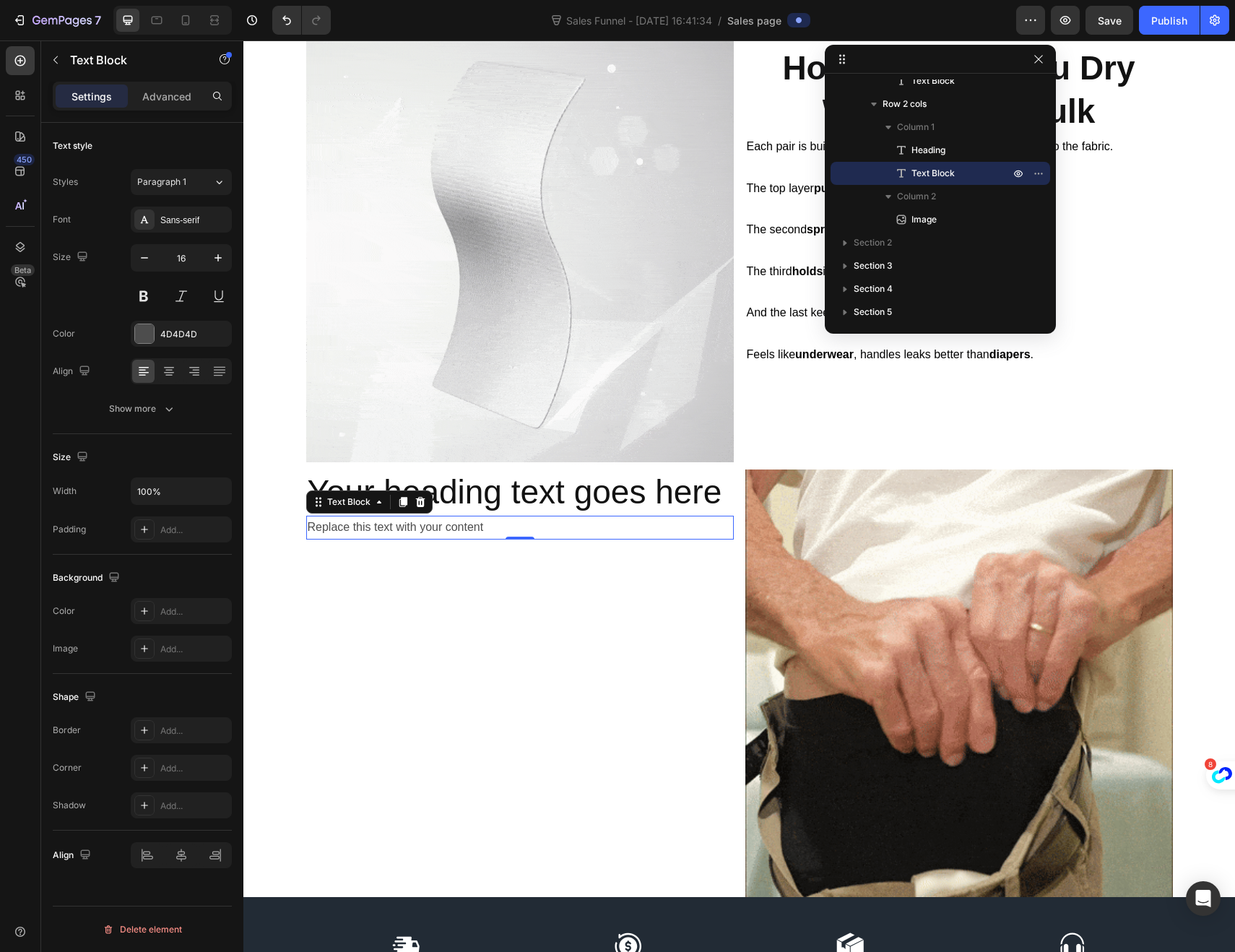
click at [637, 494] on h2 "Your heading text goes here" at bounding box center [519, 493] width 427 height 46
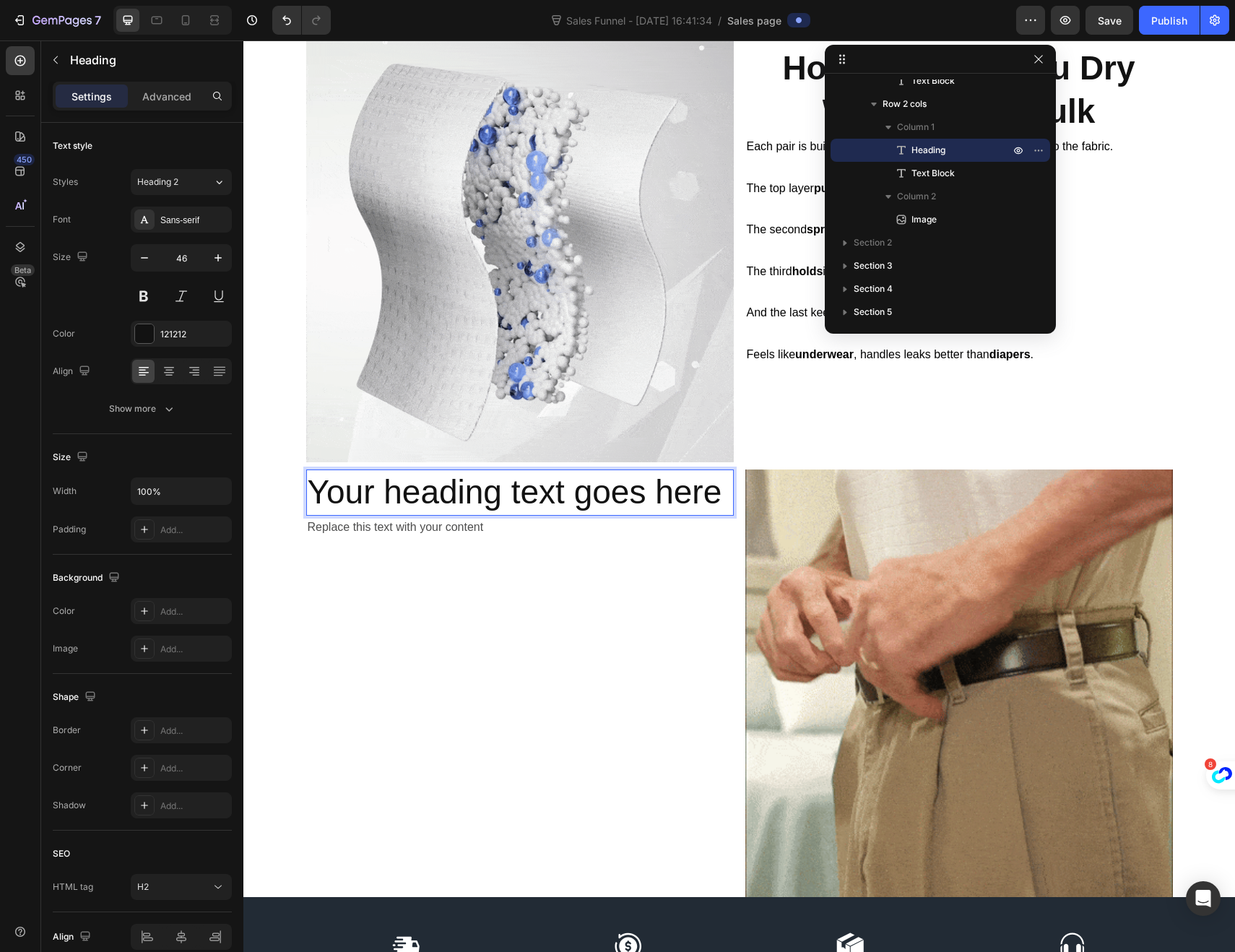
click at [687, 493] on p "Your heading text goes here" at bounding box center [520, 493] width 425 height 43
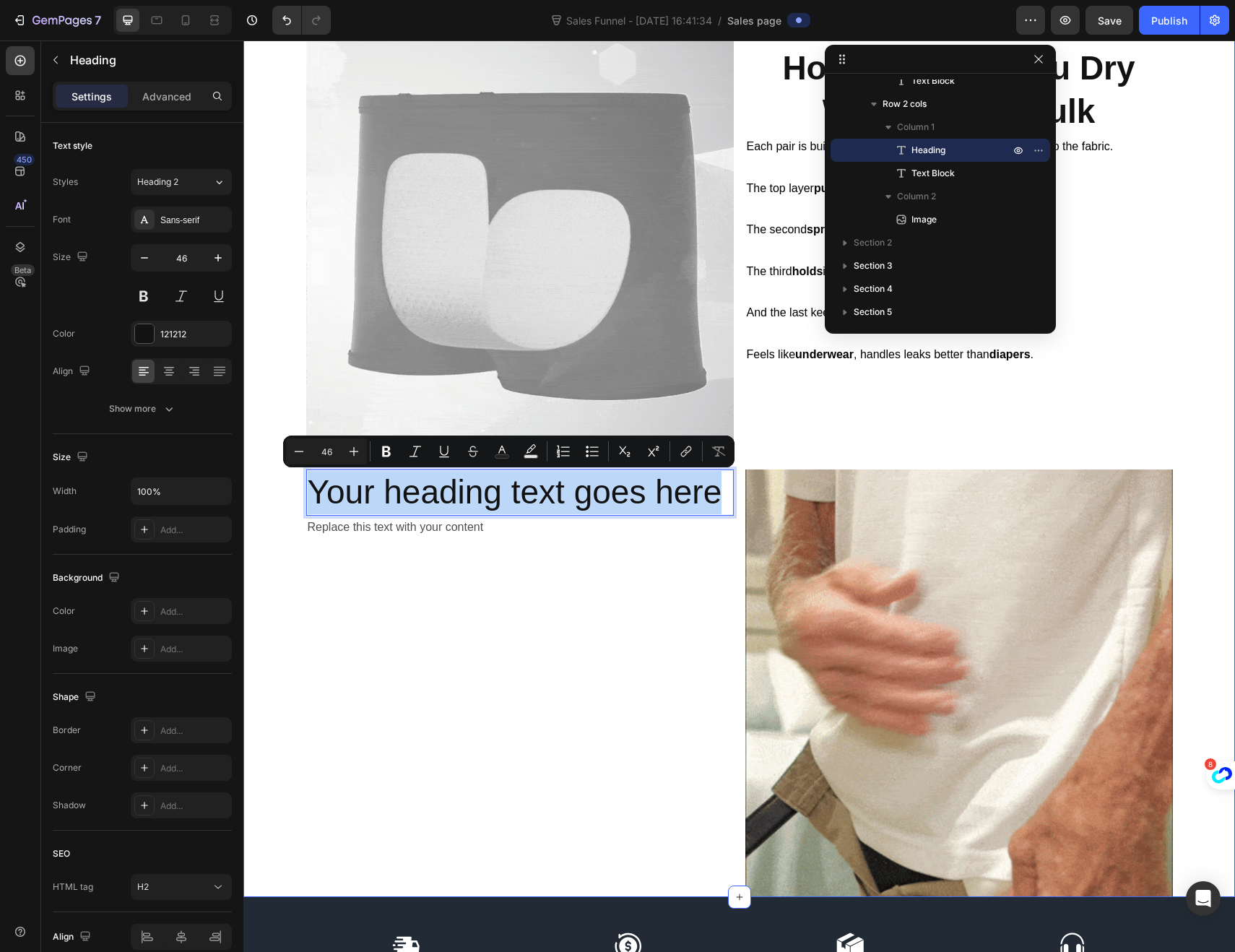
drag, startPoint x: 713, startPoint y: 494, endPoint x: 287, endPoint y: 493, distance: 426.0
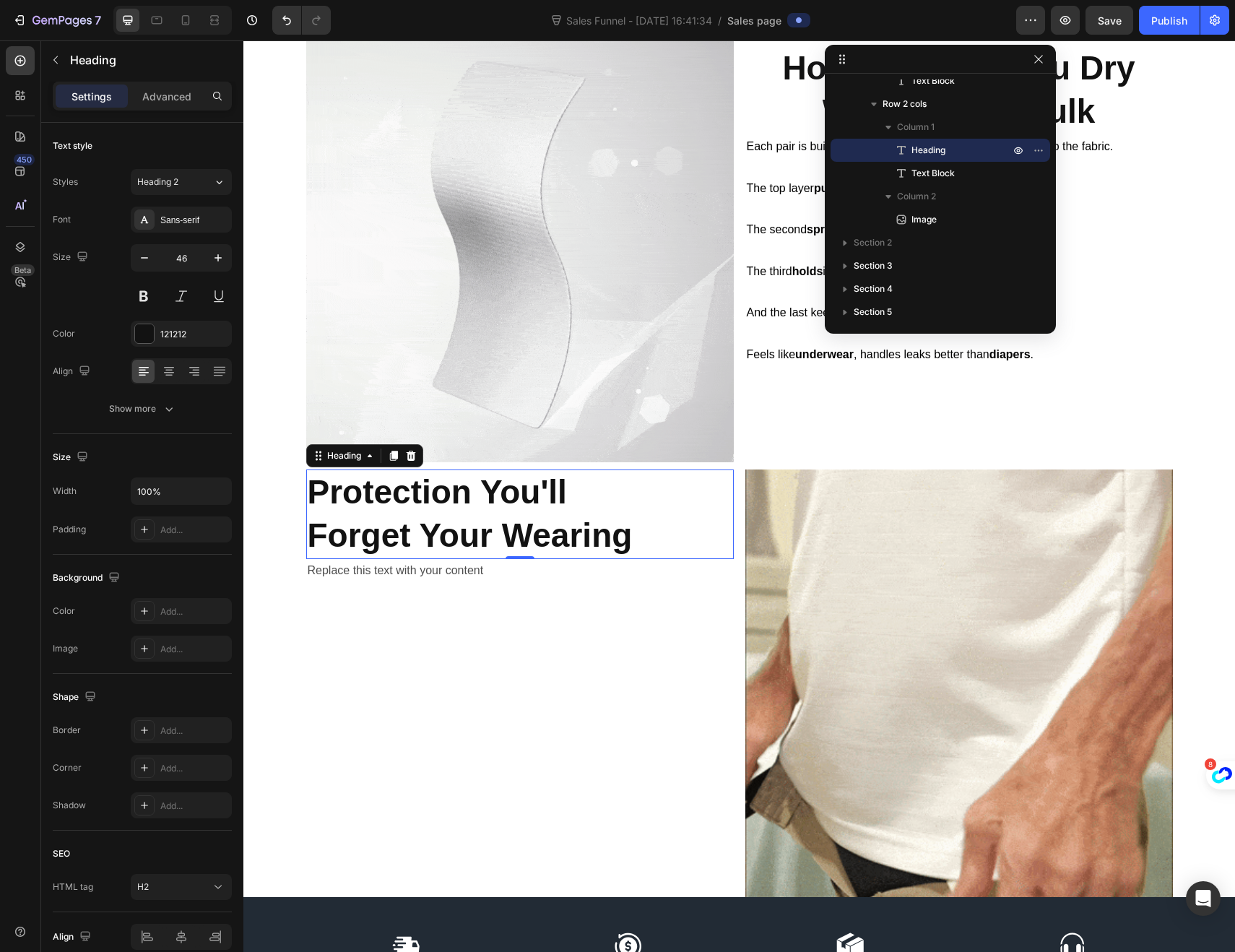
click at [393, 573] on div "Replace this text with your content" at bounding box center [519, 571] width 427 height 24
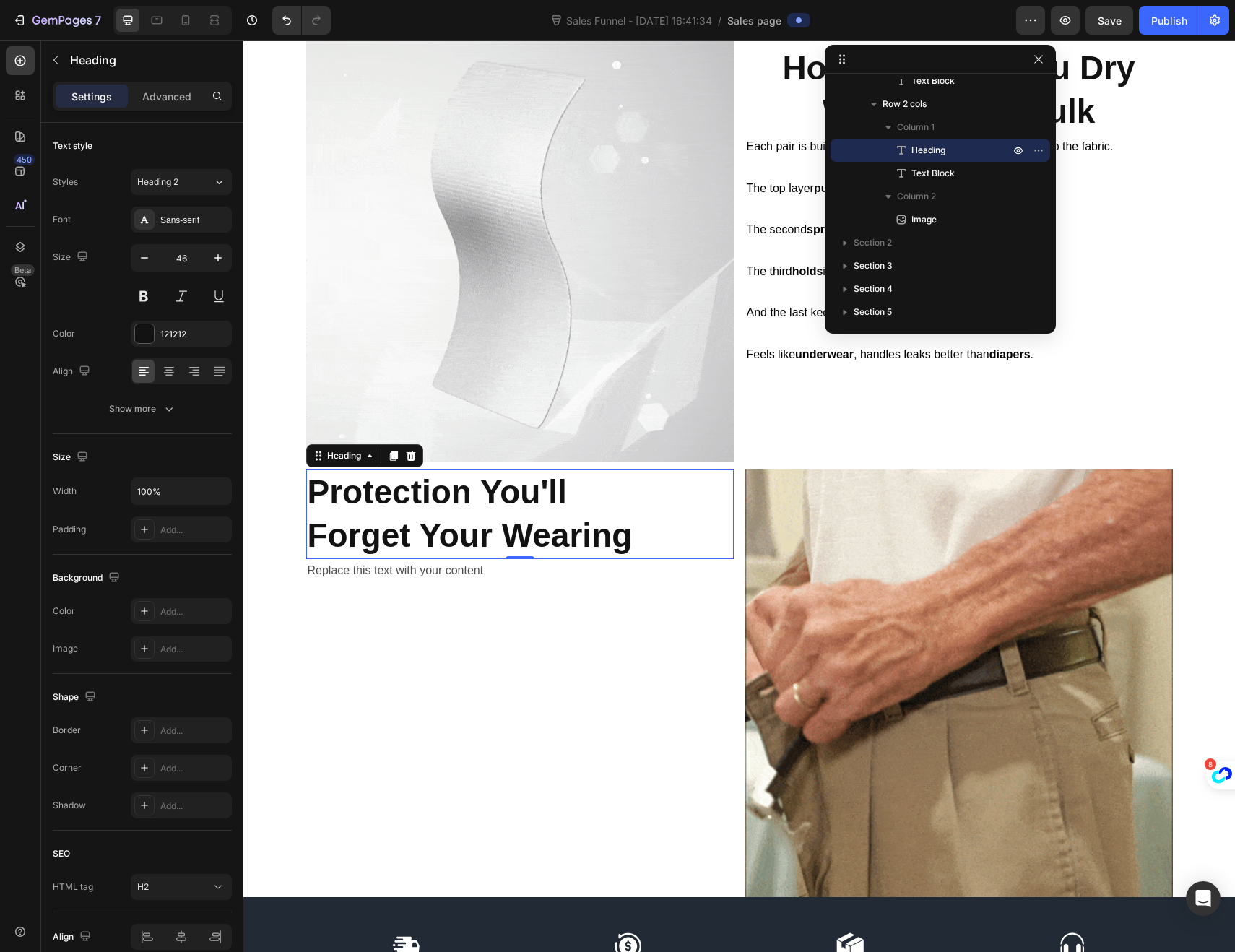
click at [393, 573] on div "Replace this text with your content" at bounding box center [519, 571] width 427 height 24
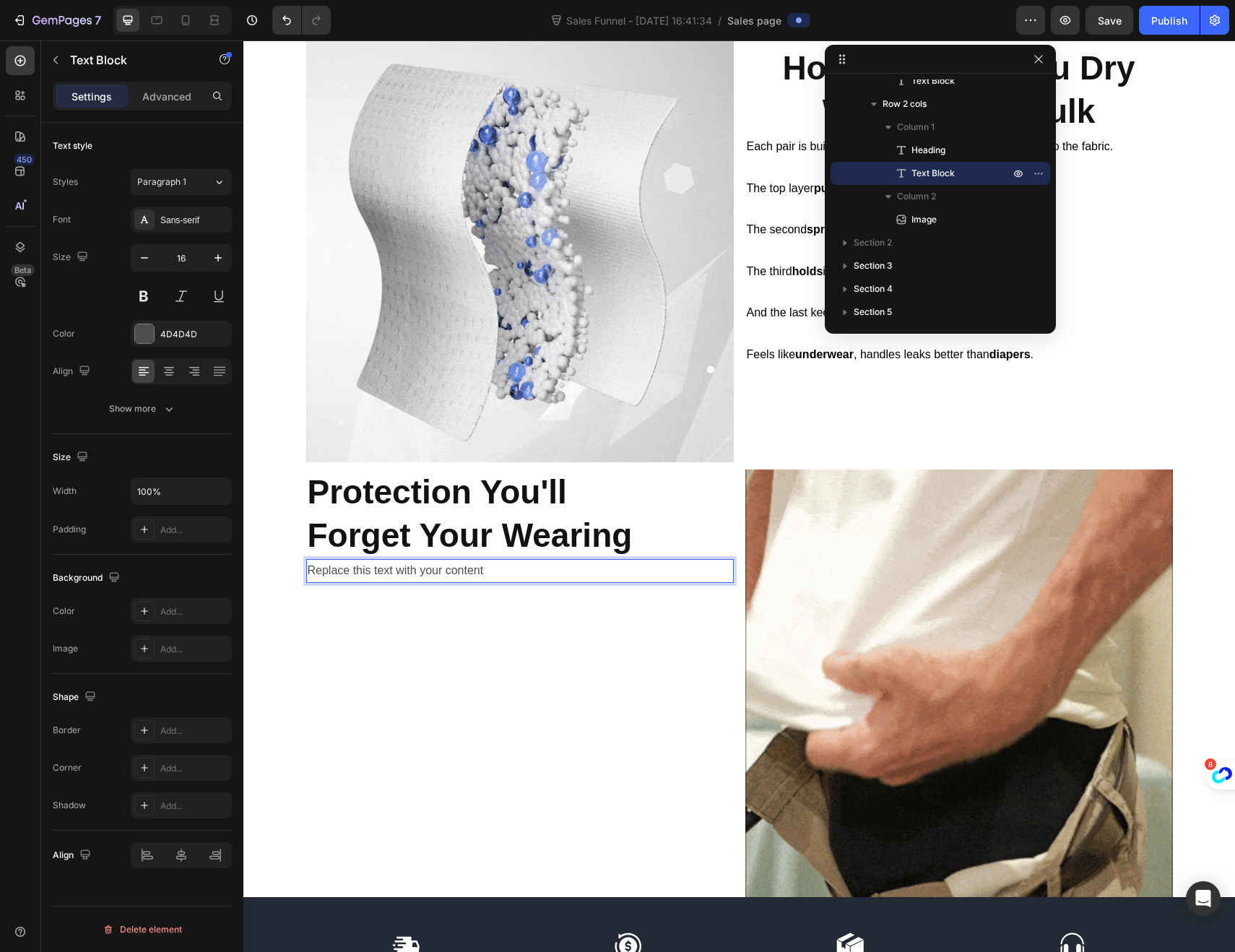
click at [486, 573] on p "Replace this text with your content" at bounding box center [520, 571] width 425 height 21
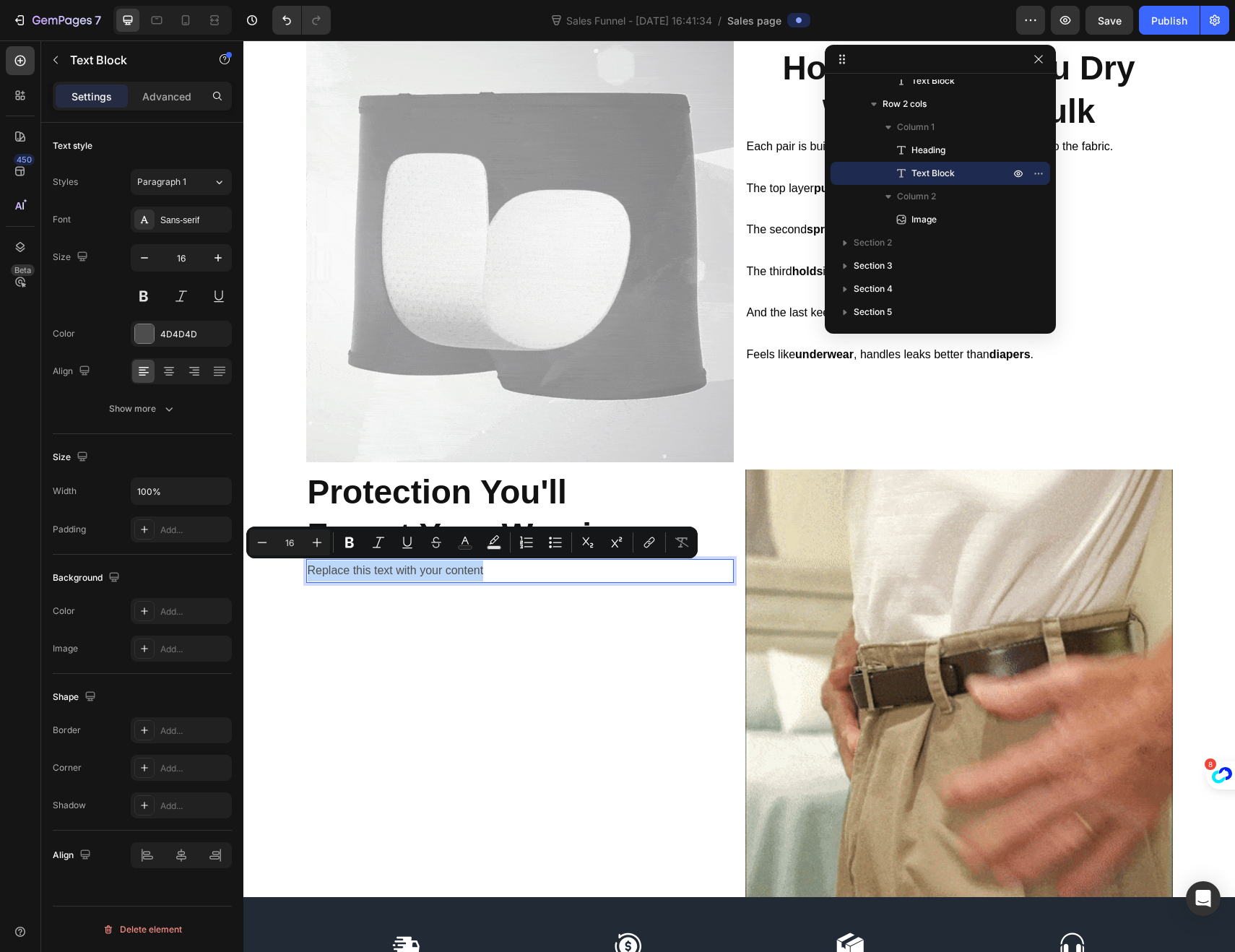
drag, startPoint x: 484, startPoint y: 573, endPoint x: 304, endPoint y: 562, distance: 180.3
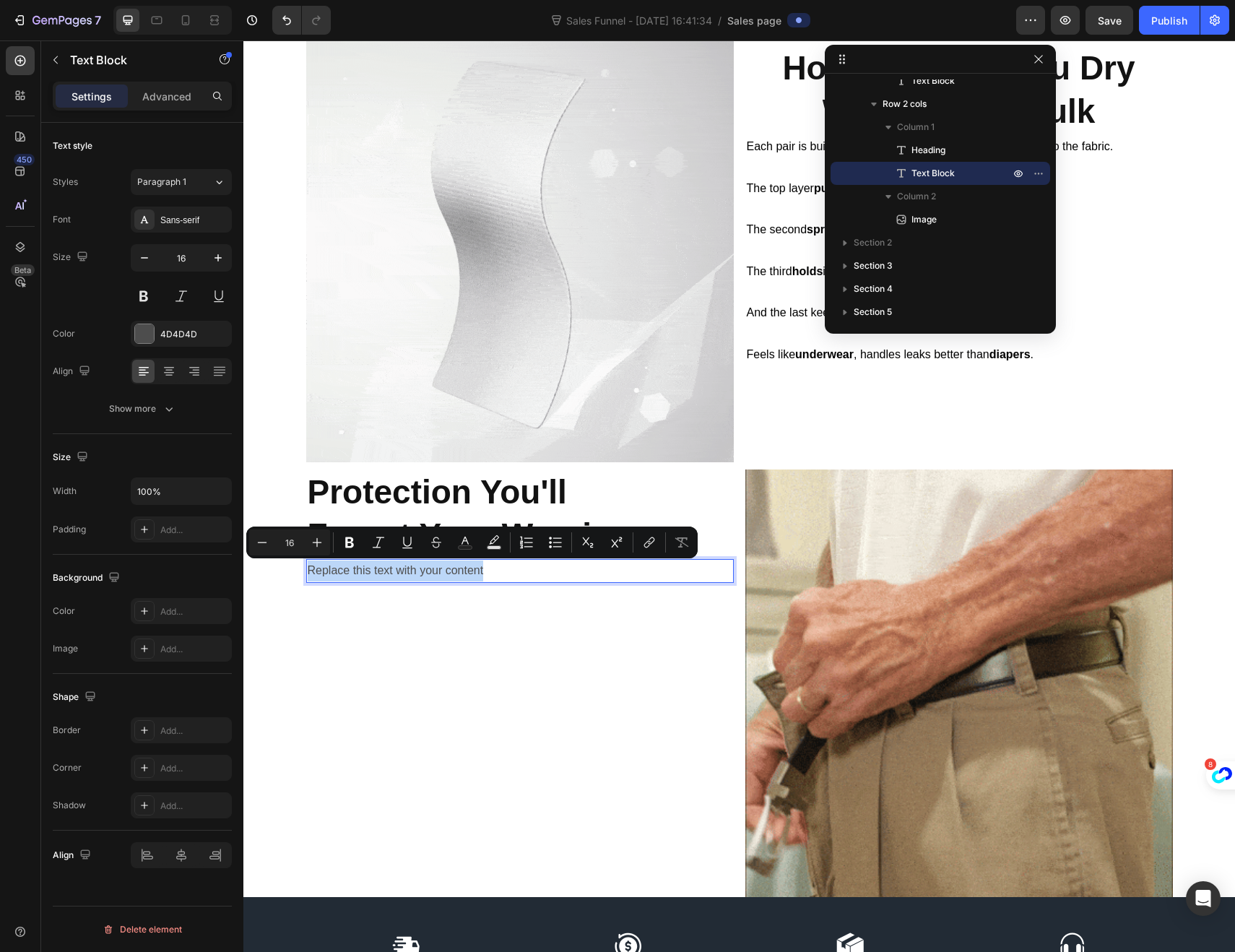
click at [308, 562] on p "Replace this text with your content" at bounding box center [520, 571] width 425 height 21
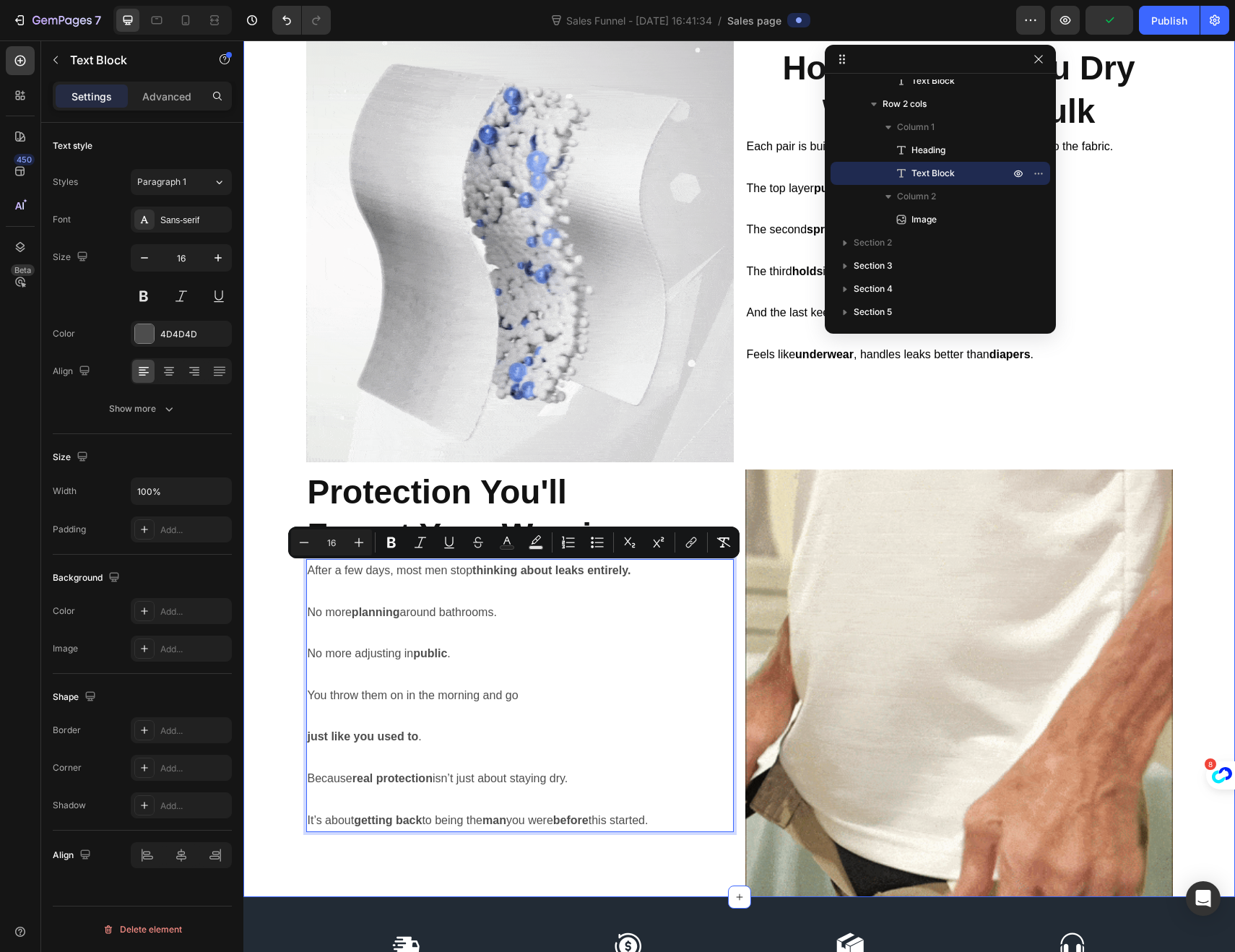
drag, startPoint x: 666, startPoint y: 821, endPoint x: 293, endPoint y: 563, distance: 453.5
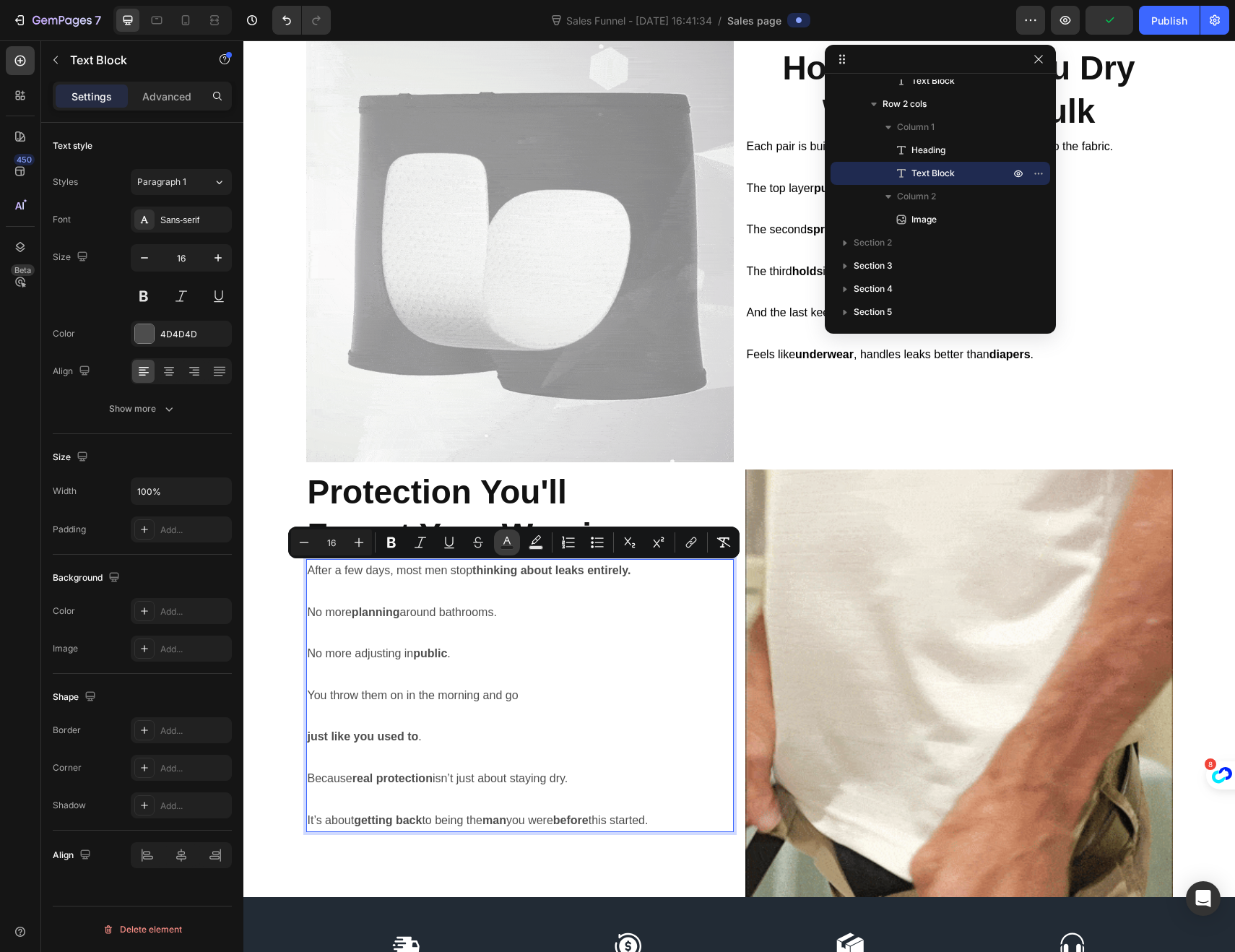
click at [498, 544] on button "Text Color" at bounding box center [506, 542] width 26 height 26
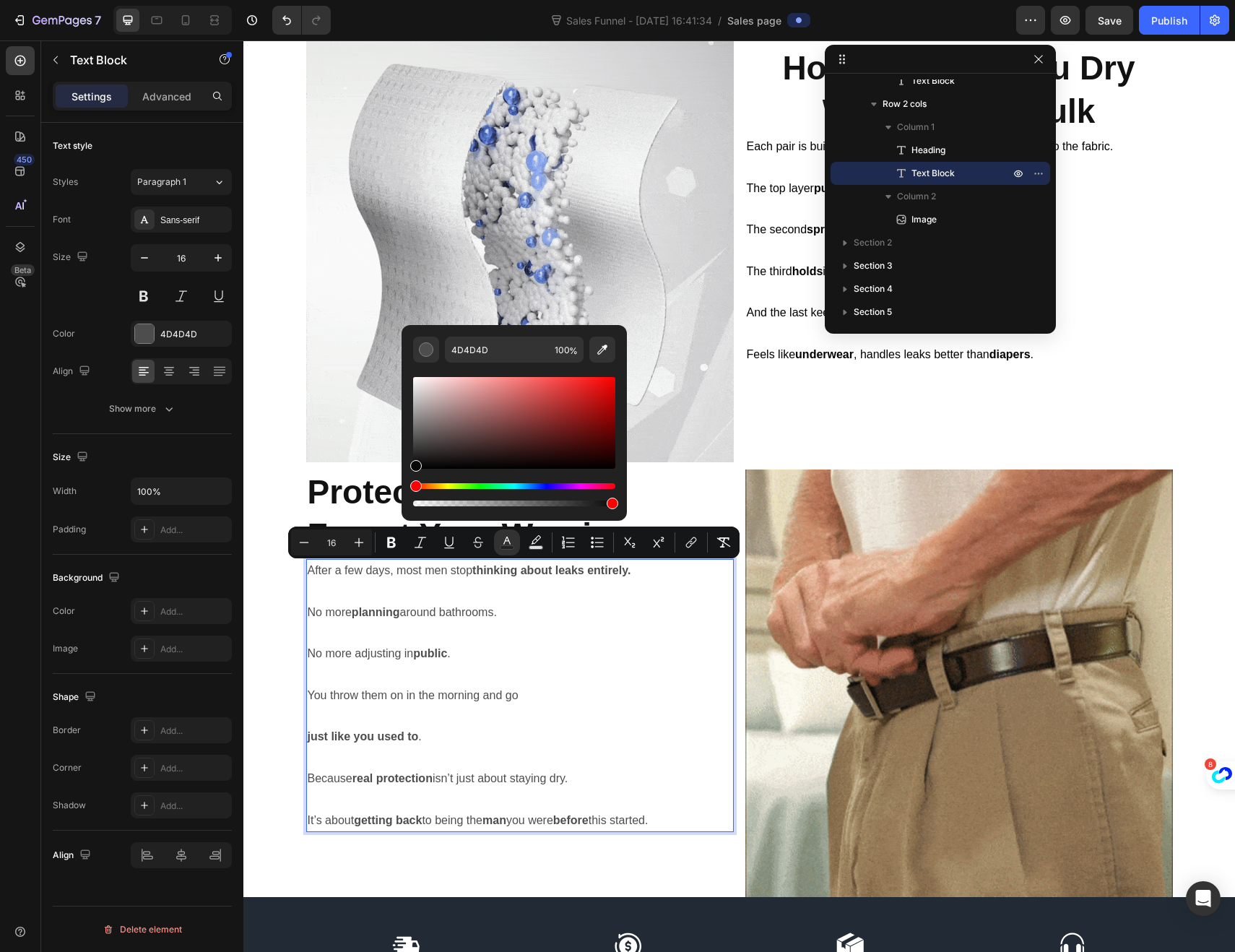
type input "070707"
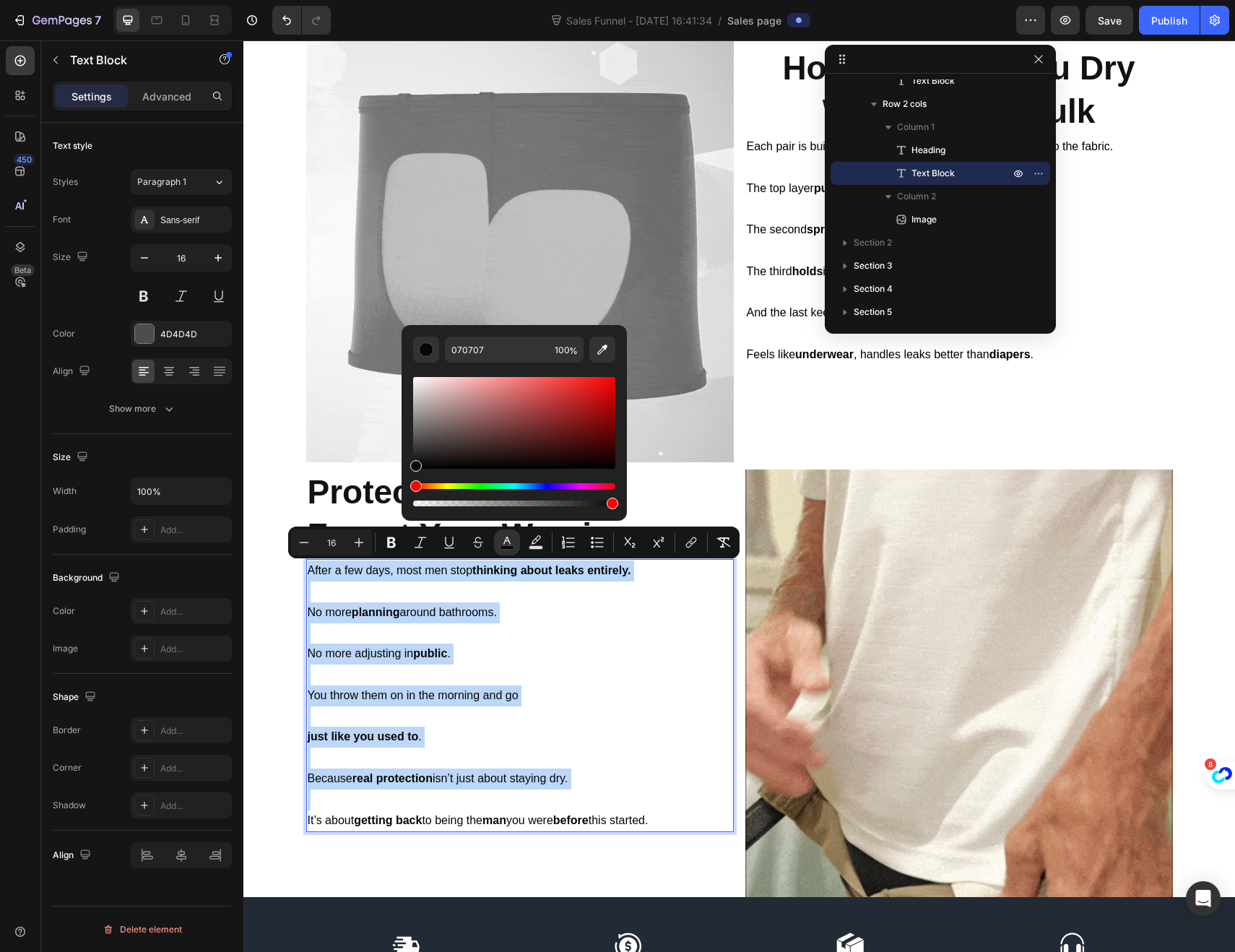
drag, startPoint x: 422, startPoint y: 458, endPoint x: 414, endPoint y: 465, distance: 10.6
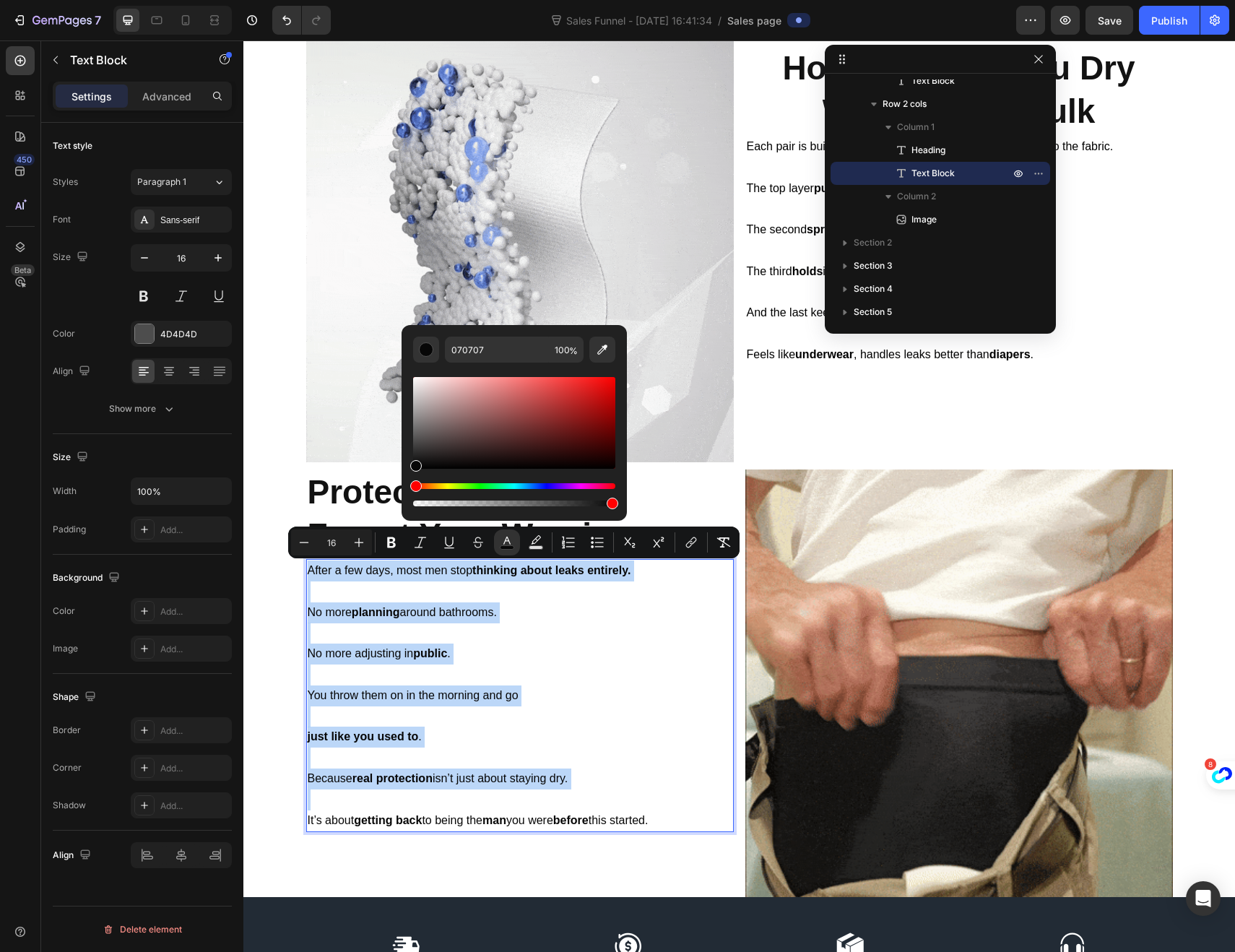
click at [414, 465] on div "Editor contextual toolbar" at bounding box center [514, 422] width 202 height 92
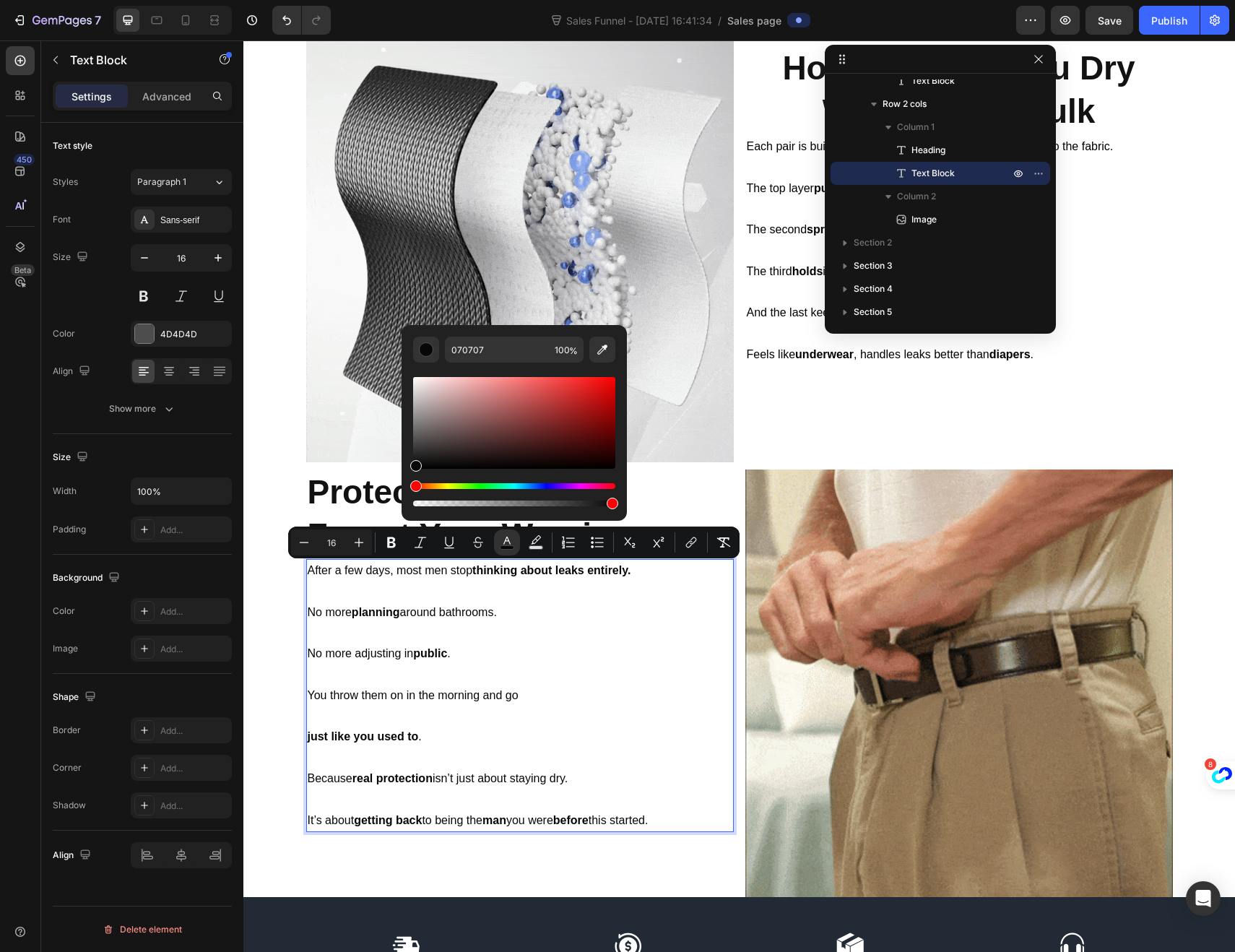
click at [415, 614] on span "No more planning around bathrooms." at bounding box center [402, 612] width 189 height 12
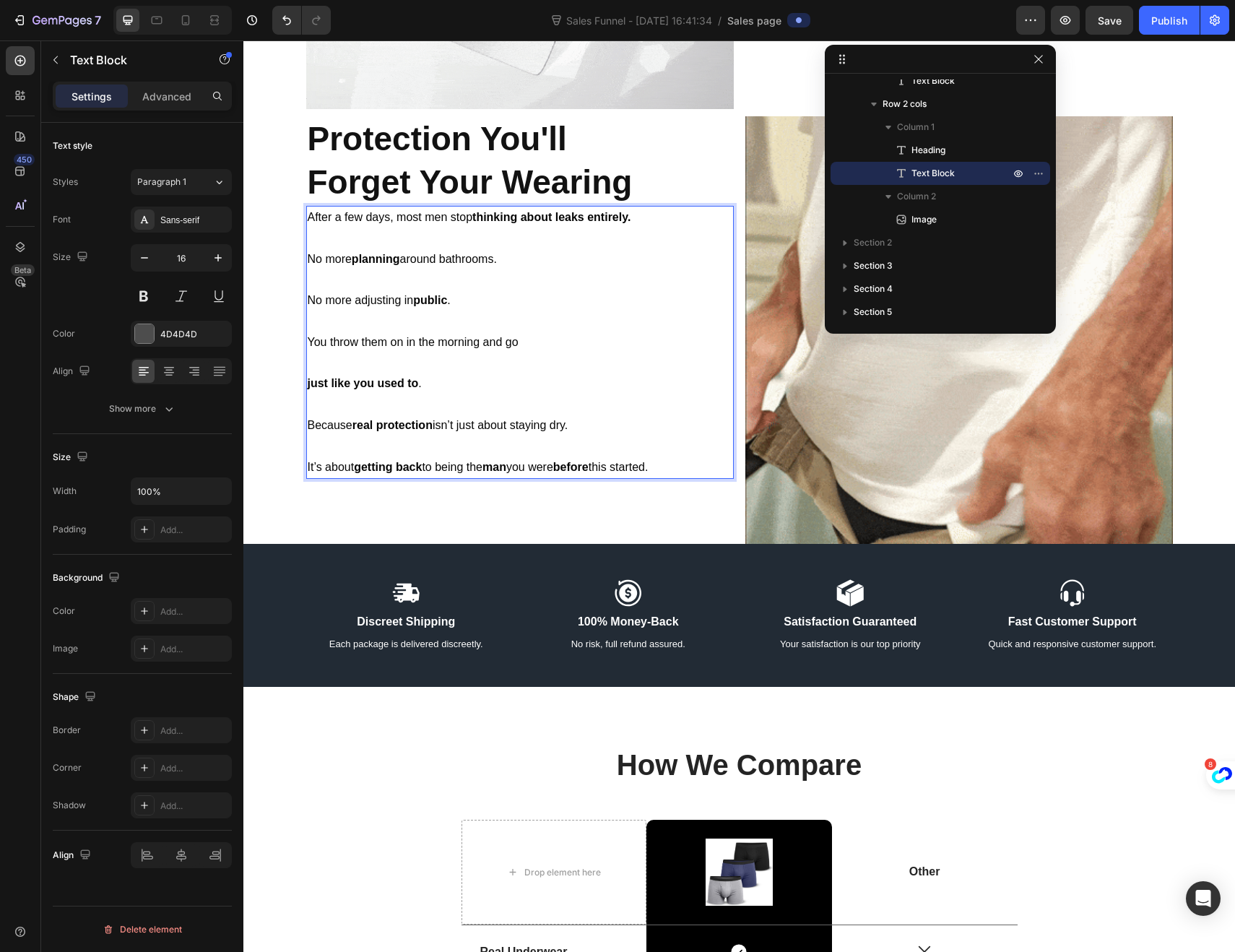
scroll to position [1490, 0]
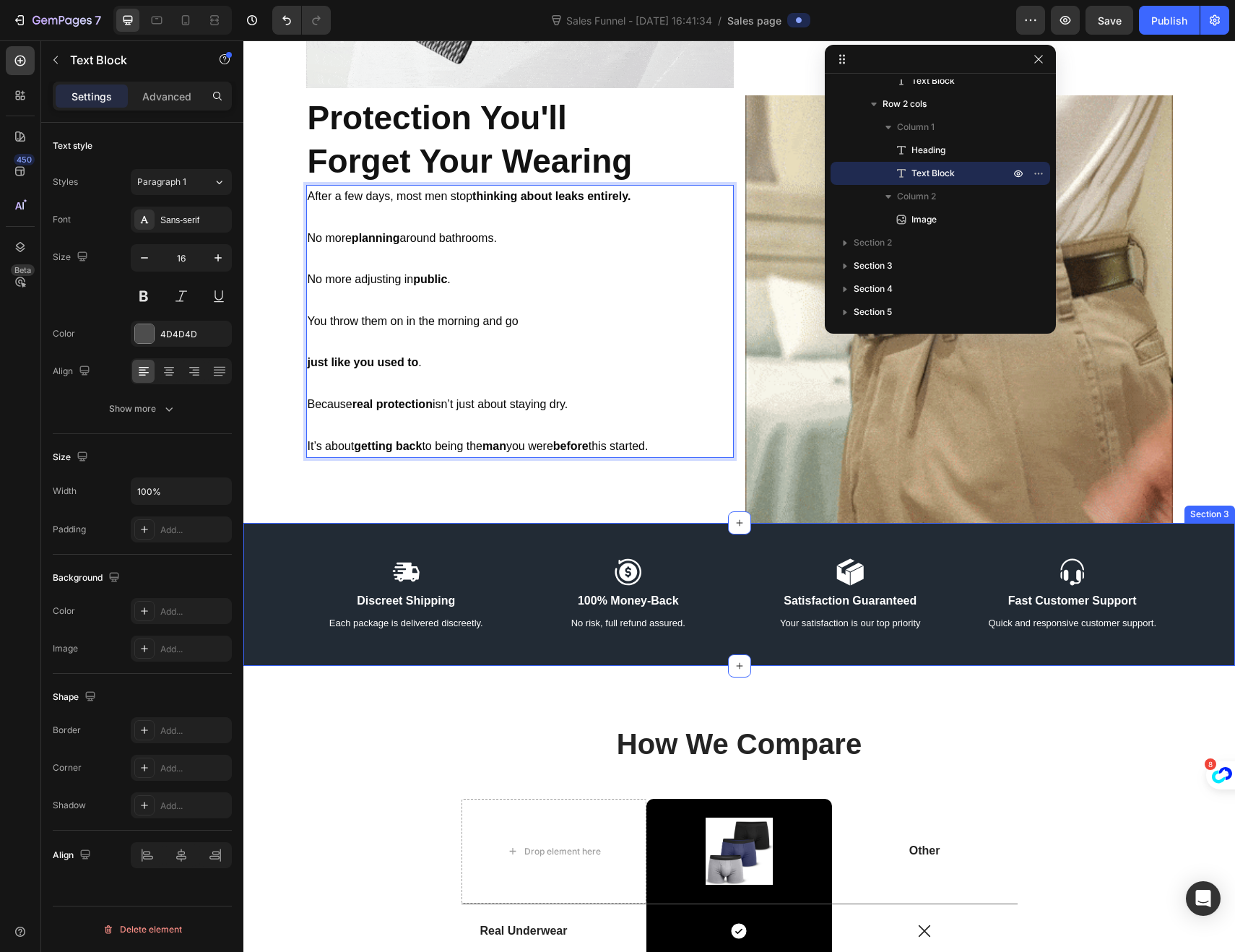
click at [287, 547] on div "Icon Discreet Shipping Text Block Each package is delivered discreetly. Text Bl…" at bounding box center [739, 594] width 991 height 143
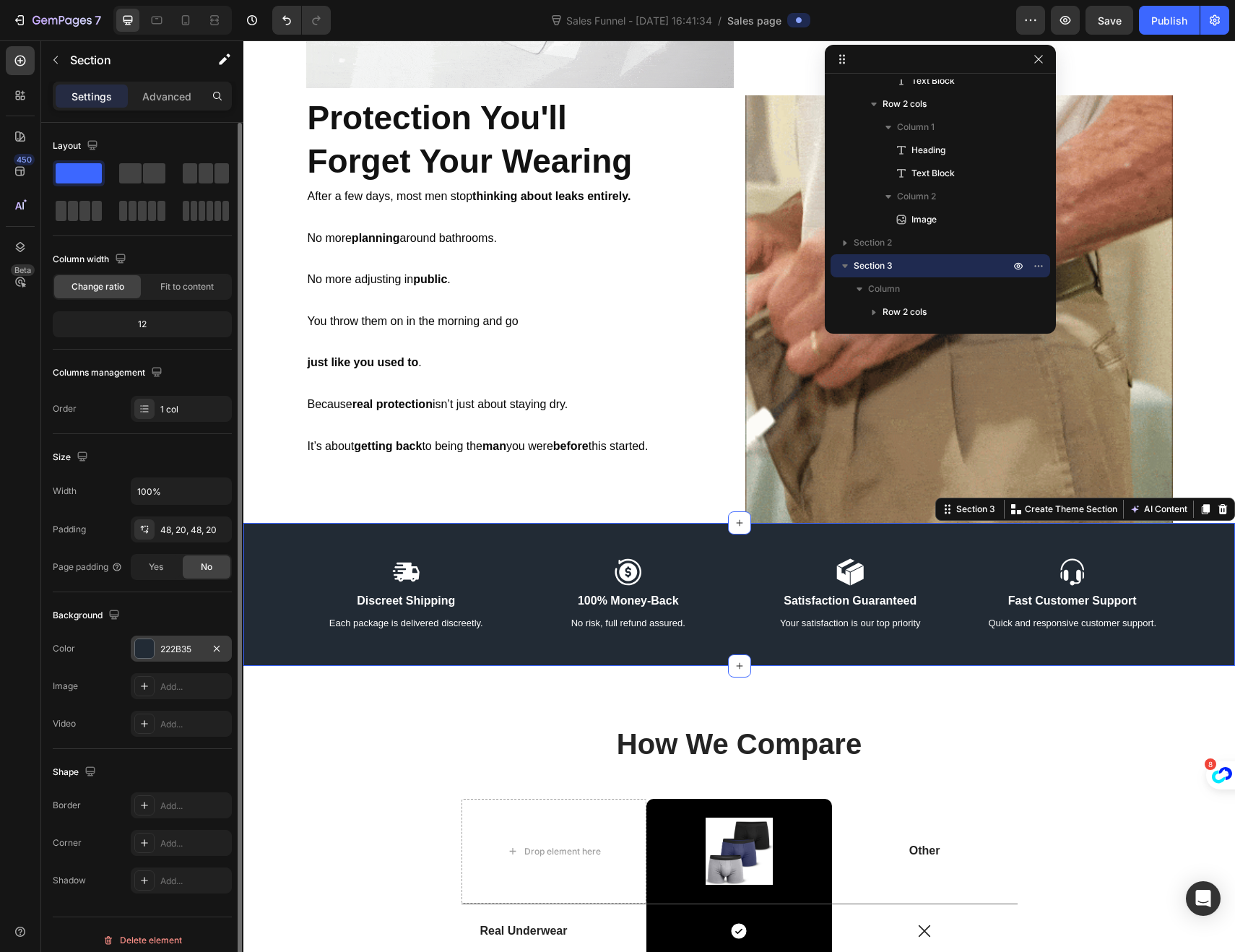
click at [143, 649] on div at bounding box center [145, 649] width 19 height 19
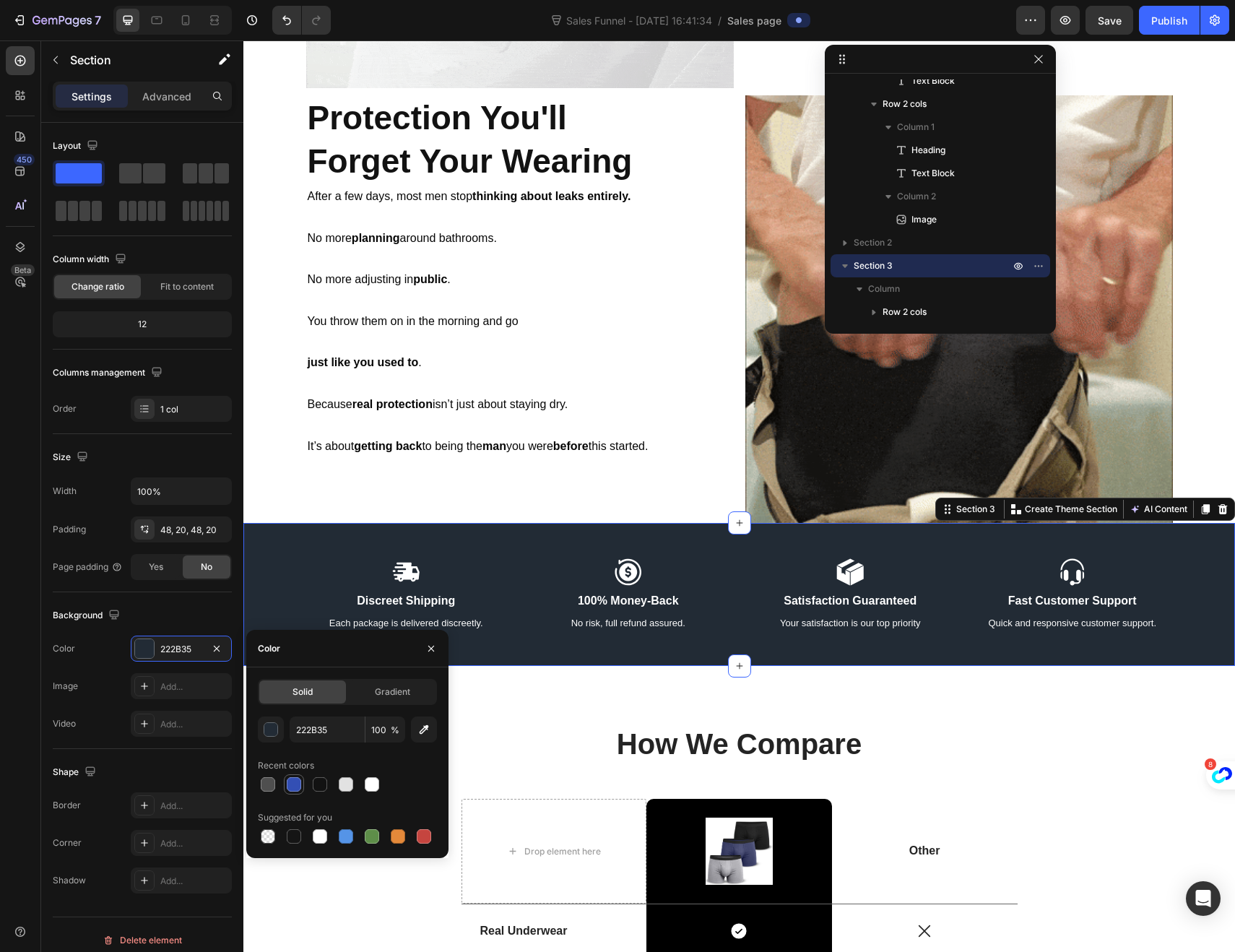
click at [296, 789] on div at bounding box center [294, 784] width 14 height 14
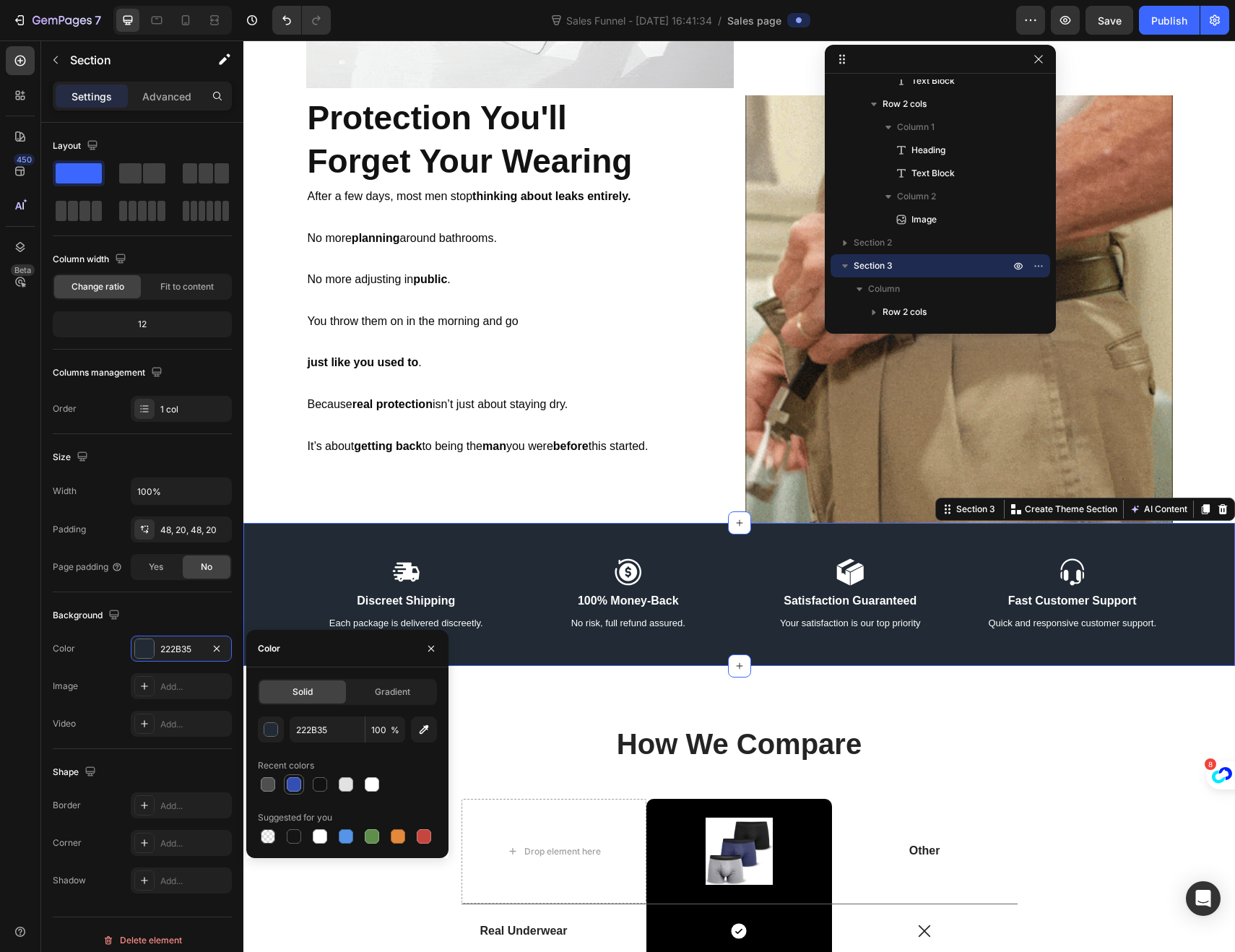
type input "334FB4"
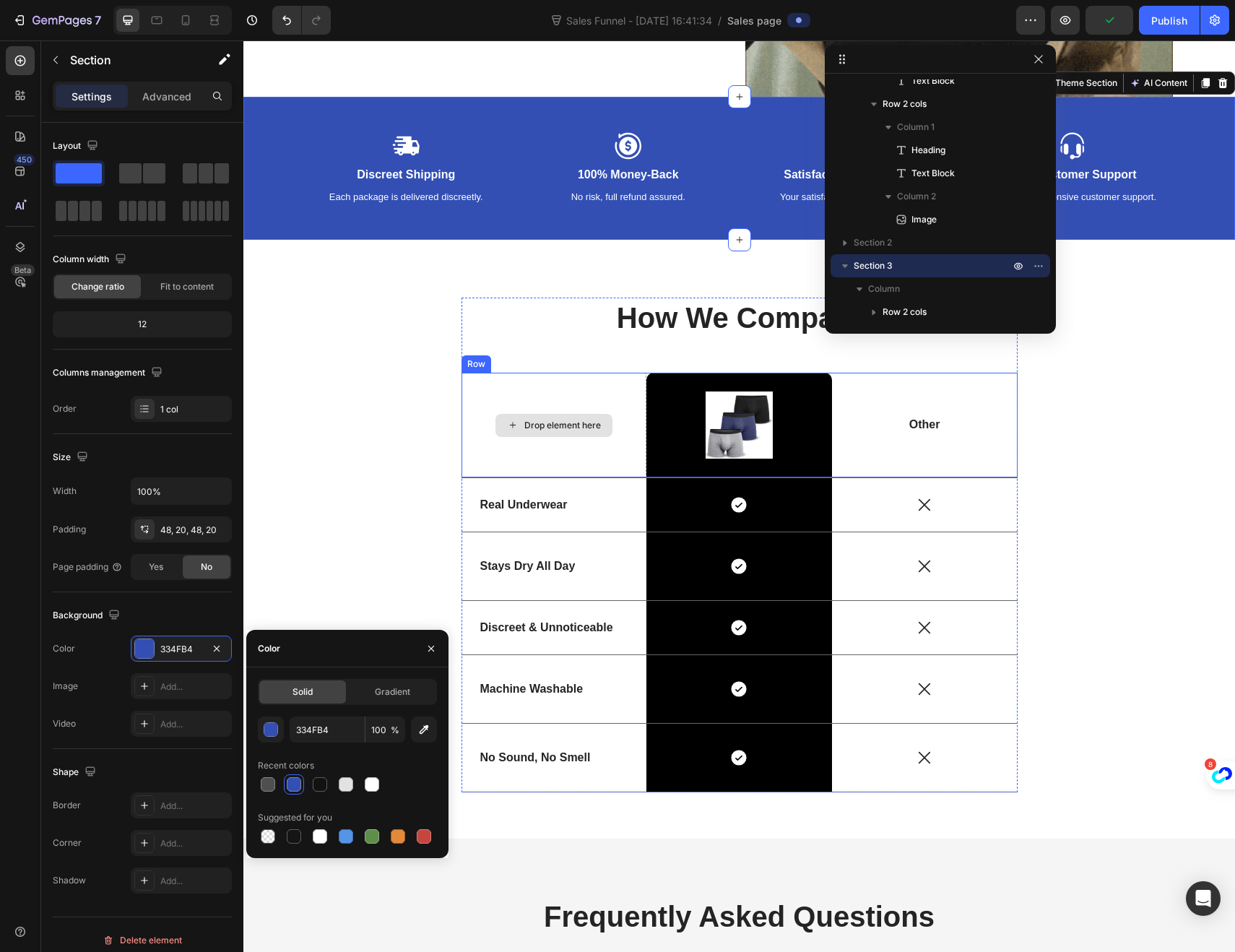
scroll to position [1921, 0]
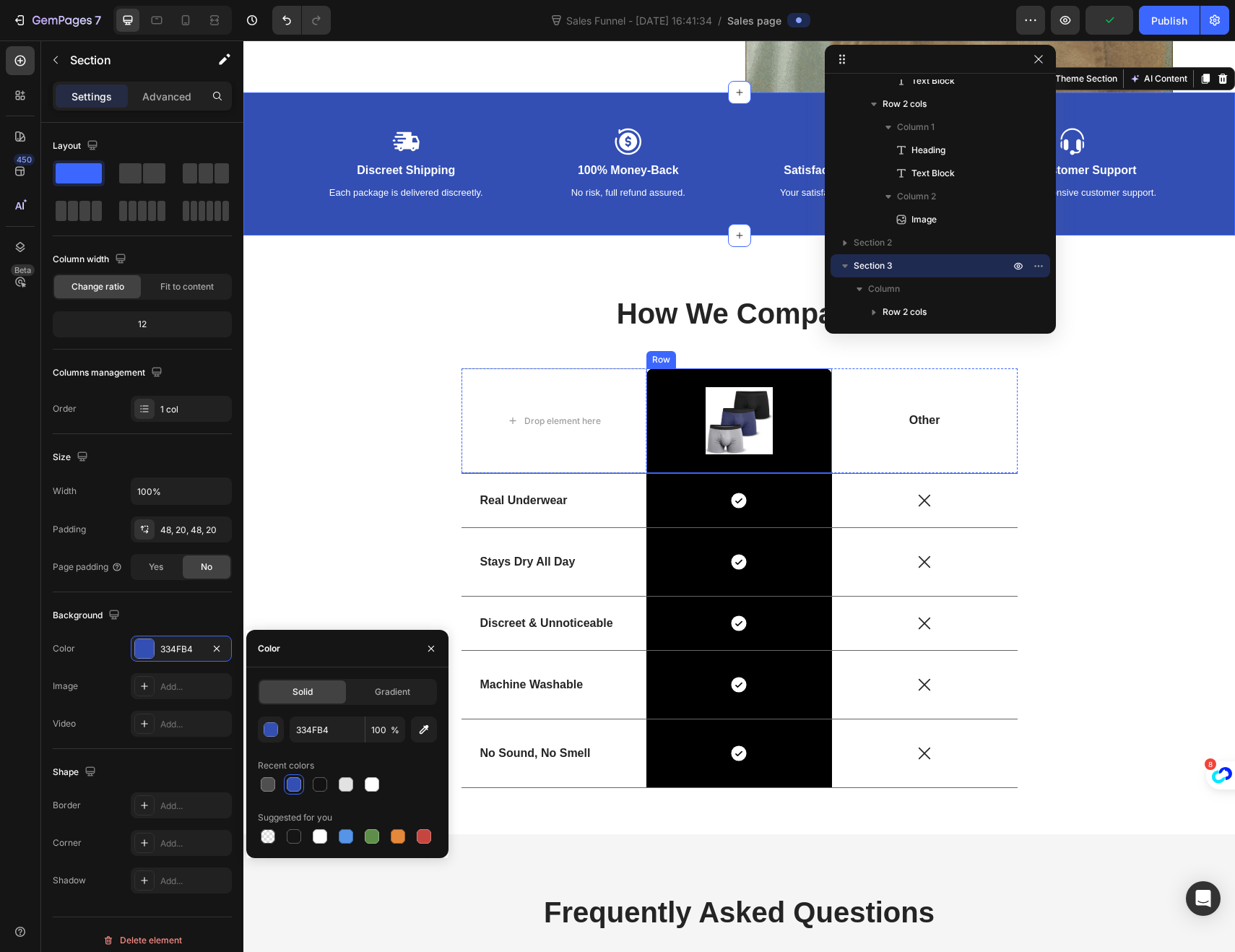
click at [656, 464] on div "Image Row" at bounding box center [739, 420] width 185 height 105
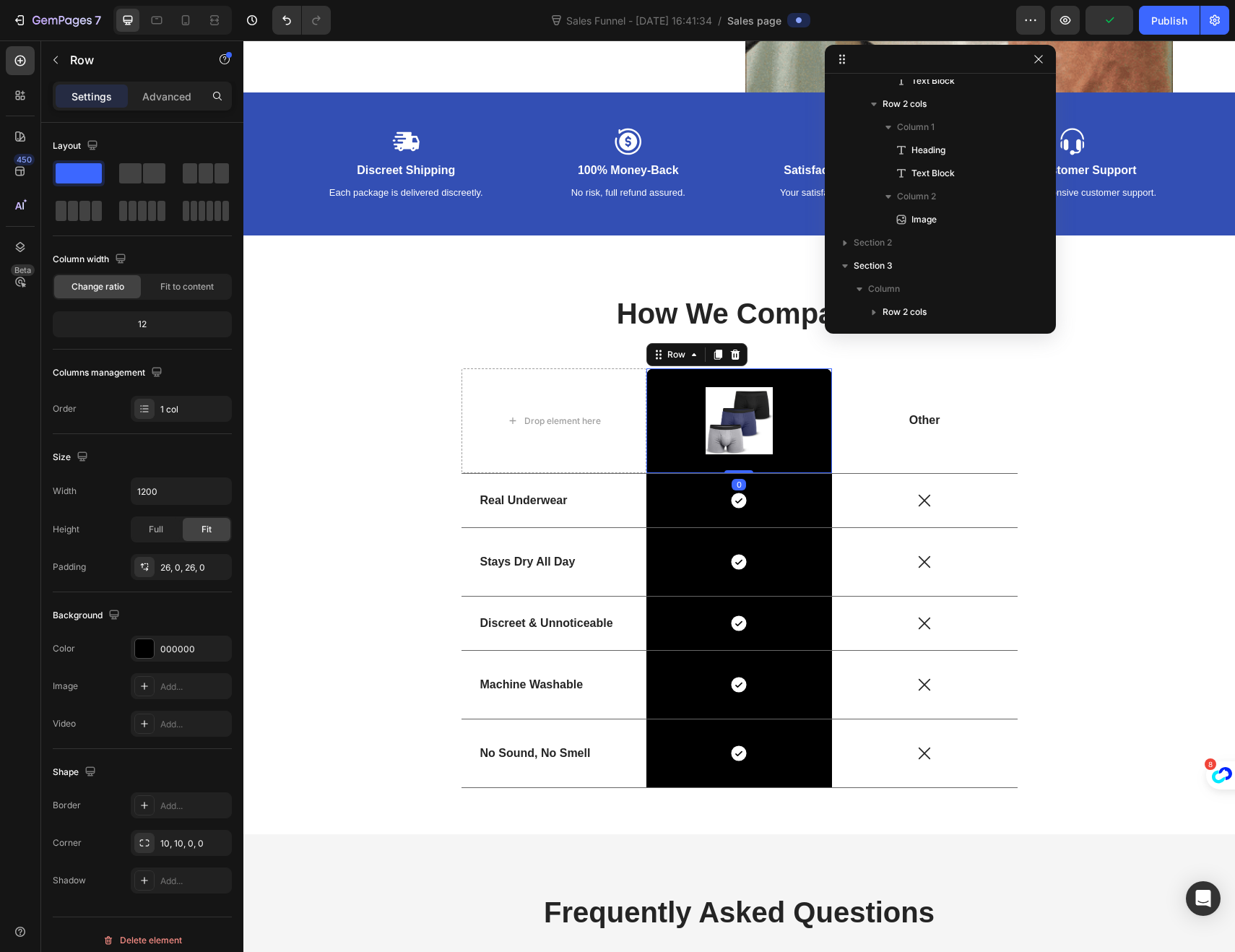
scroll to position [1539, 0]
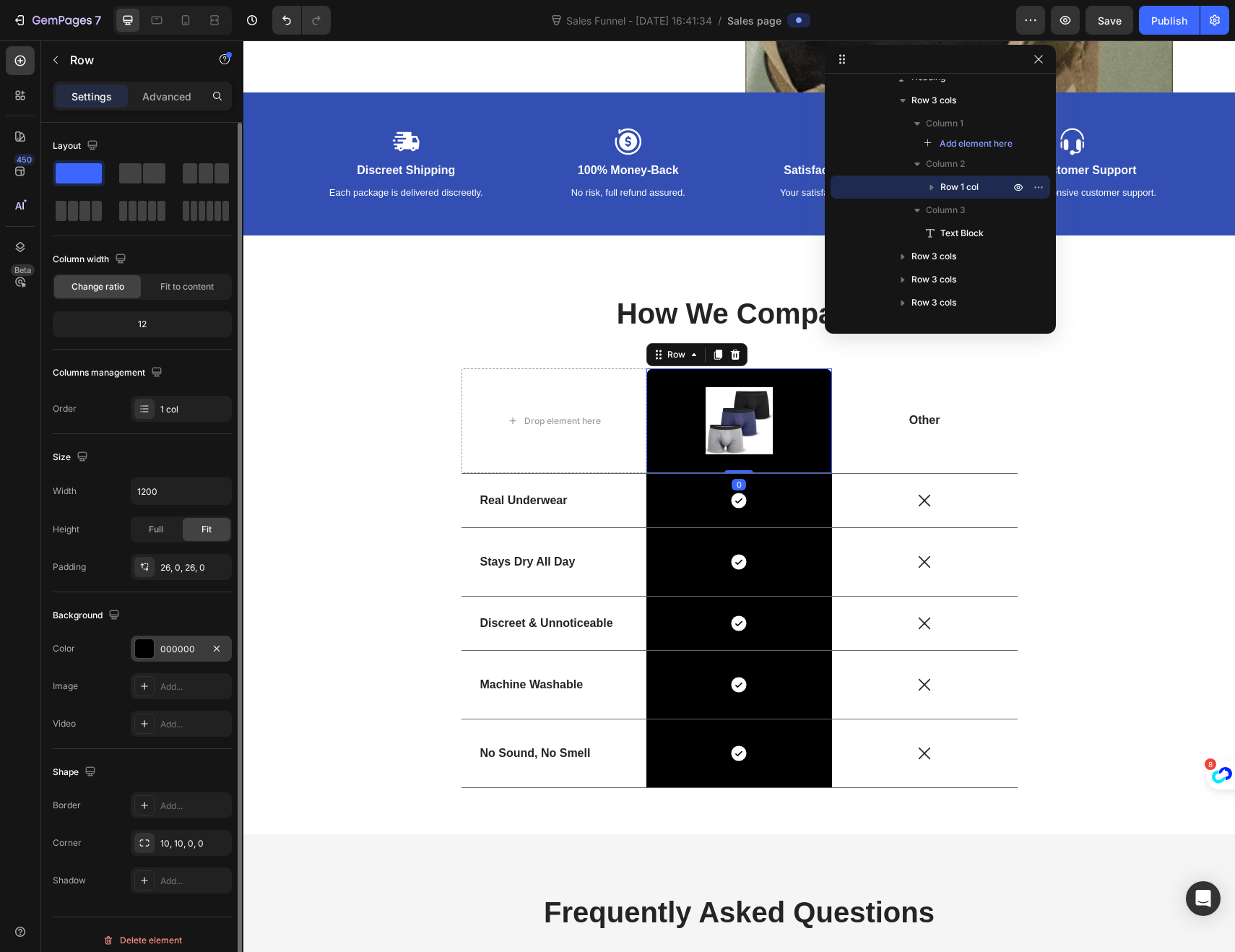
click at [143, 651] on div at bounding box center [145, 649] width 19 height 19
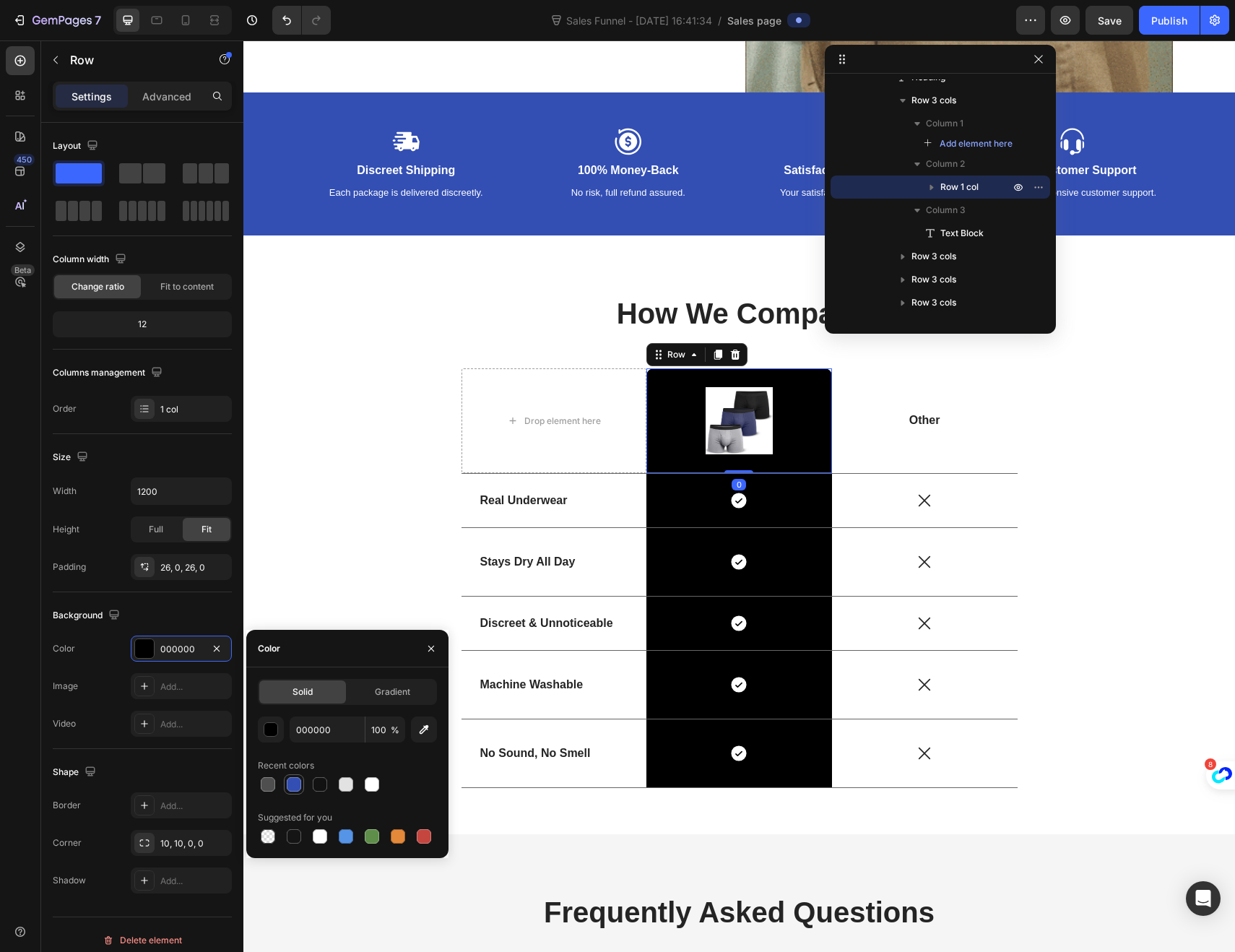
click at [298, 787] on div at bounding box center [294, 784] width 14 height 14
type input "334FB4"
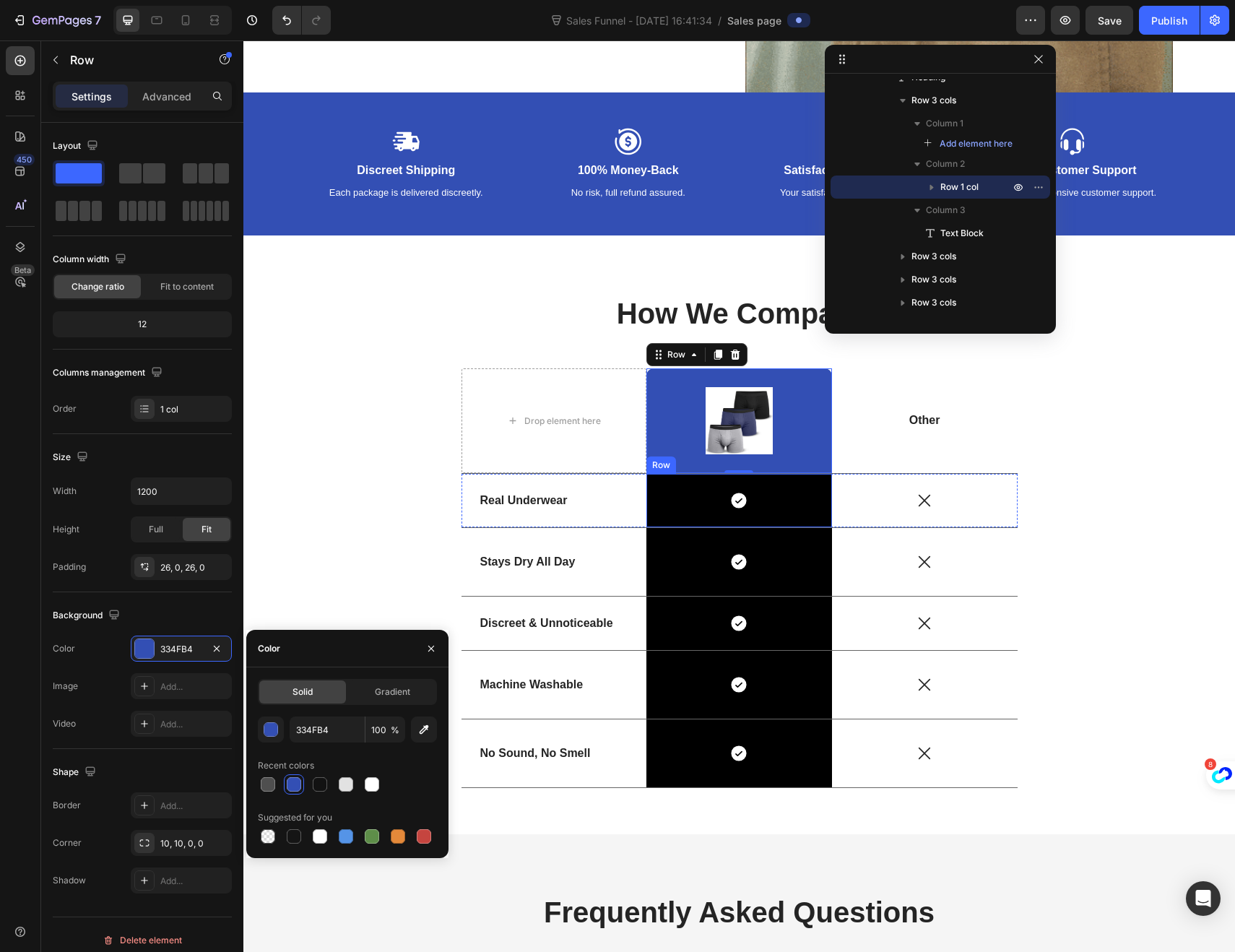
drag, startPoint x: 654, startPoint y: 519, endPoint x: 620, endPoint y: 537, distance: 38.5
click at [654, 519] on div "Icon Row" at bounding box center [739, 500] width 185 height 54
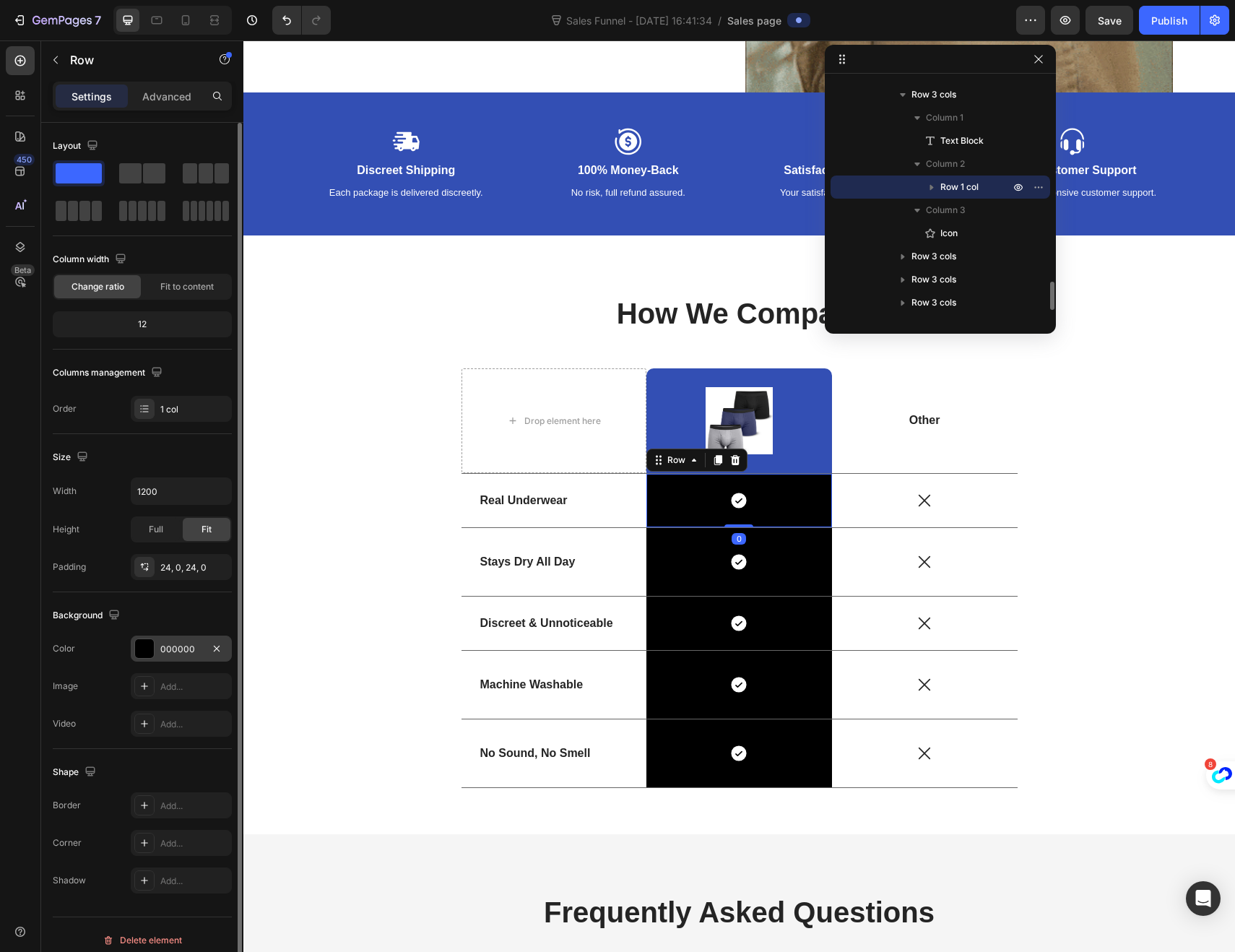
click at [147, 656] on div at bounding box center [145, 649] width 19 height 19
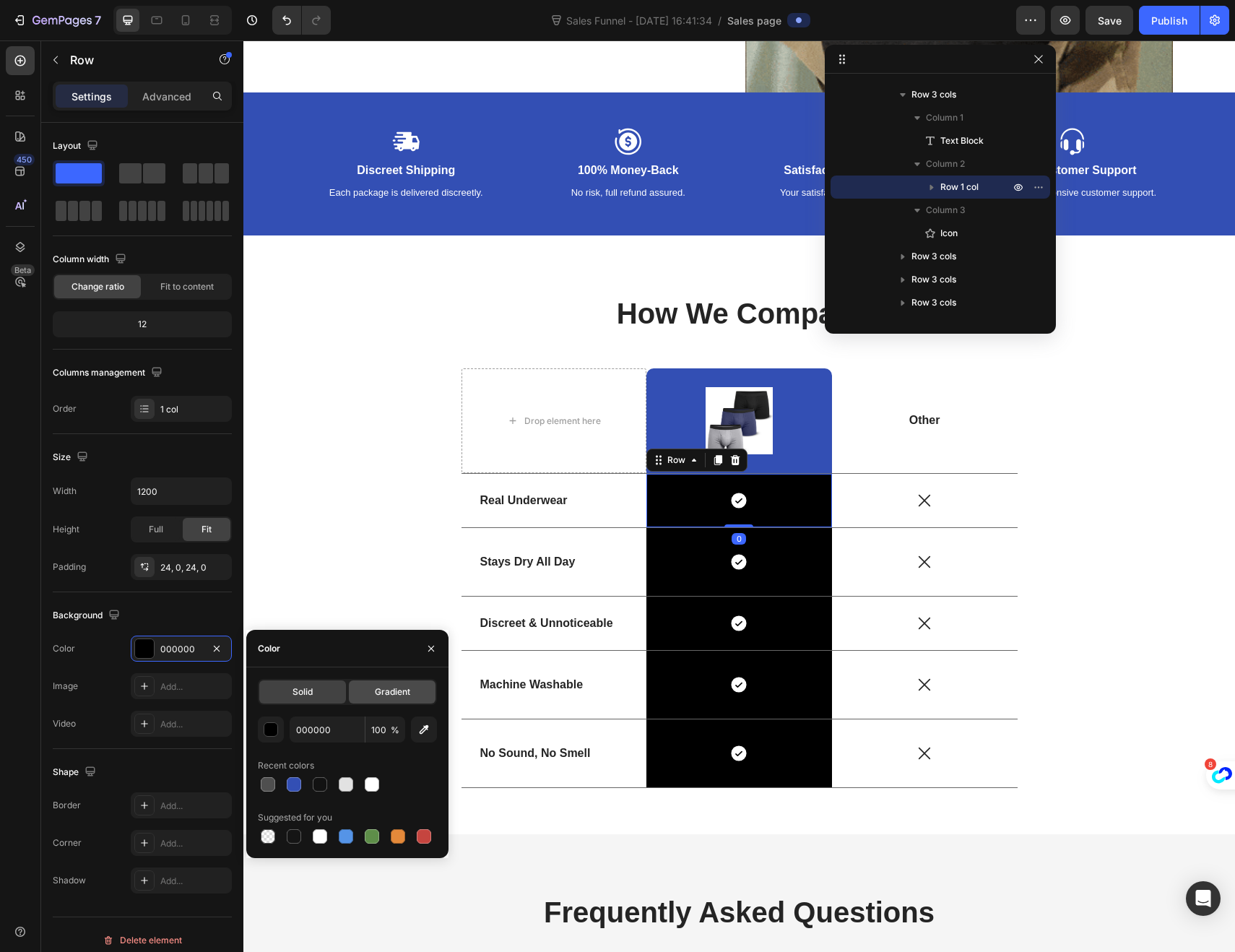
drag, startPoint x: 290, startPoint y: 781, endPoint x: 397, endPoint y: 703, distance: 132.4
click at [290, 780] on div at bounding box center [294, 784] width 14 height 14
type input "334FB4"
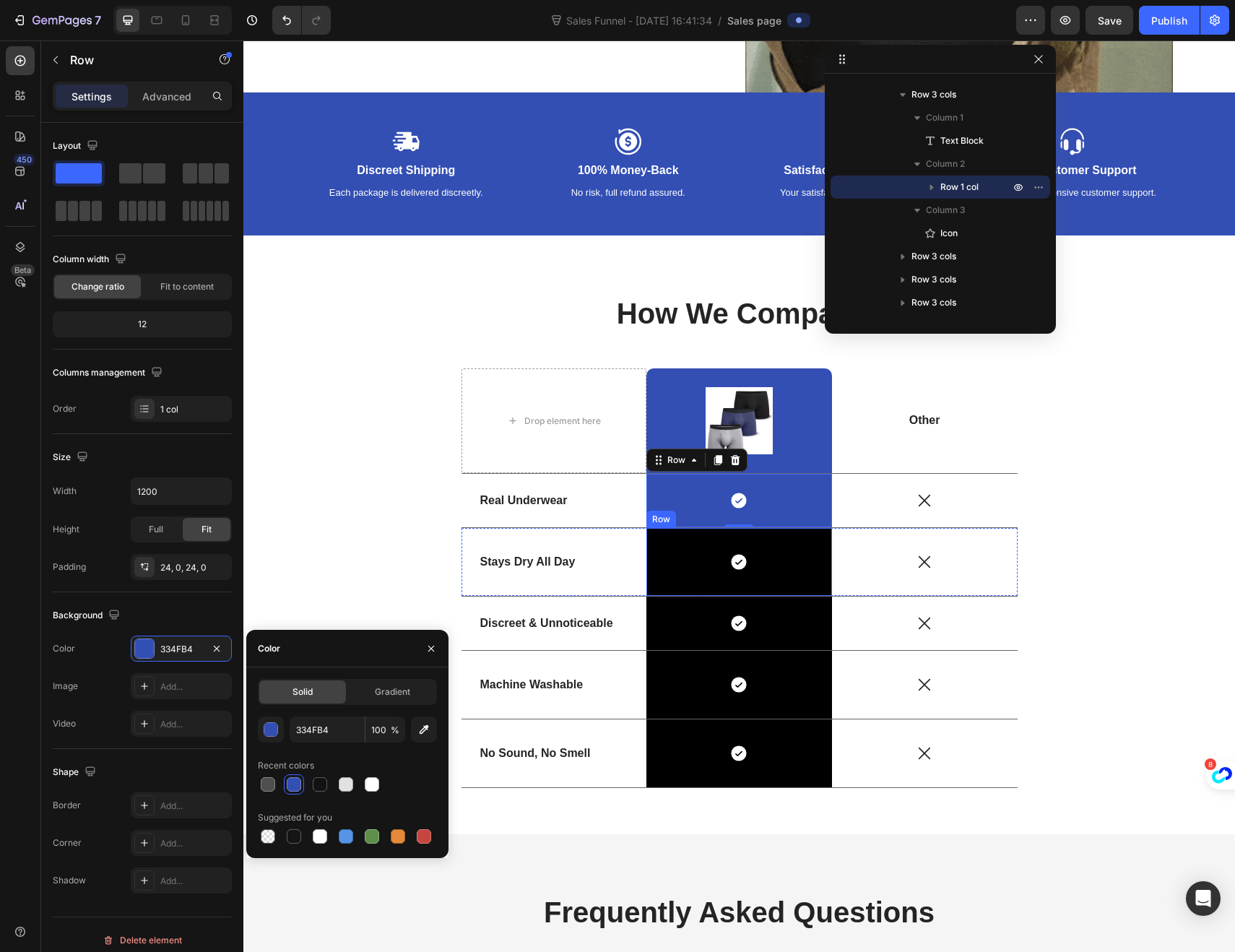
click at [659, 578] on div "Icon Row" at bounding box center [739, 561] width 185 height 68
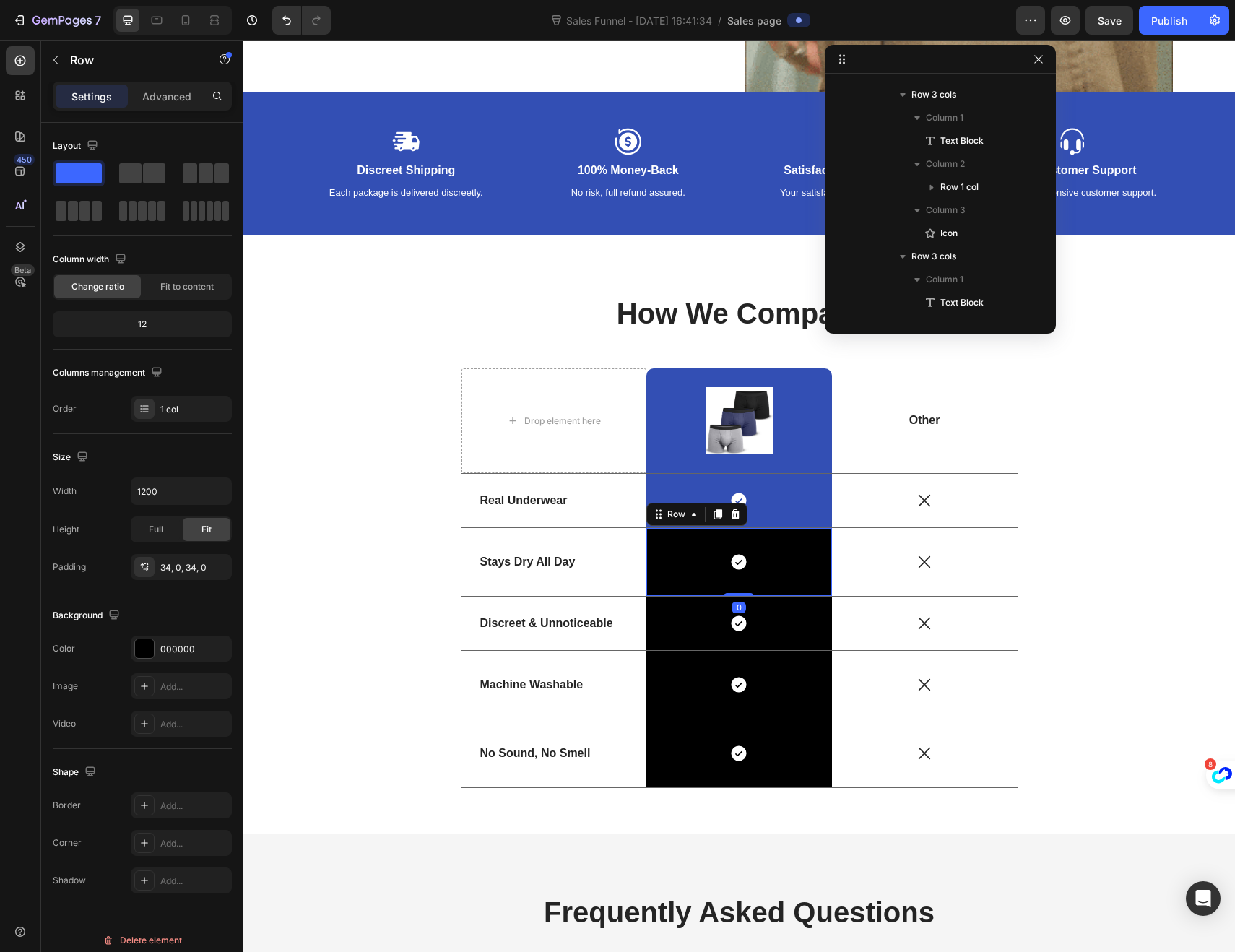
scroll to position [1862, 0]
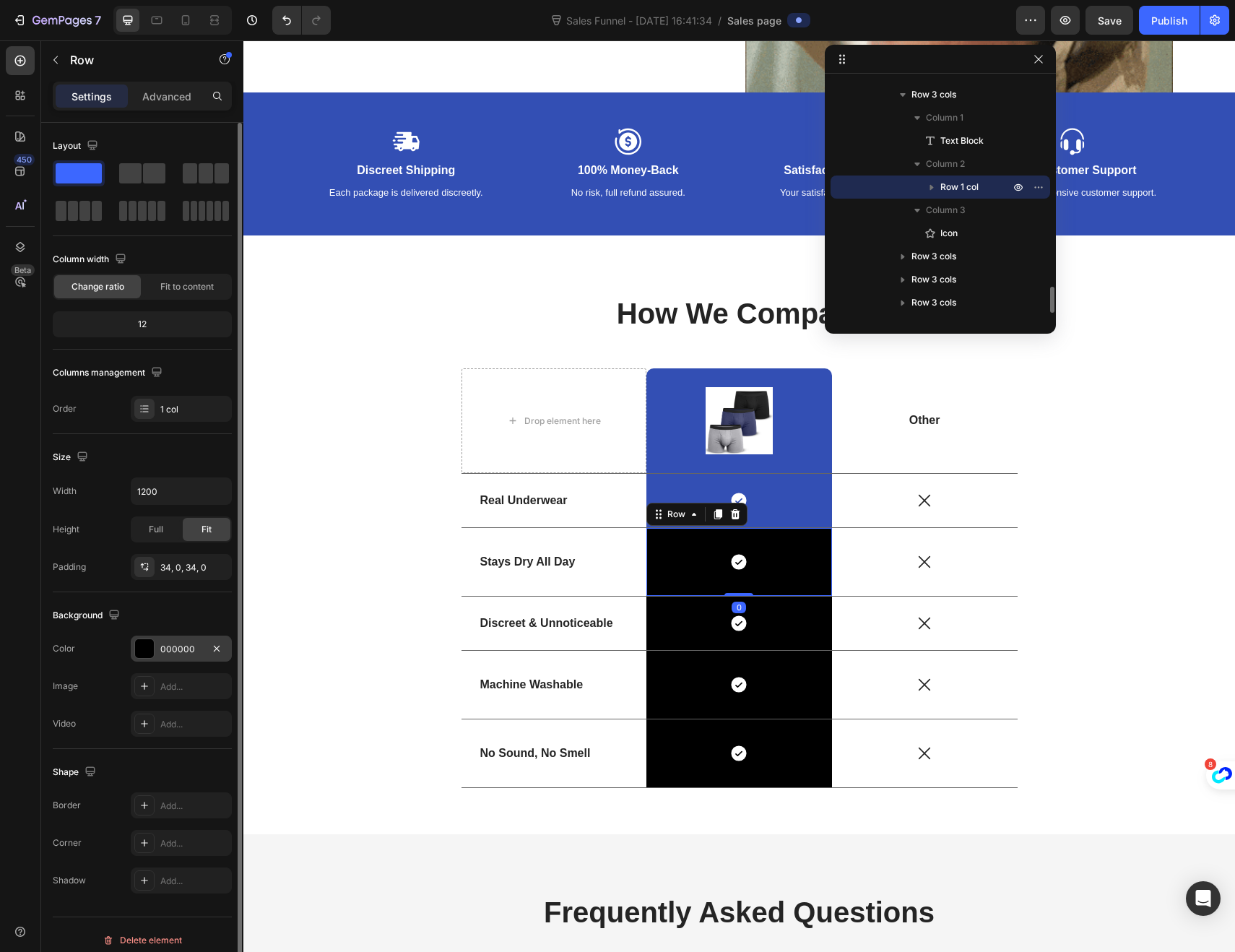
click at [149, 644] on div at bounding box center [145, 649] width 19 height 19
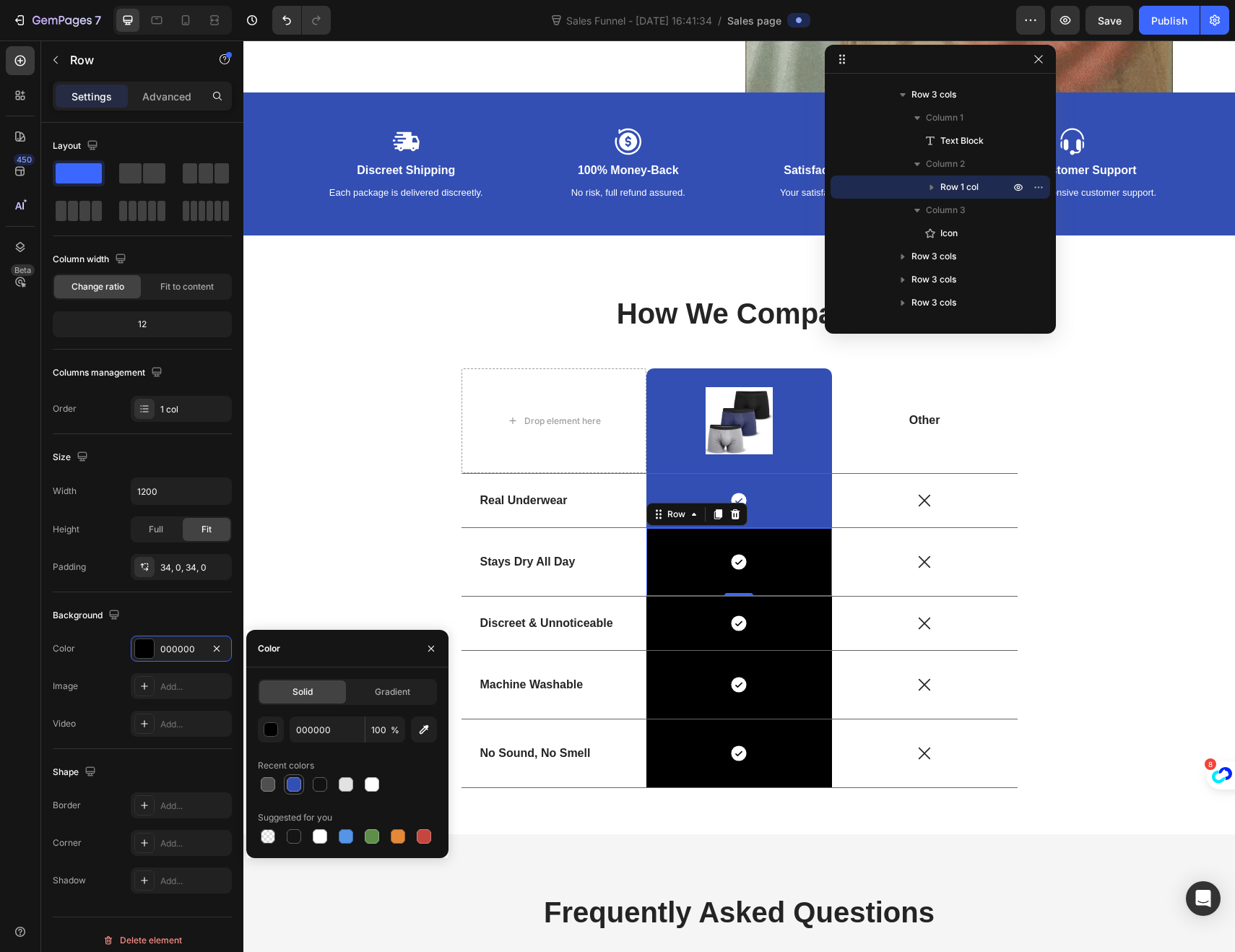
click at [294, 777] on div at bounding box center [294, 784] width 14 height 14
type input "334FB4"
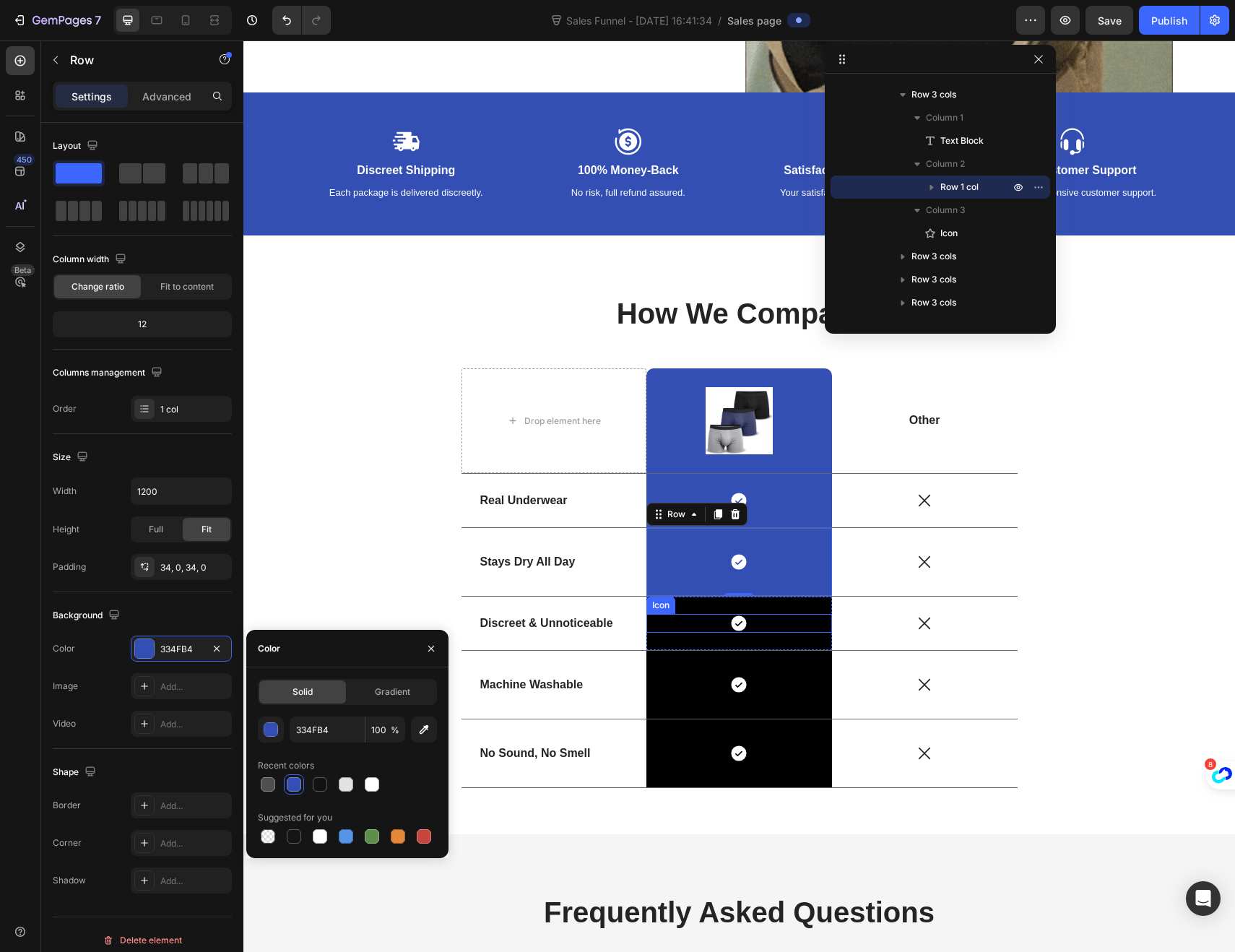
click at [661, 631] on div "Icon" at bounding box center [739, 624] width 185 height 19
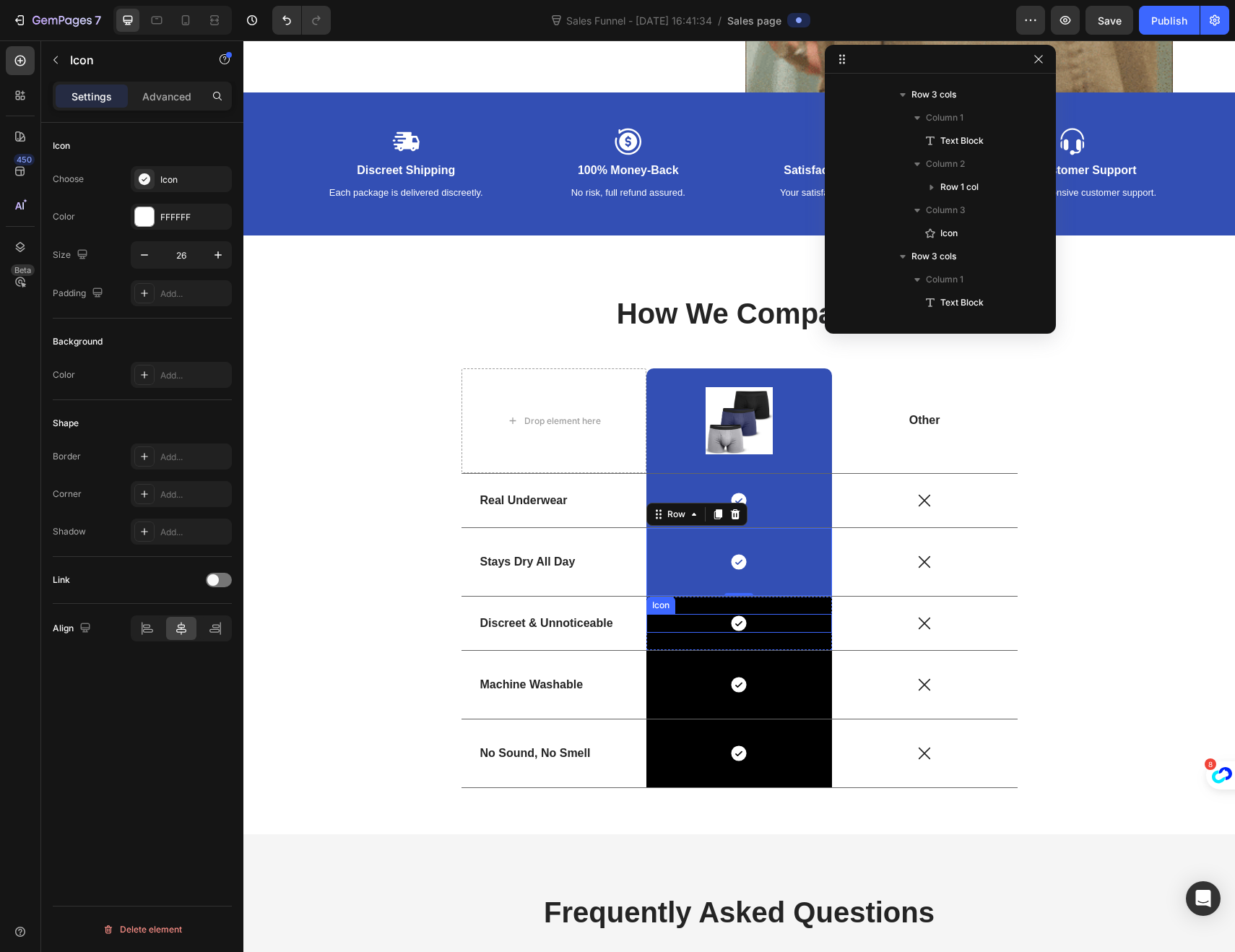
scroll to position [2070, 0]
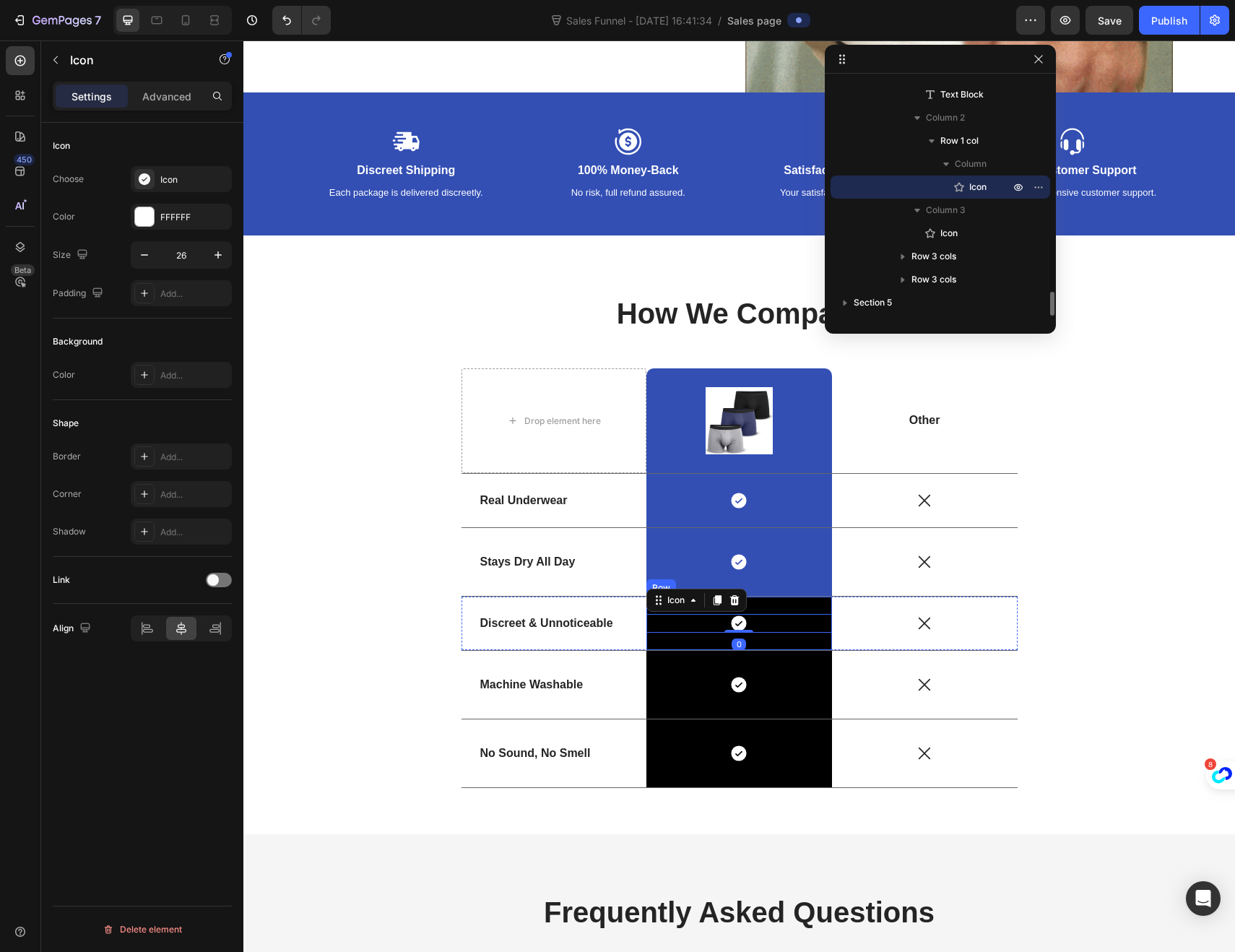
click at [651, 645] on div "Icon 0 Row" at bounding box center [739, 623] width 185 height 54
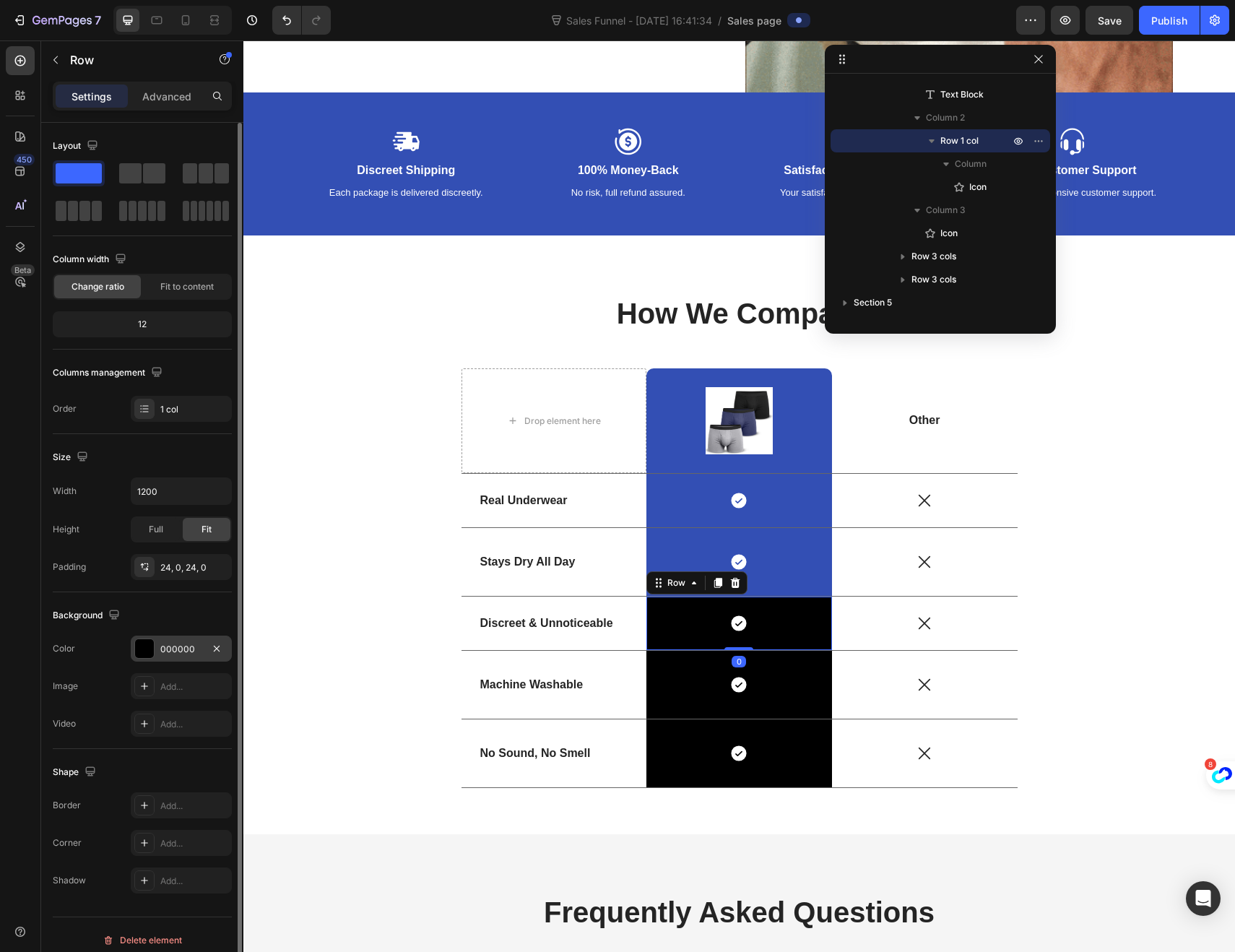
click at [140, 649] on div at bounding box center [145, 649] width 19 height 19
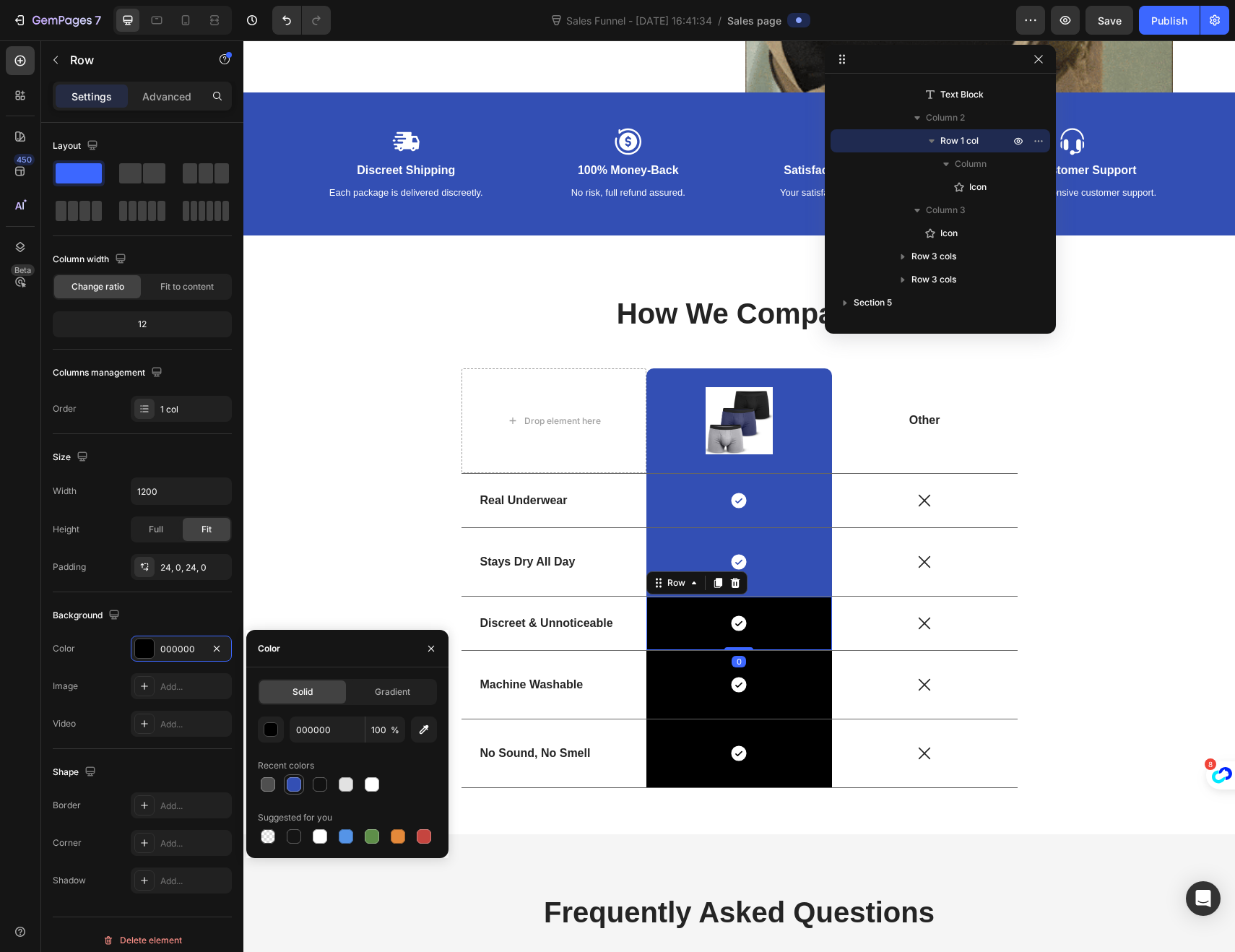
click at [288, 777] on div at bounding box center [294, 784] width 14 height 14
type input "334FB4"
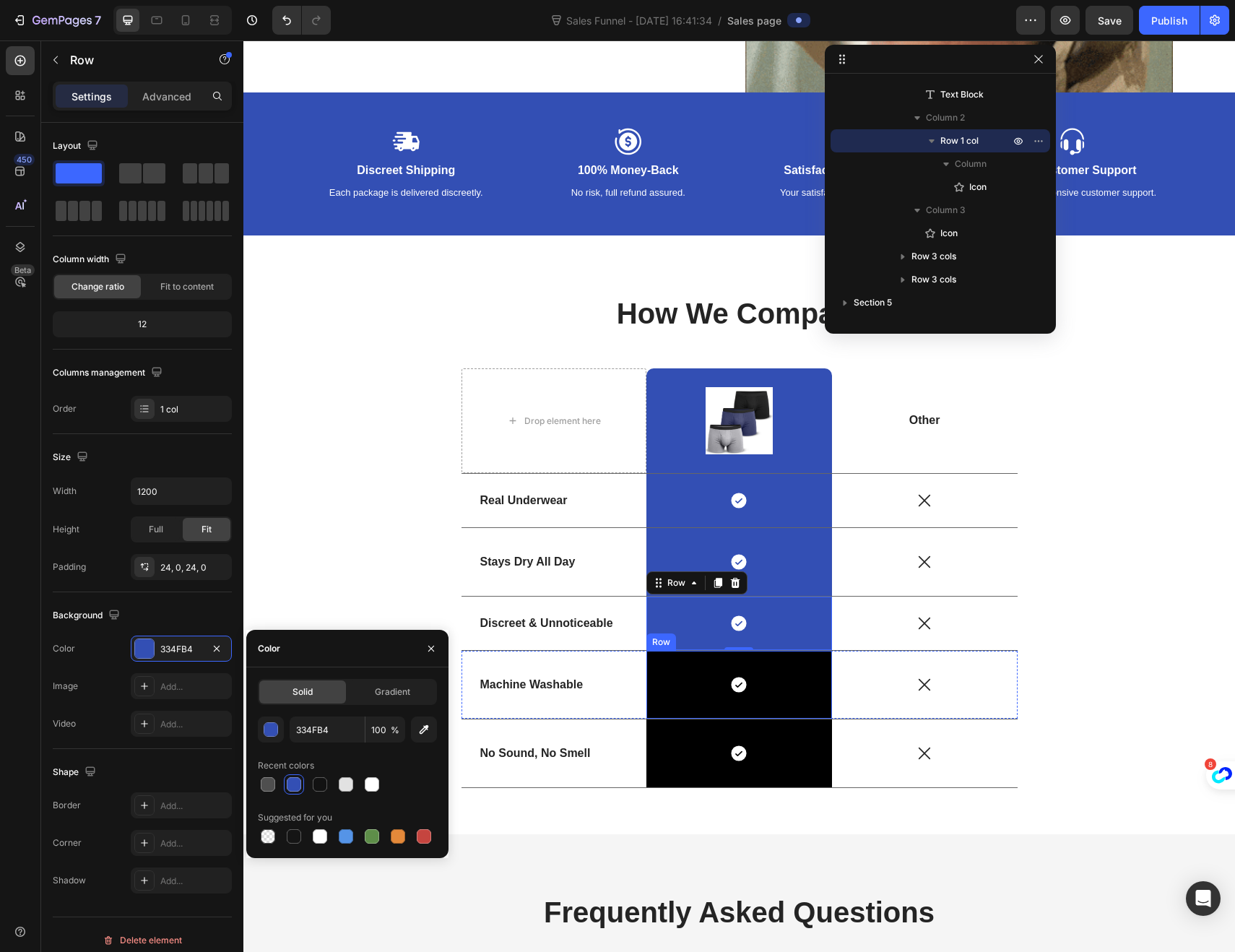
click at [652, 707] on div "Icon Row" at bounding box center [739, 684] width 185 height 68
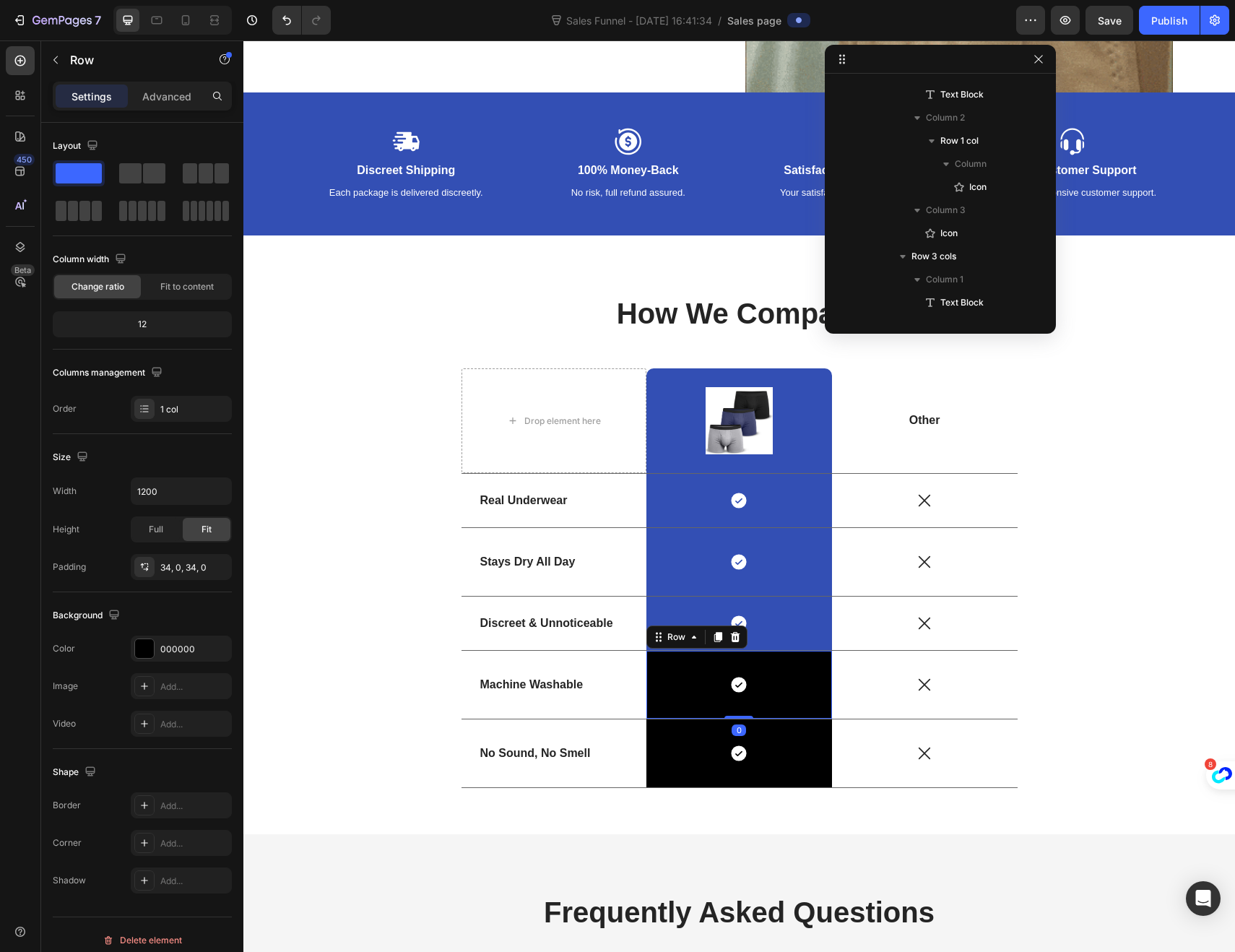
scroll to position [2228, 0]
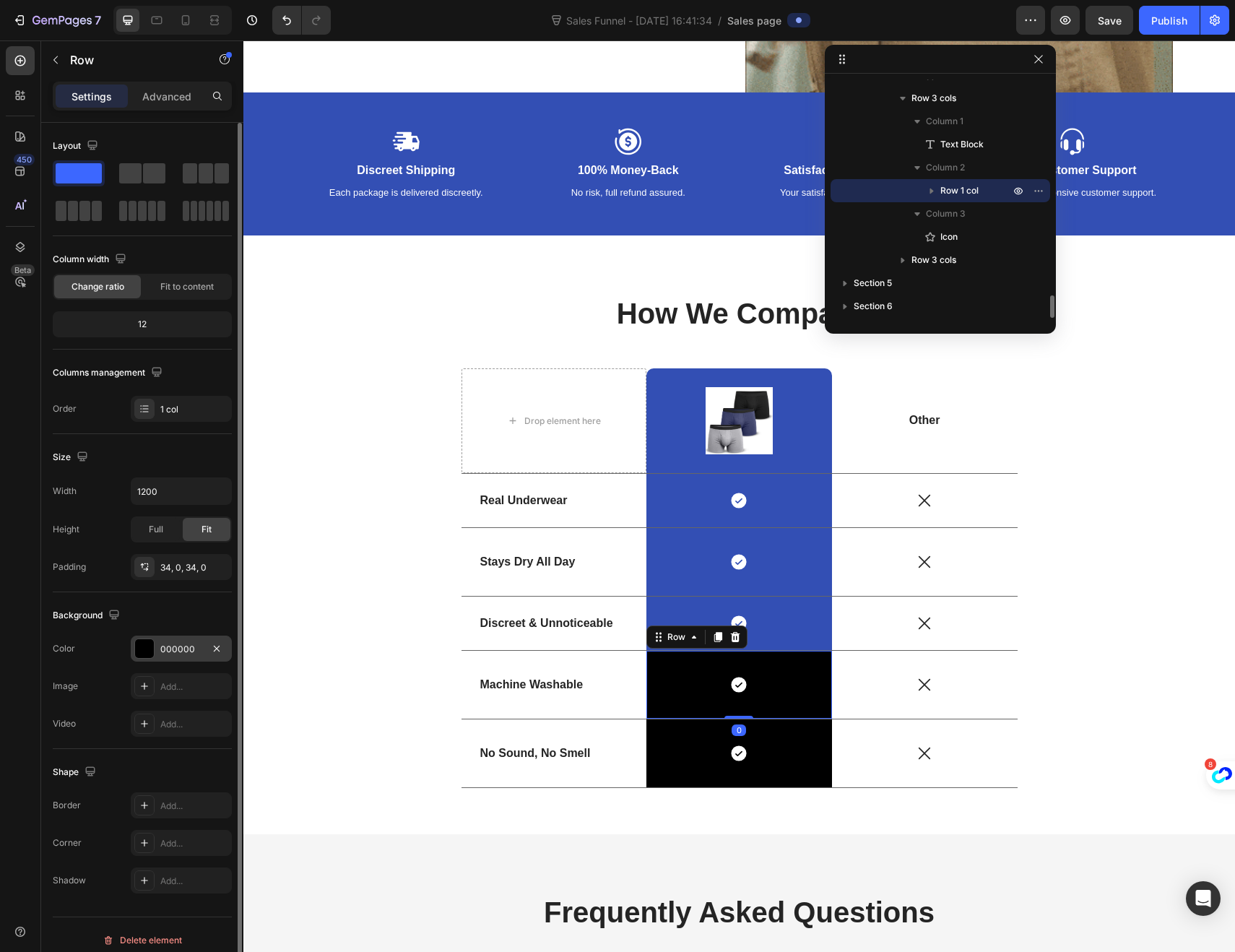
click at [149, 649] on div at bounding box center [145, 649] width 19 height 19
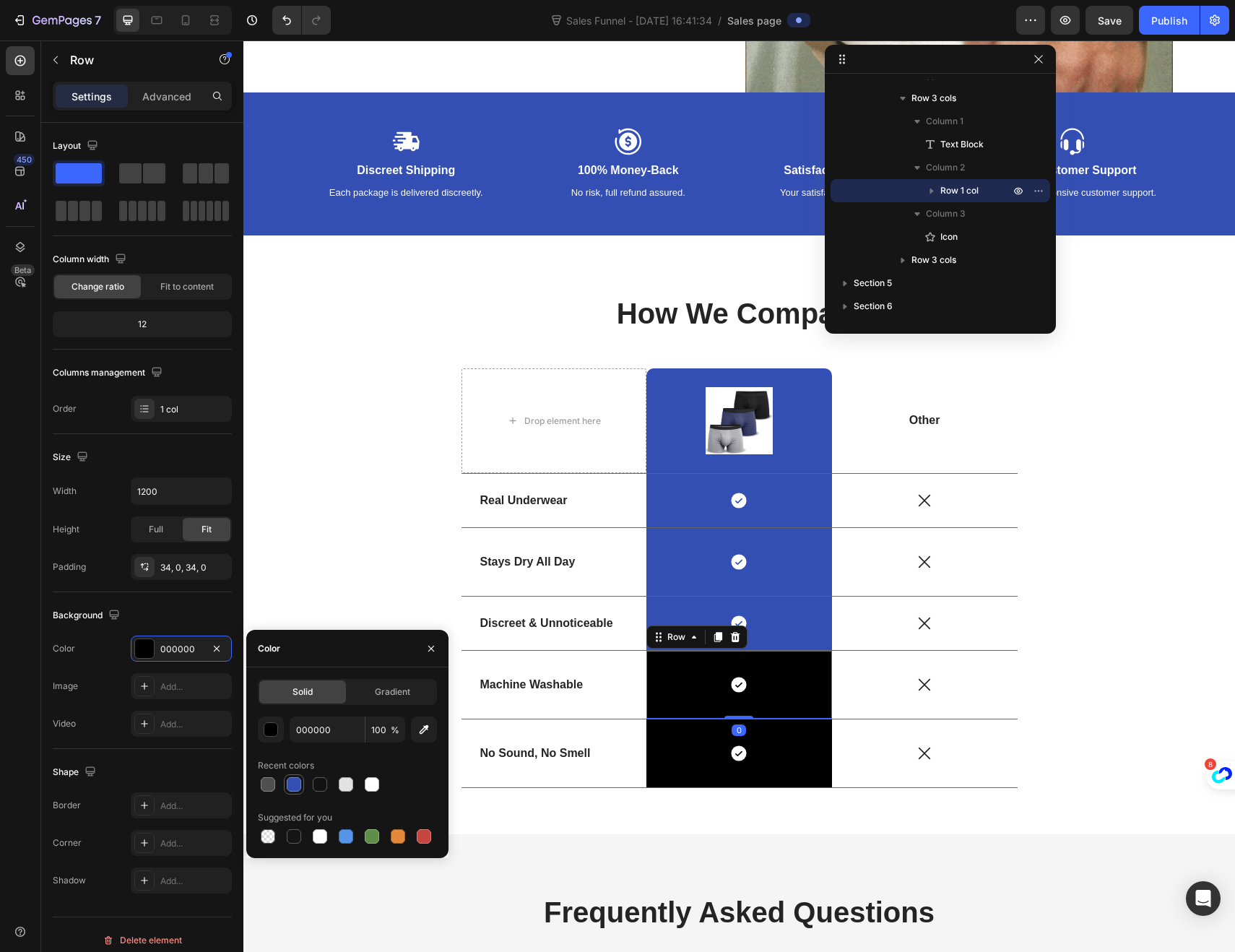
click at [299, 781] on div at bounding box center [294, 784] width 14 height 14
type input "334FB4"
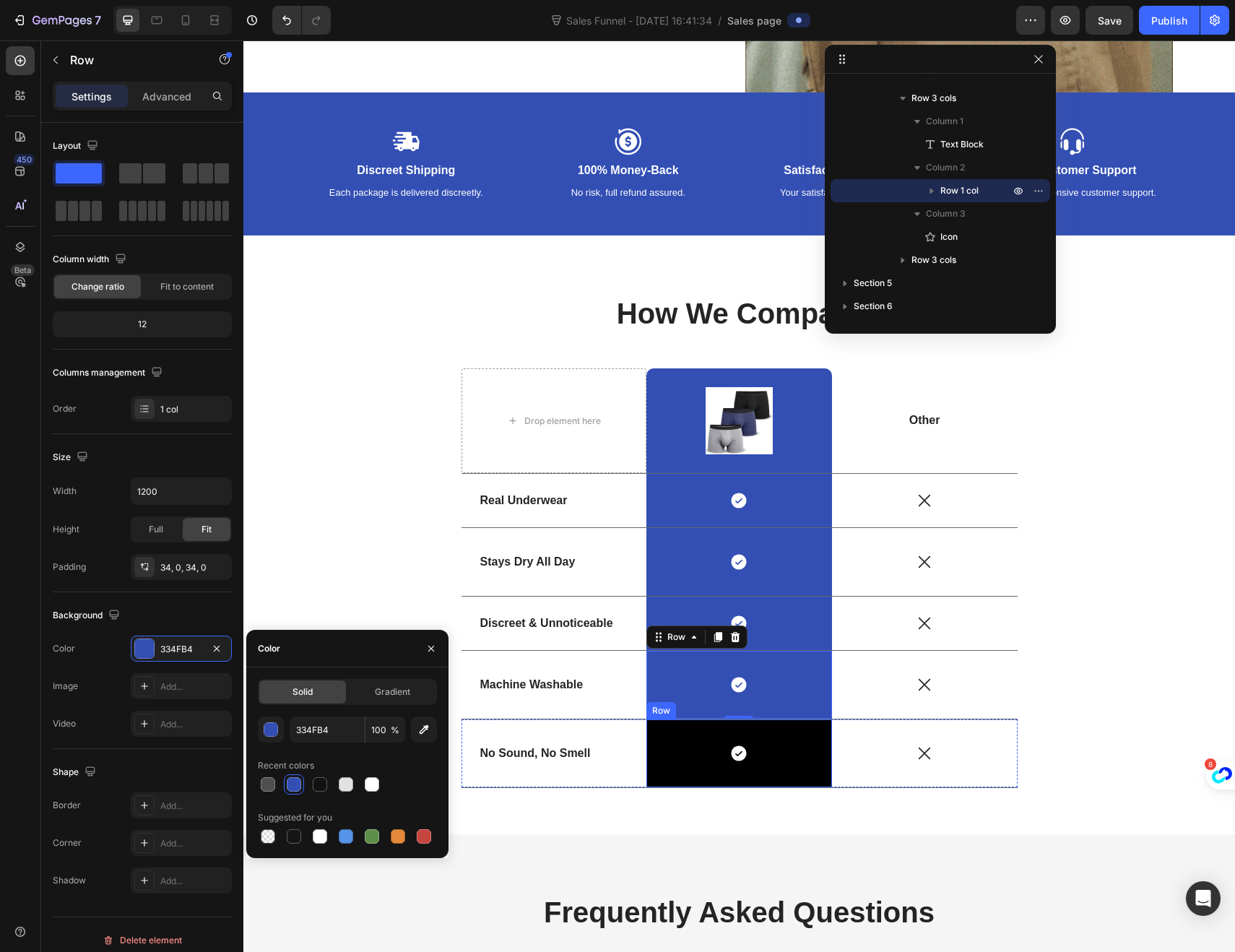
click at [660, 772] on div "Icon Row" at bounding box center [739, 753] width 185 height 68
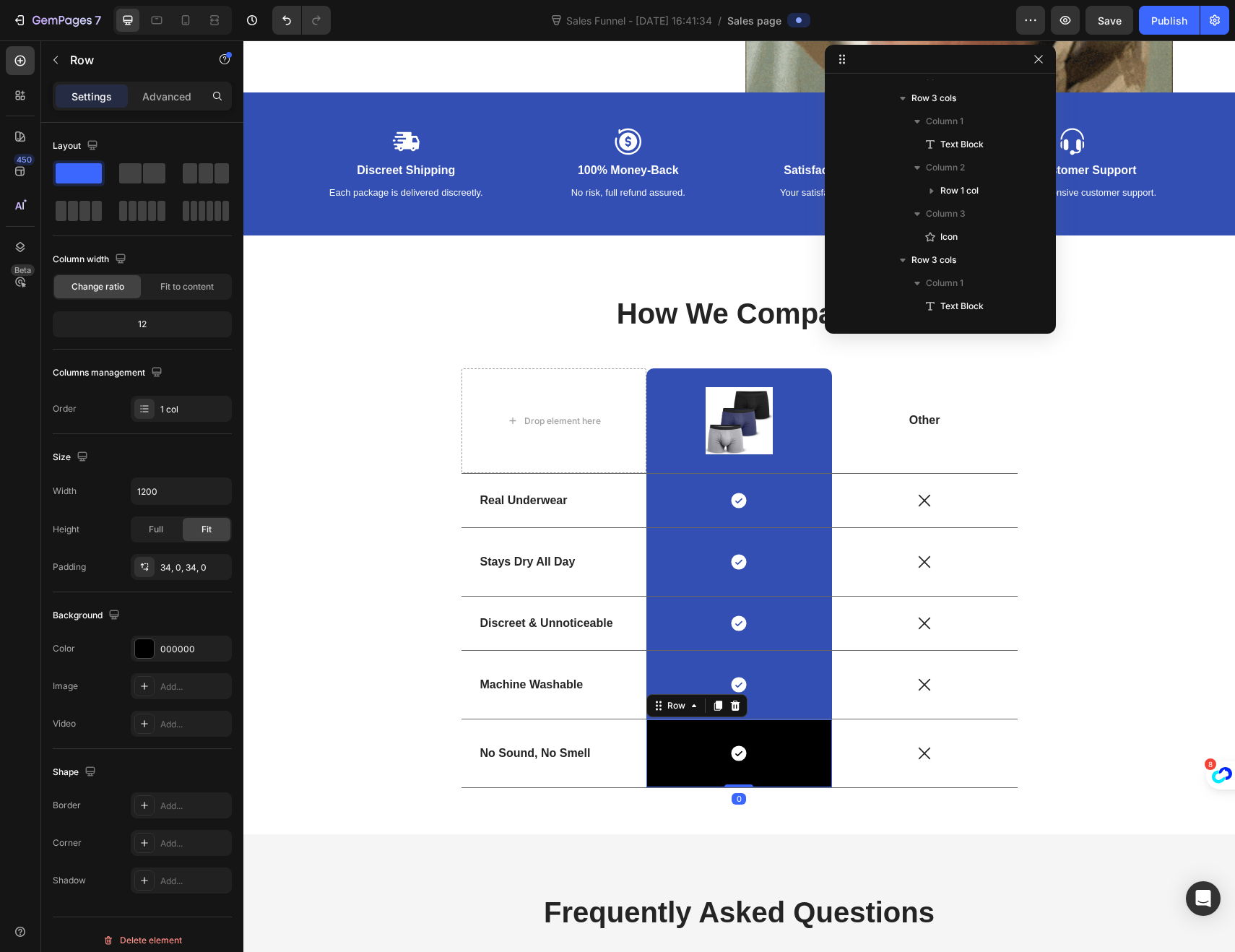
scroll to position [2367, 0]
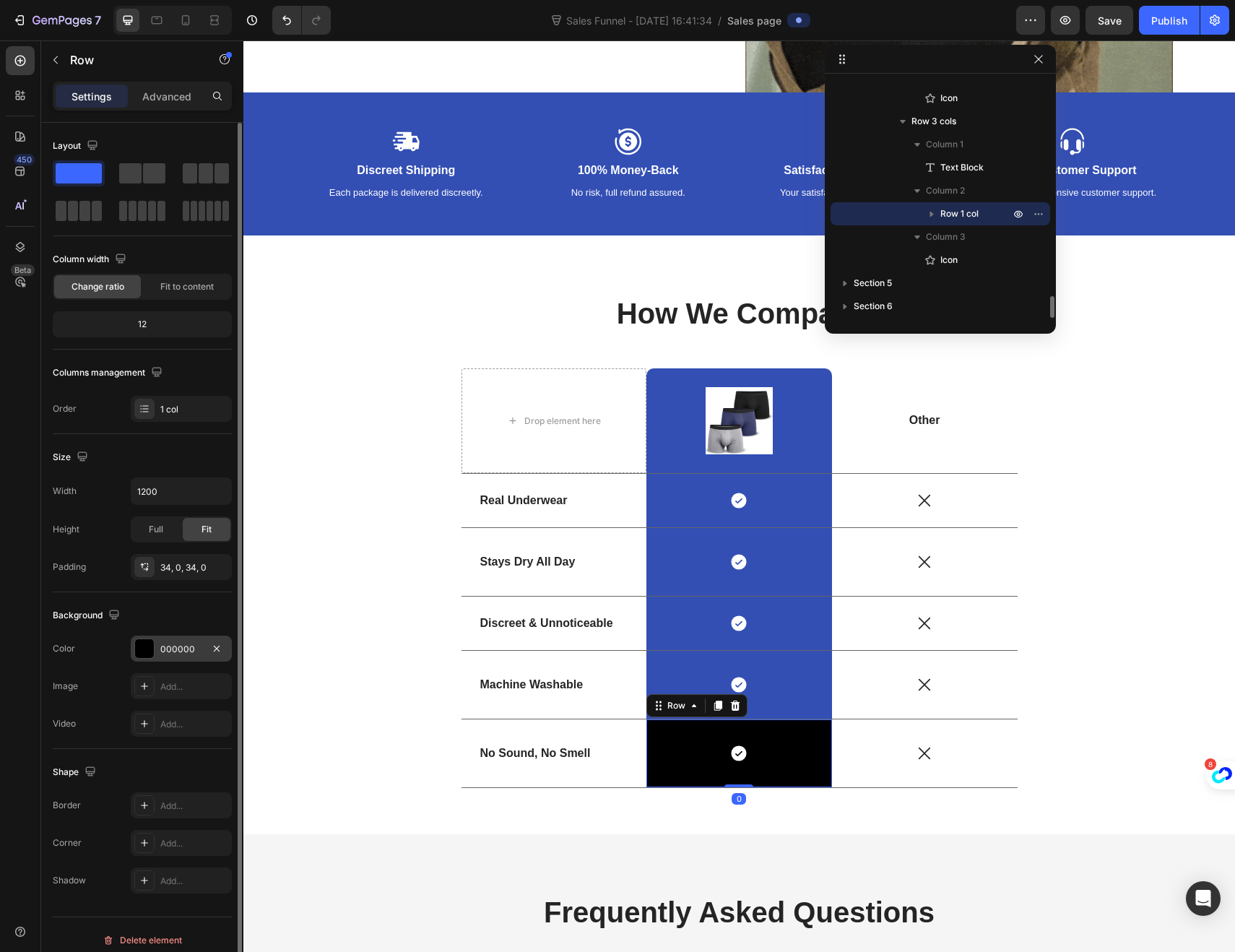
click at [145, 649] on div at bounding box center [145, 649] width 19 height 19
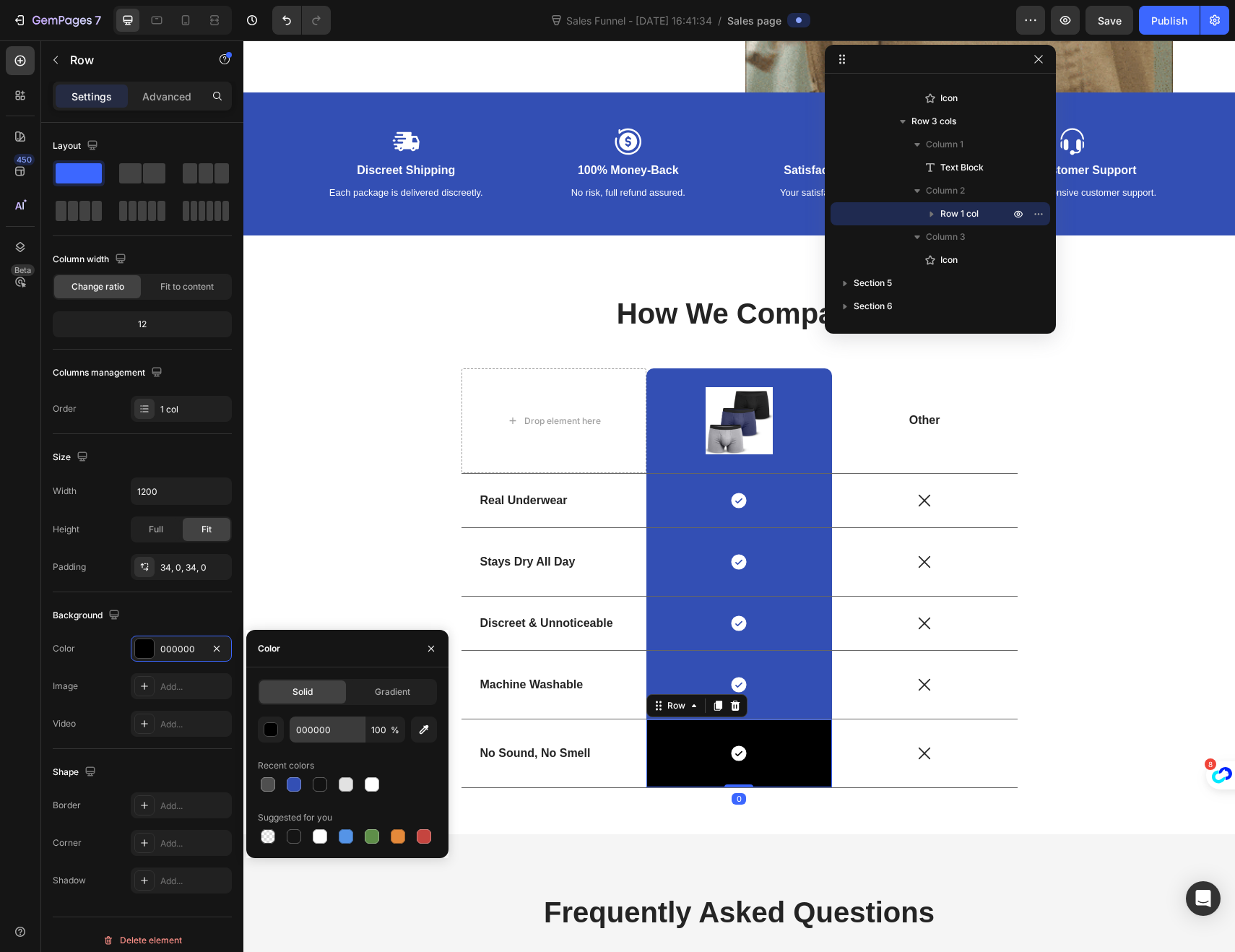
drag, startPoint x: 288, startPoint y: 781, endPoint x: 329, endPoint y: 741, distance: 57.3
click at [288, 781] on div at bounding box center [294, 784] width 14 height 14
type input "334FB4"
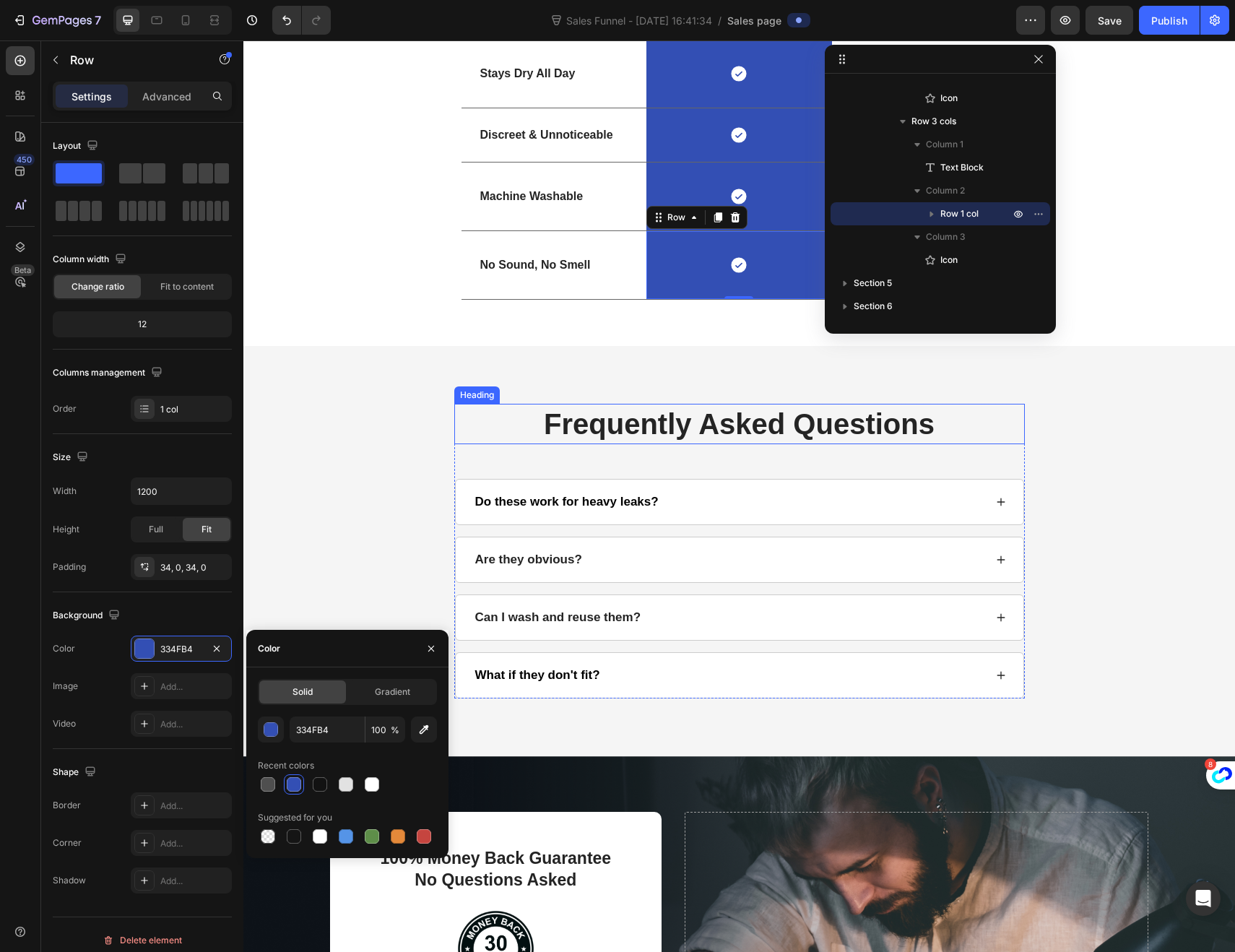
scroll to position [2411, 0]
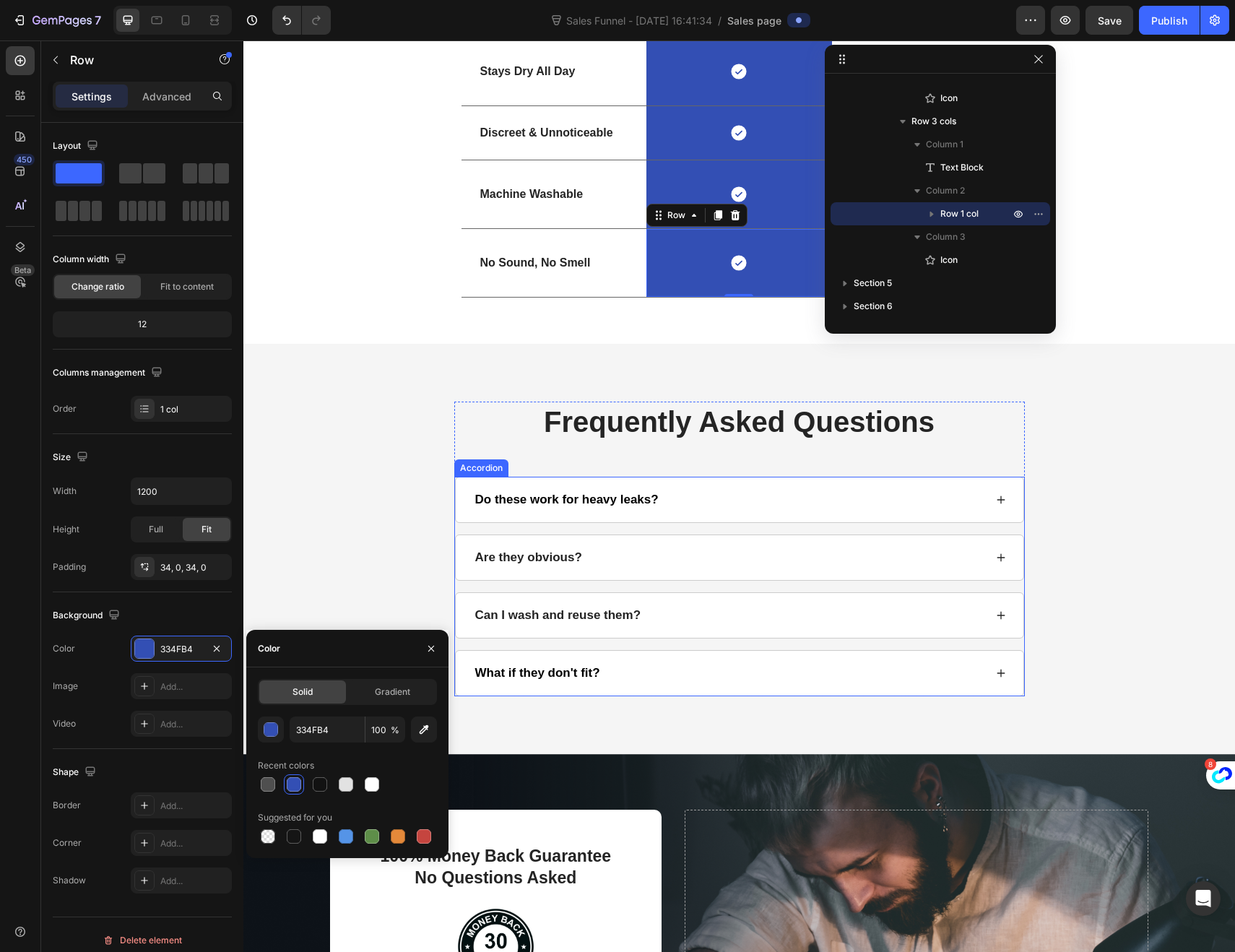
click at [948, 494] on div "Do these work for heavy leaks?" at bounding box center [729, 500] width 511 height 16
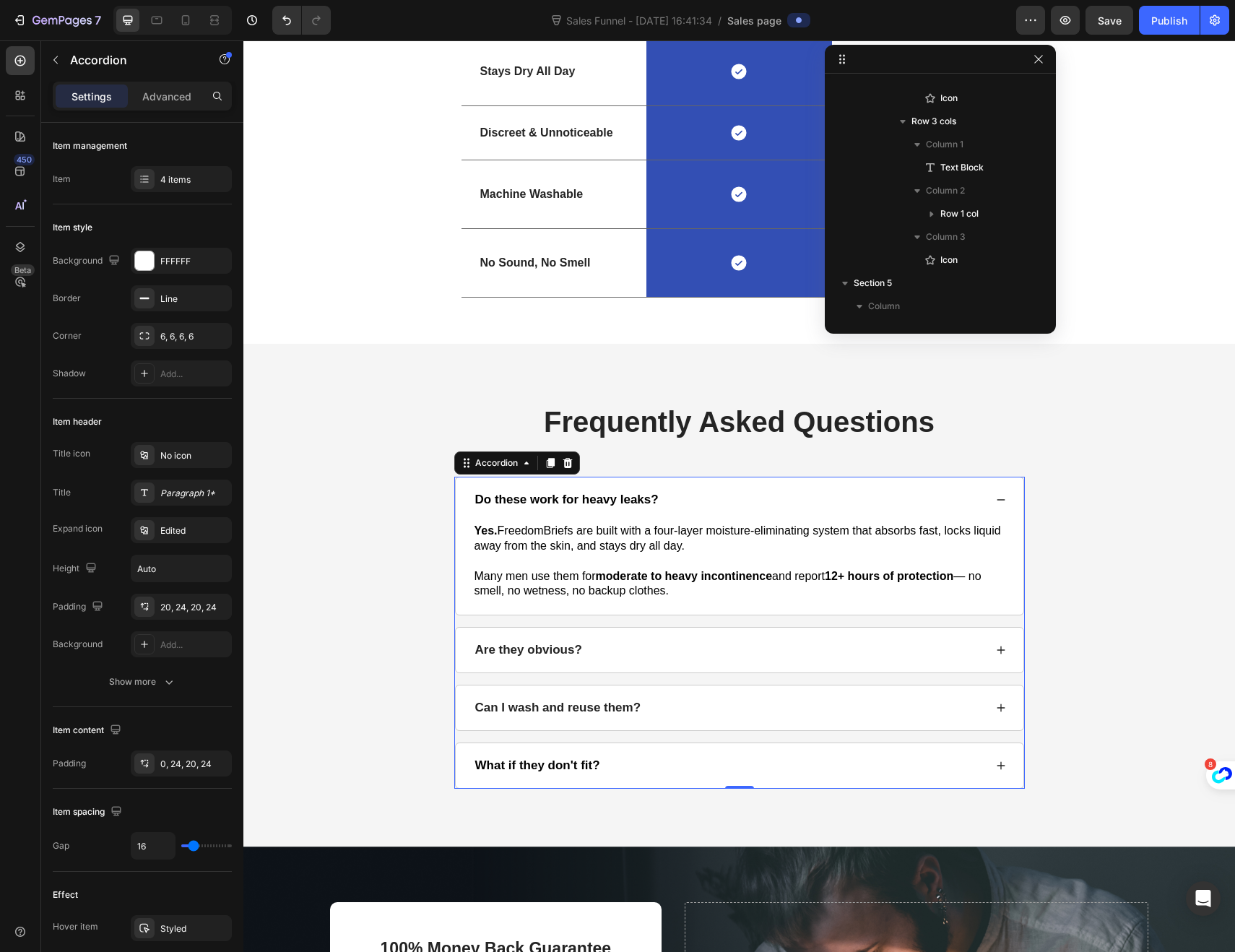
scroll to position [2483, 0]
click at [948, 494] on div "Do these work for heavy leaks?" at bounding box center [729, 500] width 511 height 16
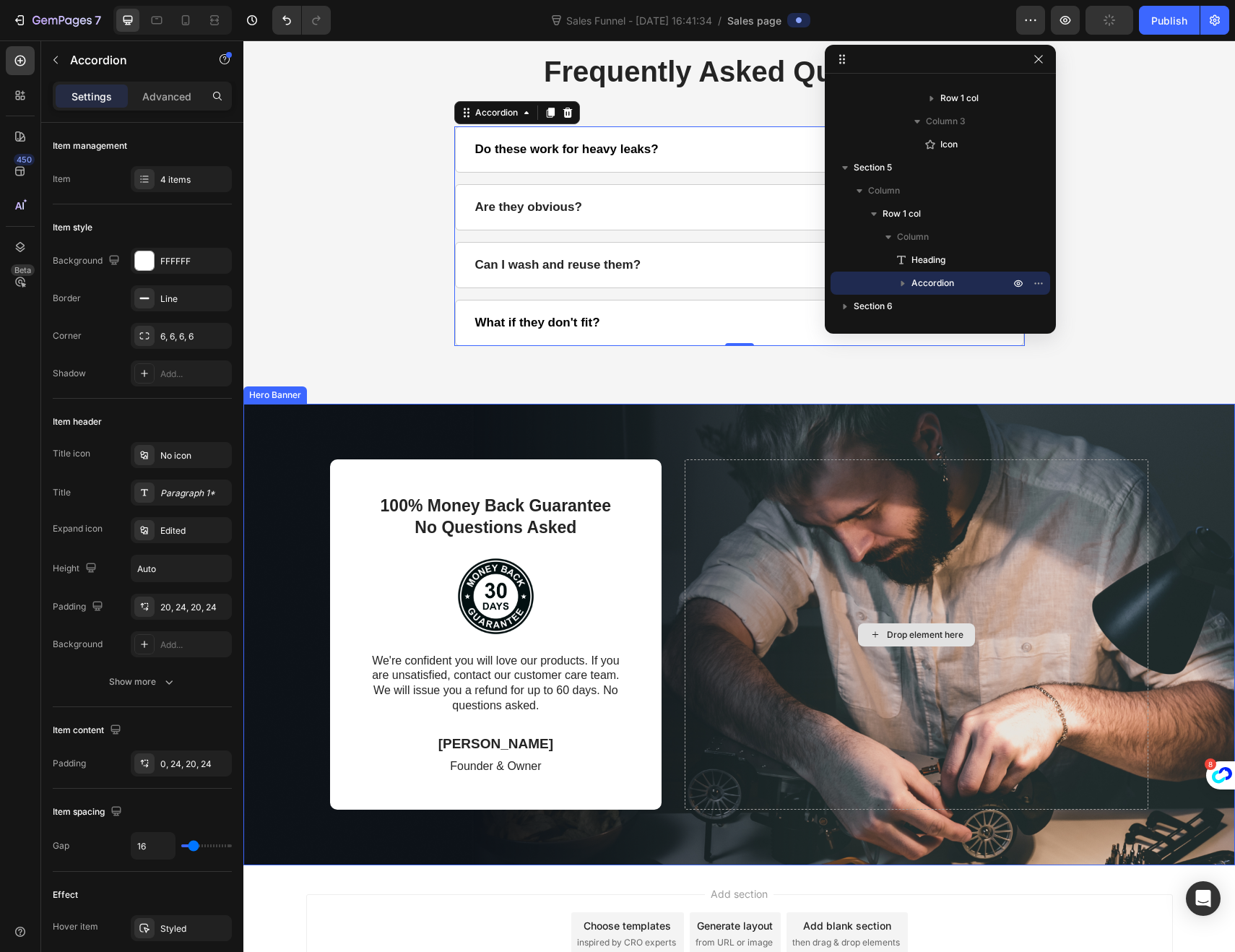
scroll to position [2839, 0]
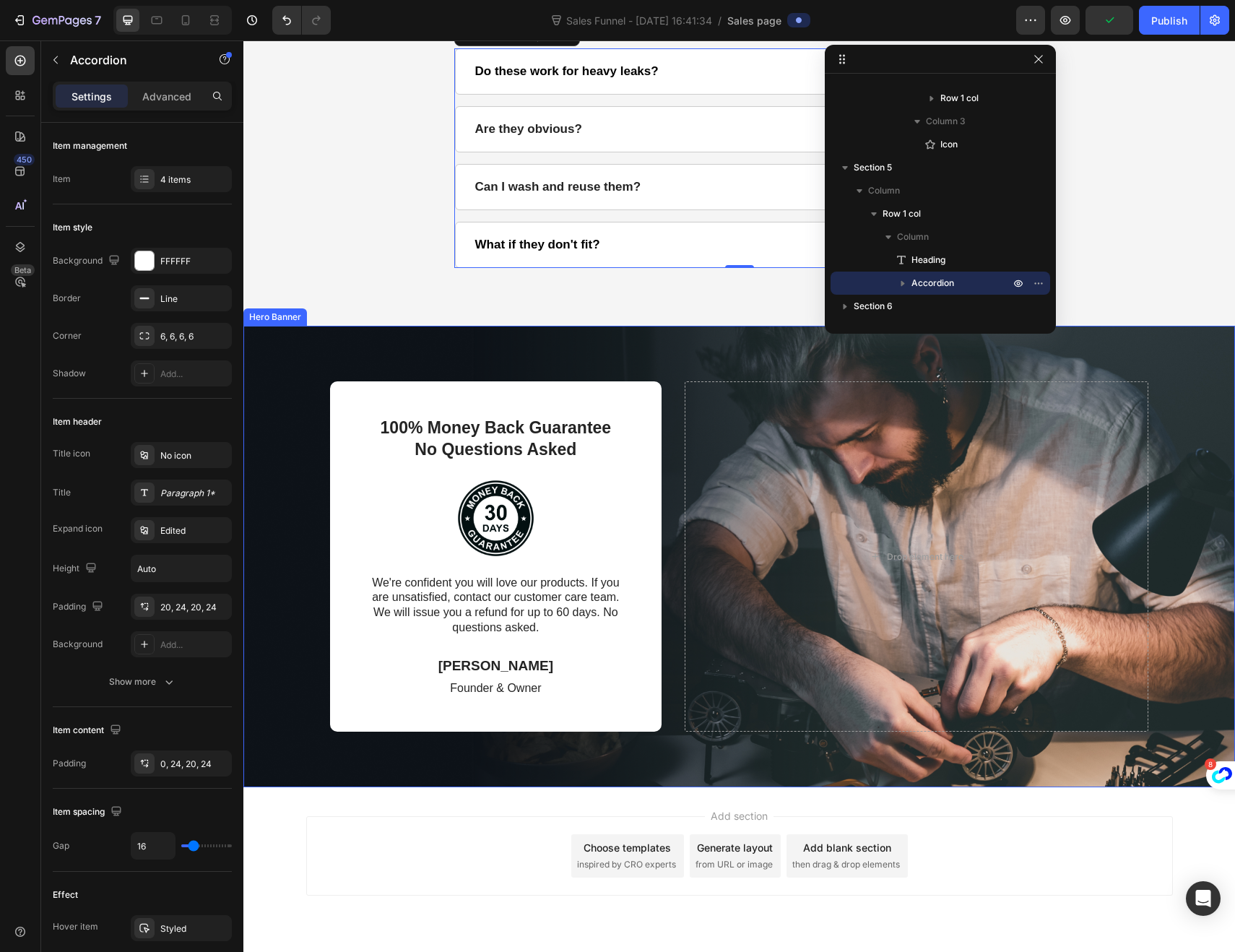
click at [276, 350] on div "100% Money Back Guarantee No Questions Asked Text Block Image We're confident y…" at bounding box center [739, 557] width 991 height 466
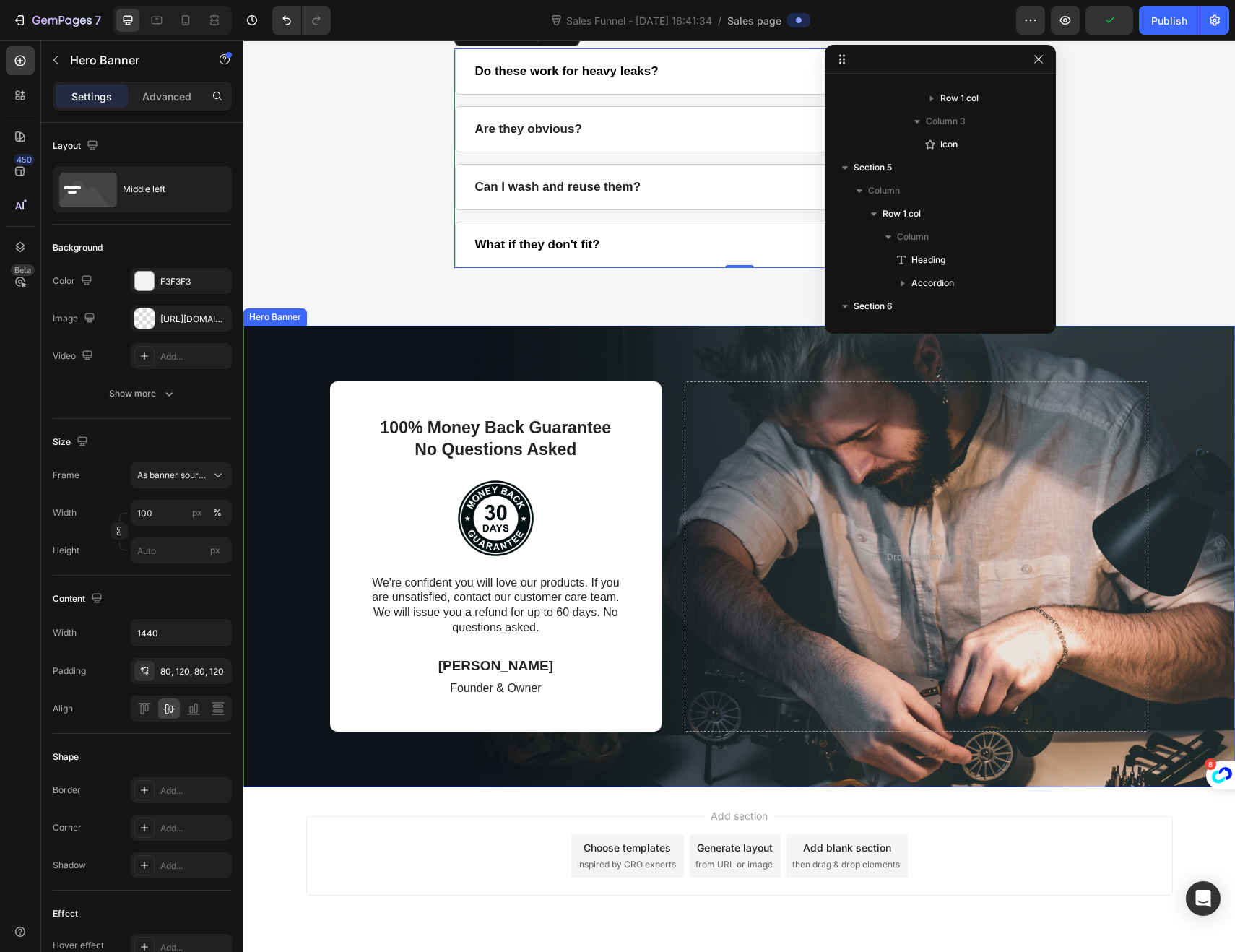
scroll to position [2529, 0]
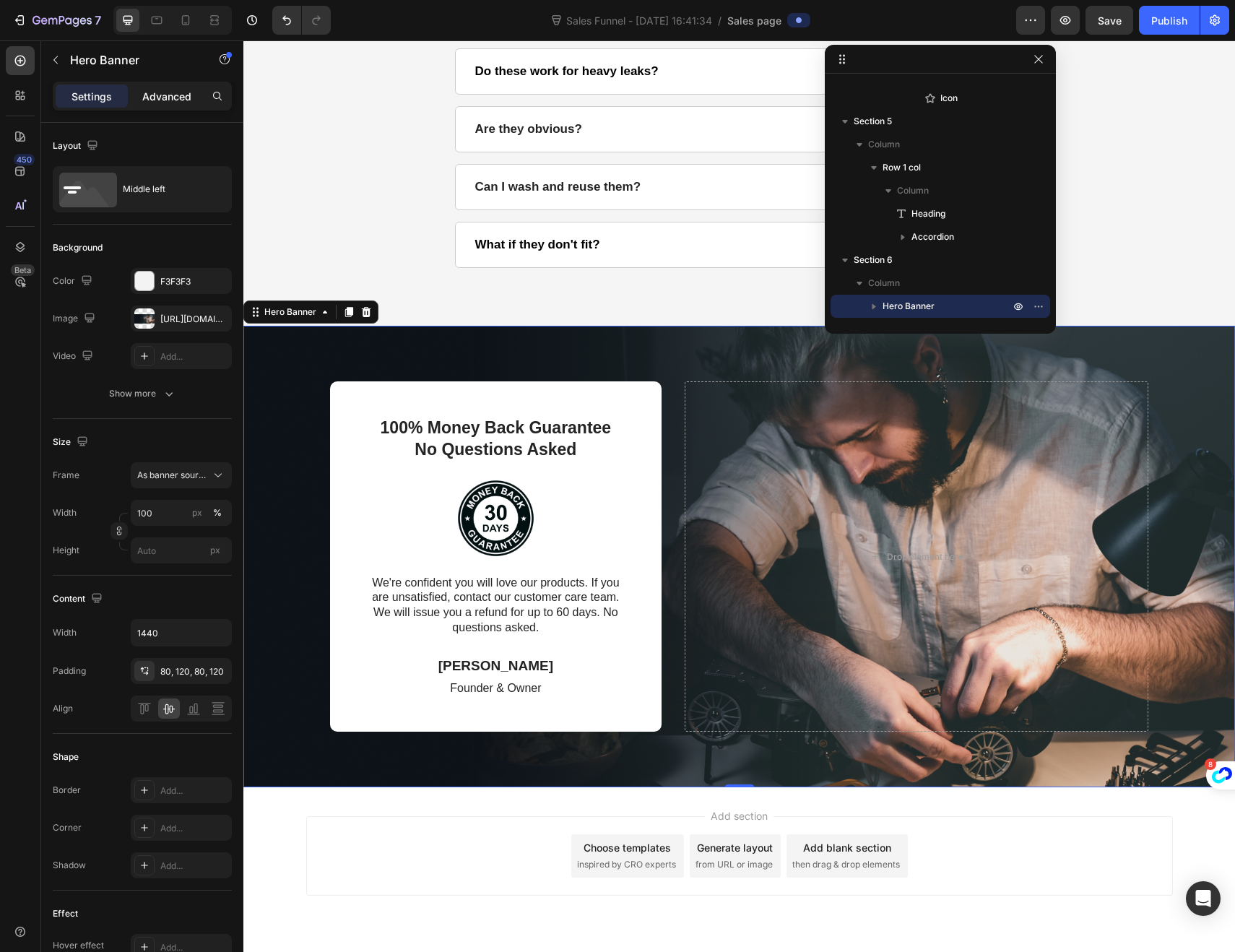
click at [151, 100] on p "Advanced" at bounding box center [166, 96] width 49 height 15
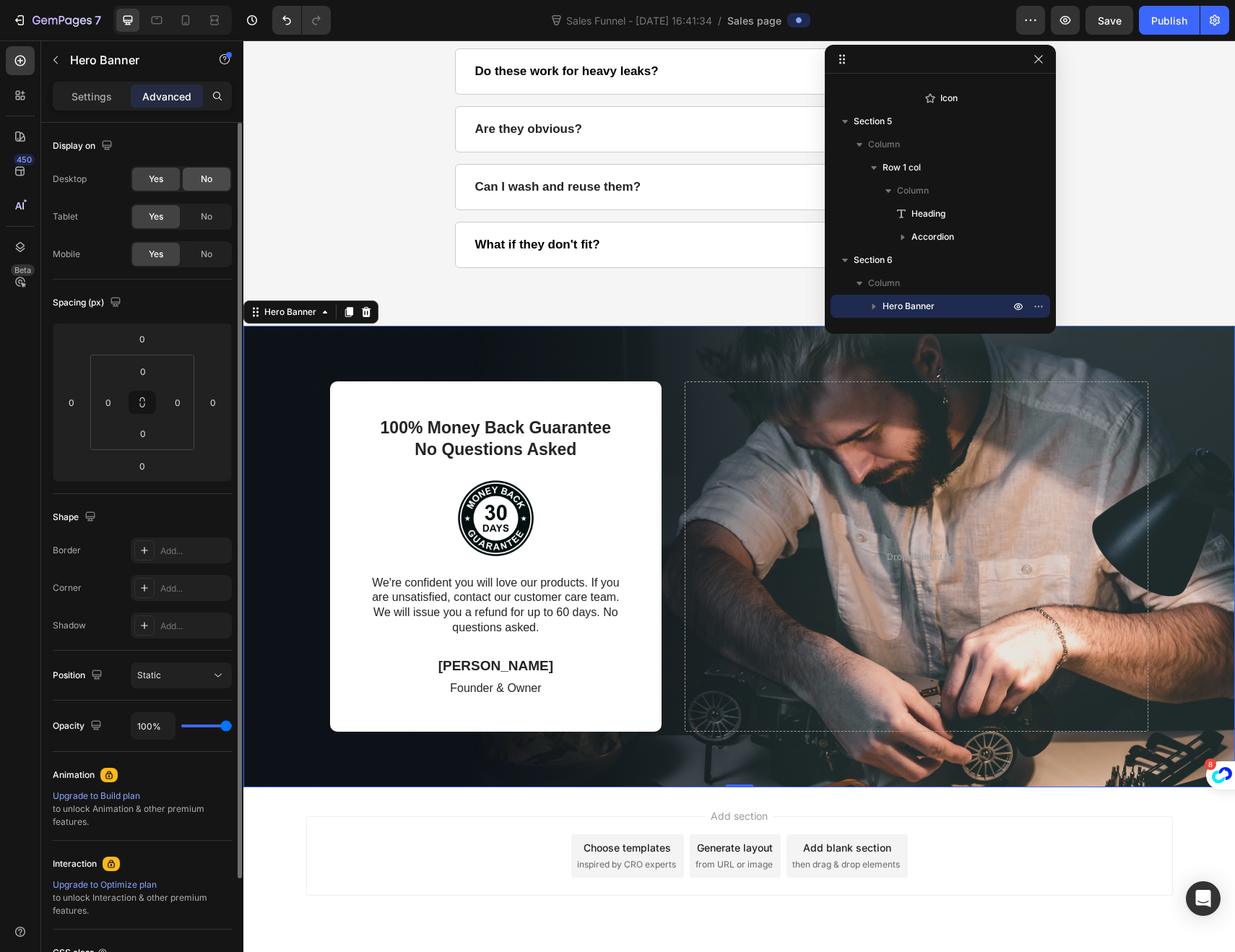
click at [200, 169] on div "No" at bounding box center [207, 179] width 48 height 23
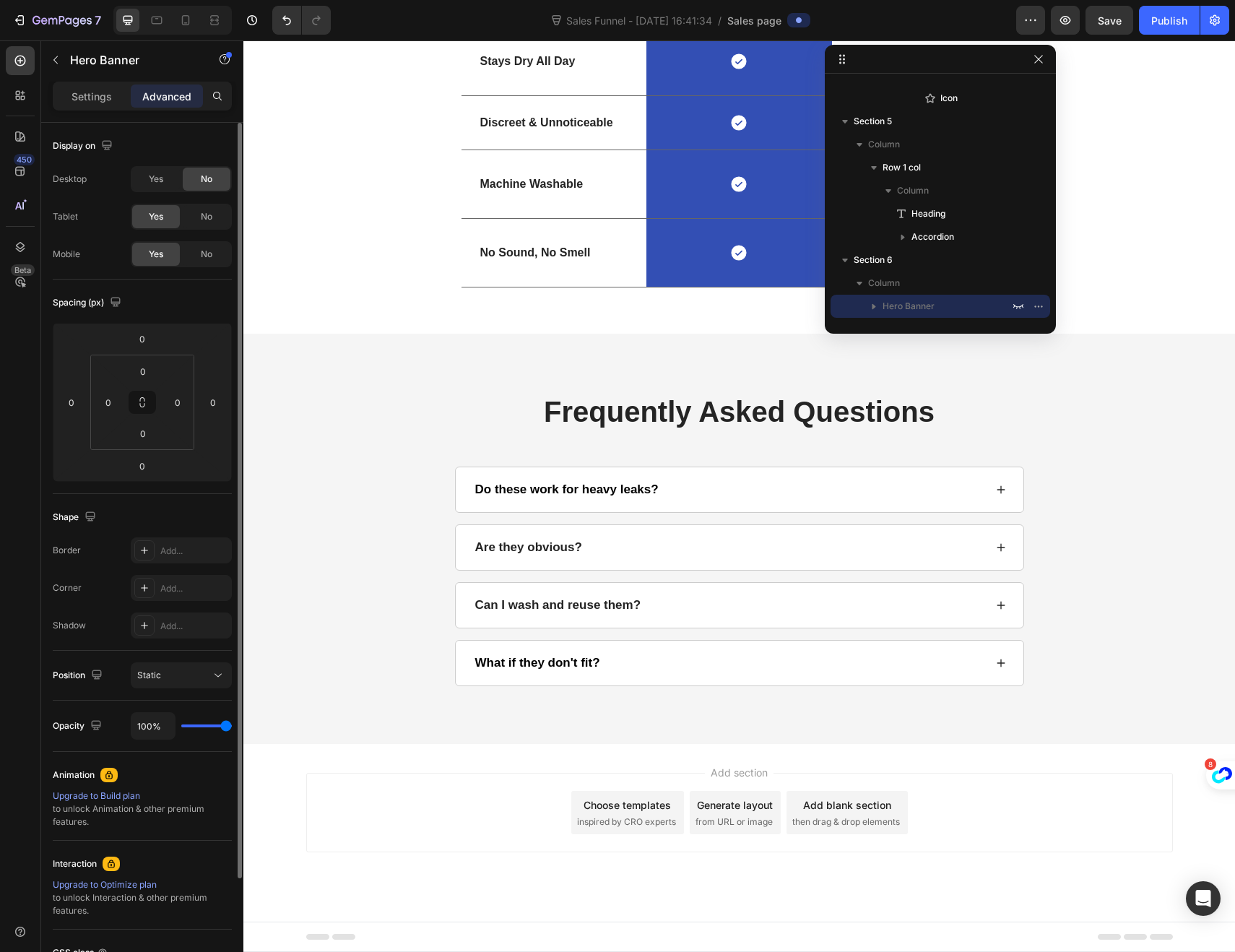
scroll to position [2424, 0]
click at [207, 210] on span "No" at bounding box center [206, 216] width 11 height 13
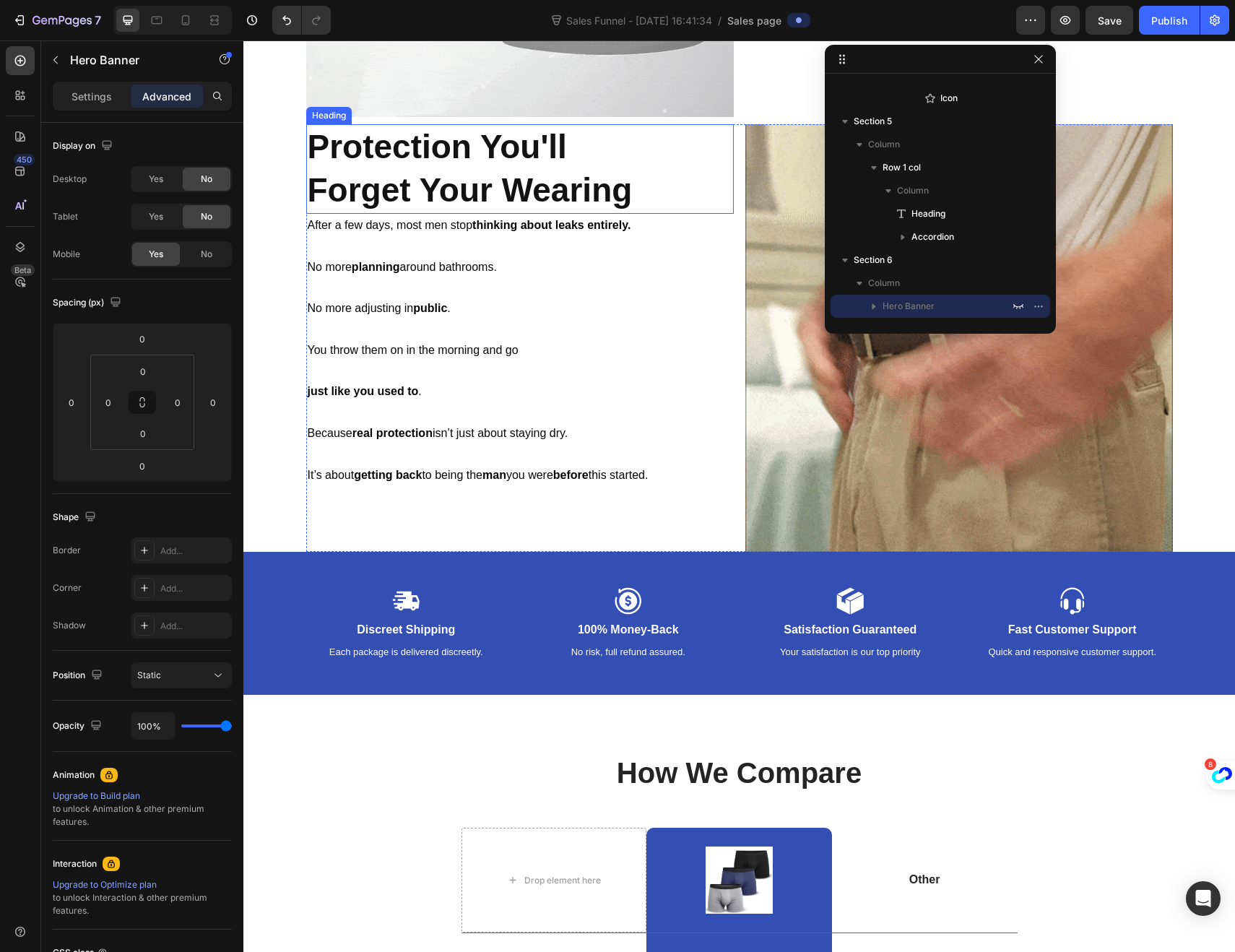
scroll to position [1429, 0]
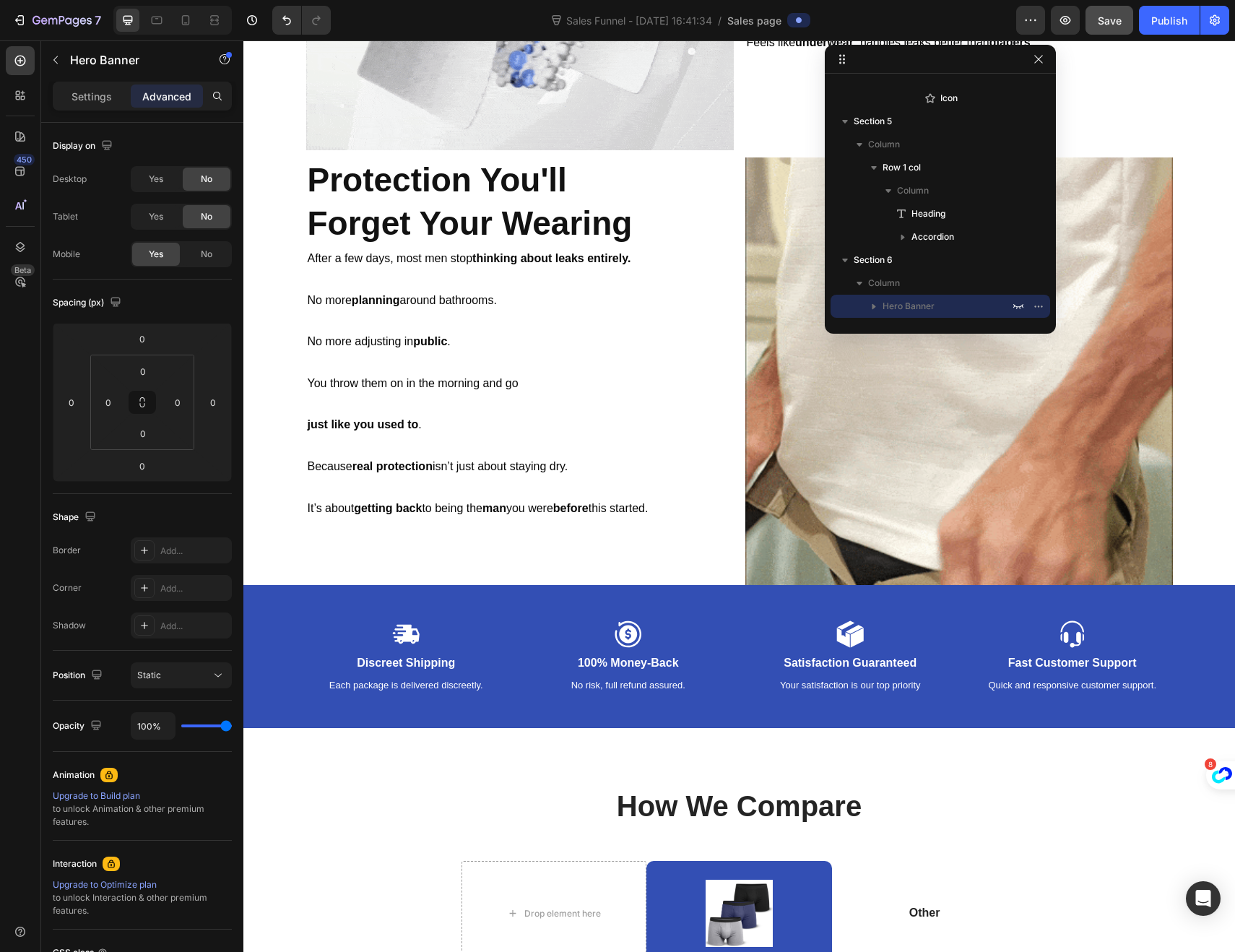
click at [1101, 27] on button "Save" at bounding box center [1110, 20] width 48 height 29
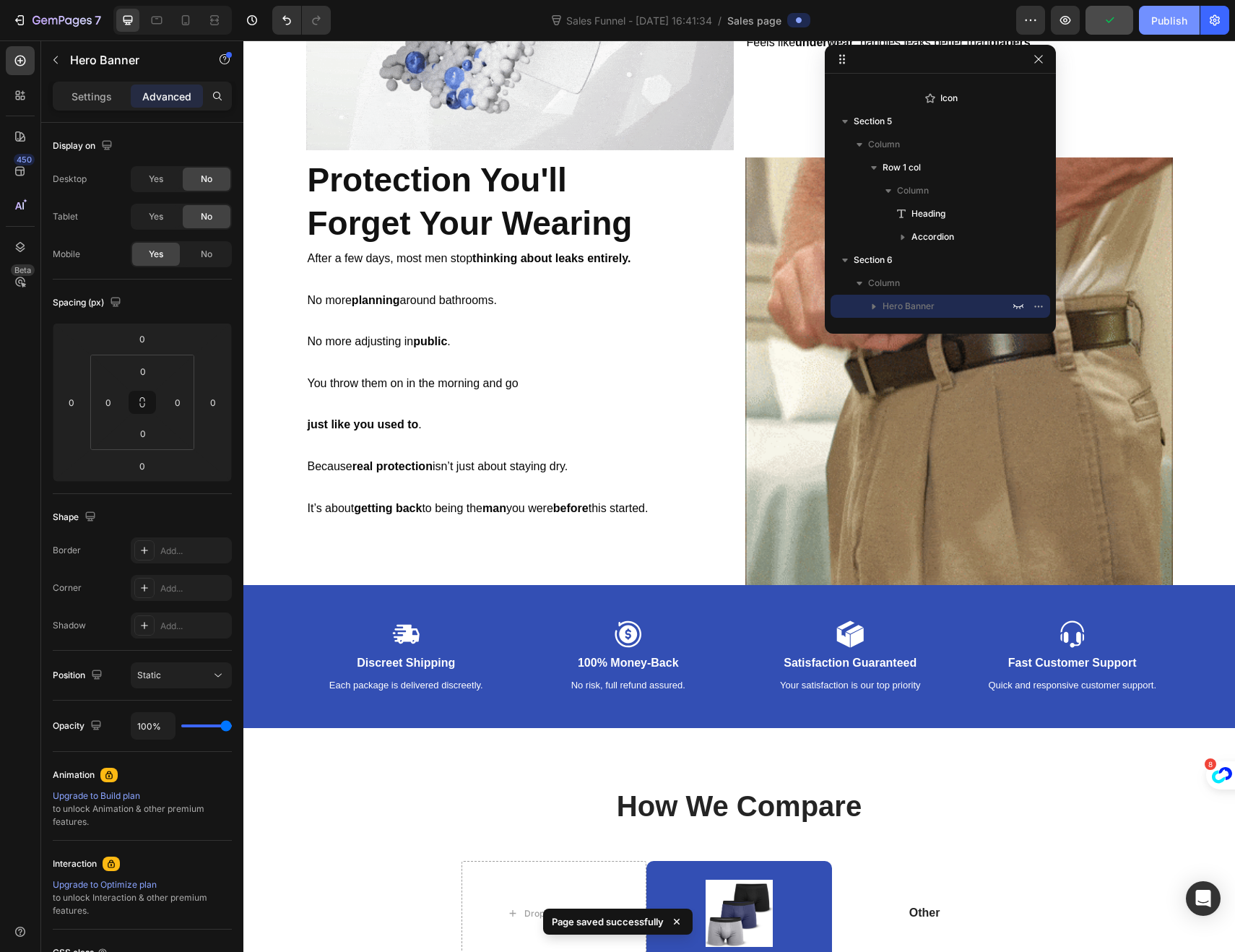
click at [1169, 30] on button "Publish" at bounding box center [1169, 20] width 61 height 29
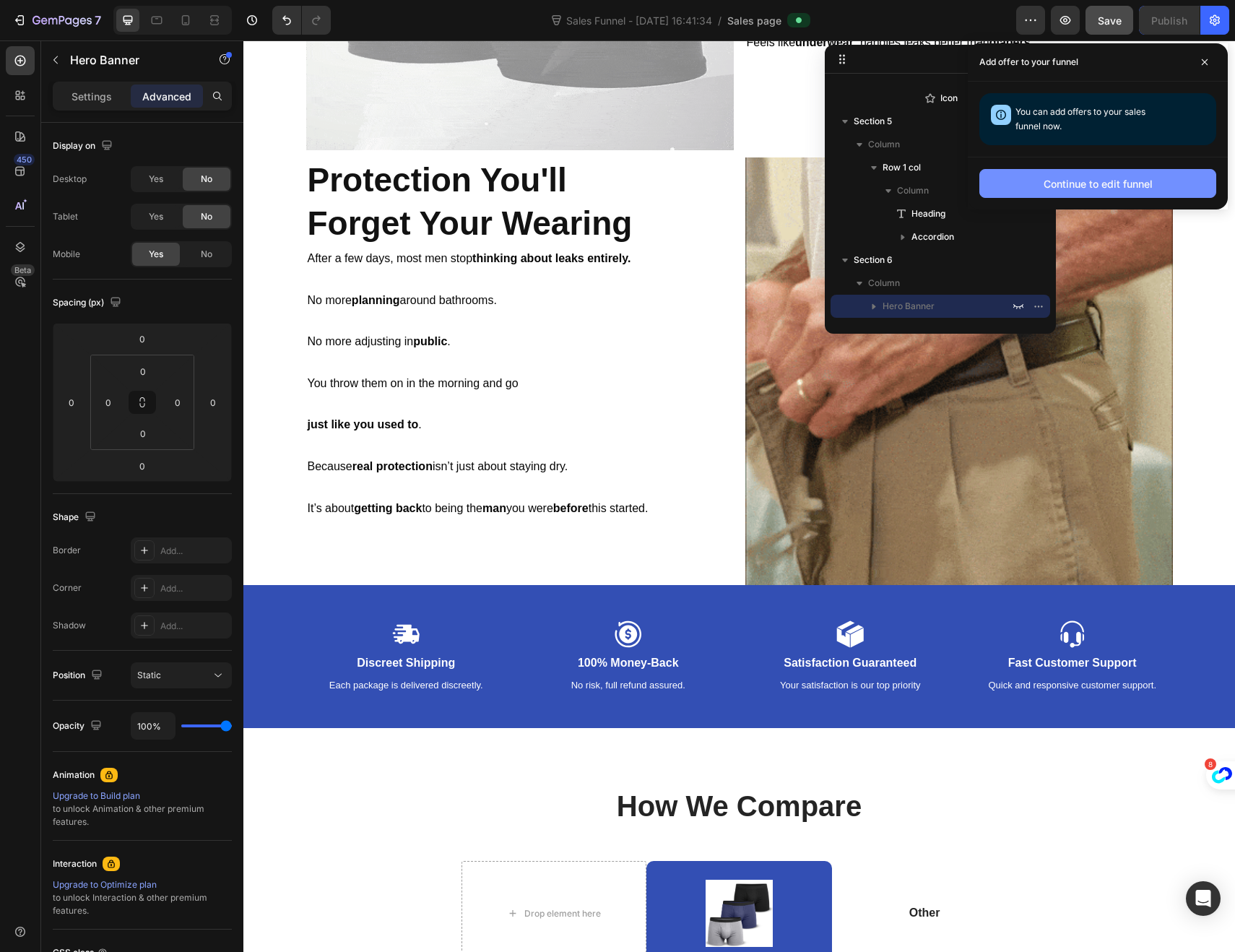
click at [1039, 181] on button "Continue to edit funnel" at bounding box center [1098, 184] width 237 height 29
